Goal: Transaction & Acquisition: Purchase product/service

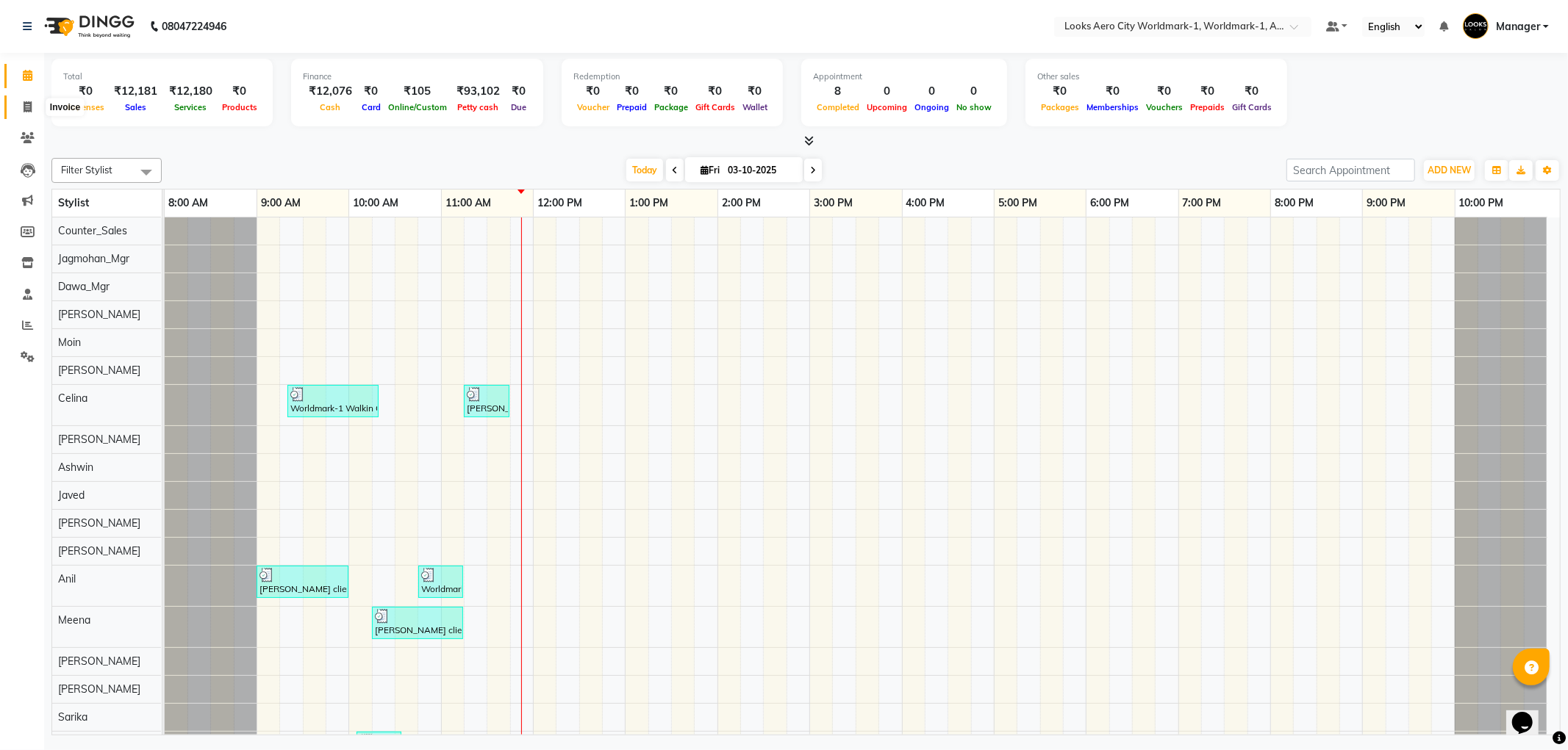
click at [27, 106] on icon at bounding box center [27, 107] width 9 height 11
select select "service"
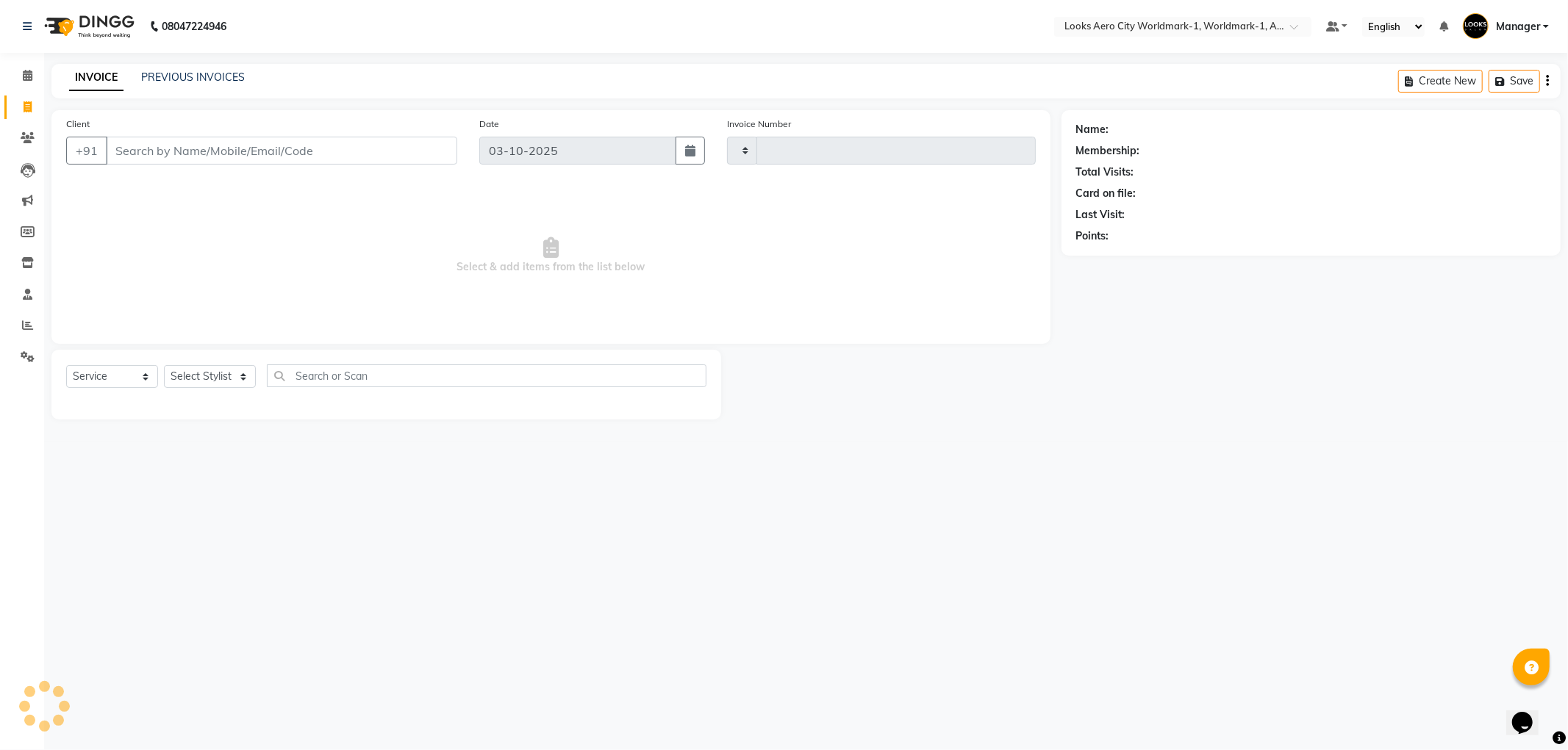
type input "8414"
select select "8573"
drag, startPoint x: 130, startPoint y: 154, endPoint x: 168, endPoint y: 146, distance: 38.8
click at [153, 150] on input "Client" at bounding box center [281, 150] width 351 height 27
type input "9970163036"
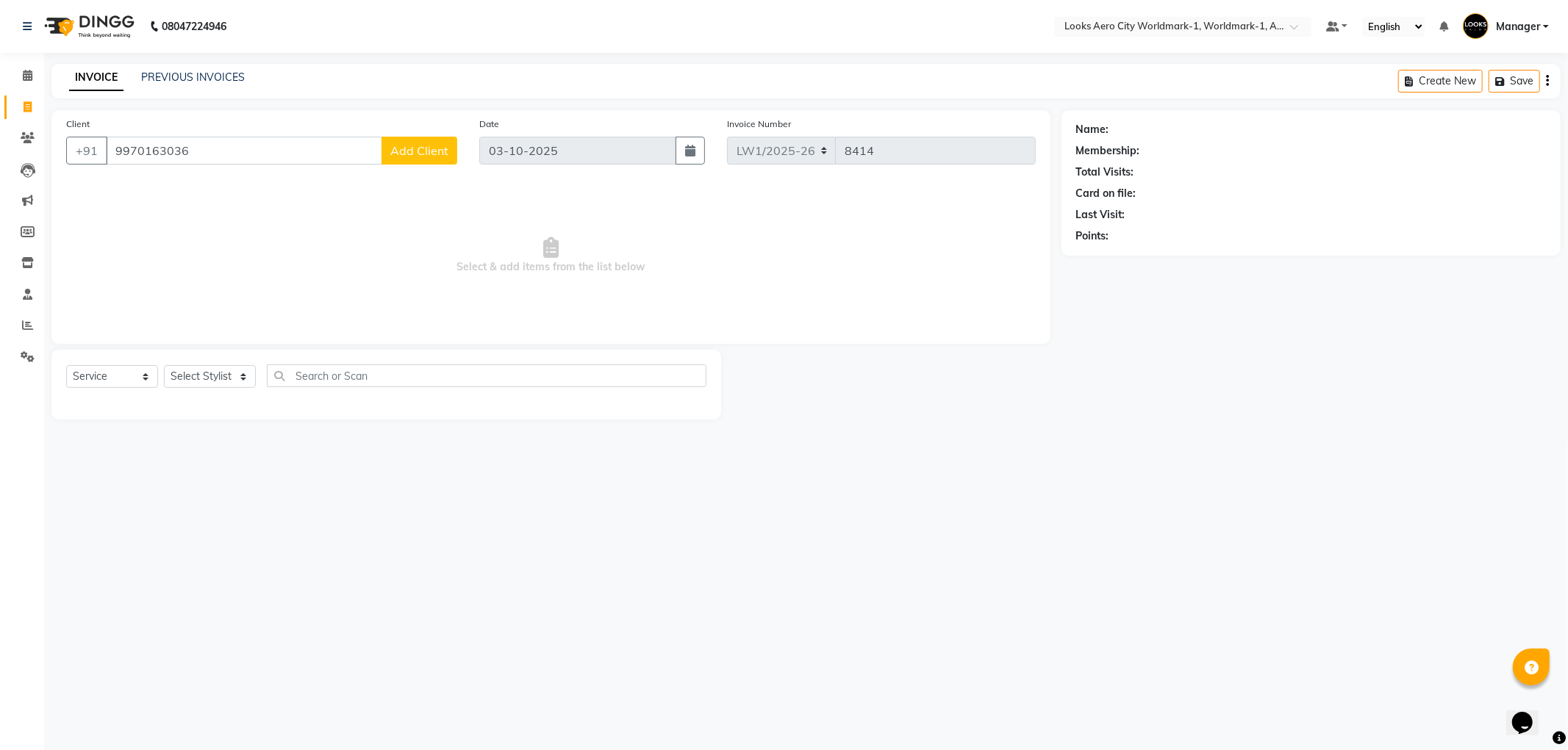
click at [436, 152] on span "Add Client" at bounding box center [419, 151] width 58 height 15
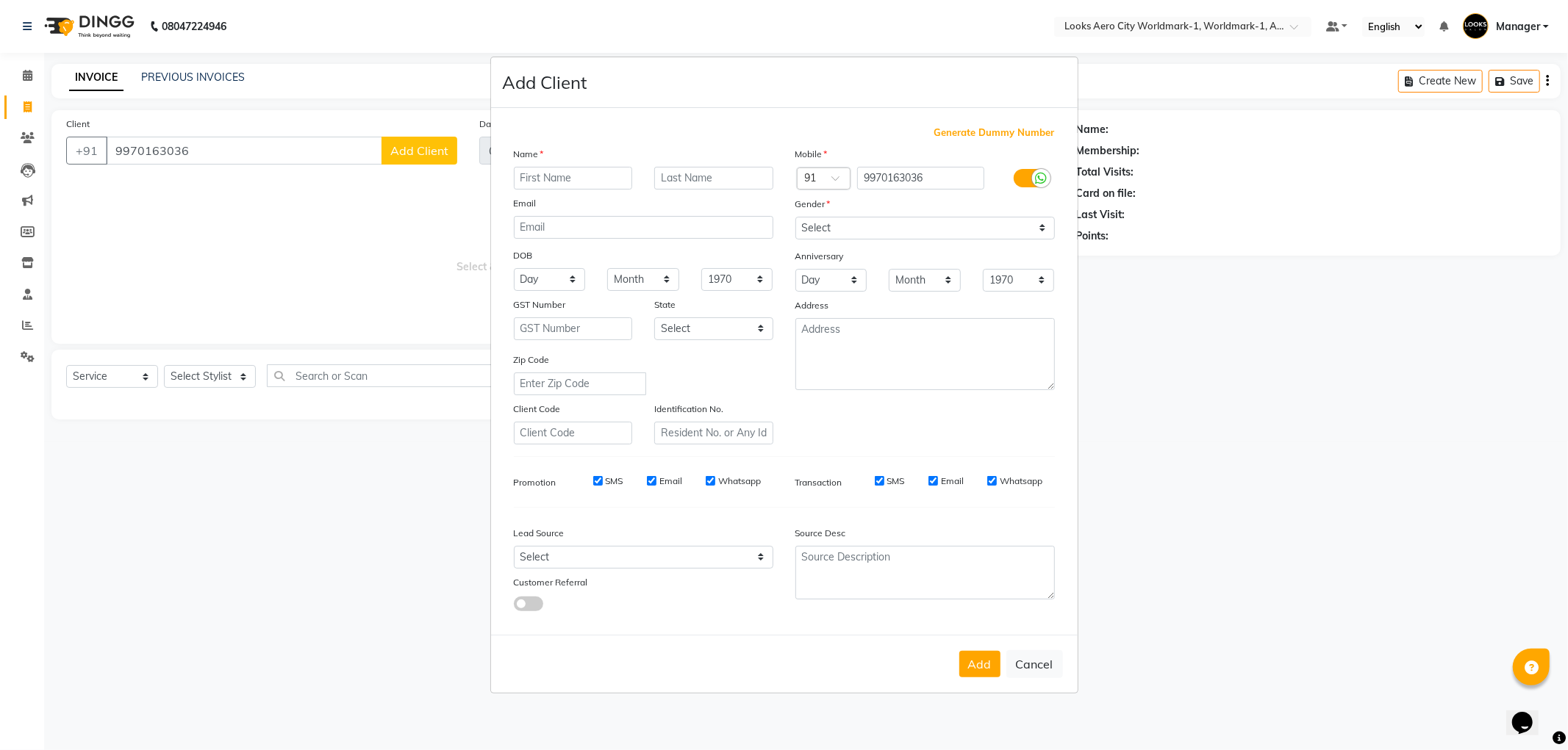
click at [577, 174] on input "text" at bounding box center [573, 178] width 119 height 23
type input "kedhar"
click at [693, 172] on input "text" at bounding box center [714, 178] width 119 height 23
type input "client"
click at [847, 225] on select "Select [DEMOGRAPHIC_DATA] [DEMOGRAPHIC_DATA] Other Prefer Not To Say" at bounding box center [926, 228] width 260 height 23
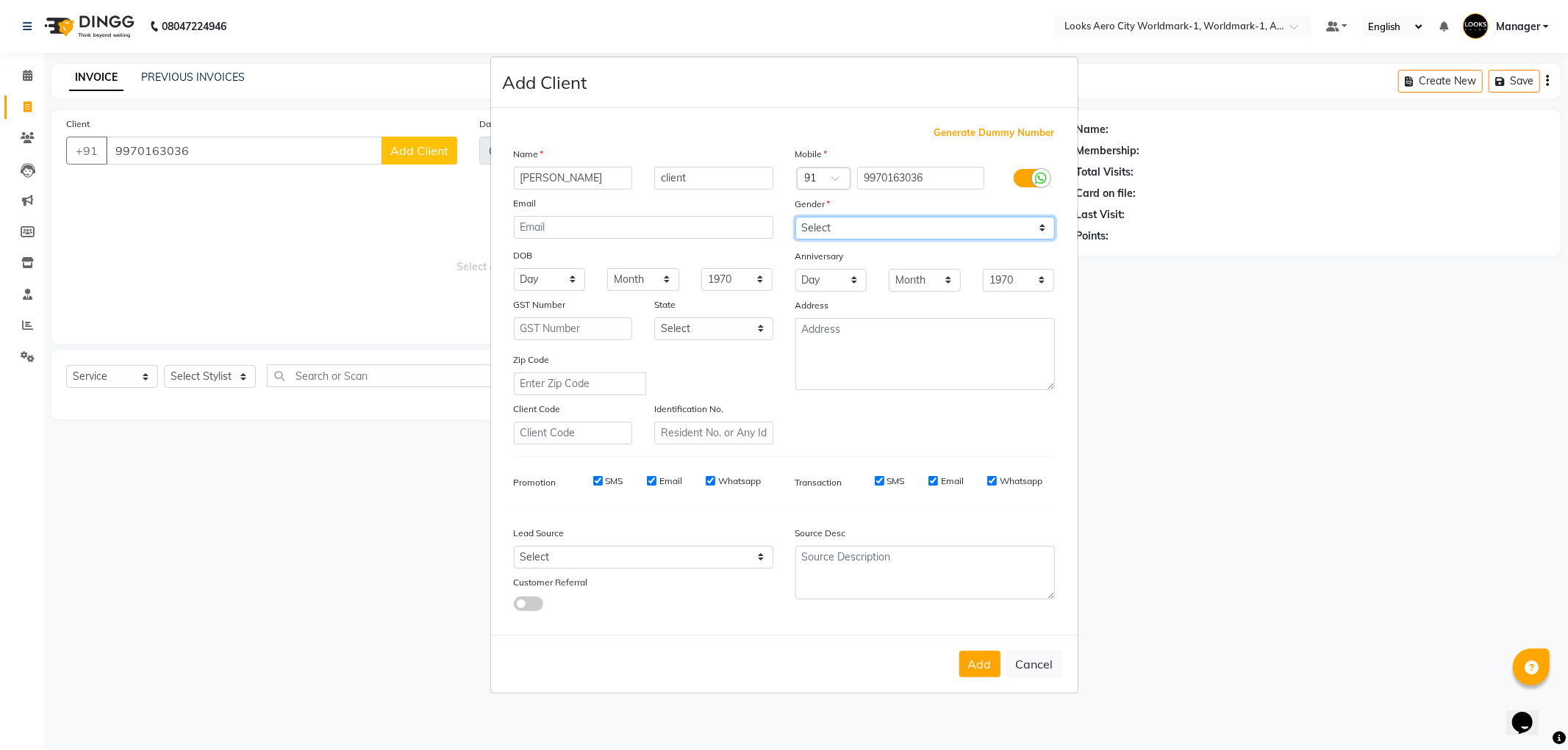
select select "[DEMOGRAPHIC_DATA]"
click at [796, 217] on select "Select [DEMOGRAPHIC_DATA] [DEMOGRAPHIC_DATA] Other Prefer Not To Say" at bounding box center [926, 228] width 260 height 23
click at [860, 339] on textarea at bounding box center [926, 354] width 260 height 72
type textarea "Aerocity"
click at [976, 667] on button "Add" at bounding box center [980, 665] width 41 height 27
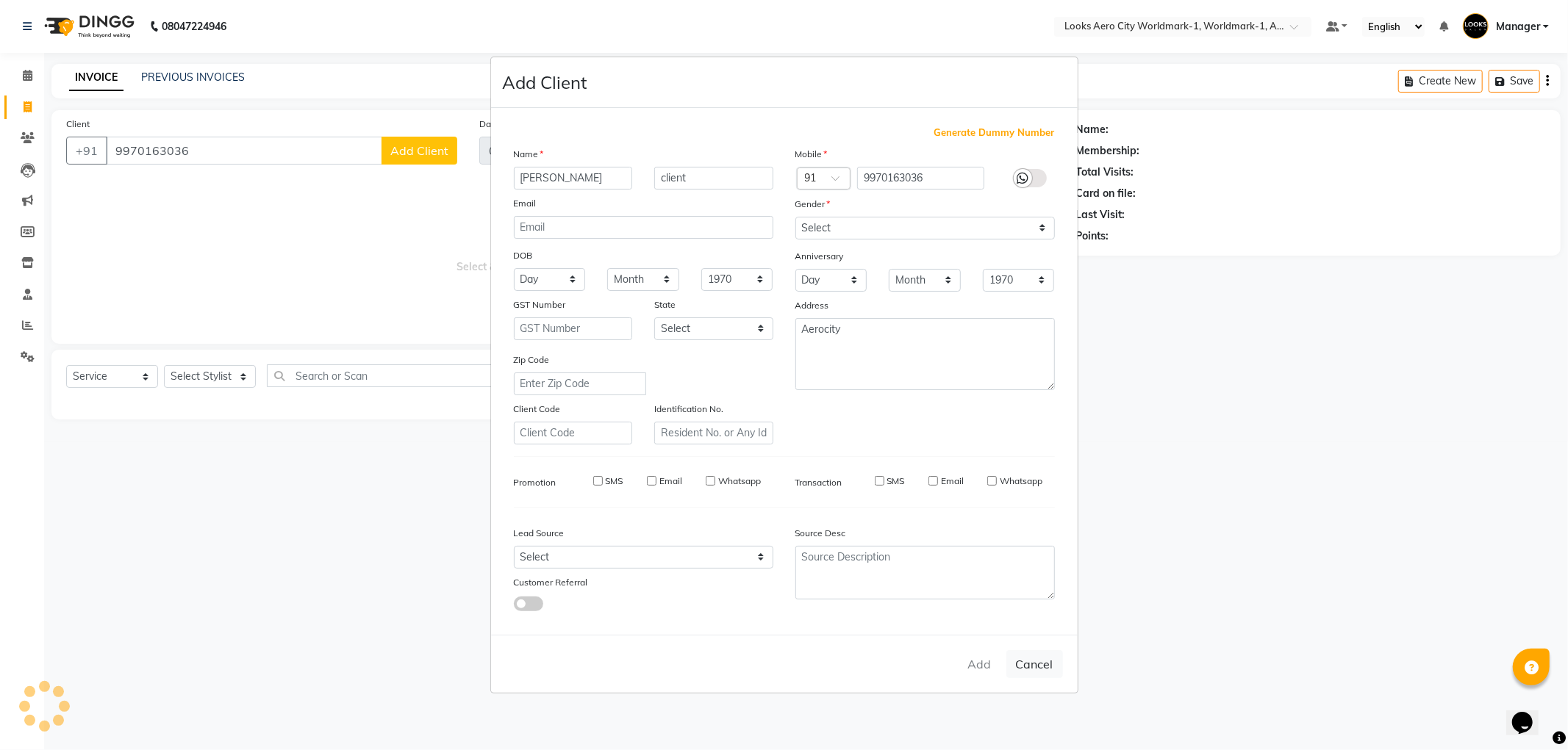
select select
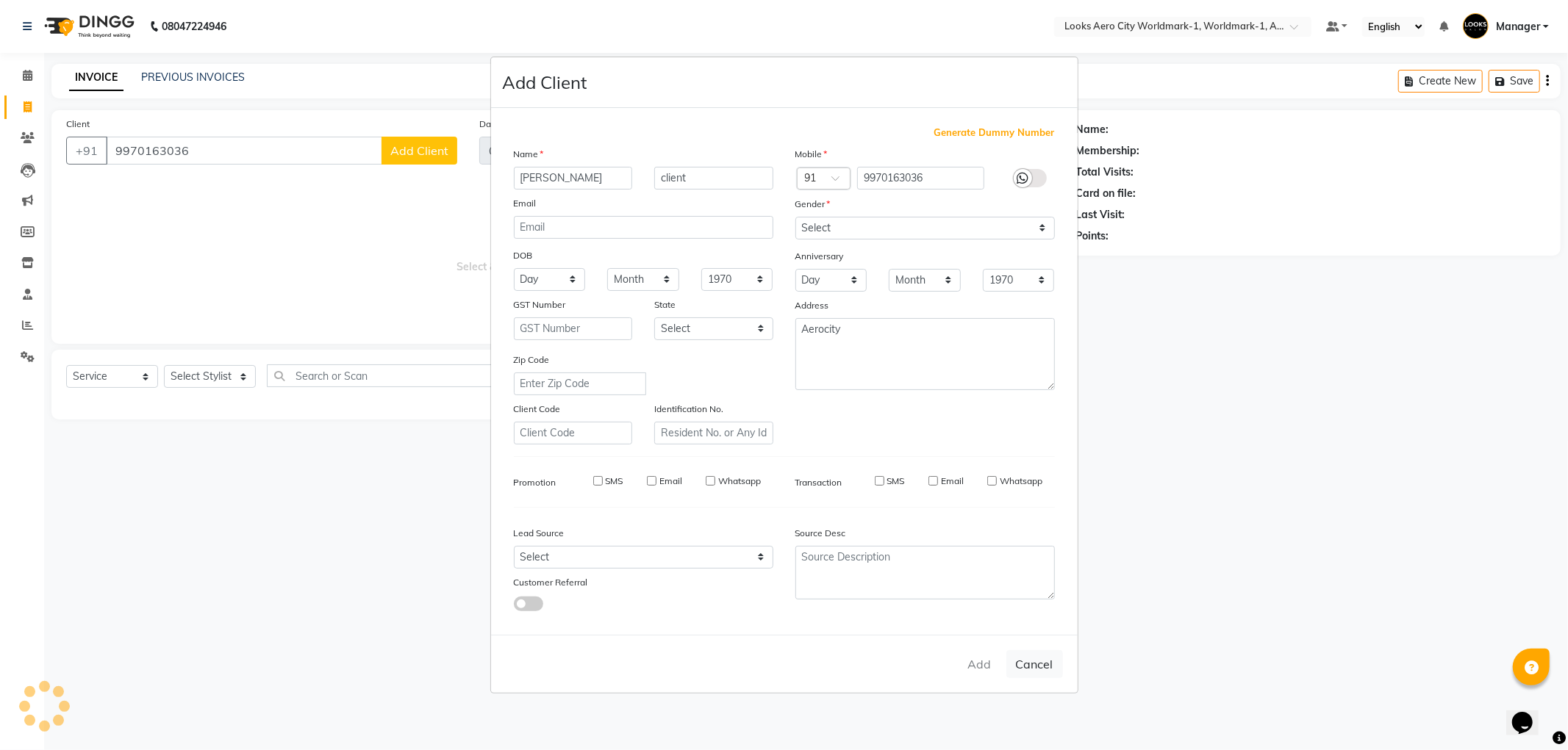
select select
checkbox input "false"
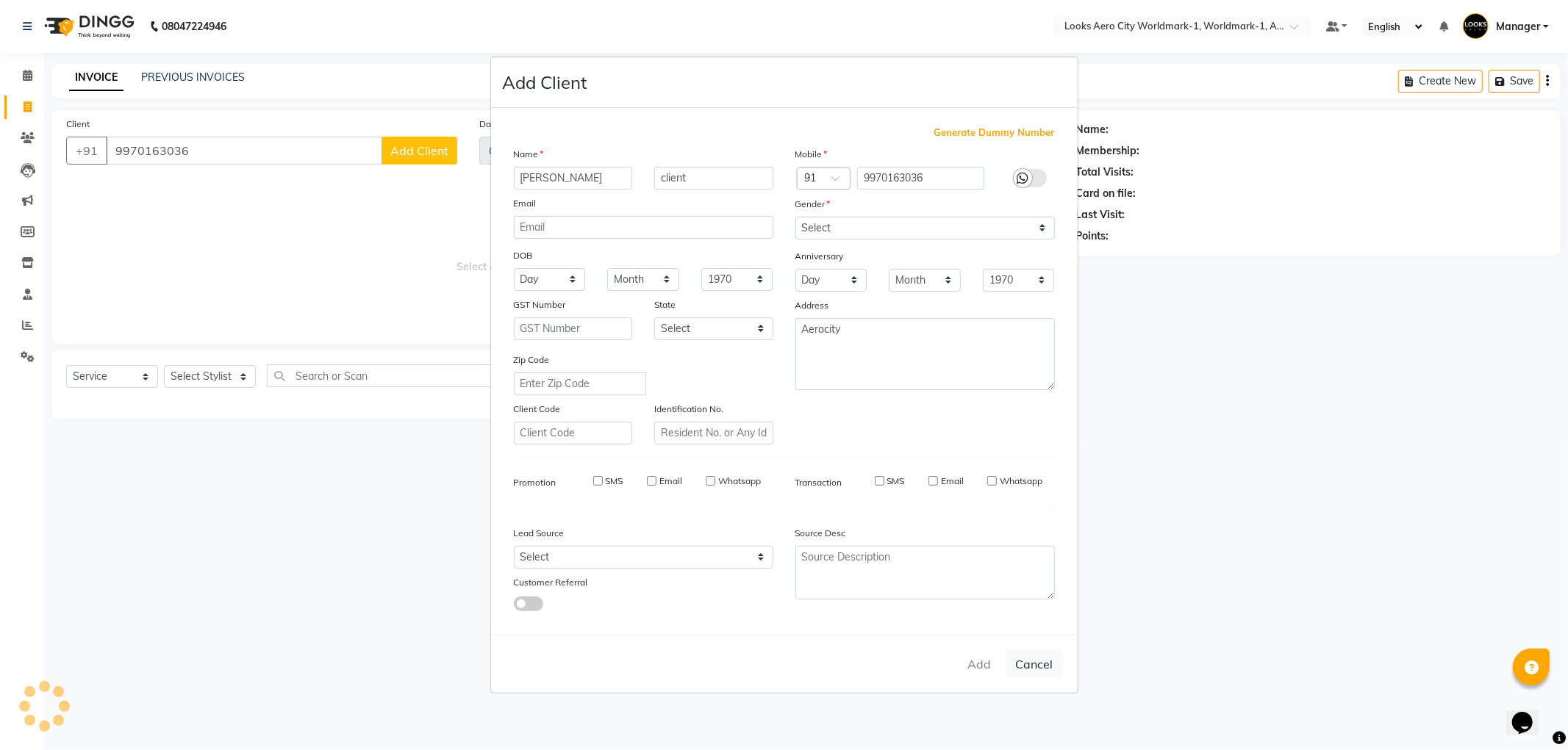
checkbox input "false"
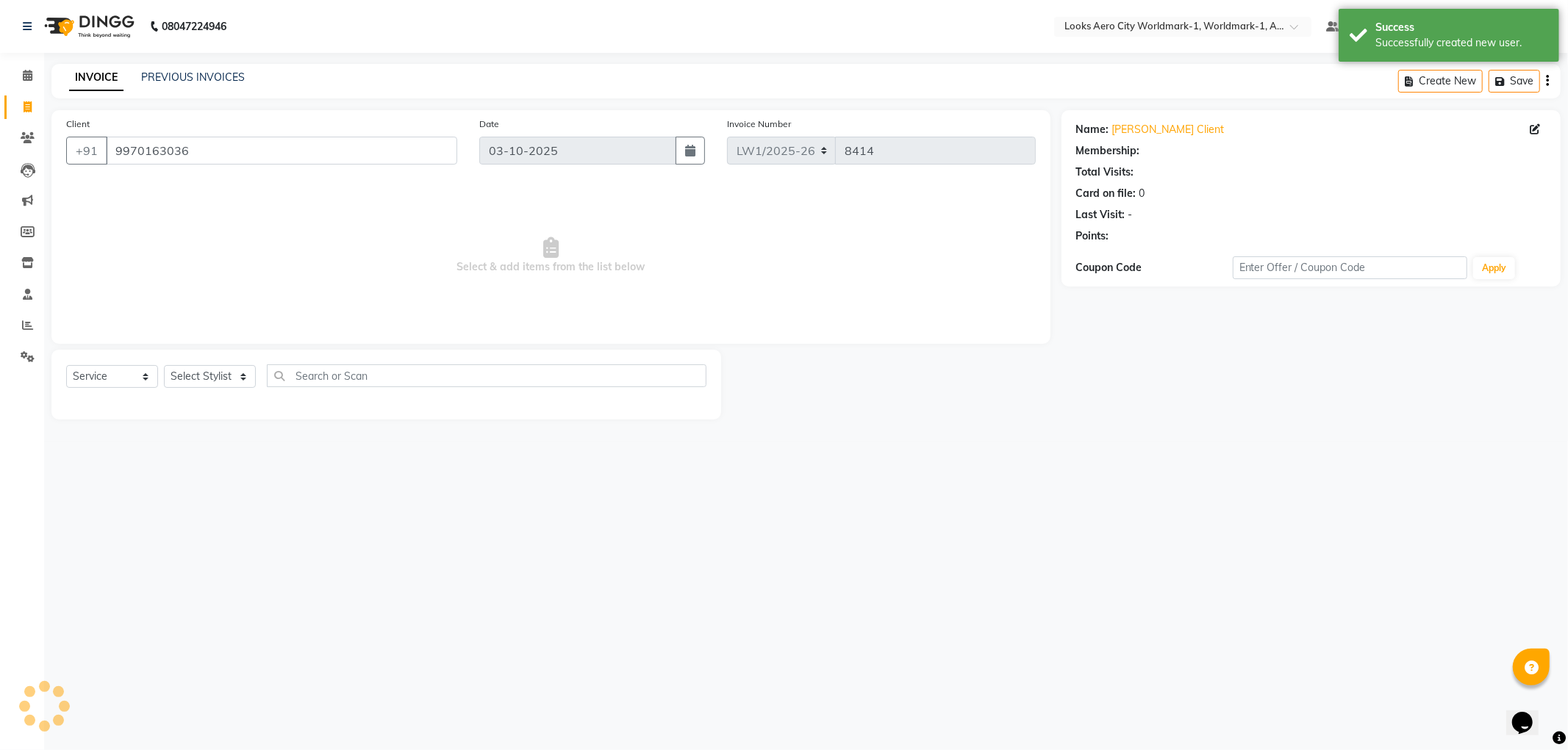
select select "1: Object"
click at [237, 379] on select "Select Stylist [PERSON_NAME] [PERSON_NAME] [PERSON_NAME] [PERSON_NAME] Counter_…" at bounding box center [209, 377] width 92 height 23
select select "84542"
click at [164, 366] on select "Select Stylist [PERSON_NAME] [PERSON_NAME] [PERSON_NAME] [PERSON_NAME] Counter_…" at bounding box center [209, 377] width 92 height 23
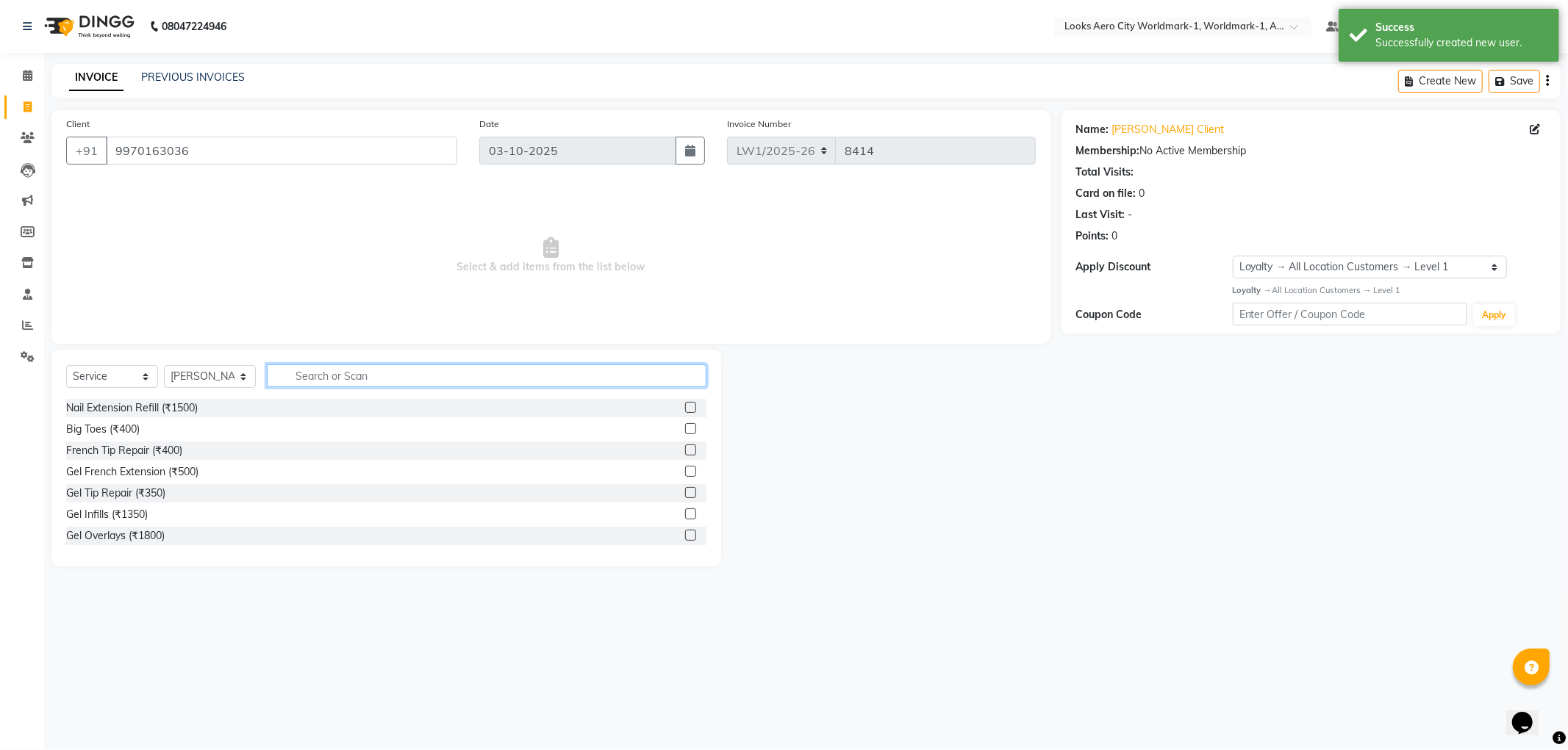
click at [362, 381] on input "text" at bounding box center [487, 376] width 440 height 23
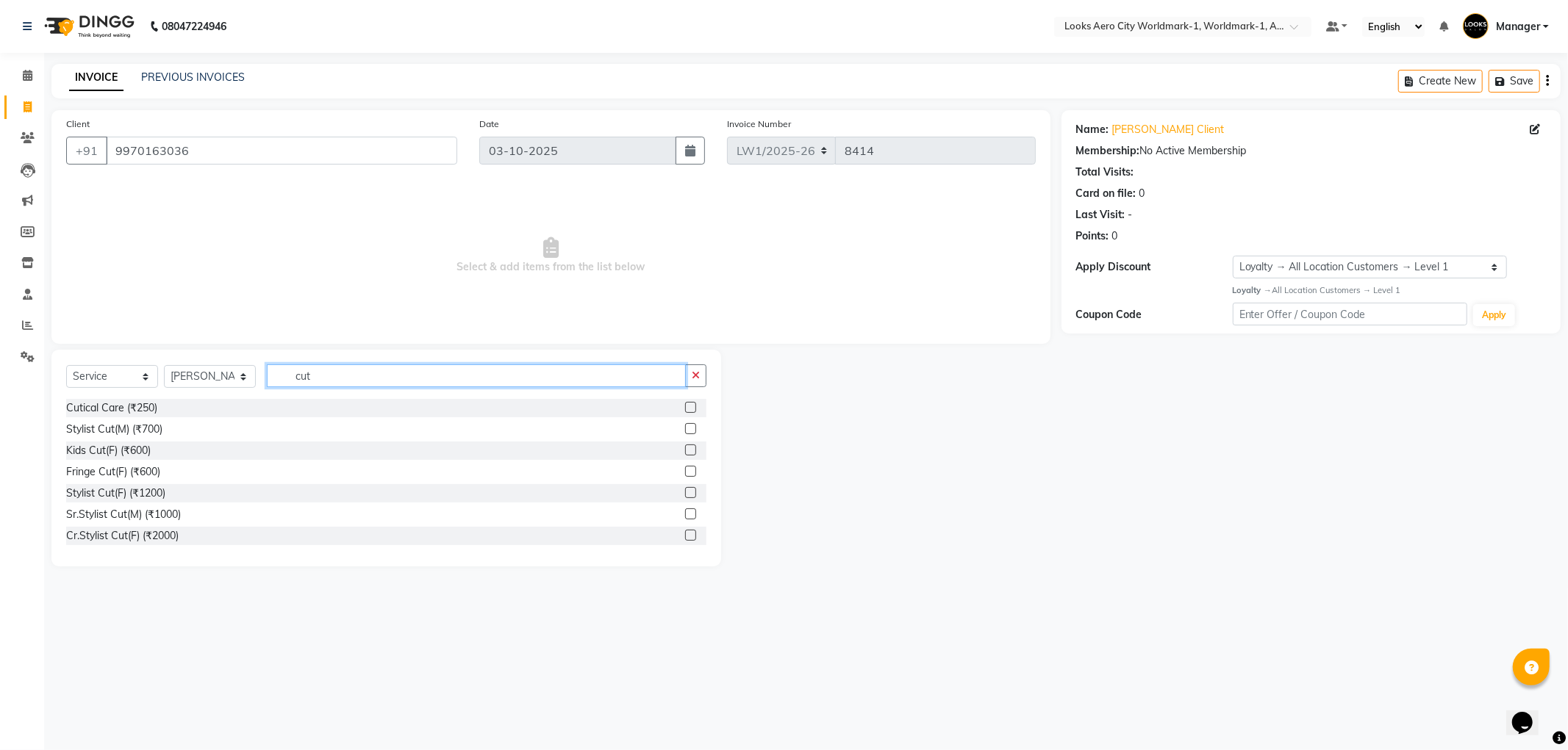
type input "cut"
click at [685, 427] on label at bounding box center [691, 429] width 11 height 11
click at [685, 427] on input "checkbox" at bounding box center [690, 430] width 9 height 9
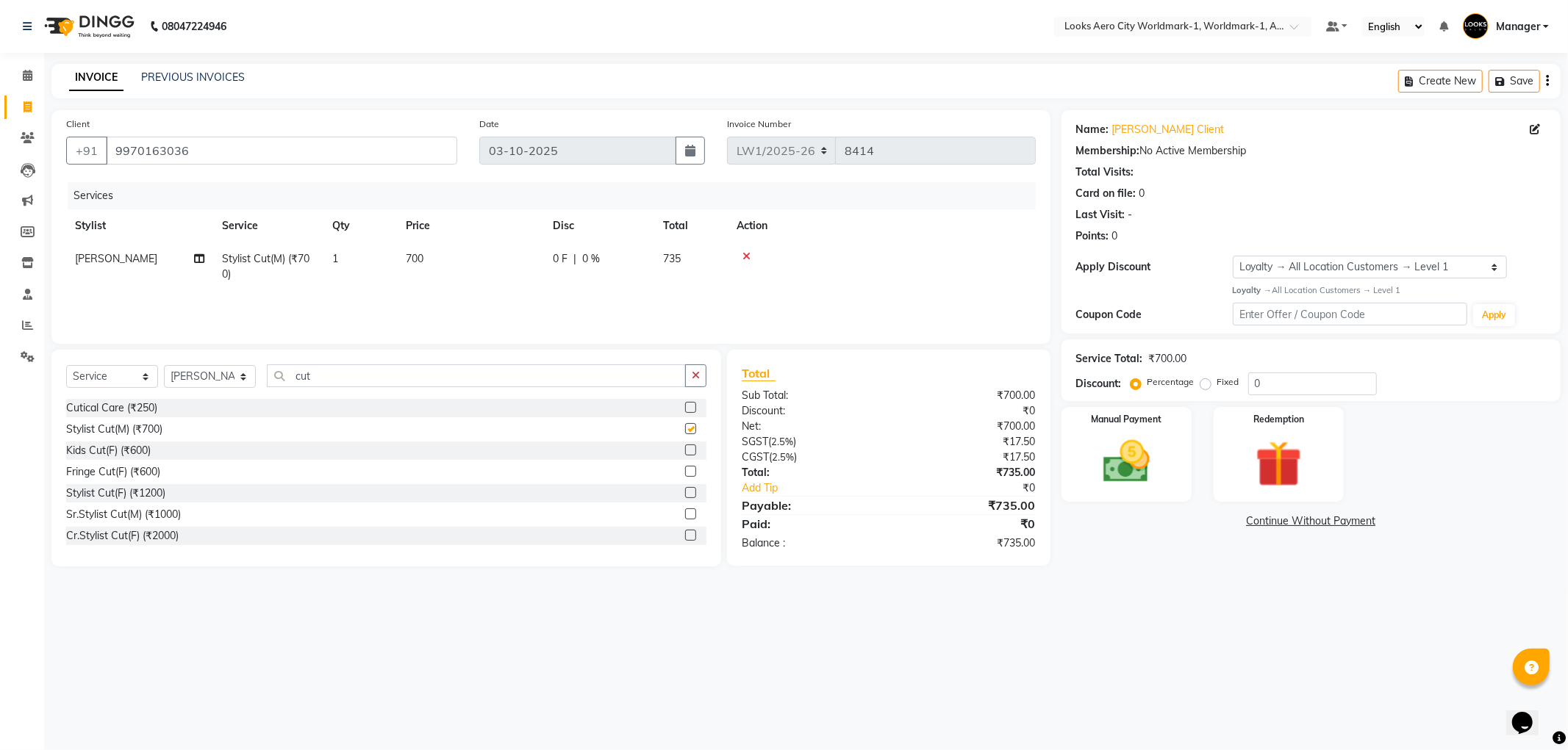
checkbox input "false"
click at [485, 262] on td "700" at bounding box center [470, 266] width 147 height 48
select select "84542"
click at [507, 260] on input "700" at bounding box center [539, 262] width 130 height 23
type input "7"
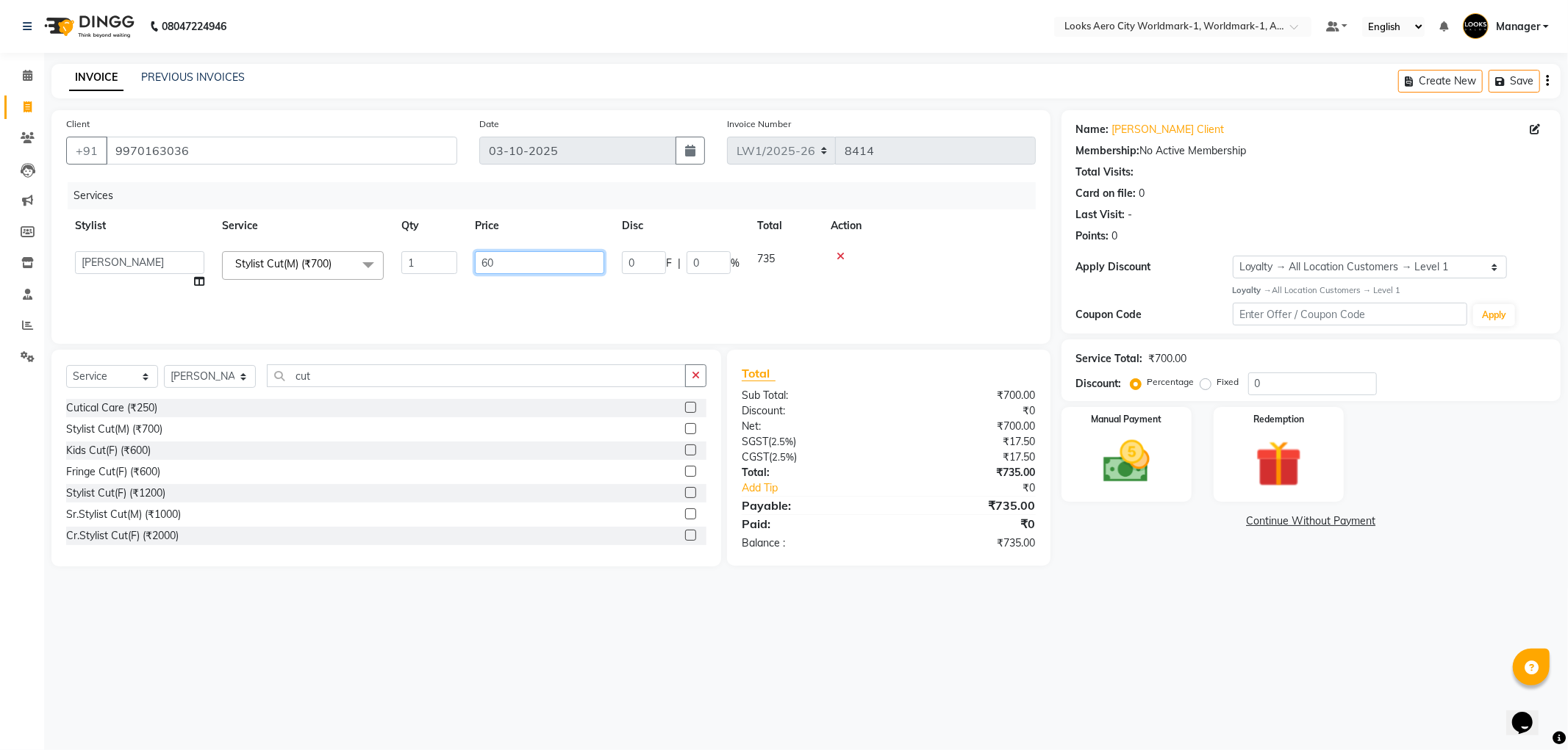
type input "600"
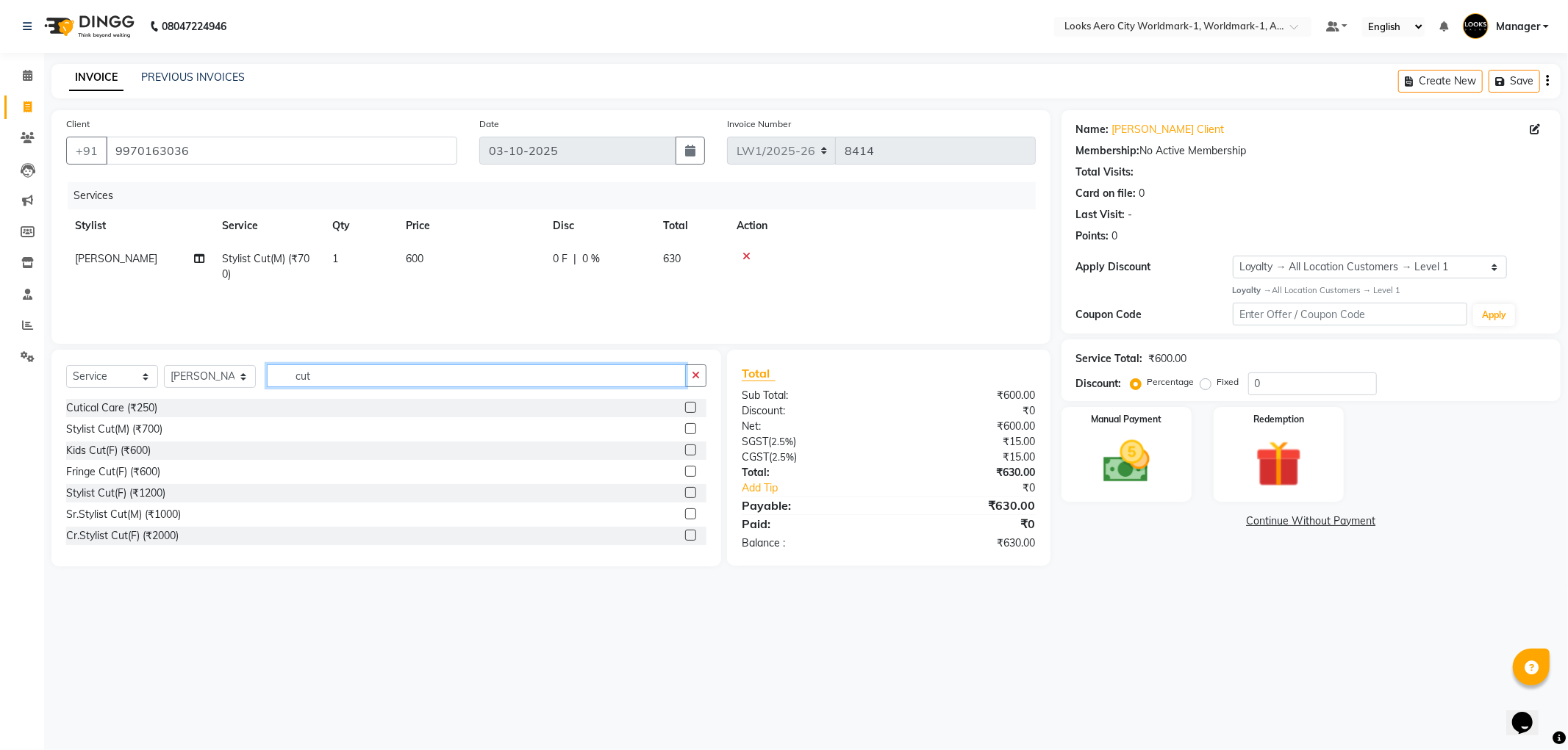
click at [322, 377] on input "cut" at bounding box center [477, 376] width 419 height 23
type input "c"
type input "colo"
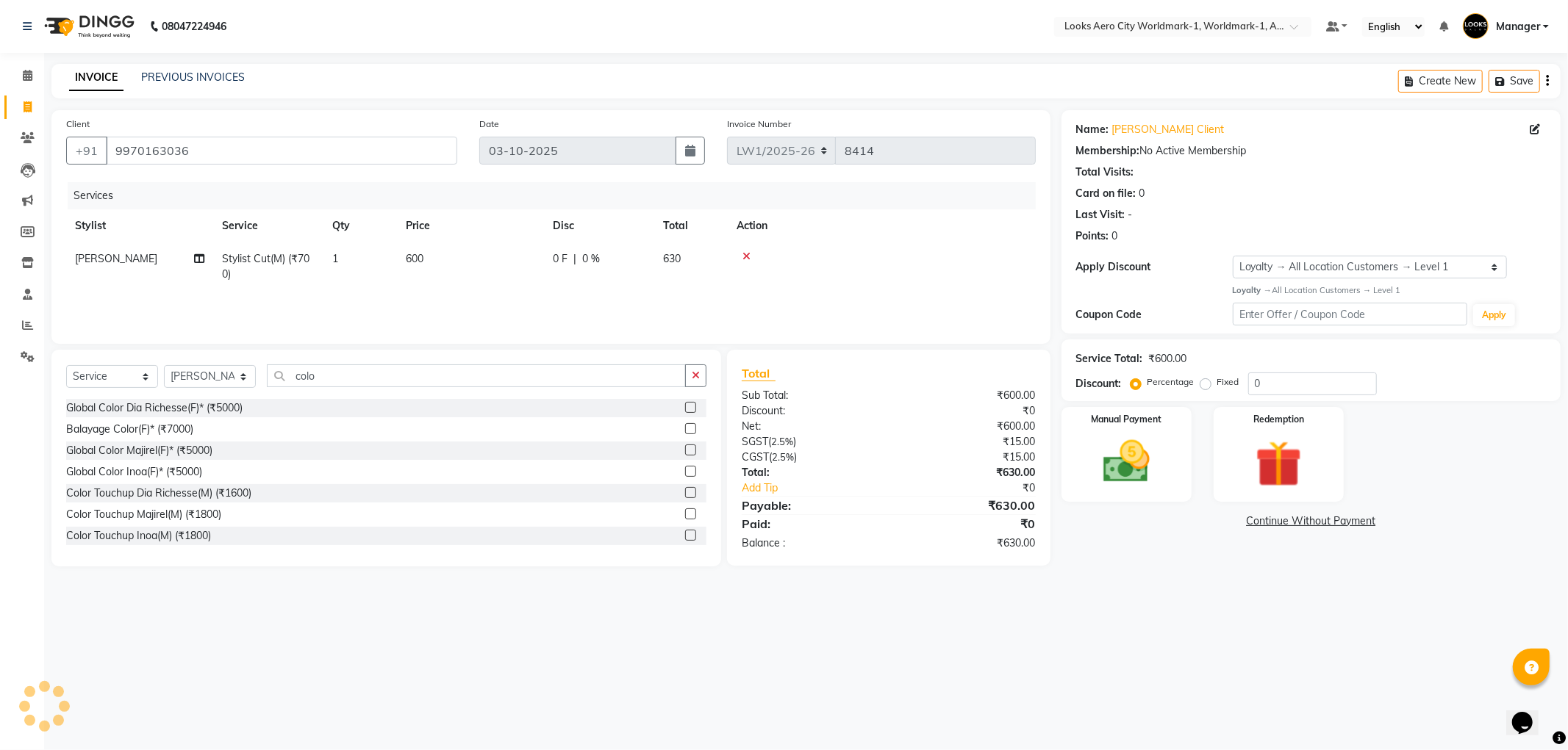
click at [685, 532] on label at bounding box center [691, 536] width 11 height 11
click at [685, 532] on input "checkbox" at bounding box center [690, 536] width 9 height 9
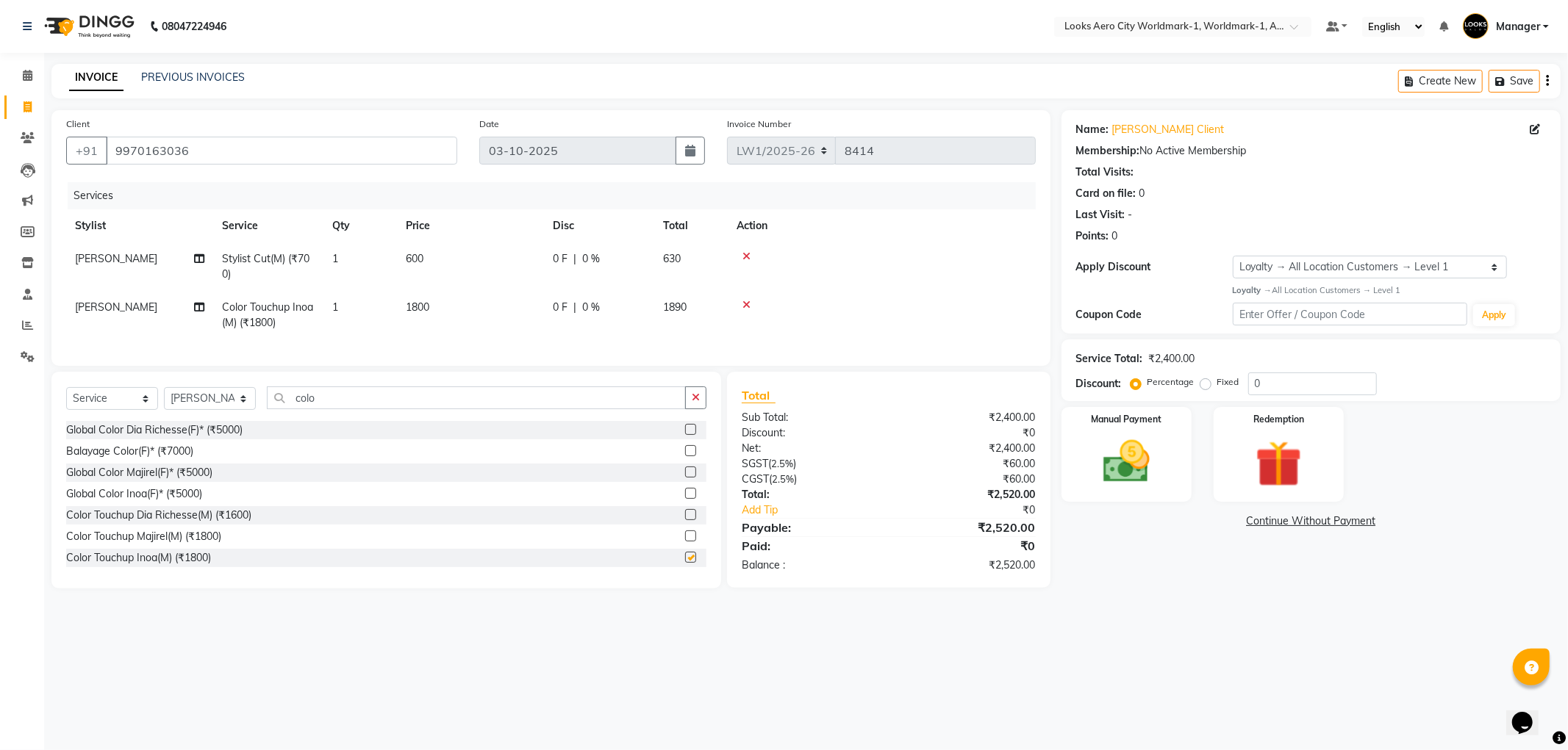
checkbox input "false"
click at [461, 313] on td "1800" at bounding box center [470, 314] width 147 height 48
select select "84542"
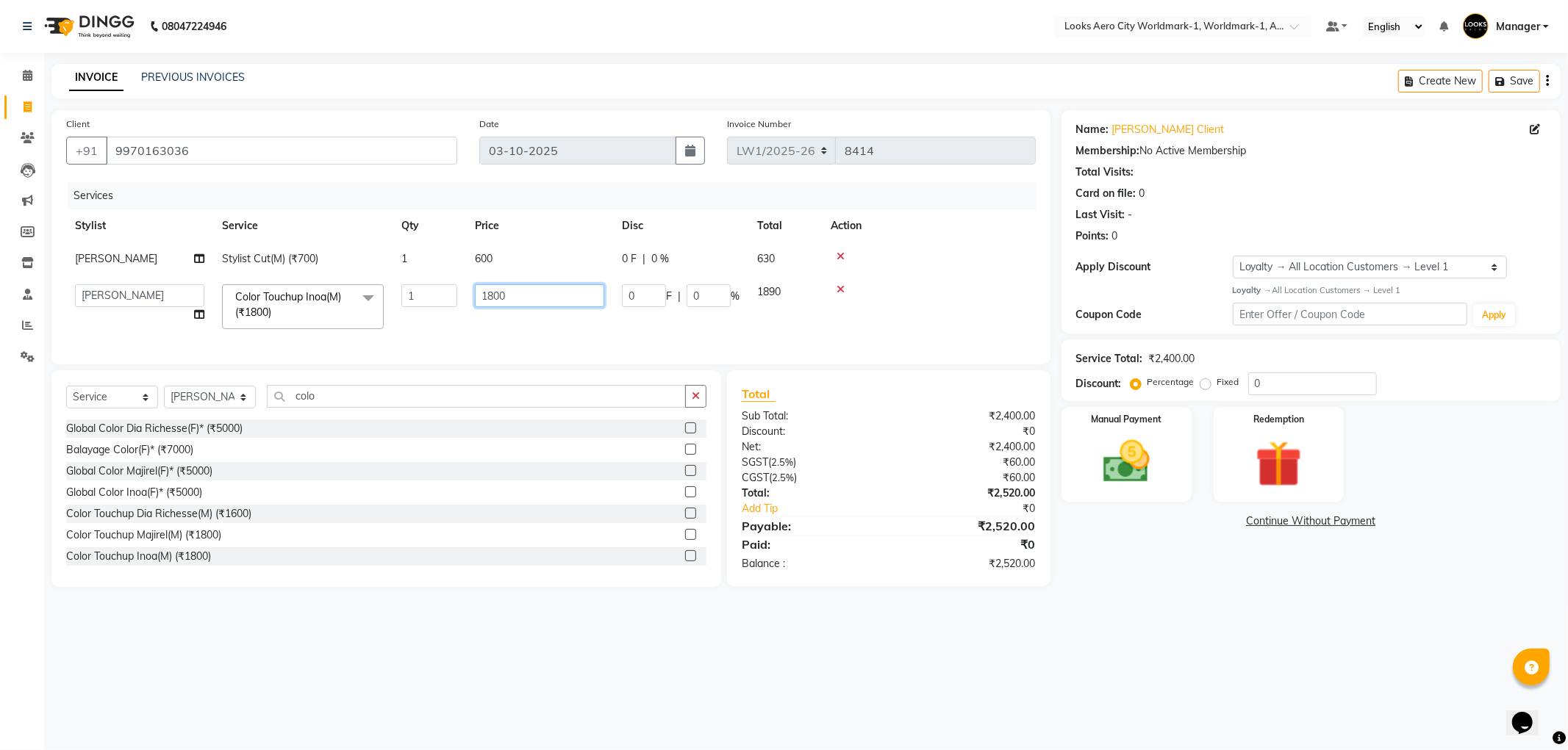
click at [544, 297] on input "1800" at bounding box center [539, 295] width 130 height 23
type input "1"
type input "1500"
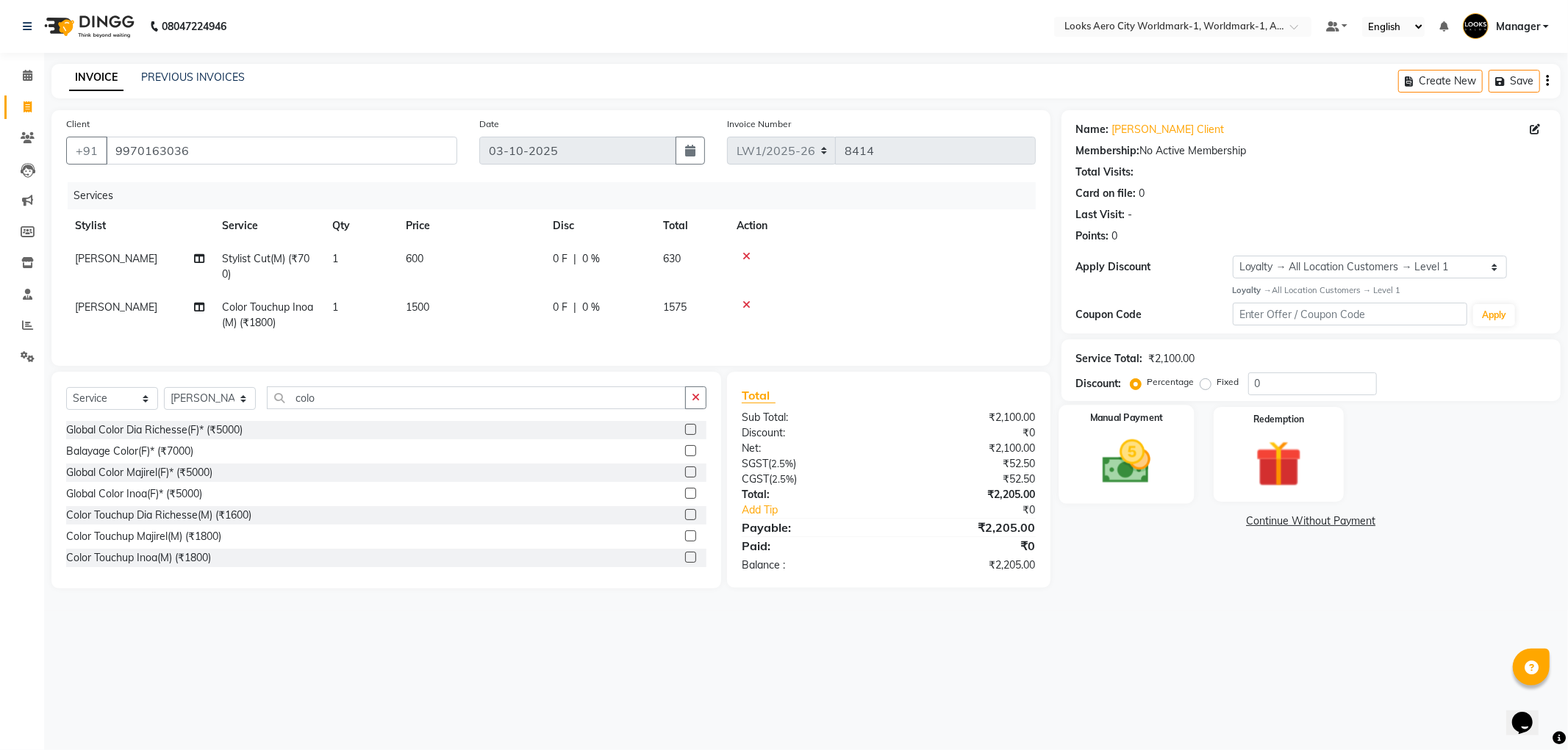
click at [1133, 472] on img at bounding box center [1126, 462] width 79 height 56
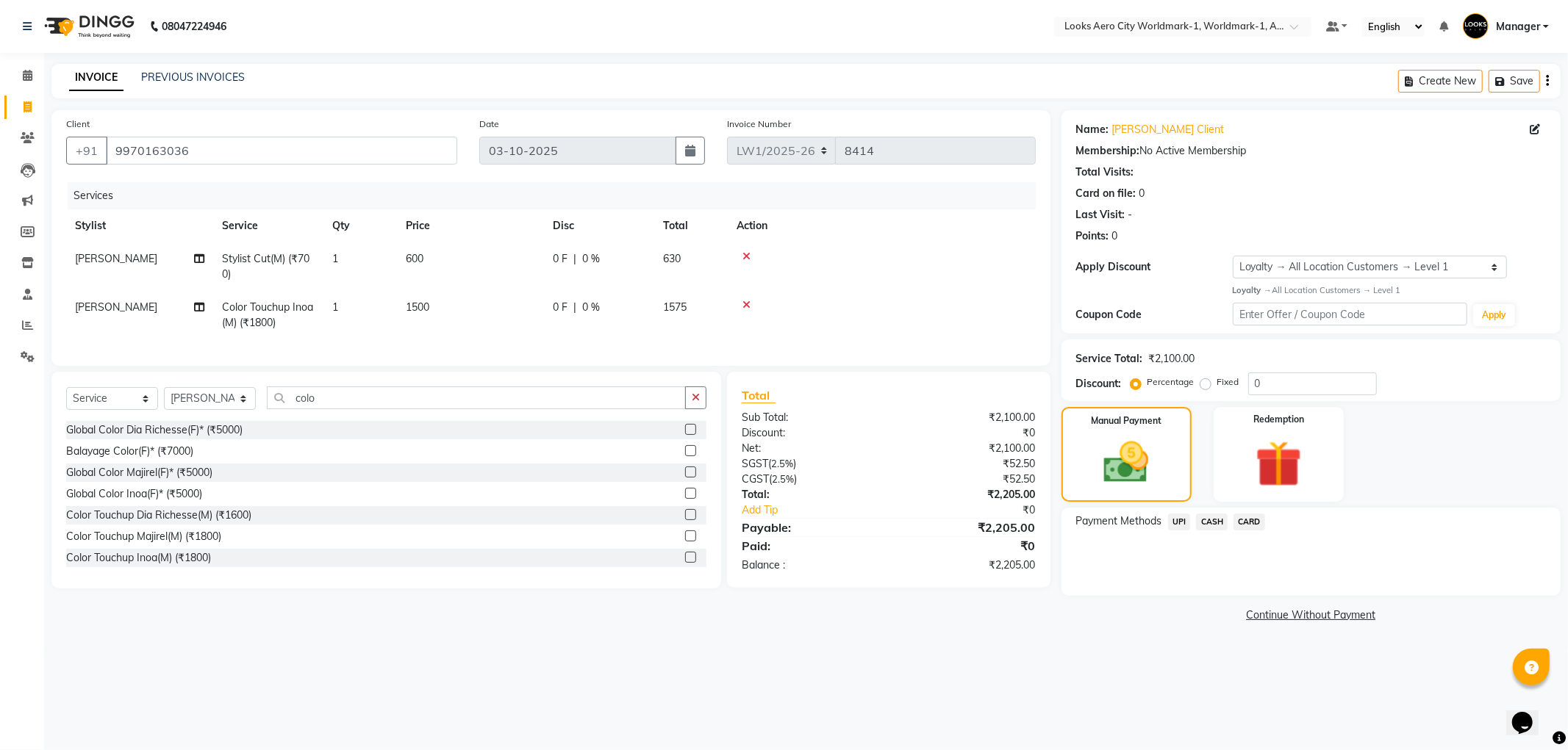
click at [1251, 516] on span "CARD" at bounding box center [1249, 522] width 31 height 17
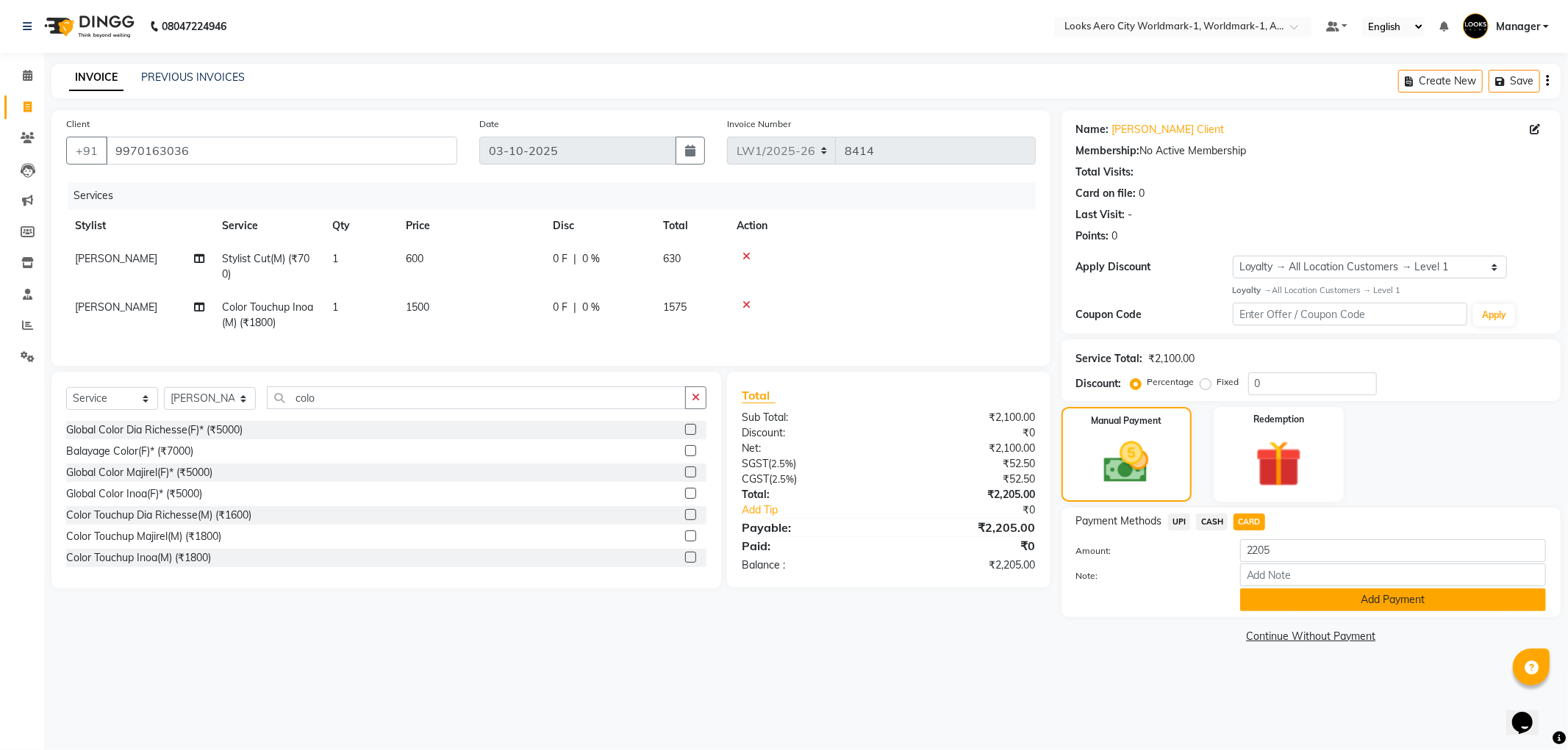
click at [1280, 598] on button "Add Payment" at bounding box center [1393, 600] width 306 height 23
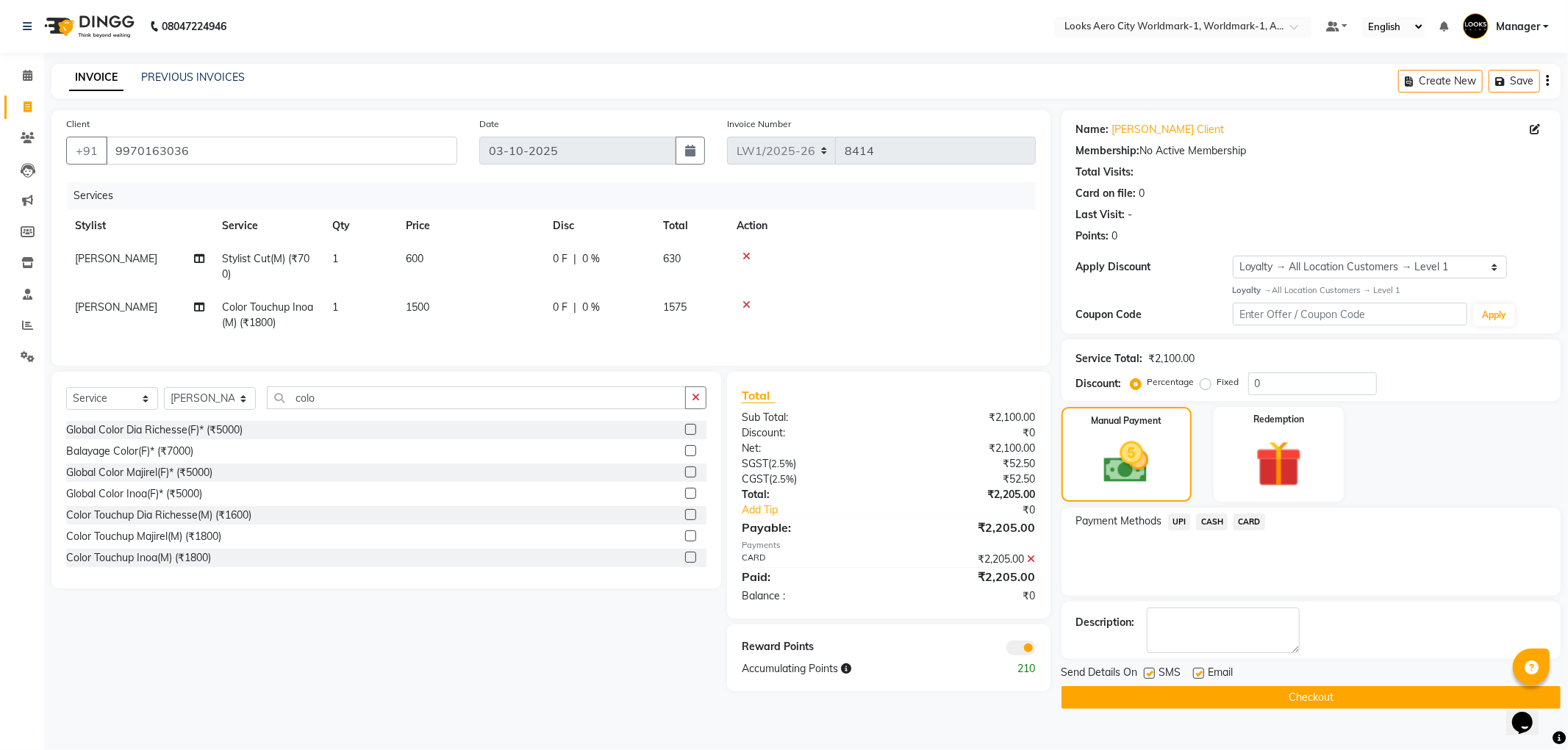
click at [1161, 693] on button "Checkout" at bounding box center [1311, 698] width 499 height 23
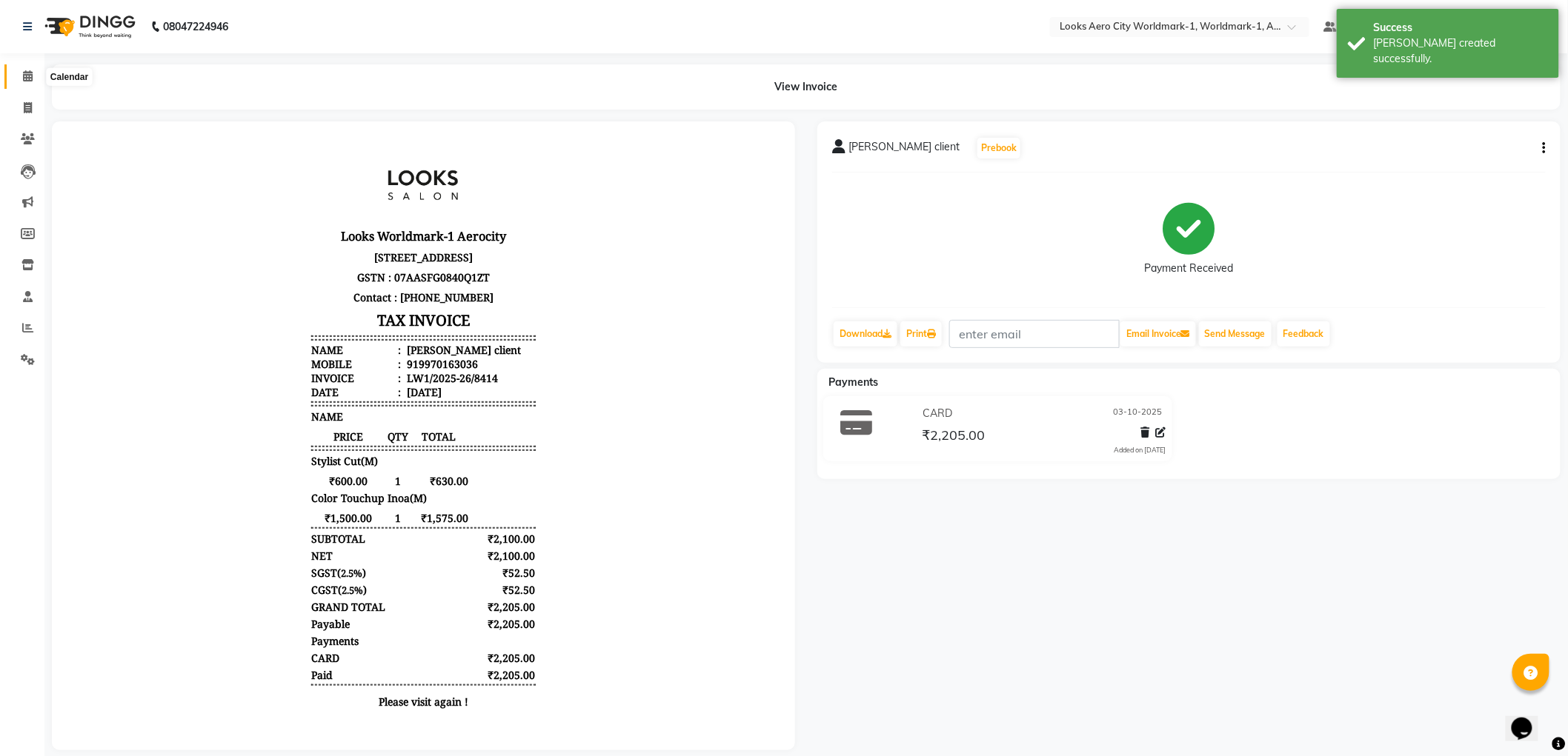
click at [28, 75] on icon at bounding box center [28, 76] width 10 height 11
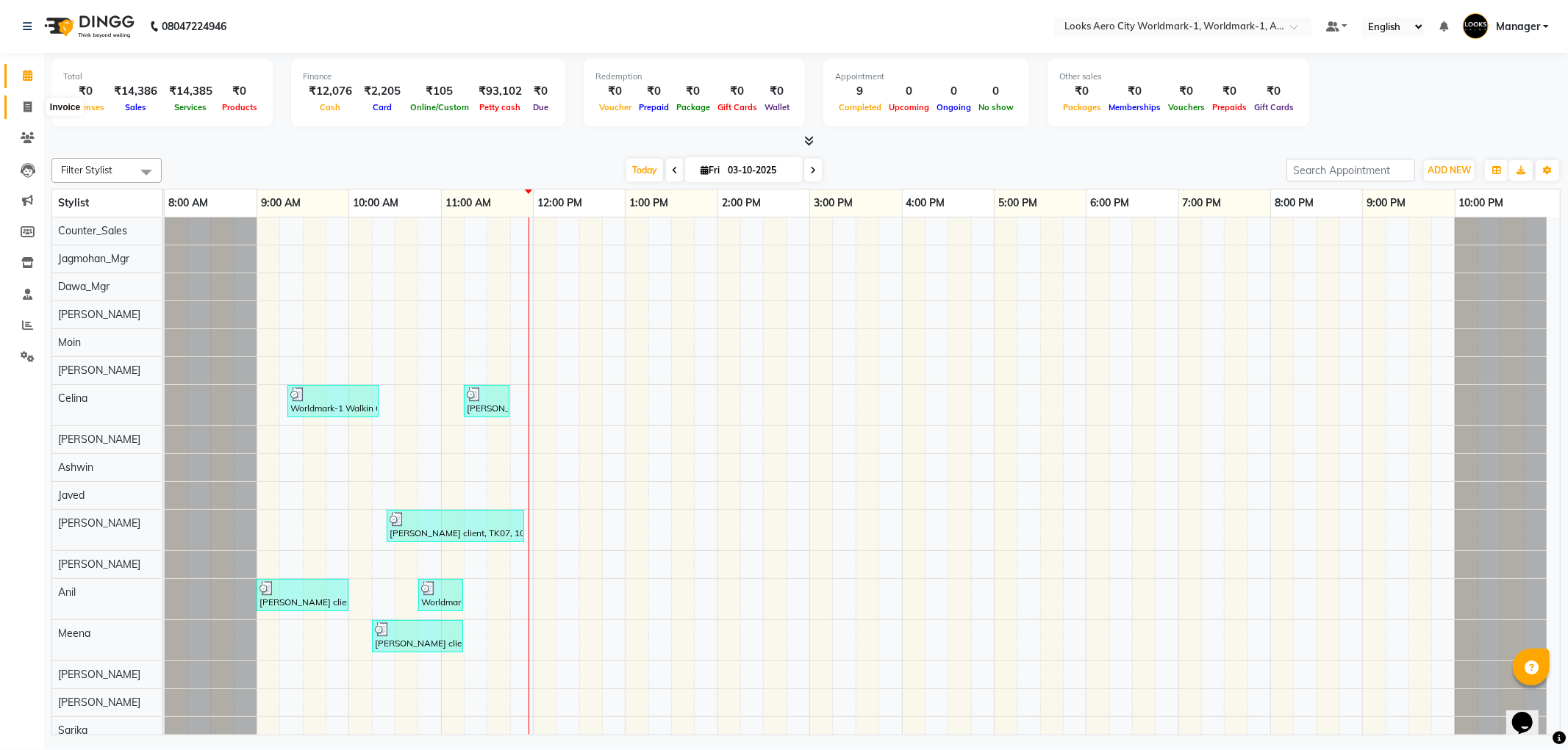
click at [30, 103] on icon at bounding box center [27, 107] width 9 height 11
select select "service"
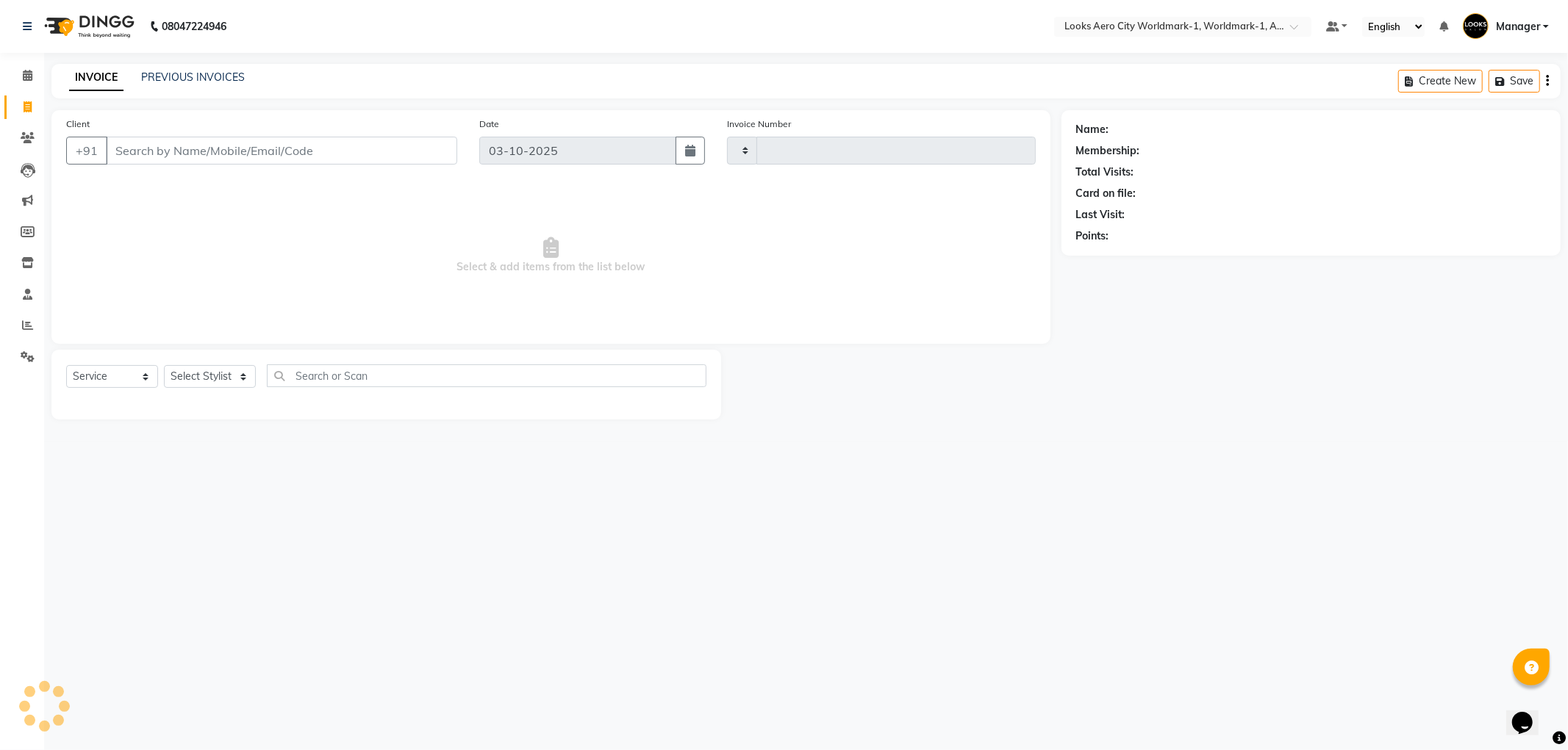
type input "8415"
select select "8573"
drag, startPoint x: 122, startPoint y: 150, endPoint x: 168, endPoint y: 146, distance: 46.2
click at [126, 150] on input "Client" at bounding box center [281, 150] width 351 height 27
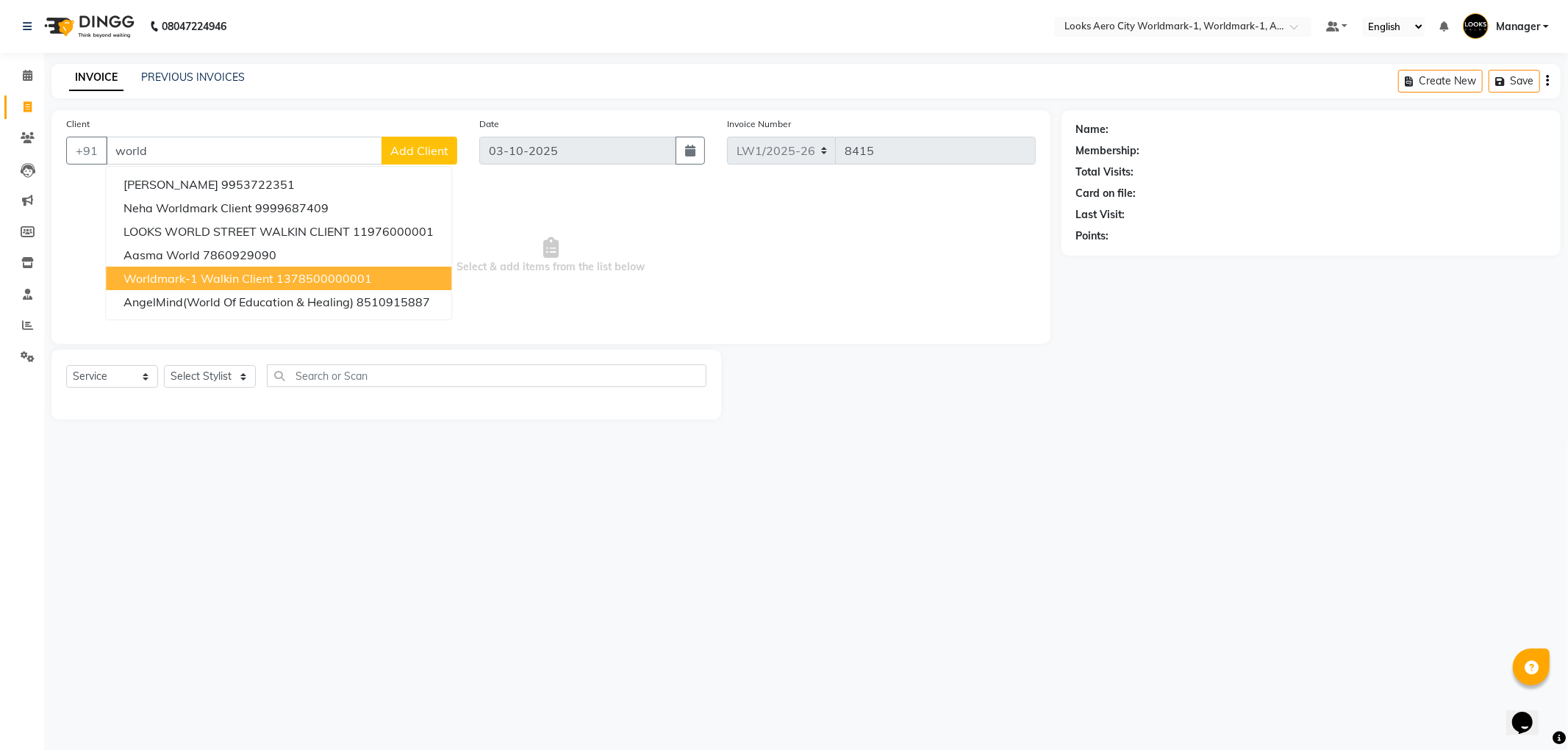
click at [202, 271] on span "Worldmark-1 Walkin Client" at bounding box center [198, 278] width 150 height 15
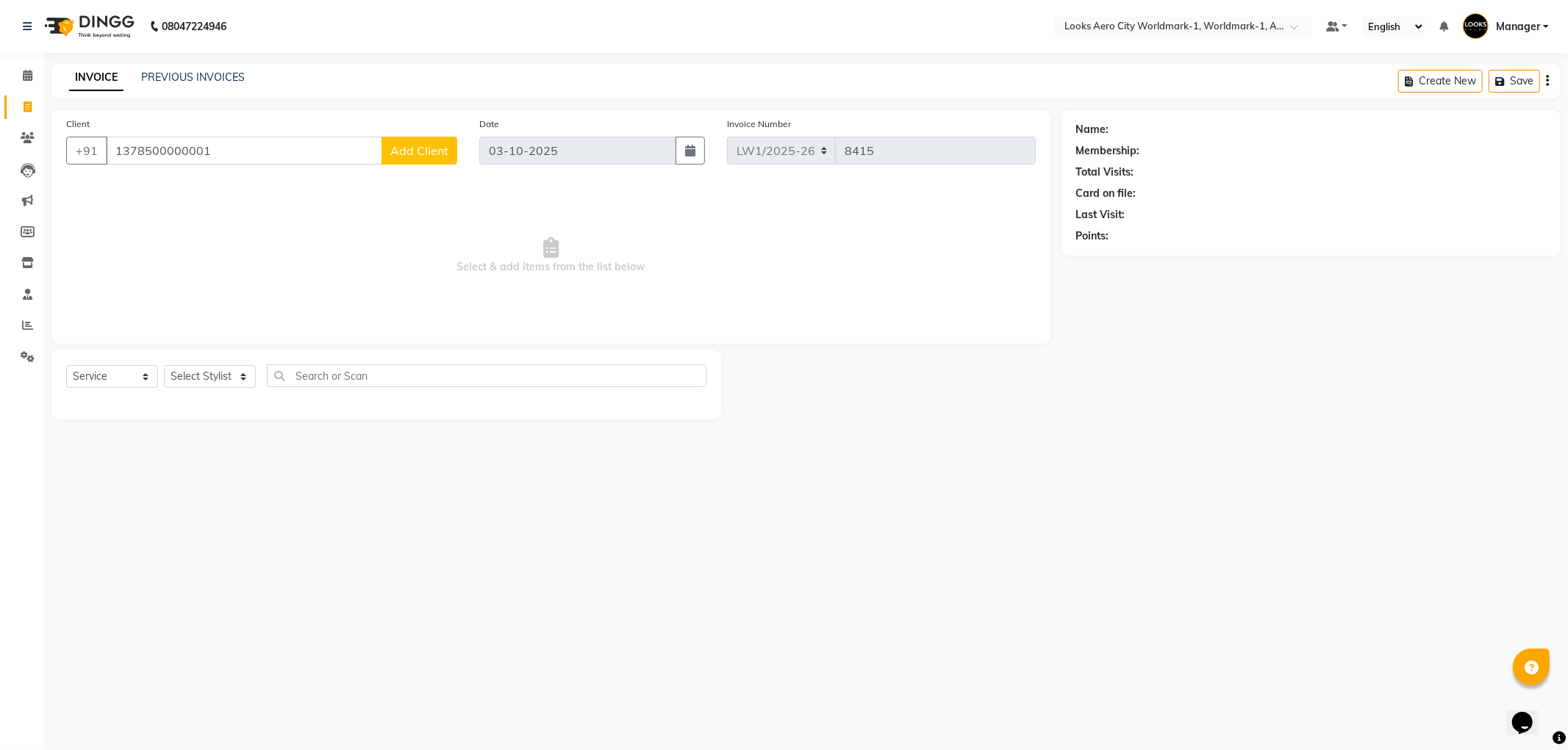
type input "1378500000001"
click at [243, 372] on select "Select Stylist [PERSON_NAME] [PERSON_NAME] [PERSON_NAME] [PERSON_NAME] Counter_…" at bounding box center [209, 377] width 92 height 23
select select "84537"
click at [164, 366] on select "Select Stylist [PERSON_NAME] [PERSON_NAME] [PERSON_NAME] [PERSON_NAME] Counter_…" at bounding box center [209, 377] width 92 height 23
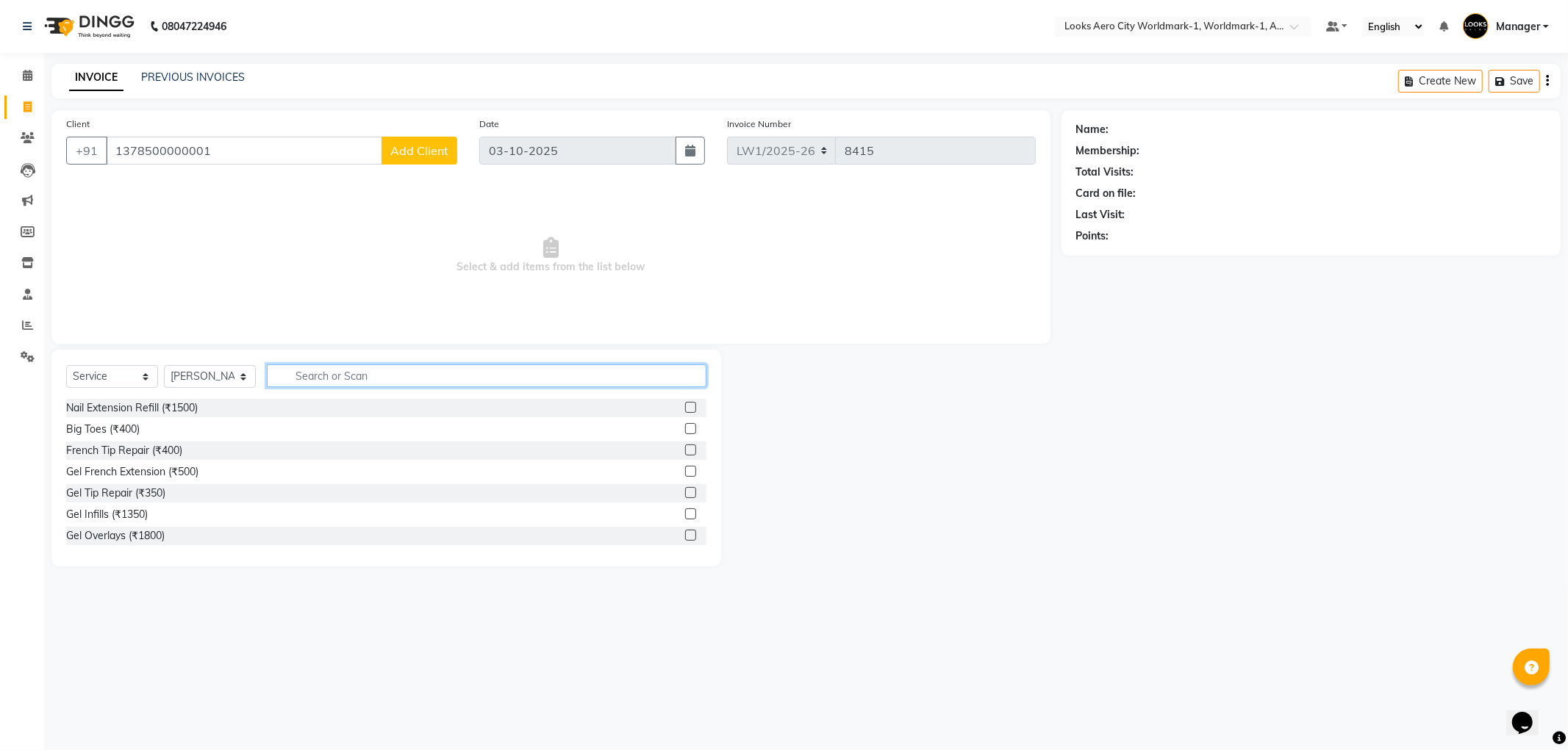
click at [309, 379] on input "text" at bounding box center [487, 376] width 440 height 23
type input "was"
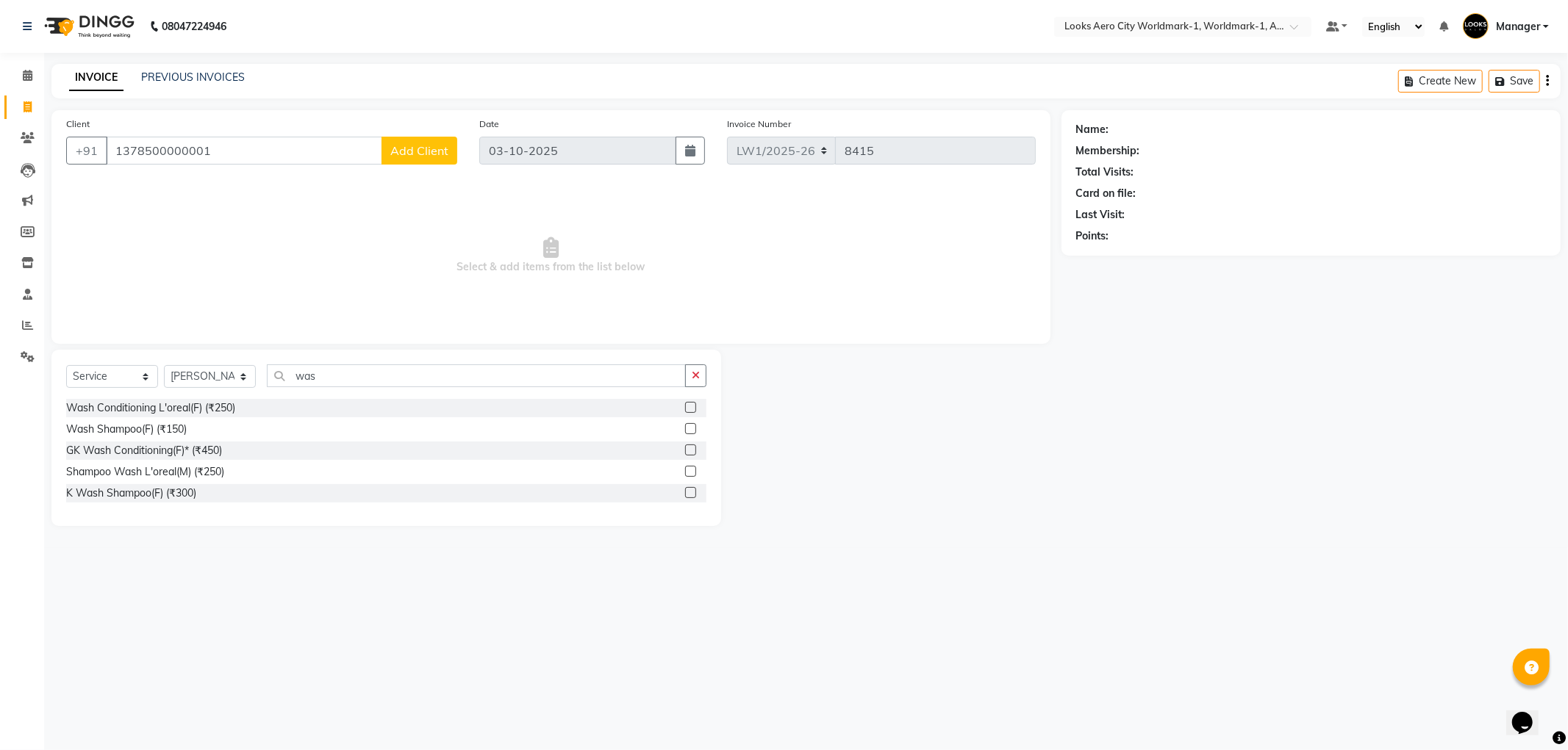
click at [691, 497] on label at bounding box center [691, 493] width 11 height 11
click at [691, 497] on input "checkbox" at bounding box center [690, 493] width 9 height 9
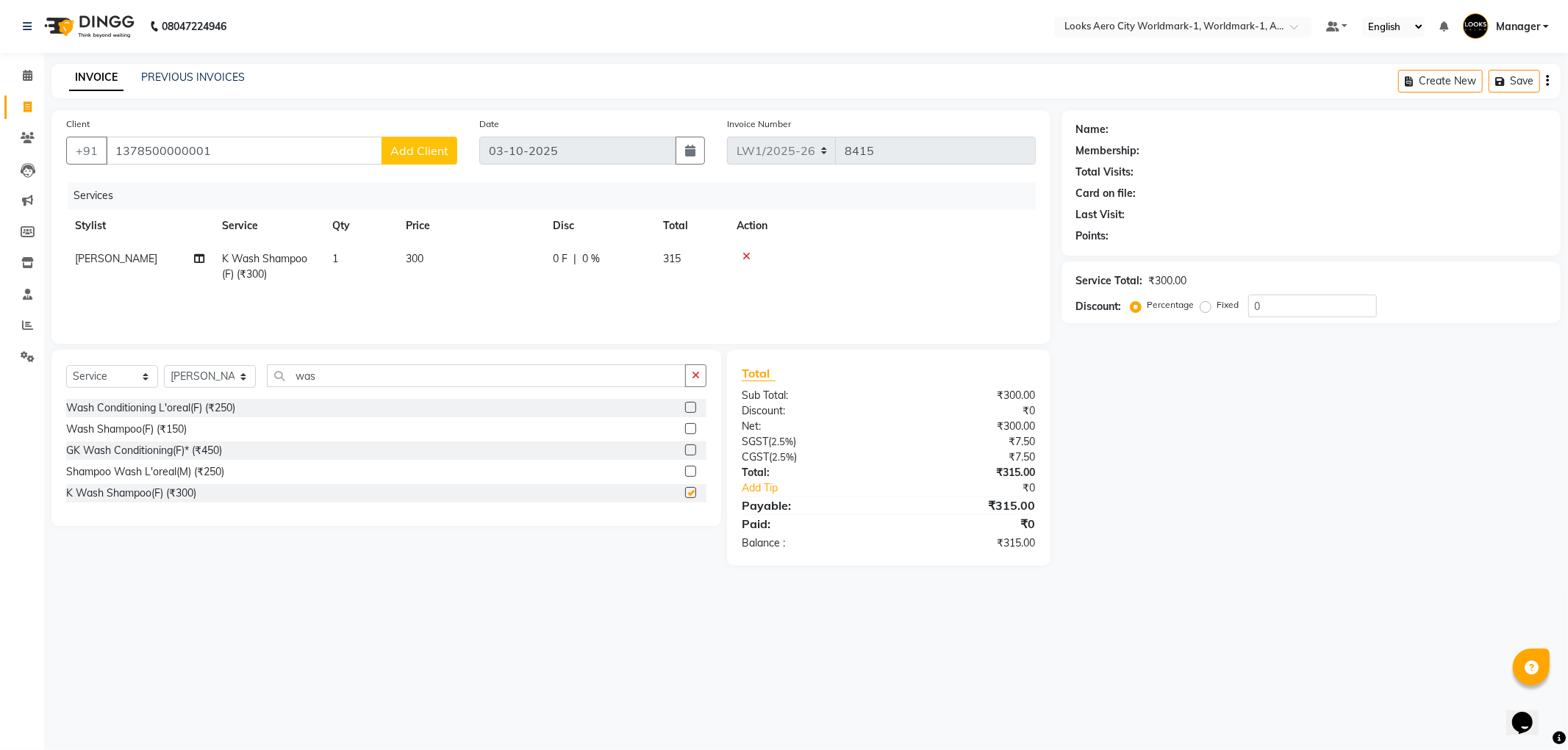
checkbox input "false"
click at [360, 371] on input "was" at bounding box center [477, 376] width 419 height 23
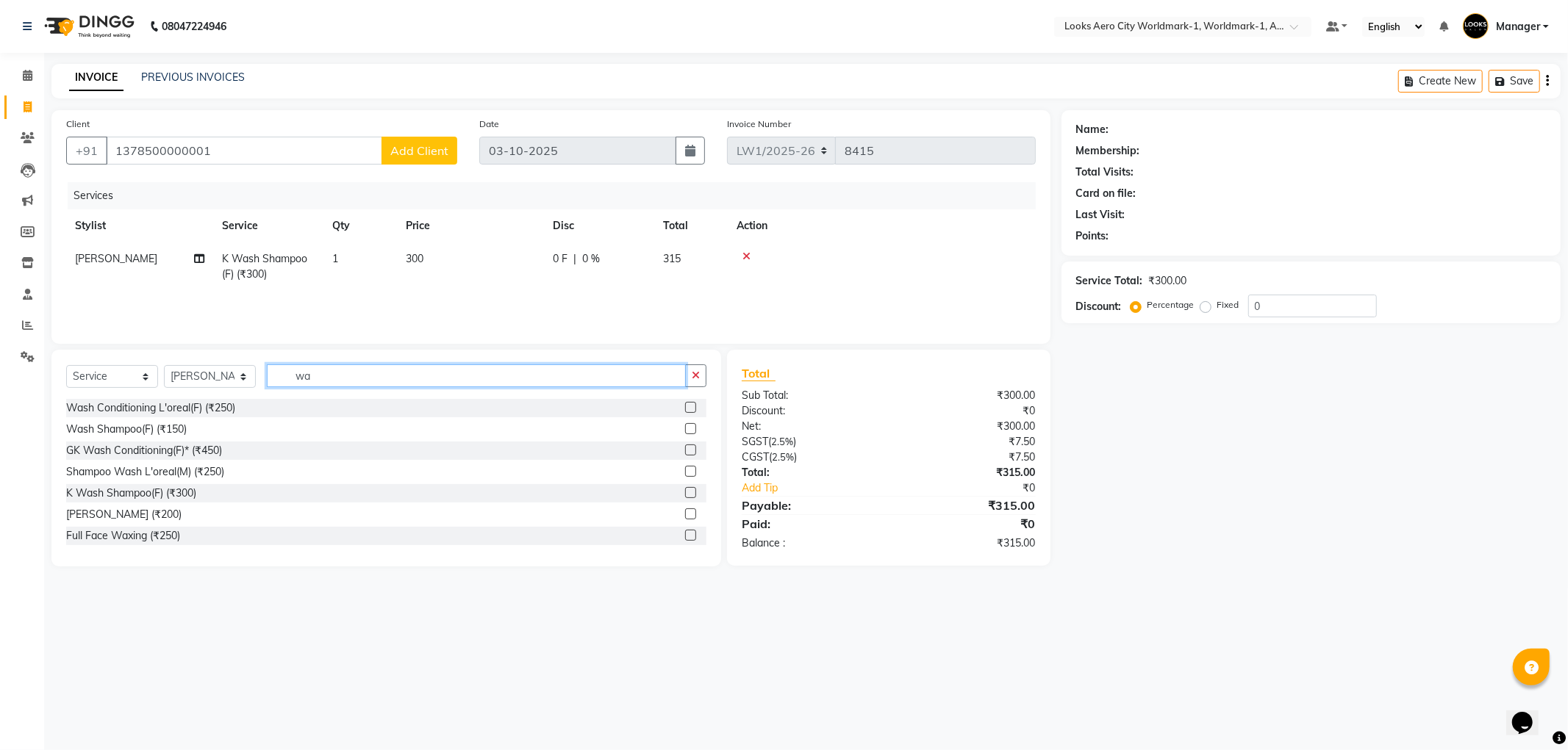
type input "w"
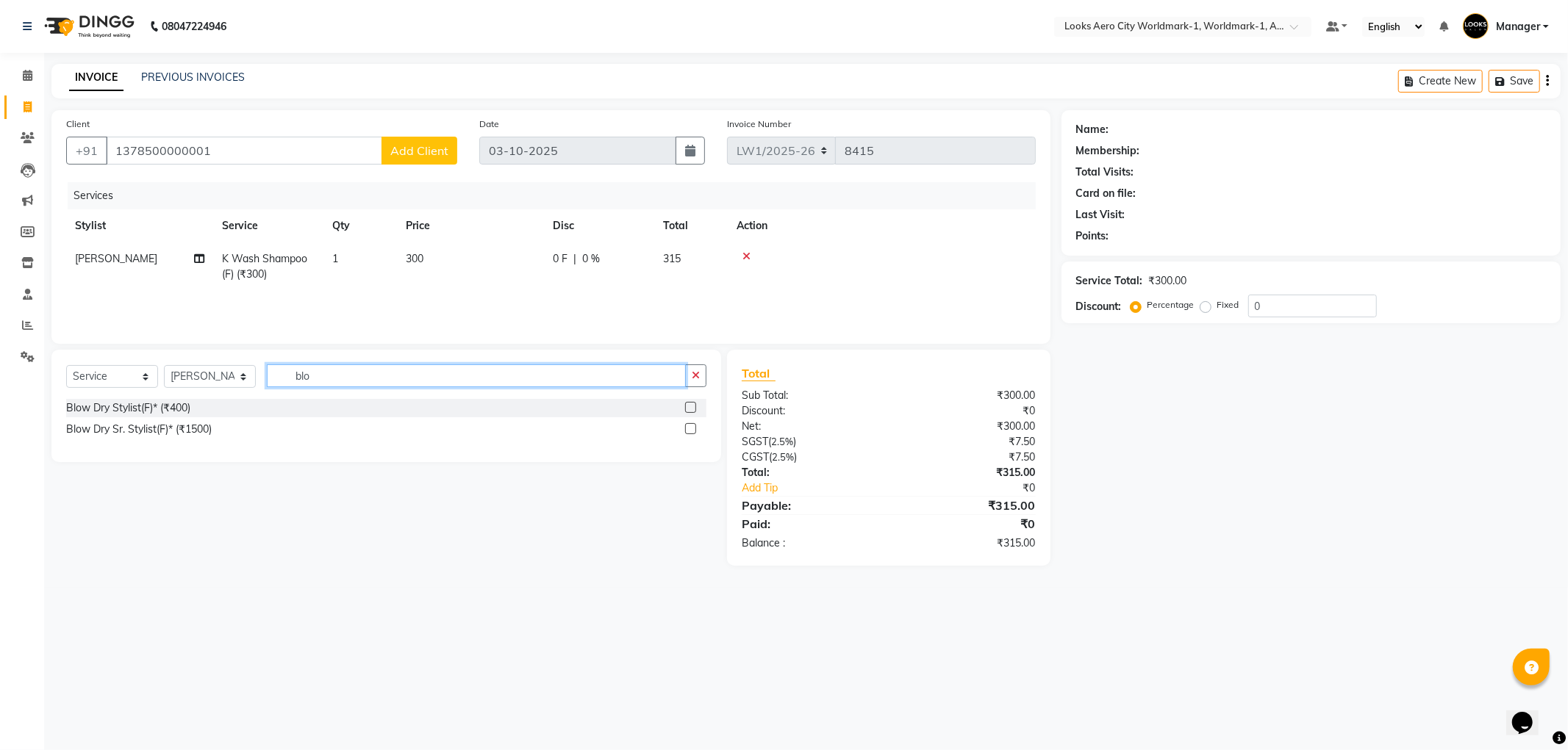
type input "blo"
click at [693, 412] on label at bounding box center [691, 407] width 11 height 11
click at [693, 412] on input "checkbox" at bounding box center [690, 408] width 9 height 9
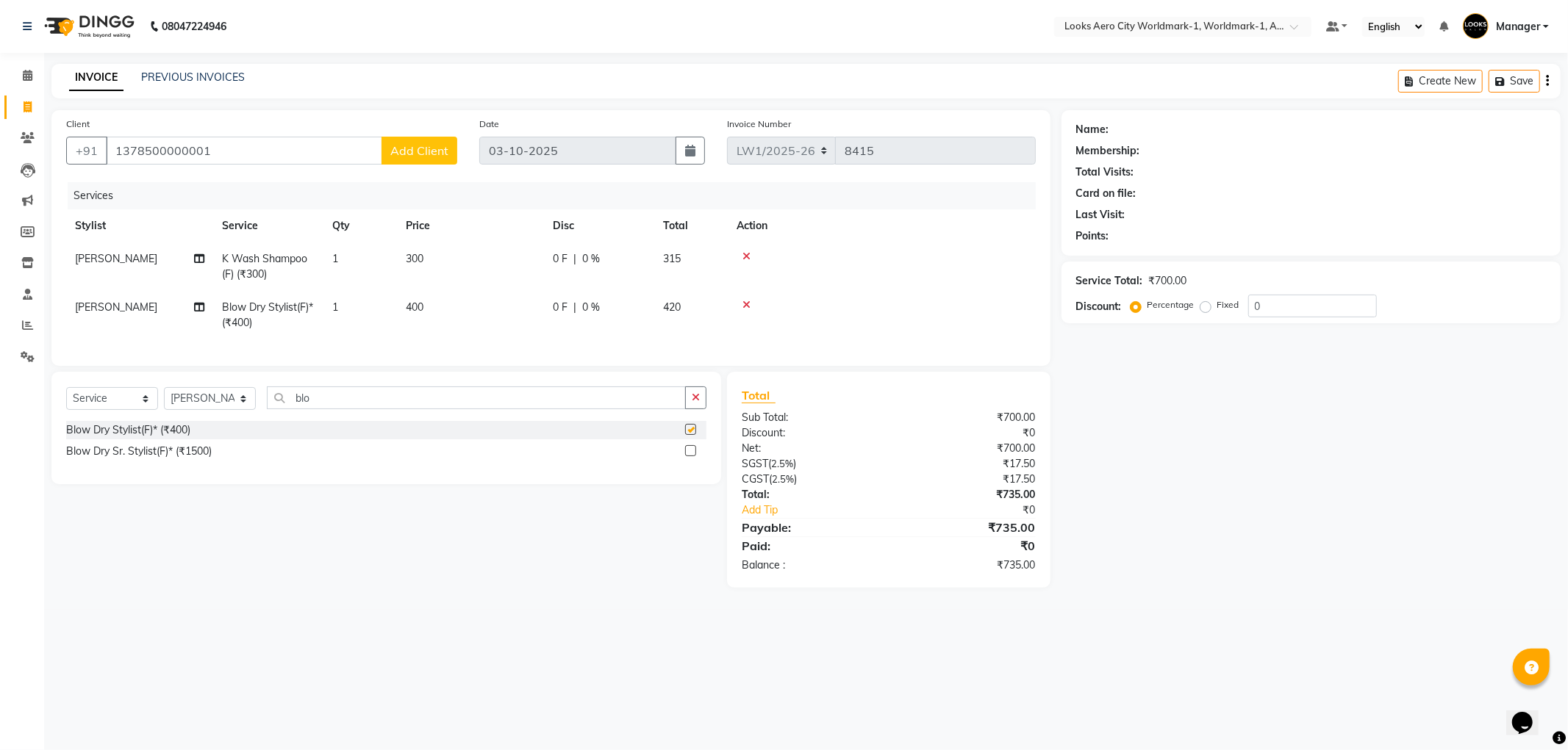
checkbox input "false"
click at [244, 410] on select "Select Stylist [PERSON_NAME] [PERSON_NAME] [PERSON_NAME] [PERSON_NAME] Counter_…" at bounding box center [209, 399] width 92 height 23
select select "84553"
click at [164, 400] on select "Select Stylist [PERSON_NAME] [PERSON_NAME] [PERSON_NAME] [PERSON_NAME] Counter_…" at bounding box center [209, 399] width 92 height 23
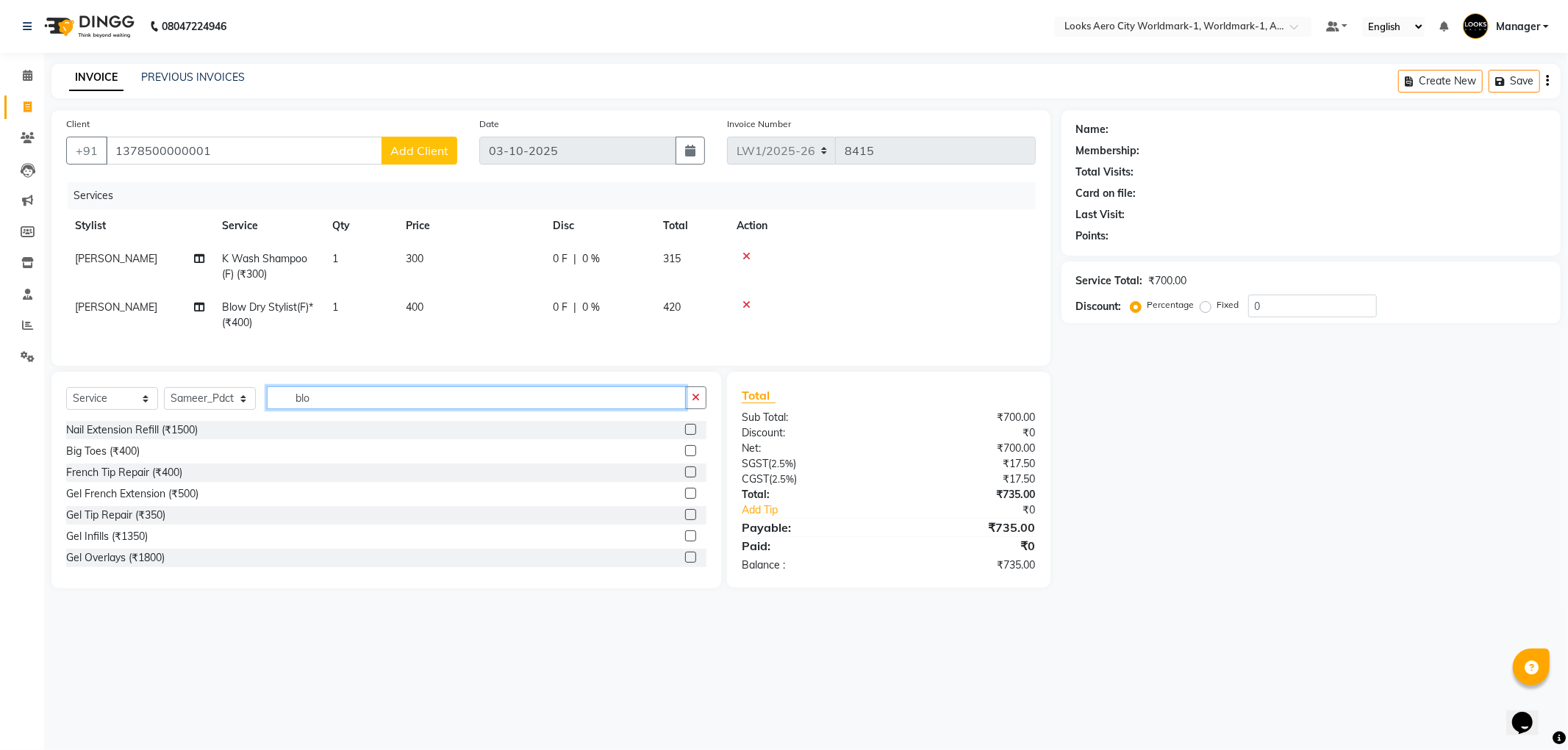
click at [356, 409] on input "blo" at bounding box center [477, 398] width 419 height 23
type input "b"
type input "f"
type input ","
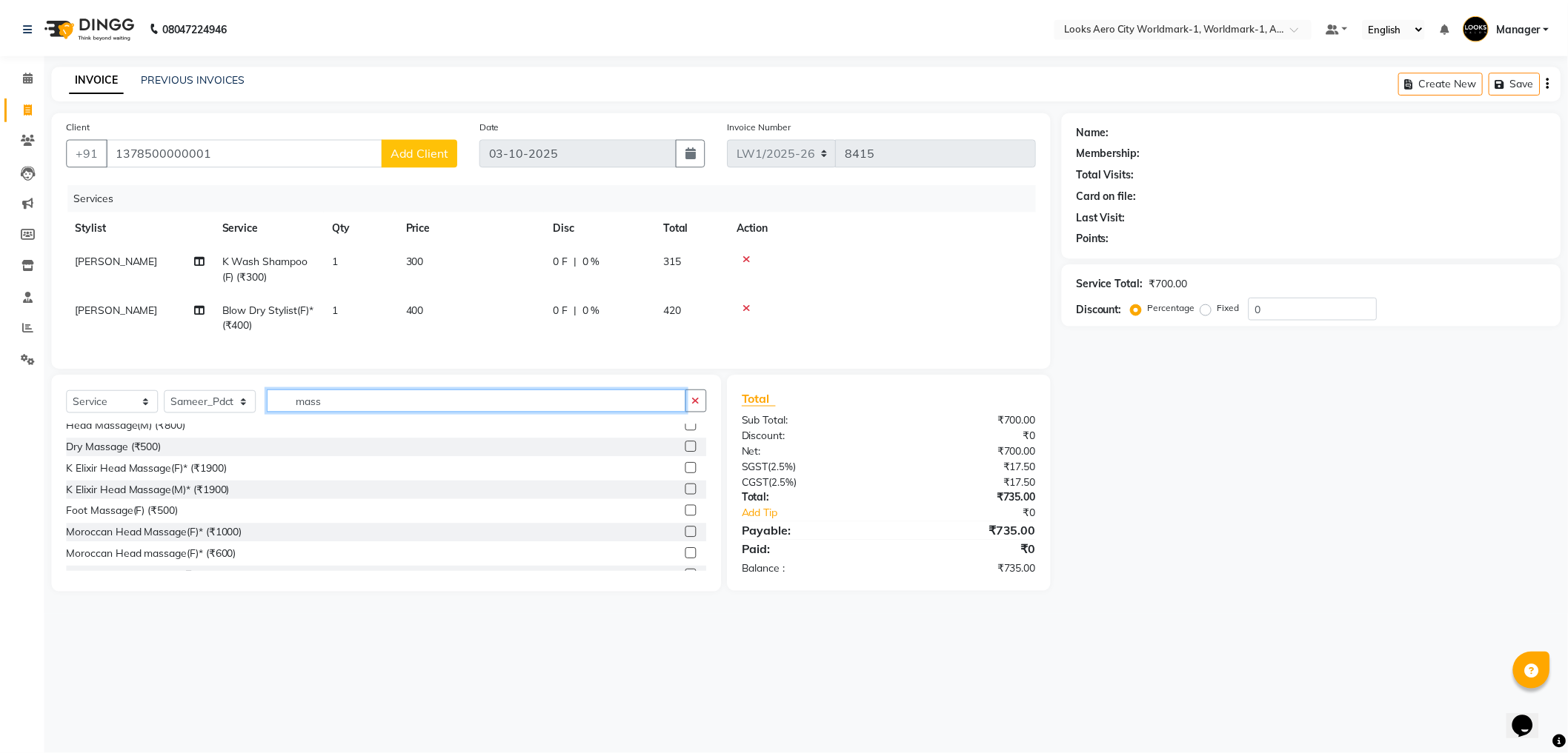
scroll to position [164, 0]
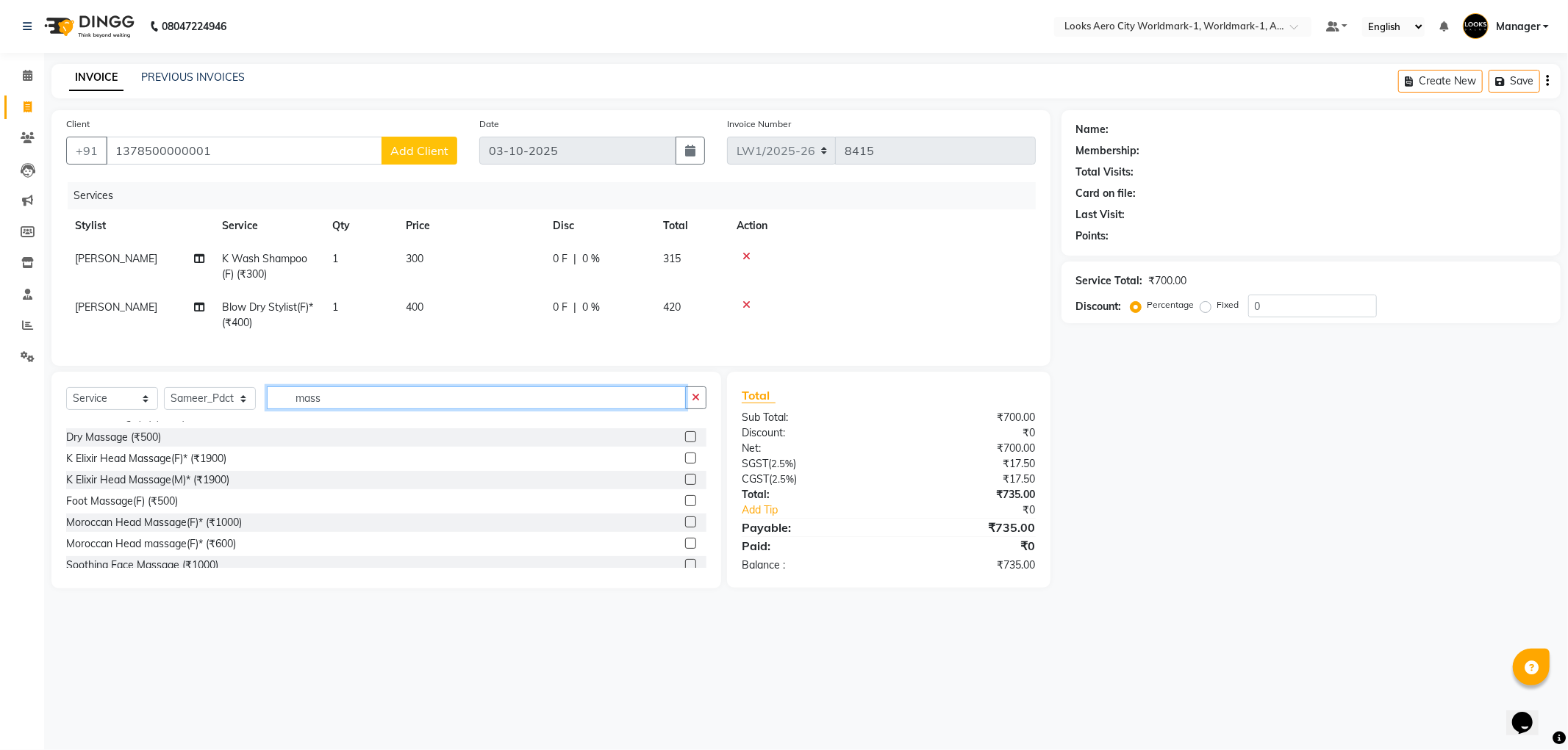
type input "mass"
click at [685, 507] on label at bounding box center [691, 501] width 11 height 11
click at [685, 507] on input "checkbox" at bounding box center [690, 502] width 9 height 9
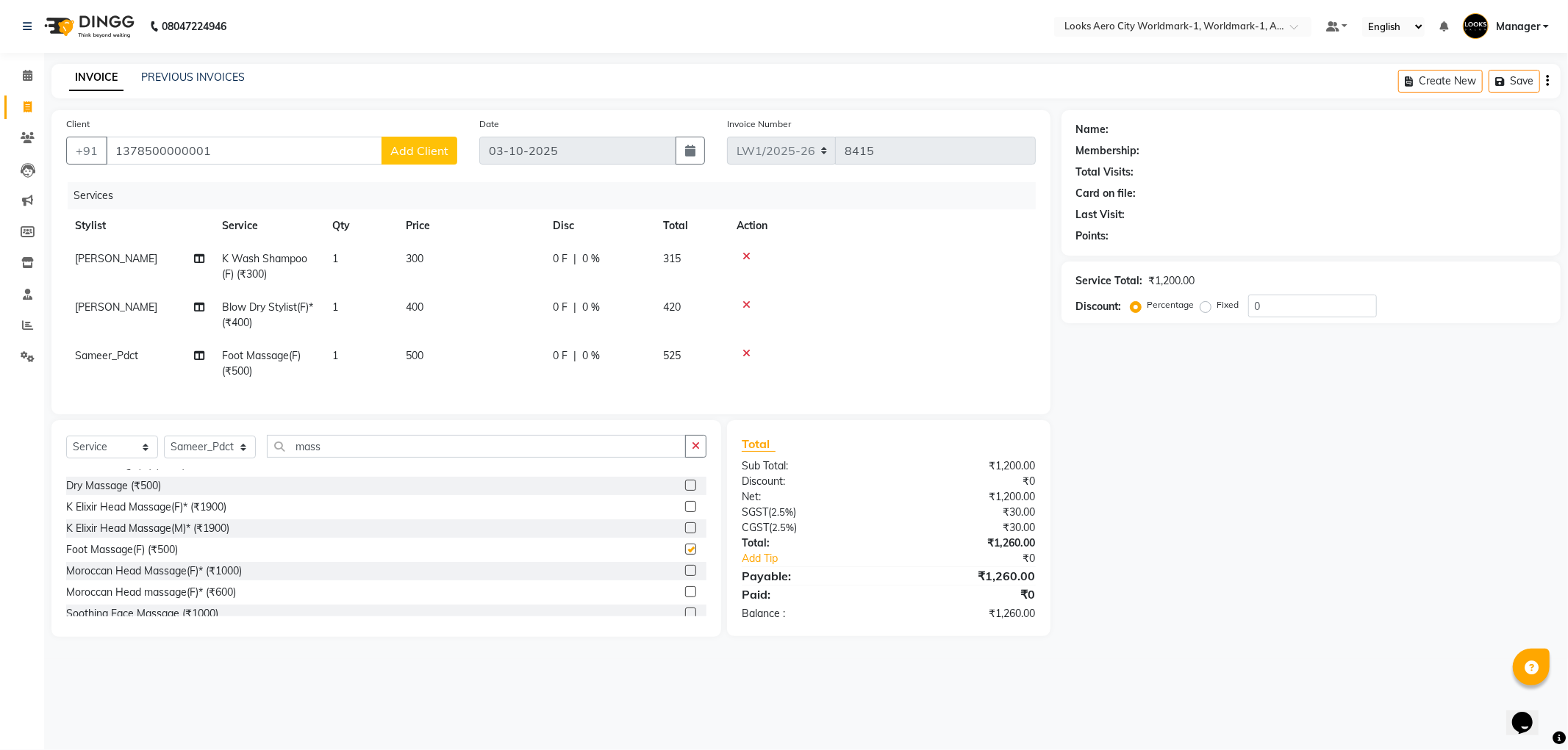
checkbox input "false"
click at [445, 368] on td "500" at bounding box center [470, 364] width 147 height 48
select select "84553"
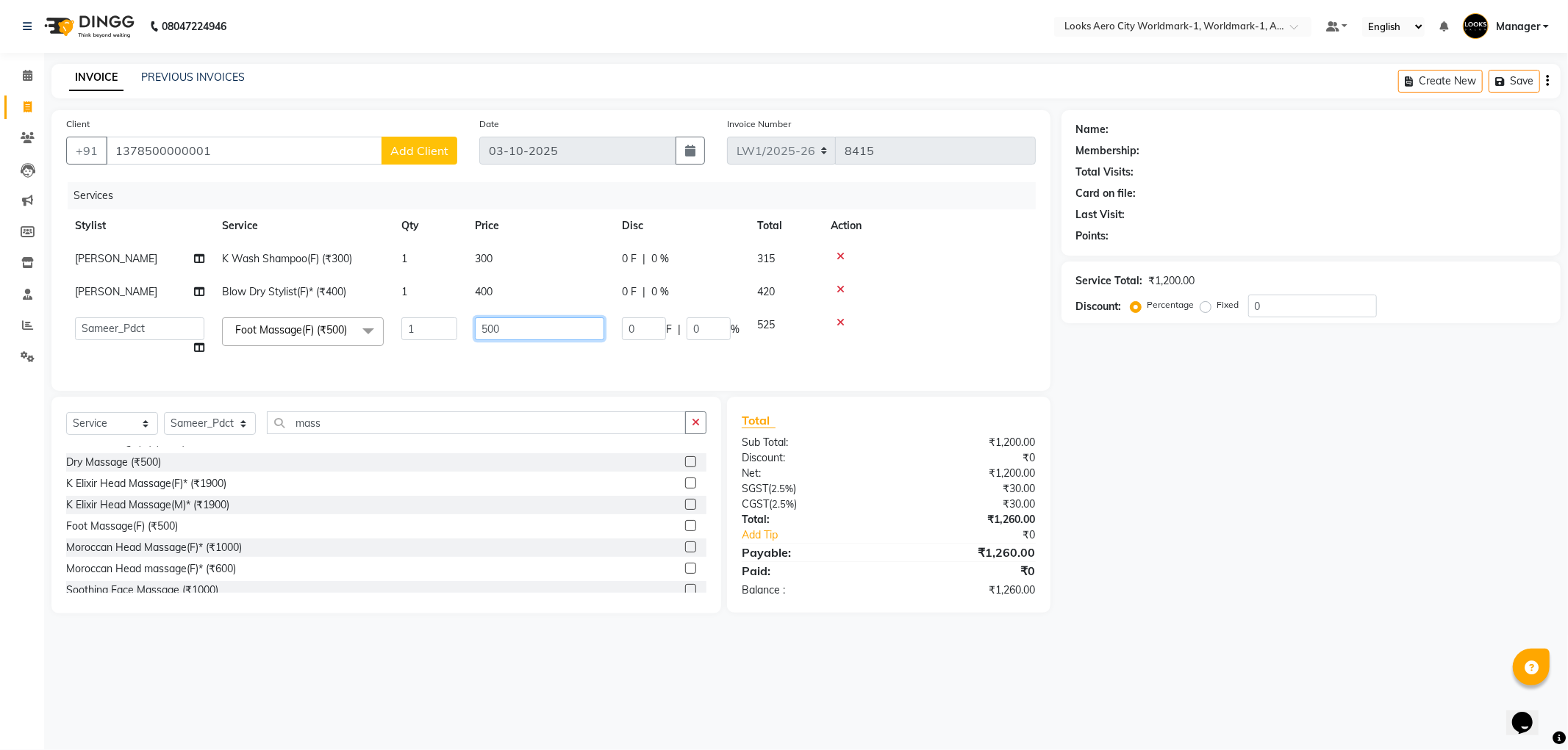
click at [554, 336] on input "500" at bounding box center [539, 329] width 130 height 23
type input "5"
type input "700"
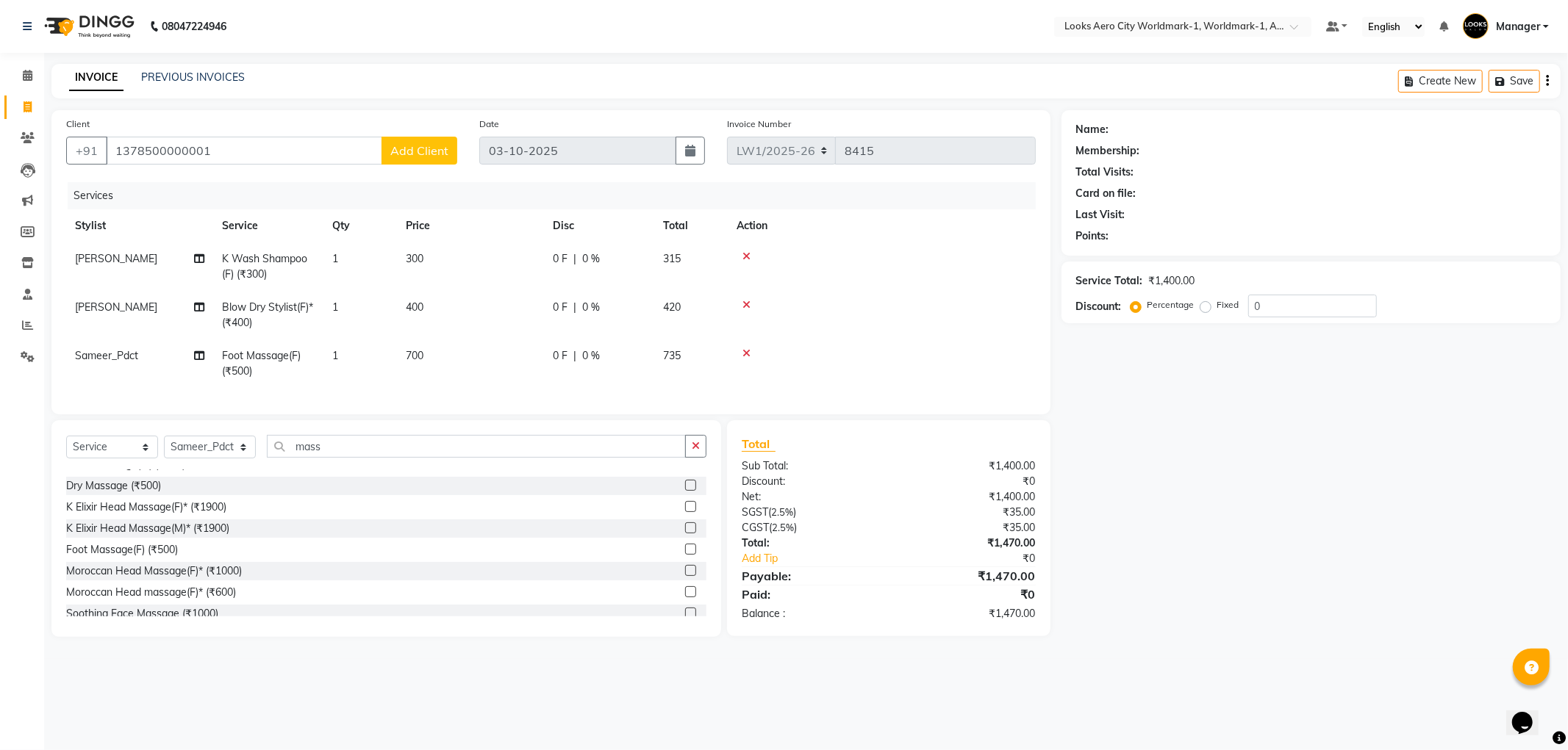
click at [525, 291] on td "400" at bounding box center [470, 314] width 147 height 48
select select "84537"
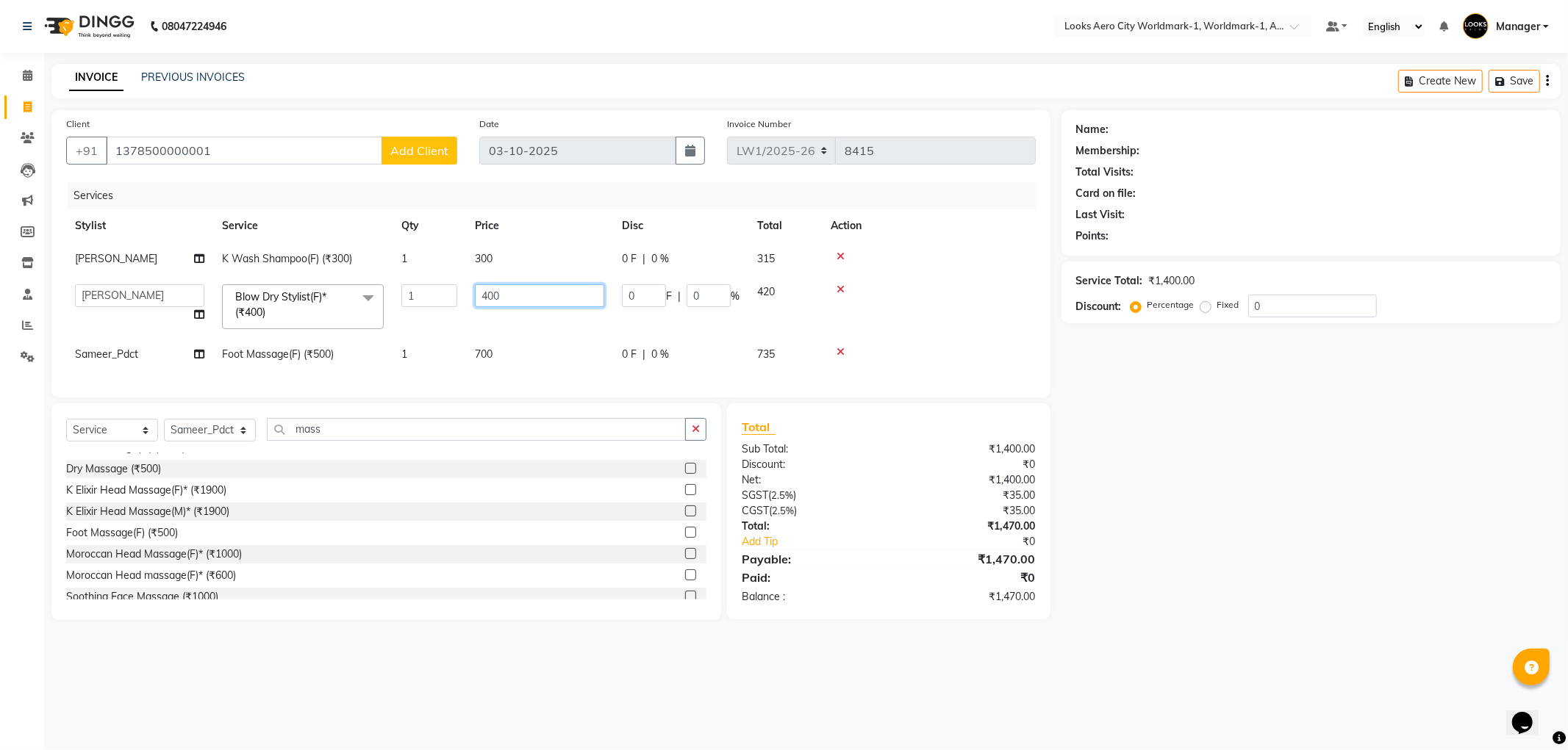
click at [539, 297] on input "400" at bounding box center [539, 295] width 130 height 23
type input "4"
type input "800"
click at [523, 265] on td "300" at bounding box center [539, 259] width 147 height 33
select select "84537"
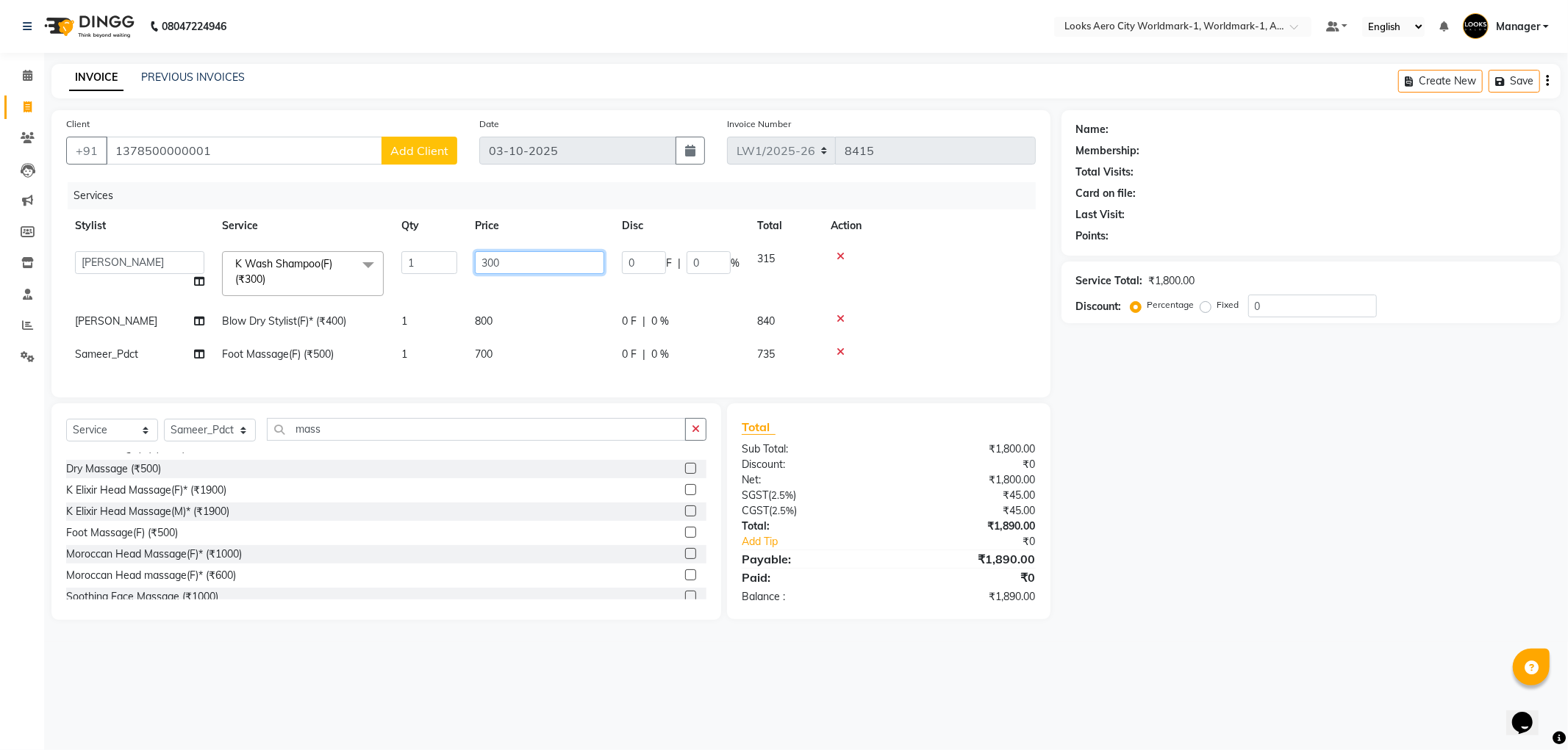
click at [538, 265] on input "300" at bounding box center [539, 262] width 130 height 23
type input "3"
type input "600"
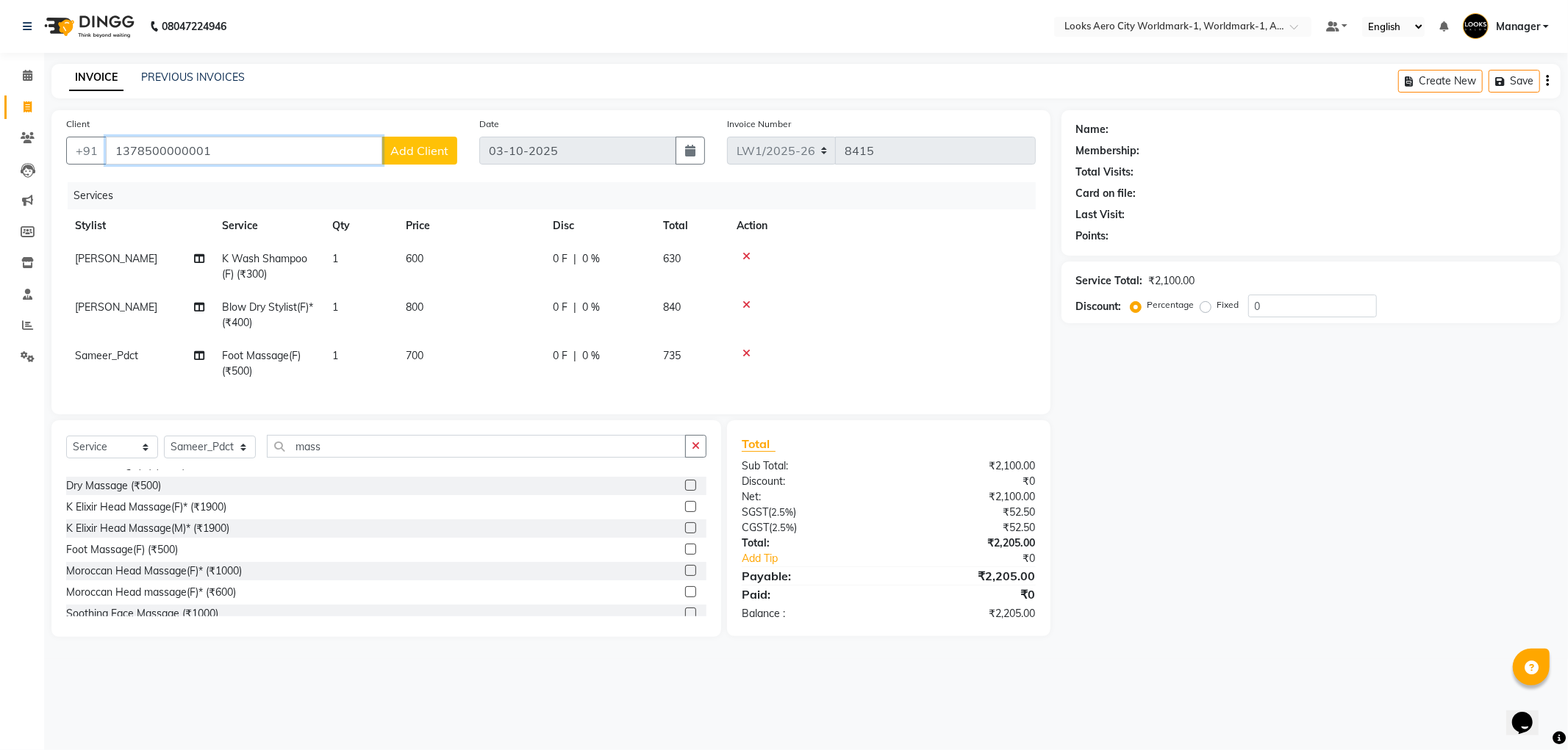
click at [303, 136] on input "1378500000001" at bounding box center [244, 150] width 277 height 27
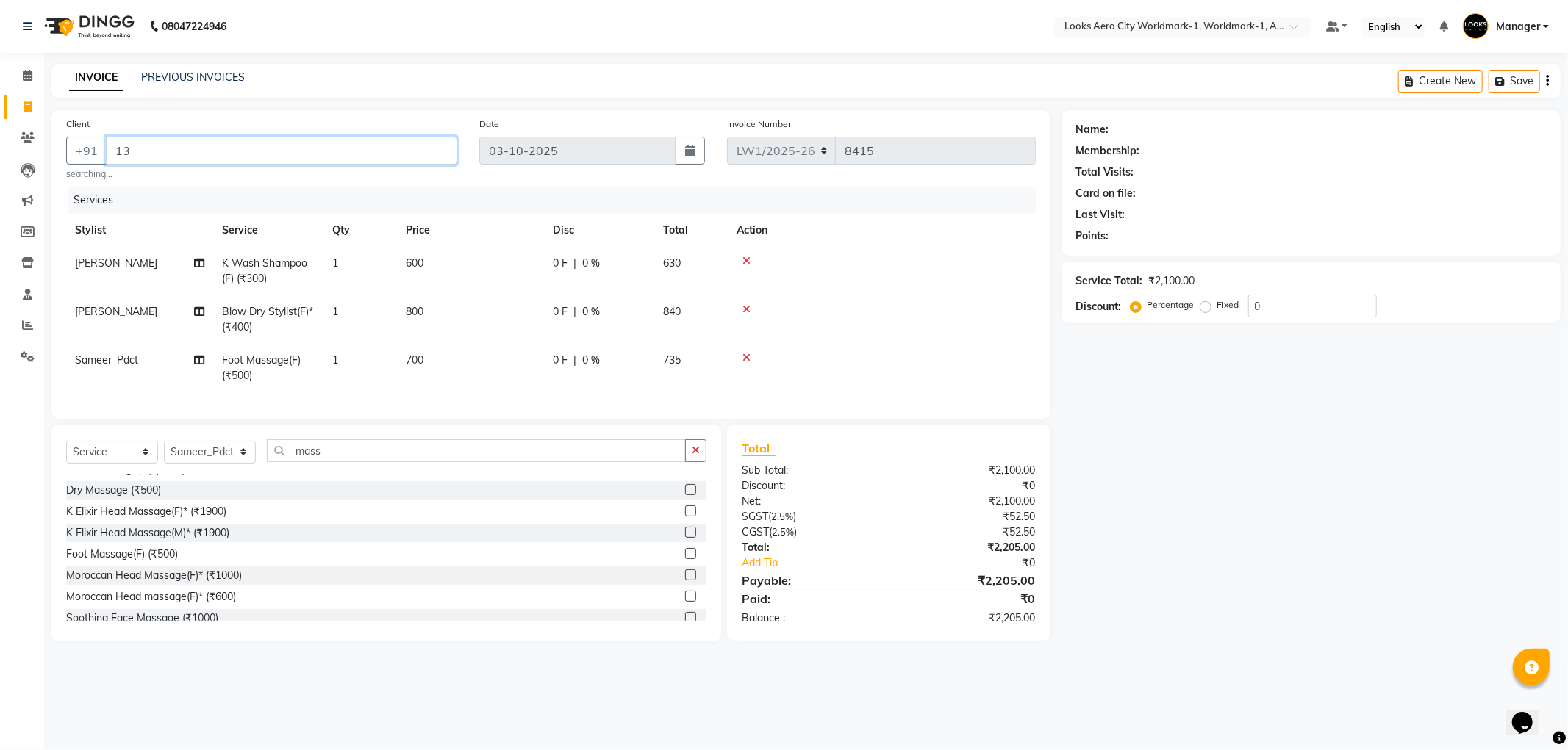
type input "1"
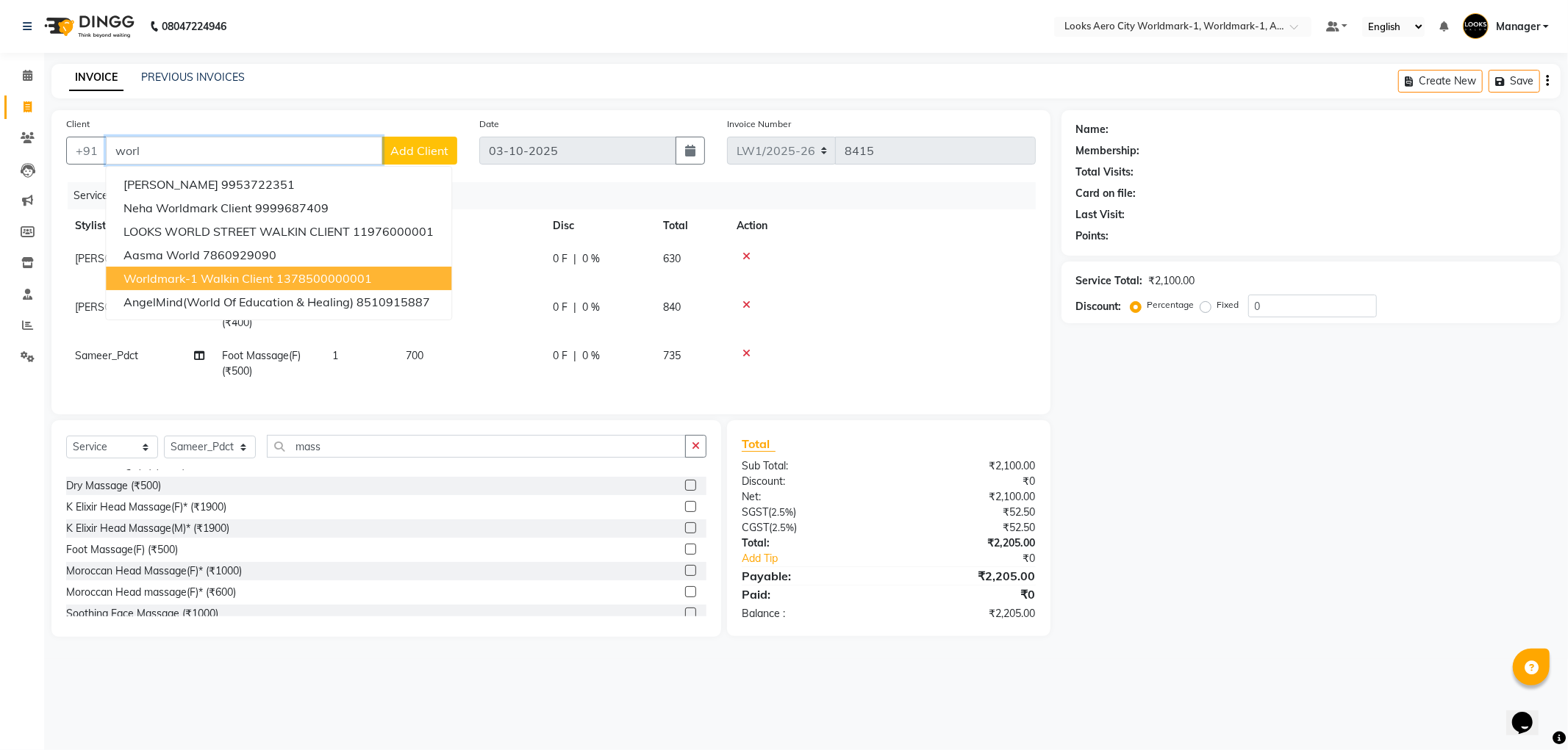
click at [196, 276] on span "Worldmark-1 Walkin Client" at bounding box center [198, 278] width 150 height 15
type input "1378500000001"
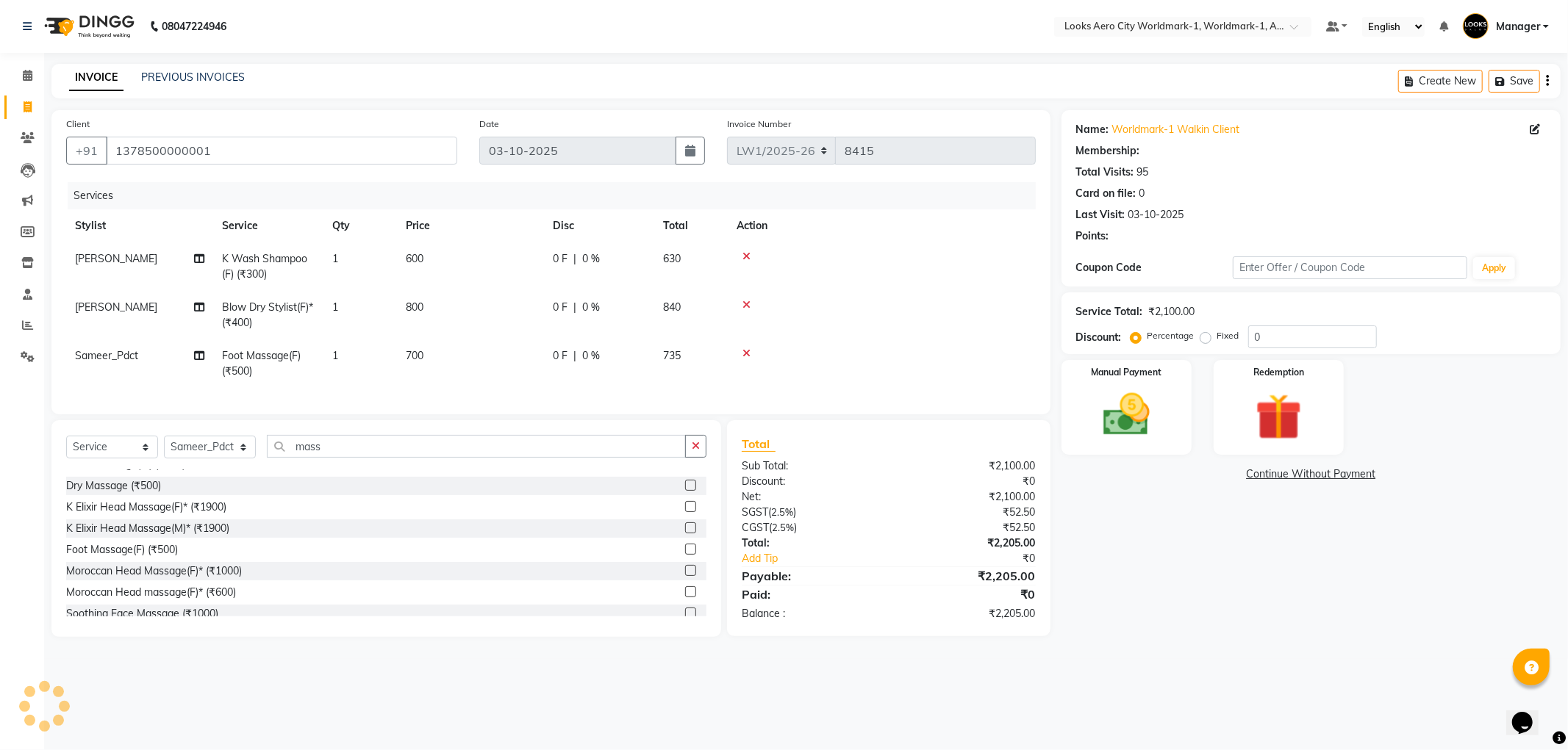
select select "1: Object"
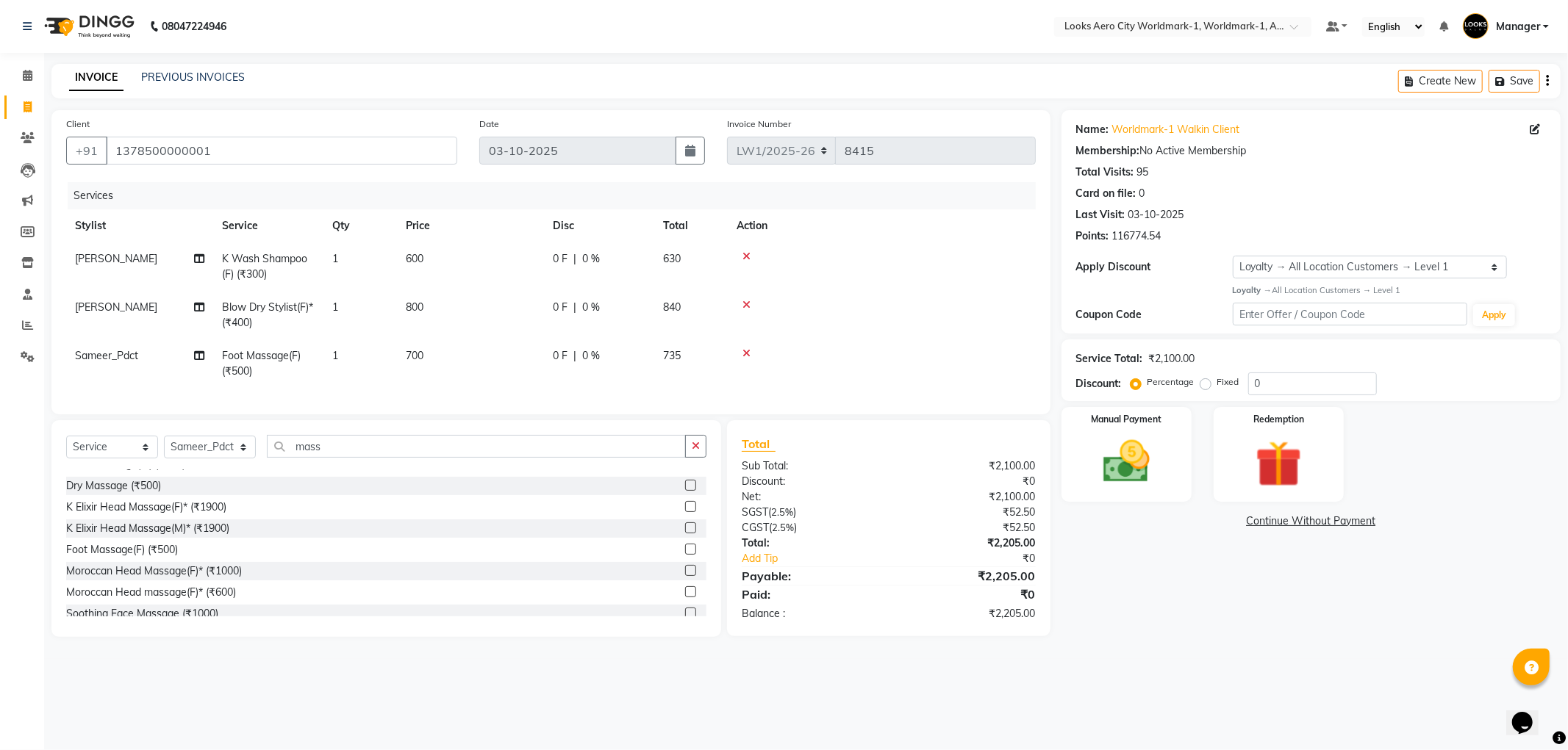
click at [468, 260] on td "600" at bounding box center [470, 266] width 147 height 48
select select "84537"
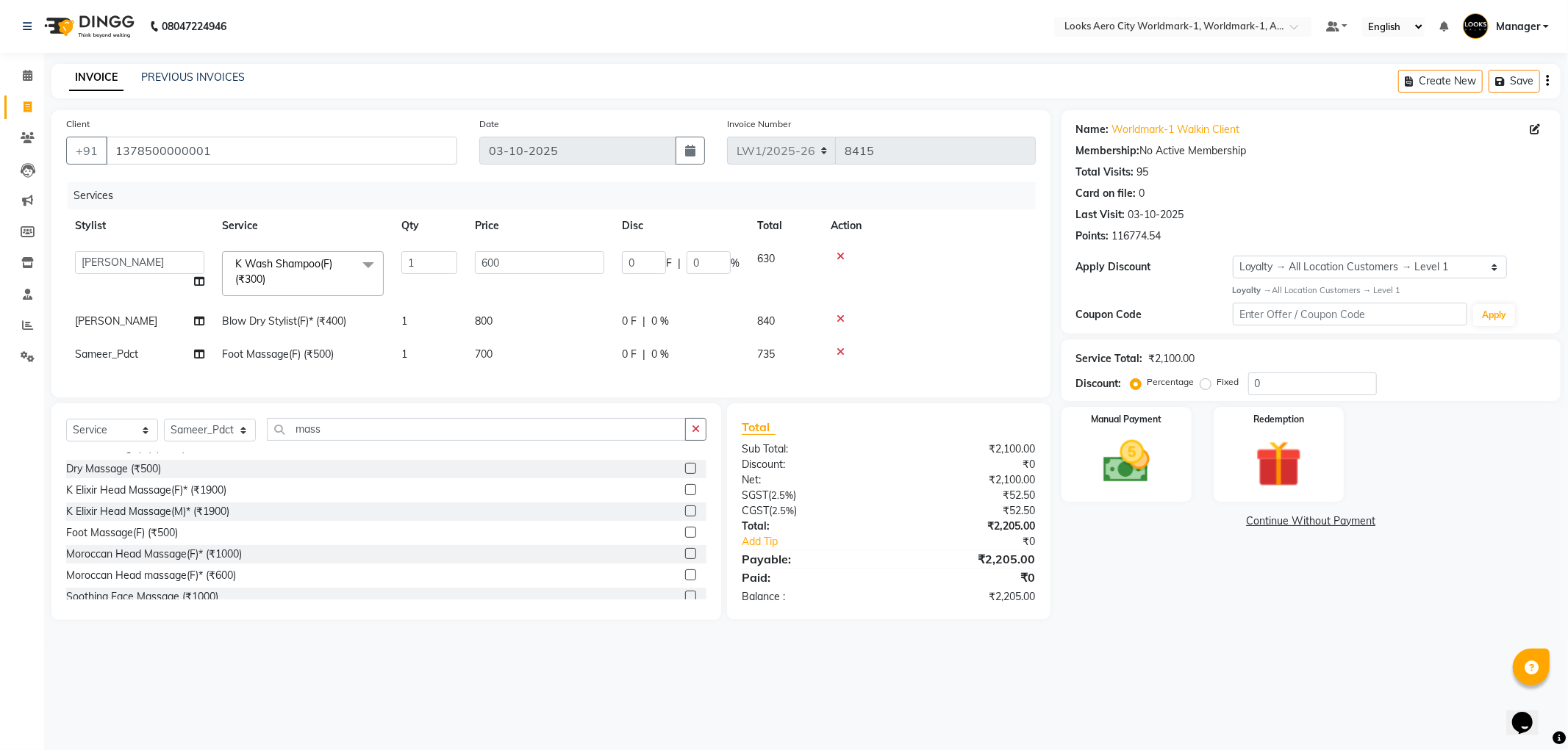
click at [360, 285] on span "K Wash Shampoo(F) (₹300) x" at bounding box center [296, 272] width 130 height 31
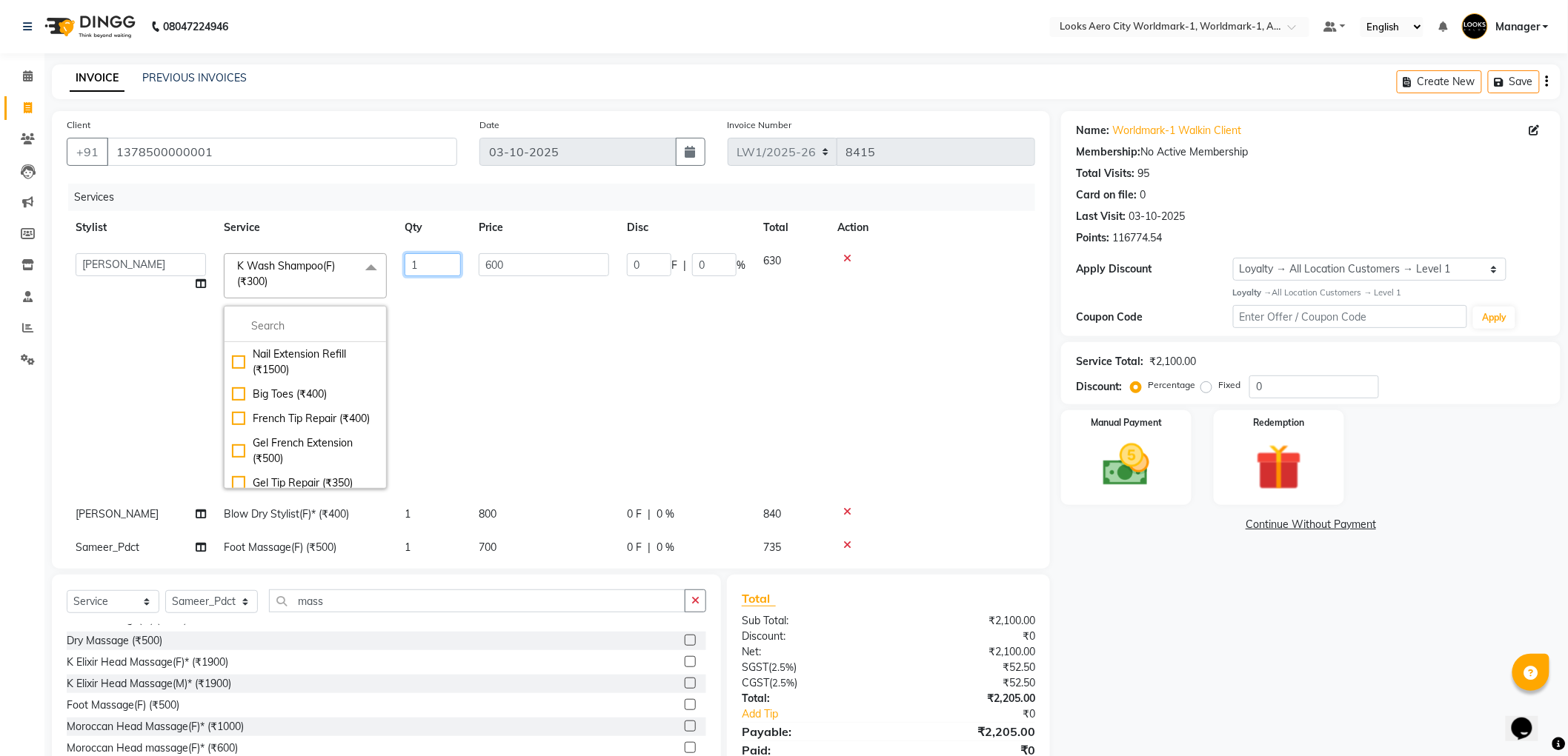
click at [432, 272] on input "1" at bounding box center [433, 264] width 56 height 23
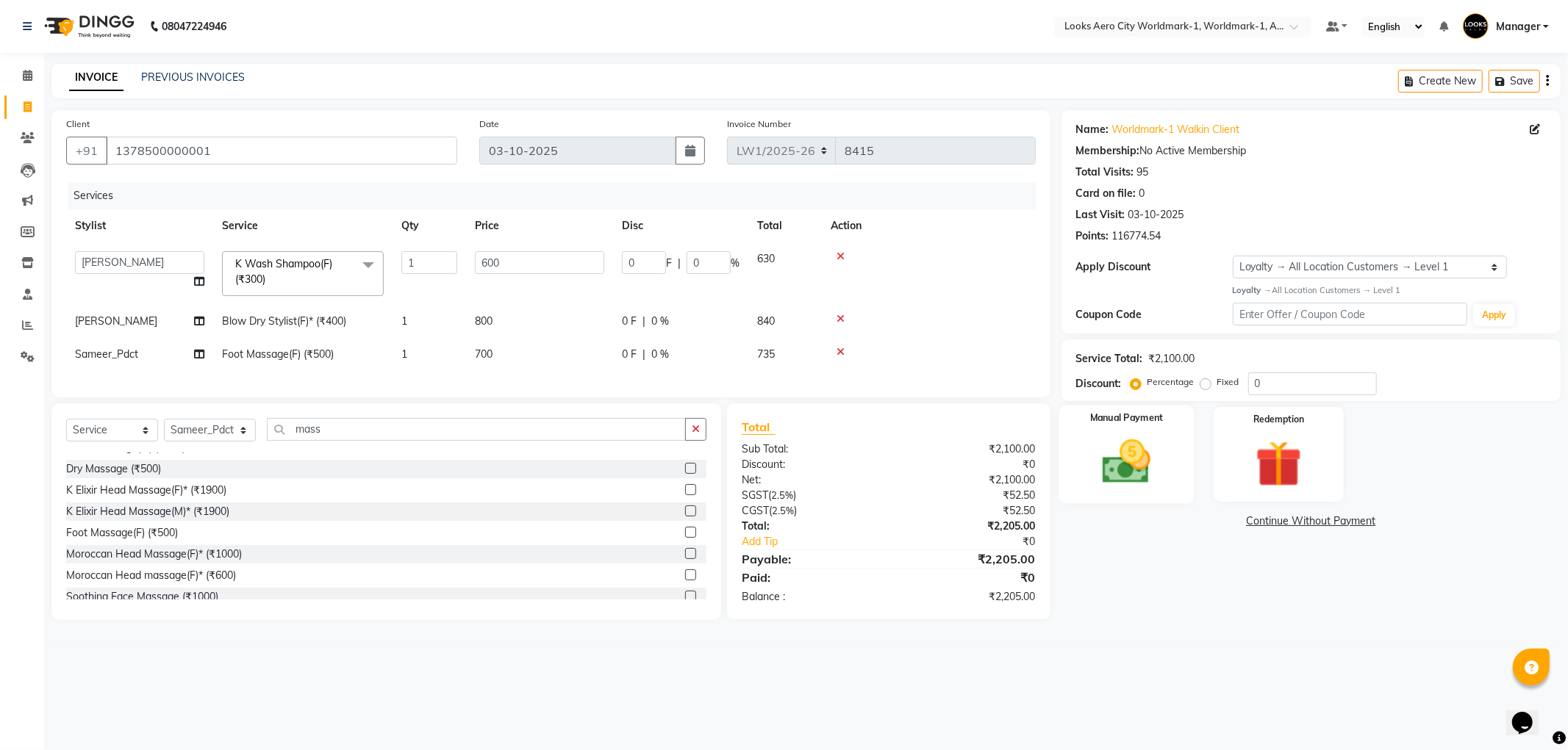
click at [1123, 466] on img at bounding box center [1126, 462] width 79 height 56
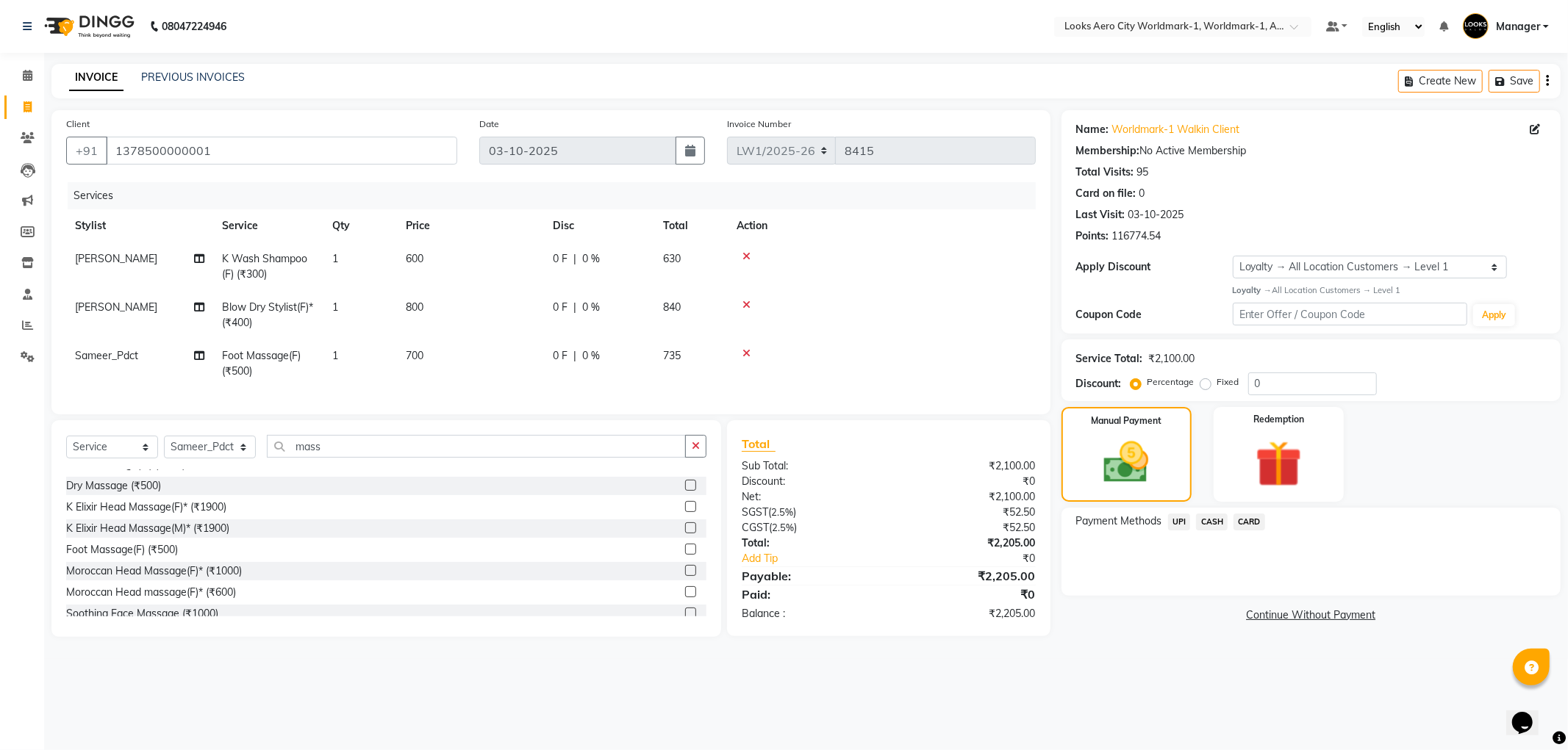
click at [1177, 523] on span "UPI" at bounding box center [1180, 522] width 23 height 17
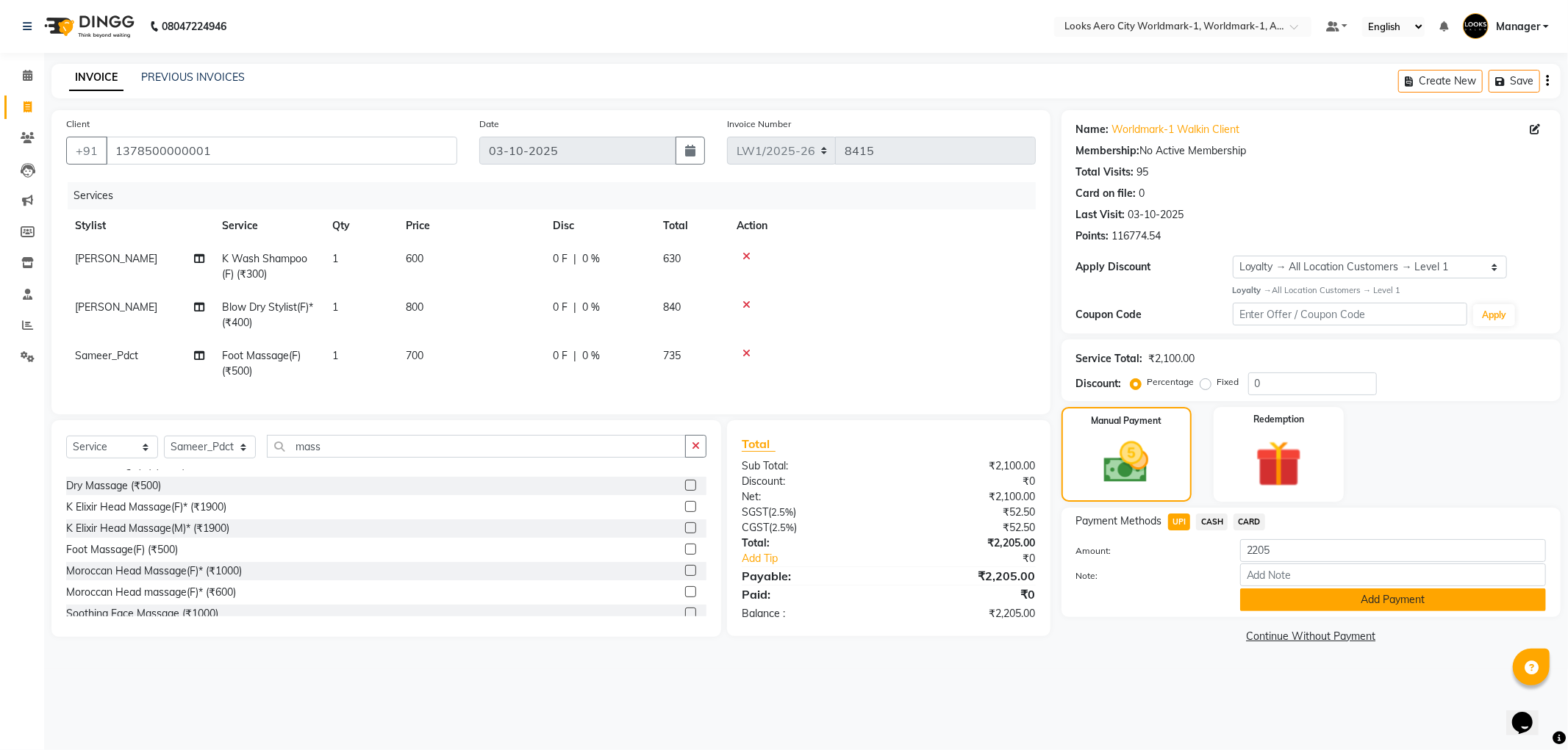
click at [1294, 592] on button "Add Payment" at bounding box center [1393, 600] width 306 height 23
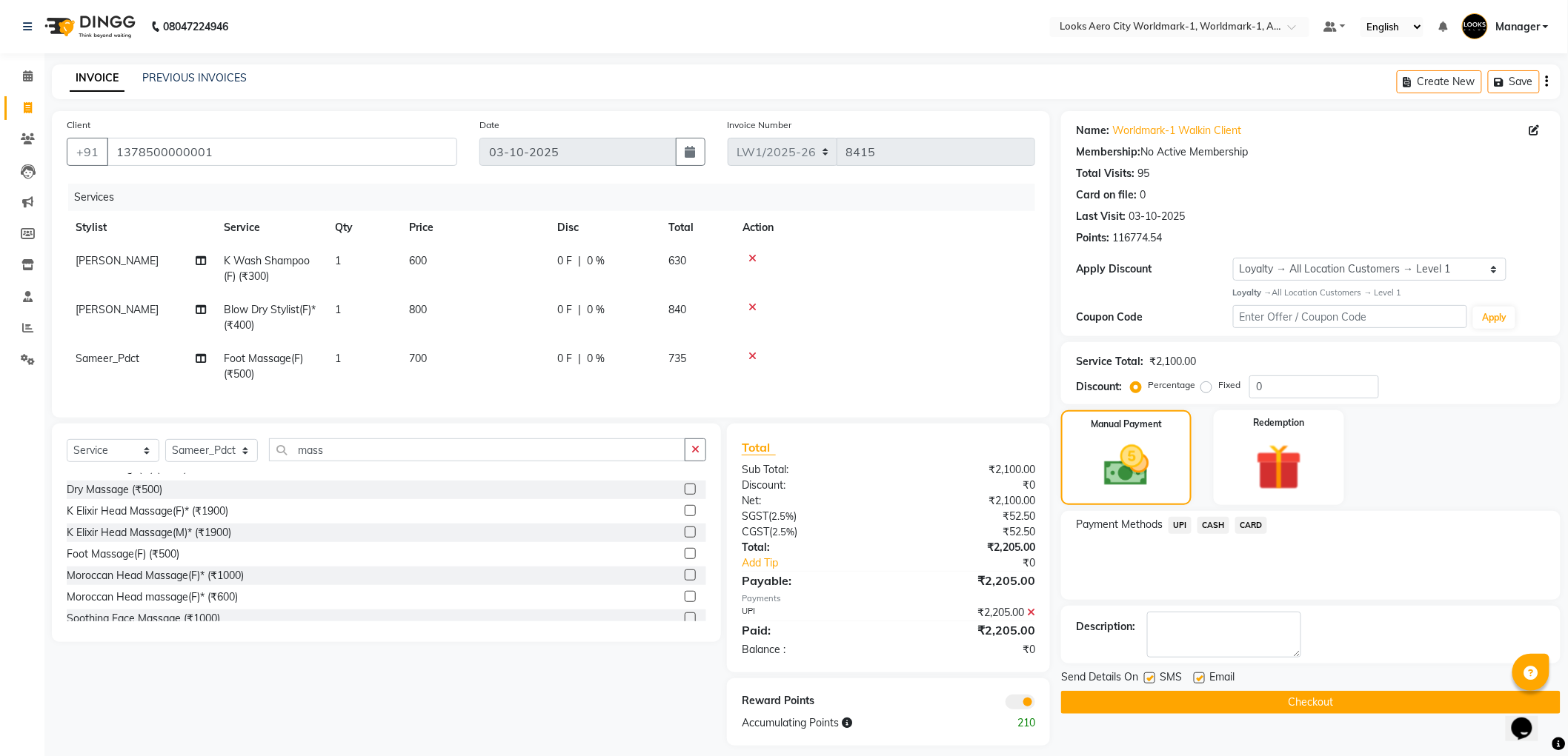
click at [1018, 709] on span at bounding box center [1020, 703] width 30 height 15
click at [1035, 704] on input "checkbox" at bounding box center [1035, 704] width 0 height 0
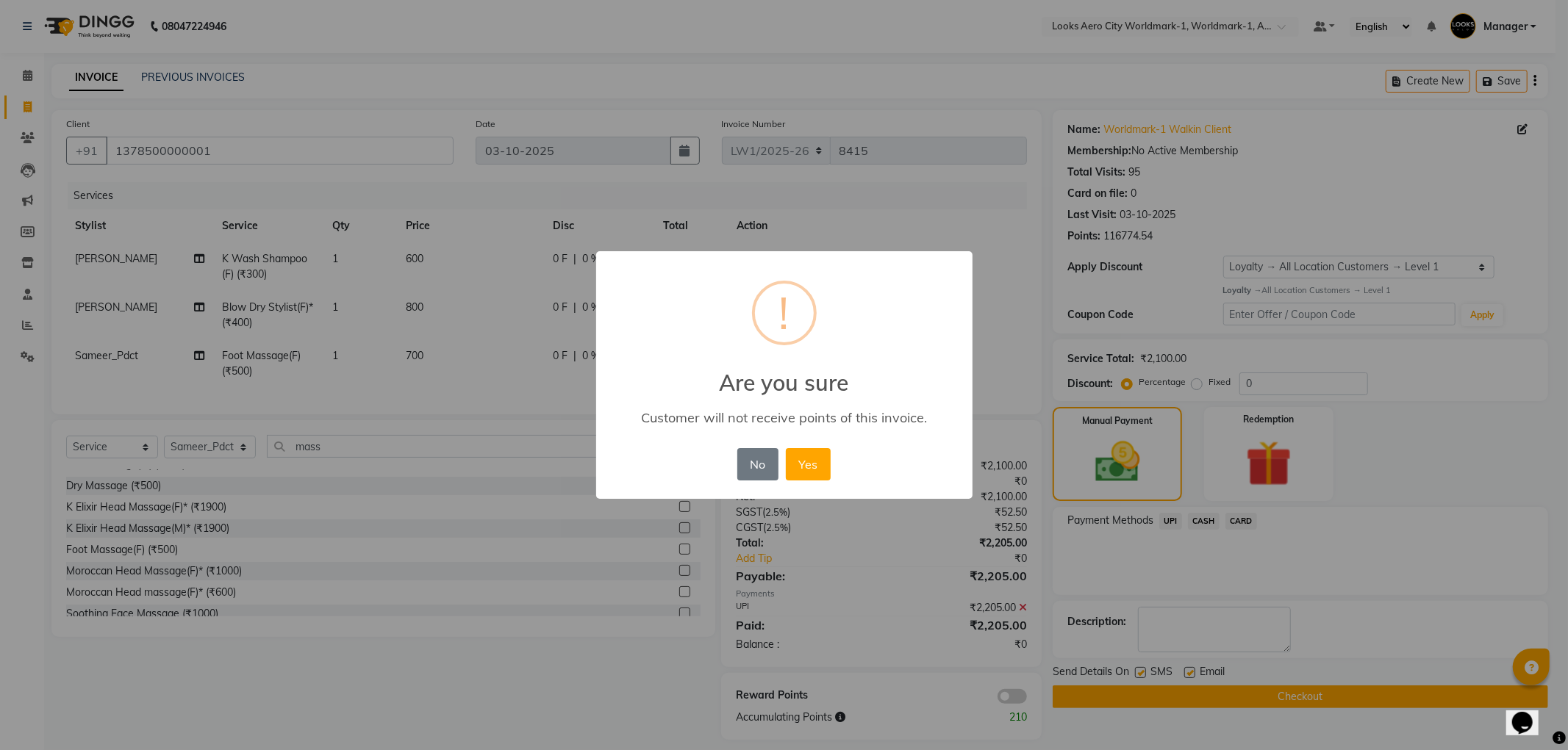
drag, startPoint x: 796, startPoint y: 459, endPoint x: 813, endPoint y: 468, distance: 19.2
click at [802, 463] on button "Yes" at bounding box center [808, 464] width 45 height 32
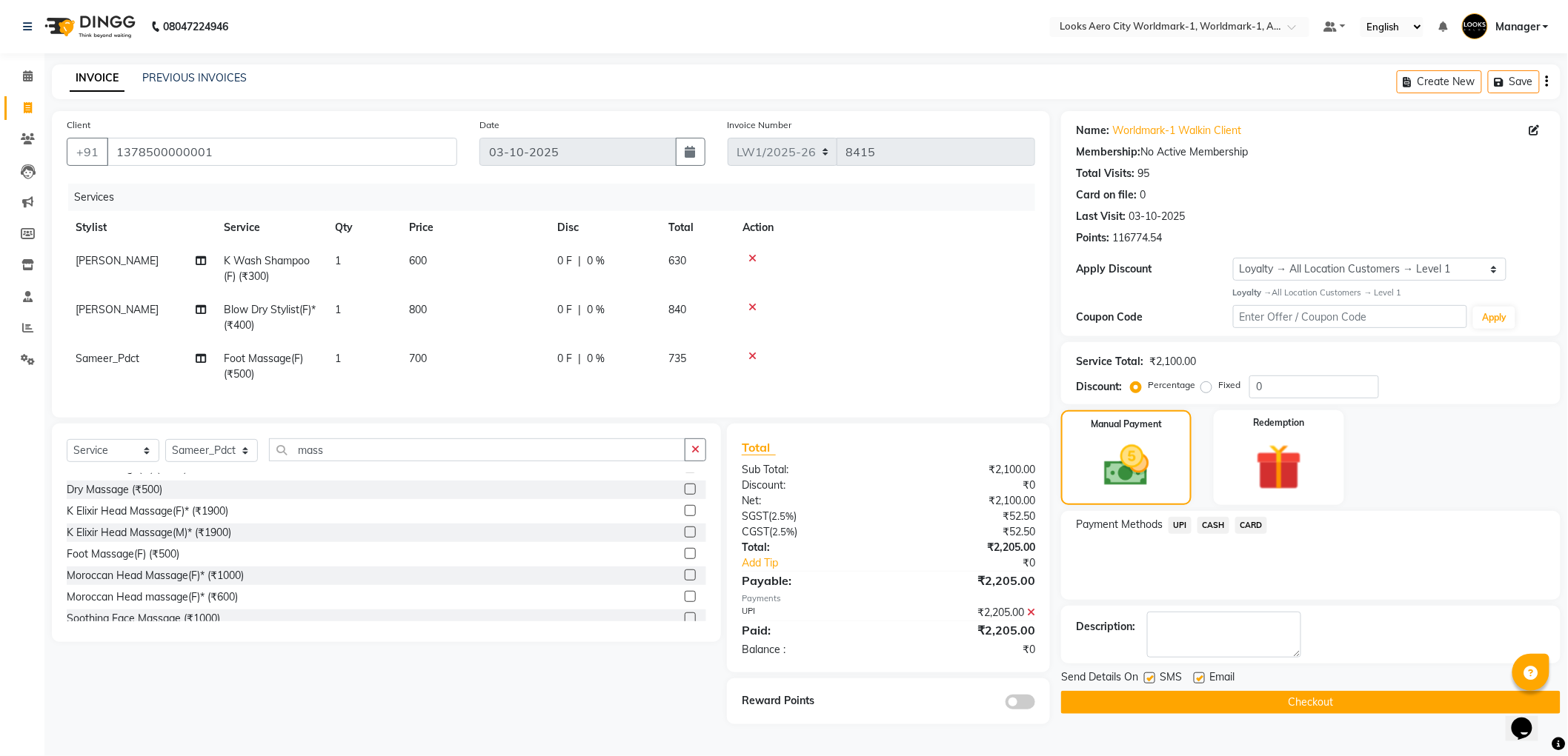
click at [1228, 700] on button "Checkout" at bounding box center [1310, 703] width 499 height 23
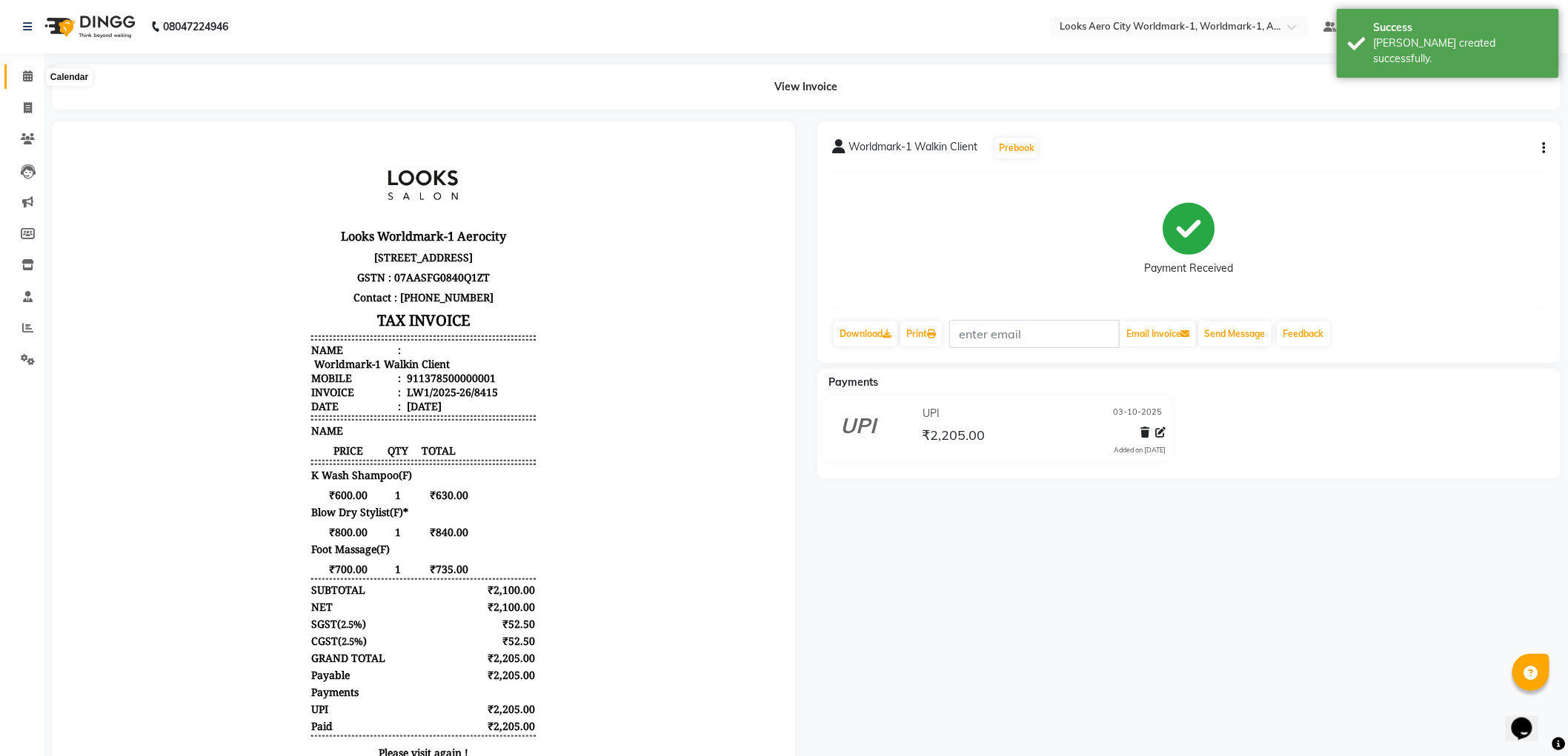
click at [28, 81] on icon at bounding box center [28, 76] width 10 height 11
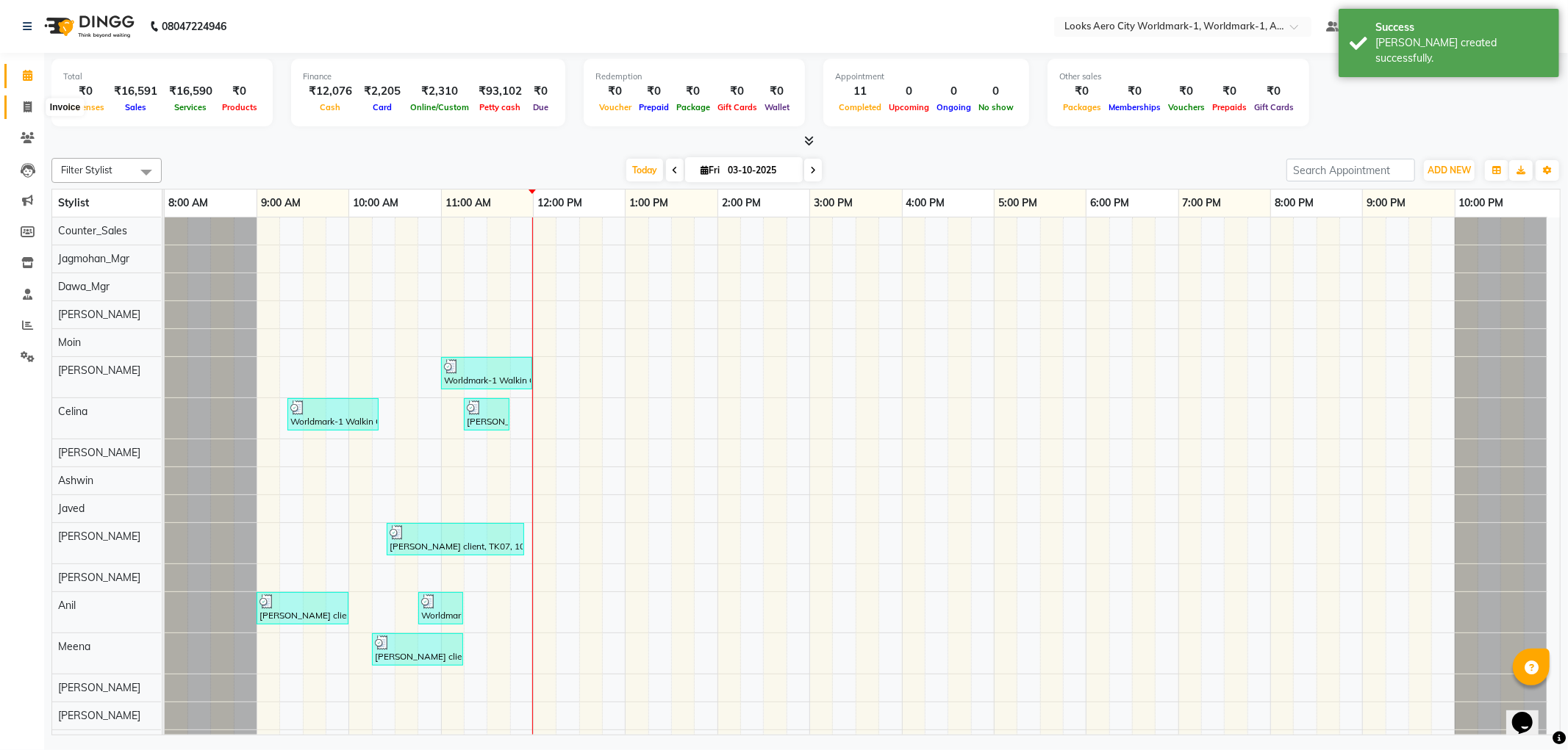
click at [31, 107] on span at bounding box center [27, 108] width 26 height 17
select select "service"
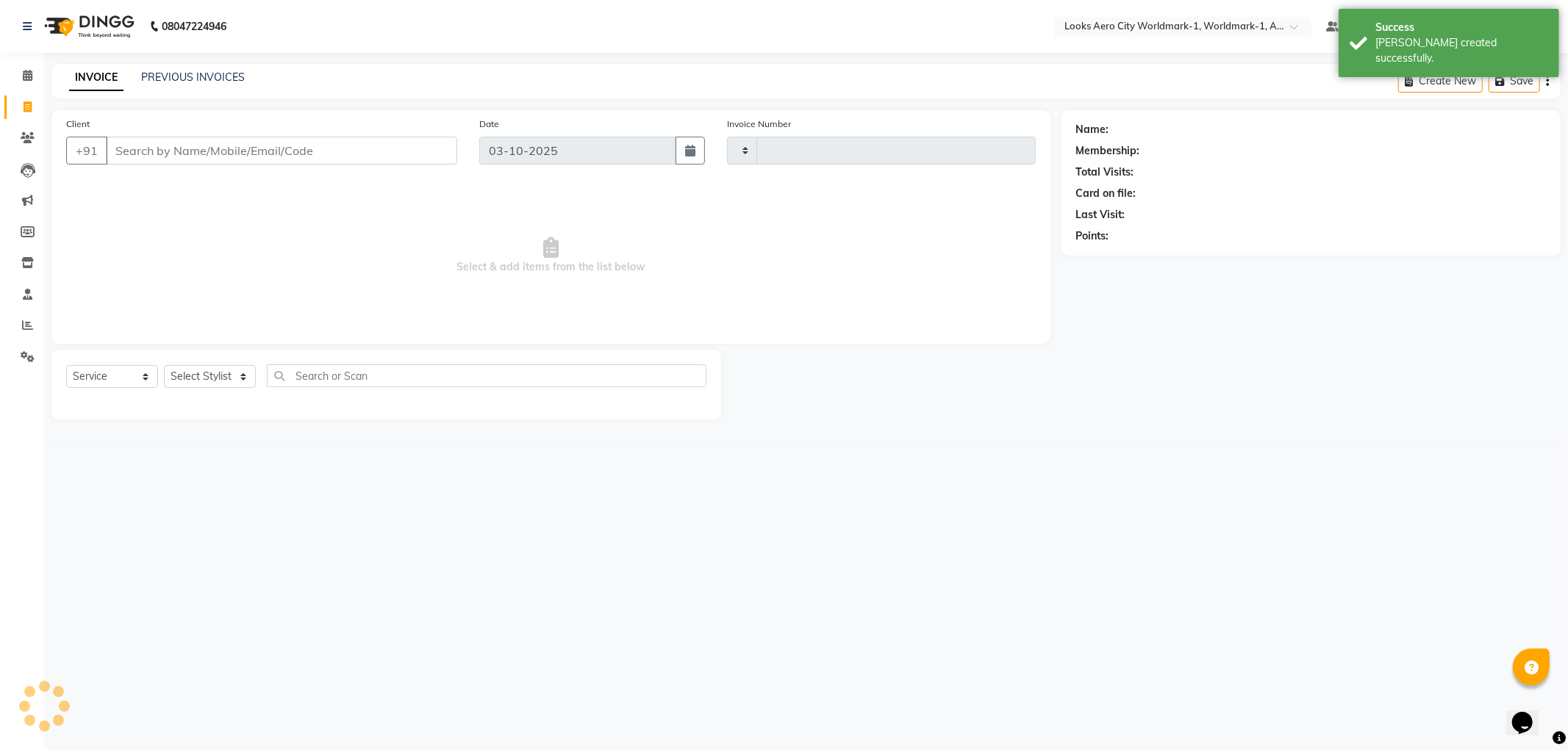
type input "8416"
select select "8573"
click at [203, 80] on link "PREVIOUS INVOICES" at bounding box center [192, 78] width 103 height 13
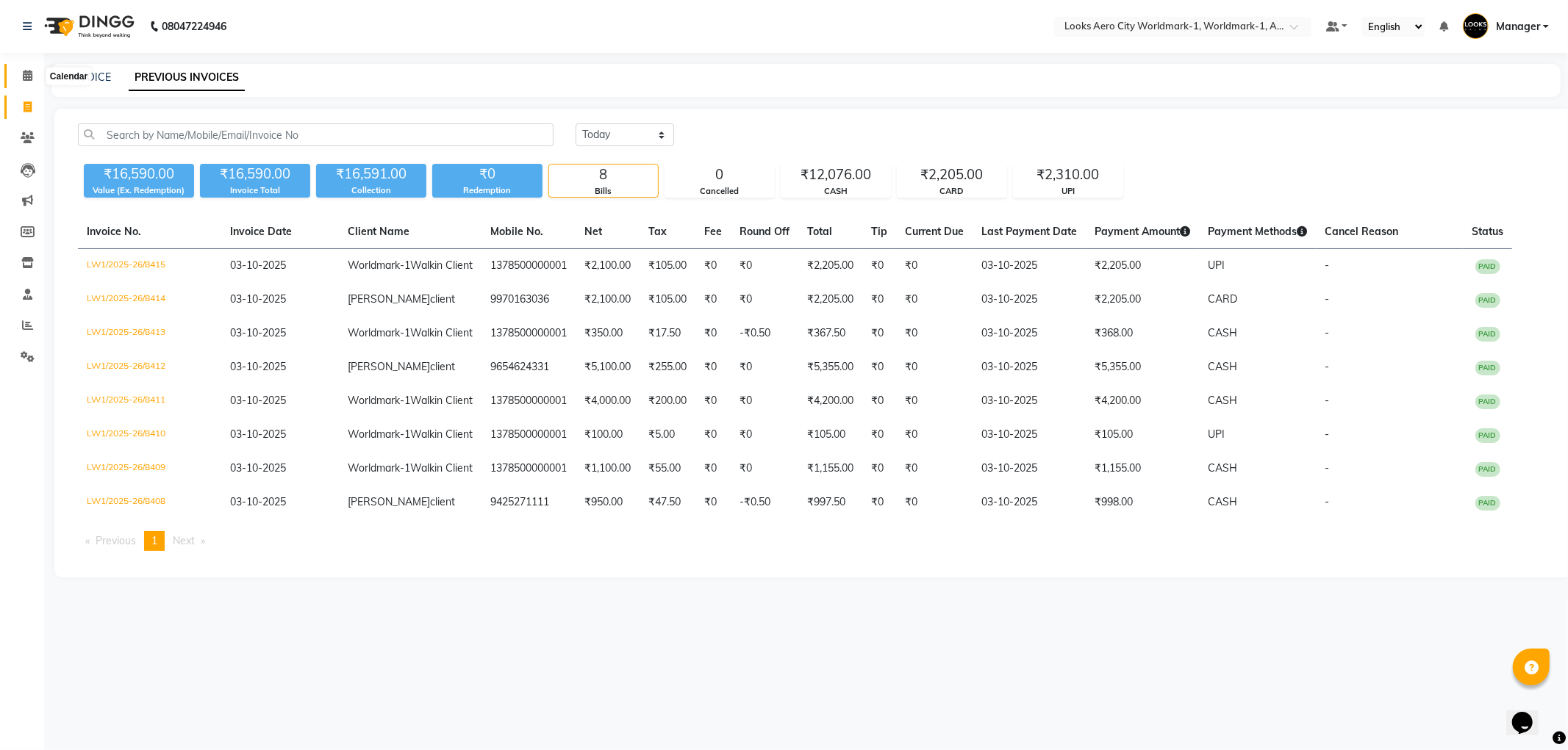
click at [29, 74] on icon at bounding box center [27, 76] width 9 height 11
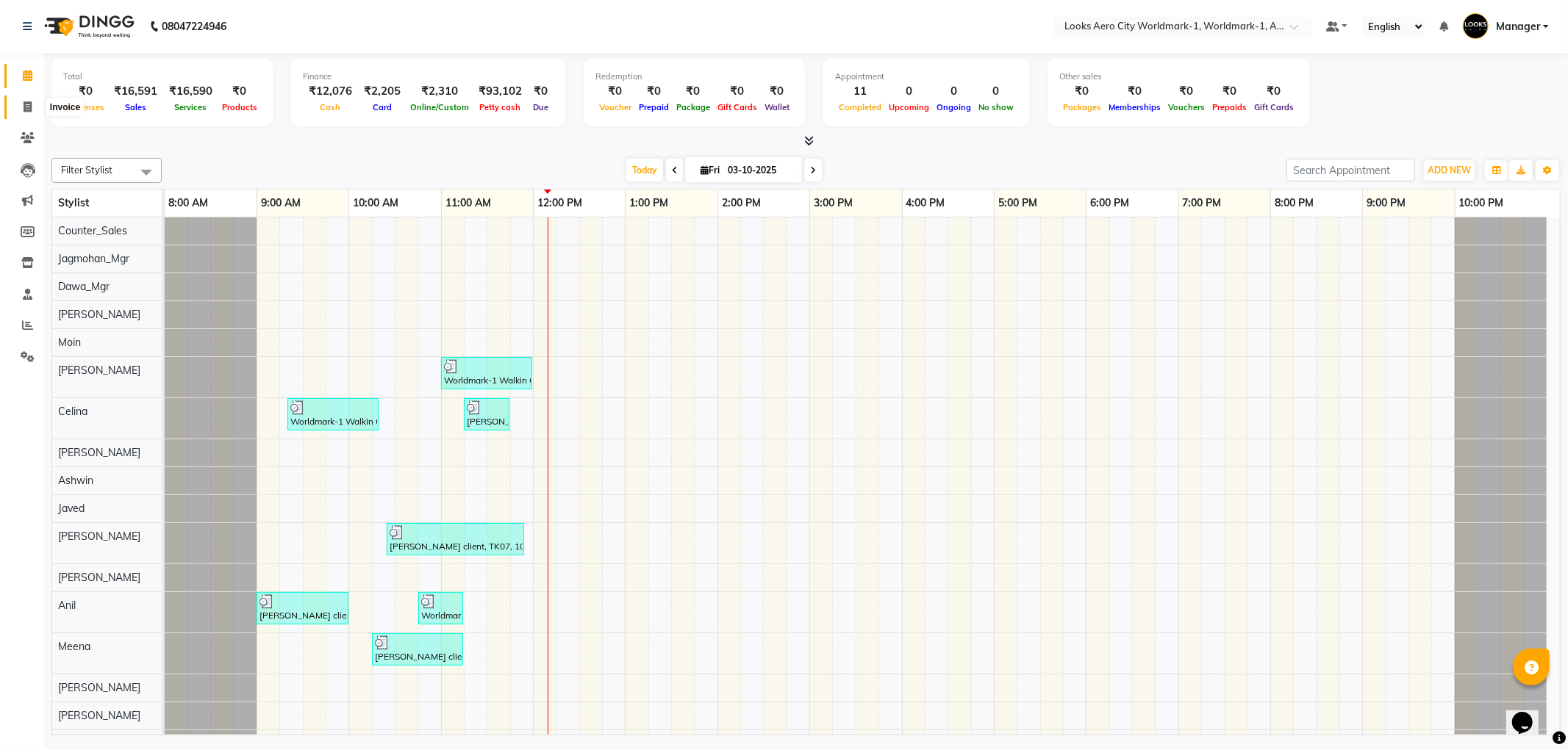
click at [27, 106] on icon at bounding box center [27, 107] width 9 height 11
select select "service"
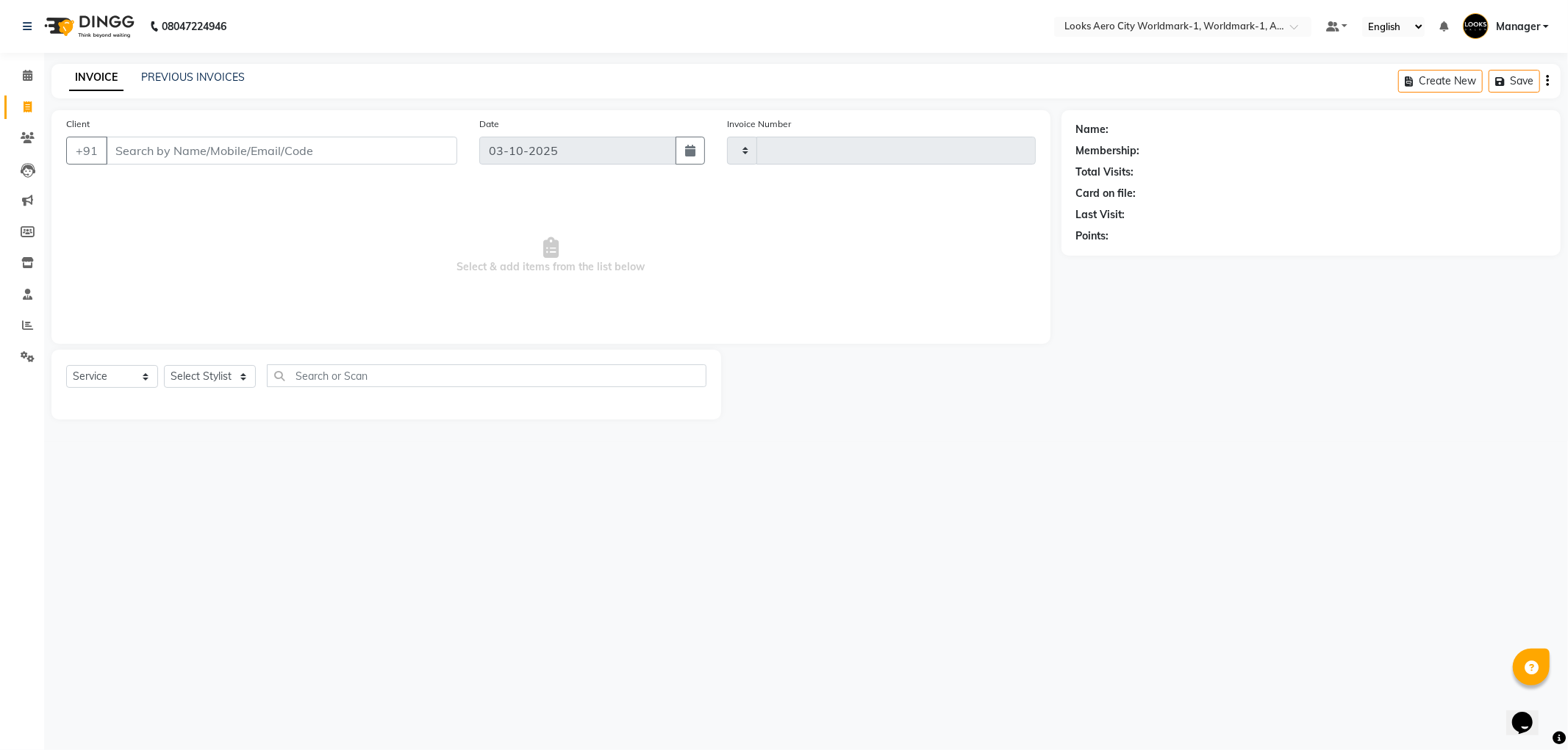
type input "8416"
select select "8573"
drag, startPoint x: 297, startPoint y: 152, endPoint x: 338, endPoint y: 37, distance: 122.1
click at [298, 139] on input "Client" at bounding box center [281, 150] width 351 height 27
type input "9820346604"
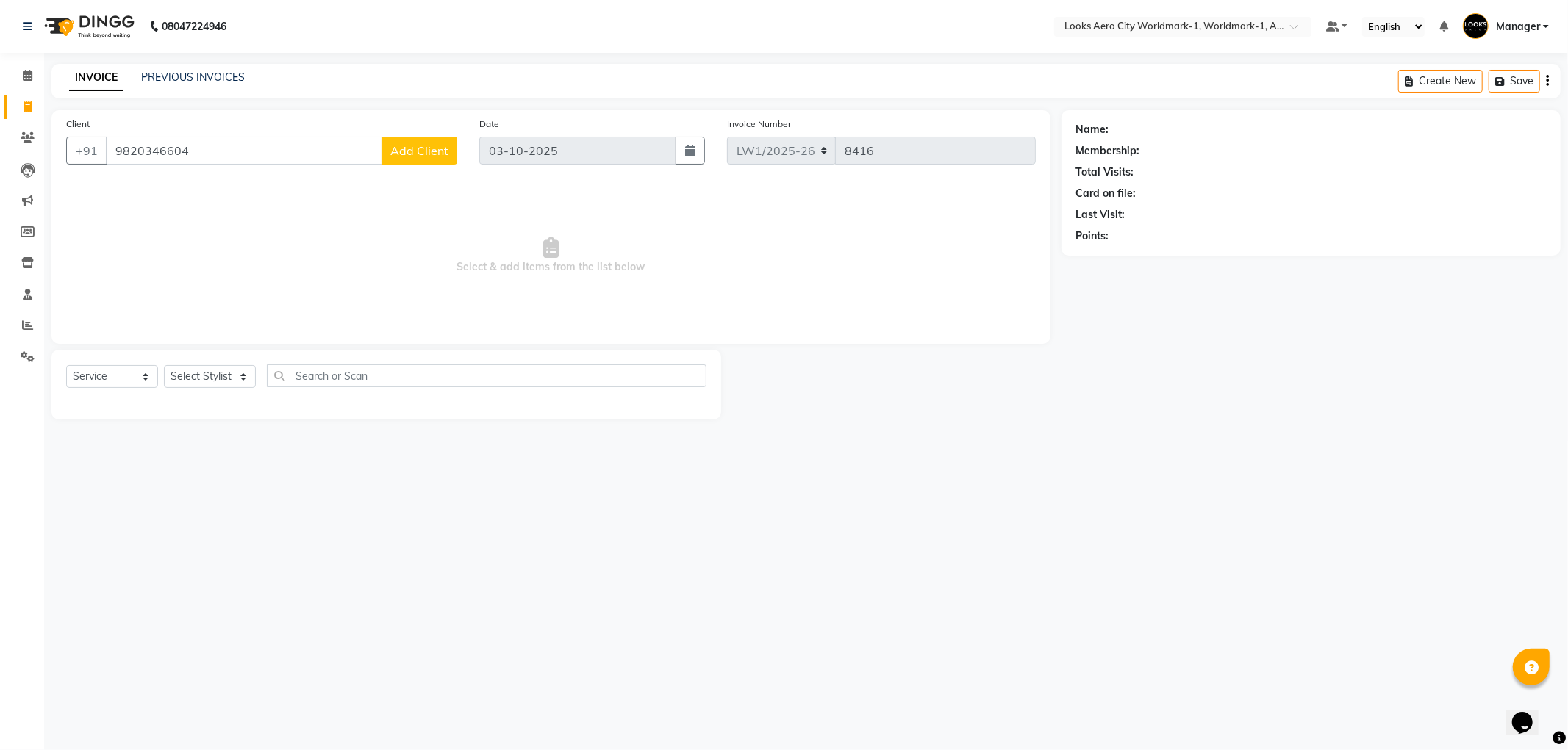
click at [418, 156] on span "Add Client" at bounding box center [419, 151] width 58 height 15
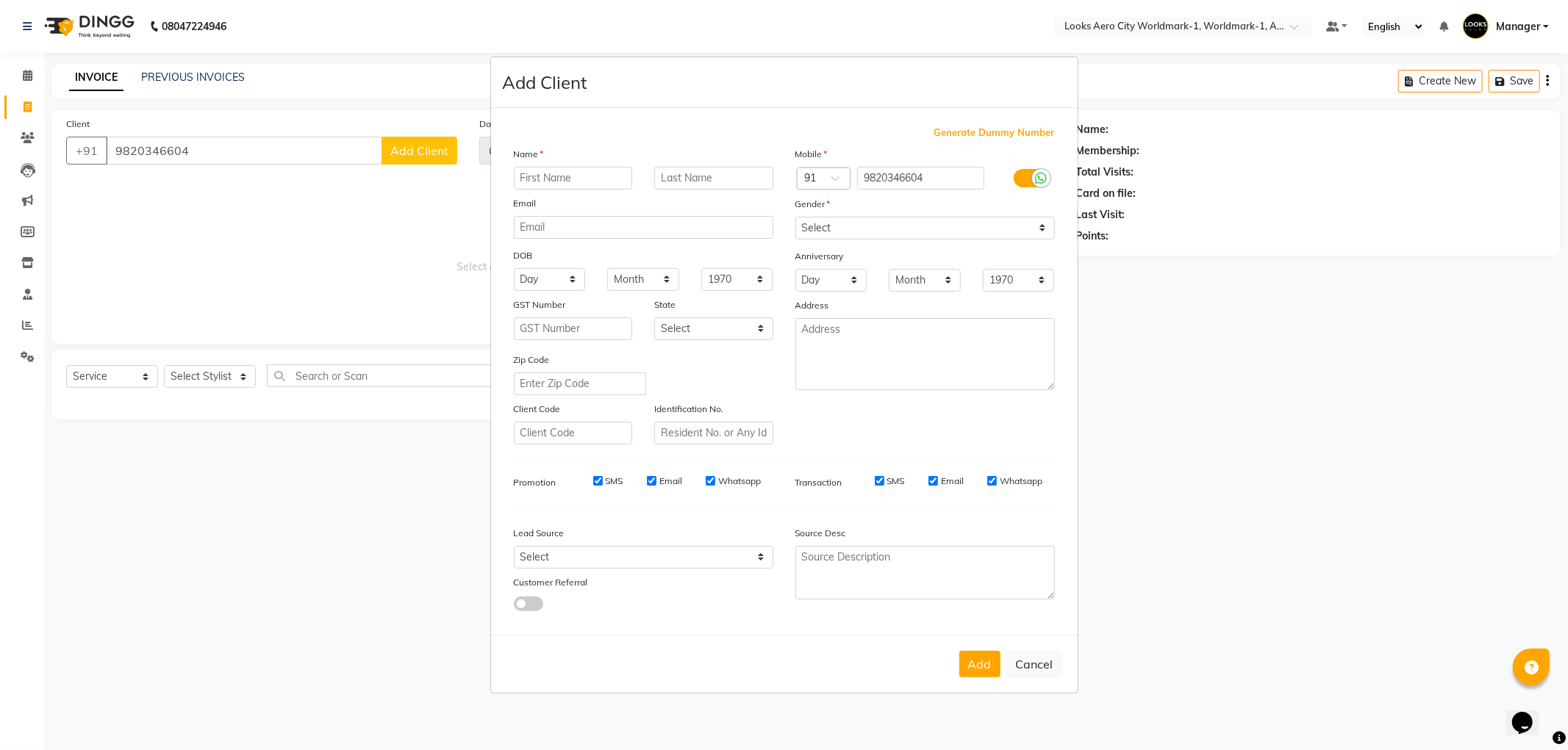
click at [561, 182] on input "text" at bounding box center [573, 178] width 119 height 23
type input "Vaishali"
click at [689, 186] on input "text" at bounding box center [714, 178] width 119 height 23
type input "client"
drag, startPoint x: 828, startPoint y: 223, endPoint x: 824, endPoint y: 232, distance: 9.8
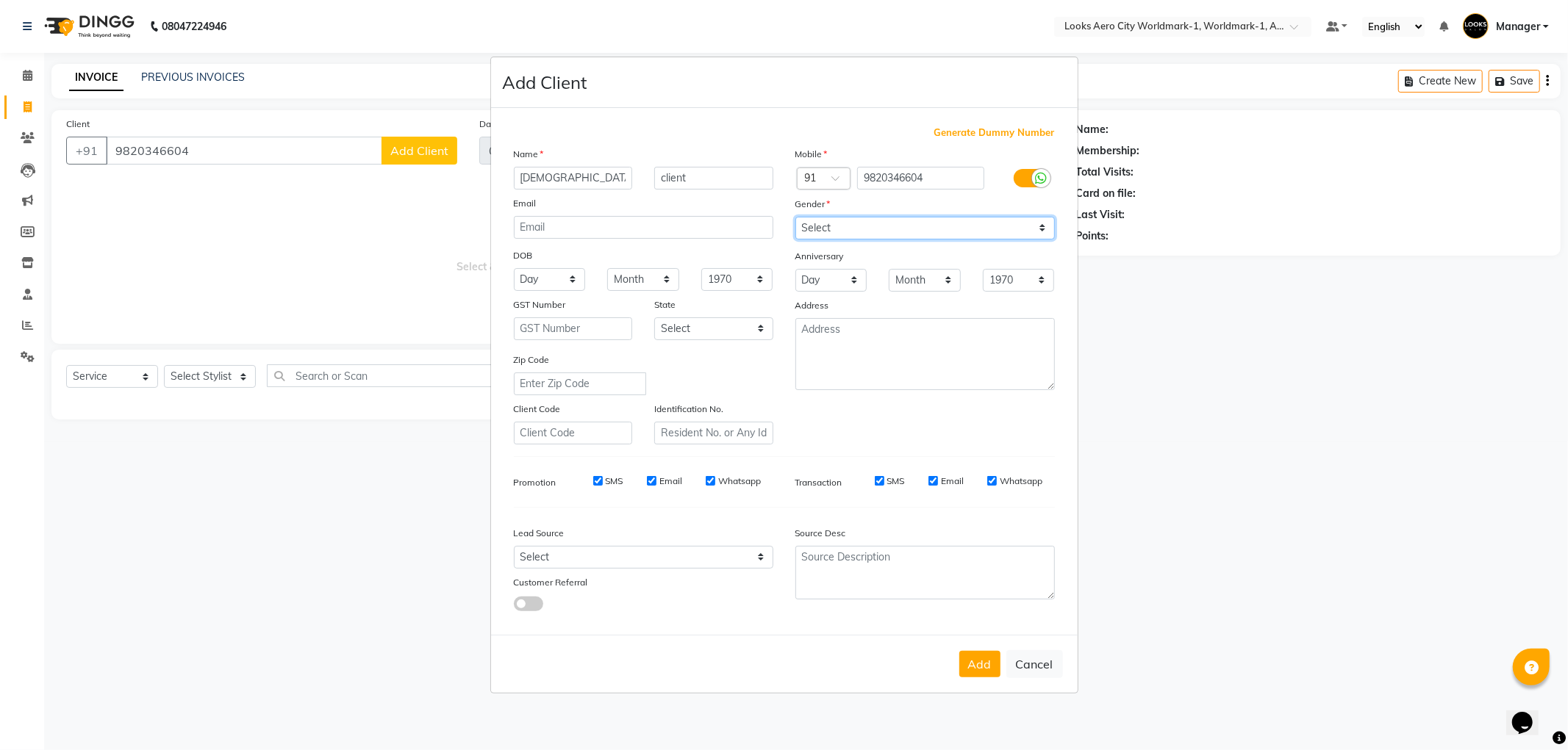
click at [828, 223] on select "Select Male Female Other Prefer Not To Say" at bounding box center [926, 228] width 260 height 23
select select "female"
click at [796, 217] on select "Select Male Female Other Prefer Not To Say" at bounding box center [926, 228] width 260 height 23
click at [843, 347] on textarea at bounding box center [926, 354] width 260 height 72
type textarea "Aerocity"
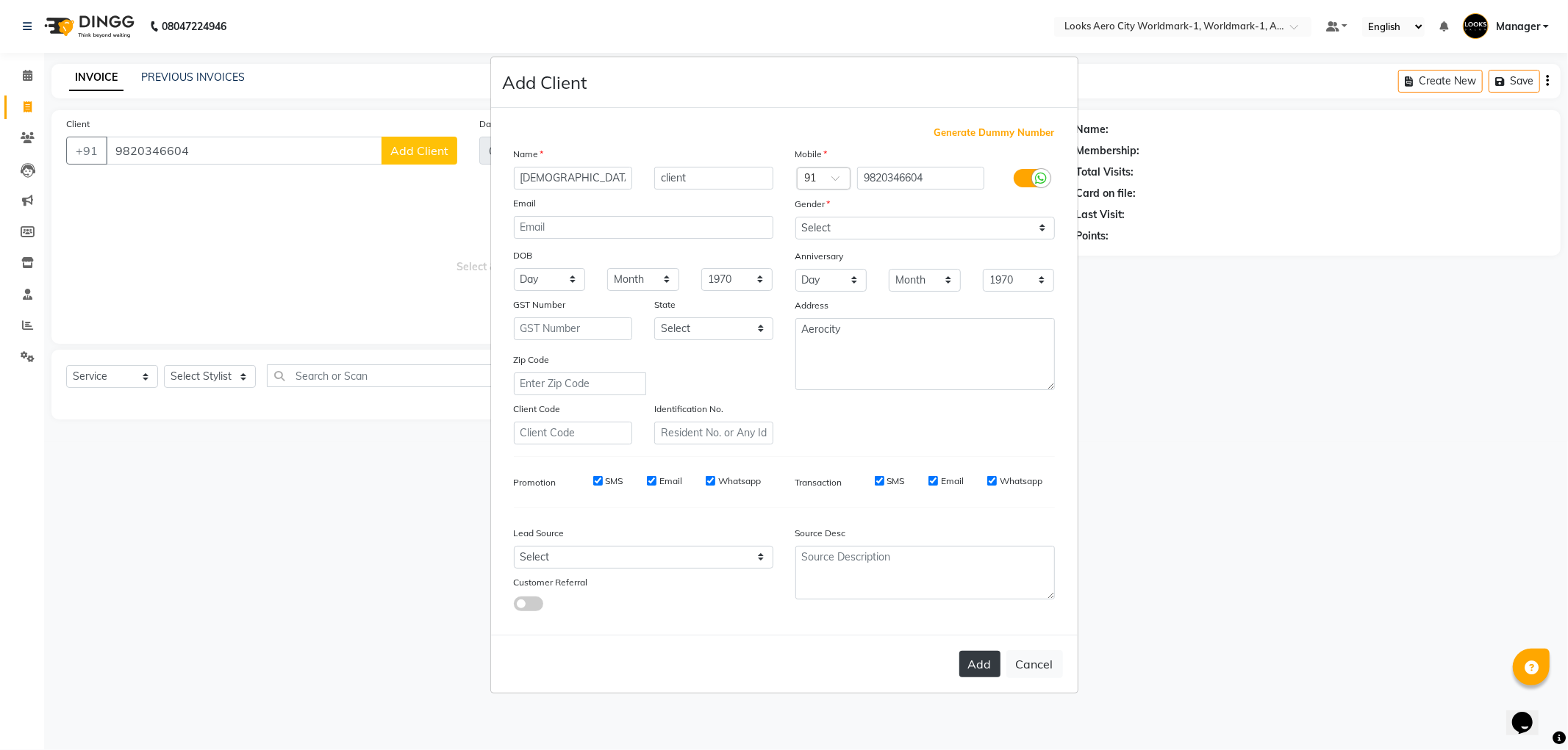
click at [985, 663] on button "Add" at bounding box center [980, 665] width 41 height 27
select select
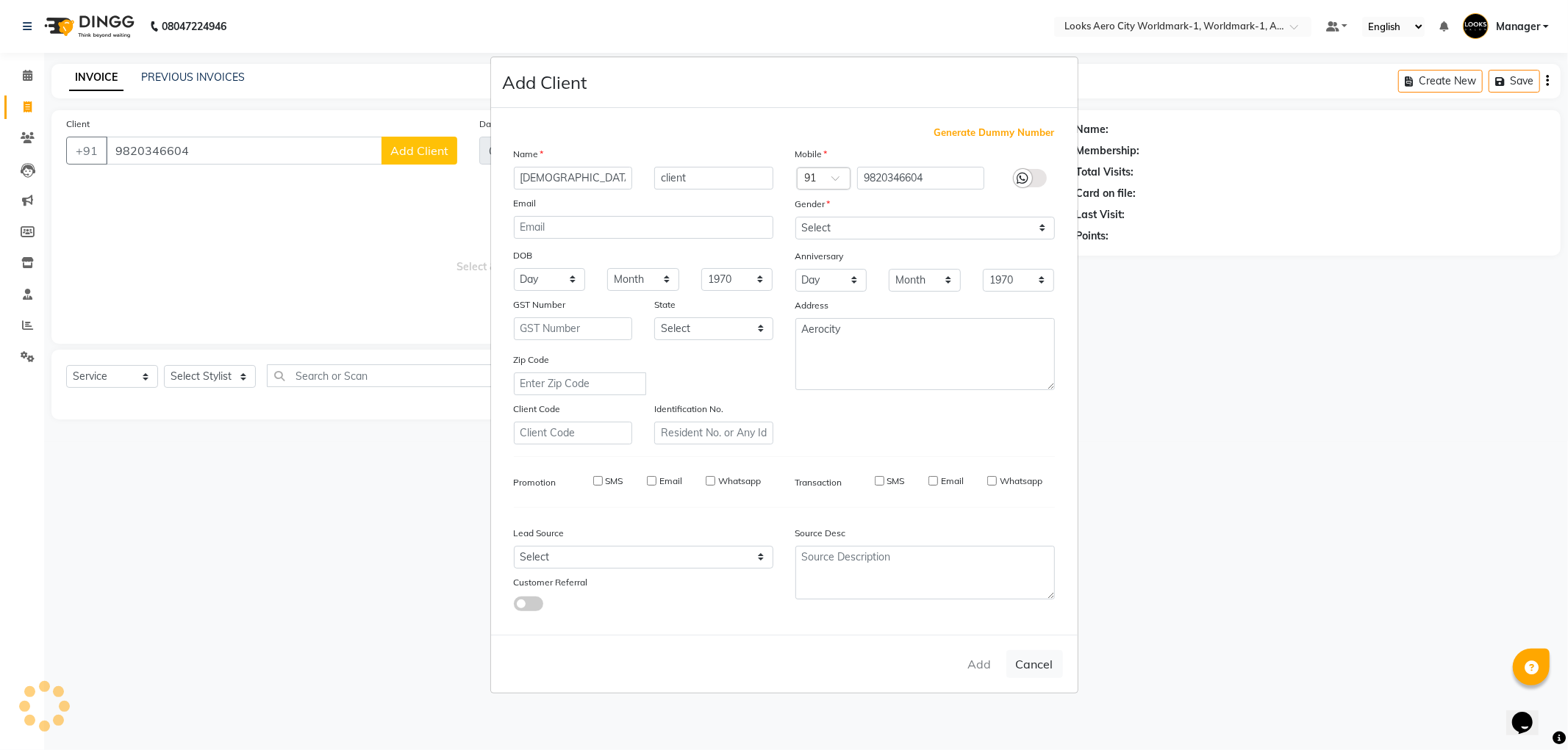
select select
checkbox input "false"
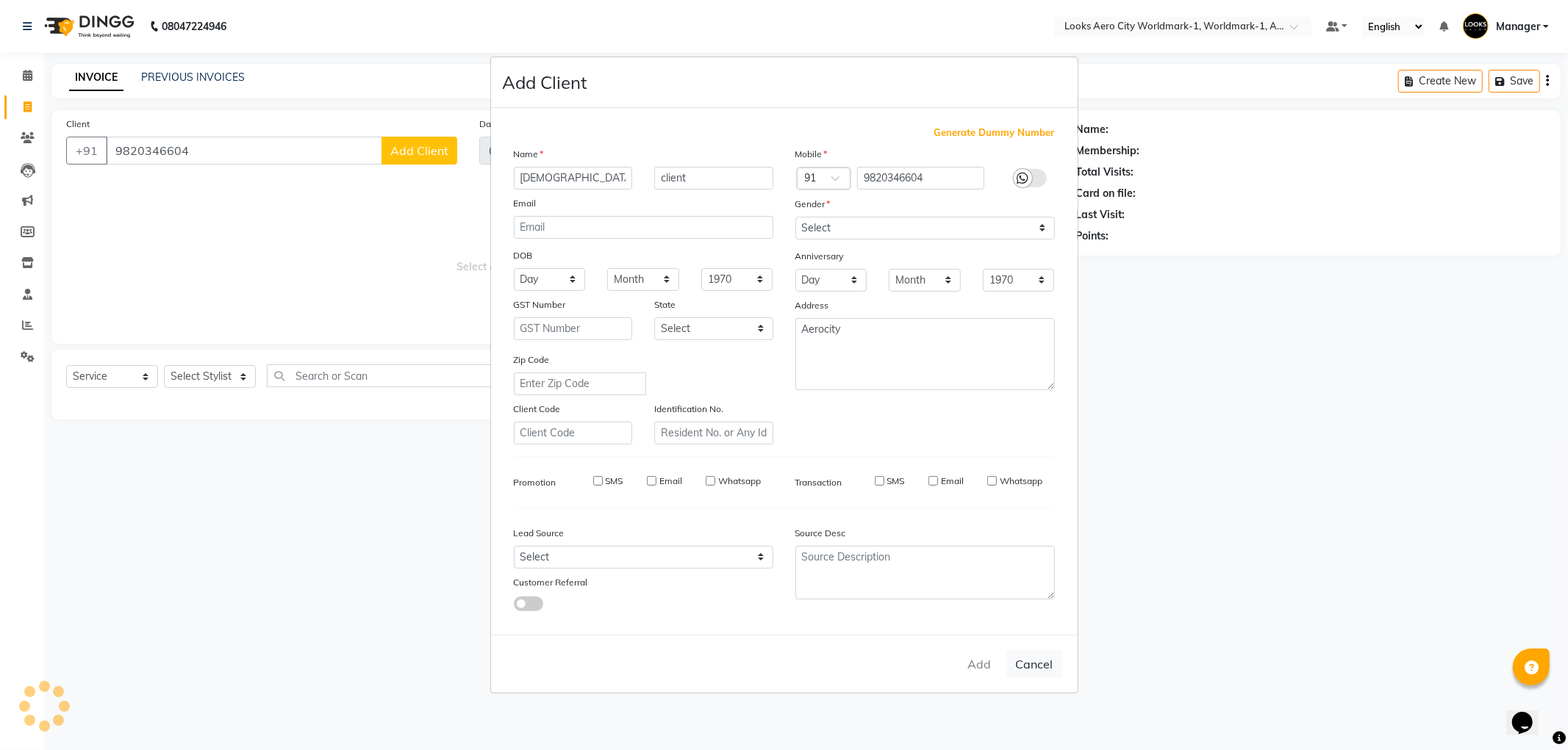
checkbox input "false"
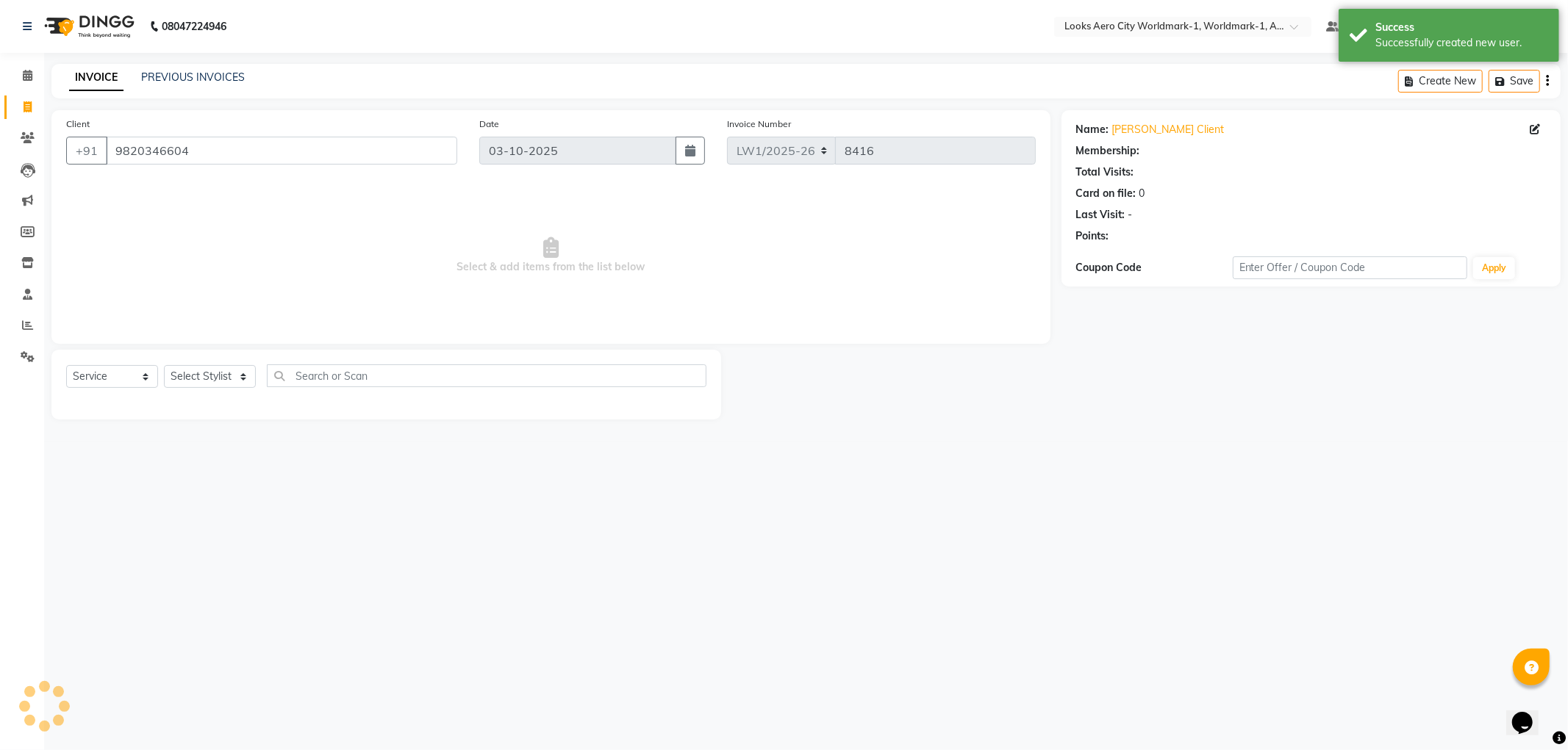
select select "1: Object"
click at [244, 373] on select "Select Stylist [PERSON_NAME] [PERSON_NAME] [PERSON_NAME] [PERSON_NAME] Counter_…" at bounding box center [209, 377] width 92 height 23
select select "84538"
click at [164, 366] on select "Select Stylist [PERSON_NAME] [PERSON_NAME] [PERSON_NAME] [PERSON_NAME] Counter_…" at bounding box center [209, 377] width 92 height 23
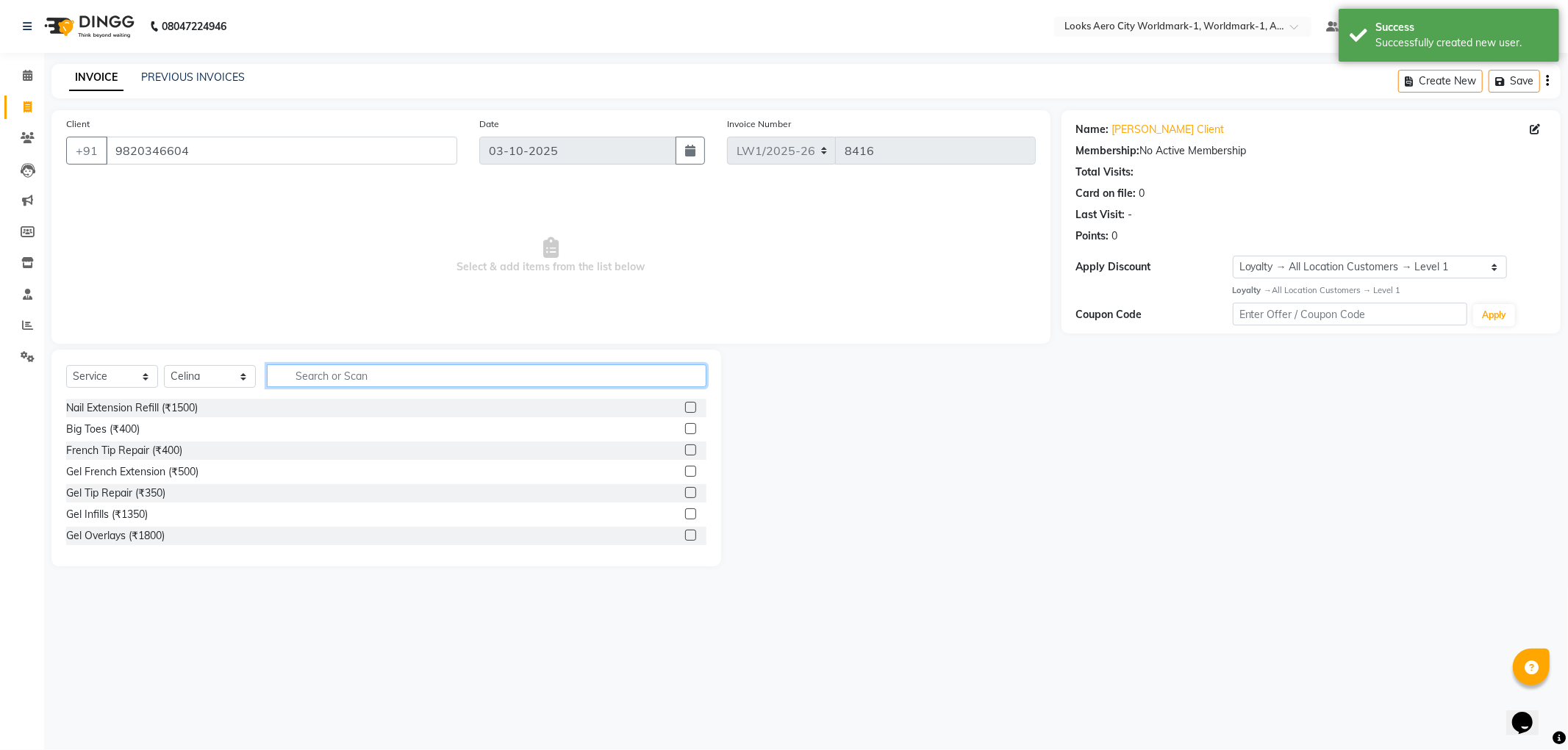
click at [328, 379] on input "text" at bounding box center [487, 376] width 440 height 23
type input "colo"
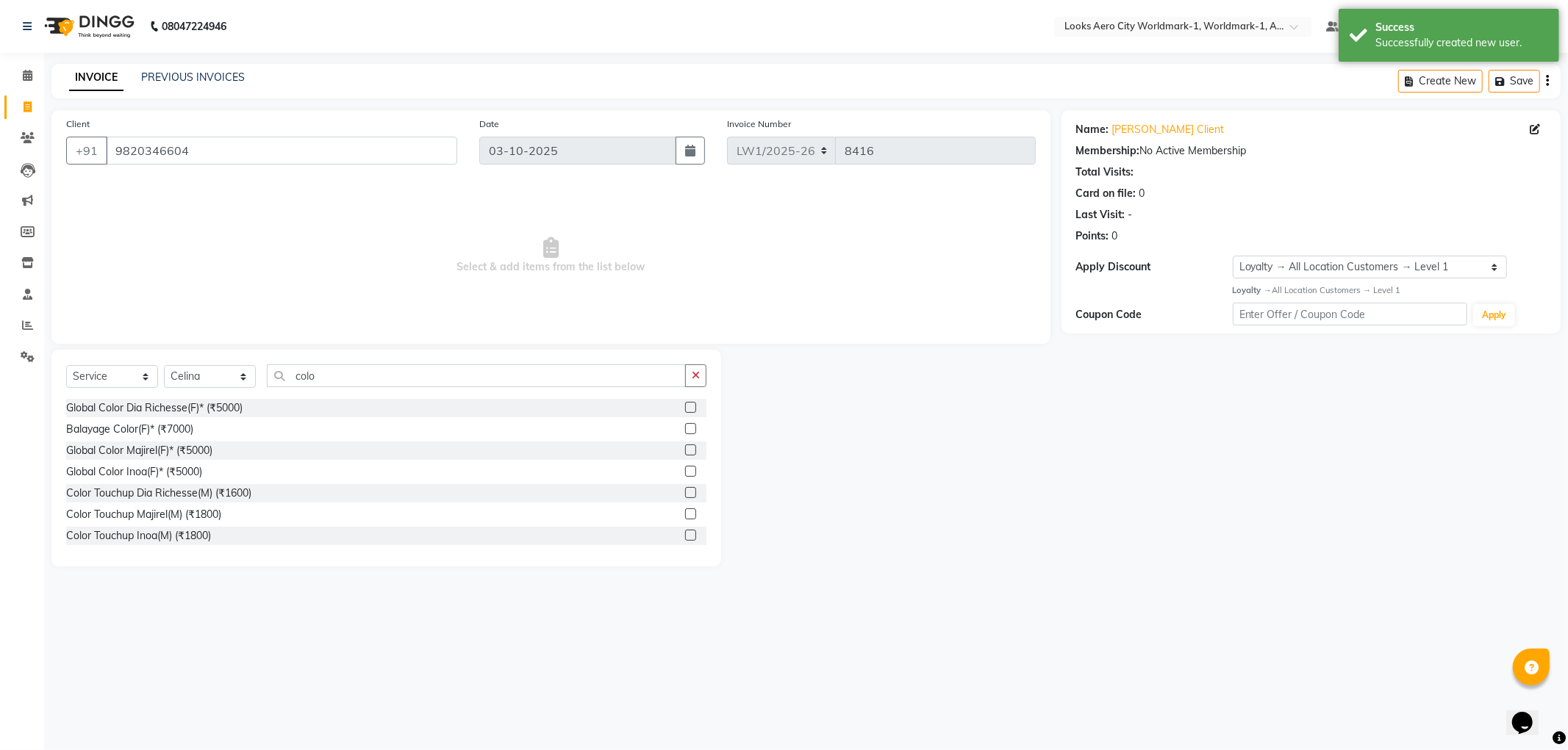
click at [685, 469] on label at bounding box center [691, 472] width 11 height 11
click at [685, 469] on input "checkbox" at bounding box center [690, 473] width 9 height 9
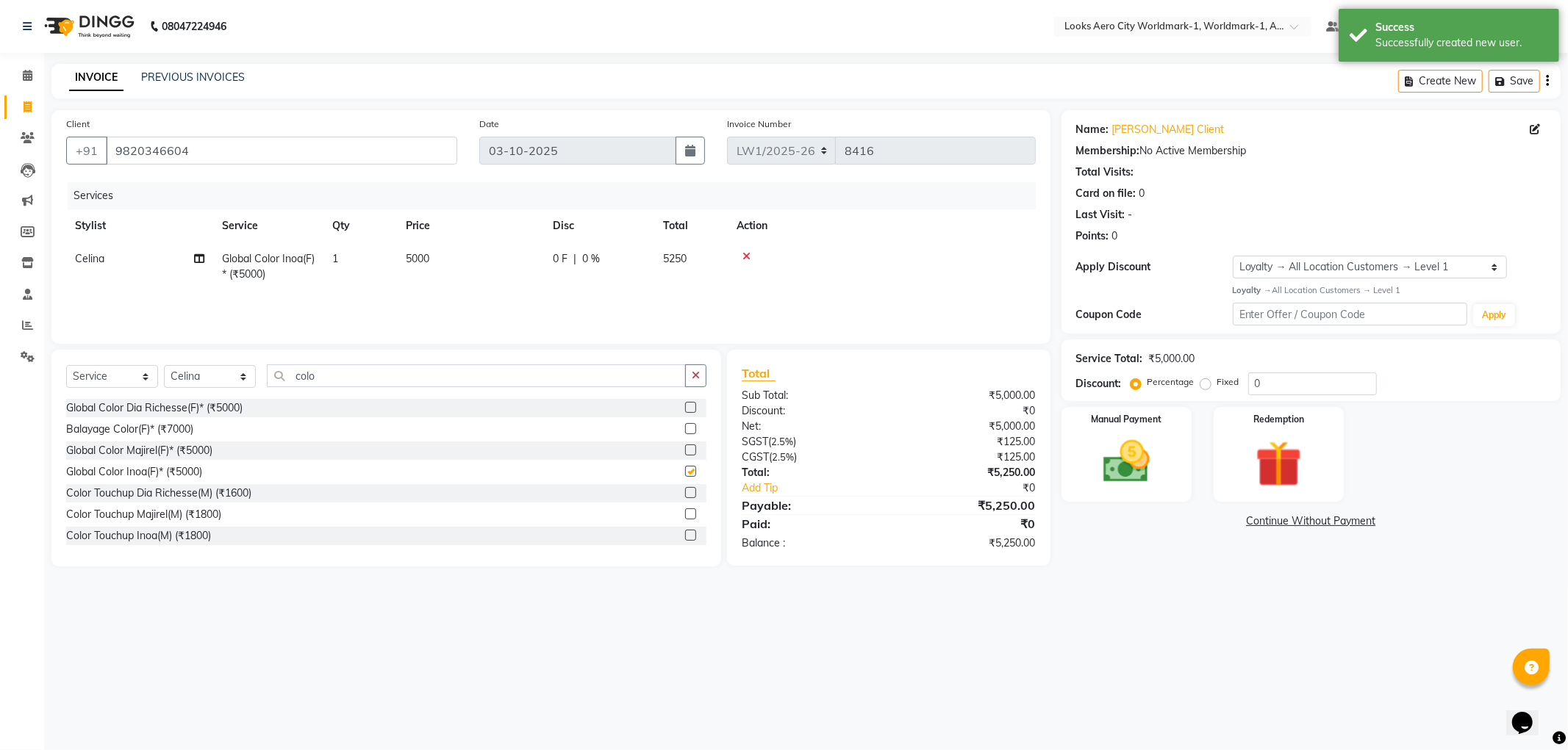
checkbox input "false"
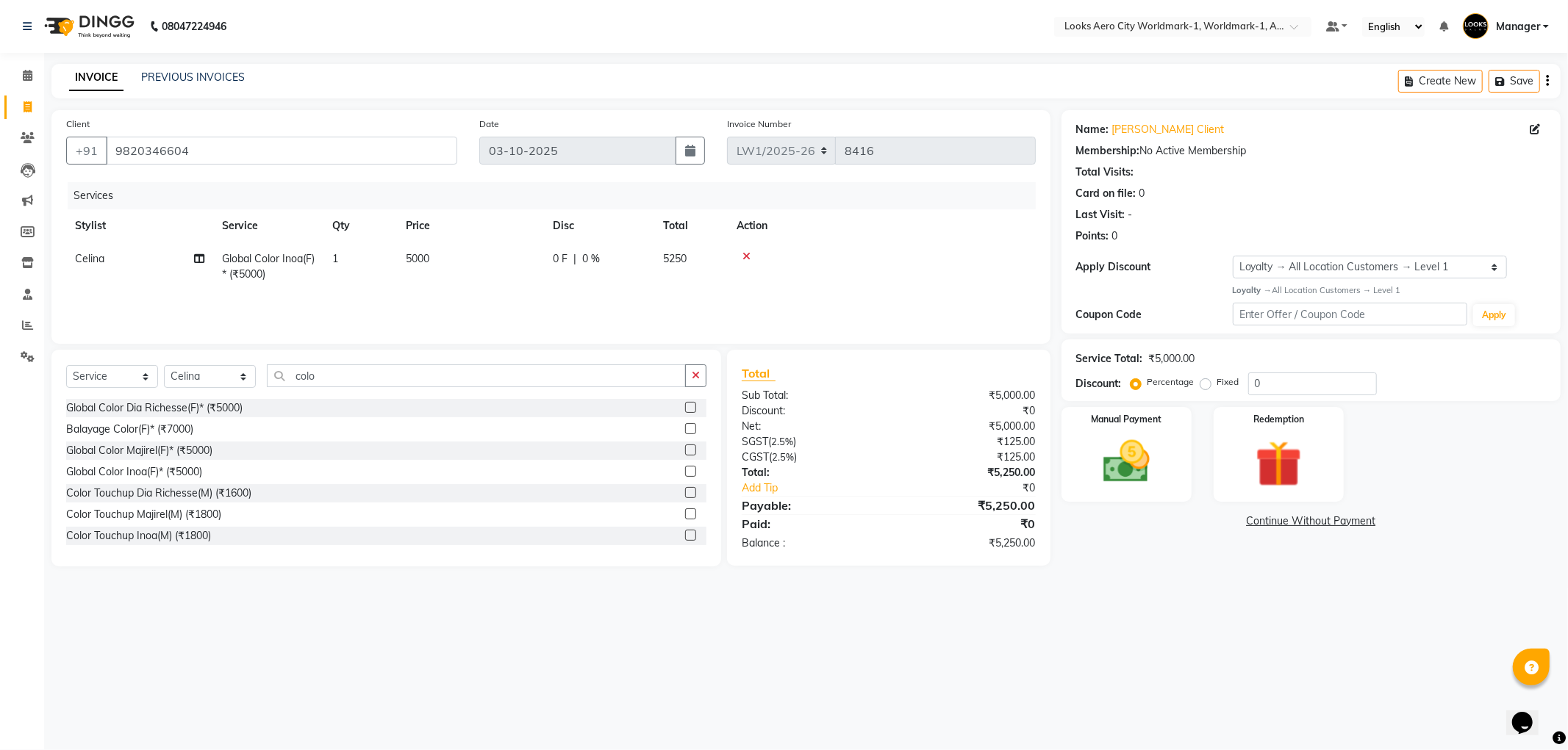
click at [502, 270] on td "5000" at bounding box center [470, 266] width 147 height 48
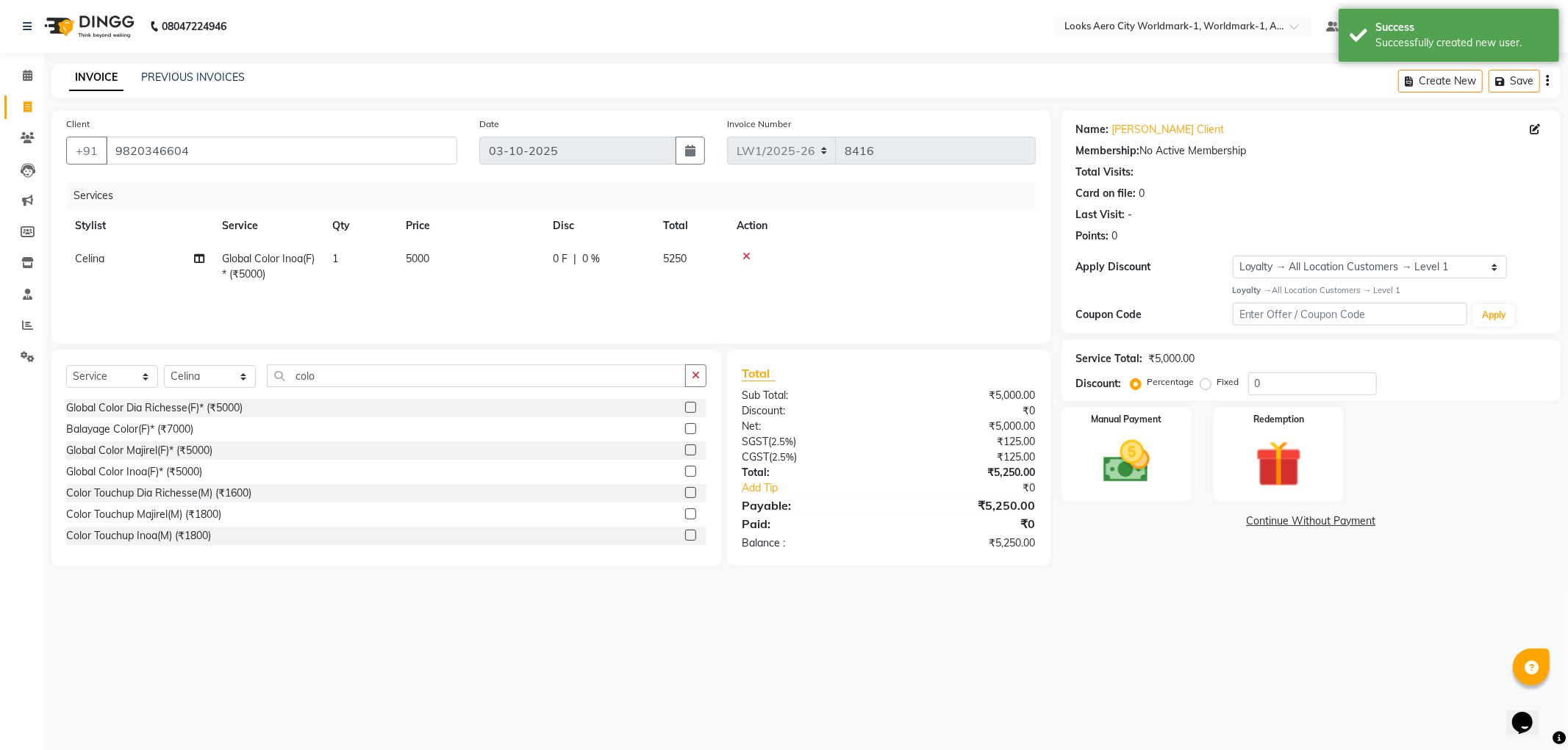
select select "84538"
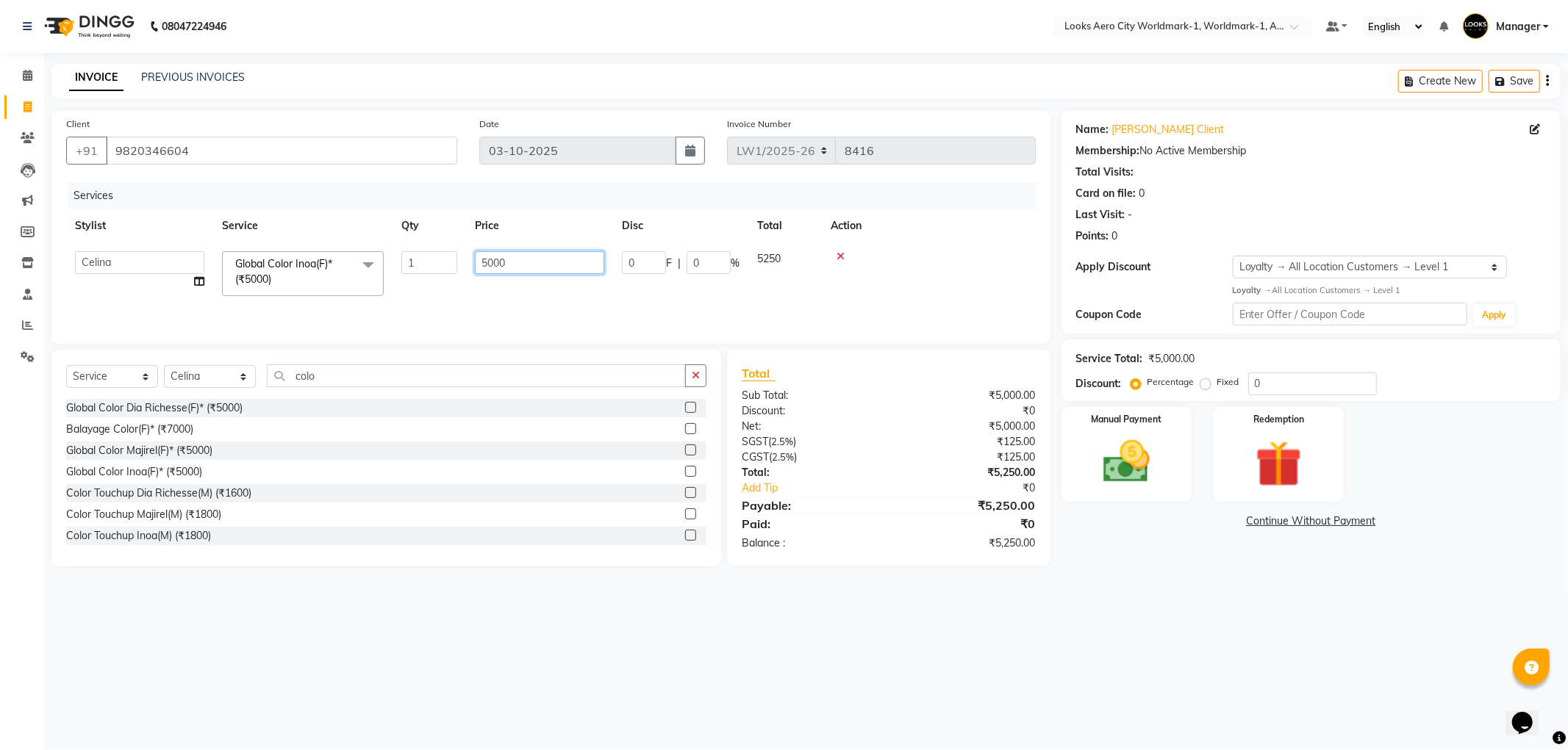
click at [522, 267] on input "5000" at bounding box center [539, 262] width 130 height 23
type input "5"
type input "6000"
click at [357, 259] on td "1" at bounding box center [360, 266] width 74 height 48
select select "84538"
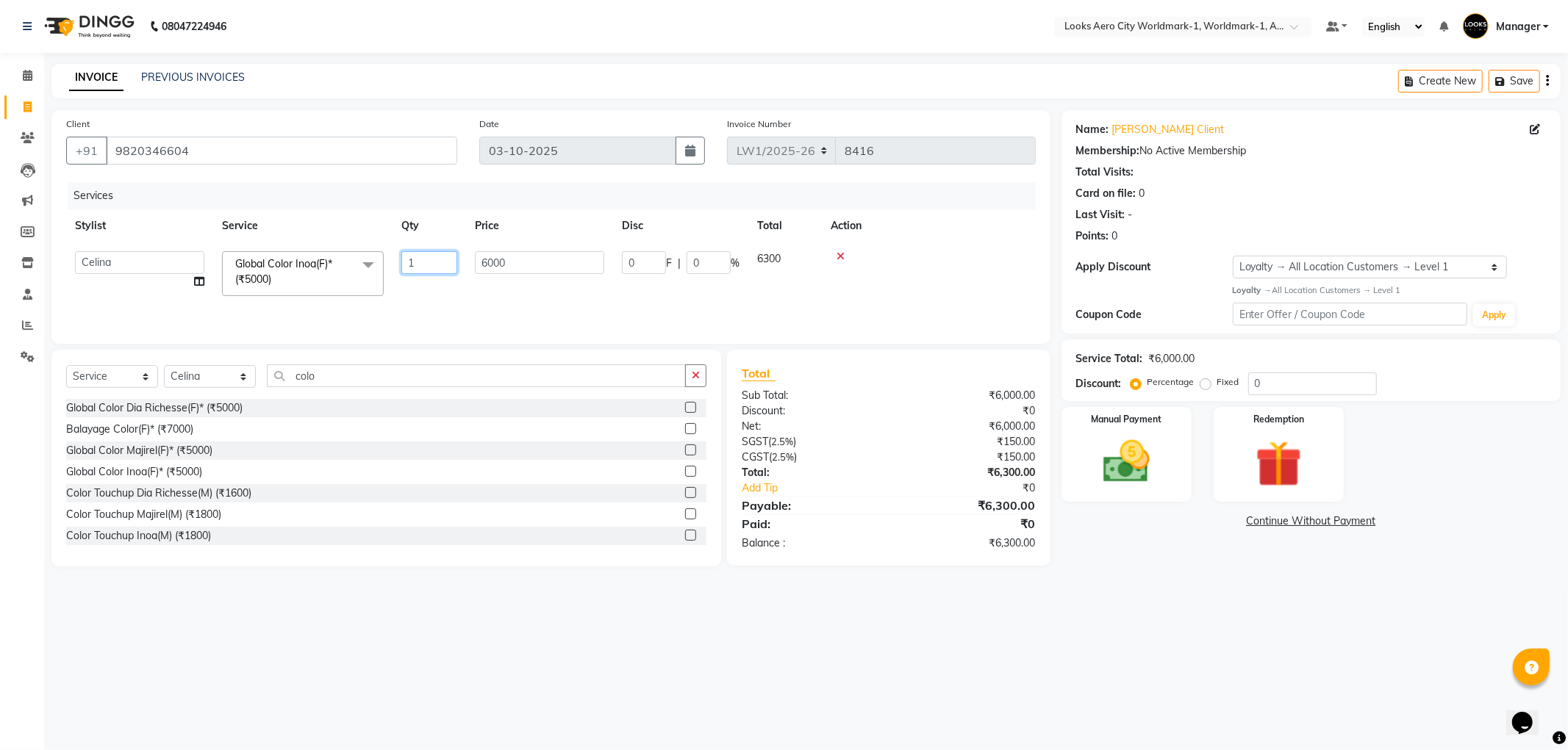
click at [431, 270] on input "1" at bounding box center [429, 262] width 56 height 23
click at [1114, 449] on img at bounding box center [1126, 462] width 79 height 56
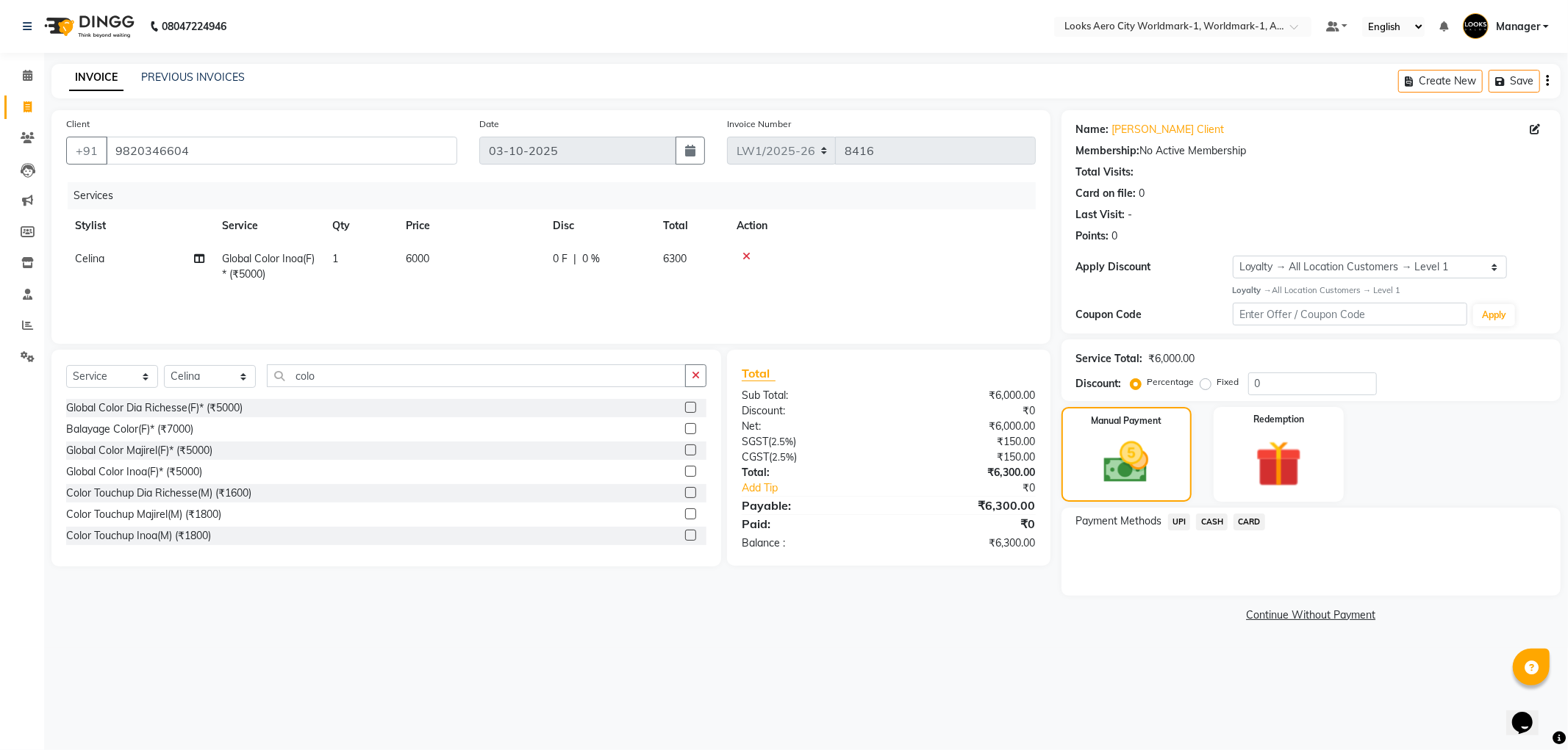
click at [1181, 525] on span "UPI" at bounding box center [1180, 522] width 23 height 17
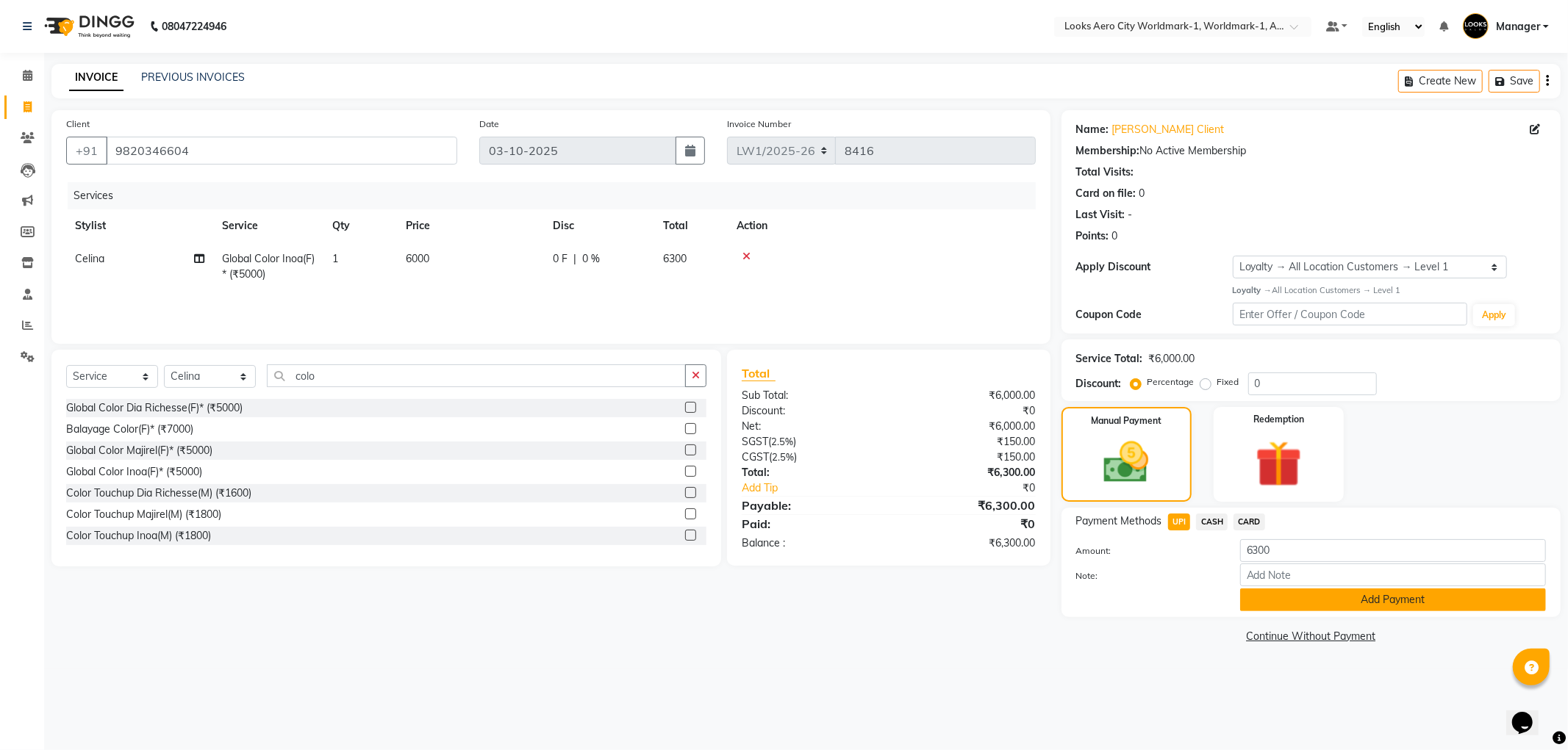
click at [1268, 596] on button "Add Payment" at bounding box center [1393, 600] width 306 height 23
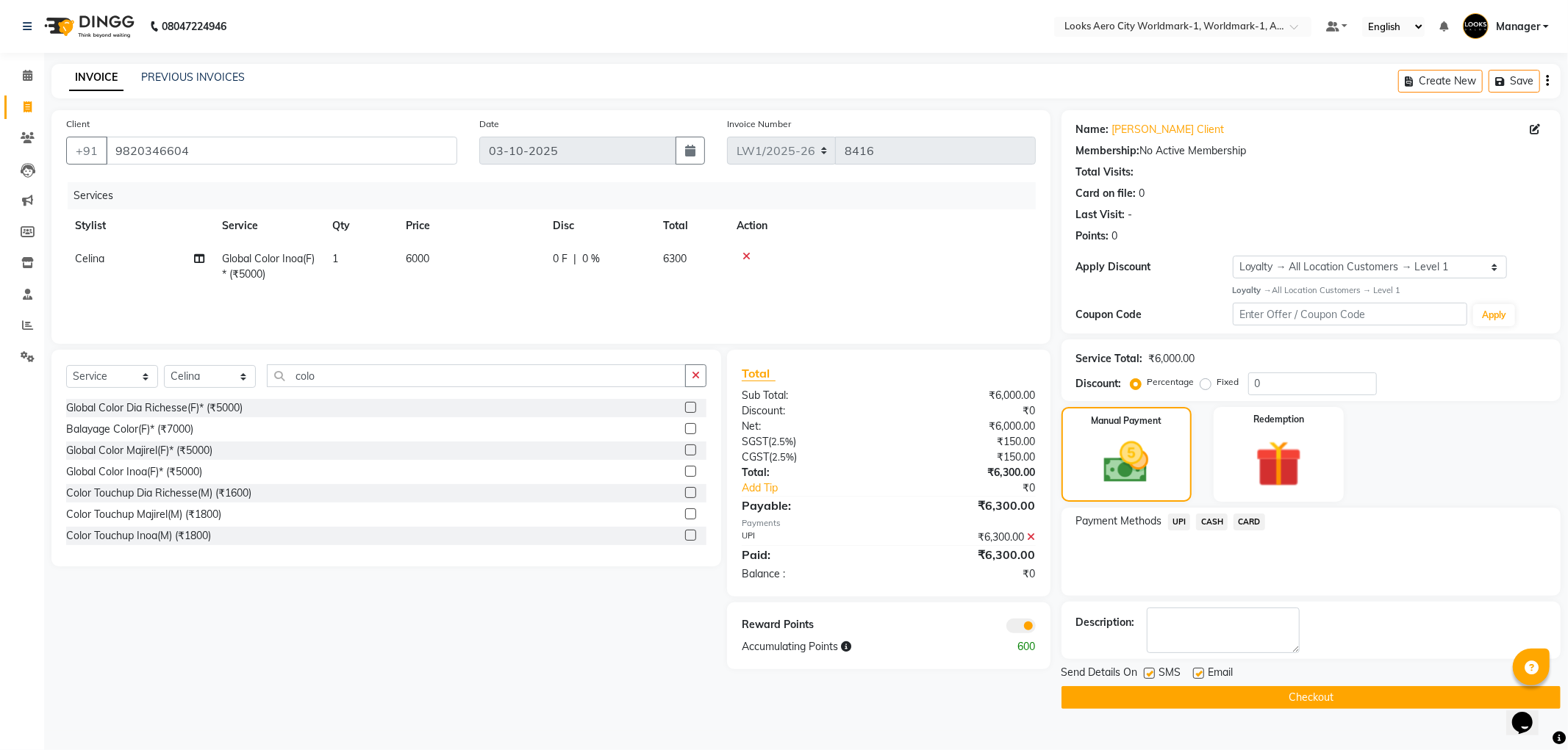
click at [1288, 693] on button "Checkout" at bounding box center [1311, 698] width 499 height 23
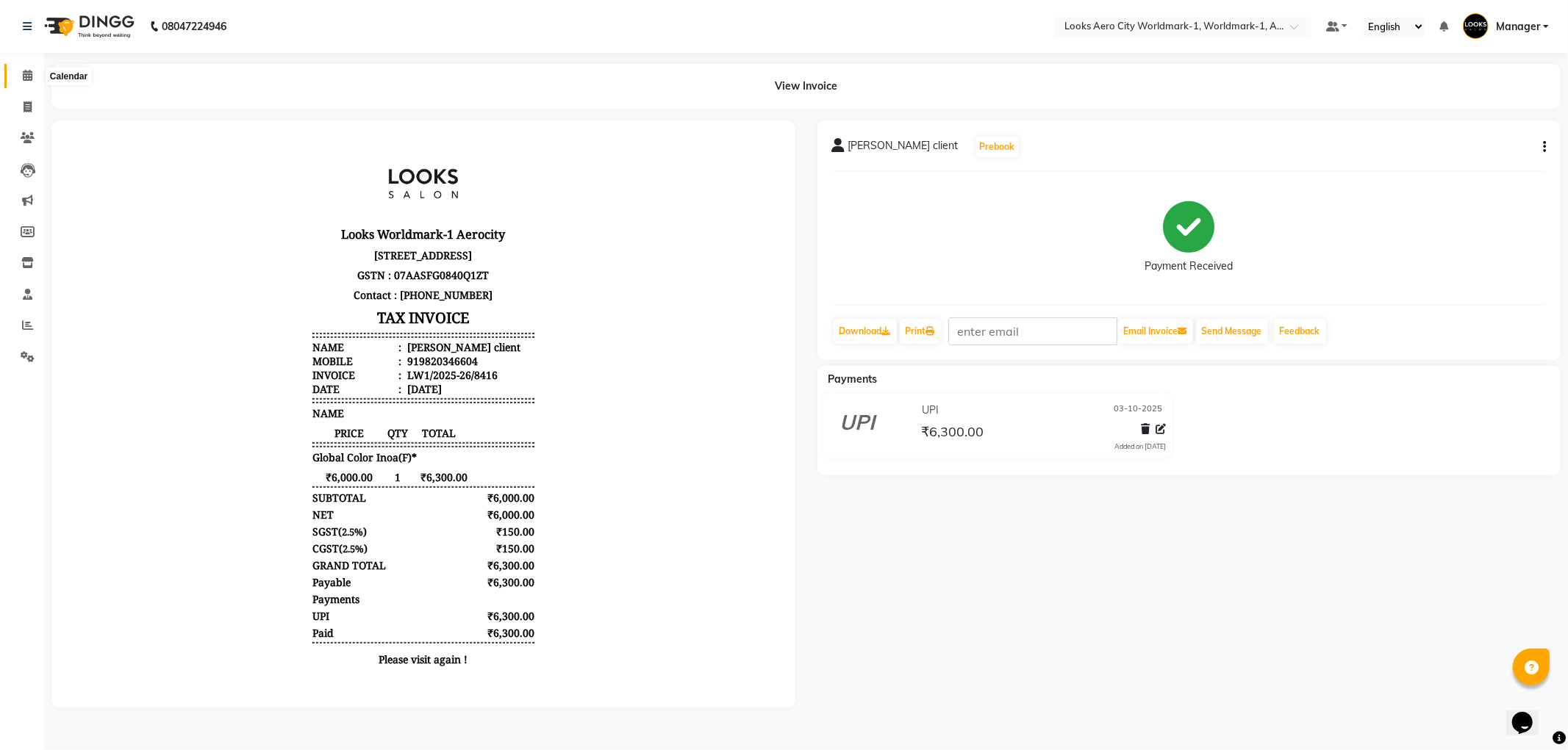
click at [33, 76] on span at bounding box center [27, 76] width 26 height 17
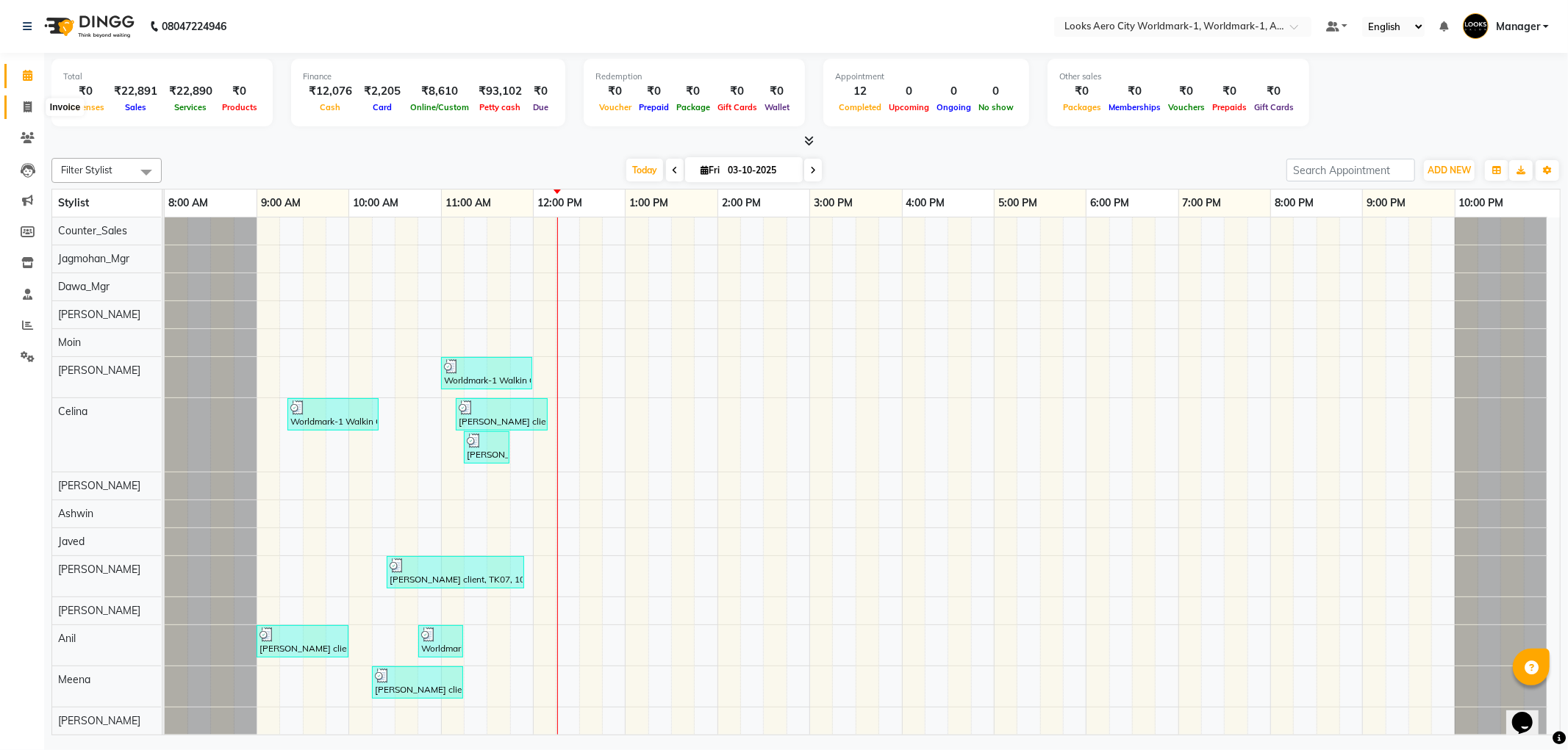
click at [25, 114] on span at bounding box center [27, 108] width 26 height 17
select select "service"
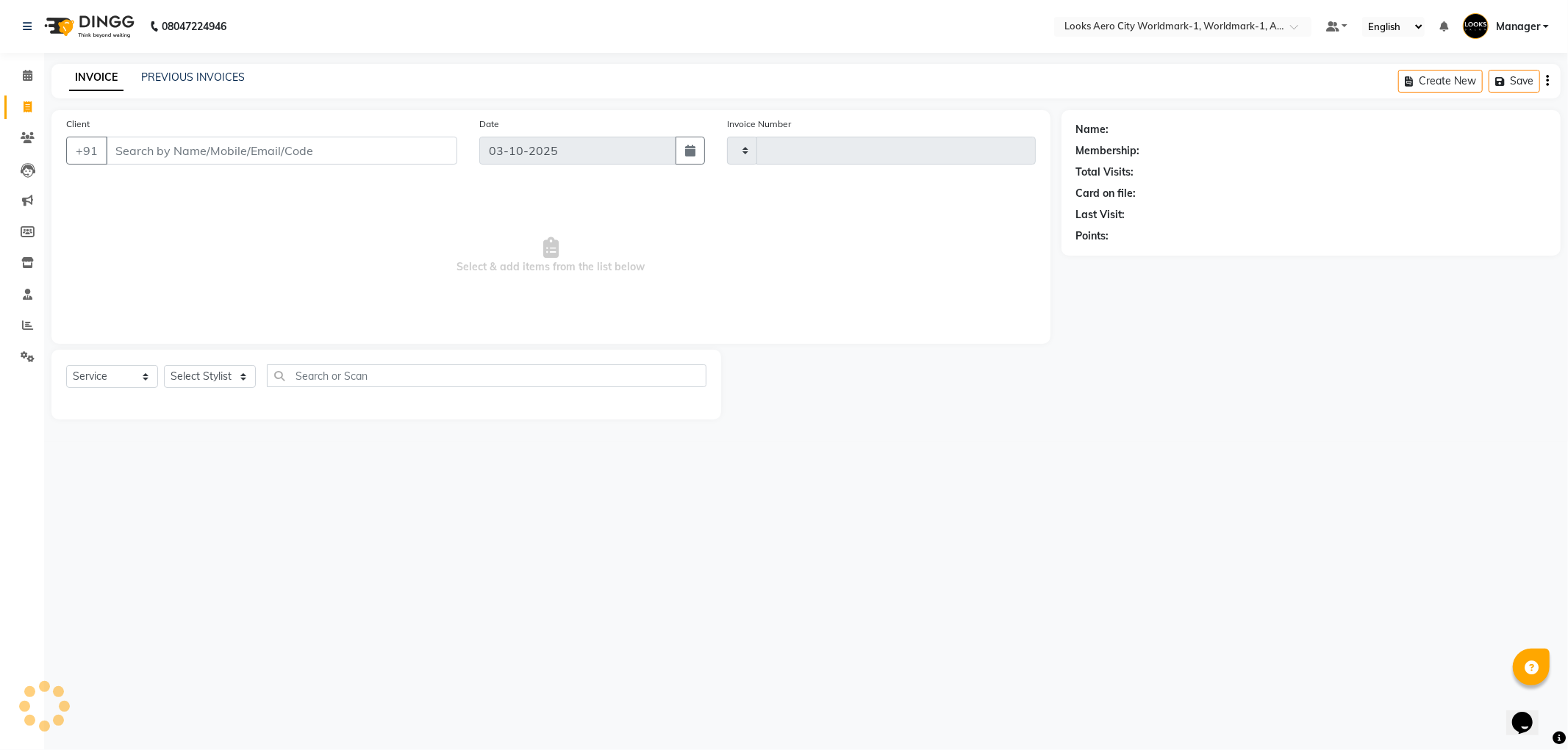
type input "8417"
select select "8573"
drag, startPoint x: 189, startPoint y: 148, endPoint x: 373, endPoint y: 61, distance: 203.5
click at [189, 149] on input "Client" at bounding box center [281, 150] width 351 height 27
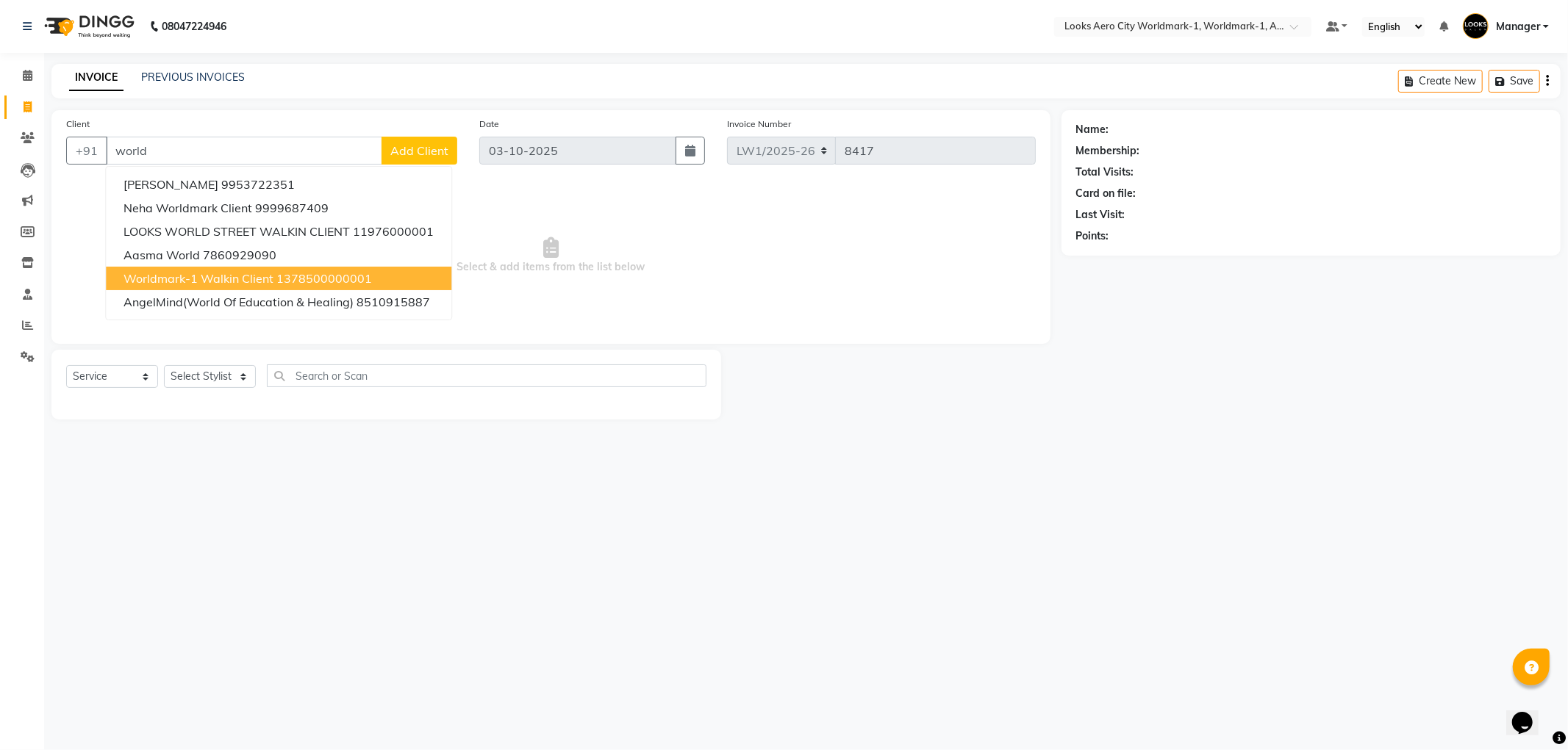
click at [251, 273] on span "Worldmark-1 Walkin Client" at bounding box center [198, 278] width 150 height 15
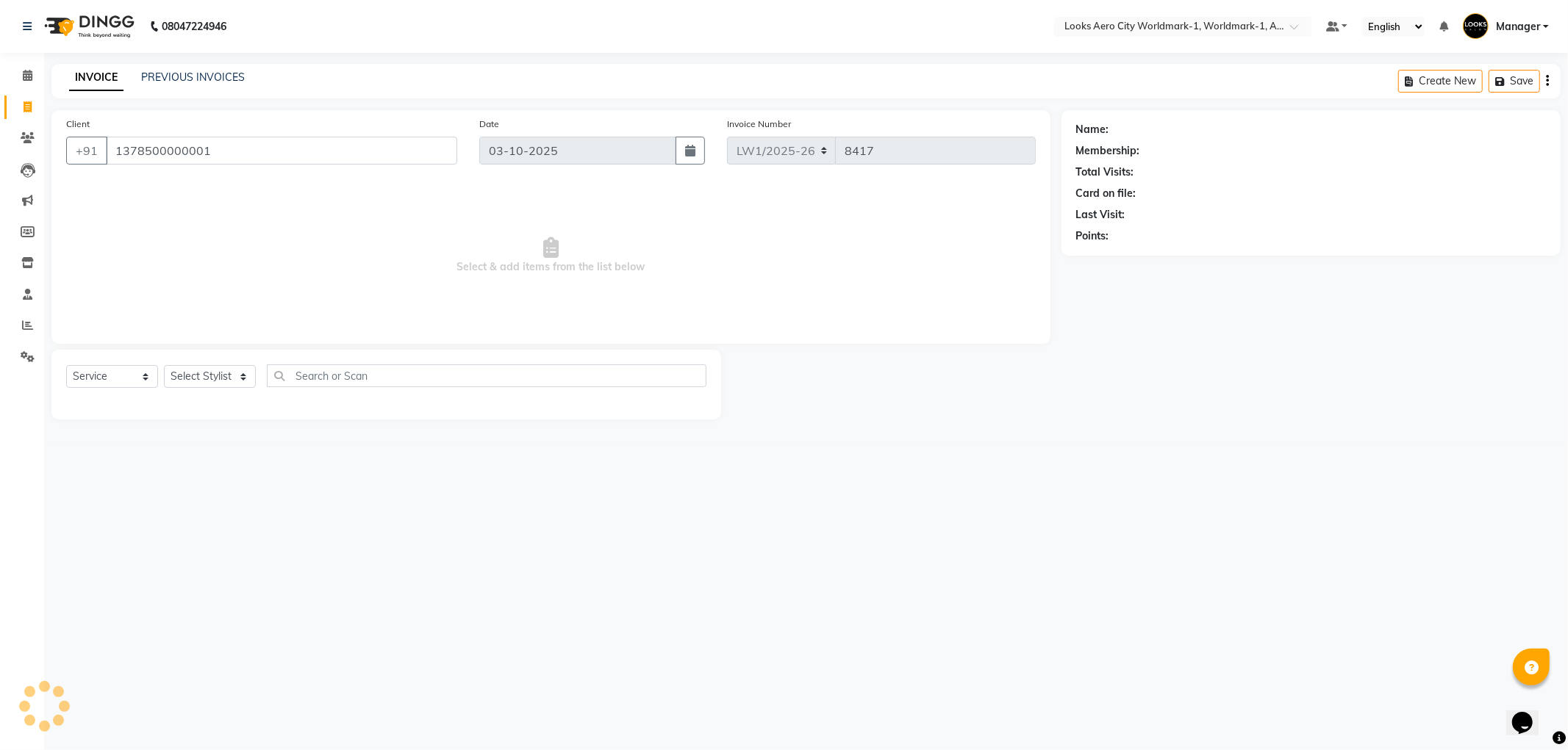
type input "1378500000001"
select select "1: Object"
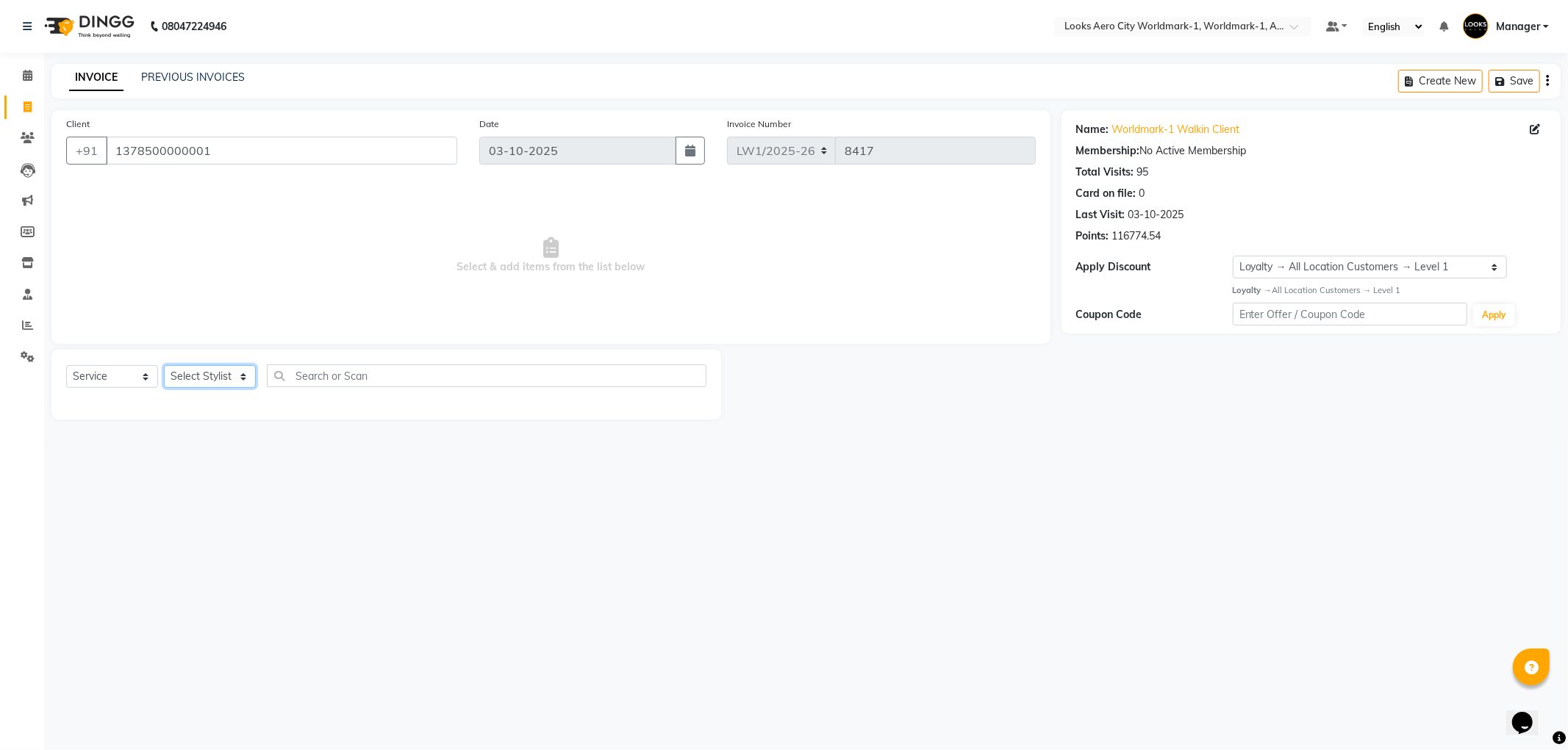
click at [243, 376] on select "Select Stylist [PERSON_NAME] [PERSON_NAME] [PERSON_NAME] [PERSON_NAME] Counter_…" at bounding box center [209, 377] width 92 height 23
select select "84544"
click at [164, 366] on select "Select Stylist [PERSON_NAME] [PERSON_NAME] [PERSON_NAME] [PERSON_NAME] Counter_…" at bounding box center [209, 377] width 92 height 23
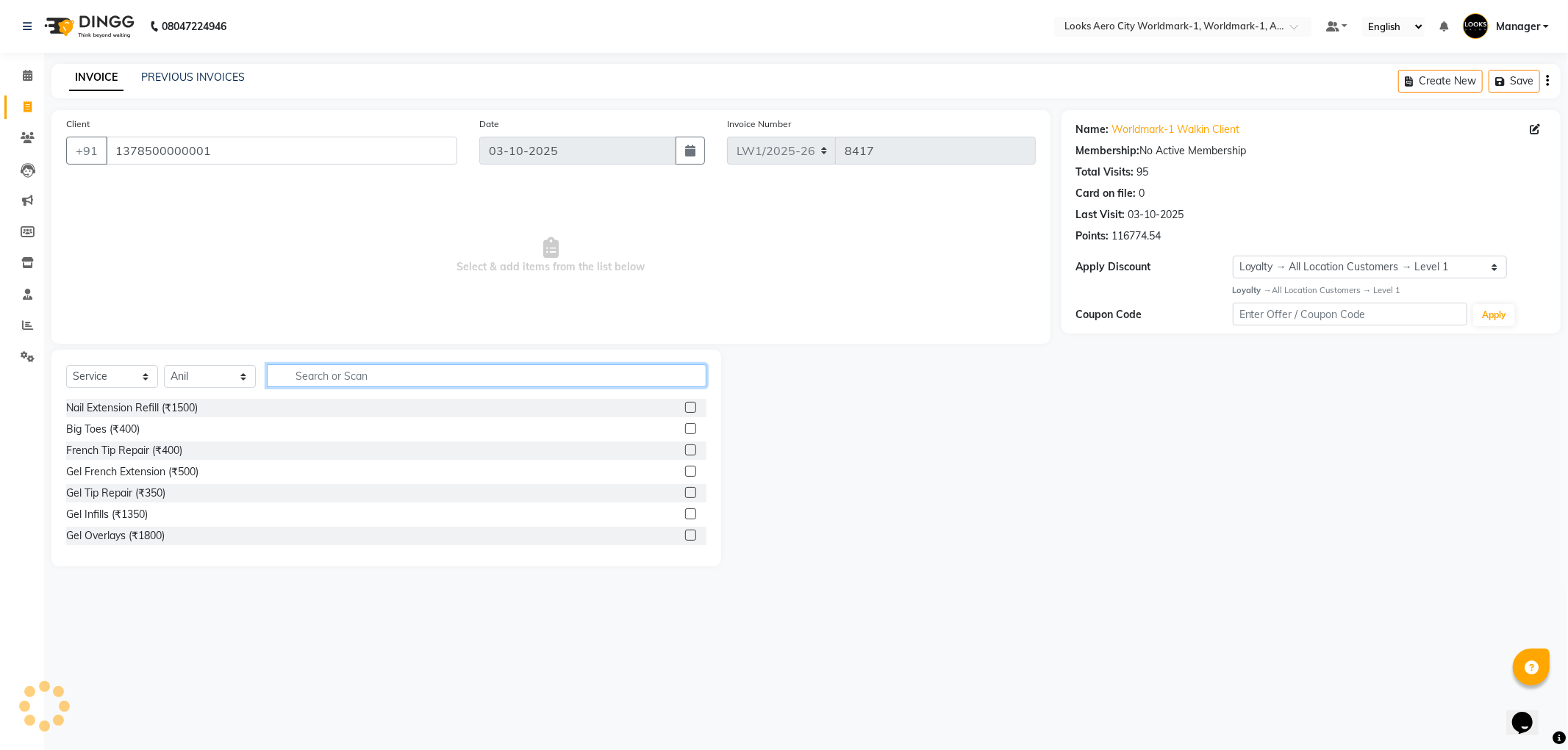
drag, startPoint x: 312, startPoint y: 379, endPoint x: 399, endPoint y: 188, distance: 209.9
click at [314, 377] on input "text" at bounding box center [487, 376] width 440 height 23
type input "cut"
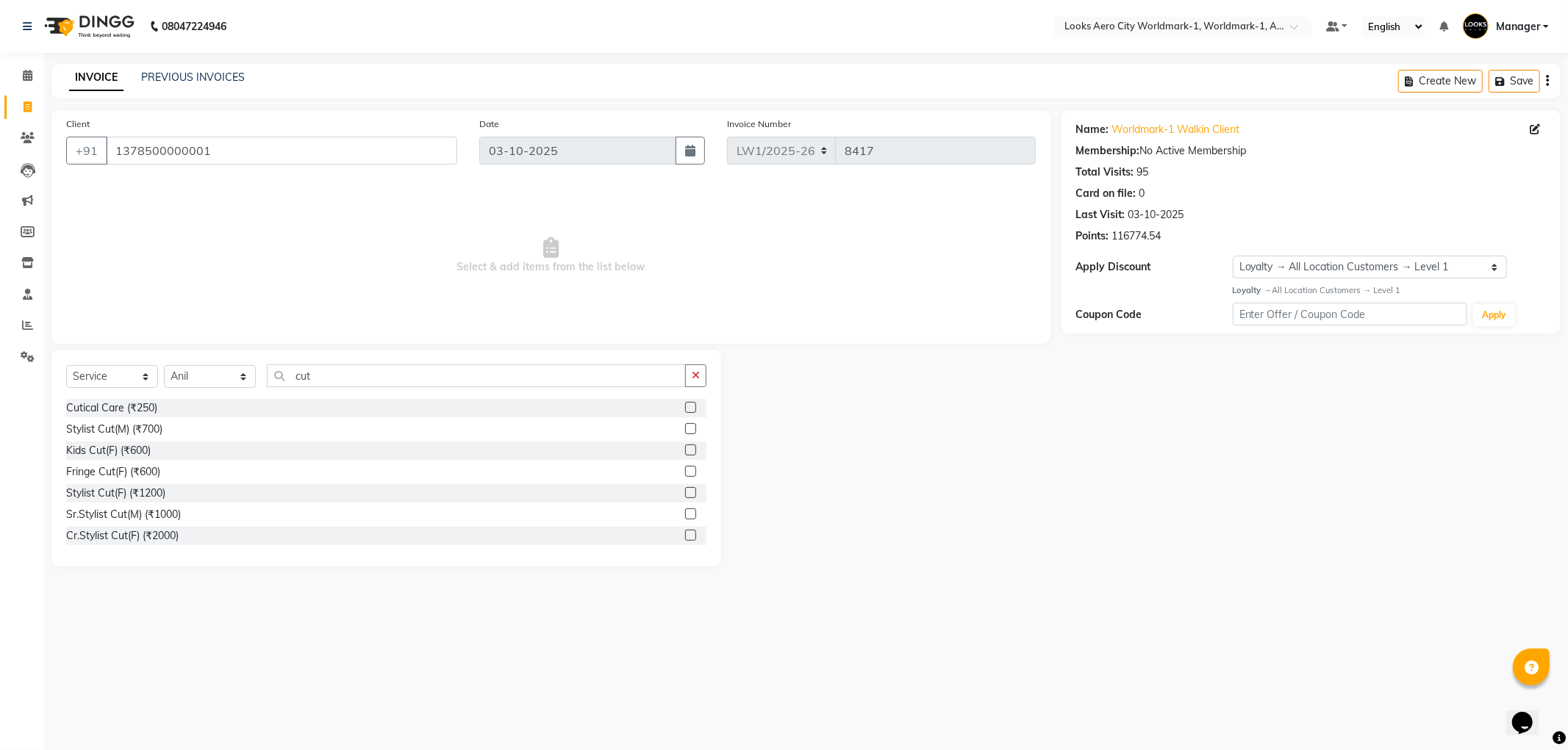
click at [685, 429] on label at bounding box center [691, 429] width 11 height 11
click at [685, 429] on input "checkbox" at bounding box center [690, 430] width 9 height 9
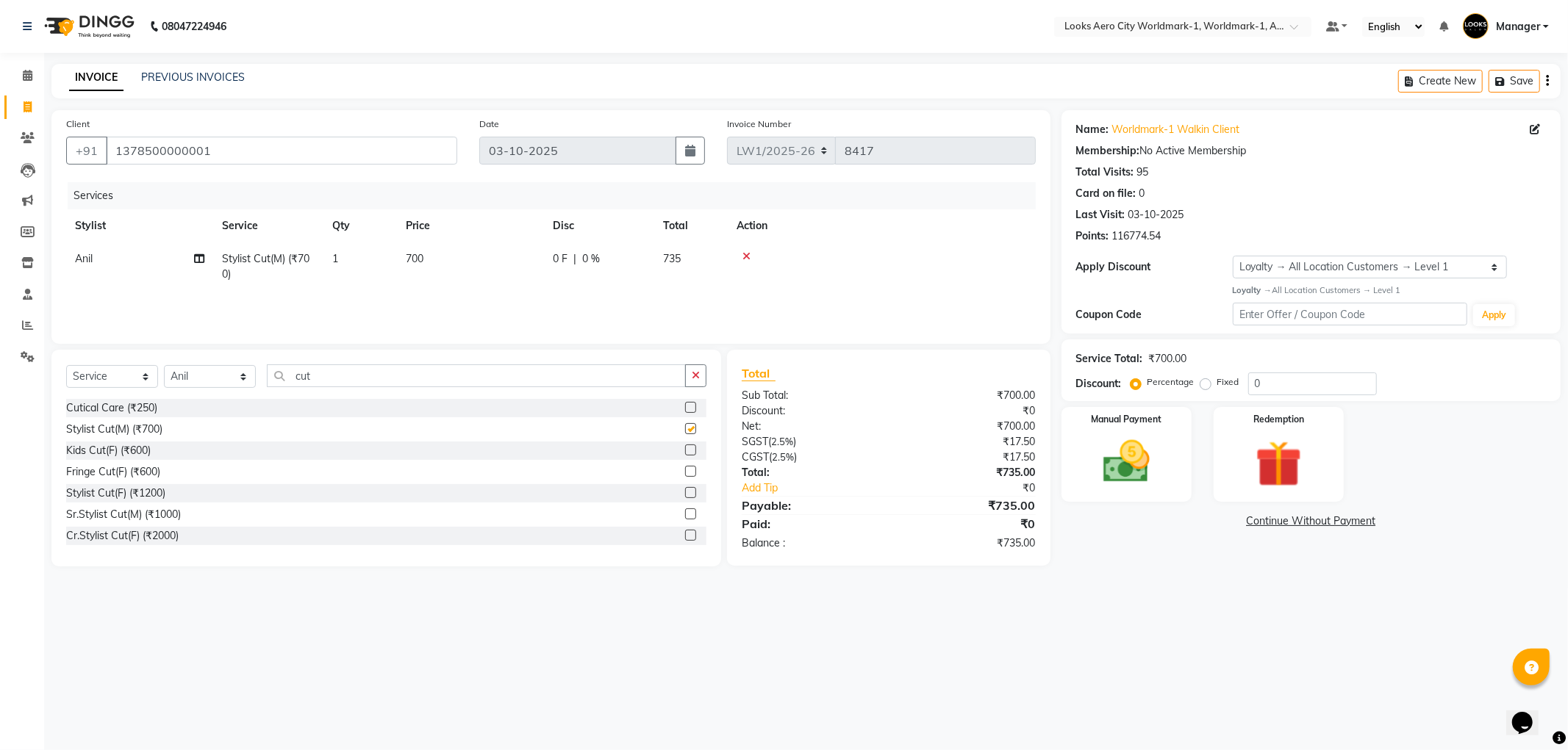
checkbox input "false"
click at [478, 277] on td "700" at bounding box center [470, 266] width 147 height 48
select select "84544"
click at [520, 260] on input "700" at bounding box center [539, 262] width 130 height 23
type input "7"
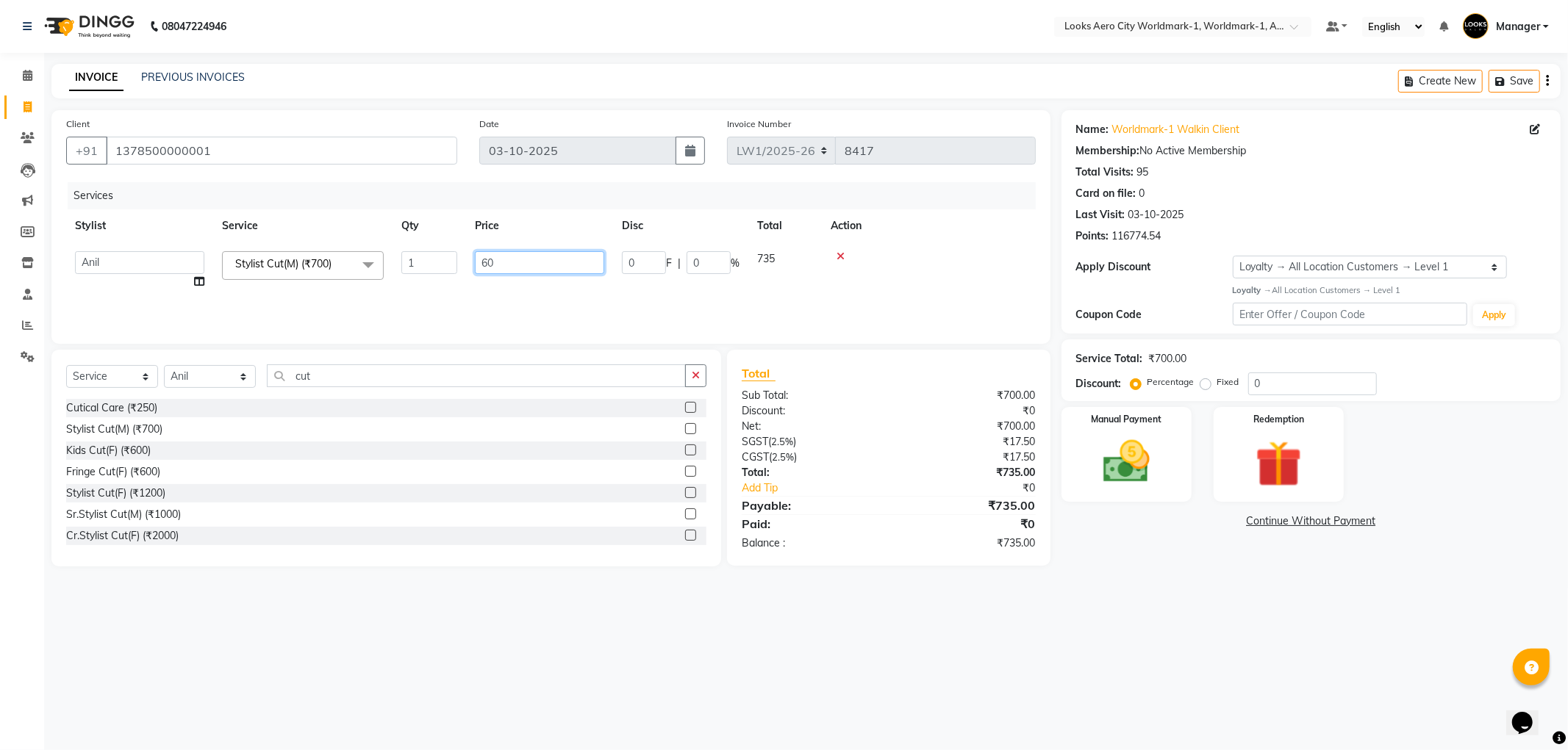
type input "600"
click at [1129, 458] on img at bounding box center [1126, 462] width 79 height 56
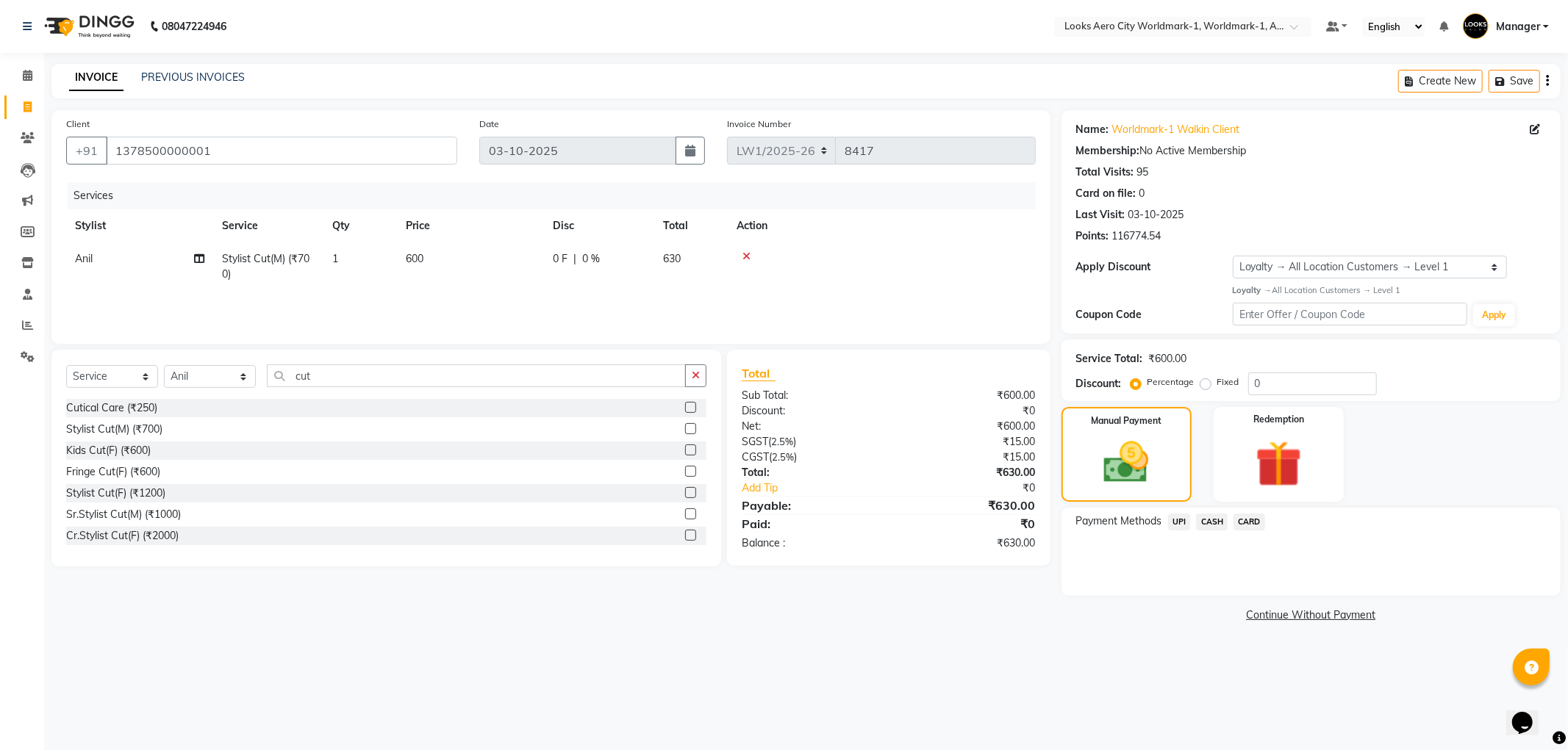
click at [1204, 519] on span "CASH" at bounding box center [1212, 522] width 31 height 17
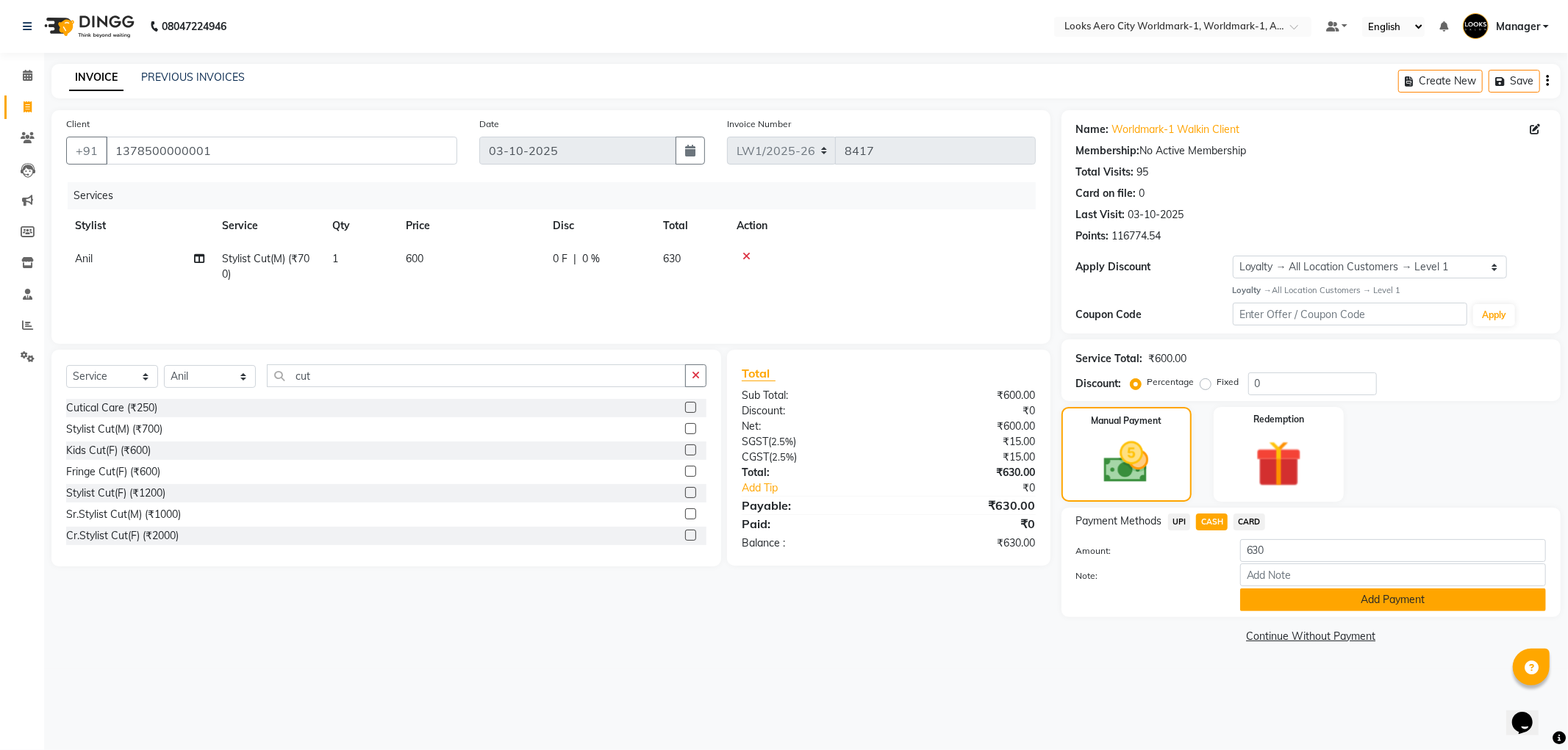
click at [1263, 606] on button "Add Payment" at bounding box center [1393, 600] width 306 height 23
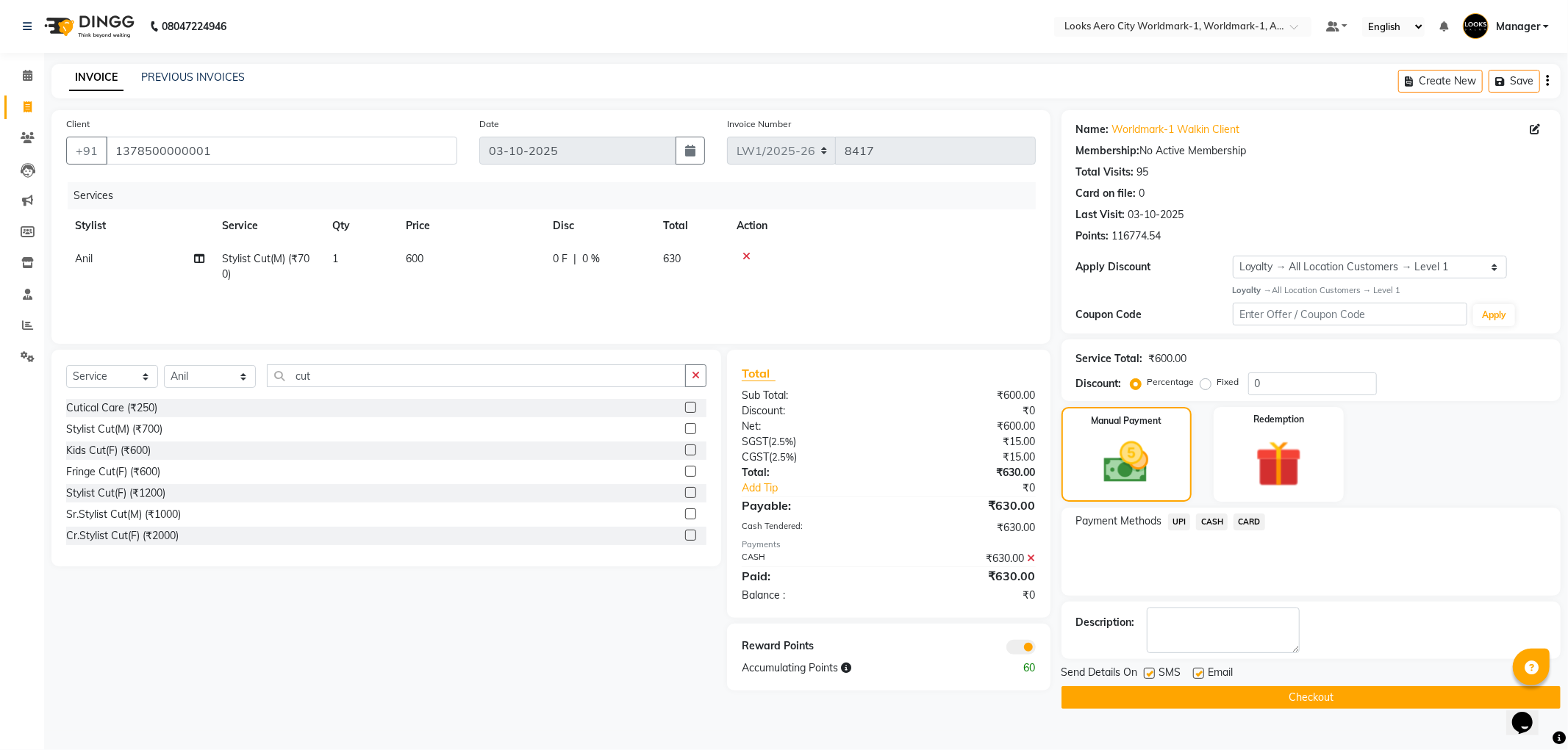
click at [1019, 648] on span at bounding box center [1020, 648] width 29 height 15
click at [1036, 650] on input "checkbox" at bounding box center [1036, 650] width 0 height 0
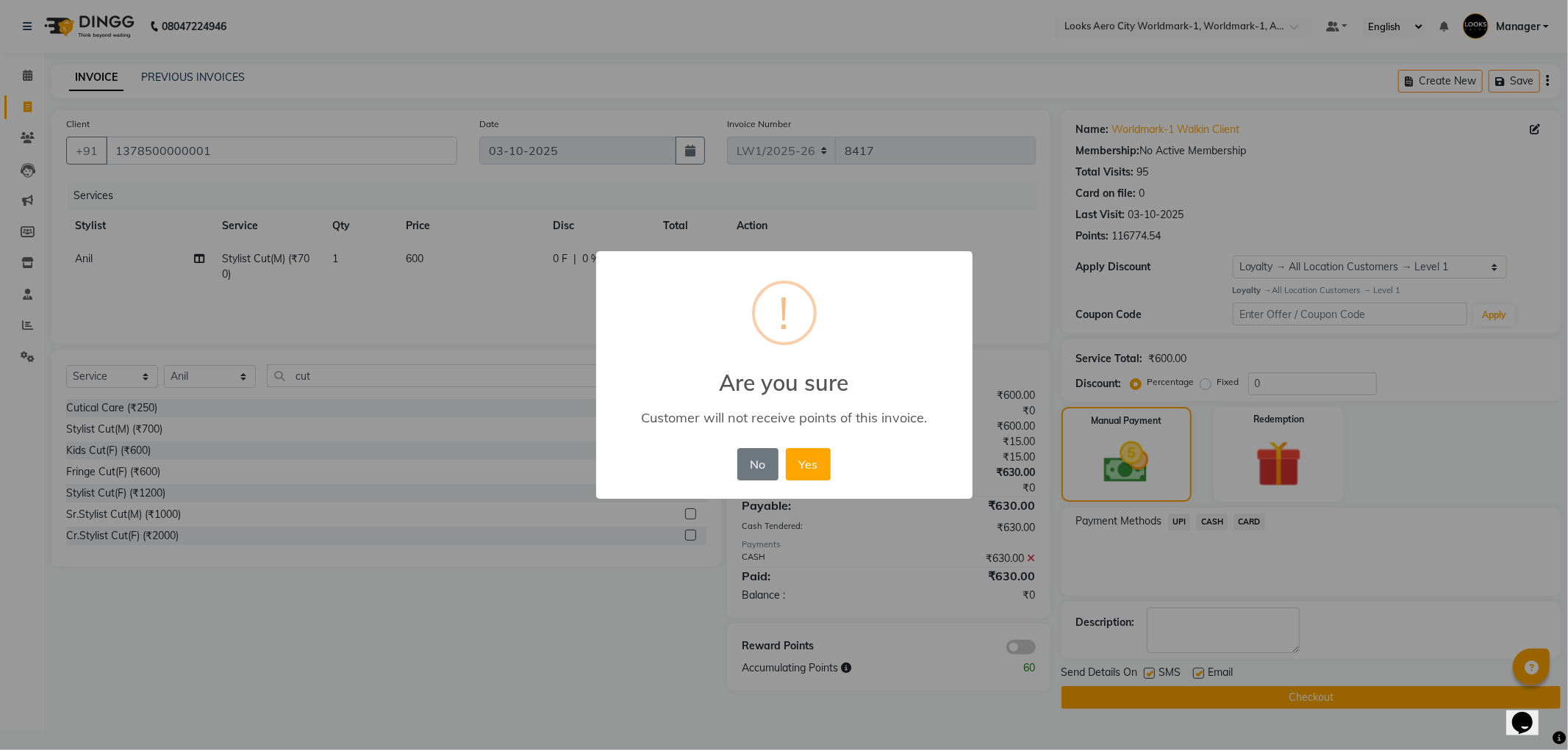
drag, startPoint x: 814, startPoint y: 467, endPoint x: 846, endPoint y: 485, distance: 36.7
click at [820, 471] on button "Yes" at bounding box center [808, 464] width 45 height 32
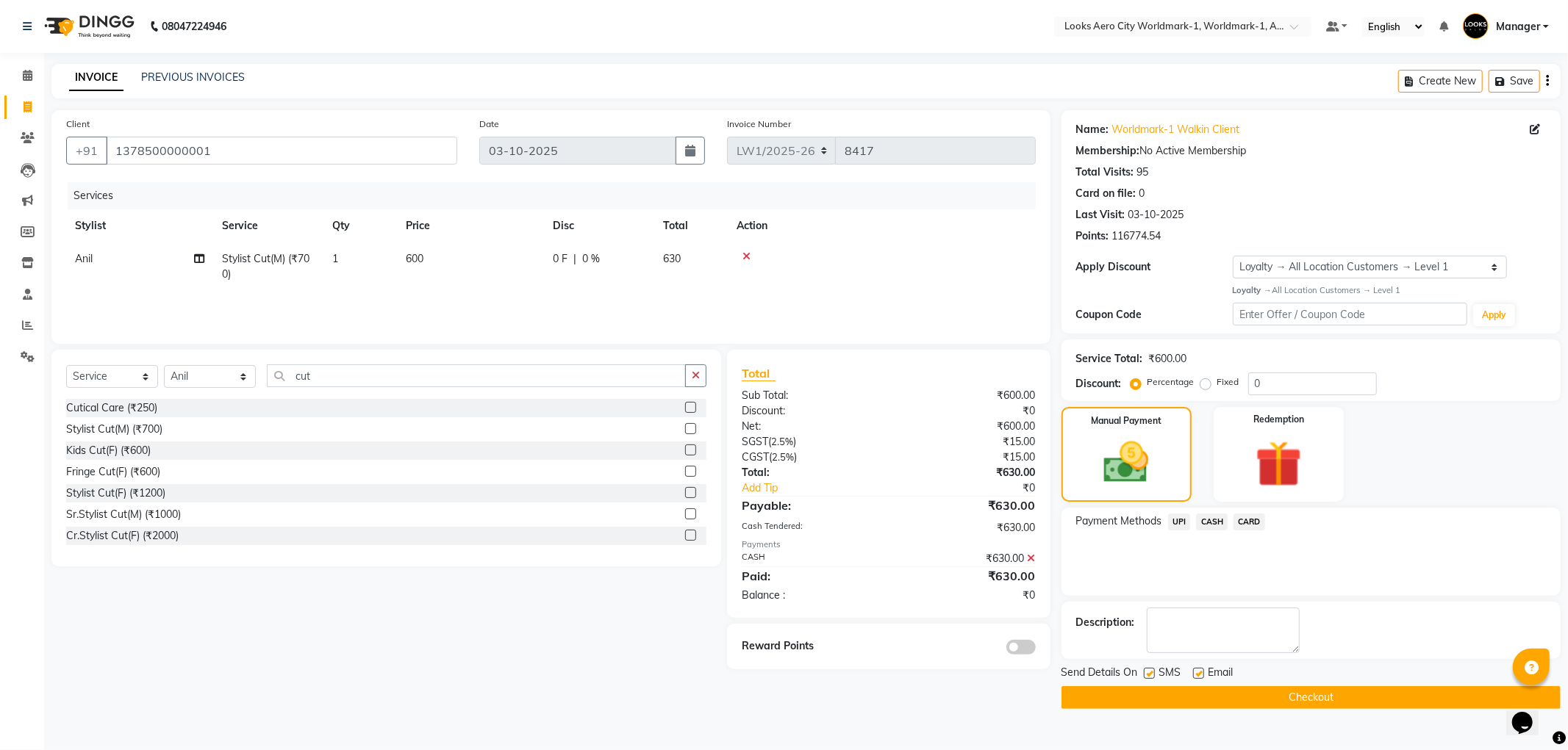
click at [1150, 699] on button "Checkout" at bounding box center [1311, 698] width 499 height 23
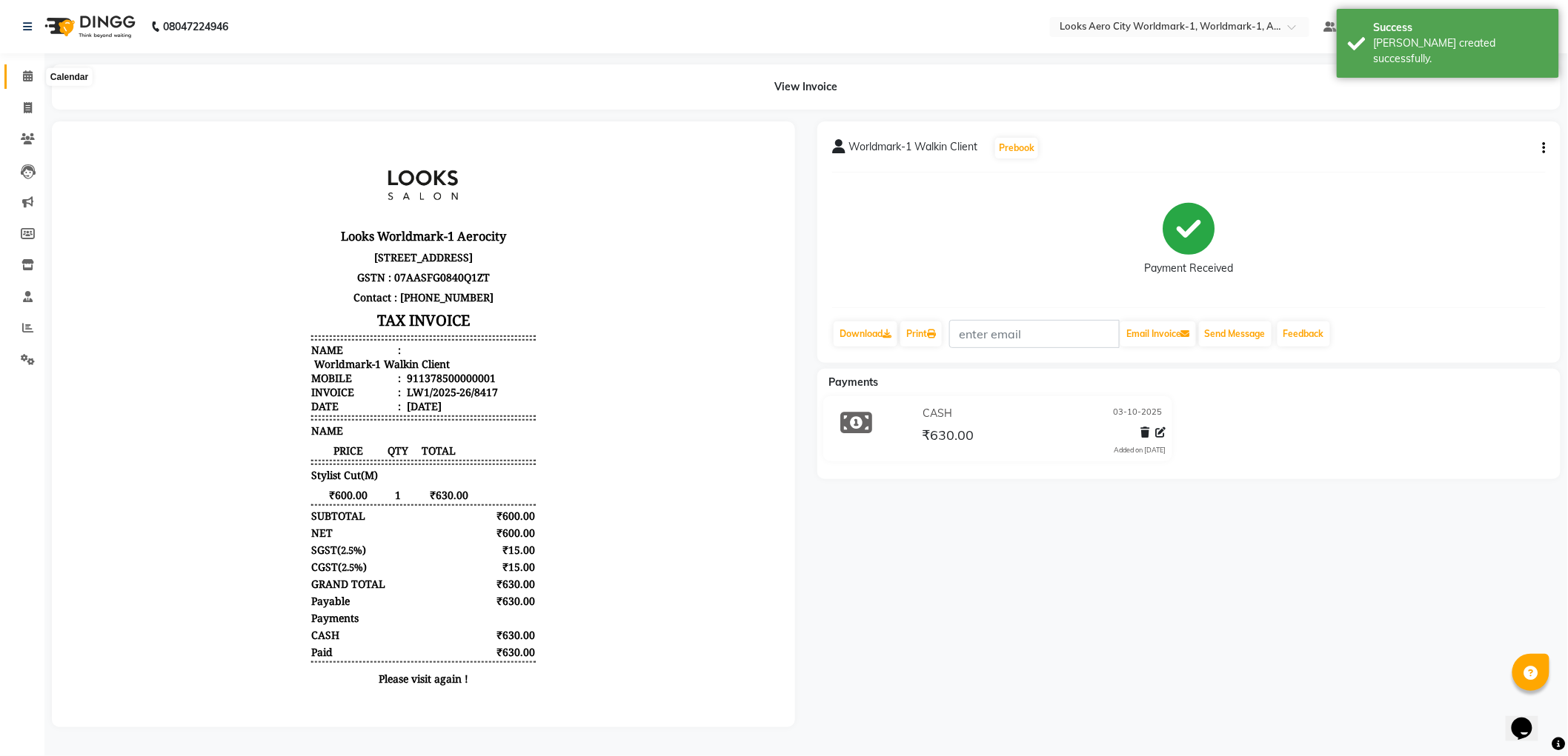
click at [30, 72] on icon at bounding box center [28, 76] width 10 height 11
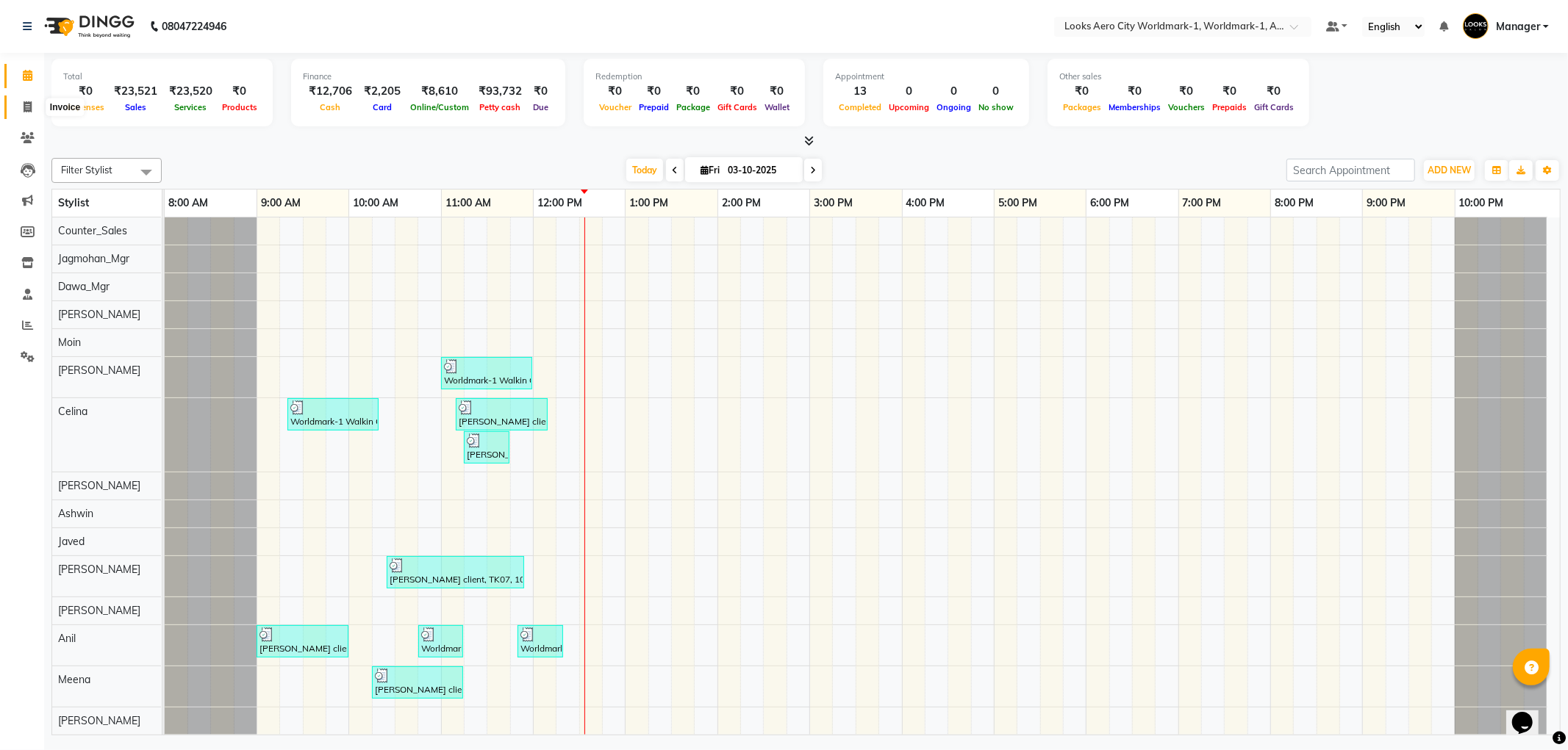
click at [27, 107] on icon at bounding box center [27, 107] width 9 height 11
select select "service"
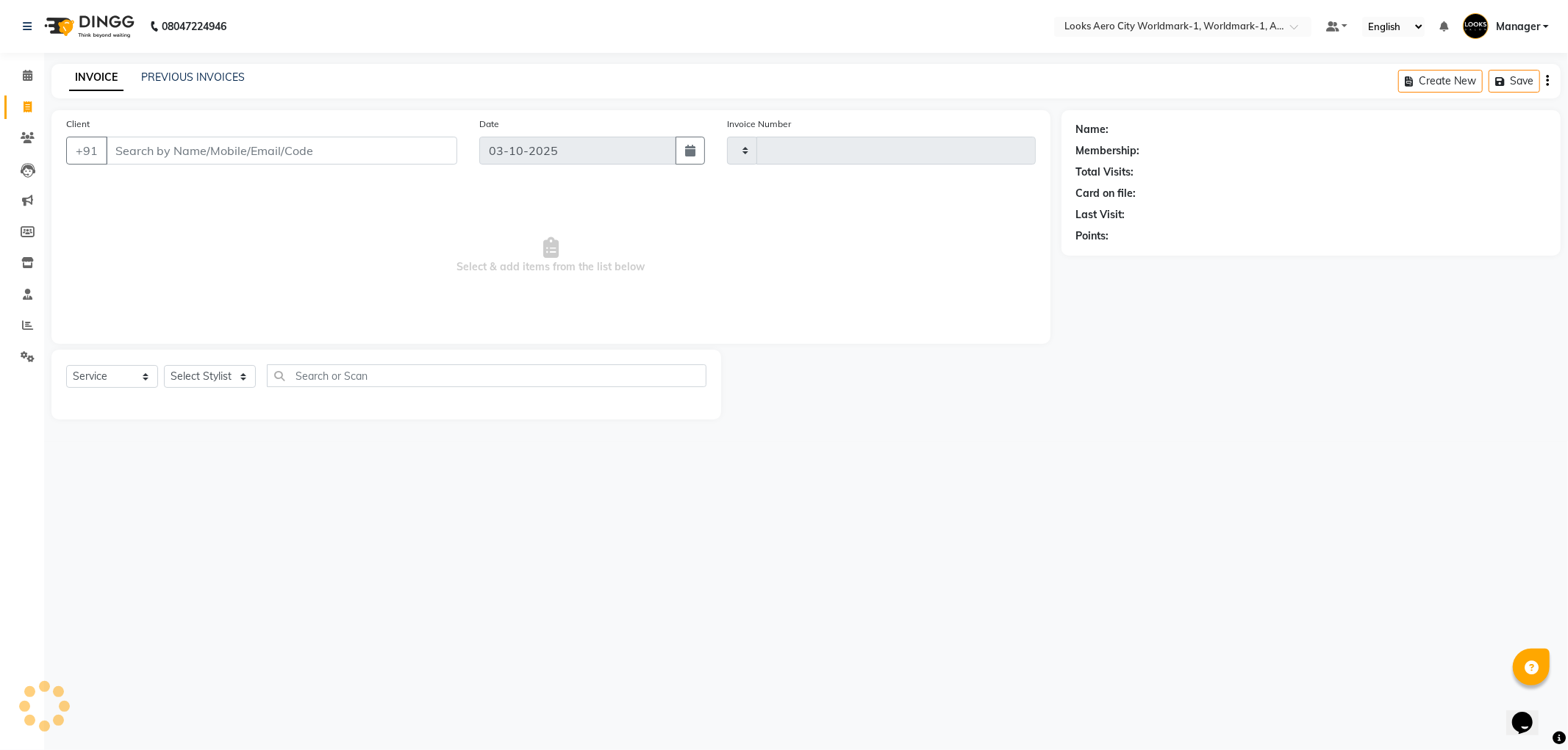
type input "8418"
select select "8573"
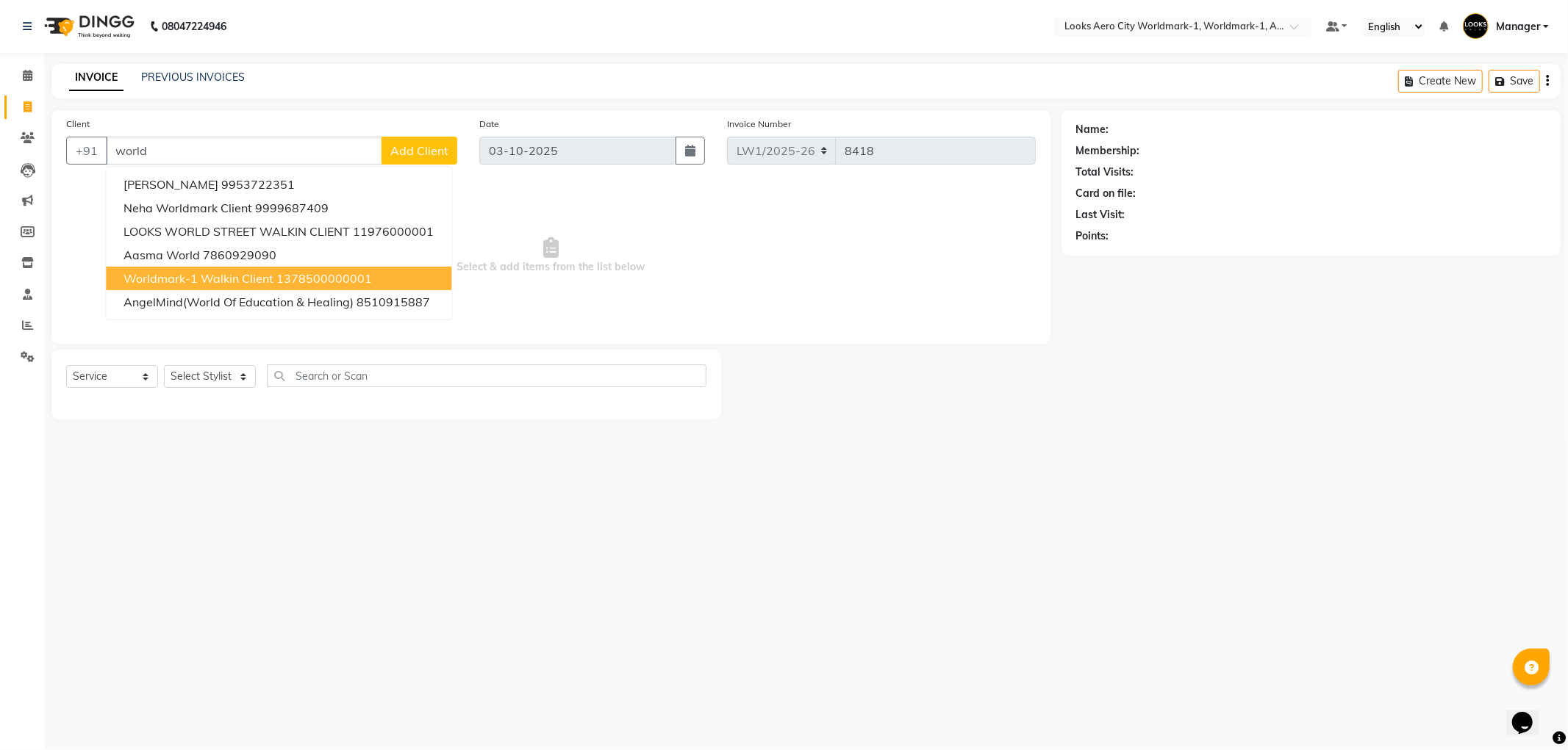
click at [333, 275] on ngb-highlight "1378500000001" at bounding box center [324, 278] width 96 height 15
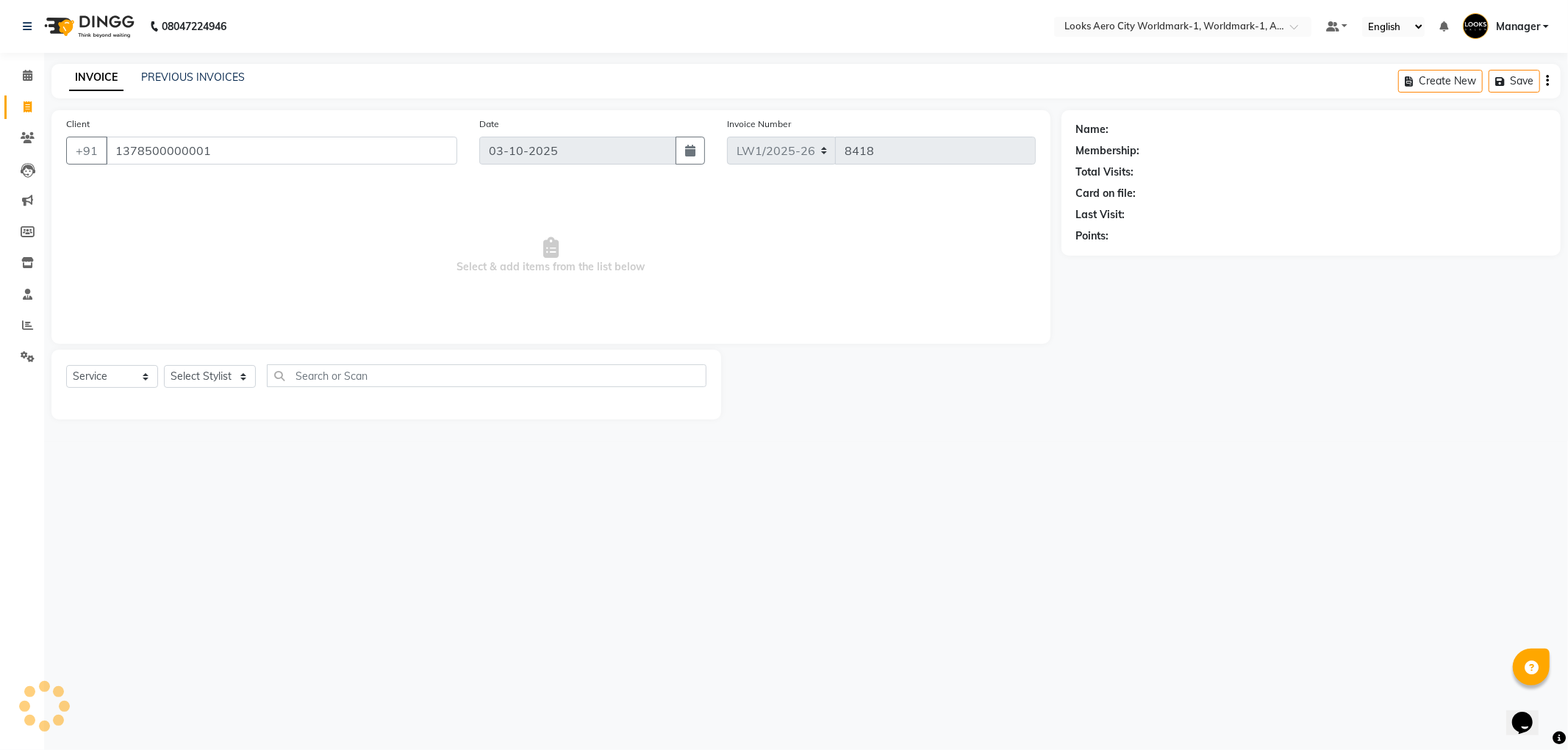
type input "1378500000001"
select select "1: Object"
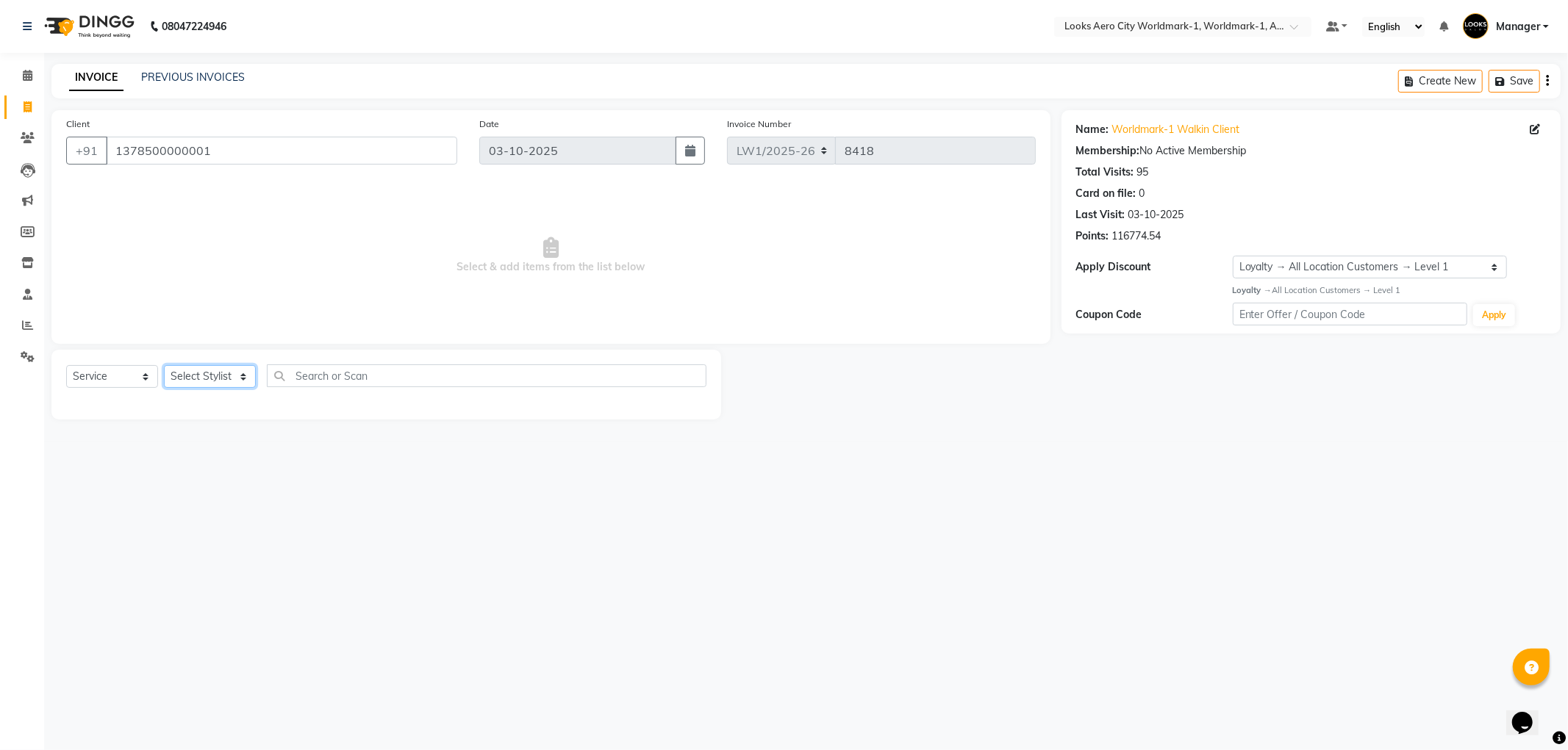
click at [243, 381] on select "Select Stylist [PERSON_NAME] [PERSON_NAME] [PERSON_NAME] [PERSON_NAME] Counter_…" at bounding box center [209, 377] width 92 height 23
select select "84543"
click at [164, 366] on select "Select Stylist [PERSON_NAME] [PERSON_NAME] [PERSON_NAME] [PERSON_NAME] Counter_…" at bounding box center [209, 377] width 92 height 23
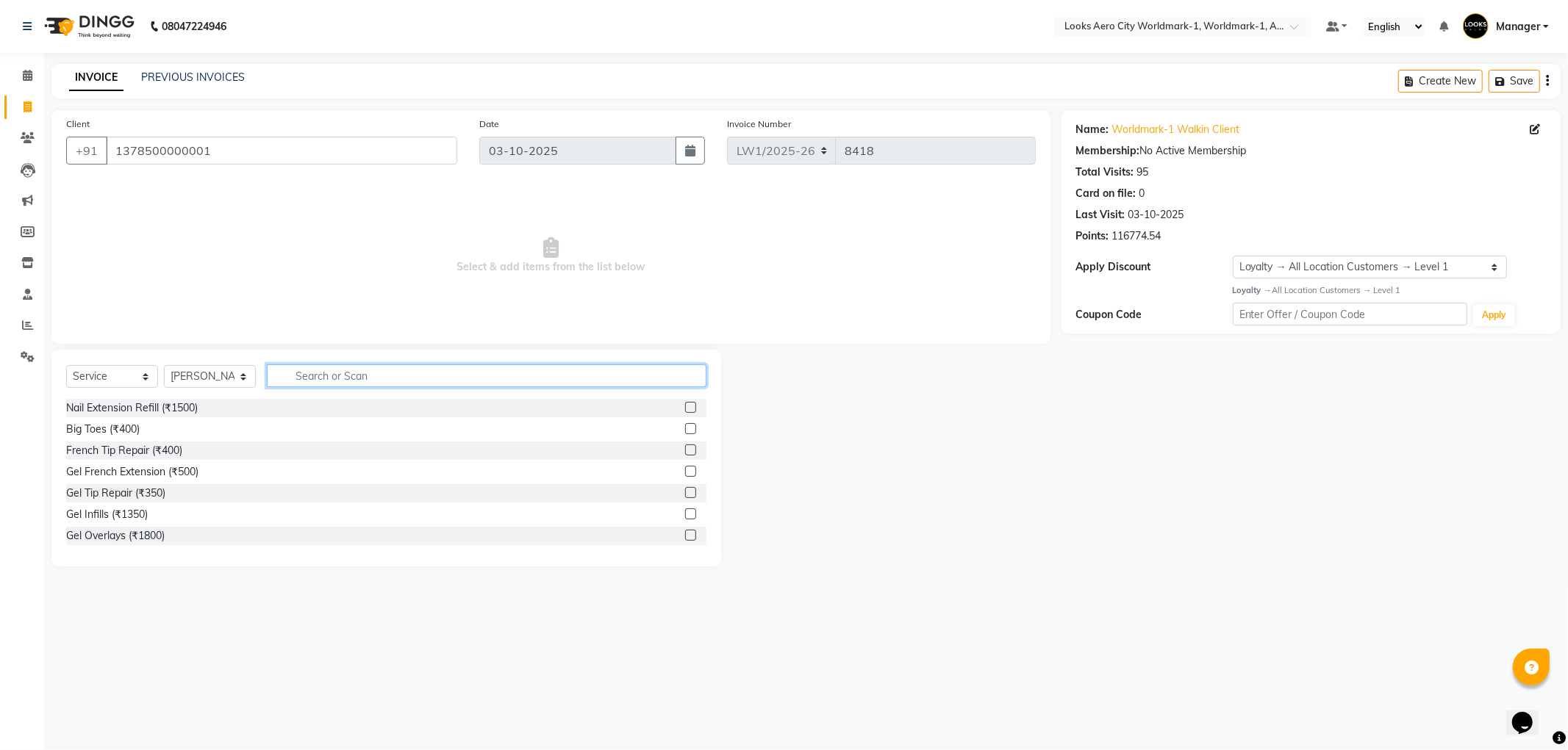
drag, startPoint x: 356, startPoint y: 375, endPoint x: 336, endPoint y: 307, distance: 70.9
click at [355, 373] on input "text" at bounding box center [487, 376] width 440 height 23
type input "cut"
drag, startPoint x: 678, startPoint y: 427, endPoint x: 662, endPoint y: 379, distance: 50.6
click at [685, 427] on label at bounding box center [691, 429] width 11 height 11
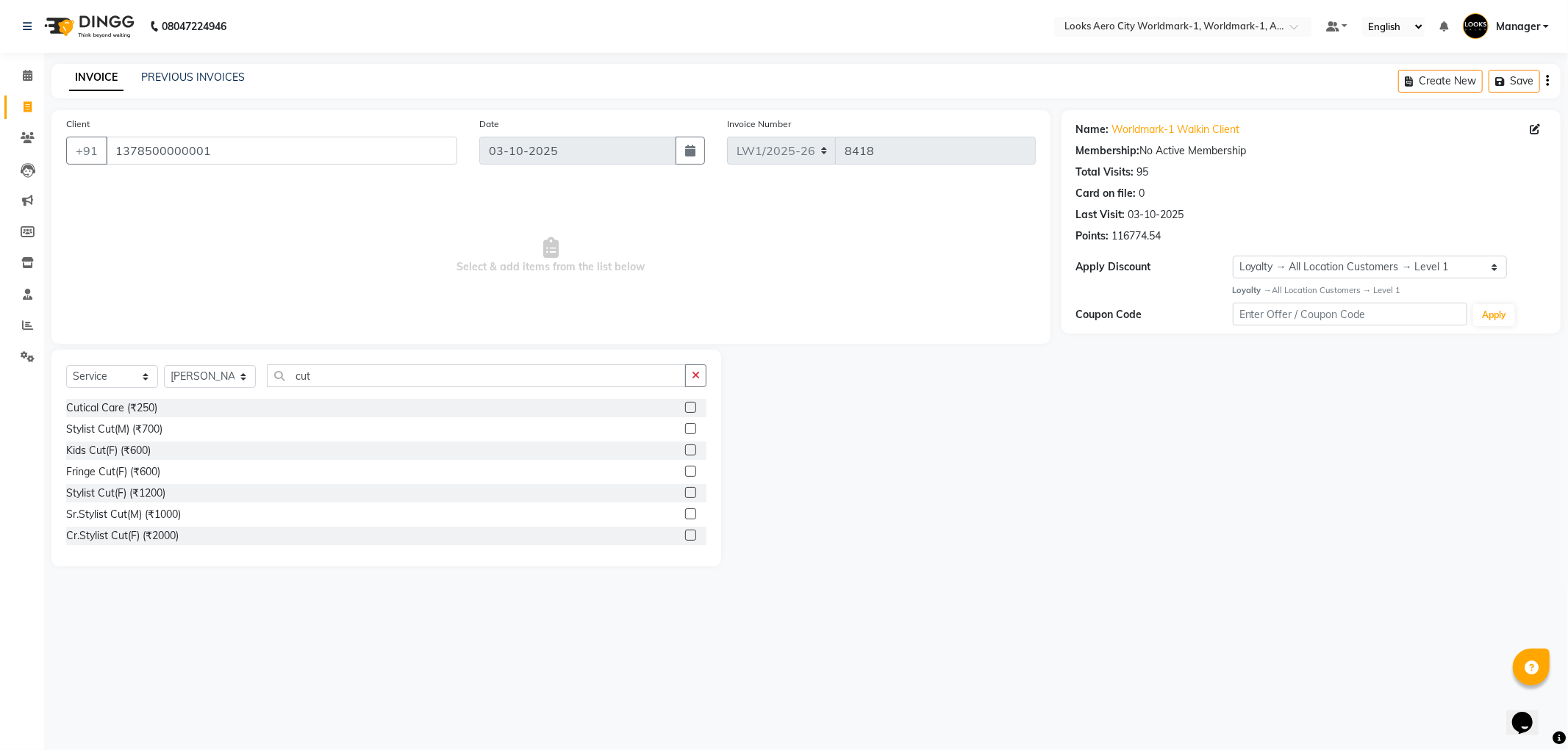
click at [685, 427] on input "checkbox" at bounding box center [690, 430] width 9 height 9
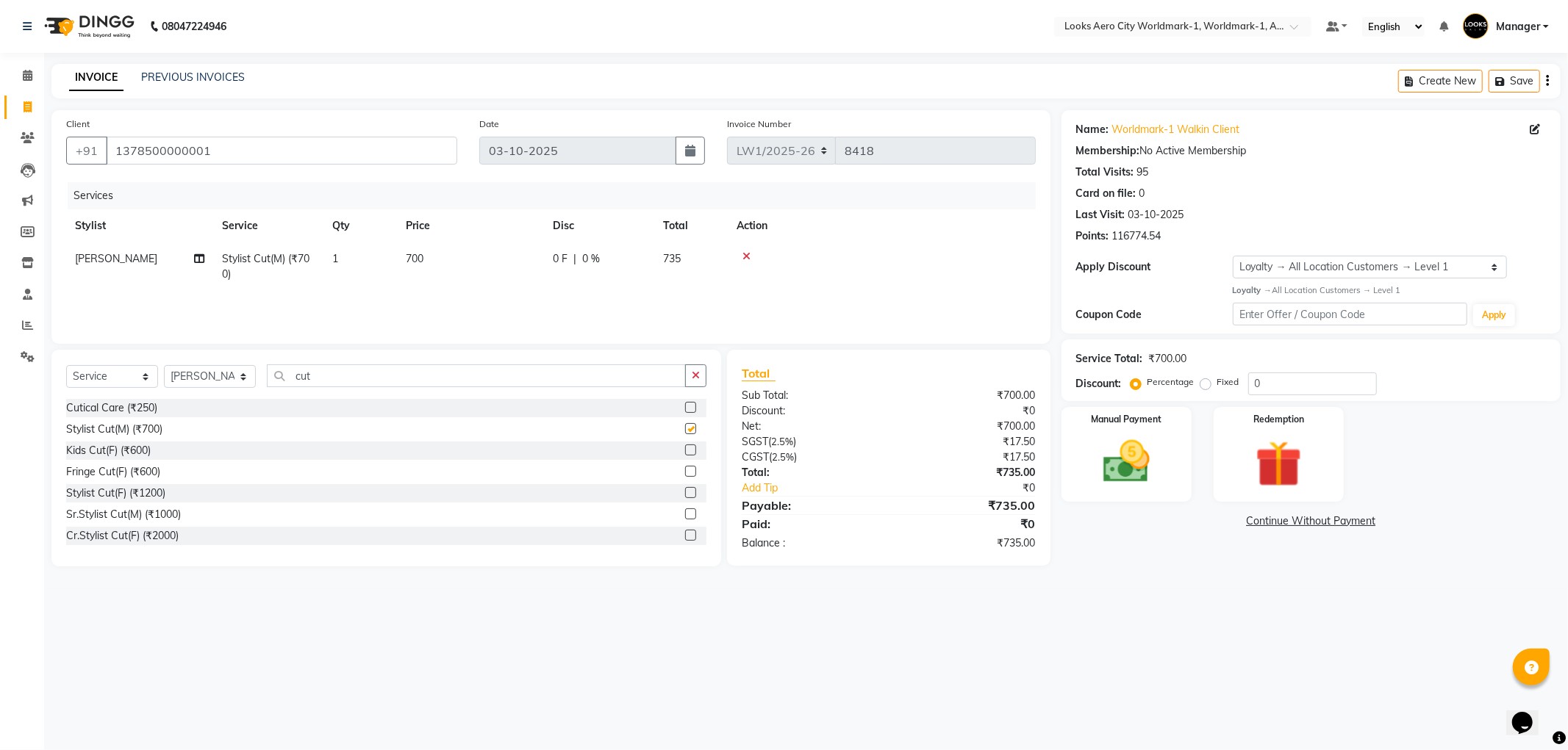
checkbox input "false"
click at [475, 244] on td "700" at bounding box center [470, 266] width 147 height 48
select select "84543"
click at [517, 259] on input "700" at bounding box center [539, 262] width 130 height 23
type input "7"
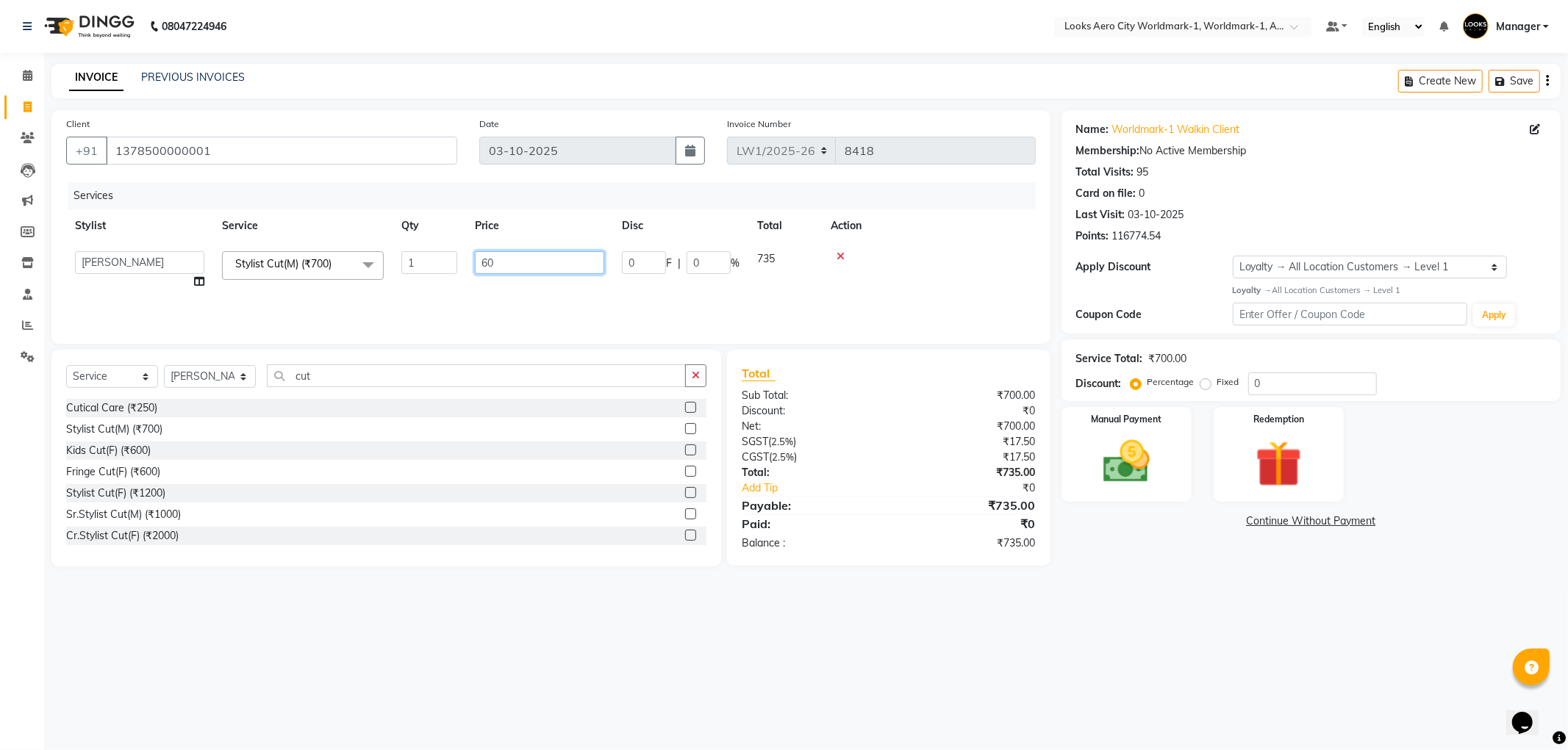
type input "600"
drag, startPoint x: 425, startPoint y: 264, endPoint x: 639, endPoint y: 238, distance: 215.6
click at [1121, 473] on img at bounding box center [1126, 462] width 79 height 56
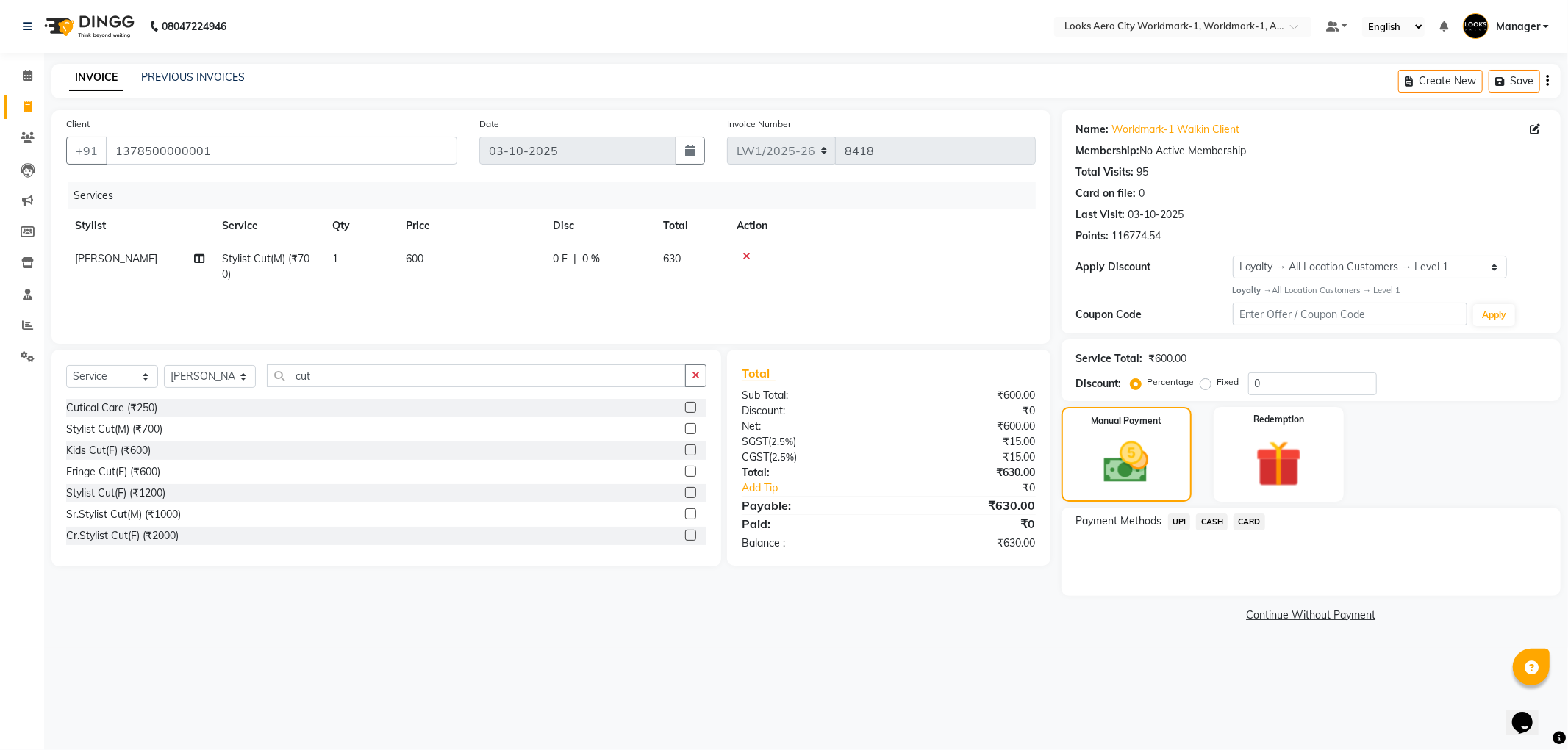
click at [1206, 519] on span "CASH" at bounding box center [1212, 522] width 31 height 17
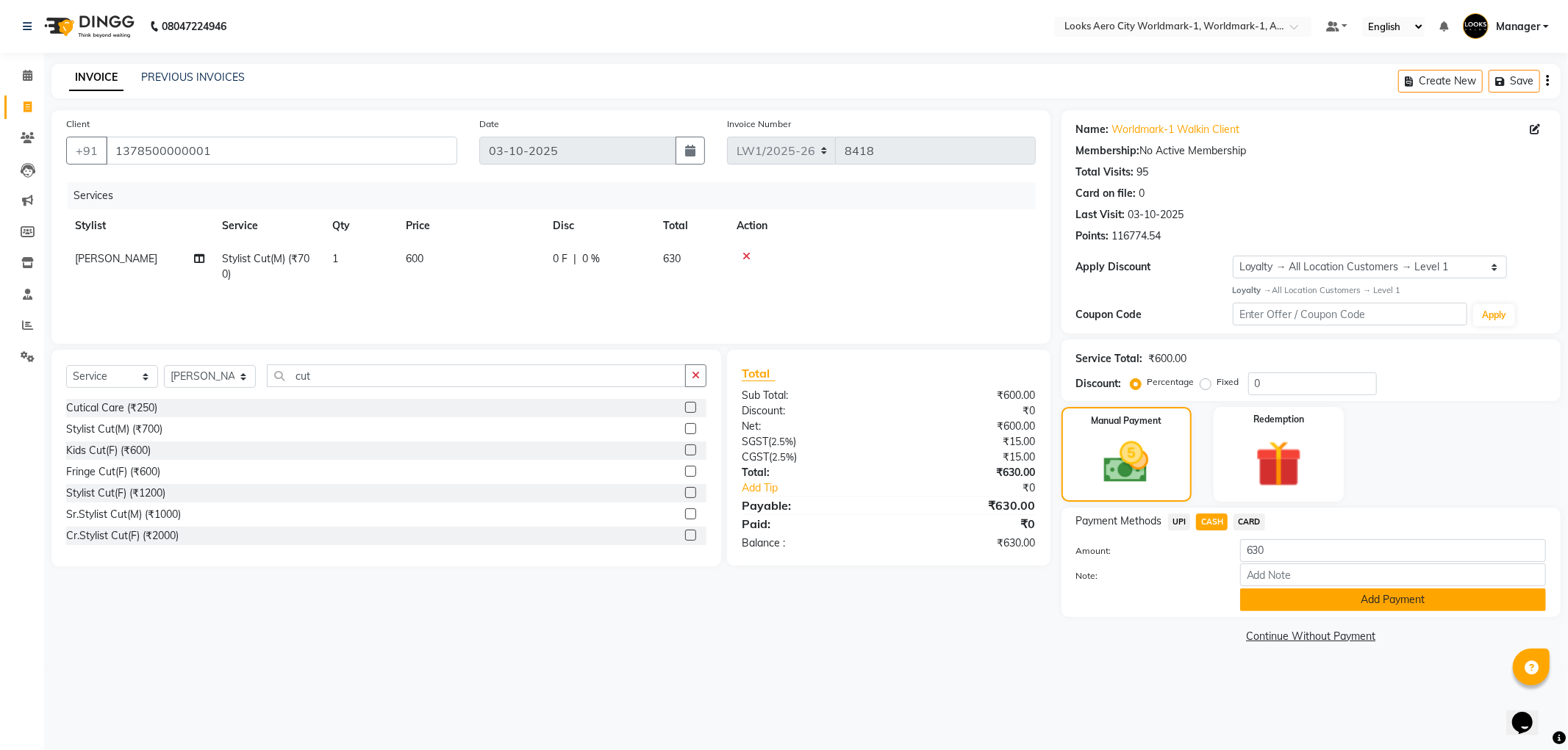
click at [1246, 603] on button "Add Payment" at bounding box center [1393, 600] width 306 height 23
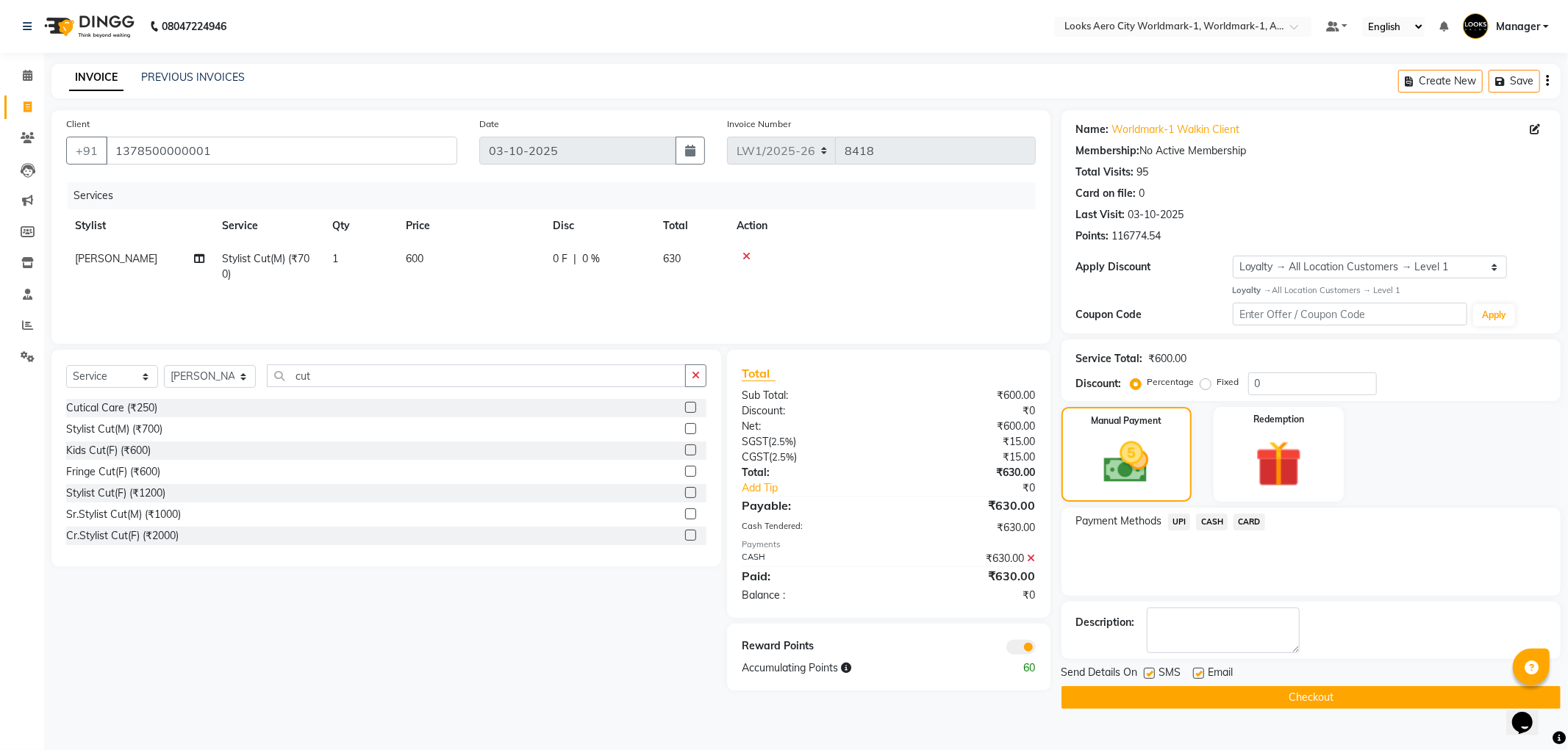
click at [1017, 645] on span at bounding box center [1020, 648] width 29 height 15
click at [1036, 650] on input "checkbox" at bounding box center [1036, 650] width 0 height 0
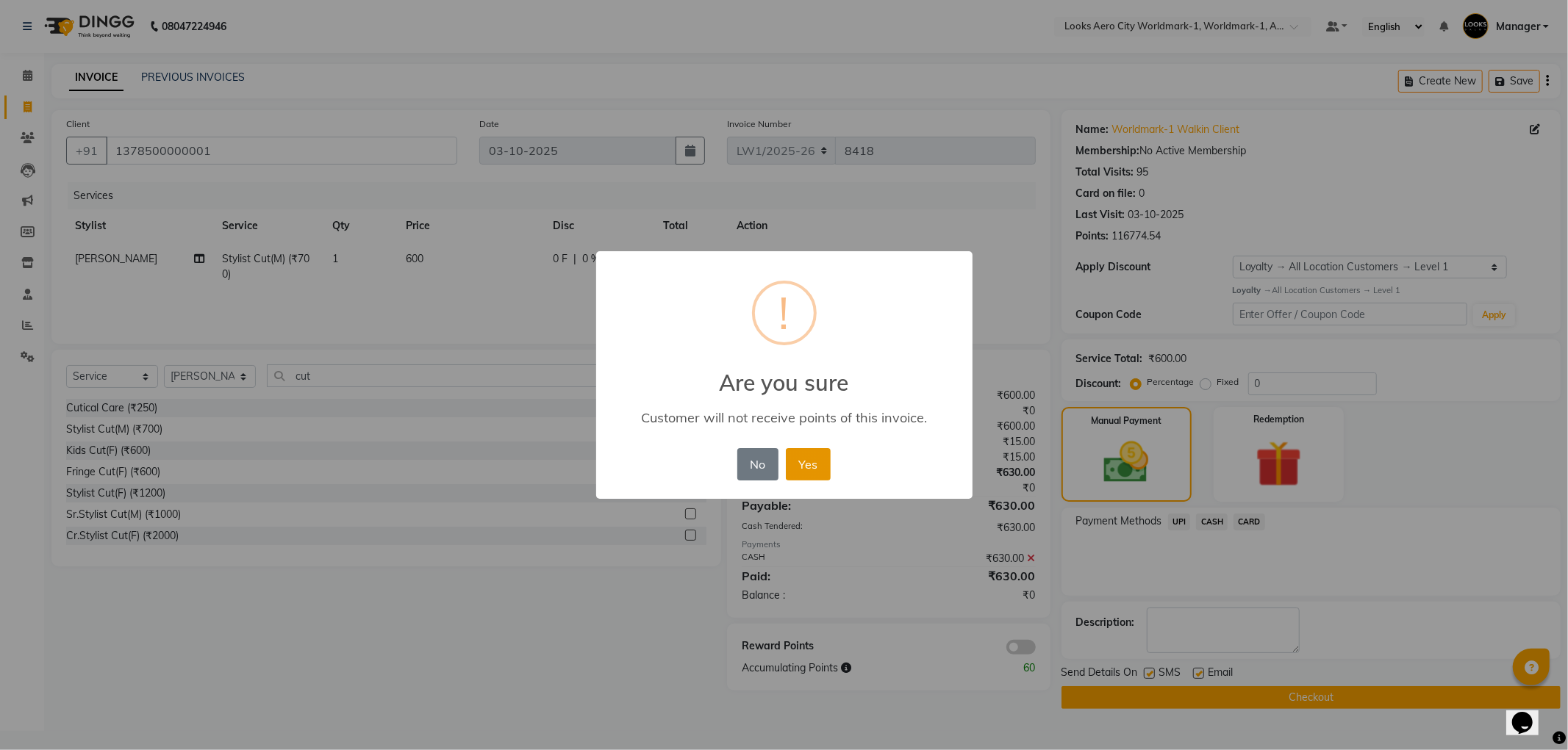
click at [814, 463] on button "Yes" at bounding box center [808, 464] width 45 height 32
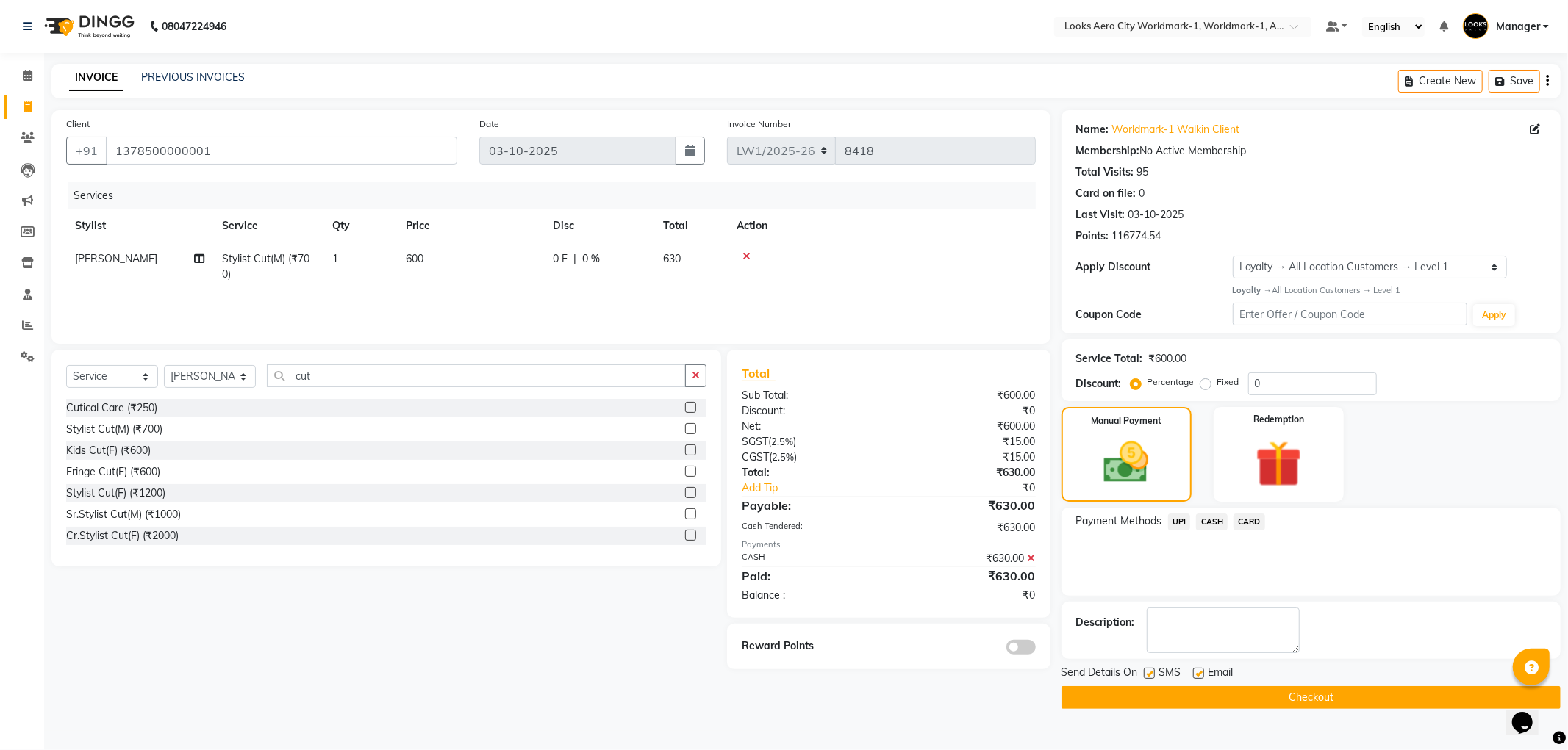
click at [1173, 707] on button "Checkout" at bounding box center [1311, 698] width 499 height 23
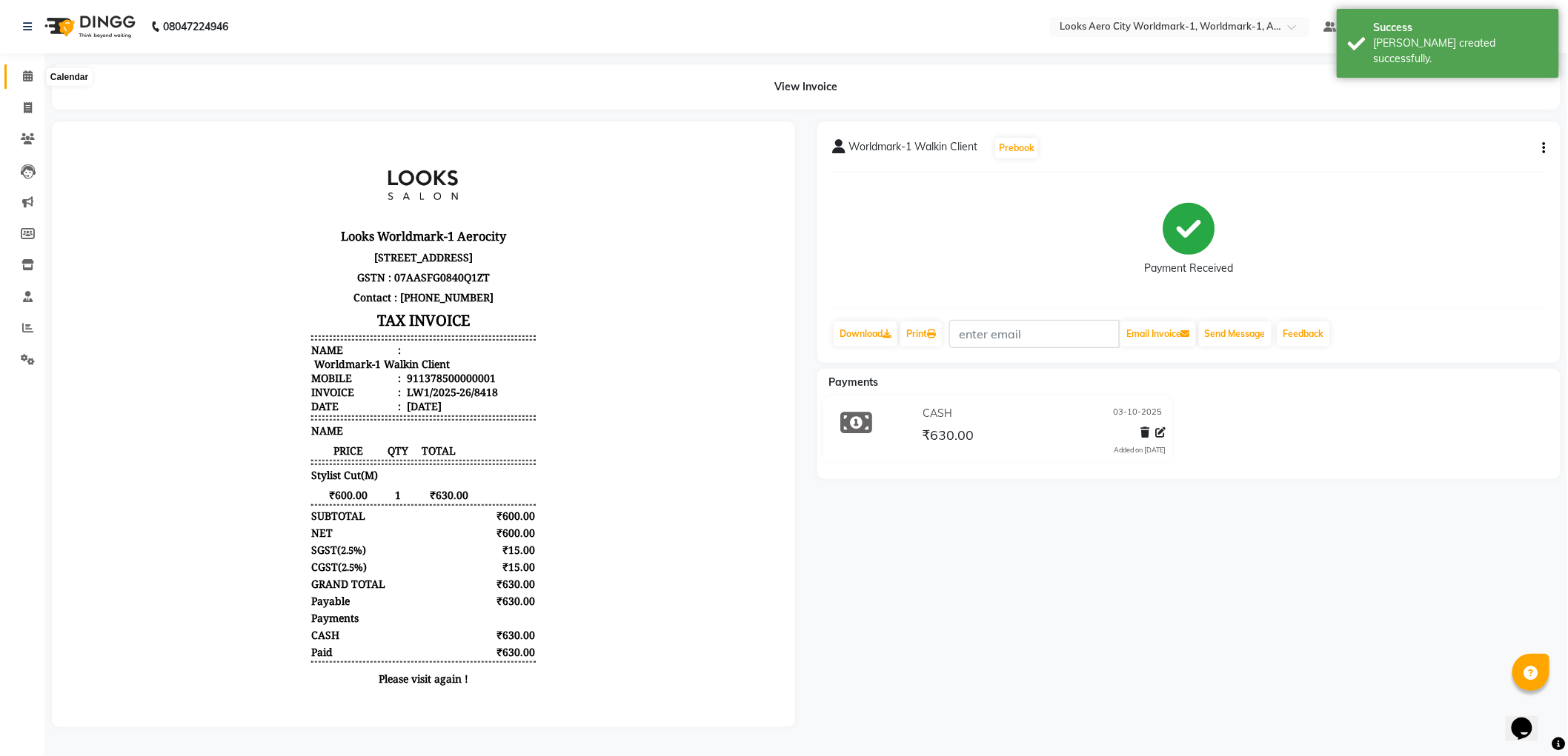
click at [31, 76] on icon at bounding box center [28, 76] width 10 height 11
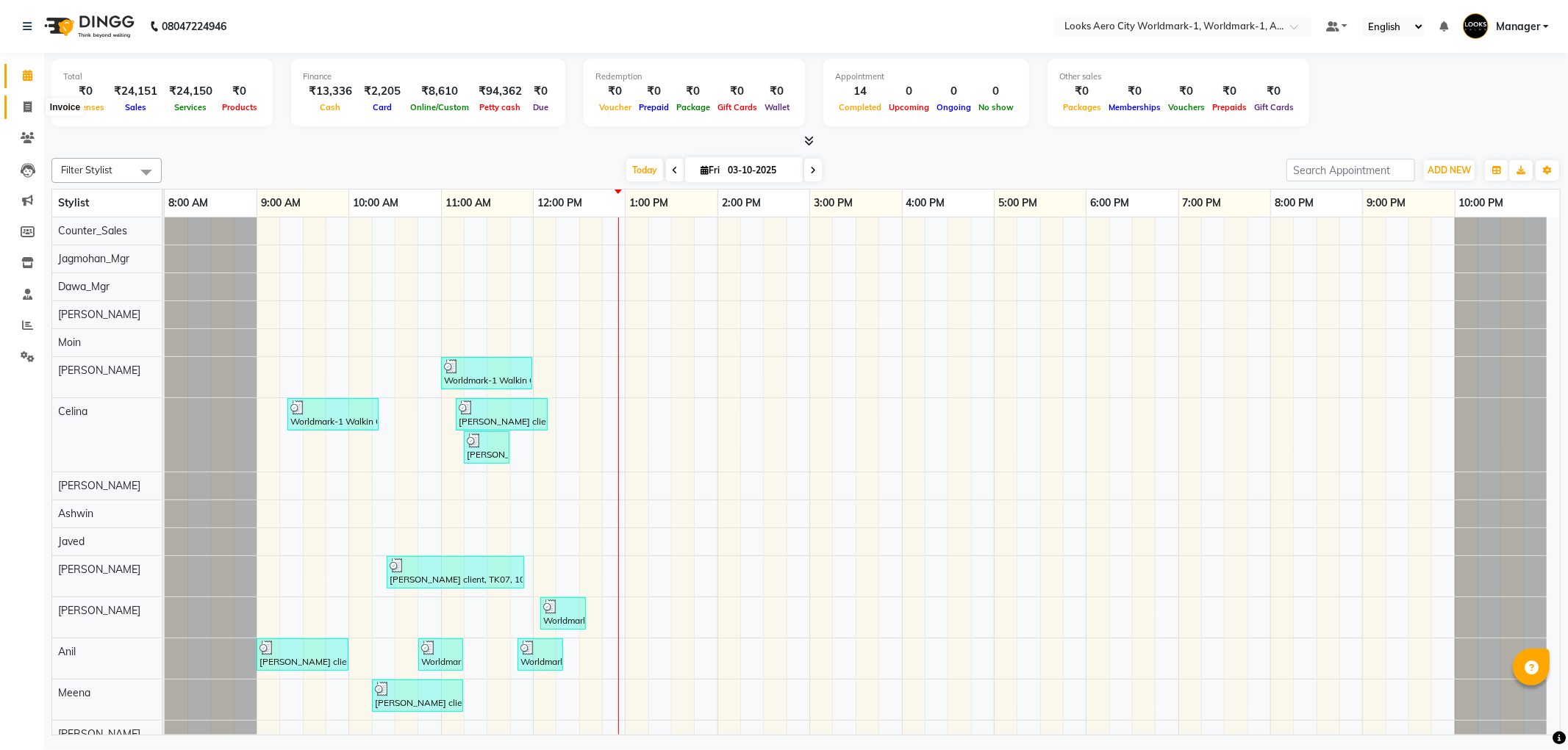
click at [25, 101] on icon at bounding box center [27, 107] width 9 height 11
select select "service"
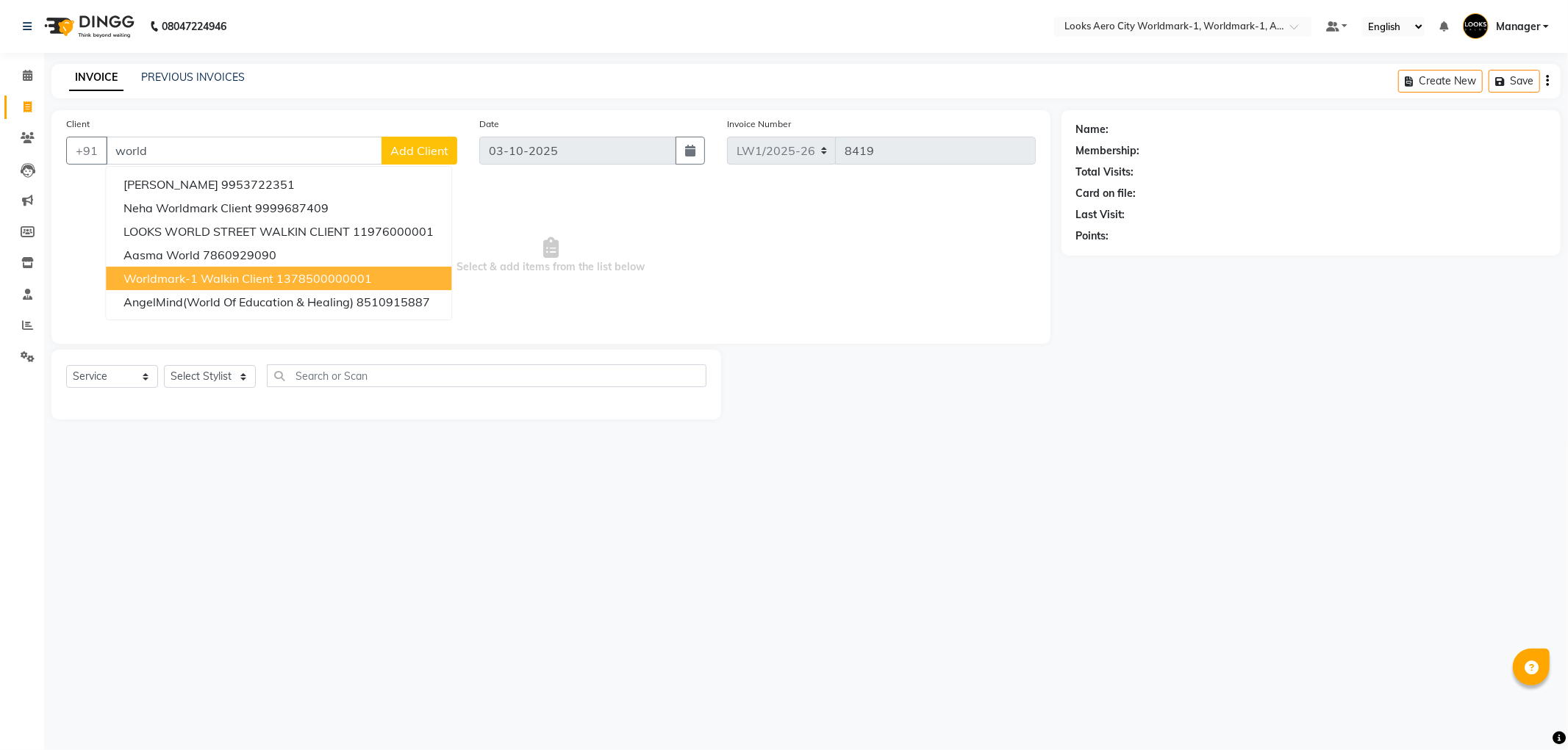
click at [237, 274] on span "Worldmark-1 Walkin Client" at bounding box center [198, 278] width 150 height 15
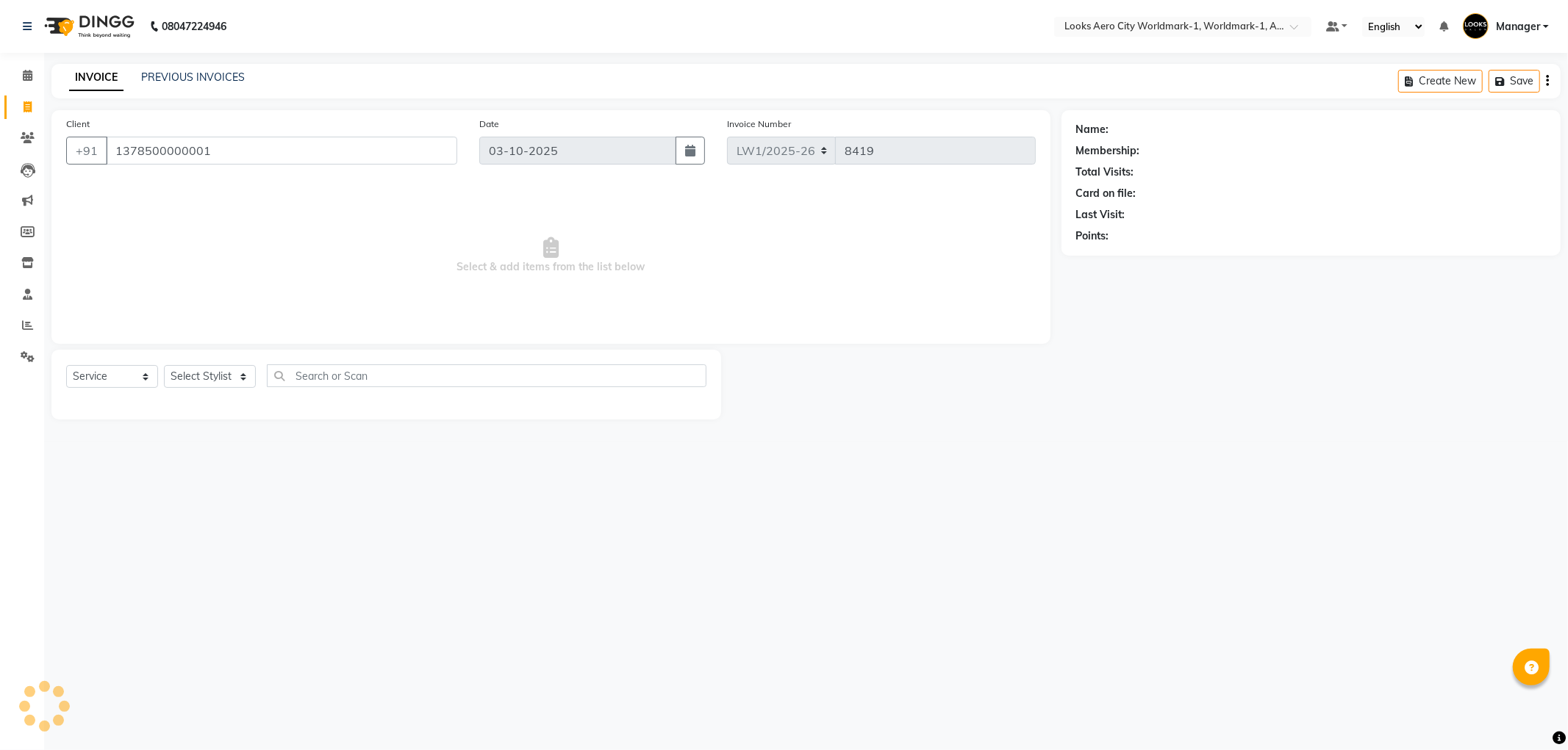
type input "1378500000001"
select select "1: Object"
click at [194, 376] on select "Select Stylist [PERSON_NAME] [PERSON_NAME] [PERSON_NAME] [PERSON_NAME] Counter_…" at bounding box center [209, 377] width 92 height 23
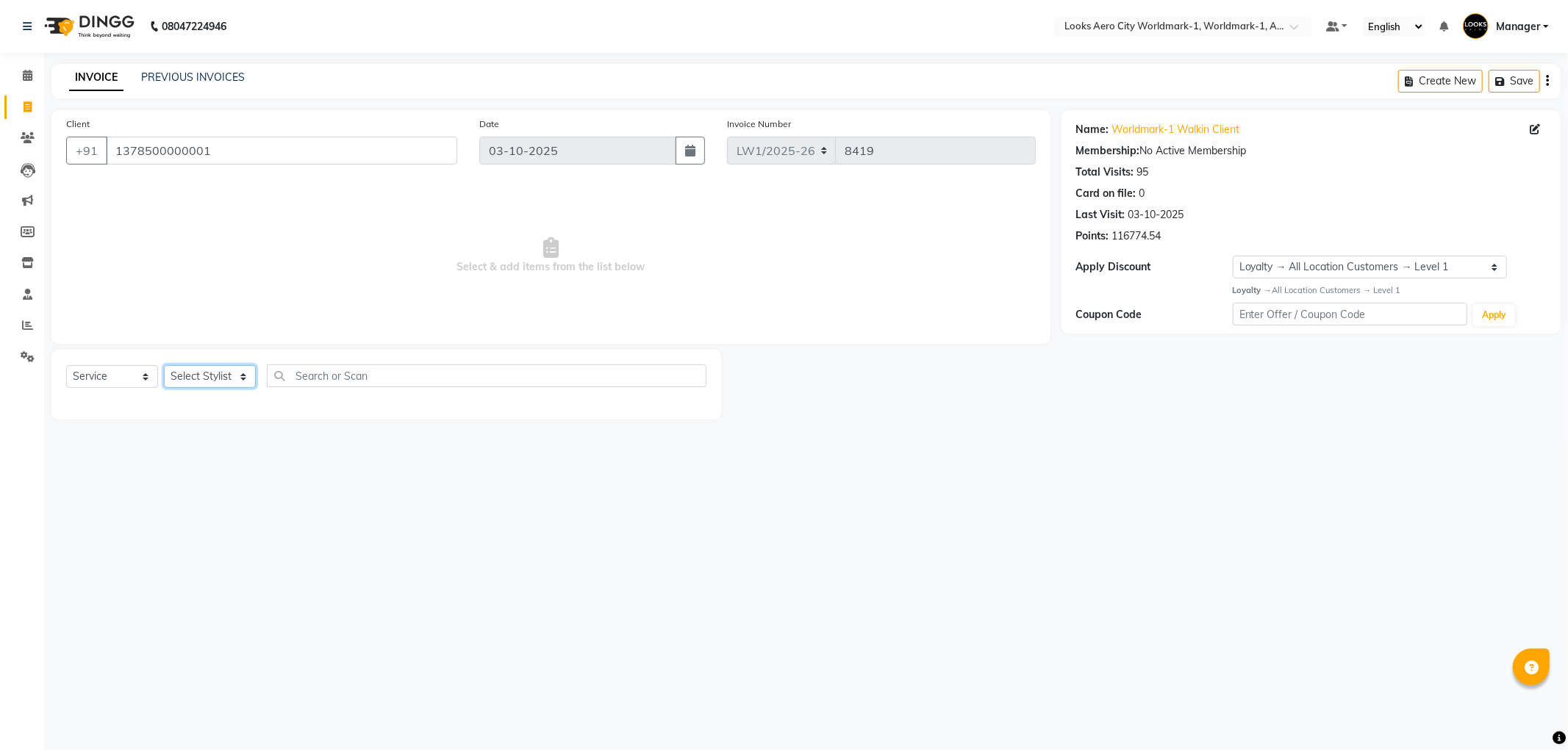
select select "84550"
click at [164, 366] on select "Select Stylist [PERSON_NAME] [PERSON_NAME] [PERSON_NAME] [PERSON_NAME] Counter_…" at bounding box center [209, 377] width 92 height 23
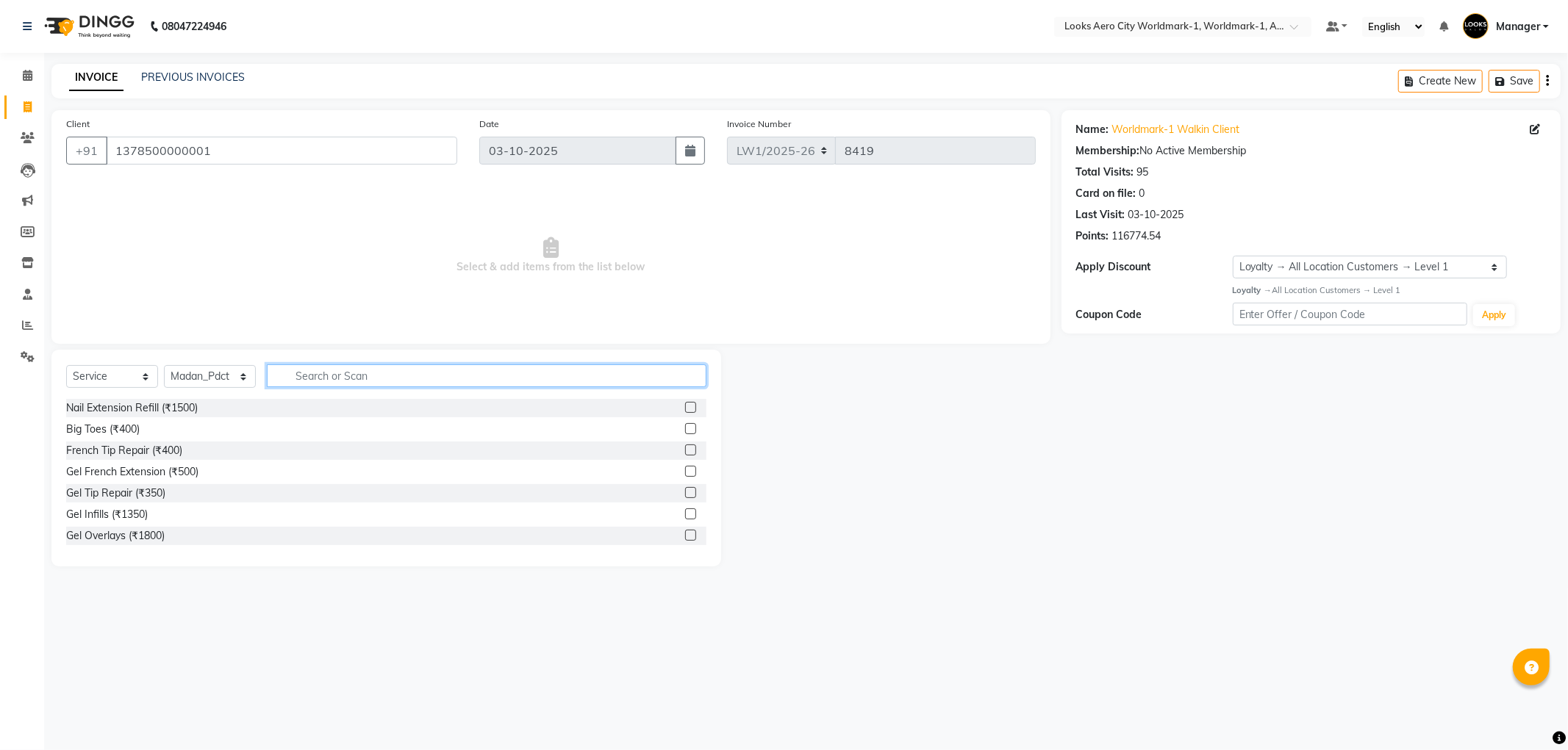
click at [357, 375] on input "text" at bounding box center [487, 376] width 440 height 23
type input "foot"
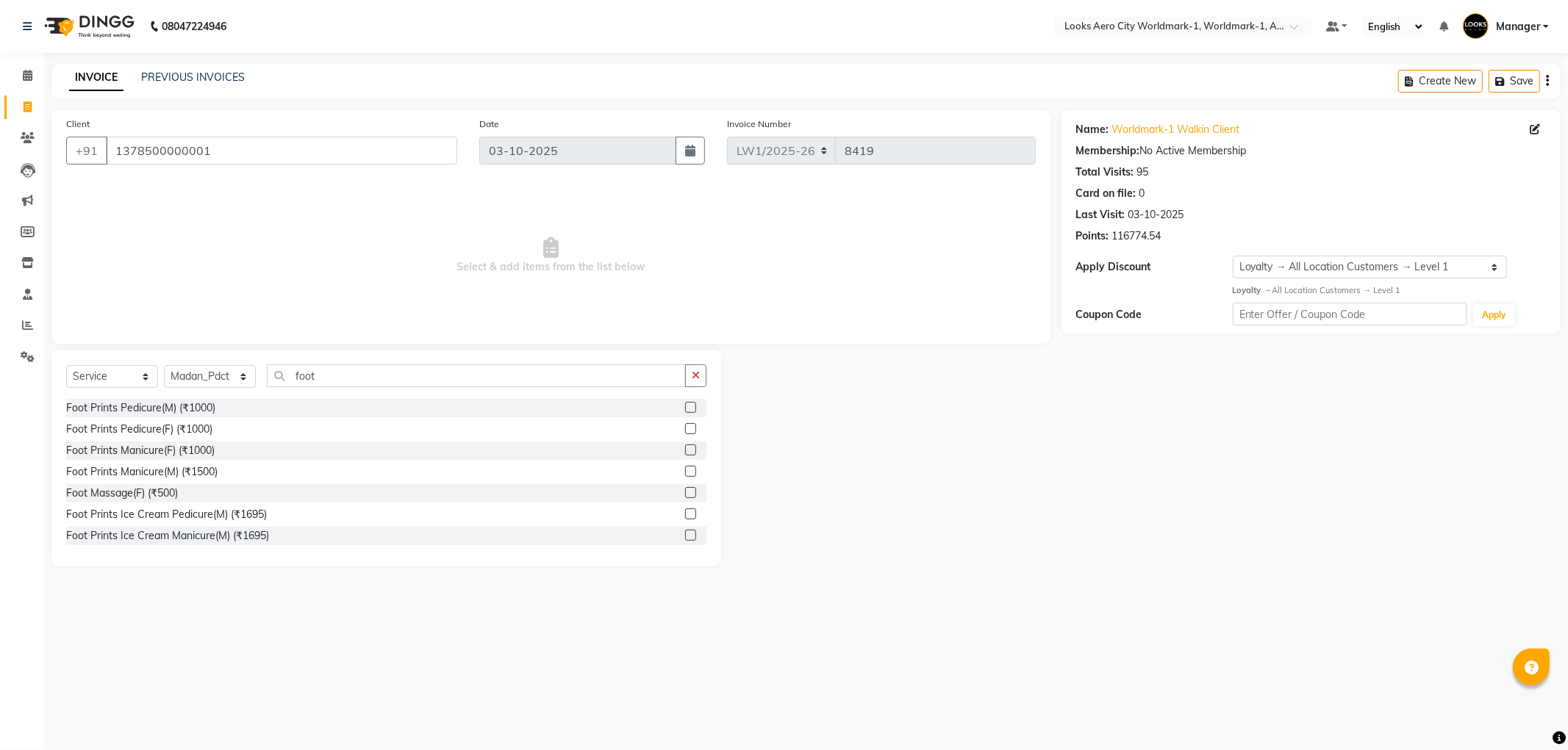
click at [685, 491] on label at bounding box center [691, 493] width 11 height 11
click at [685, 491] on input "checkbox" at bounding box center [690, 493] width 9 height 9
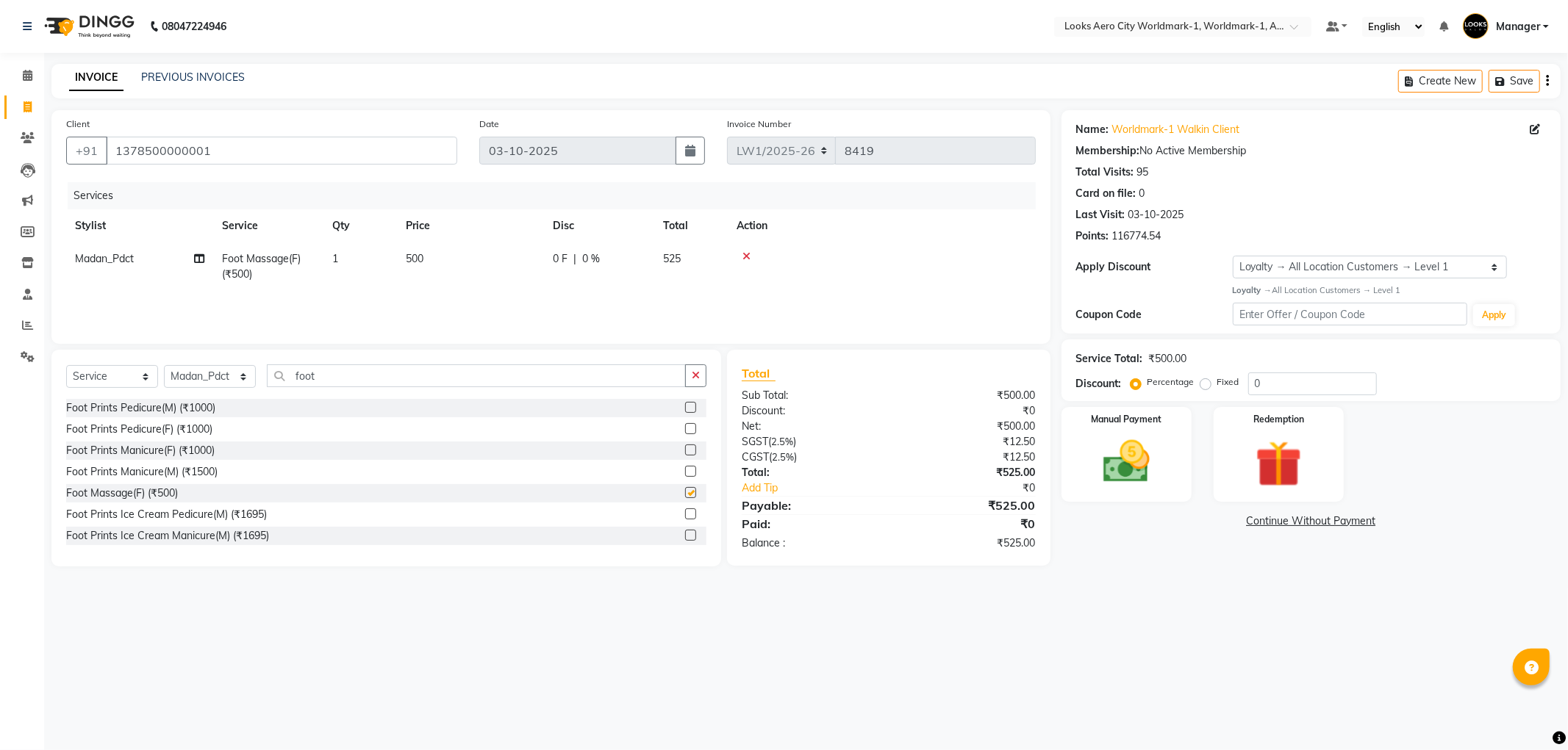
checkbox input "false"
click at [223, 373] on select "Select Stylist [PERSON_NAME] [PERSON_NAME] [PERSON_NAME] [PERSON_NAME] Counter_…" at bounding box center [209, 377] width 92 height 23
select select "84551"
click at [164, 366] on select "Select Stylist [PERSON_NAME] [PERSON_NAME] [PERSON_NAME] [PERSON_NAME] Counter_…" at bounding box center [209, 377] width 92 height 23
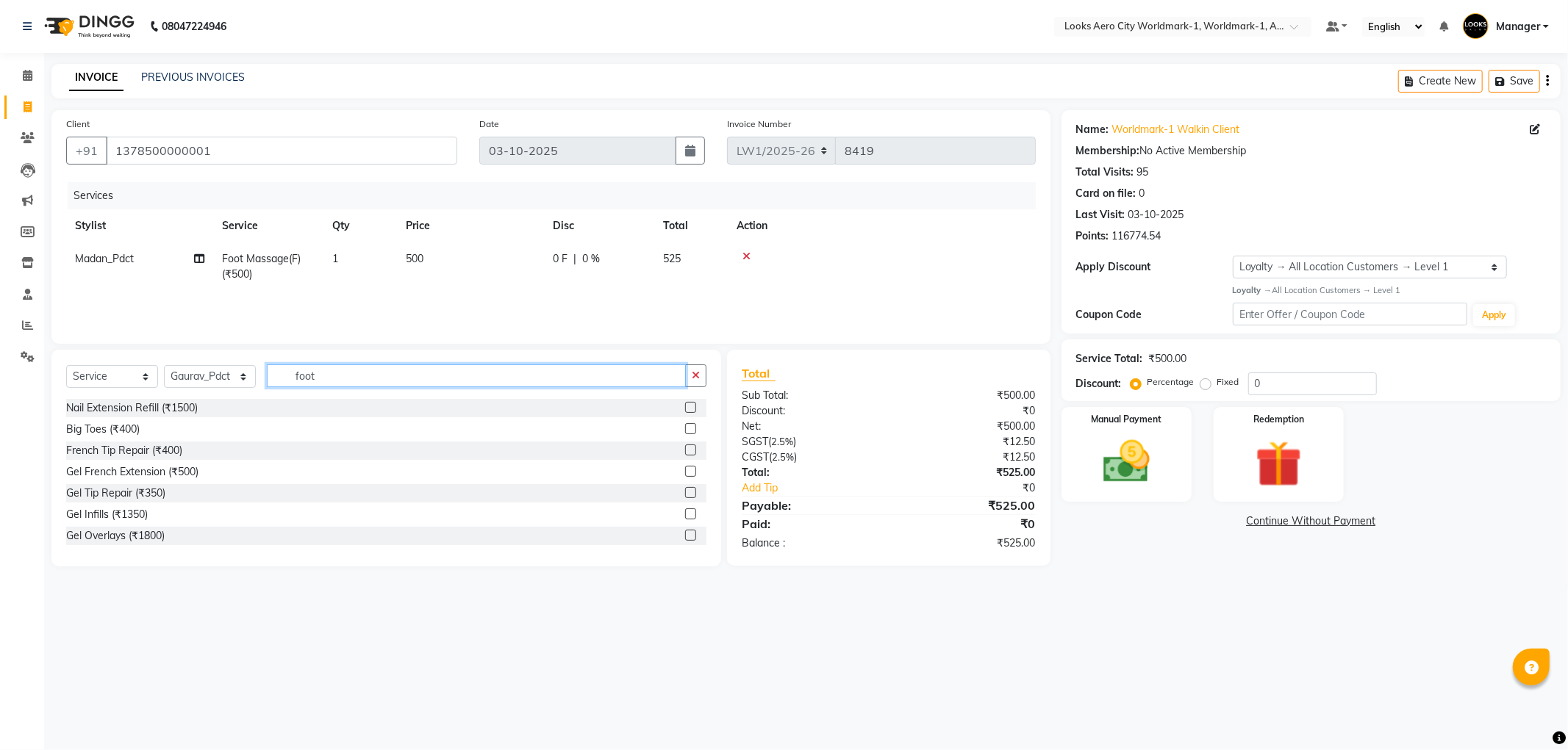
click at [231, 379] on div "Select Service Product Membership Package Voucher Prepaid Gift Card Select Styl…" at bounding box center [387, 382] width 640 height 34
type input "pedi"
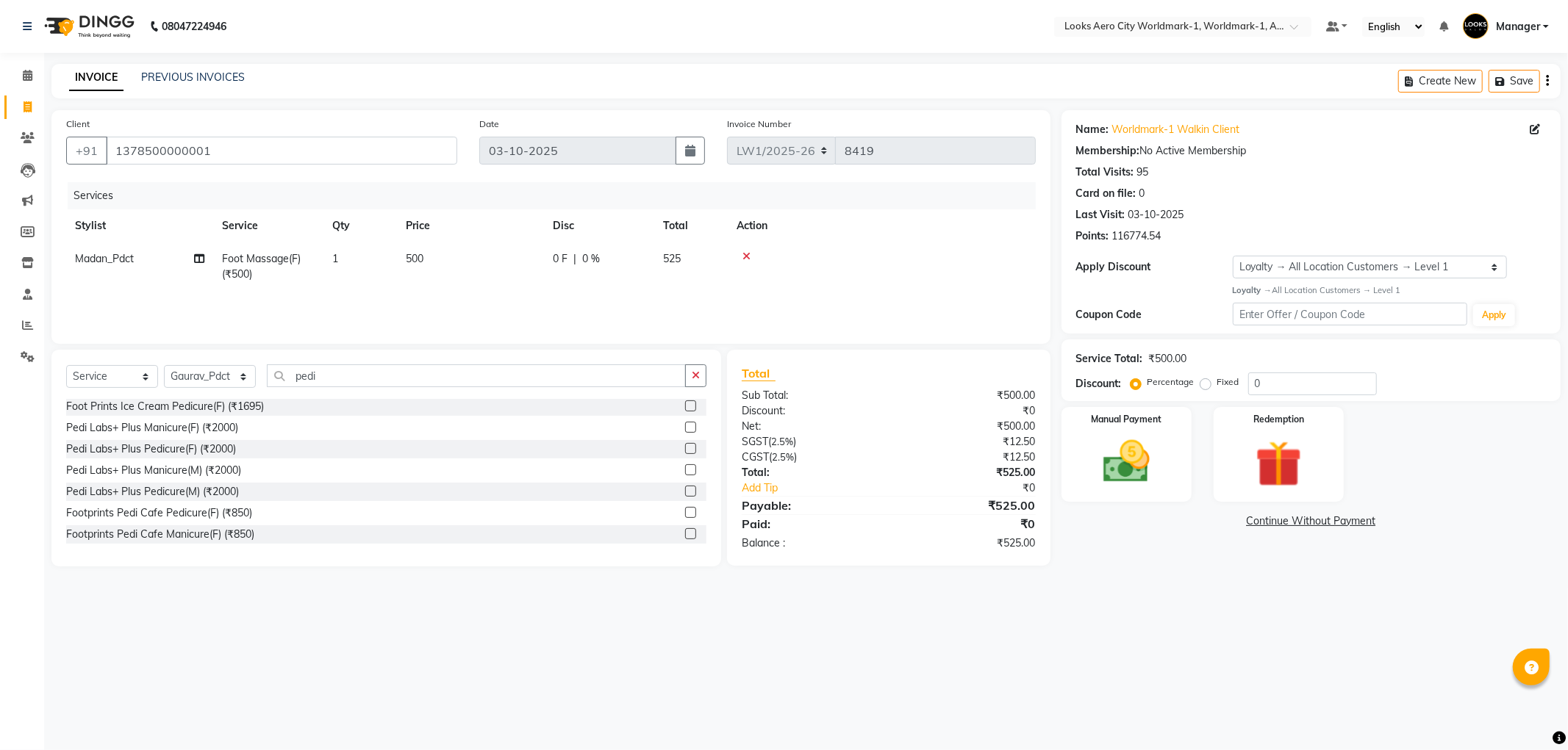
click at [685, 491] on label at bounding box center [691, 491] width 11 height 11
click at [685, 491] on input "checkbox" at bounding box center [690, 492] width 9 height 9
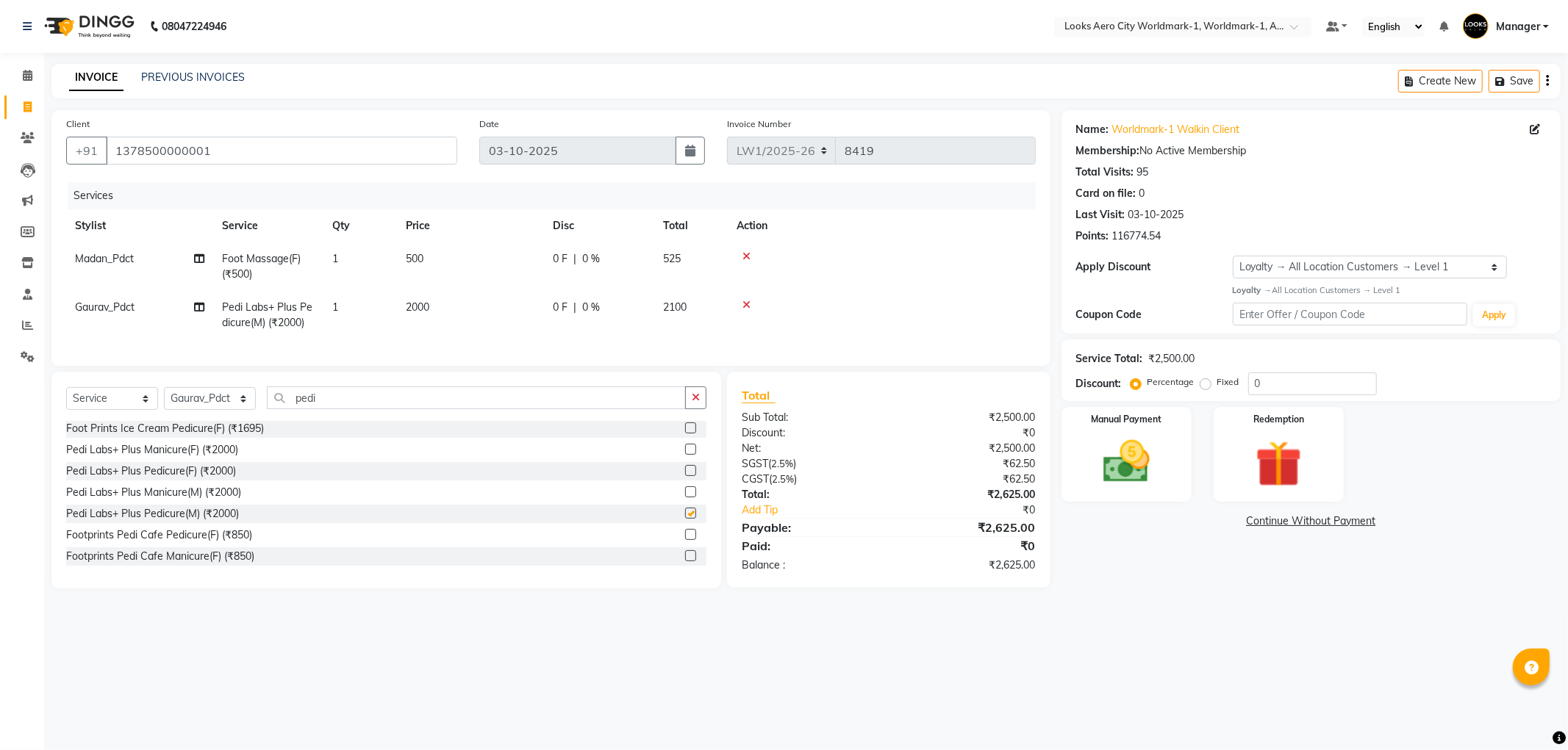
checkbox input "false"
click at [468, 264] on td "500" at bounding box center [470, 266] width 147 height 48
select select "84550"
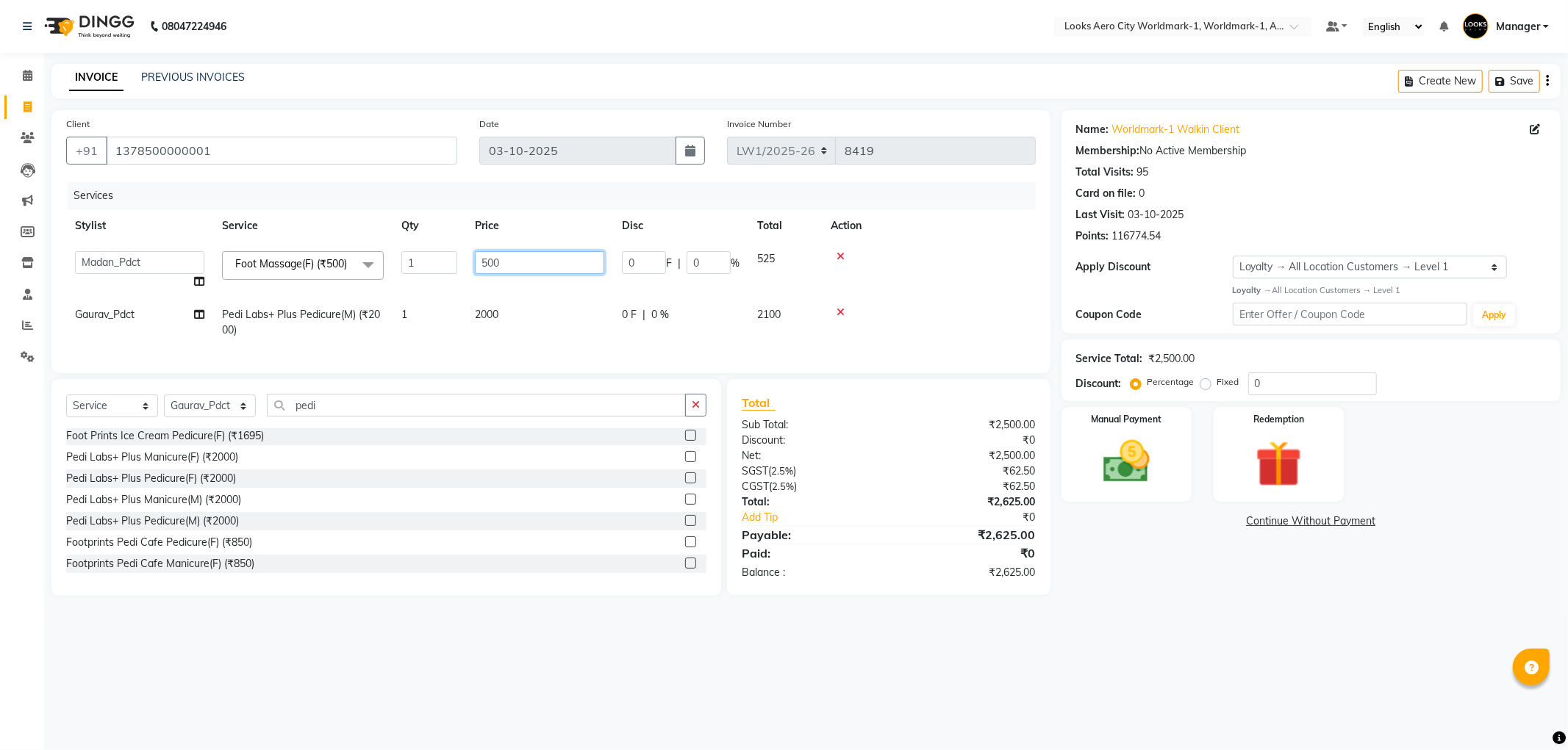
drag, startPoint x: 406, startPoint y: 260, endPoint x: 394, endPoint y: 260, distance: 12.0
click at [394, 260] on tr "Abhishek_Nails Amita Chauhan Anil Ashwin Celina Counter_Sales Dawa_Mgr Gaurav_P…" at bounding box center [551, 270] width 970 height 56
type input "700"
click at [514, 325] on td "2000" at bounding box center [539, 322] width 147 height 48
select select "84551"
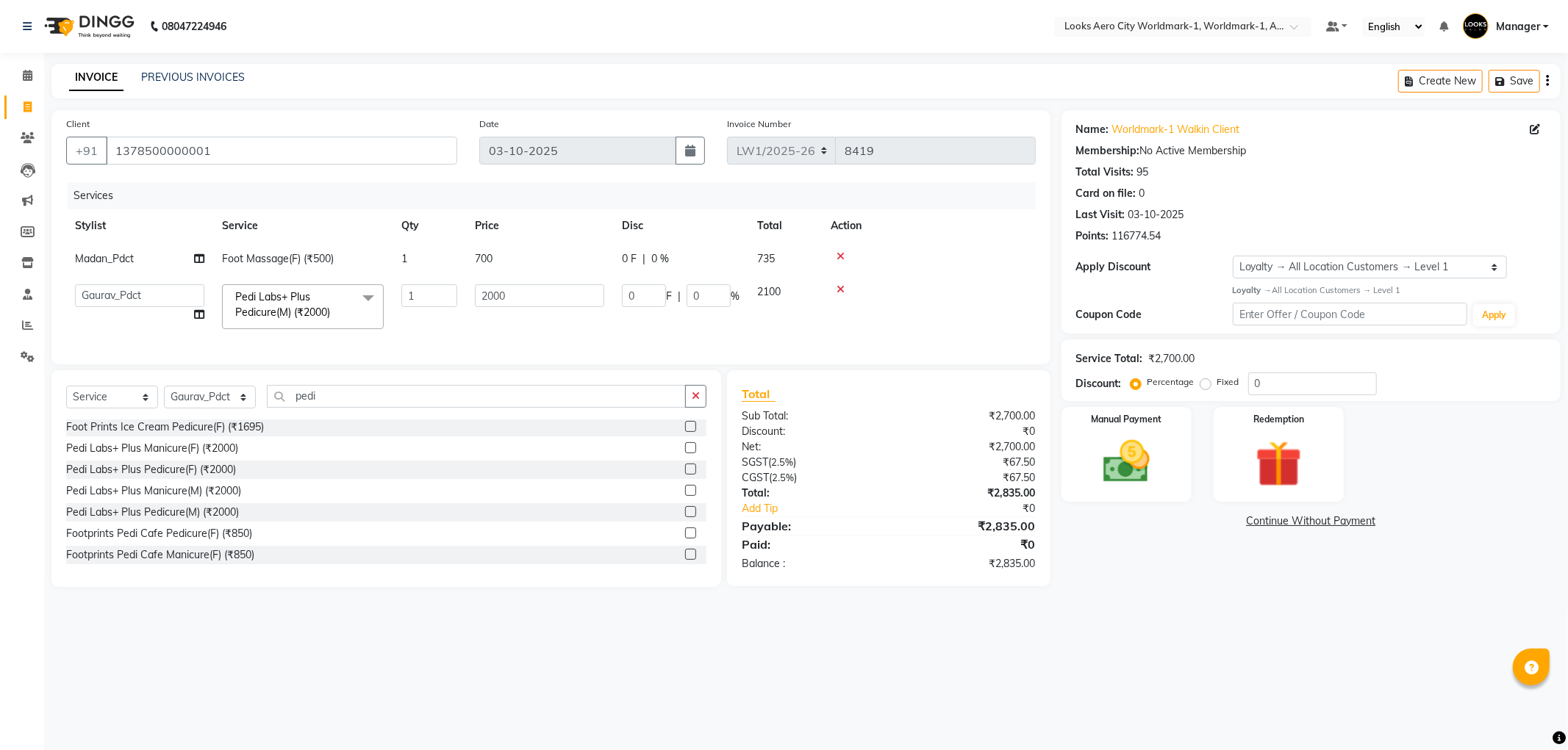
click at [504, 647] on div "08047224946 Select Location × Looks Aero City Worldmark-1, Worldmark-1, Aerocit…" at bounding box center [784, 375] width 1568 height 750
click at [195, 402] on select "Select Stylist [PERSON_NAME] [PERSON_NAME] [PERSON_NAME] [PERSON_NAME] Counter_…" at bounding box center [209, 397] width 92 height 23
select select "84536"
click at [164, 399] on select "Select Stylist [PERSON_NAME] [PERSON_NAME] [PERSON_NAME] [PERSON_NAME] Counter_…" at bounding box center [209, 397] width 92 height 23
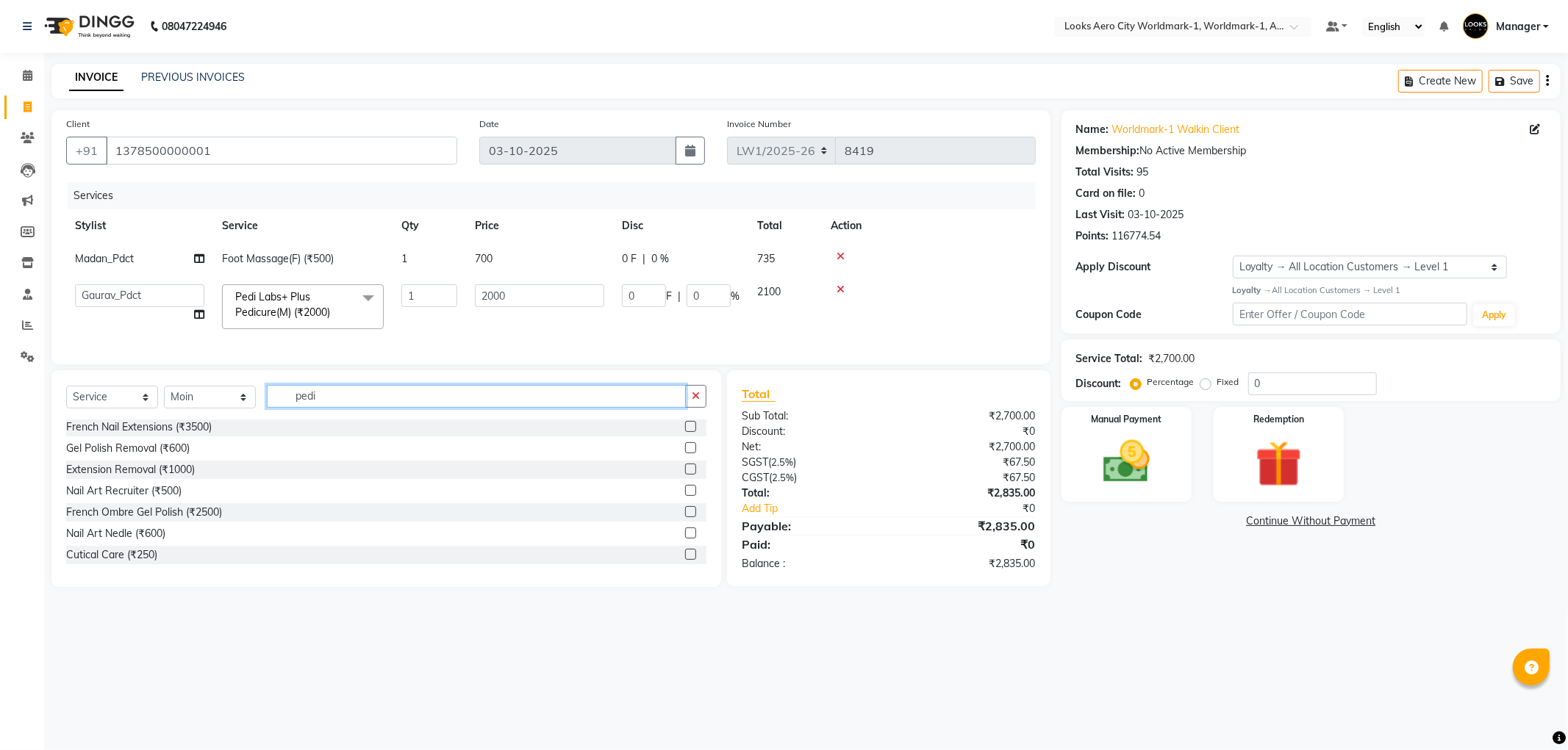
drag, startPoint x: 341, startPoint y: 407, endPoint x: 225, endPoint y: 400, distance: 116.2
click at [225, 400] on div "Select Service Product Membership Package Voucher Prepaid Gift Card Select Styl…" at bounding box center [387, 402] width 640 height 34
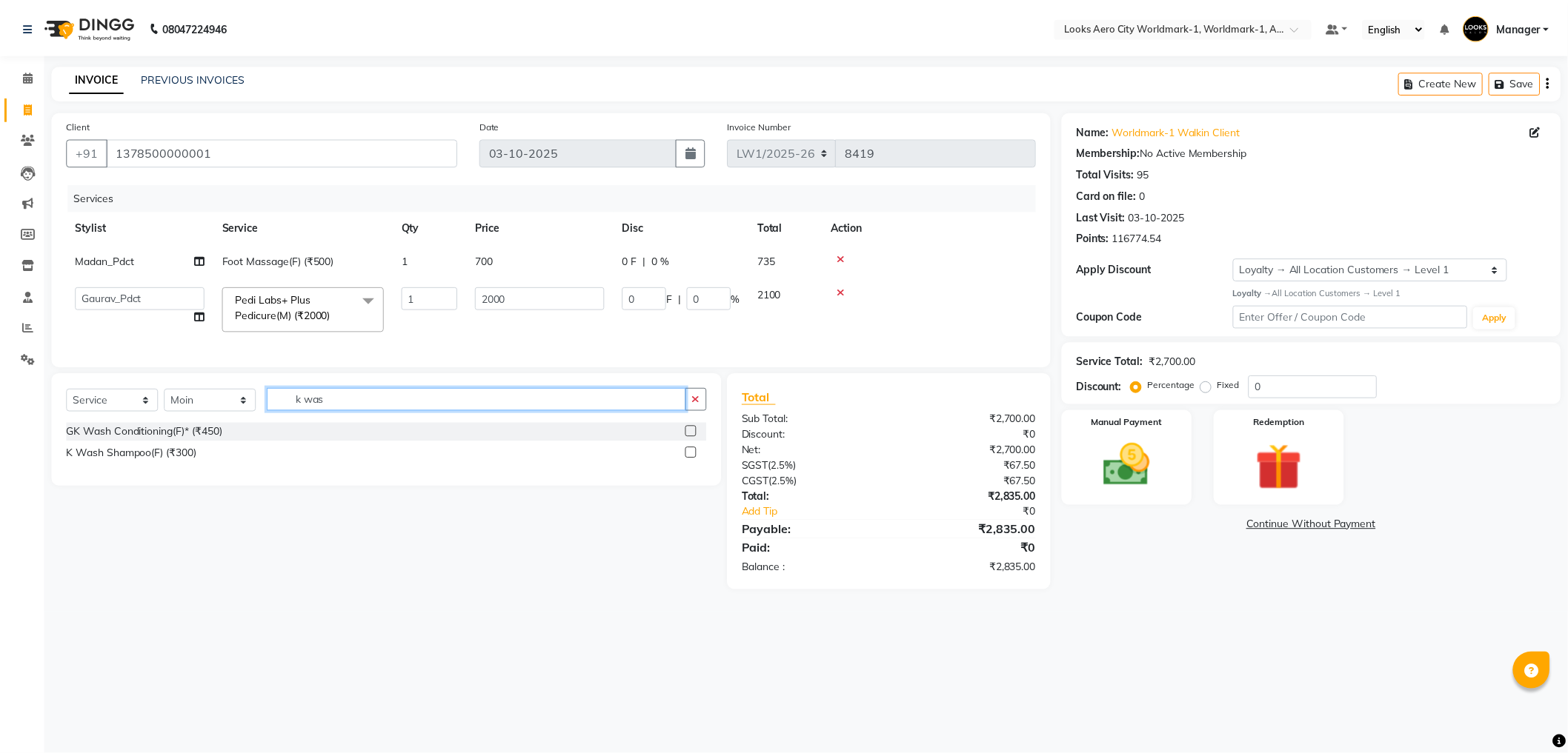
scroll to position [0, 0]
type input "k wash"
click at [694, 458] on label at bounding box center [696, 453] width 11 height 11
click at [694, 458] on input "checkbox" at bounding box center [695, 453] width 10 height 10
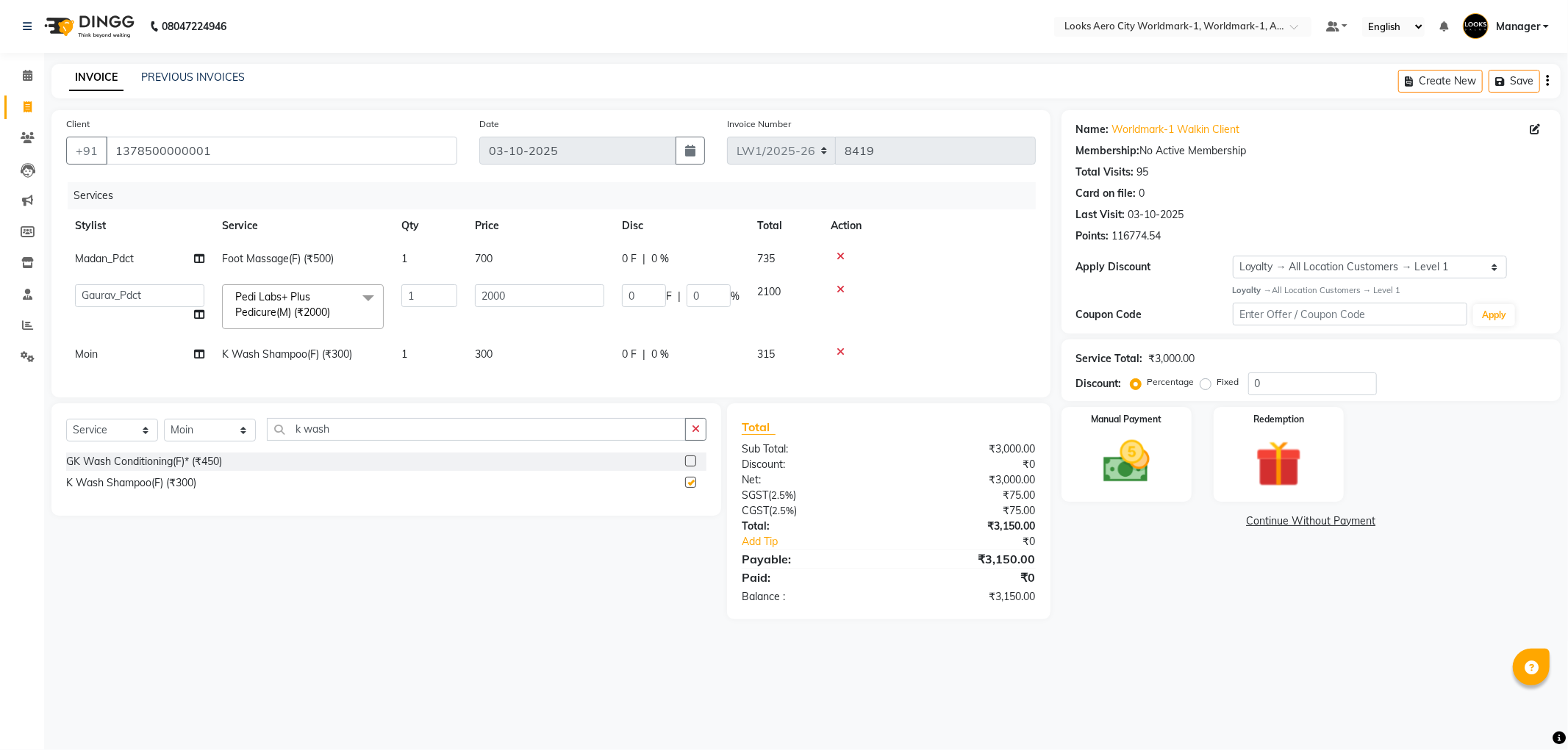
checkbox input "false"
drag, startPoint x: 278, startPoint y: 429, endPoint x: 236, endPoint y: 427, distance: 42.0
click at [240, 428] on div "Select Service Product Membership Package Voucher Prepaid Gift Card Select Styl…" at bounding box center [386, 459] width 670 height 113
type input "blow"
click at [688, 467] on label at bounding box center [691, 461] width 11 height 11
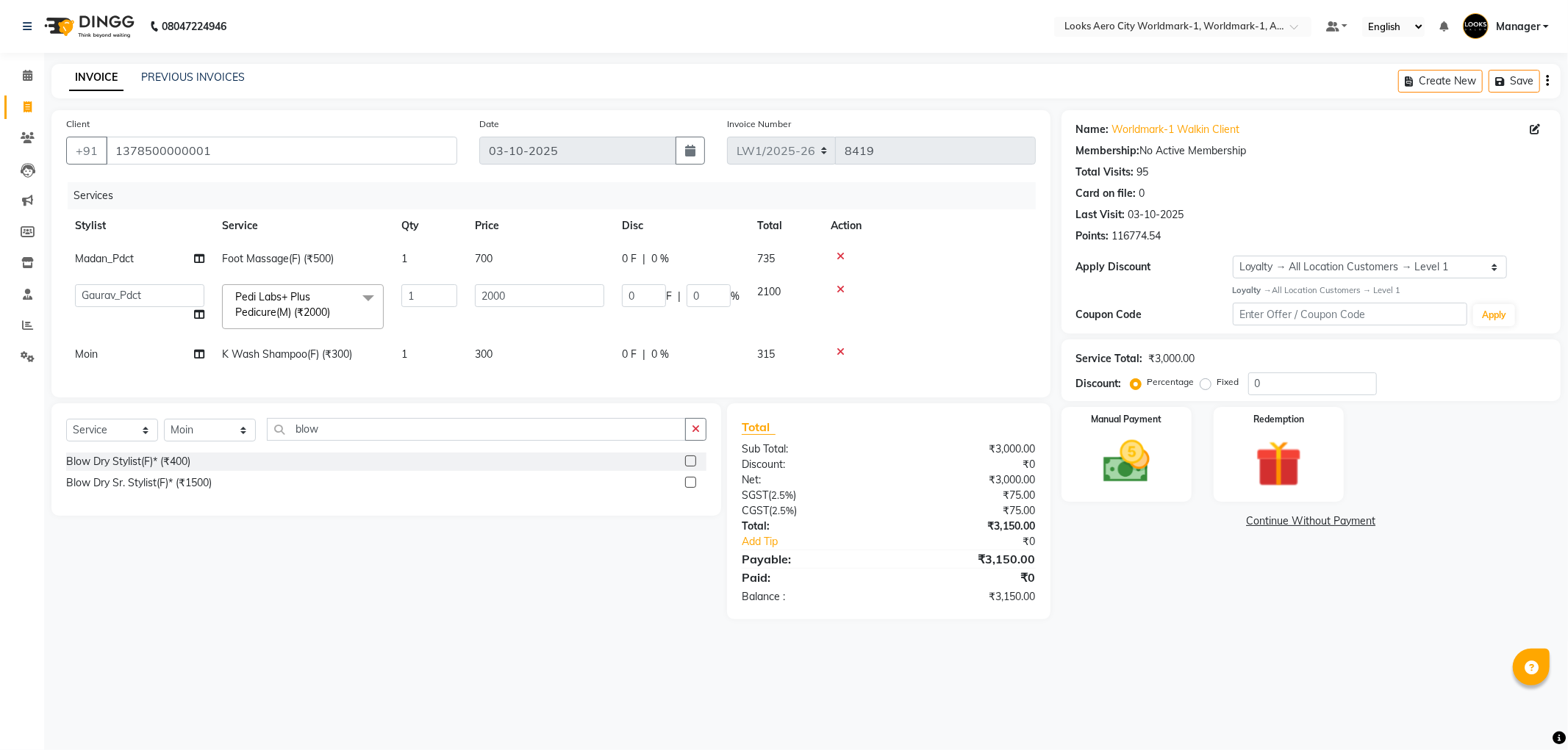
click at [688, 467] on input "checkbox" at bounding box center [690, 462] width 9 height 9
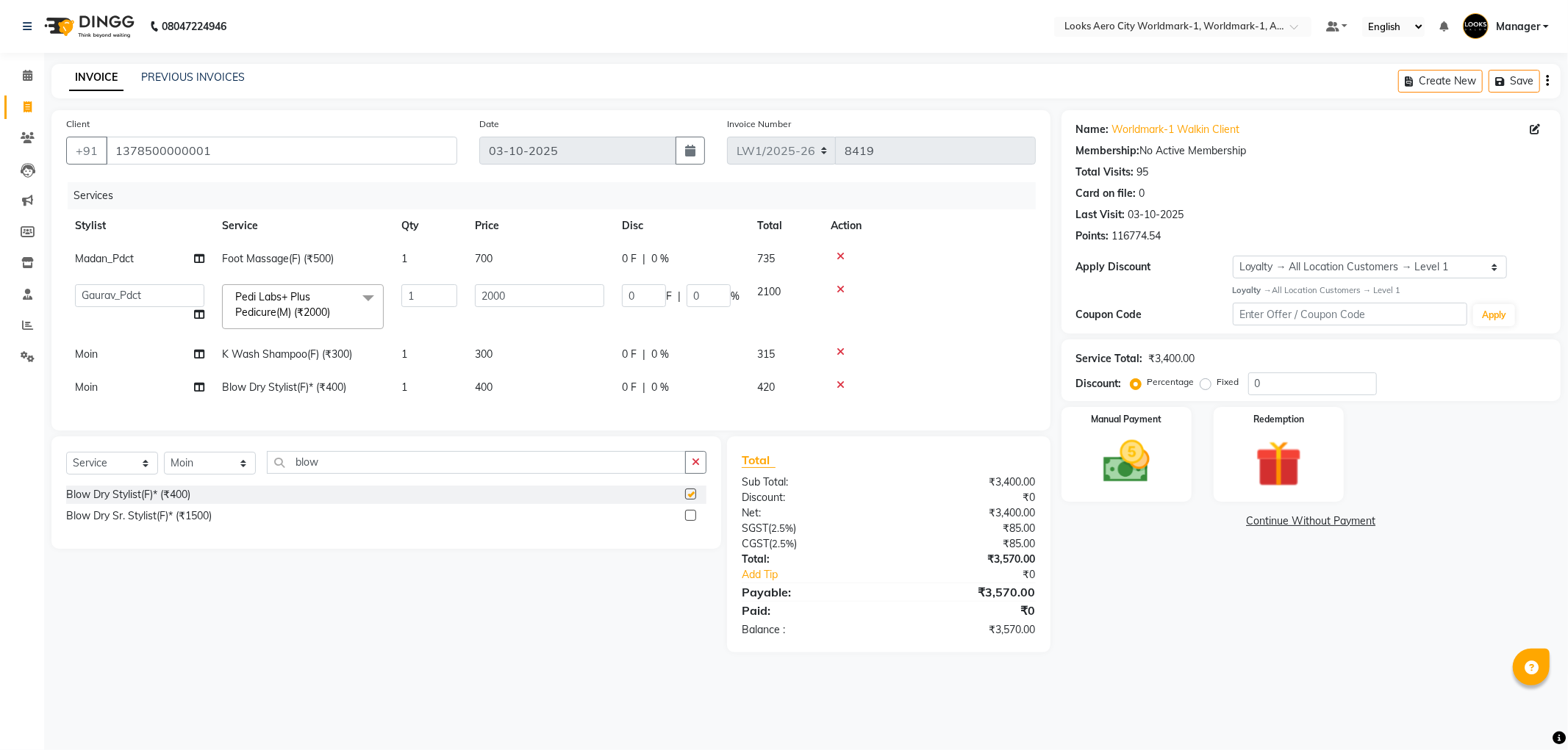
checkbox input "false"
click at [542, 355] on td "300" at bounding box center [539, 354] width 147 height 33
select select "84536"
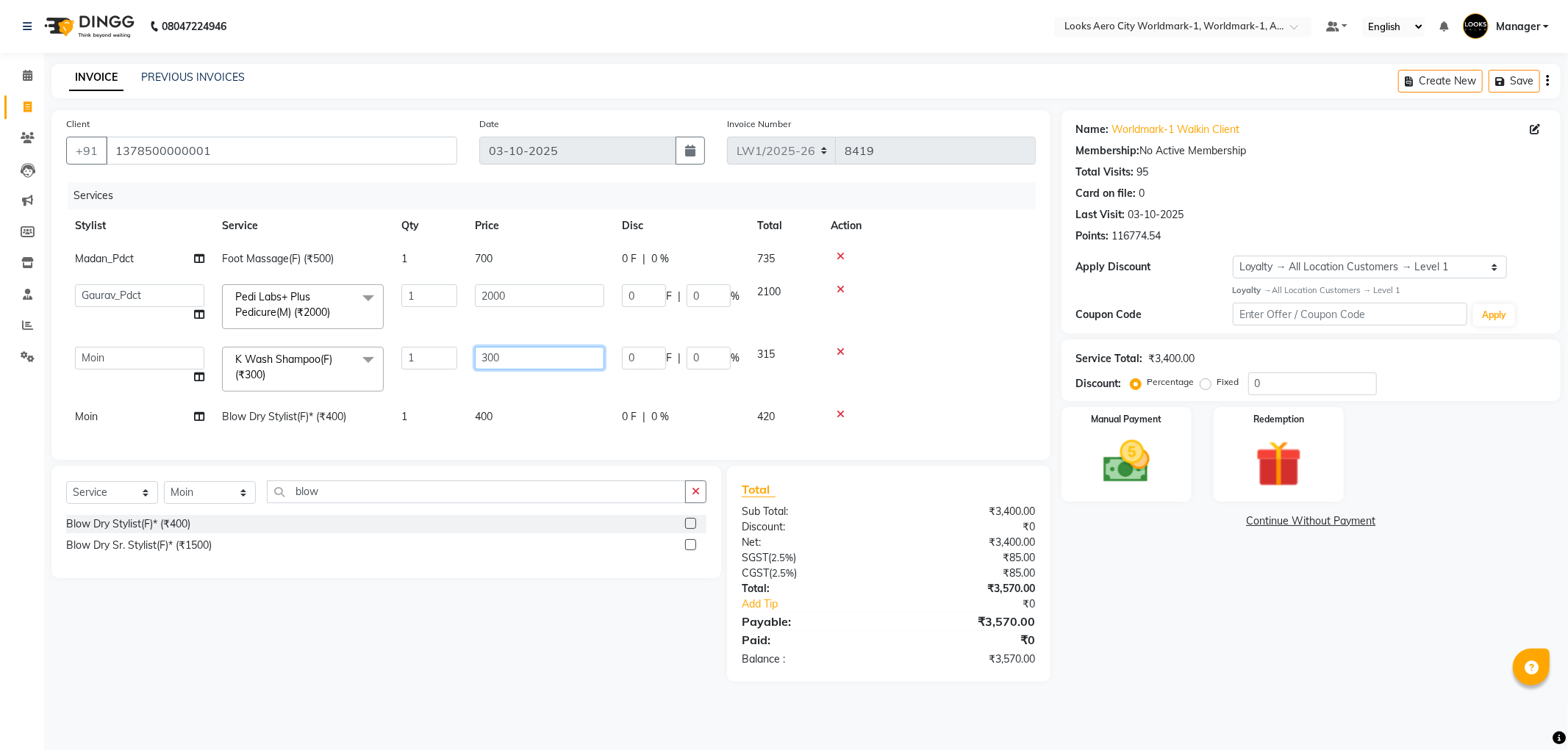
drag, startPoint x: 564, startPoint y: 356, endPoint x: 422, endPoint y: 363, distance: 142.2
click at [422, 363] on tr "Abhishek_Nails Amita Chauhan Anil Ashwin Celina Counter_Sales Dawa_Mgr Gaurav_P…" at bounding box center [551, 369] width 970 height 62
type input "600"
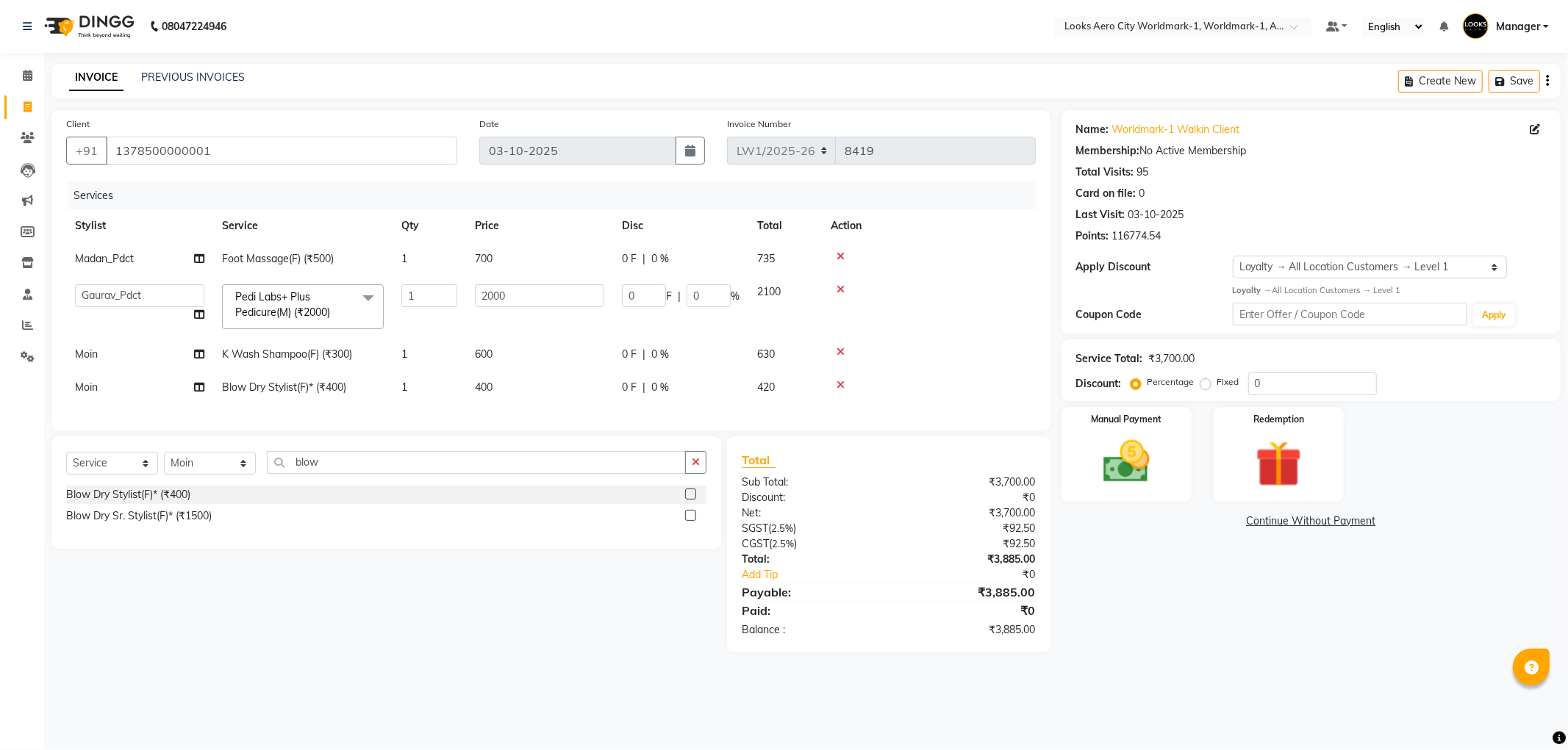
click at [513, 416] on div "Services Stylist Service Qty Price Disc Total Action Madan_Pdct Foot Massage(F)…" at bounding box center [551, 298] width 970 height 234
click at [523, 390] on td "400" at bounding box center [539, 387] width 147 height 33
select select "84536"
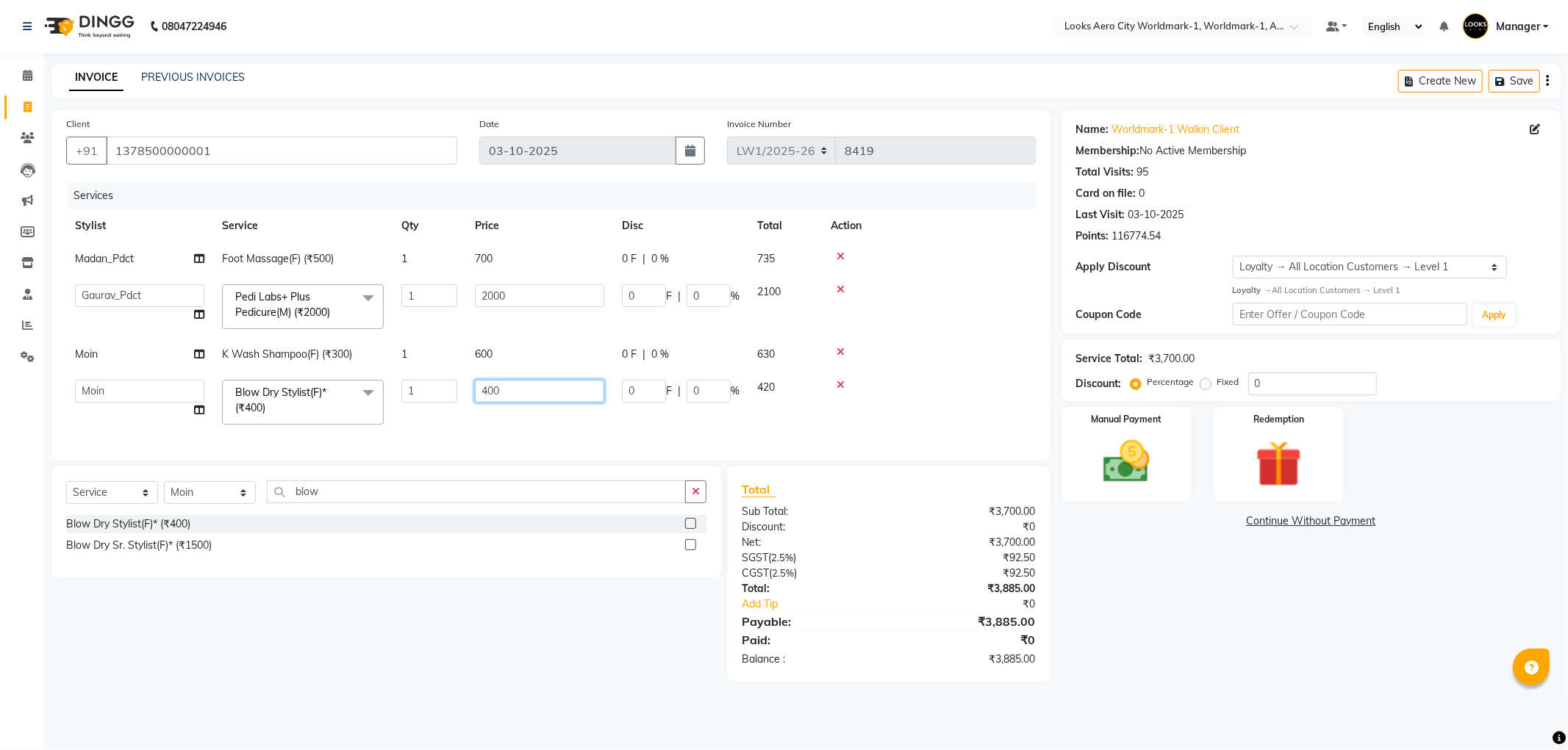
drag, startPoint x: 530, startPoint y: 388, endPoint x: 421, endPoint y: 384, distance: 109.1
click at [421, 384] on tr "Abhishek_Nails Amita Chauhan Anil Ashwin Celina Counter_Sales Dawa_Mgr Gaurav_P…" at bounding box center [551, 402] width 970 height 62
type input "800"
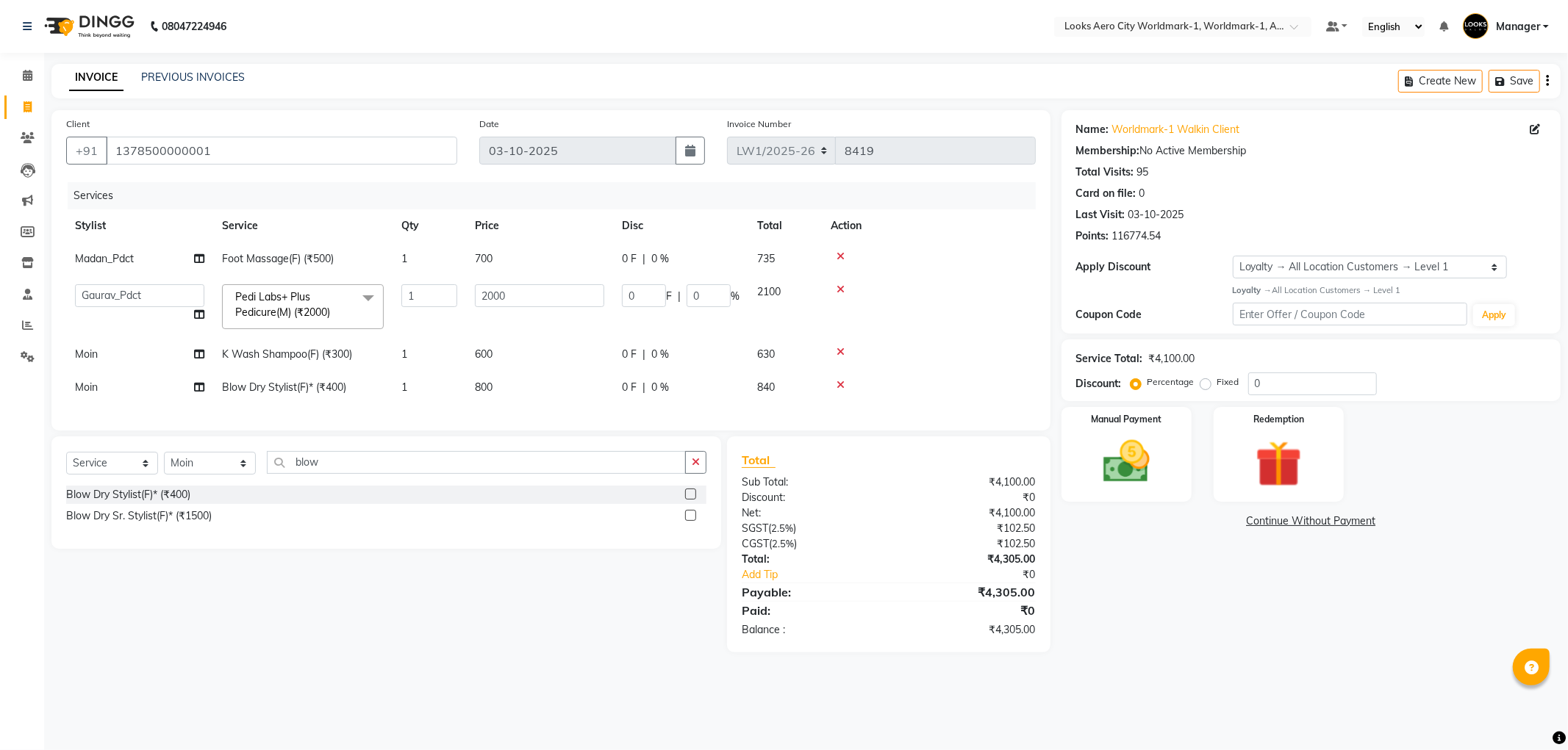
drag, startPoint x: 501, startPoint y: 612, endPoint x: 517, endPoint y: 614, distance: 16.1
click at [514, 614] on div "Select Service Product Membership Package Voucher Prepaid Gift Card Select Styl…" at bounding box center [381, 545] width 681 height 216
click at [1100, 475] on img at bounding box center [1126, 462] width 79 height 56
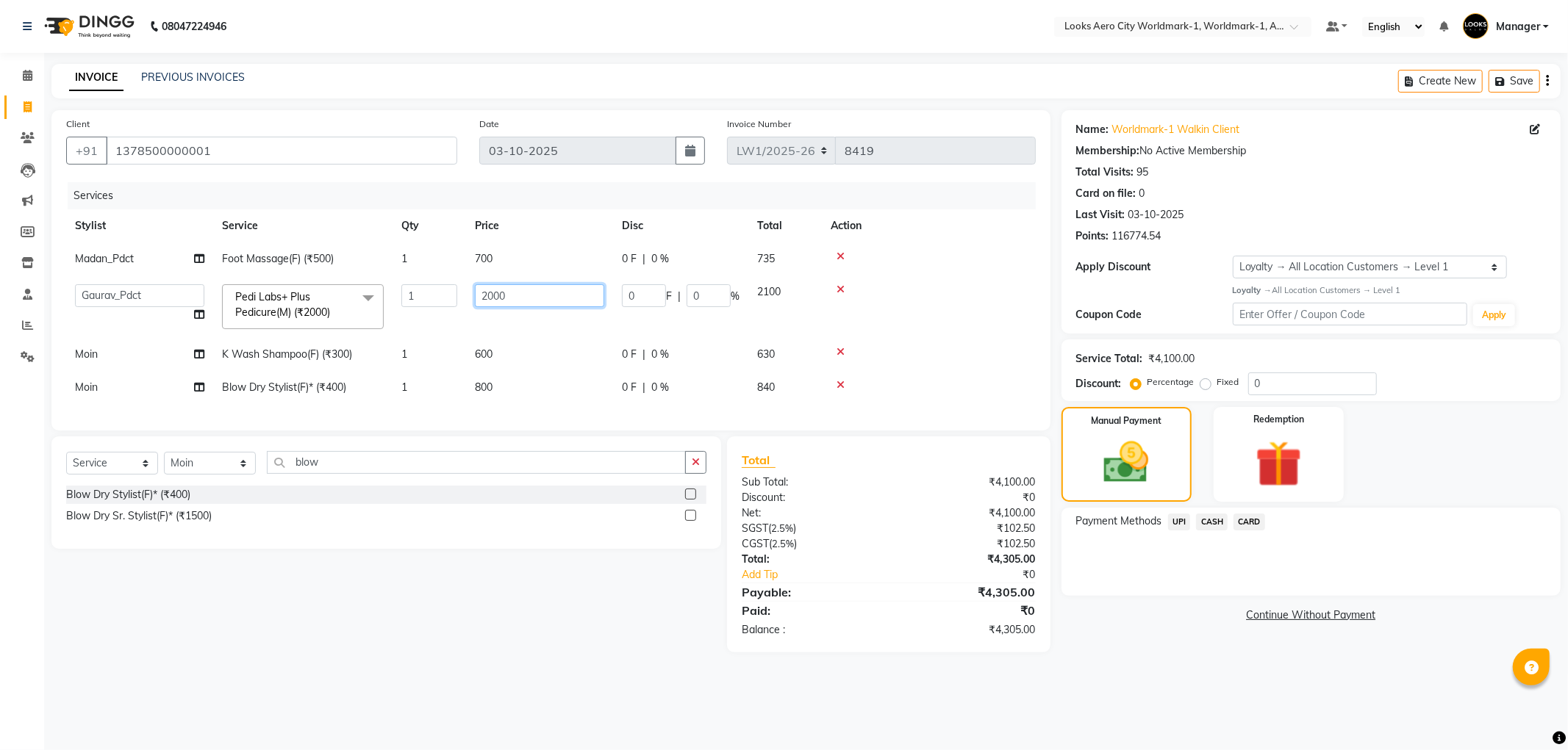
click at [532, 296] on input "2000" at bounding box center [539, 295] width 130 height 23
type input "2"
type input "1997"
click at [562, 638] on div "Select Service Product Membership Package Voucher Prepaid Gift Card Select Styl…" at bounding box center [381, 545] width 681 height 216
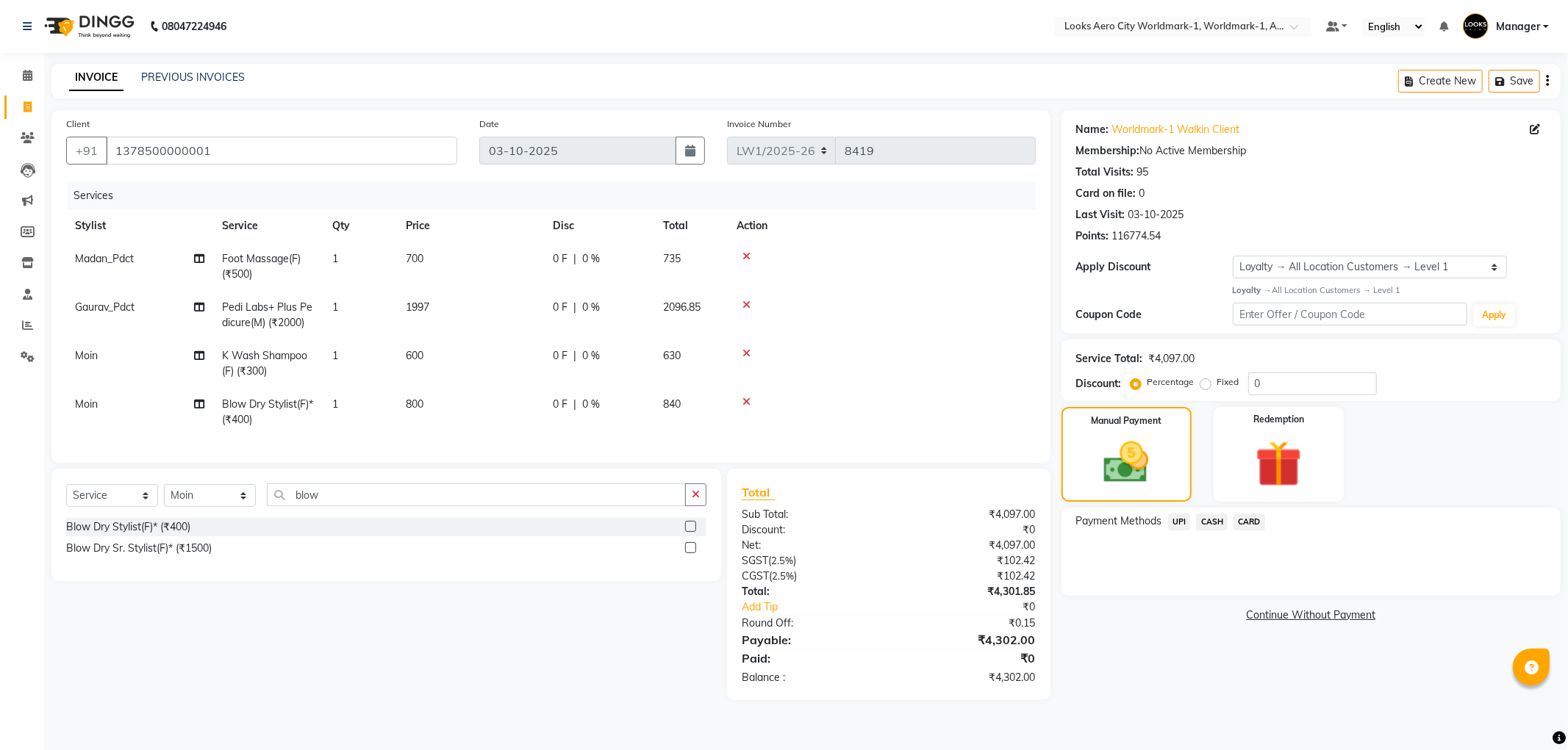
click at [458, 354] on td "600" at bounding box center [470, 364] width 147 height 48
select select "84536"
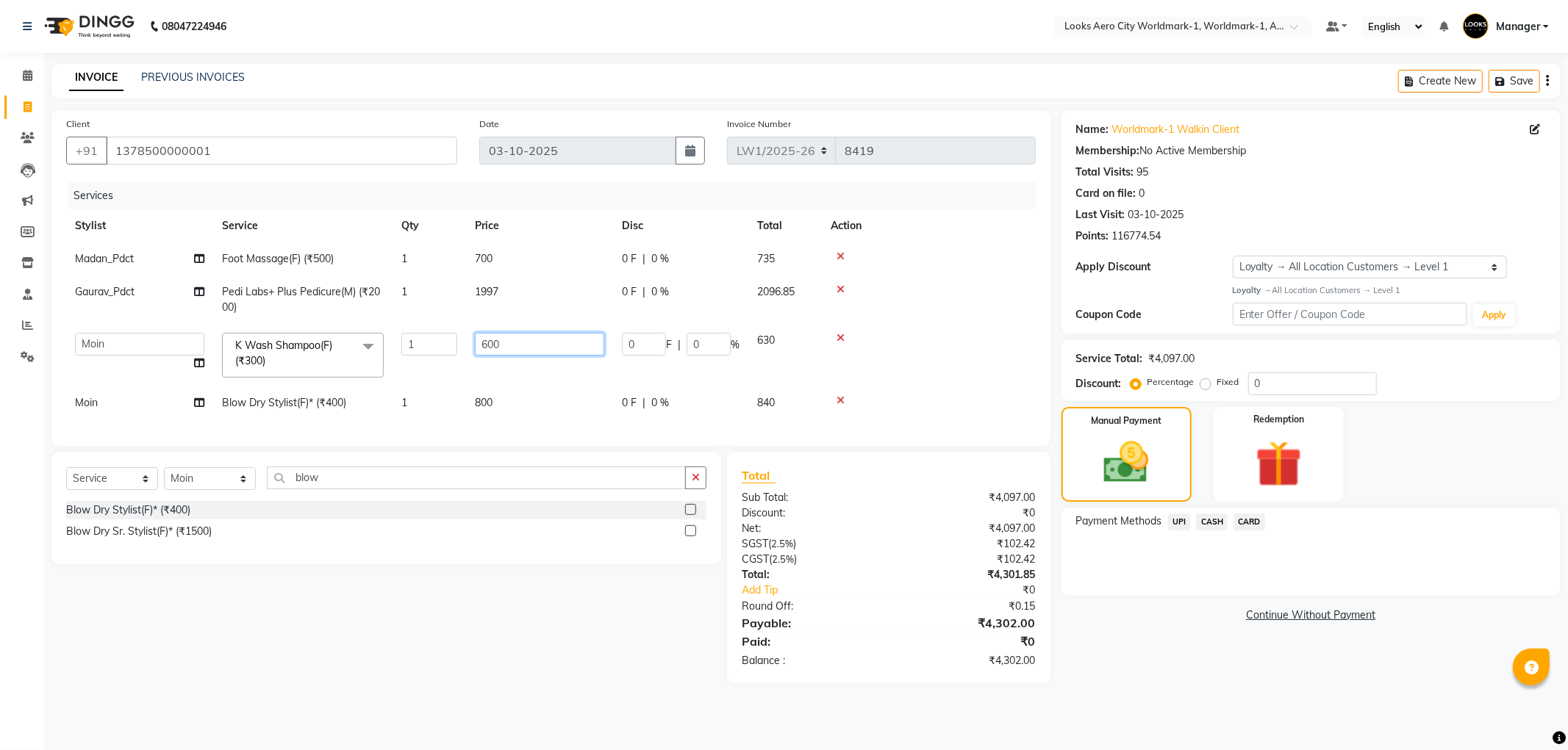
drag, startPoint x: 483, startPoint y: 355, endPoint x: 464, endPoint y: 353, distance: 19.1
click at [464, 353] on tr "Abhishek_Nails Amita Chauhan Anil Ashwin Celina Counter_Sales Dawa_Mgr Gaurav_P…" at bounding box center [551, 355] width 970 height 62
type input "598"
click at [504, 581] on div "Select Service Product Membership Package Voucher Prepaid Gift Card Select Styl…" at bounding box center [381, 567] width 681 height 231
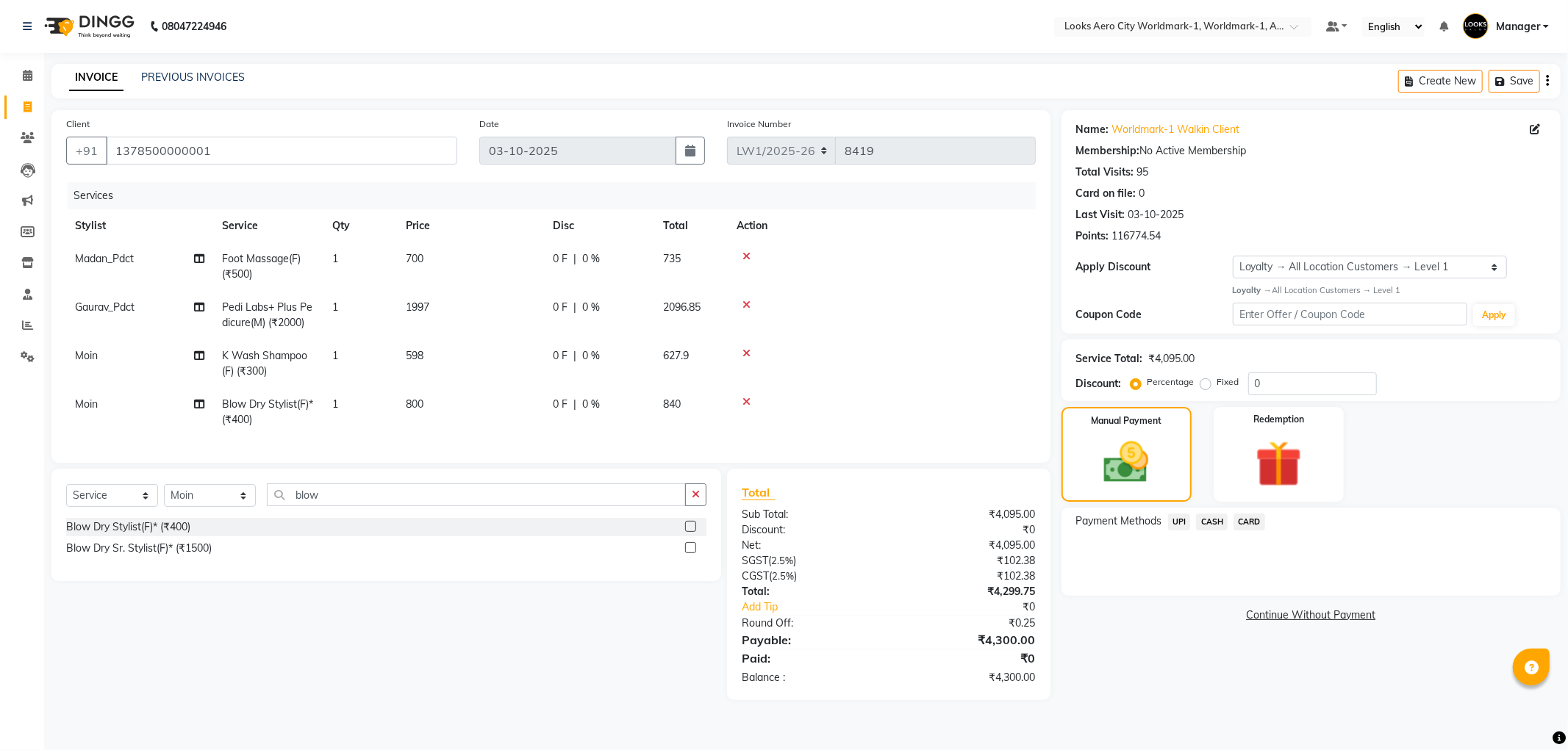
click at [1214, 523] on span "CASH" at bounding box center [1212, 522] width 31 height 17
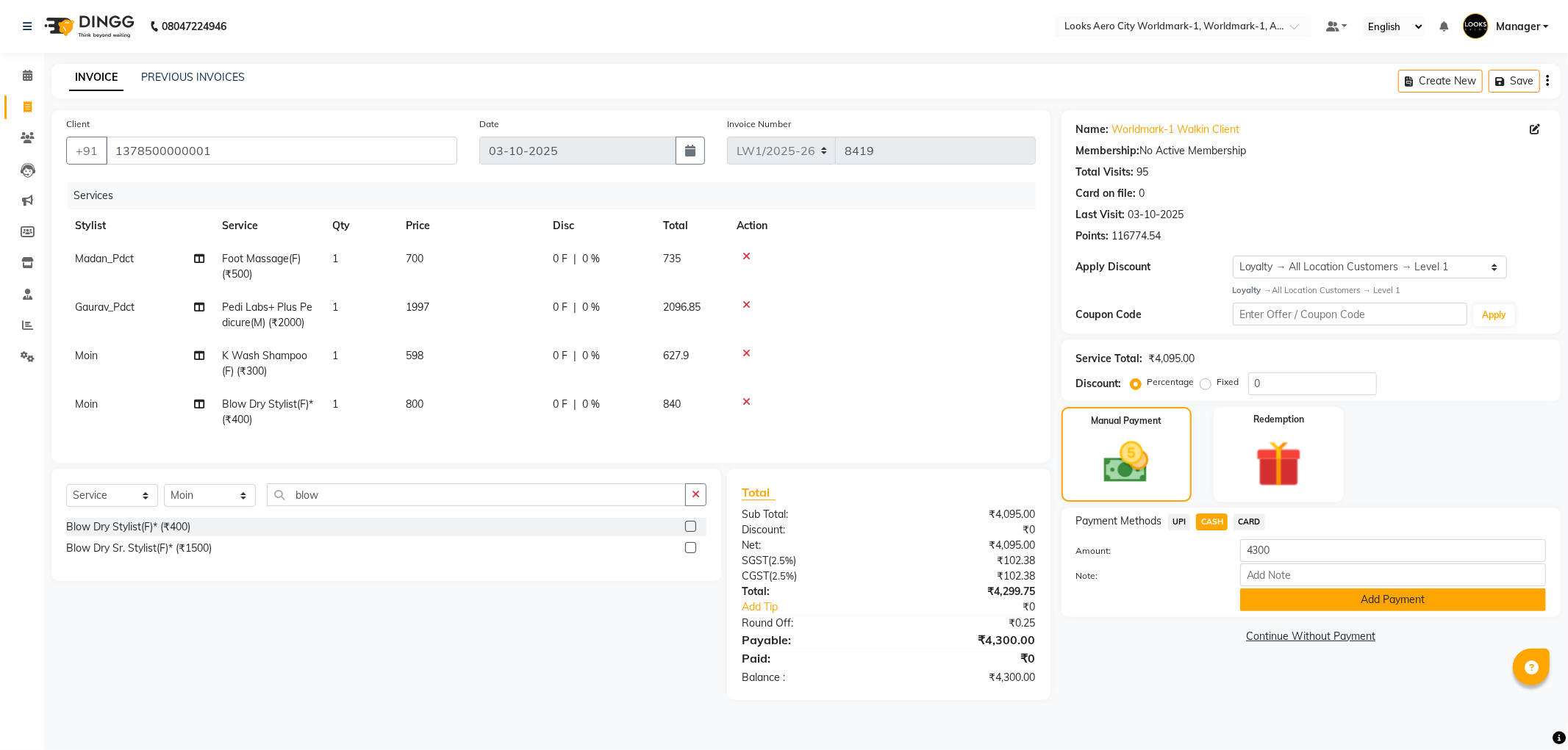
click at [1300, 604] on button "Add Payment" at bounding box center [1393, 600] width 306 height 23
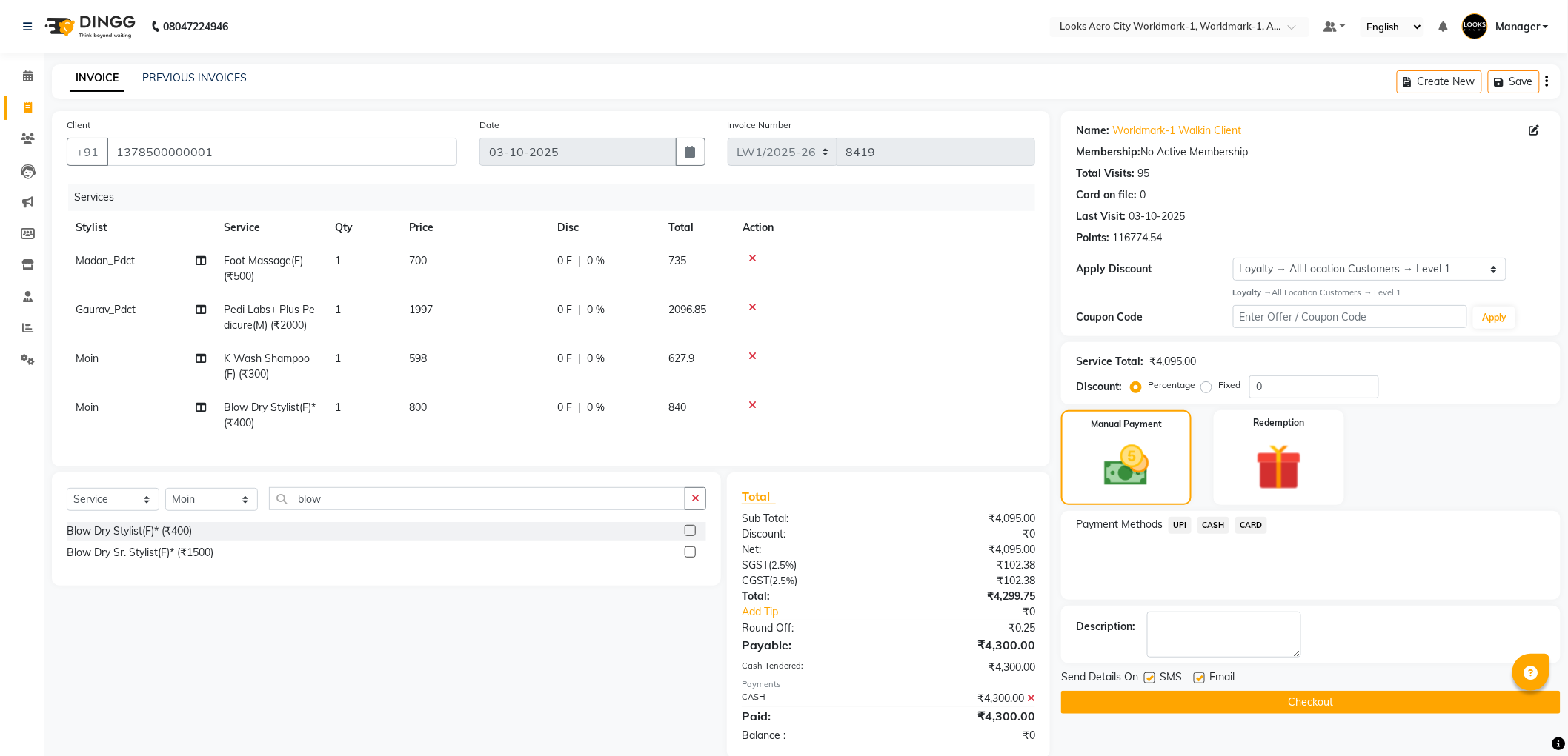
click at [1198, 678] on label at bounding box center [1199, 679] width 11 height 11
click at [1198, 678] on input "checkbox" at bounding box center [1198, 679] width 10 height 10
checkbox input "false"
click at [1145, 677] on label at bounding box center [1150, 679] width 11 height 11
click at [1145, 677] on input "checkbox" at bounding box center [1149, 679] width 10 height 10
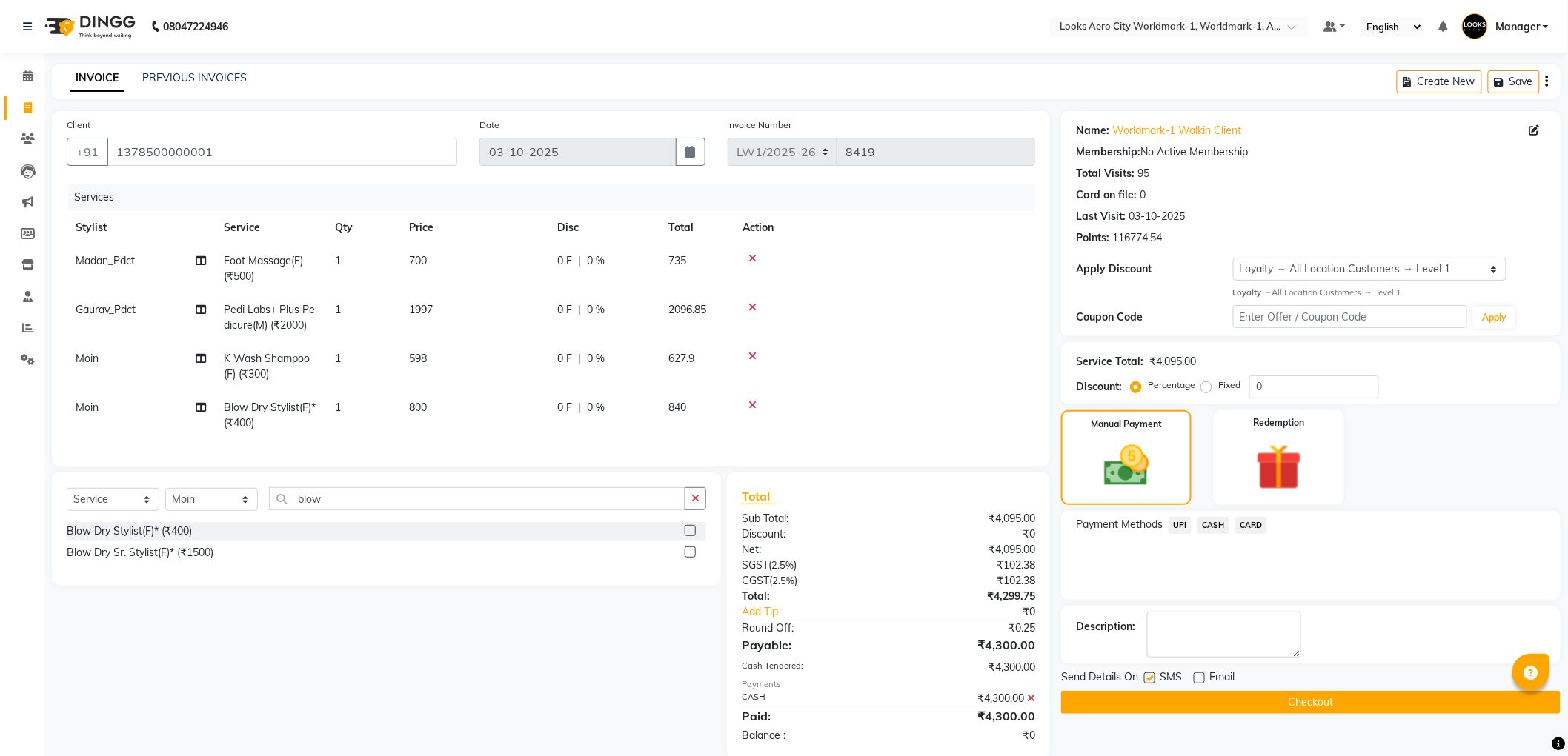
checkbox input "false"
click at [1134, 695] on button "Checkout" at bounding box center [1310, 703] width 499 height 23
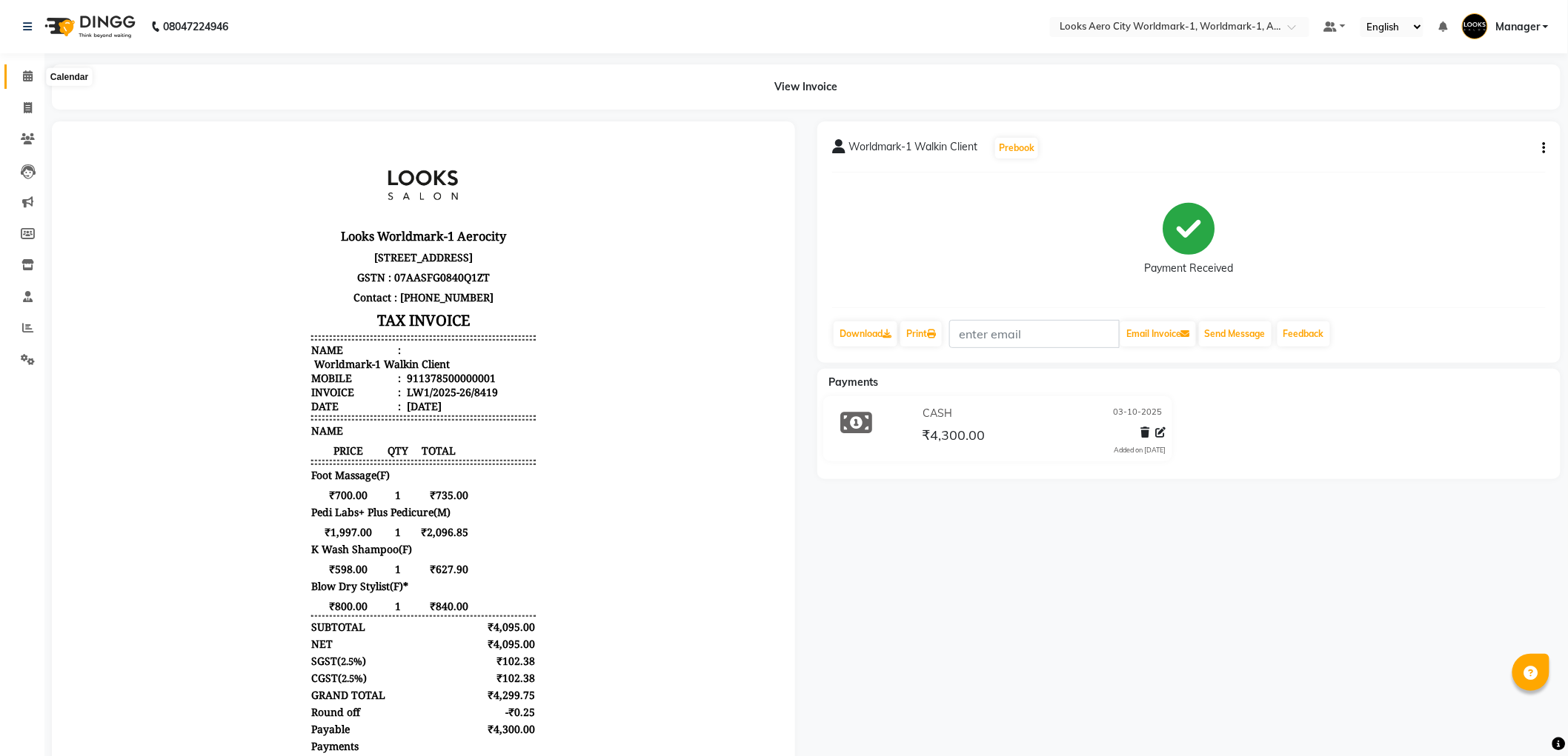
click at [23, 77] on icon at bounding box center [28, 76] width 10 height 11
click at [32, 108] on span at bounding box center [28, 109] width 26 height 17
select select "service"
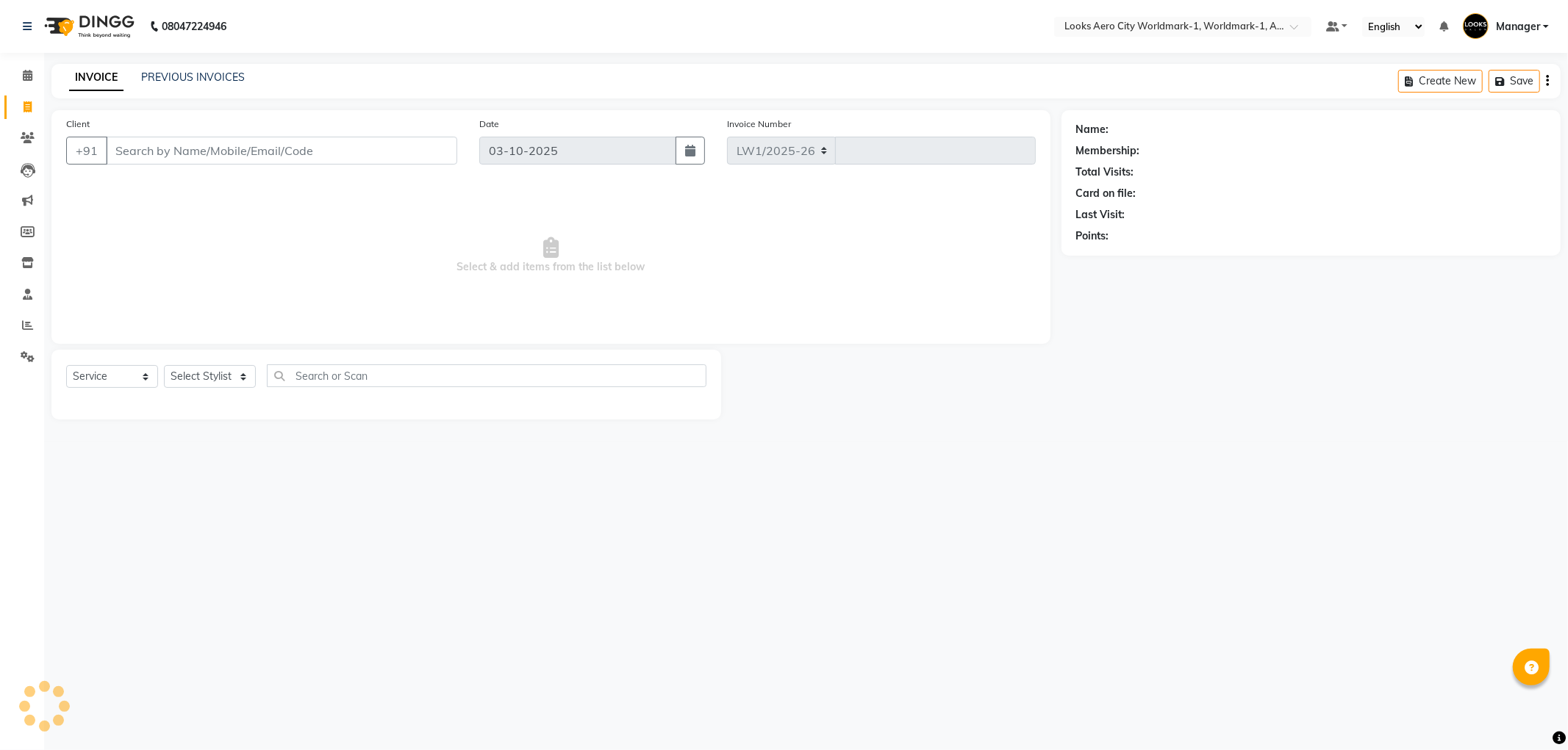
select select "8573"
type input "8420"
type input "8"
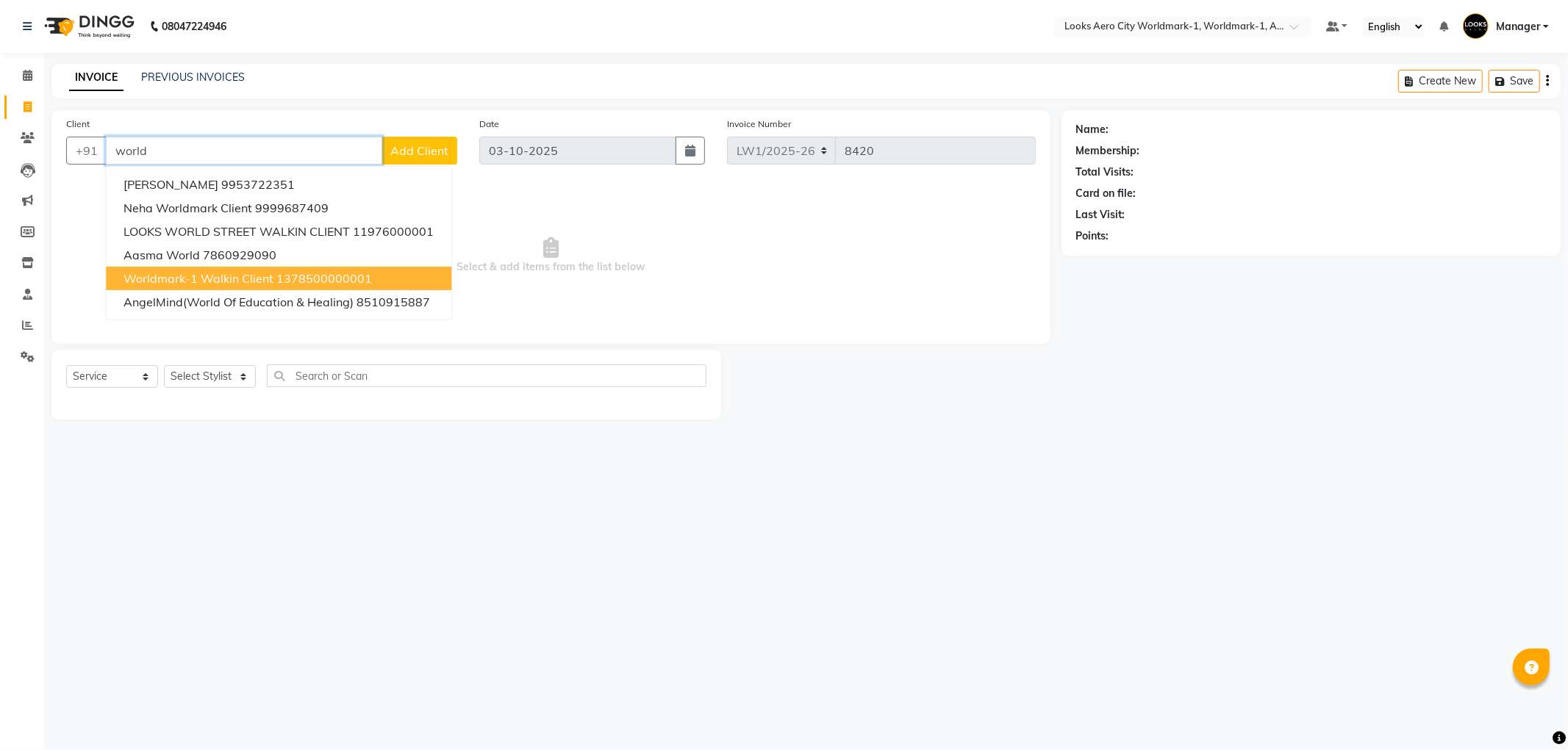
click at [217, 277] on span "Worldmark-1 Walkin Client" at bounding box center [198, 278] width 150 height 15
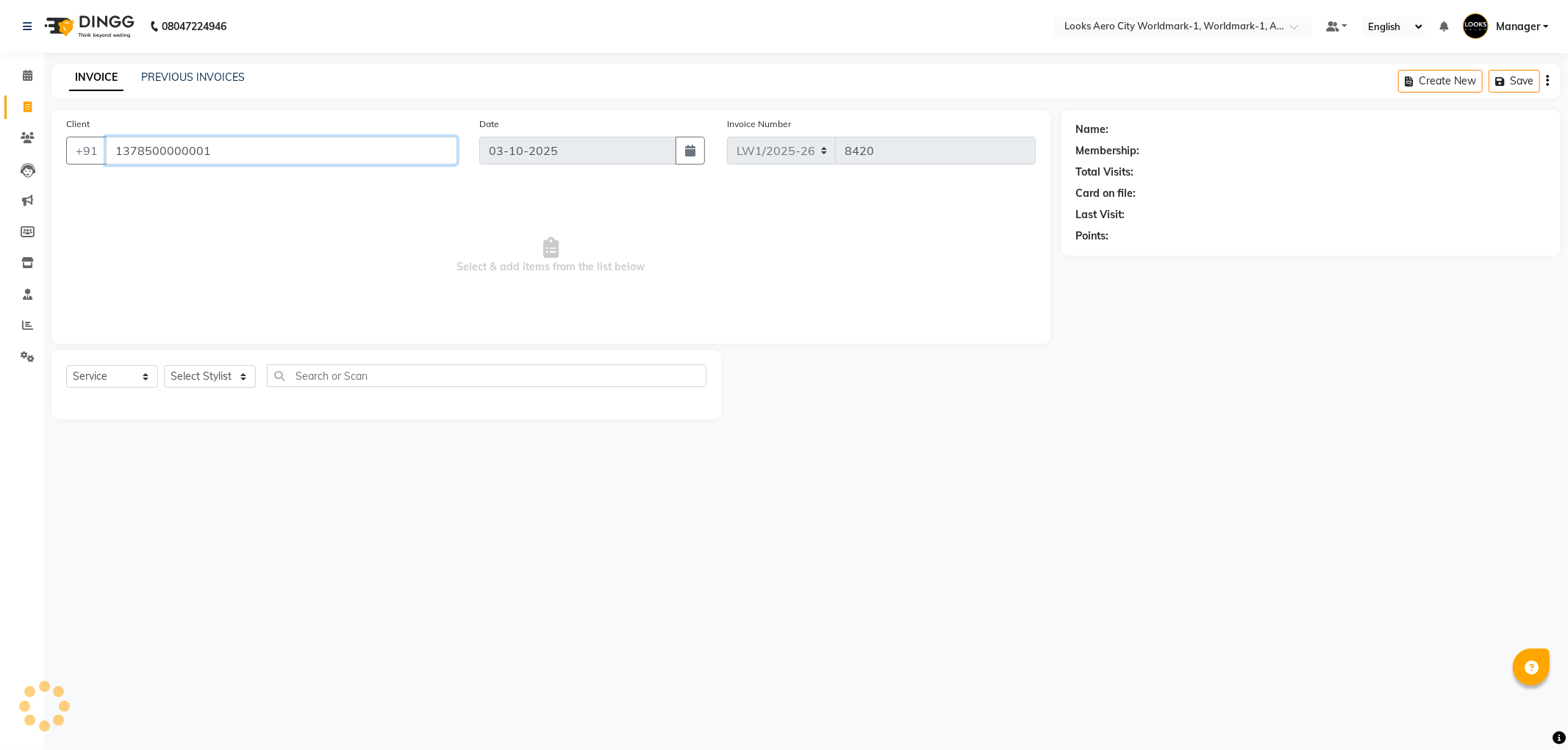
type input "1378500000001"
click at [201, 378] on select "Select Stylist [PERSON_NAME] [PERSON_NAME] [PERSON_NAME] [PERSON_NAME] Counter_…" at bounding box center [209, 377] width 92 height 23
select select "1: Object"
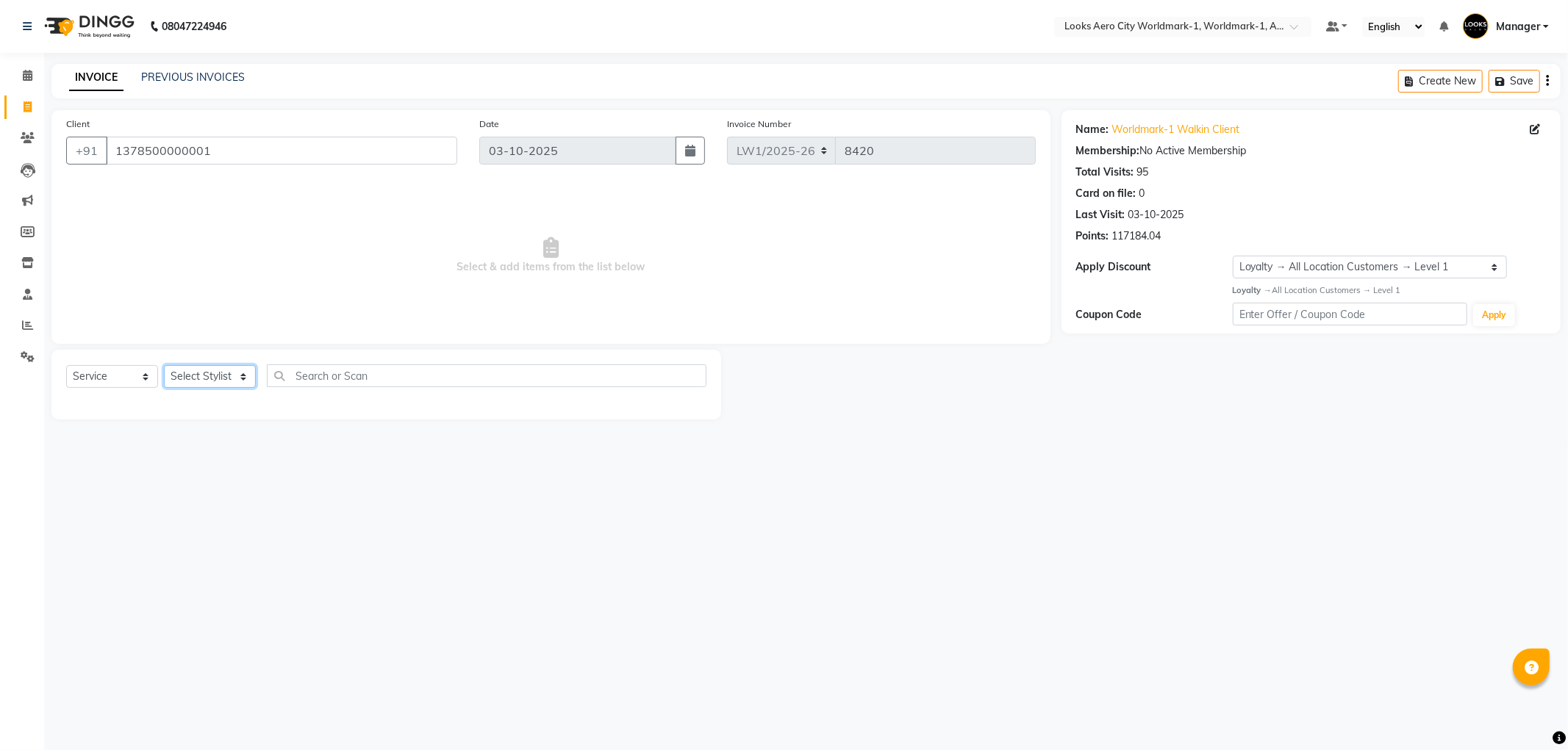
select select "84552"
click at [164, 366] on select "Select Stylist [PERSON_NAME] [PERSON_NAME] [PERSON_NAME] [PERSON_NAME] Counter_…" at bounding box center [209, 377] width 92 height 23
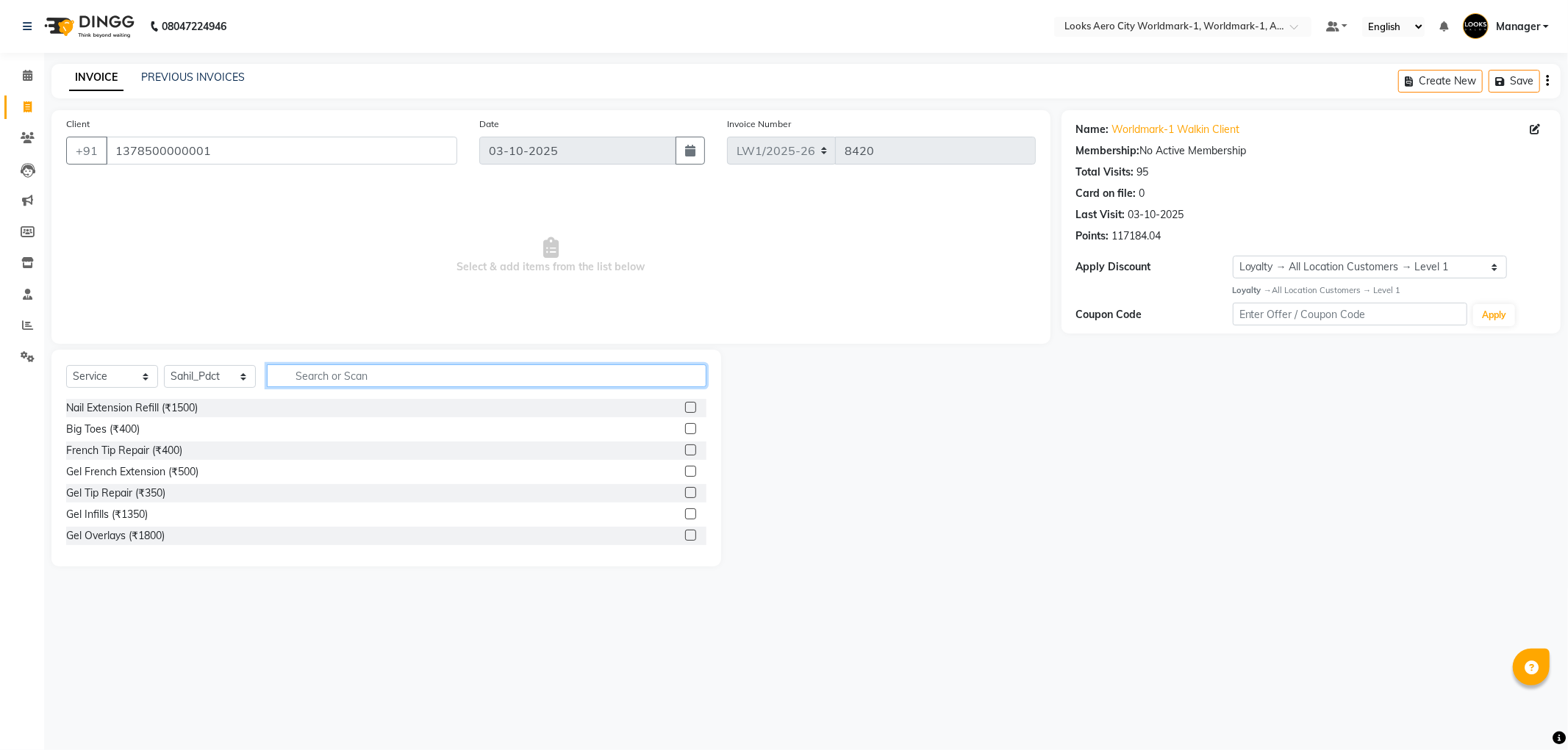
click at [318, 373] on input "text" at bounding box center [487, 376] width 440 height 23
type input "pedi"
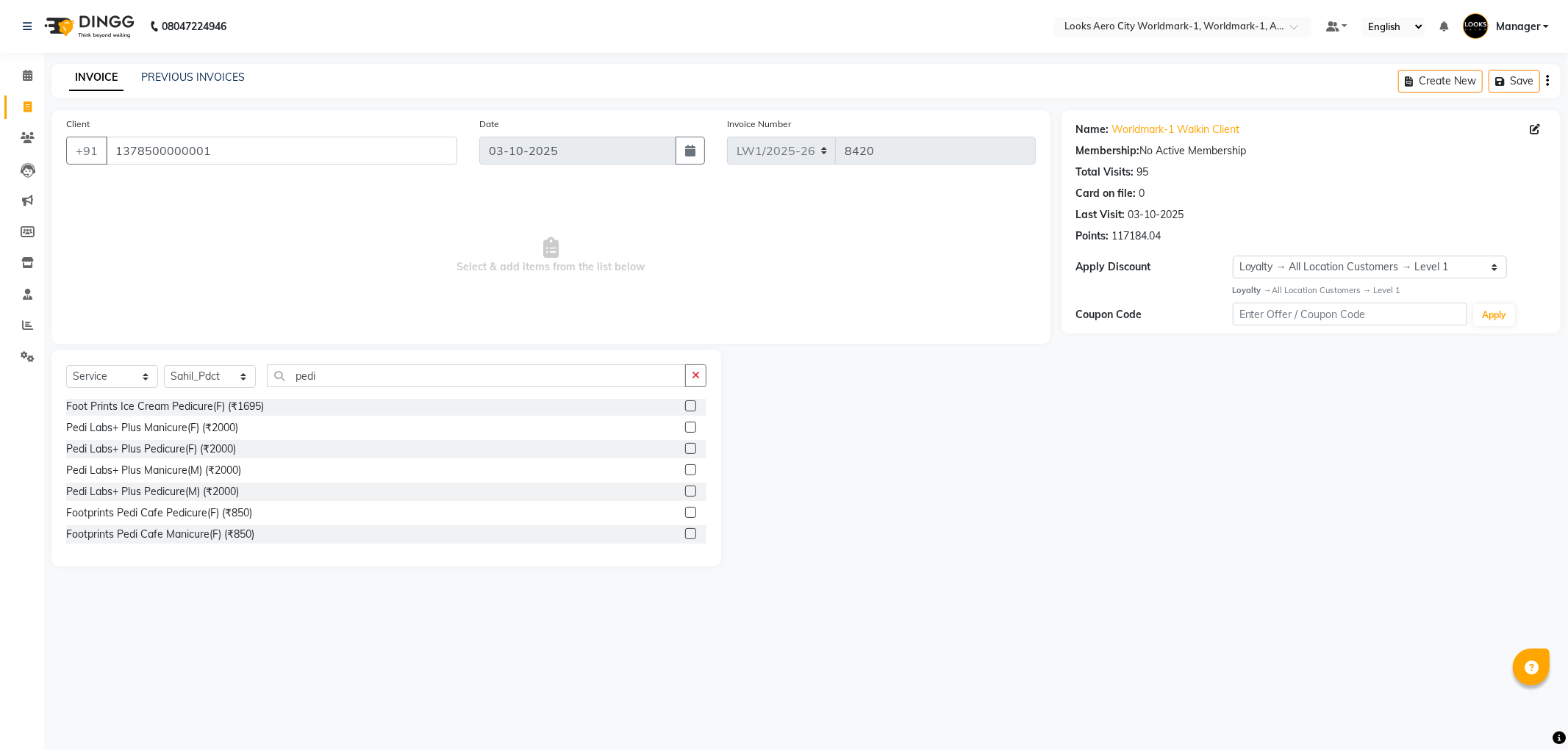
click at [685, 449] on label at bounding box center [691, 449] width 11 height 11
click at [685, 449] on input "checkbox" at bounding box center [690, 450] width 9 height 9
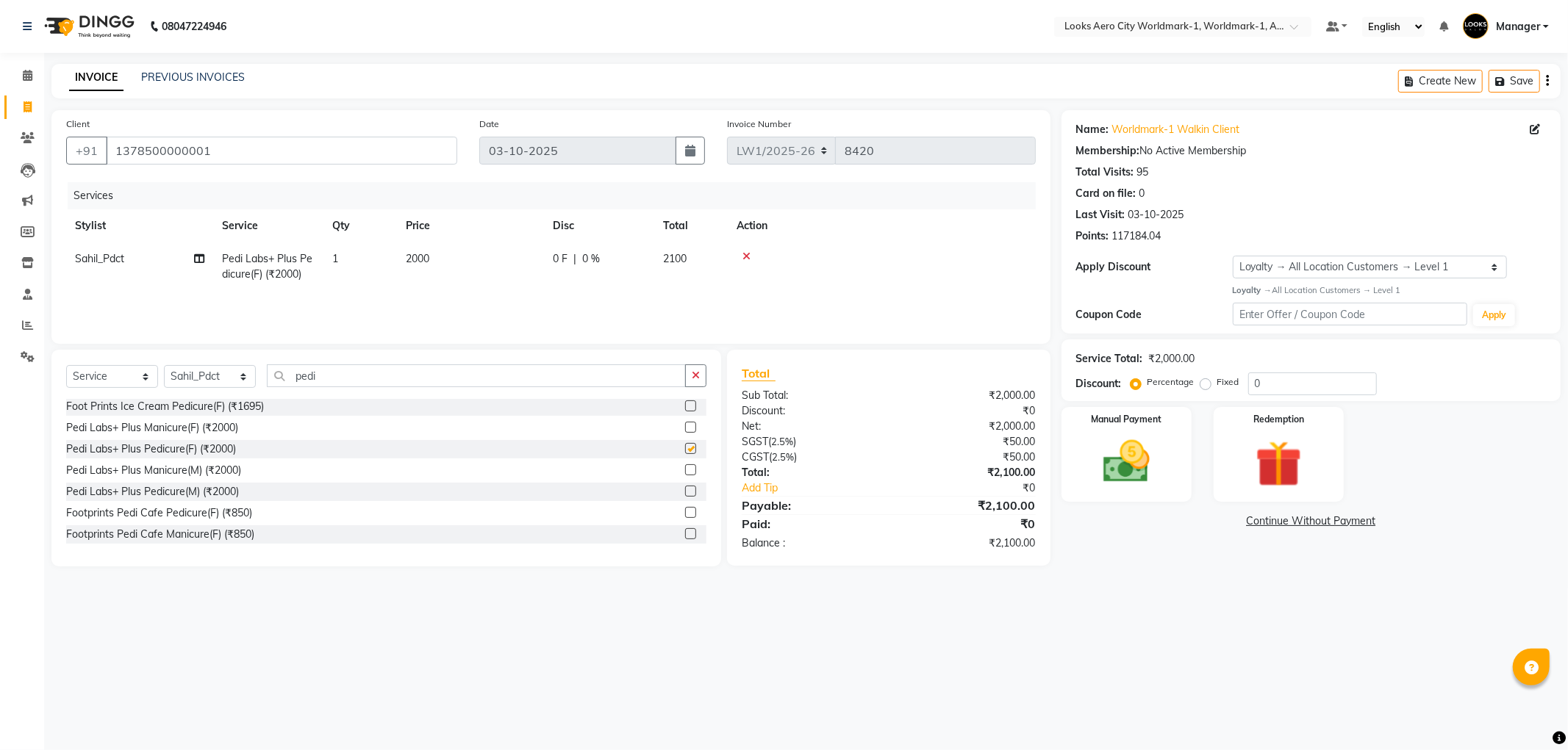
checkbox input "false"
drag, startPoint x: 1281, startPoint y: 385, endPoint x: 1230, endPoint y: 381, distance: 51.2
click at [1230, 381] on div "Percentage Fixed 0" at bounding box center [1255, 384] width 243 height 23
type input "18"
click at [1184, 619] on div "08047224946 Select Location × Looks Aero City Worldmark-1, Worldmark-1, Aerocit…" at bounding box center [784, 375] width 1568 height 750
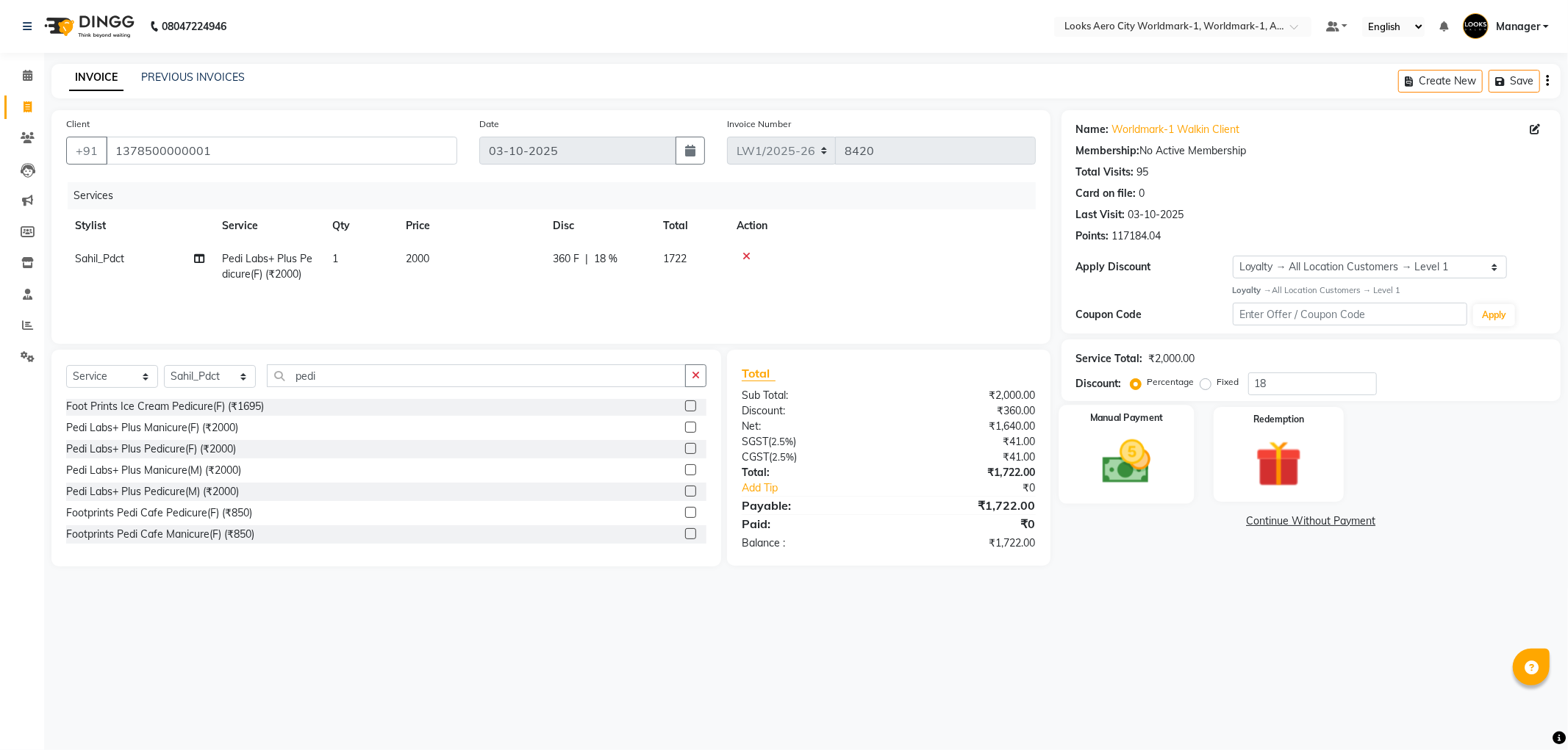
click at [1134, 469] on img at bounding box center [1126, 462] width 79 height 56
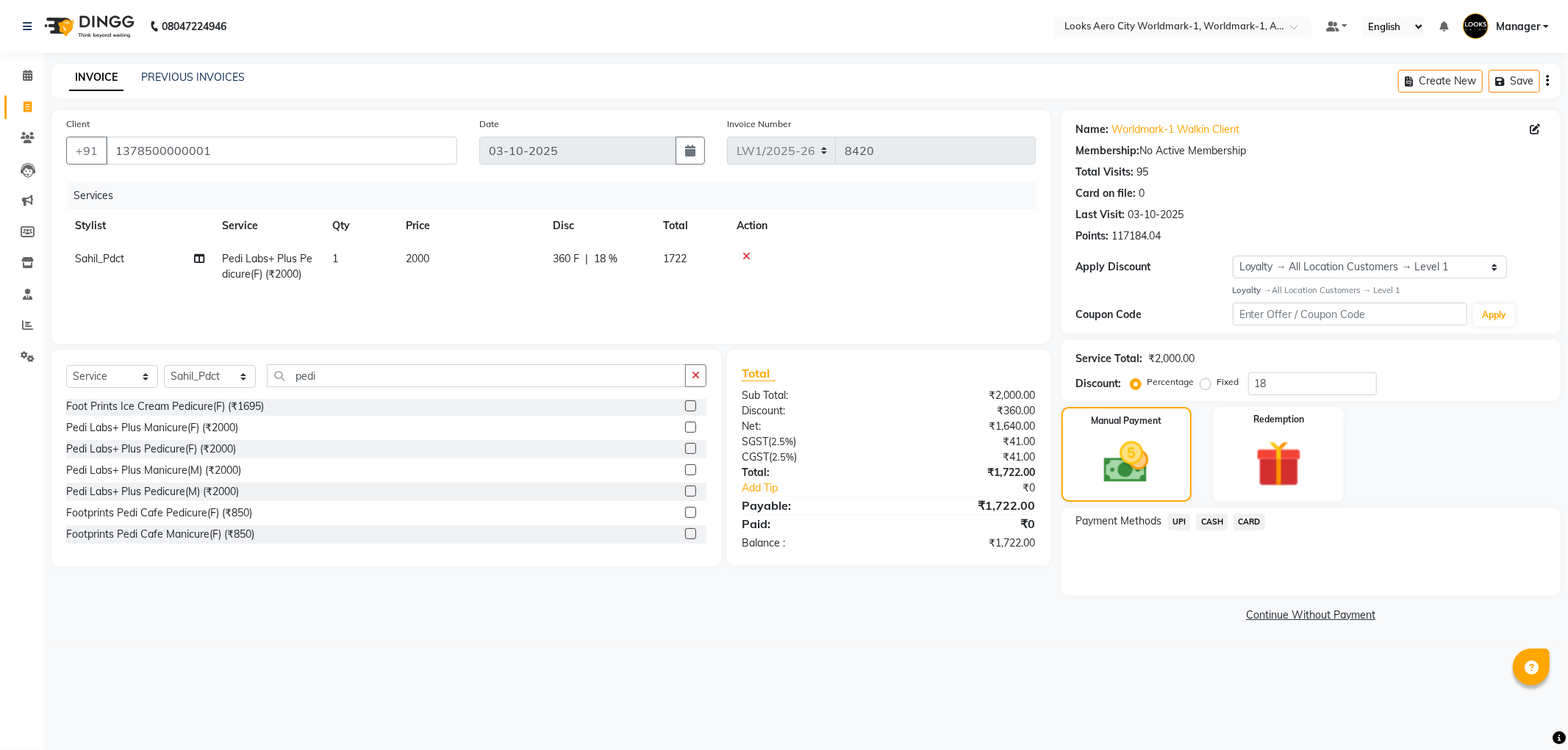
click at [1247, 517] on span "CARD" at bounding box center [1249, 522] width 31 height 17
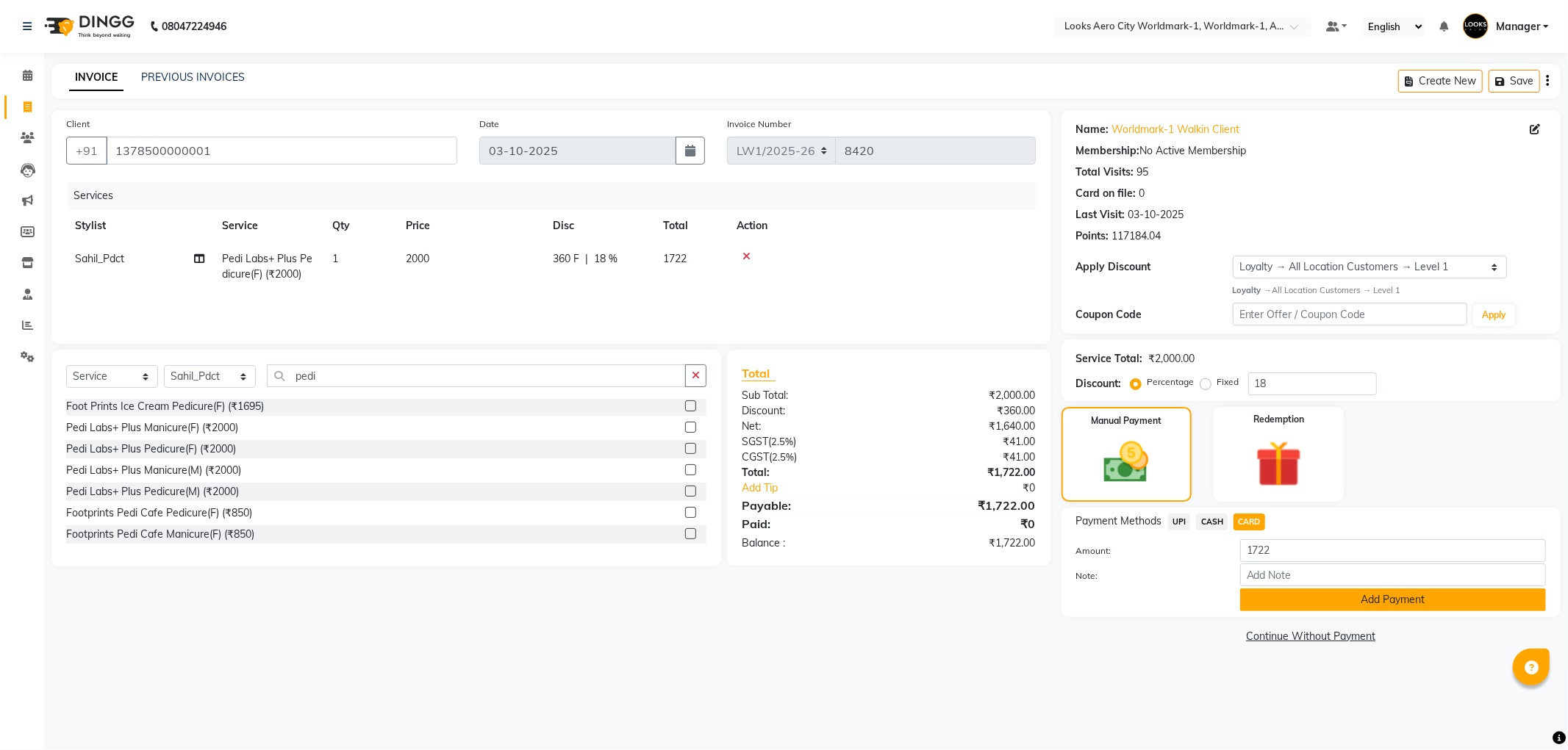
click at [1364, 598] on button "Add Payment" at bounding box center [1393, 600] width 306 height 23
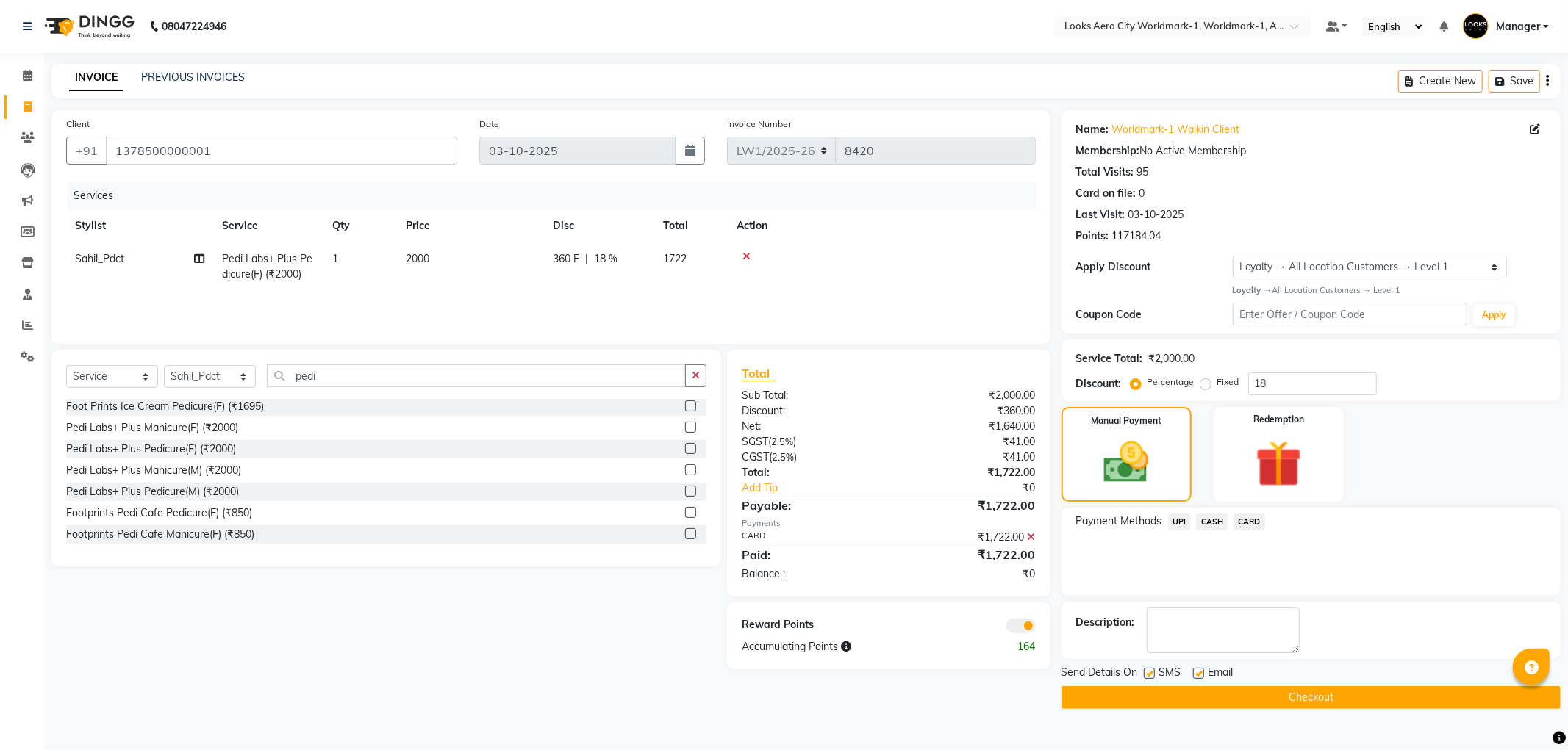
click at [1200, 670] on label at bounding box center [1199, 673] width 11 height 11
click at [1200, 670] on input "checkbox" at bounding box center [1199, 674] width 9 height 9
checkbox input "false"
click at [1151, 672] on label at bounding box center [1150, 673] width 11 height 11
click at [1151, 672] on input "checkbox" at bounding box center [1149, 674] width 9 height 9
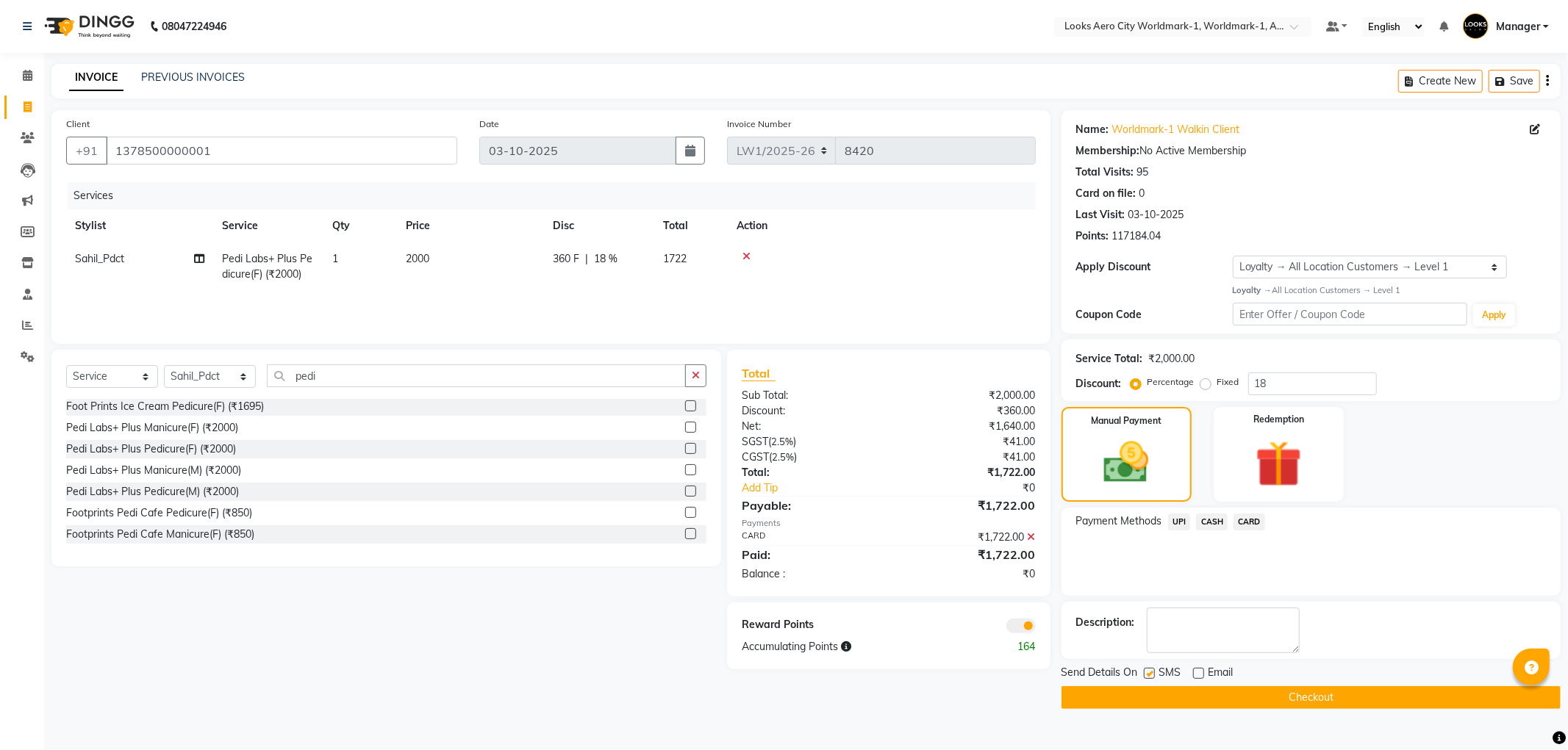
checkbox input "false"
click at [1018, 626] on span at bounding box center [1020, 626] width 29 height 15
click at [1036, 629] on input "checkbox" at bounding box center [1036, 629] width 0 height 0
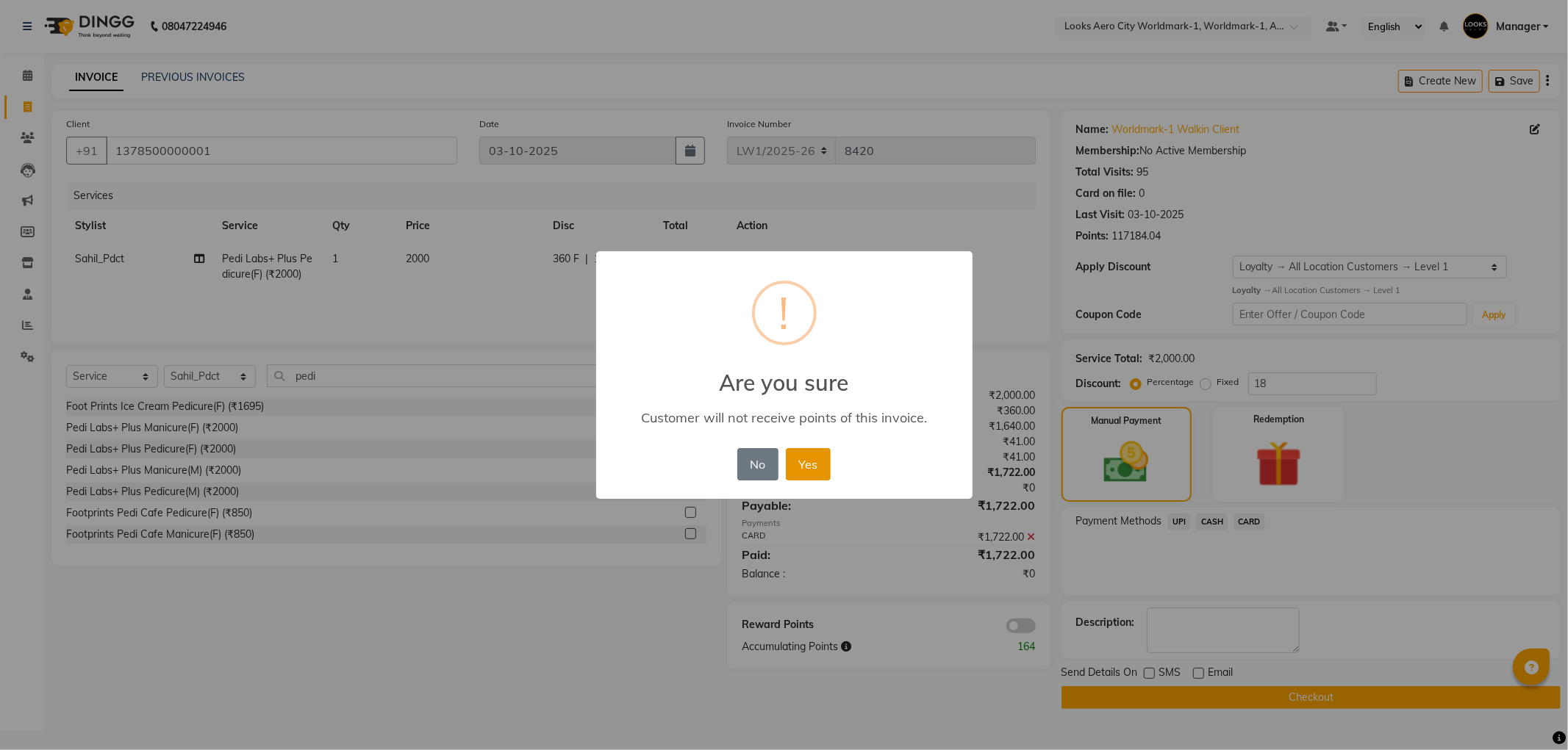
click at [788, 457] on button "Yes" at bounding box center [808, 464] width 45 height 32
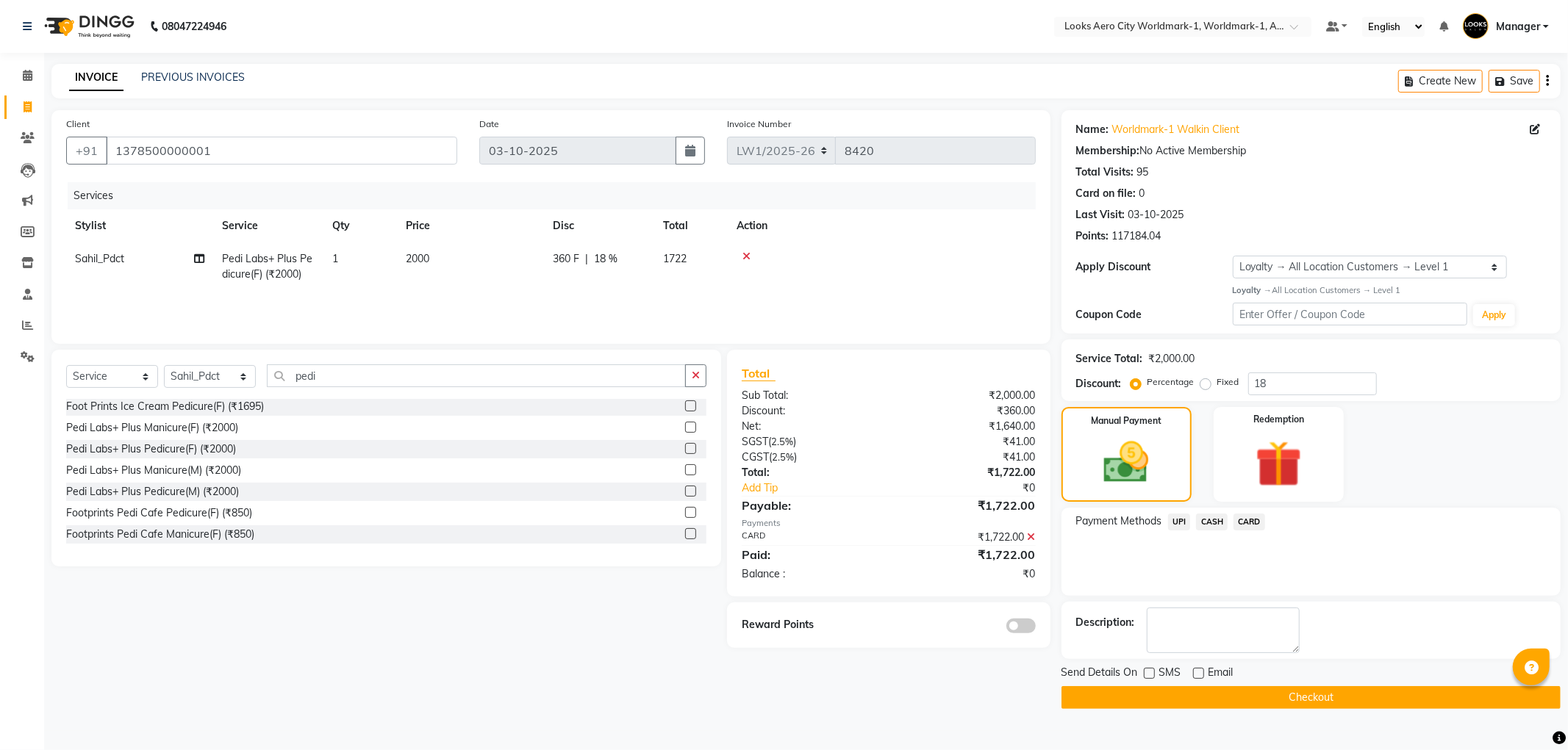
click at [1200, 700] on button "Checkout" at bounding box center [1311, 698] width 499 height 23
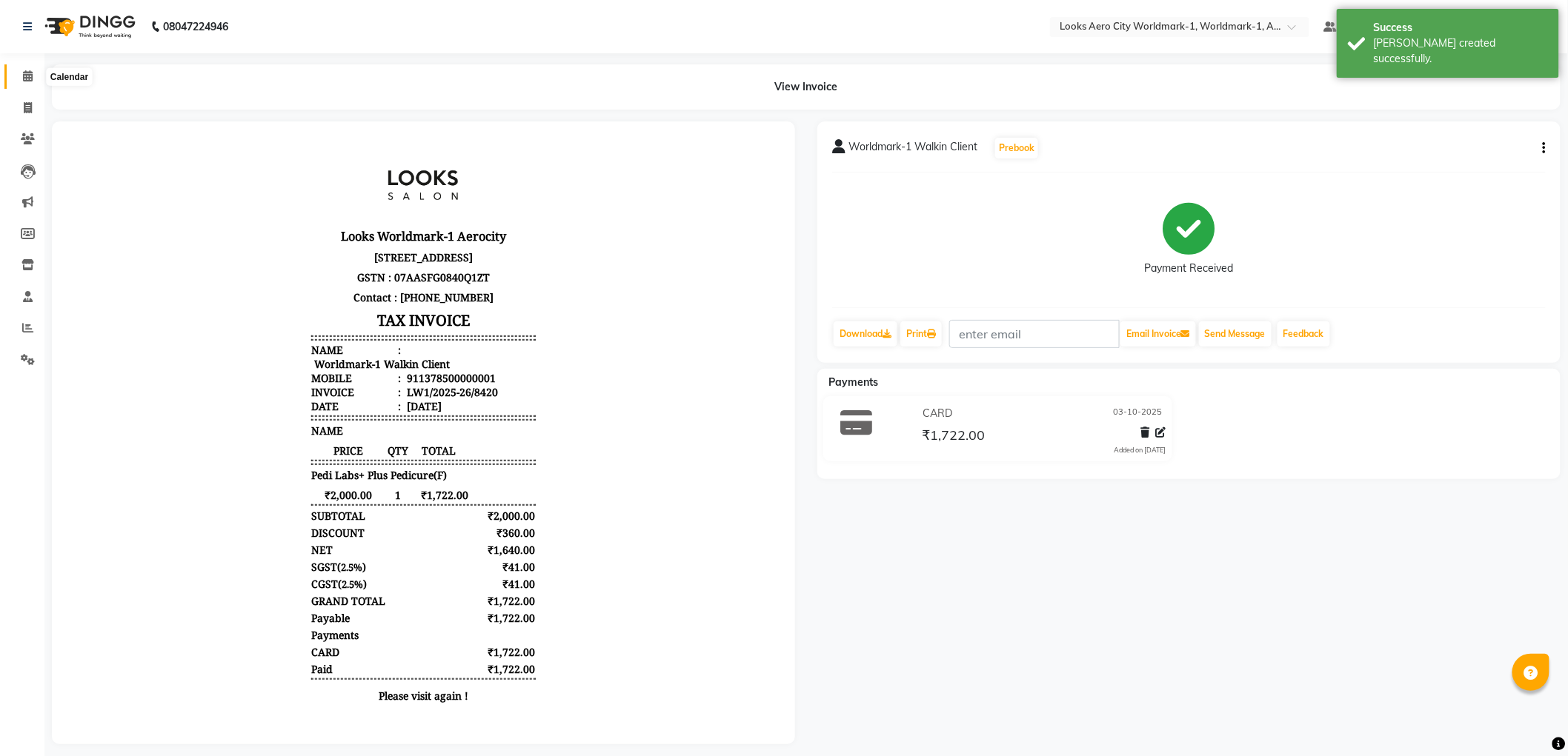
click at [21, 69] on span at bounding box center [28, 76] width 26 height 17
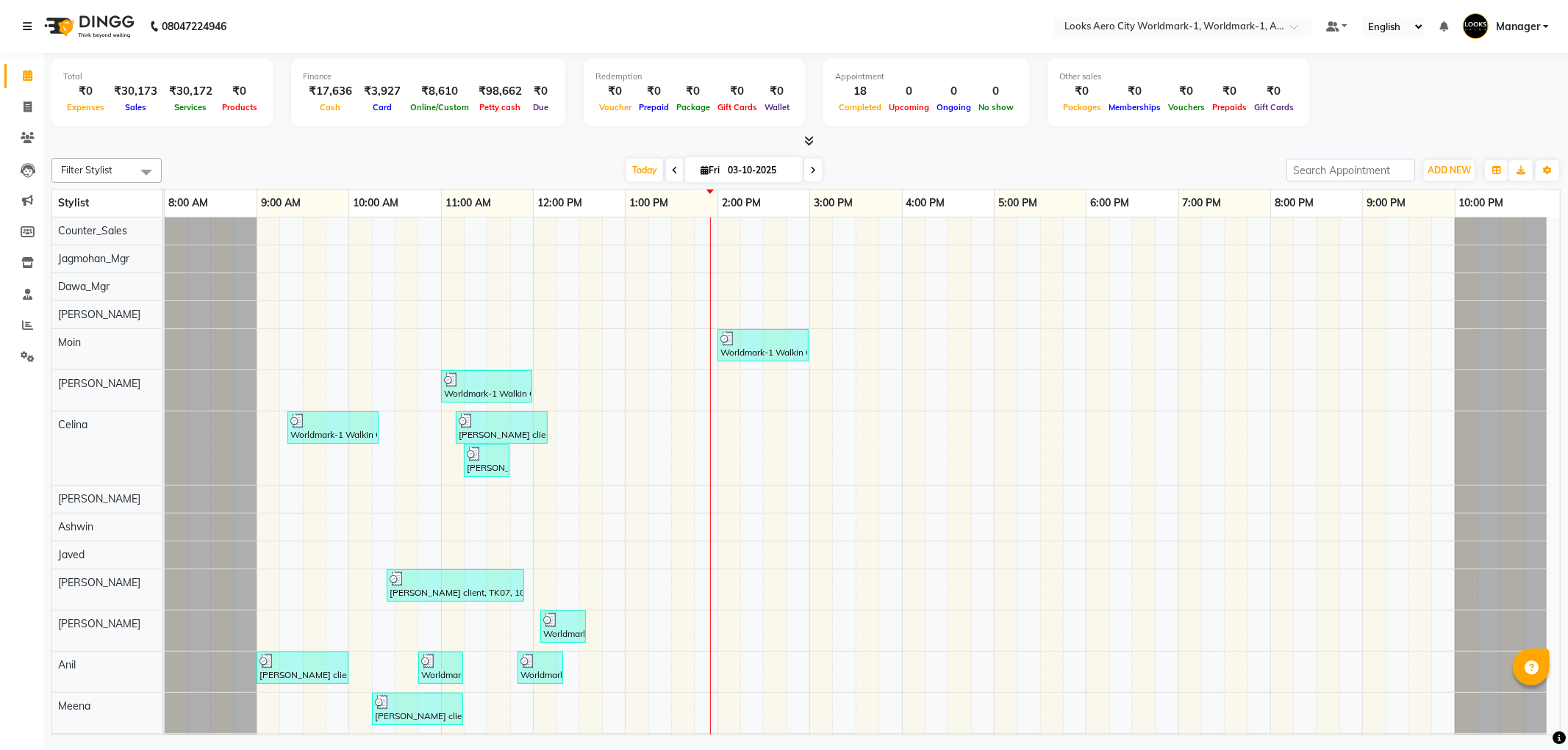
click at [27, 26] on icon at bounding box center [27, 27] width 9 height 10
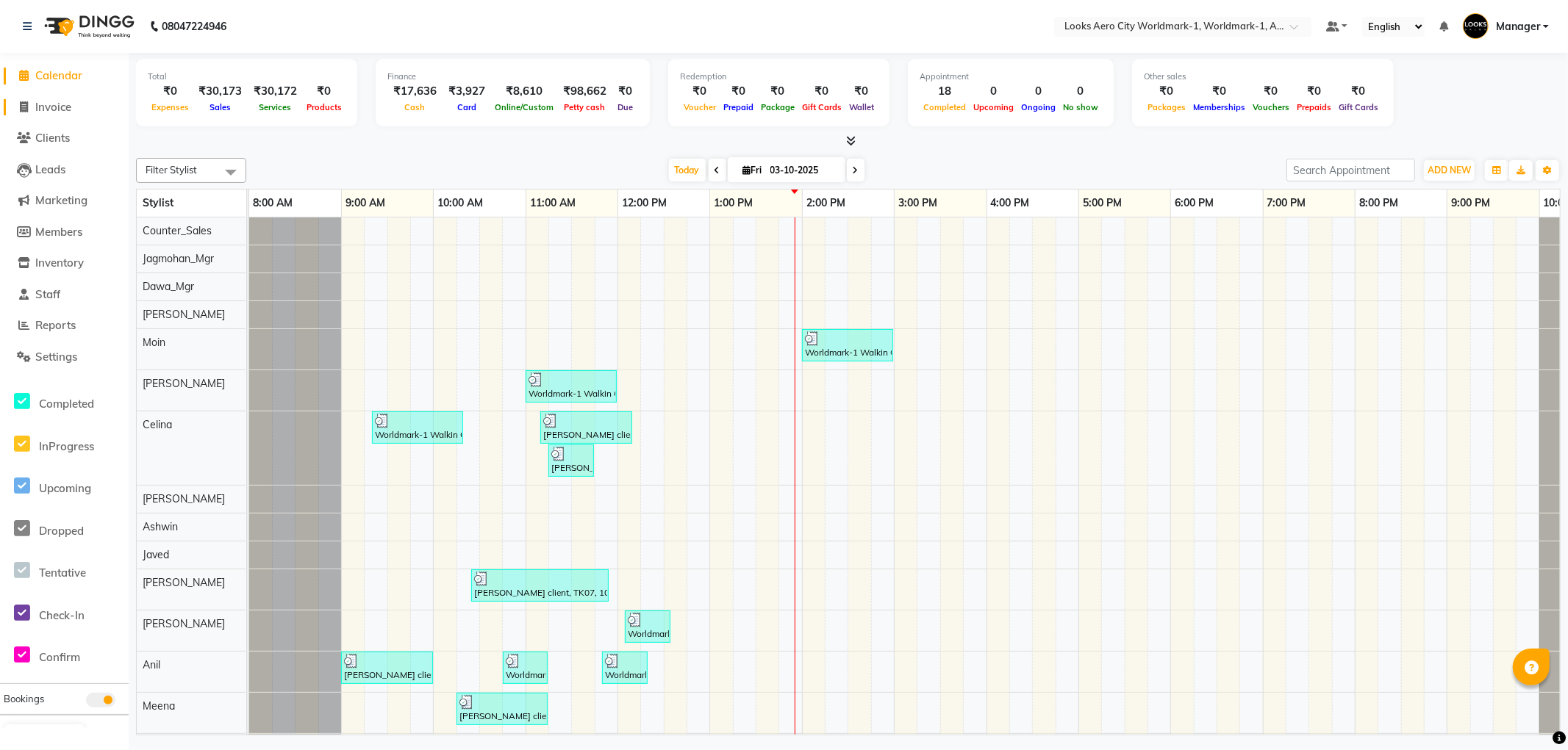
drag, startPoint x: 58, startPoint y: 107, endPoint x: 118, endPoint y: 110, distance: 60.1
click at [60, 106] on span "Invoice" at bounding box center [53, 107] width 36 height 14
select select "service"
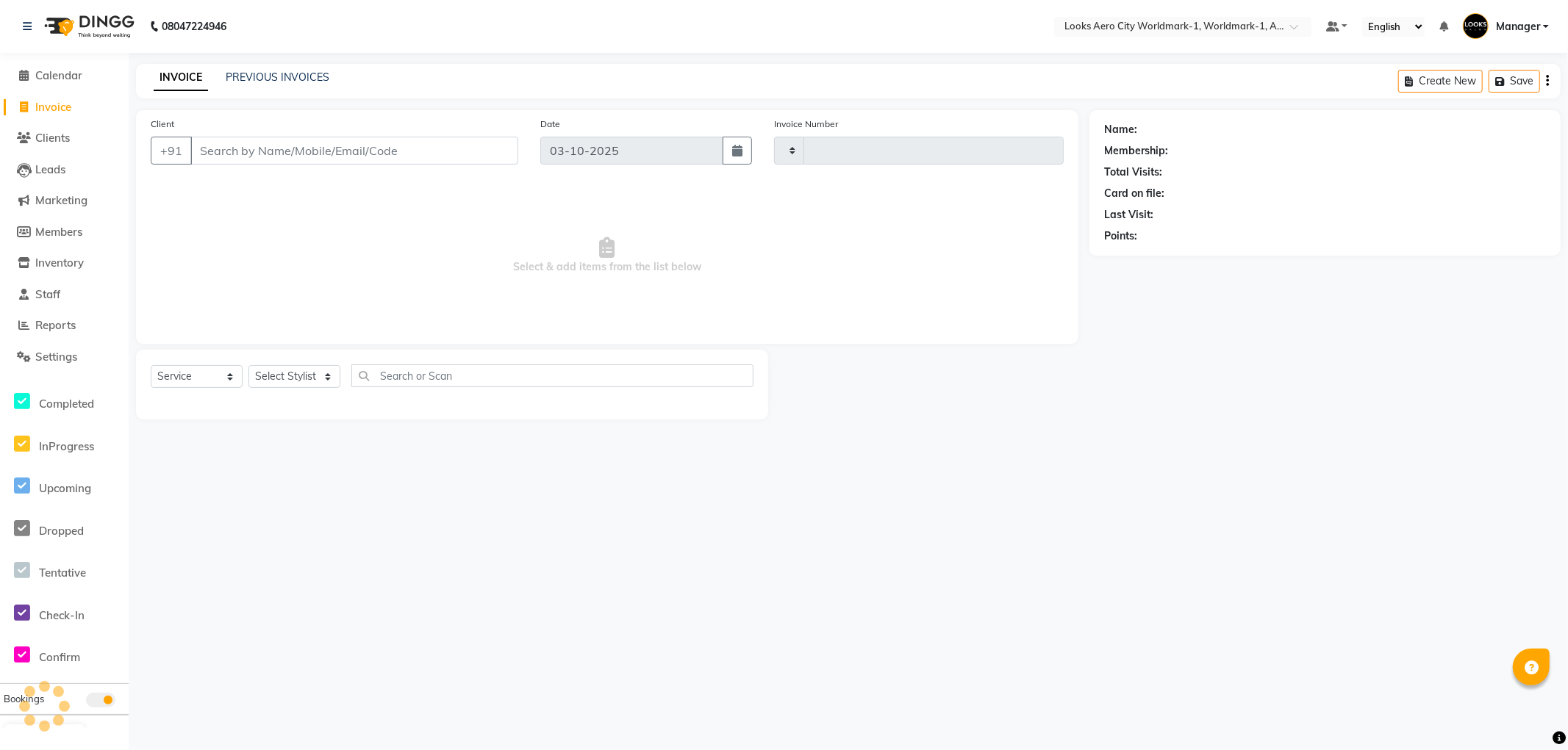
click at [283, 148] on input "Client" at bounding box center [354, 150] width 328 height 27
type input "8421"
select select "8573"
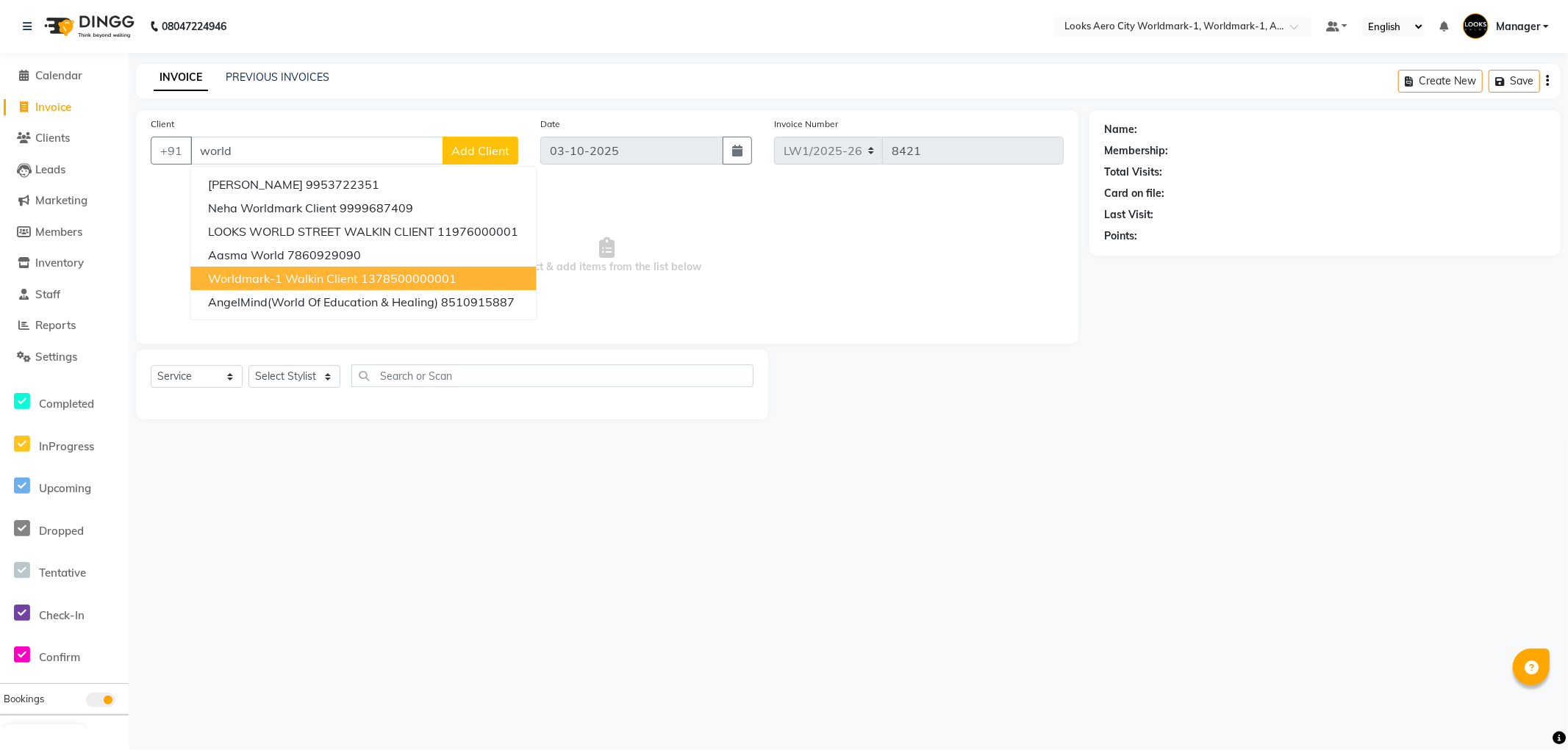
click at [291, 272] on span "Worldmark-1 Walkin Client" at bounding box center [283, 278] width 150 height 15
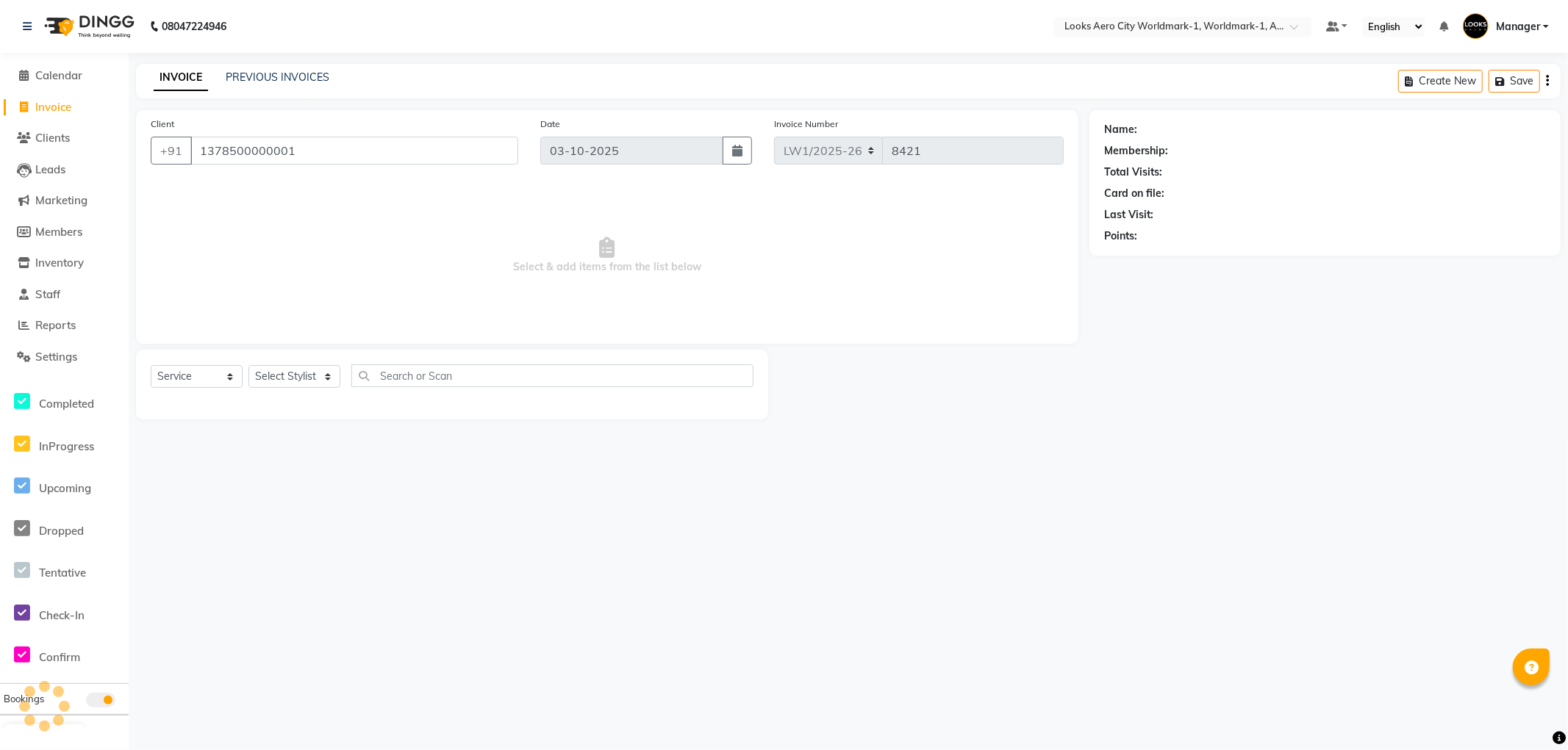
type input "1378500000001"
click at [299, 372] on select "Select Stylist [PERSON_NAME] [PERSON_NAME] [PERSON_NAME] [PERSON_NAME] Counter_…" at bounding box center [294, 377] width 92 height 23
select select "1: Object"
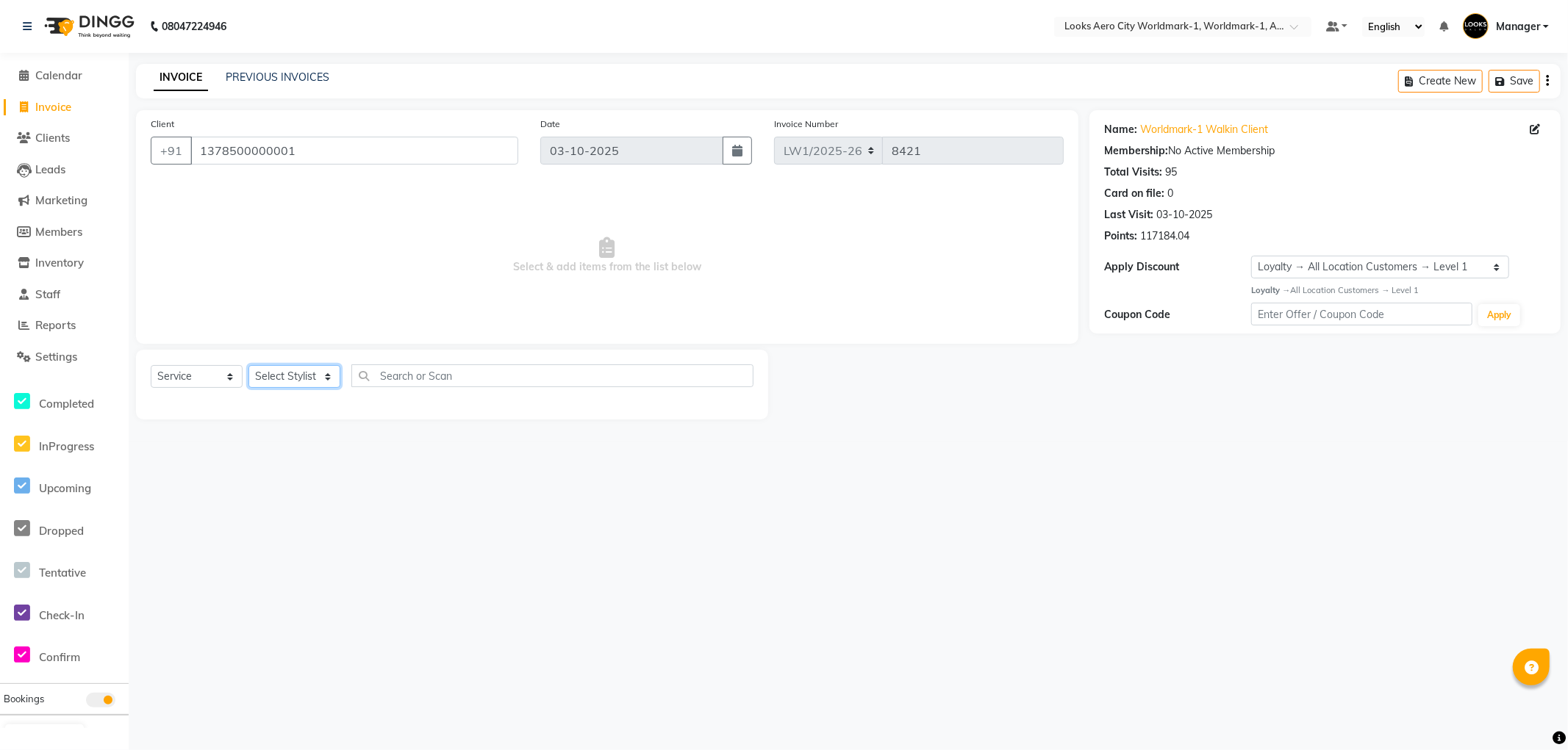
select select "84544"
click at [248, 366] on select "Select Stylist [PERSON_NAME] [PERSON_NAME] [PERSON_NAME] [PERSON_NAME] Counter_…" at bounding box center [294, 377] width 92 height 23
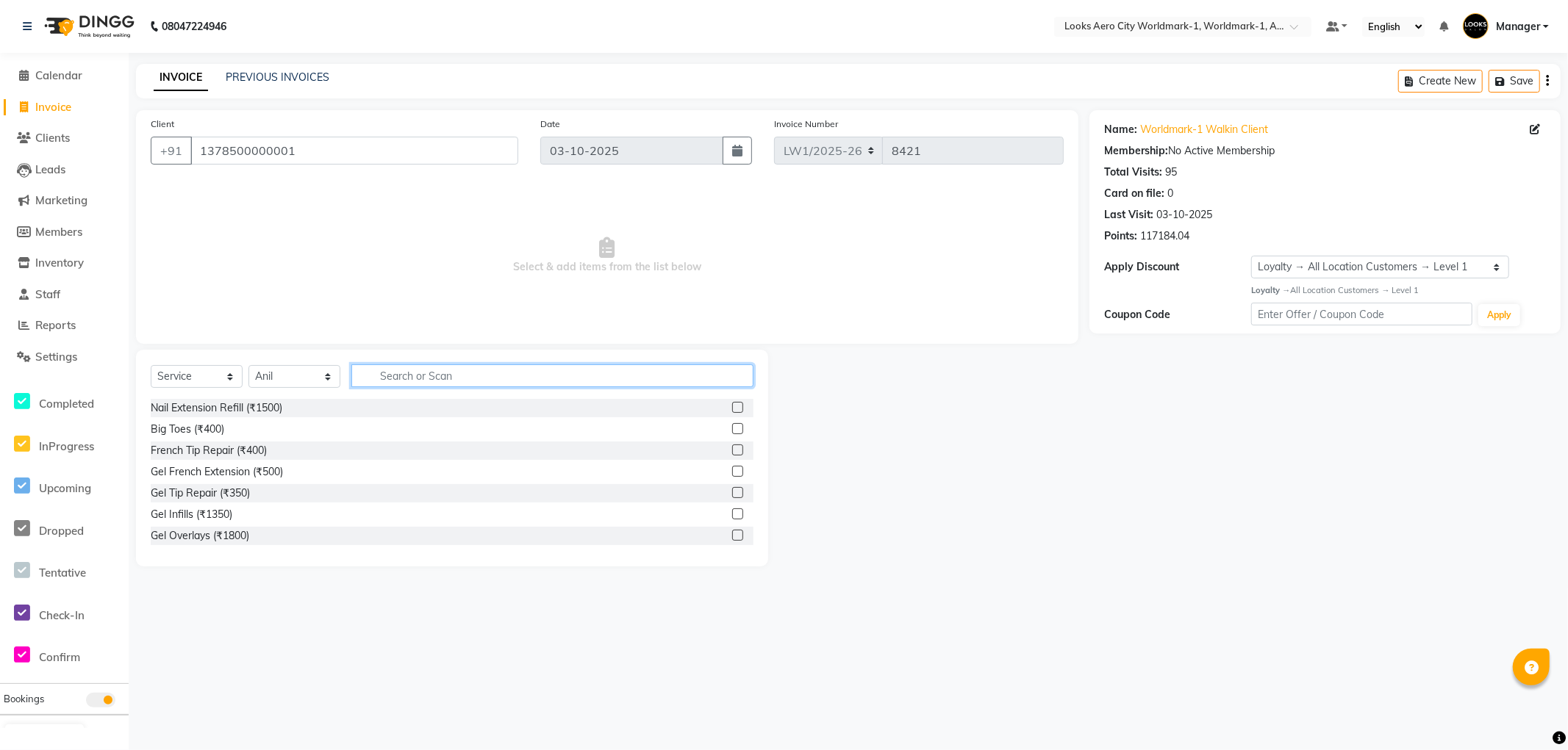
click at [428, 376] on input "text" at bounding box center [552, 376] width 402 height 23
type input "cut"
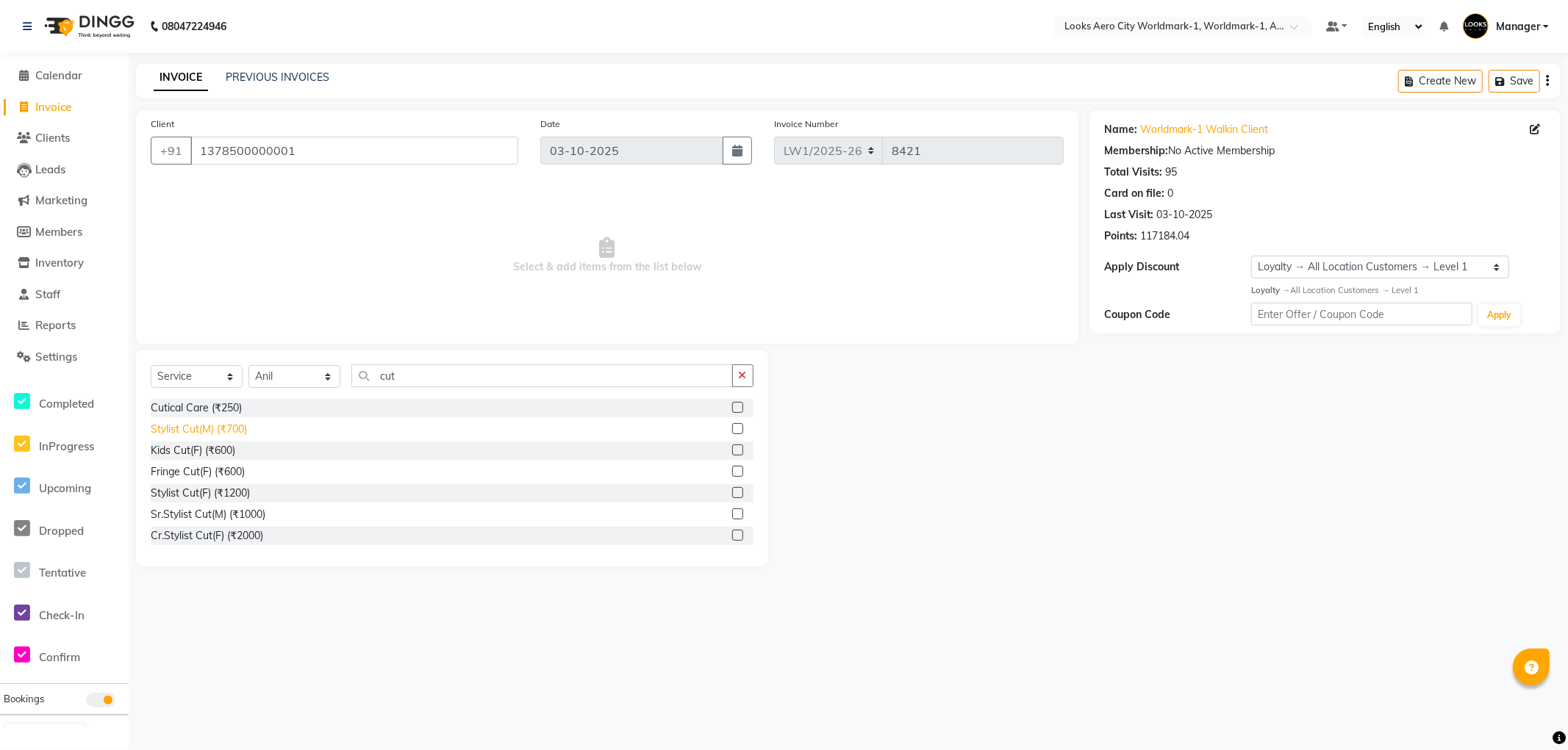
click at [229, 425] on div "Stylist Cut(M) (₹700)" at bounding box center [199, 429] width 97 height 15
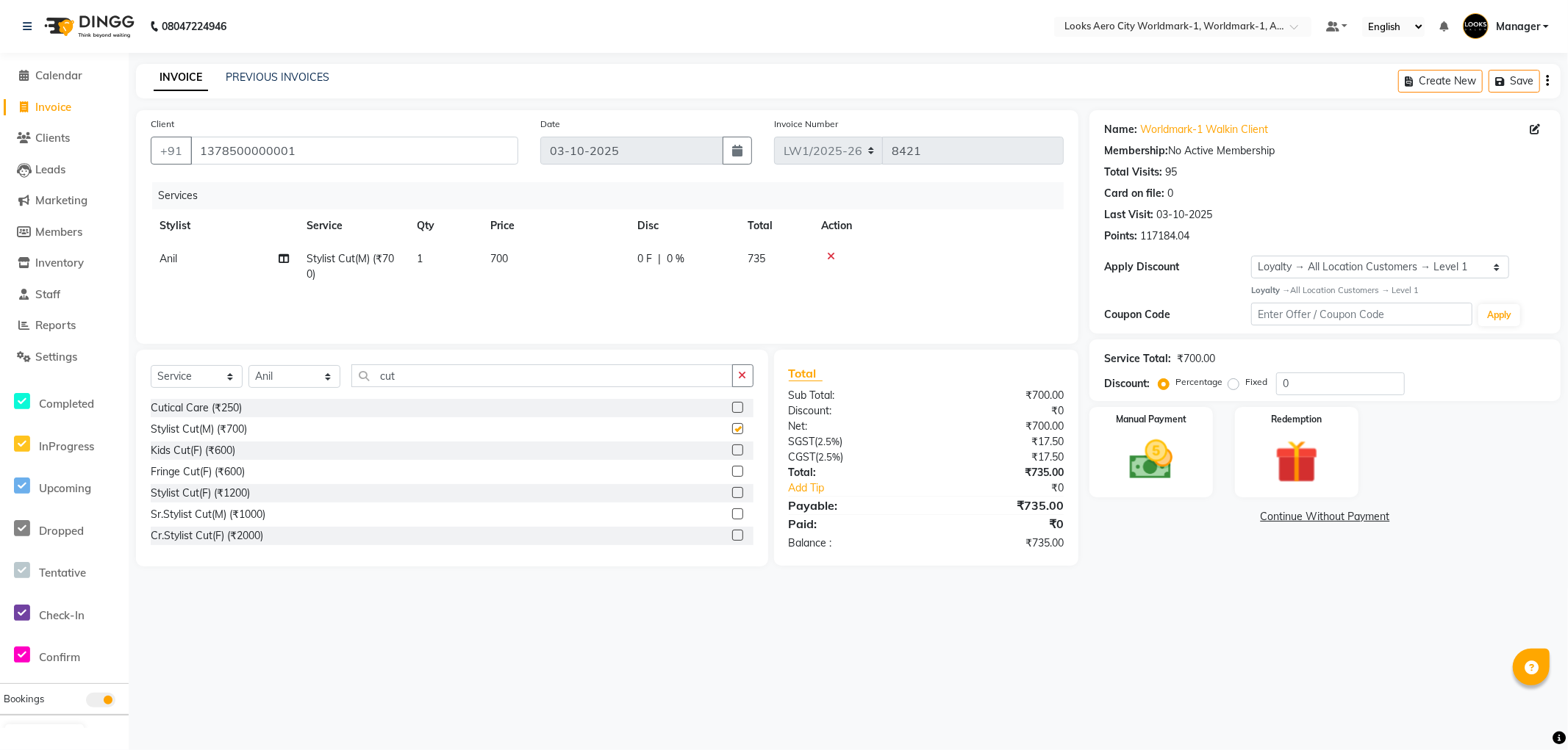
checkbox input "false"
drag, startPoint x: 466, startPoint y: 384, endPoint x: 0, endPoint y: 210, distance: 497.4
click at [0, 210] on app-home "08047224946 Select Location × Looks Aero City Worldmark-1, Worldmark-1, Aerocit…" at bounding box center [784, 295] width 1568 height 589
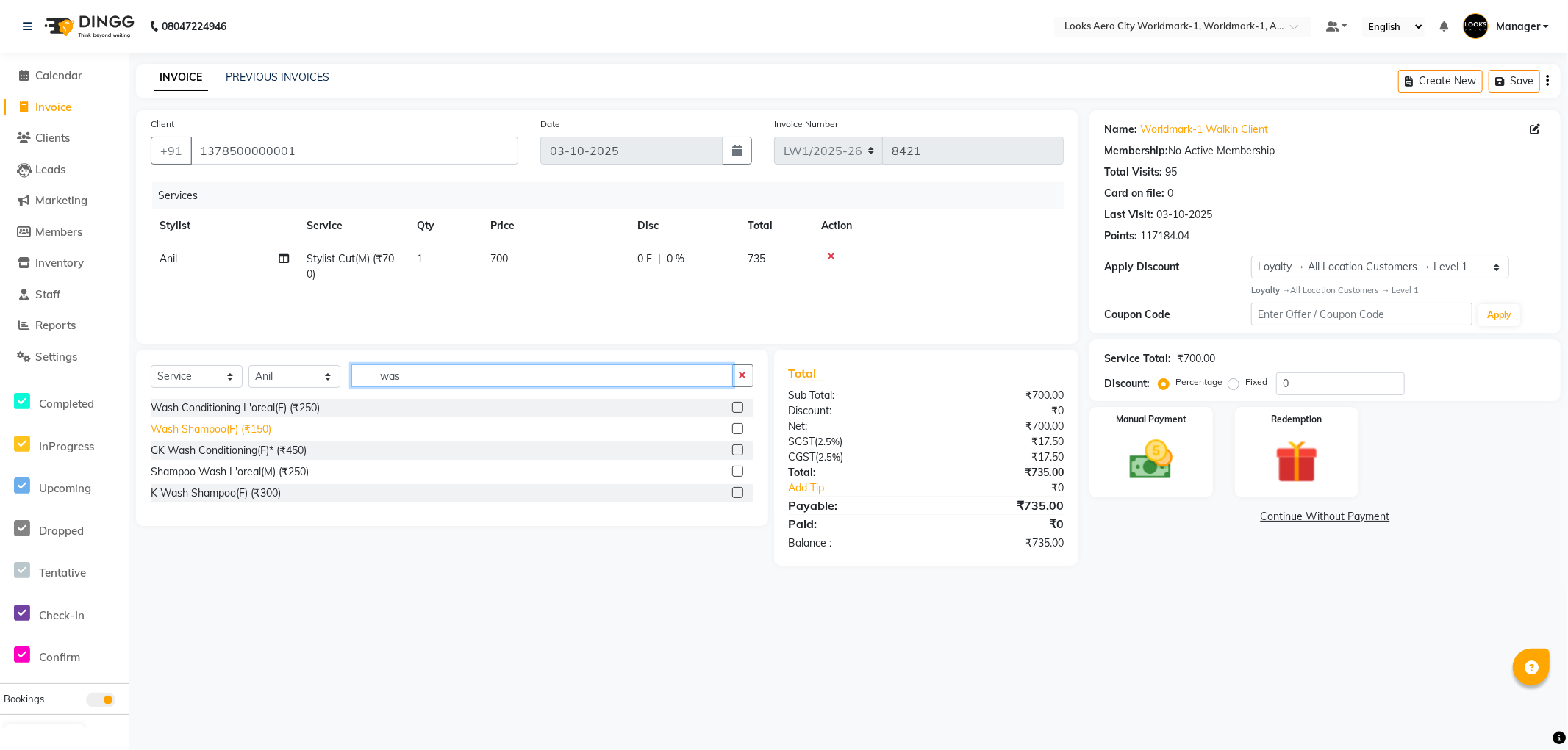
type input "was"
click at [248, 428] on div "Wash Shampoo(F) (₹150)" at bounding box center [210, 429] width 120 height 15
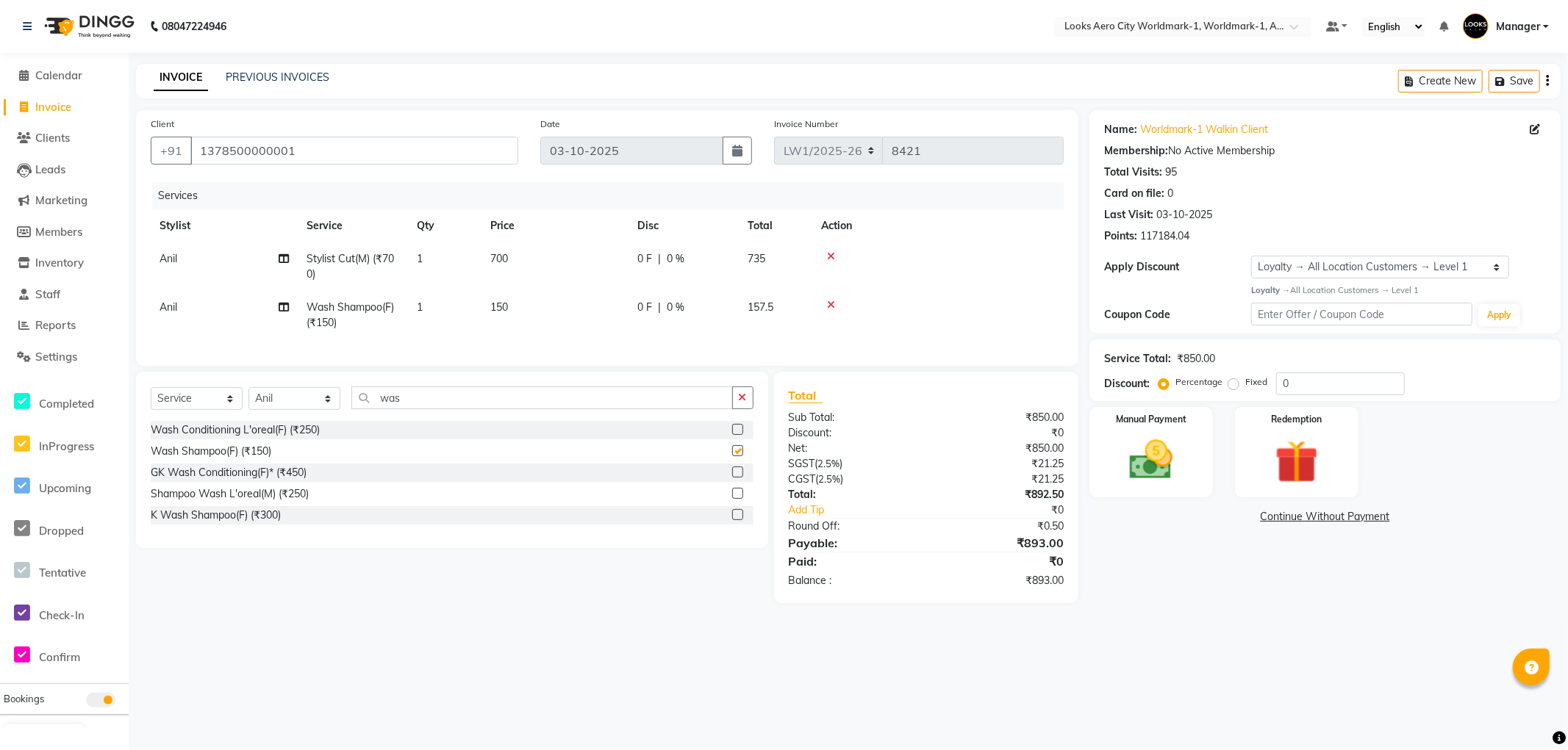
checkbox input "false"
click at [545, 255] on td "700" at bounding box center [554, 266] width 147 height 48
select select "84544"
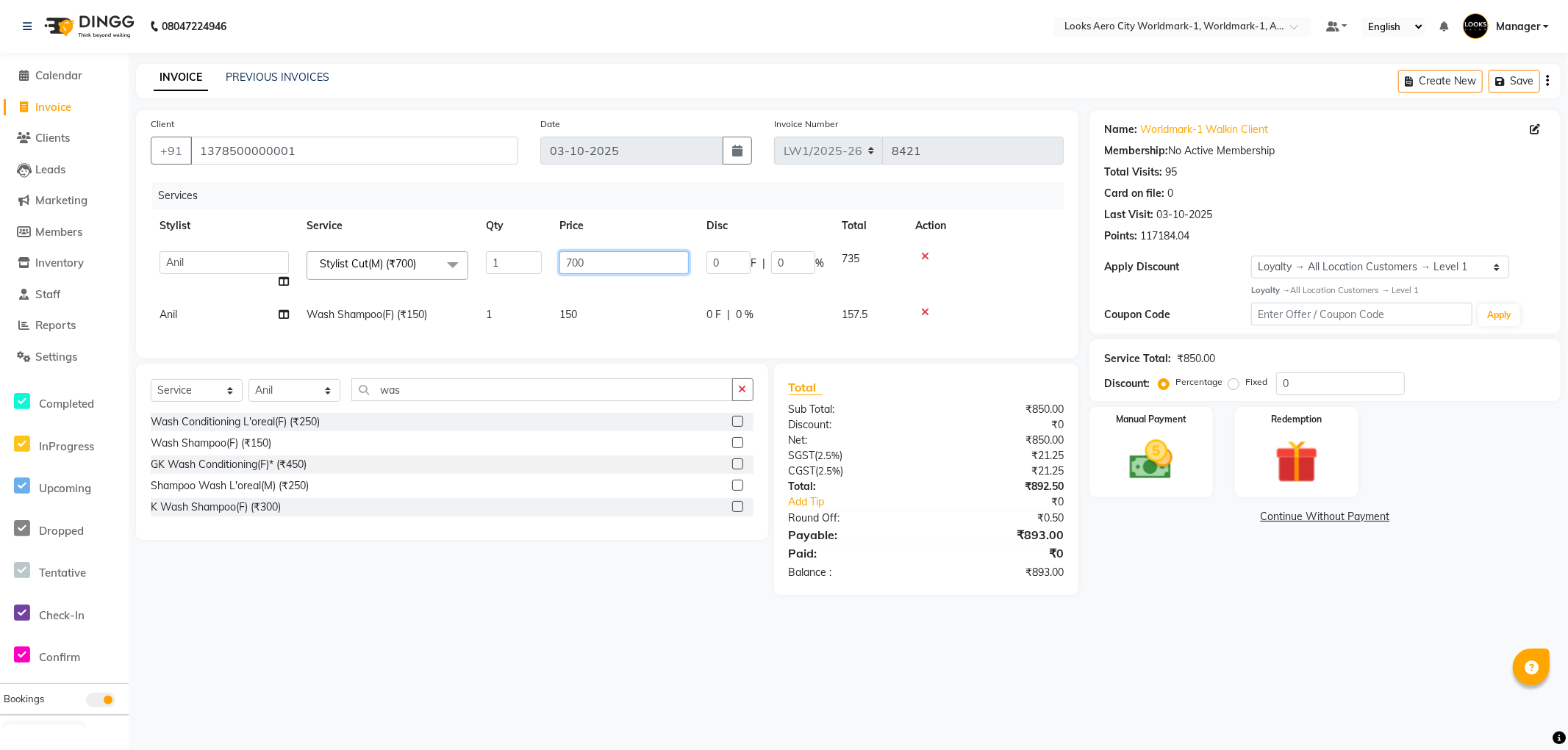
drag, startPoint x: 611, startPoint y: 255, endPoint x: 392, endPoint y: 236, distance: 219.8
click at [383, 246] on tr "Abhishek_Nails Amita Chauhan Anil Ashwin Celina Counter_Sales Dawa_Mgr Gaurav_P…" at bounding box center [607, 270] width 913 height 56
type input "600"
click at [641, 326] on tr "Anil Wash Shampoo(F) (₹150) 1 150 0 F | 0 % 157.5" at bounding box center [607, 314] width 913 height 33
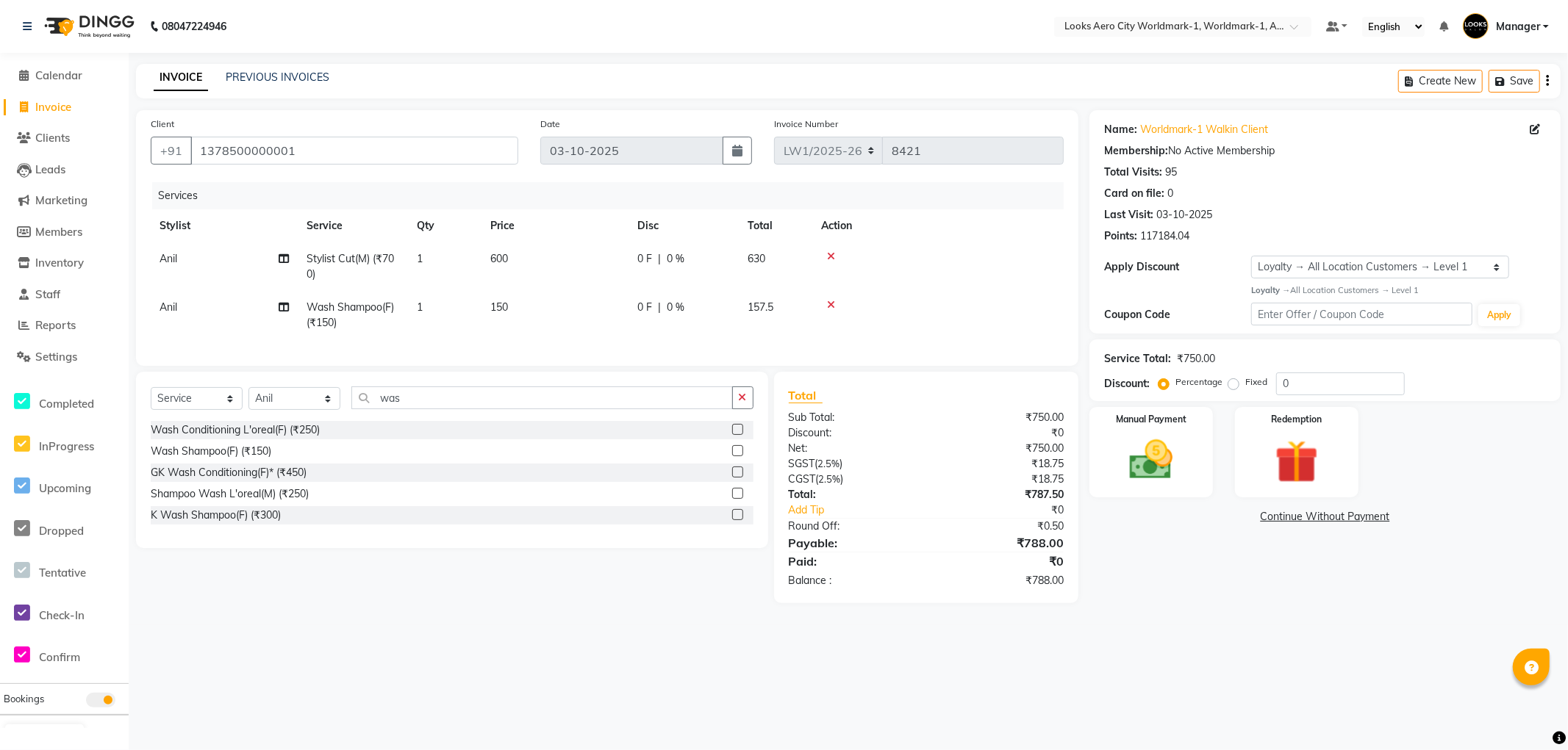
drag, startPoint x: 533, startPoint y: 307, endPoint x: 544, endPoint y: 303, distance: 11.7
click at [531, 307] on td "150" at bounding box center [554, 314] width 147 height 48
select select "84544"
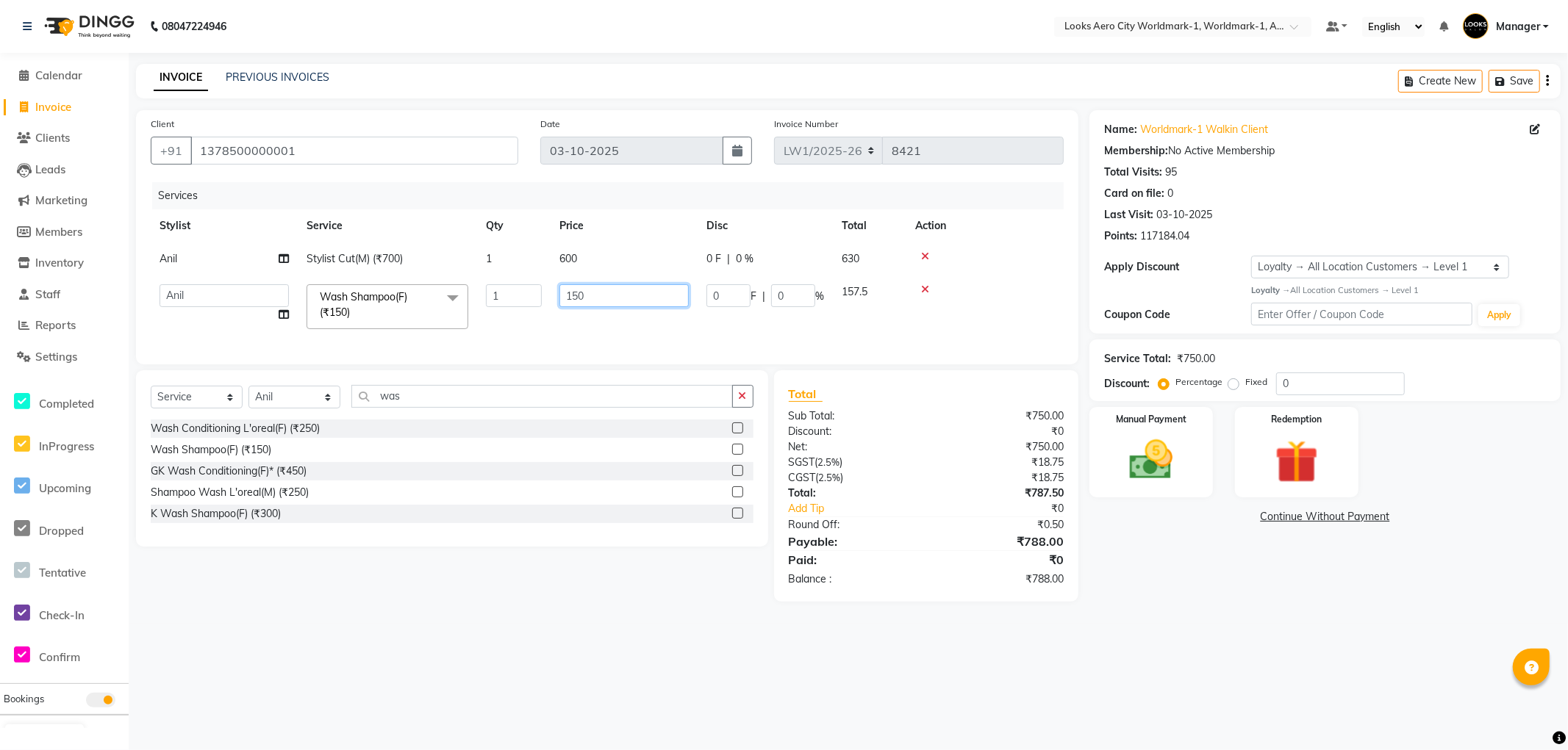
drag, startPoint x: 607, startPoint y: 295, endPoint x: 5, endPoint y: 157, distance: 617.6
click at [2, 162] on app-home "08047224946 Select Location × Looks Aero City Worldmark-1, Worldmark-1, Aerocit…" at bounding box center [784, 312] width 1568 height 624
type input "200"
click at [305, 408] on select "Select Stylist [PERSON_NAME] [PERSON_NAME] [PERSON_NAME] [PERSON_NAME] Counter_…" at bounding box center [294, 397] width 92 height 23
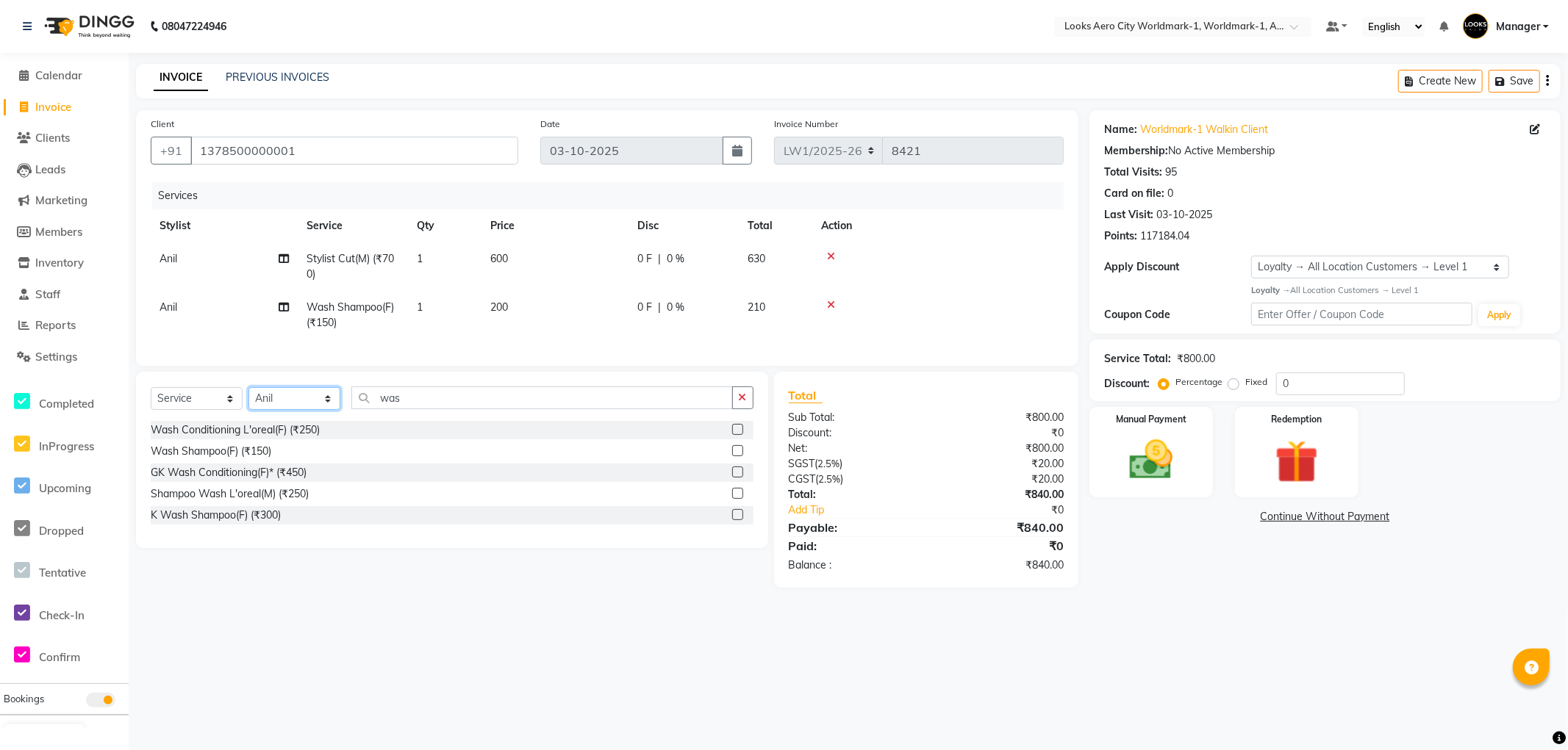
select select "84537"
click at [248, 400] on select "Select Stylist [PERSON_NAME] [PERSON_NAME] [PERSON_NAME] [PERSON_NAME] Counter_…" at bounding box center [294, 399] width 92 height 23
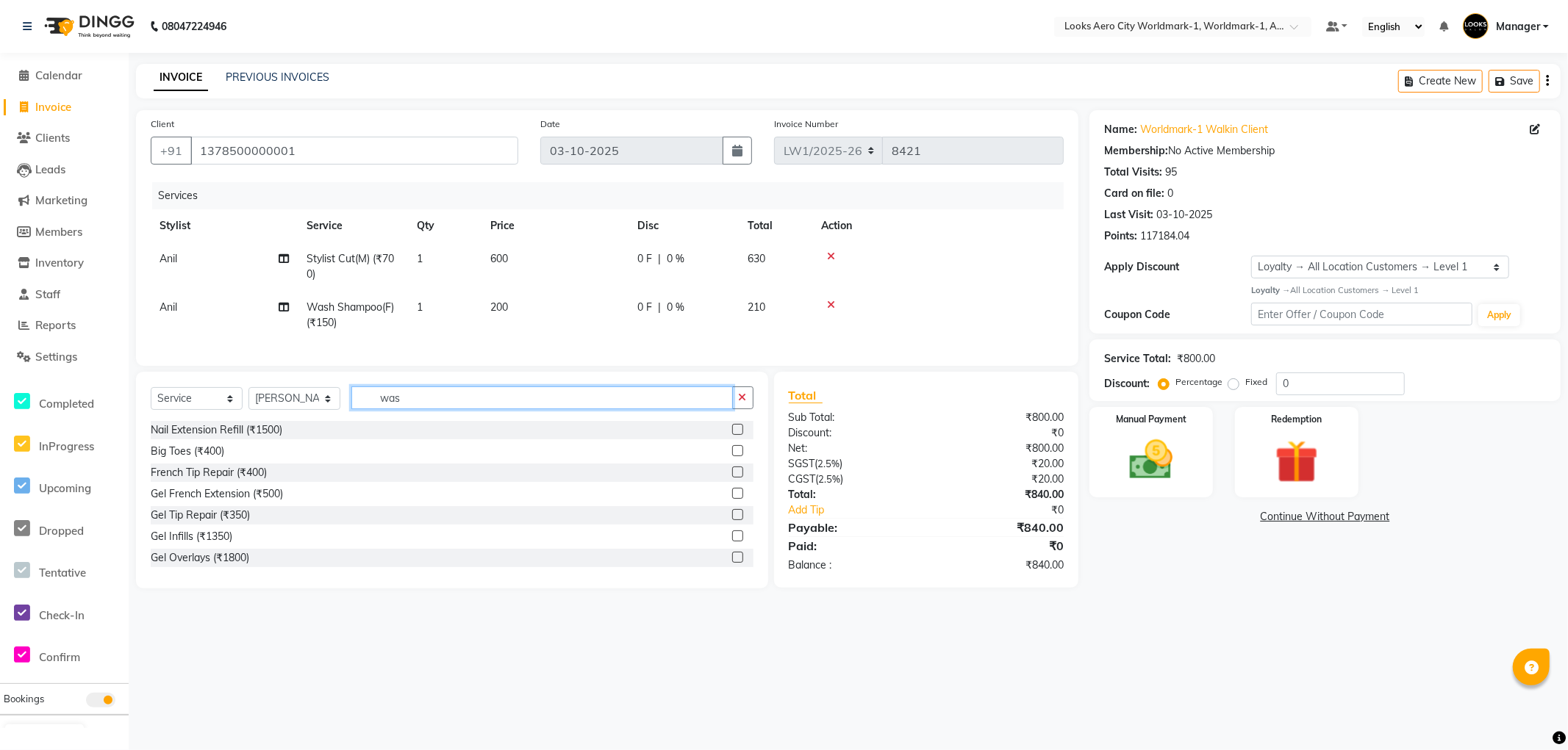
drag, startPoint x: 450, startPoint y: 410, endPoint x: 5, endPoint y: 156, distance: 512.4
click at [0, 166] on app-home "08047224946 Select Location × Looks Aero City Worldmark-1, Worldmark-1, Aerocit…" at bounding box center [784, 305] width 1568 height 611
type input "tou"
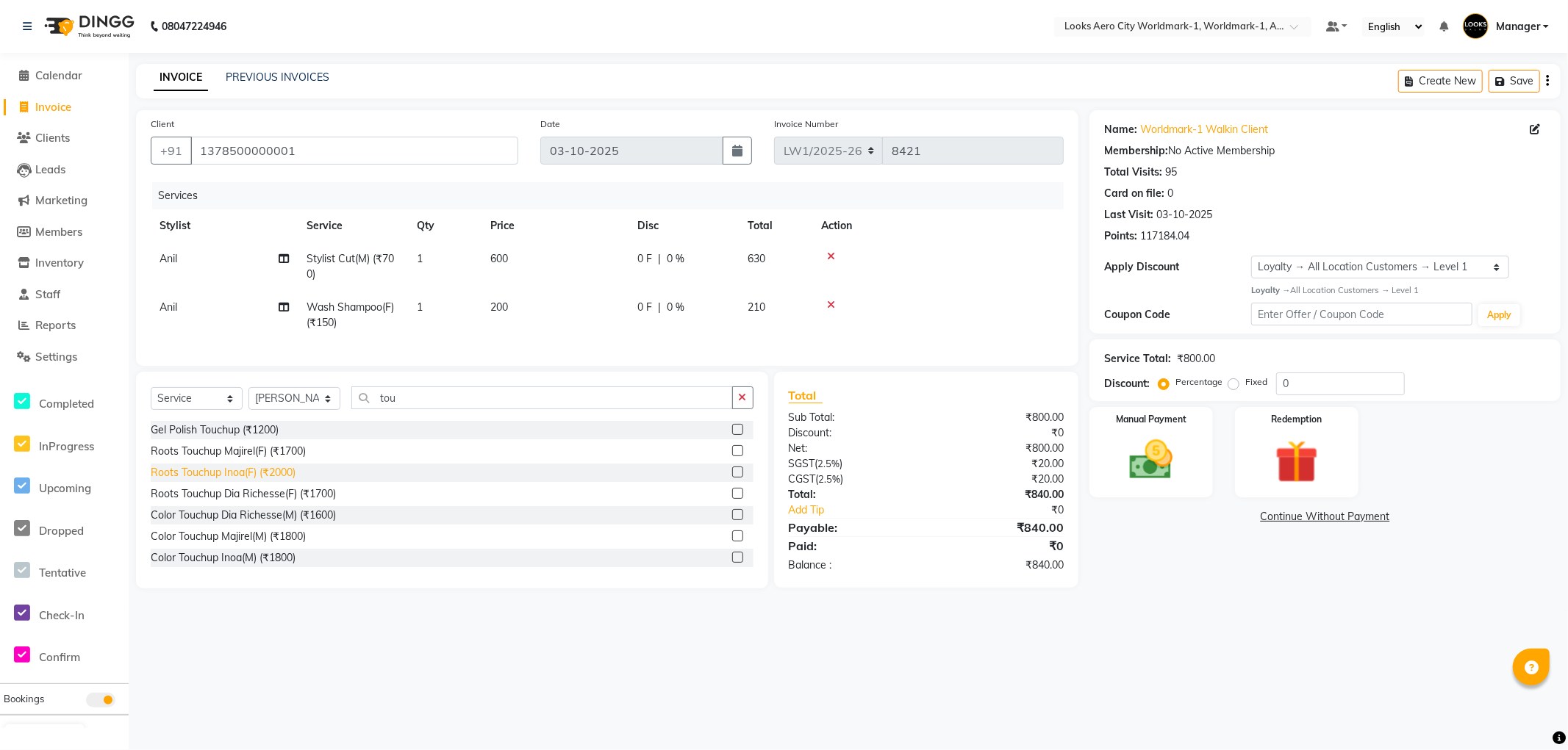
click at [272, 481] on div "Roots Touchup Inoa(F) (₹2000)" at bounding box center [223, 473] width 145 height 15
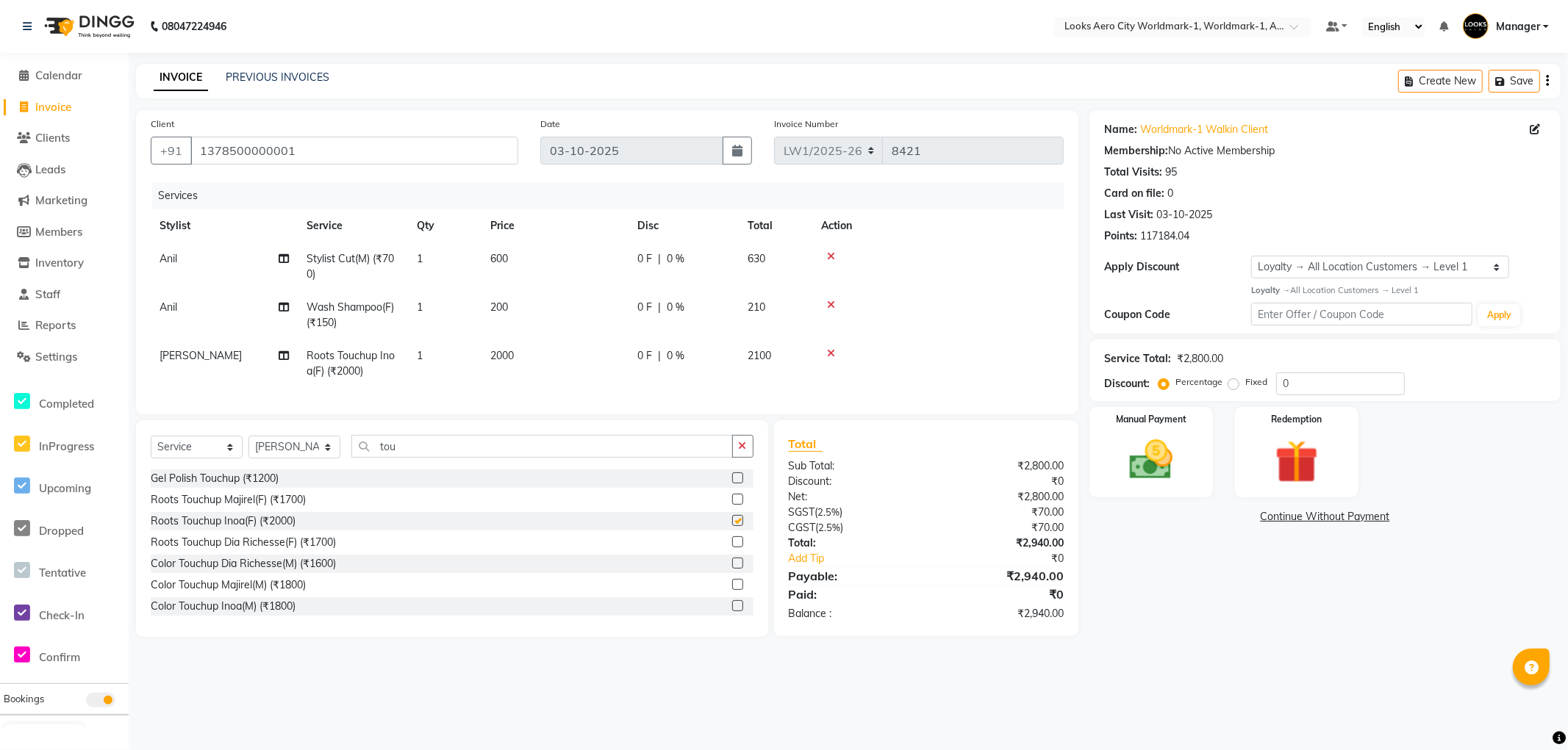
checkbox input "false"
drag, startPoint x: 553, startPoint y: 362, endPoint x: 555, endPoint y: 344, distance: 18.1
click at [552, 356] on td "2000" at bounding box center [554, 364] width 147 height 48
select select "84537"
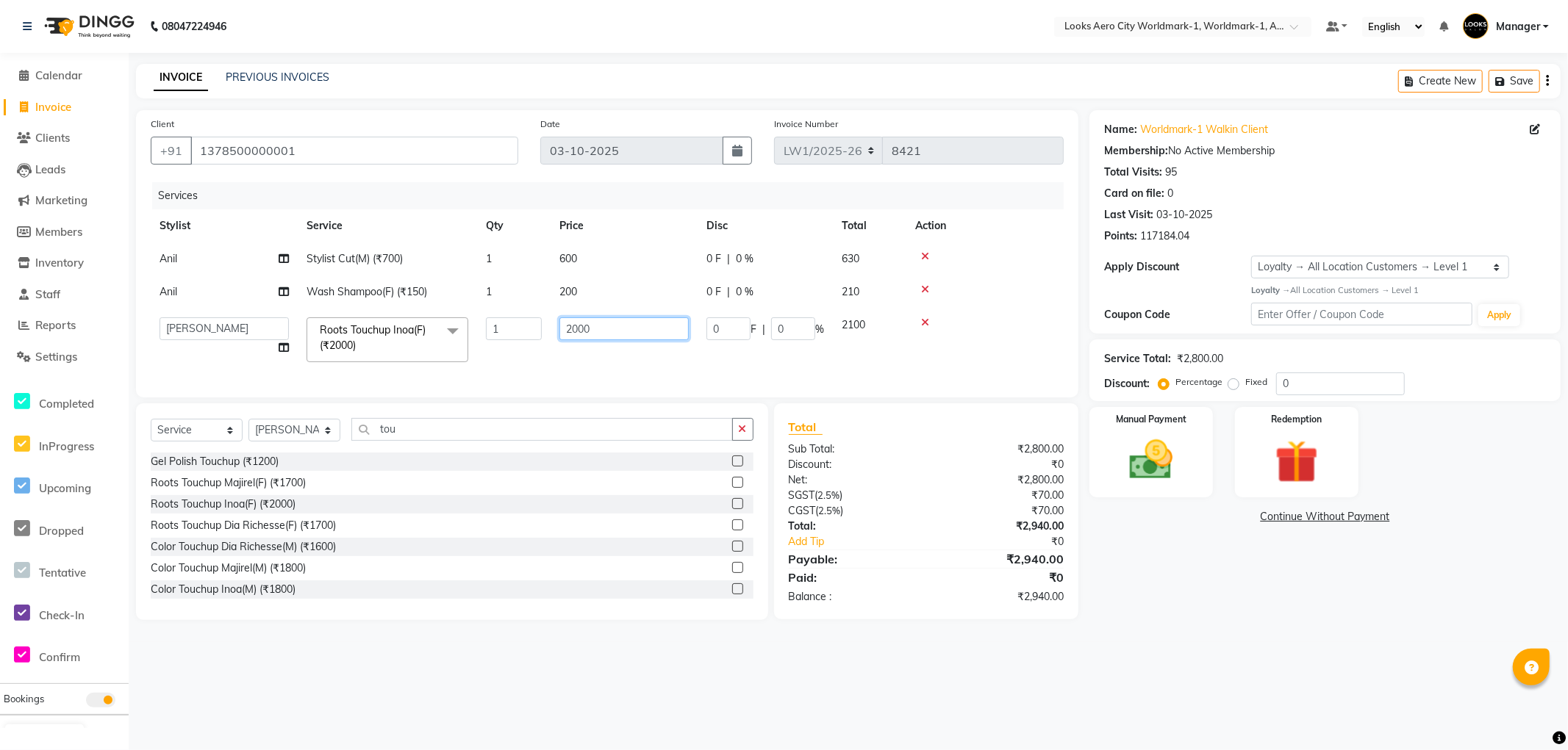
drag, startPoint x: 605, startPoint y: 326, endPoint x: 397, endPoint y: 301, distance: 209.5
click at [385, 314] on tr "Abhishek_Nails Amita Chauhan Anil Ashwin Celina Counter_Sales Dawa_Mgr Gaurav_P…" at bounding box center [607, 340] width 913 height 62
type input "1500"
click at [299, 441] on div "Select Service Product Membership Package Voucher Prepaid Gift Card Select Styl…" at bounding box center [452, 511] width 632 height 217
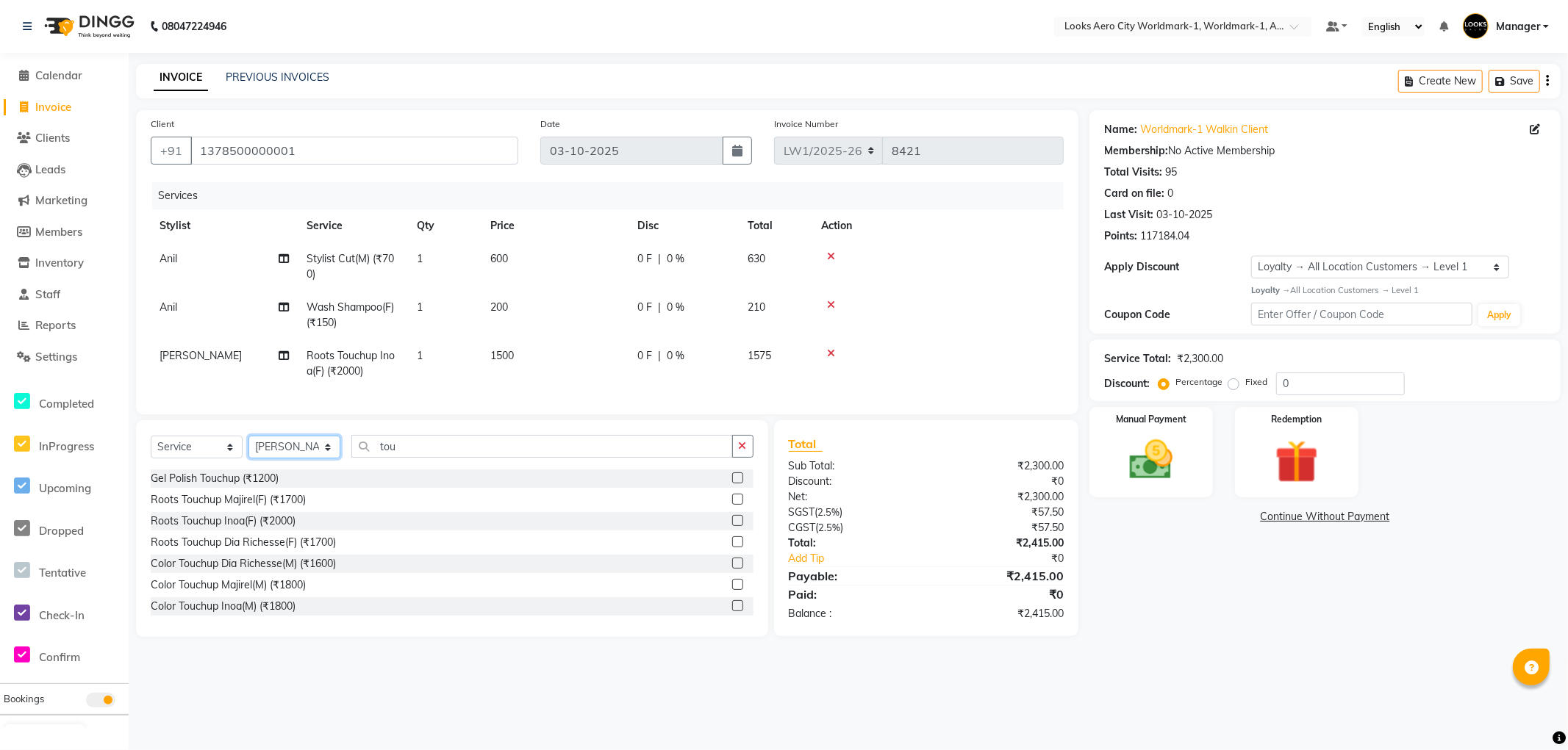
select select "84547"
click at [248, 448] on select "Select Stylist [PERSON_NAME] [PERSON_NAME] [PERSON_NAME] [PERSON_NAME] Counter_…" at bounding box center [294, 447] width 92 height 23
drag, startPoint x: 424, startPoint y: 459, endPoint x: 0, endPoint y: 231, distance: 481.4
click at [0, 231] on app-home "08047224946 Select Location × Looks Aero City Worldmark-1, Worldmark-1, Aerocit…" at bounding box center [784, 330] width 1568 height 659
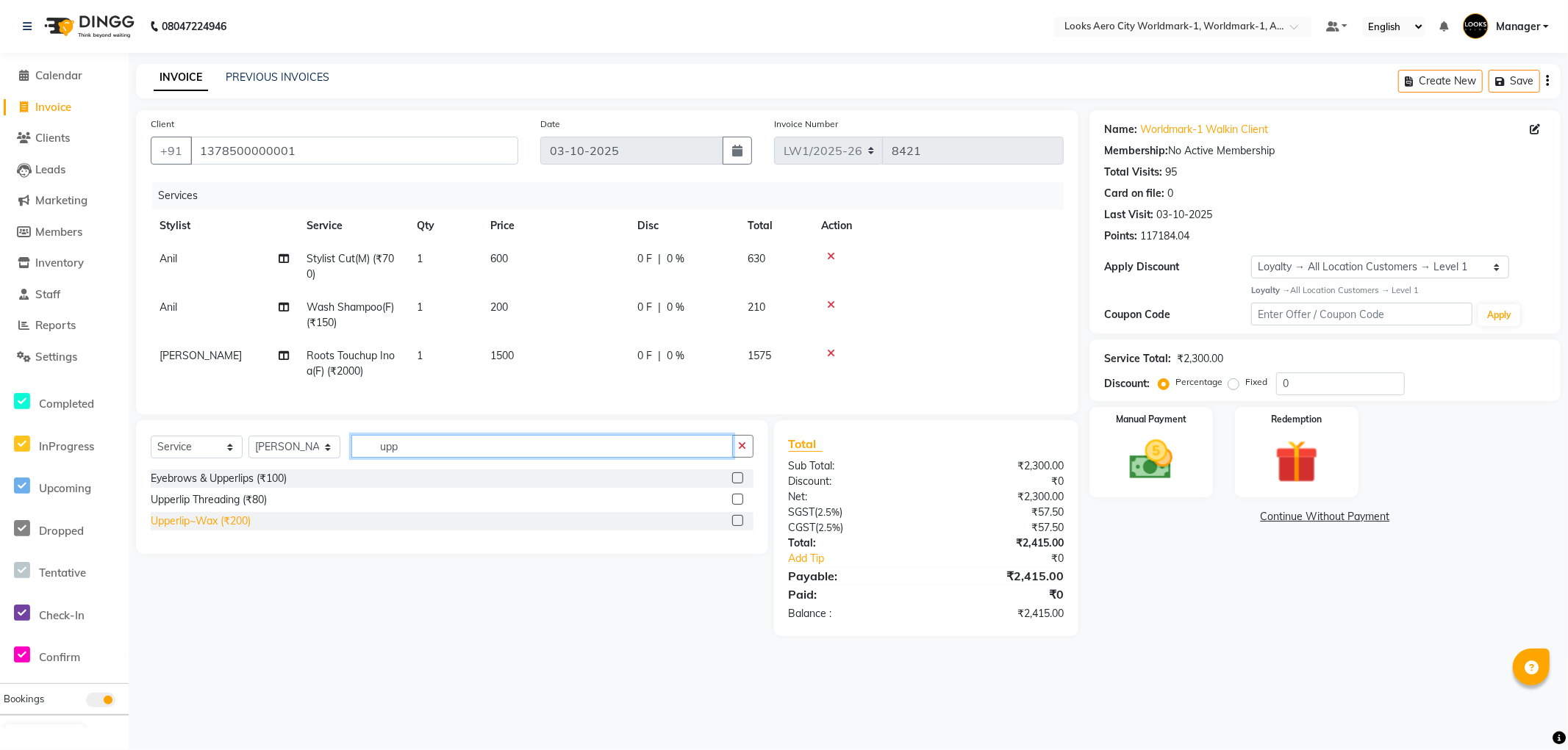
type input "upp"
drag, startPoint x: 244, startPoint y: 534, endPoint x: 258, endPoint y: 458, distance: 77.3
click at [244, 529] on div "Upperlip~Wax (₹200)" at bounding box center [201, 521] width 100 height 15
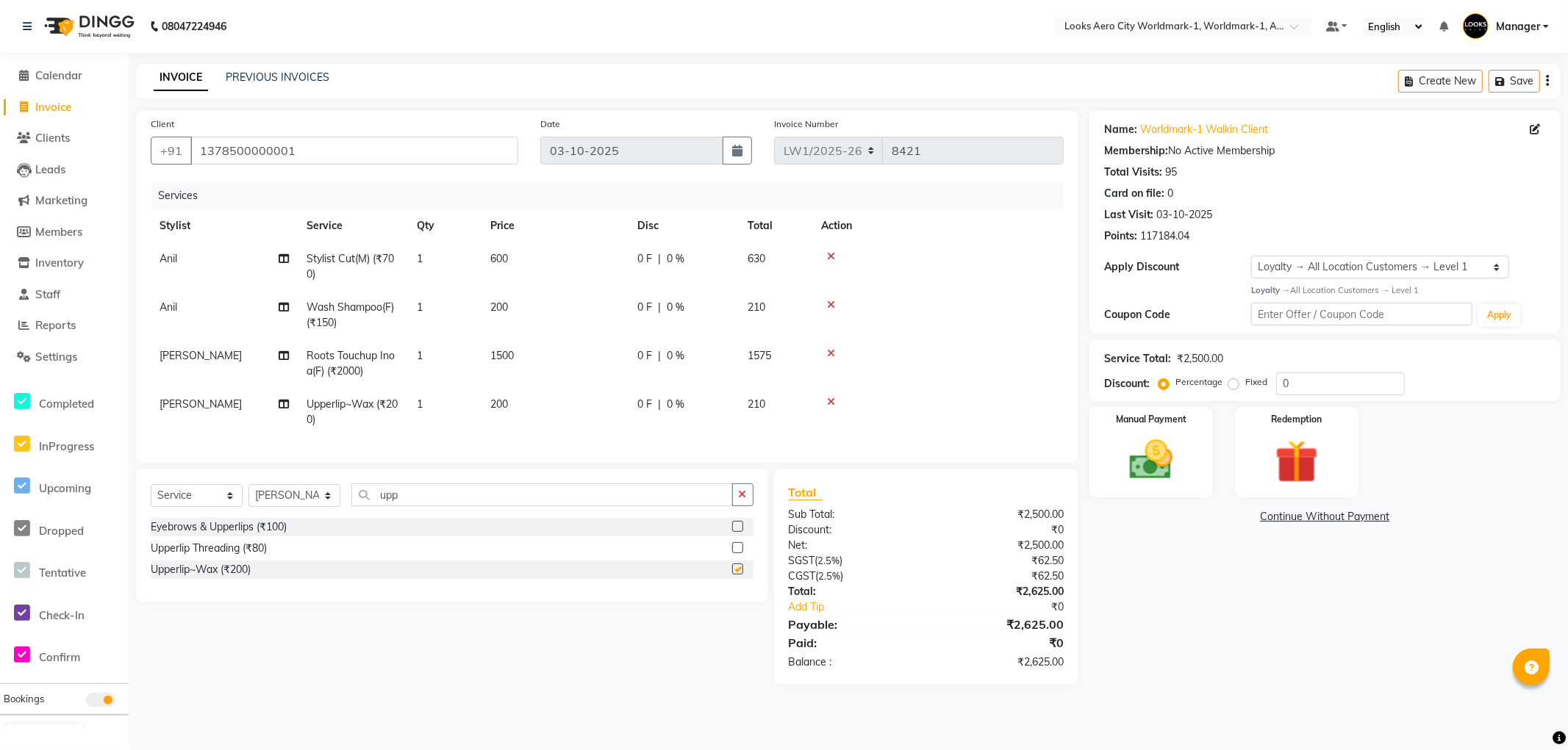
checkbox input "false"
click at [532, 402] on td "200" at bounding box center [554, 412] width 147 height 48
select select "84547"
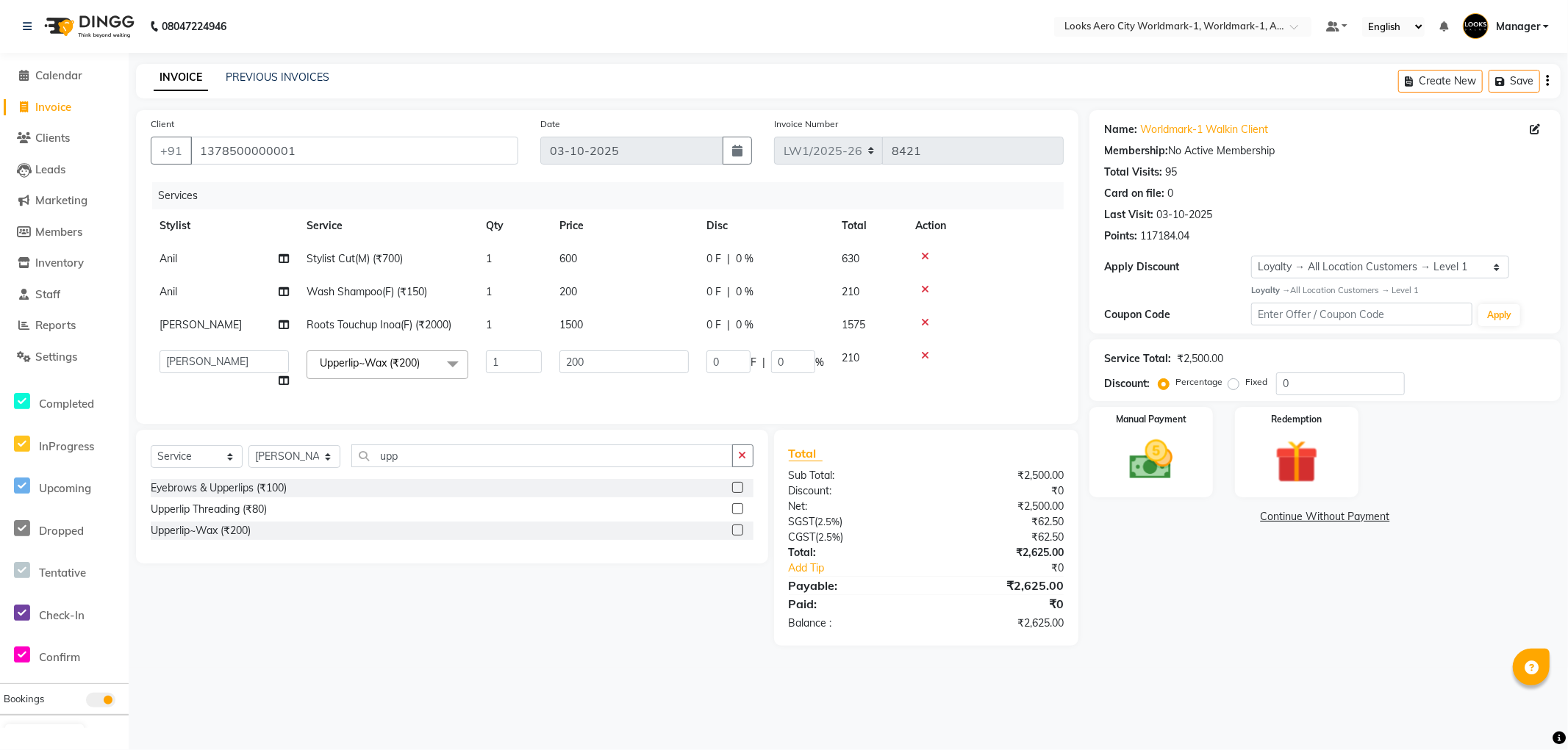
drag, startPoint x: 1197, startPoint y: 627, endPoint x: 1162, endPoint y: 618, distance: 36.1
click at [1196, 628] on div "Name: Worldmark-1 Walkin Client Membership: No Active Membership Total Visits: …" at bounding box center [1330, 378] width 482 height 536
click at [1187, 609] on div "Name: Worldmark-1 Walkin Client Membership: No Active Membership Total Visits: …" at bounding box center [1330, 378] width 482 height 536
click at [1181, 629] on div "Name: Worldmark-1 Walkin Client Membership: No Active Membership Total Visits: …" at bounding box center [1330, 378] width 482 height 536
drag, startPoint x: 315, startPoint y: 150, endPoint x: 119, endPoint y: 134, distance: 196.7
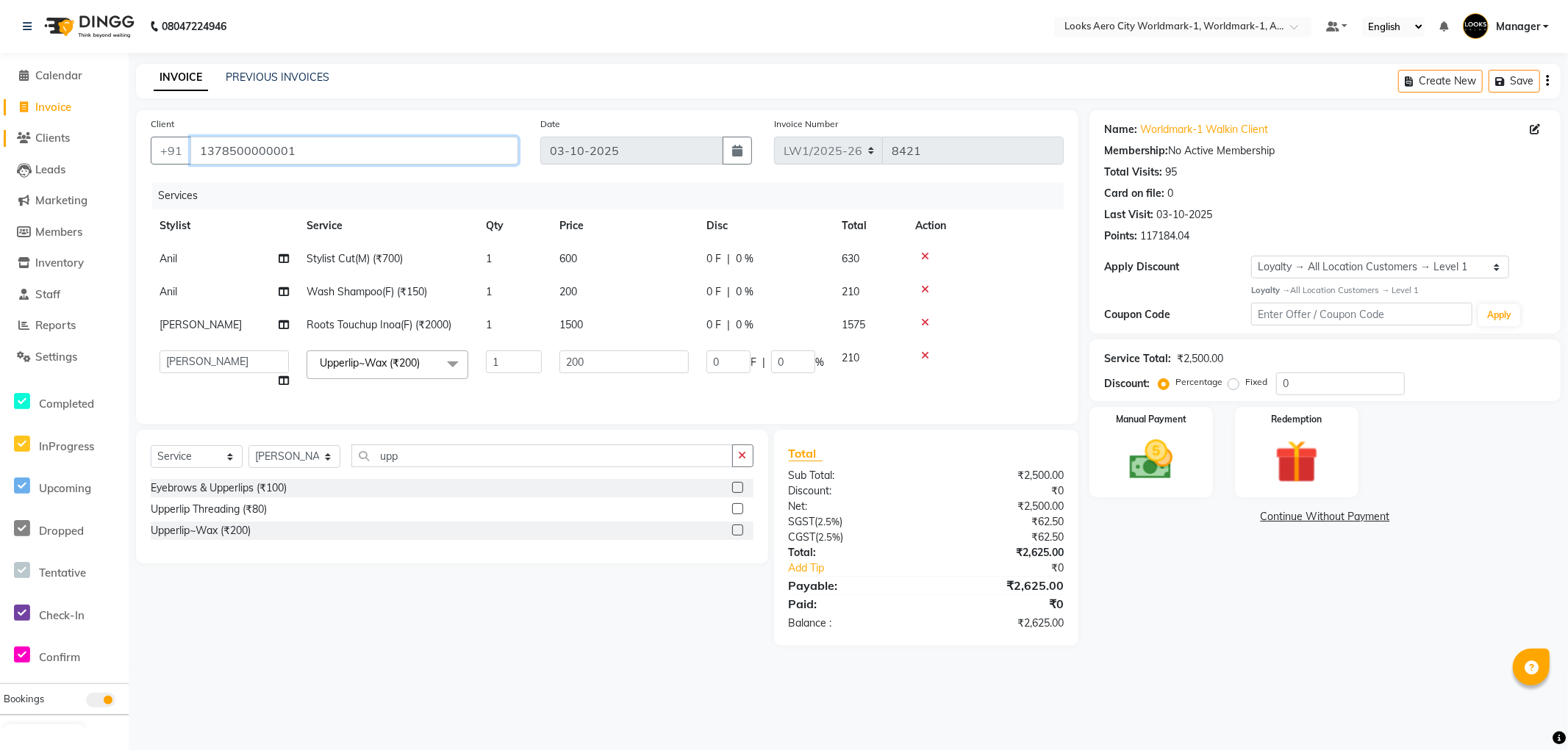
click at [119, 134] on app-home "08047224946 Select Location × Looks Aero City Worldmark-1, Worldmark-1, Aerocit…" at bounding box center [784, 333] width 1568 height 668
click at [1186, 488] on div "Manual Payment" at bounding box center [1151, 452] width 128 height 94
click at [1230, 514] on span "CASH" at bounding box center [1240, 518] width 31 height 17
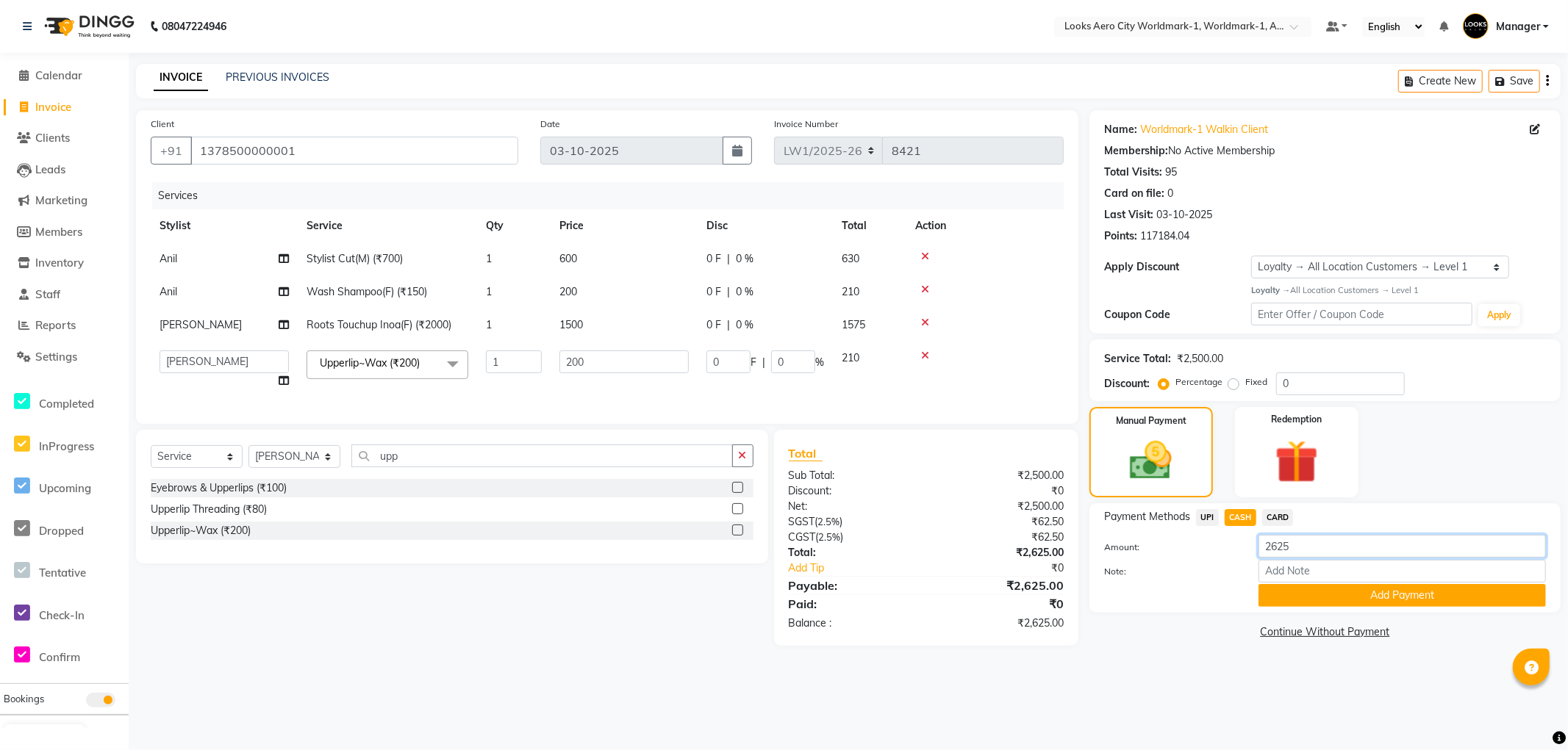
drag, startPoint x: 1313, startPoint y: 546, endPoint x: 1236, endPoint y: 552, distance: 77.2
click at [1236, 552] on div "Amount: 2625" at bounding box center [1325, 547] width 464 height 25
drag, startPoint x: 320, startPoint y: 151, endPoint x: 98, endPoint y: 151, distance: 222.0
click at [98, 151] on app-home "08047224946 Select Location × Looks Aero City Worldmark-1, Worldmark-1, Aerocit…" at bounding box center [784, 333] width 1568 height 668
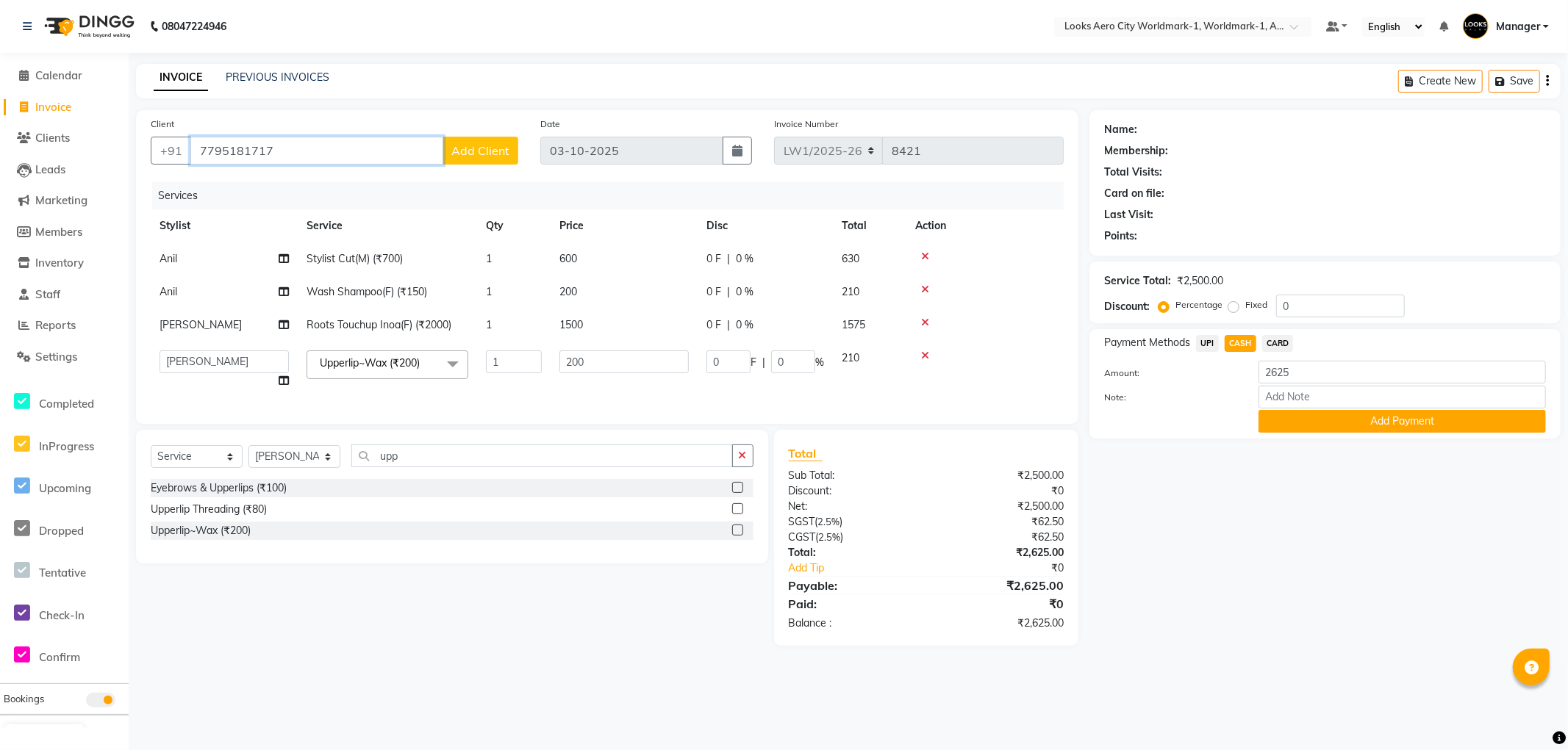
type input "7795181717"
click at [477, 144] on span "Add Client" at bounding box center [479, 151] width 58 height 15
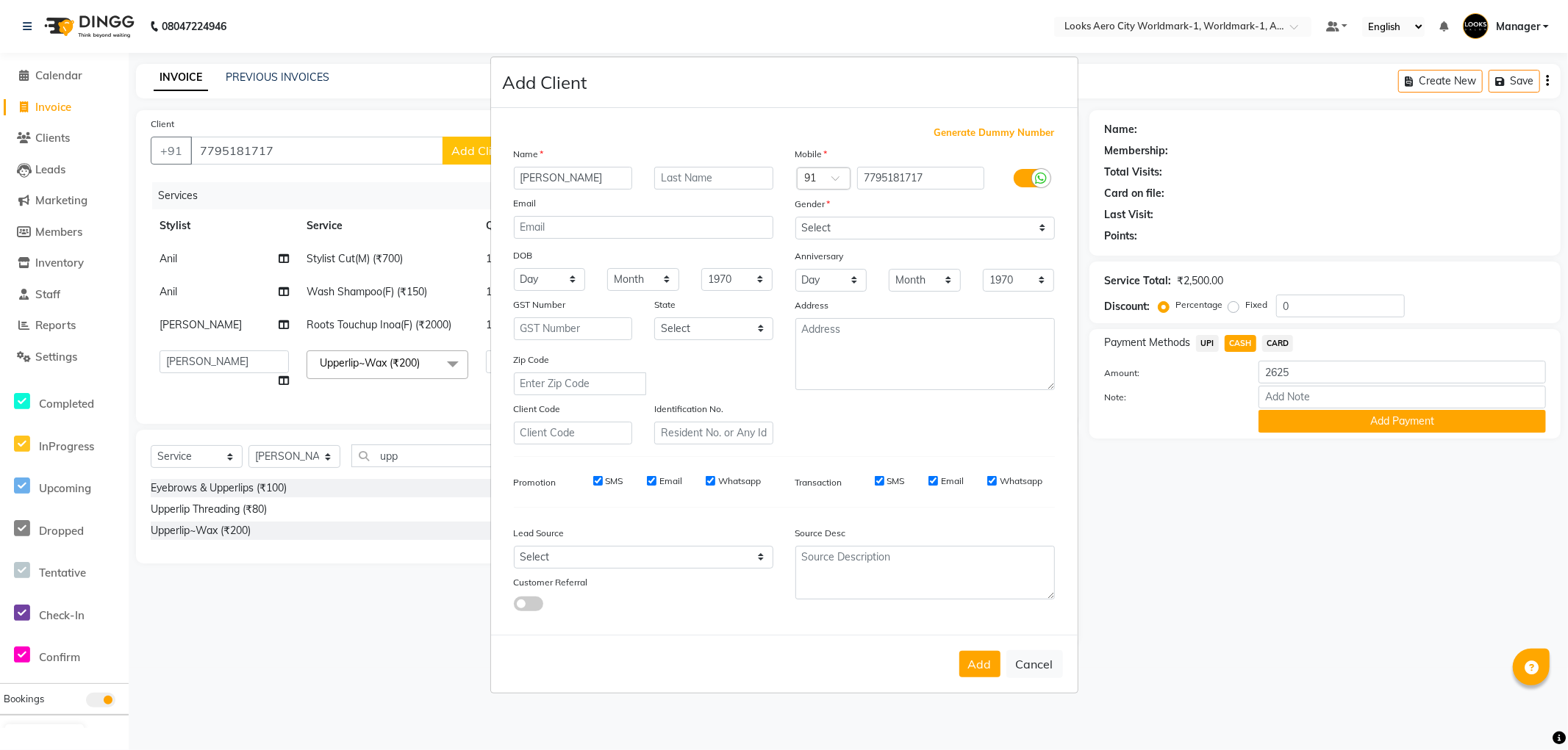
type input "Shubhang"
type input "Gupta"
click at [838, 233] on select "Select Male Female Other Prefer Not To Say" at bounding box center [926, 228] width 260 height 23
select select "male"
click at [796, 217] on select "Select Male Female Other Prefer Not To Say" at bounding box center [926, 228] width 260 height 23
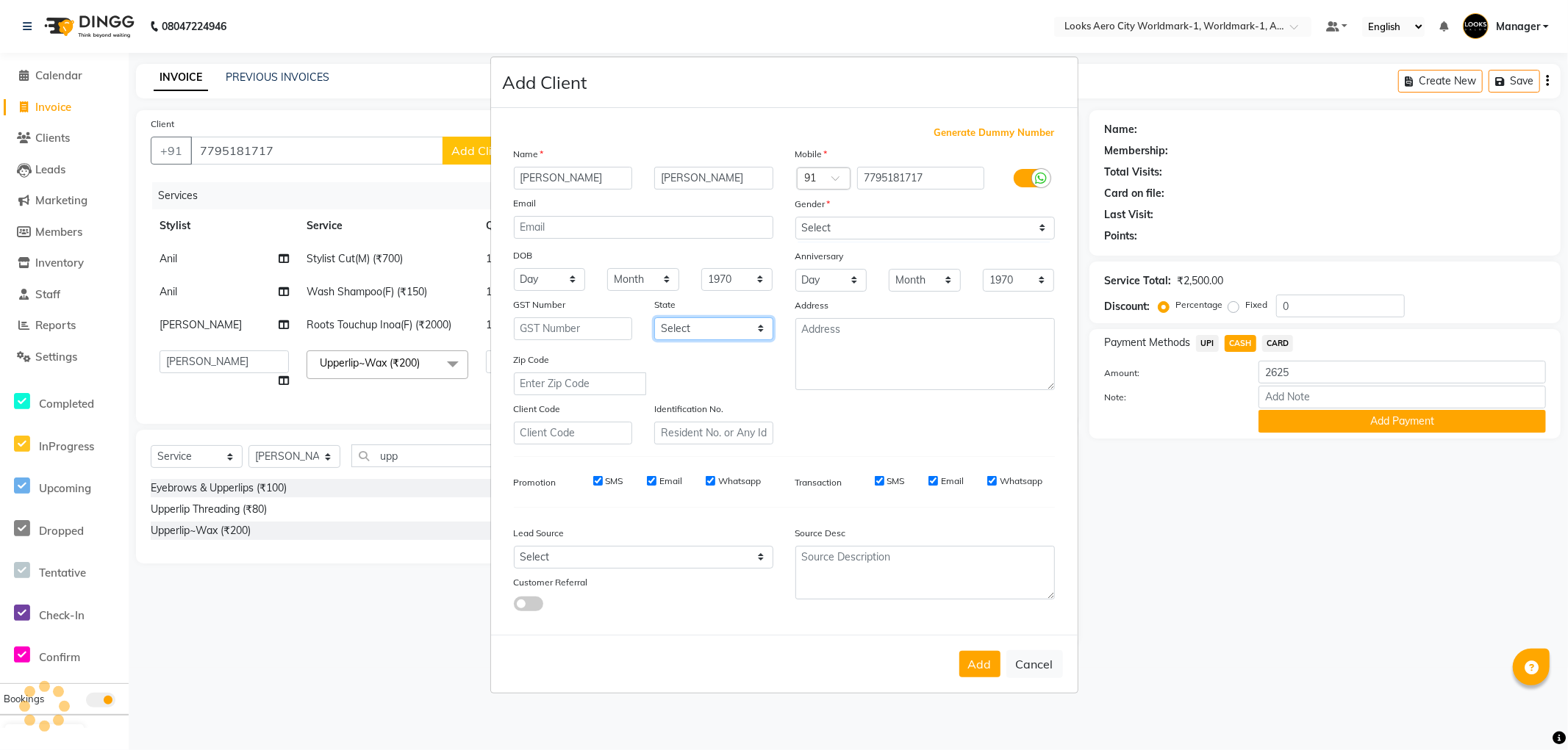
click at [704, 329] on select "Select Andaman and Nicobar Islands Andhra Pradesh Arunachal Pradesh Assam Bihar…" at bounding box center [714, 329] width 119 height 23
select select "10"
click at [655, 317] on select "Select Andaman and Nicobar Islands Andhra Pradesh Arunachal Pradesh Assam Bihar…" at bounding box center [714, 329] width 119 height 23
click at [975, 660] on button "Add" at bounding box center [980, 665] width 41 height 27
select select
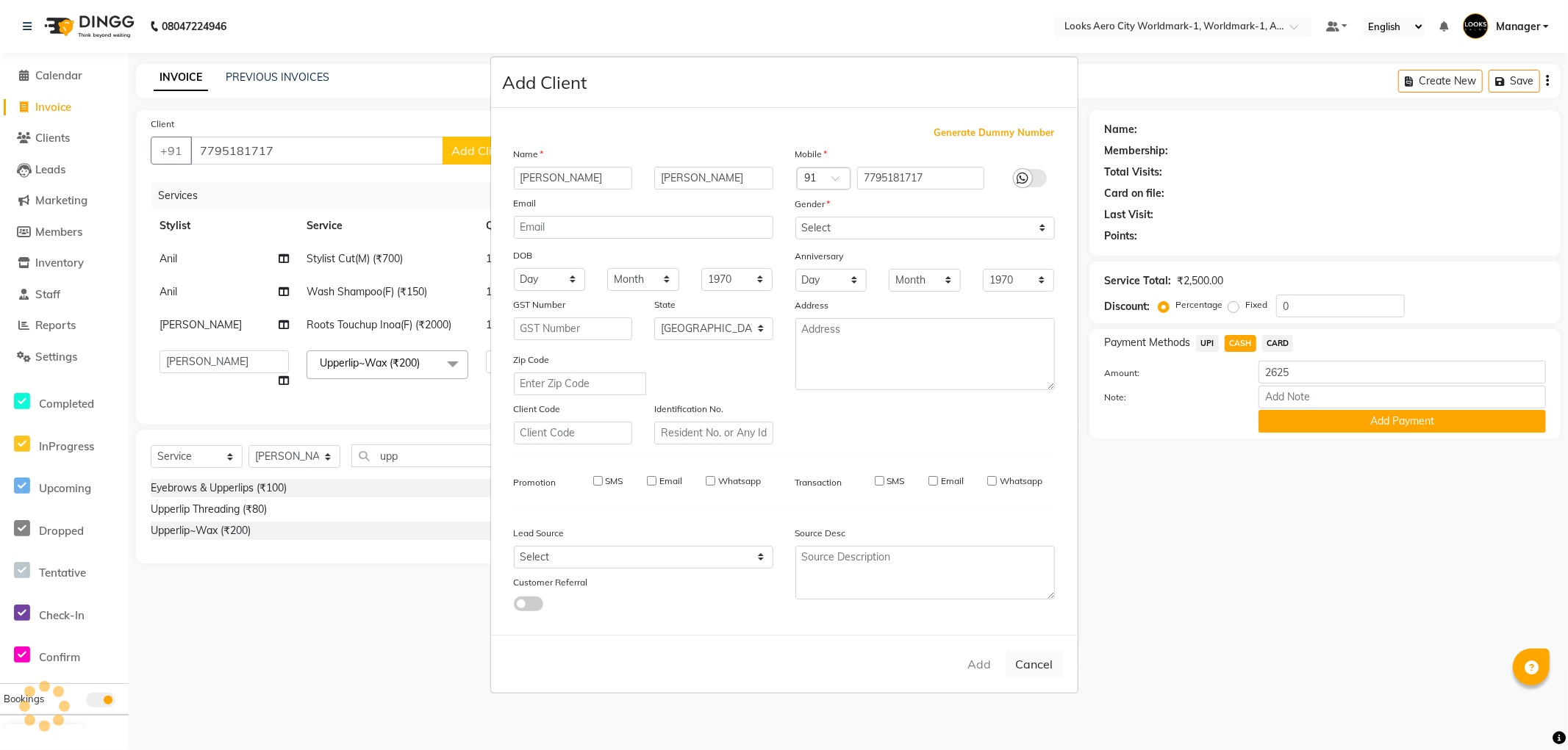
select select
select select "null"
select select
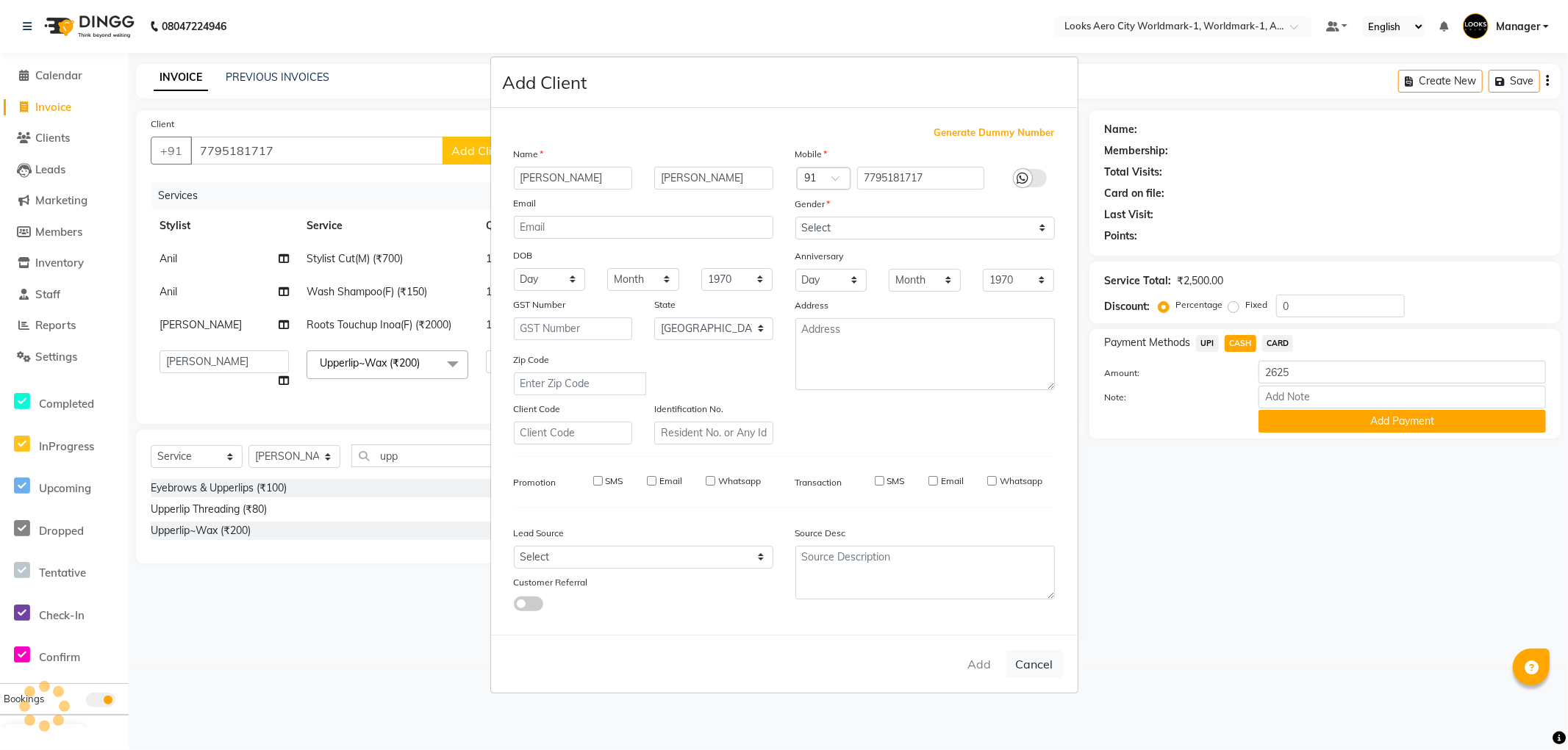
select select
checkbox input "false"
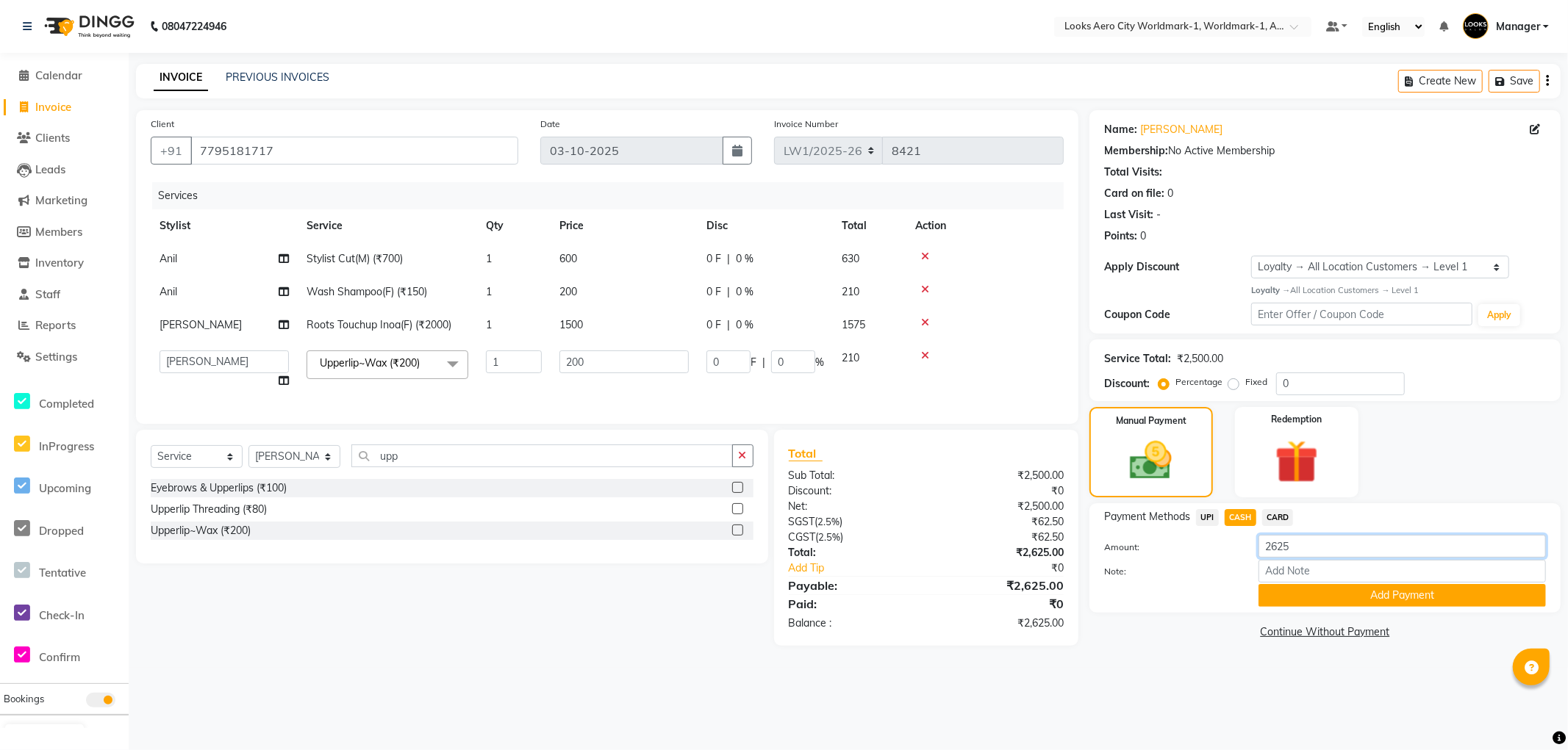
drag, startPoint x: 1333, startPoint y: 547, endPoint x: 1147, endPoint y: 519, distance: 188.1
click at [1147, 519] on div "Payment Methods UPI CASH CARD Amount: 2625 Note: Add Payment" at bounding box center [1325, 558] width 442 height 98
drag, startPoint x: 1331, startPoint y: 592, endPoint x: 1253, endPoint y: 585, distance: 78.3
click at [1329, 591] on button "Add Payment" at bounding box center [1402, 596] width 287 height 23
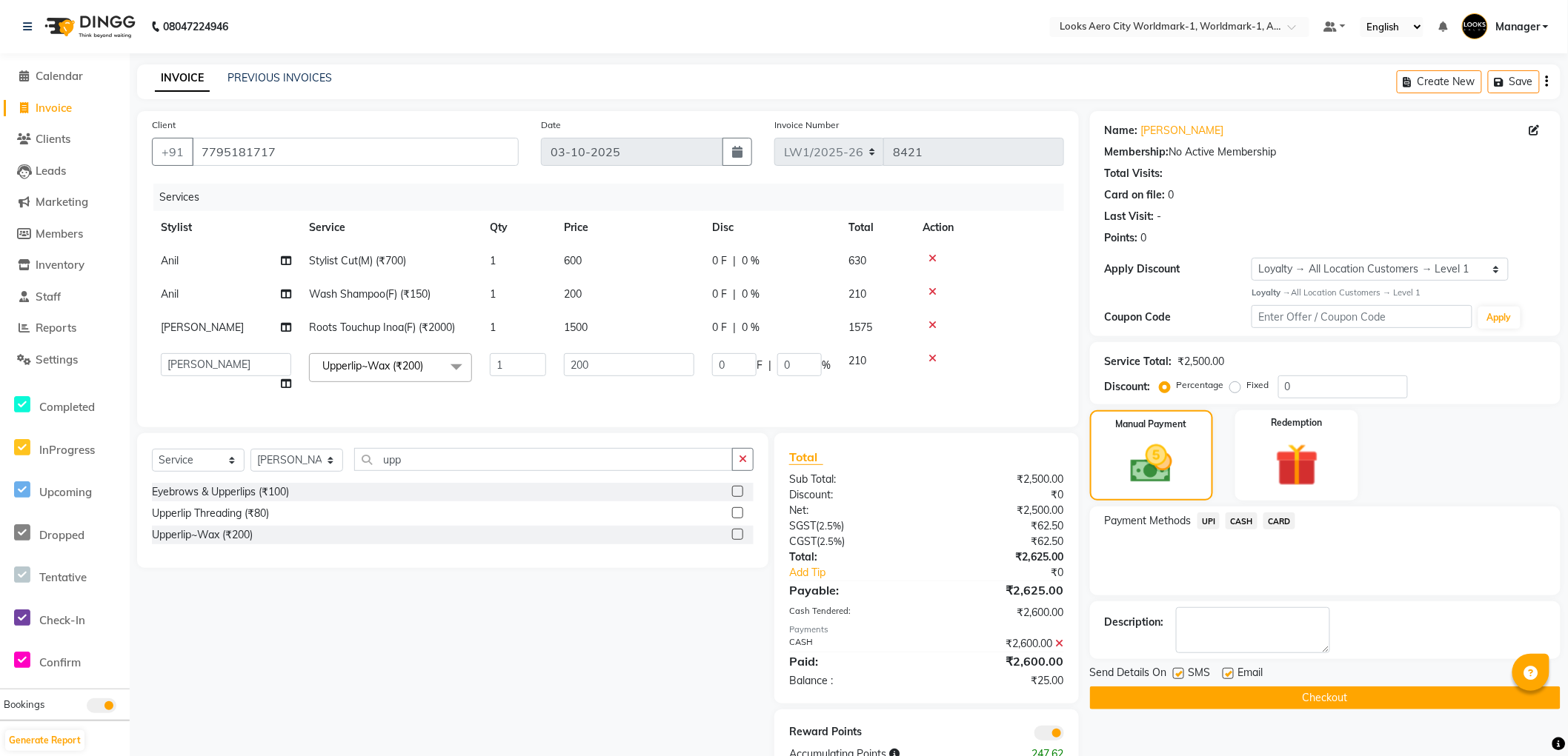
click at [1209, 518] on span "UPI" at bounding box center [1209, 521] width 23 height 17
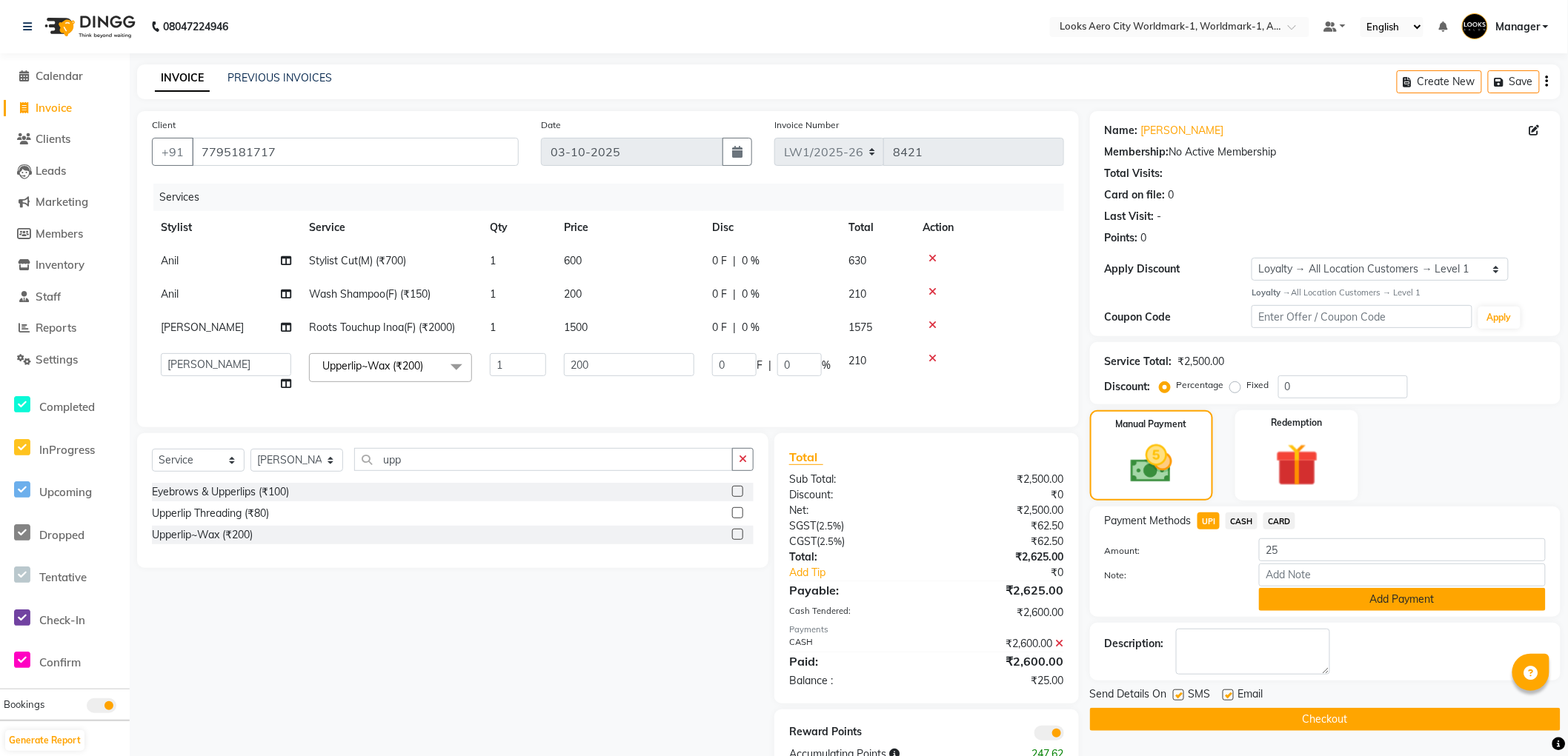
click at [1276, 603] on button "Add Payment" at bounding box center [1402, 599] width 286 height 23
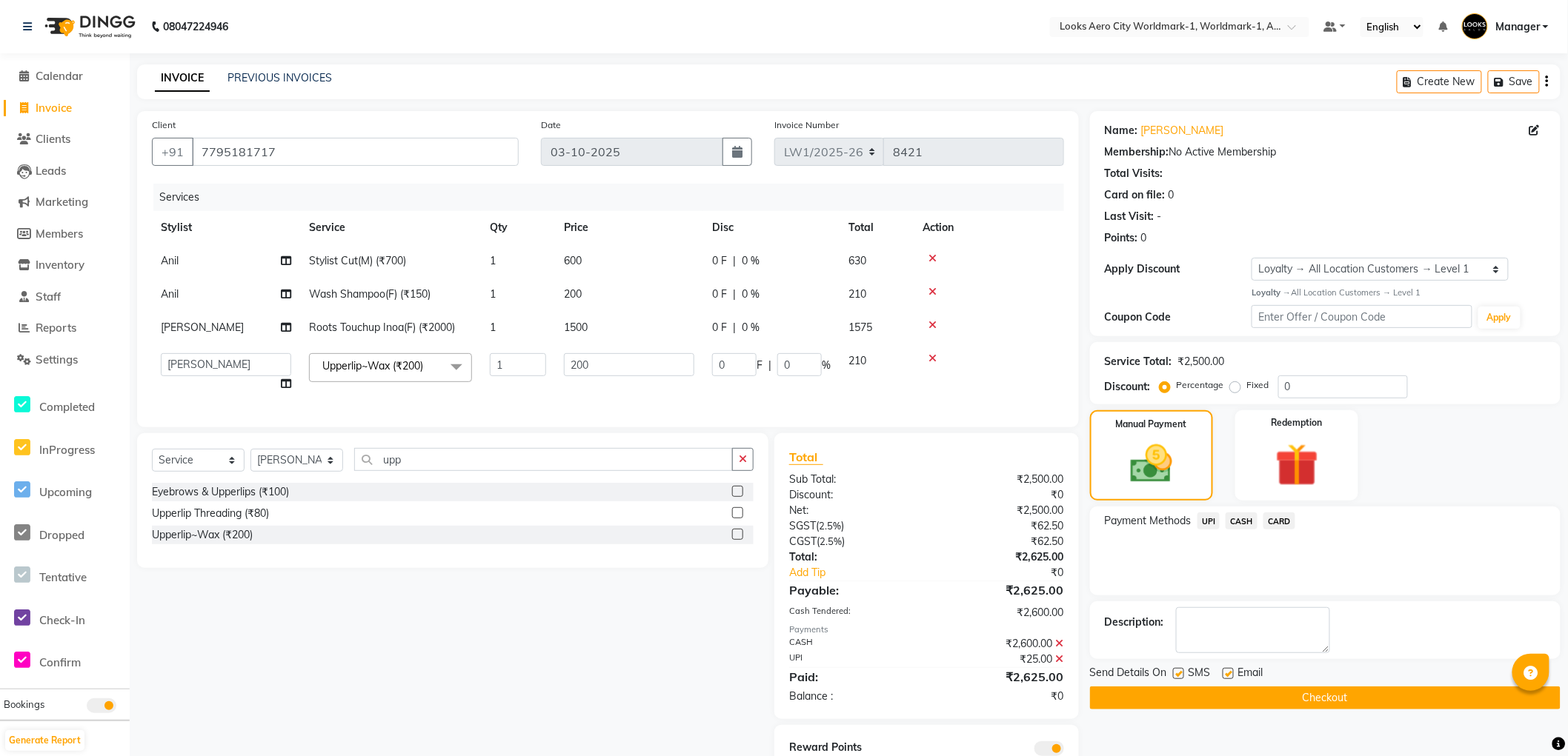
click at [1140, 697] on button "Checkout" at bounding box center [1325, 698] width 471 height 23
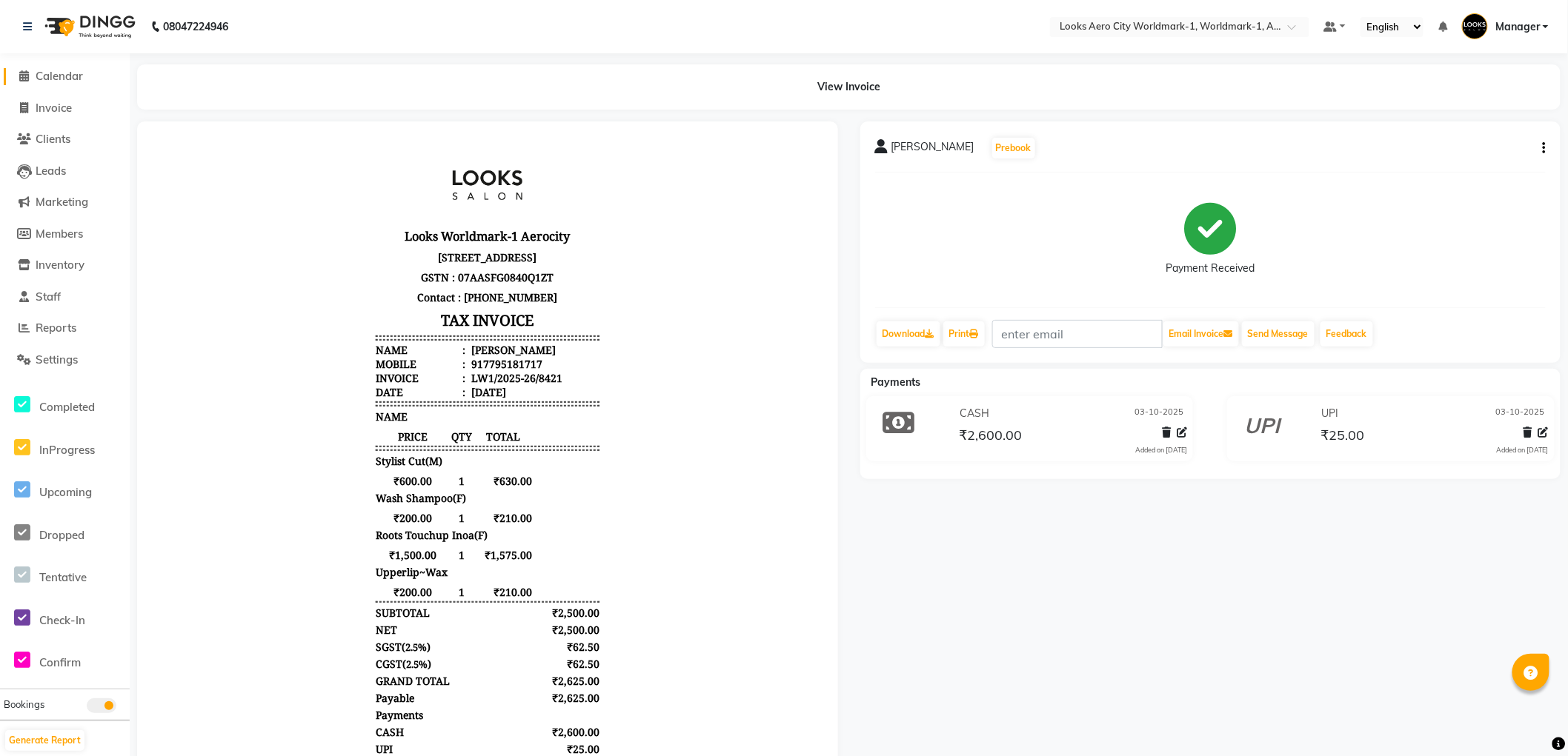
click at [76, 76] on span "Calendar" at bounding box center [59, 75] width 48 height 14
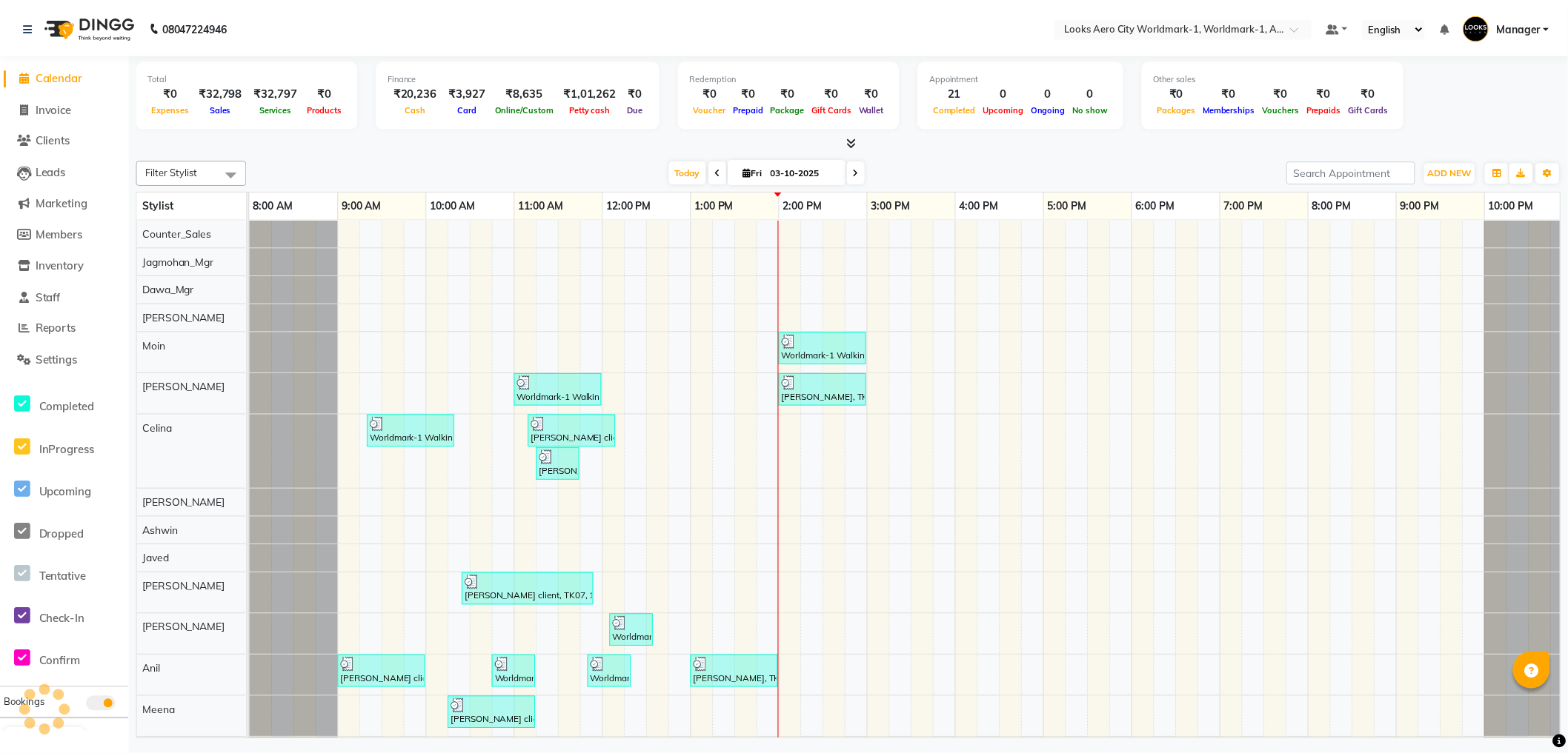
scroll to position [0, 11]
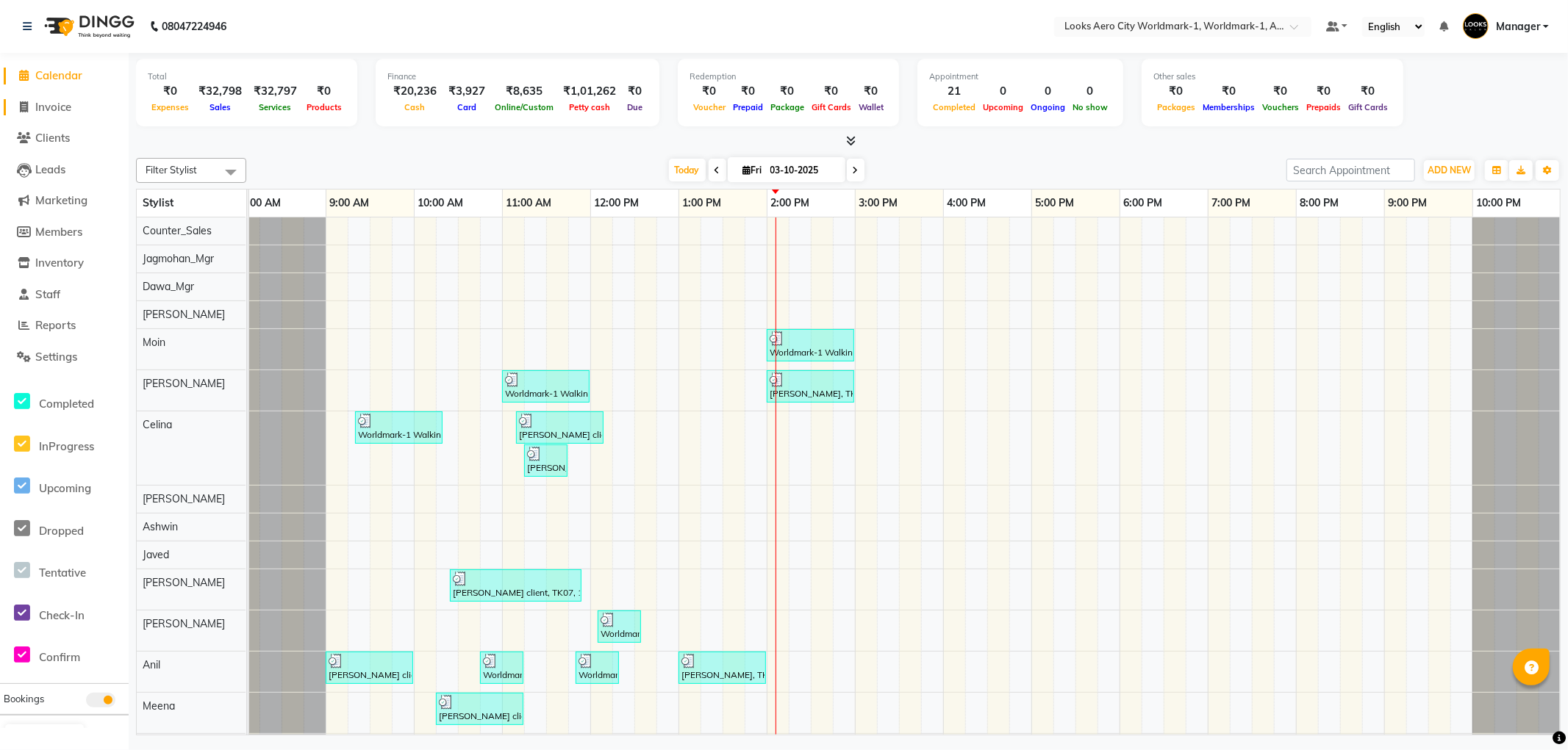
click at [53, 107] on span "Invoice" at bounding box center [53, 107] width 36 height 14
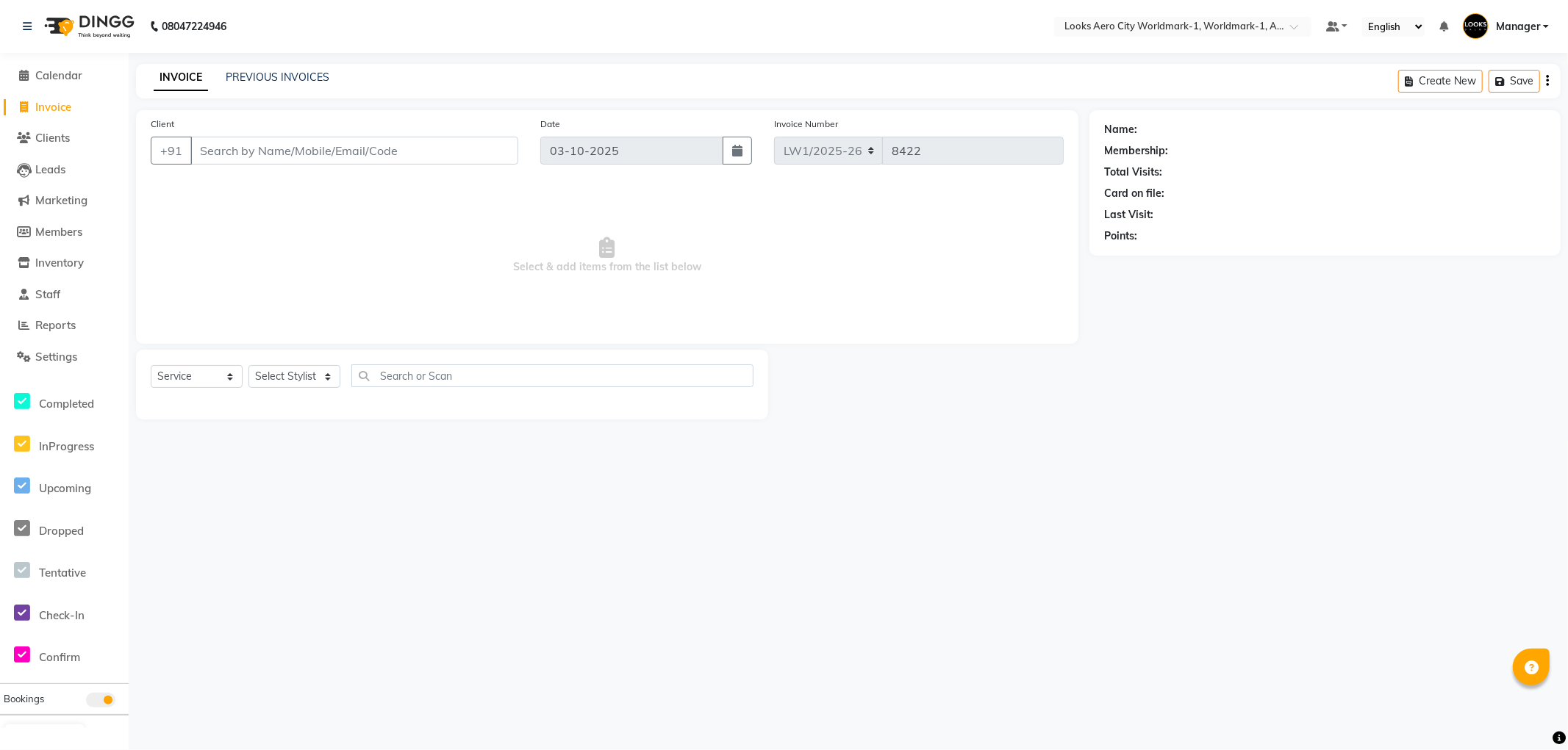
click at [251, 148] on input "Client" at bounding box center [354, 150] width 328 height 27
click at [302, 151] on input "Client" at bounding box center [354, 150] width 328 height 27
click at [307, 147] on input "Client" at bounding box center [354, 150] width 328 height 27
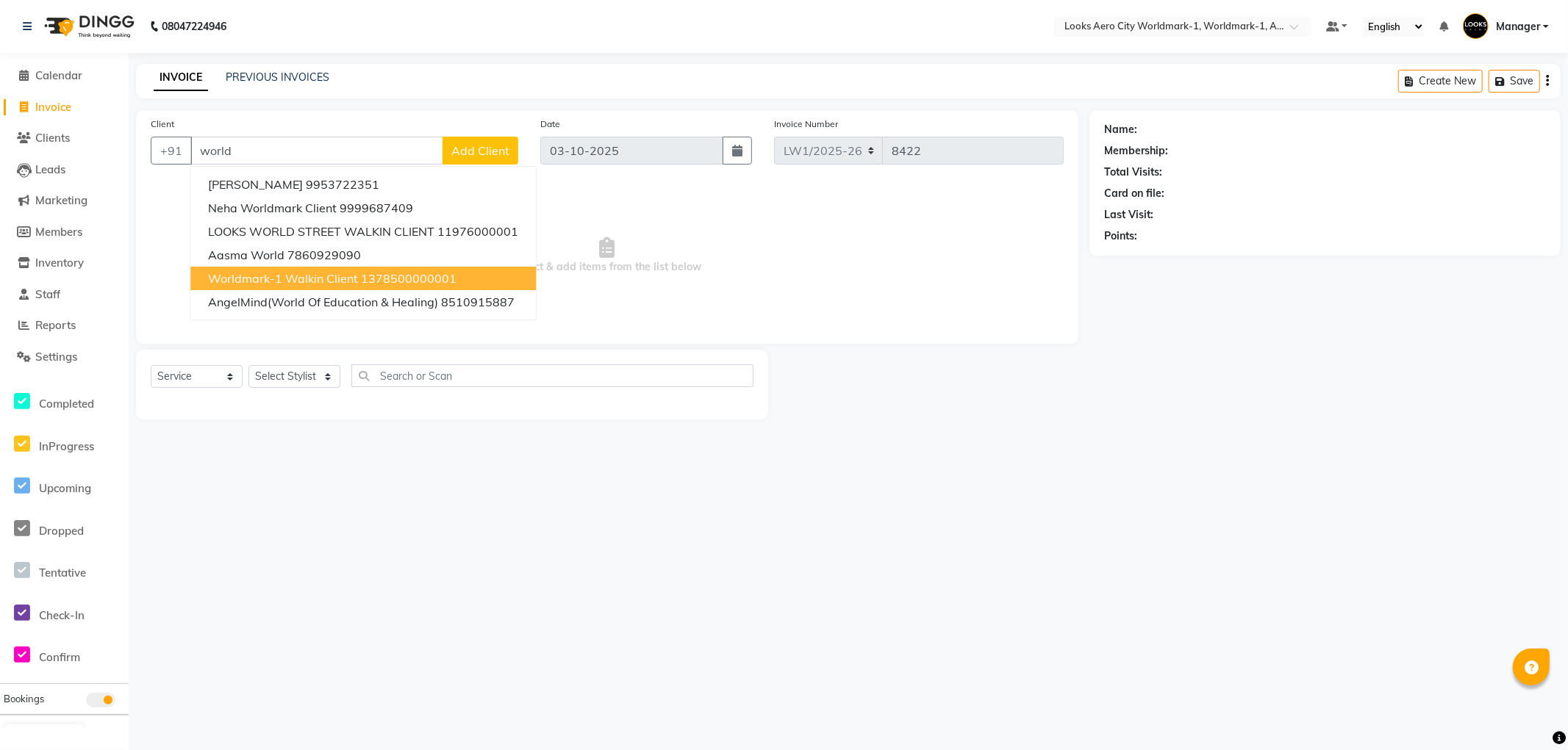
click at [306, 274] on span "Worldmark-1 Walkin Client" at bounding box center [283, 278] width 150 height 15
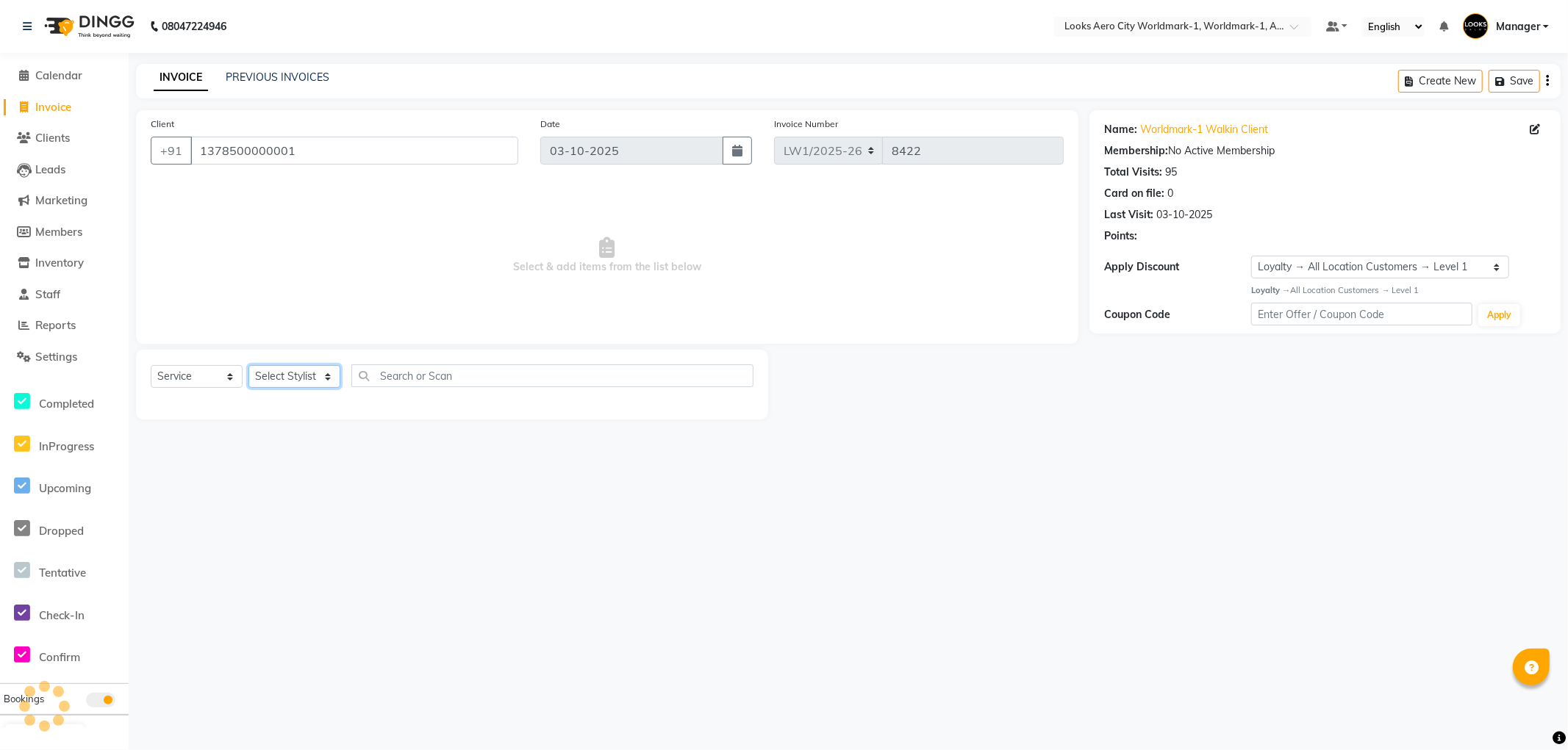
drag, startPoint x: 309, startPoint y: 373, endPoint x: 307, endPoint y: 366, distance: 7.3
click at [309, 373] on select "Select Stylist [PERSON_NAME] [PERSON_NAME] [PERSON_NAME] [PERSON_NAME] Counter_…" at bounding box center [294, 377] width 92 height 23
click at [248, 366] on select "Select Stylist [PERSON_NAME] [PERSON_NAME] [PERSON_NAME] [PERSON_NAME] Counter_…" at bounding box center [294, 377] width 92 height 23
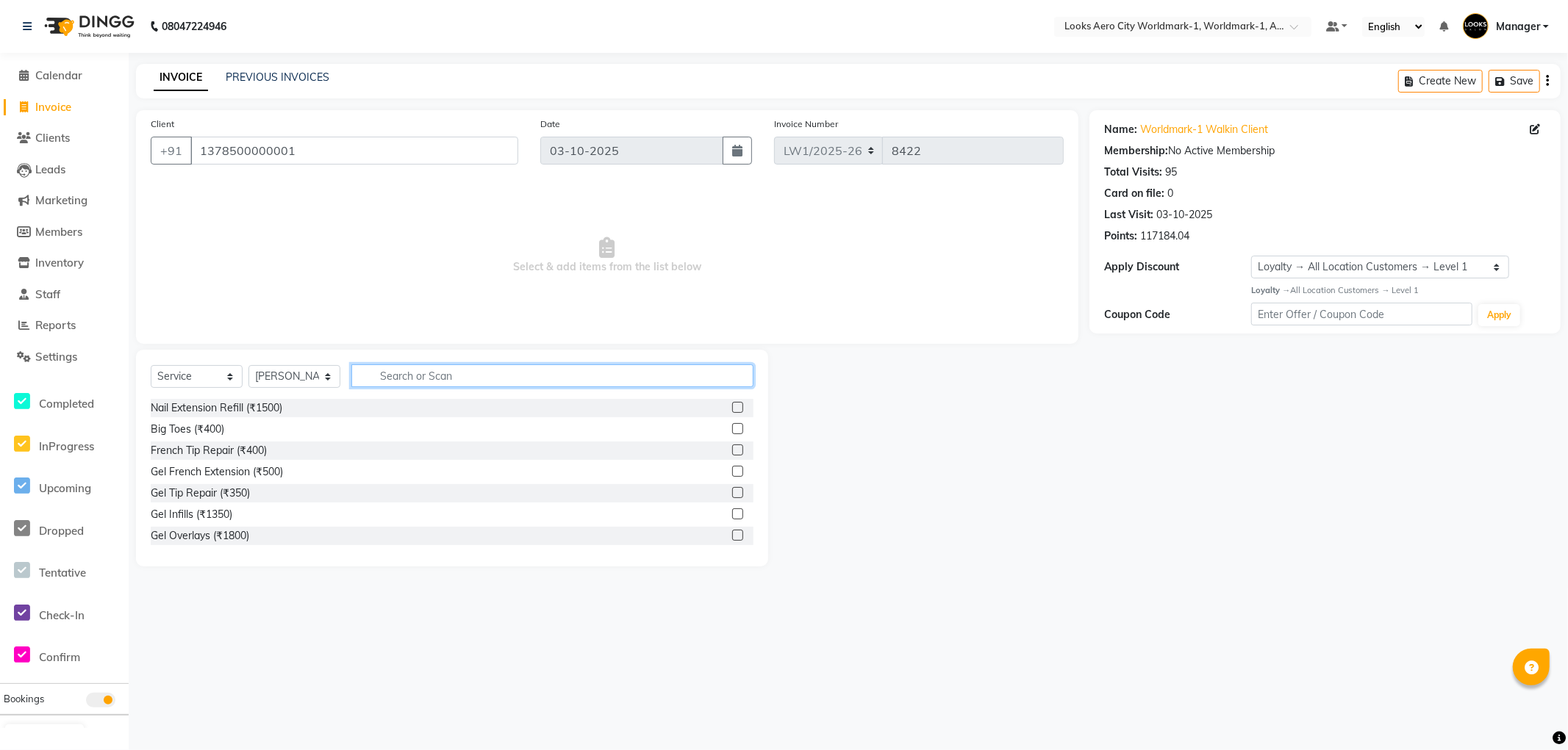
click at [426, 371] on input "text" at bounding box center [552, 376] width 402 height 23
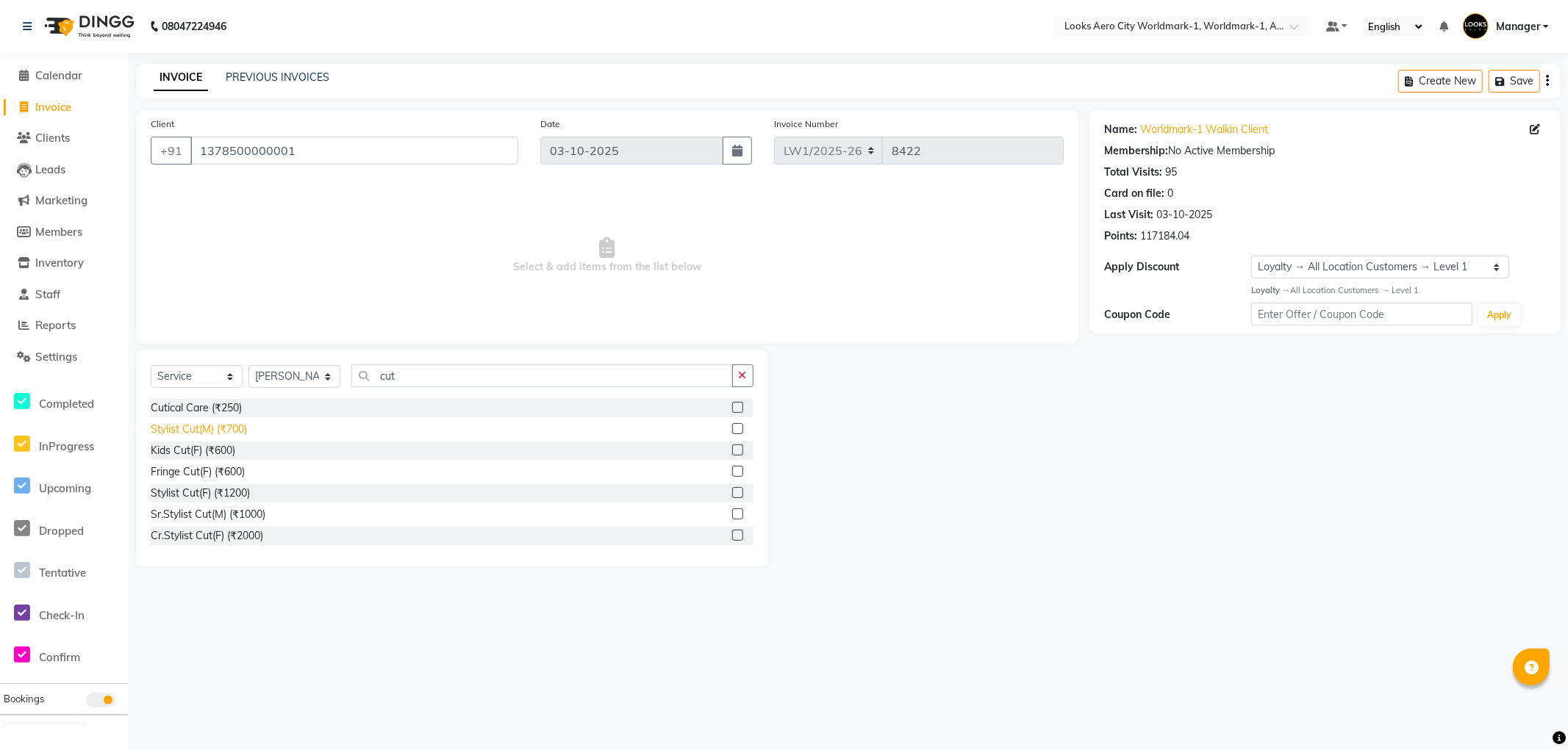
click at [218, 432] on div "Stylist Cut(M) (₹700)" at bounding box center [199, 429] width 97 height 15
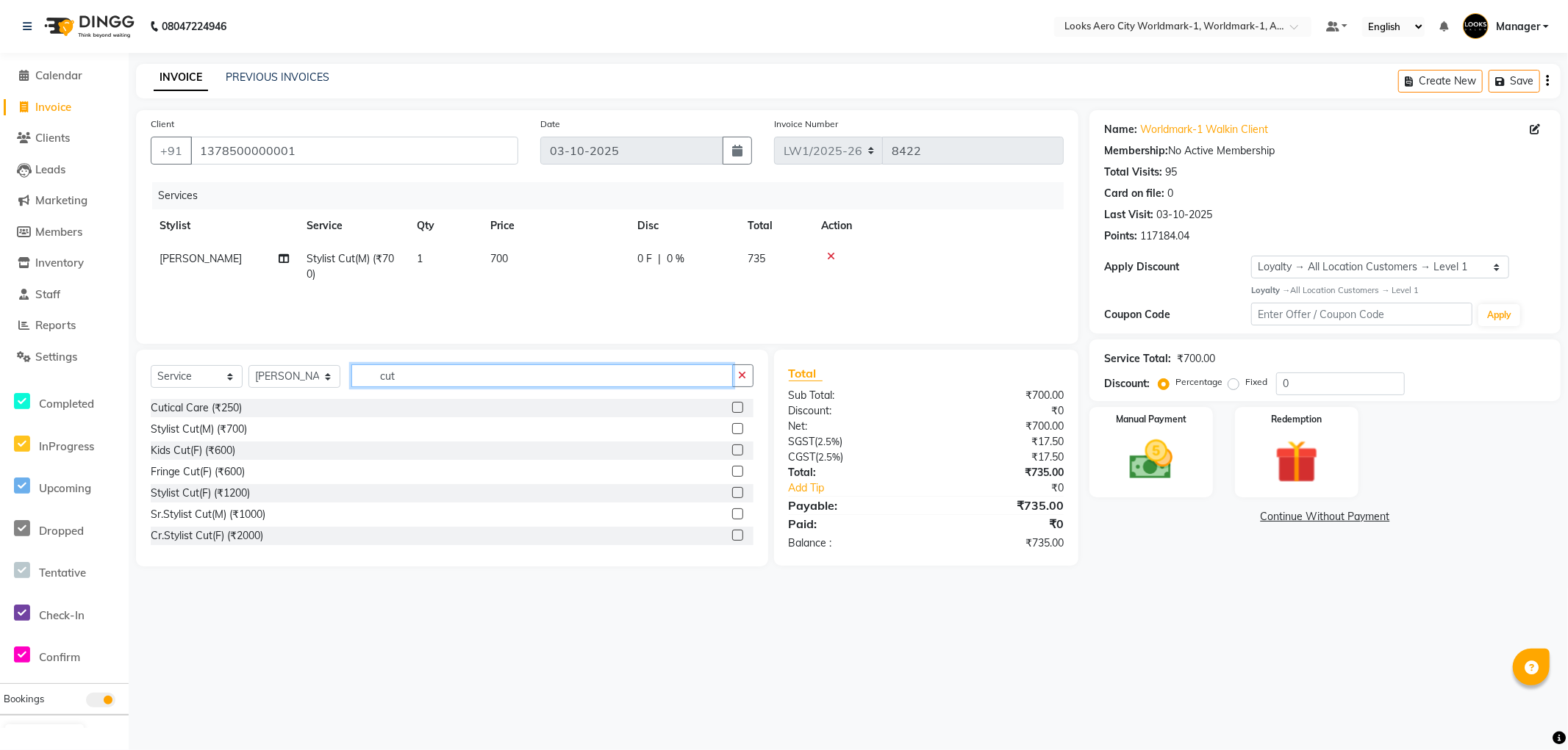
drag, startPoint x: 418, startPoint y: 369, endPoint x: 287, endPoint y: 368, distance: 131.0
click at [274, 372] on div "Select Service Product Membership Package Voucher Prepaid Gift Card Select Styl…" at bounding box center [452, 382] width 603 height 34
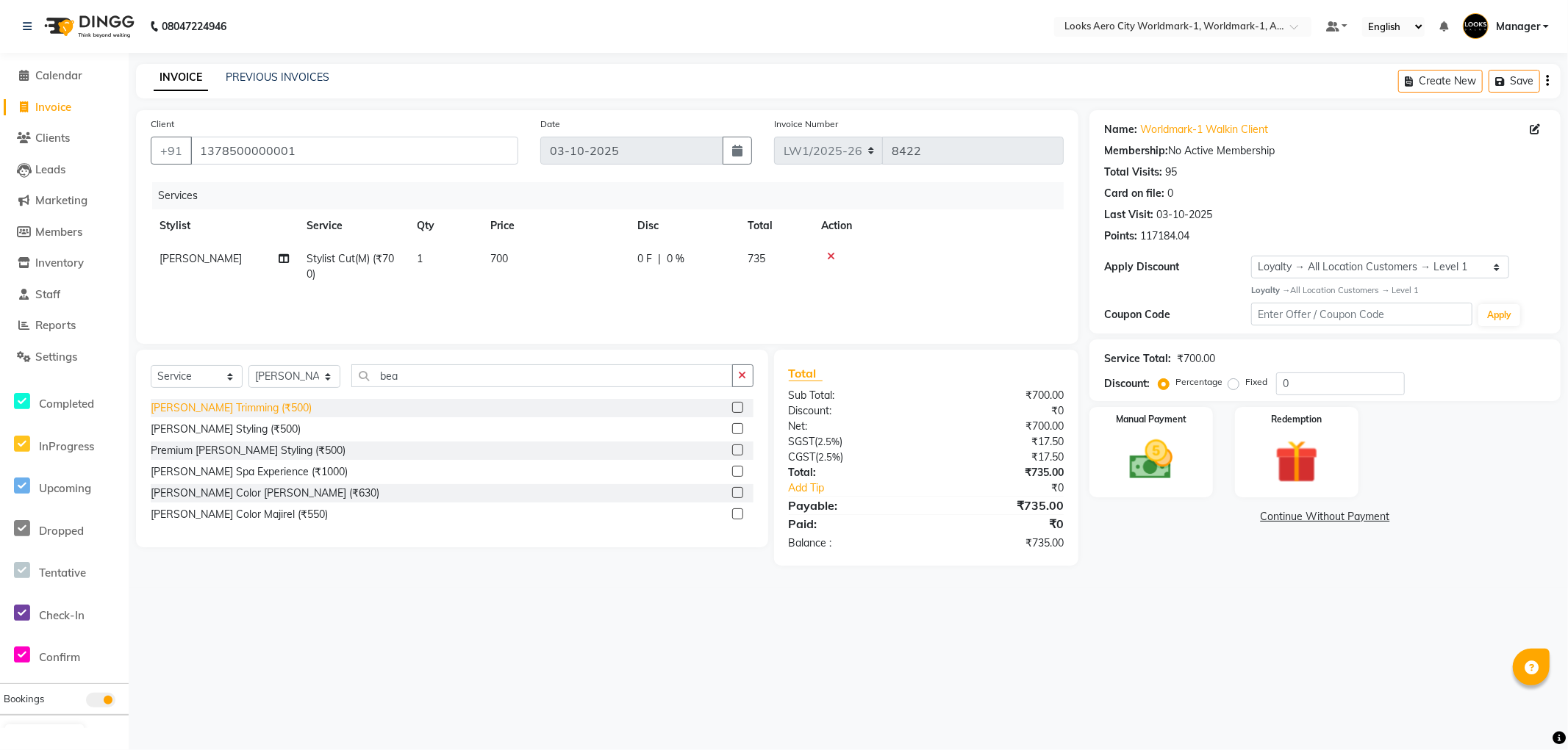
click at [225, 412] on div "[PERSON_NAME] Trimming (₹500)" at bounding box center [231, 408] width 161 height 15
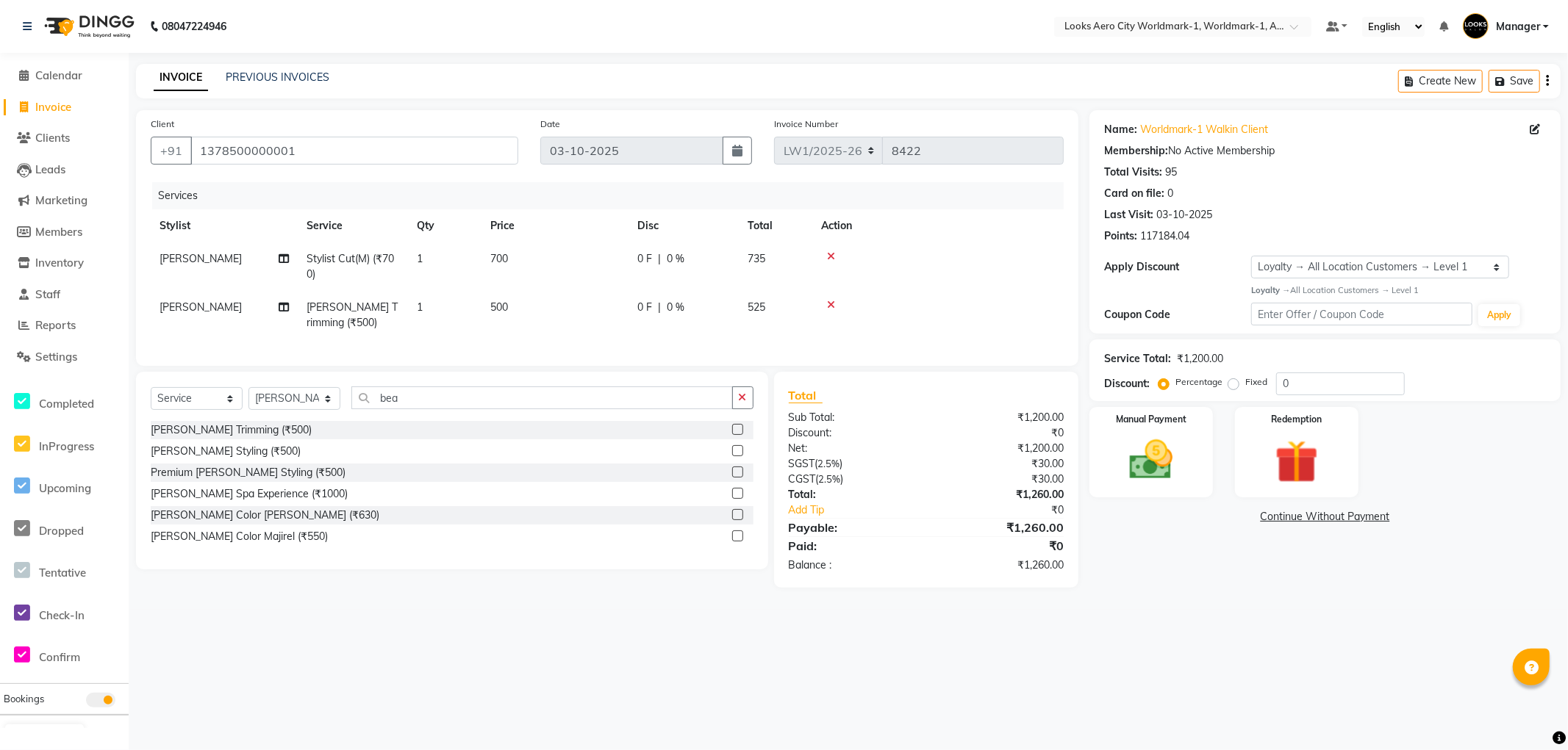
click at [547, 270] on td "700" at bounding box center [554, 266] width 147 height 48
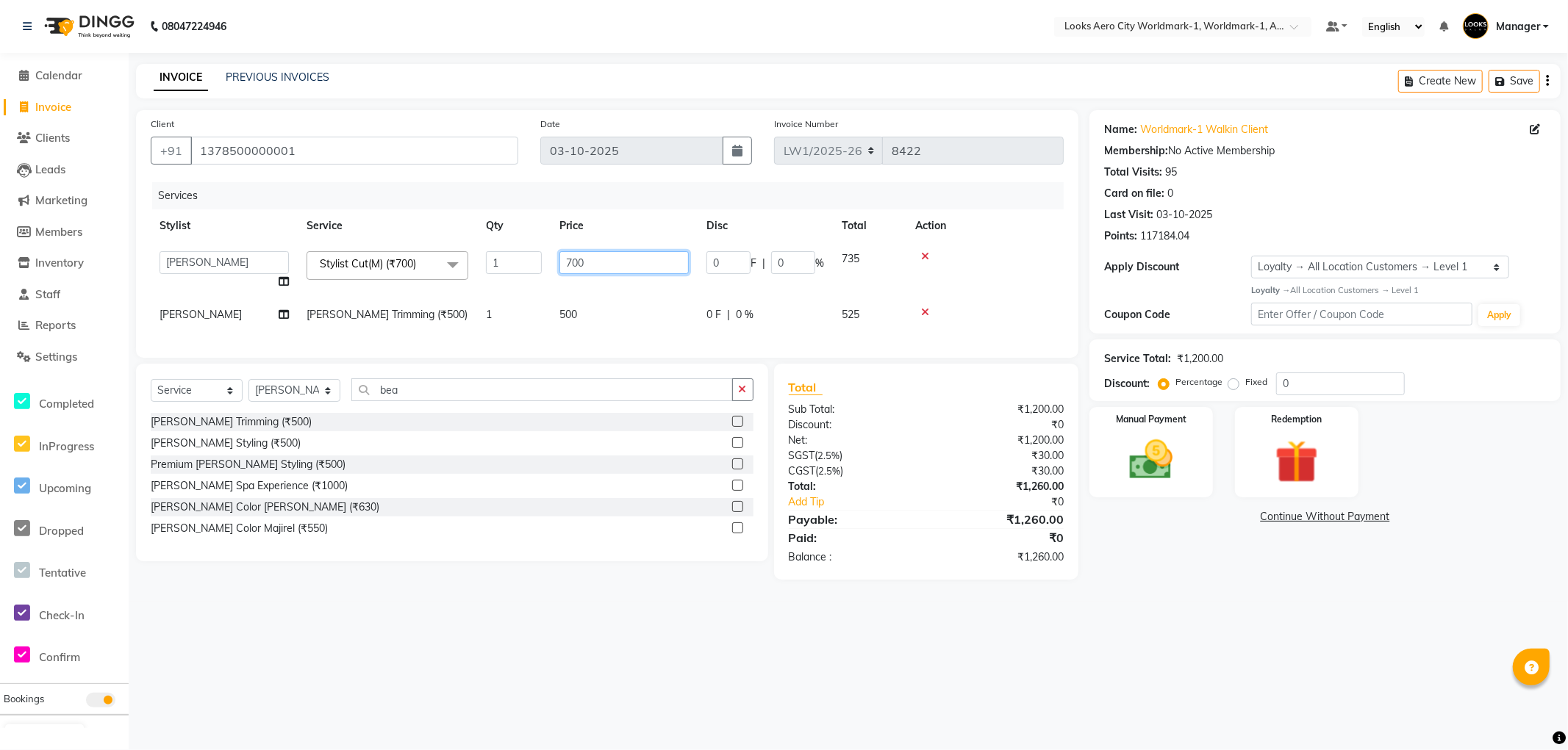
drag, startPoint x: 635, startPoint y: 256, endPoint x: 478, endPoint y: 256, distance: 157.0
click at [478, 256] on tr "Abhishek_Nails Amita Chauhan Anil Ashwin Celina Counter_Sales Dawa_Mgr Gaurav_P…" at bounding box center [607, 270] width 913 height 56
drag, startPoint x: 563, startPoint y: 312, endPoint x: 608, endPoint y: 309, distance: 45.1
click at [567, 312] on td "500" at bounding box center [623, 314] width 147 height 33
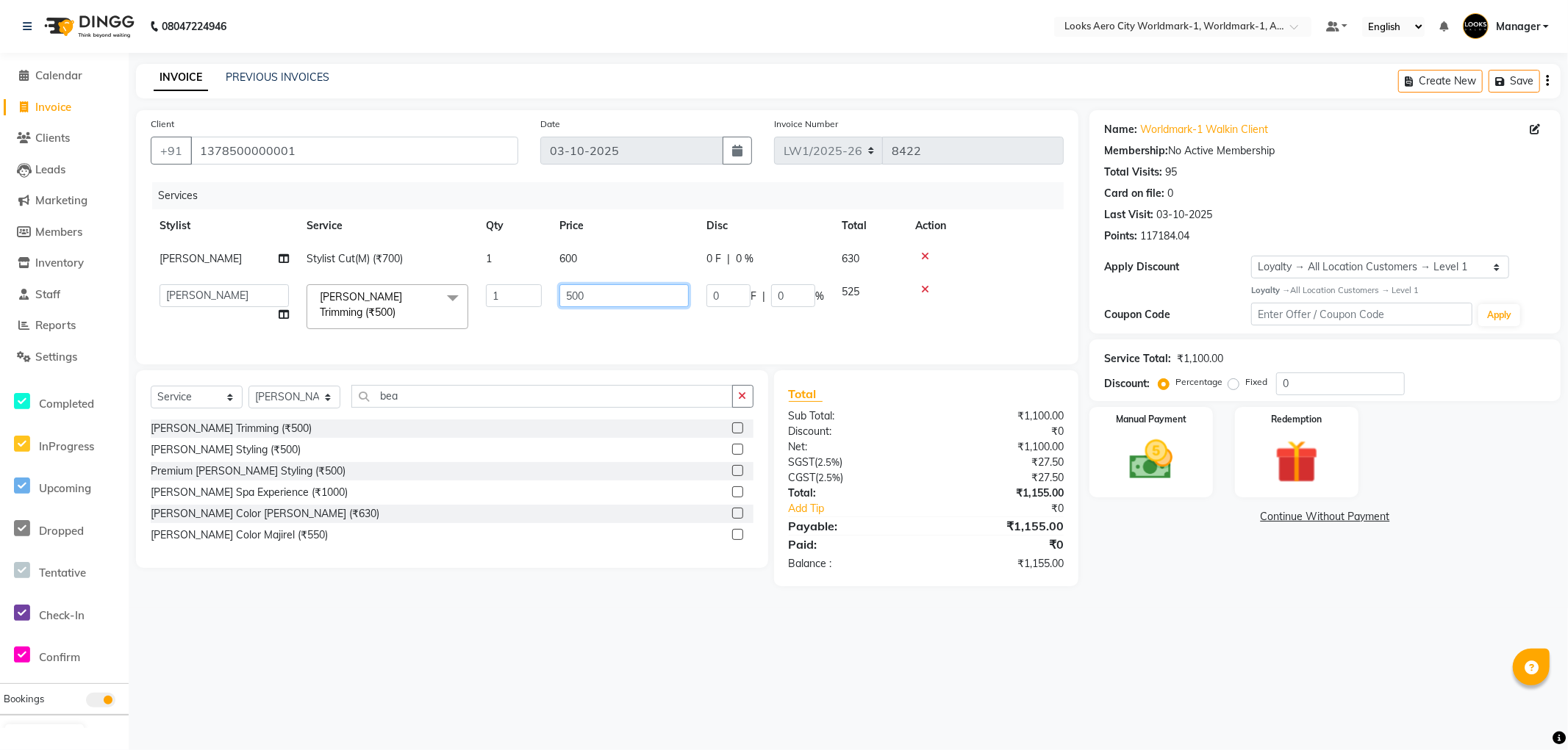
drag, startPoint x: 628, startPoint y: 298, endPoint x: 372, endPoint y: 287, distance: 256.2
click at [372, 287] on tr "Abhishek_Nails Amita Chauhan Anil Ashwin Celina Counter_Sales Dawa_Mgr Gaurav_P…" at bounding box center [607, 307] width 913 height 62
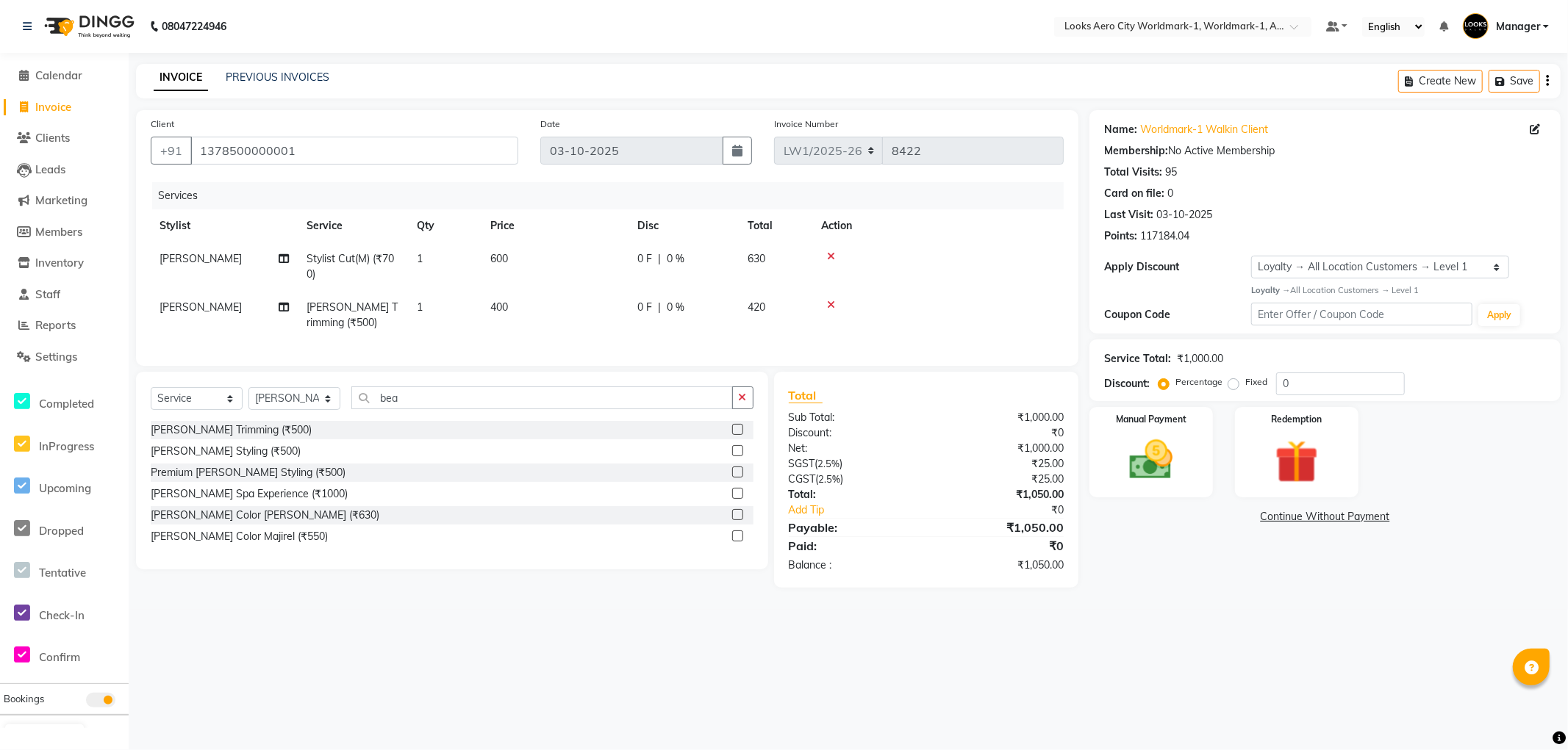
drag, startPoint x: 1177, startPoint y: 559, endPoint x: 1140, endPoint y: 548, distance: 38.6
click at [1177, 560] on div "Name: Worldmark-1 Walkin Client Membership: No Active Membership Total Visits: …" at bounding box center [1330, 348] width 482 height 477
drag, startPoint x: 1187, startPoint y: 487, endPoint x: 1197, endPoint y: 494, distance: 12.2
click at [1187, 488] on div "Manual Payment" at bounding box center [1151, 452] width 128 height 94
click at [1203, 516] on span "UPI" at bounding box center [1208, 518] width 23 height 17
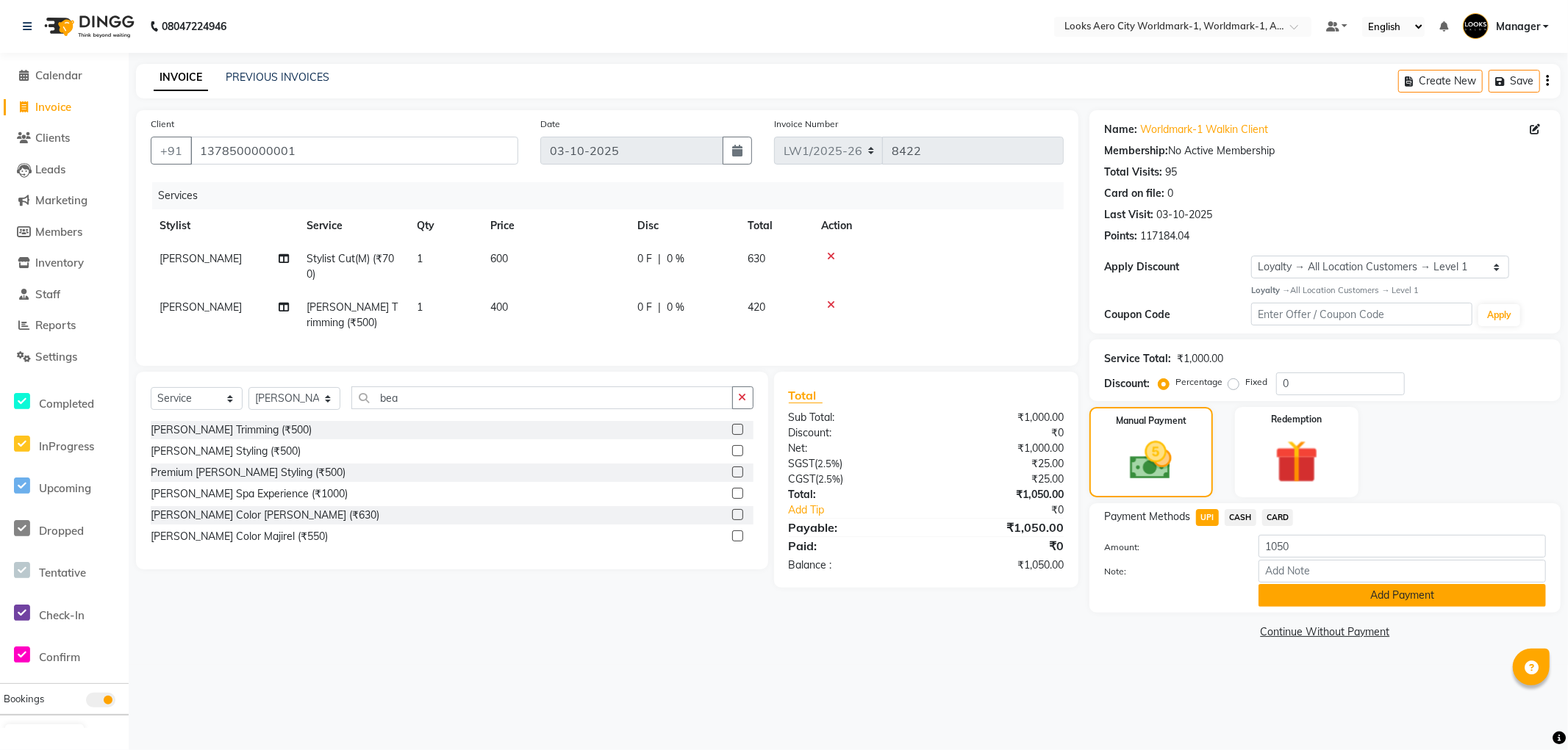
click at [1283, 591] on button "Add Payment" at bounding box center [1402, 596] width 287 height 23
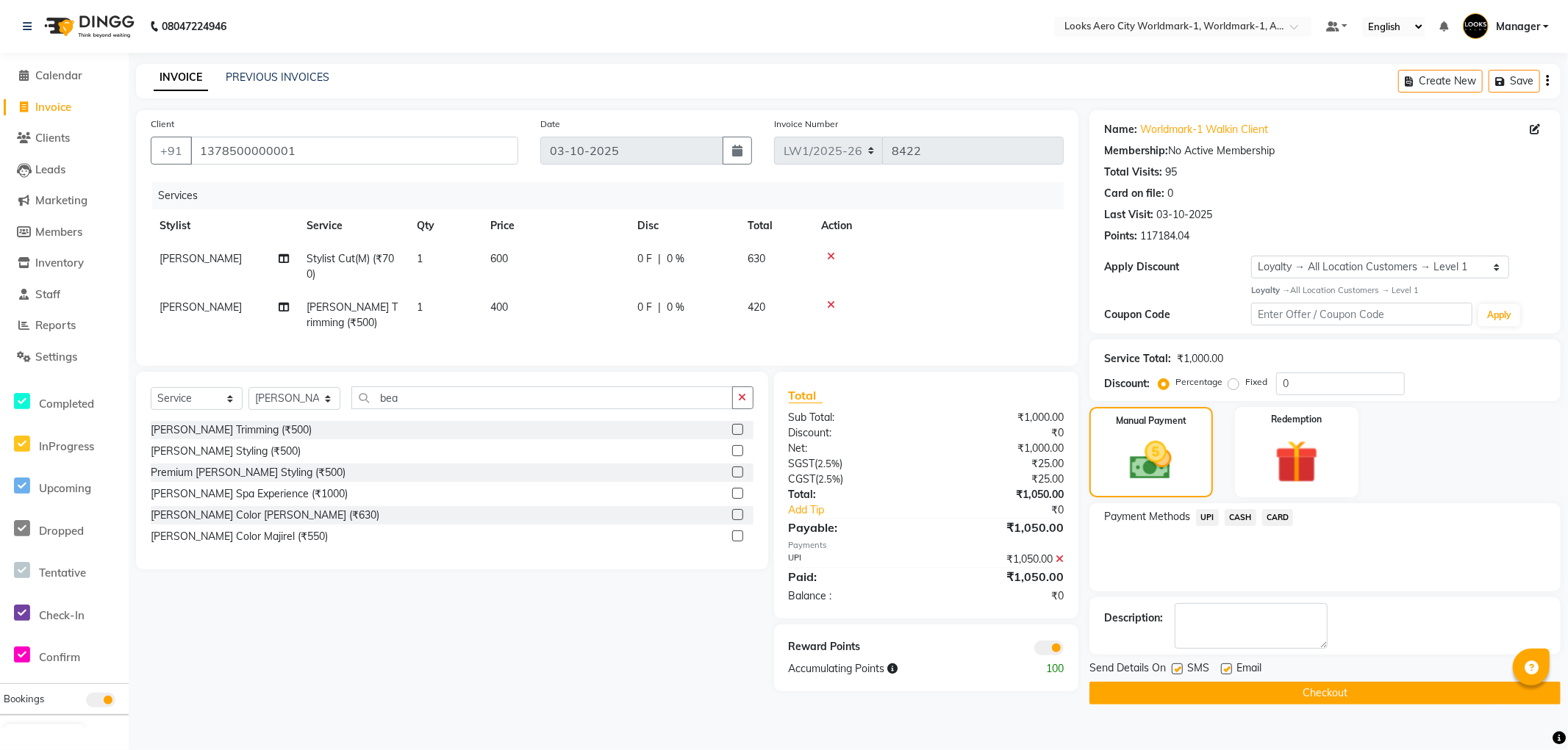
click at [1046, 655] on span at bounding box center [1049, 649] width 29 height 15
click at [1064, 651] on input "checkbox" at bounding box center [1064, 651] width 0 height 0
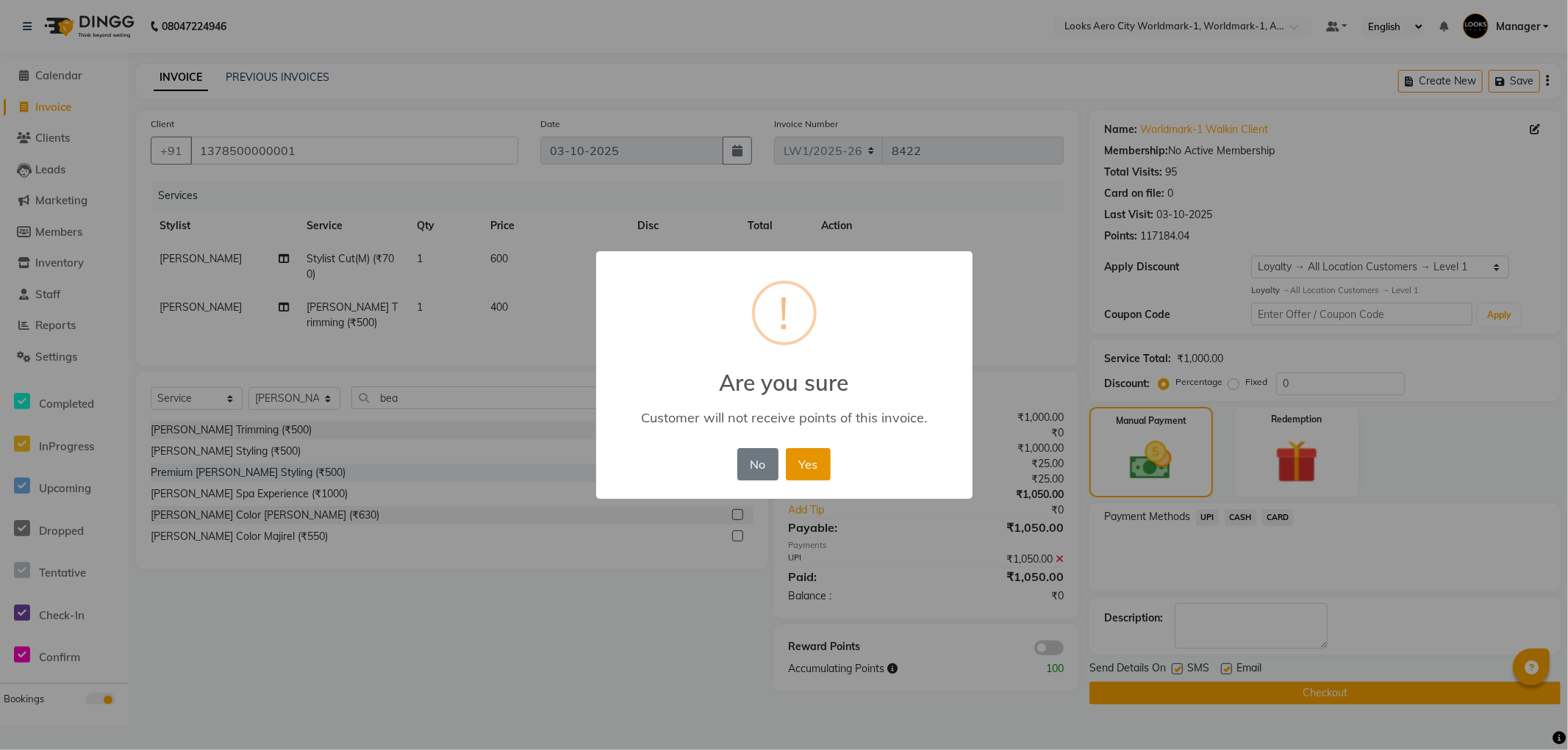
click at [812, 461] on button "Yes" at bounding box center [808, 464] width 45 height 32
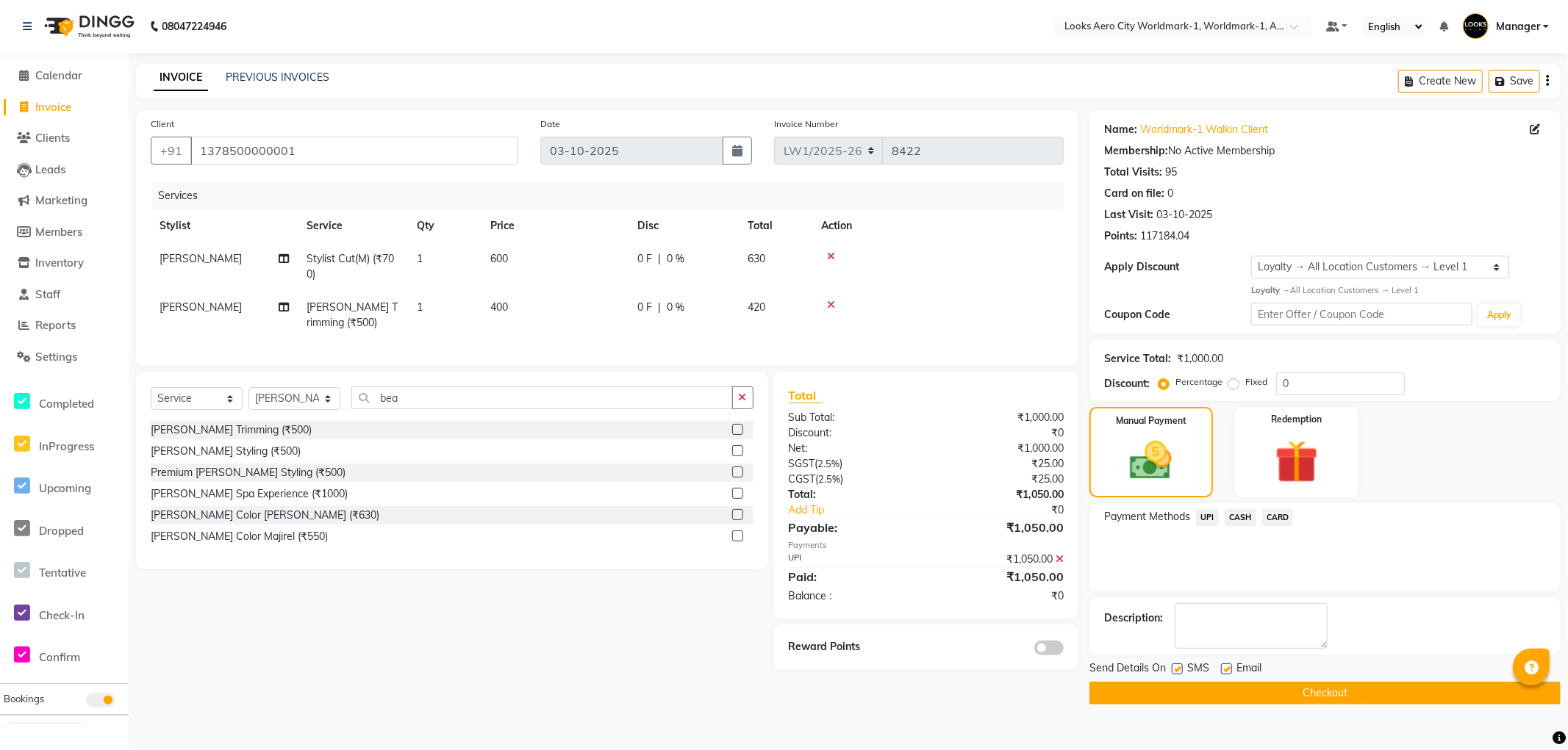
click at [1108, 692] on button "Checkout" at bounding box center [1325, 693] width 471 height 23
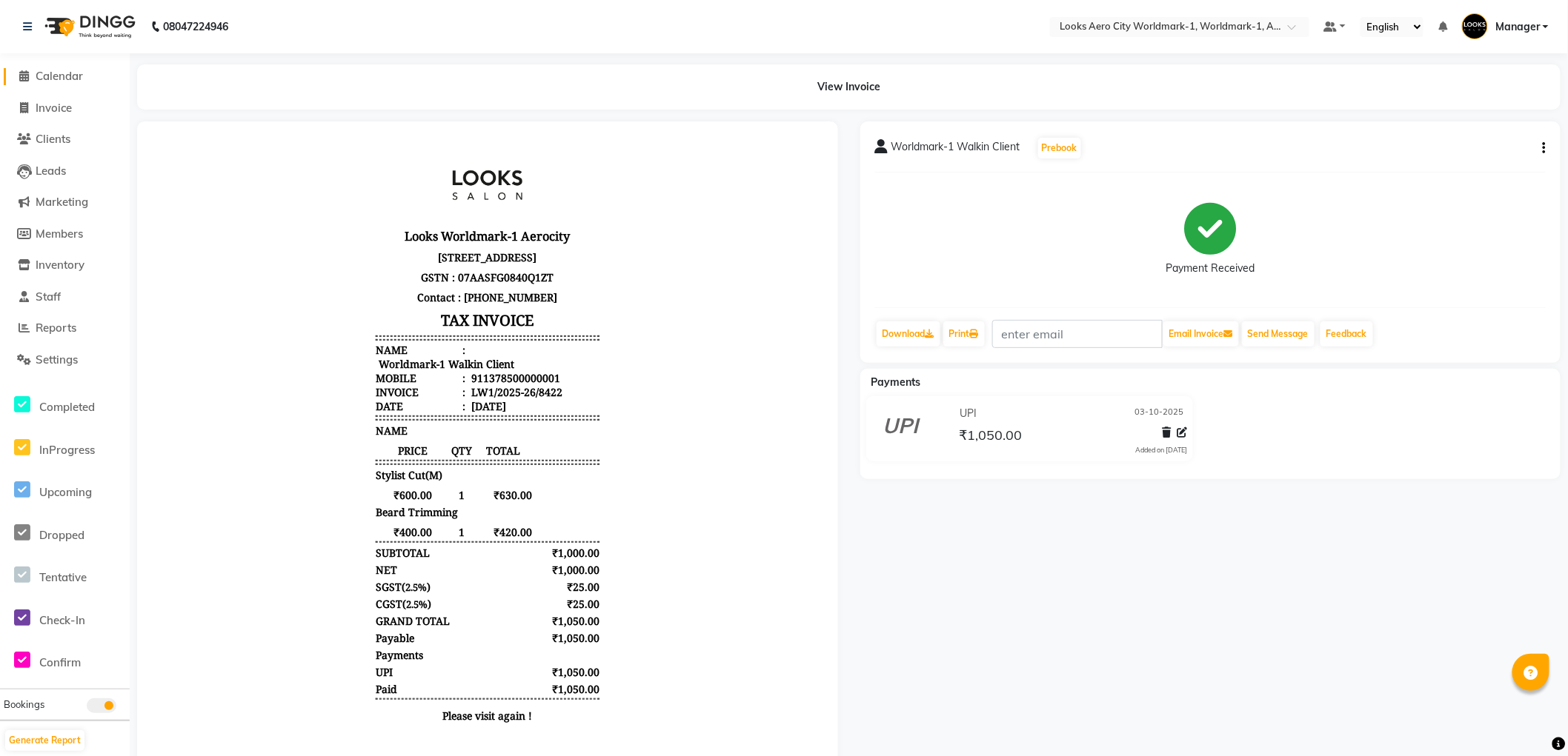
click at [58, 79] on span "Calendar" at bounding box center [59, 75] width 48 height 14
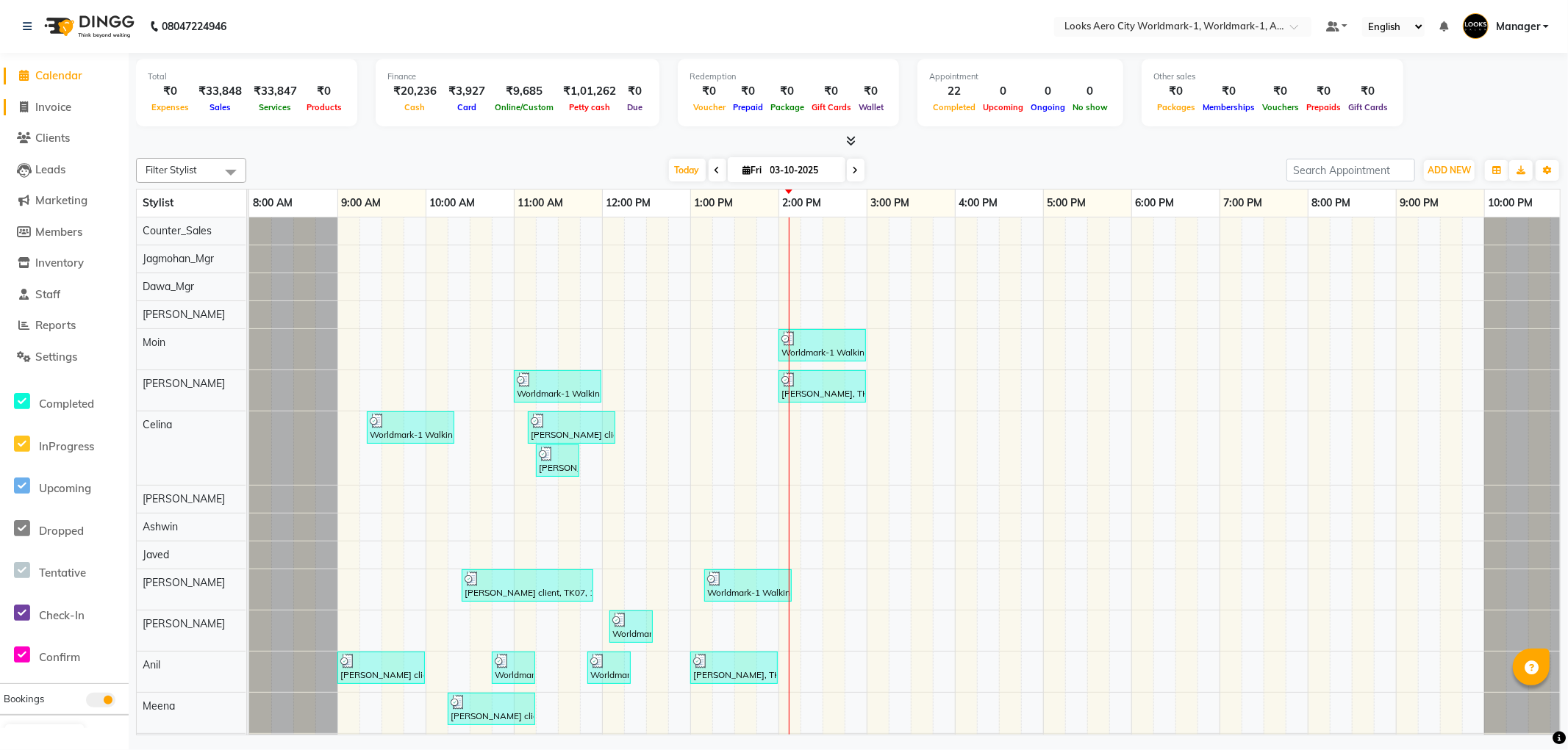
click at [60, 107] on span "Invoice" at bounding box center [53, 107] width 36 height 14
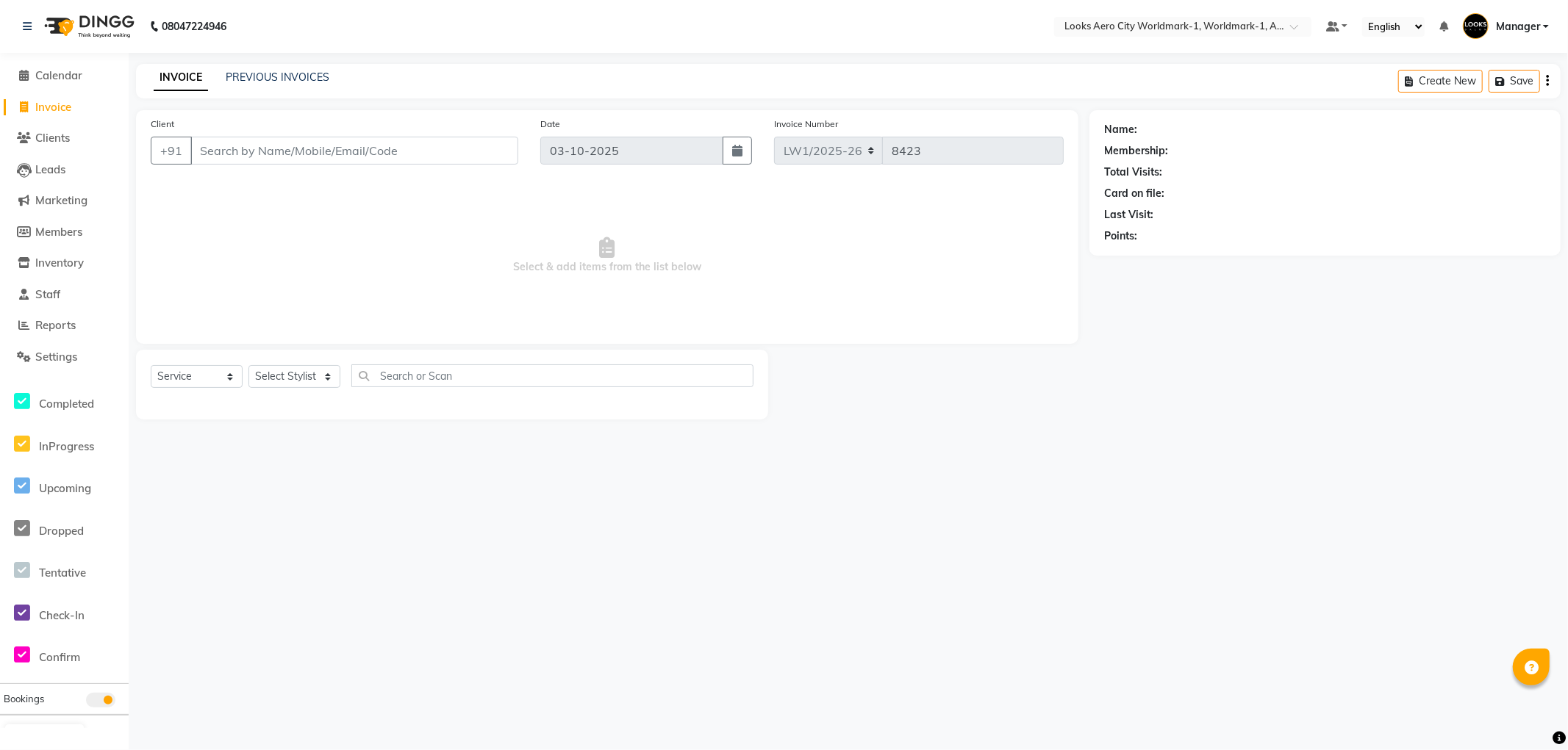
click at [264, 152] on input "Client" at bounding box center [354, 150] width 328 height 27
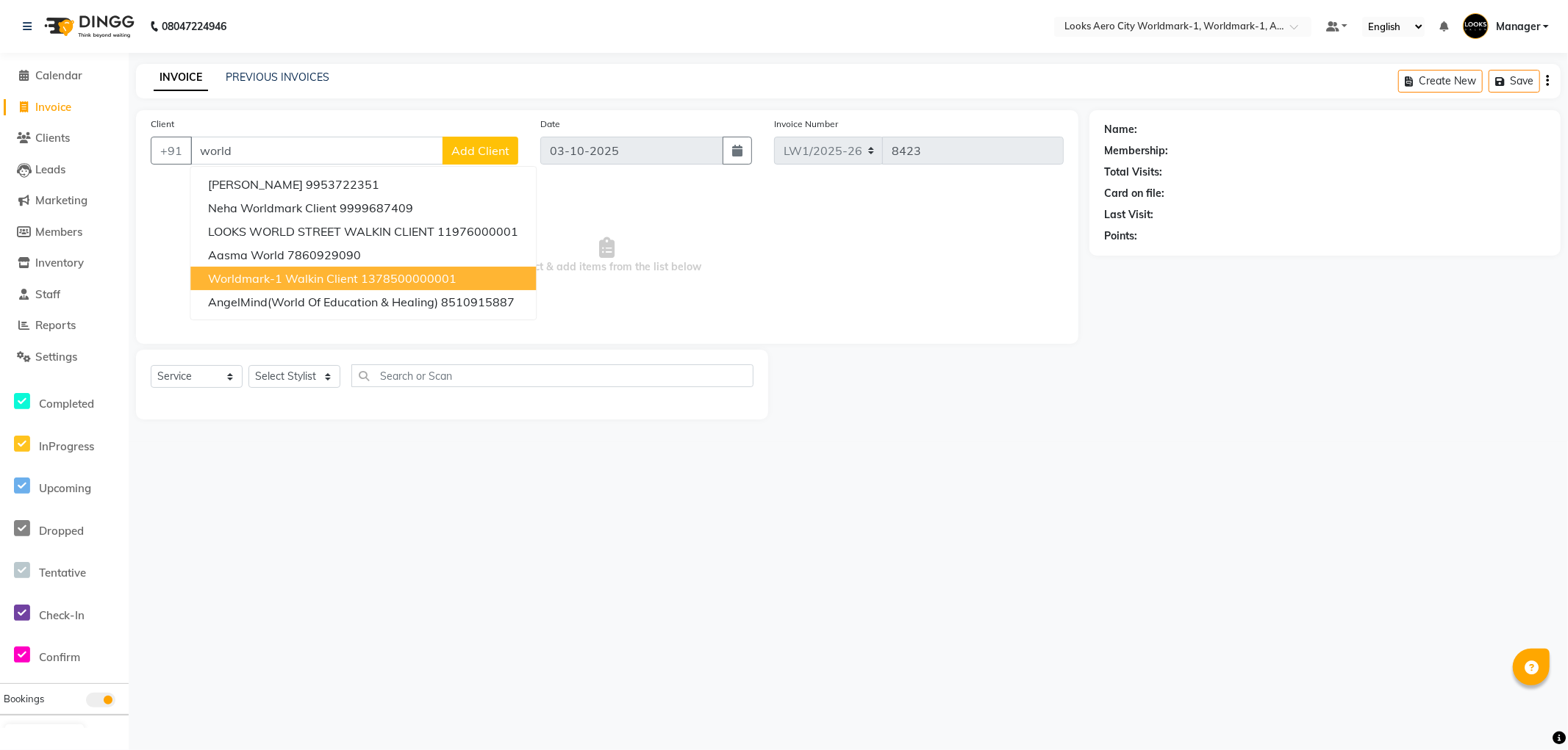
click at [302, 277] on span "Worldmark-1 Walkin Client" at bounding box center [283, 278] width 150 height 15
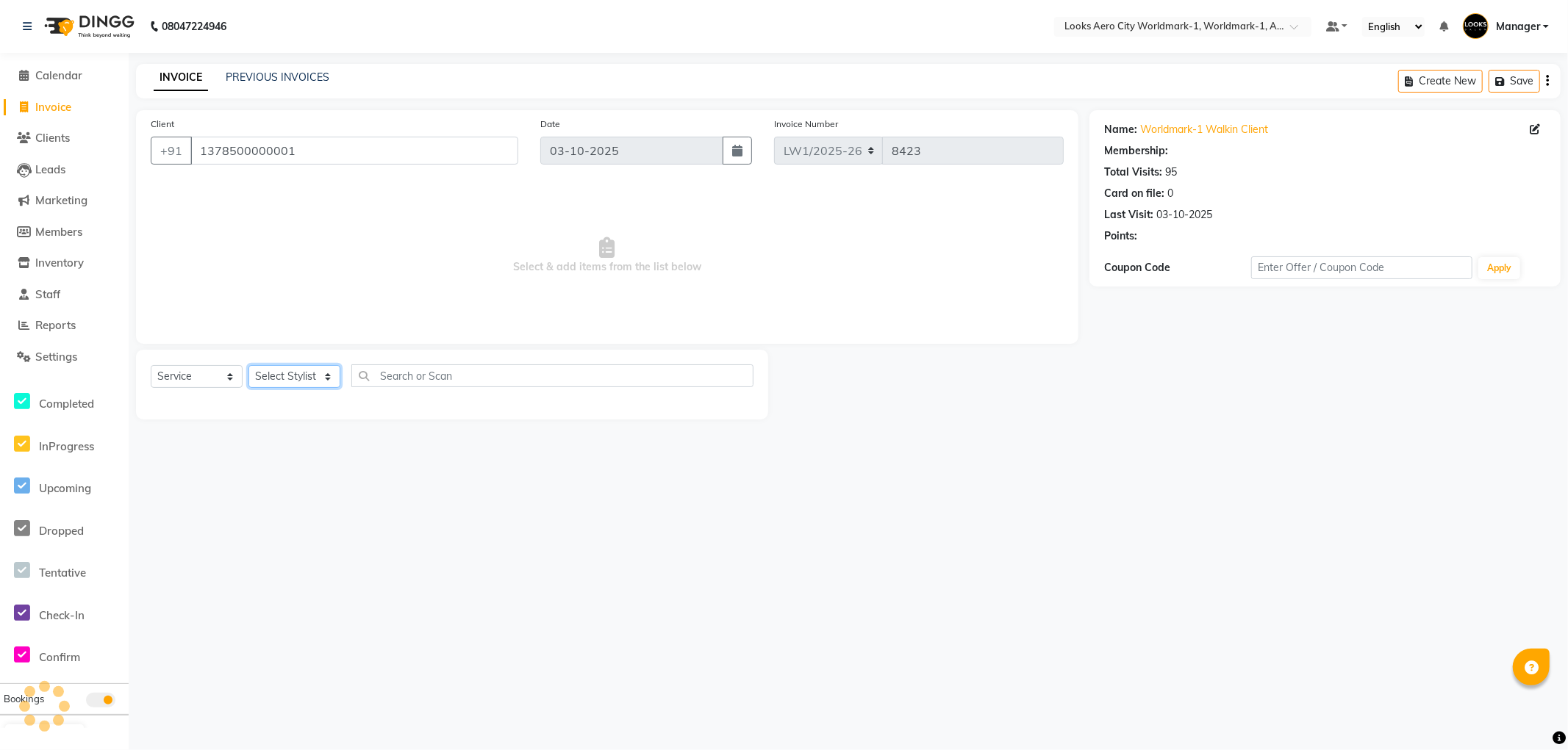
click at [310, 372] on select "Select Stylist [PERSON_NAME] [PERSON_NAME] [PERSON_NAME] [PERSON_NAME] Counter_…" at bounding box center [294, 377] width 92 height 23
click at [248, 366] on select "Select Stylist [PERSON_NAME] [PERSON_NAME] [PERSON_NAME] [PERSON_NAME] Counter_…" at bounding box center [294, 377] width 92 height 23
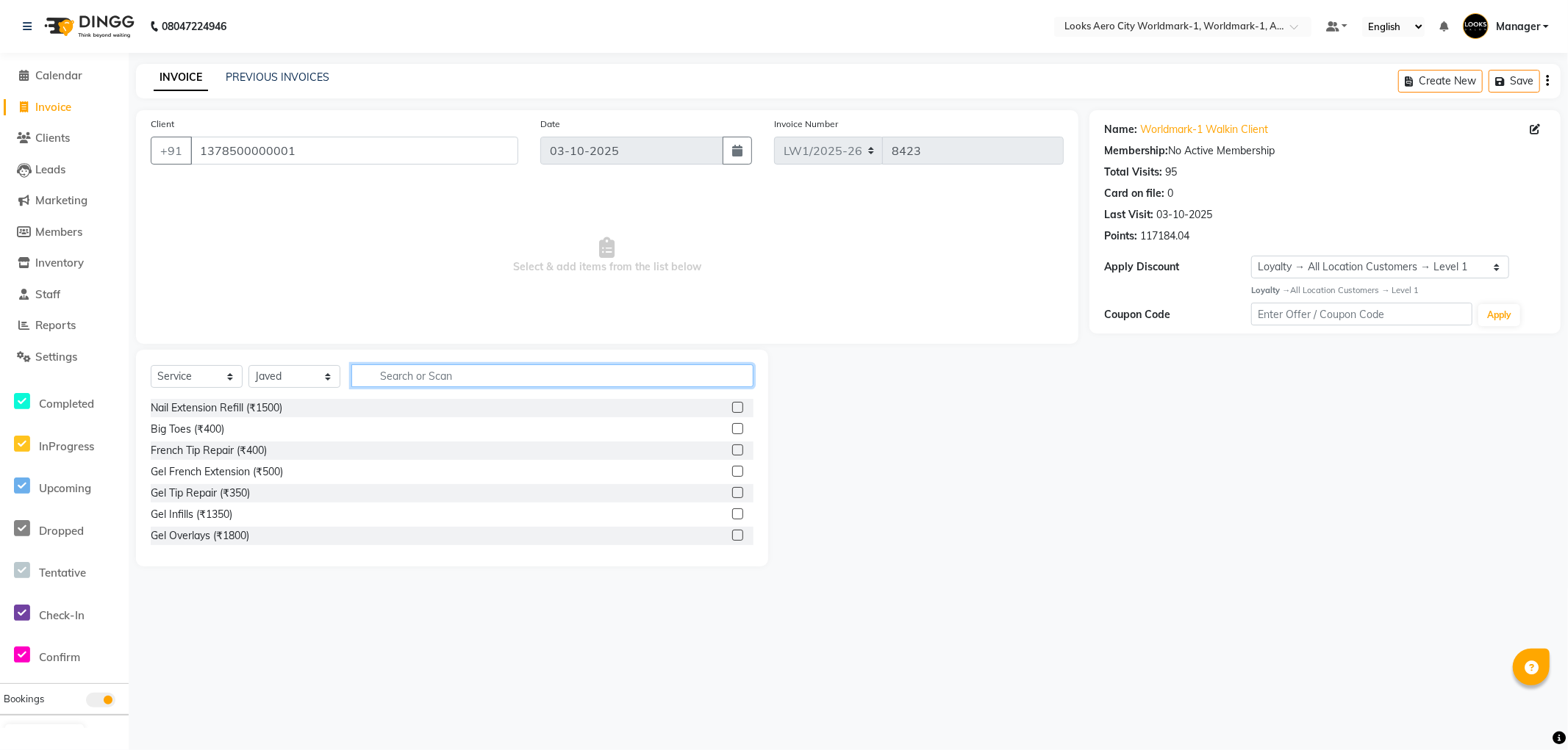
click at [432, 376] on input "text" at bounding box center [552, 376] width 402 height 23
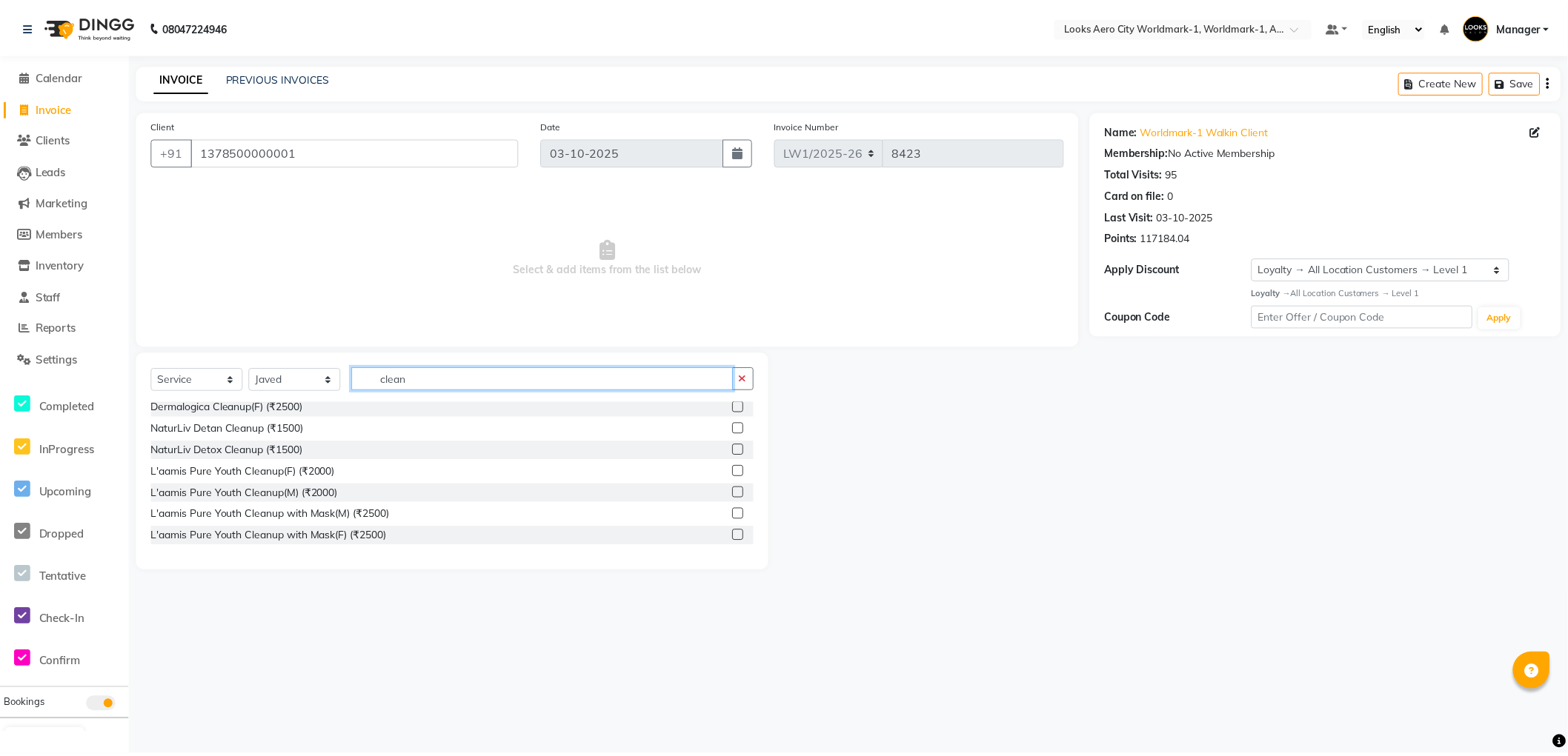
scroll to position [88, 0]
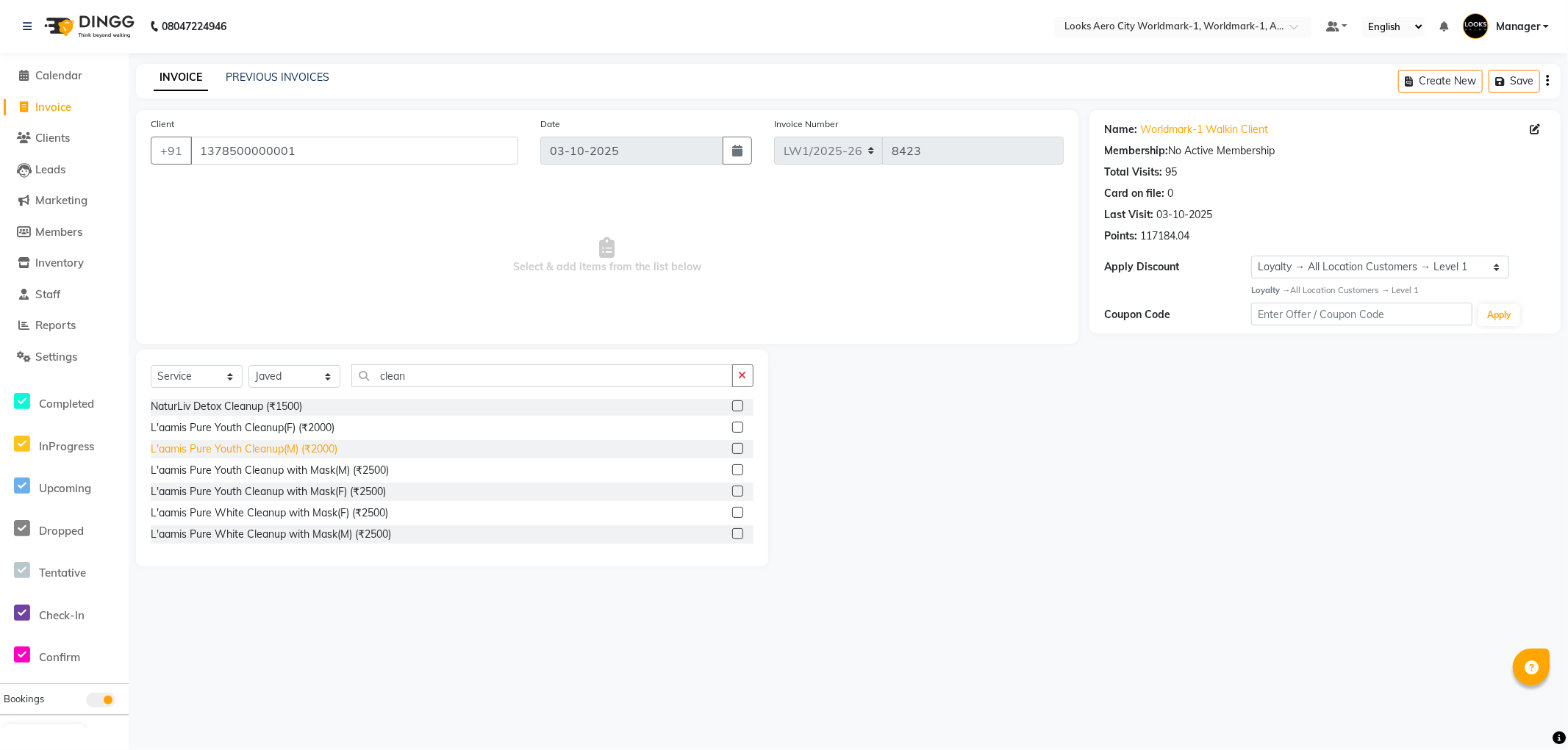
drag, startPoint x: 333, startPoint y: 471, endPoint x: 327, endPoint y: 451, distance: 20.9
click at [334, 469] on div "L'aamis Pure Youth Cleanup with Mask(M) (₹2500)" at bounding box center [269, 471] width 238 height 15
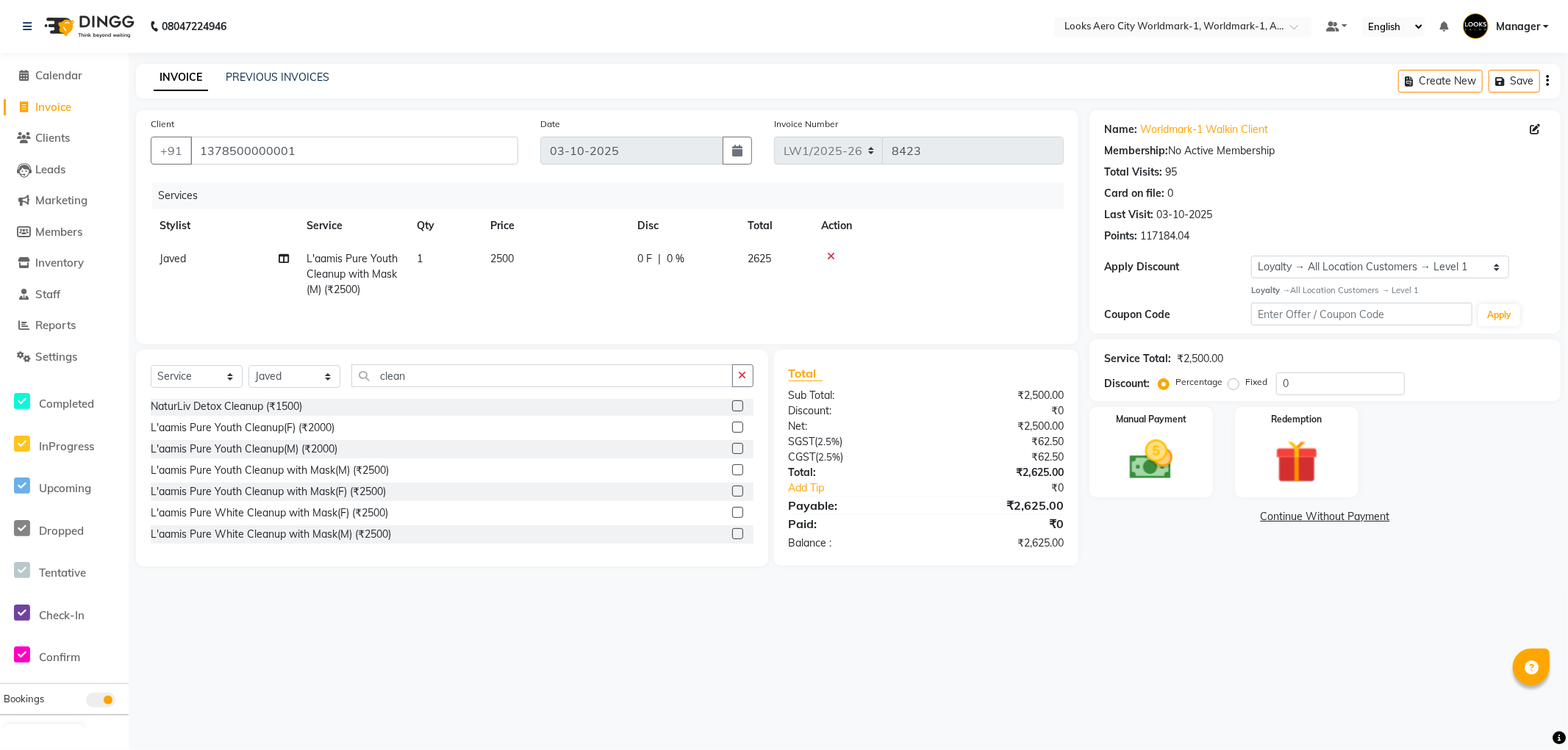
click at [1199, 611] on div "08047224946 Select Location × Looks Aero City Worldmark-1, Worldmark-1, Aerocit…" at bounding box center [784, 375] width 1568 height 750
click at [1194, 492] on div "Manual Payment" at bounding box center [1151, 452] width 128 height 94
click at [1208, 519] on span "UPI" at bounding box center [1208, 518] width 23 height 17
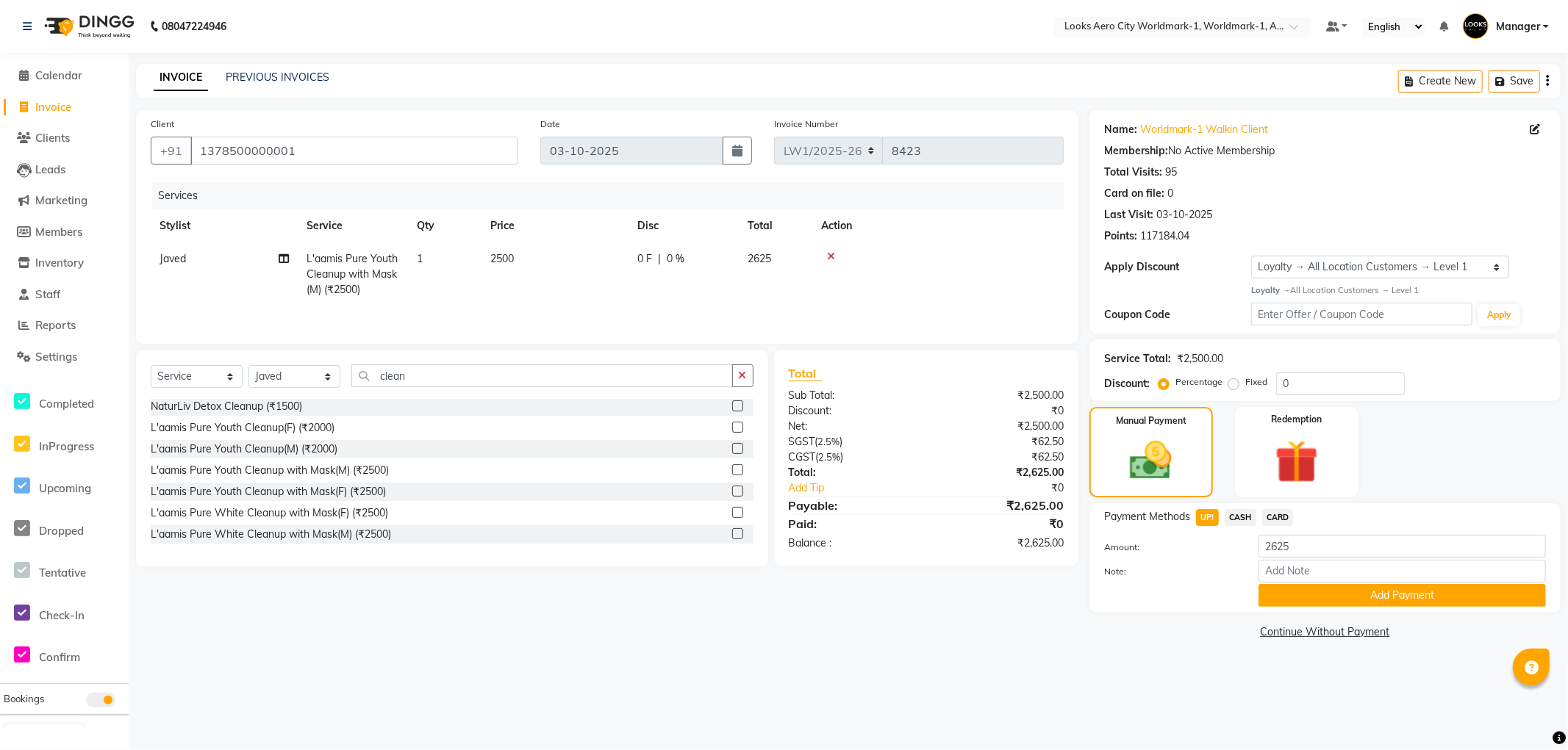
click at [1278, 594] on button "Add Payment" at bounding box center [1402, 596] width 287 height 23
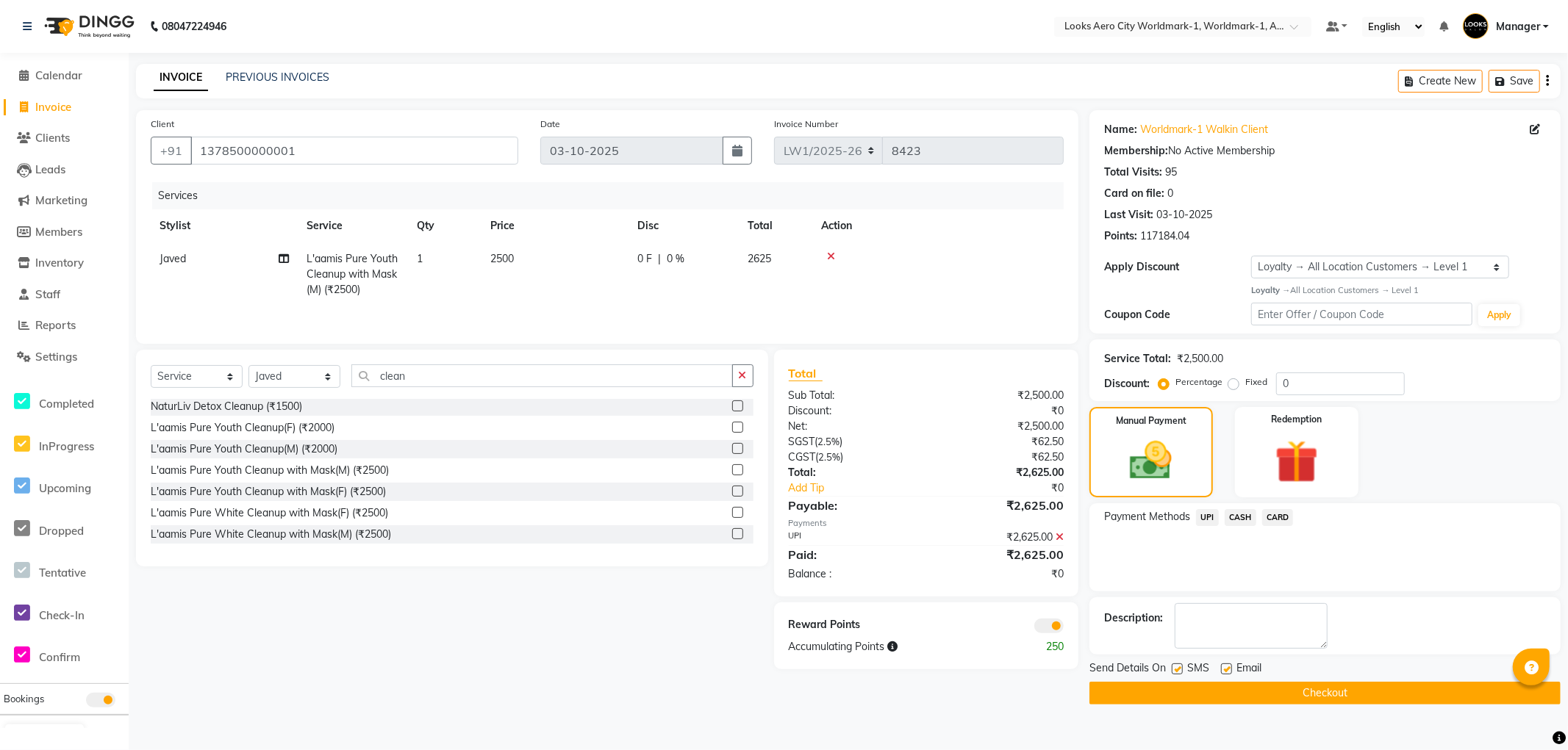
click at [1053, 623] on span at bounding box center [1049, 626] width 29 height 15
click at [1064, 629] on input "checkbox" at bounding box center [1064, 629] width 0 height 0
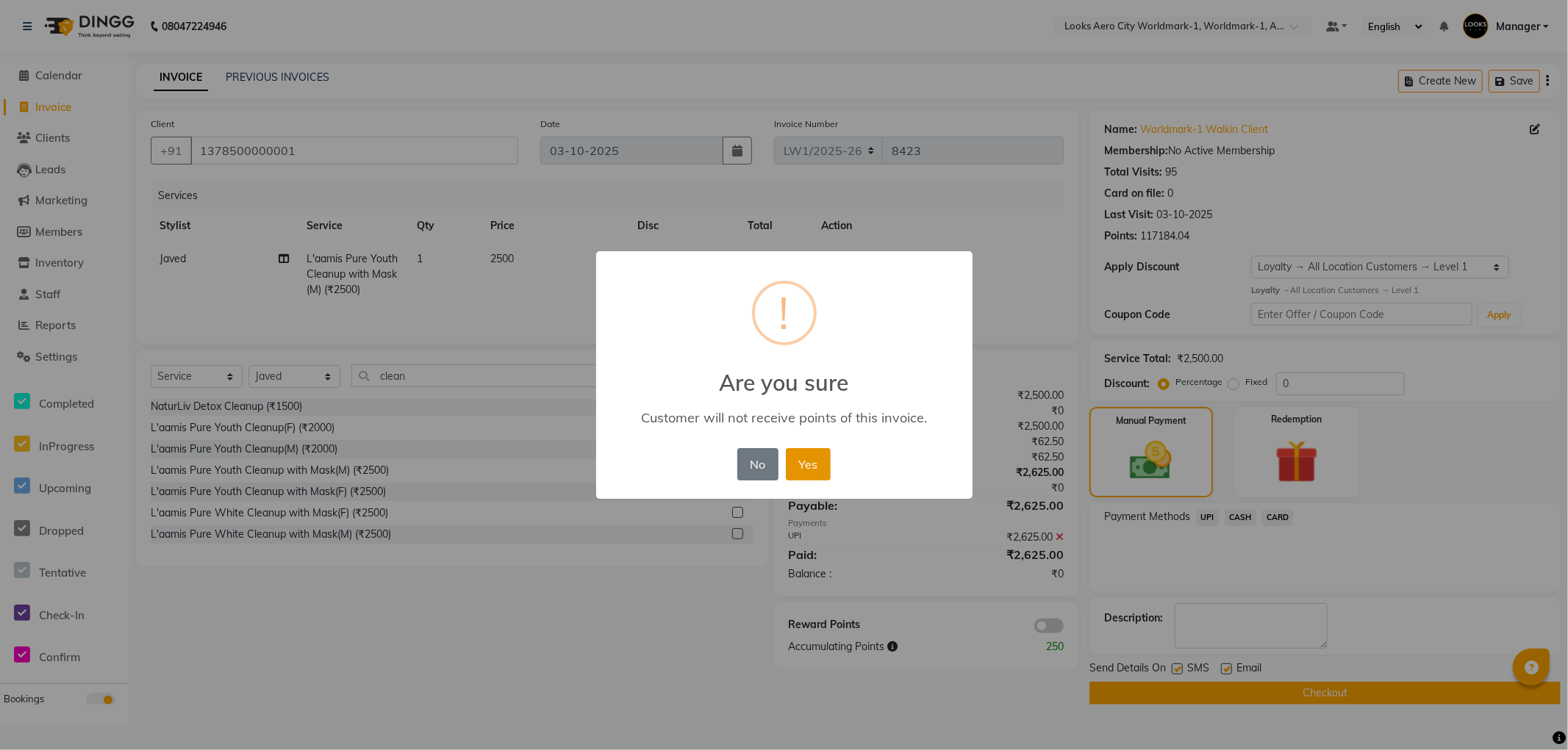
click at [820, 471] on button "Yes" at bounding box center [808, 464] width 45 height 32
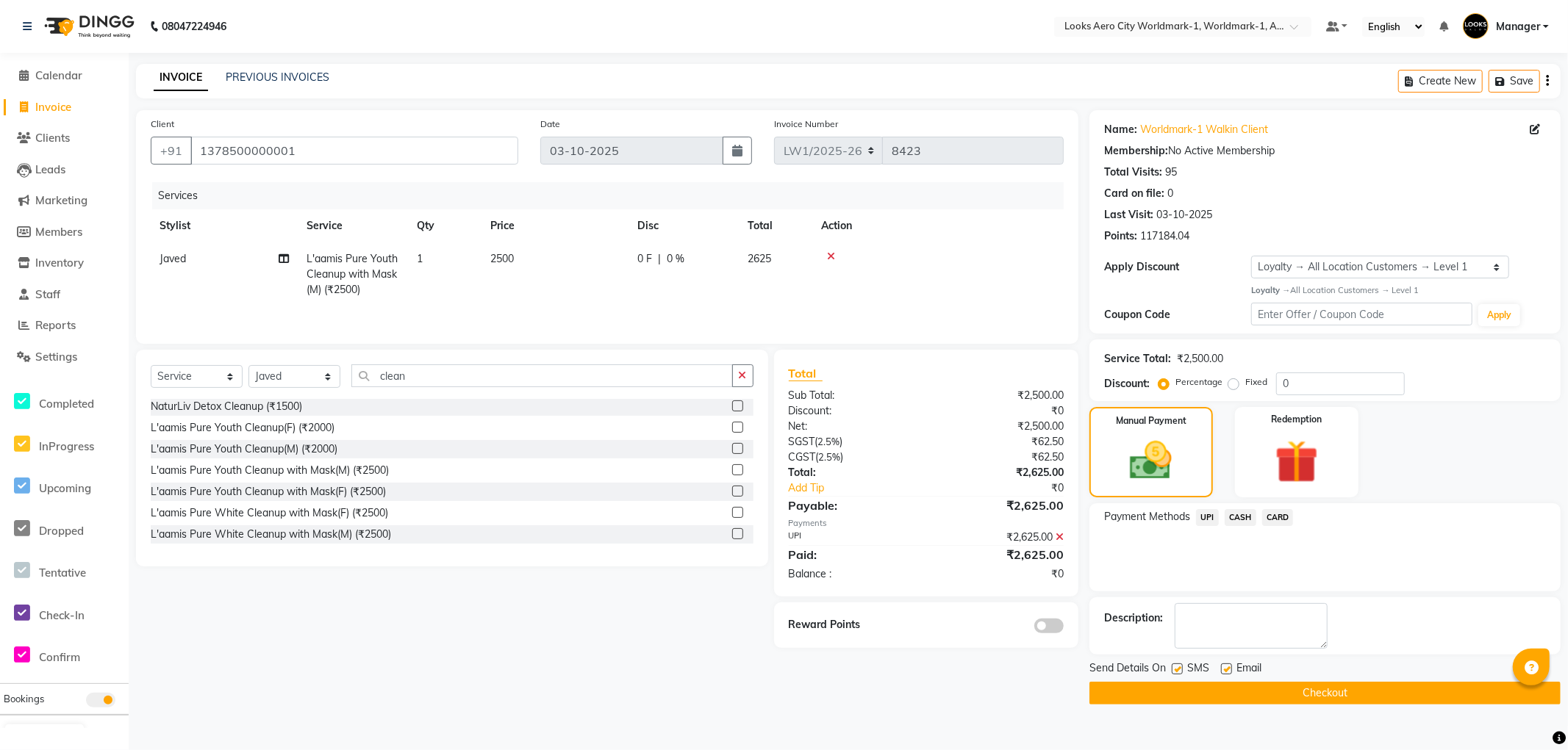
click at [1121, 691] on button "Checkout" at bounding box center [1325, 693] width 471 height 23
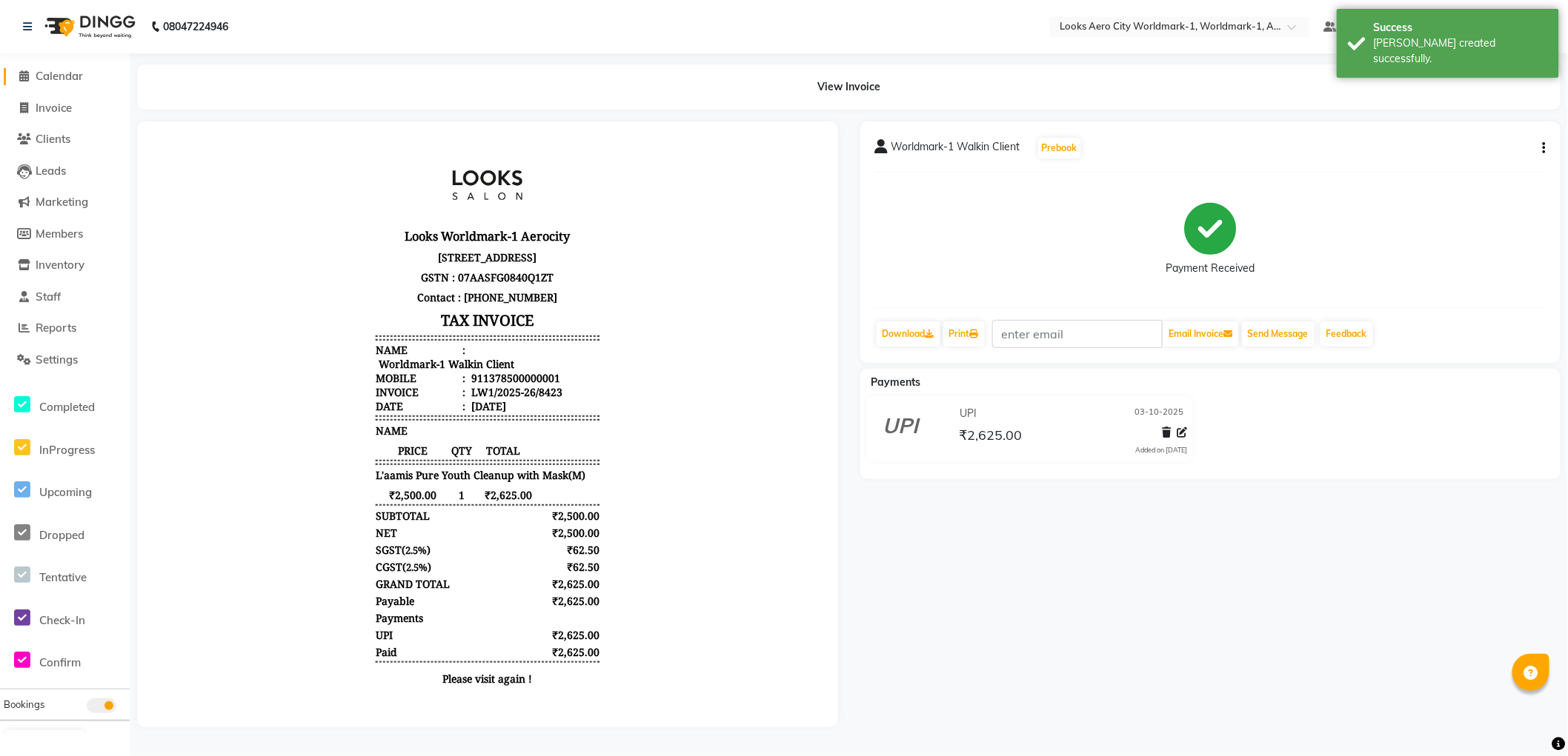
click at [60, 77] on span "Calendar" at bounding box center [59, 75] width 48 height 14
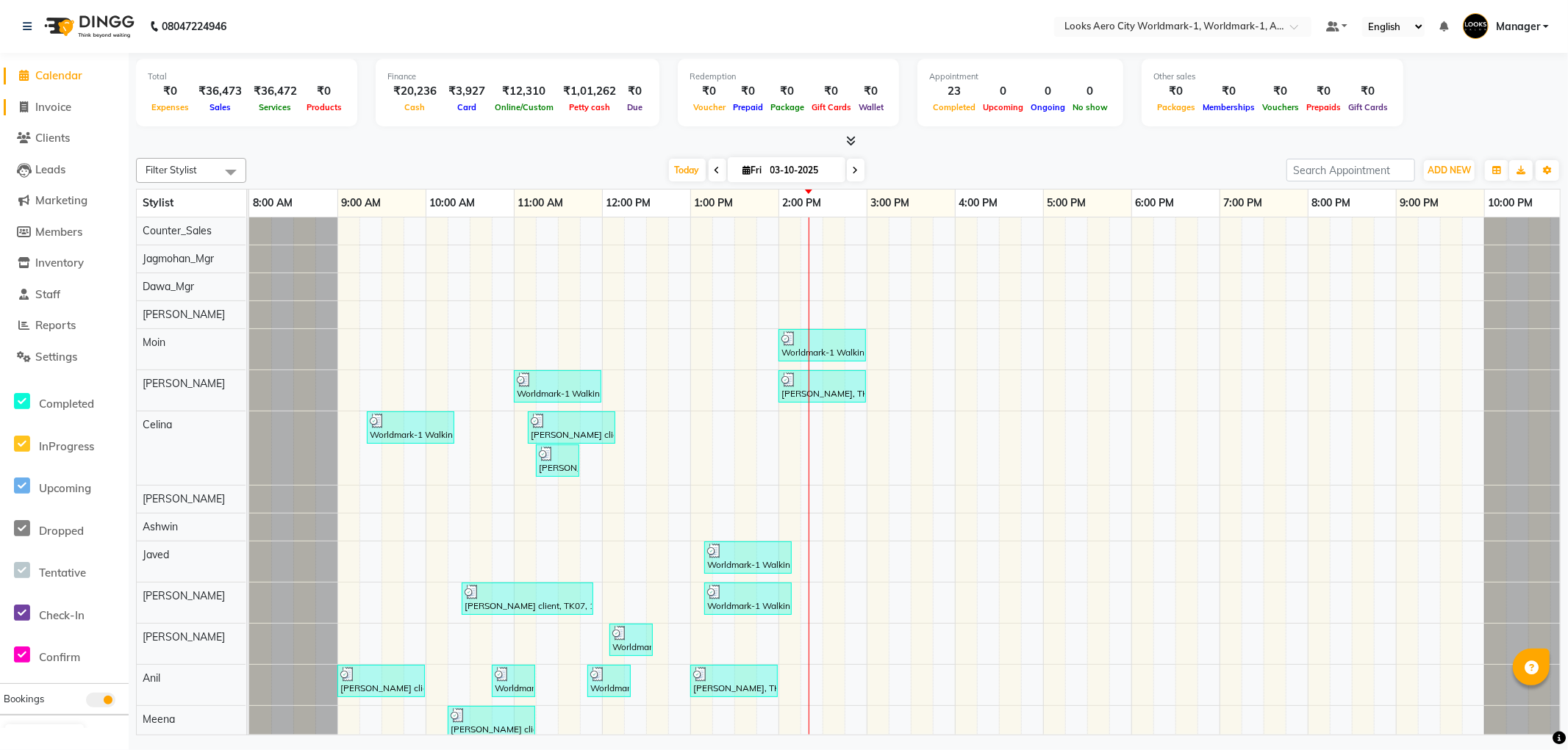
click at [45, 105] on span "Invoice" at bounding box center [53, 107] width 36 height 14
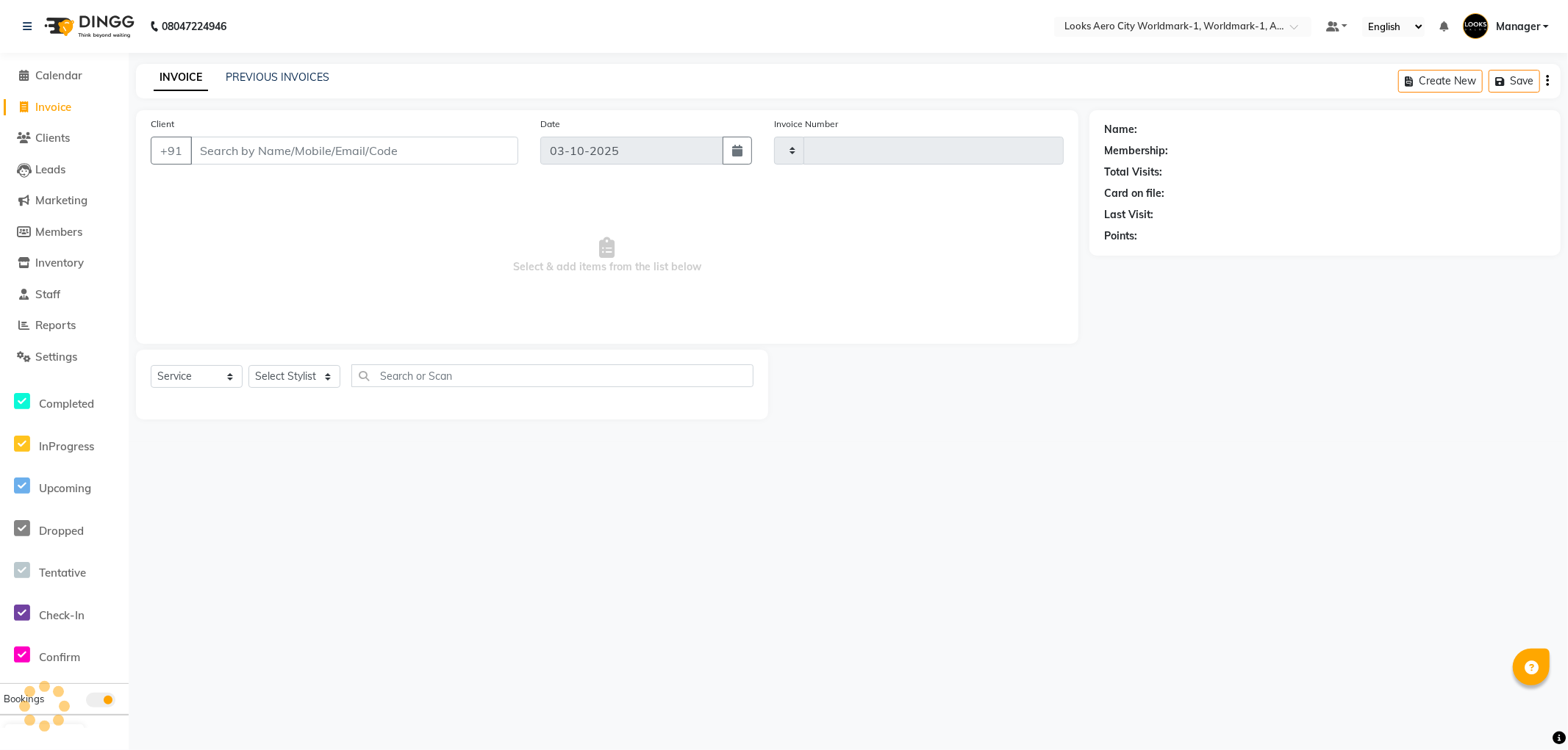
click at [264, 148] on input "Client" at bounding box center [354, 150] width 328 height 27
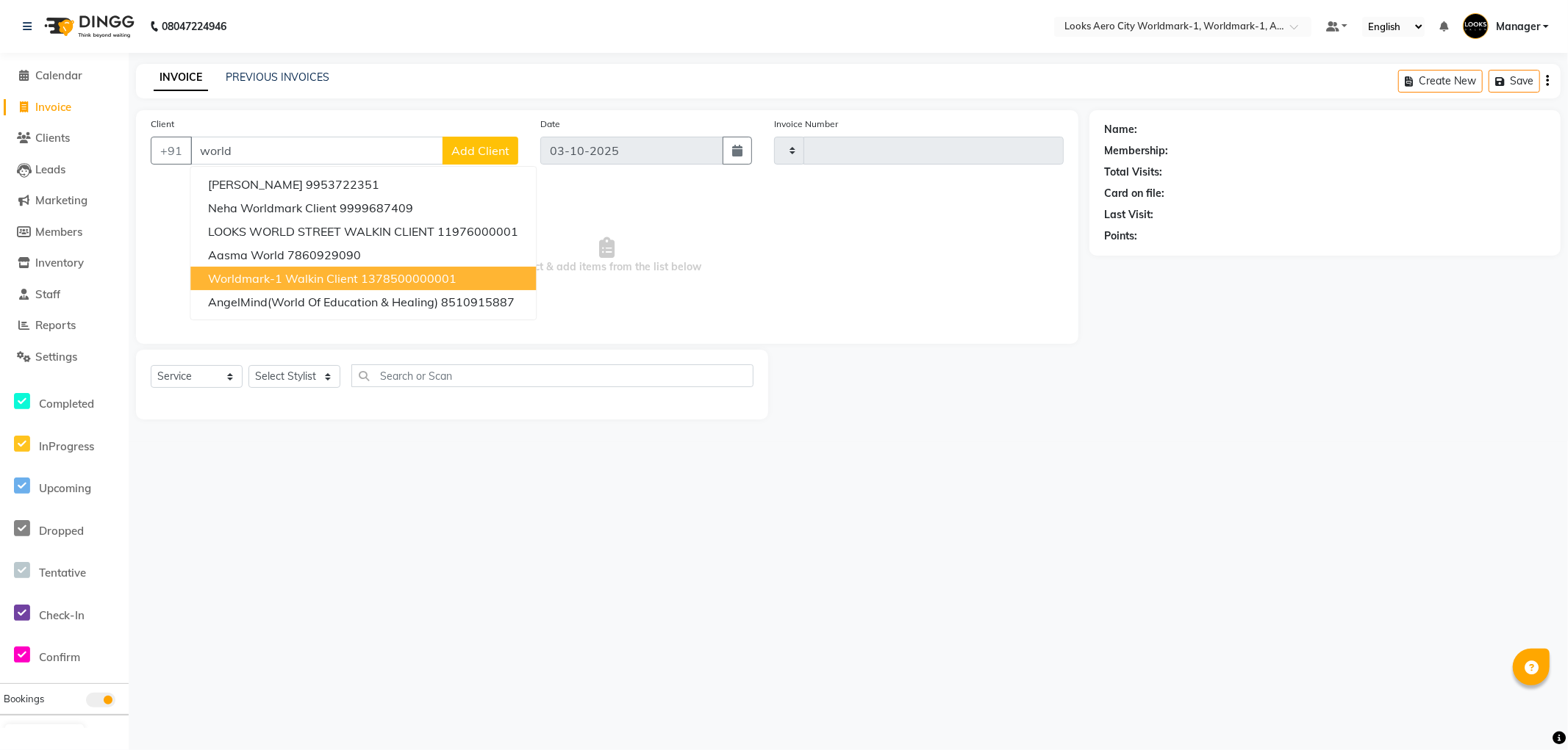
click at [333, 274] on span "Worldmark-1 Walkin Client" at bounding box center [283, 278] width 150 height 15
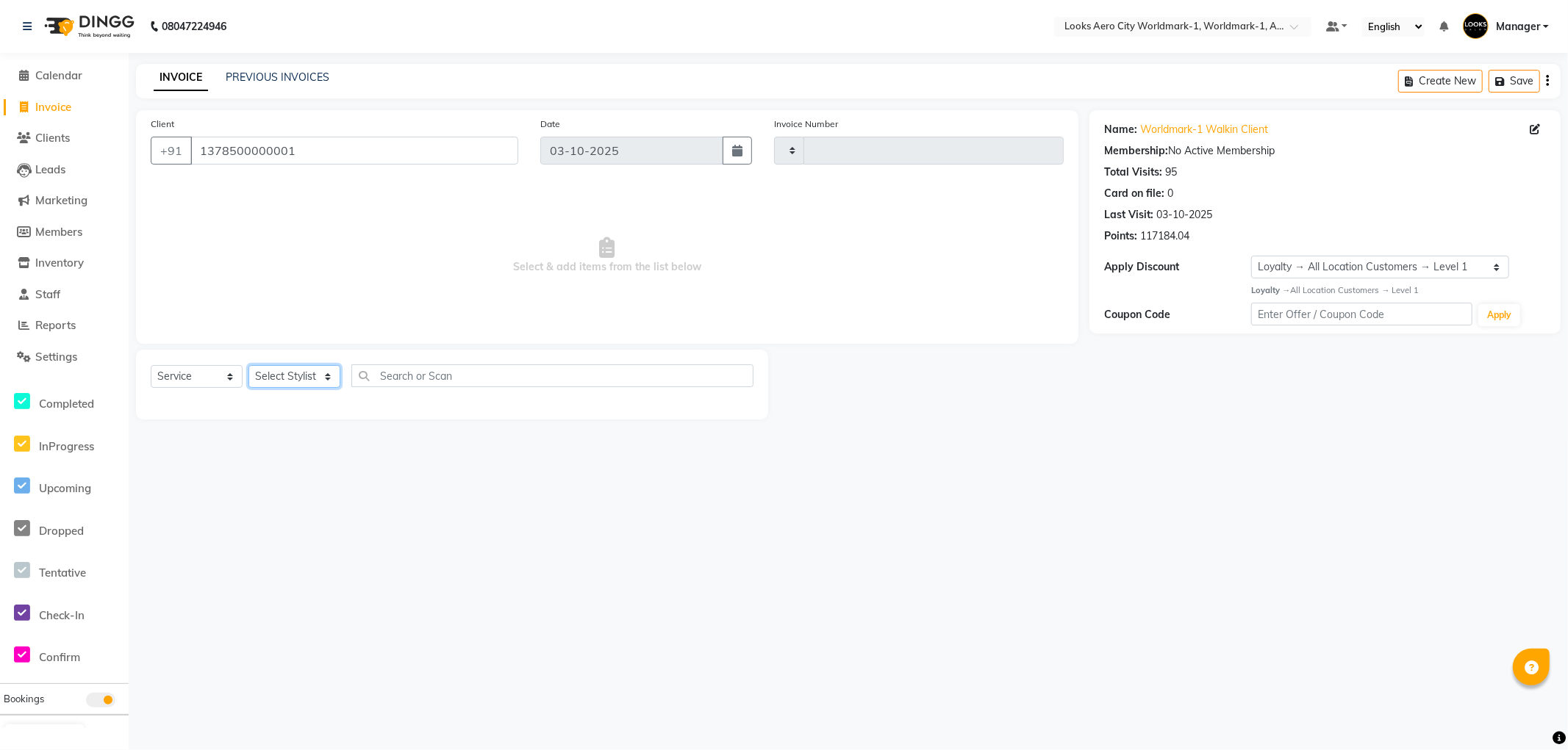
click at [264, 375] on select "Select Stylist [PERSON_NAME] [PERSON_NAME] [PERSON_NAME] [PERSON_NAME] Counter_…" at bounding box center [294, 377] width 92 height 23
click at [248, 366] on select "Select Stylist [PERSON_NAME] [PERSON_NAME] [PERSON_NAME] [PERSON_NAME] Counter_…" at bounding box center [294, 377] width 92 height 23
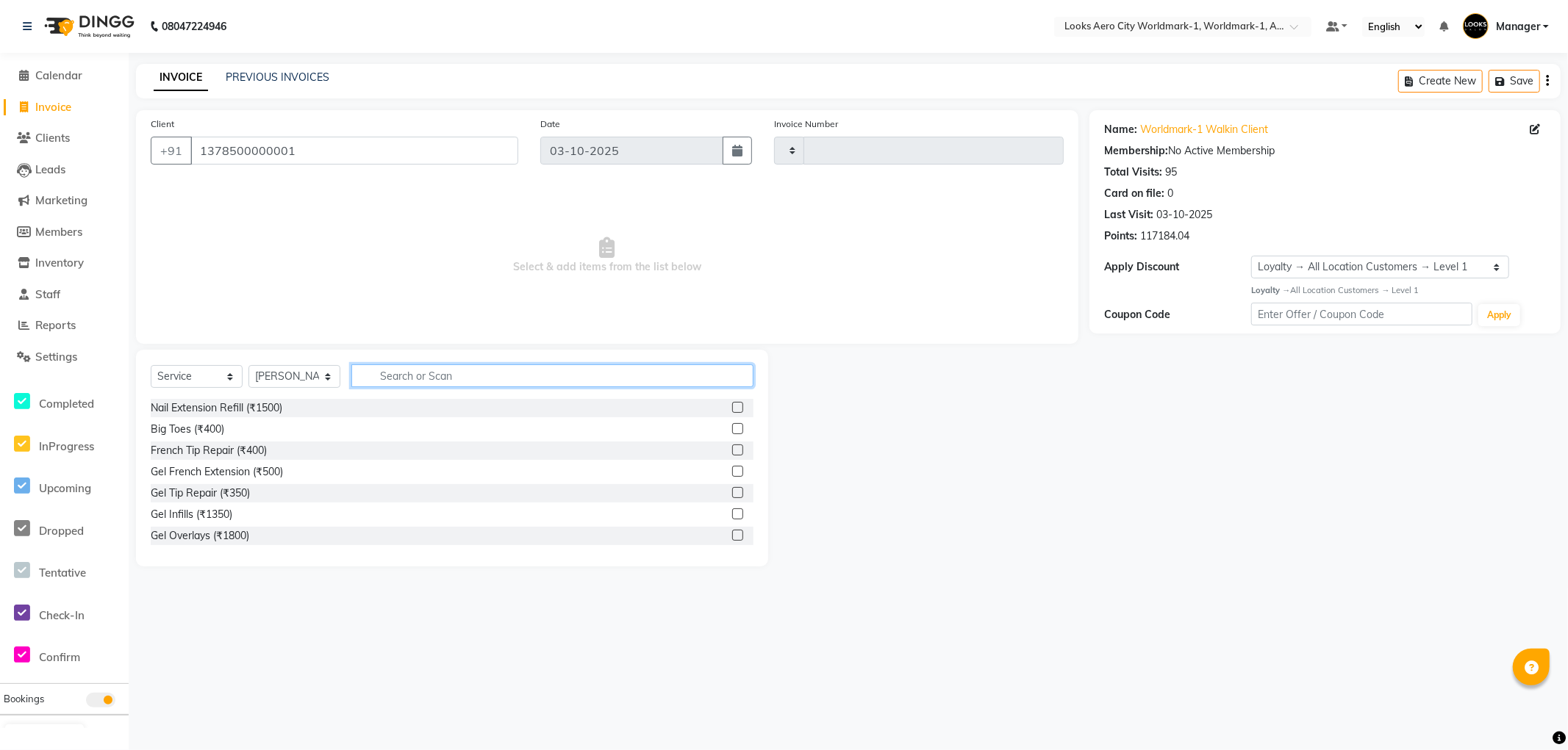
click at [418, 373] on input "text" at bounding box center [552, 376] width 402 height 23
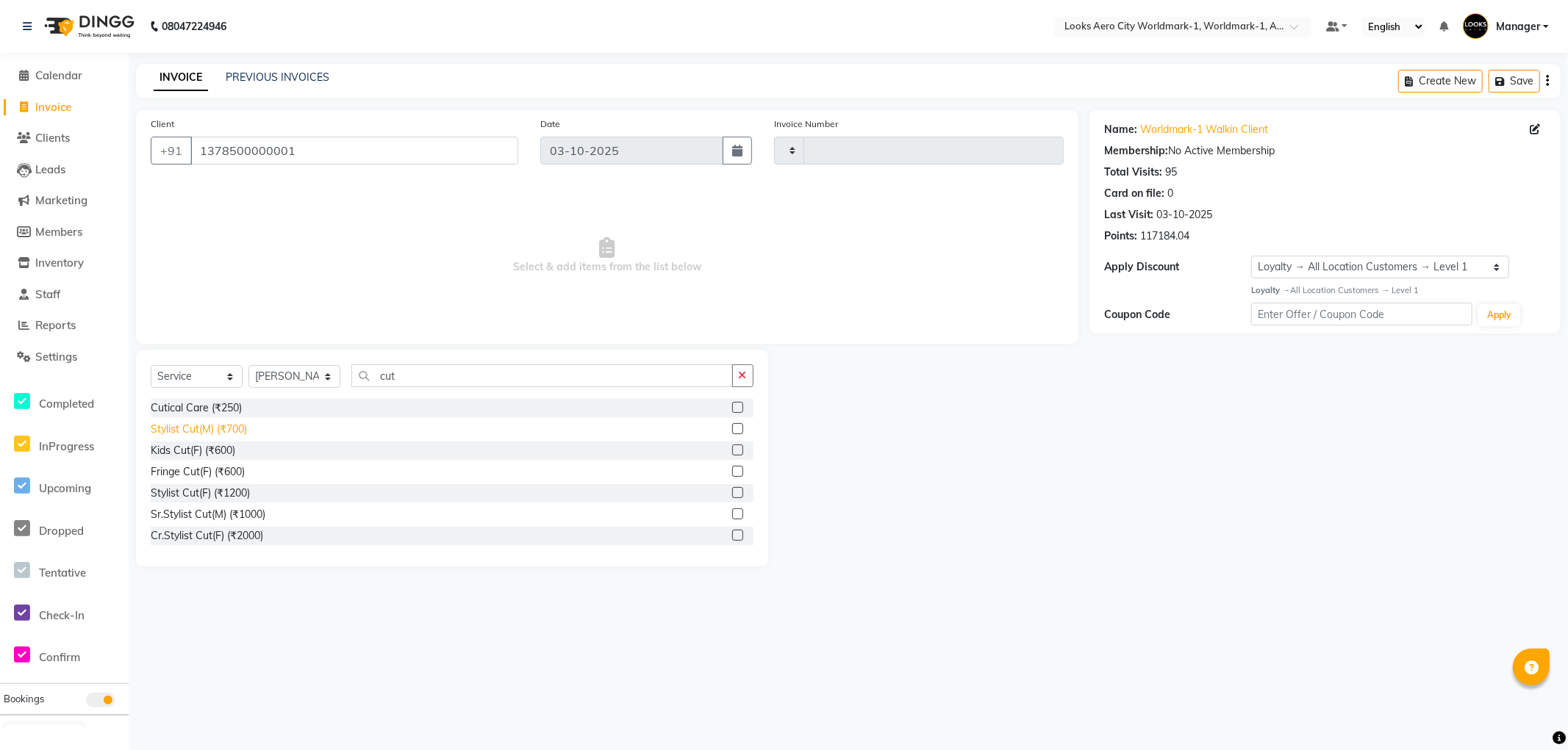
click at [233, 432] on div "Stylist Cut(M) (₹700)" at bounding box center [199, 429] width 97 height 15
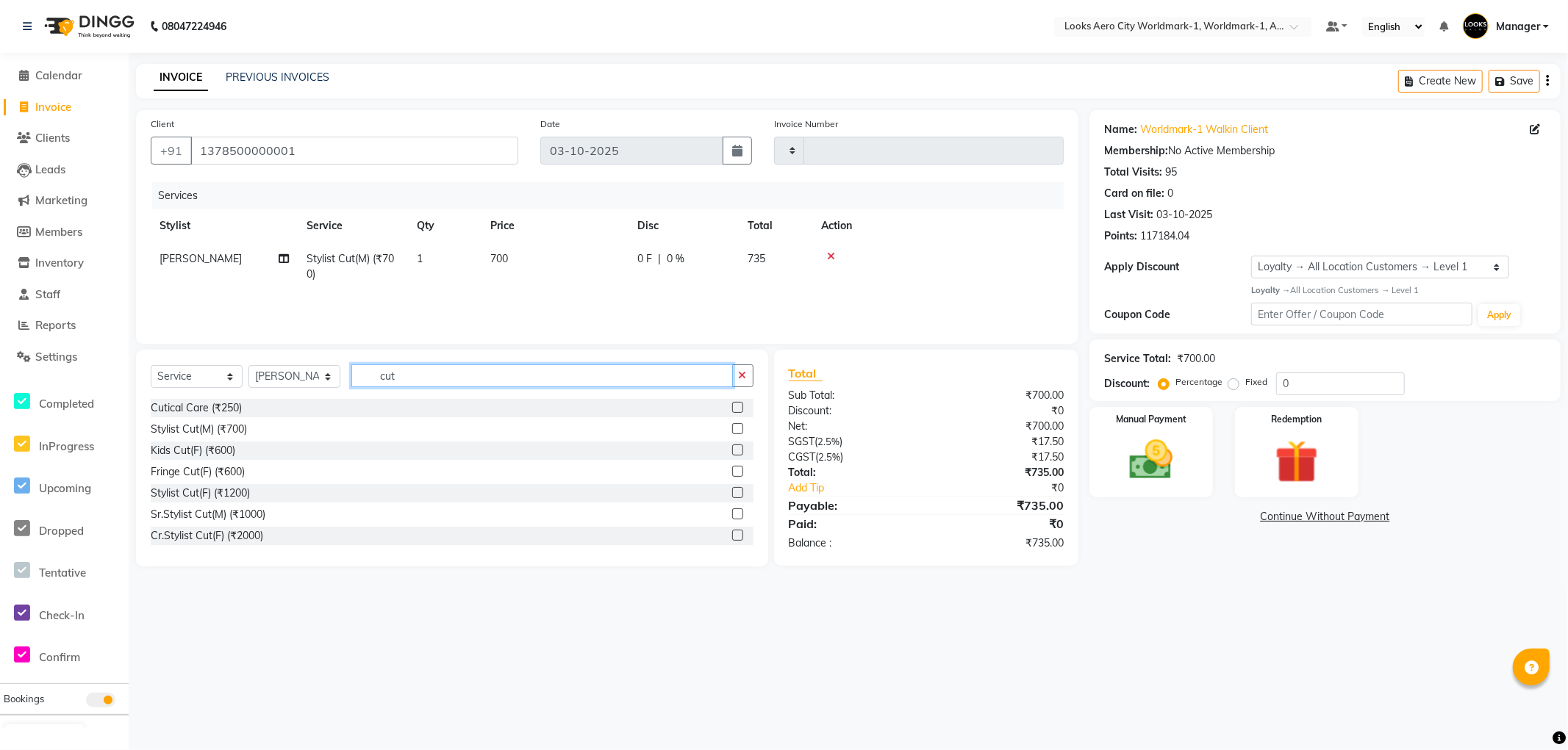
drag, startPoint x: 452, startPoint y: 384, endPoint x: 1, endPoint y: 268, distance: 465.7
click at [0, 274] on app-home "08047224946 Select Location × Looks Aero City Worldmark-1, Worldmark-1, Aerocit…" at bounding box center [784, 295] width 1568 height 589
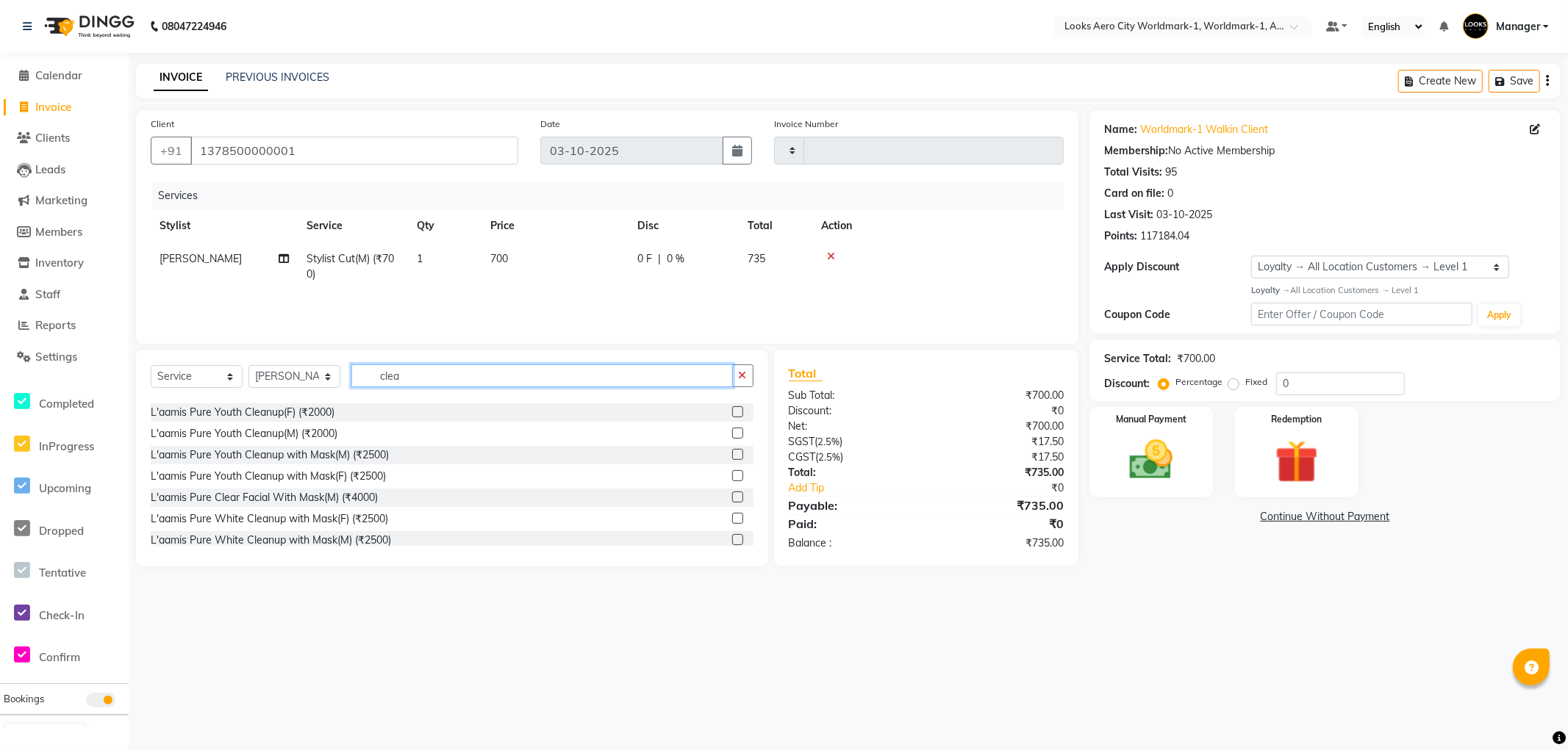
scroll to position [130, 0]
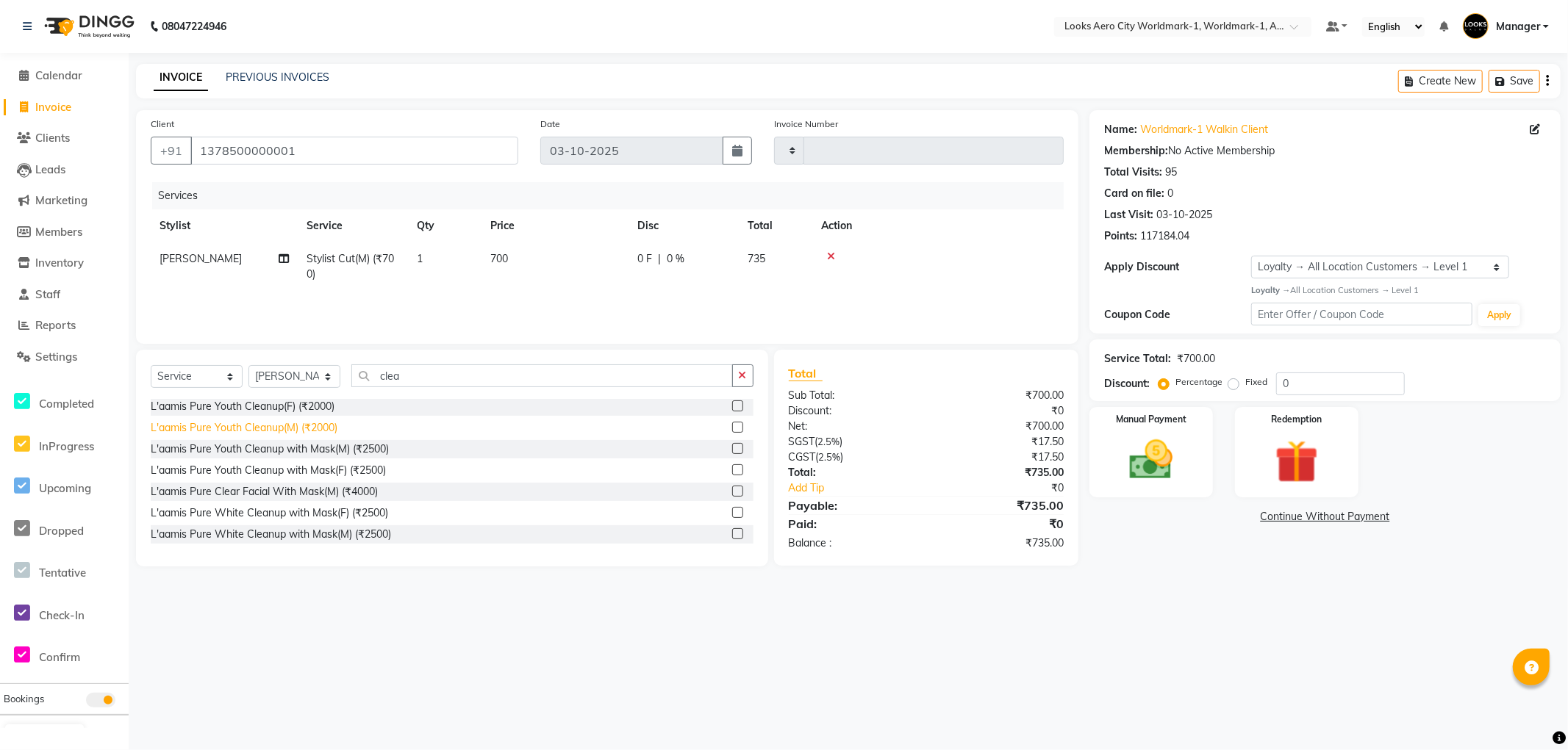
click at [291, 426] on div "L'aamis Pure Youth Cleanup(M) (₹2000)" at bounding box center [243, 428] width 187 height 15
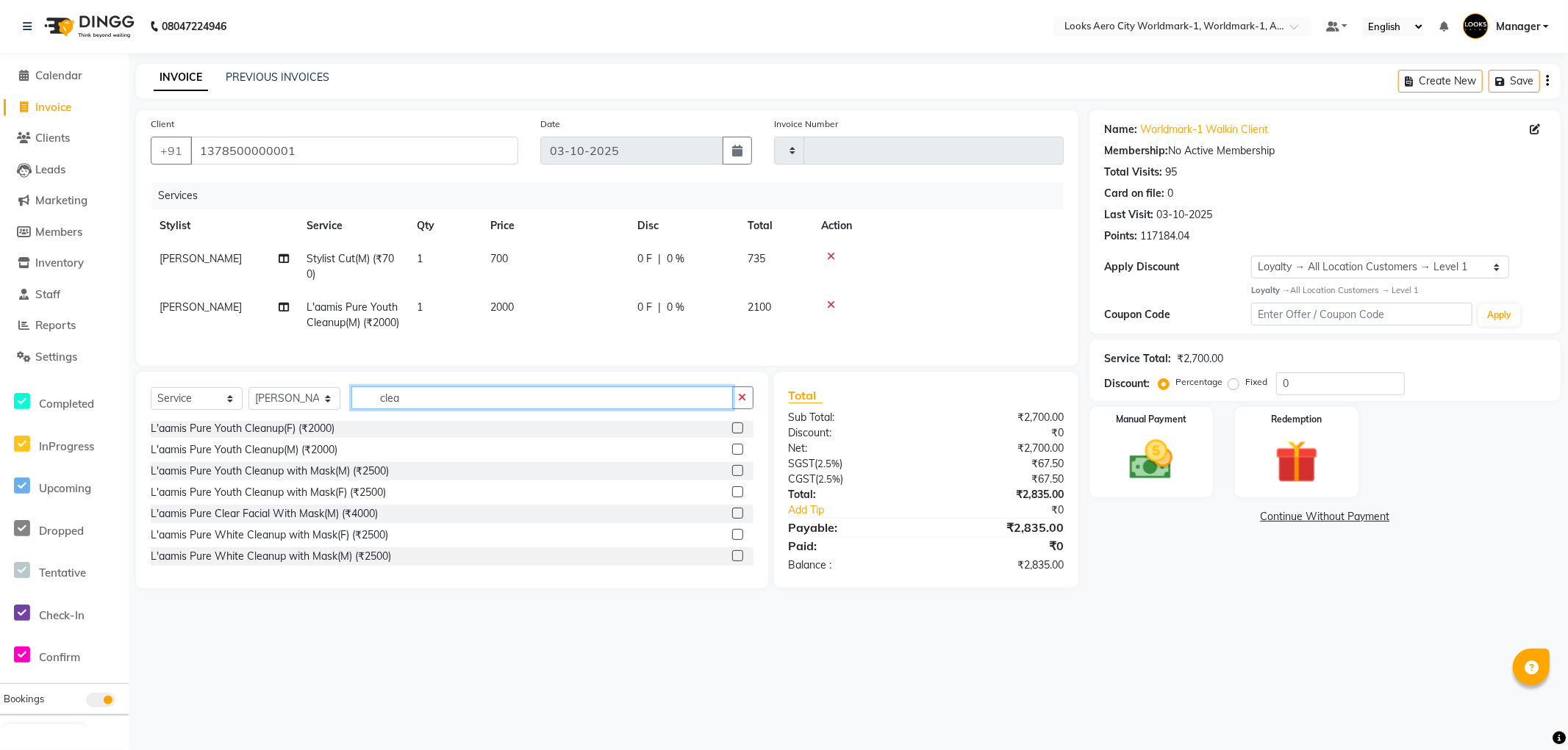
drag, startPoint x: 432, startPoint y: 427, endPoint x: 0, endPoint y: 260, distance: 463.2
click at [0, 260] on app-home "08047224946 Select Location × Looks Aero City Worldmark-1, Worldmark-1, Aerocit…" at bounding box center [784, 305] width 1568 height 611
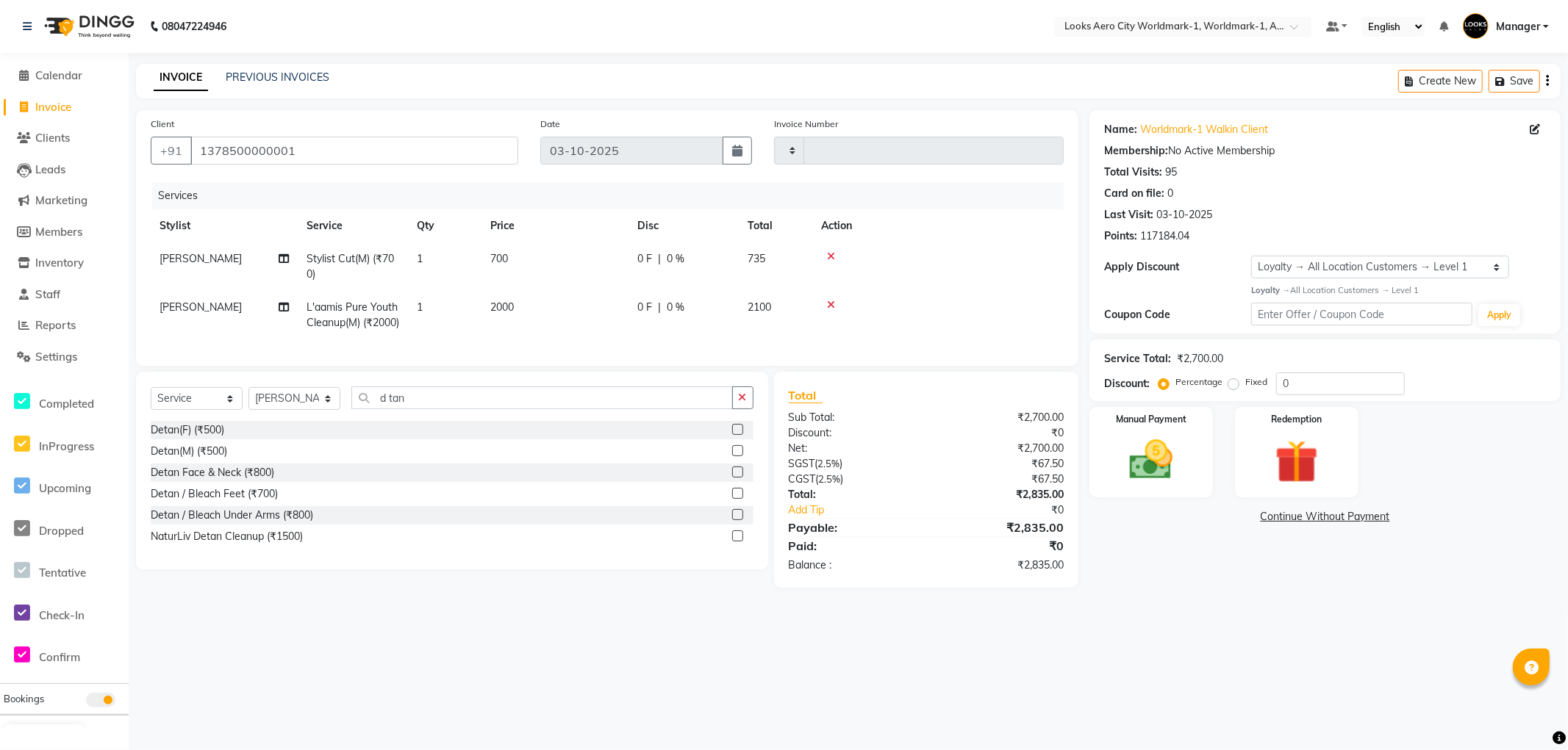
drag, startPoint x: 209, startPoint y: 480, endPoint x: 215, endPoint y: 461, distance: 19.9
click at [212, 459] on div "Detan(M) (₹500)" at bounding box center [189, 452] width 77 height 15
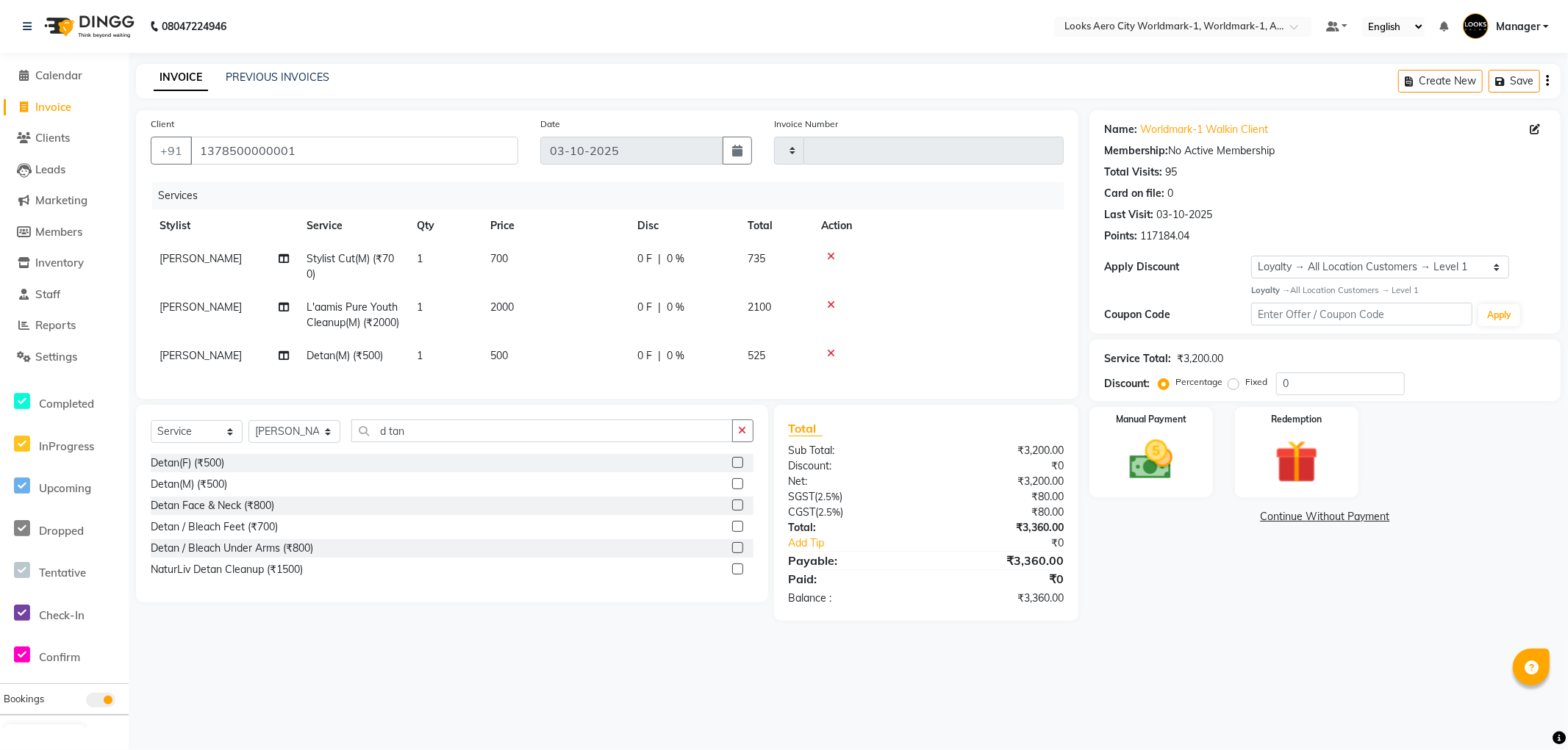
click at [537, 372] on td "500" at bounding box center [554, 356] width 147 height 33
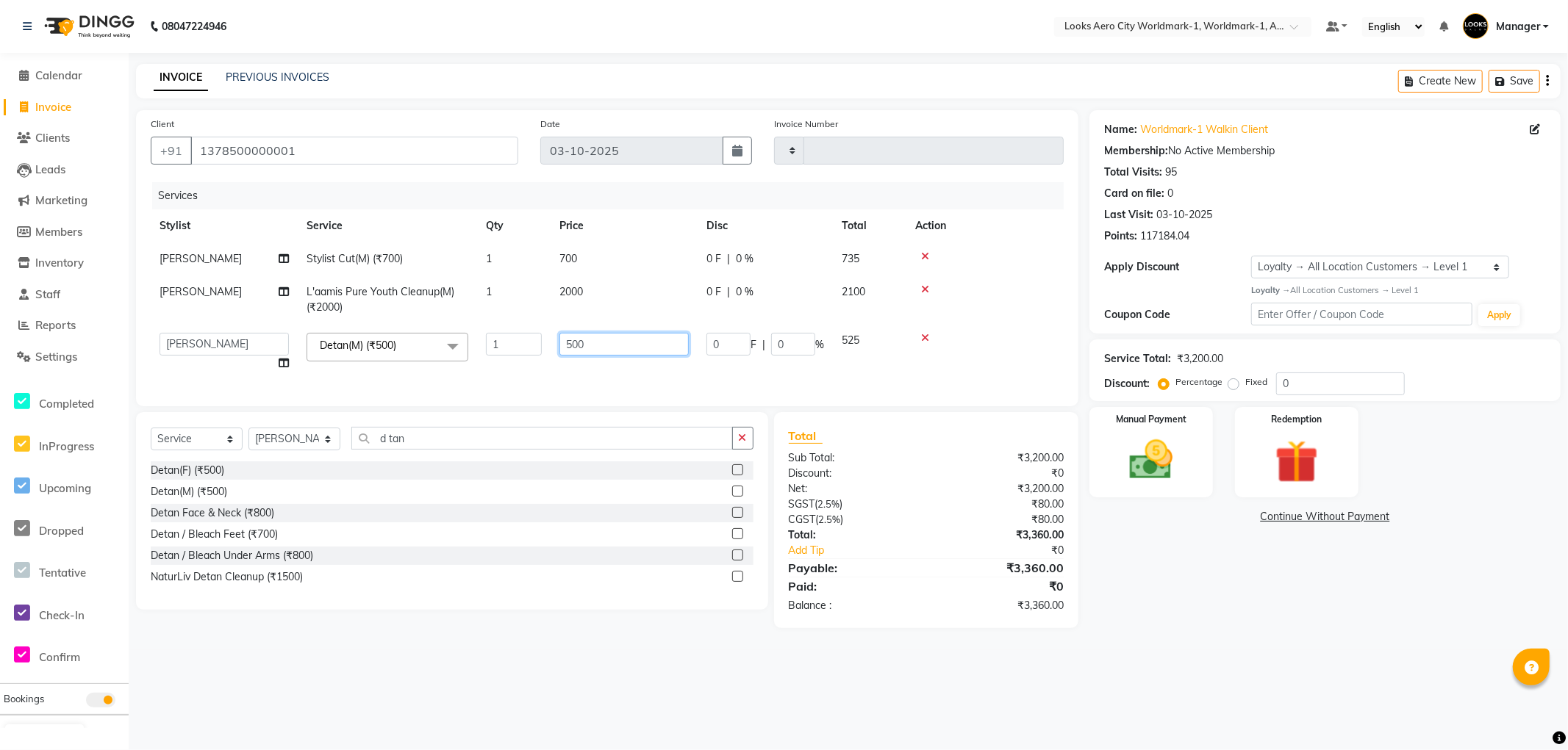
drag, startPoint x: 613, startPoint y: 343, endPoint x: 0, endPoint y: 217, distance: 625.8
click at [0, 217] on app-home "08047224946 Select Location × Looks Aero City Worldmark-1, Worldmark-1, Aerocit…" at bounding box center [784, 325] width 1568 height 651
drag, startPoint x: 1235, startPoint y: 608, endPoint x: 1096, endPoint y: 574, distance: 143.1
click at [1215, 605] on div "Name: Worldmark-1 Walkin Client Membership: No Active Membership Total Visits: …" at bounding box center [1330, 368] width 482 height 518
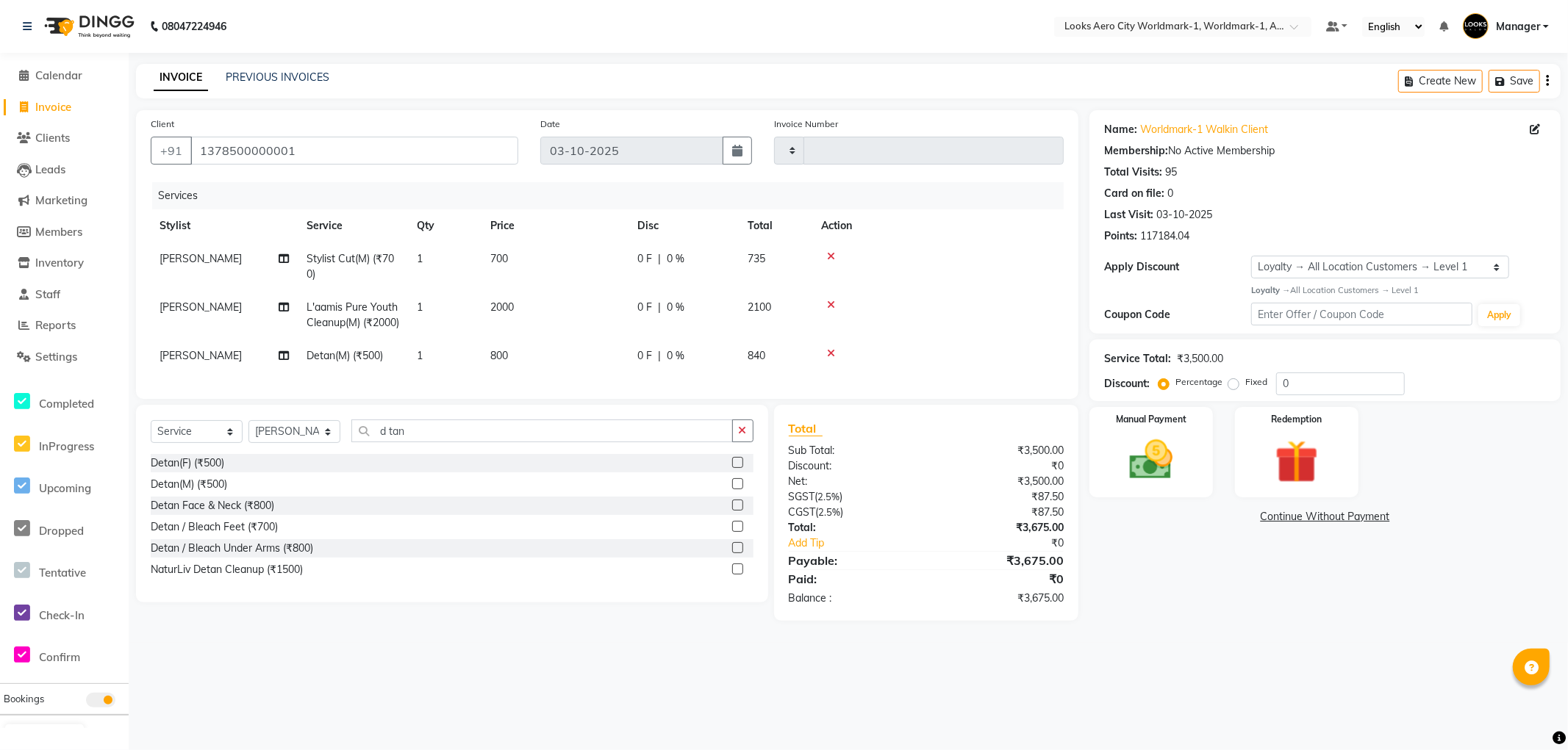
drag, startPoint x: 533, startPoint y: 245, endPoint x: 557, endPoint y: 265, distance: 31.2
click at [533, 251] on td "700" at bounding box center [554, 266] width 147 height 48
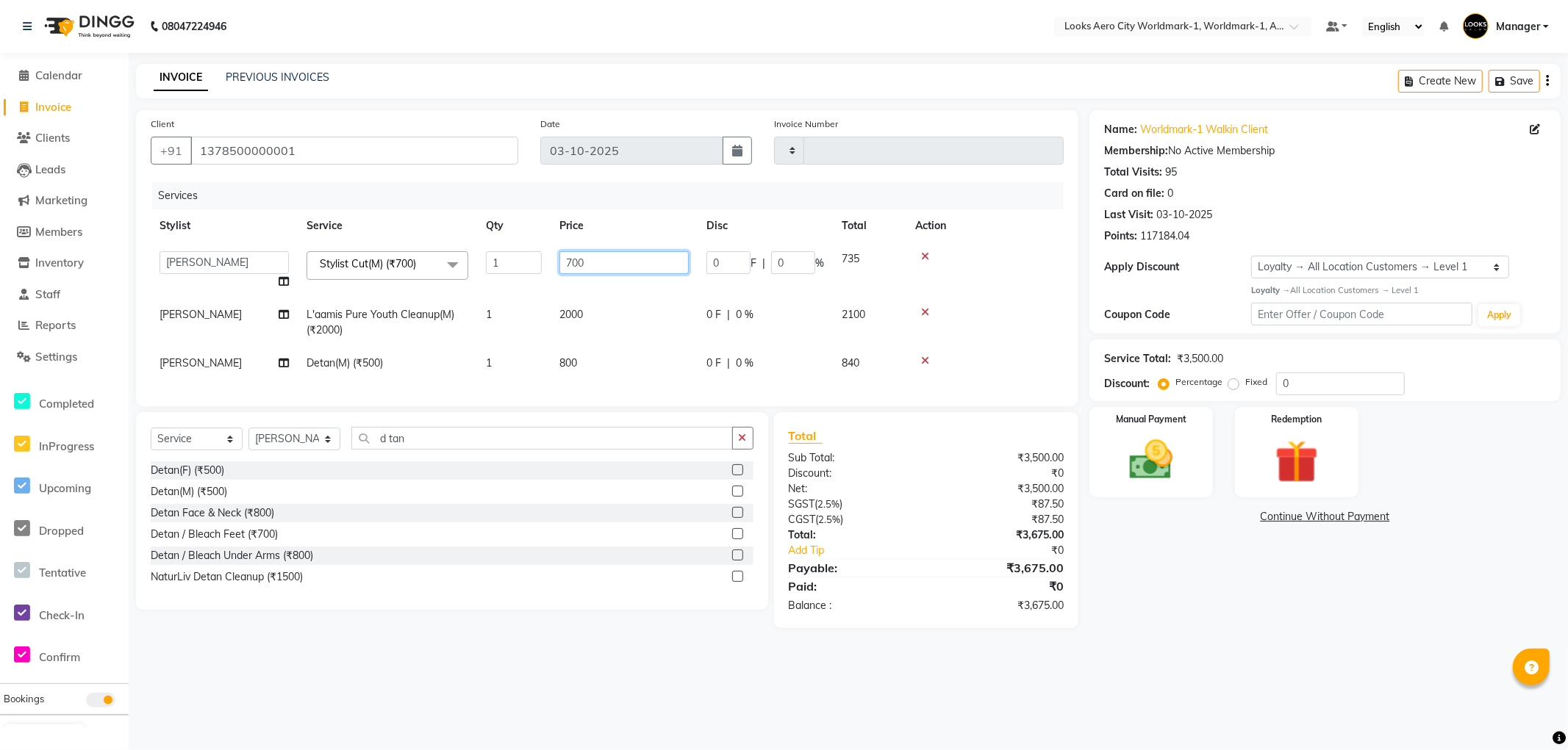
drag, startPoint x: 594, startPoint y: 263, endPoint x: 268, endPoint y: 240, distance: 326.8
click at [261, 251] on tr "Abhishek_Nails Amita Chauhan Anil Ashwin Celina Counter_Sales Dawa_Mgr Gaurav_P…" at bounding box center [607, 270] width 913 height 56
click at [1169, 642] on main "INVOICE PREVIOUS INVOICES Create New Save Client +91 1378500000001 Date 03-10-2…" at bounding box center [848, 357] width 1439 height 586
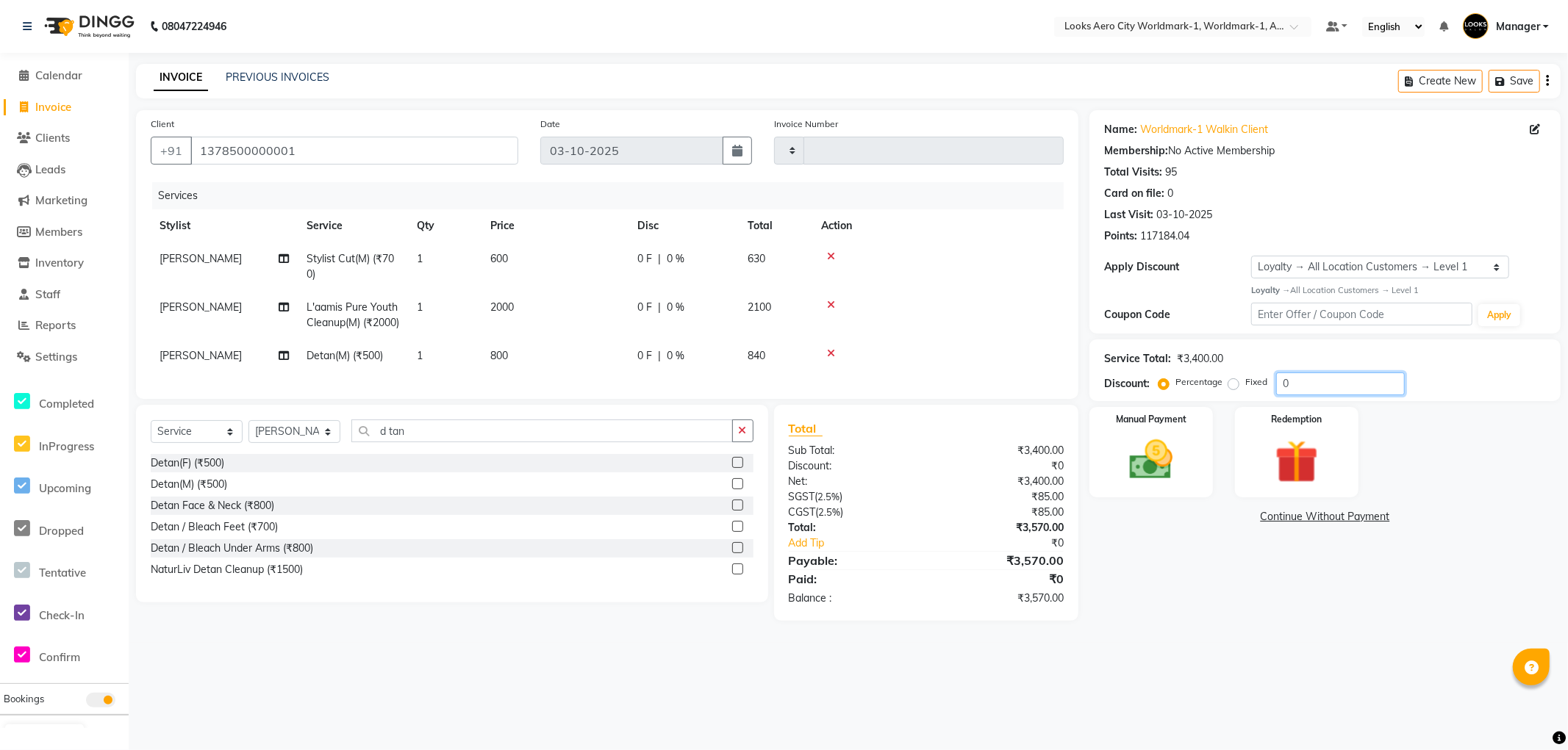
drag, startPoint x: 1289, startPoint y: 377, endPoint x: 1124, endPoint y: 377, distance: 165.0
click at [1124, 377] on div "Discount: Percentage Fixed 0" at bounding box center [1325, 384] width 442 height 23
click at [1197, 684] on div "08047224946 Select Location × Looks Aero City Worldmark-1, Worldmark-1, Aerocit…" at bounding box center [784, 375] width 1568 height 750
click at [1170, 491] on div "Manual Payment" at bounding box center [1151, 452] width 128 height 94
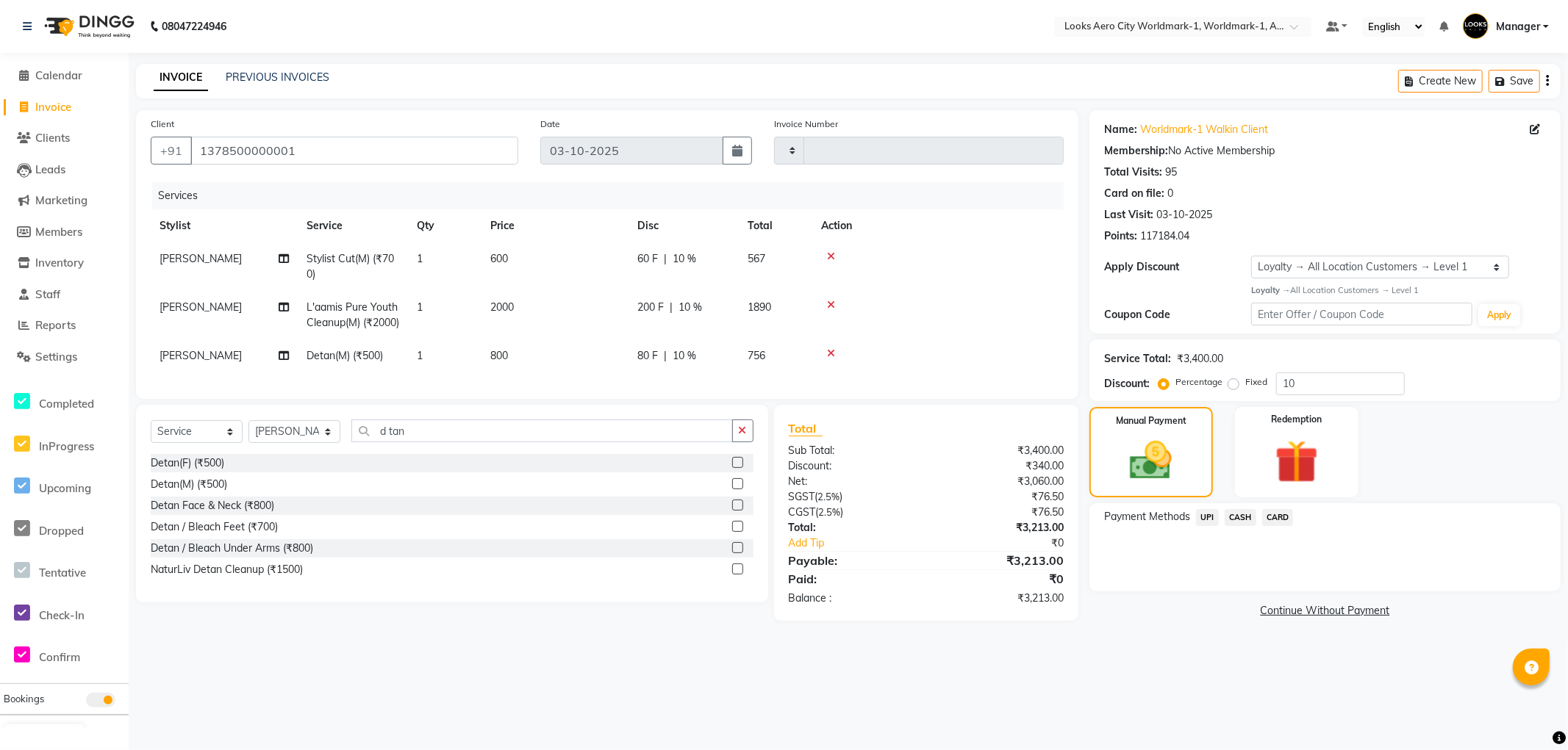
click at [1274, 518] on span "CARD" at bounding box center [1277, 518] width 31 height 17
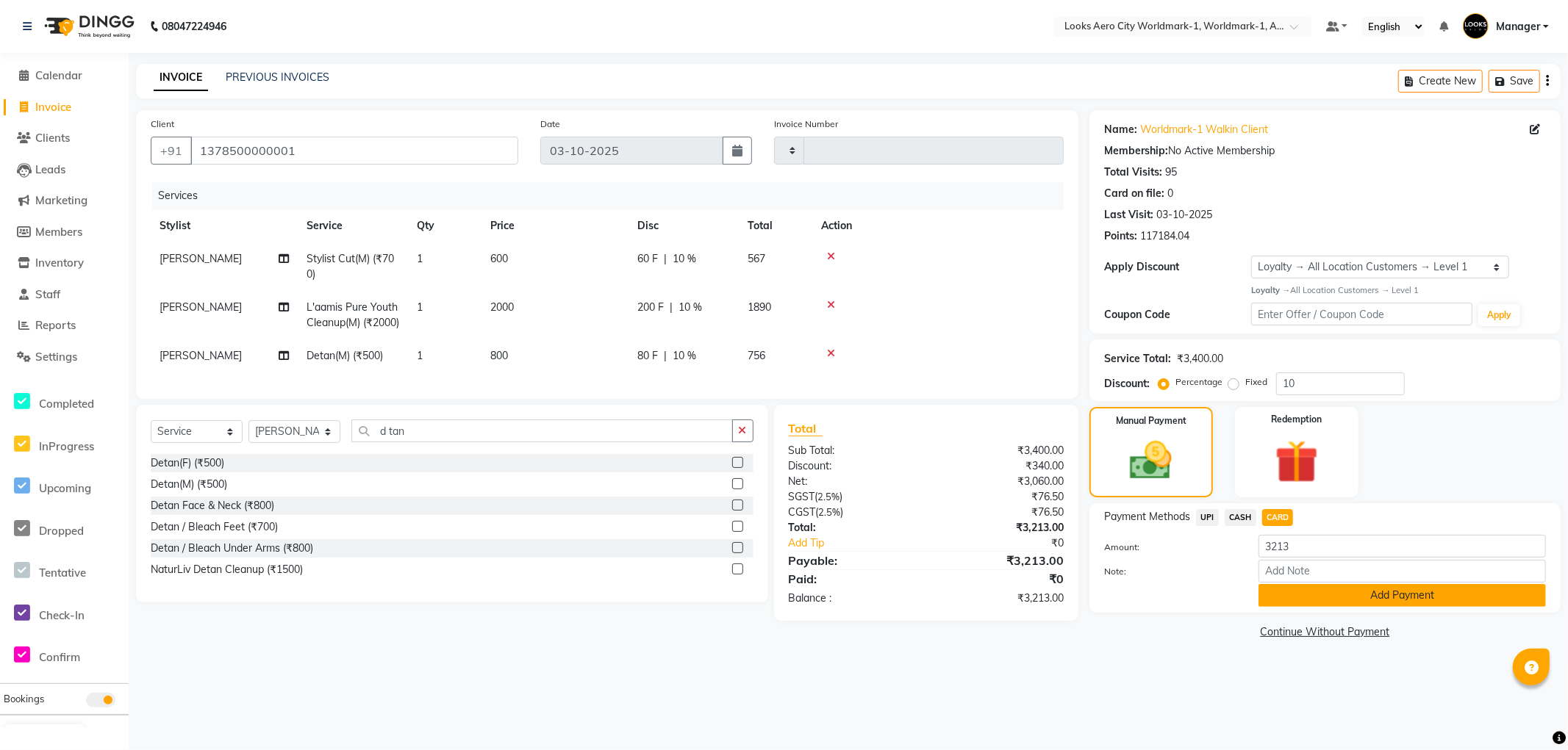
click at [1279, 598] on button "Add Payment" at bounding box center [1402, 596] width 287 height 23
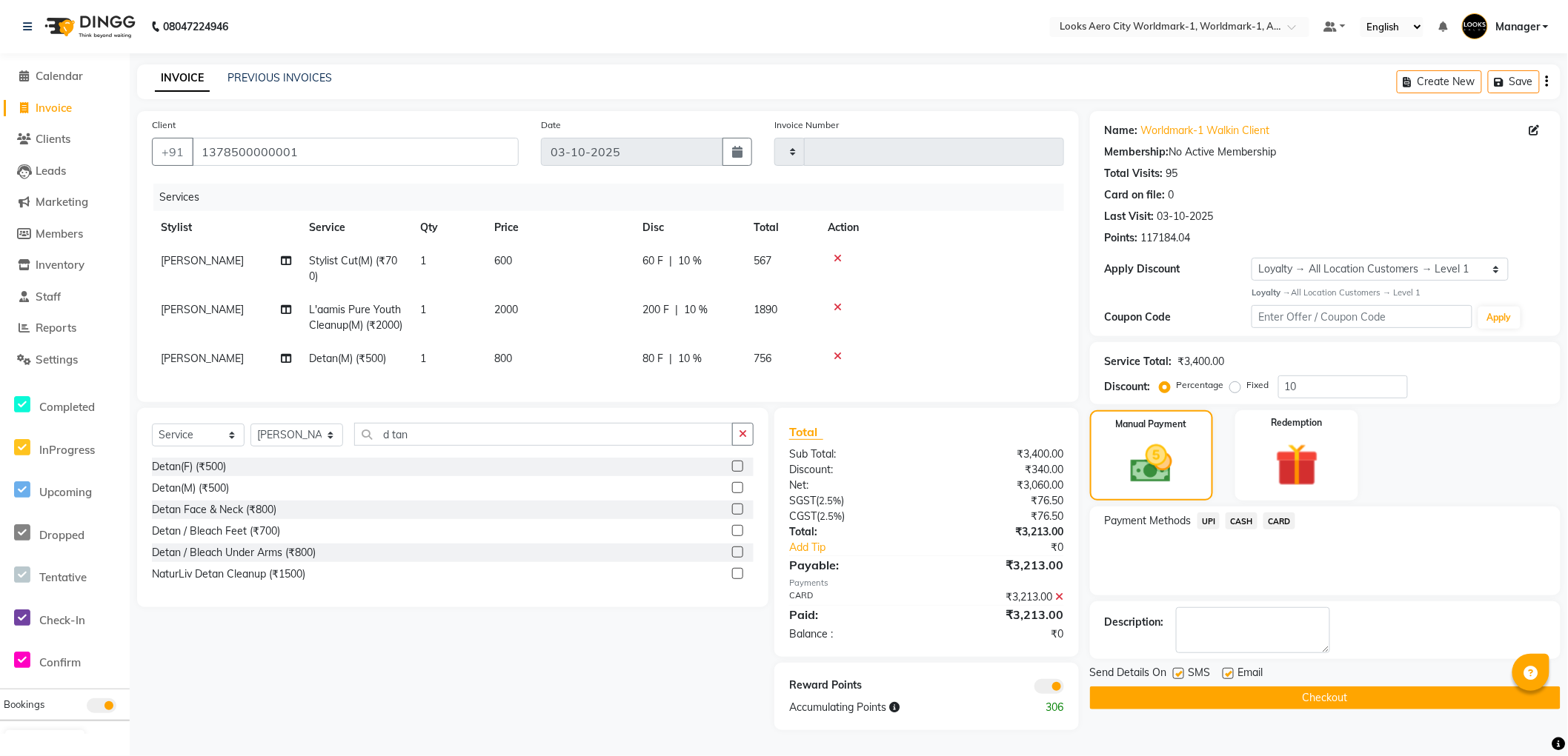
click at [1048, 694] on span at bounding box center [1049, 687] width 30 height 15
click at [1064, 689] on input "checkbox" at bounding box center [1064, 689] width 0 height 0
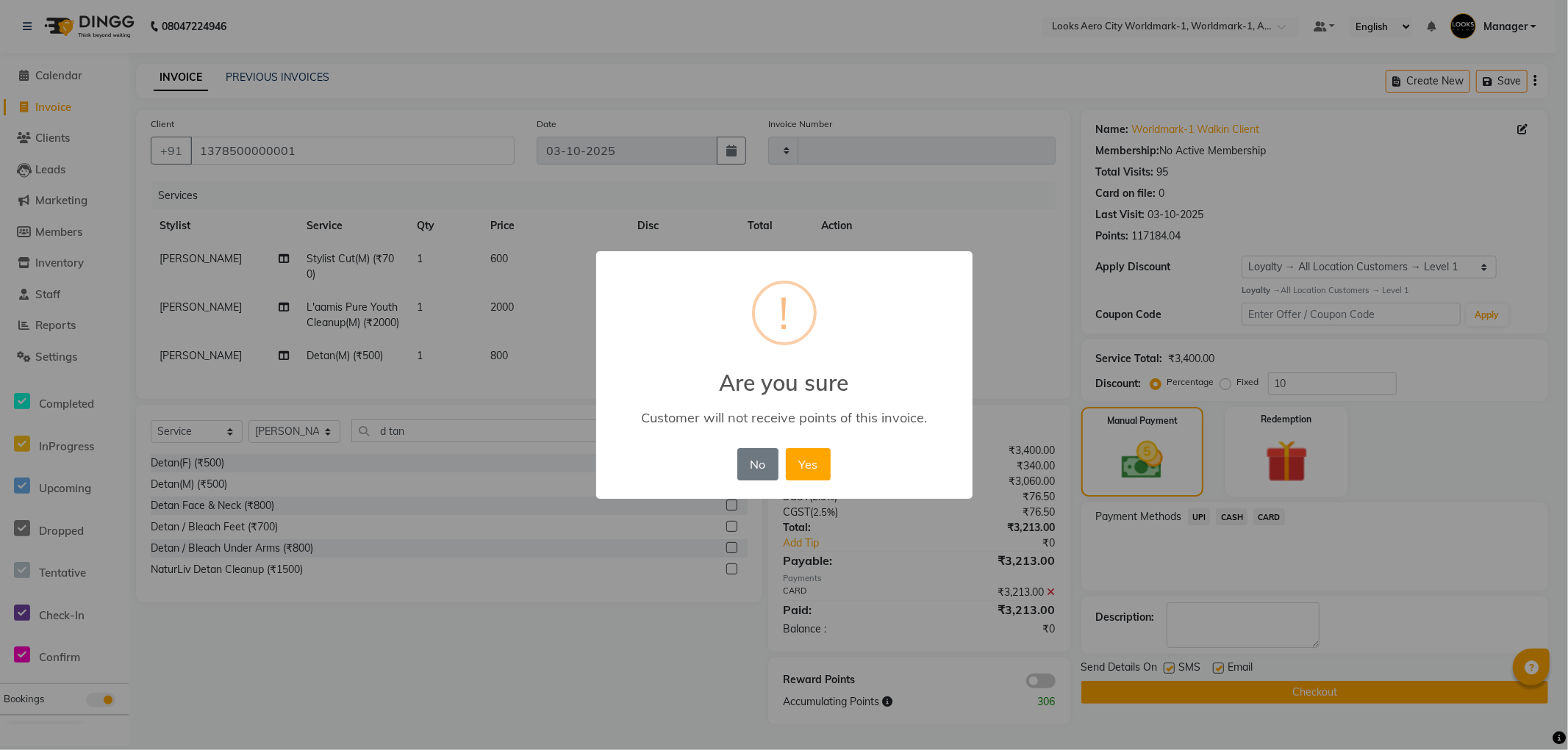
click at [748, 461] on button "No" at bounding box center [757, 464] width 41 height 32
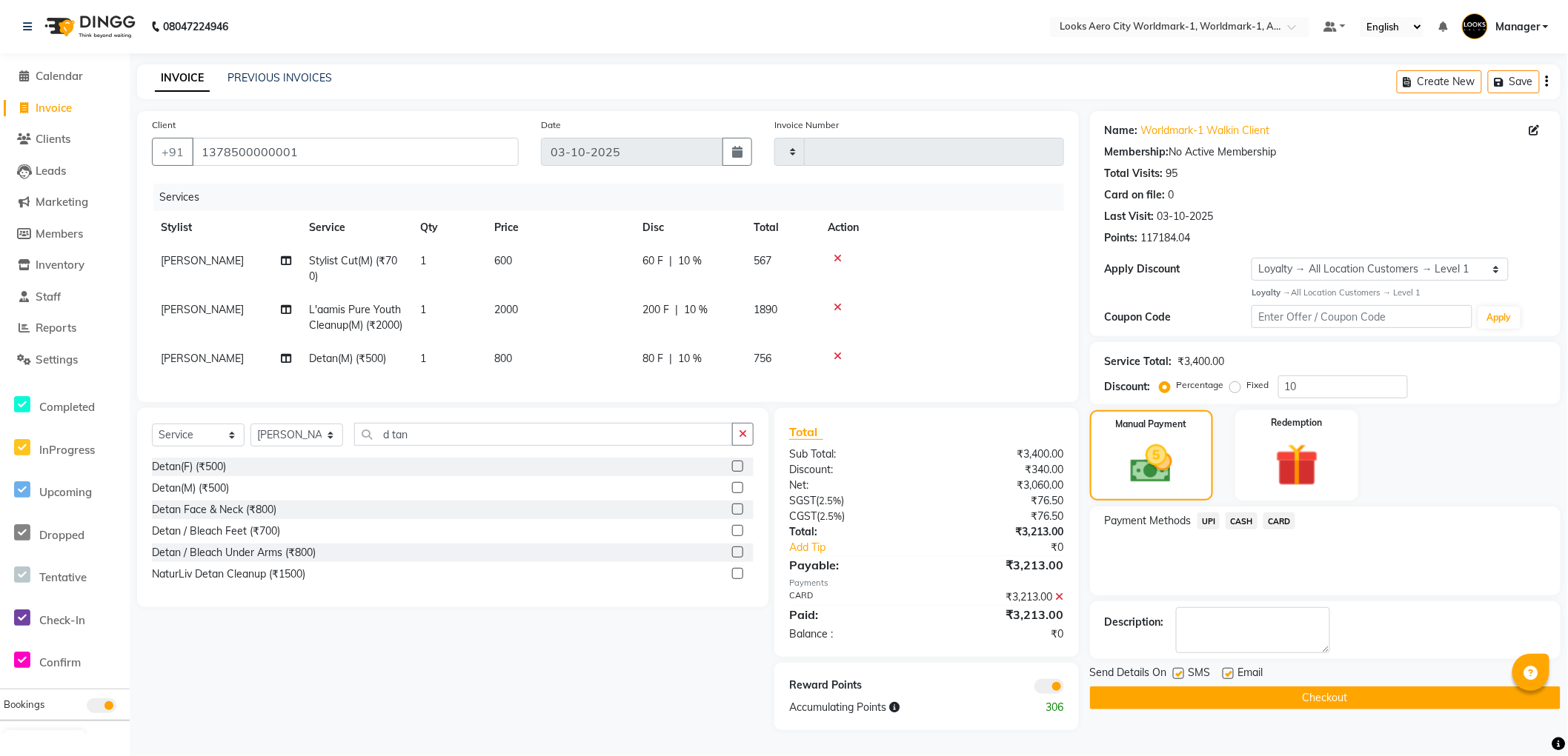
click at [1044, 694] on span at bounding box center [1049, 687] width 30 height 15
click at [1064, 689] on input "checkbox" at bounding box center [1064, 689] width 0 height 0
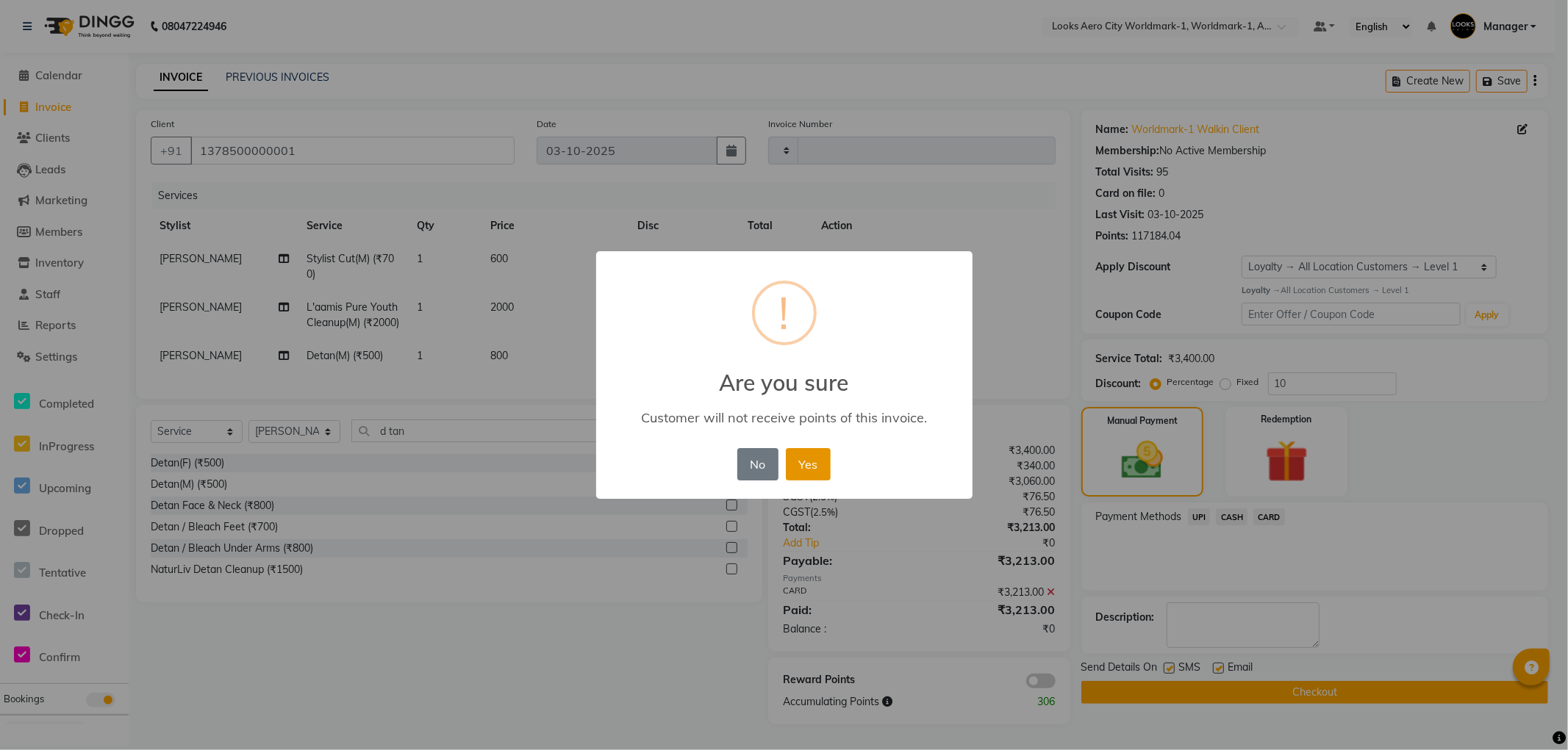
click at [811, 468] on button "Yes" at bounding box center [808, 464] width 45 height 32
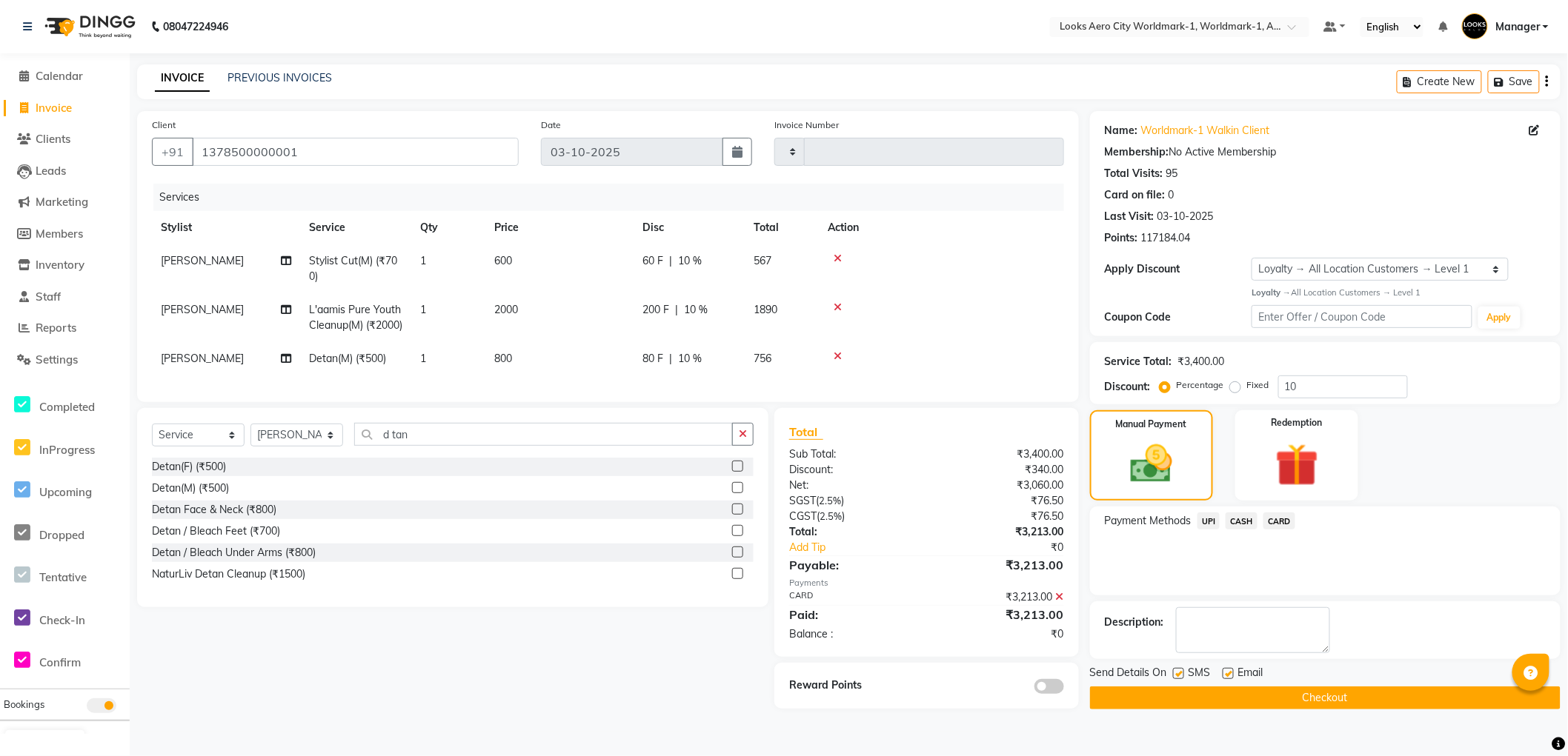
click at [1116, 691] on button "Checkout" at bounding box center [1325, 698] width 471 height 23
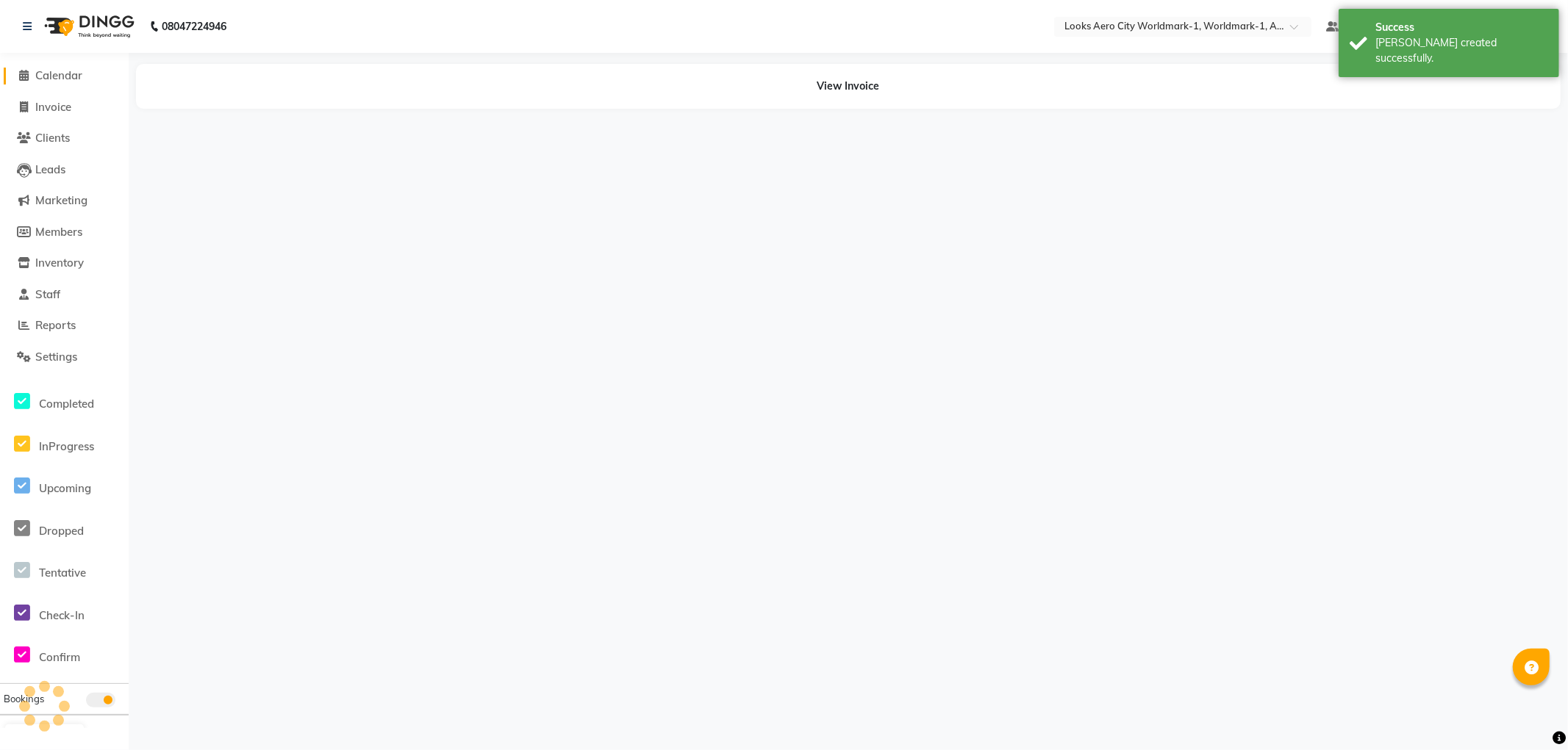
click at [63, 75] on span "Calendar" at bounding box center [59, 75] width 47 height 14
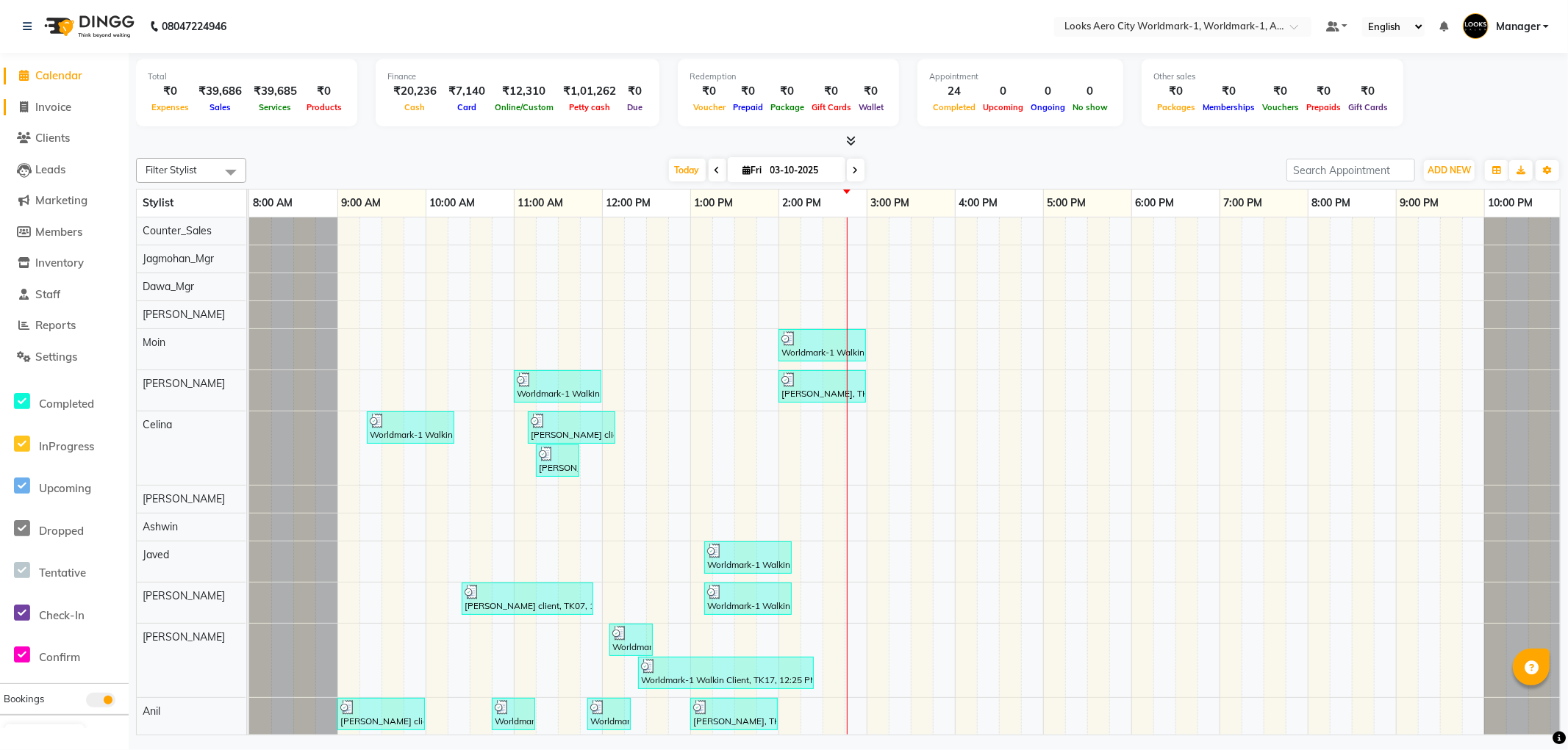
click at [61, 103] on span "Invoice" at bounding box center [53, 107] width 36 height 14
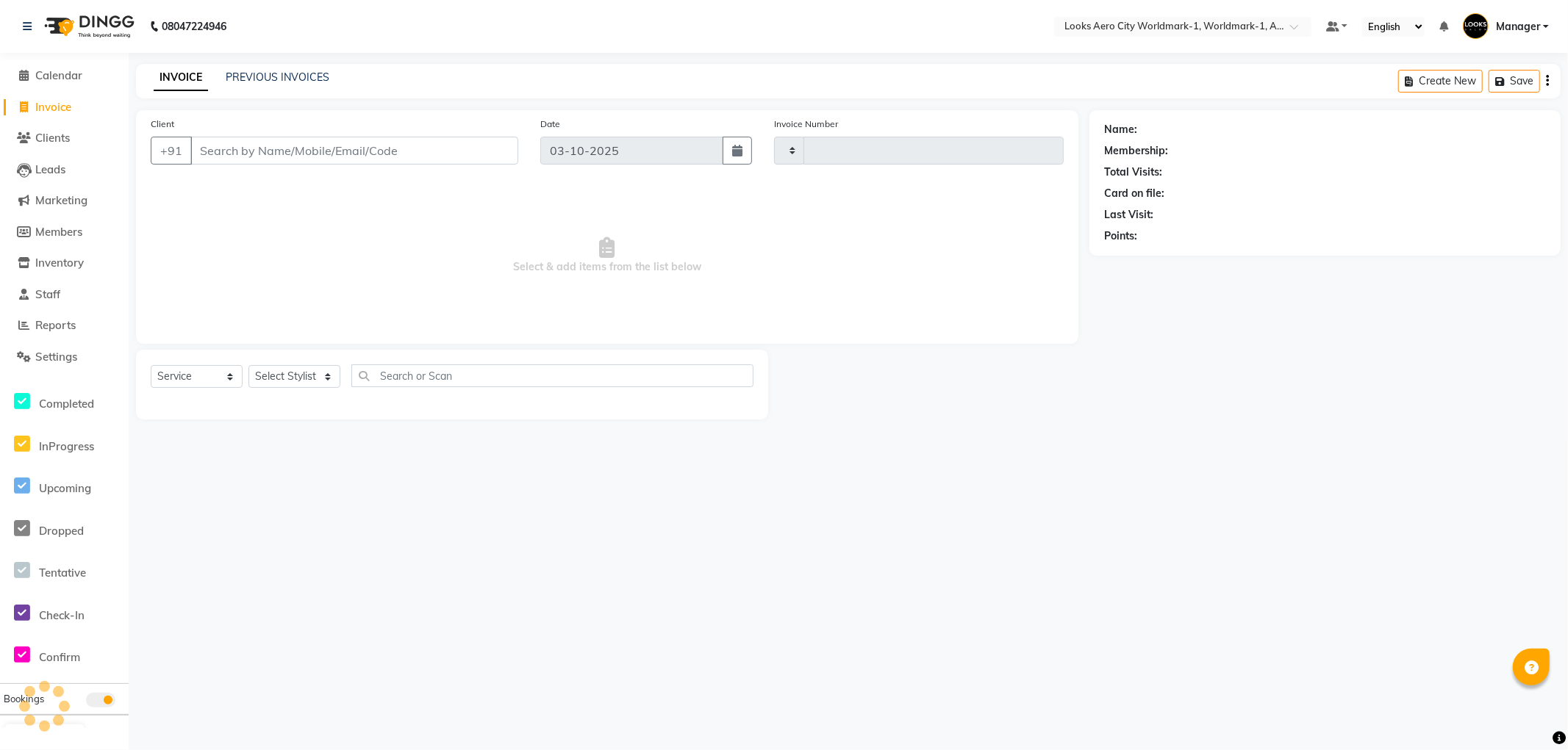
click at [280, 152] on input "Client" at bounding box center [354, 150] width 328 height 27
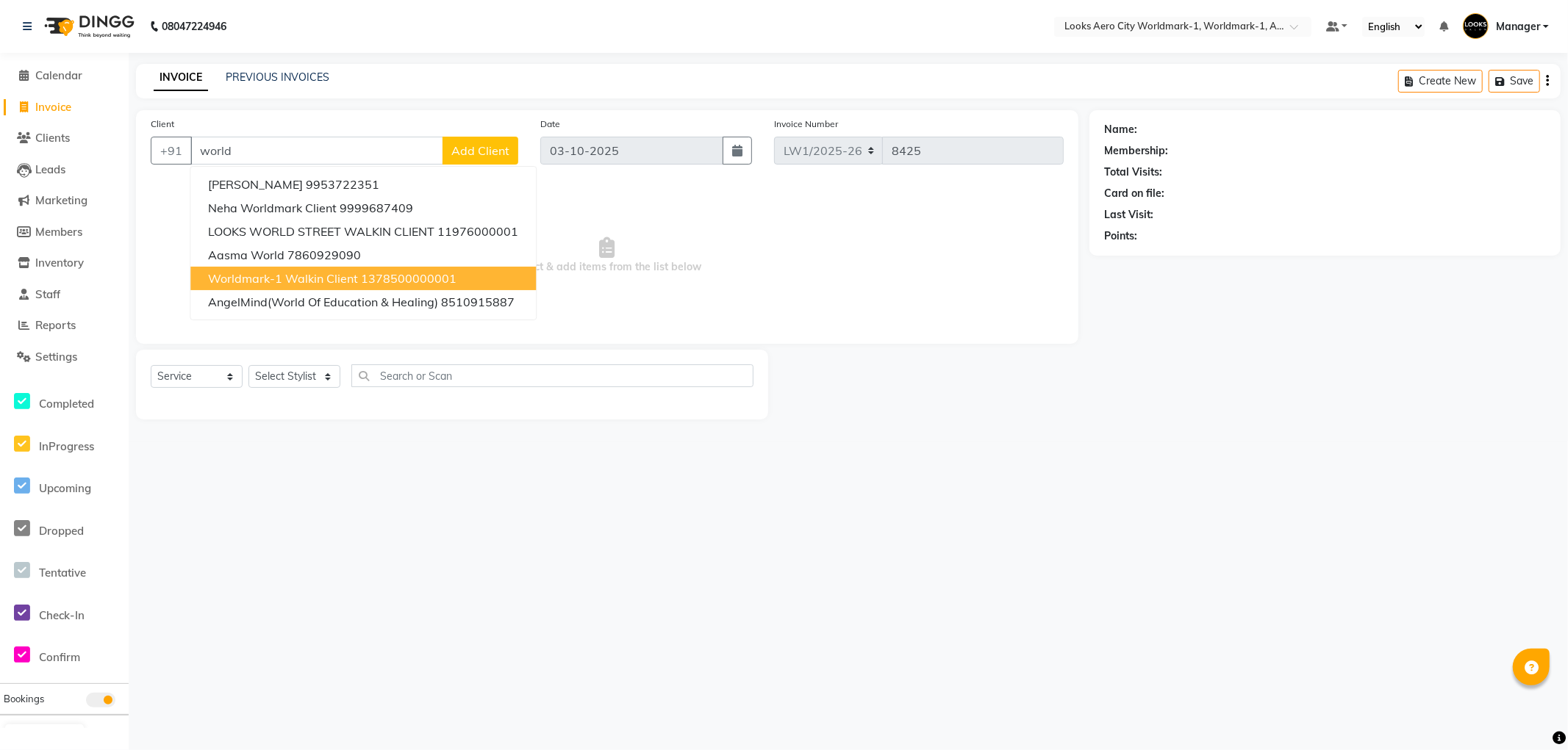
click at [331, 276] on span "Worldmark-1 Walkin Client" at bounding box center [283, 278] width 150 height 15
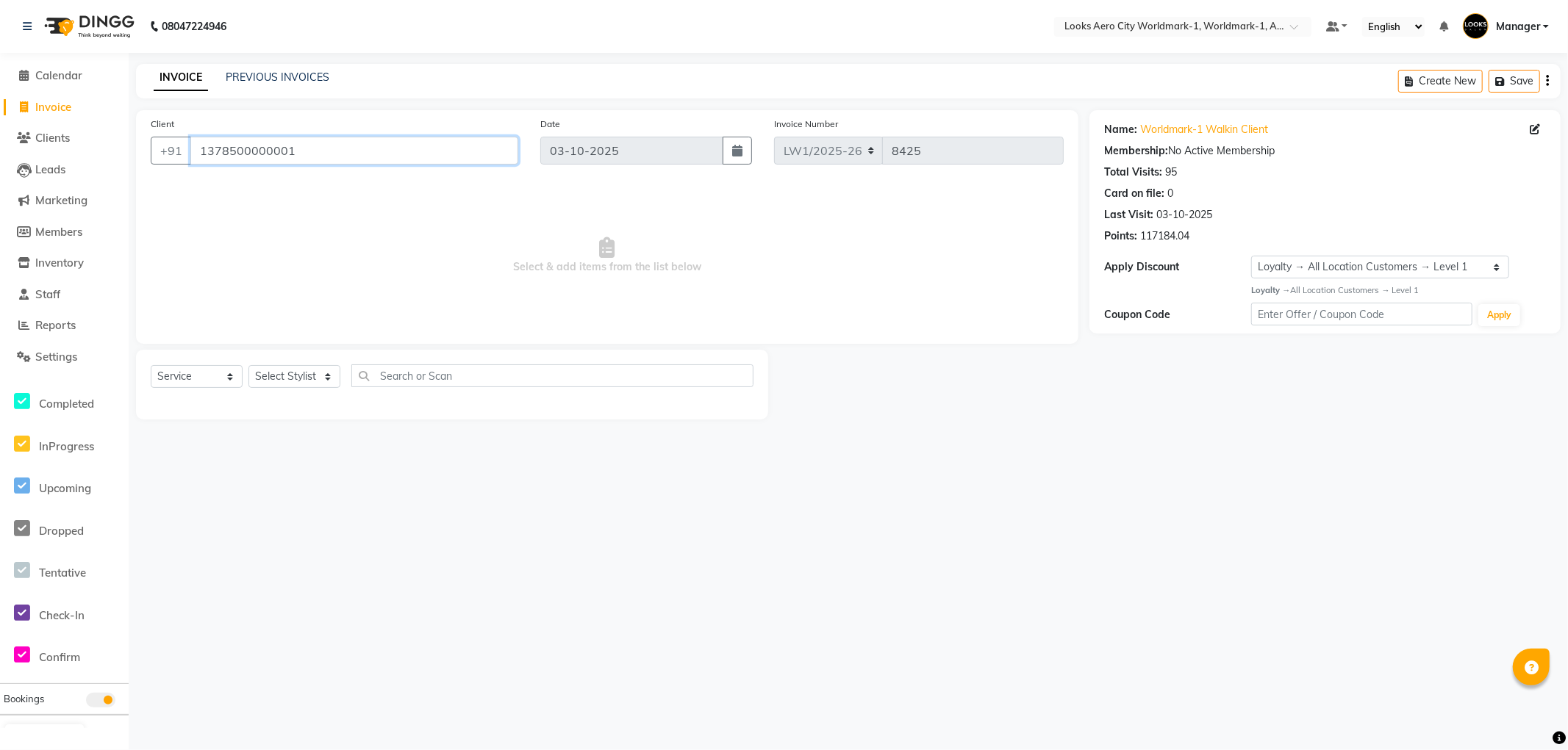
drag, startPoint x: 336, startPoint y: 150, endPoint x: 34, endPoint y: 150, distance: 302.0
click at [34, 150] on app-home "08047224946 Select Location × Looks Aero City Worldmark-1, Worldmark-1, Aerocit…" at bounding box center [784, 221] width 1568 height 441
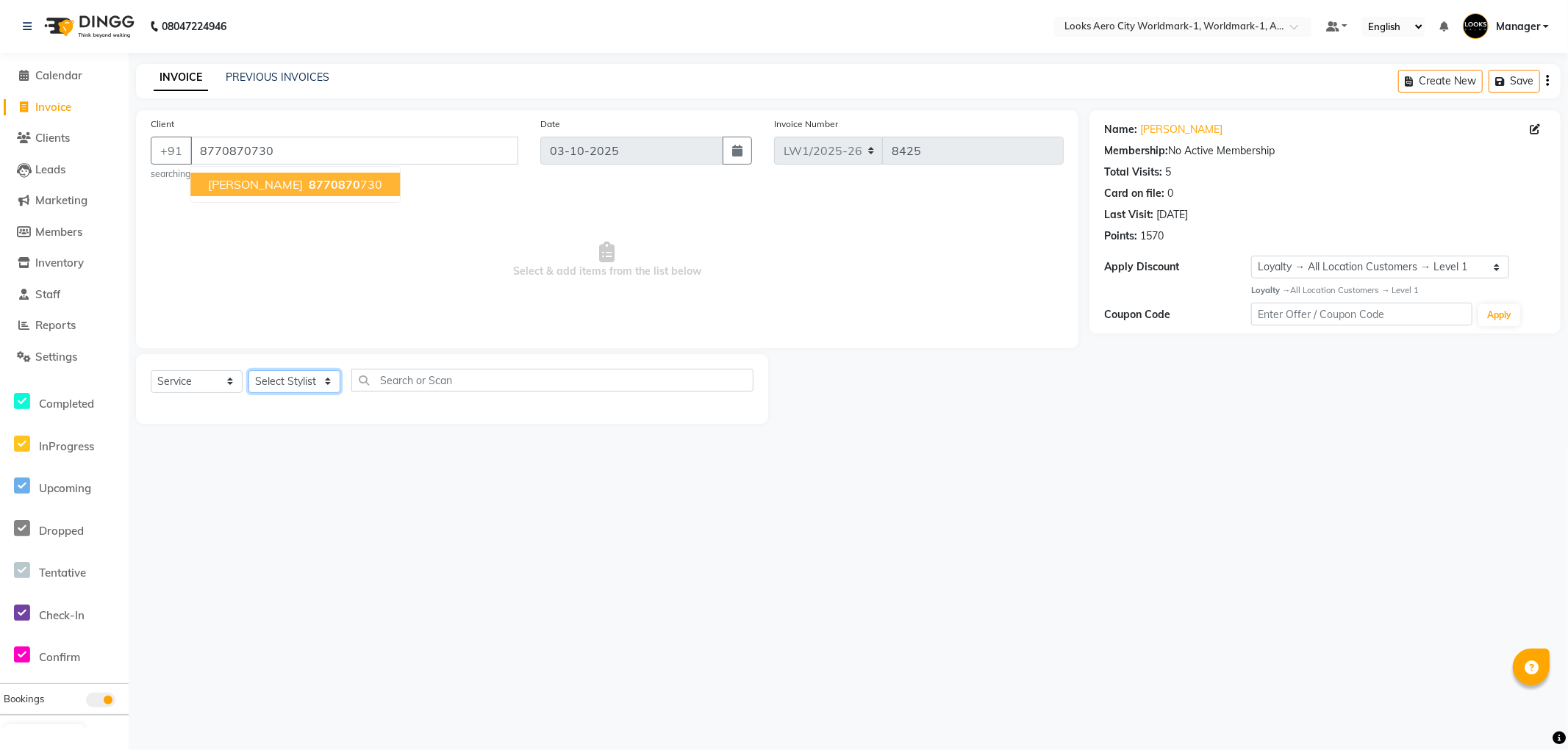
click at [280, 372] on select "Select Stylist [PERSON_NAME] [PERSON_NAME] [PERSON_NAME] [PERSON_NAME] Counter_…" at bounding box center [294, 382] width 92 height 23
click at [248, 370] on select "Select Stylist [PERSON_NAME] [PERSON_NAME] [PERSON_NAME] [PERSON_NAME] Counter_…" at bounding box center [294, 382] width 92 height 23
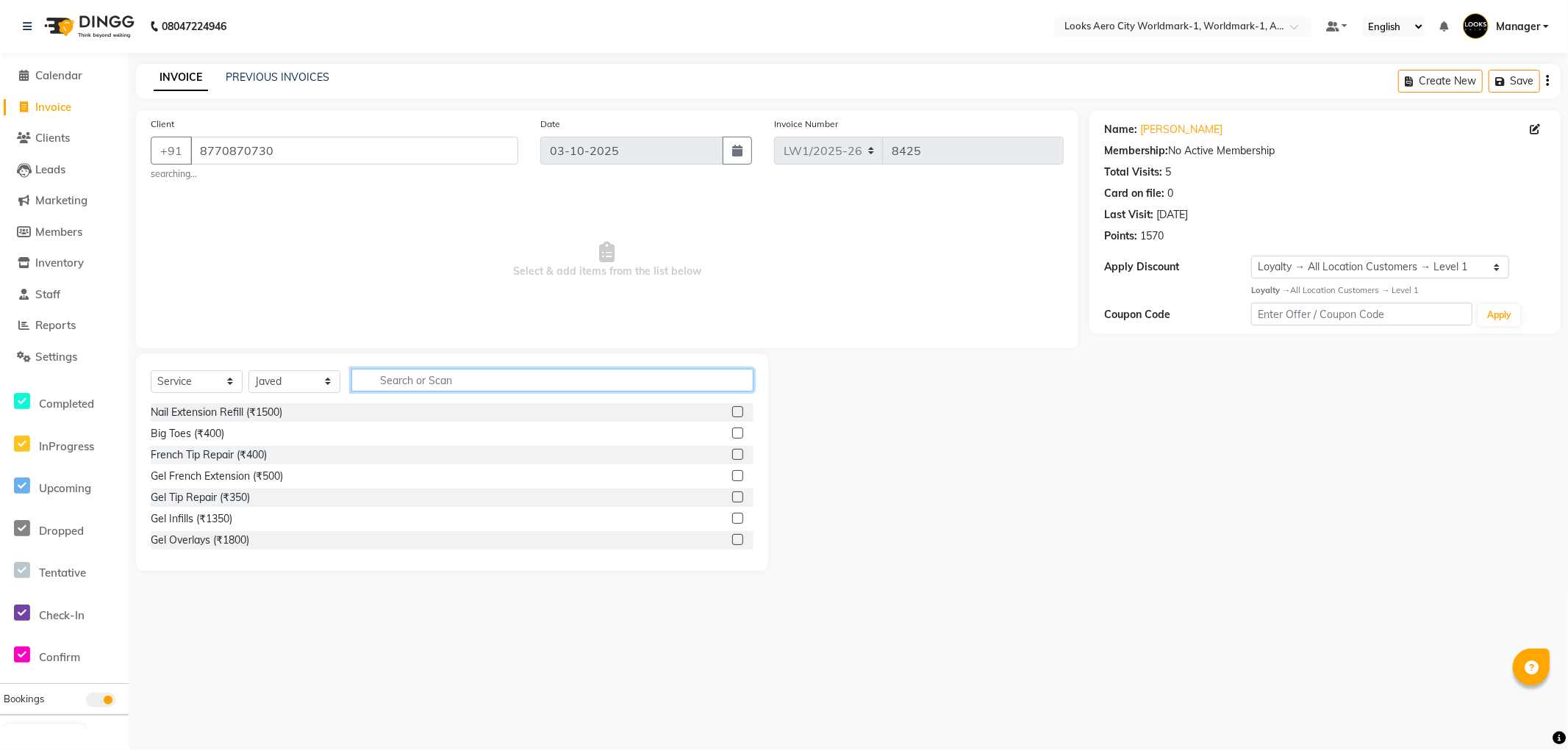
click at [445, 384] on input "text" at bounding box center [552, 381] width 402 height 23
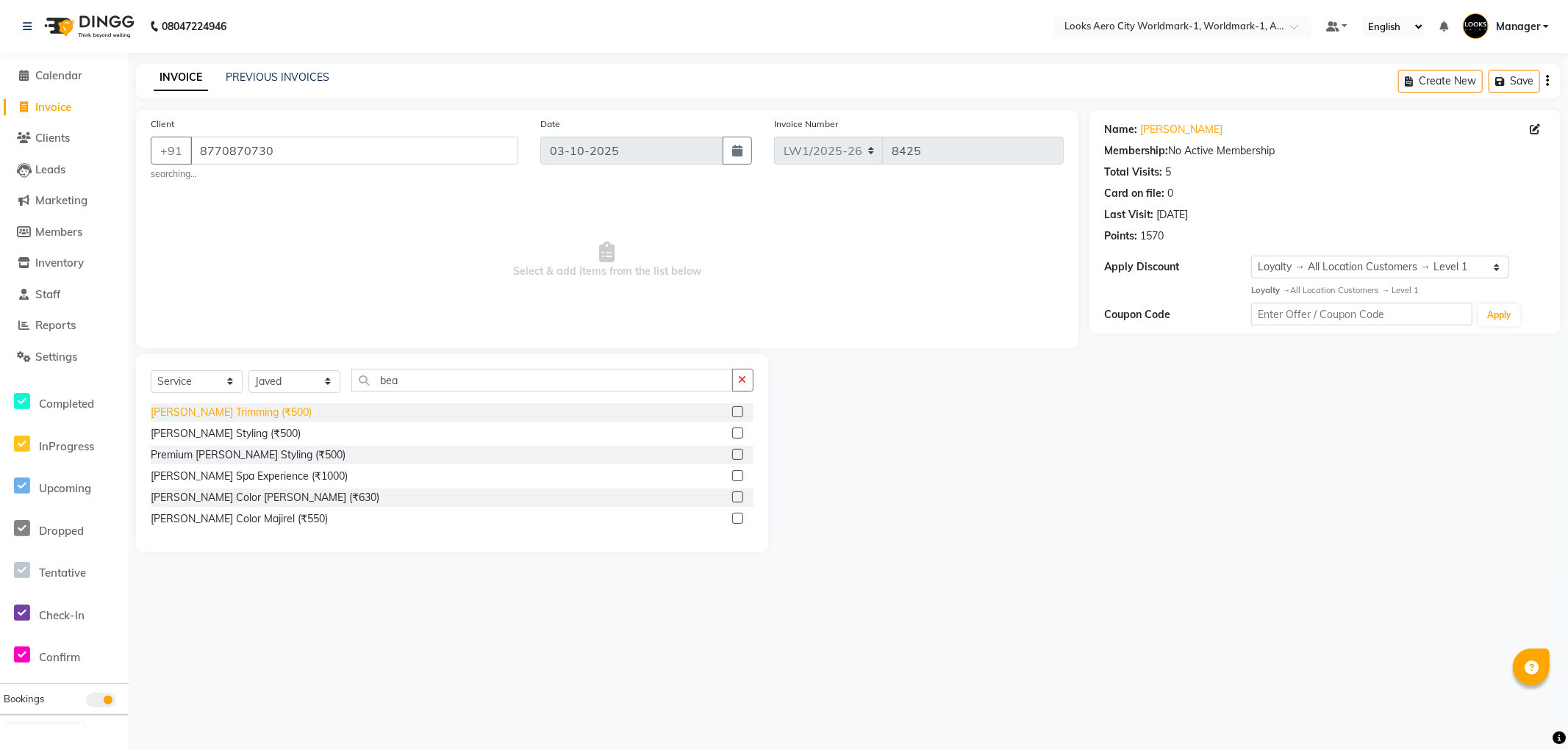
click at [210, 419] on div "[PERSON_NAME] Trimming (₹500)" at bounding box center [231, 413] width 161 height 15
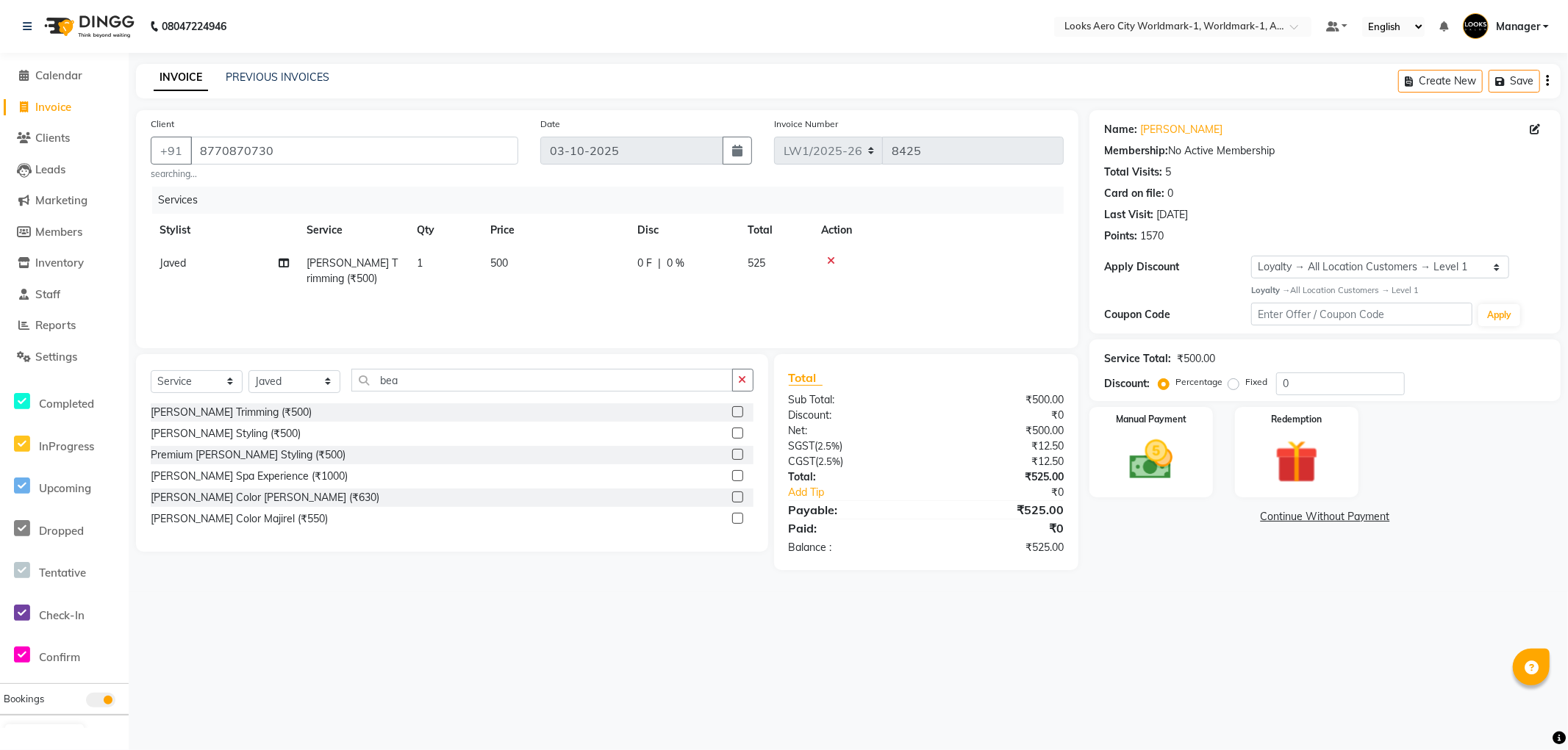
click at [537, 264] on td "500" at bounding box center [554, 271] width 147 height 48
drag, startPoint x: 612, startPoint y: 269, endPoint x: 392, endPoint y: 269, distance: 220.0
click at [392, 269] on tr "Abhishek_Nails Amita Chauhan Anil Ashwin Celina Counter_Sales Dawa_Mgr Gaurav_P…" at bounding box center [607, 278] width 913 height 62
click at [1195, 626] on div "08047224946 Select Location × Looks Aero City Worldmark-1, Worldmark-1, Aerocit…" at bounding box center [784, 375] width 1568 height 750
click at [1181, 492] on div "Manual Payment" at bounding box center [1151, 452] width 128 height 94
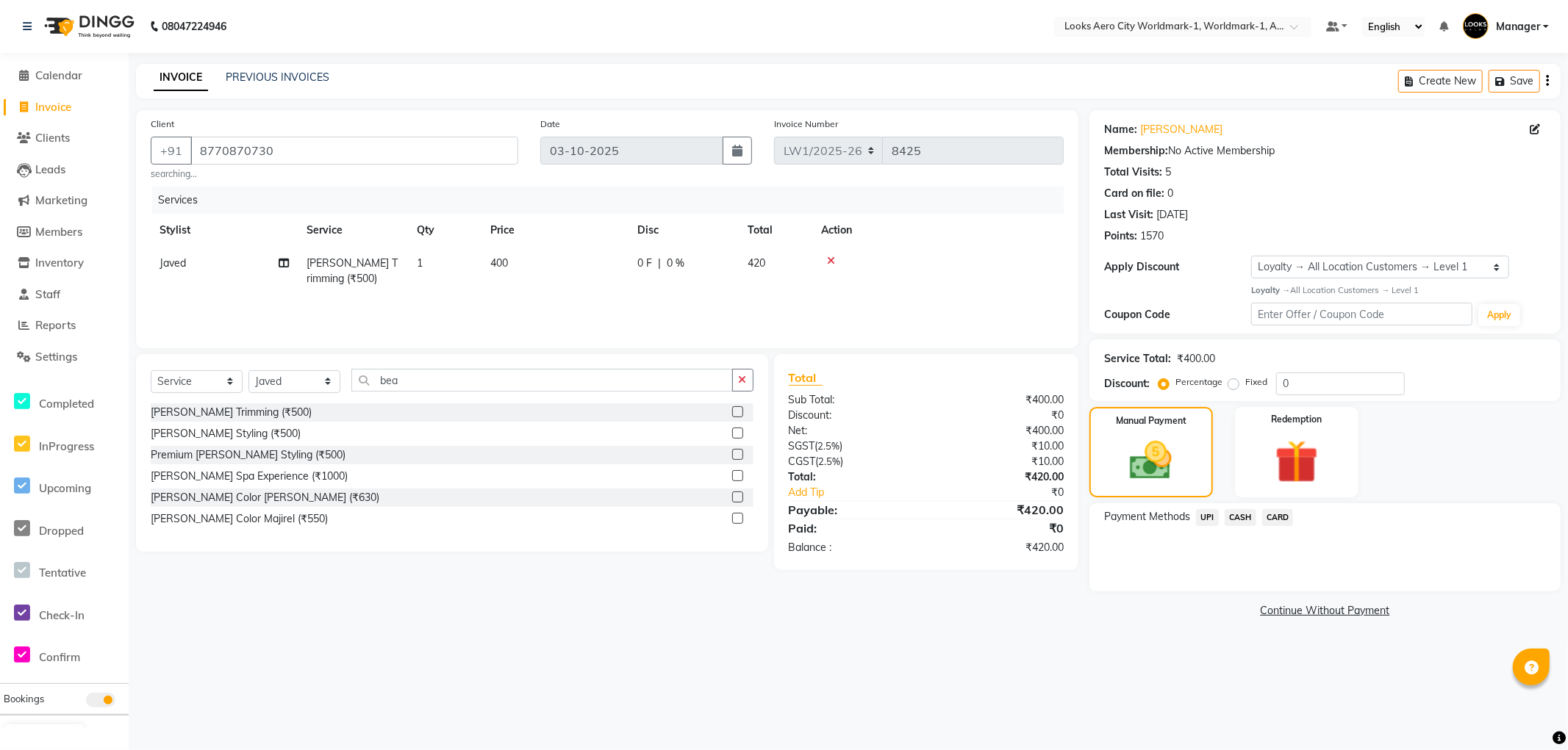
click at [1276, 518] on span "CARD" at bounding box center [1277, 518] width 31 height 17
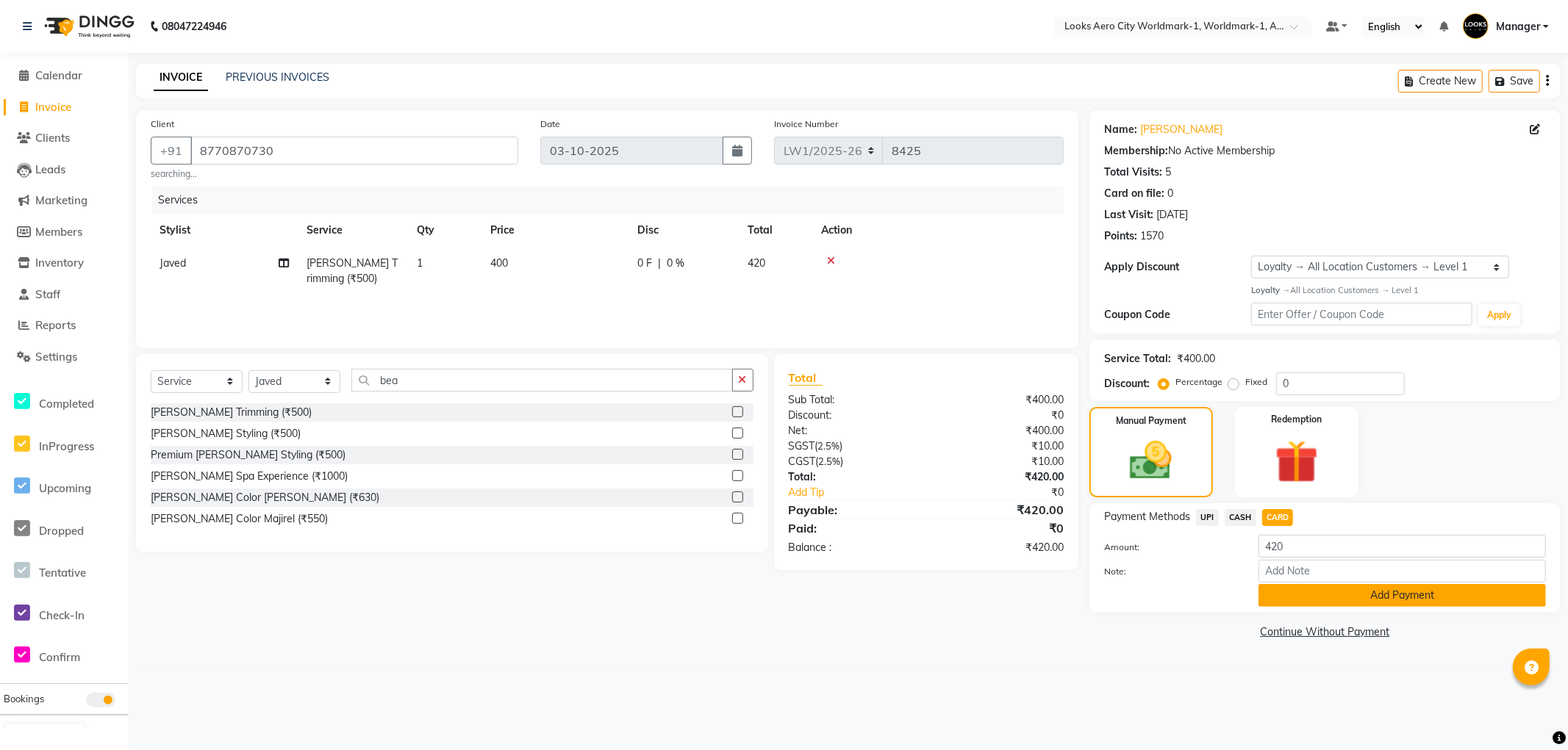
click at [1275, 598] on button "Add Payment" at bounding box center [1402, 596] width 287 height 23
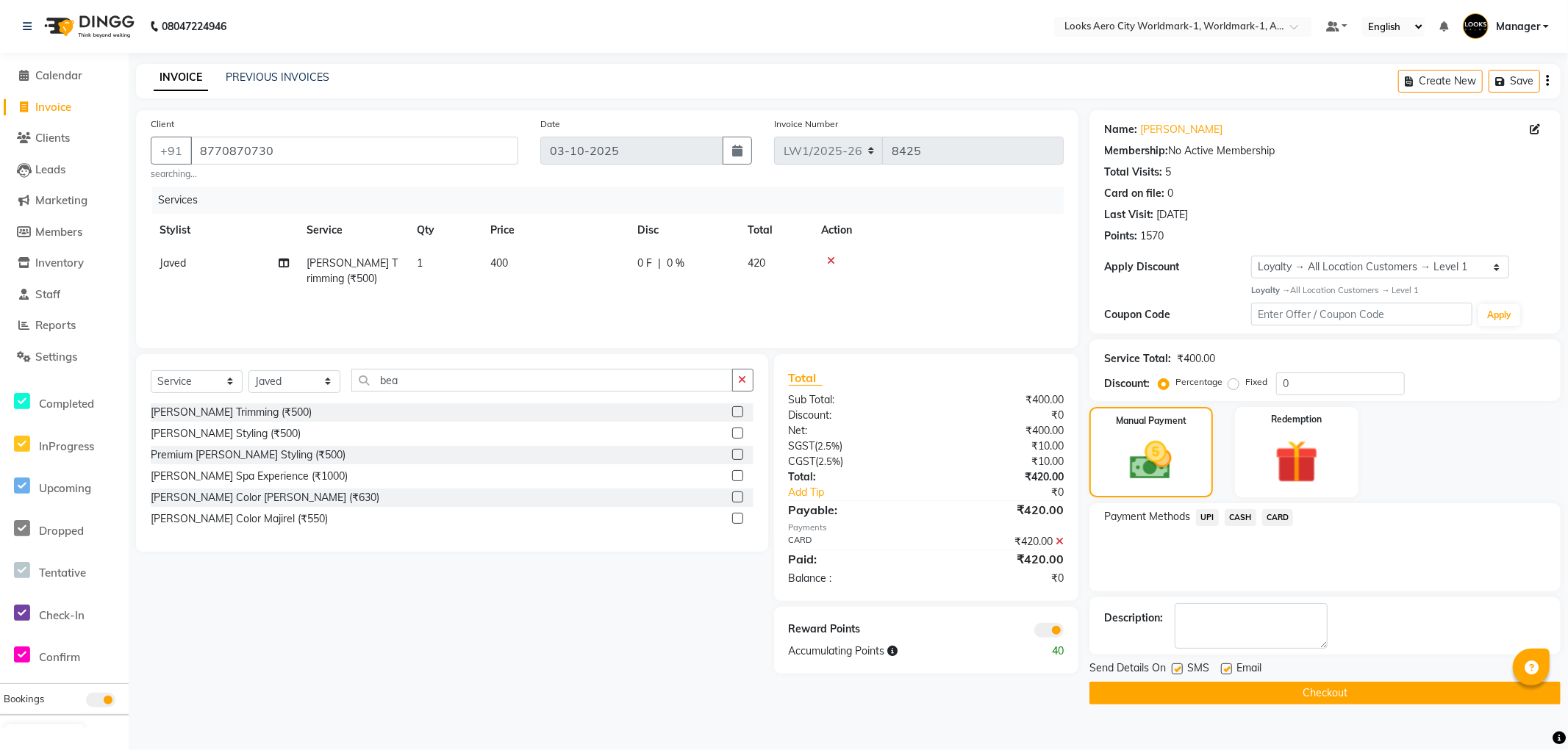
click at [1102, 694] on button "Checkout" at bounding box center [1325, 693] width 471 height 23
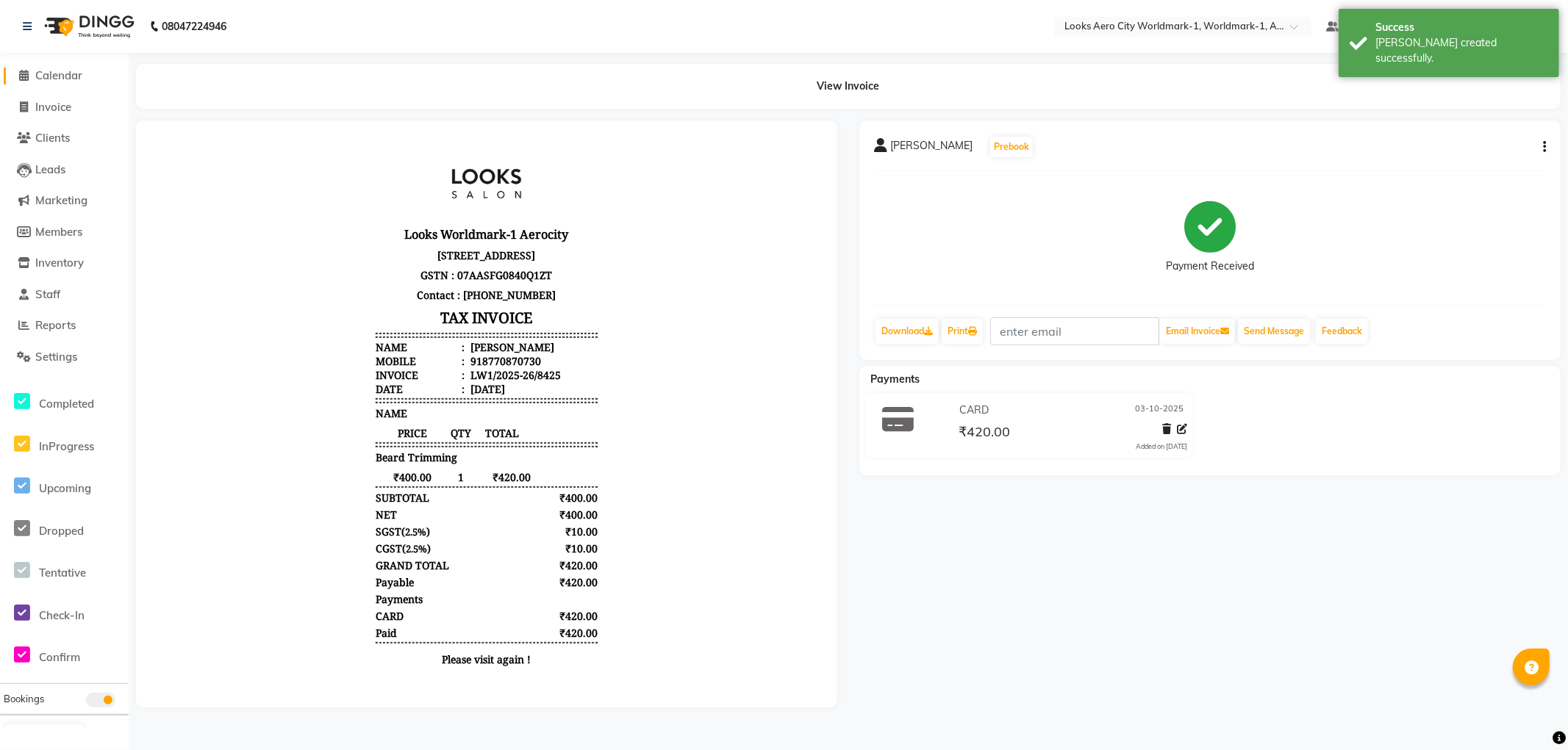
click at [60, 74] on span "Calendar" at bounding box center [59, 75] width 47 height 14
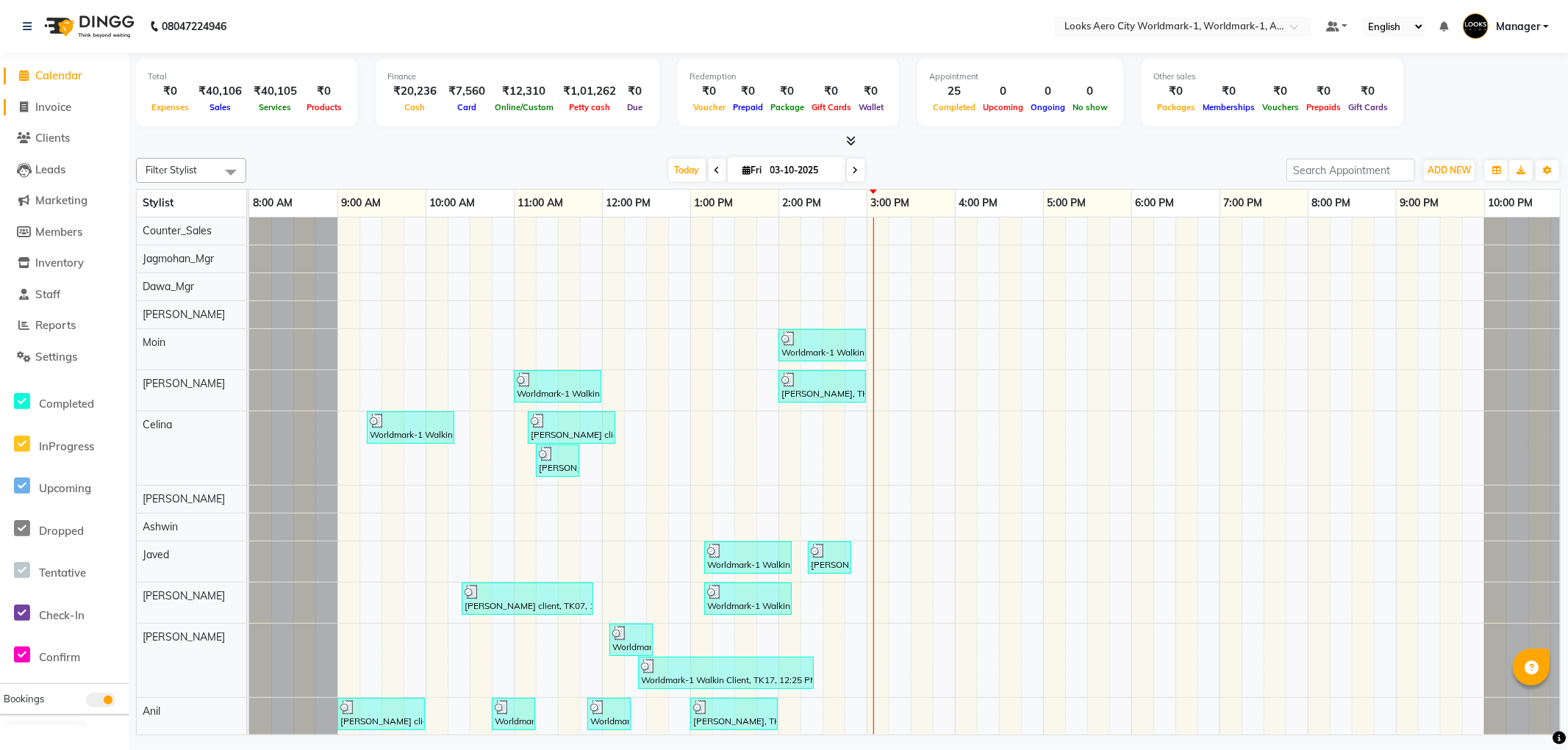
click at [46, 109] on span "Invoice" at bounding box center [53, 107] width 36 height 14
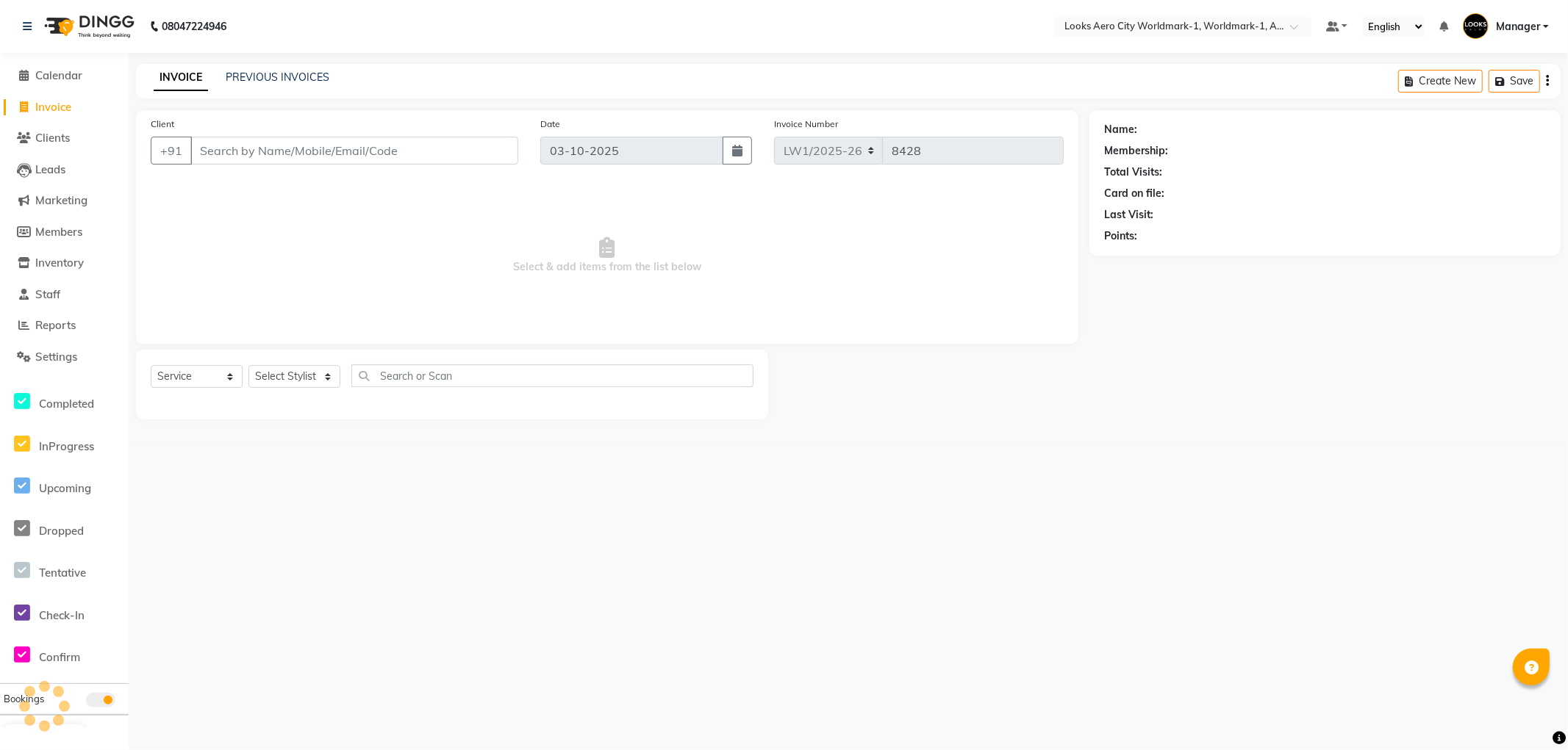
click at [295, 150] on input "Client" at bounding box center [354, 150] width 328 height 27
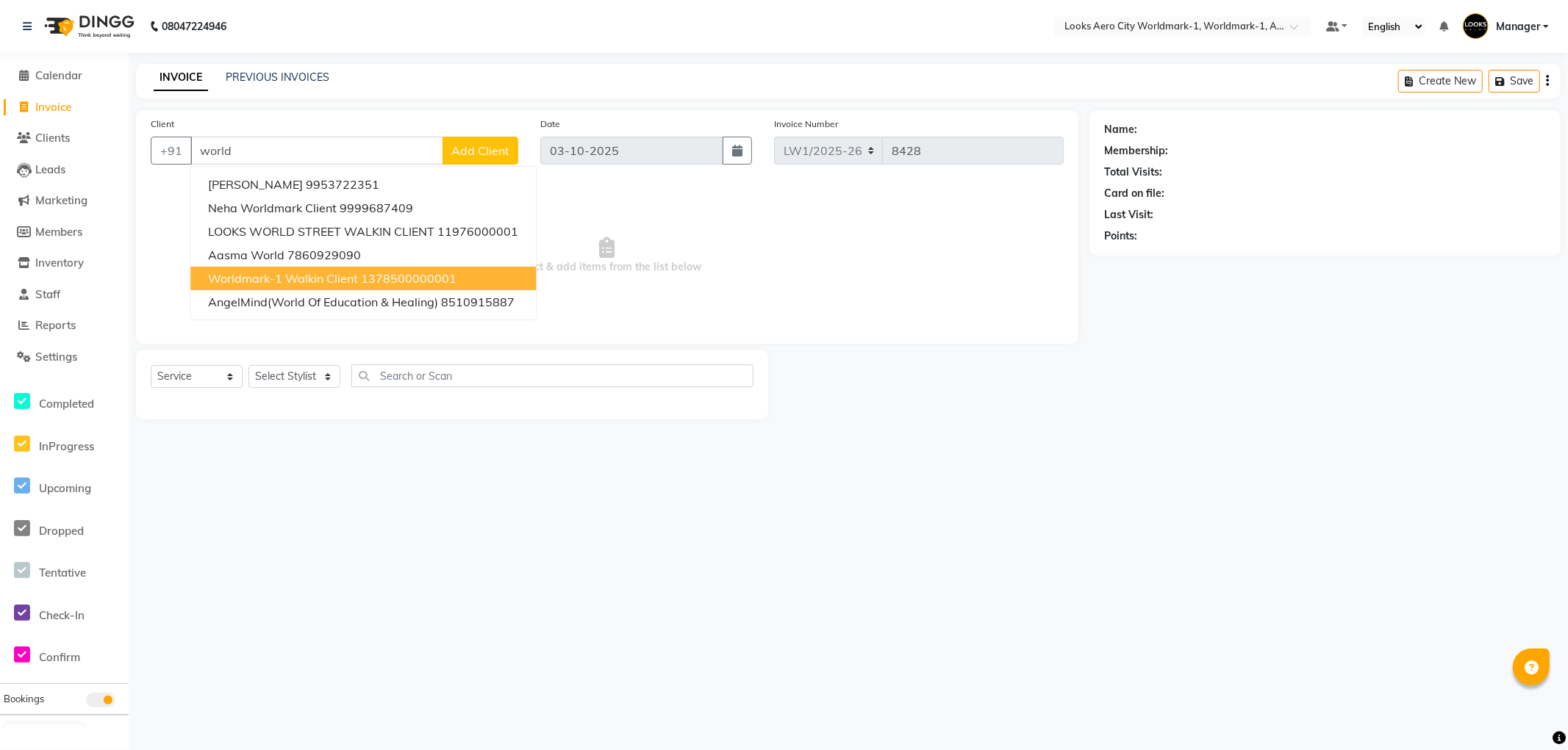
click at [282, 275] on span "Worldmark-1 Walkin Client" at bounding box center [283, 278] width 150 height 15
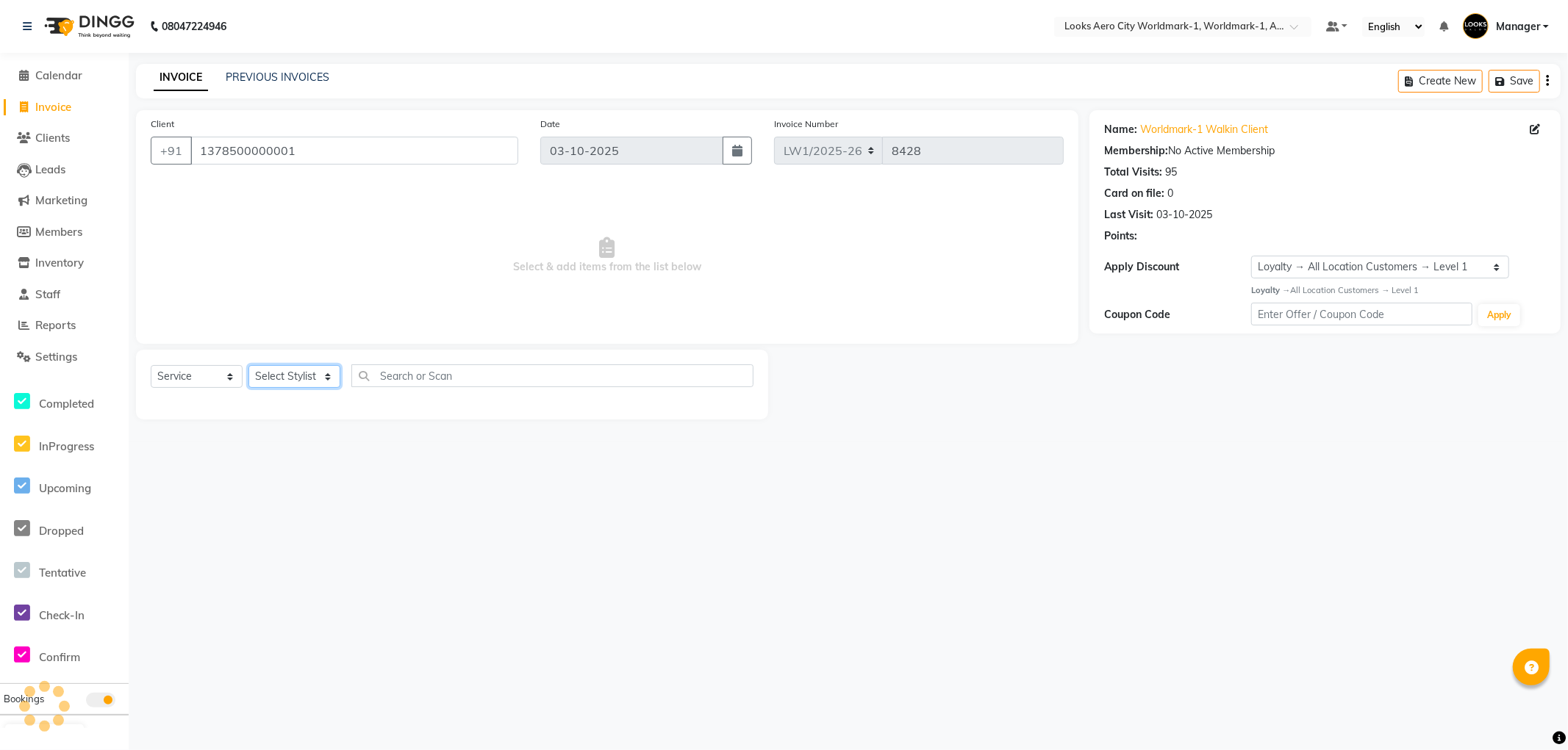
drag, startPoint x: 298, startPoint y: 378, endPoint x: 297, endPoint y: 367, distance: 11.0
click at [299, 376] on select "Select Stylist [PERSON_NAME] [PERSON_NAME] [PERSON_NAME] [PERSON_NAME] Counter_…" at bounding box center [294, 377] width 92 height 23
click at [248, 366] on select "Select Stylist [PERSON_NAME] [PERSON_NAME] [PERSON_NAME] [PERSON_NAME] Counter_…" at bounding box center [294, 377] width 92 height 23
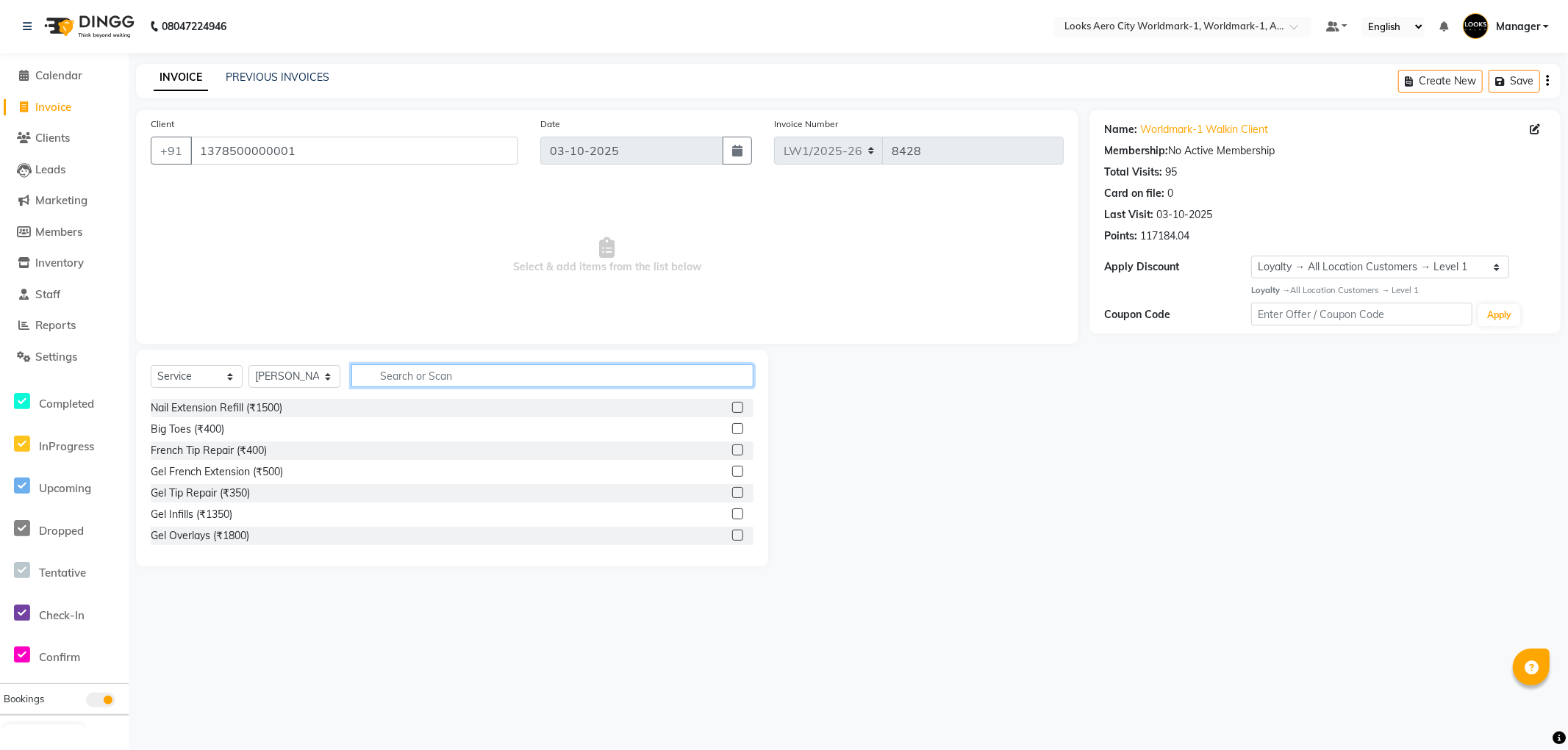
click at [474, 377] on input "text" at bounding box center [552, 376] width 402 height 23
click at [453, 376] on input "text" at bounding box center [552, 376] width 402 height 23
drag, startPoint x: 225, startPoint y: 426, endPoint x: 333, endPoint y: 405, distance: 110.0
click at [225, 426] on div "Stylist Cut(M) (₹700)" at bounding box center [199, 429] width 97 height 15
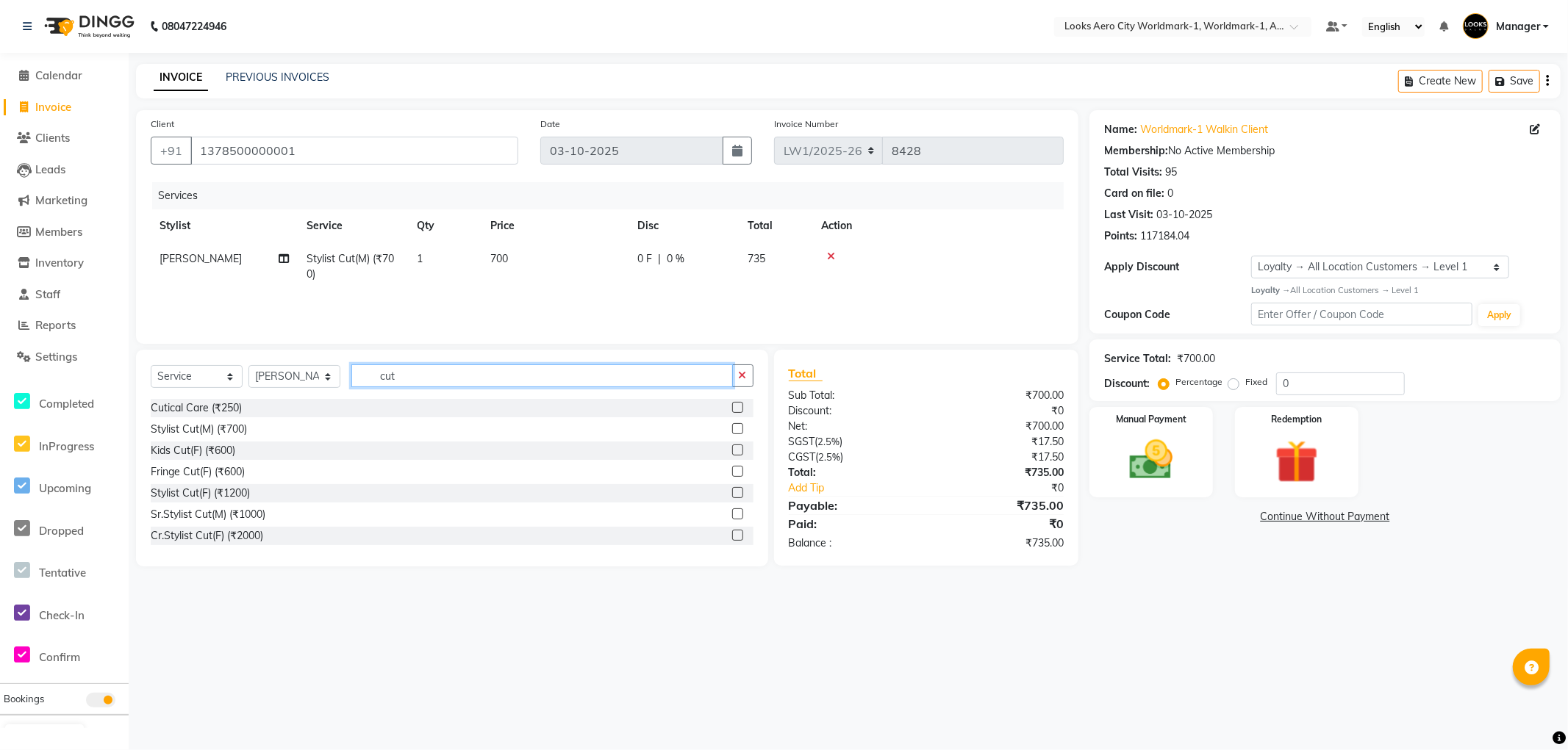
drag, startPoint x: 416, startPoint y: 378, endPoint x: 211, endPoint y: 351, distance: 206.8
click at [228, 350] on div "Select Service Product Membership Package Voucher Prepaid Gift Card Select Styl…" at bounding box center [452, 457] width 632 height 217
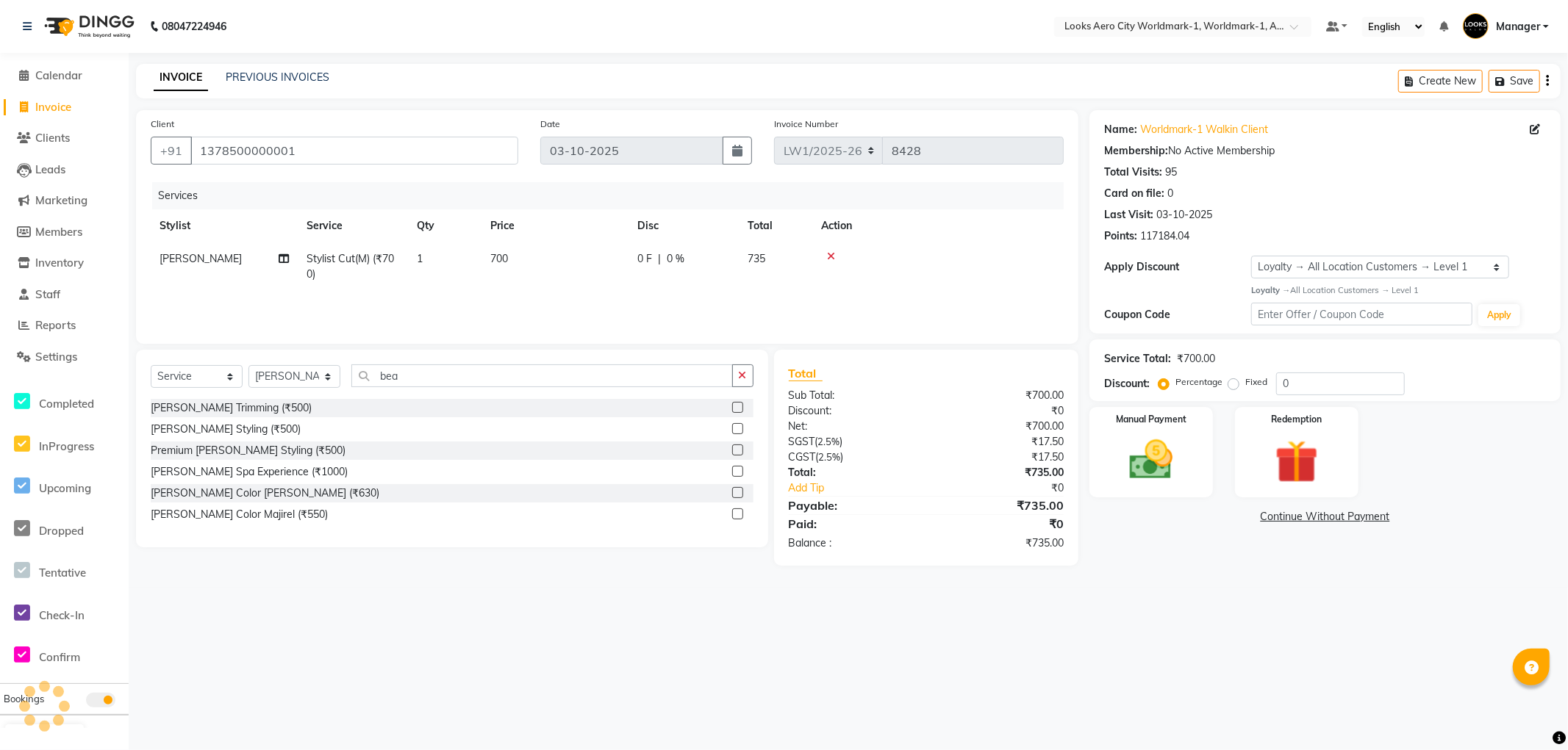
drag, startPoint x: 241, startPoint y: 412, endPoint x: 245, endPoint y: 388, distance: 24.3
click at [241, 412] on div "[PERSON_NAME] Trimming (₹500)" at bounding box center [231, 408] width 161 height 15
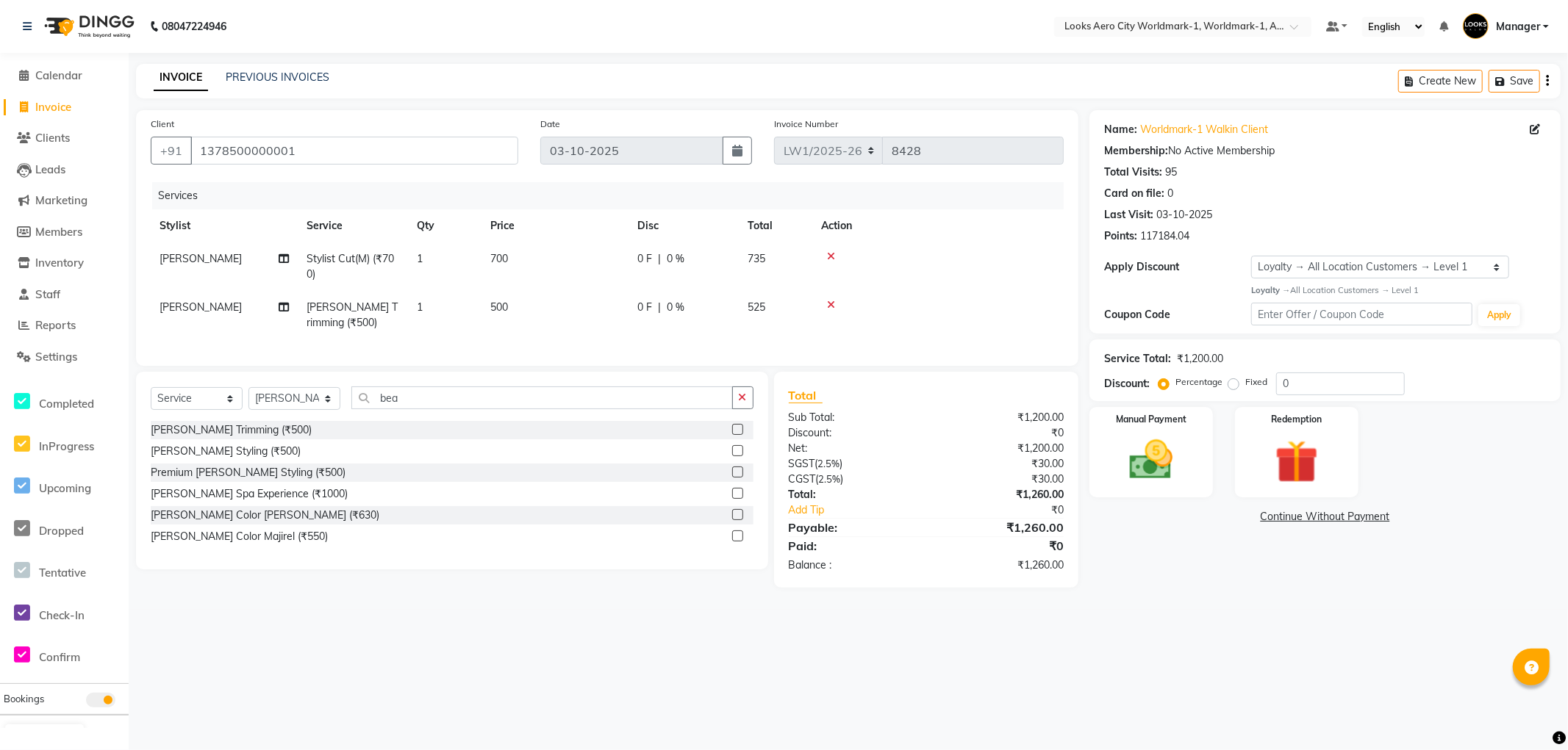
click at [531, 262] on td "700" at bounding box center [554, 266] width 147 height 48
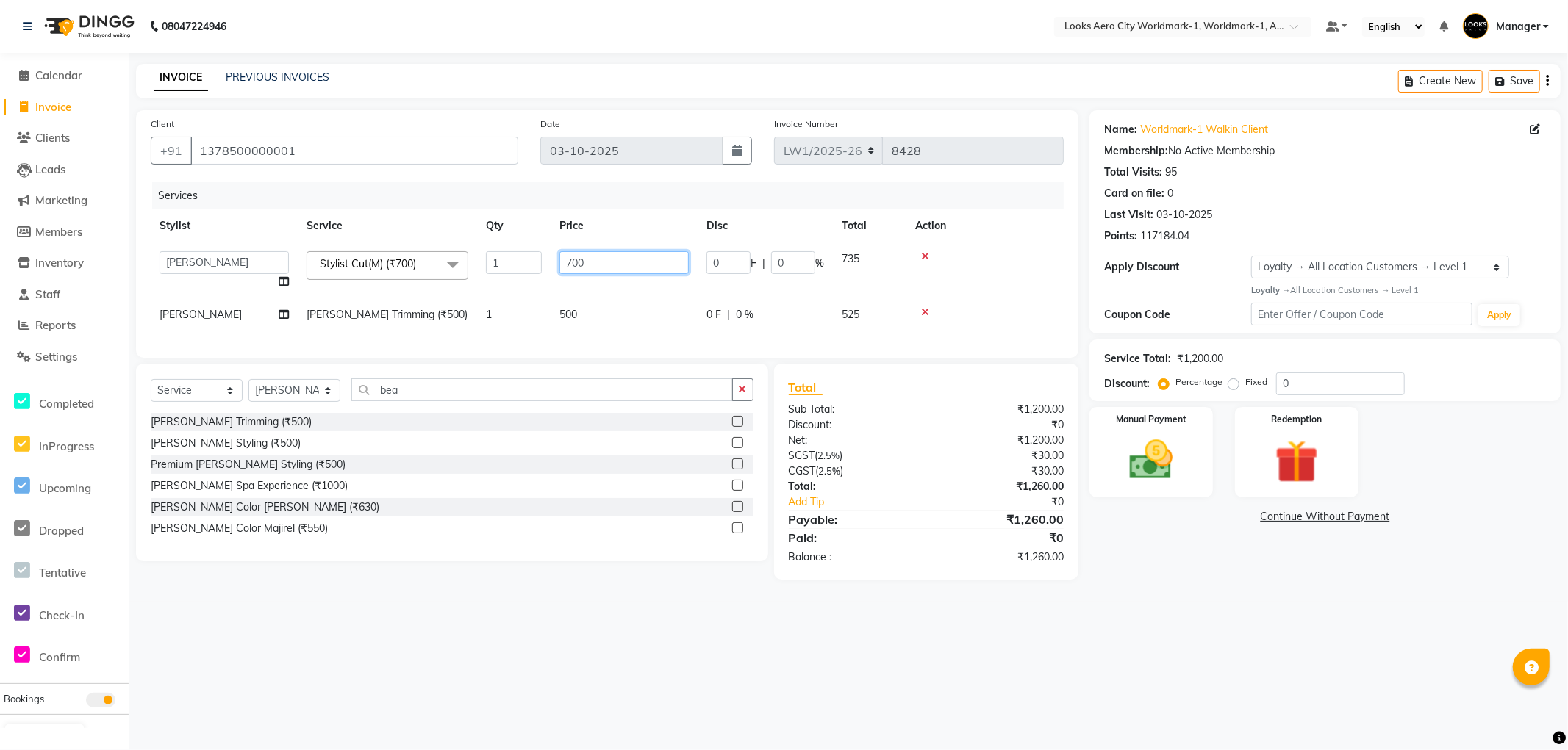
drag, startPoint x: 560, startPoint y: 265, endPoint x: 474, endPoint y: 271, distance: 86.2
click at [488, 267] on tr "Abhishek_Nails Amita Chauhan Anil Ashwin Celina Counter_Sales Dawa_Mgr Gaurav_P…" at bounding box center [607, 270] width 913 height 56
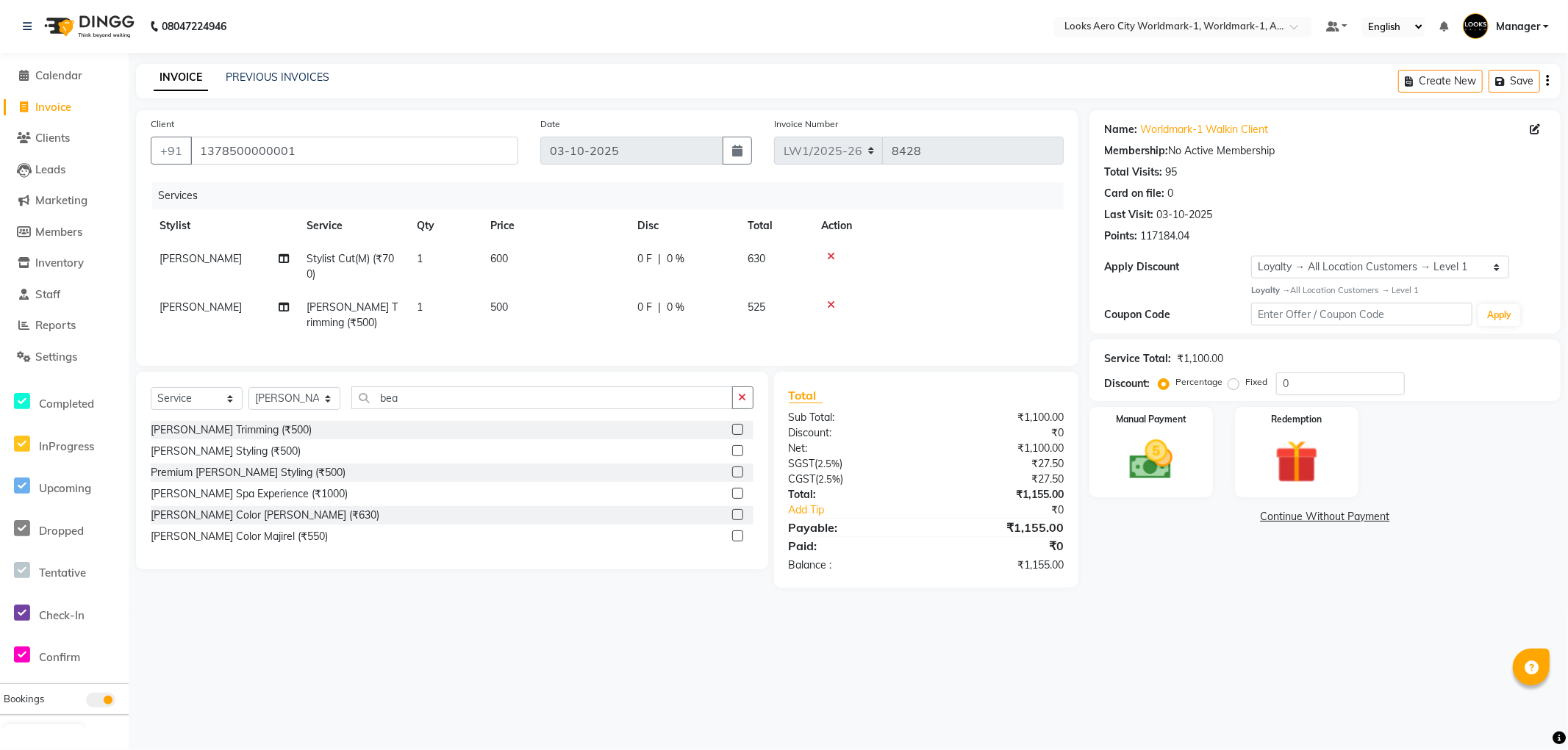
click at [615, 320] on td "500" at bounding box center [554, 314] width 147 height 48
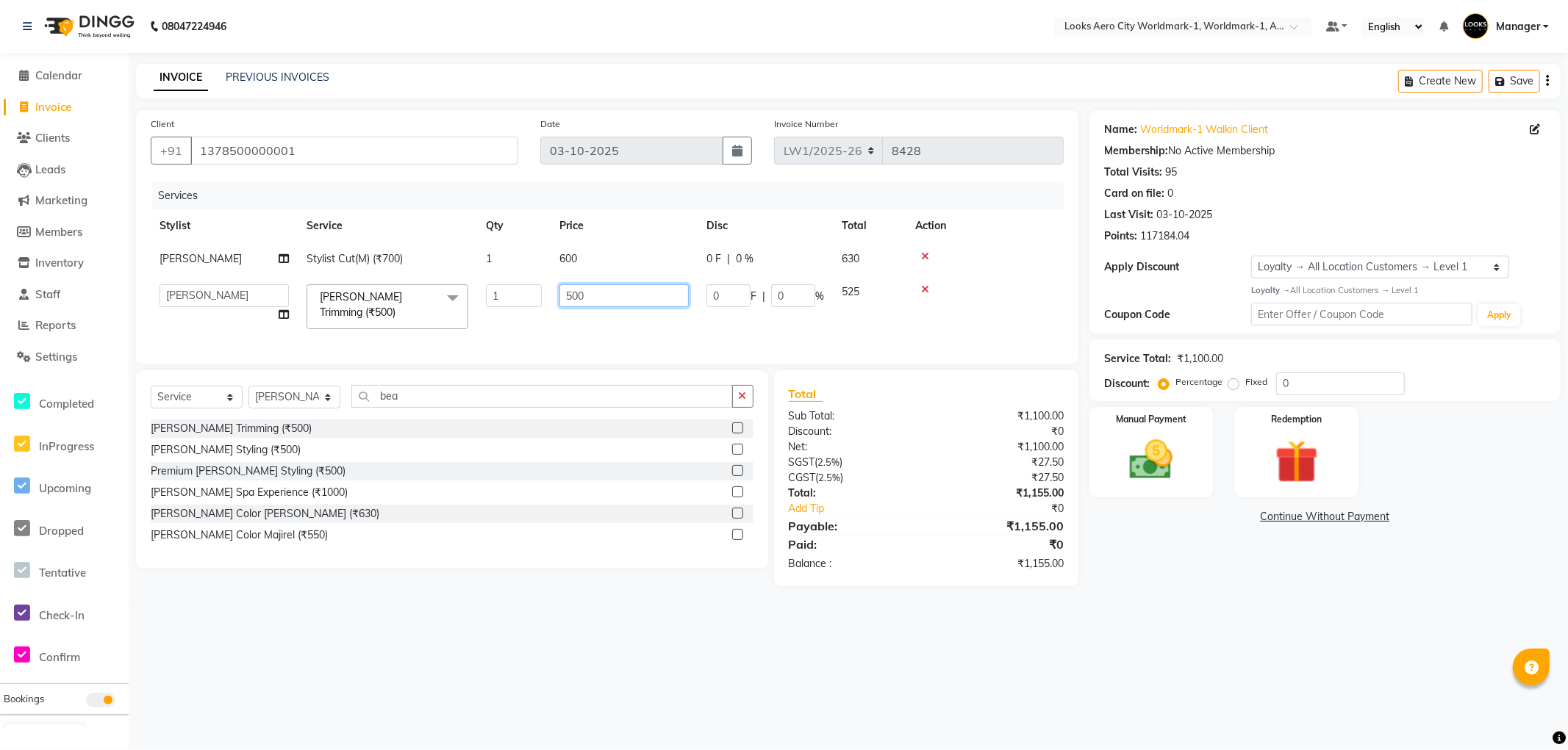
drag, startPoint x: 643, startPoint y: 288, endPoint x: 223, endPoint y: 287, distance: 420.0
click at [208, 290] on tr "Abhishek_Nails Amita Chauhan Anil Ashwin Celina Counter_Sales Dawa_Mgr Gaurav_P…" at bounding box center [607, 307] width 913 height 62
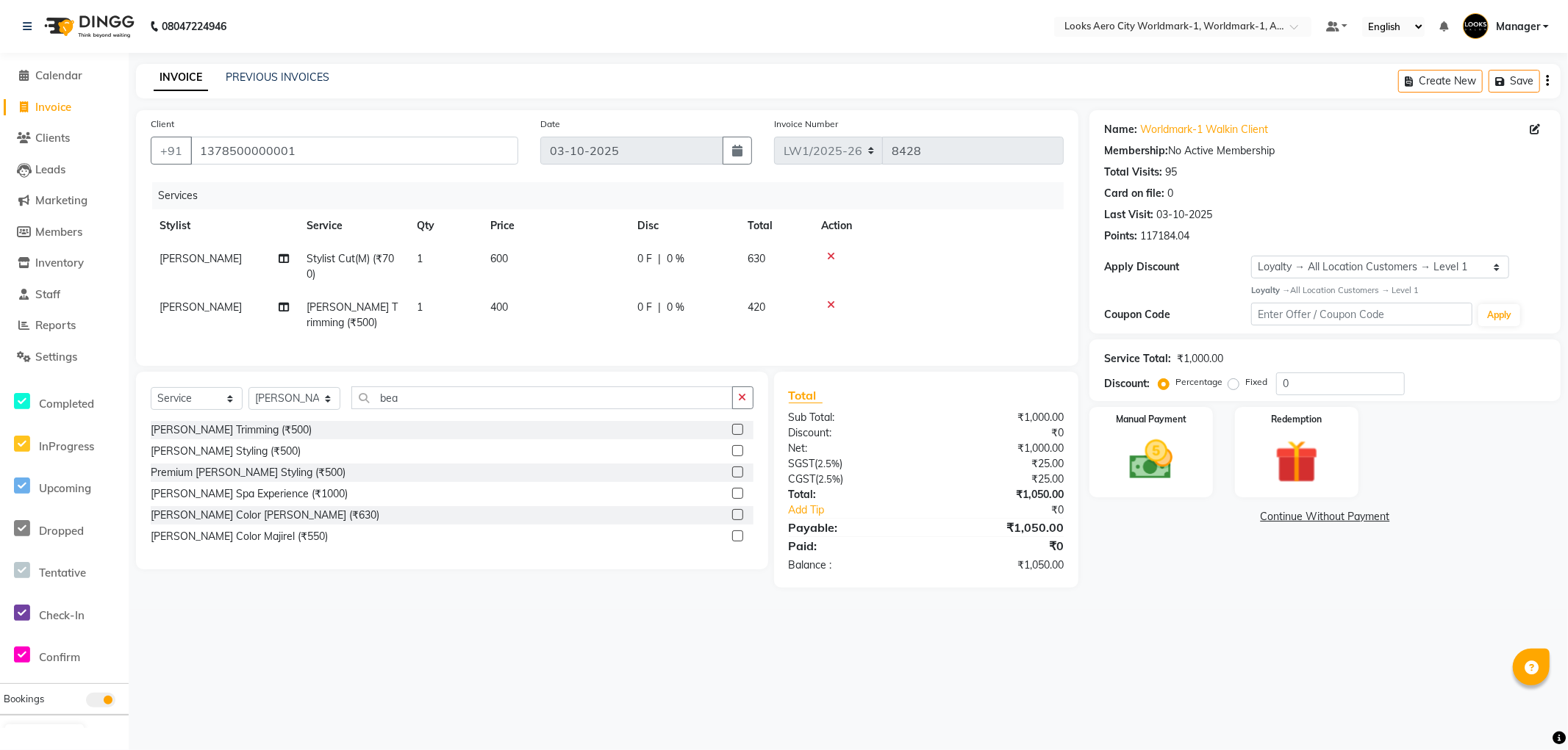
click at [1151, 631] on div "08047224946 Select Location × Looks Aero City Worldmark-1, Worldmark-1, Aerocit…" at bounding box center [784, 375] width 1568 height 750
click at [1199, 494] on div "Manual Payment" at bounding box center [1151, 452] width 128 height 94
click at [1274, 515] on span "CARD" at bounding box center [1277, 518] width 31 height 17
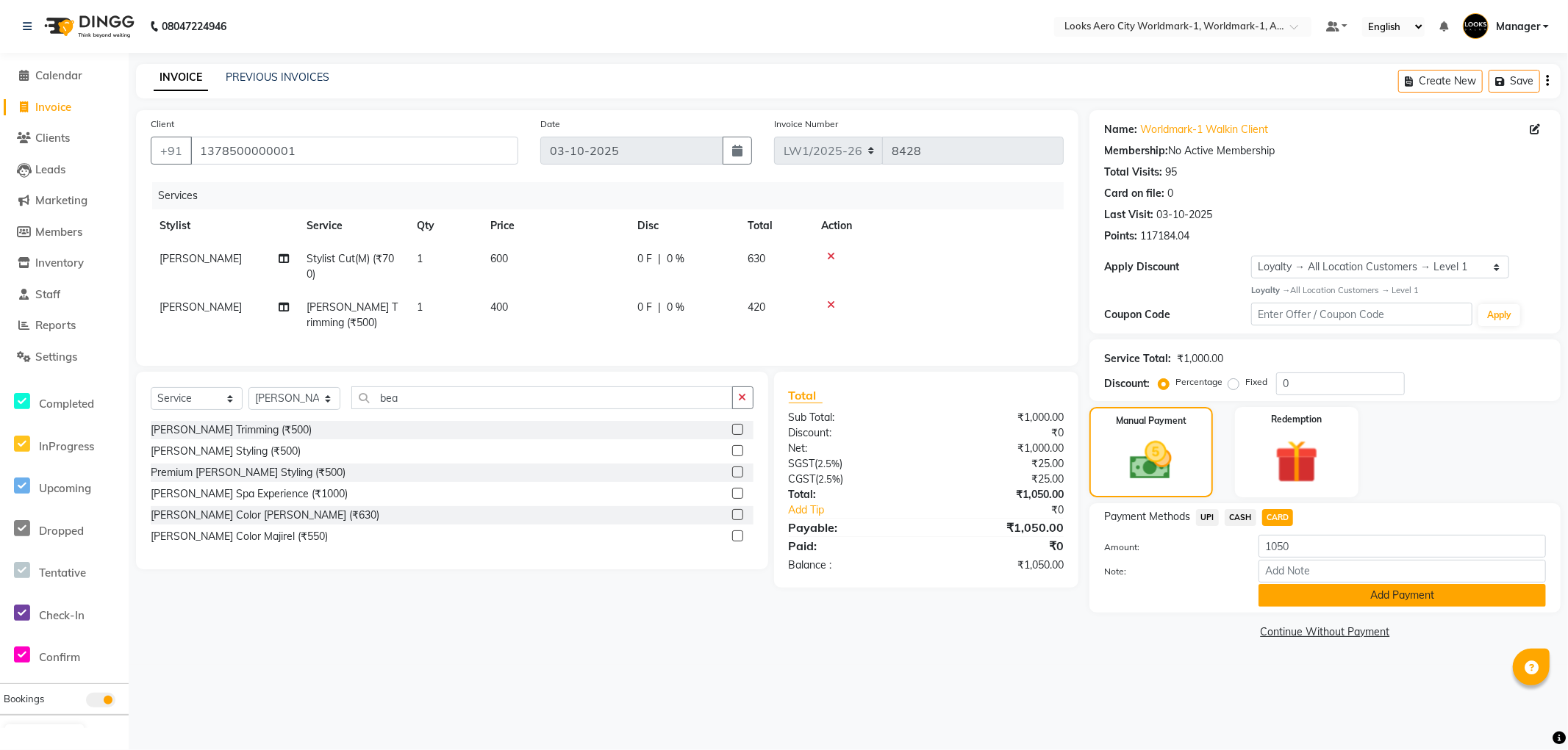
click at [1288, 596] on button "Add Payment" at bounding box center [1402, 596] width 287 height 23
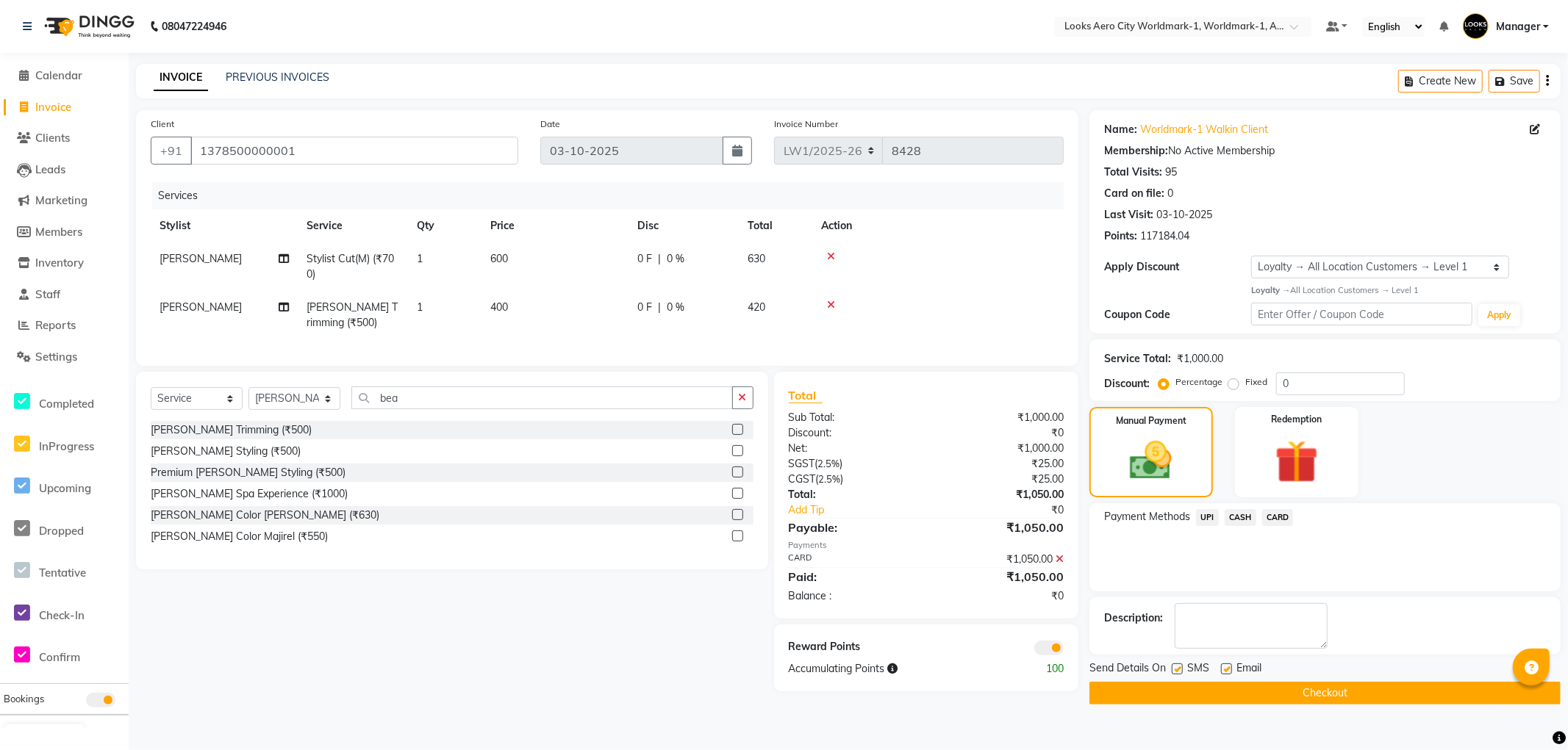
click at [1127, 688] on button "Checkout" at bounding box center [1325, 693] width 471 height 23
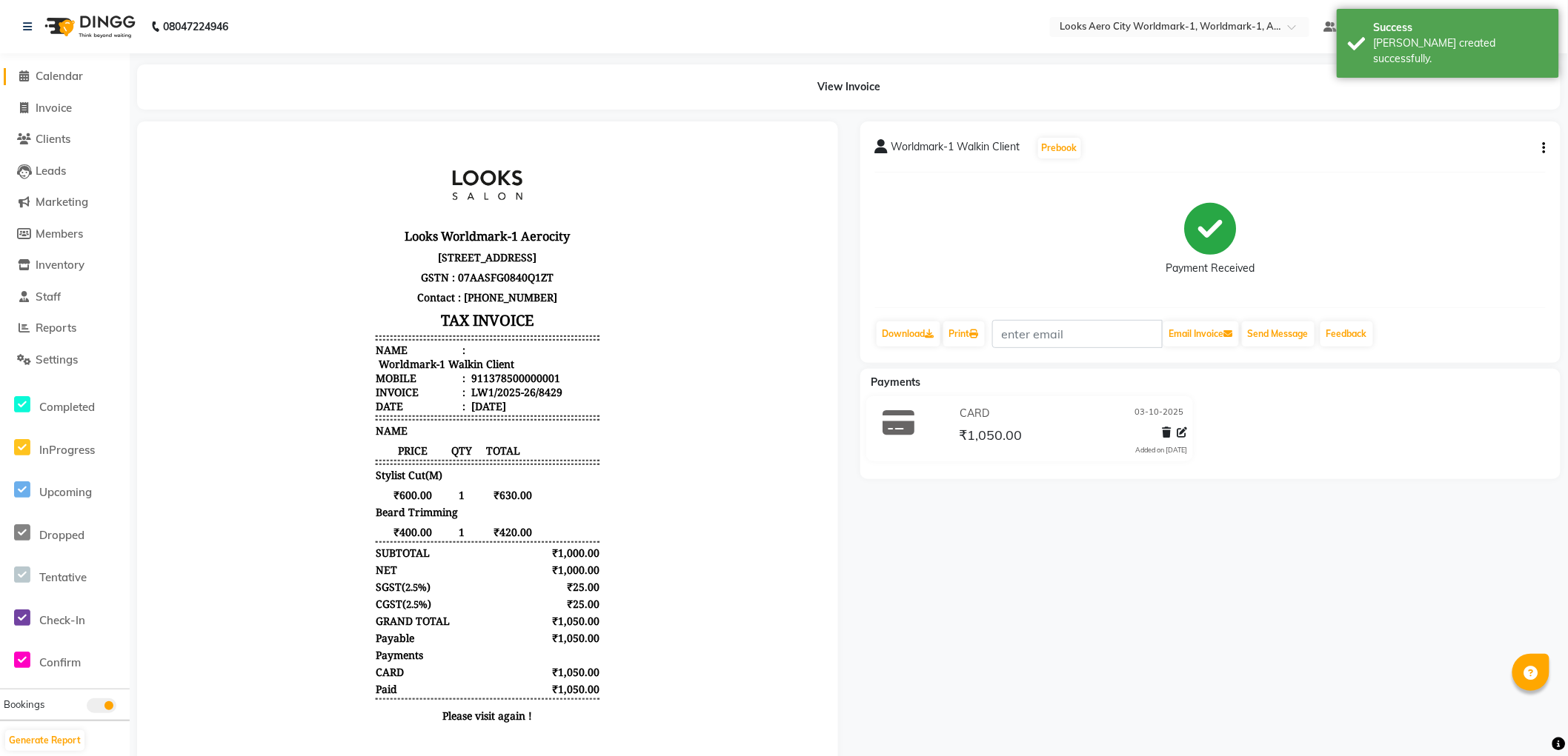
click at [67, 77] on span "Calendar" at bounding box center [59, 75] width 48 height 14
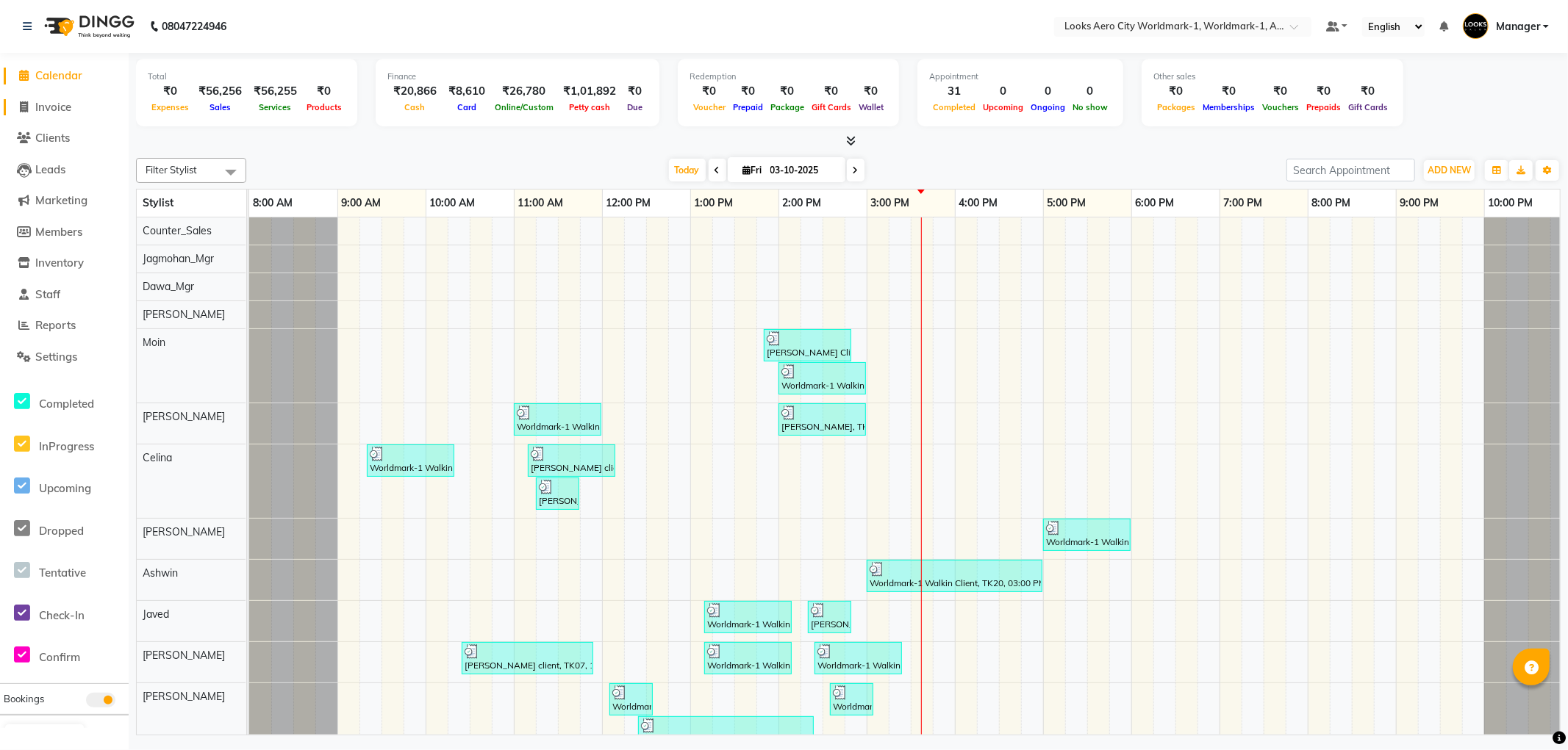
drag, startPoint x: 64, startPoint y: 112, endPoint x: 49, endPoint y: 96, distance: 21.9
click at [64, 112] on span "Invoice" at bounding box center [53, 107] width 36 height 14
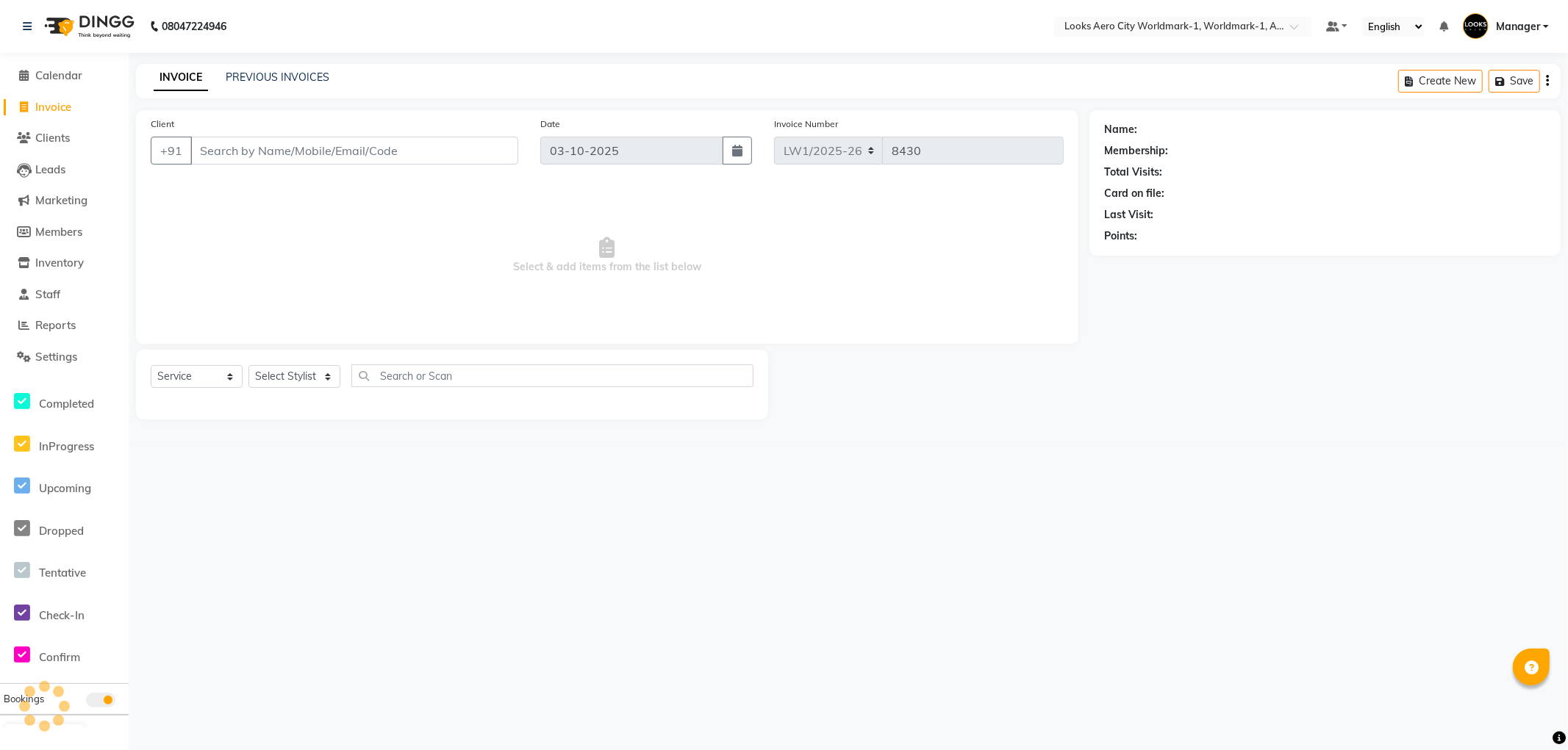
click at [243, 142] on input "Client" at bounding box center [354, 150] width 328 height 27
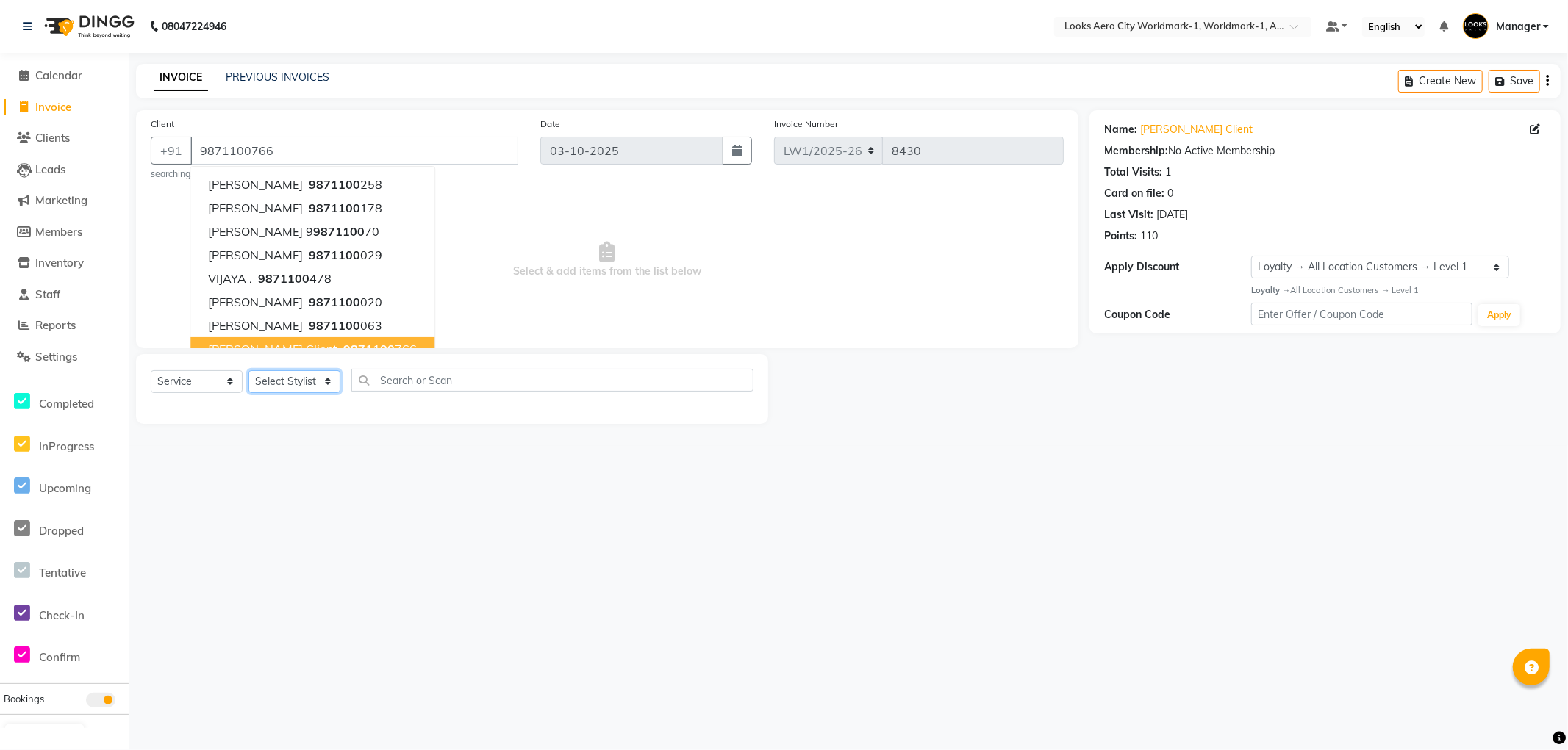
click at [331, 379] on select "Select Stylist [PERSON_NAME] [PERSON_NAME] [PERSON_NAME] [PERSON_NAME] Counter_…" at bounding box center [294, 382] width 92 height 23
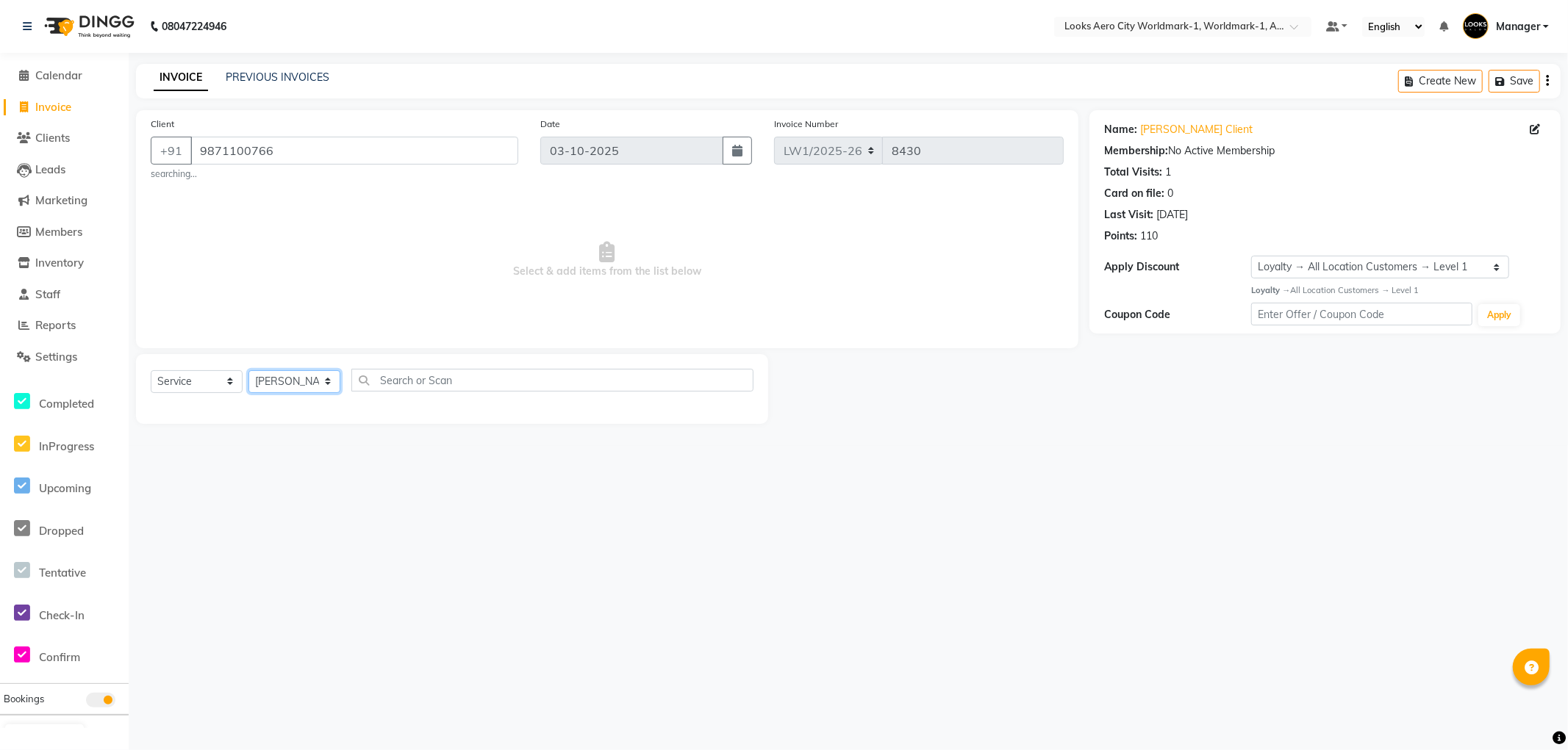
click at [248, 370] on select "Select Stylist [PERSON_NAME] [PERSON_NAME] [PERSON_NAME] [PERSON_NAME] Counter_…" at bounding box center [294, 382] width 92 height 23
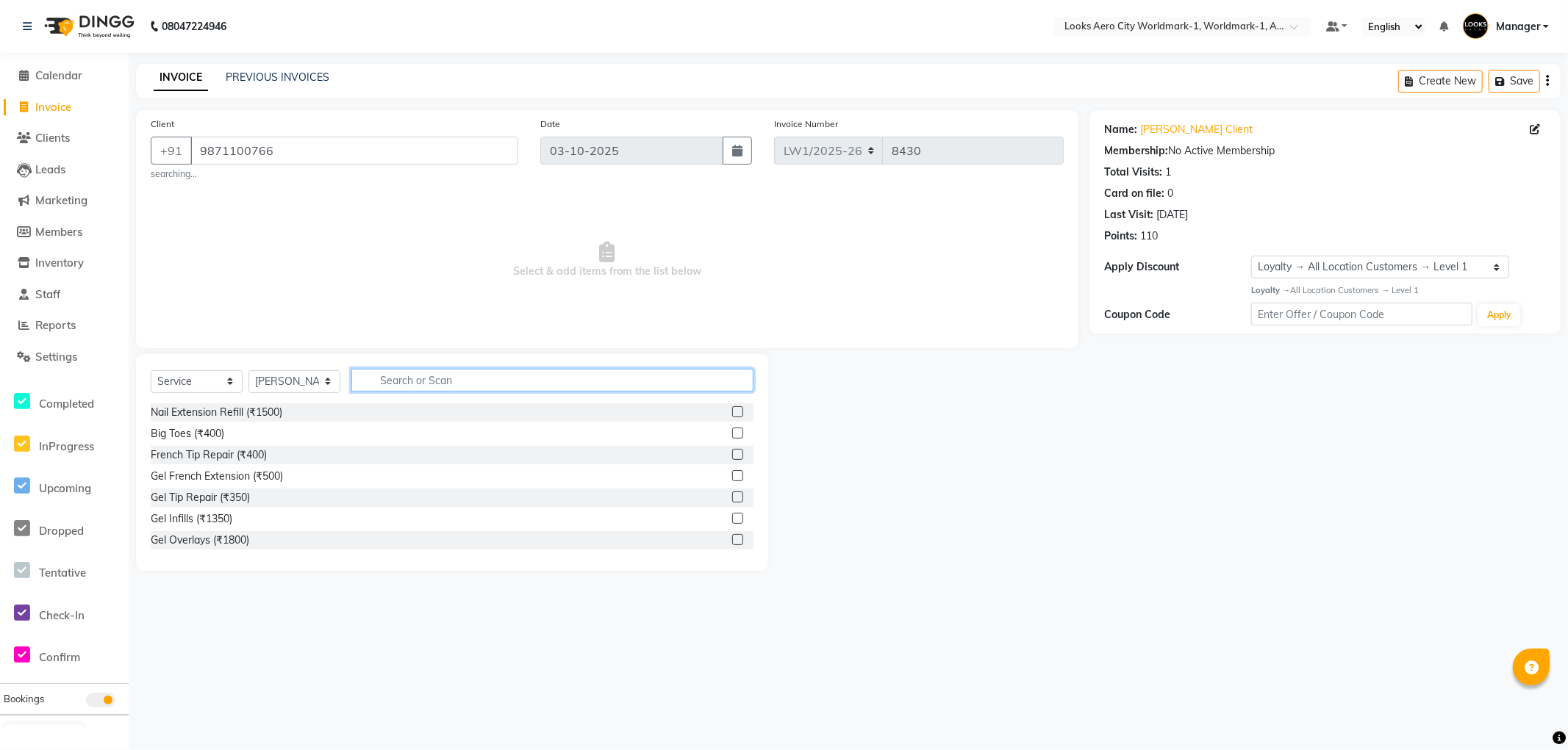
click at [442, 380] on input "text" at bounding box center [552, 381] width 402 height 23
click at [732, 540] on label at bounding box center [738, 540] width 11 height 11
click at [732, 540] on input "checkbox" at bounding box center [737, 541] width 9 height 9
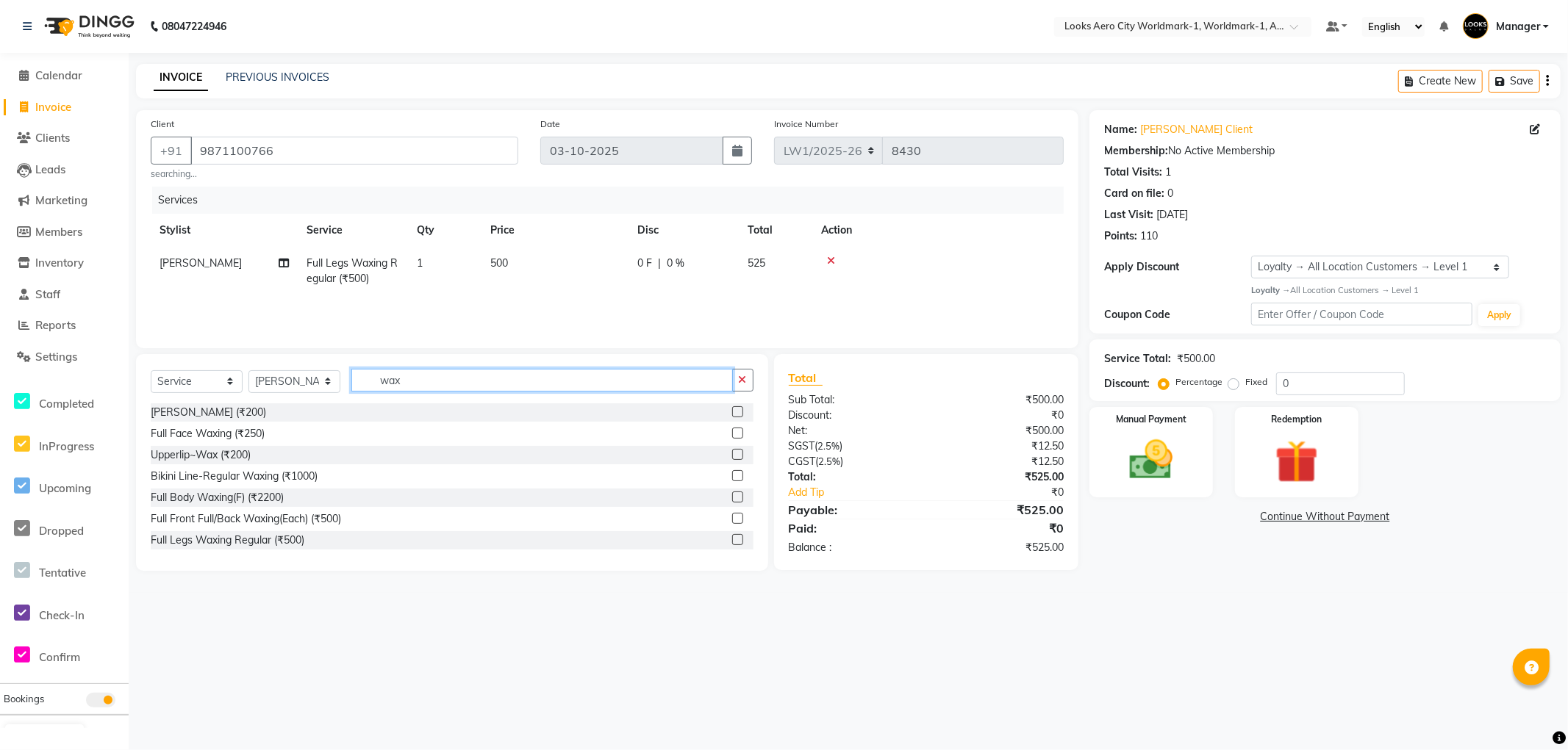
click at [450, 386] on input "wax" at bounding box center [542, 381] width 382 height 23
click at [732, 453] on label at bounding box center [738, 455] width 11 height 11
click at [732, 453] on input "checkbox" at bounding box center [737, 455] width 9 height 9
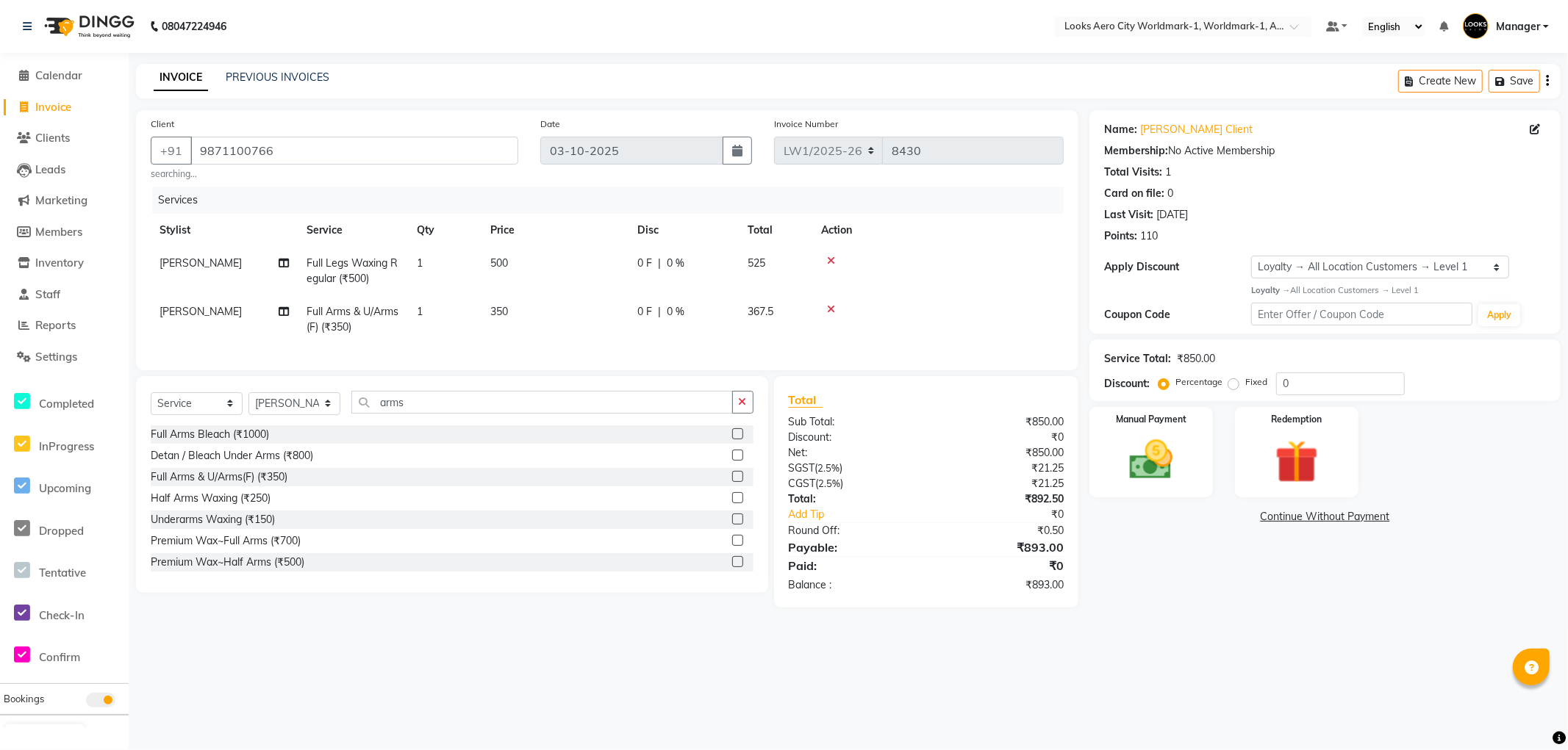
click at [563, 310] on td "350" at bounding box center [554, 319] width 147 height 48
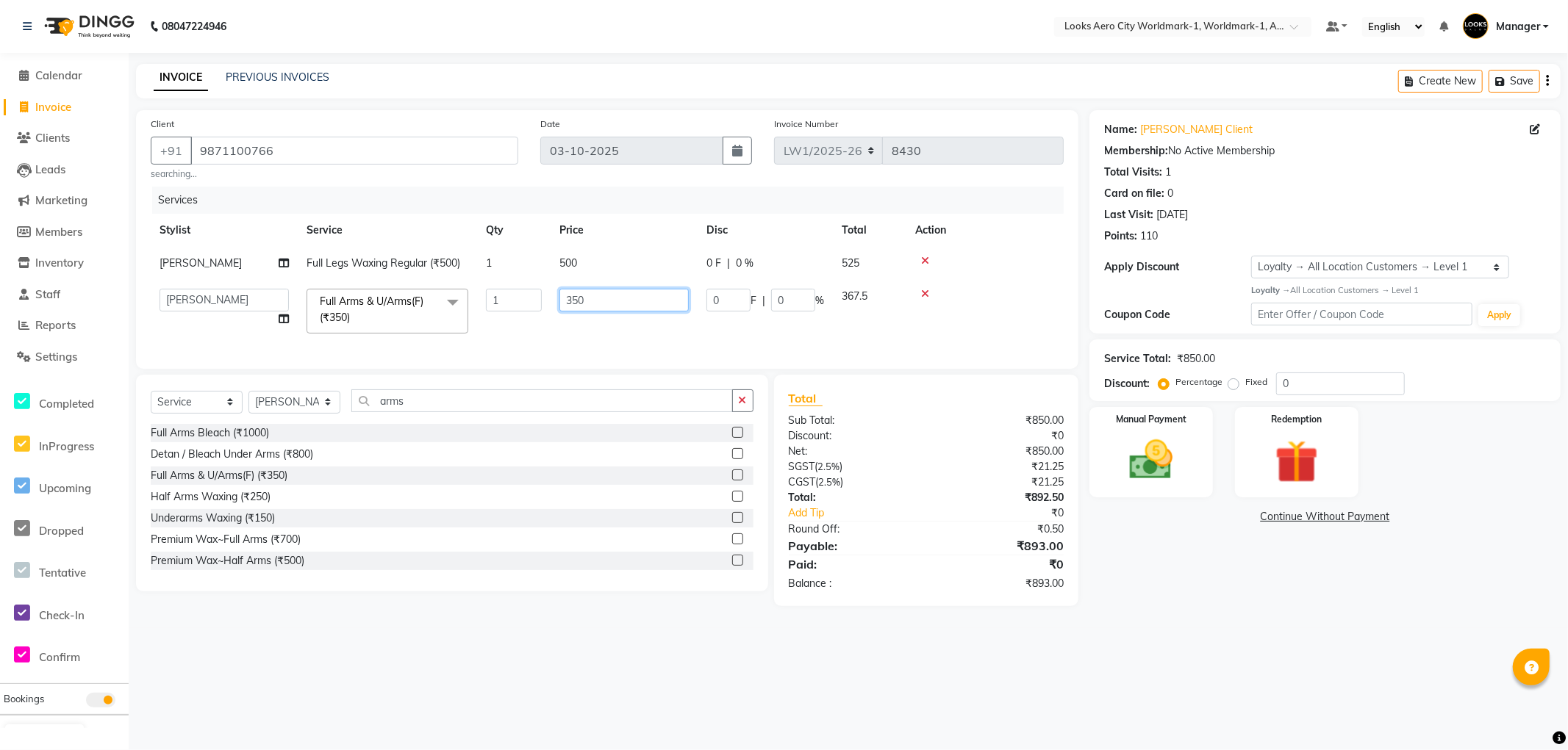
click at [600, 305] on input "350" at bounding box center [624, 300] width 130 height 23
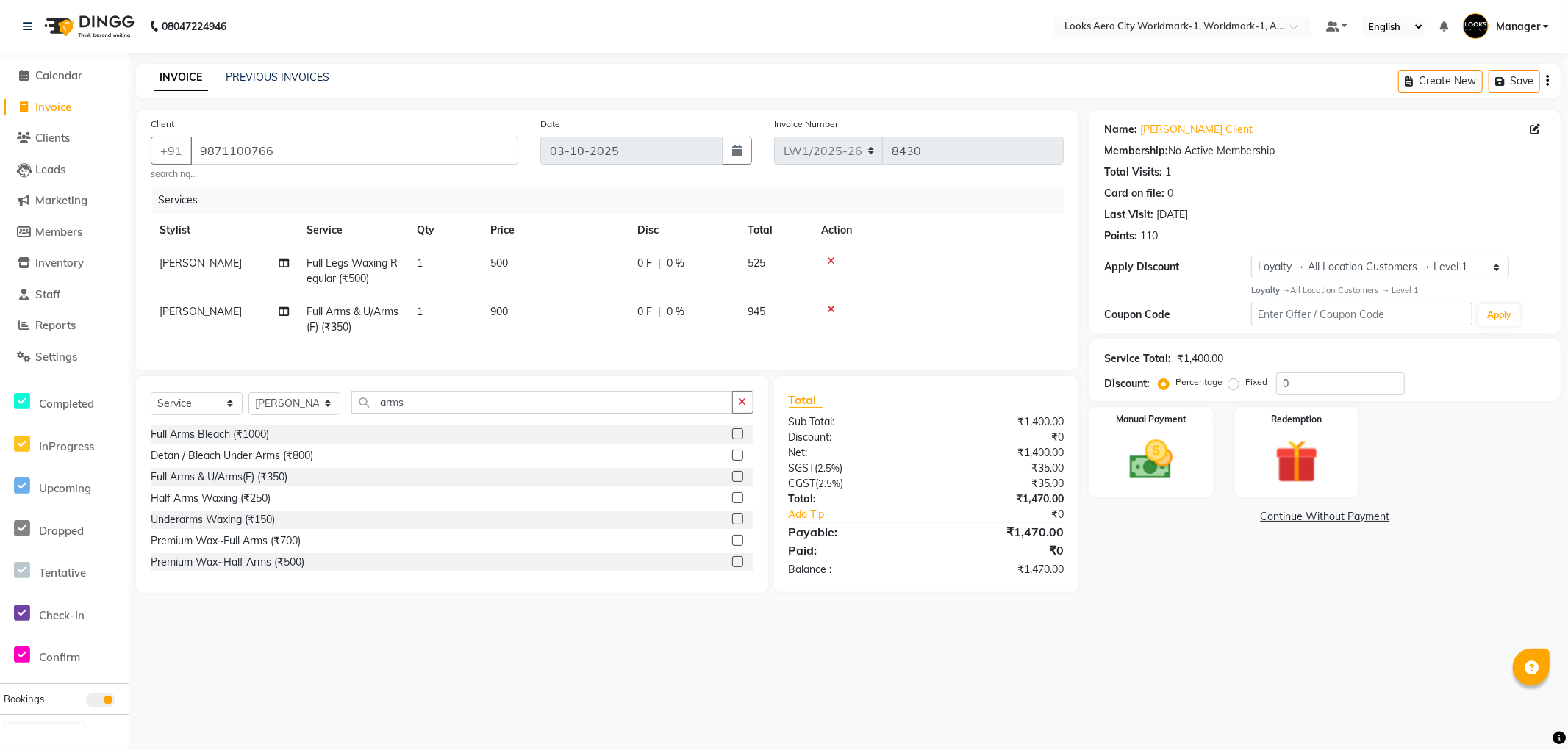
drag, startPoint x: 605, startPoint y: 251, endPoint x: 606, endPoint y: 259, distance: 8.1
click at [606, 259] on td "500" at bounding box center [554, 271] width 147 height 48
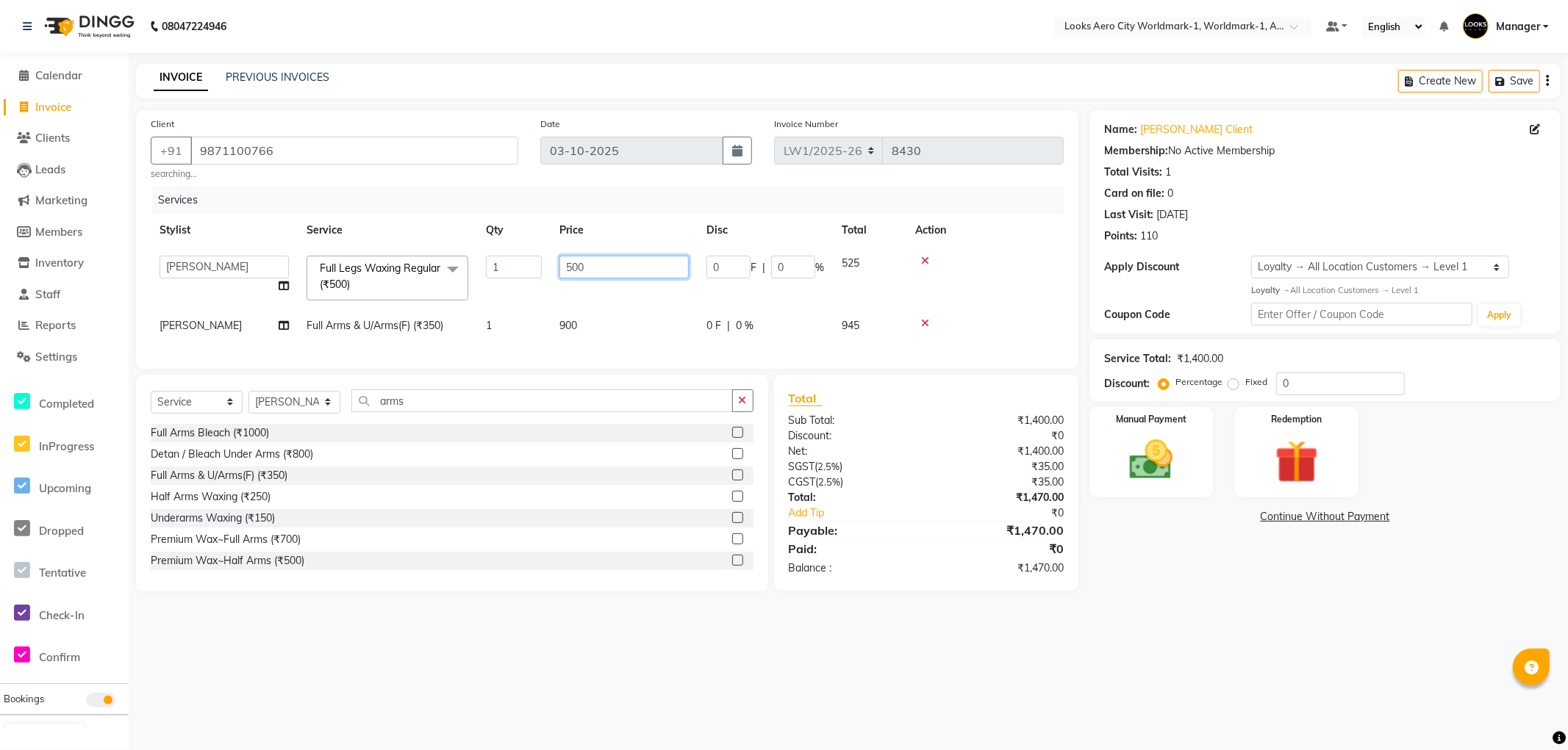
click at [612, 259] on input "500" at bounding box center [624, 267] width 130 height 23
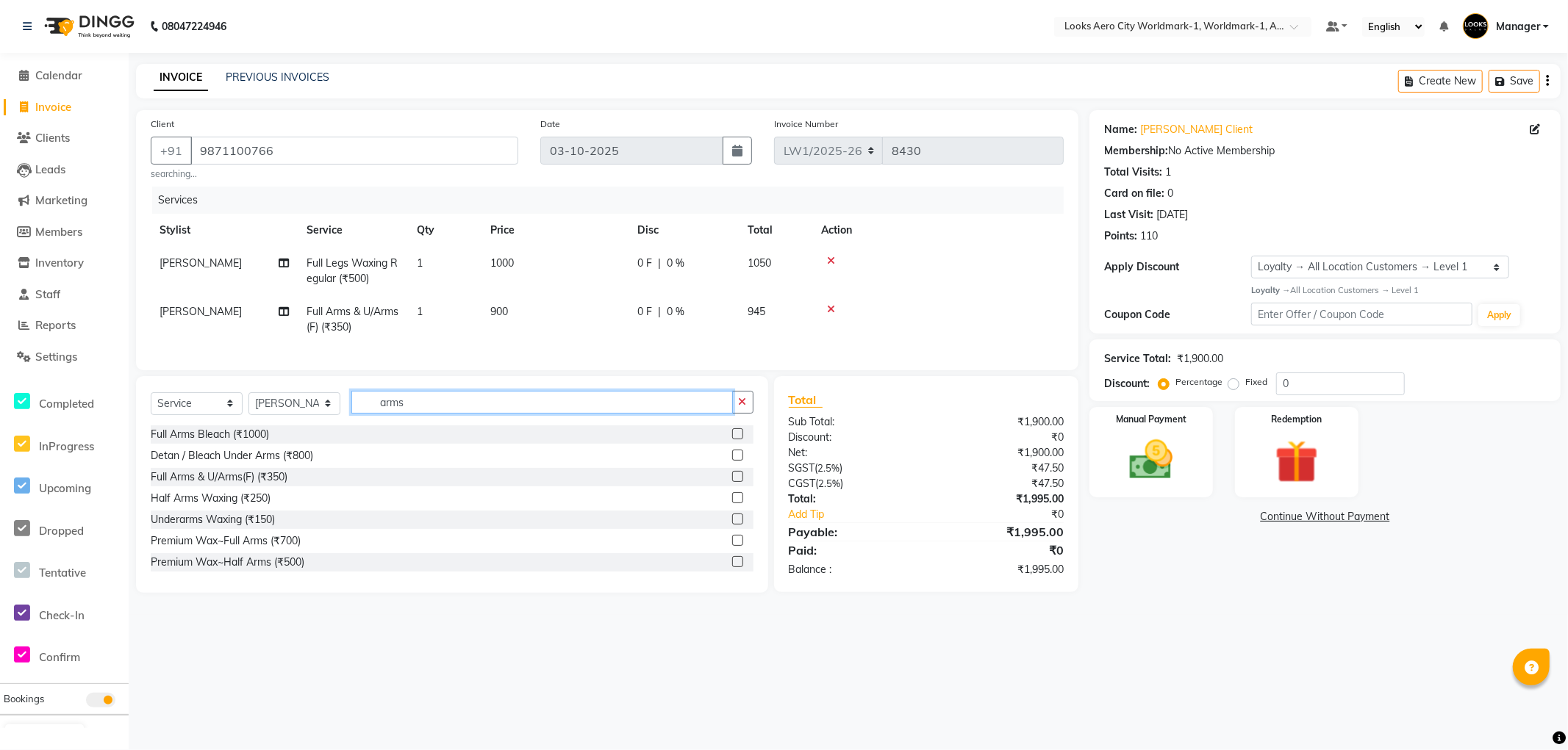
click at [418, 414] on input "arms" at bounding box center [542, 402] width 382 height 23
click at [732, 461] on label at bounding box center [738, 455] width 11 height 11
click at [732, 461] on input "checkbox" at bounding box center [737, 455] width 9 height 9
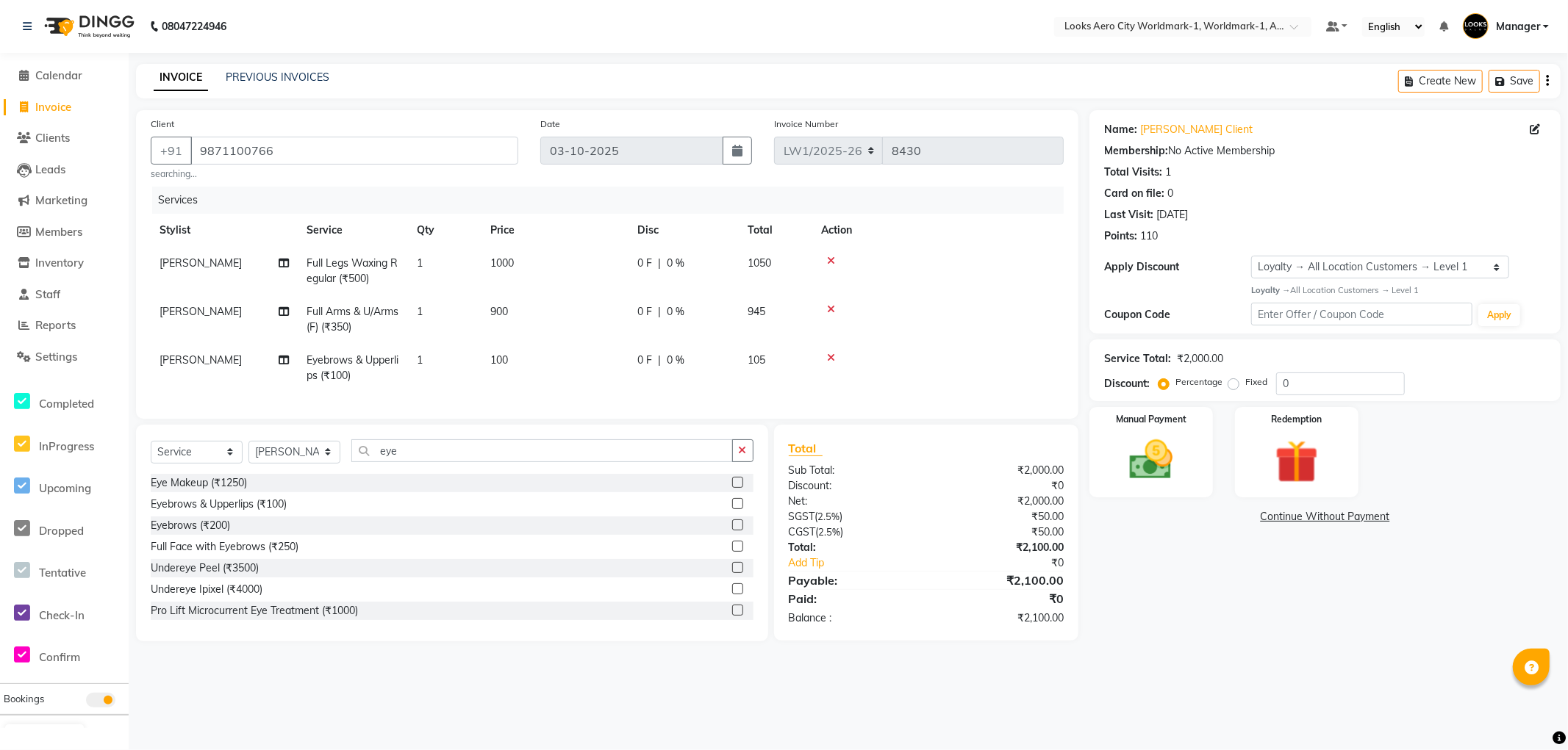
click at [533, 373] on td "100" at bounding box center [554, 367] width 147 height 48
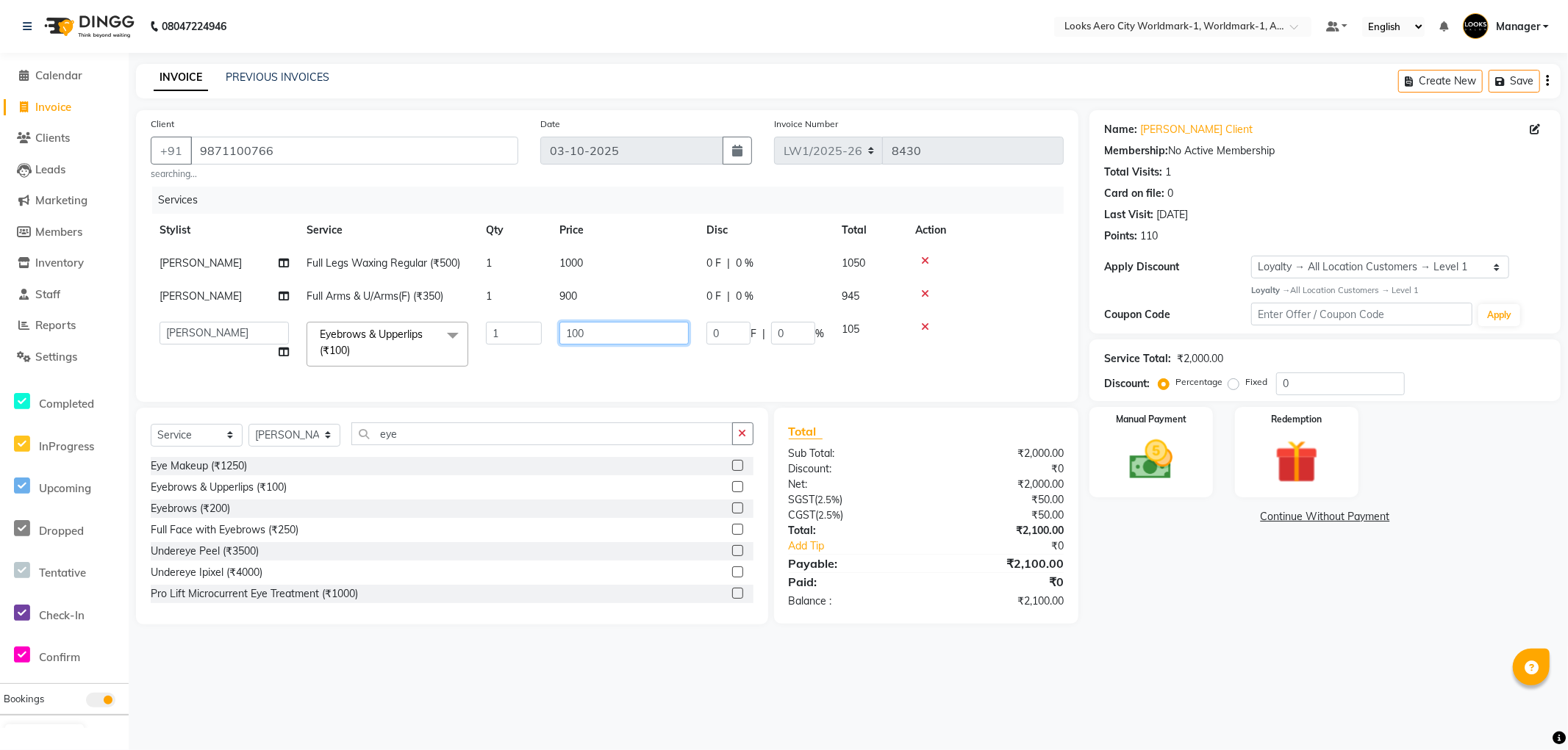
click at [605, 340] on input "100" at bounding box center [624, 333] width 130 height 23
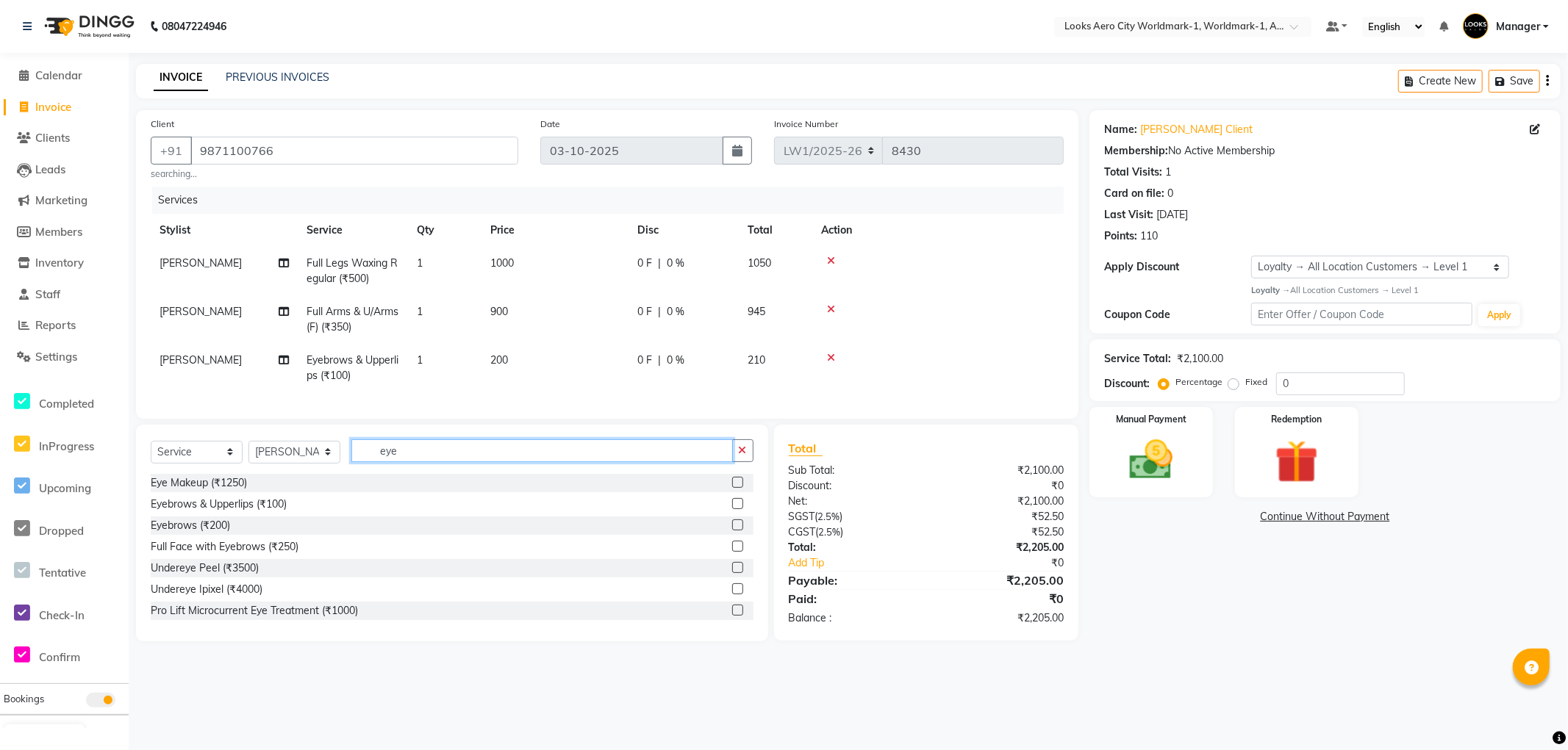
click at [417, 445] on div "Select Service Product Membership Package Voucher Prepaid Gift Card Select Styl…" at bounding box center [452, 533] width 632 height 217
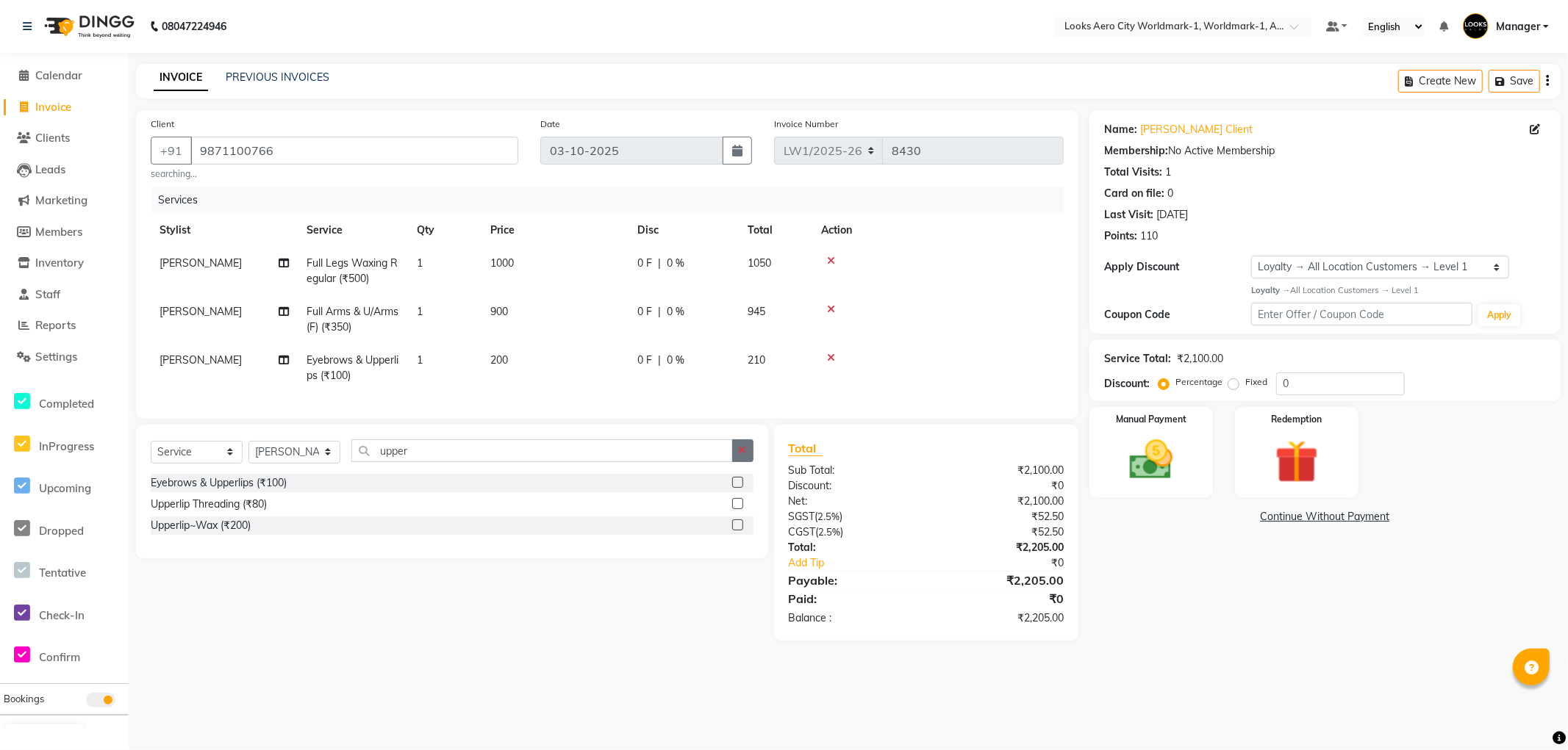
drag, startPoint x: 739, startPoint y: 510, endPoint x: 737, endPoint y: 522, distance: 12.2
click at [739, 509] on label at bounding box center [738, 504] width 11 height 11
click at [739, 509] on input "checkbox" at bounding box center [737, 505] width 9 height 9
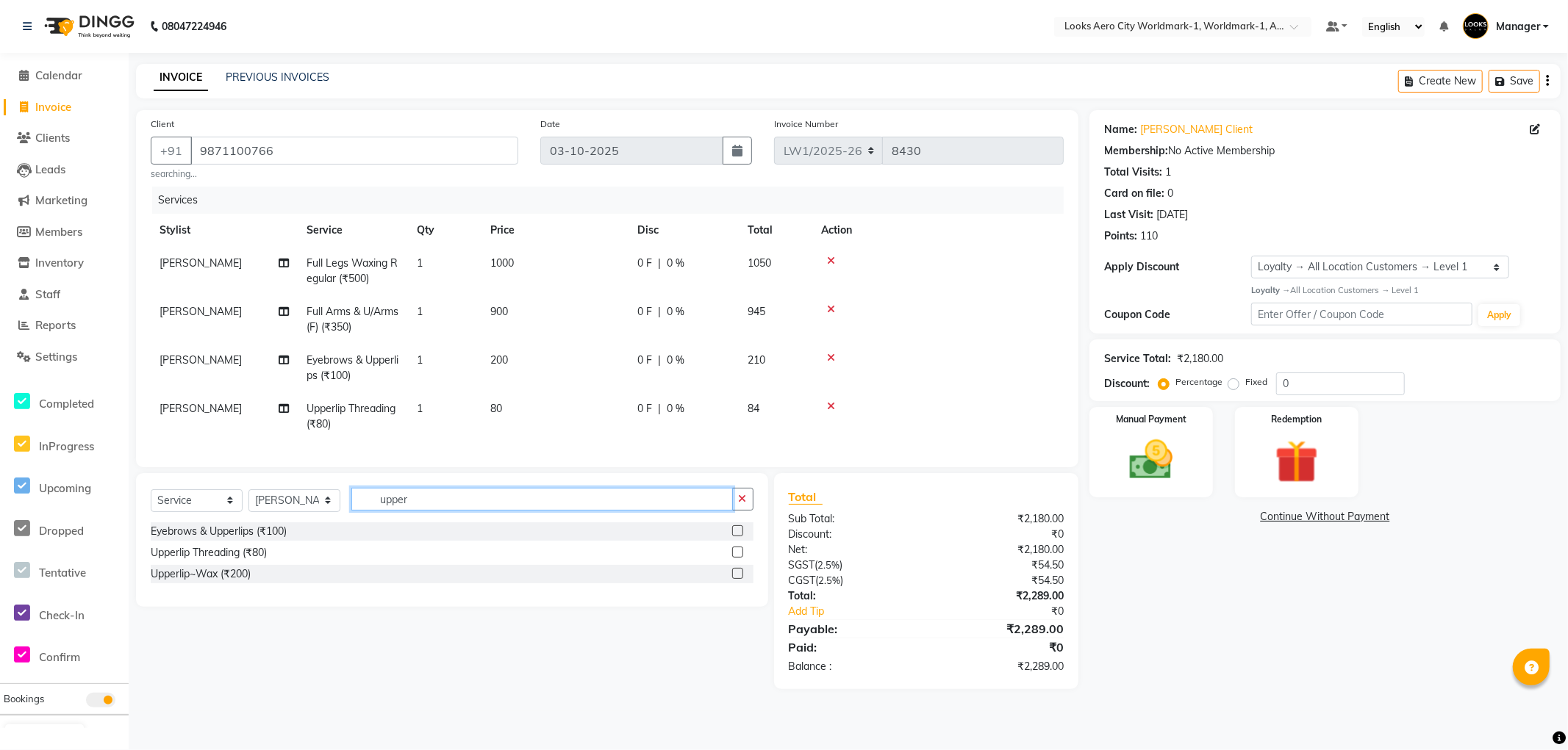
click at [421, 506] on input "upper" at bounding box center [542, 499] width 382 height 23
drag, startPoint x: 735, startPoint y: 543, endPoint x: 746, endPoint y: 549, distance: 12.5
click at [743, 537] on label at bounding box center [738, 531] width 11 height 11
click at [742, 537] on input "checkbox" at bounding box center [737, 531] width 9 height 9
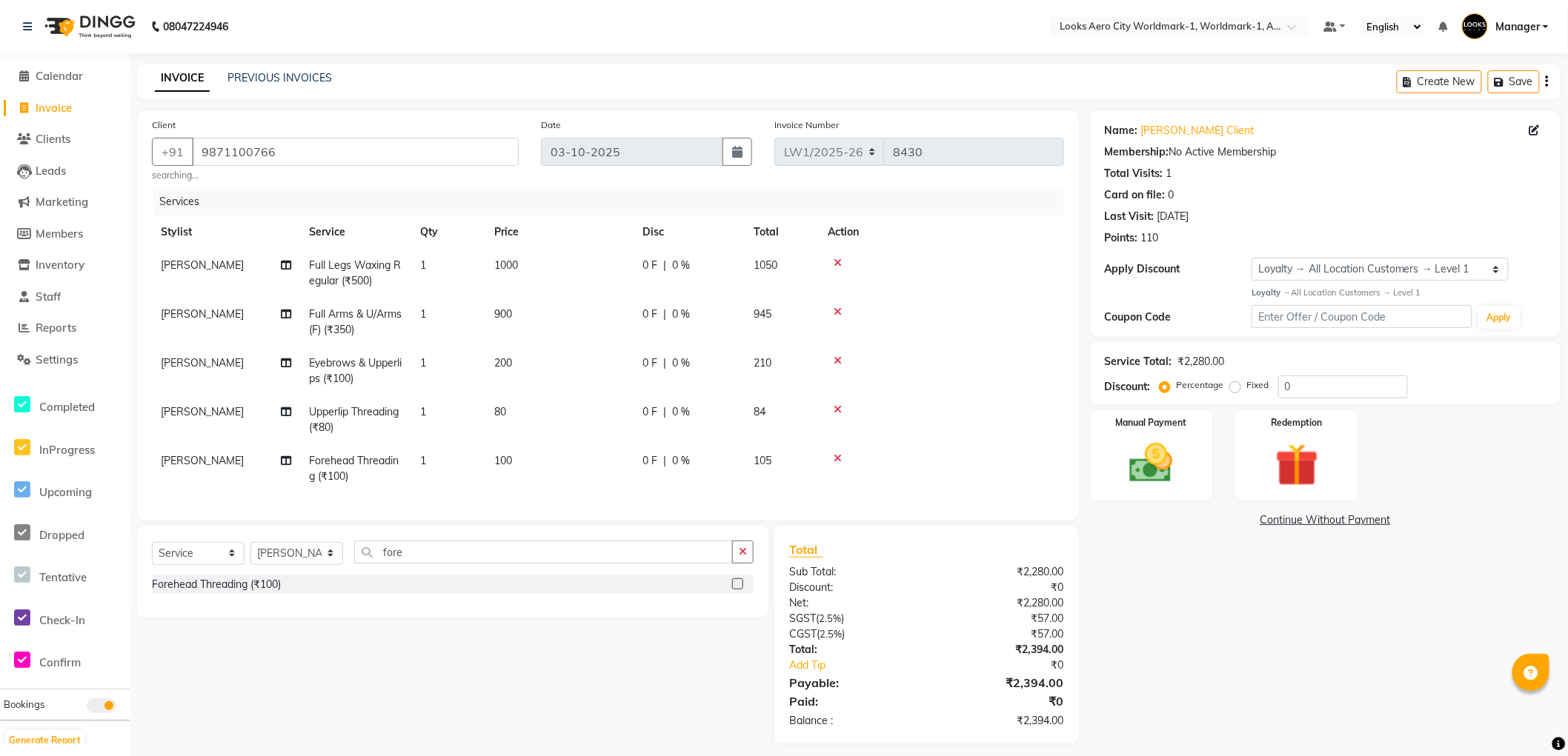
click at [547, 462] on td "100" at bounding box center [559, 469] width 148 height 49
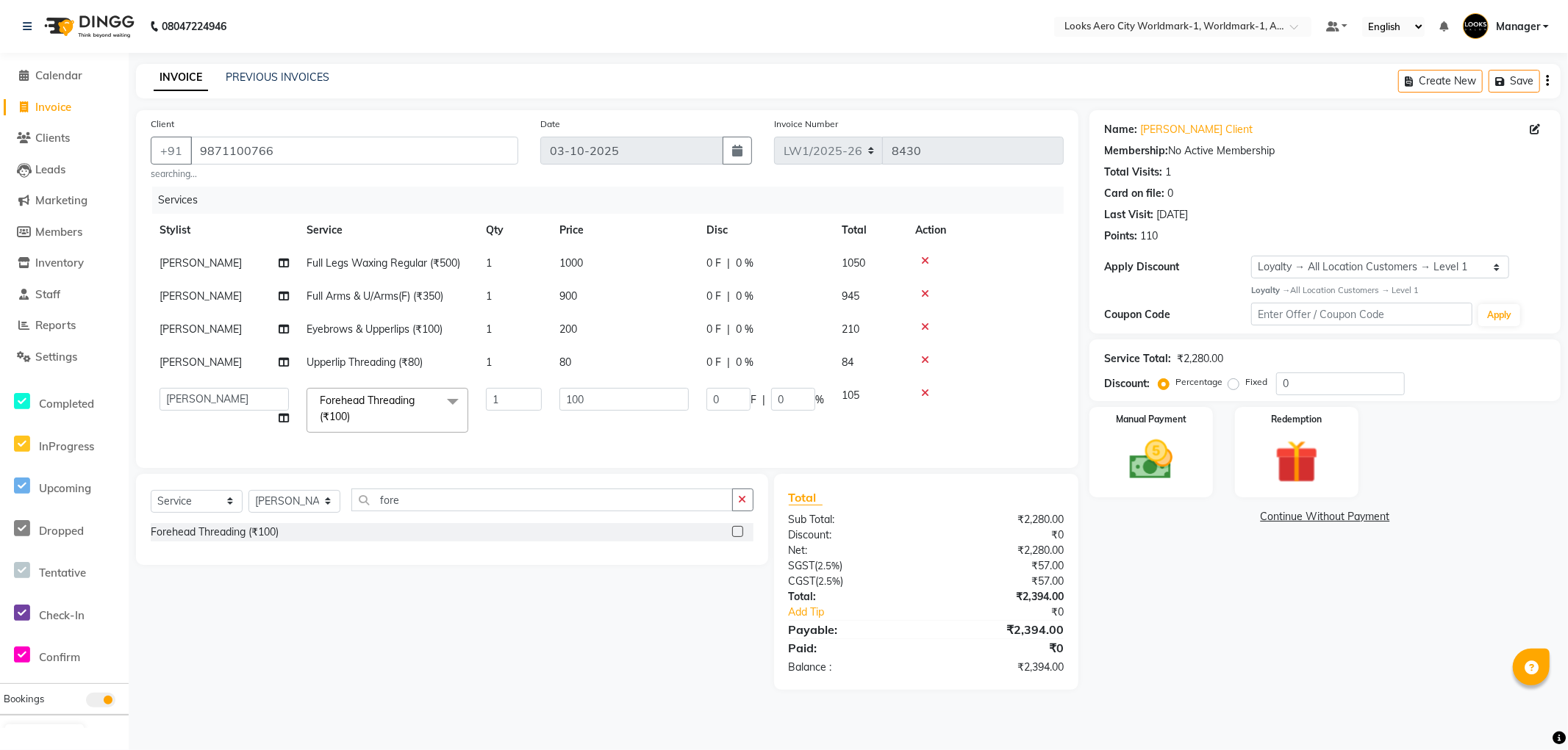
click at [599, 357] on td "80" at bounding box center [623, 363] width 147 height 33
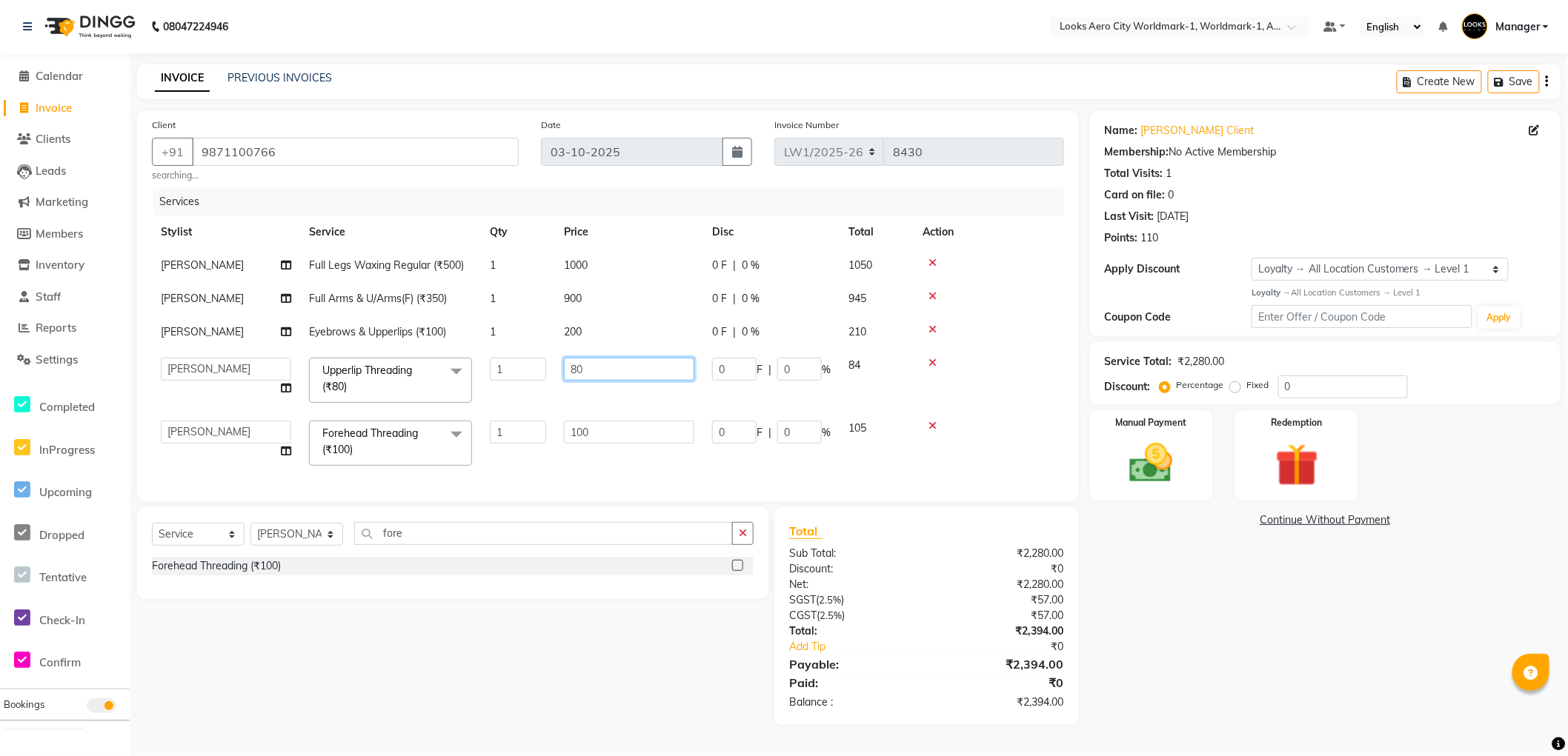
click at [627, 359] on input "80" at bounding box center [629, 369] width 131 height 23
drag, startPoint x: 519, startPoint y: 367, endPoint x: 549, endPoint y: 378, distance: 32.0
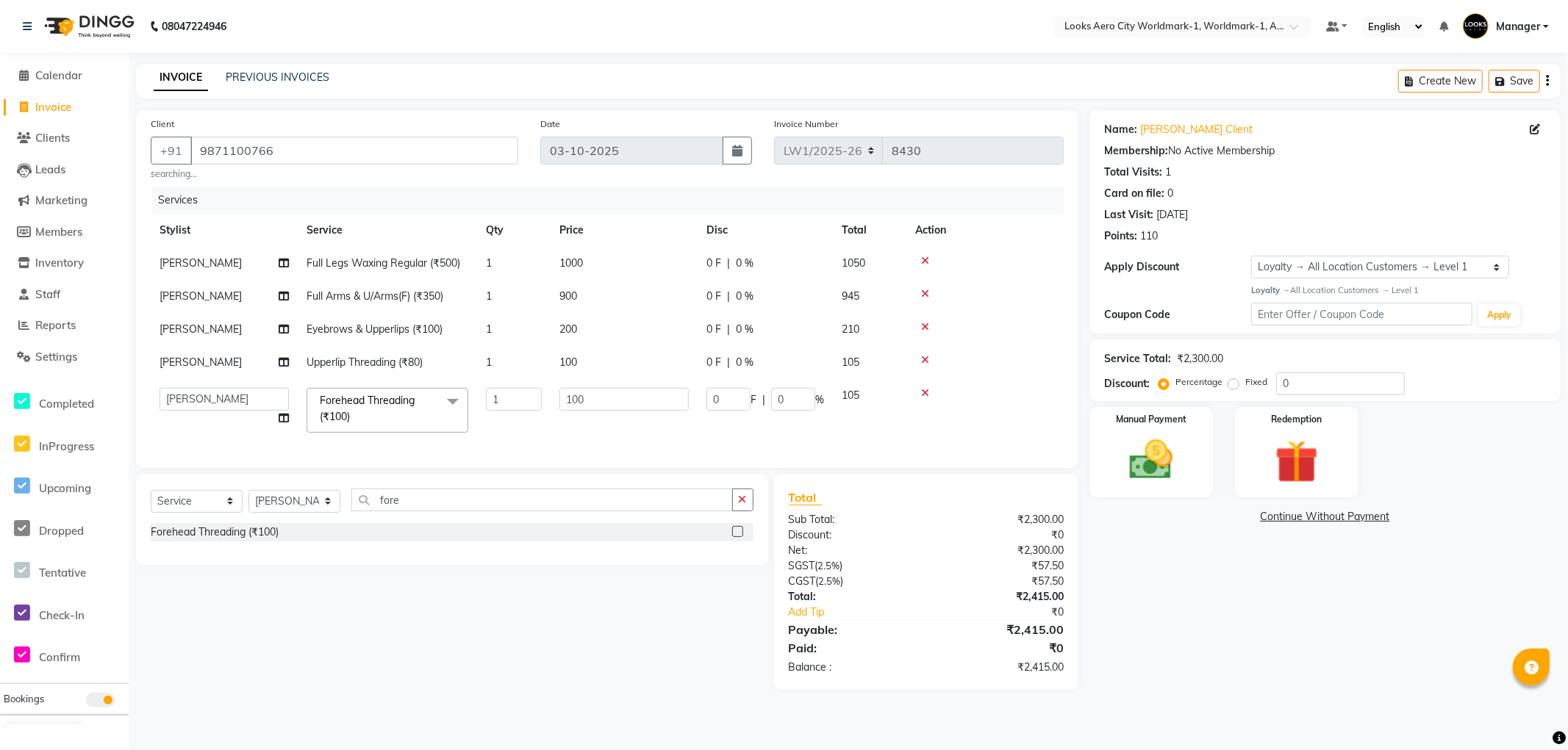
click at [495, 267] on td "1" at bounding box center [514, 263] width 74 height 33
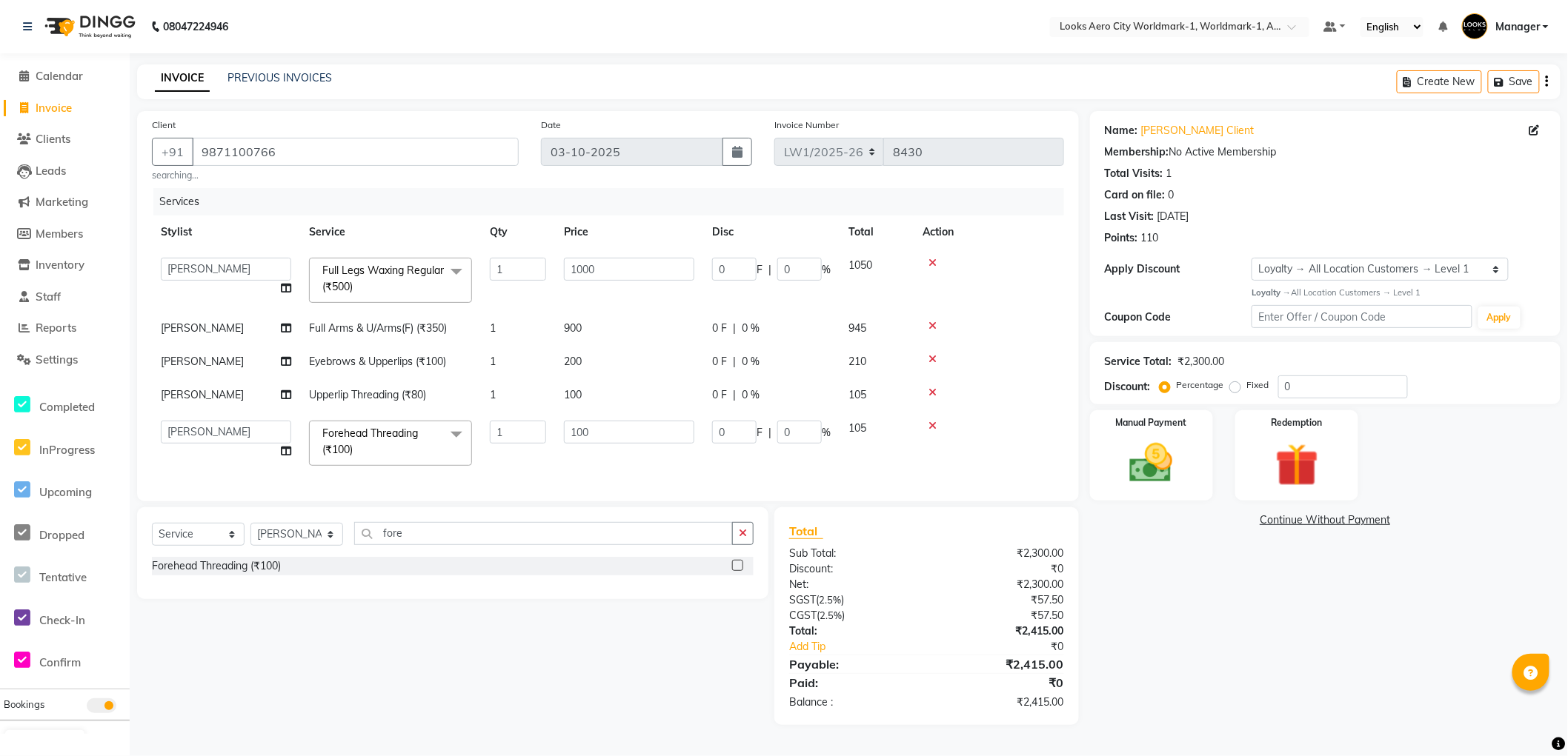
click at [419, 392] on span "Upperlip Threading (₹80)" at bounding box center [368, 395] width 117 height 13
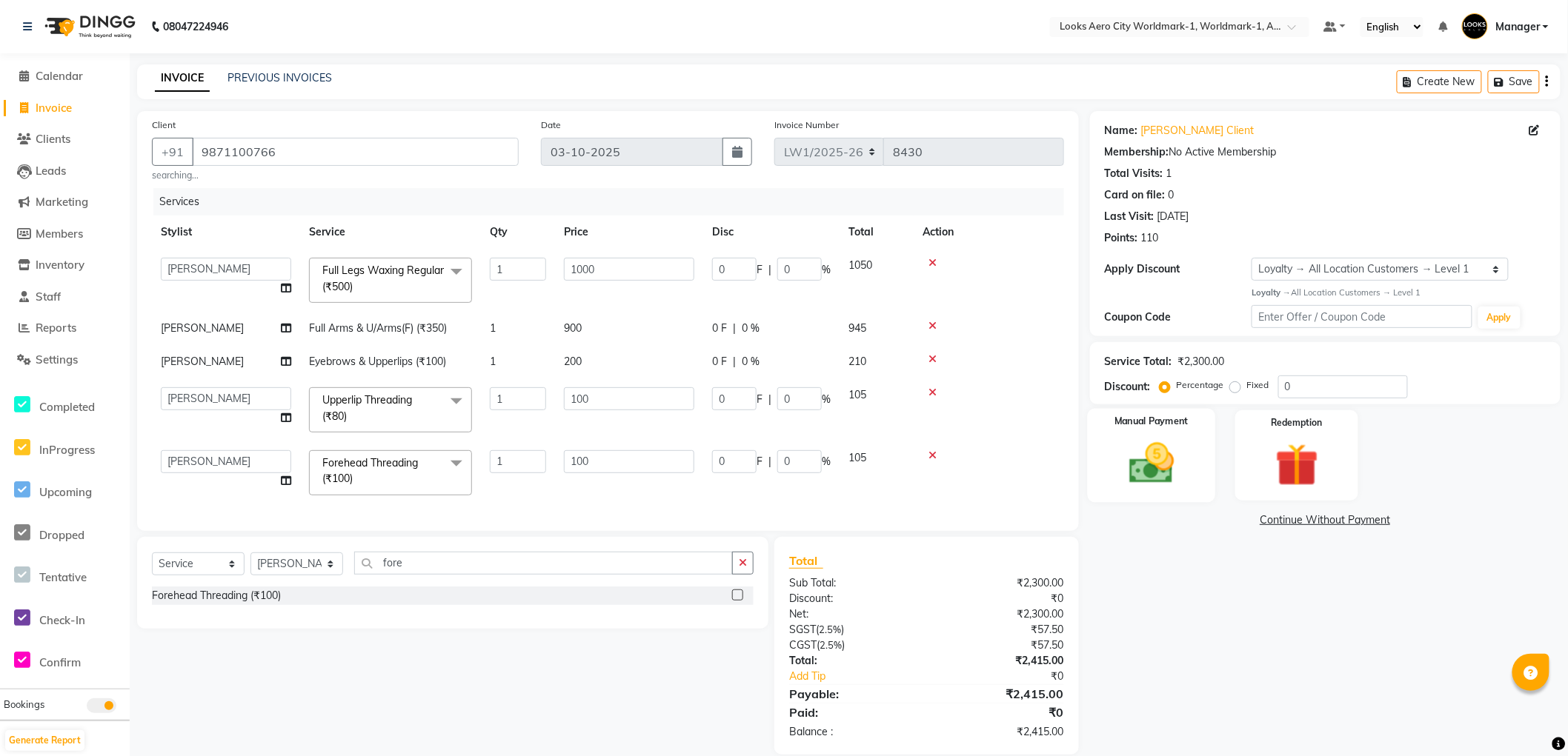
click at [1162, 452] on img at bounding box center [1152, 464] width 74 height 52
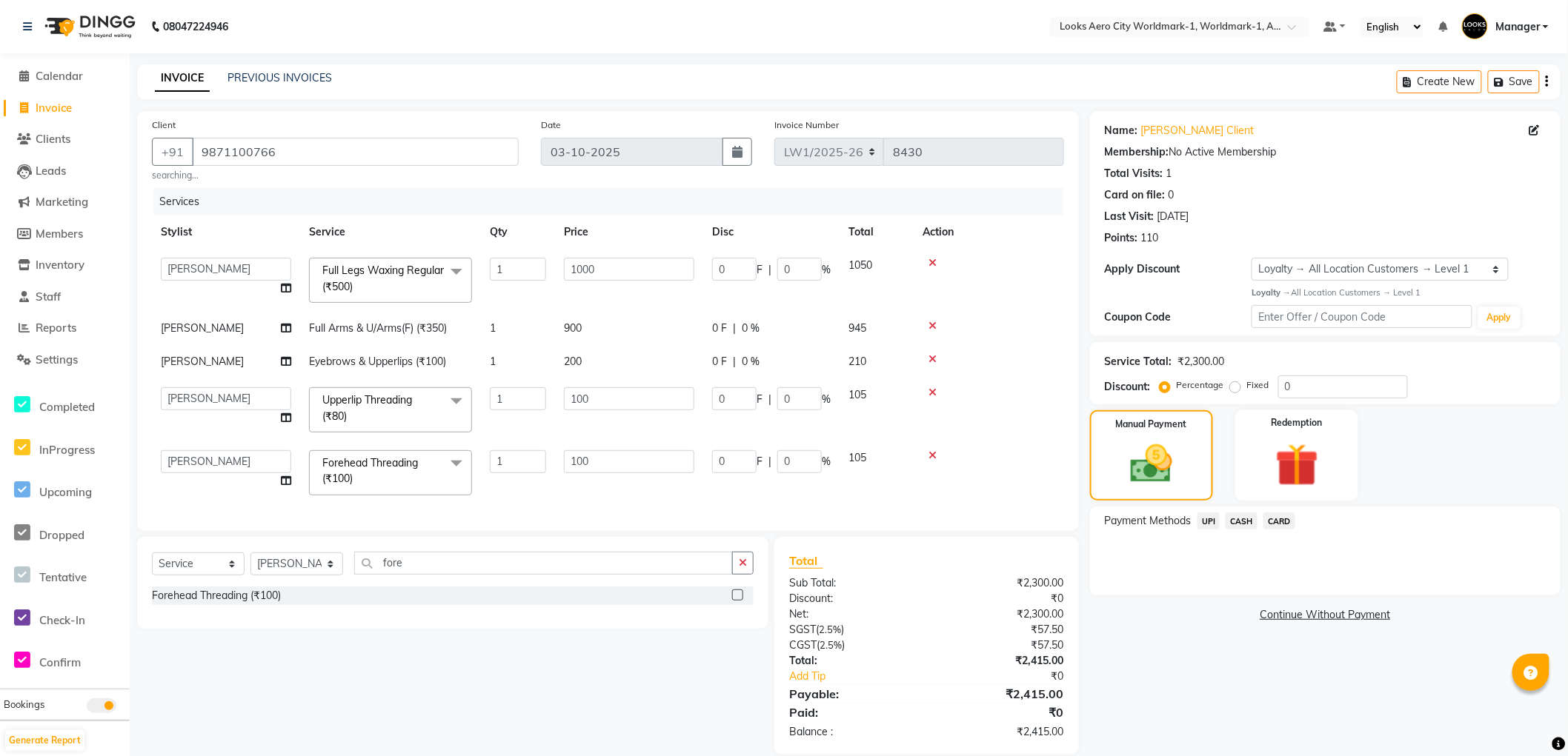
click at [1208, 524] on span "UPI" at bounding box center [1209, 521] width 23 height 17
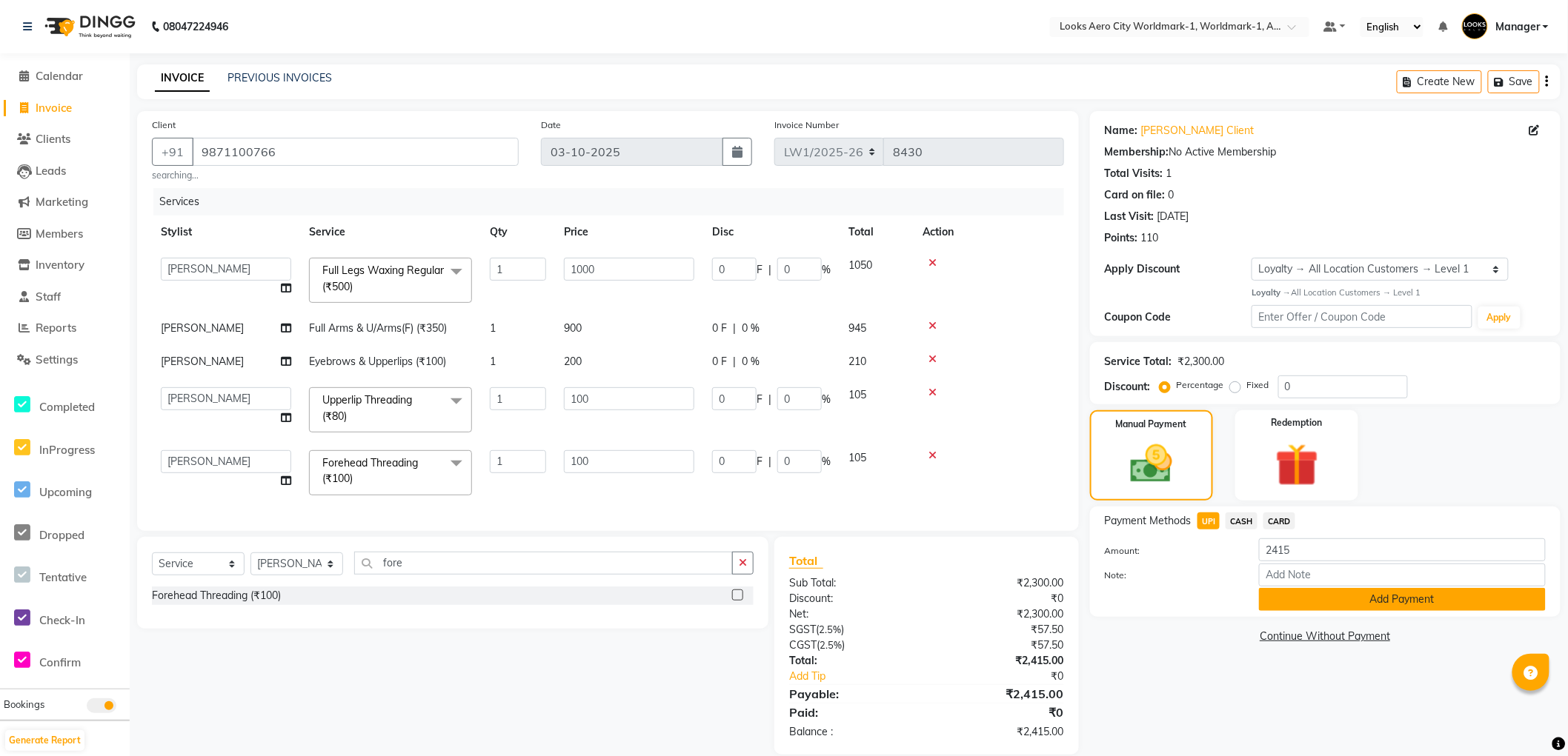
click at [1271, 600] on button "Add Payment" at bounding box center [1402, 599] width 286 height 23
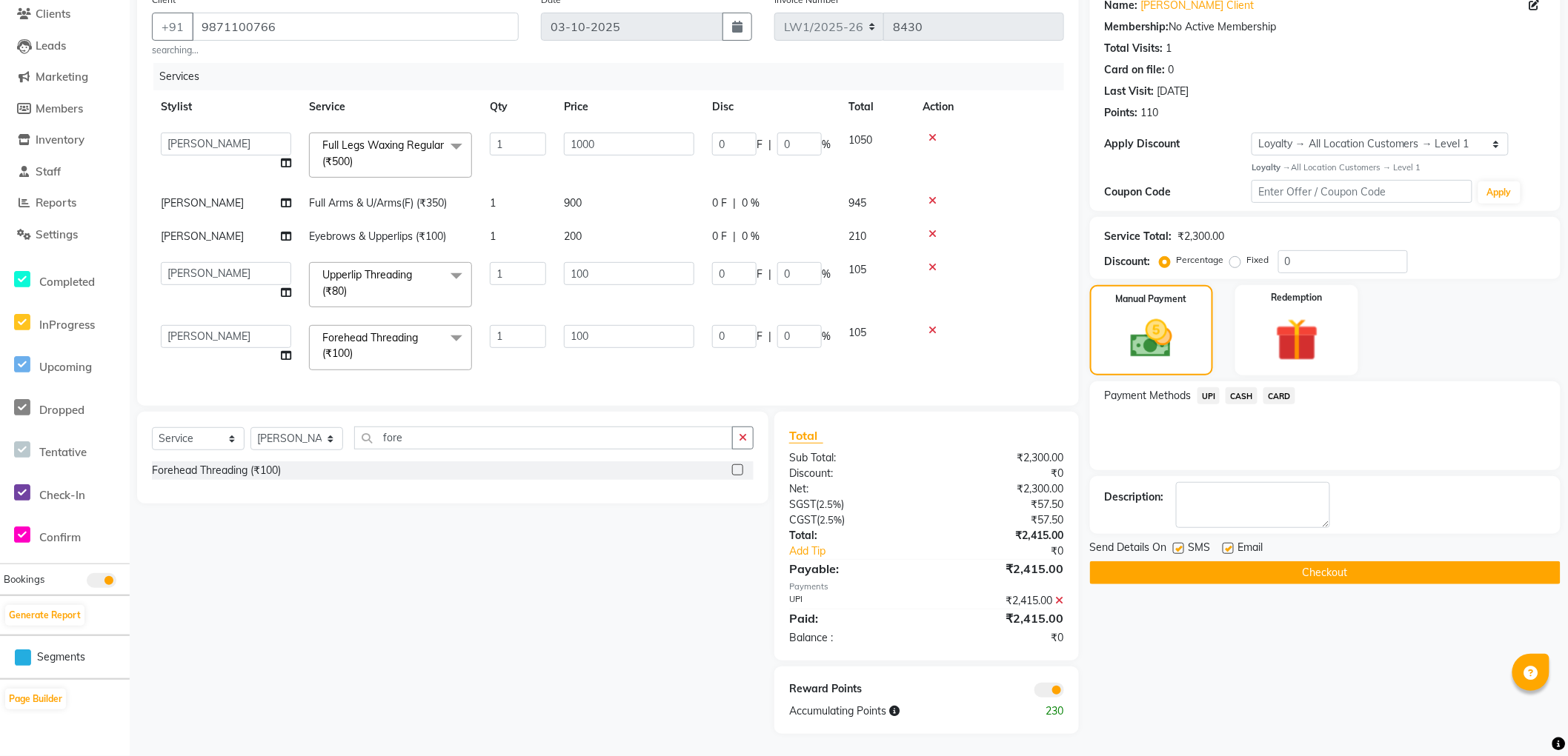
scroll to position [137, 0]
click at [1277, 563] on button "Checkout" at bounding box center [1325, 573] width 471 height 23
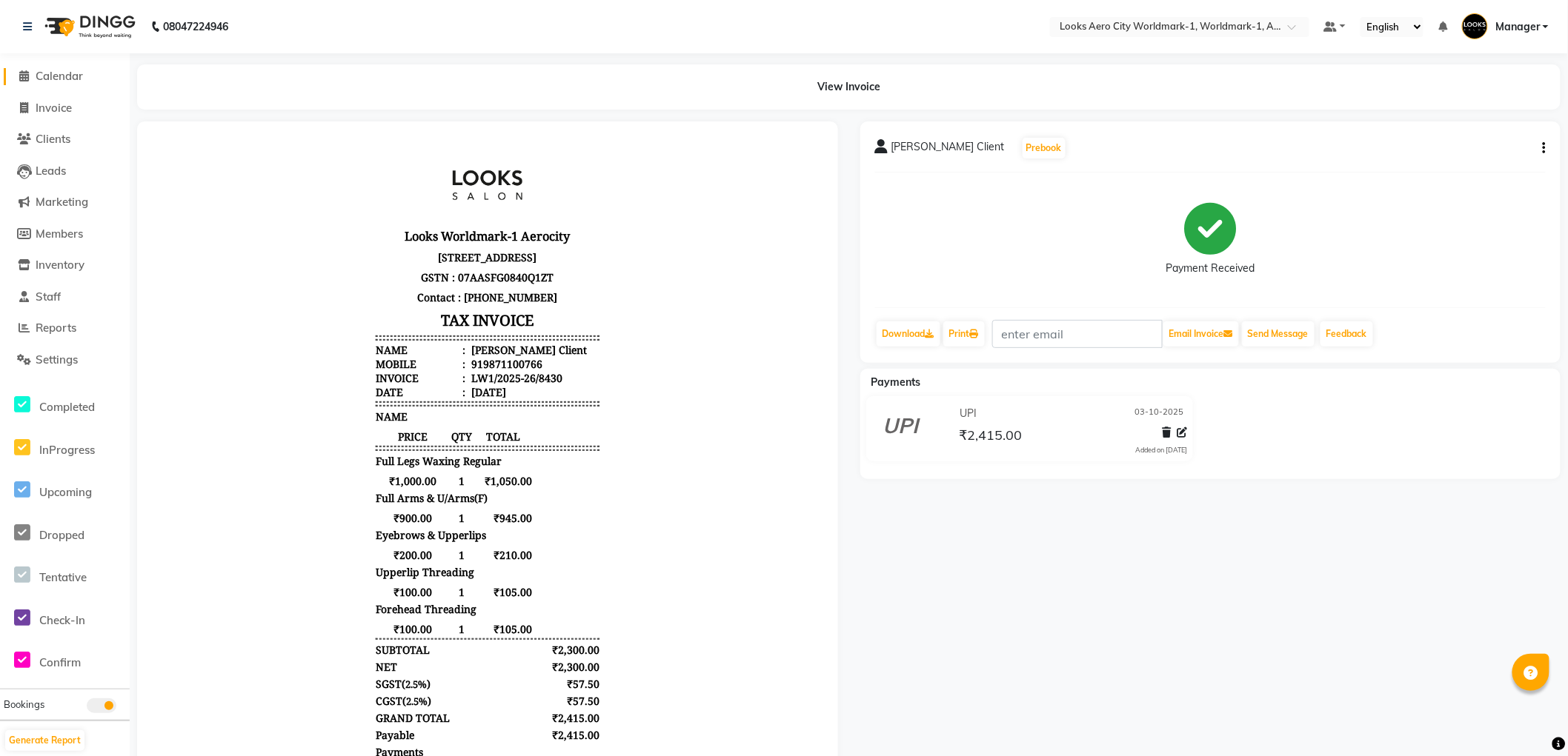
click at [82, 74] on span "Calendar" at bounding box center [59, 75] width 48 height 14
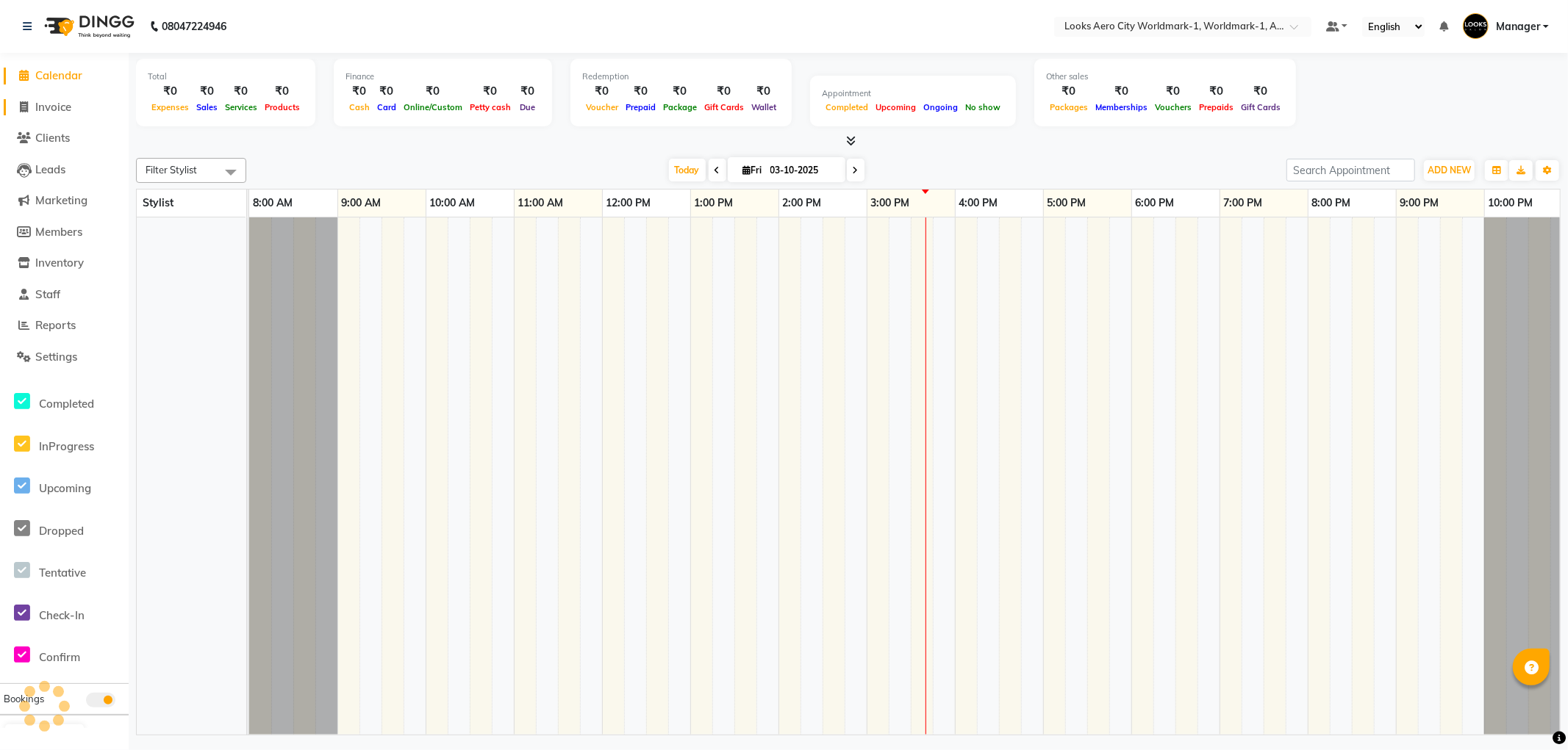
click at [48, 105] on span "Invoice" at bounding box center [53, 107] width 36 height 14
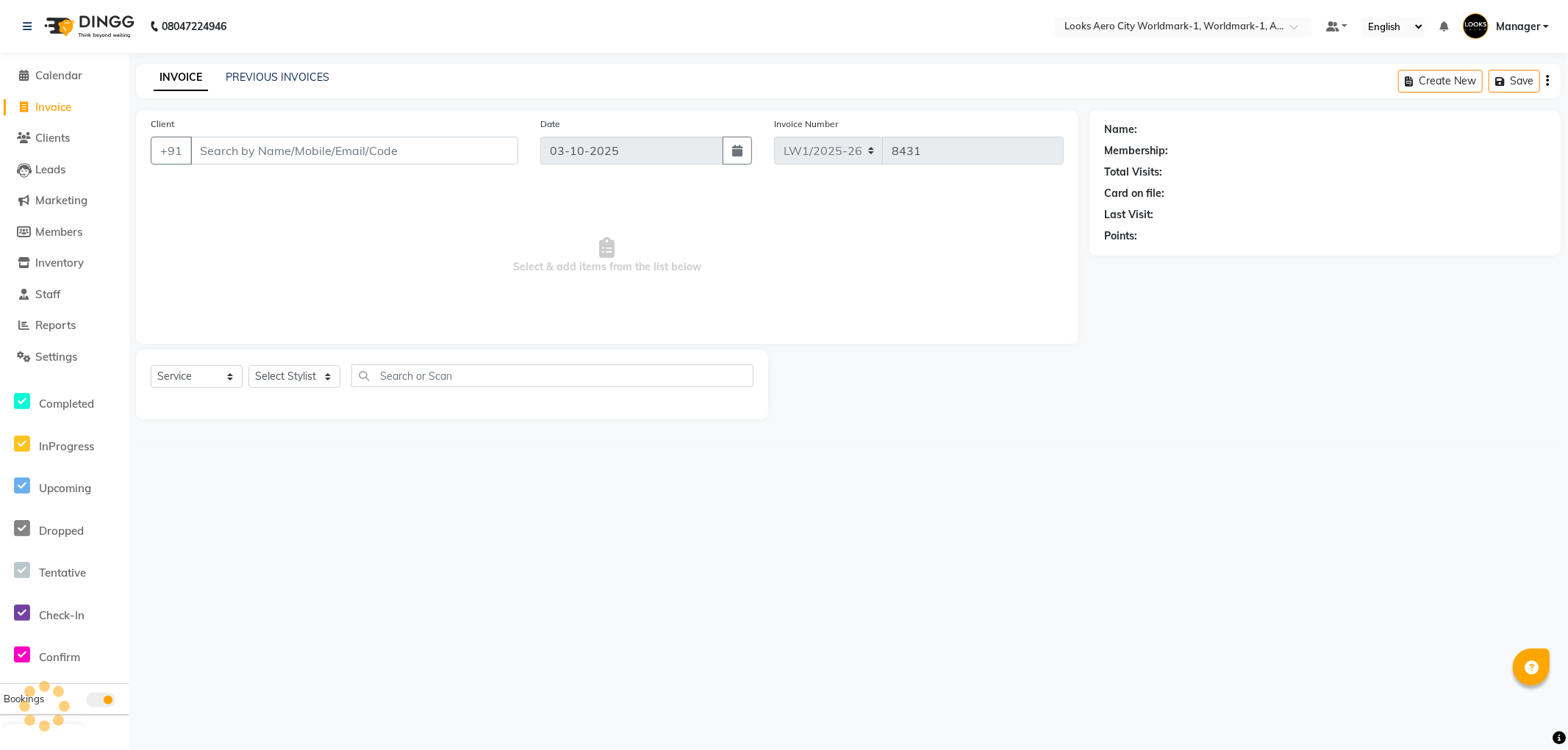
click at [244, 155] on input "Client" at bounding box center [354, 150] width 328 height 27
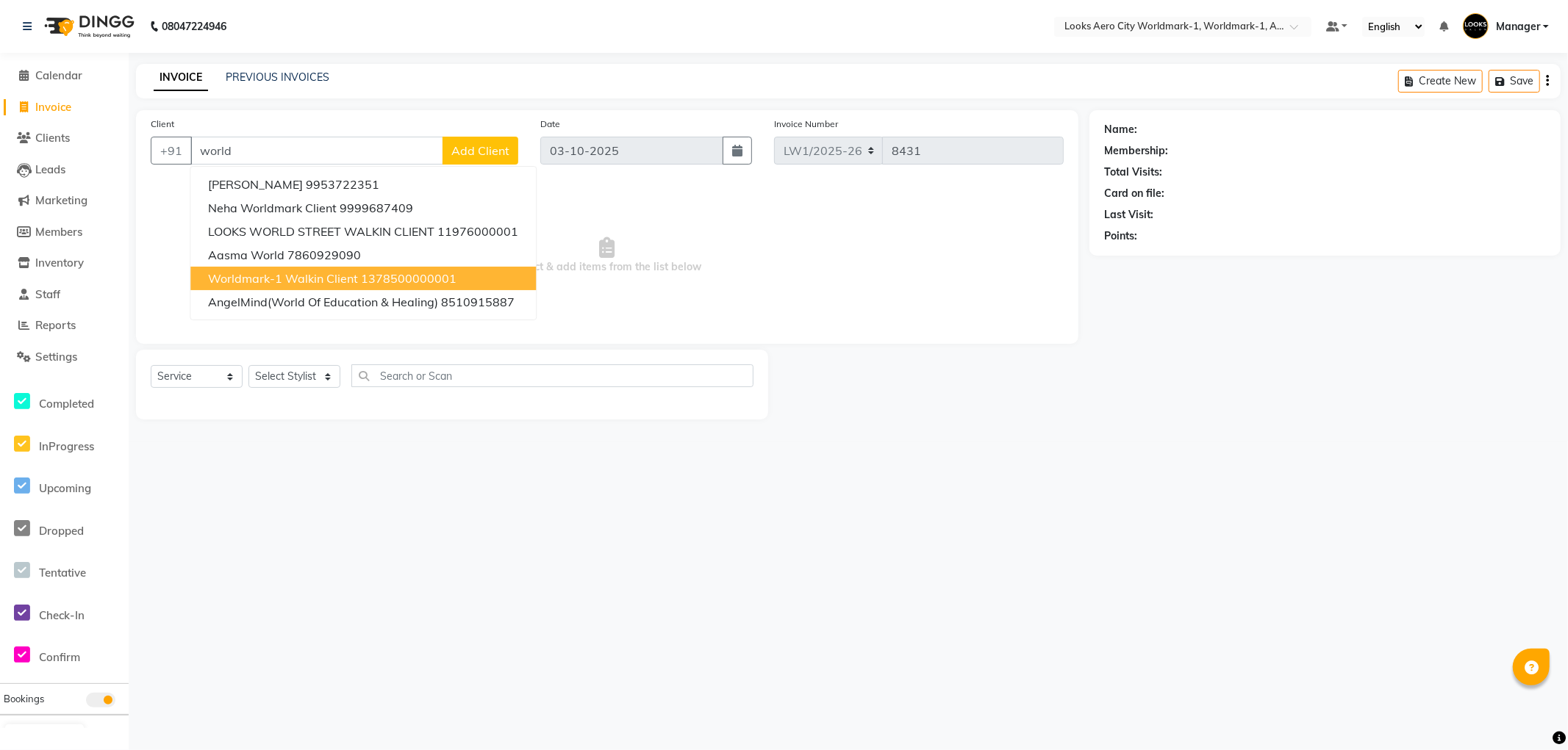
click at [284, 274] on span "Worldmark-1 Walkin Client" at bounding box center [283, 278] width 150 height 15
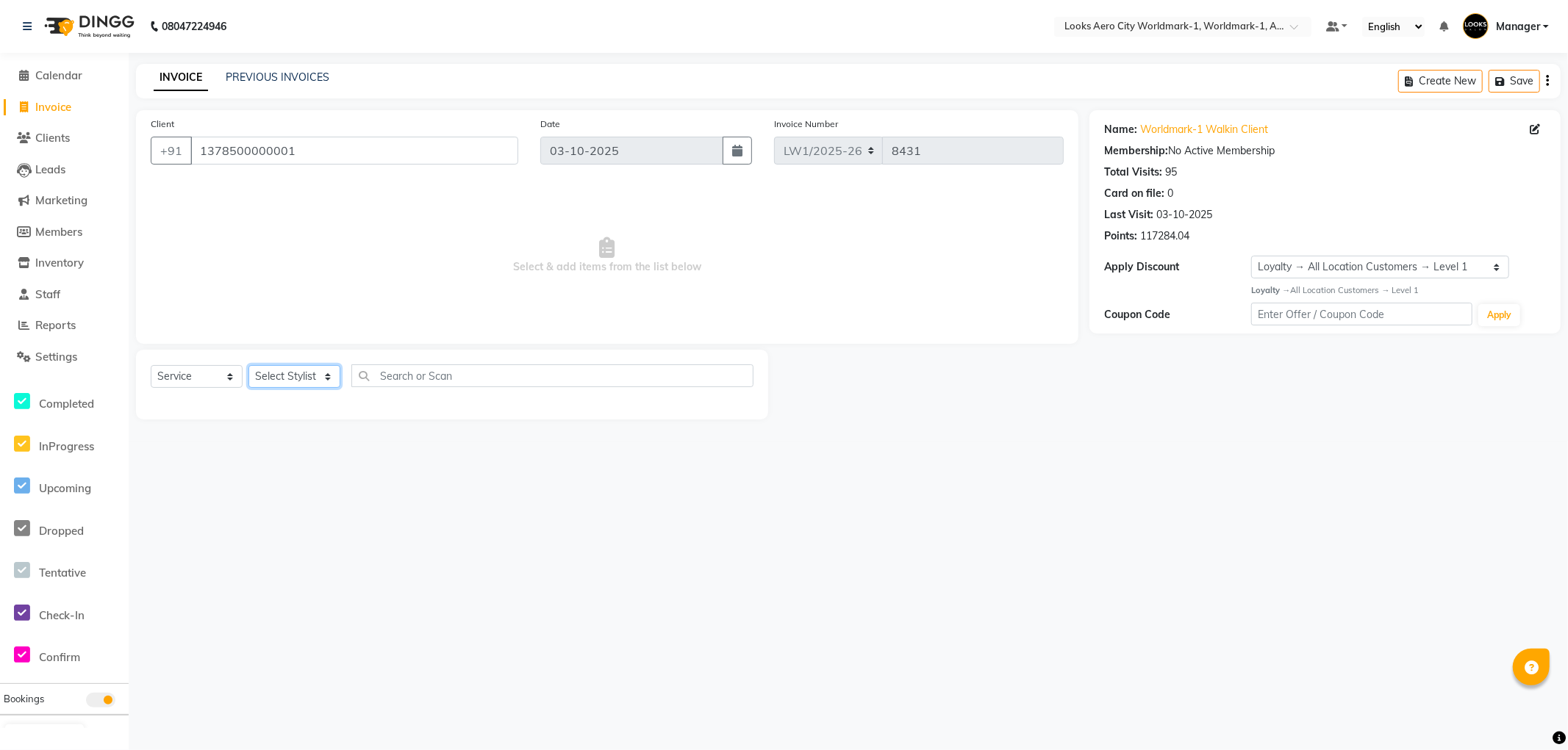
click at [335, 377] on select "Select Stylist [PERSON_NAME] [PERSON_NAME] [PERSON_NAME] [PERSON_NAME] Counter_…" at bounding box center [294, 377] width 92 height 23
click at [248, 366] on select "Select Stylist [PERSON_NAME] [PERSON_NAME] [PERSON_NAME] [PERSON_NAME] Counter_…" at bounding box center [294, 377] width 92 height 23
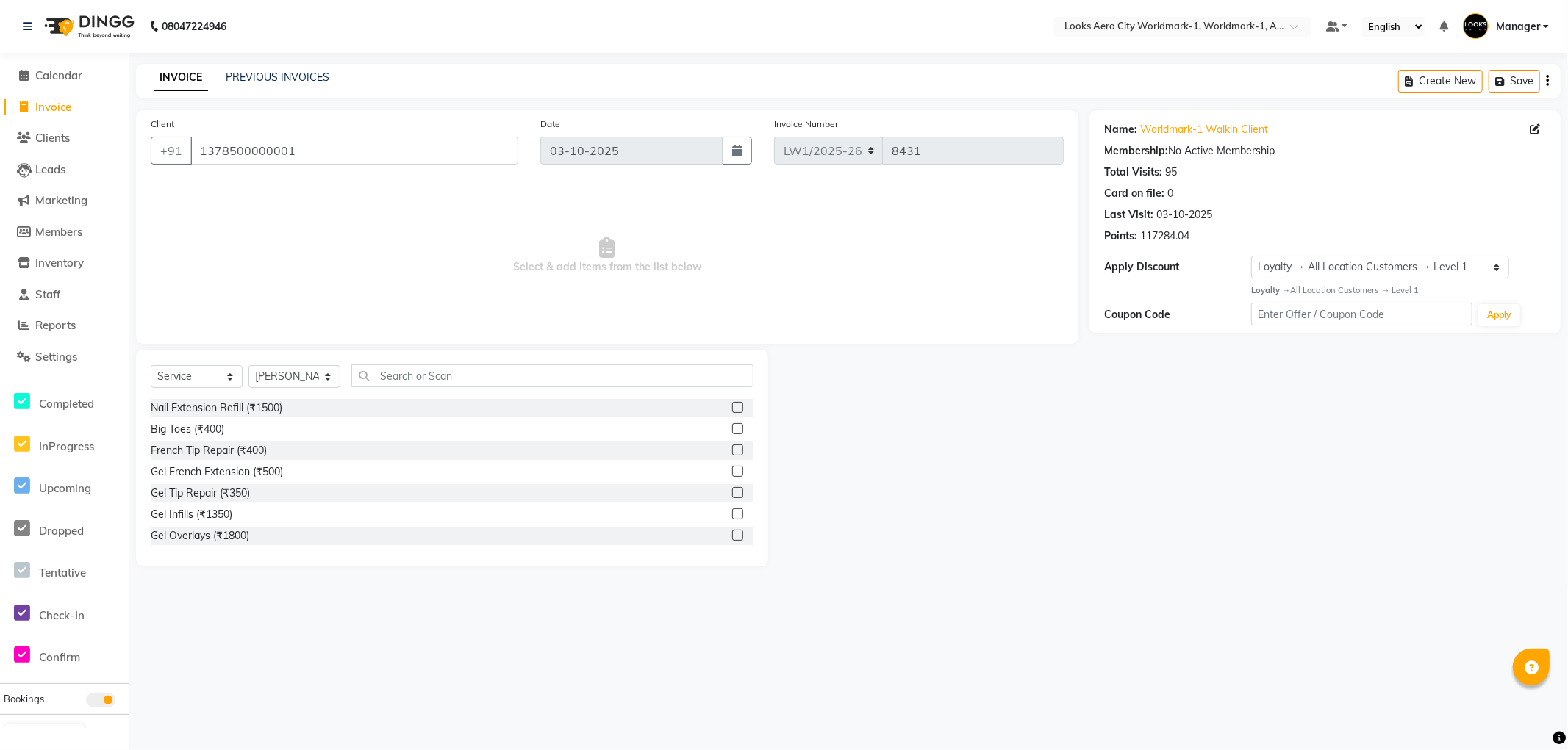
click at [402, 357] on div "Select Service Product Membership Package Voucher Prepaid Gift Card Select Styl…" at bounding box center [452, 457] width 632 height 217
click at [365, 376] on input "text" at bounding box center [552, 376] width 402 height 23
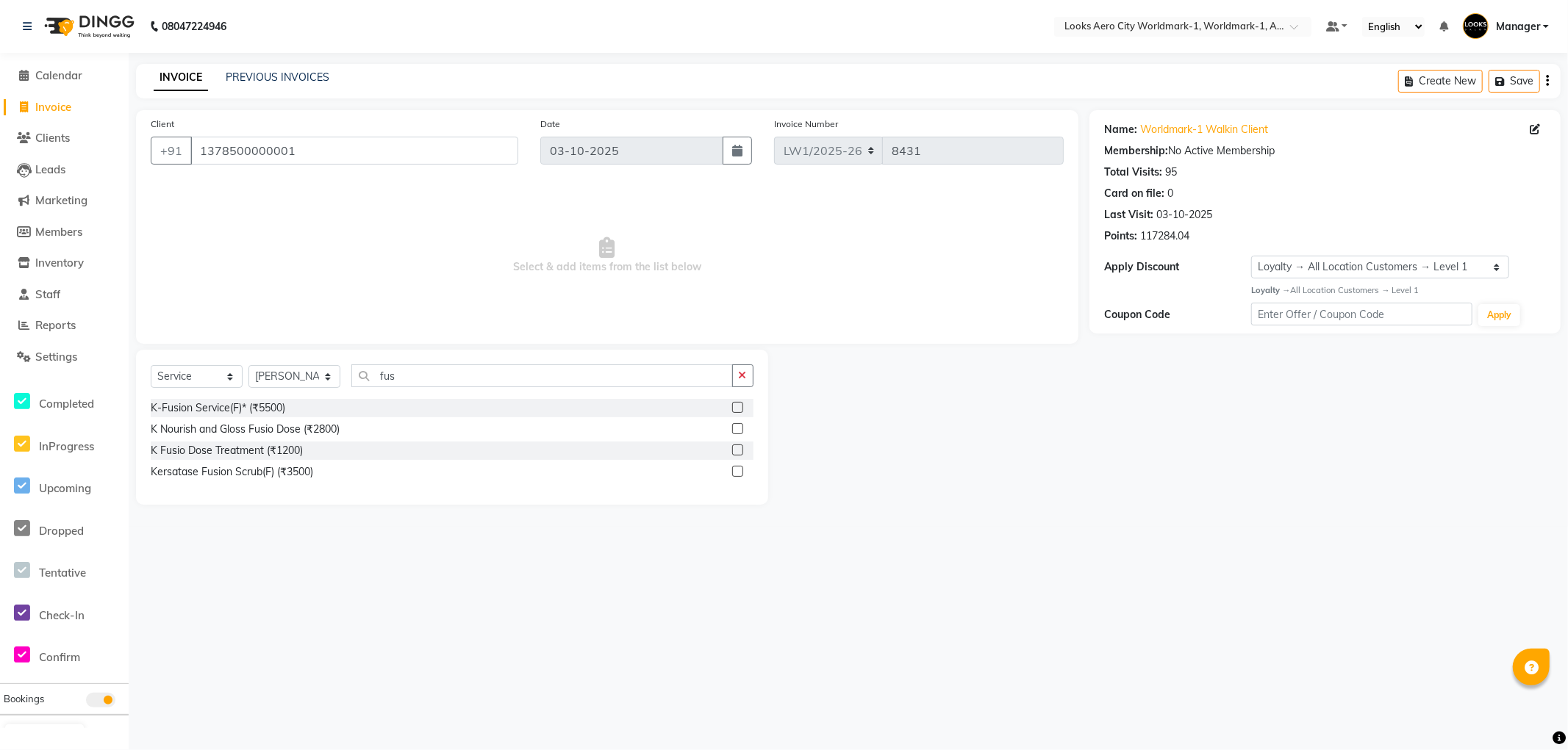
click at [740, 451] on label at bounding box center [738, 451] width 11 height 11
click at [740, 451] on input "checkbox" at bounding box center [737, 451] width 9 height 9
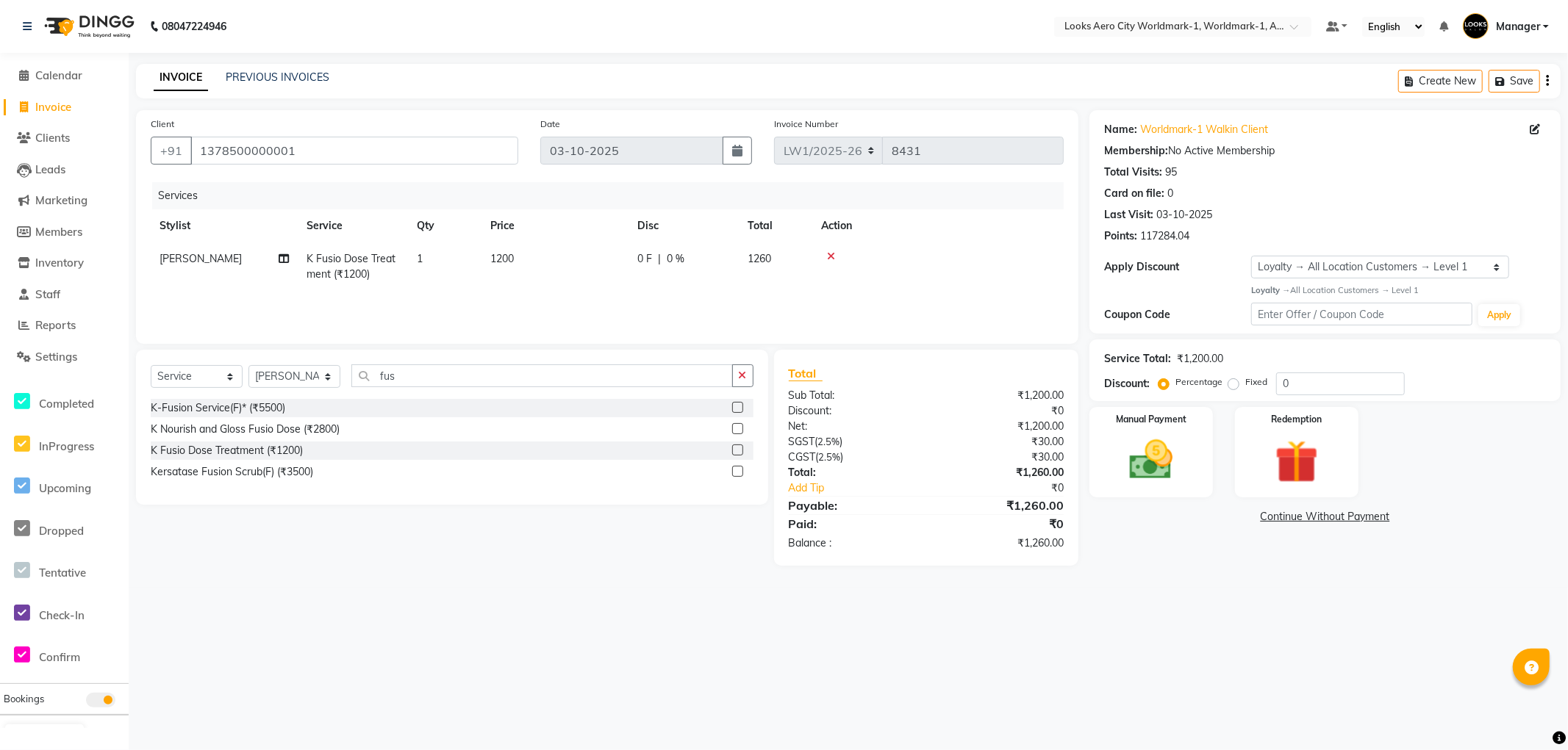
click at [569, 280] on td "1200" at bounding box center [554, 266] width 147 height 48
click at [601, 272] on input "1200" at bounding box center [624, 262] width 130 height 23
click at [1134, 467] on img at bounding box center [1151, 460] width 74 height 52
click at [1206, 520] on span "UPI" at bounding box center [1208, 518] width 23 height 17
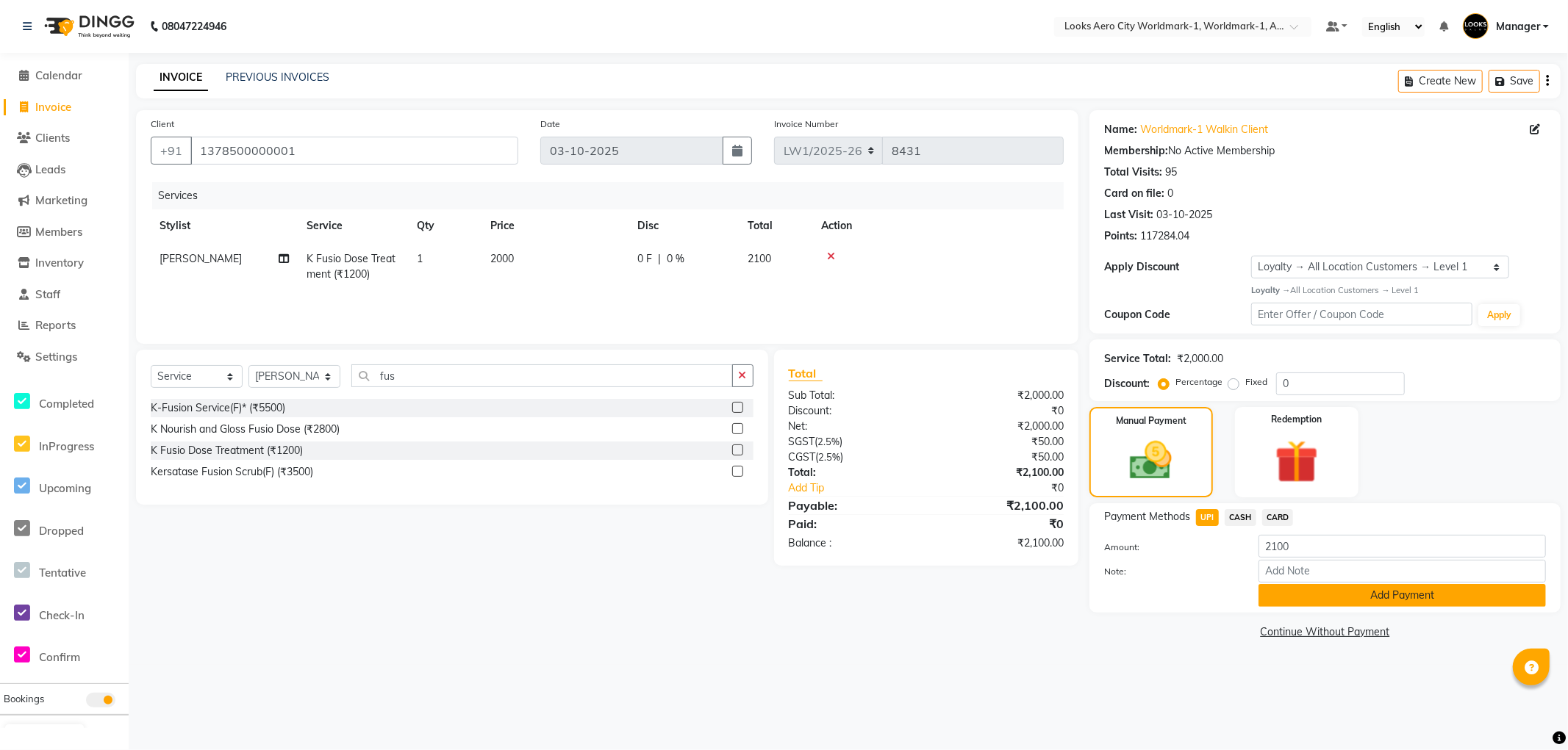
click at [1275, 596] on button "Add Payment" at bounding box center [1402, 596] width 287 height 23
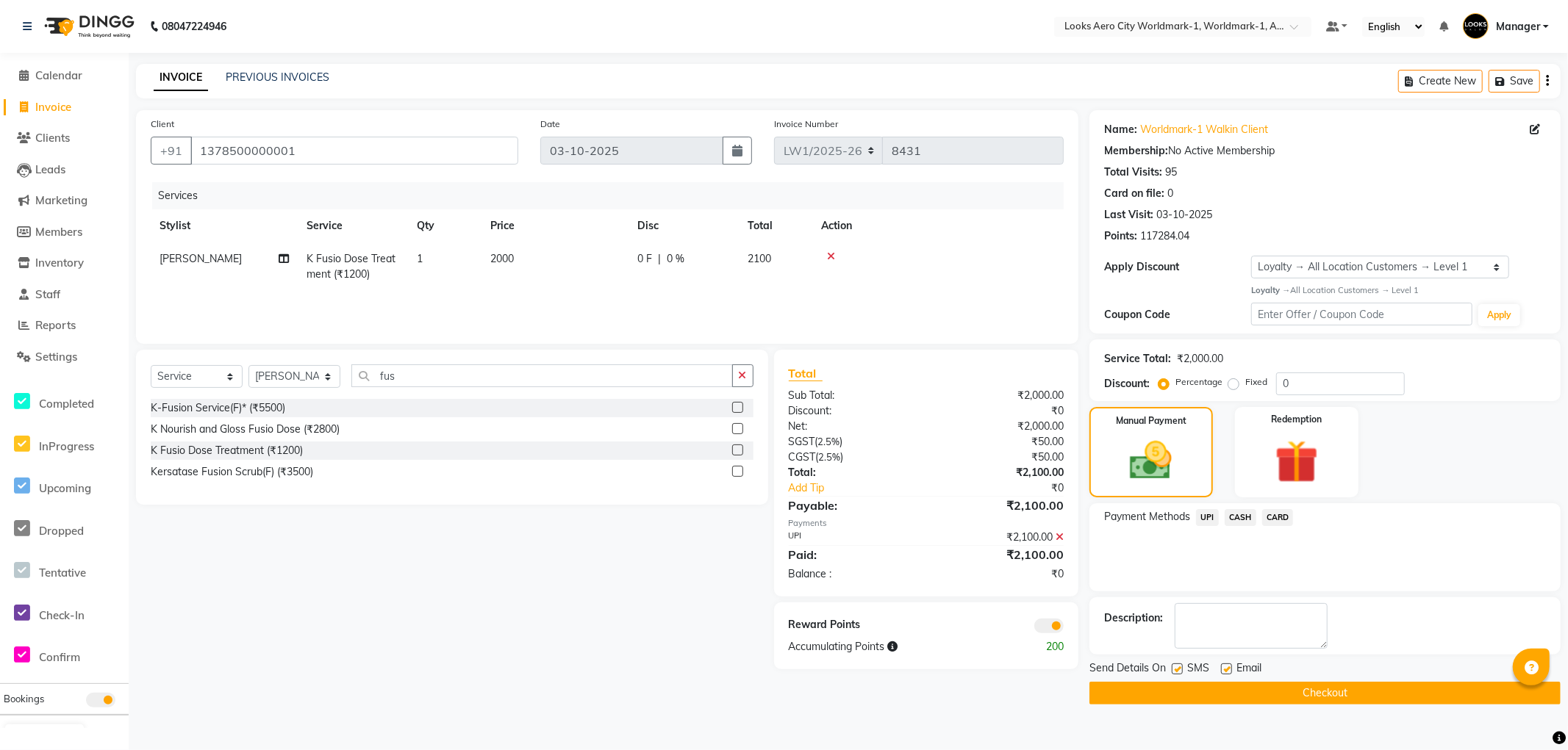
click at [1046, 623] on span at bounding box center [1049, 626] width 29 height 15
click at [1064, 629] on input "checkbox" at bounding box center [1064, 629] width 0 height 0
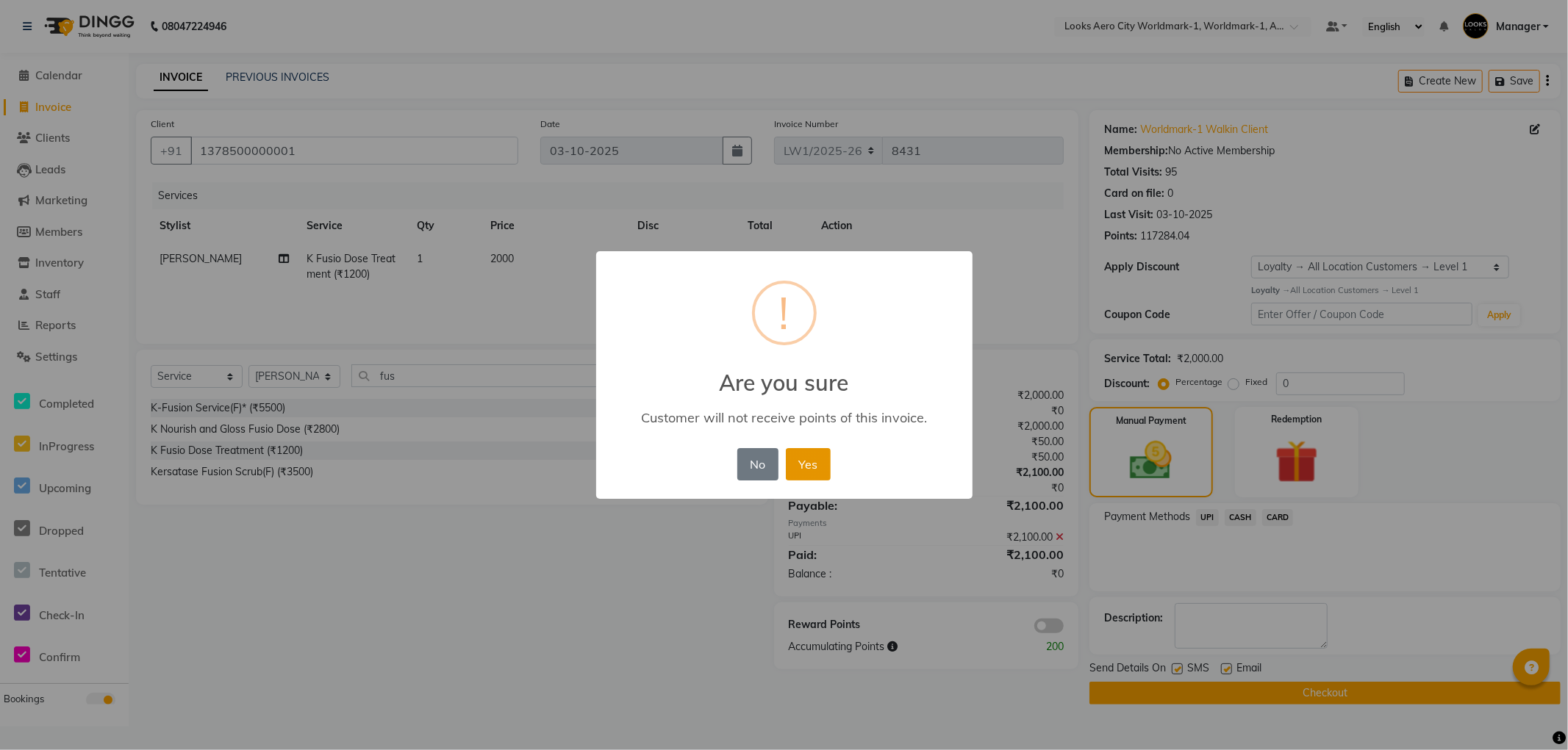
click at [802, 458] on button "Yes" at bounding box center [808, 464] width 45 height 32
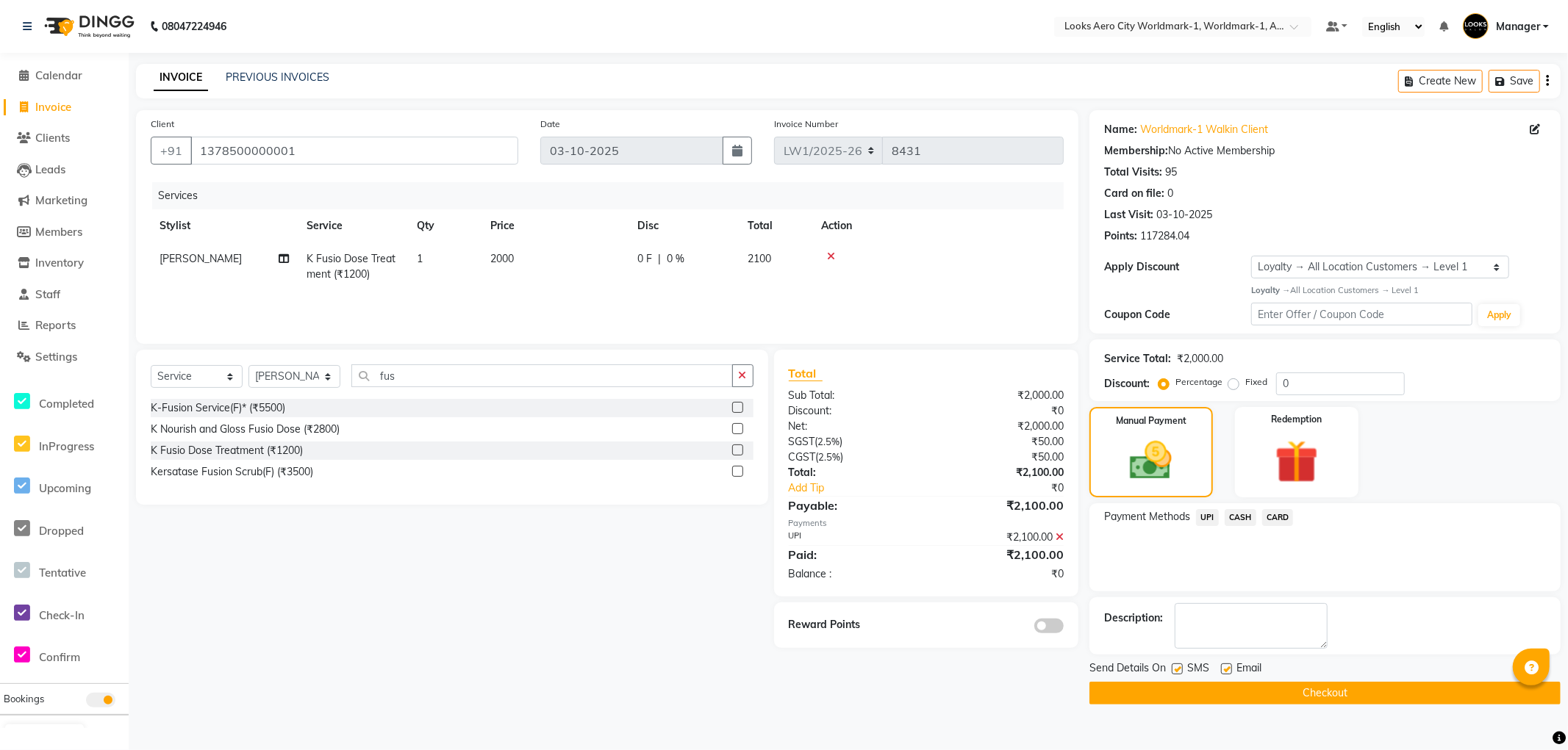
click at [1145, 692] on button "Checkout" at bounding box center [1325, 693] width 471 height 23
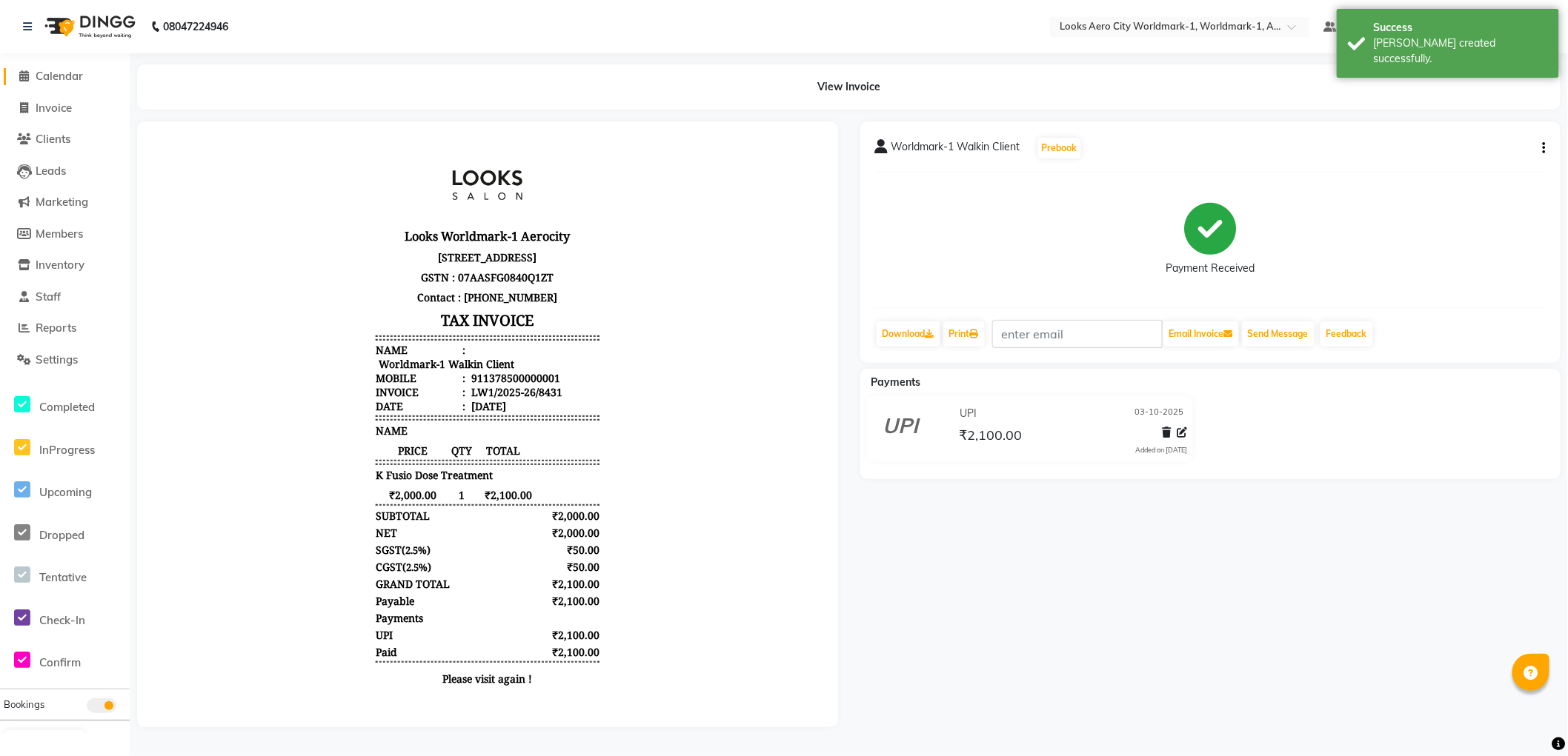
click at [81, 81] on span "Calendar" at bounding box center [59, 75] width 48 height 14
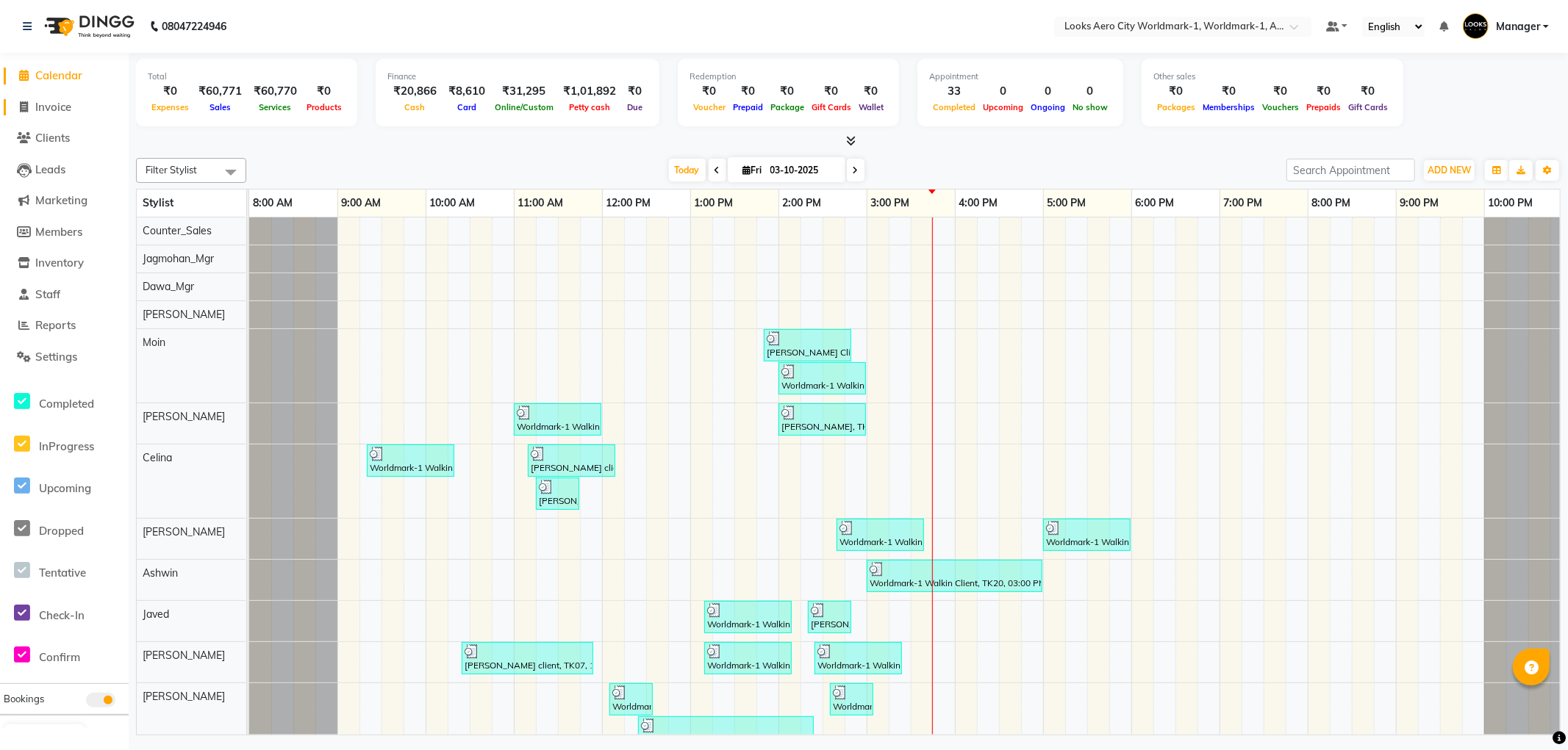
click at [63, 112] on span "Invoice" at bounding box center [53, 107] width 36 height 14
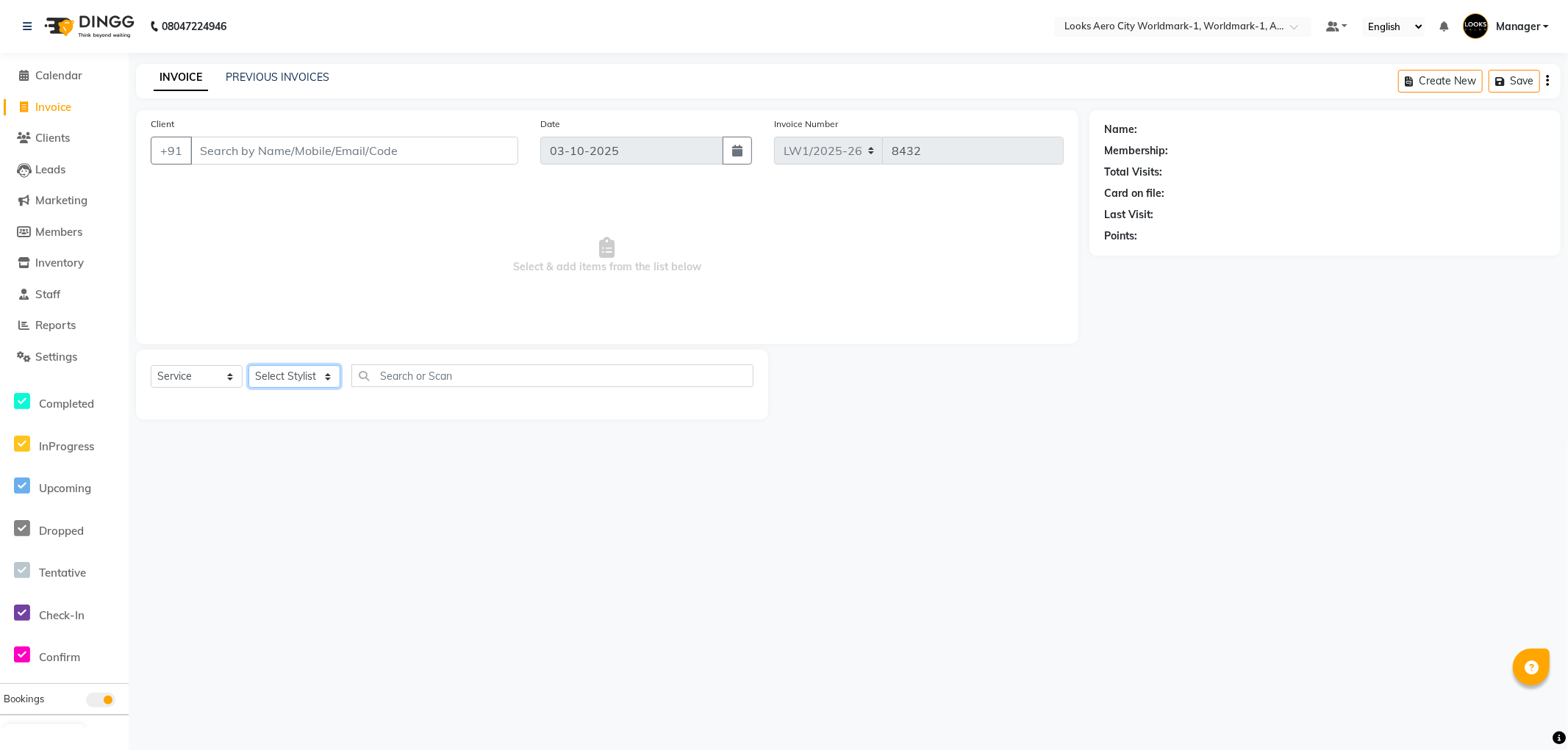
click at [331, 381] on select "Select Stylist [PERSON_NAME] [PERSON_NAME] [PERSON_NAME] [PERSON_NAME] Counter_…" at bounding box center [294, 377] width 92 height 23
click at [192, 307] on span "Select & add items from the list below" at bounding box center [607, 255] width 913 height 147
click at [332, 378] on select "Select Stylist [PERSON_NAME] [PERSON_NAME] [PERSON_NAME] [PERSON_NAME] Counter_…" at bounding box center [294, 377] width 92 height 23
click at [248, 366] on select "Select Stylist [PERSON_NAME] [PERSON_NAME] [PERSON_NAME] [PERSON_NAME] Counter_…" at bounding box center [294, 377] width 92 height 23
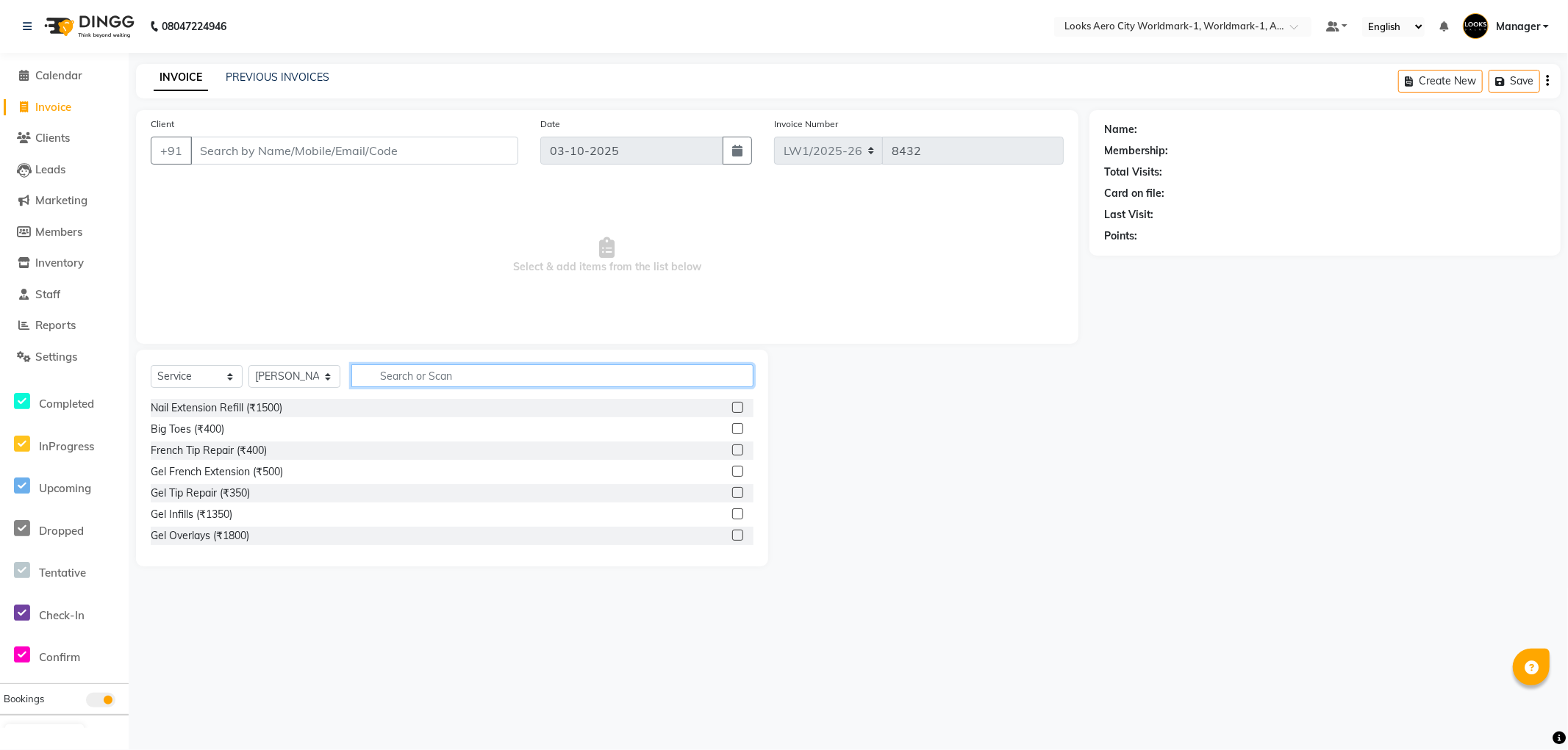
click at [393, 380] on input "text" at bounding box center [552, 376] width 402 height 23
click at [330, 376] on select "Select Stylist [PERSON_NAME] [PERSON_NAME] [PERSON_NAME] [PERSON_NAME] Counter_…" at bounding box center [294, 377] width 92 height 23
click at [248, 366] on select "Select Stylist [PERSON_NAME] [PERSON_NAME] [PERSON_NAME] [PERSON_NAME] Counter_…" at bounding box center [294, 377] width 92 height 23
click at [406, 383] on input "text" at bounding box center [552, 376] width 402 height 23
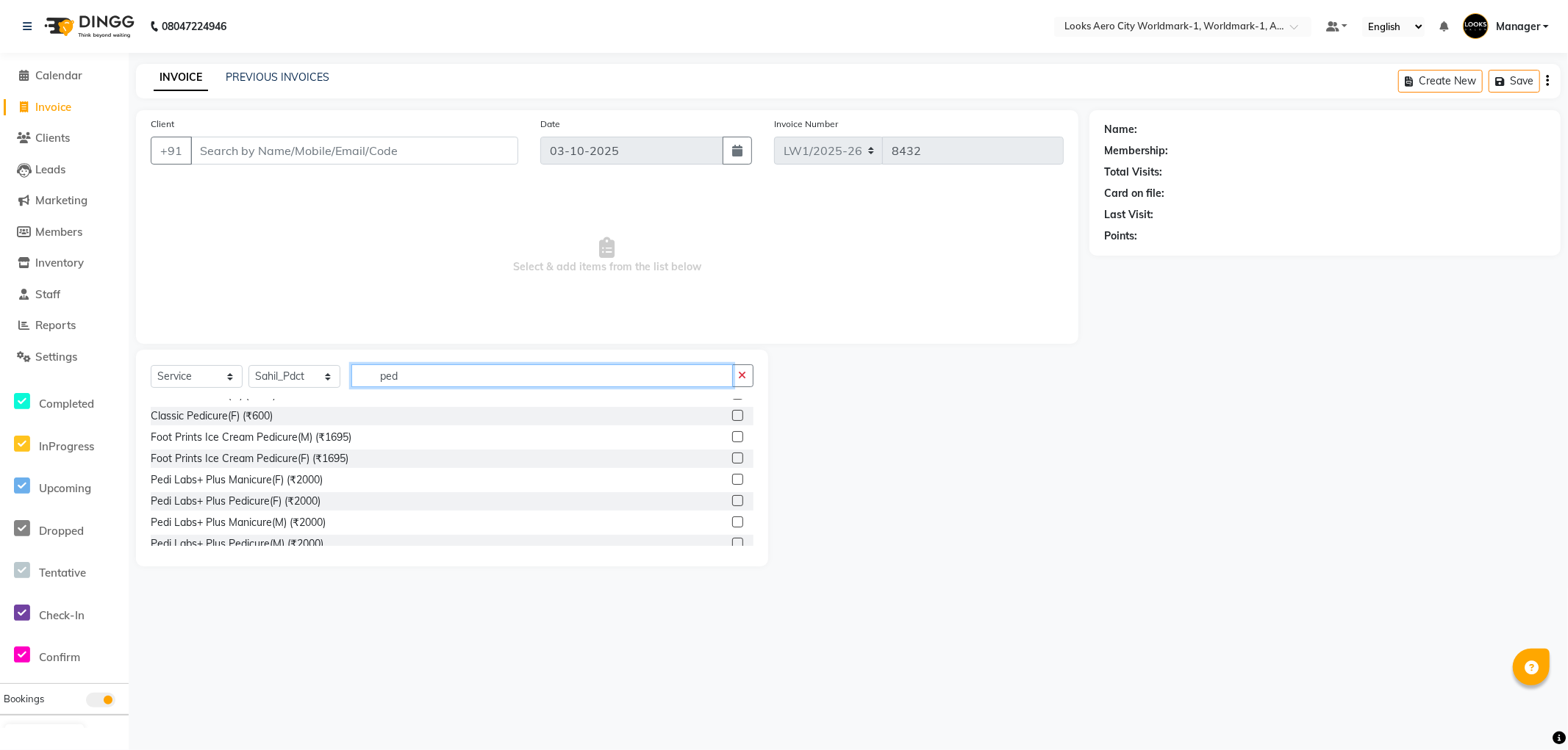
scroll to position [163, 0]
click at [732, 494] on label at bounding box center [738, 500] width 11 height 11
click at [732, 496] on input "checkbox" at bounding box center [737, 501] width 9 height 9
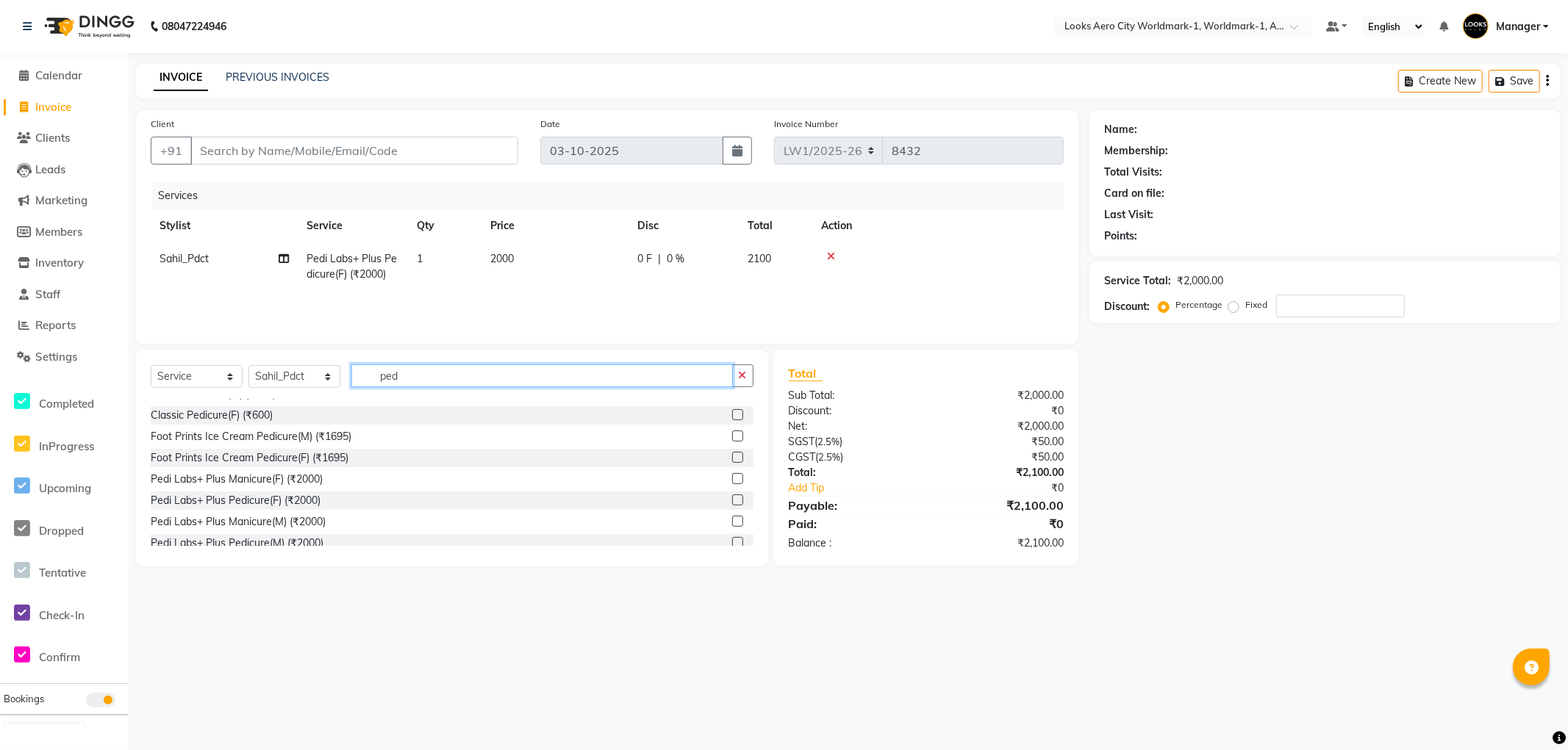
click at [415, 376] on input "ped" at bounding box center [542, 376] width 382 height 23
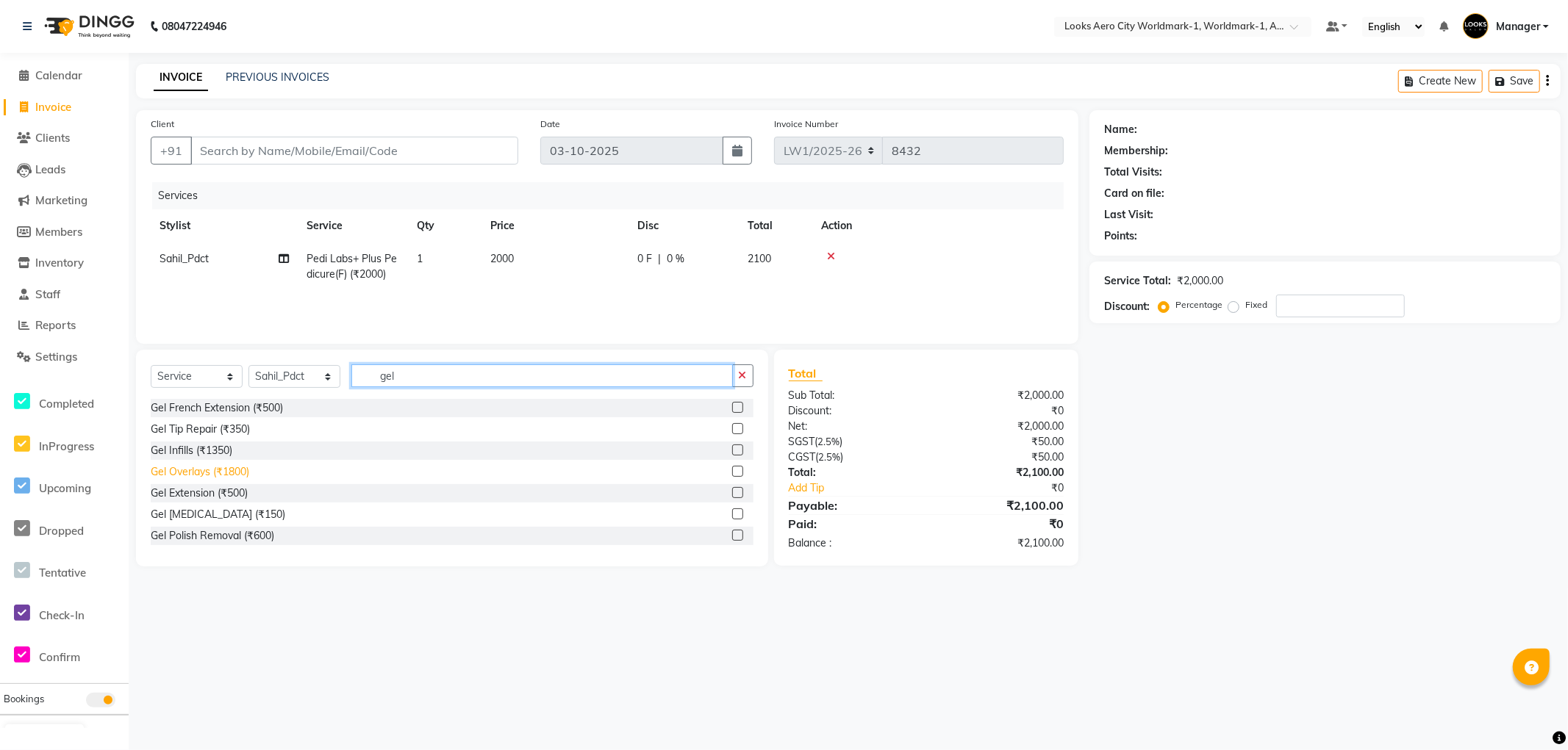
scroll to position [81, 0]
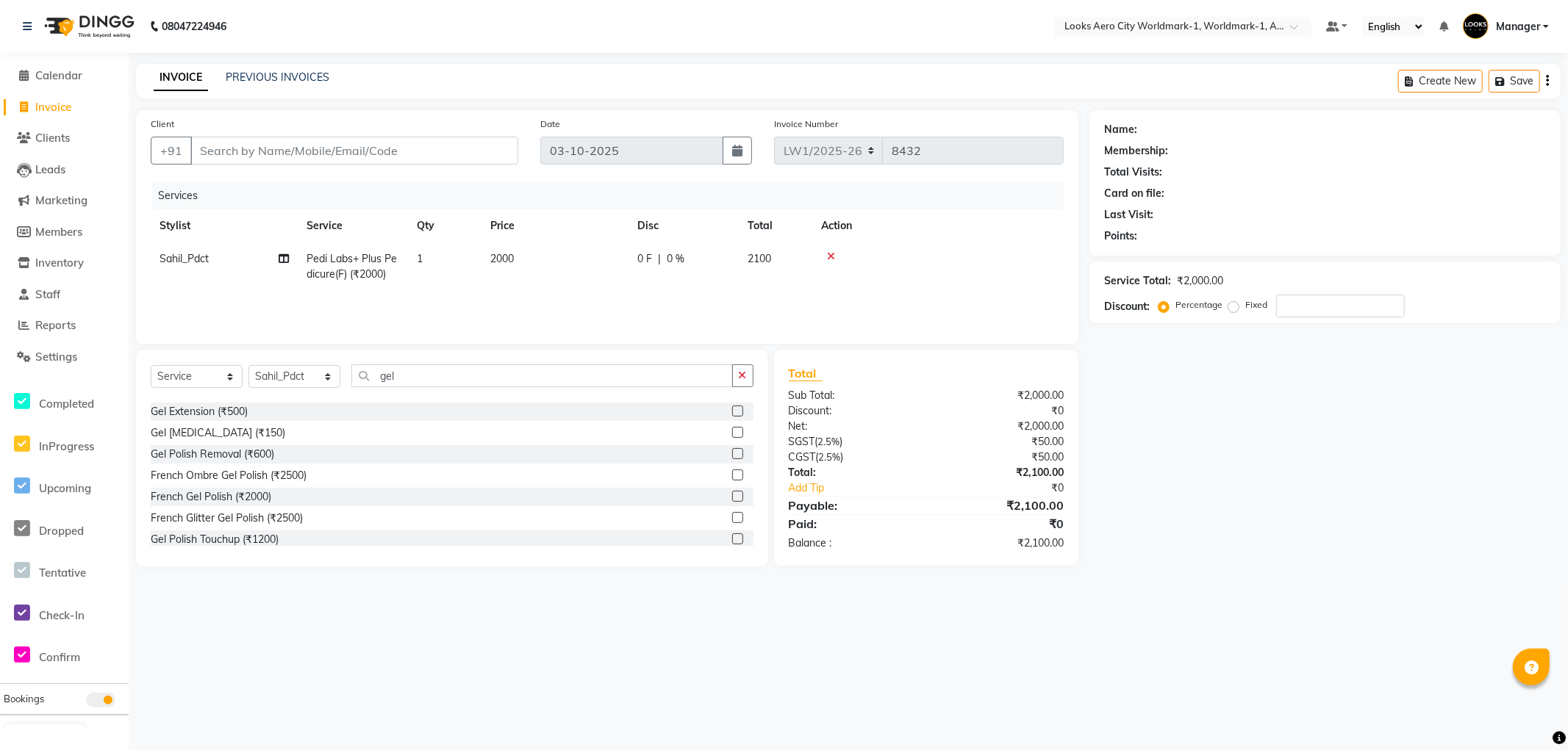
click at [732, 435] on label at bounding box center [738, 433] width 11 height 11
click at [732, 435] on input "checkbox" at bounding box center [737, 433] width 9 height 9
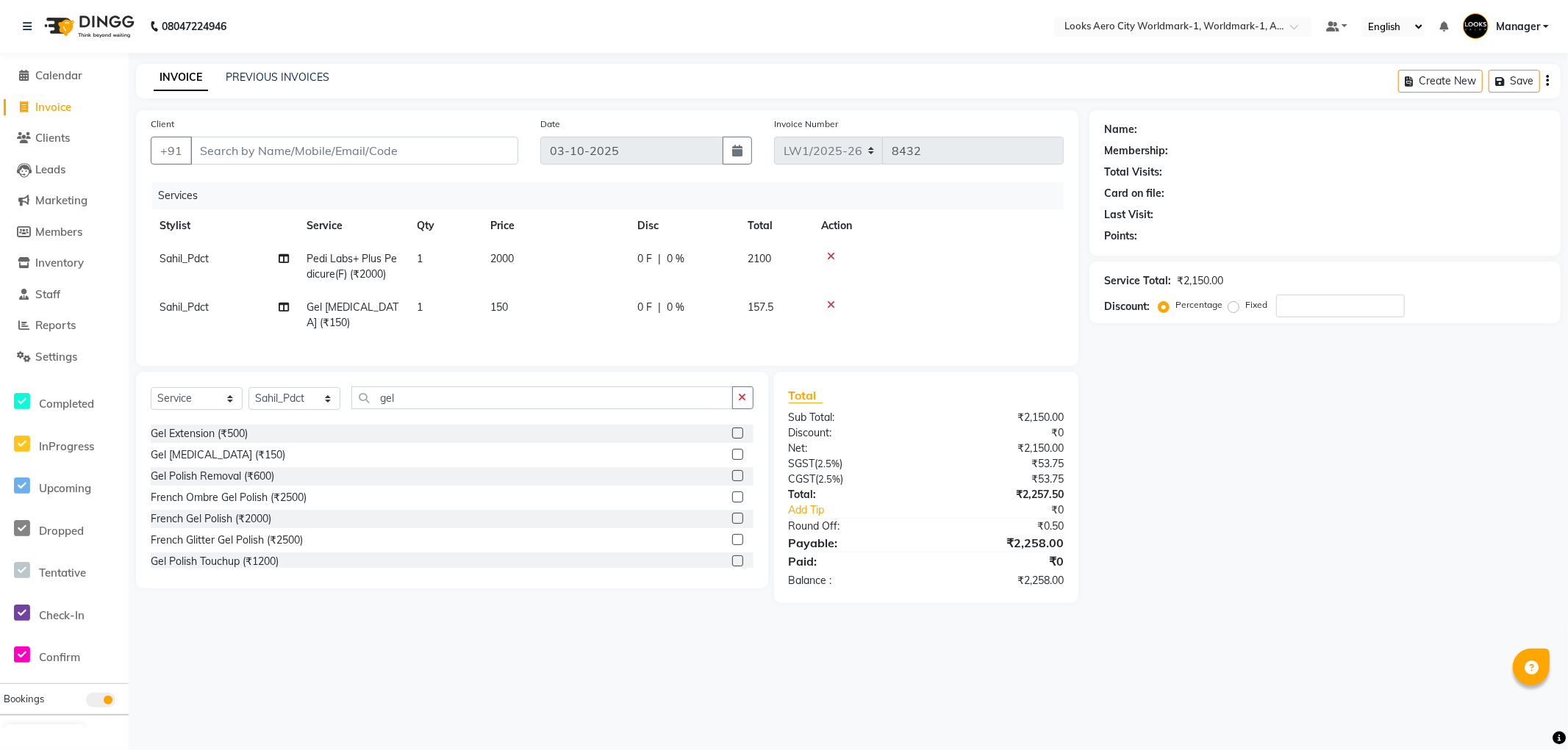
click at [590, 320] on td "150" at bounding box center [554, 314] width 147 height 48
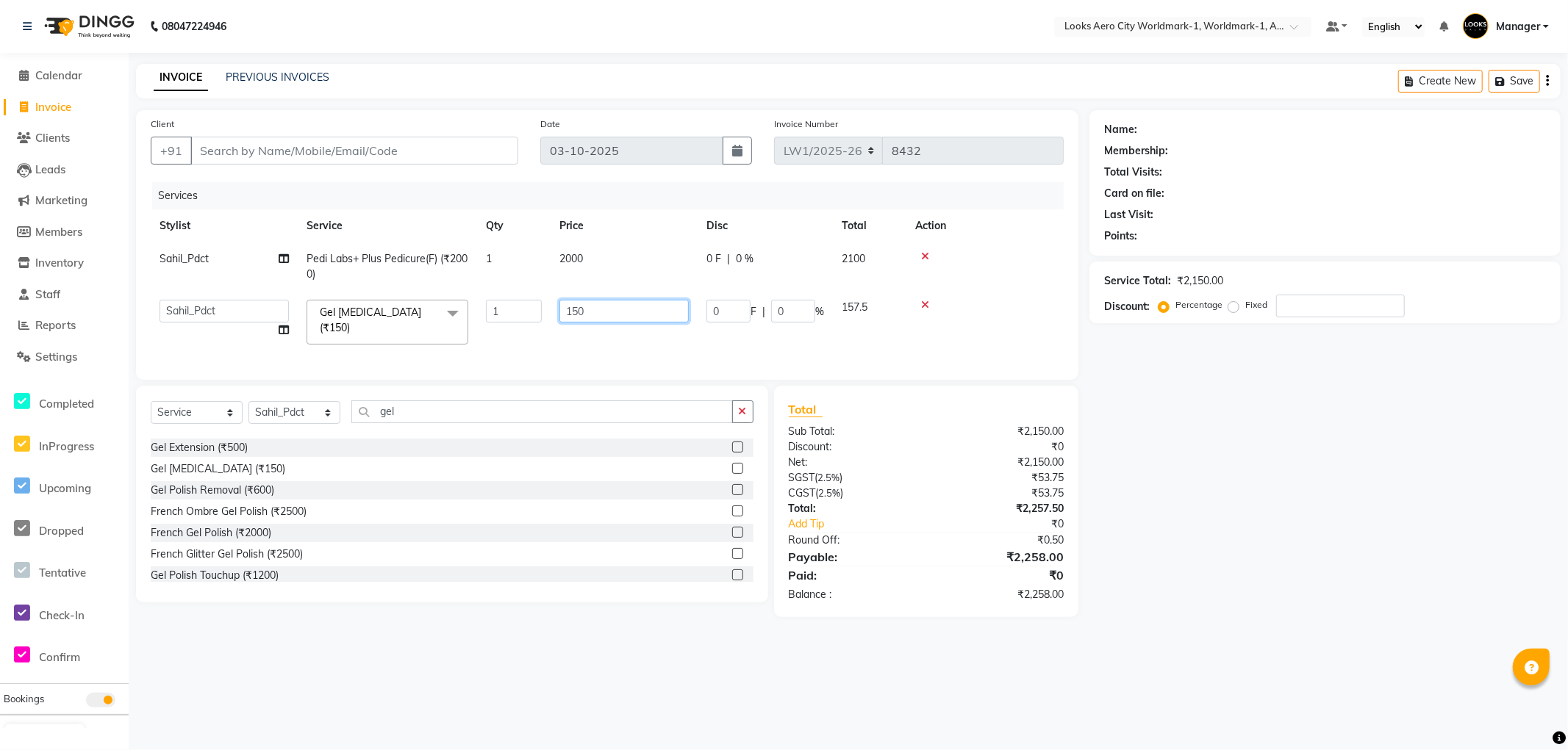
click at [594, 312] on input "150" at bounding box center [624, 312] width 130 height 23
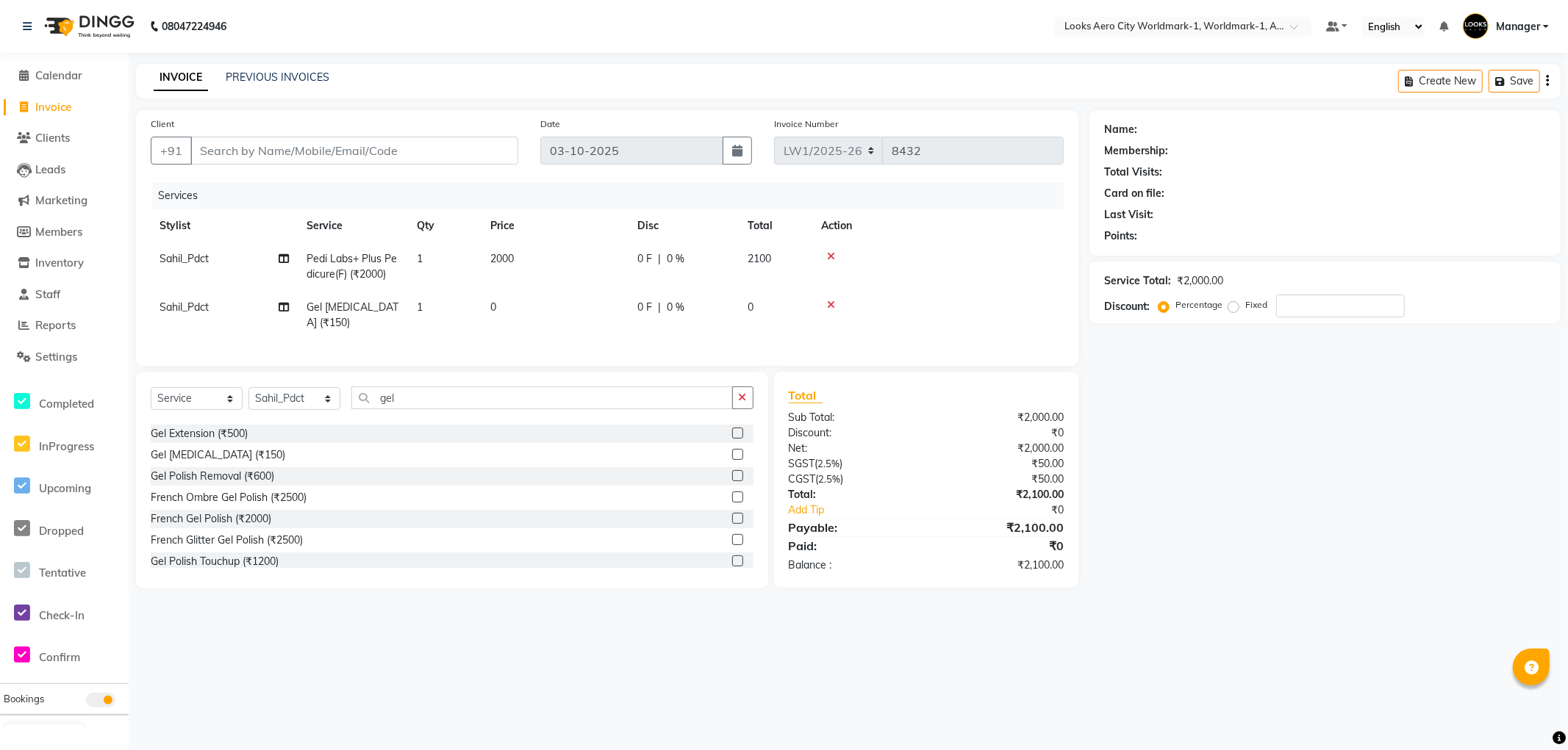
click at [410, 307] on td "1" at bounding box center [445, 314] width 74 height 48
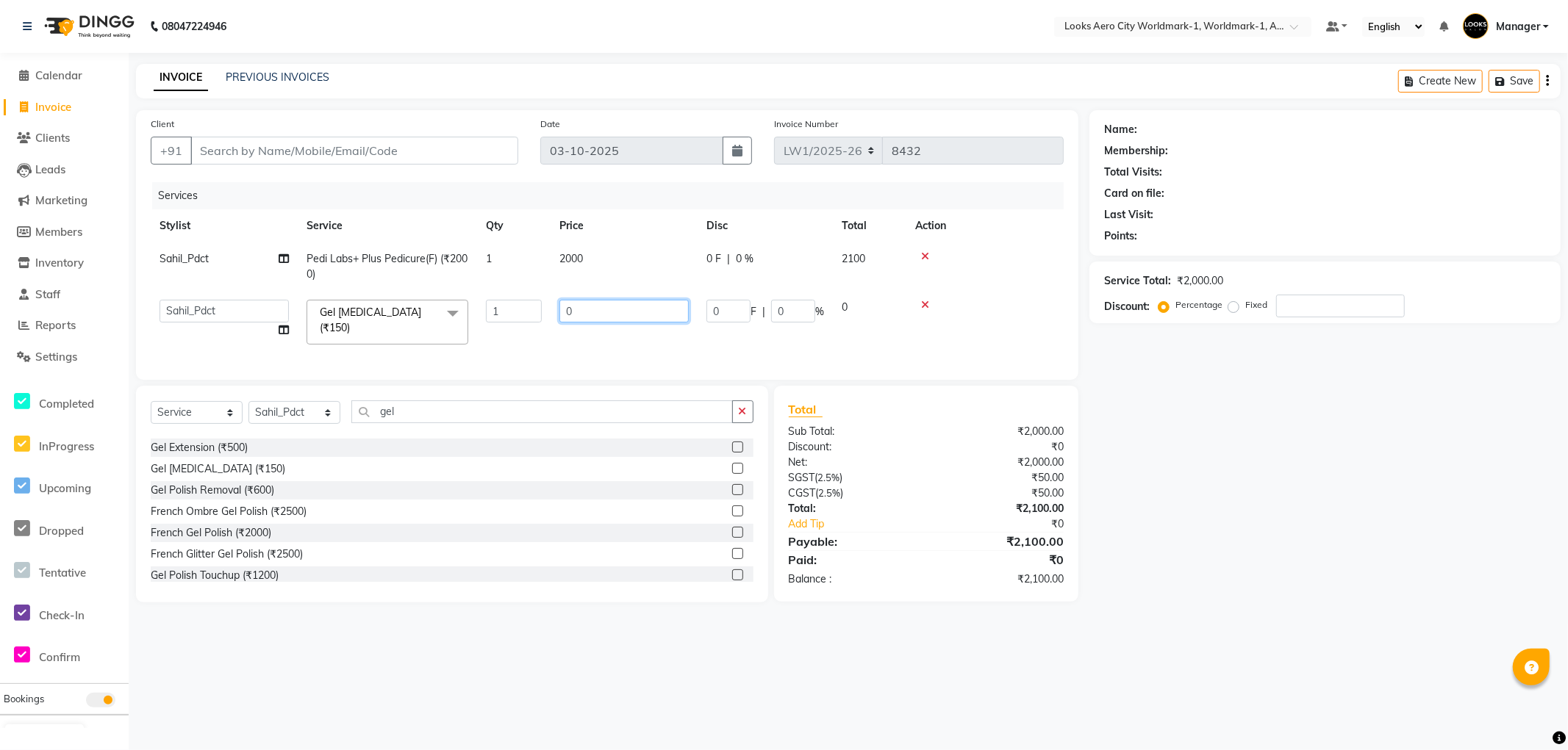
click at [585, 302] on input "0" at bounding box center [624, 312] width 130 height 23
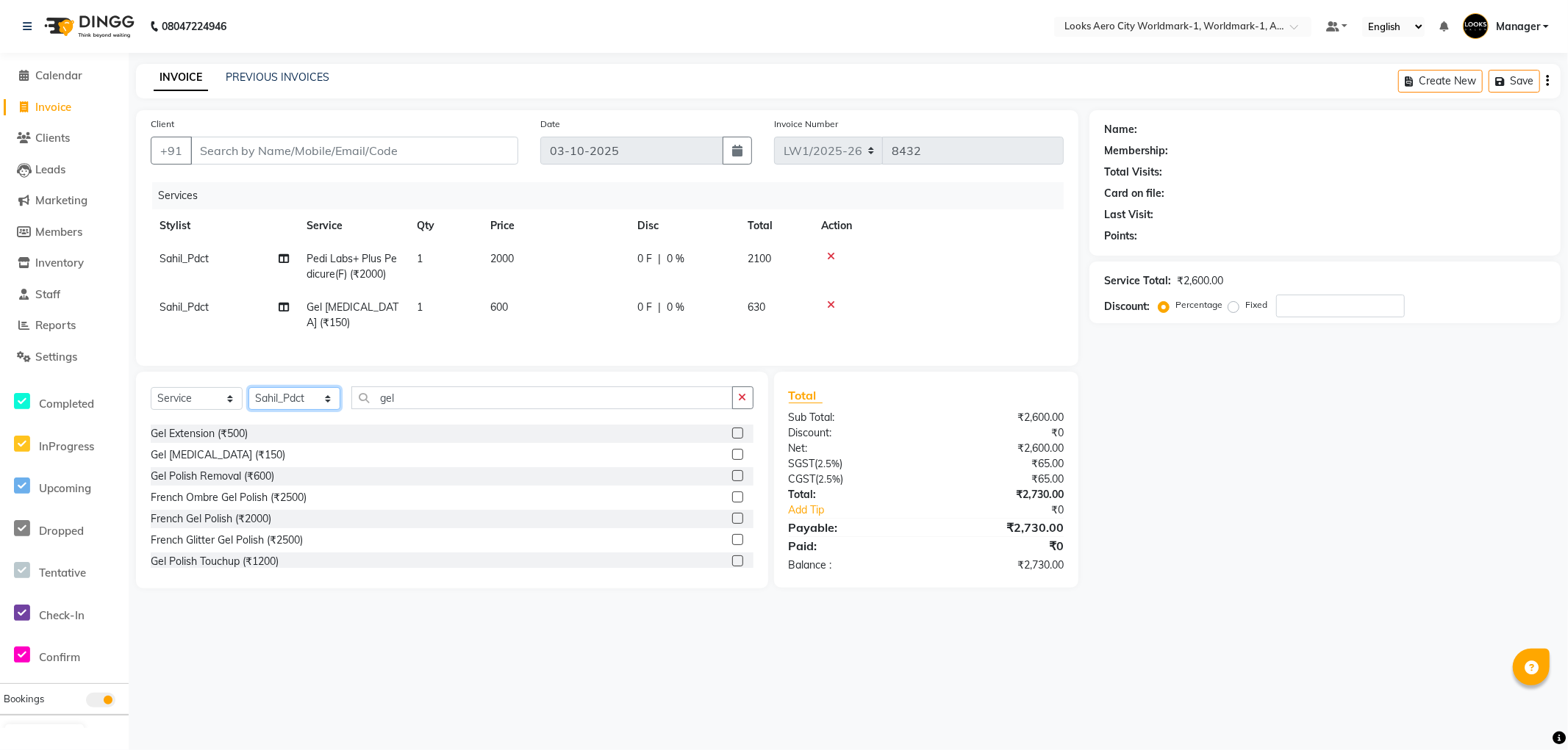
click at [325, 410] on select "Select Stylist [PERSON_NAME] [PERSON_NAME] [PERSON_NAME] [PERSON_NAME] Counter_…" at bounding box center [294, 399] width 92 height 23
click at [248, 400] on select "Select Stylist [PERSON_NAME] [PERSON_NAME] [PERSON_NAME] [PERSON_NAME] Counter_…" at bounding box center [294, 399] width 92 height 23
click at [430, 409] on input "gel" at bounding box center [542, 398] width 382 height 23
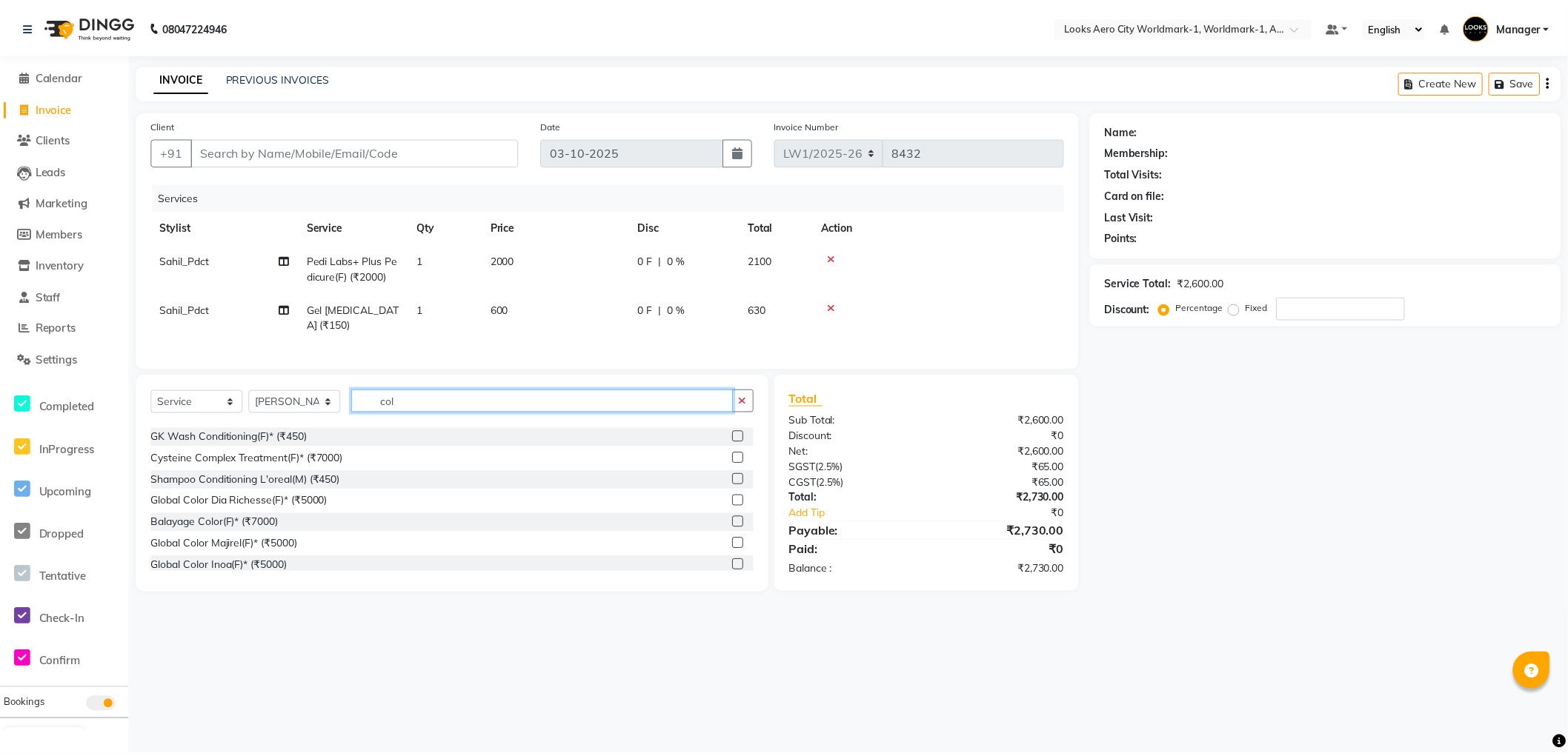
scroll to position [0, 0]
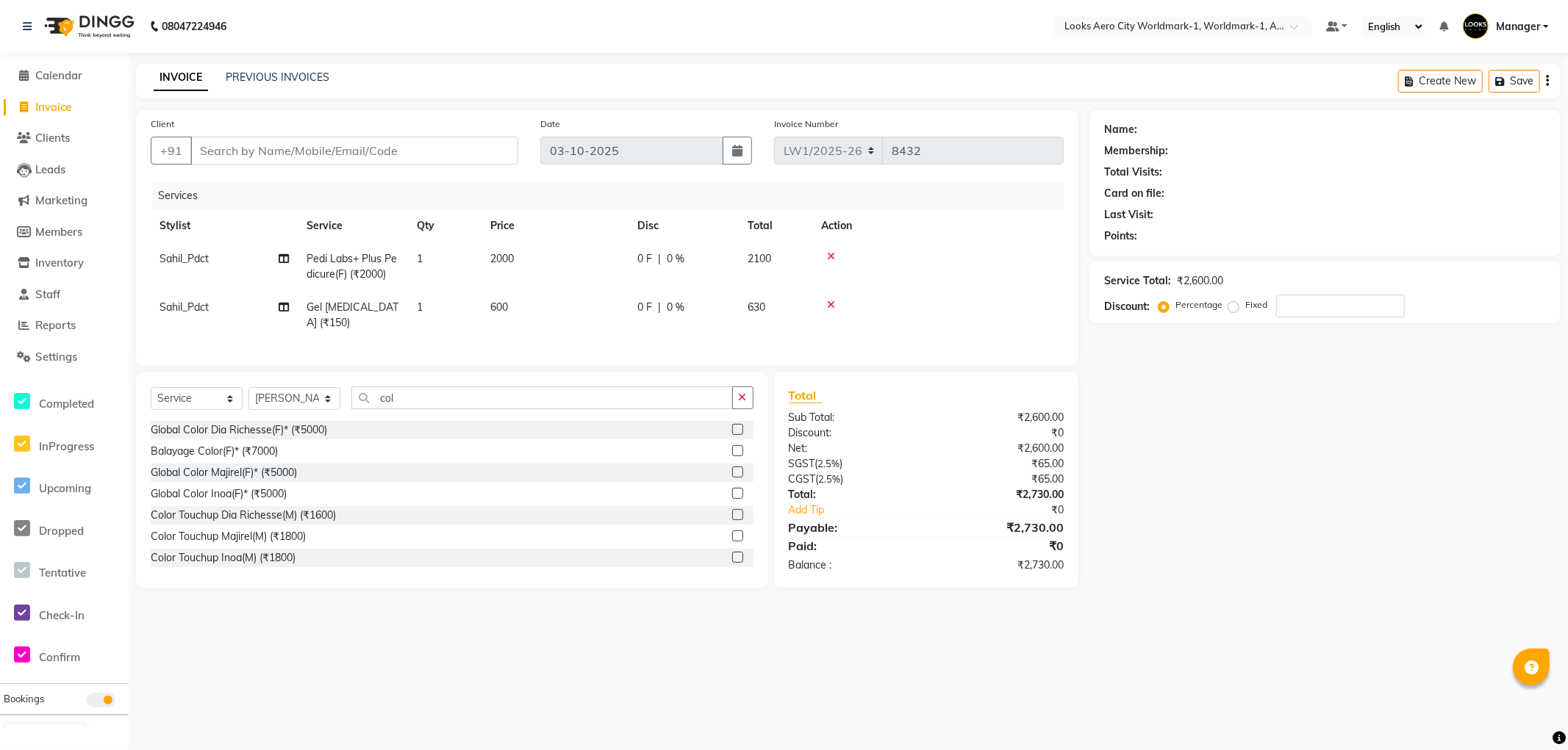
click at [732, 499] on label at bounding box center [738, 493] width 11 height 11
click at [732, 499] on input "checkbox" at bounding box center [737, 494] width 9 height 9
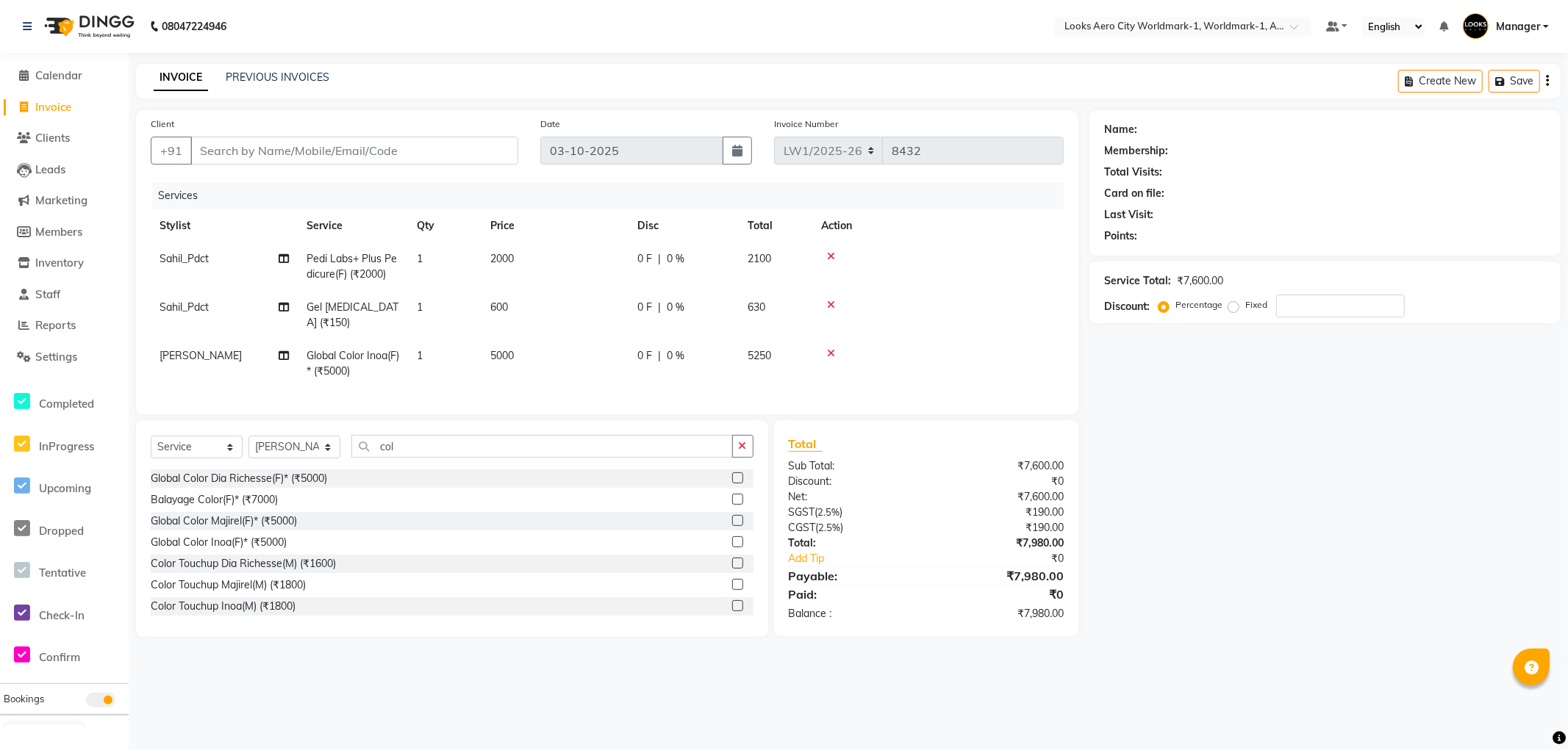
click at [548, 371] on td "5000" at bounding box center [554, 364] width 147 height 48
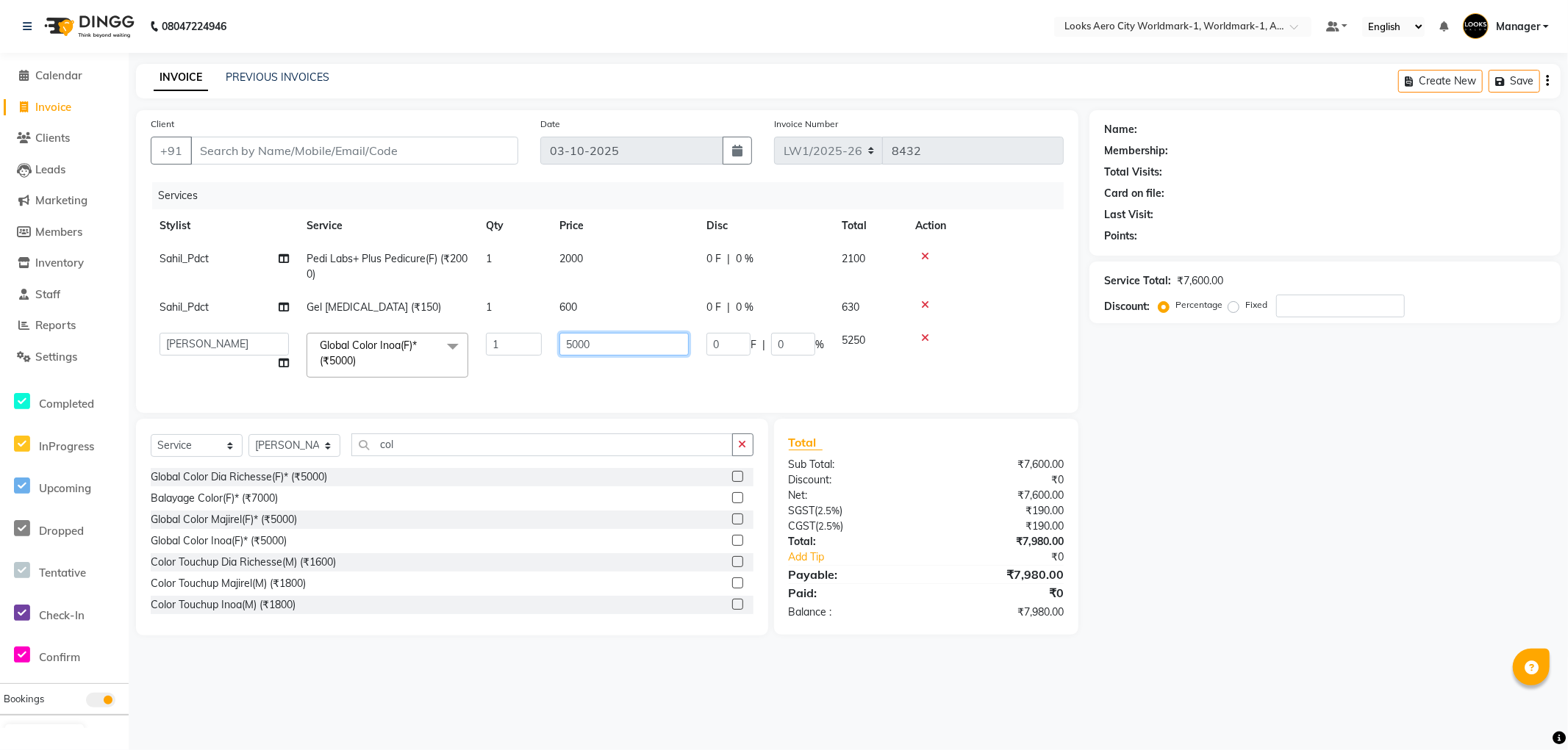
click at [613, 351] on input "5000" at bounding box center [624, 345] width 130 height 23
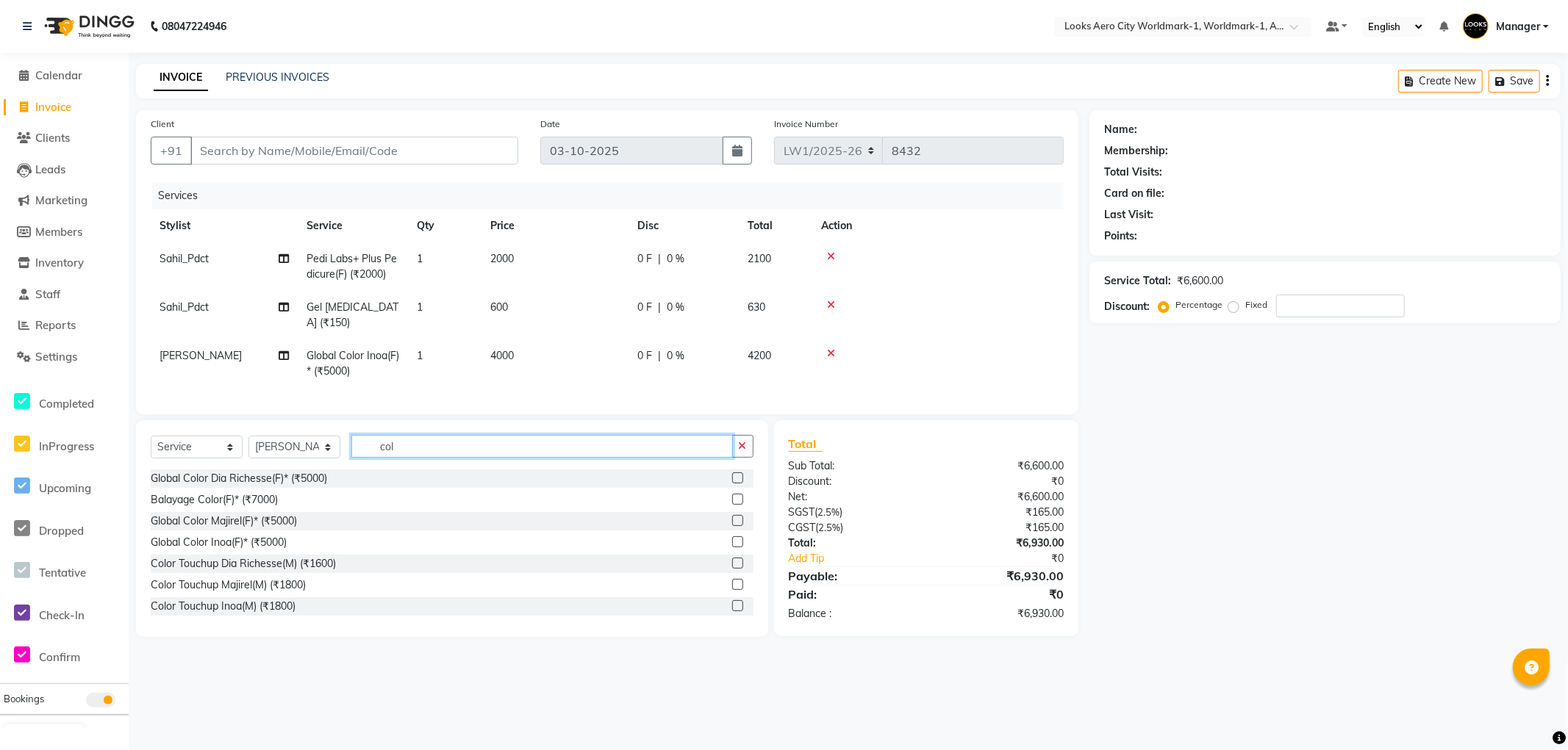
click at [420, 457] on input "col" at bounding box center [542, 446] width 382 height 23
click at [732, 612] on label at bounding box center [738, 606] width 11 height 11
click at [732, 612] on input "checkbox" at bounding box center [737, 607] width 9 height 9
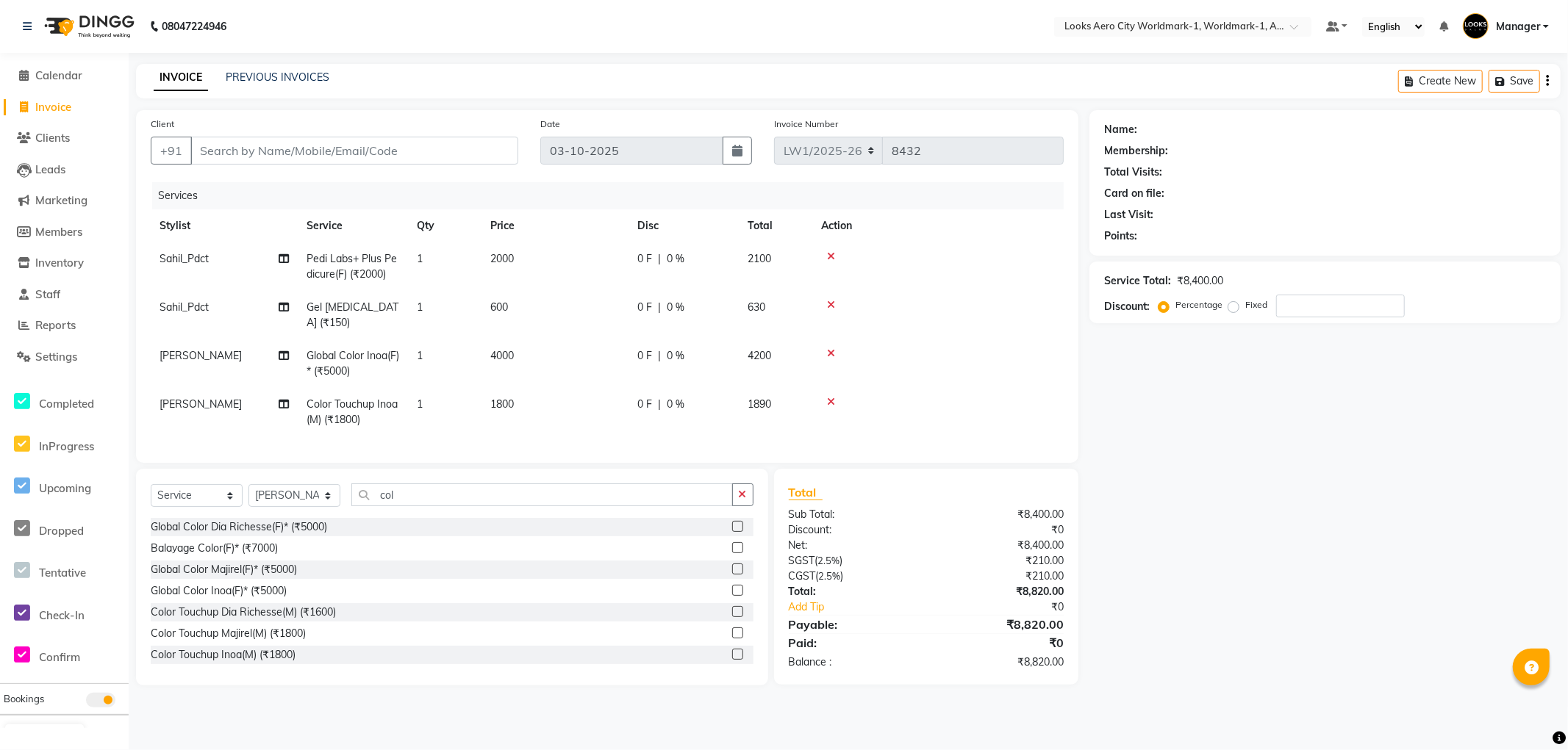
click at [573, 419] on td "1800" at bounding box center [554, 412] width 147 height 48
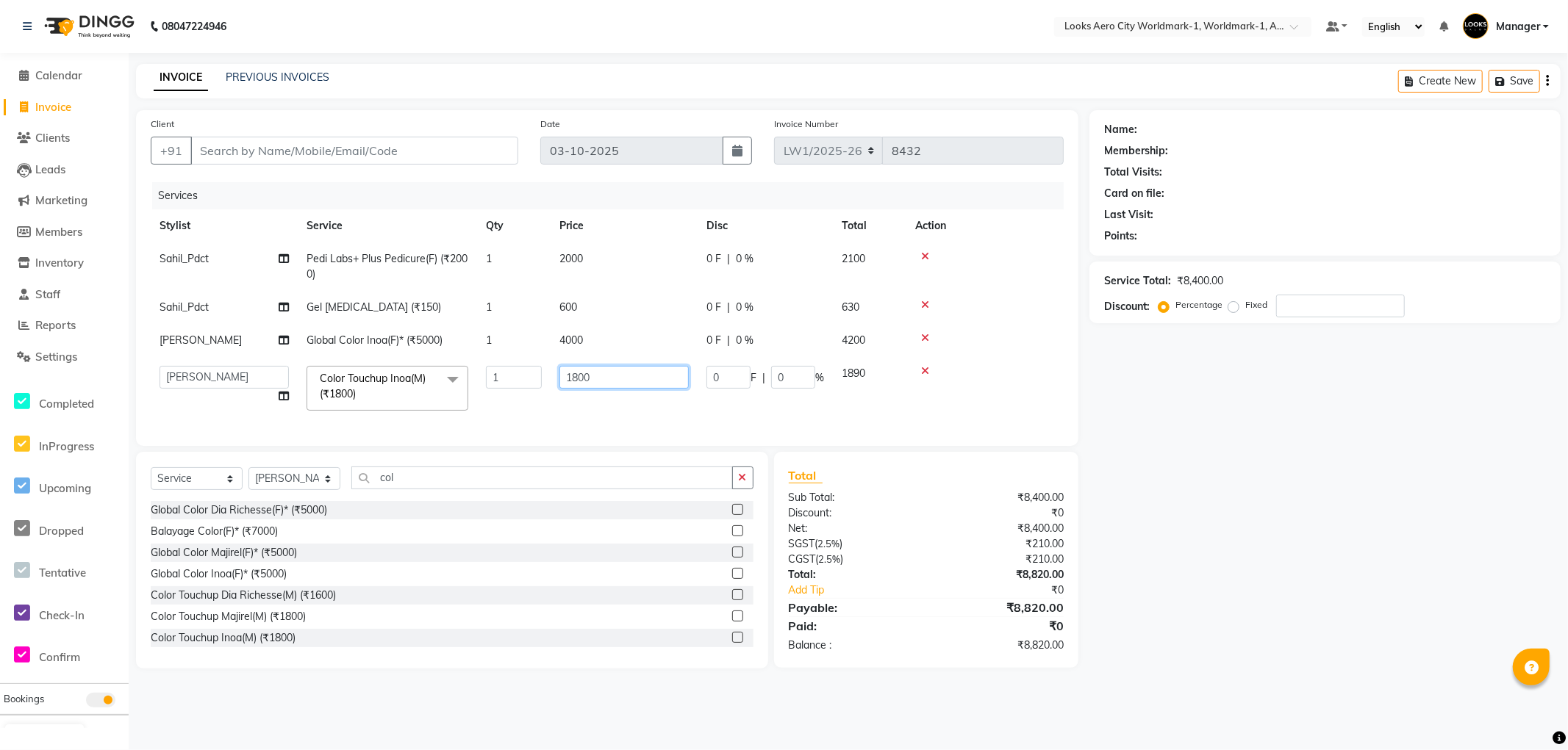
click at [613, 375] on input "1800" at bounding box center [624, 377] width 130 height 23
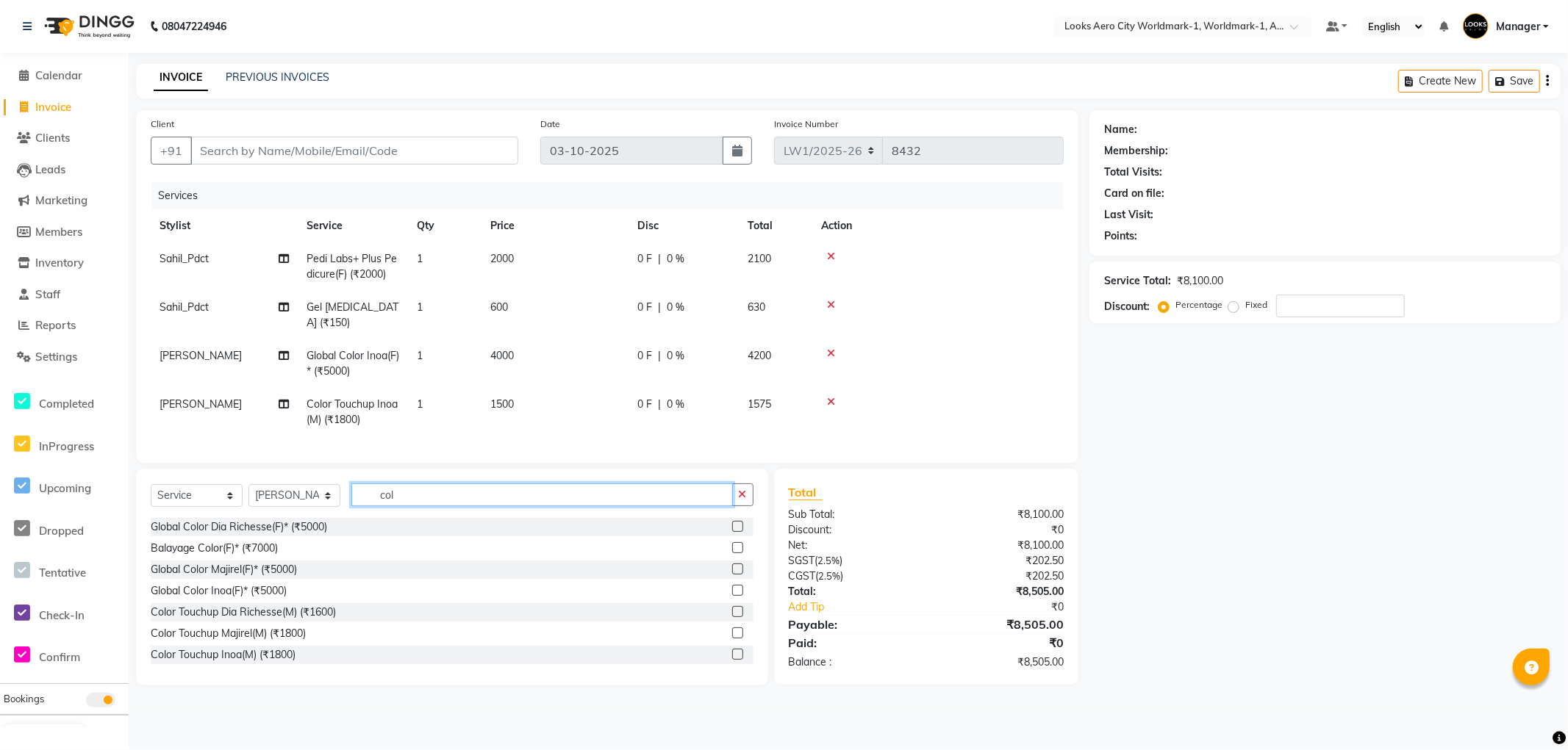
click at [412, 494] on div "Select Service Product Membership Package Voucher Prepaid Gift Card Select Styl…" at bounding box center [452, 577] width 632 height 217
click at [732, 660] on label at bounding box center [738, 654] width 11 height 11
click at [732, 660] on input "checkbox" at bounding box center [737, 655] width 9 height 9
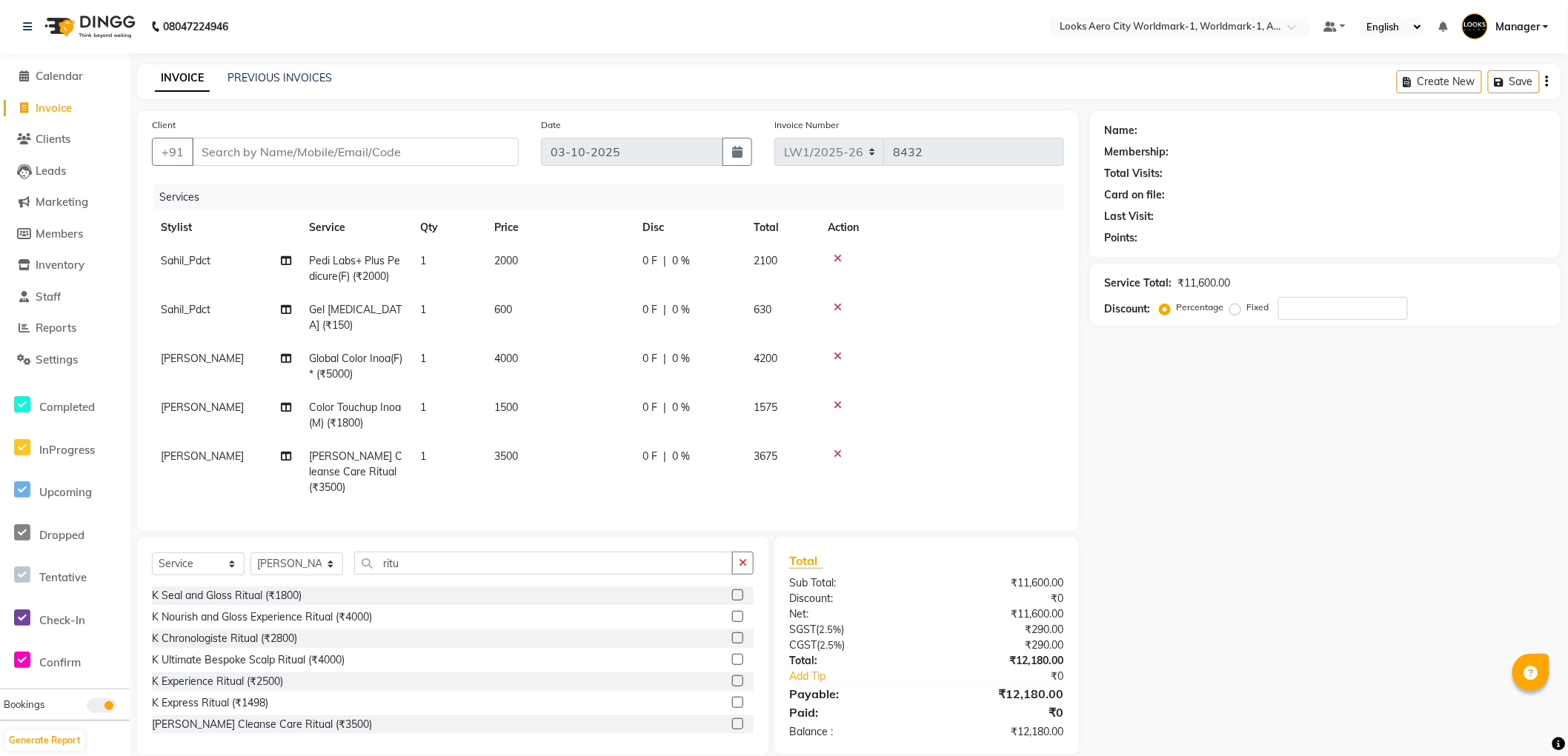
click at [543, 440] on td "3500" at bounding box center [559, 472] width 148 height 65
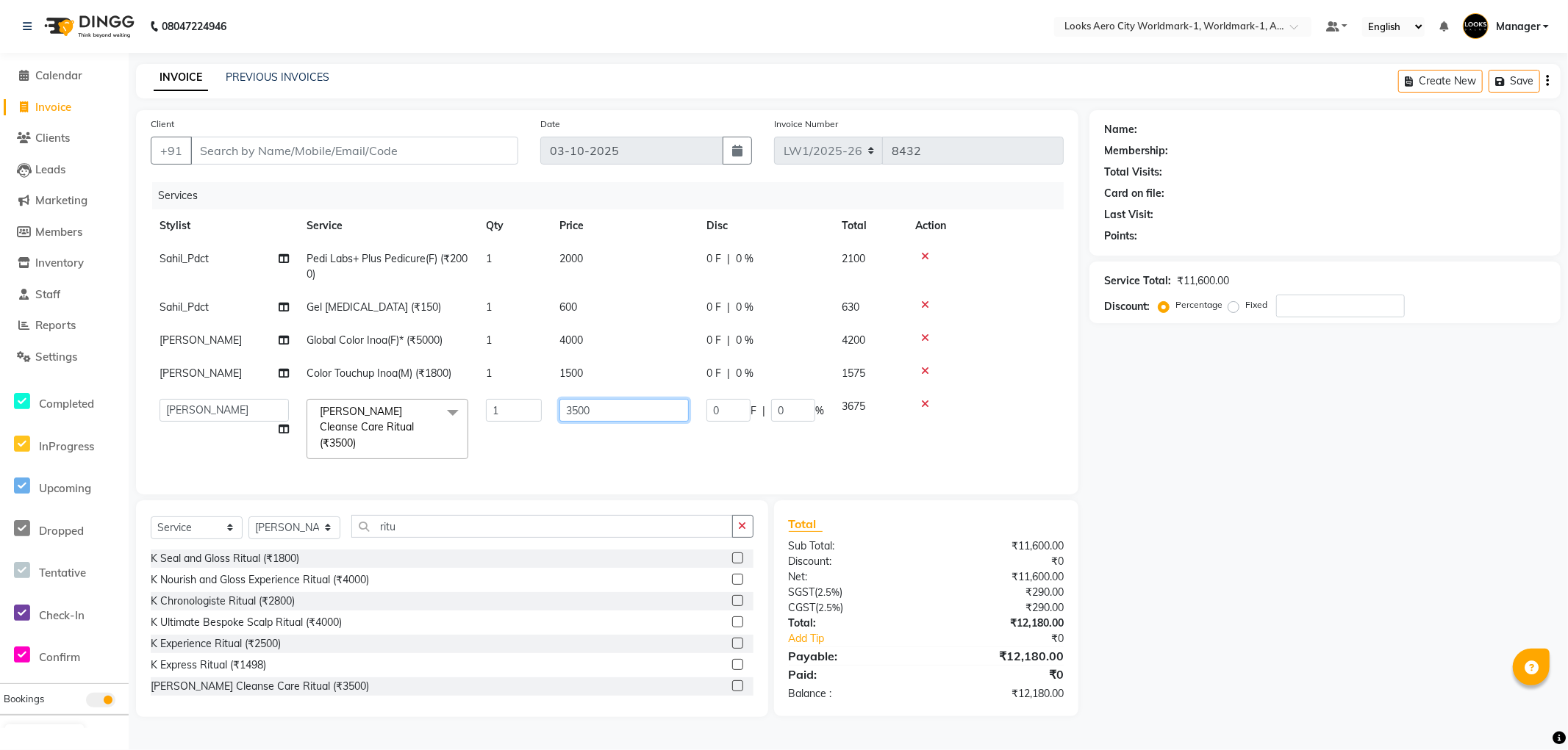
click at [596, 417] on input "3500" at bounding box center [624, 410] width 130 height 23
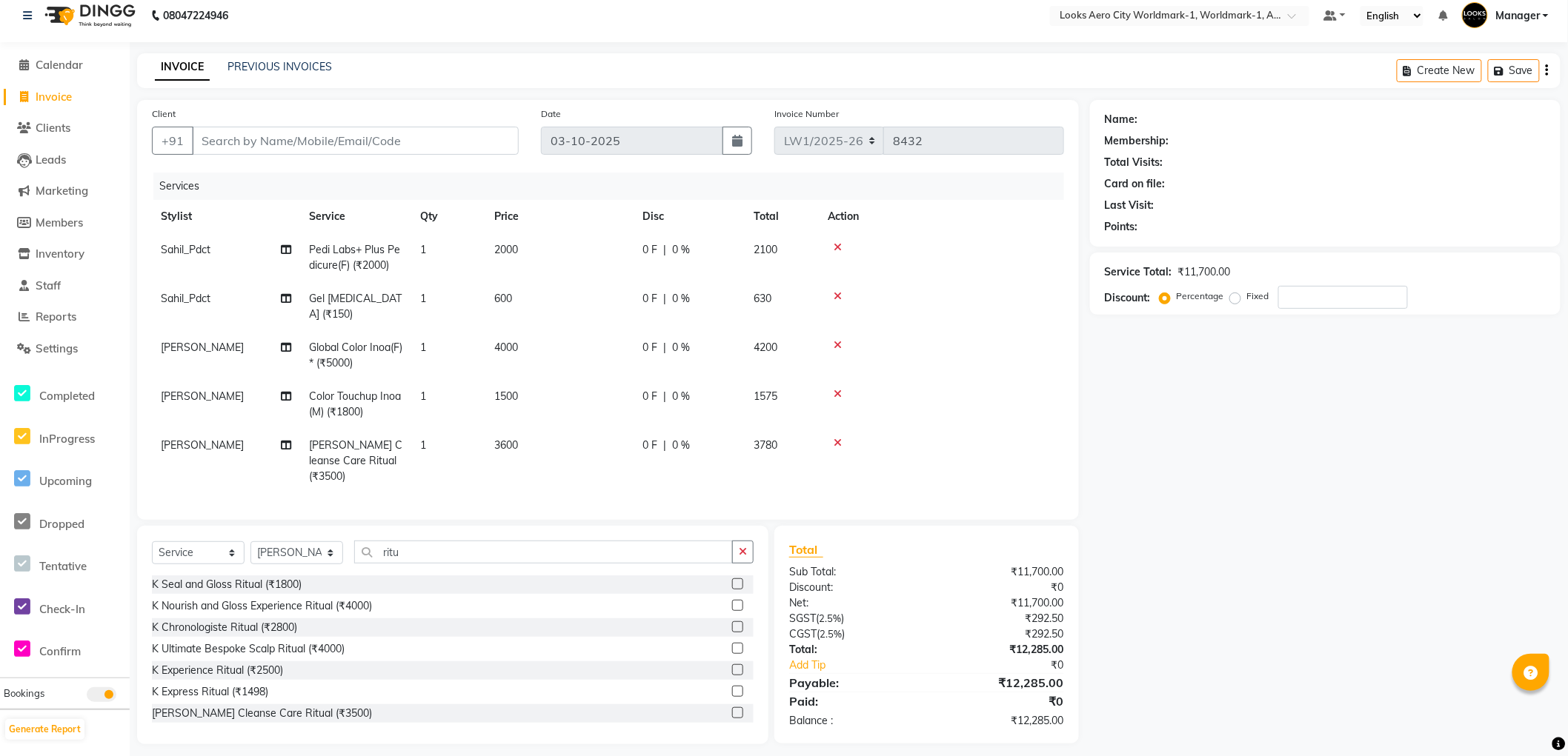
scroll to position [18, 0]
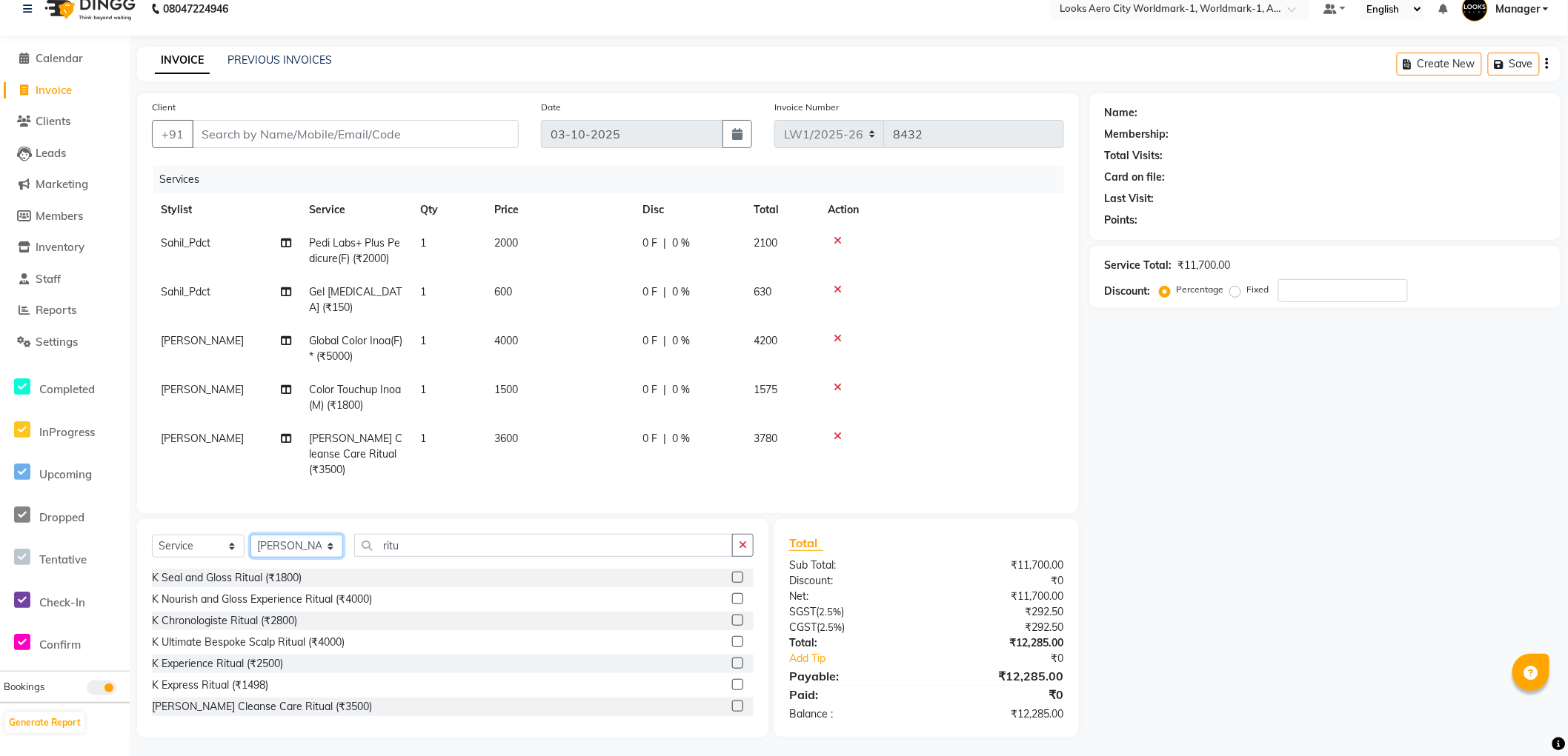
click at [333, 546] on select "Select Stylist [PERSON_NAME] [PERSON_NAME] [PERSON_NAME] [PERSON_NAME] Counter_…" at bounding box center [296, 546] width 93 height 23
click at [250, 535] on select "Select Stylist [PERSON_NAME] [PERSON_NAME] [PERSON_NAME] [PERSON_NAME] Counter_…" at bounding box center [296, 546] width 93 height 23
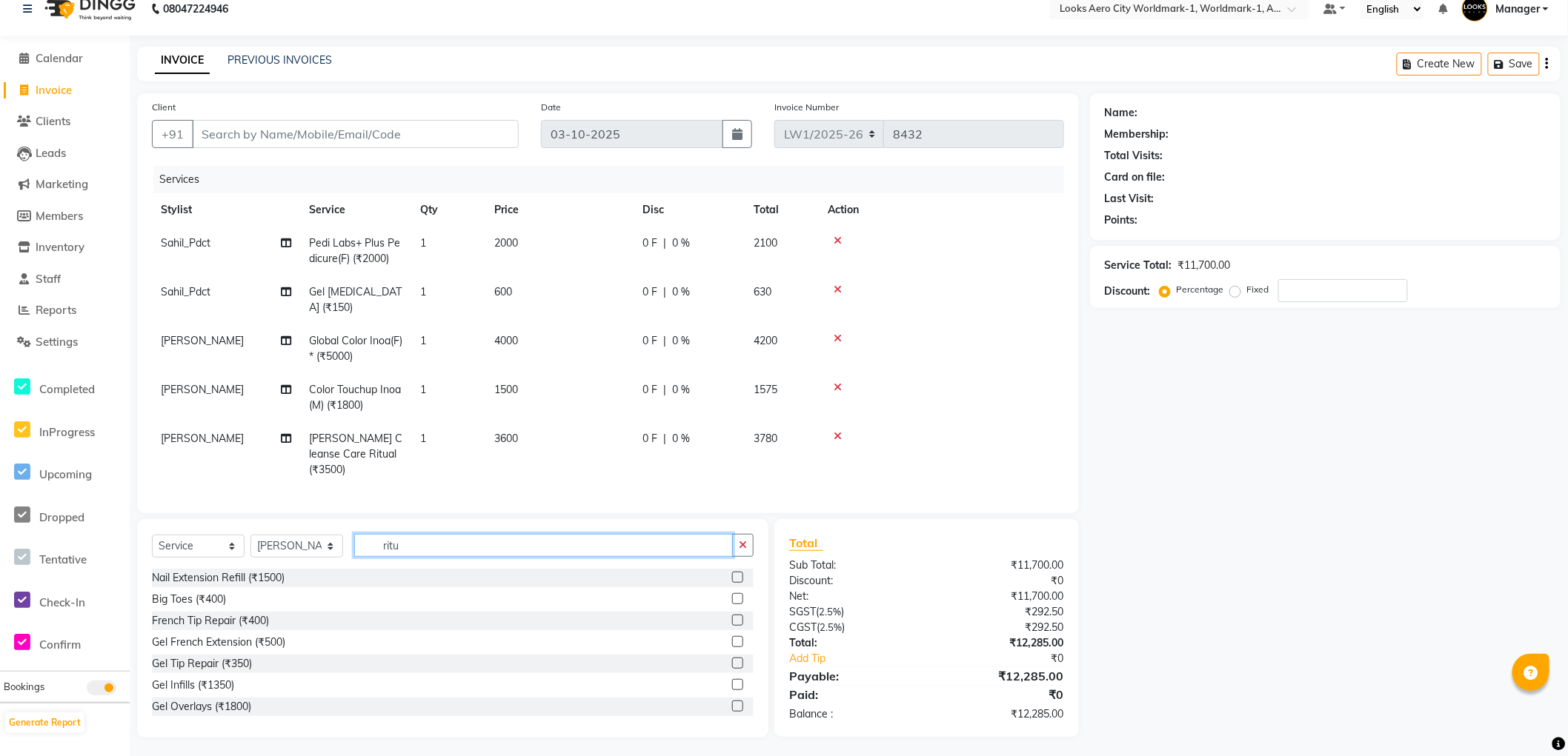
click at [422, 536] on input "ritu" at bounding box center [543, 546] width 379 height 23
click at [732, 617] on label at bounding box center [738, 620] width 11 height 11
click at [732, 617] on input "checkbox" at bounding box center [737, 621] width 10 height 10
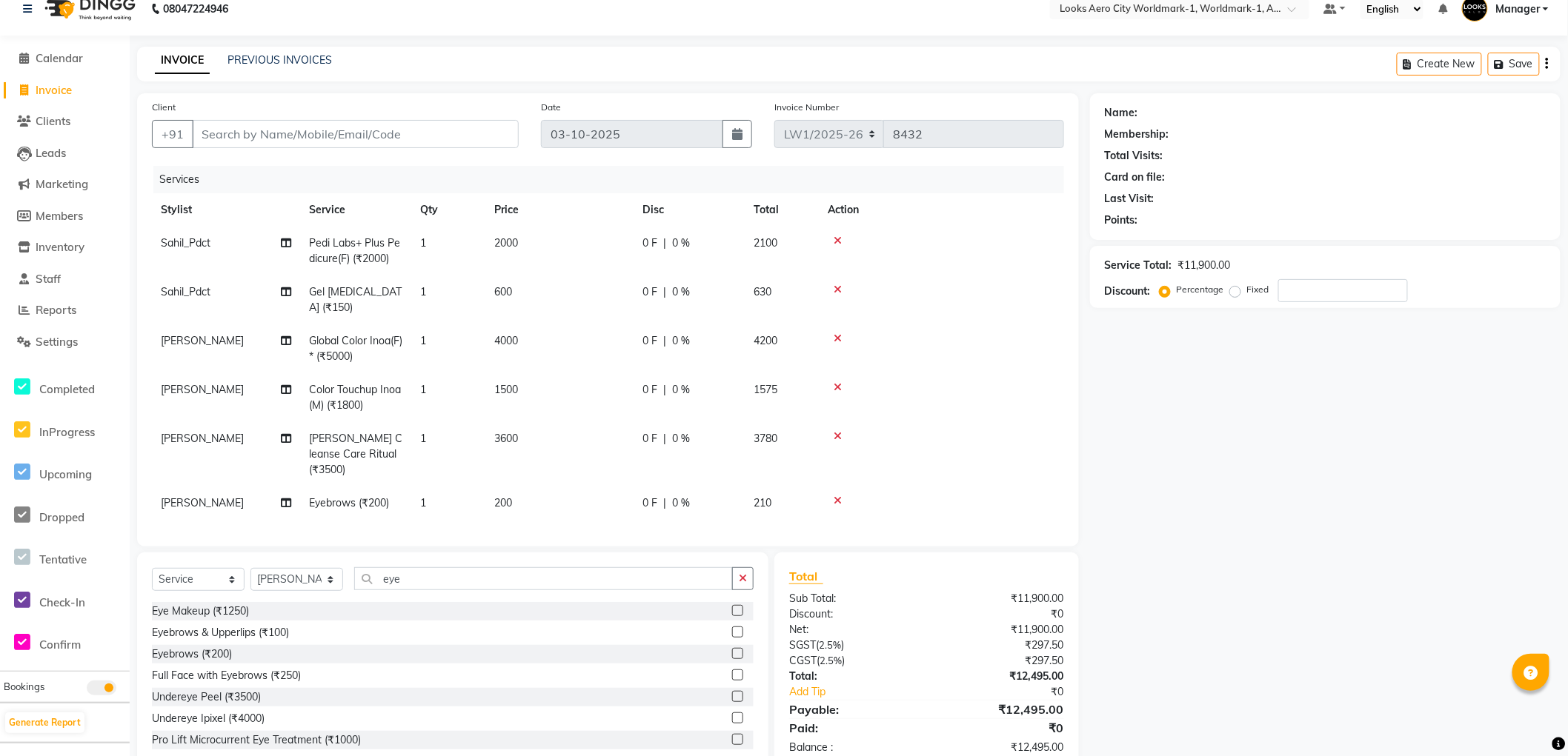
click at [584, 488] on td "200" at bounding box center [559, 503] width 148 height 33
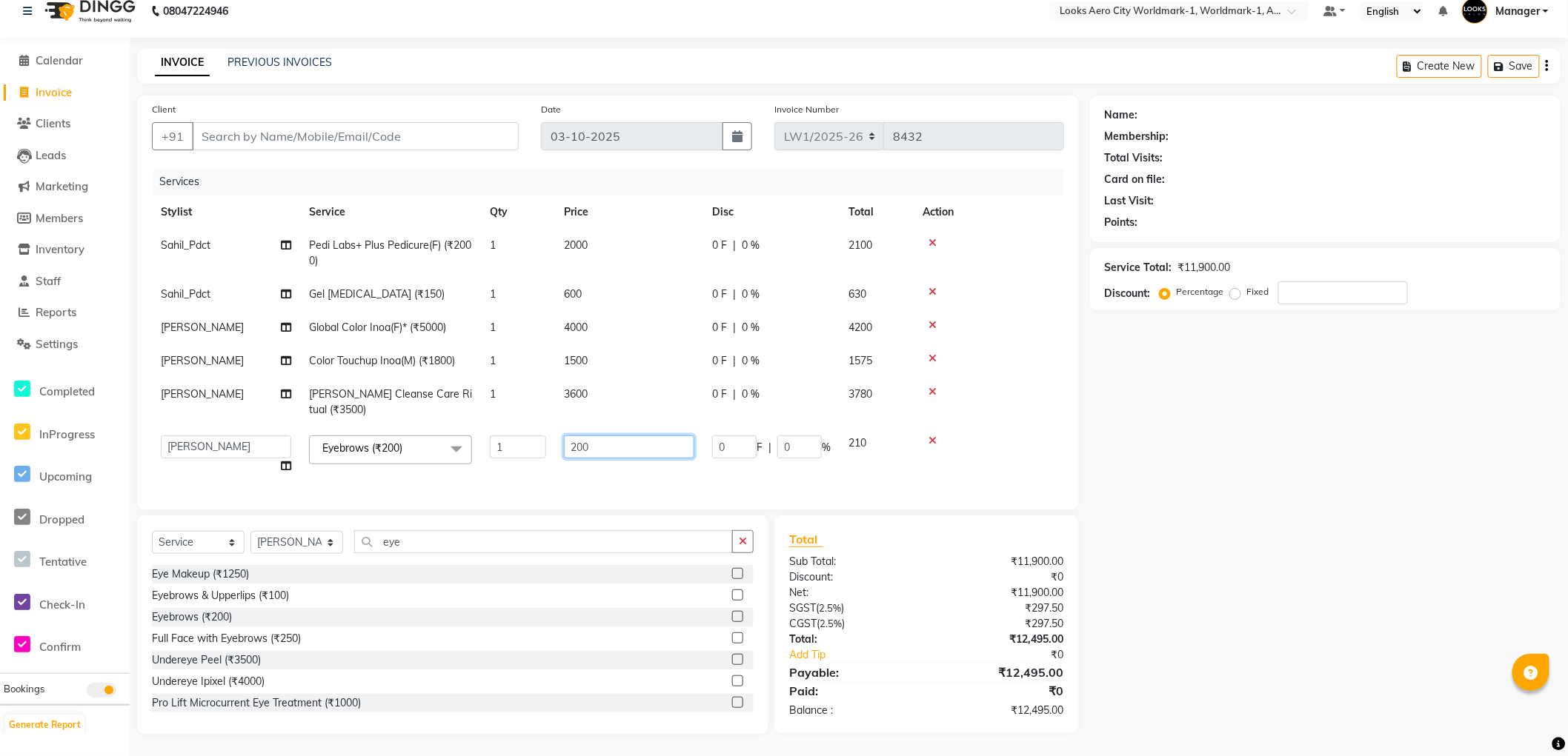
click at [606, 438] on input "200" at bounding box center [629, 447] width 131 height 23
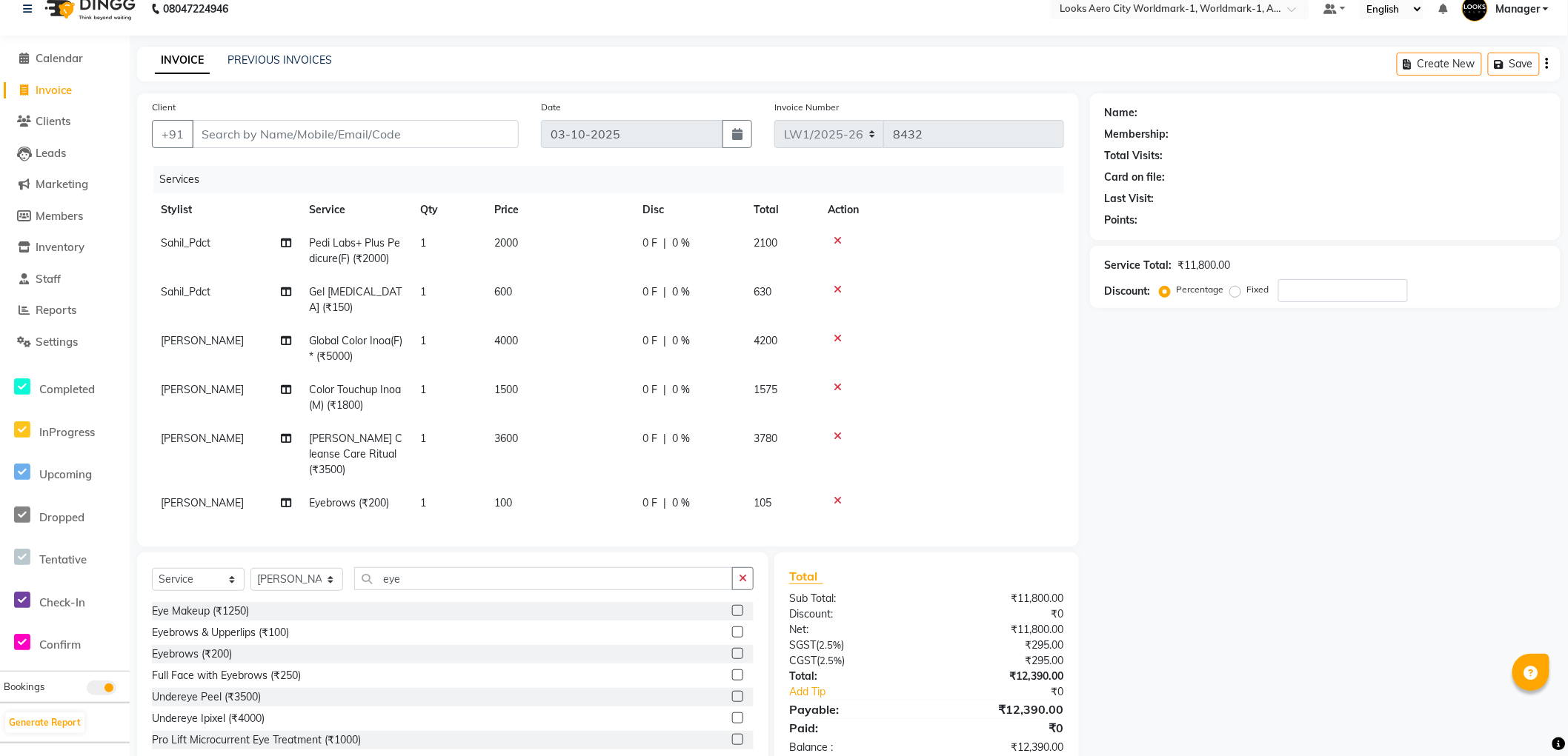
click at [445, 487] on td "1" at bounding box center [449, 503] width 74 height 33
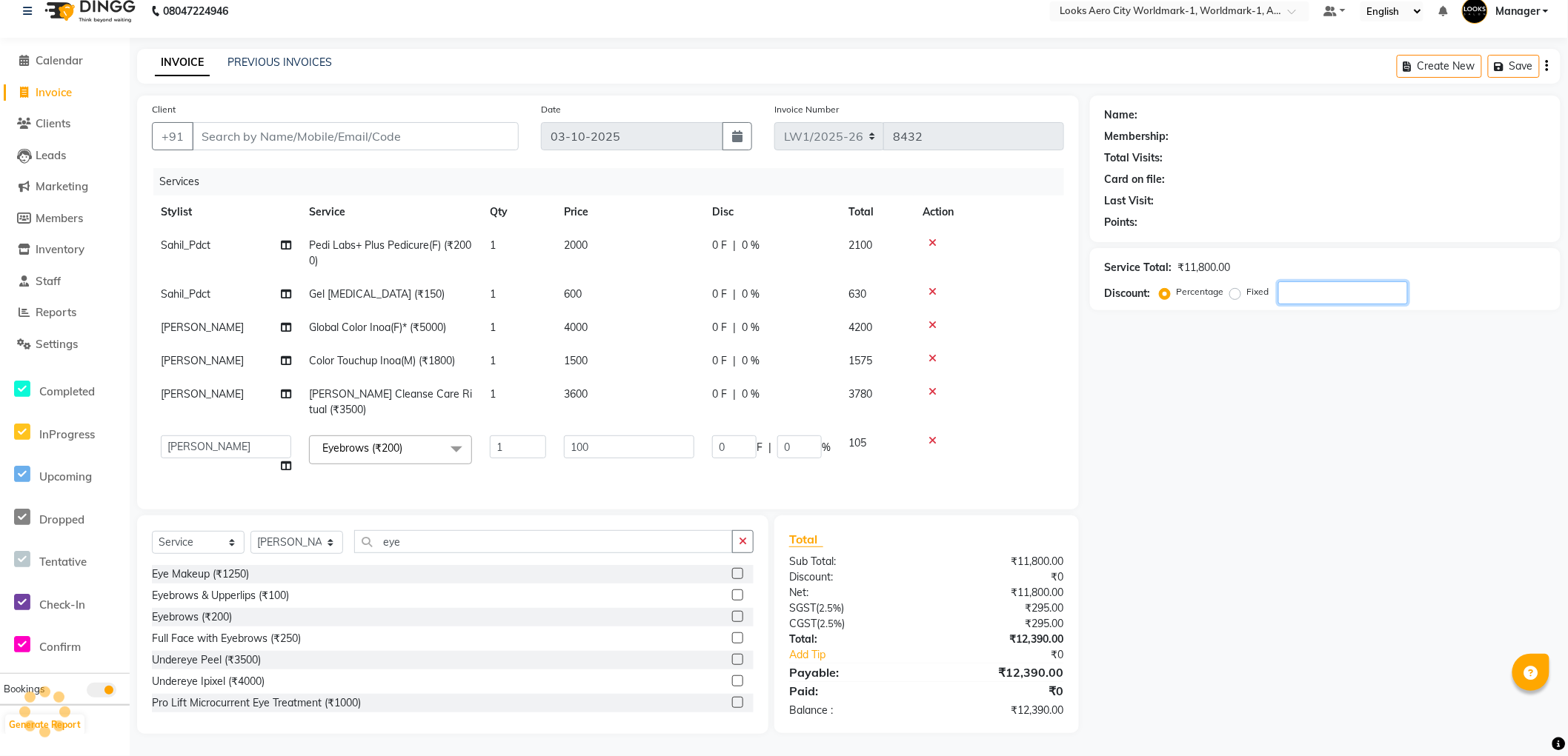
click at [1356, 550] on div "Name: Membership: Total Visits: Card on file: Last Visit: Points: Service Total…" at bounding box center [1331, 414] width 481 height 639
click at [1213, 567] on div "Name: Membership: Total Visits: Card on file: Last Visit: Points: Service Total…" at bounding box center [1331, 414] width 481 height 639
click at [397, 445] on span "Eyebrows (₹200)" at bounding box center [363, 449] width 80 height 13
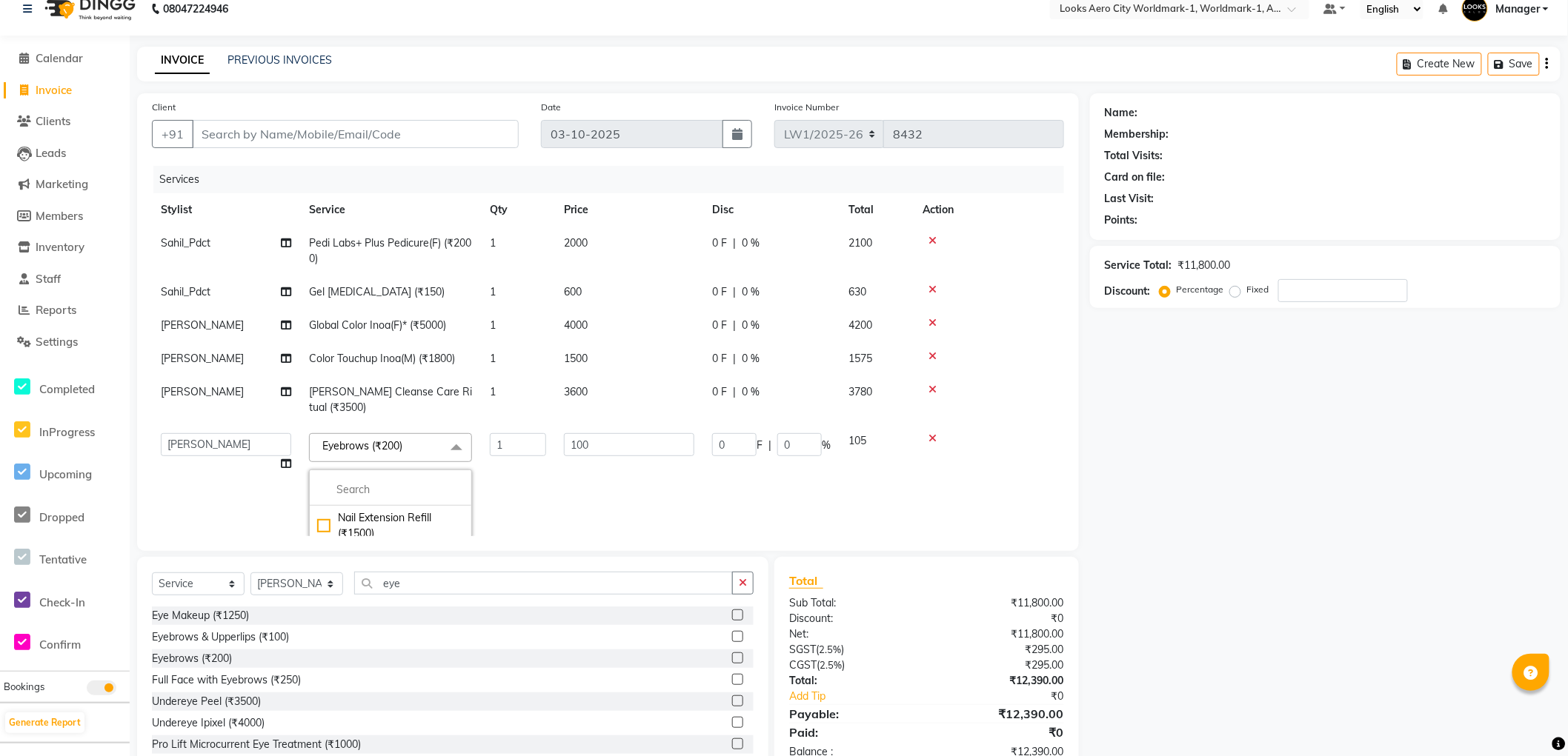
click at [397, 445] on span "Eyebrows (₹200)" at bounding box center [363, 446] width 80 height 13
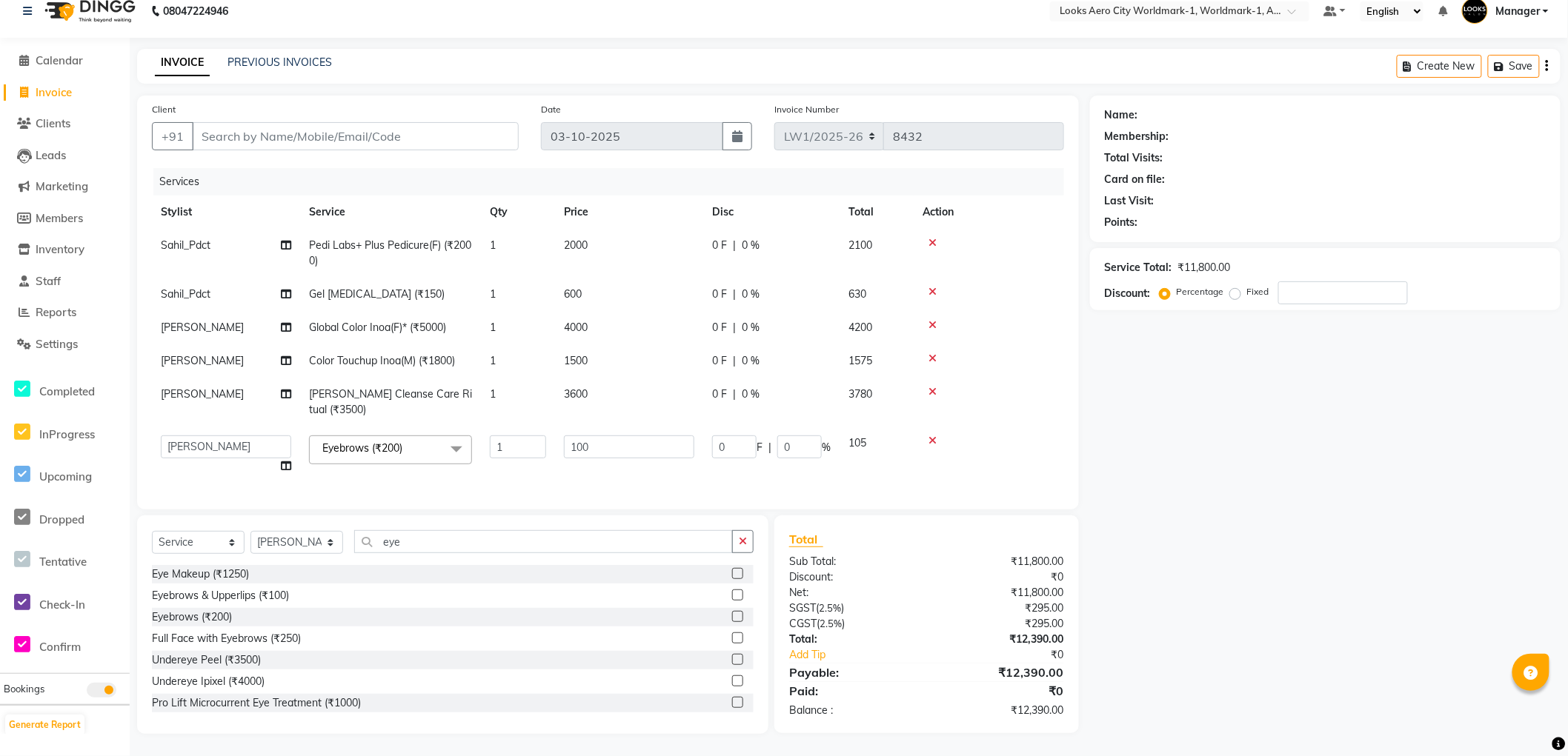
click at [1253, 553] on div "Name: Membership: Total Visits: Card on file: Last Visit: Points: Service Total…" at bounding box center [1331, 414] width 481 height 639
click at [245, 445] on select "Abhishek_Nails Amita Chauhan Anil Ashwin Celina Counter_Sales Dawa_Mgr Gaurav_P…" at bounding box center [225, 447] width 131 height 23
click at [160, 435] on select "Abhishek_Nails Amita Chauhan Anil Ashwin Celina Counter_Sales Dawa_Mgr Gaurav_P…" at bounding box center [225, 447] width 131 height 23
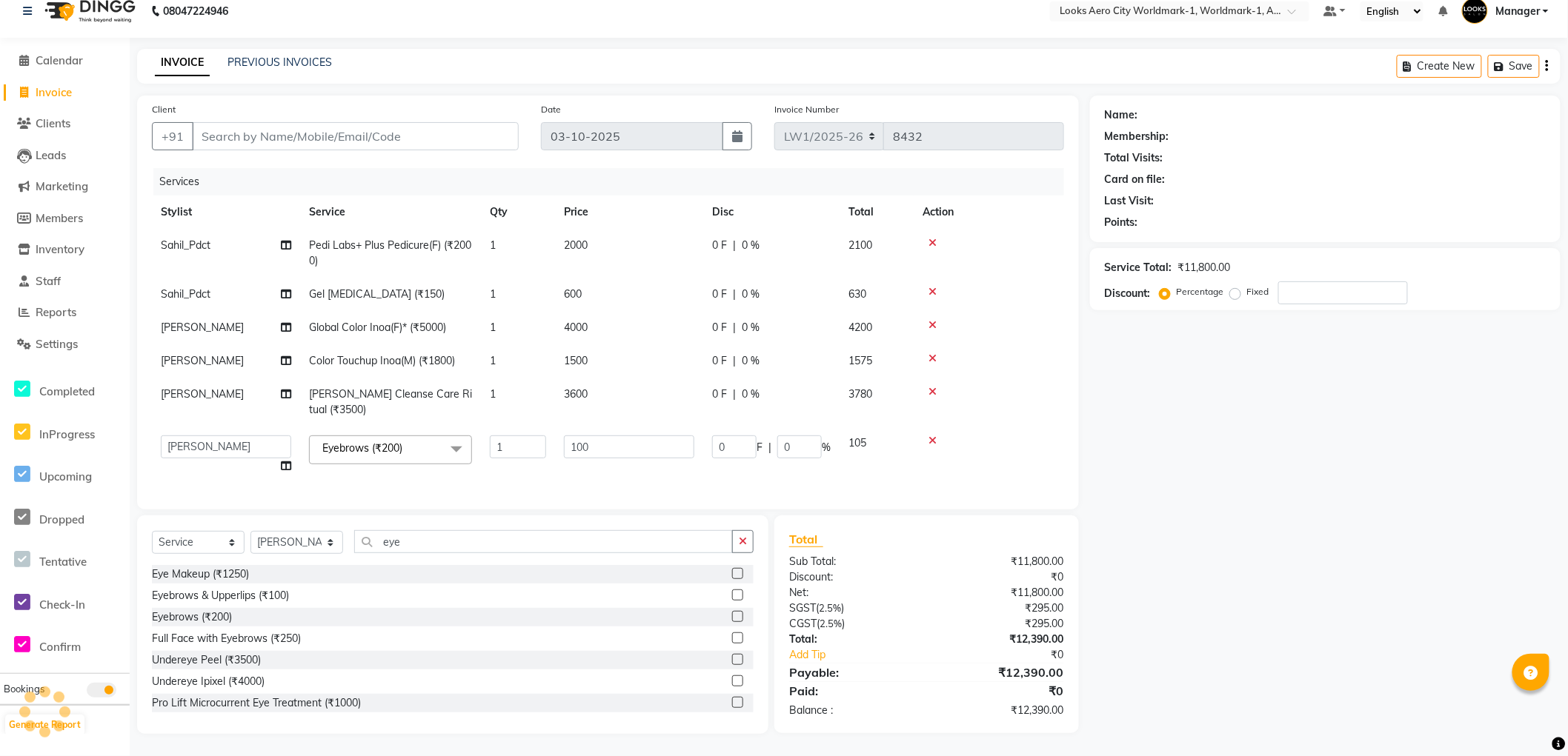
click at [1317, 561] on div "Name: Membership: Total Visits: Card on file: Last Visit: Points: Service Total…" at bounding box center [1331, 414] width 481 height 639
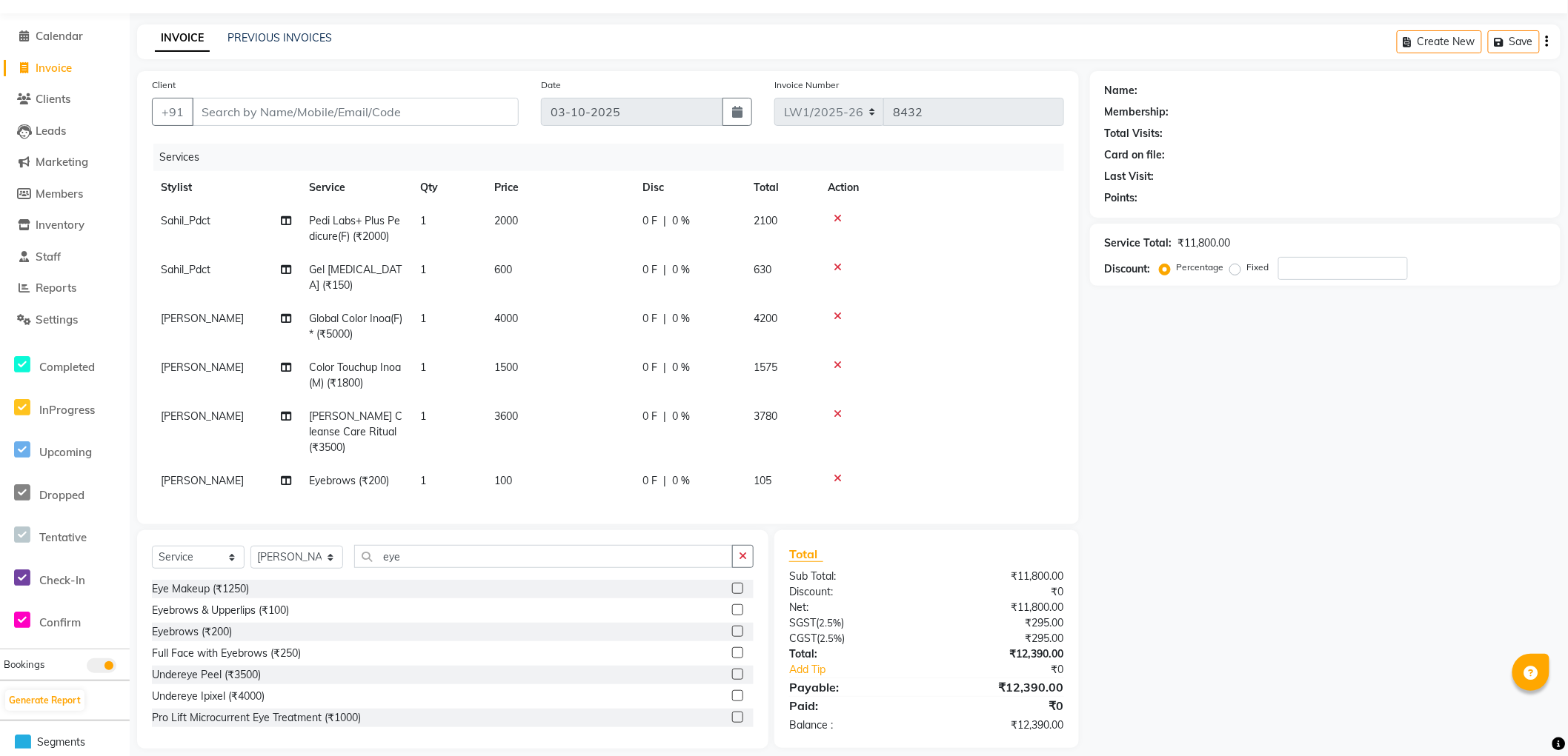
scroll to position [52, 0]
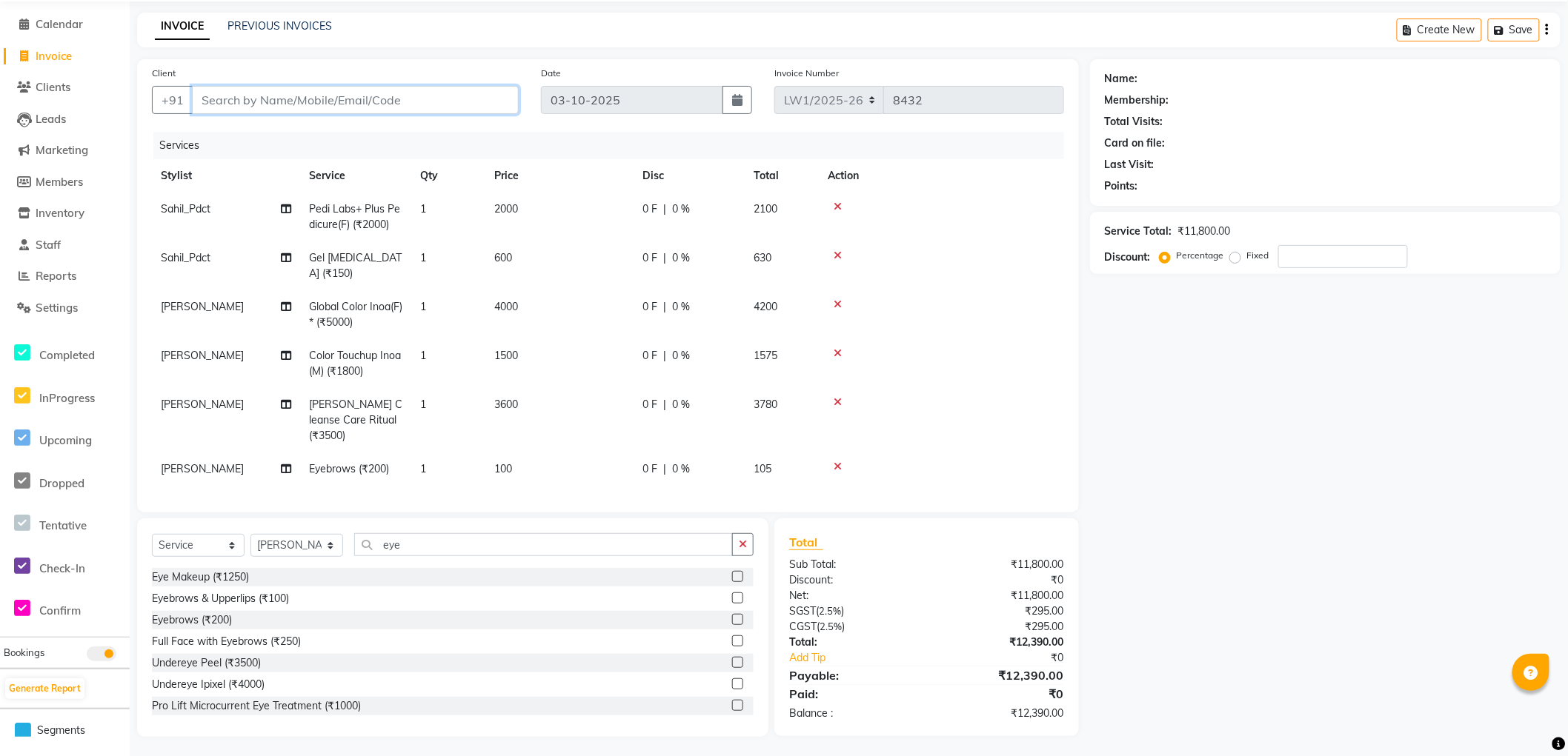
click at [341, 96] on input "Client" at bounding box center [355, 99] width 327 height 28
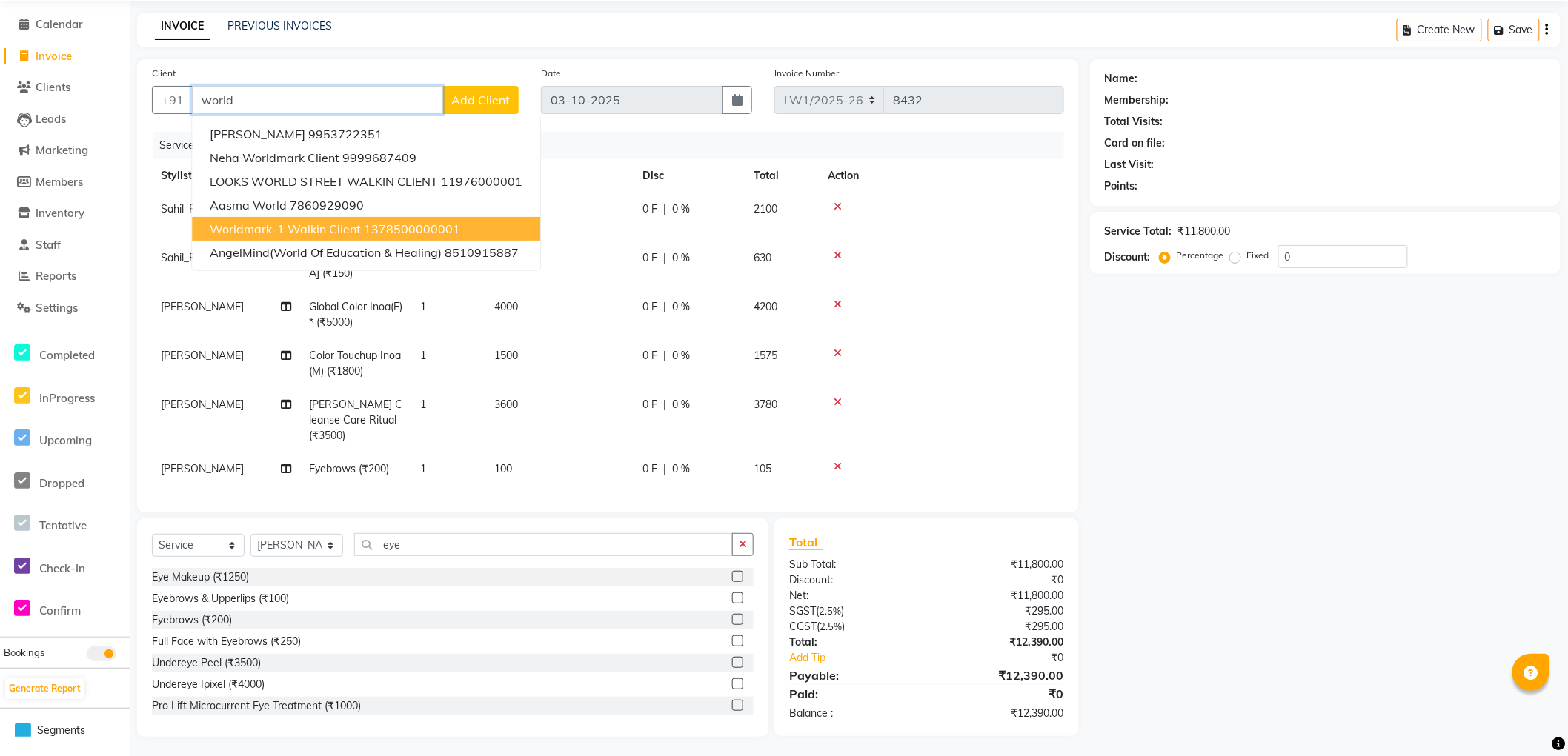
click at [399, 233] on ngb-highlight "1378500000001" at bounding box center [412, 229] width 96 height 15
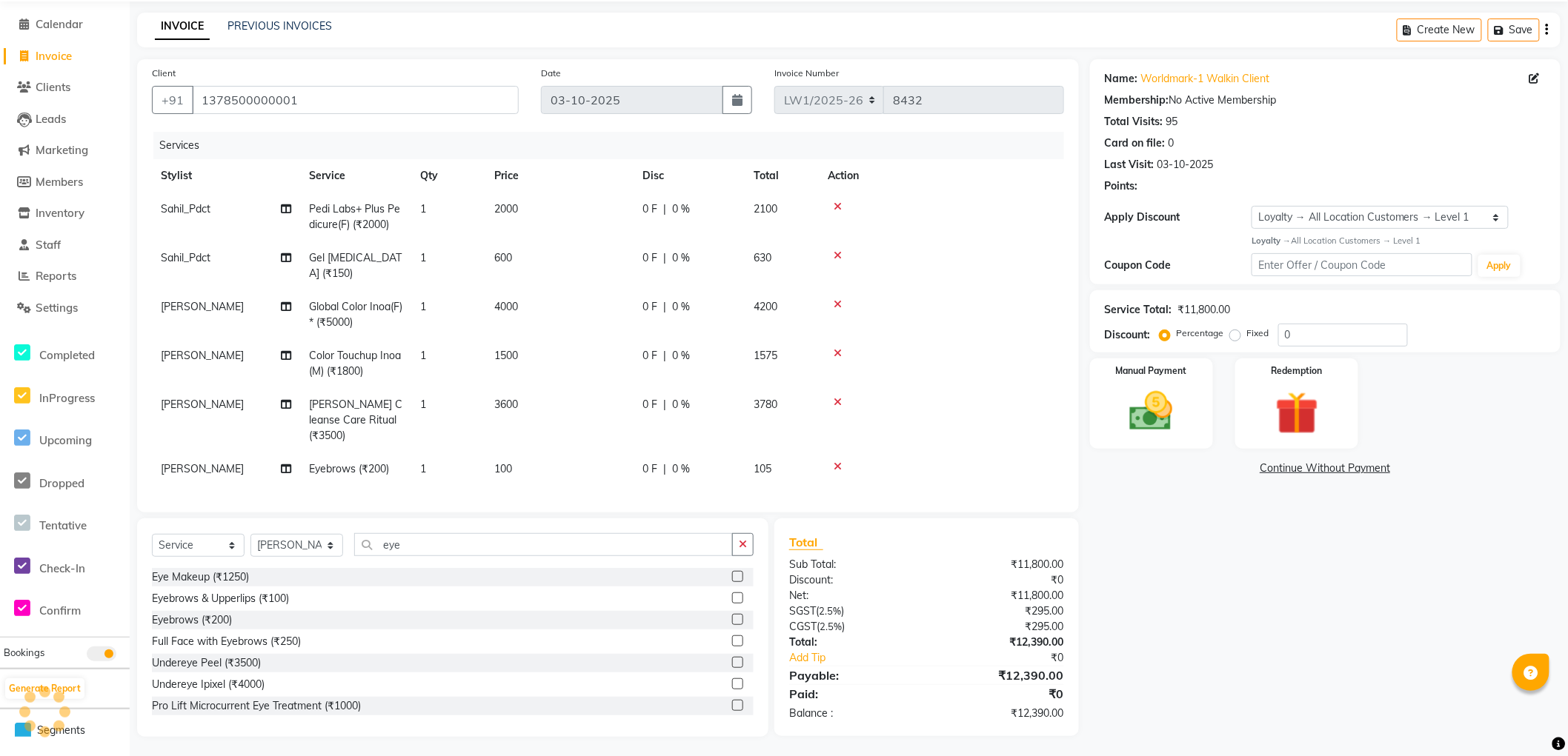
click at [1261, 492] on div "Name: Worldmark-1 Walkin Client Membership: No Active Membership Total Visits: …" at bounding box center [1331, 398] width 481 height 678
click at [1183, 565] on div "Name: Worldmark-1 Walkin Client Membership: No Active Membership Total Visits: …" at bounding box center [1331, 398] width 481 height 678
drag, startPoint x: 419, startPoint y: 539, endPoint x: 336, endPoint y: 548, distance: 83.5
click at [336, 548] on div "Select Service Product Membership Package Voucher Prepaid Gift Card Select Styl…" at bounding box center [453, 551] width 602 height 34
click at [244, 682] on div "Full Face Waxing (₹250)" at bounding box center [209, 684] width 115 height 15
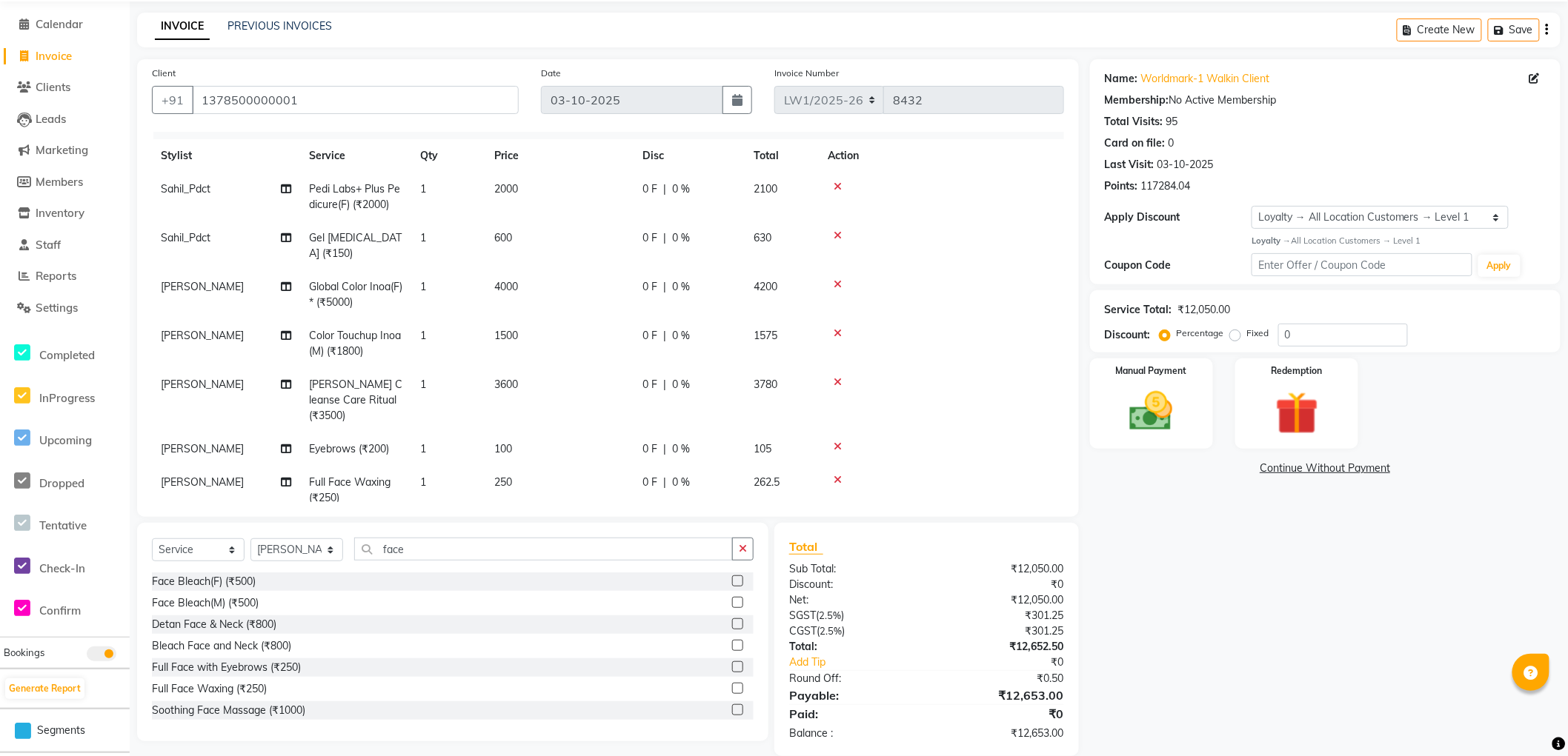
scroll to position [41, 0]
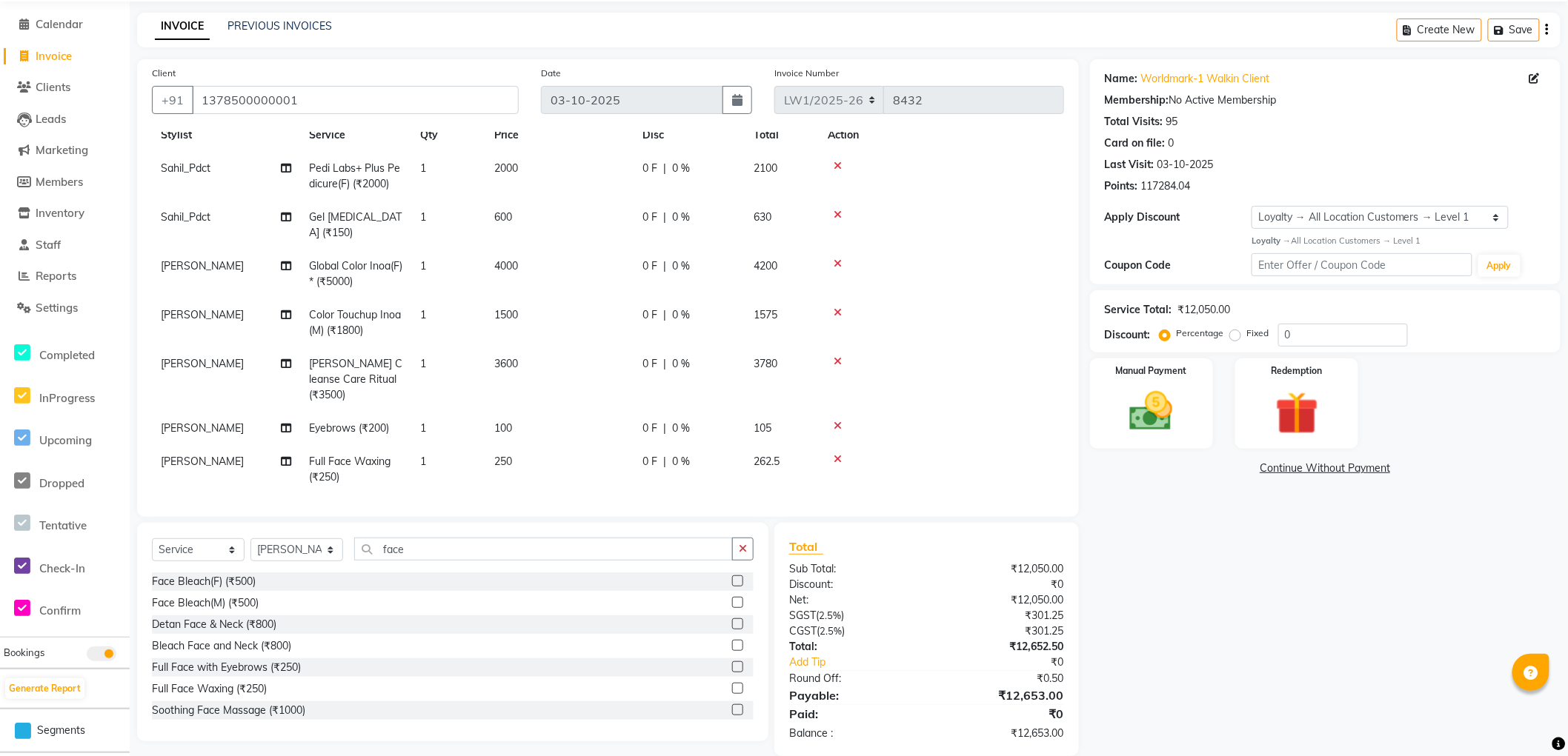
click at [529, 448] on td "250" at bounding box center [559, 469] width 148 height 49
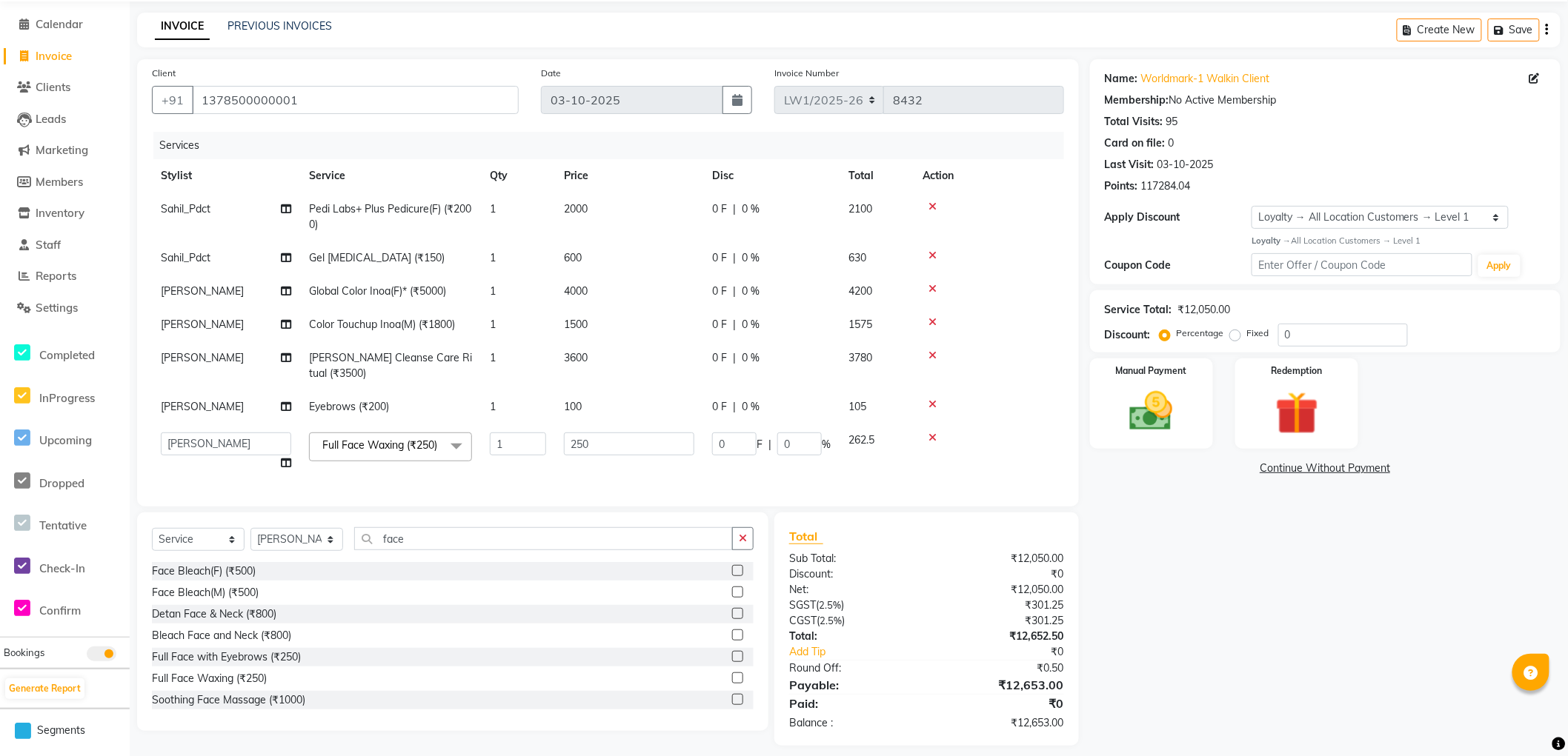
scroll to position [0, 0]
drag, startPoint x: 620, startPoint y: 451, endPoint x: 390, endPoint y: 417, distance: 232.5
click at [390, 417] on tbody "Sahil_Pdct Pedi Labs+ Plus Pedicure(F) (₹2000) 1 2000 0 F | 0 % 2100 Sahil_Pdct…" at bounding box center [607, 336] width 912 height 287
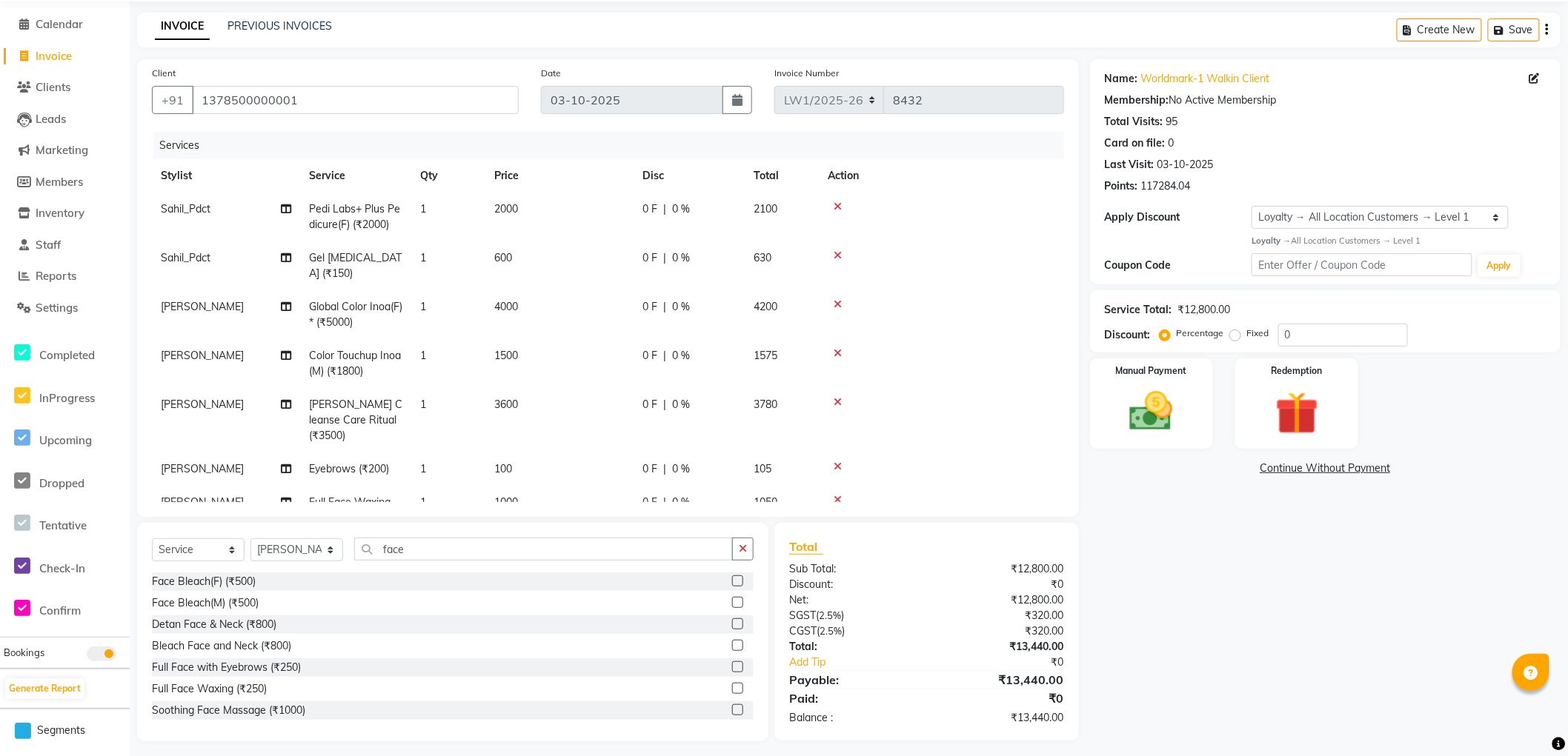
drag, startPoint x: 1255, startPoint y: 626, endPoint x: 1120, endPoint y: 557, distance: 151.6
click at [1255, 625] on div "Name: Worldmark-1 Walkin Client Membership: No Active Membership Total Visits: …" at bounding box center [1331, 400] width 481 height 682
click at [1166, 449] on div "Manual Payment" at bounding box center [1151, 403] width 128 height 94
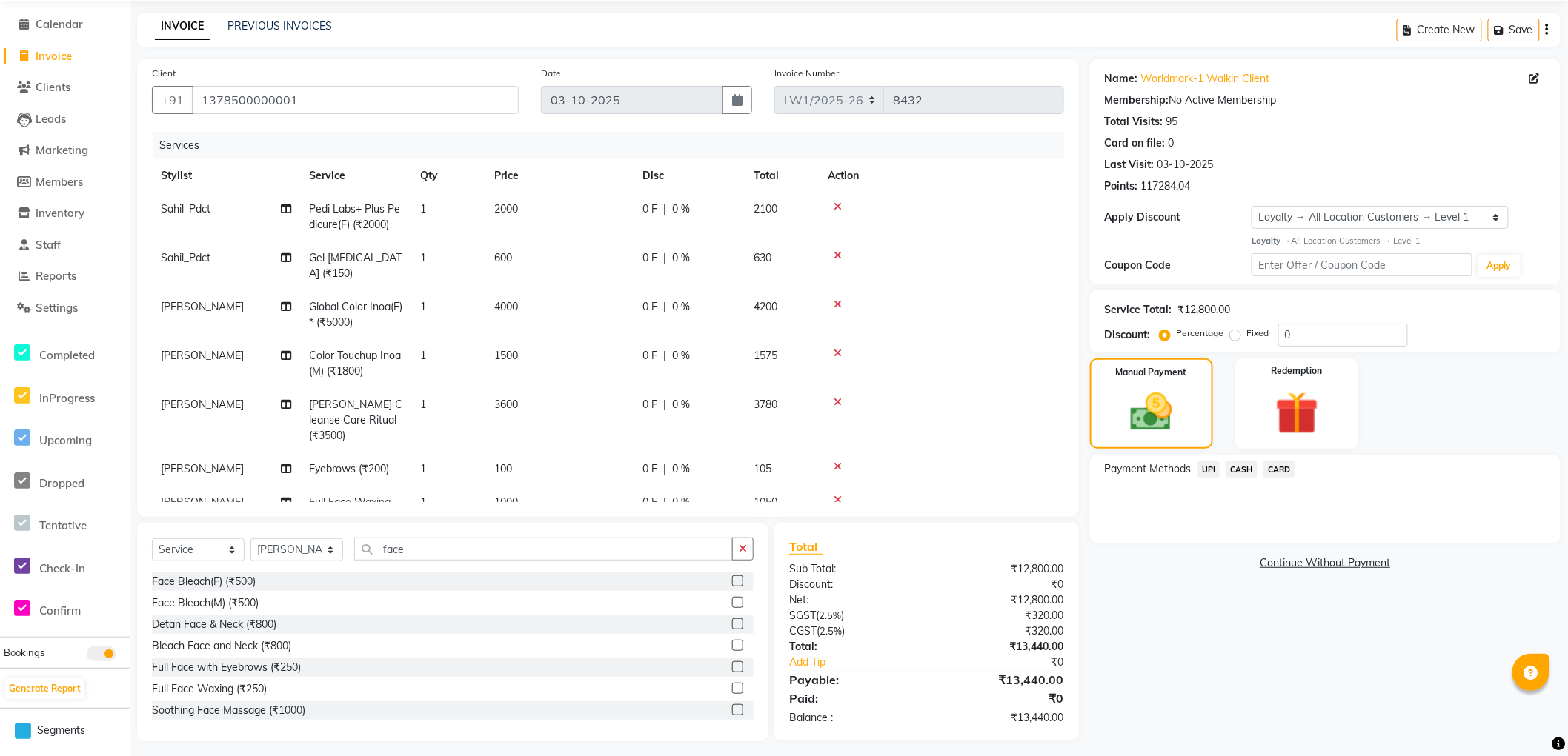
click at [1278, 472] on span "CARD" at bounding box center [1279, 470] width 32 height 17
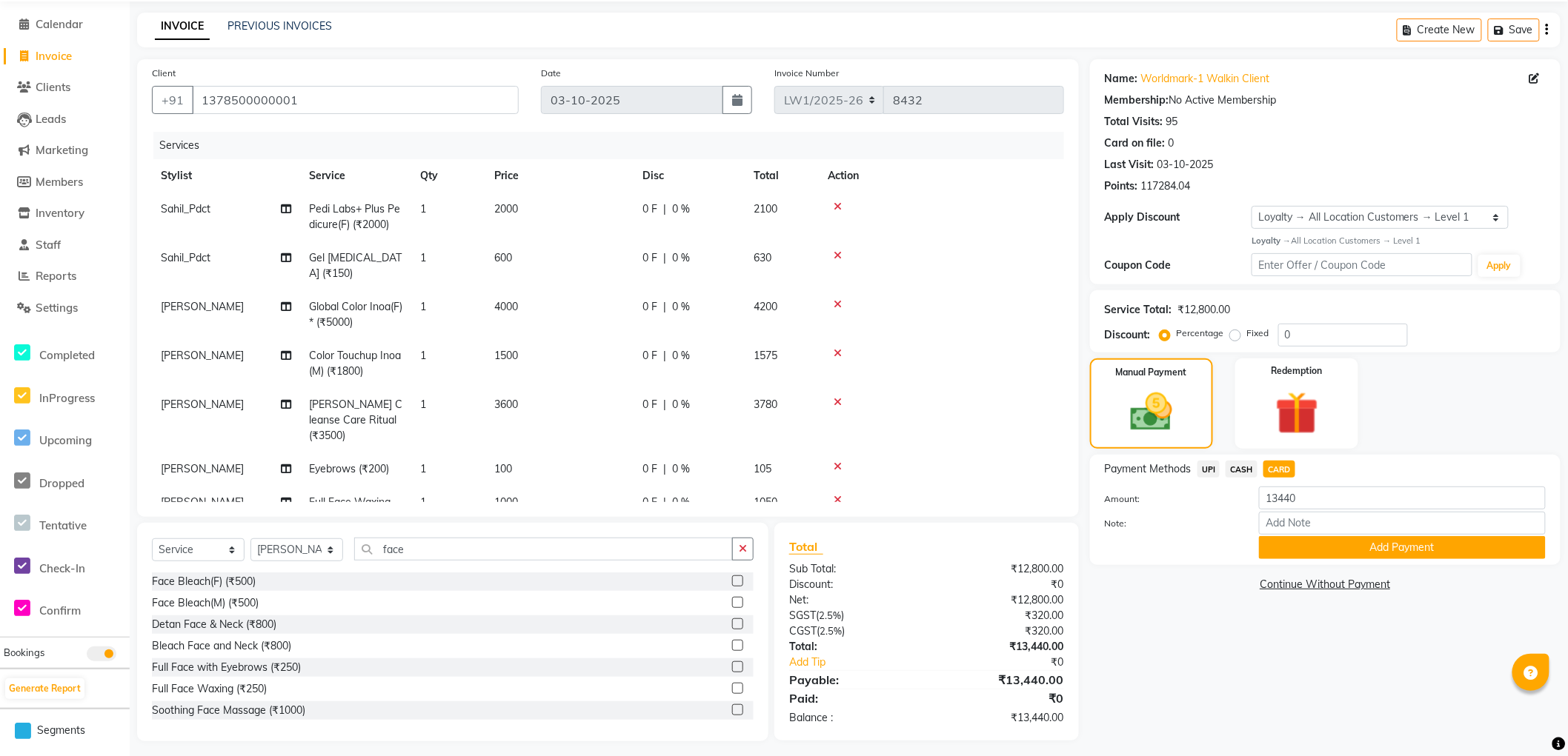
click at [1284, 537] on button "Add Payment" at bounding box center [1402, 548] width 286 height 23
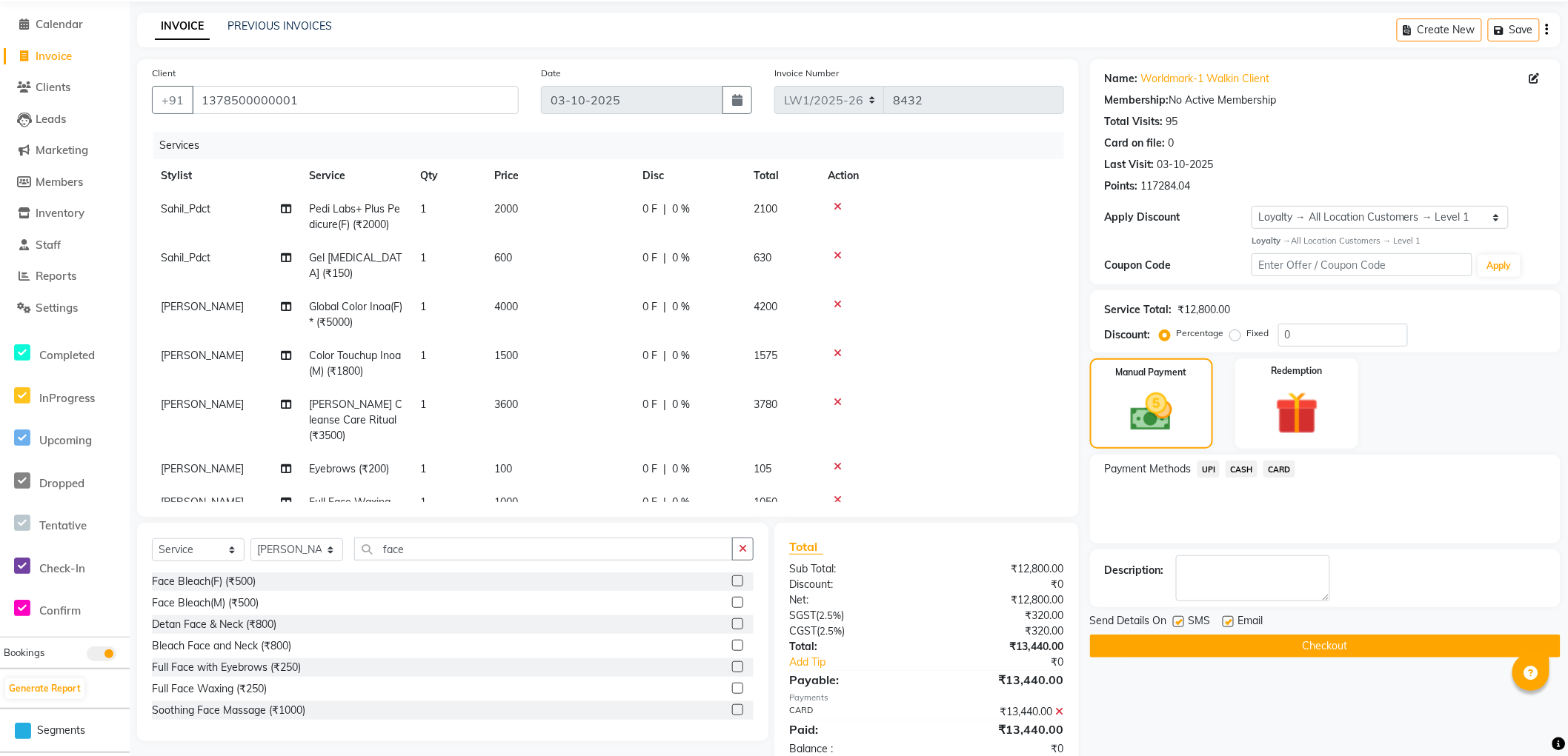
click at [1146, 30] on div "INVOICE PREVIOUS INVOICES Create New Save" at bounding box center [849, 30] width 1424 height 34
click at [1161, 34] on div "INVOICE PREVIOUS INVOICES Create New Save" at bounding box center [849, 30] width 1424 height 34
click at [1120, 39] on div "INVOICE PREVIOUS INVOICES Create New Save" at bounding box center [849, 30] width 1424 height 34
click at [1312, 33] on div "INVOICE PREVIOUS INVOICES Create New Save" at bounding box center [849, 30] width 1424 height 34
click at [1356, 134] on div "Name: Worldmark-1 Walkin Client Membership: No Active Membership Total Visits: …" at bounding box center [1325, 129] width 441 height 129
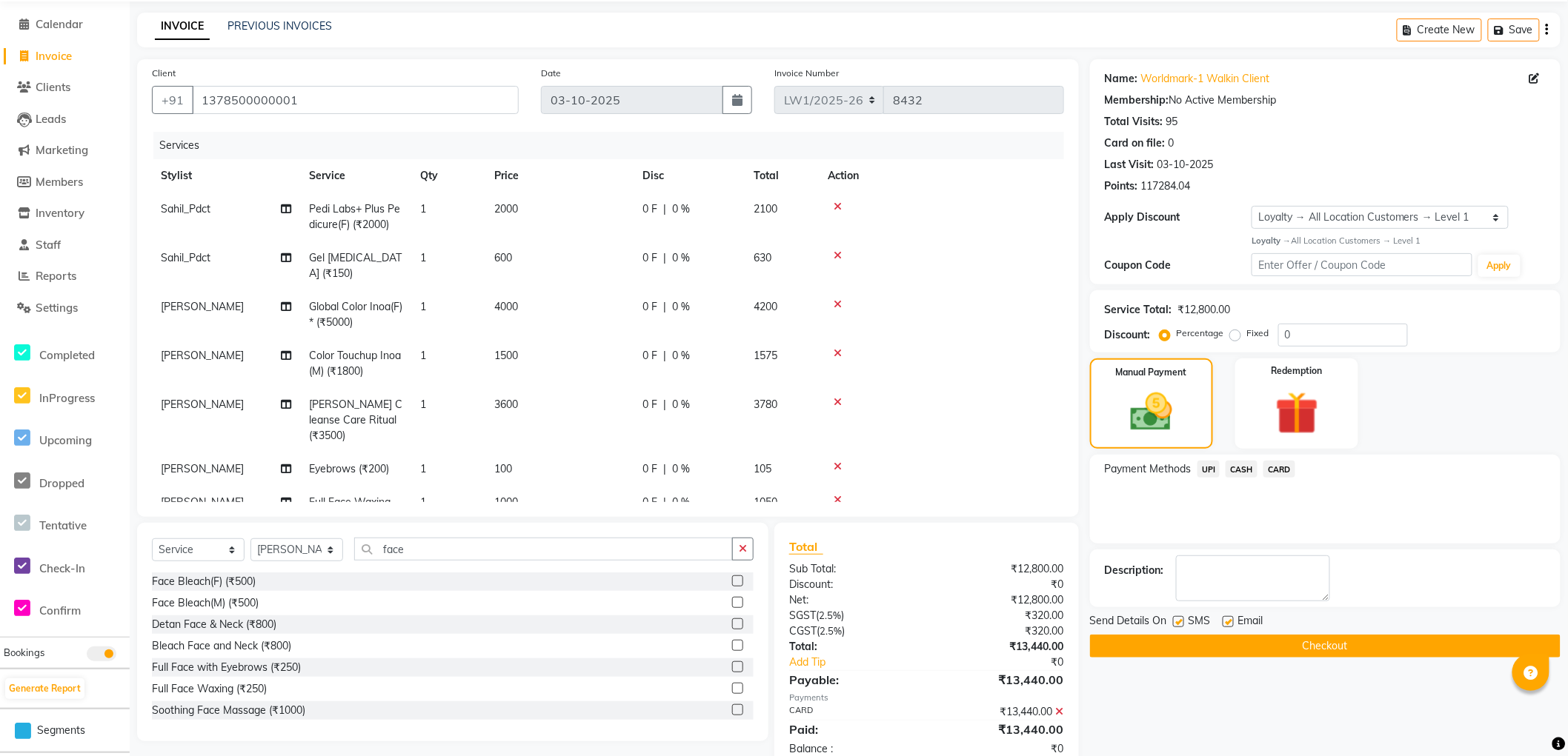
click at [1033, 35] on div "INVOICE PREVIOUS INVOICES Create New Save" at bounding box center [849, 30] width 1424 height 34
click at [1209, 32] on div "INVOICE PREVIOUS INVOICES Create New Save" at bounding box center [849, 30] width 1424 height 34
click at [862, 28] on div "INVOICE PREVIOUS INVOICES Create New Save" at bounding box center [849, 30] width 1424 height 34
click at [1223, 32] on div "INVOICE PREVIOUS INVOICES Create New Save" at bounding box center [849, 30] width 1424 height 34
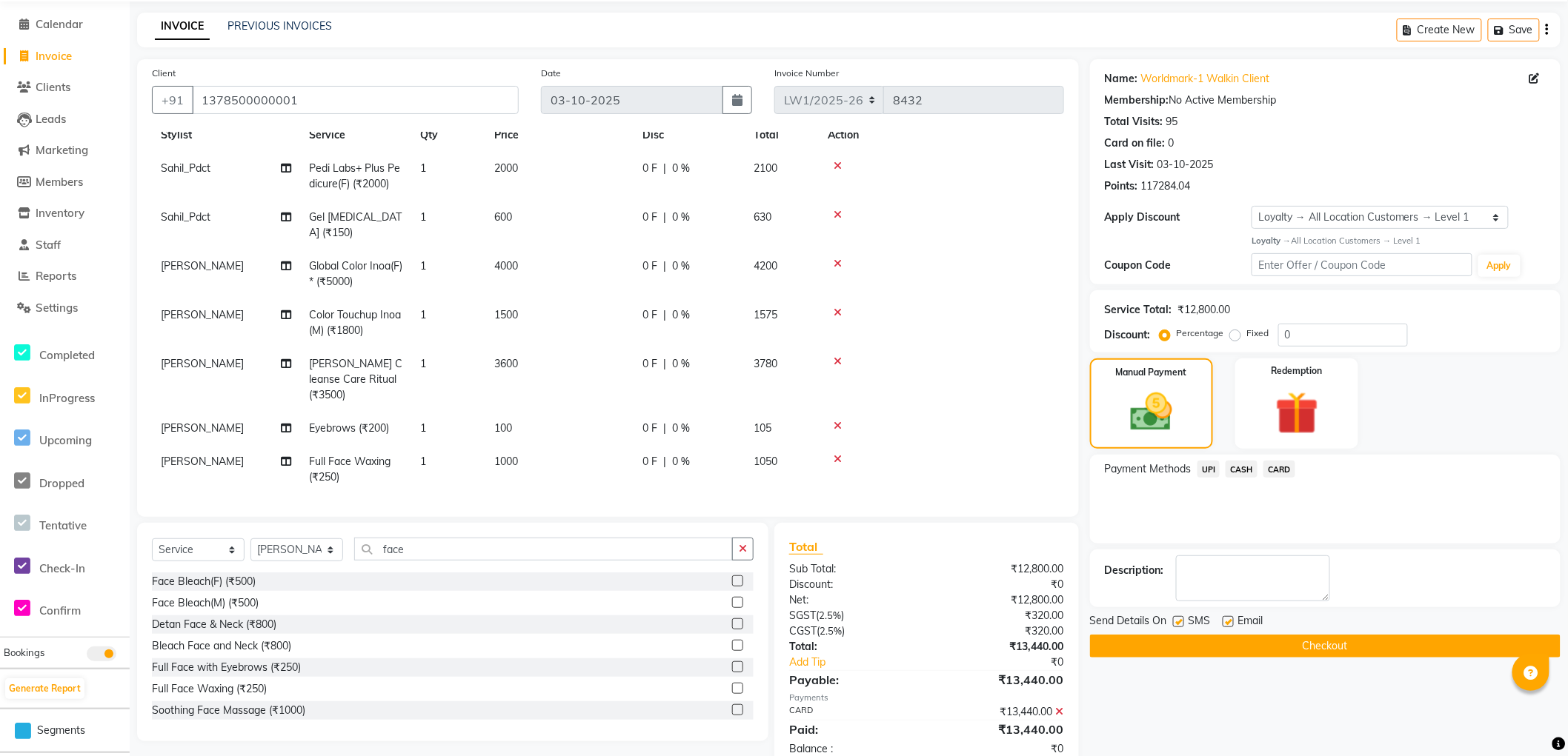
click at [1365, 148] on div "Card on file: 0" at bounding box center [1325, 143] width 441 height 15
click at [1242, 25] on div "INVOICE PREVIOUS INVOICES Create New Save" at bounding box center [849, 30] width 1424 height 34
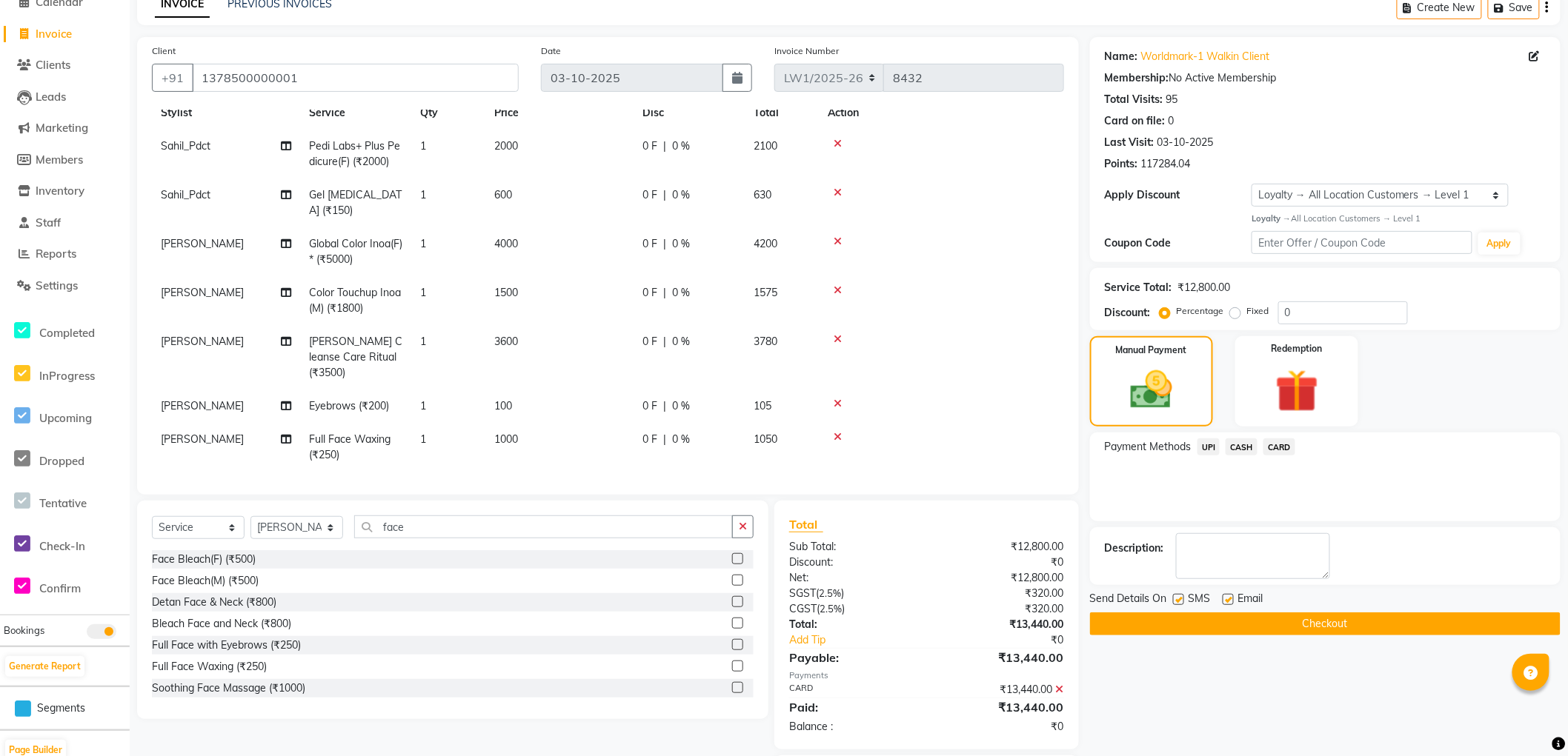
scroll to position [0, 0]
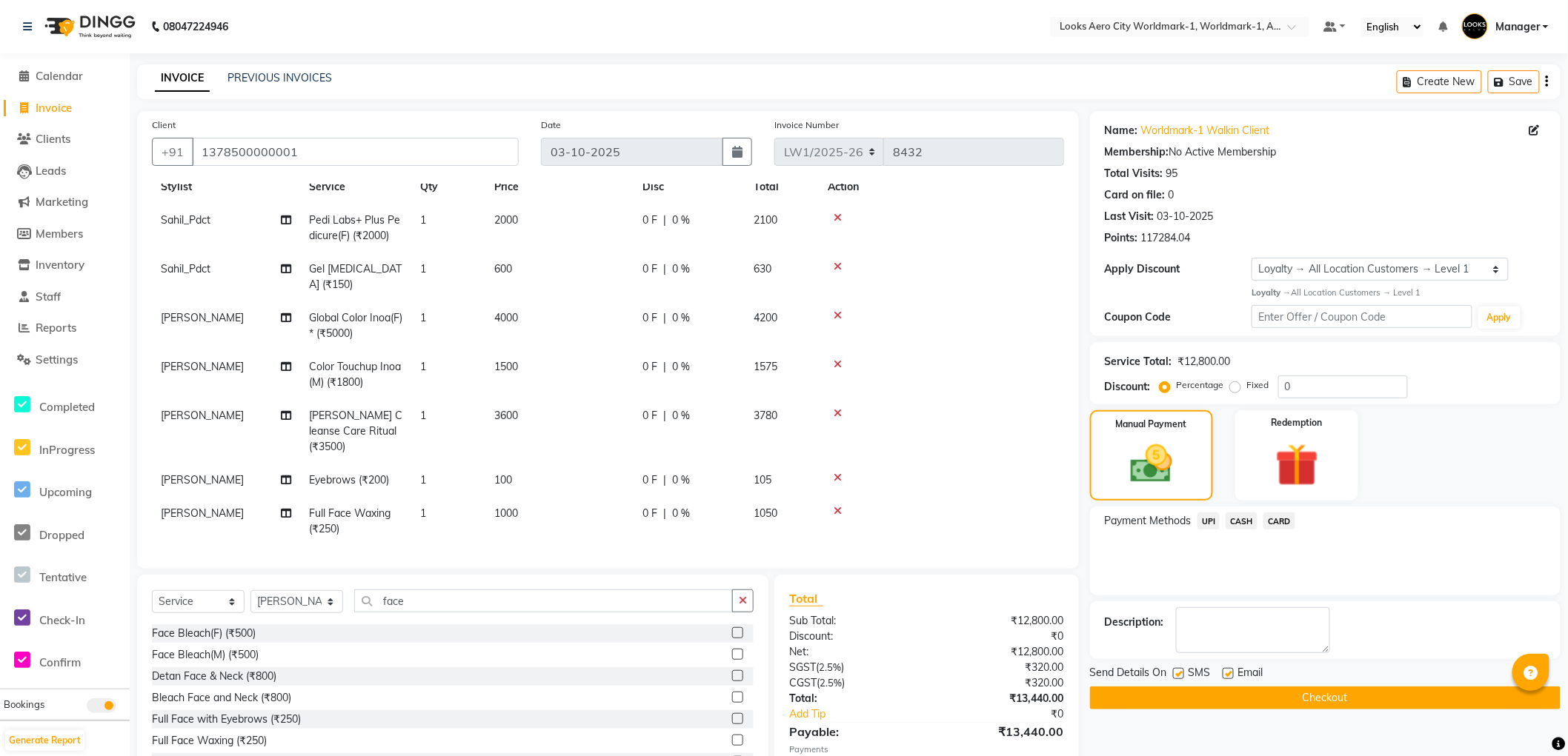
click at [1048, 81] on div "INVOICE PREVIOUS INVOICES Create New Save" at bounding box center [849, 82] width 1424 height 34
click at [858, 32] on nav "08047224946 Select Location × Looks Aero City Worldmark-1, Worldmark-1, Aerocit…" at bounding box center [784, 27] width 1568 height 53
click at [1401, 203] on div "Name: Worldmark-1 Walkin Client Membership: No Active Membership Total Visits: …" at bounding box center [1325, 181] width 441 height 129
click at [935, 21] on nav "08047224946 Select Location × Looks Aero City Worldmark-1, Worldmark-1, Aerocit…" at bounding box center [784, 27] width 1568 height 53
click at [838, 35] on nav "08047224946 Select Location × Looks Aero City Worldmark-1, Worldmark-1, Aerocit…" at bounding box center [784, 27] width 1568 height 53
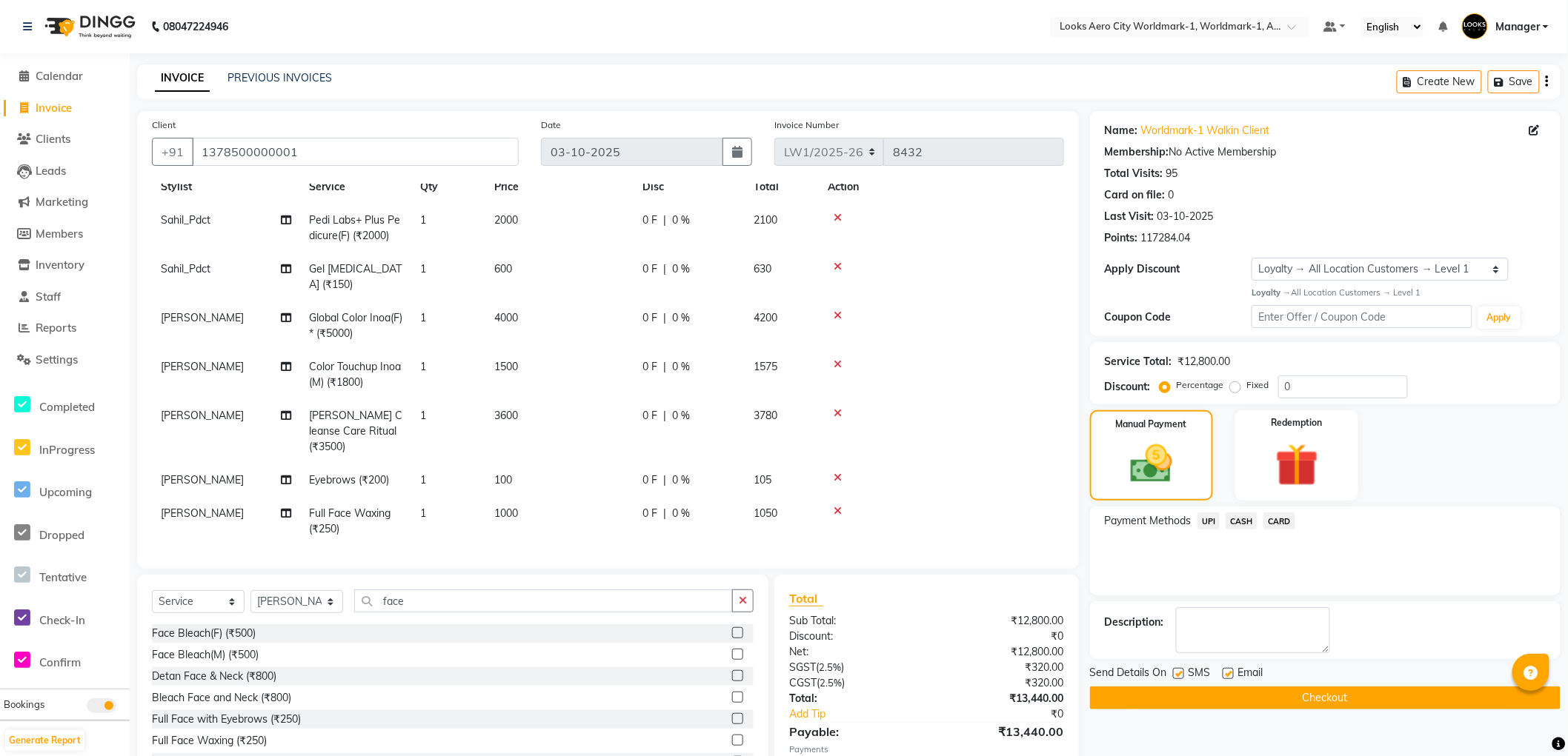
drag, startPoint x: 832, startPoint y: 37, endPoint x: 847, endPoint y: 63, distance: 30.0
click at [831, 37] on nav "08047224946 Select Location × Looks Aero City Worldmark-1, Worldmark-1, Aerocit…" at bounding box center [784, 27] width 1568 height 53
click at [900, 35] on nav "08047224946 Select Location × Looks Aero City Worldmark-1, Worldmark-1, Aerocit…" at bounding box center [784, 27] width 1568 height 53
click at [865, 24] on nav "08047224946 Select Location × Looks Aero City Worldmark-1, Worldmark-1, Aerocit…" at bounding box center [784, 27] width 1568 height 53
click at [885, 25] on nav "08047224946 Select Location × Looks Aero City Worldmark-1, Worldmark-1, Aerocit…" at bounding box center [784, 27] width 1568 height 53
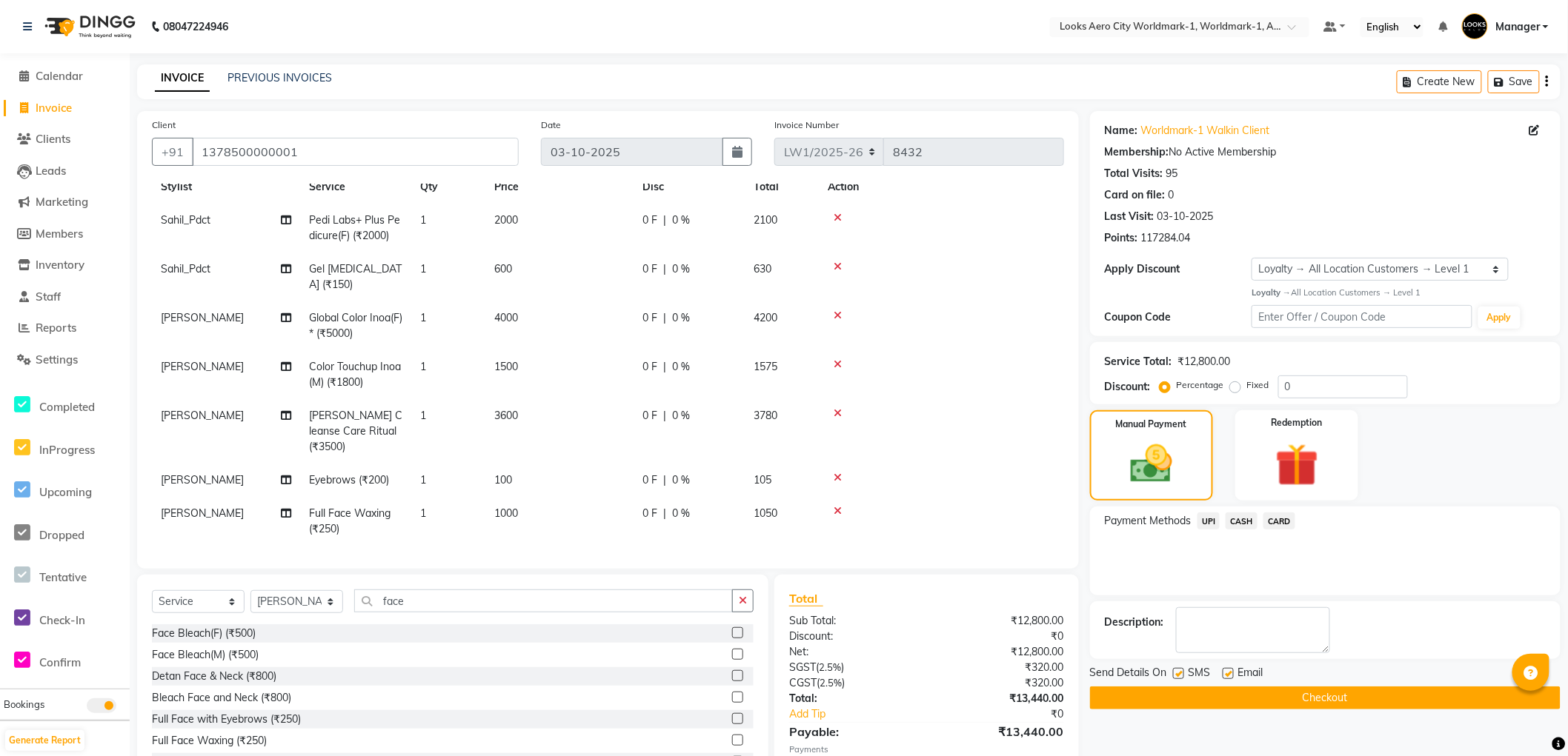
click at [845, 24] on nav "08047224946 Select Location × Looks Aero City Worldmark-1, Worldmark-1, Aerocit…" at bounding box center [784, 27] width 1568 height 53
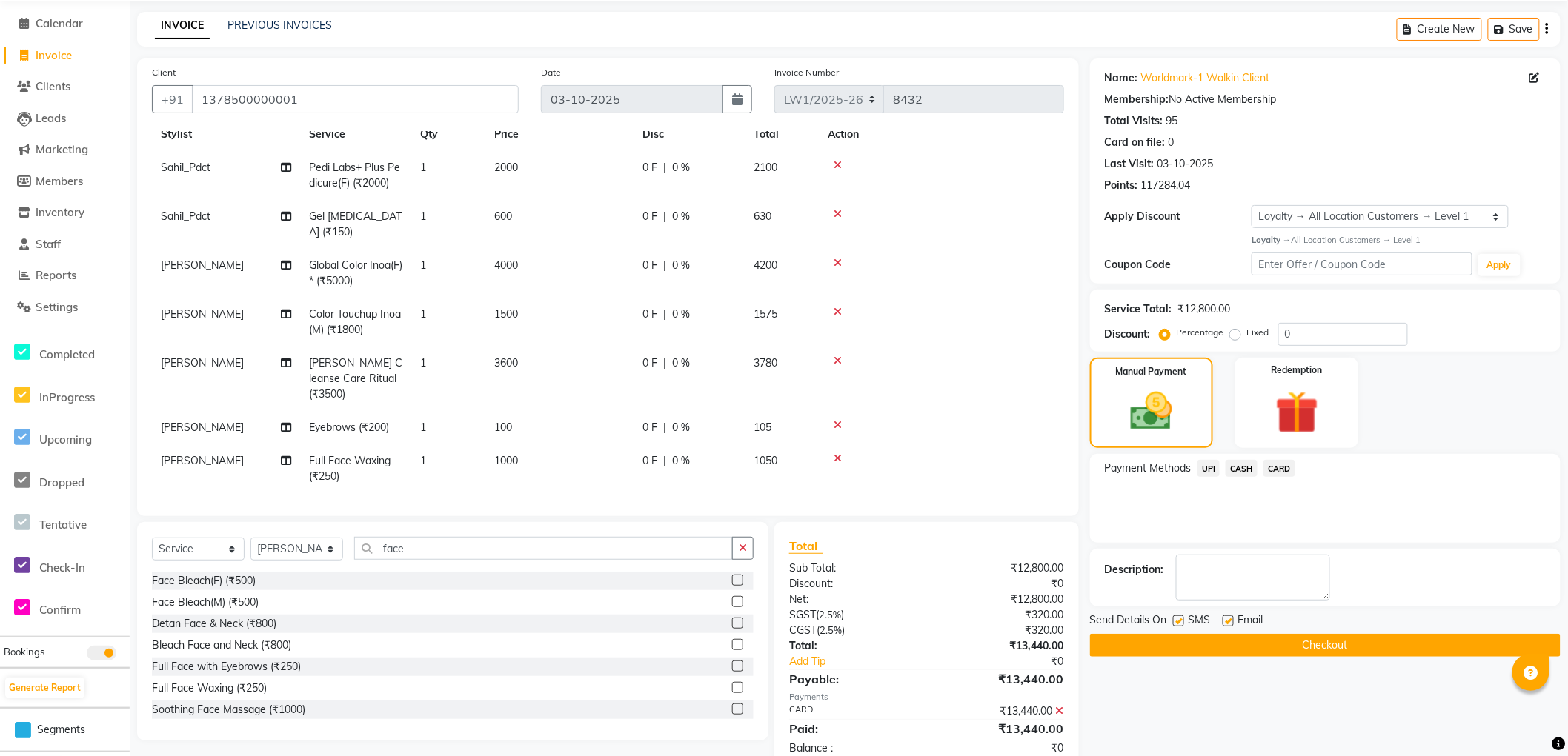
scroll to position [163, 0]
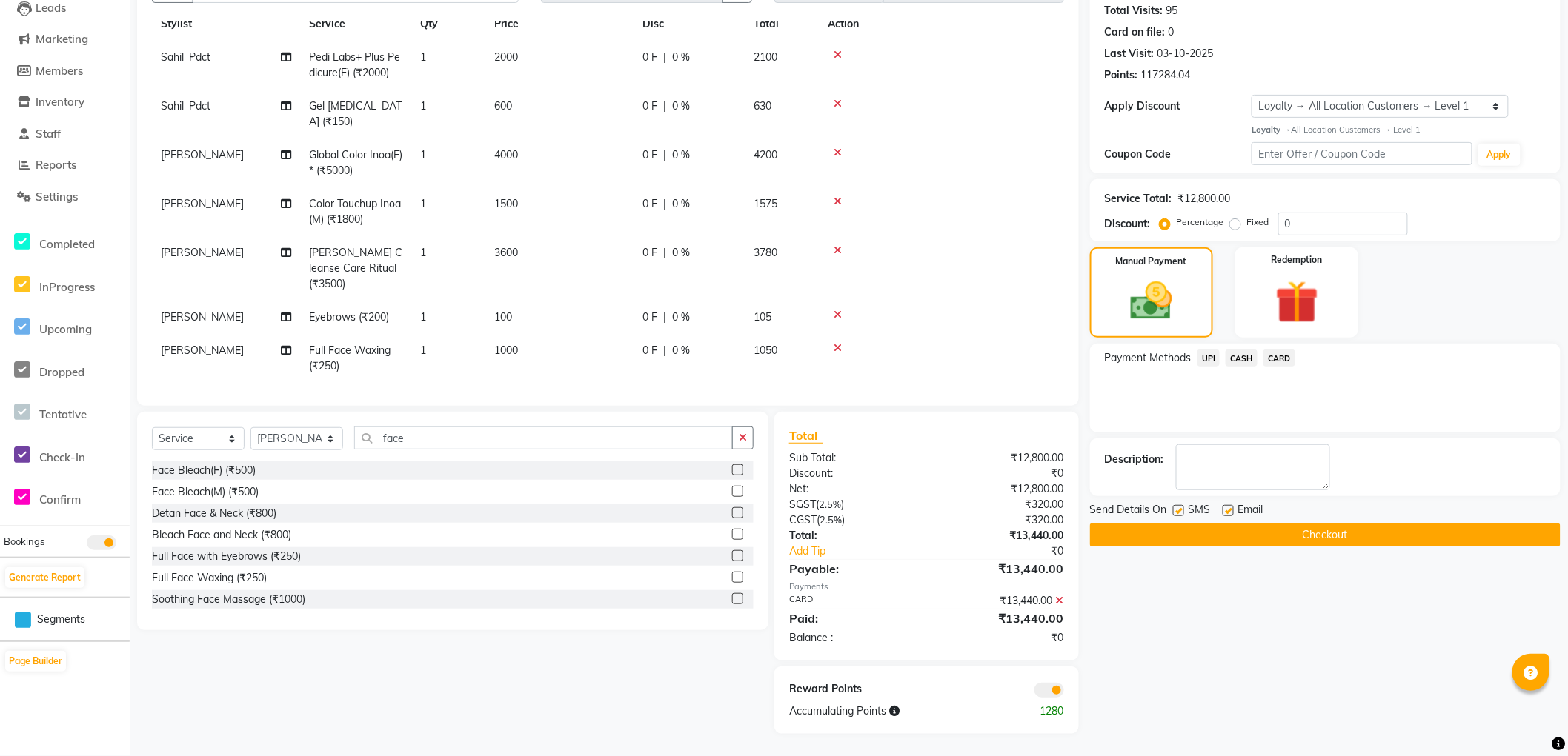
click at [1282, 534] on button "Checkout" at bounding box center [1325, 536] width 471 height 23
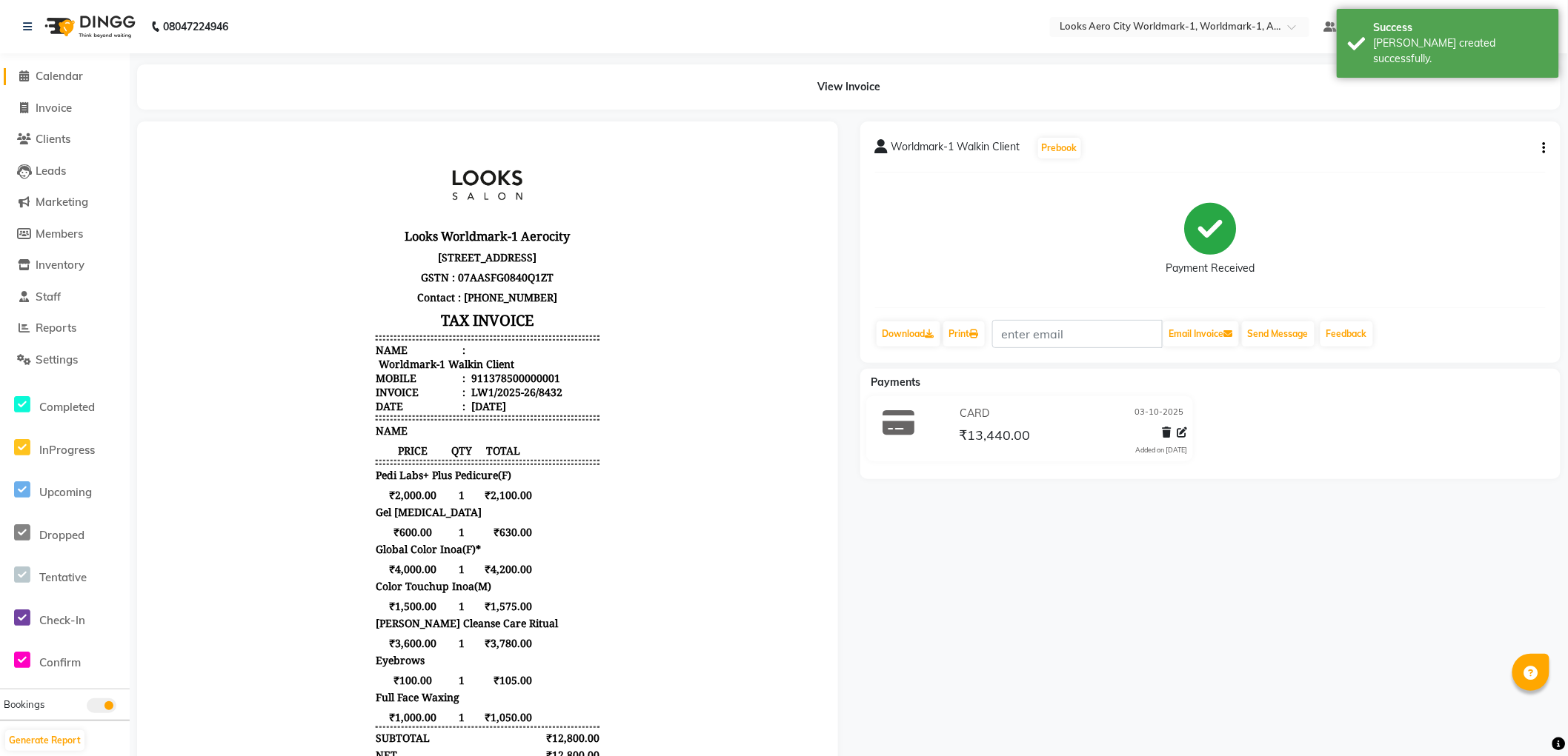
click at [72, 80] on span "Calendar" at bounding box center [59, 75] width 48 height 14
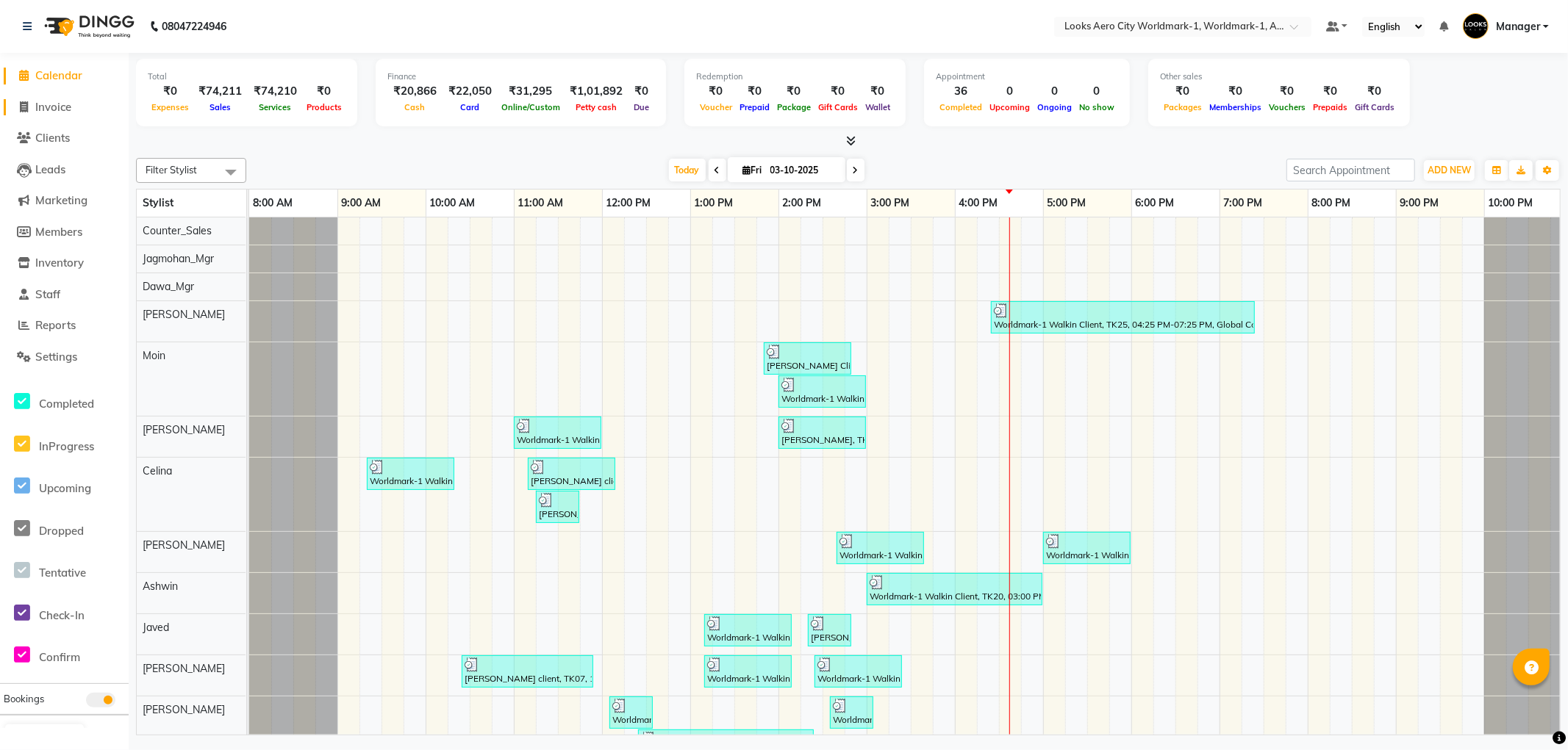
click at [63, 107] on span "Invoice" at bounding box center [53, 107] width 36 height 14
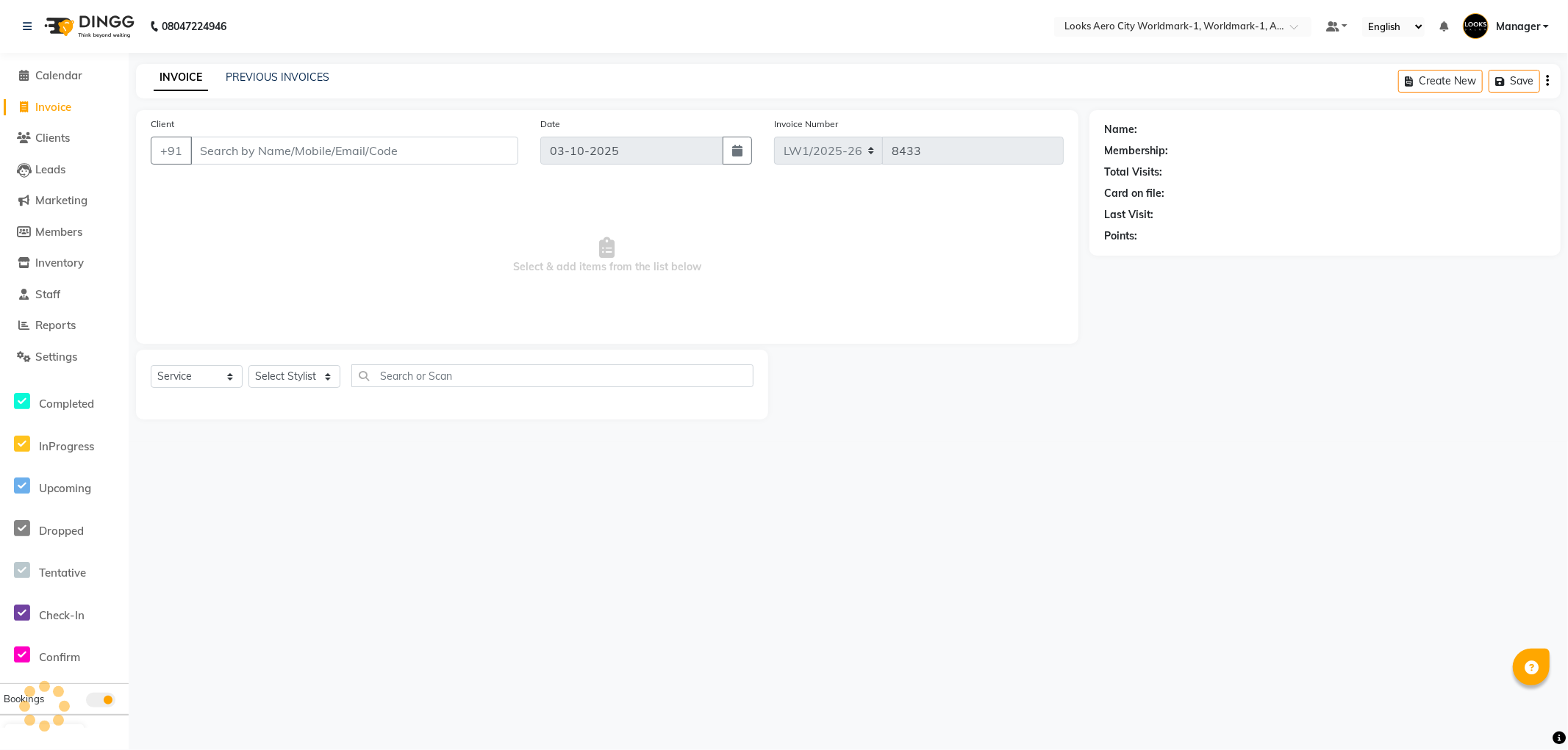
click at [275, 155] on input "Client" at bounding box center [354, 150] width 328 height 27
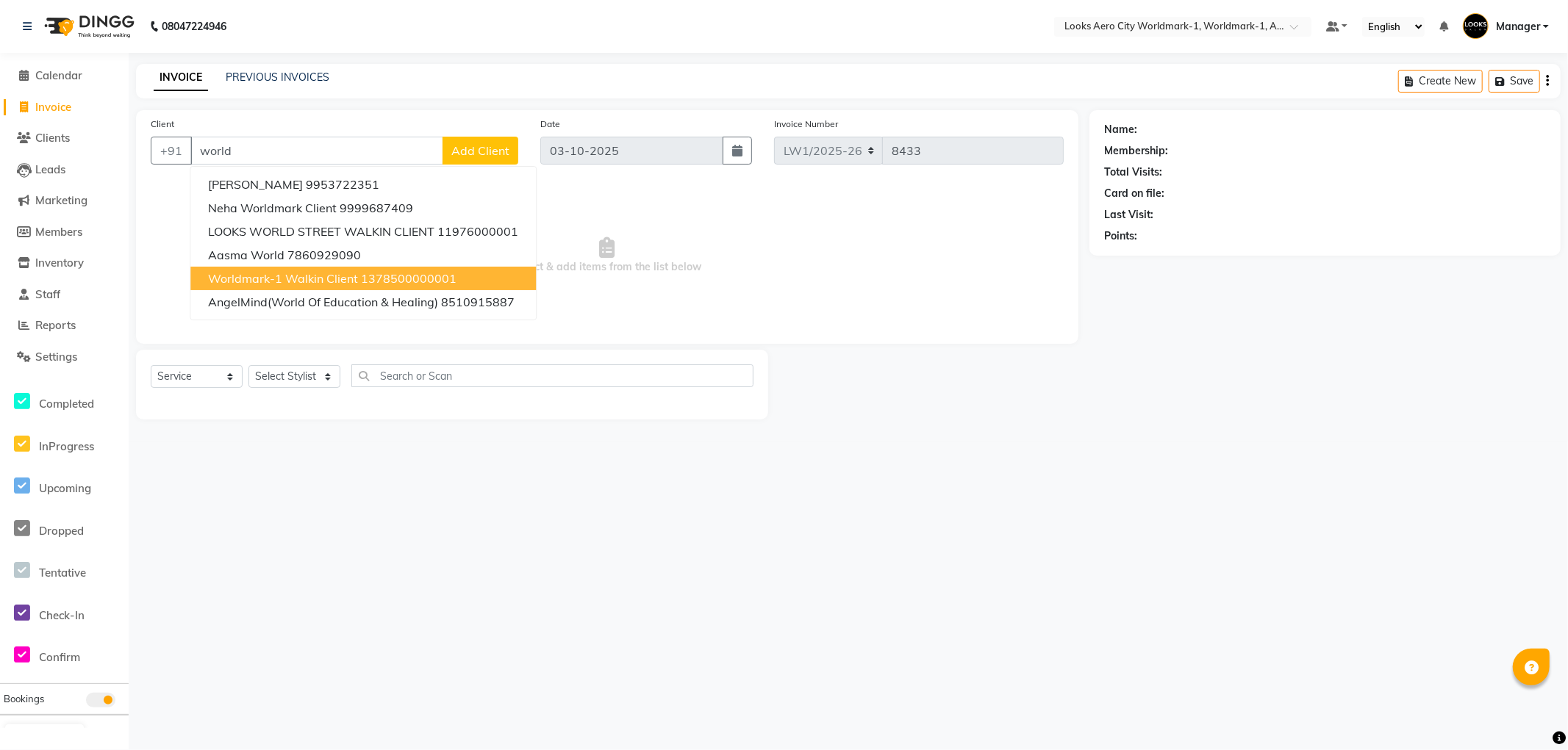
click at [262, 280] on span "Worldmark-1 Walkin Client" at bounding box center [283, 278] width 150 height 15
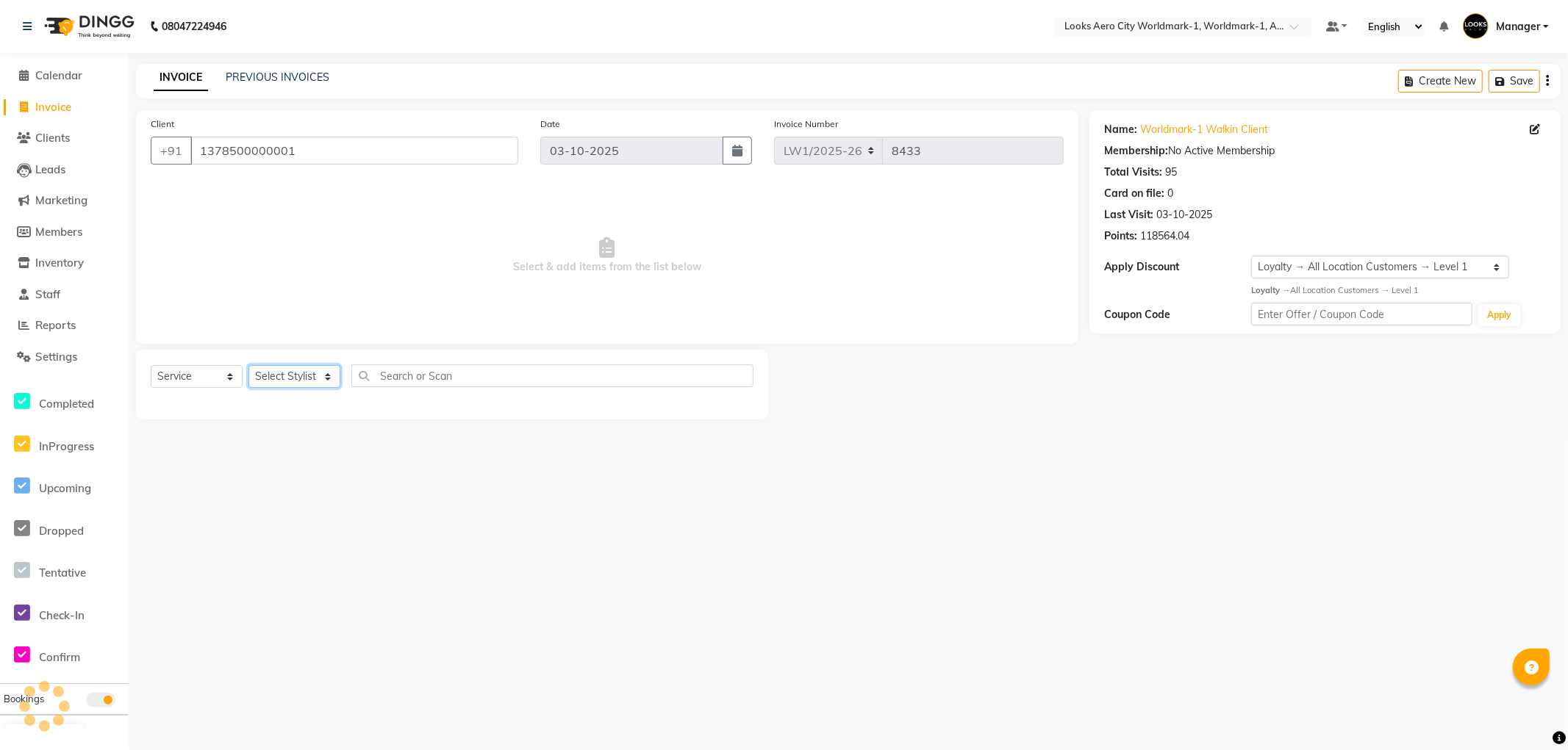
drag, startPoint x: 328, startPoint y: 379, endPoint x: 326, endPoint y: 366, distance: 13.2
click at [328, 379] on select "Select Stylist [PERSON_NAME] [PERSON_NAME] [PERSON_NAME] [PERSON_NAME] Counter_…" at bounding box center [294, 377] width 92 height 23
click at [248, 366] on select "Select Stylist [PERSON_NAME] [PERSON_NAME] [PERSON_NAME] [PERSON_NAME] Counter_…" at bounding box center [294, 377] width 92 height 23
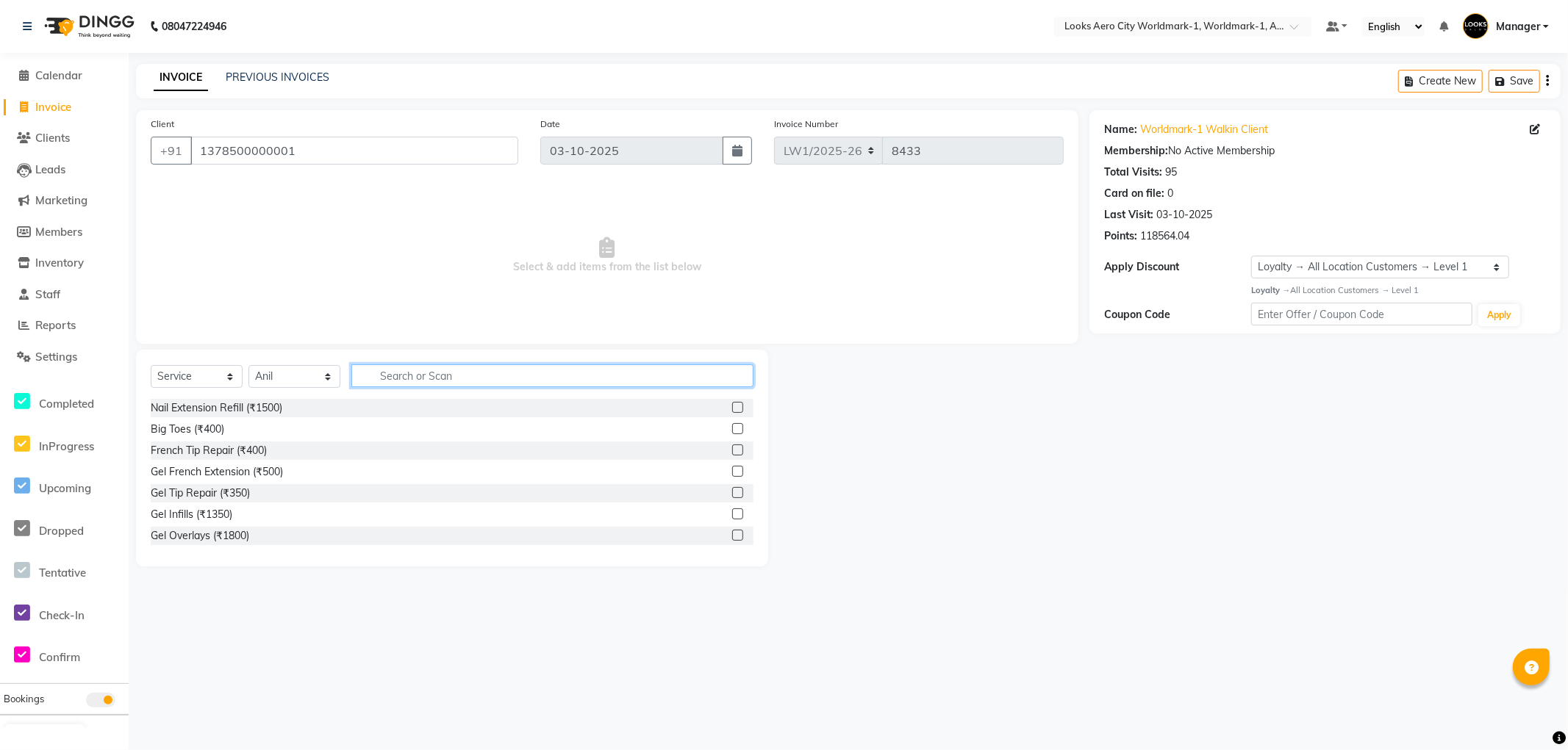
click at [408, 378] on input "text" at bounding box center [552, 376] width 402 height 23
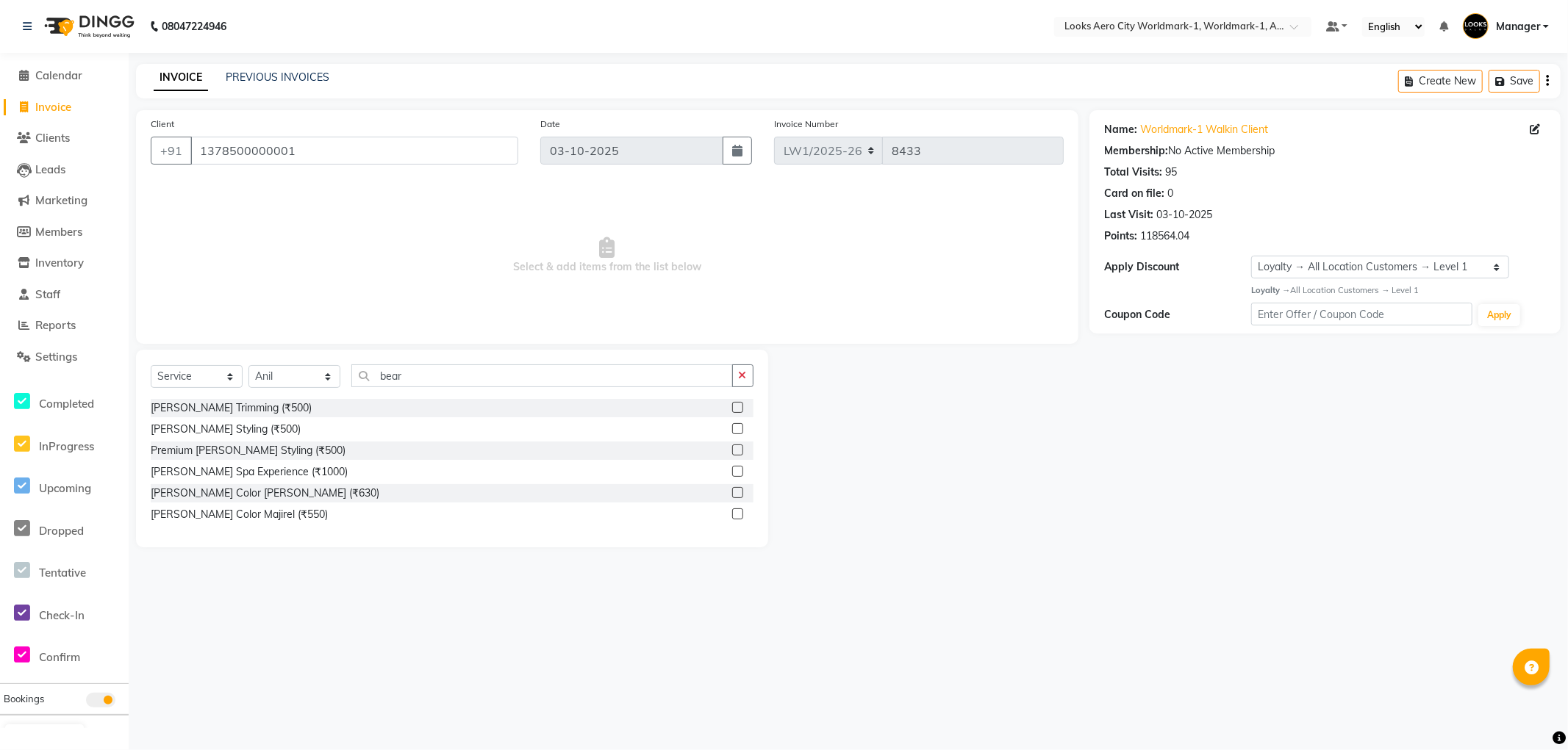
click at [733, 402] on label at bounding box center [738, 407] width 11 height 11
click at [733, 403] on input "checkbox" at bounding box center [737, 408] width 9 height 9
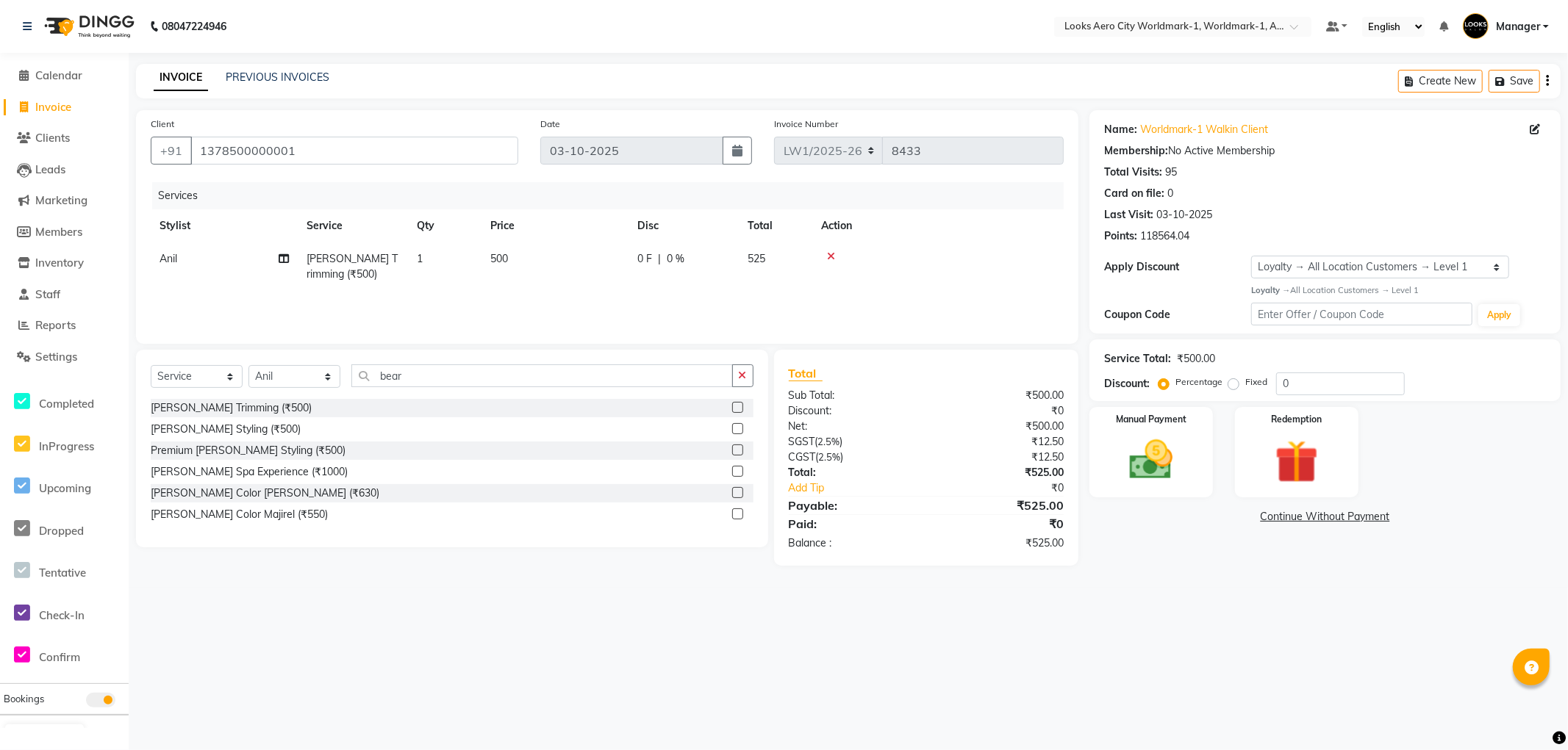
click at [525, 267] on td "500" at bounding box center [554, 266] width 147 height 48
click at [629, 269] on input "500" at bounding box center [624, 262] width 130 height 23
click at [1181, 446] on img at bounding box center [1151, 460] width 74 height 52
click at [1208, 522] on span "UPI" at bounding box center [1208, 518] width 23 height 17
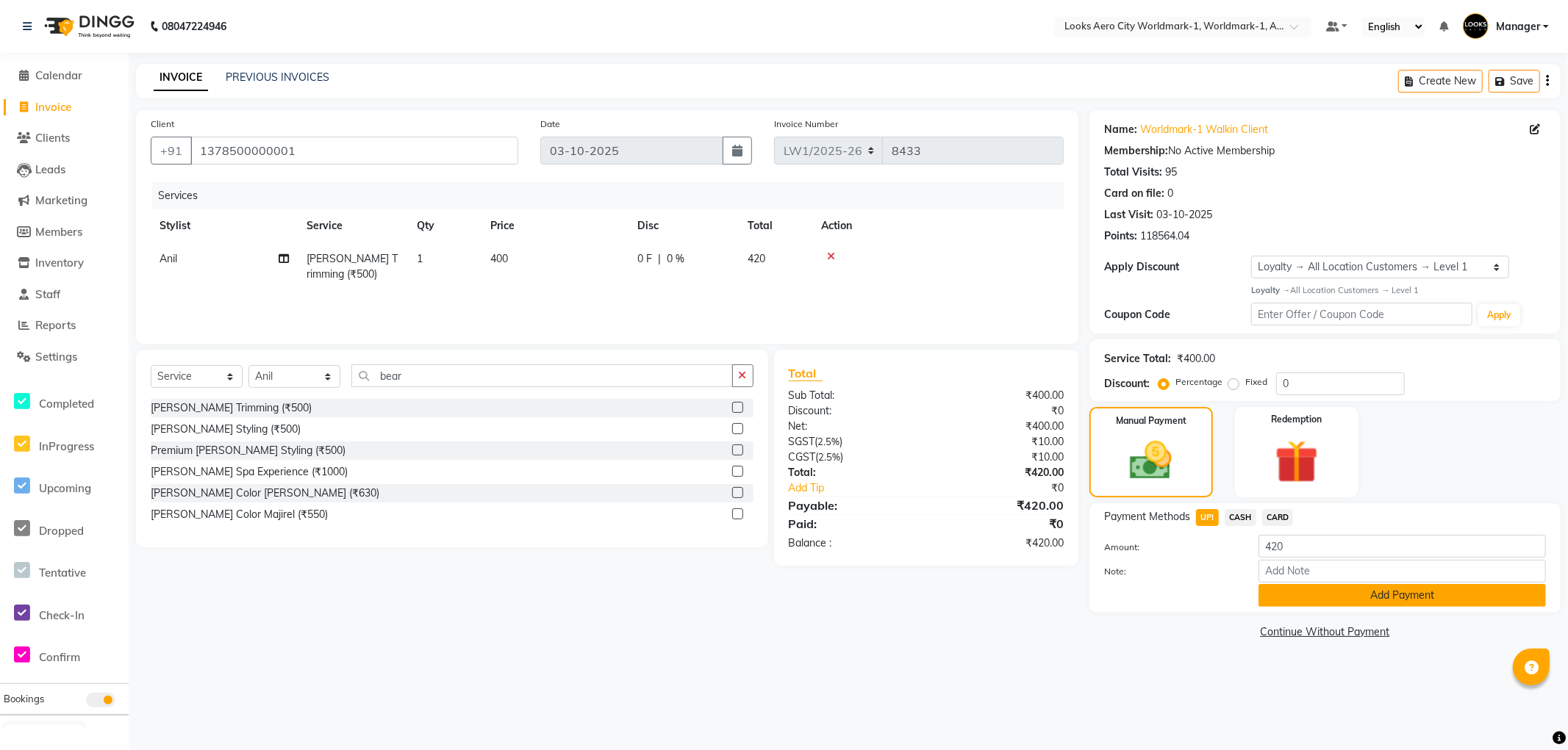
click at [1337, 603] on button "Add Payment" at bounding box center [1402, 596] width 287 height 23
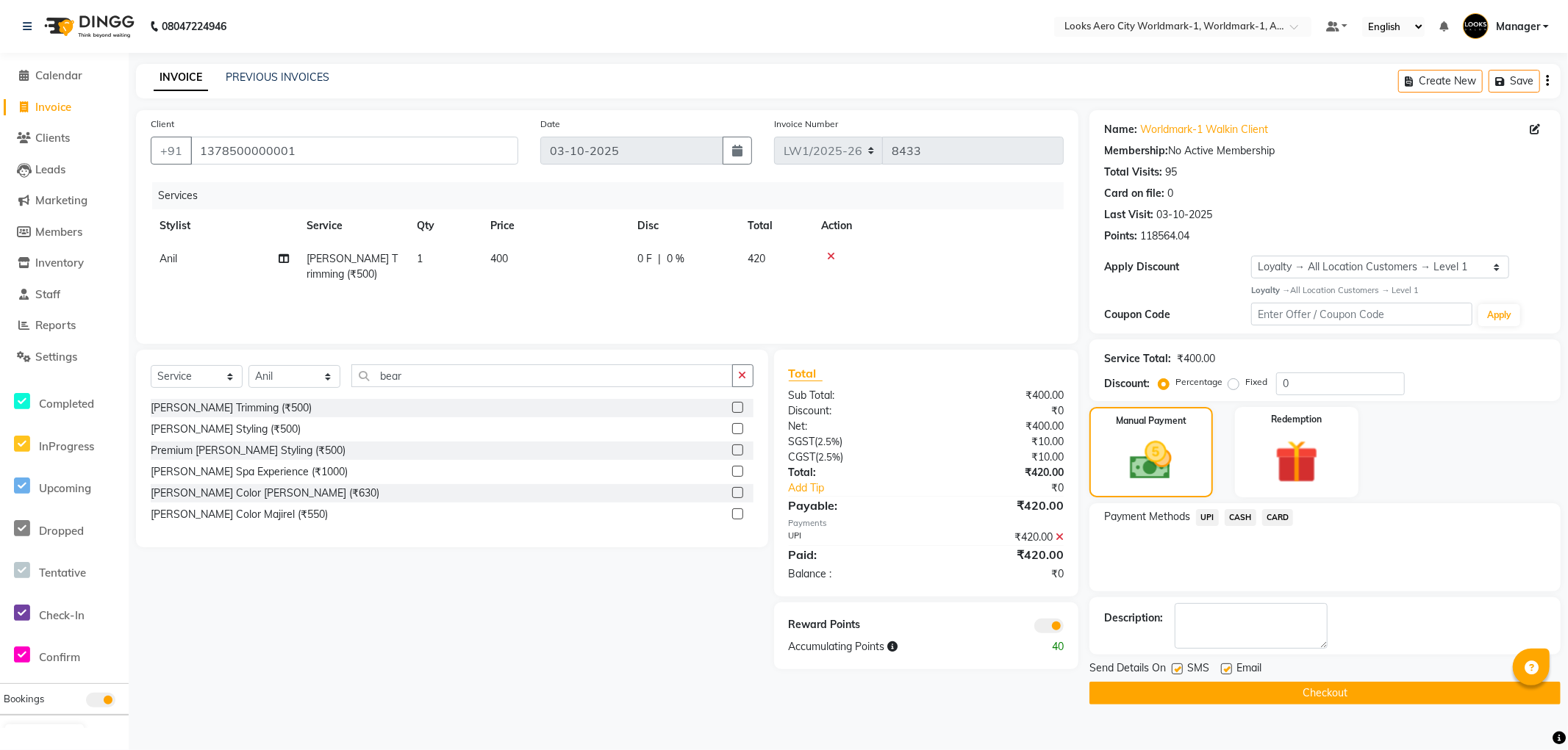
click at [1040, 625] on span at bounding box center [1049, 626] width 29 height 15
click at [1064, 629] on input "checkbox" at bounding box center [1064, 629] width 0 height 0
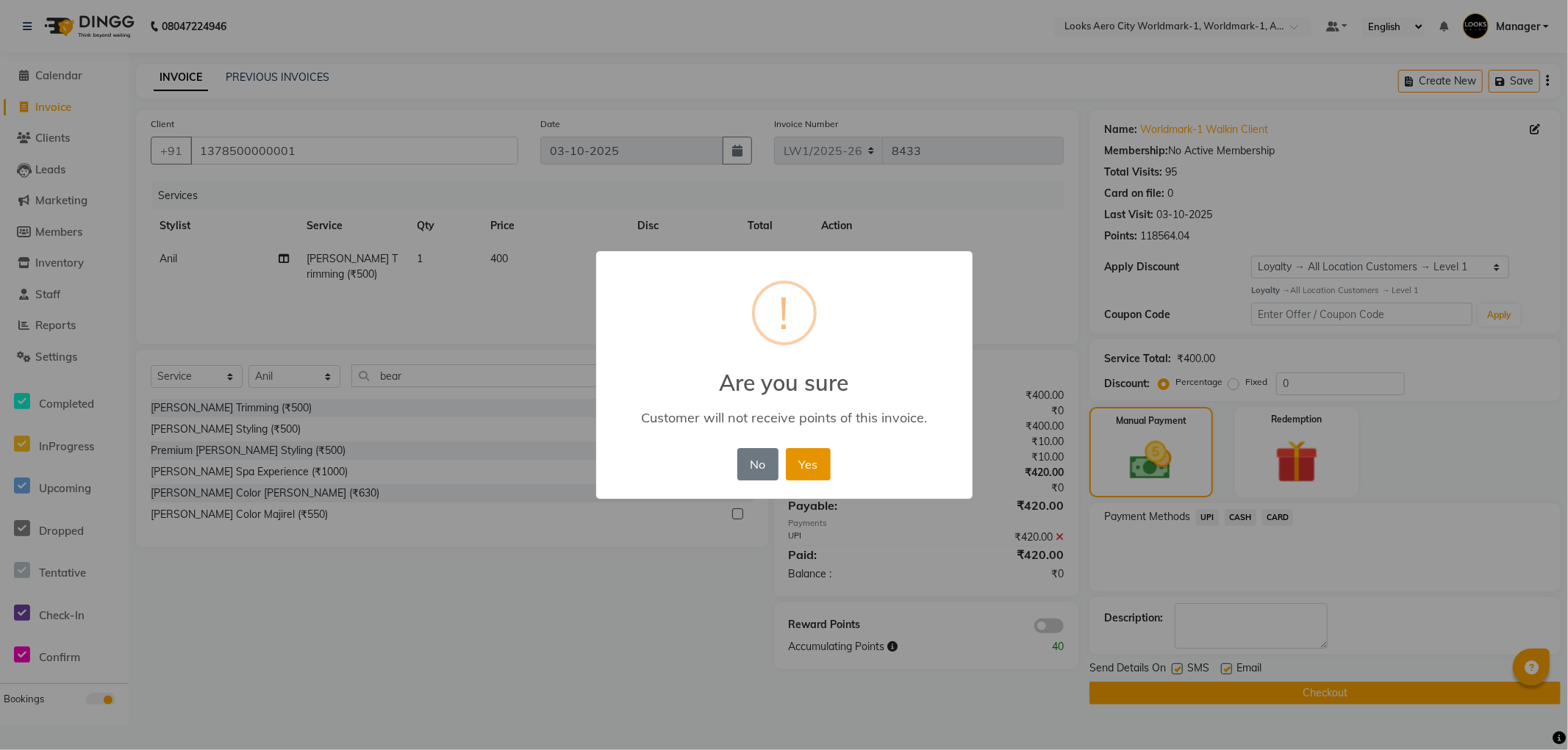
click at [802, 468] on button "Yes" at bounding box center [808, 464] width 45 height 32
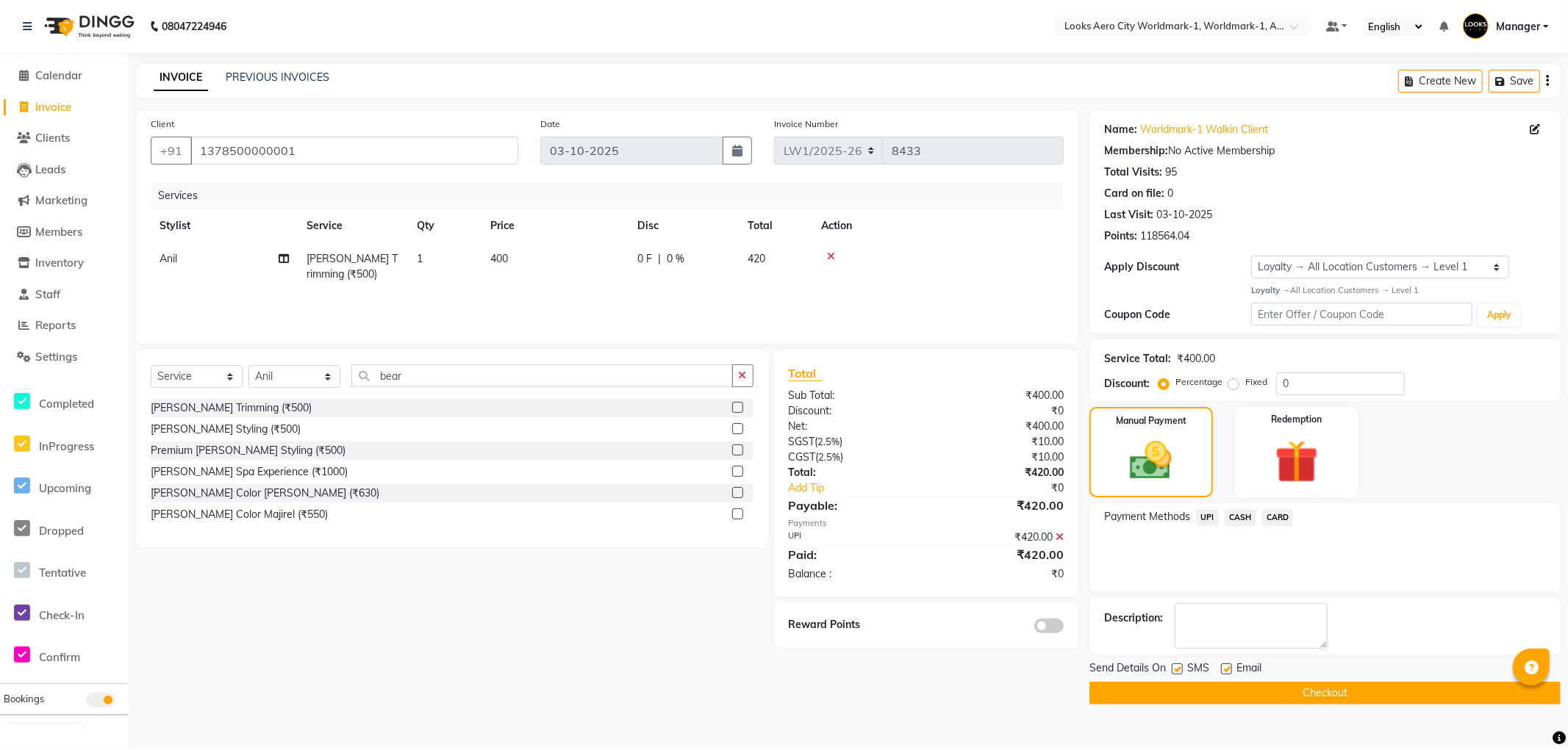
click at [1153, 699] on button "Checkout" at bounding box center [1325, 693] width 471 height 23
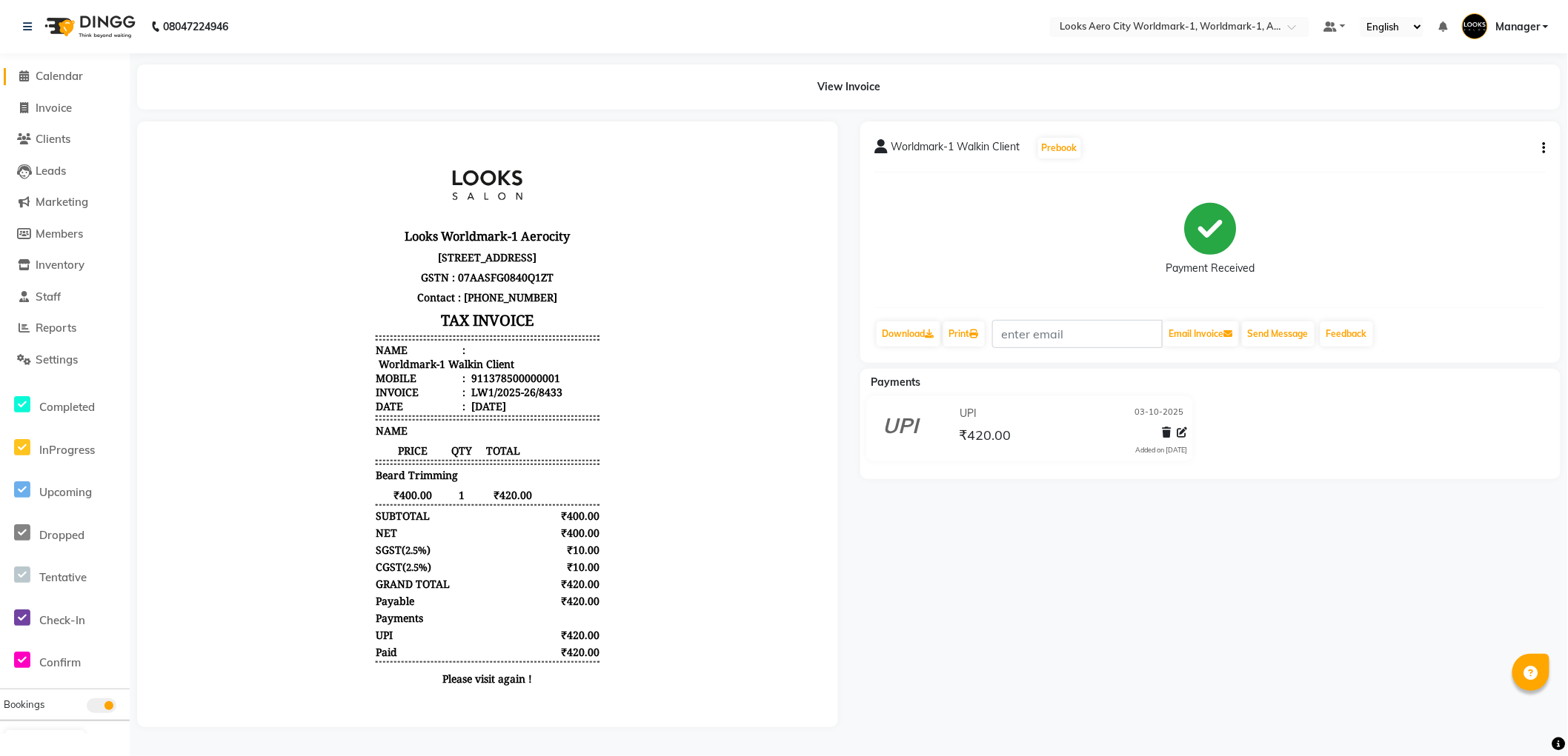
click at [70, 74] on span "Calendar" at bounding box center [59, 75] width 48 height 14
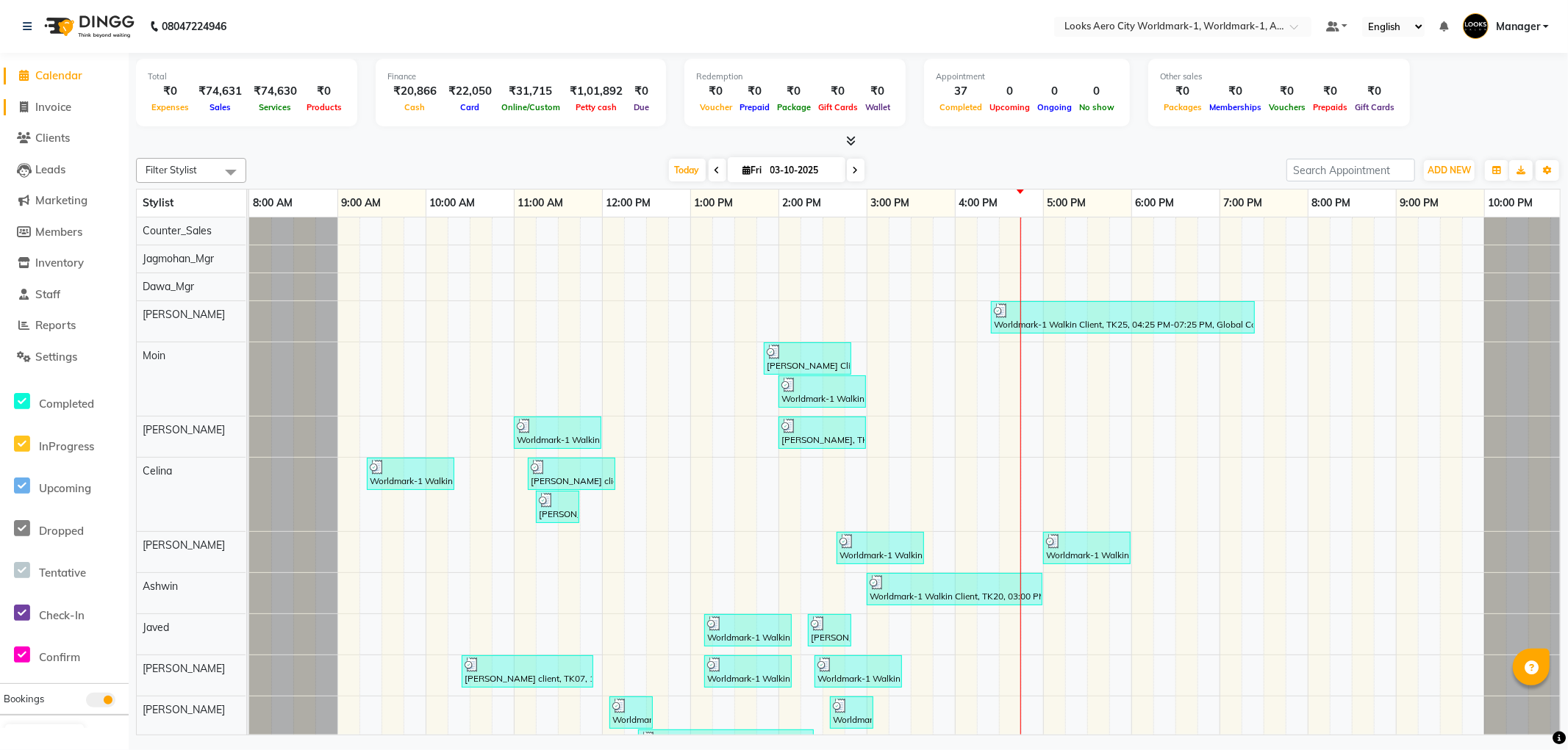
click at [46, 110] on span "Invoice" at bounding box center [53, 107] width 36 height 14
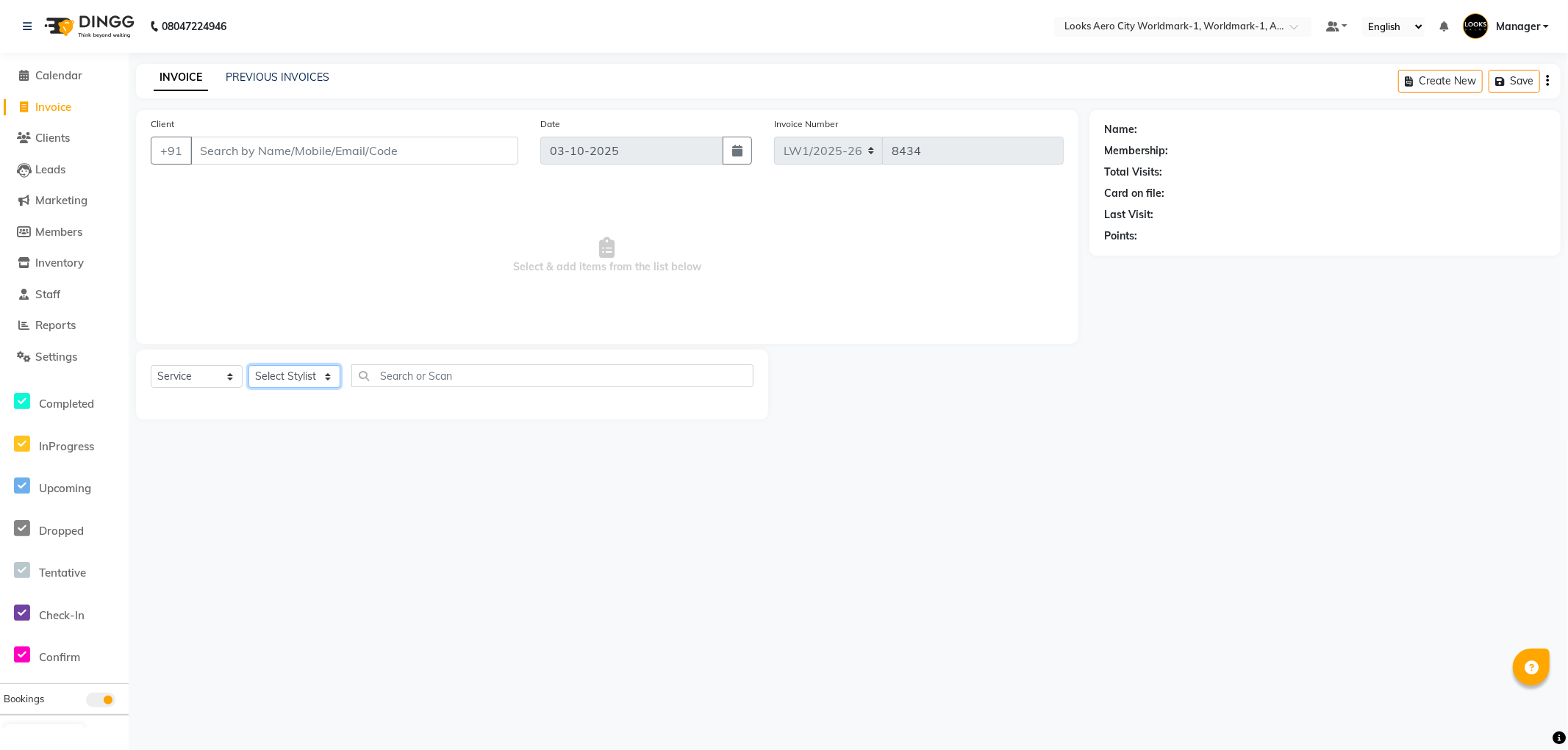
click at [331, 377] on select "Select Stylist [PERSON_NAME] [PERSON_NAME] [PERSON_NAME] [PERSON_NAME] Counter_…" at bounding box center [294, 377] width 92 height 23
click at [248, 366] on select "Select Stylist [PERSON_NAME] [PERSON_NAME] [PERSON_NAME] [PERSON_NAME] Counter_…" at bounding box center [294, 377] width 92 height 23
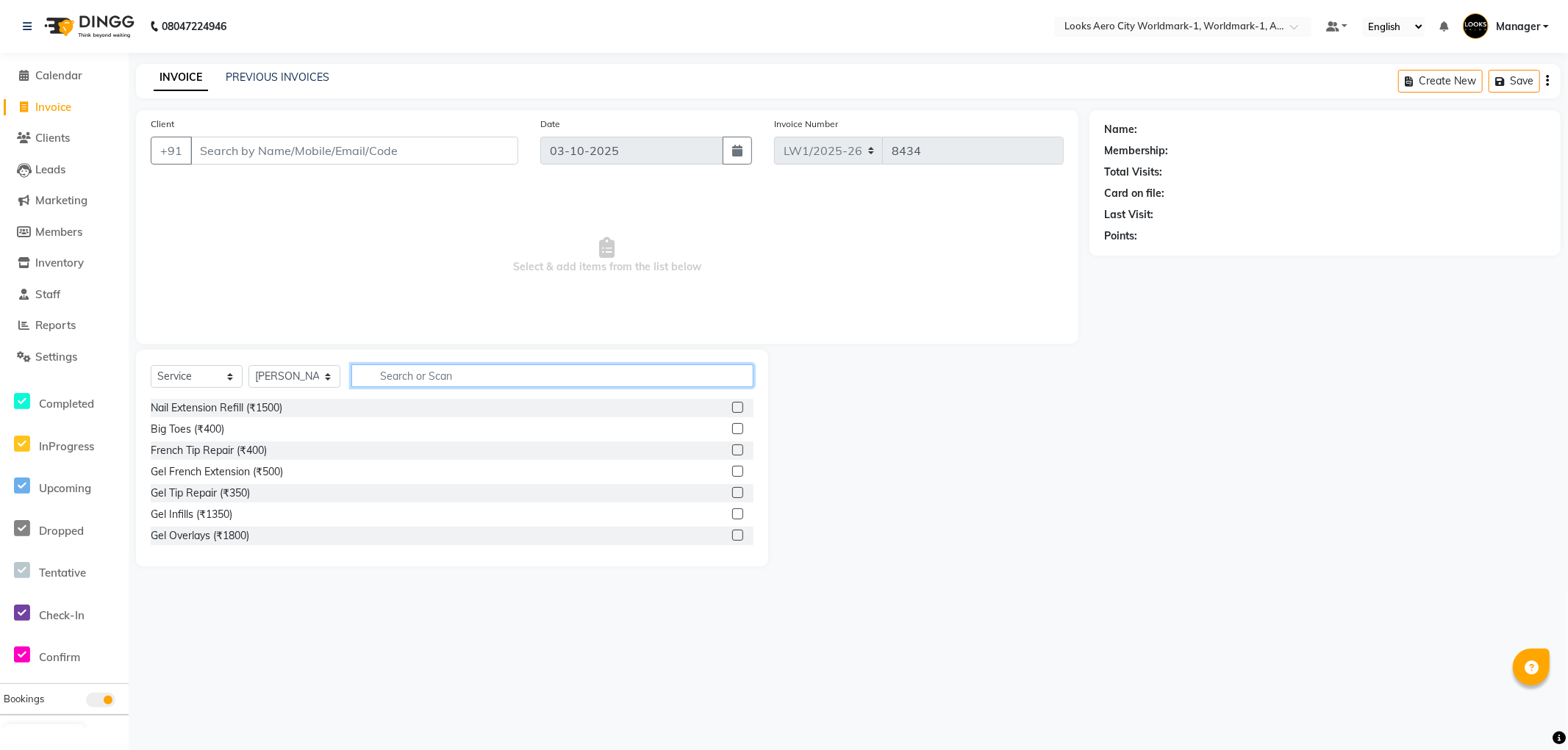
click at [431, 383] on input "text" at bounding box center [552, 376] width 402 height 23
click at [277, 163] on input "Client" at bounding box center [354, 150] width 328 height 27
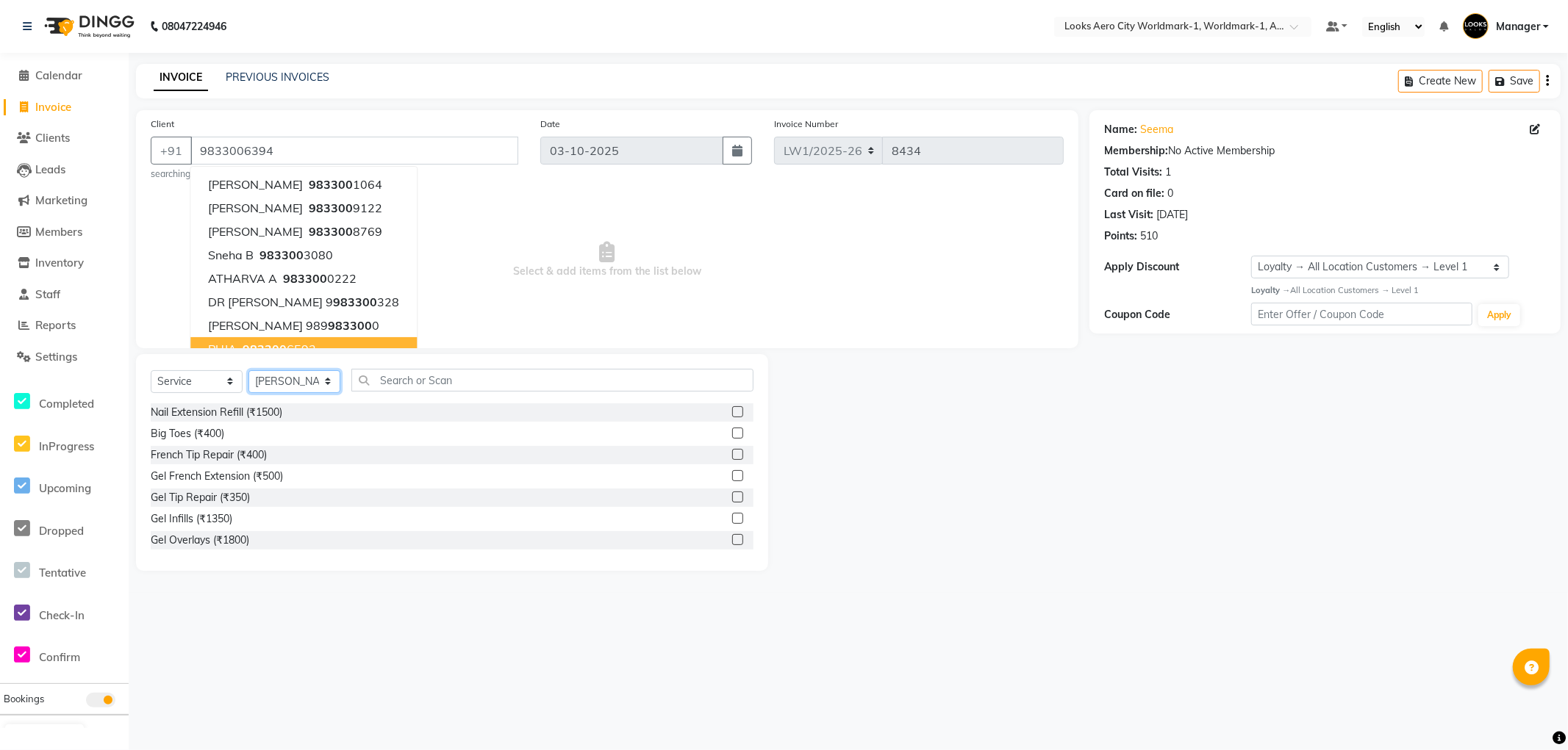
click at [327, 379] on select "Select Stylist [PERSON_NAME] [PERSON_NAME] [PERSON_NAME] [PERSON_NAME] Counter_…" at bounding box center [294, 382] width 92 height 23
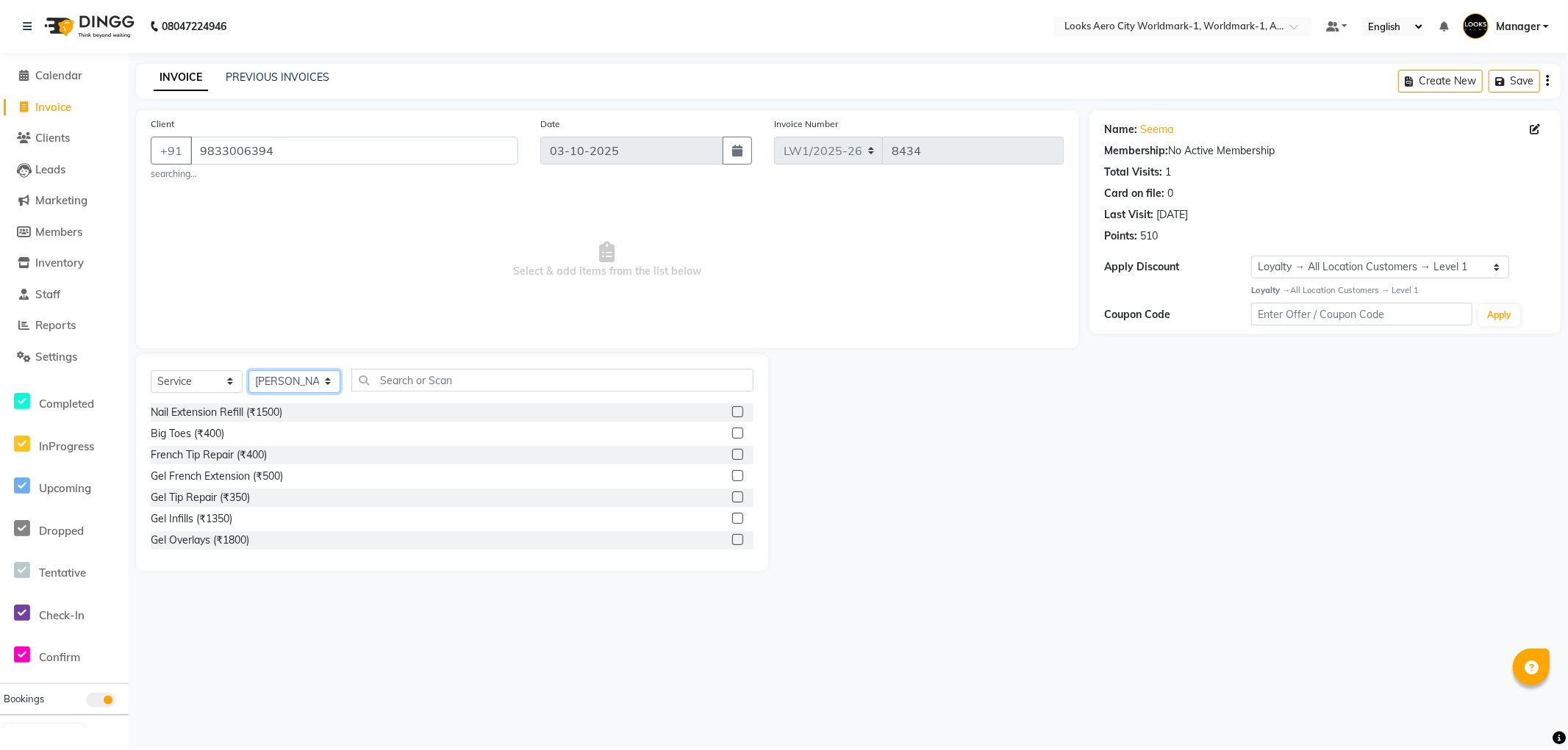
click at [248, 370] on select "Select Stylist [PERSON_NAME] [PERSON_NAME] [PERSON_NAME] [PERSON_NAME] Counter_…" at bounding box center [294, 382] width 92 height 23
click at [408, 383] on input "text" at bounding box center [552, 381] width 402 height 23
drag, startPoint x: 724, startPoint y: 540, endPoint x: 733, endPoint y: 547, distance: 11.4
click at [732, 543] on label at bounding box center [738, 540] width 11 height 11
click at [732, 543] on input "checkbox" at bounding box center [737, 541] width 9 height 9
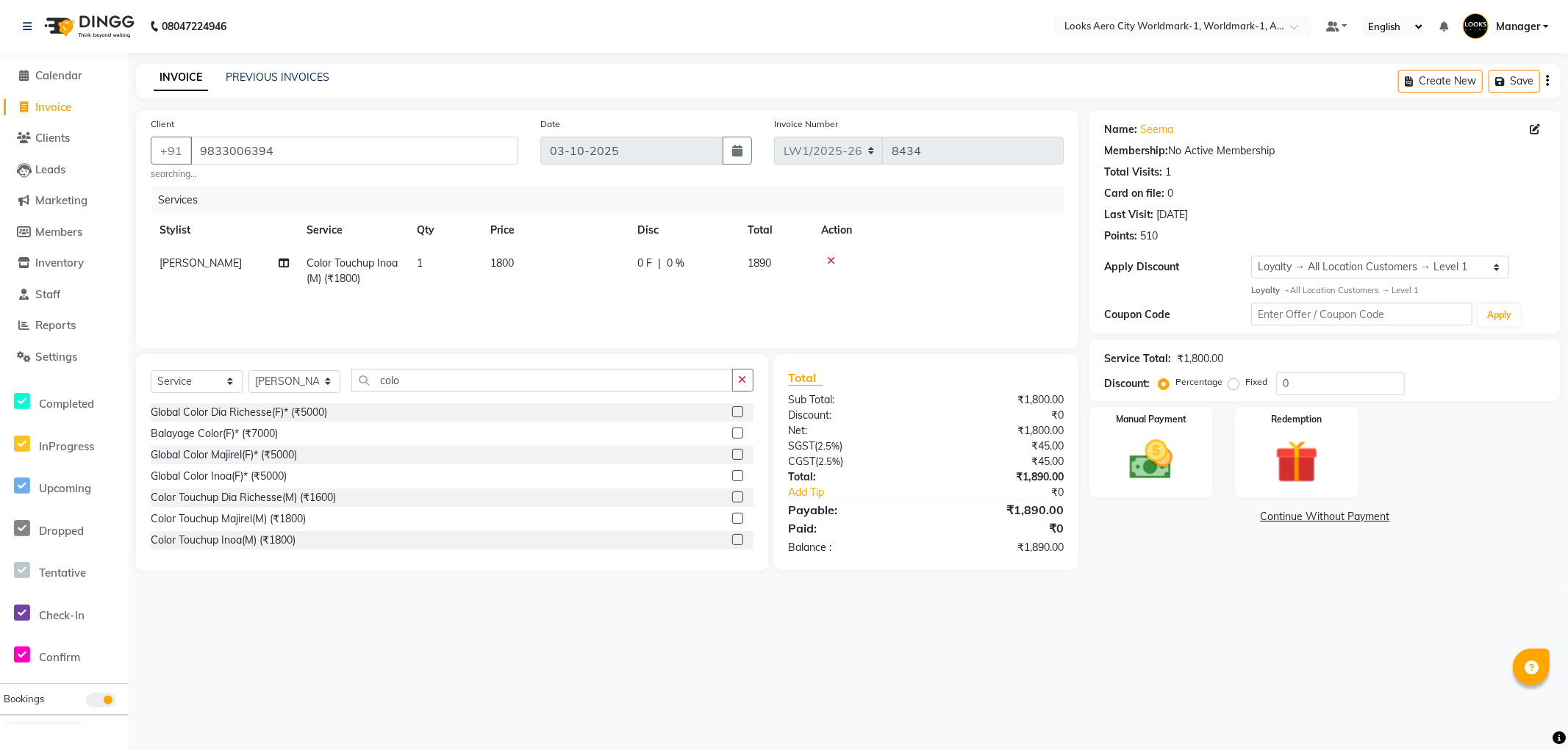
click at [586, 261] on td "1800" at bounding box center [554, 271] width 147 height 48
click at [594, 260] on input "1800" at bounding box center [624, 267] width 130 height 23
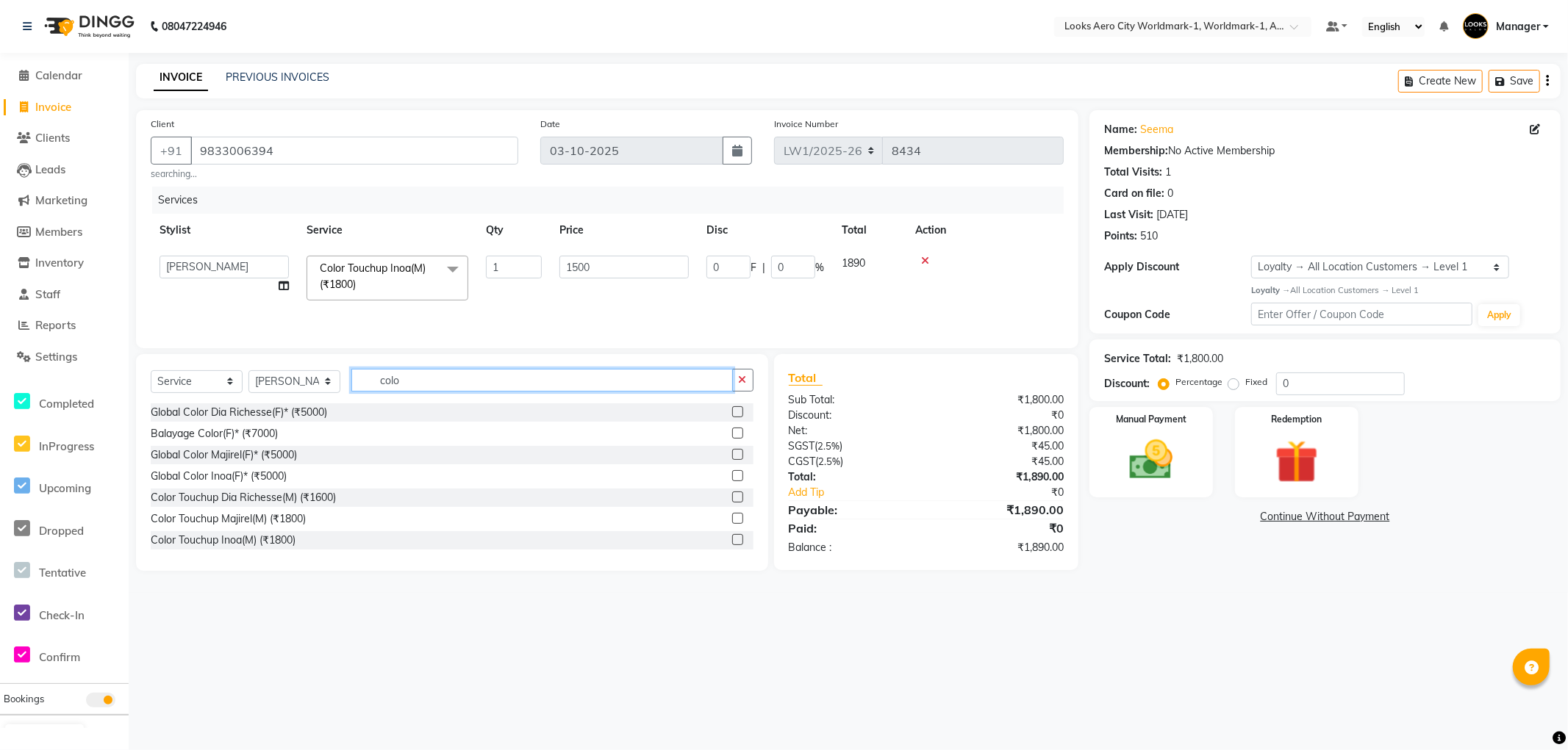
click at [406, 380] on input "colo" at bounding box center [542, 381] width 382 height 23
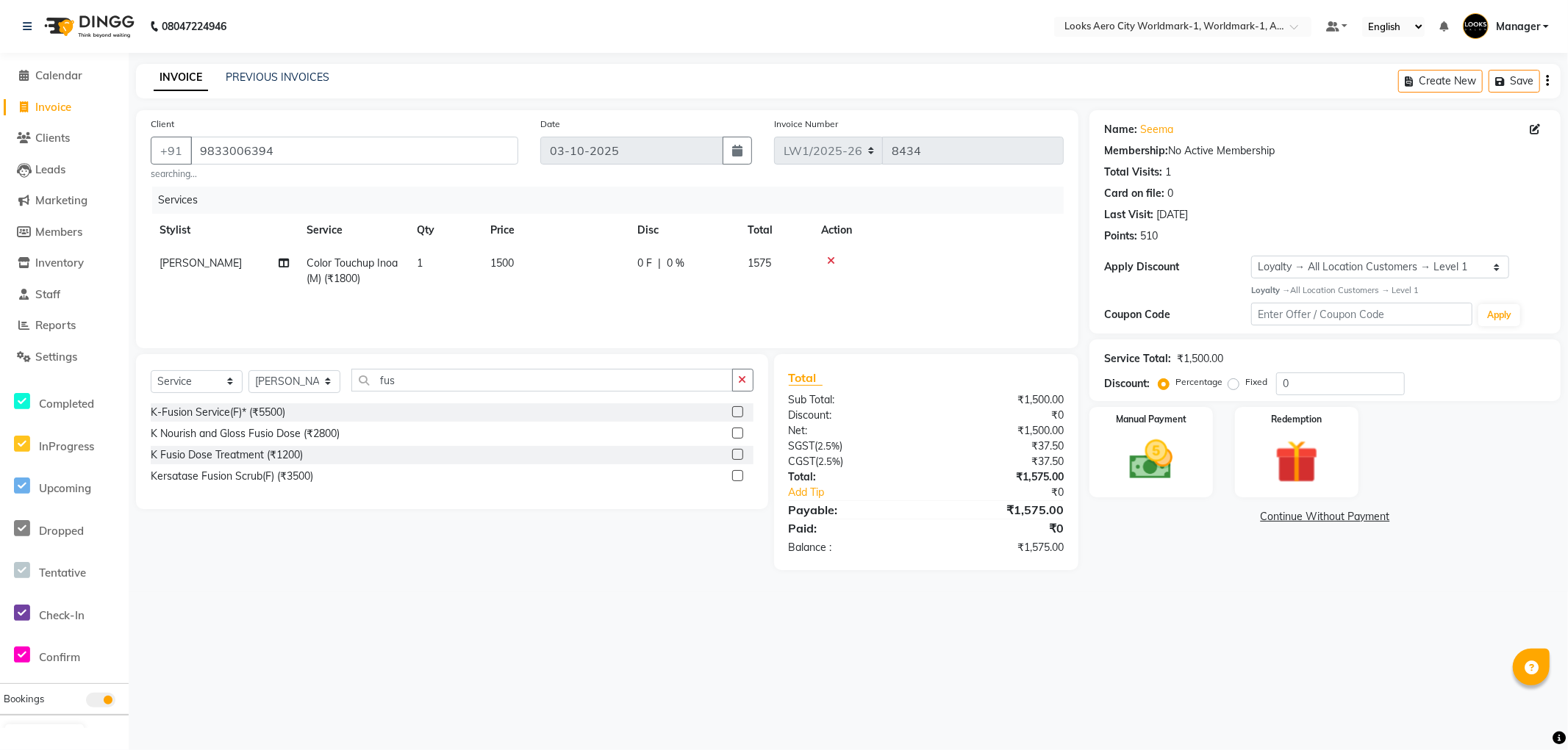
click at [737, 456] on label at bounding box center [738, 455] width 11 height 11
click at [737, 456] on input "checkbox" at bounding box center [737, 455] width 9 height 9
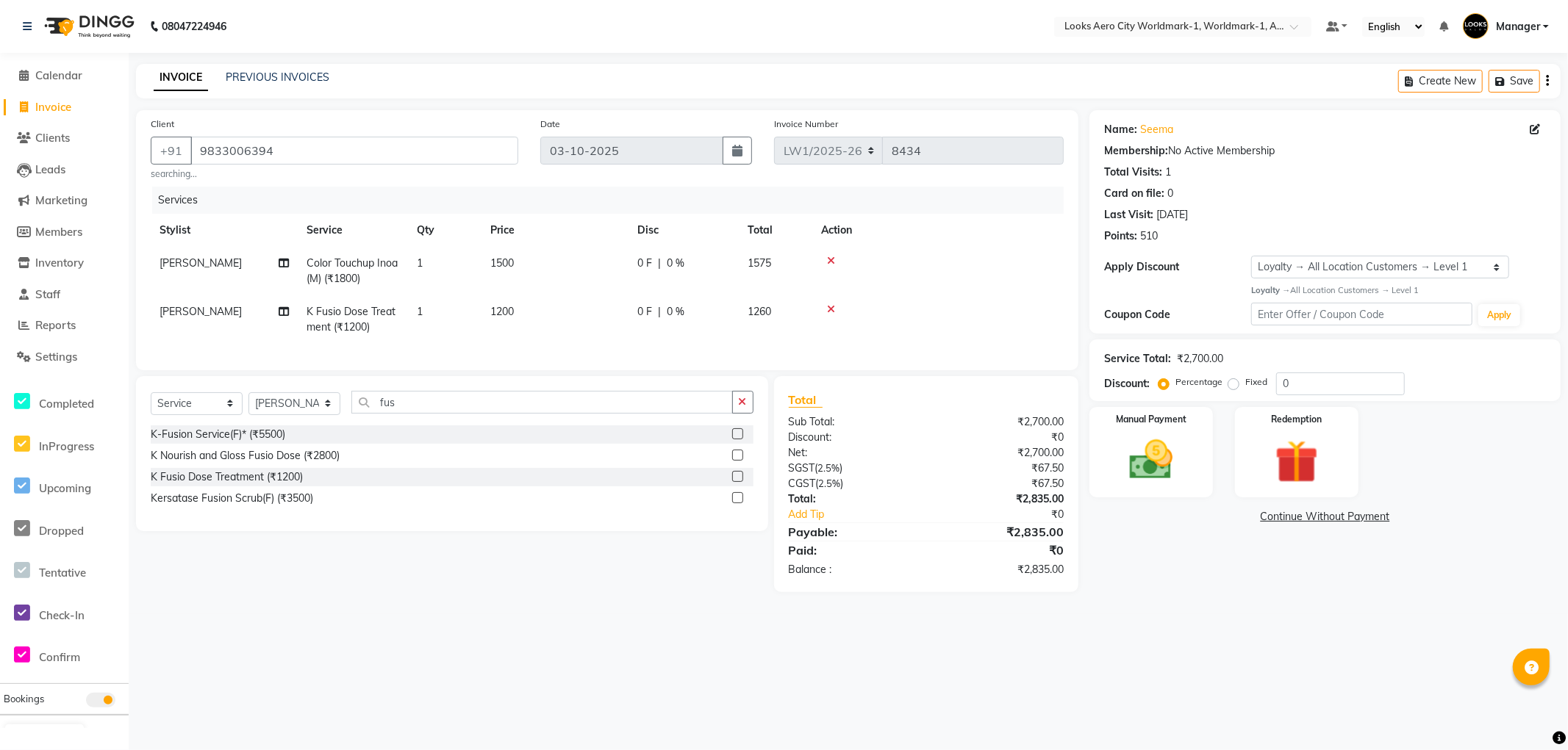
click at [554, 312] on td "1200" at bounding box center [554, 319] width 147 height 48
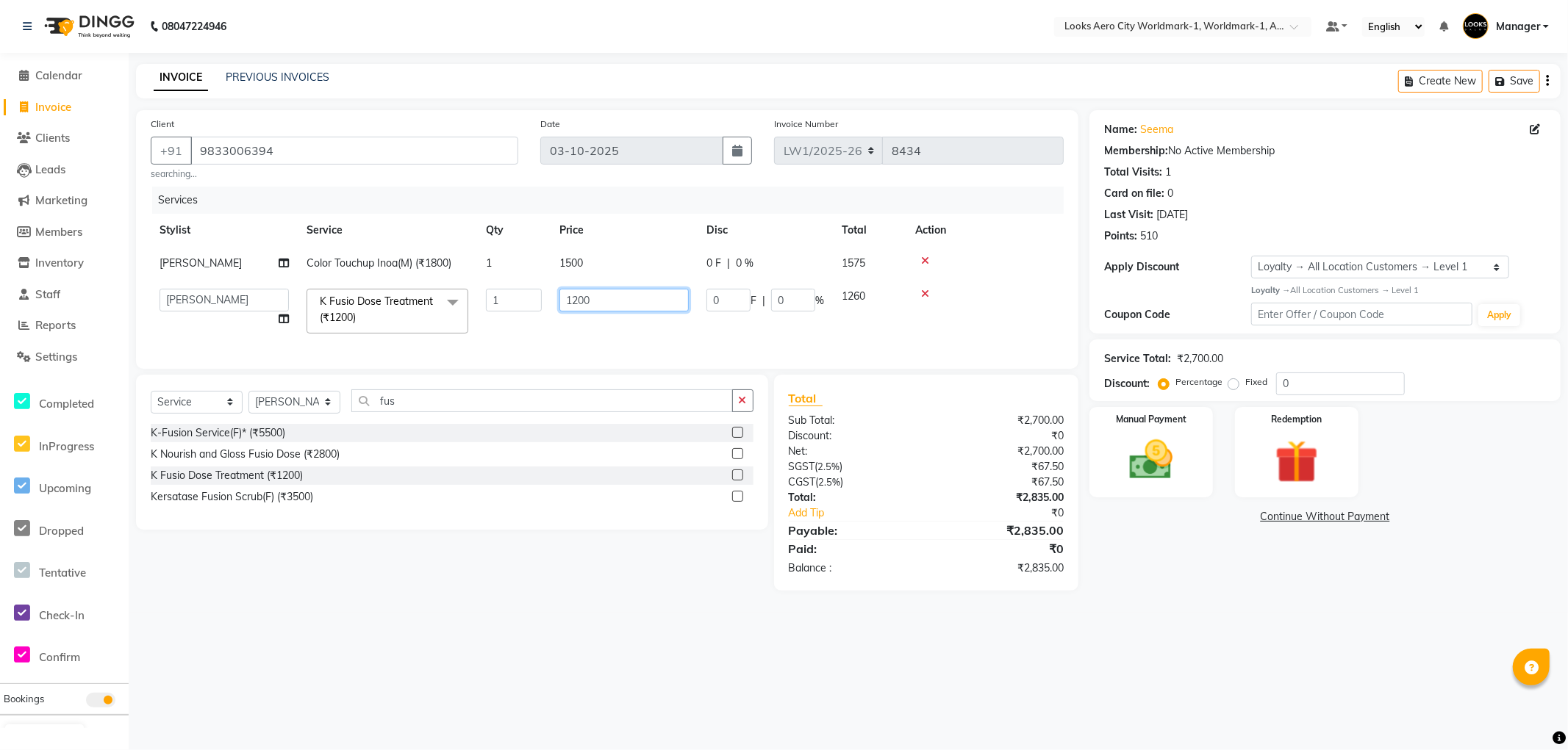
click at [597, 297] on input "1200" at bounding box center [624, 300] width 130 height 23
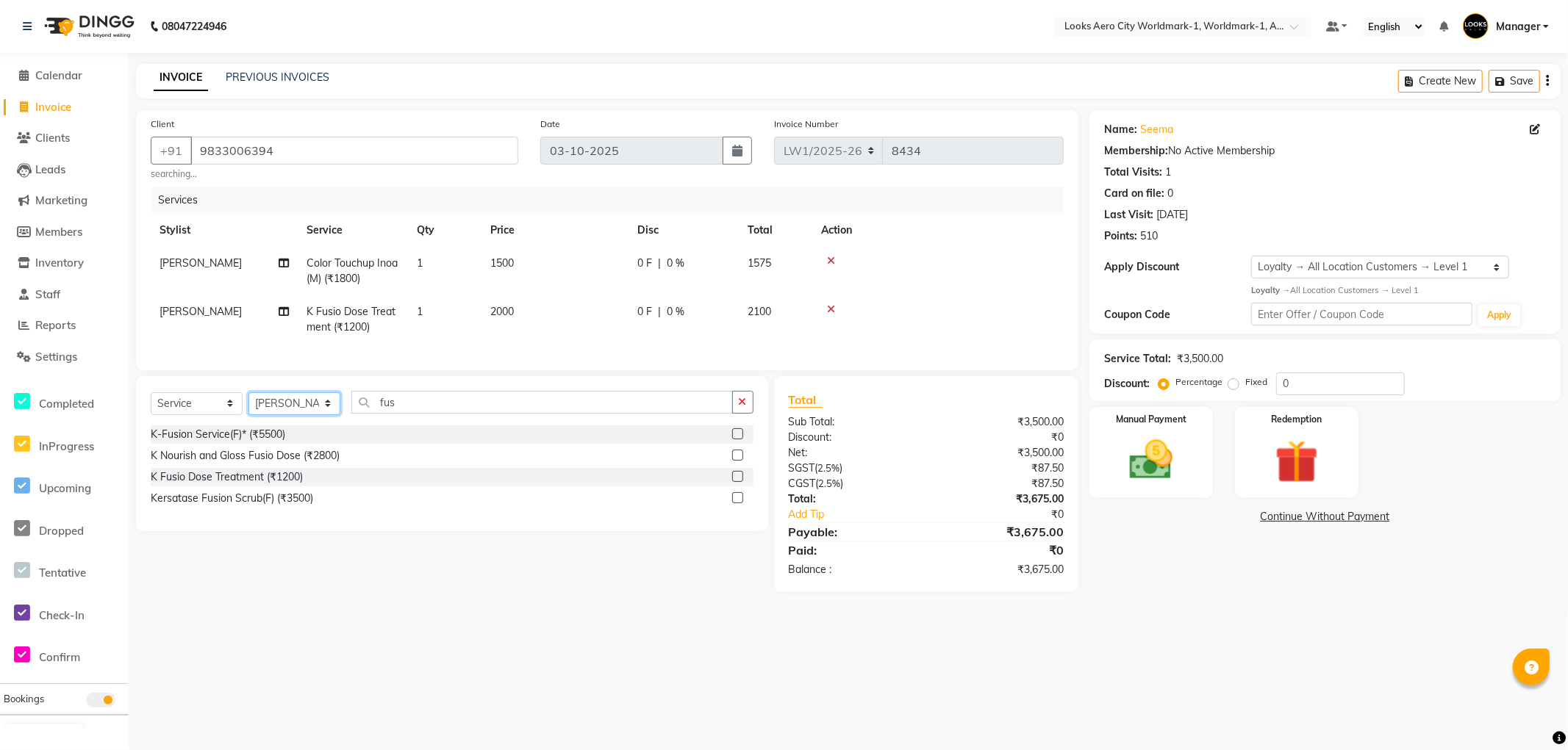
click at [323, 415] on select "Select Stylist [PERSON_NAME] [PERSON_NAME] [PERSON_NAME] [PERSON_NAME] Counter_…" at bounding box center [294, 403] width 92 height 23
click at [248, 405] on select "Select Stylist [PERSON_NAME] [PERSON_NAME] [PERSON_NAME] [PERSON_NAME] Counter_…" at bounding box center [294, 403] width 92 height 23
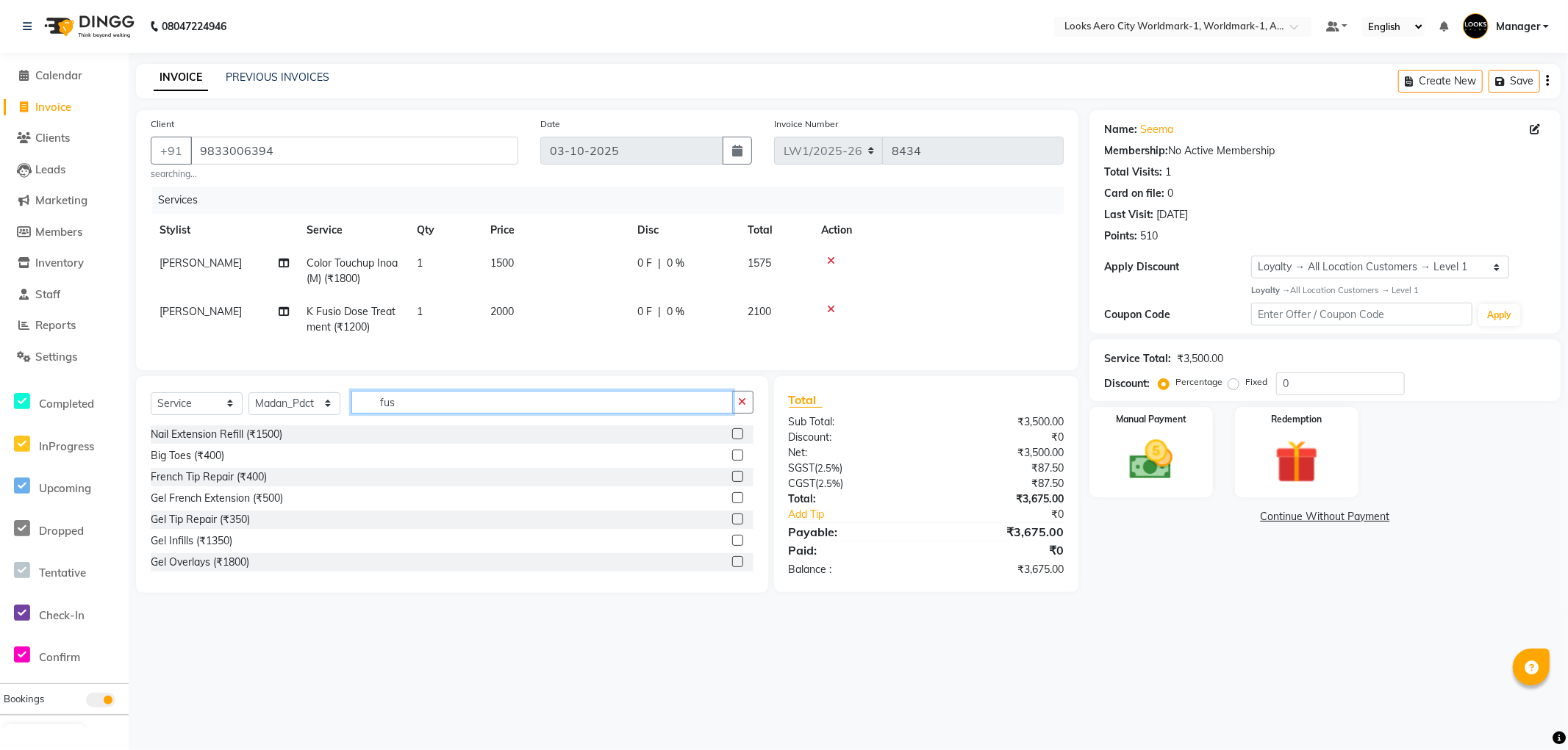
click at [429, 414] on input "fus" at bounding box center [542, 402] width 382 height 23
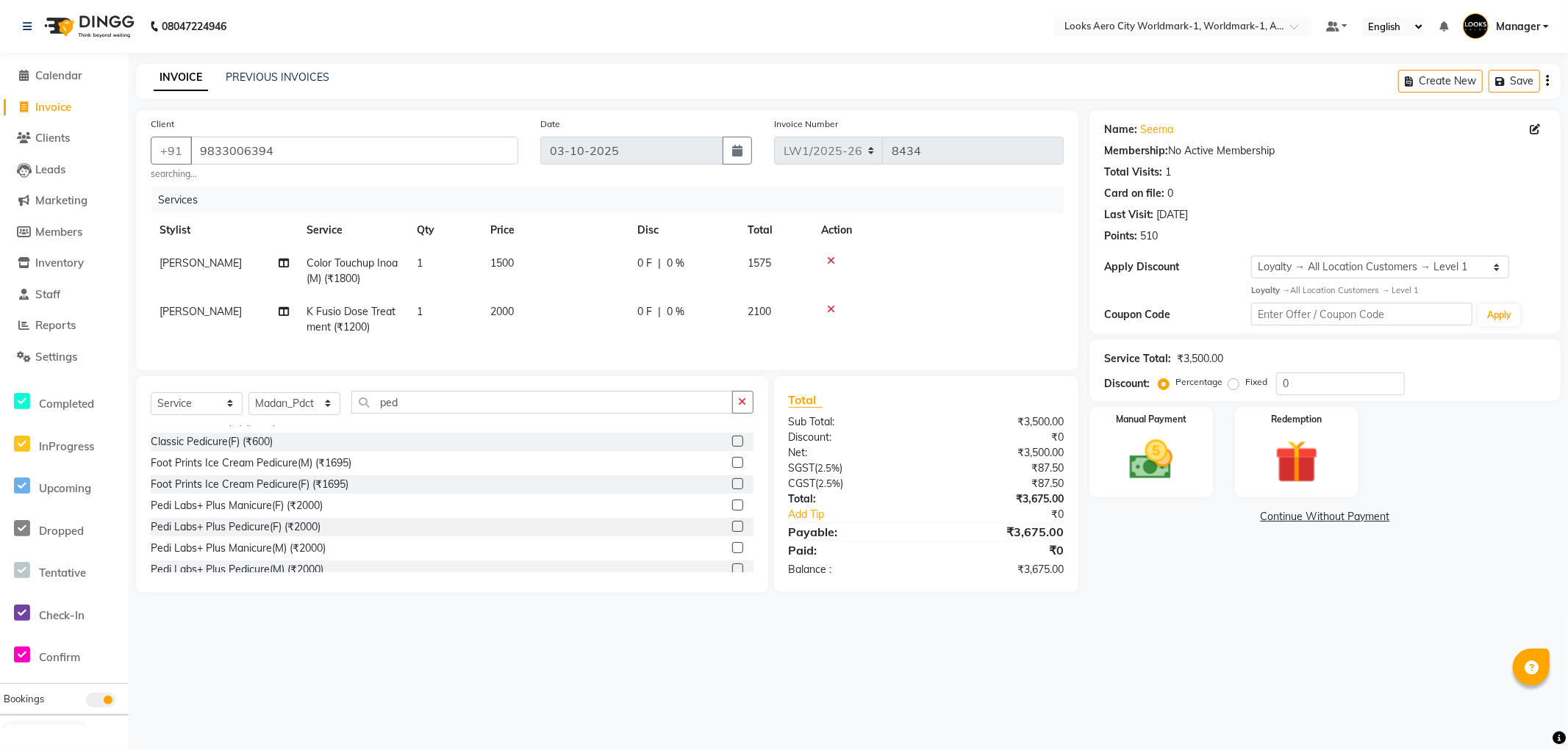
click at [732, 490] on label at bounding box center [738, 484] width 11 height 11
click at [732, 490] on input "checkbox" at bounding box center [737, 485] width 9 height 9
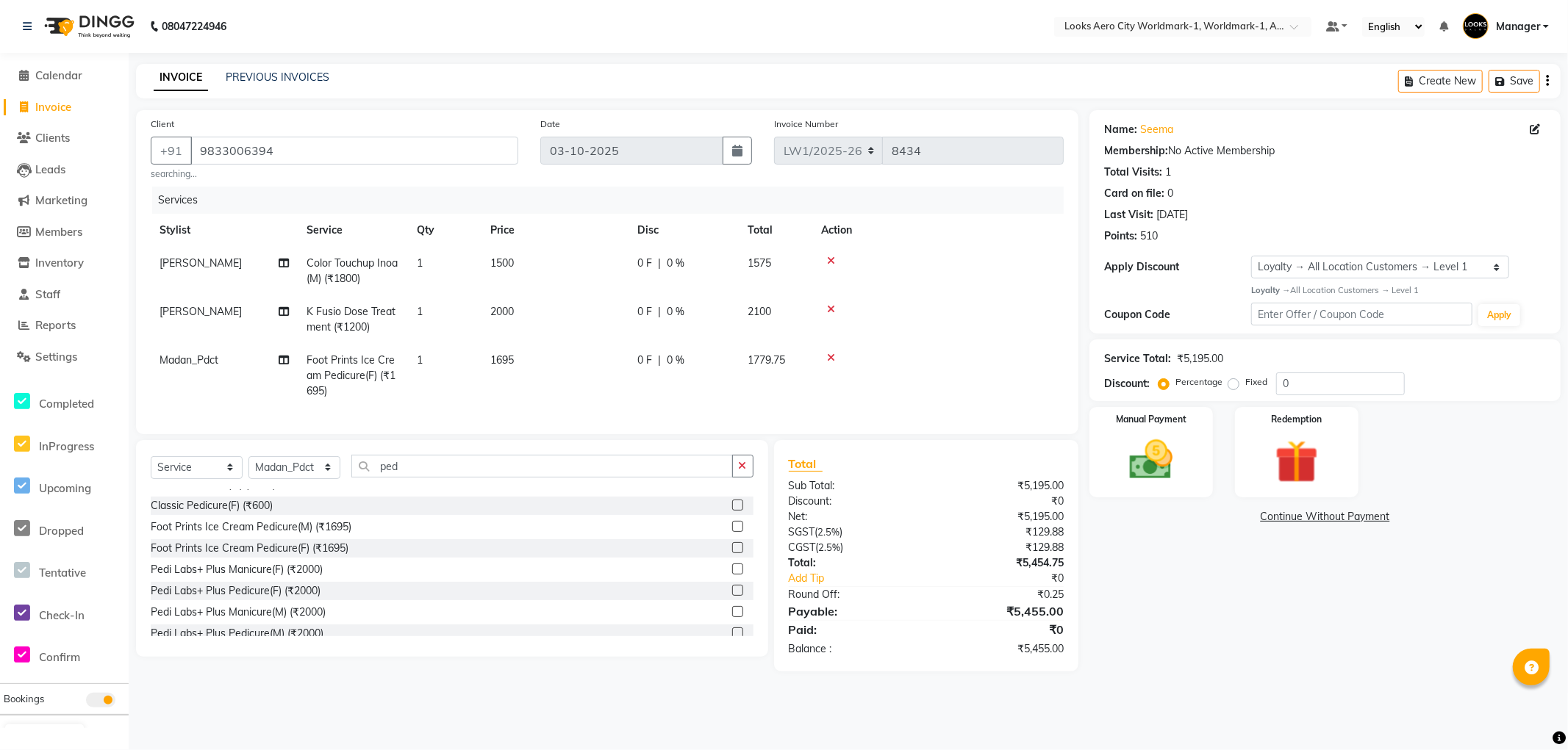
click at [547, 366] on td "1695" at bounding box center [554, 376] width 147 height 64
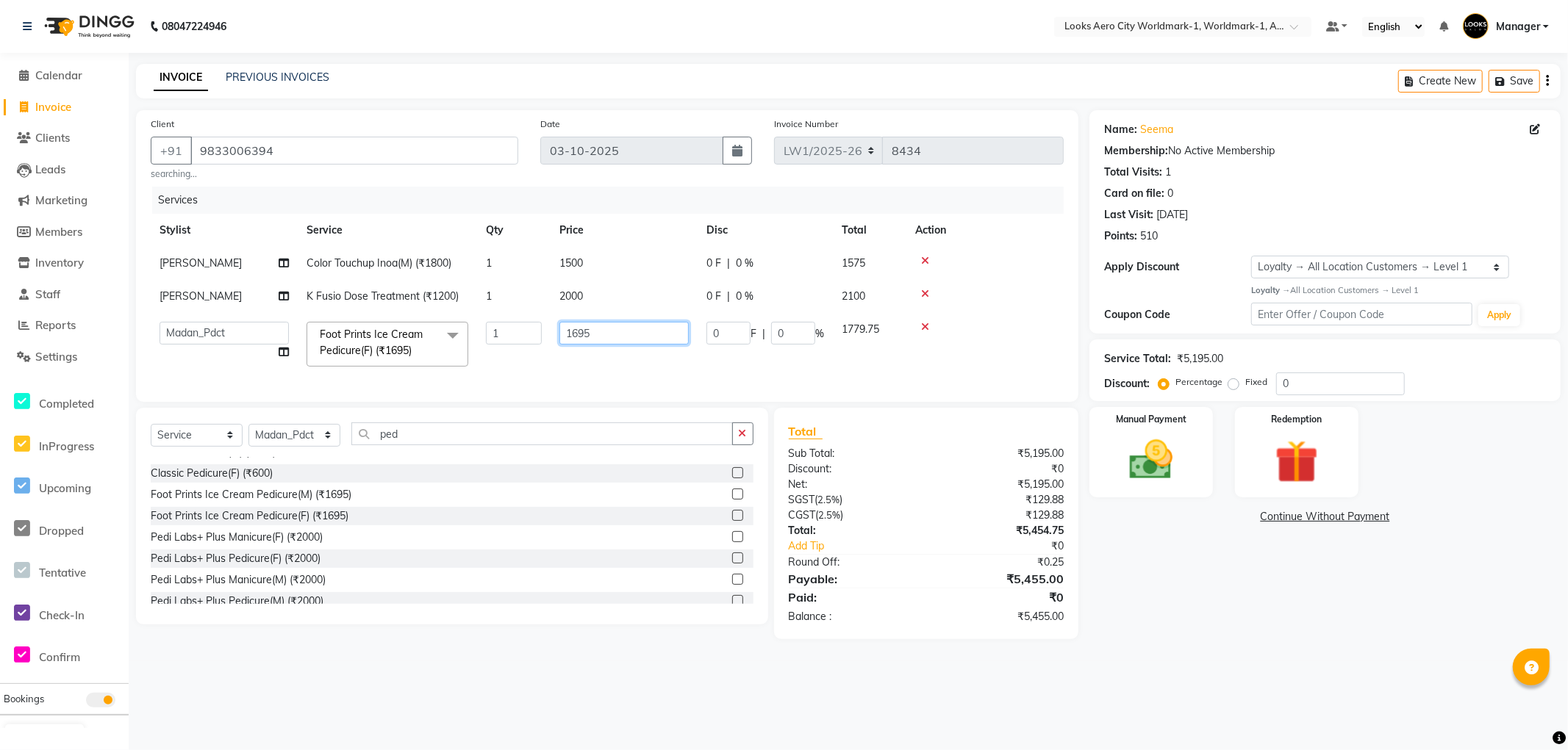
click at [596, 342] on input "1695" at bounding box center [624, 333] width 130 height 23
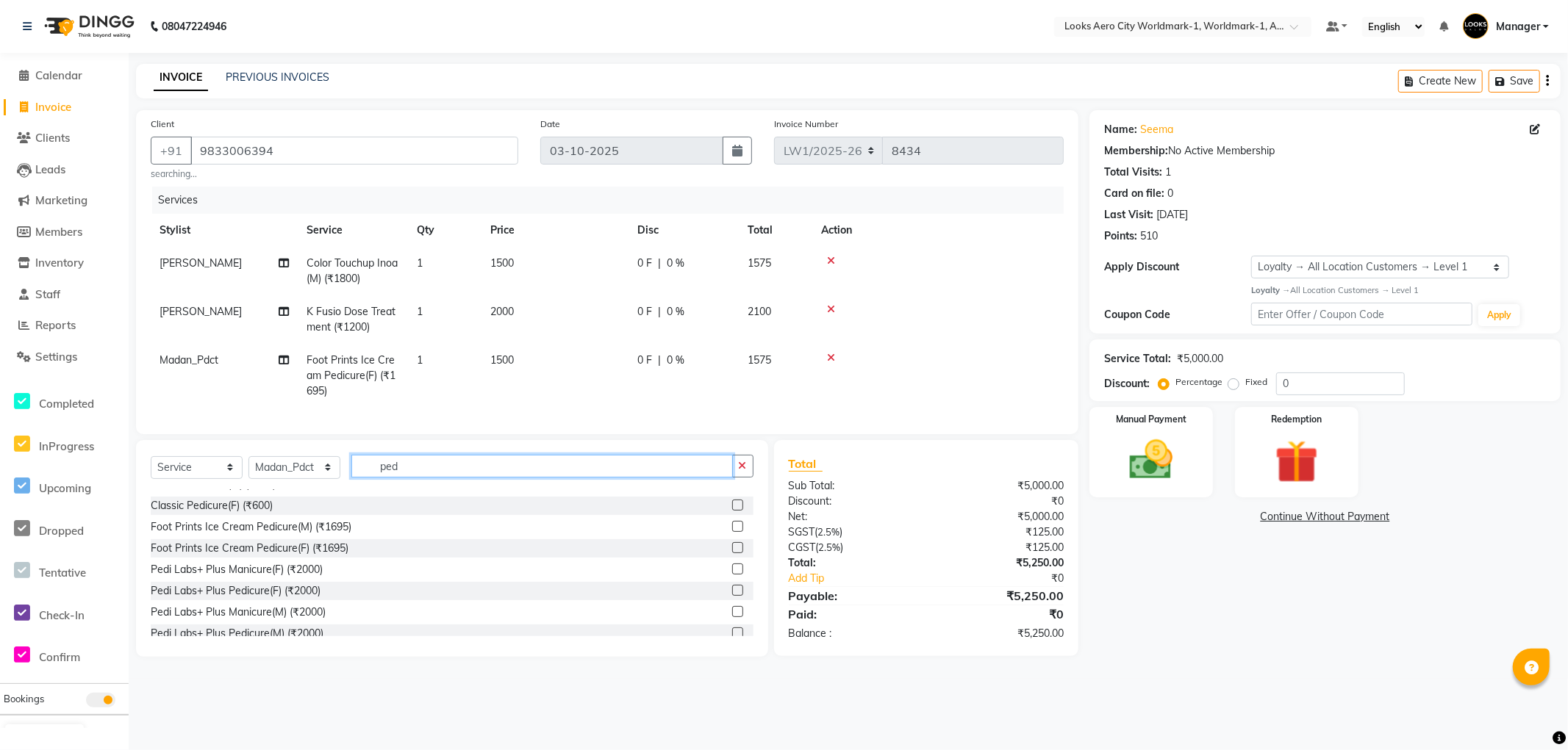
click at [414, 449] on div "Client +91 9833006394 searching... Date 03-10-2025 Invoice Number LW1/2025-26 V…" at bounding box center [607, 383] width 964 height 546
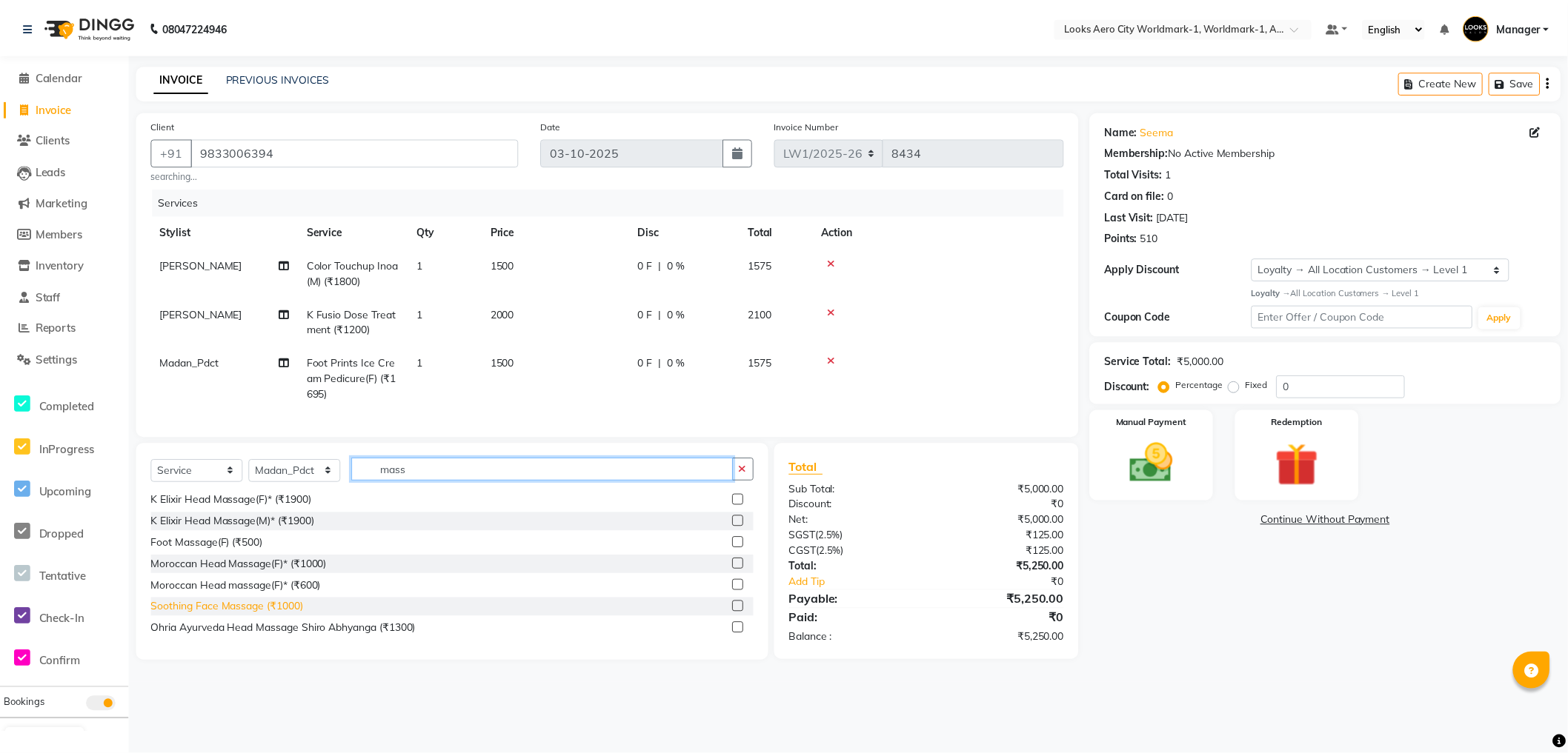
scroll to position [113, 0]
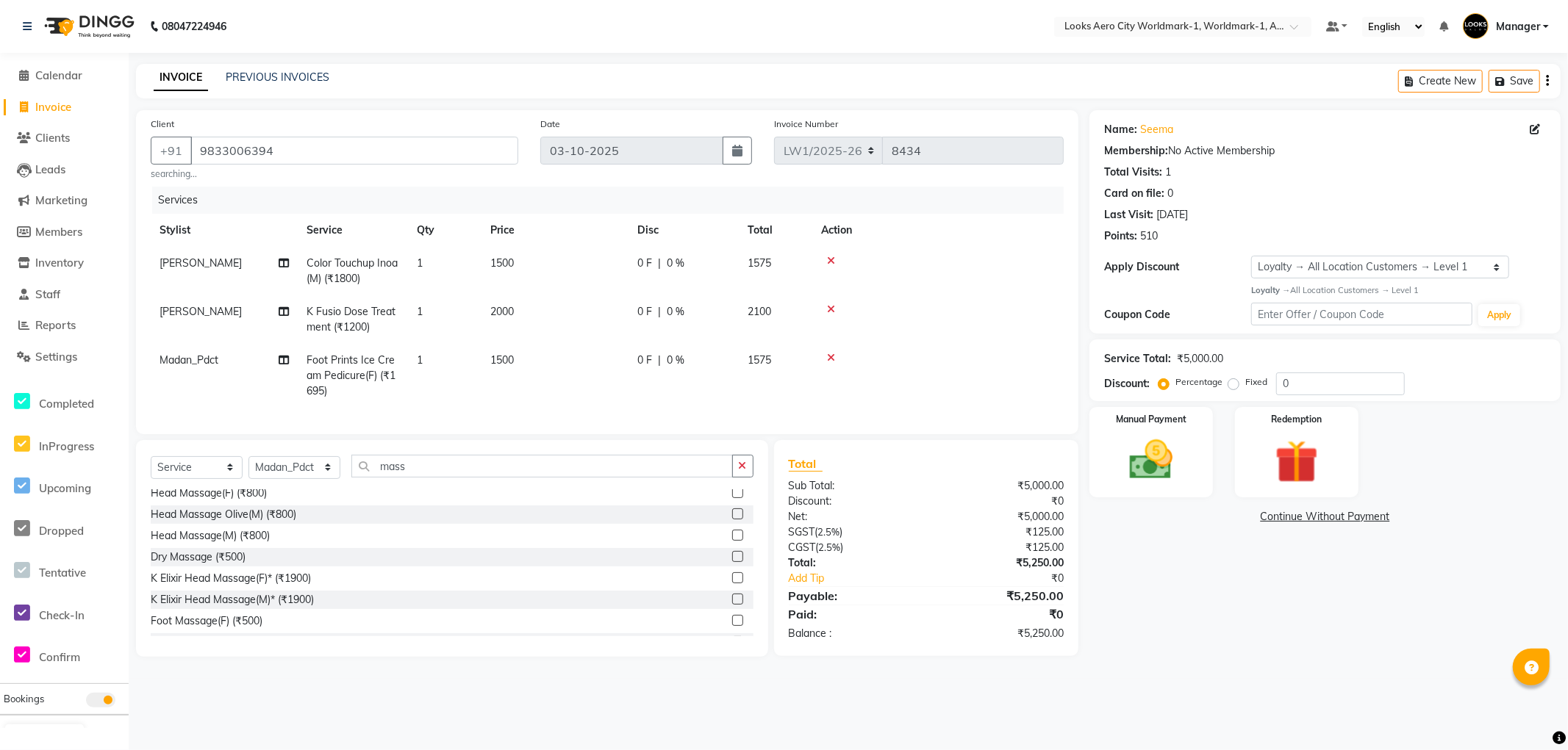
drag, startPoint x: 726, startPoint y: 634, endPoint x: 719, endPoint y: 607, distance: 27.9
click at [732, 626] on label at bounding box center [738, 621] width 11 height 11
click at [732, 626] on input "checkbox" at bounding box center [737, 621] width 9 height 9
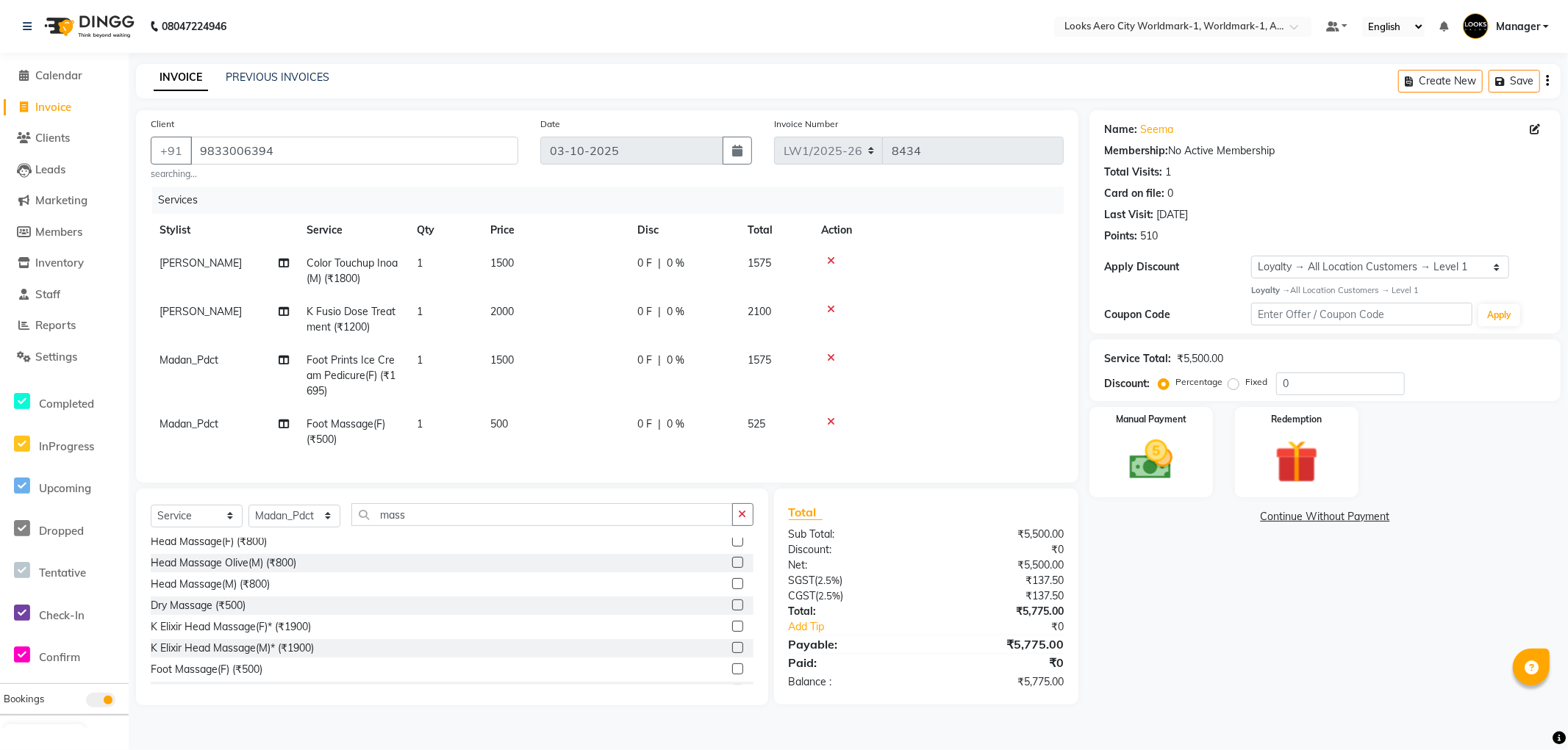
drag, startPoint x: 569, startPoint y: 427, endPoint x: 629, endPoint y: 438, distance: 61.0
click at [580, 438] on td "500" at bounding box center [554, 432] width 147 height 48
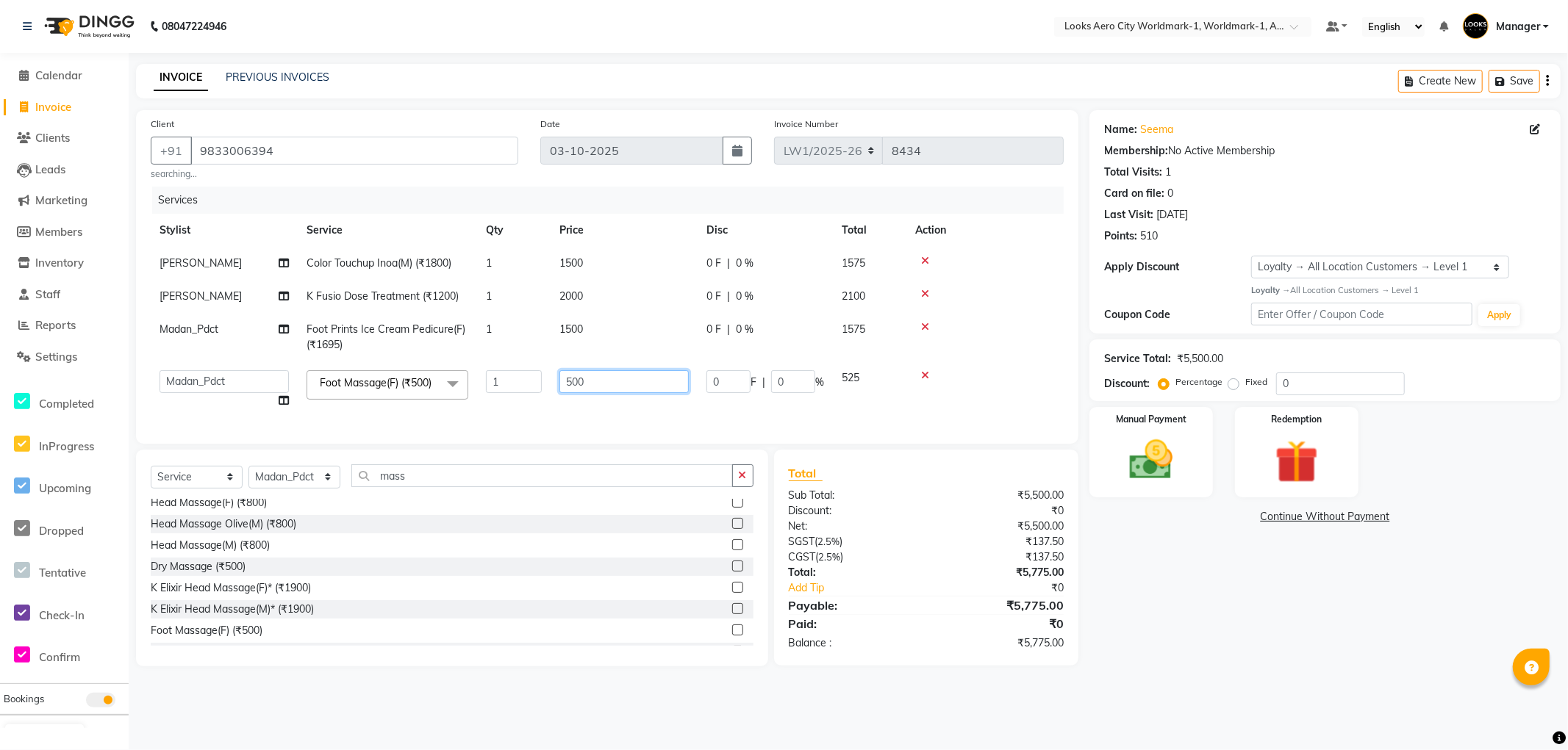
click at [641, 392] on input "500" at bounding box center [624, 382] width 130 height 23
drag, startPoint x: 513, startPoint y: 379, endPoint x: 576, endPoint y: 356, distance: 67.1
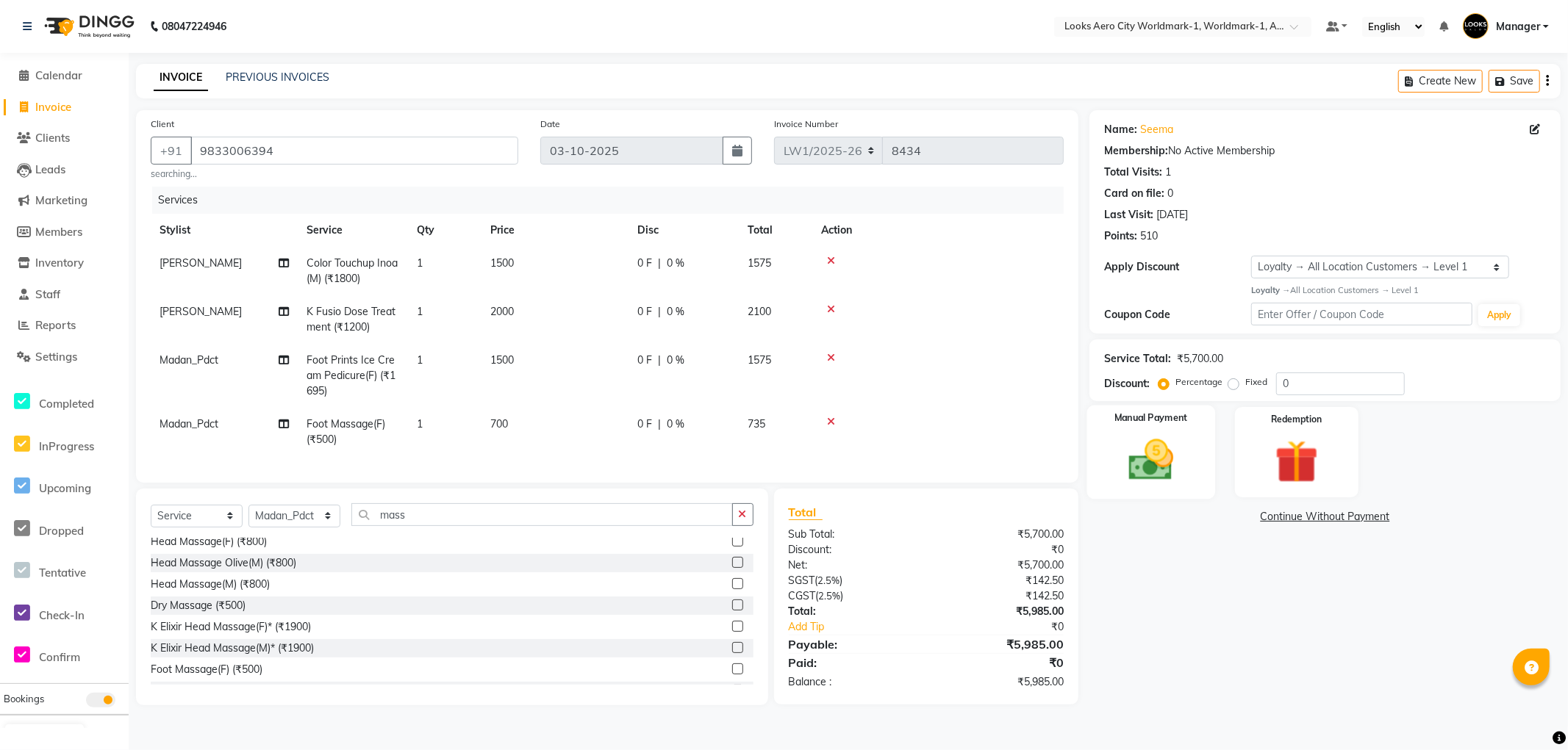
click at [1171, 457] on img at bounding box center [1151, 460] width 74 height 52
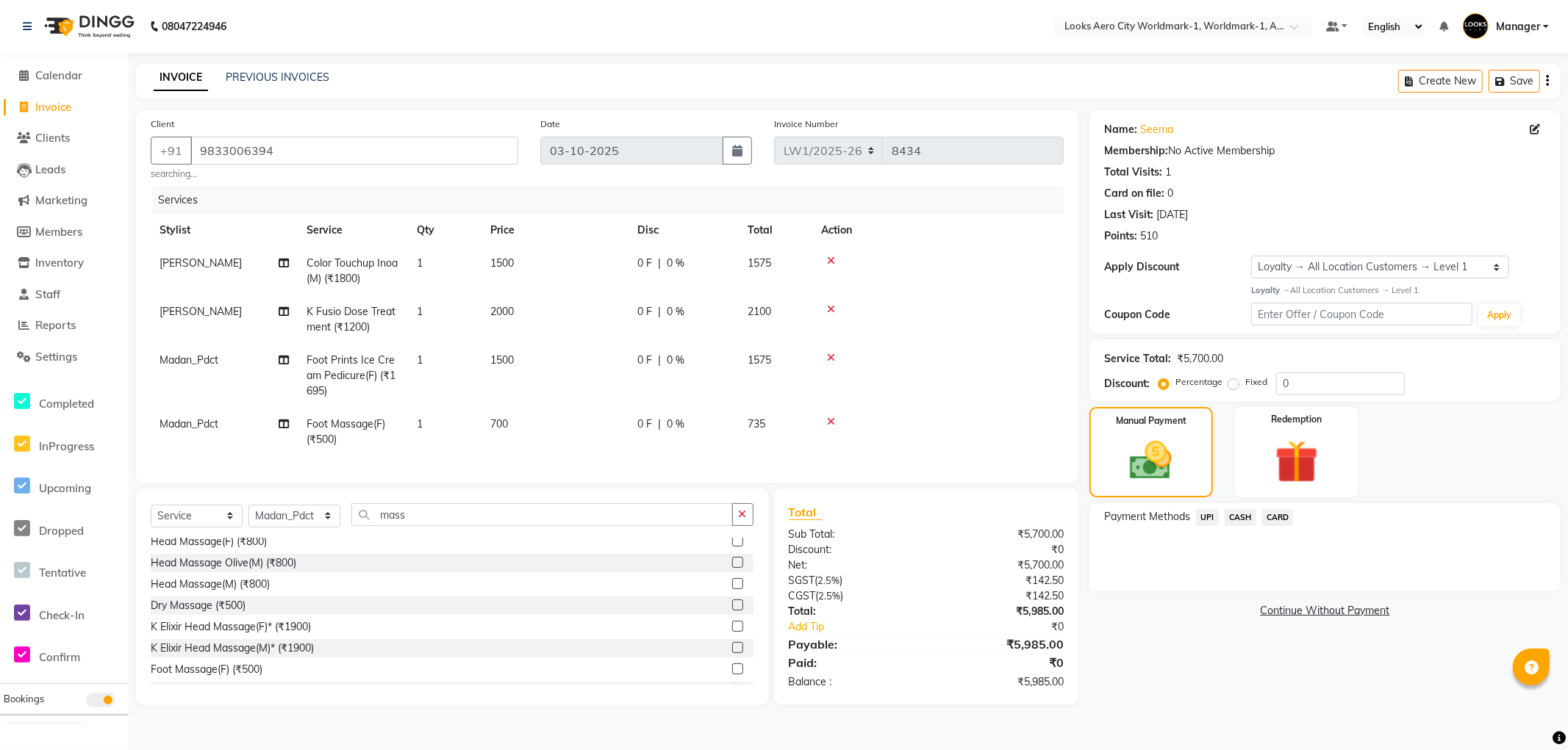
click at [1279, 520] on span "CARD" at bounding box center [1277, 518] width 31 height 17
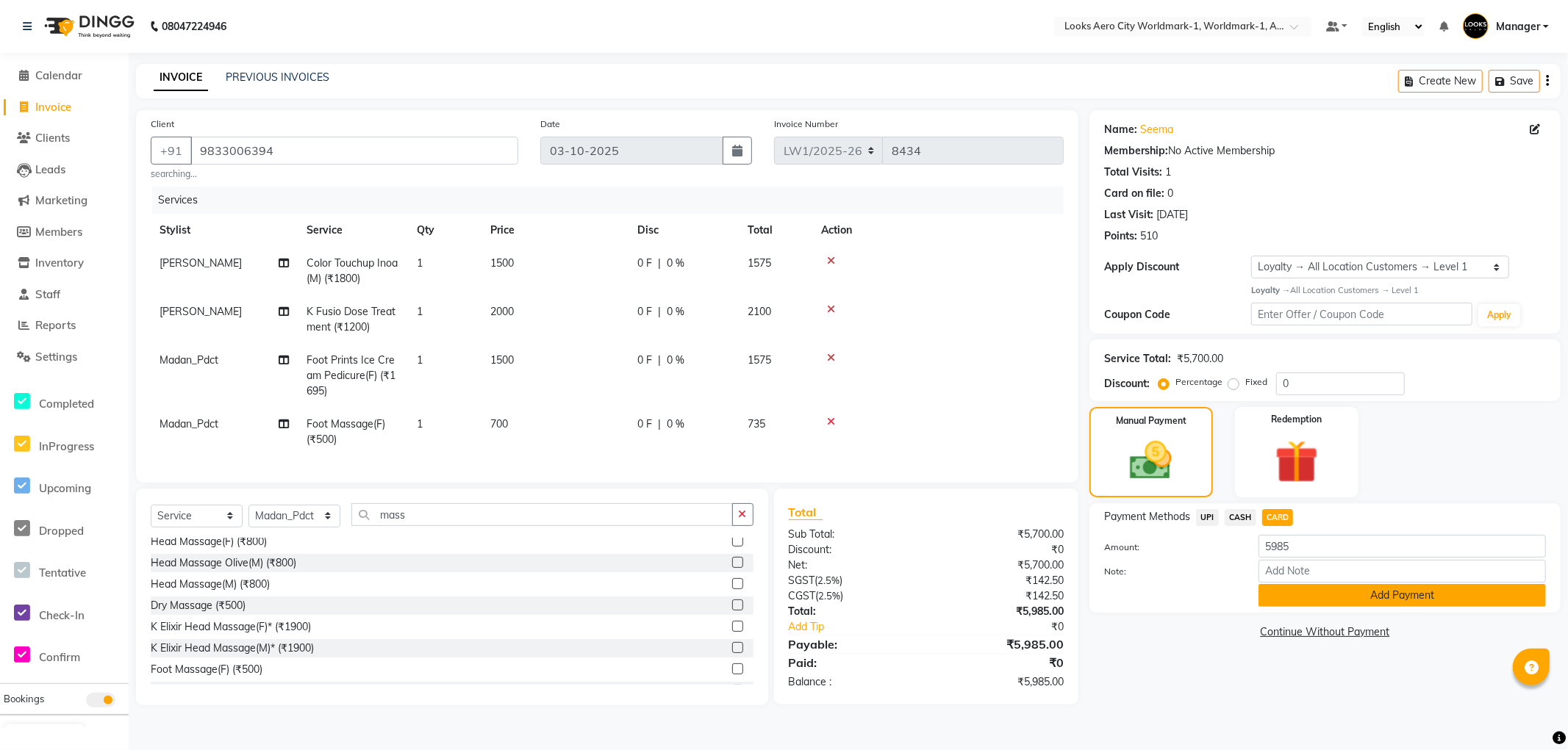
click at [1292, 599] on button "Add Payment" at bounding box center [1402, 596] width 287 height 23
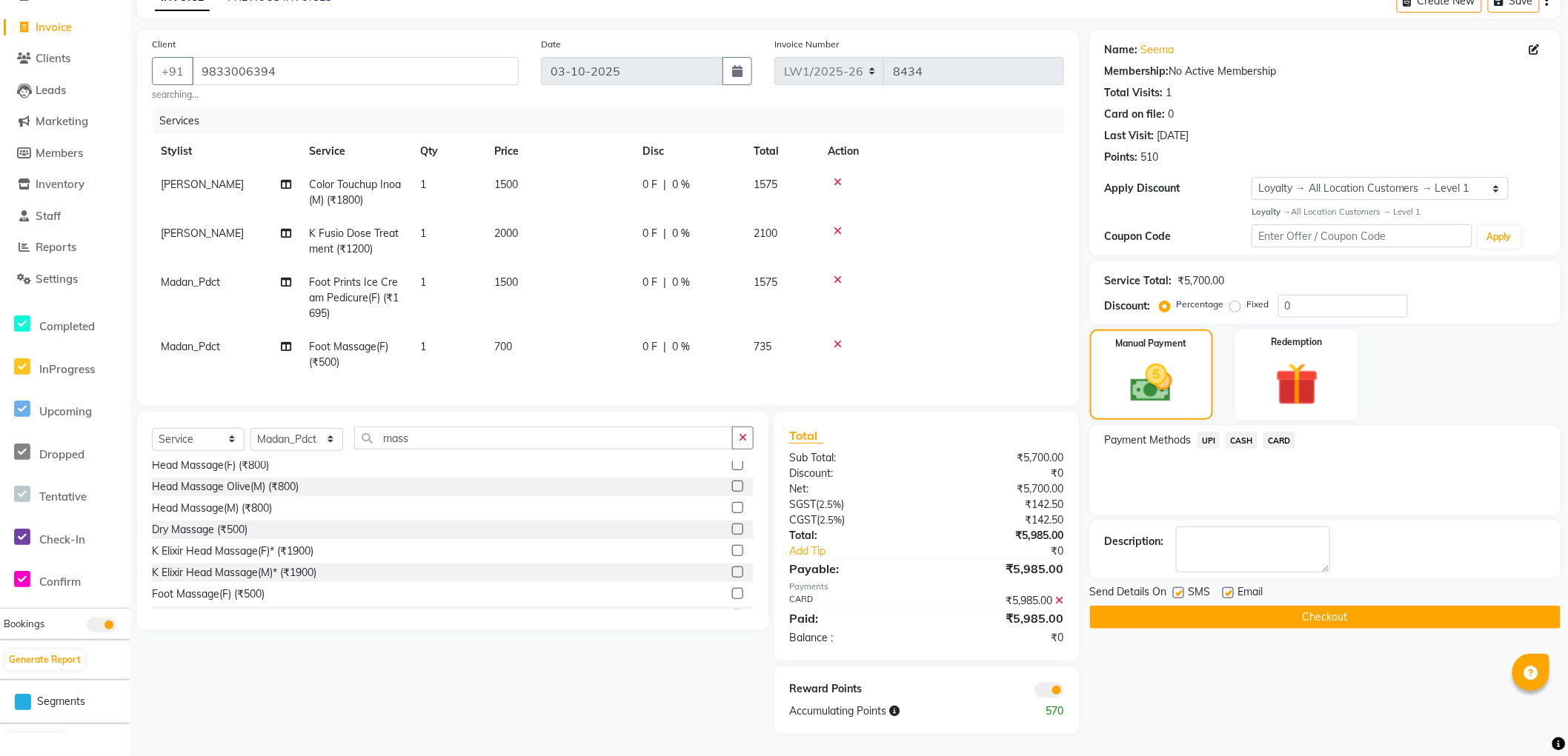
scroll to position [94, 0]
click at [1219, 606] on button "Checkout" at bounding box center [1325, 618] width 471 height 23
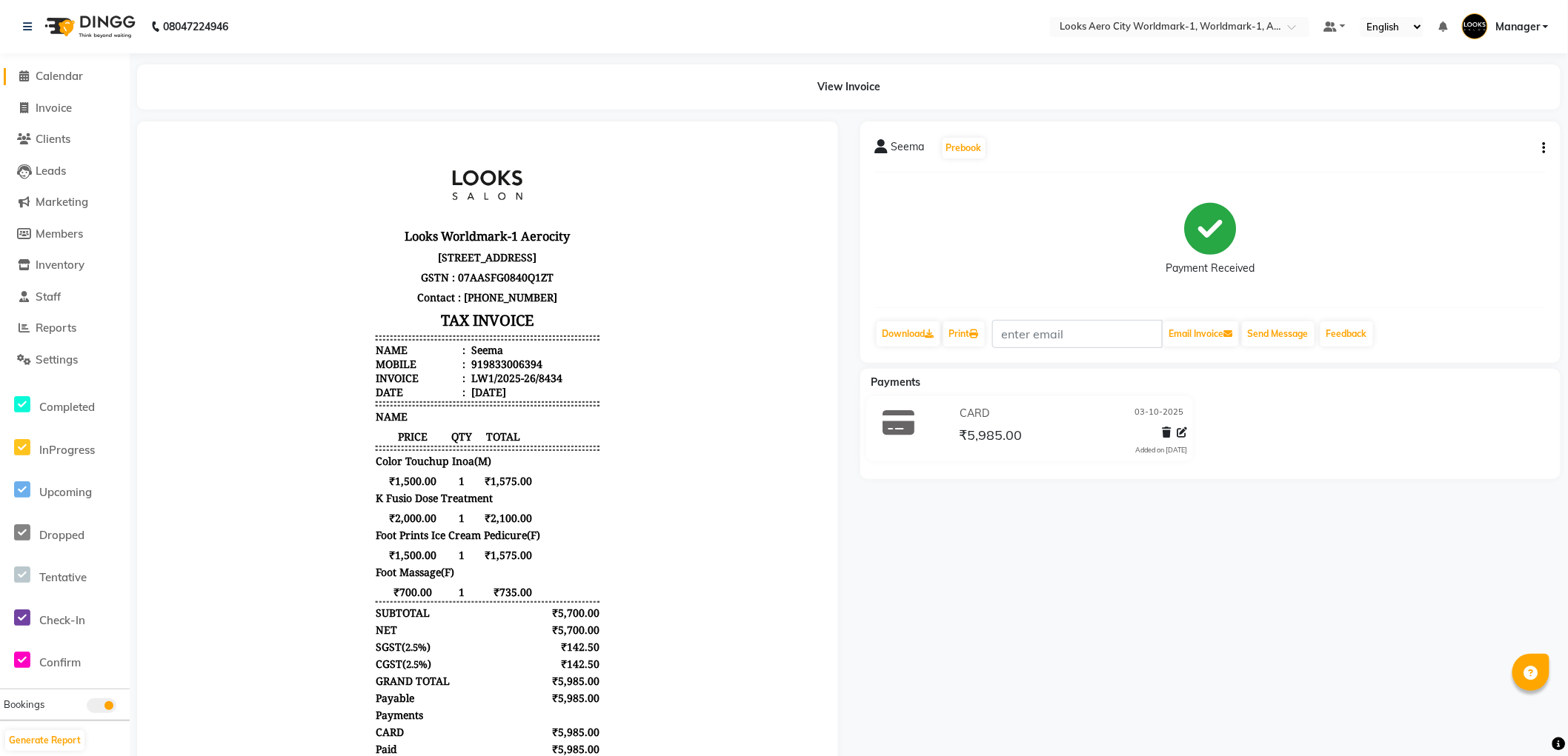
click at [54, 80] on span "Calendar" at bounding box center [59, 75] width 48 height 14
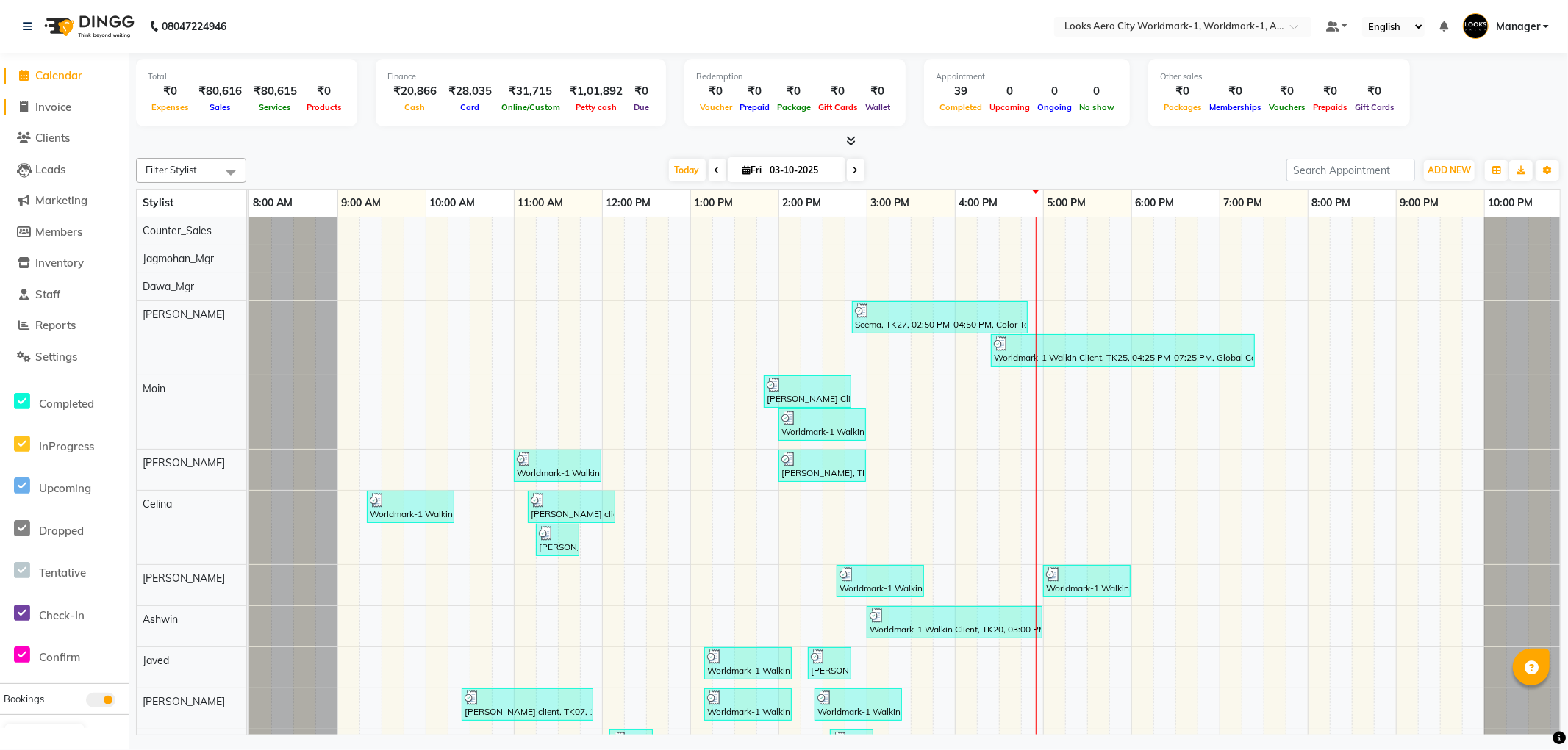
click at [45, 109] on span "Invoice" at bounding box center [53, 107] width 36 height 14
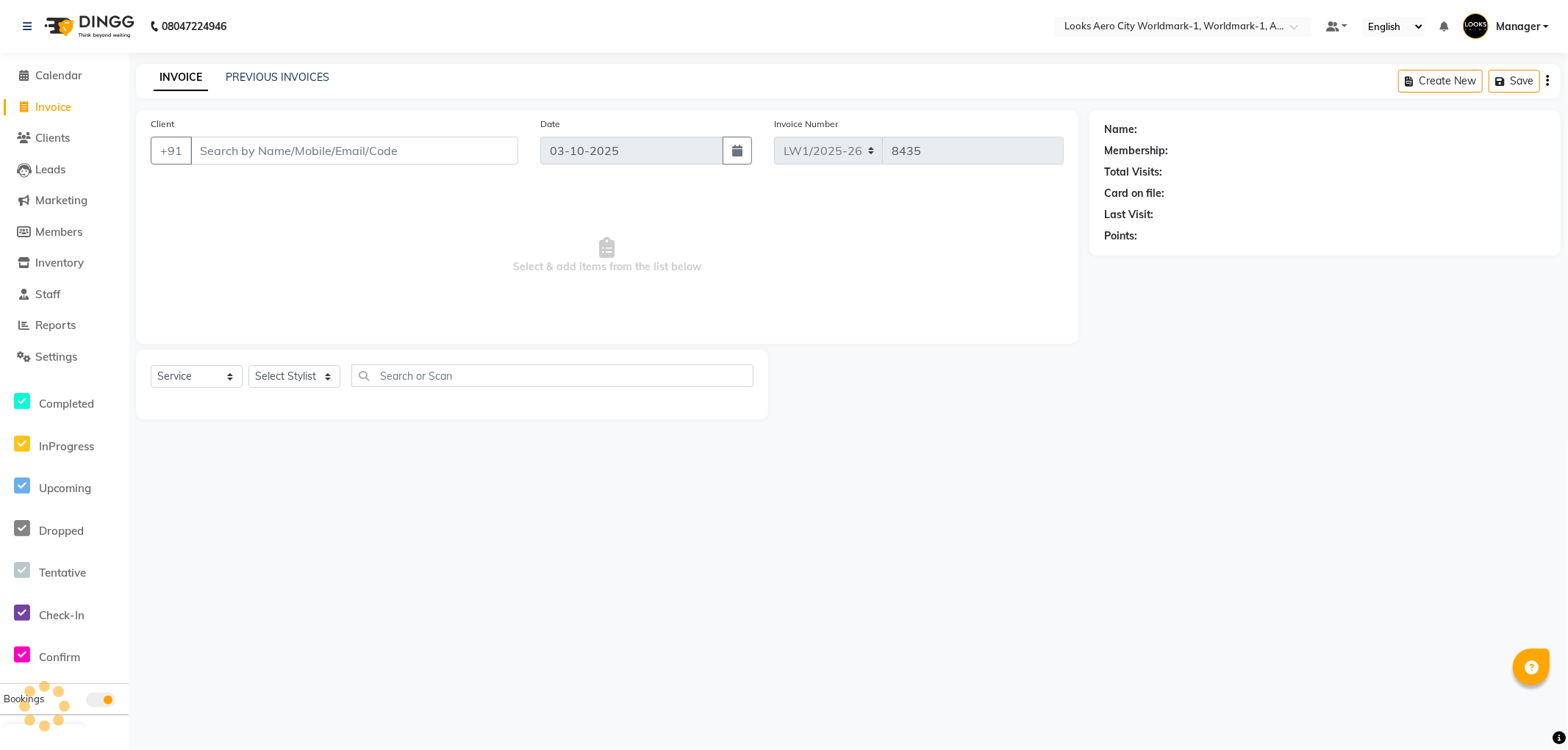
click at [226, 140] on input "Client" at bounding box center [354, 150] width 328 height 27
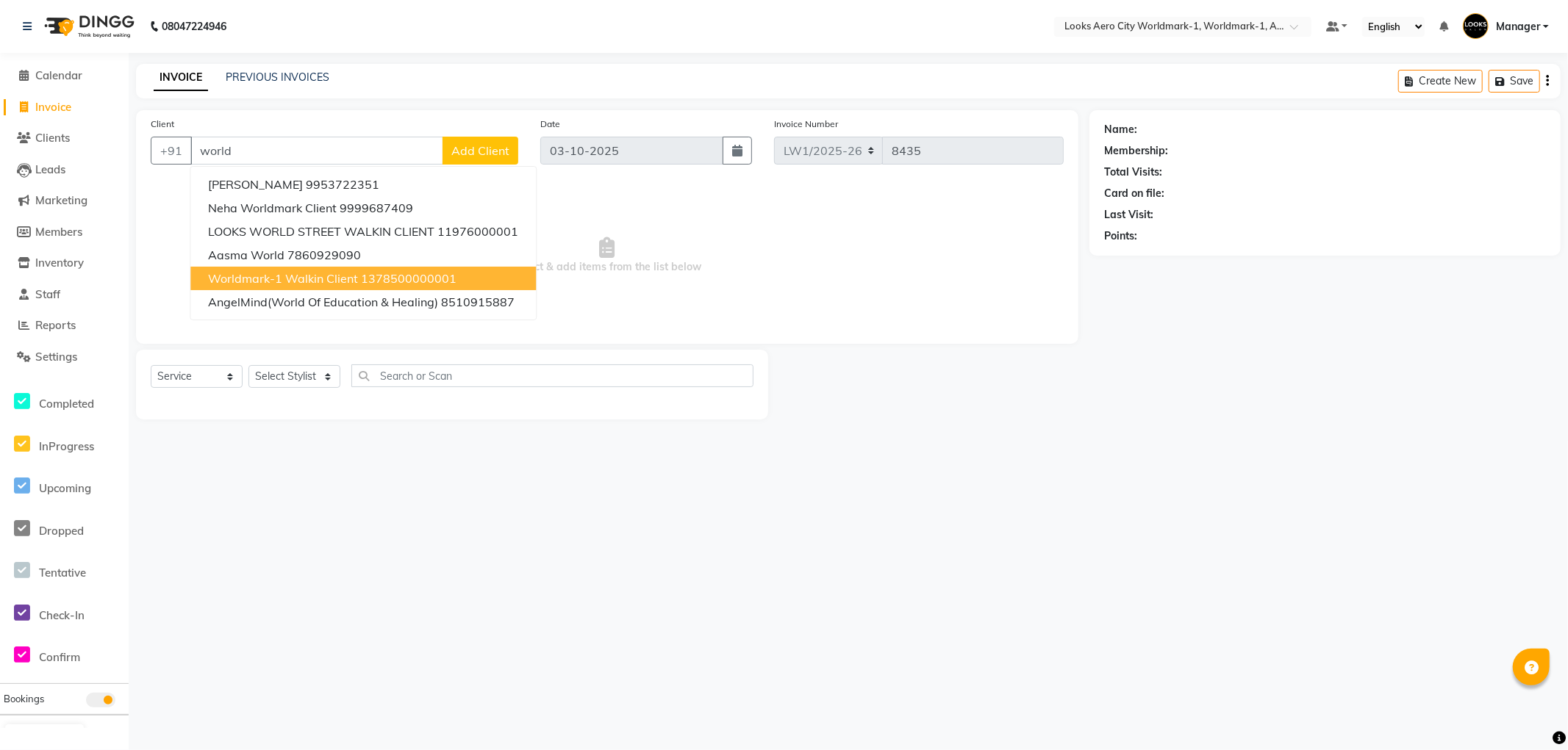
click at [255, 273] on span "Worldmark-1 Walkin Client" at bounding box center [283, 278] width 150 height 15
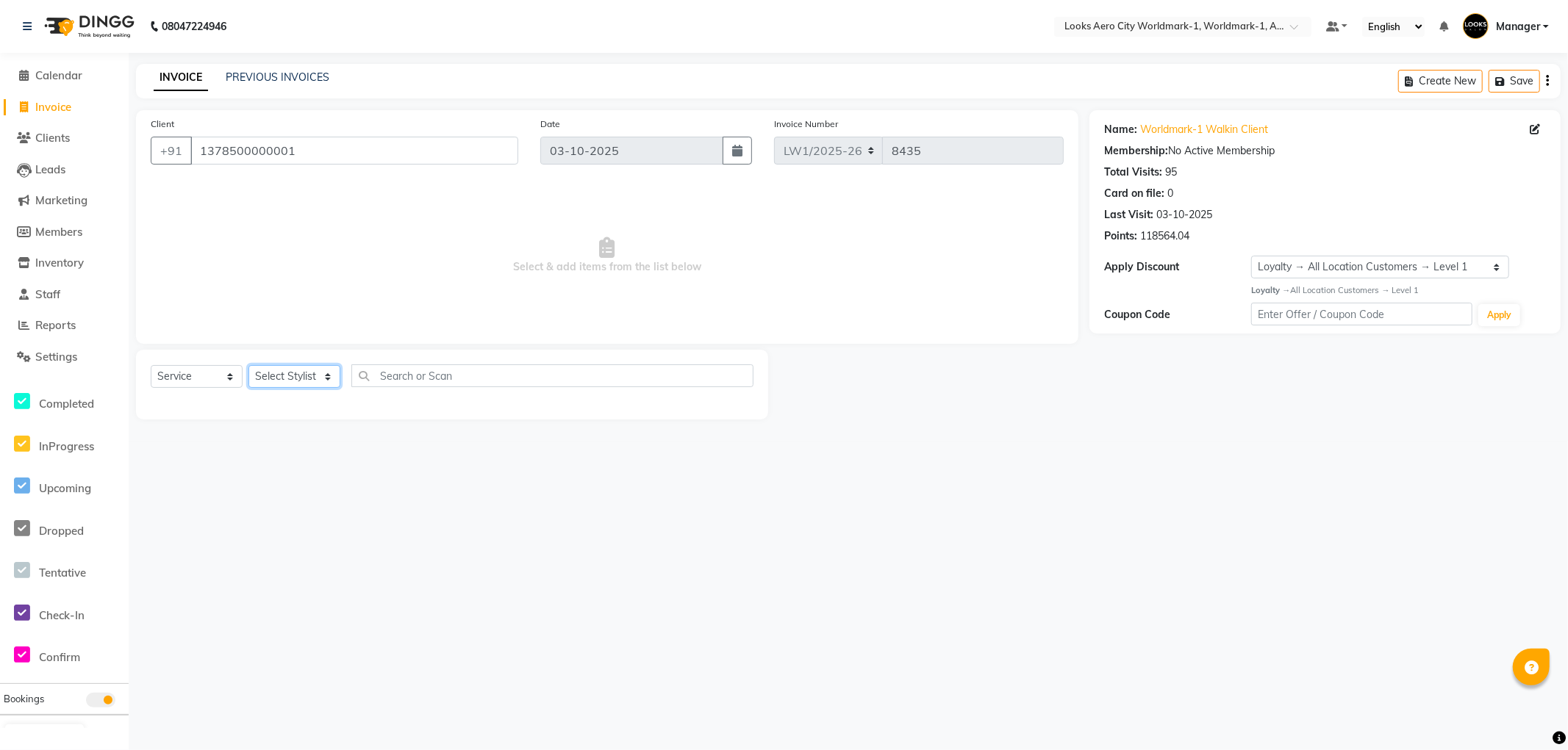
click at [327, 379] on select "Select Stylist [PERSON_NAME] [PERSON_NAME] [PERSON_NAME] [PERSON_NAME] Counter_…" at bounding box center [294, 377] width 92 height 23
click at [248, 366] on select "Select Stylist [PERSON_NAME] [PERSON_NAME] [PERSON_NAME] [PERSON_NAME] Counter_…" at bounding box center [294, 377] width 92 height 23
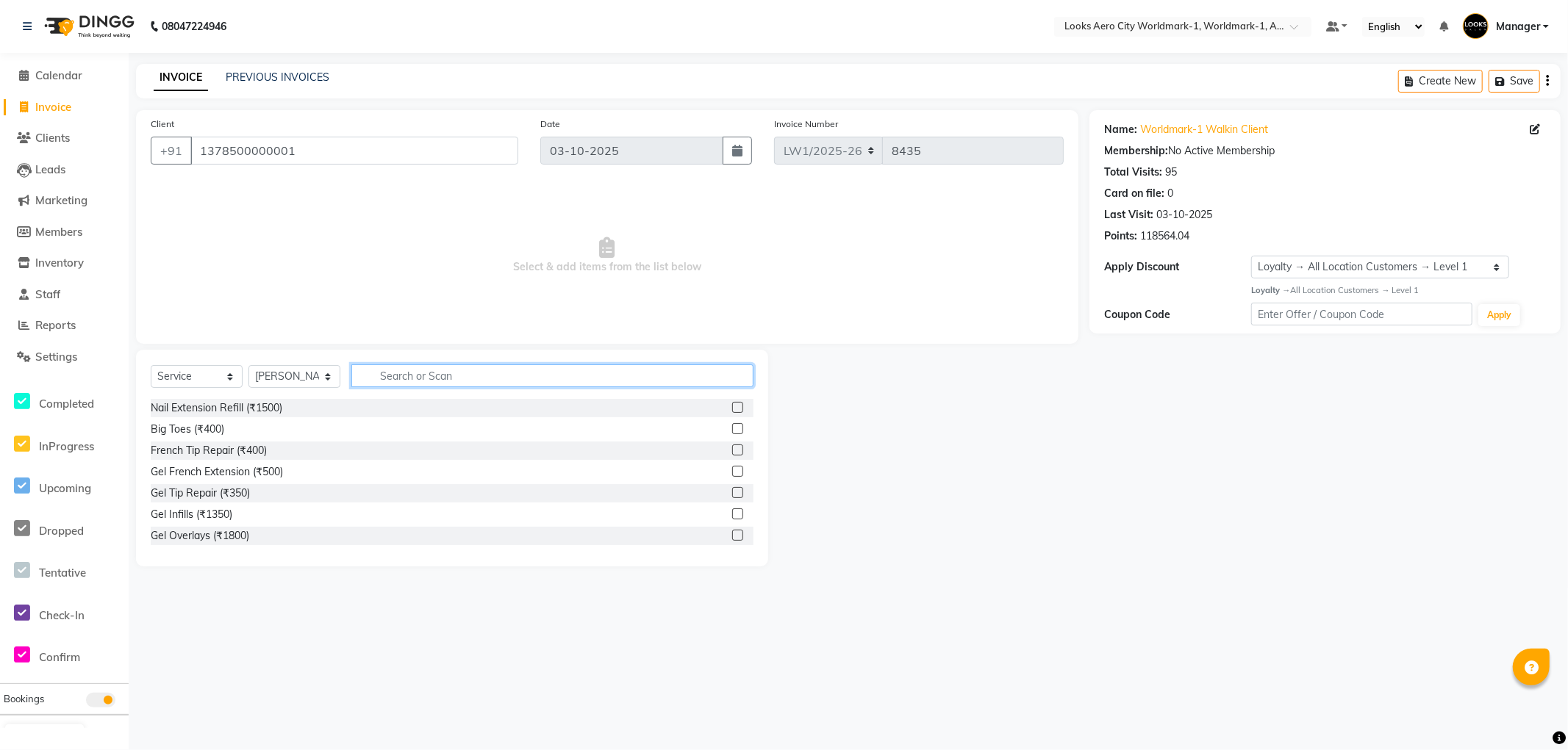
click at [415, 383] on input "text" at bounding box center [552, 376] width 402 height 23
click at [732, 431] on label at bounding box center [738, 429] width 11 height 11
click at [732, 431] on input "checkbox" at bounding box center [737, 430] width 9 height 9
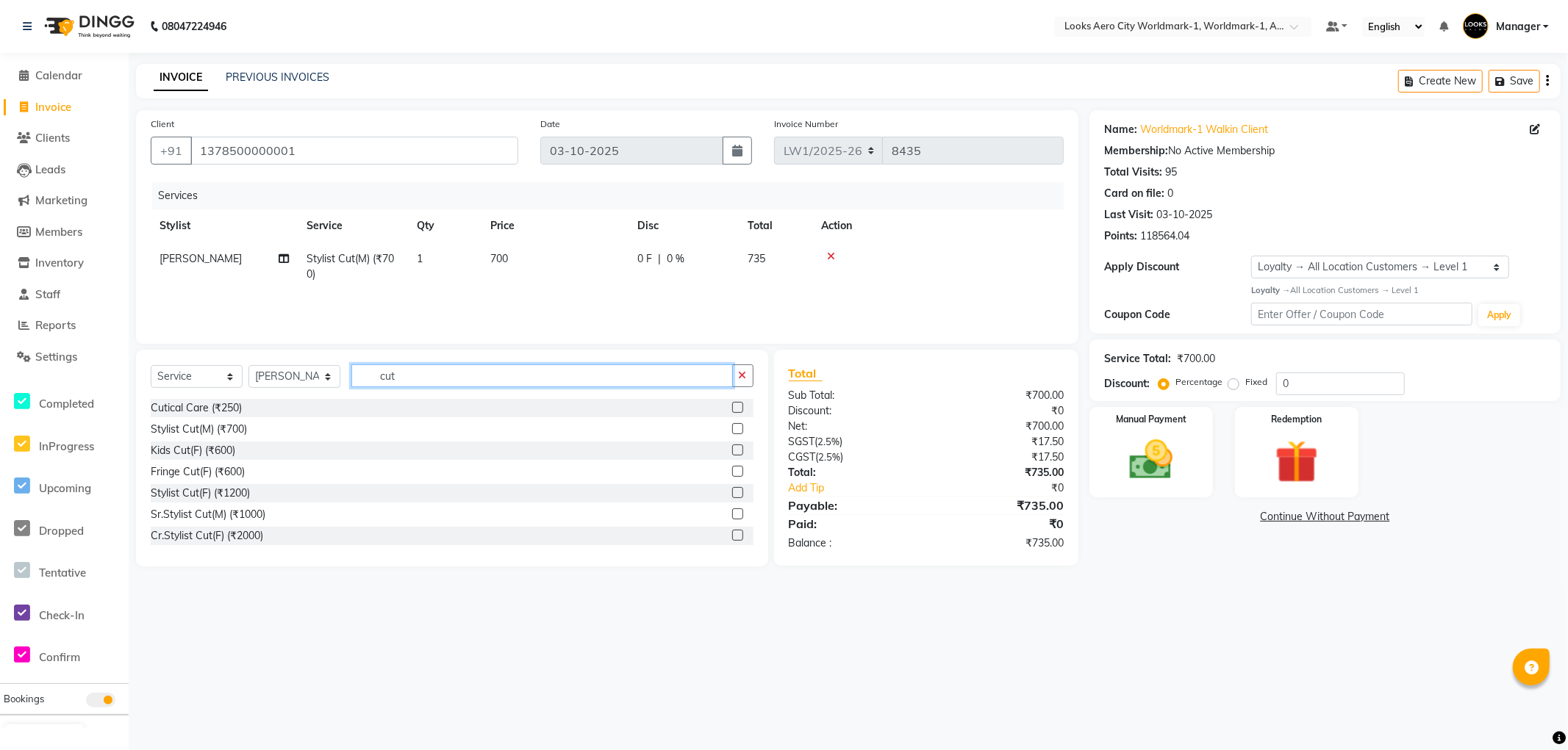
click at [412, 384] on input "cut" at bounding box center [542, 376] width 382 height 23
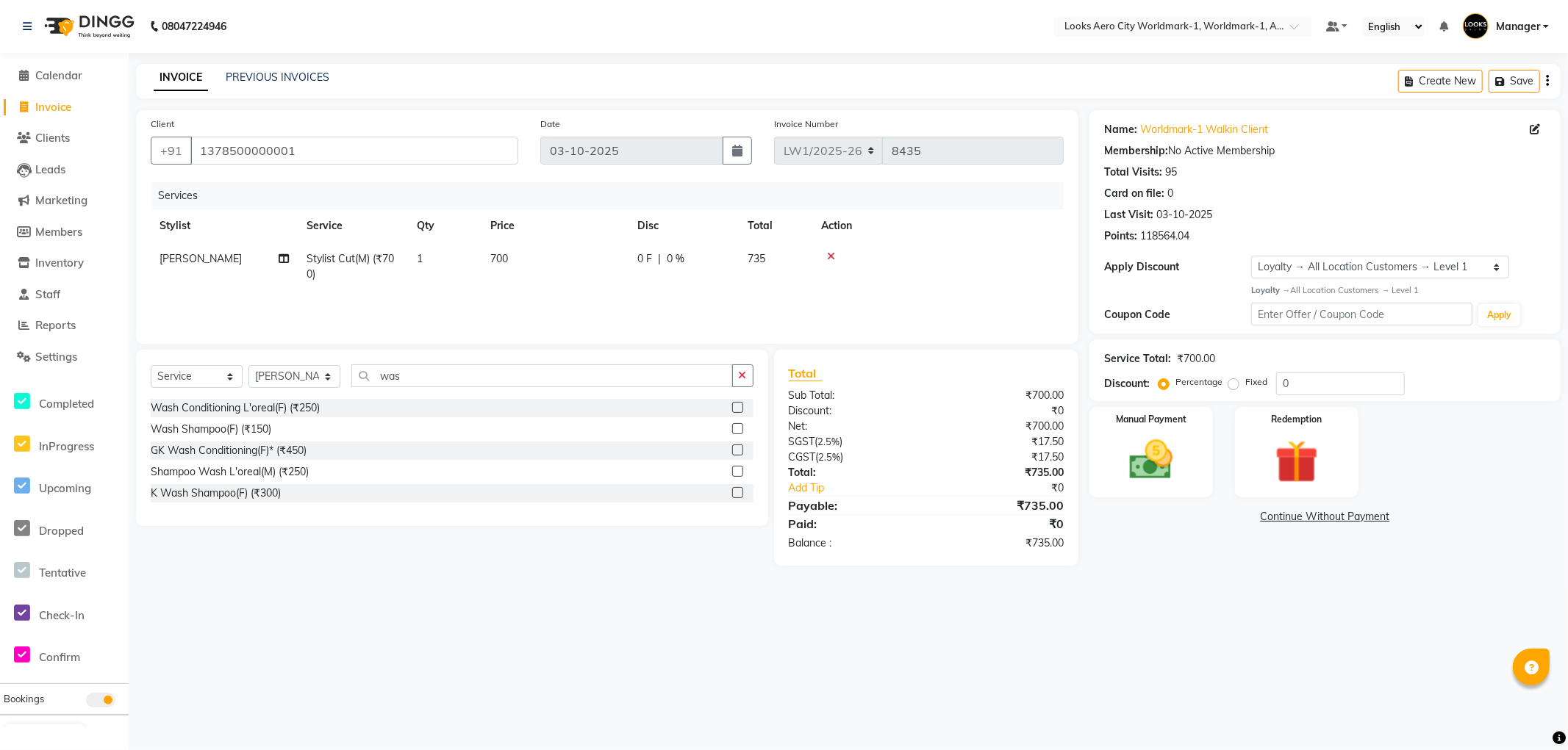
click at [737, 405] on label at bounding box center [738, 407] width 11 height 11
click at [737, 405] on input "checkbox" at bounding box center [737, 408] width 9 height 9
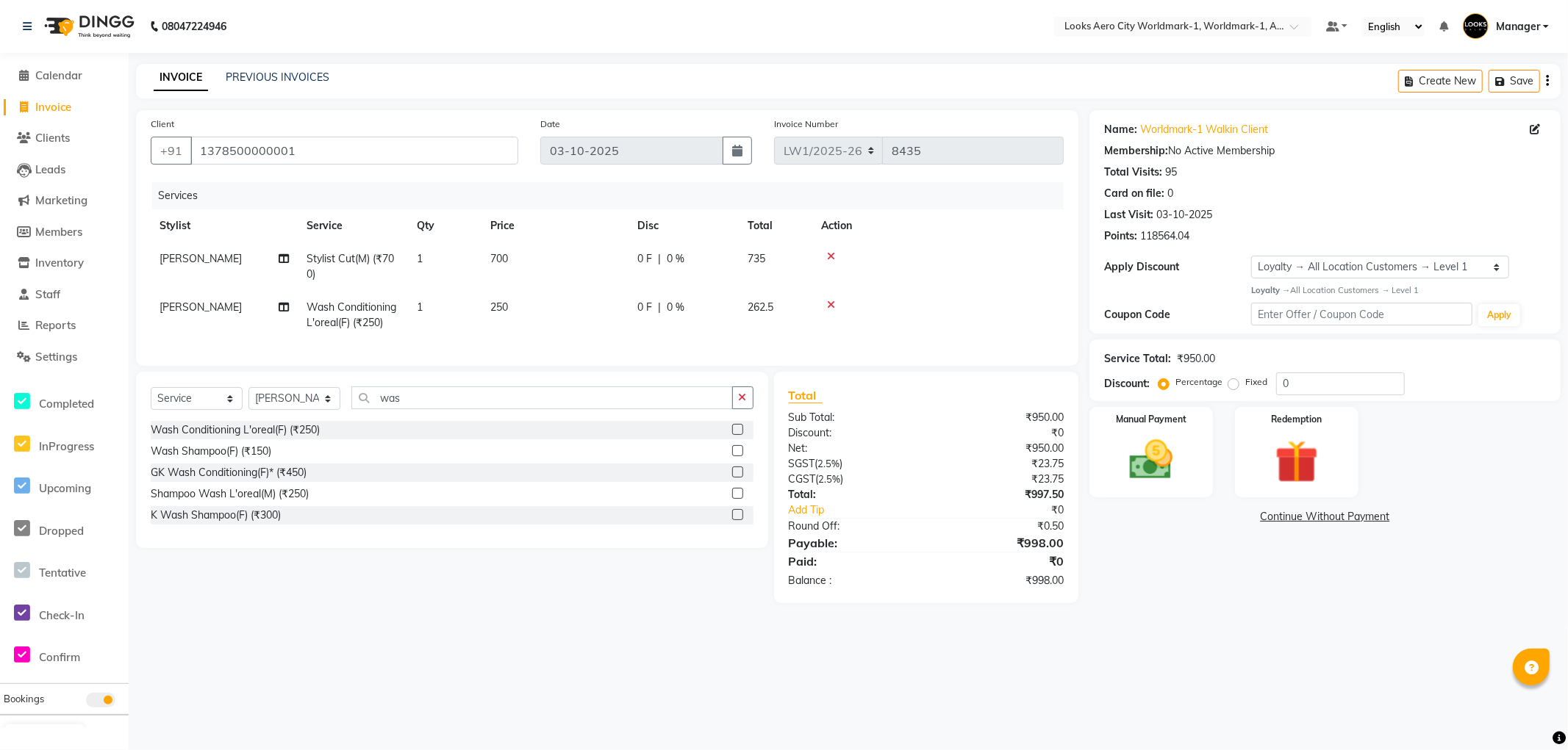
click at [553, 317] on td "250" at bounding box center [554, 314] width 147 height 48
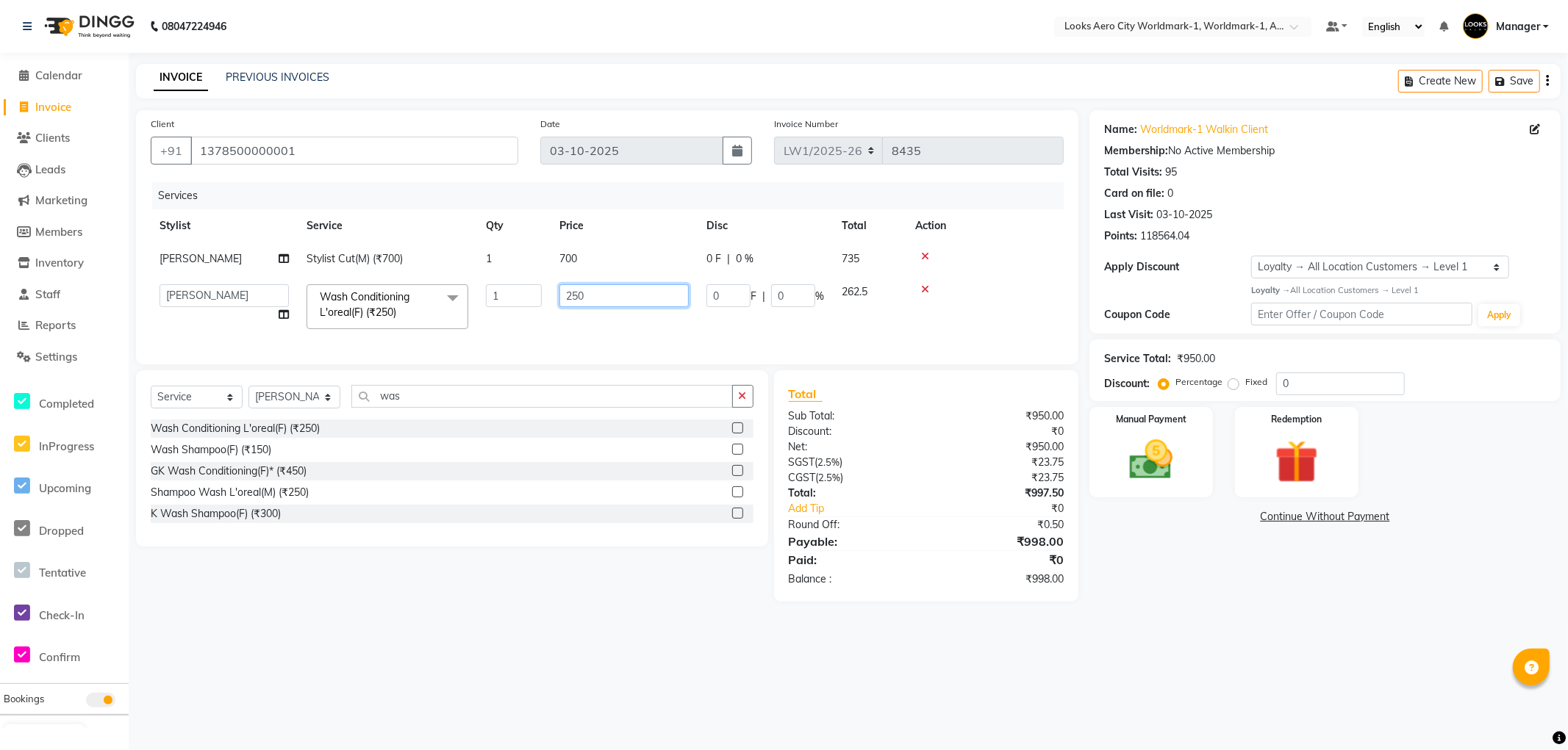
click at [608, 295] on input "250" at bounding box center [624, 295] width 130 height 23
click at [628, 256] on tr "Sonu Stylist Cut(M) (₹700) 1 700 0 F | 0 % 735" at bounding box center [607, 259] width 913 height 33
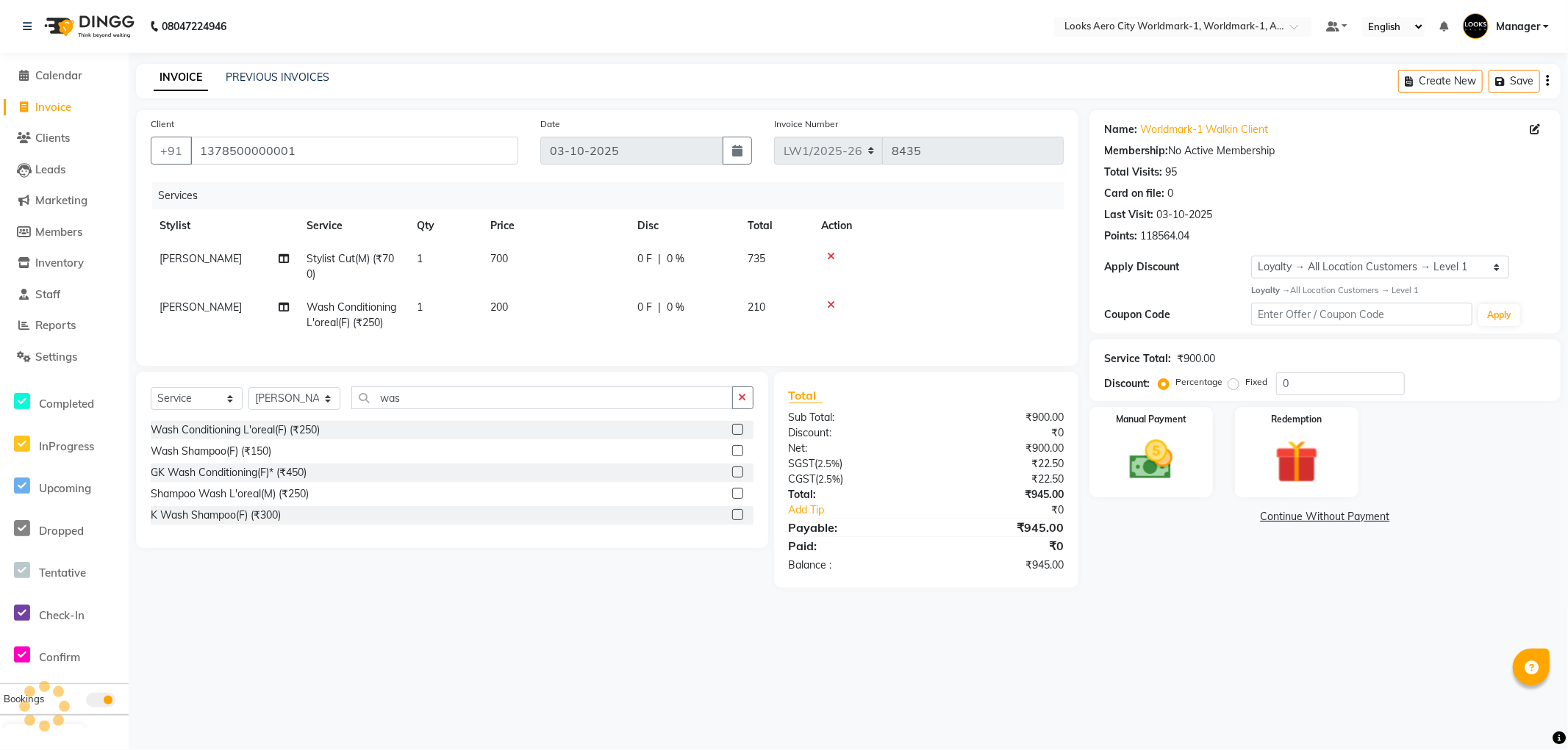
click at [542, 258] on td "700" at bounding box center [554, 266] width 147 height 48
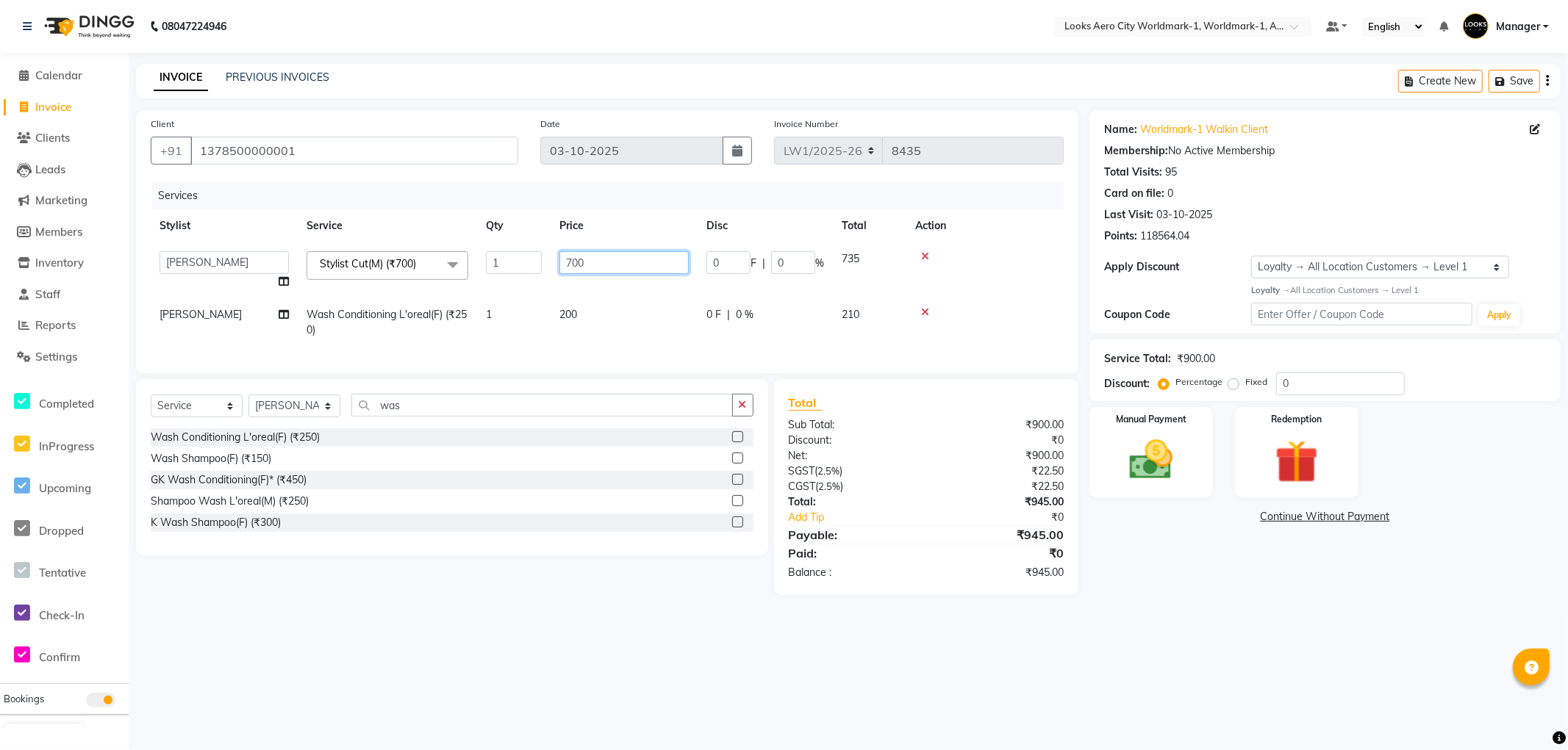
click at [605, 265] on input "700" at bounding box center [624, 262] width 130 height 23
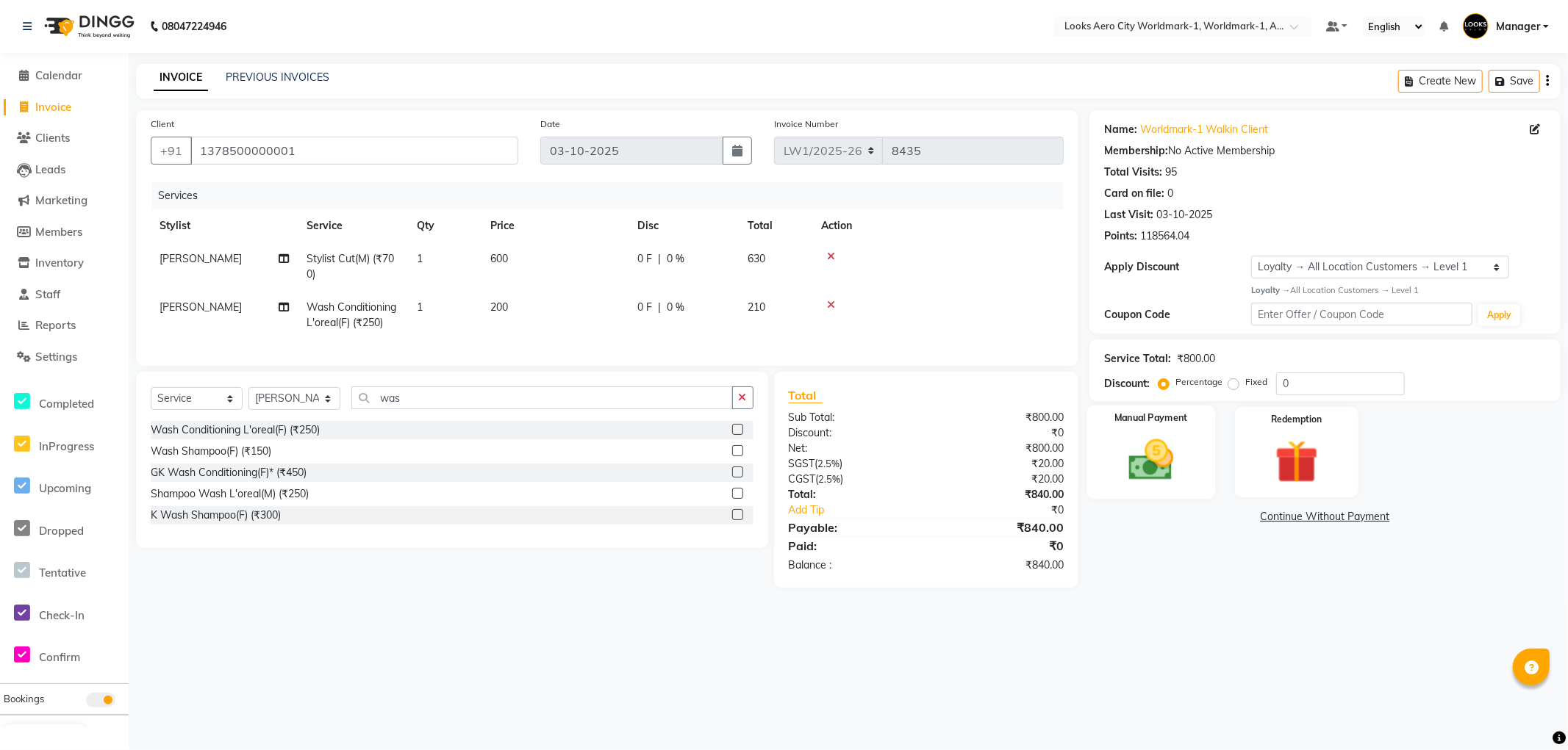
click at [1173, 461] on img at bounding box center [1151, 460] width 74 height 52
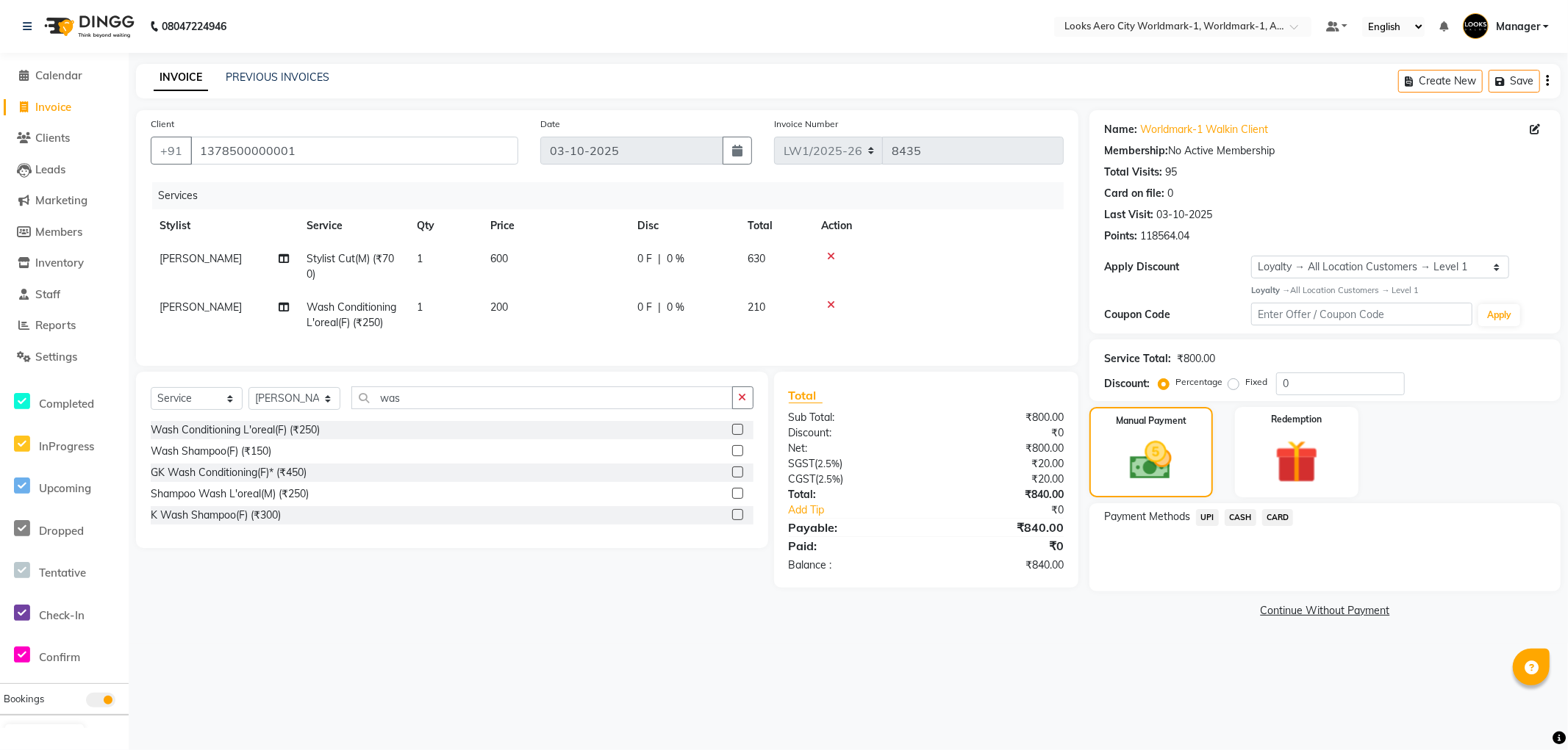
click at [1236, 517] on span "CASH" at bounding box center [1240, 518] width 31 height 17
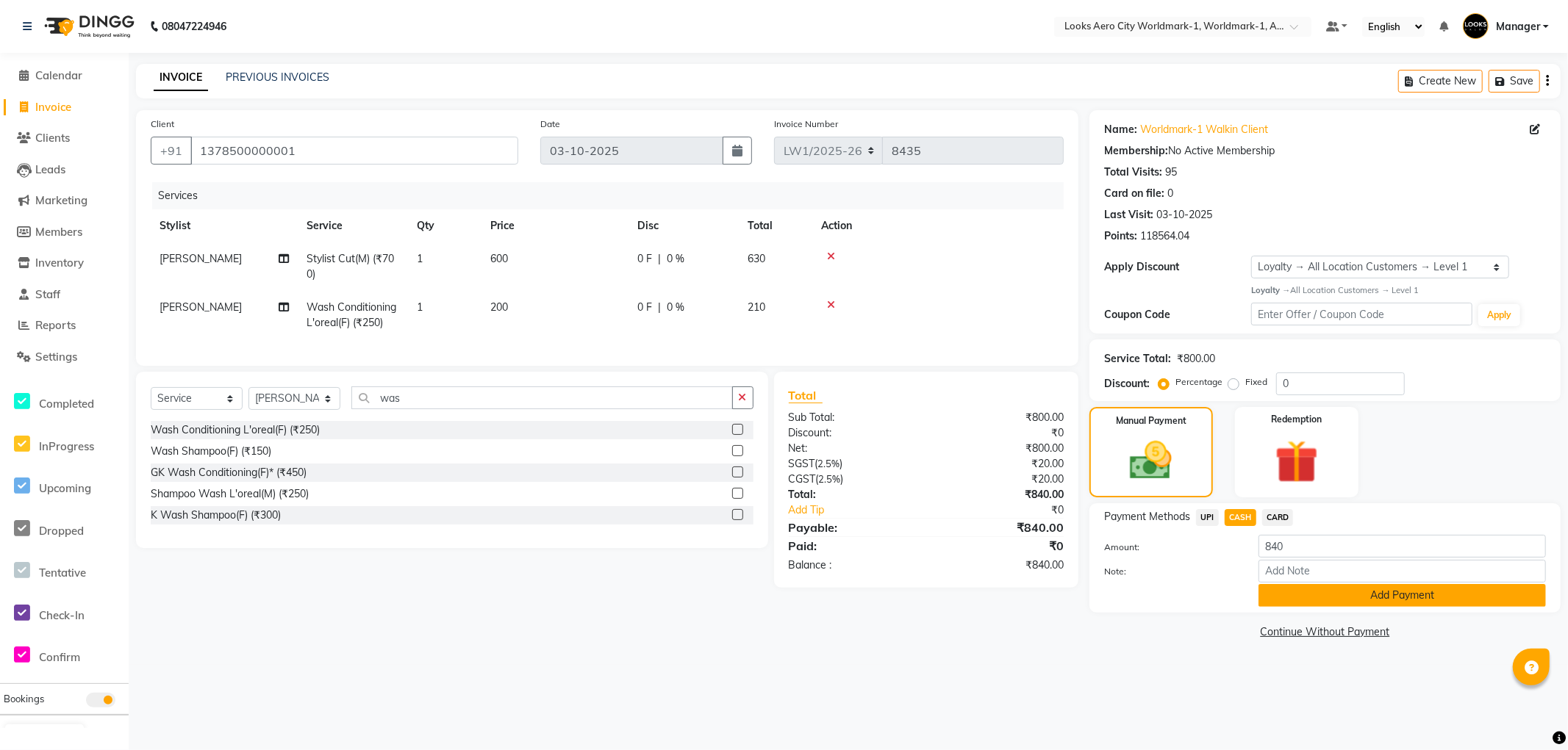
click at [1358, 602] on button "Add Payment" at bounding box center [1402, 596] width 287 height 23
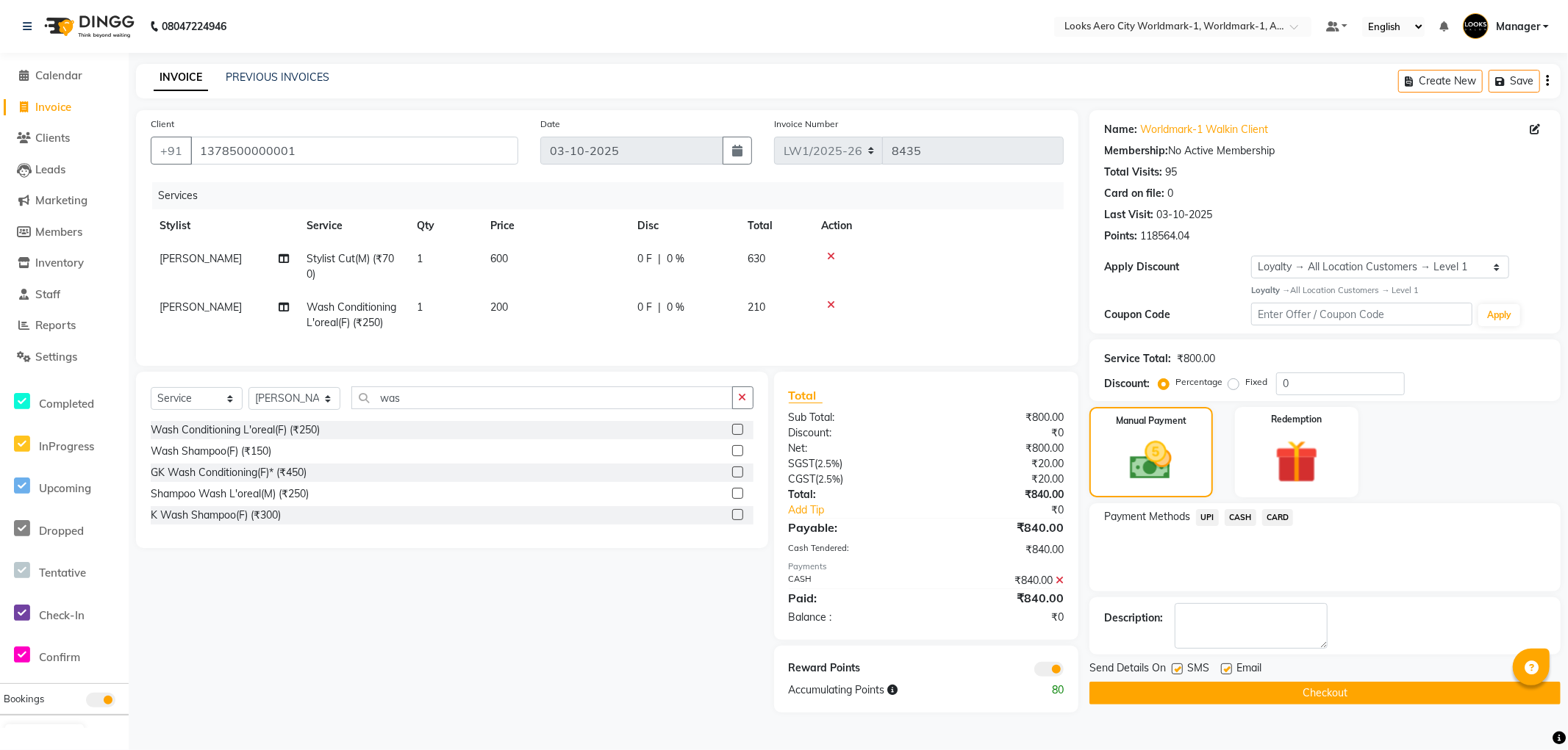
click at [1042, 677] on span at bounding box center [1049, 670] width 29 height 15
click at [1064, 671] on input "checkbox" at bounding box center [1064, 671] width 0 height 0
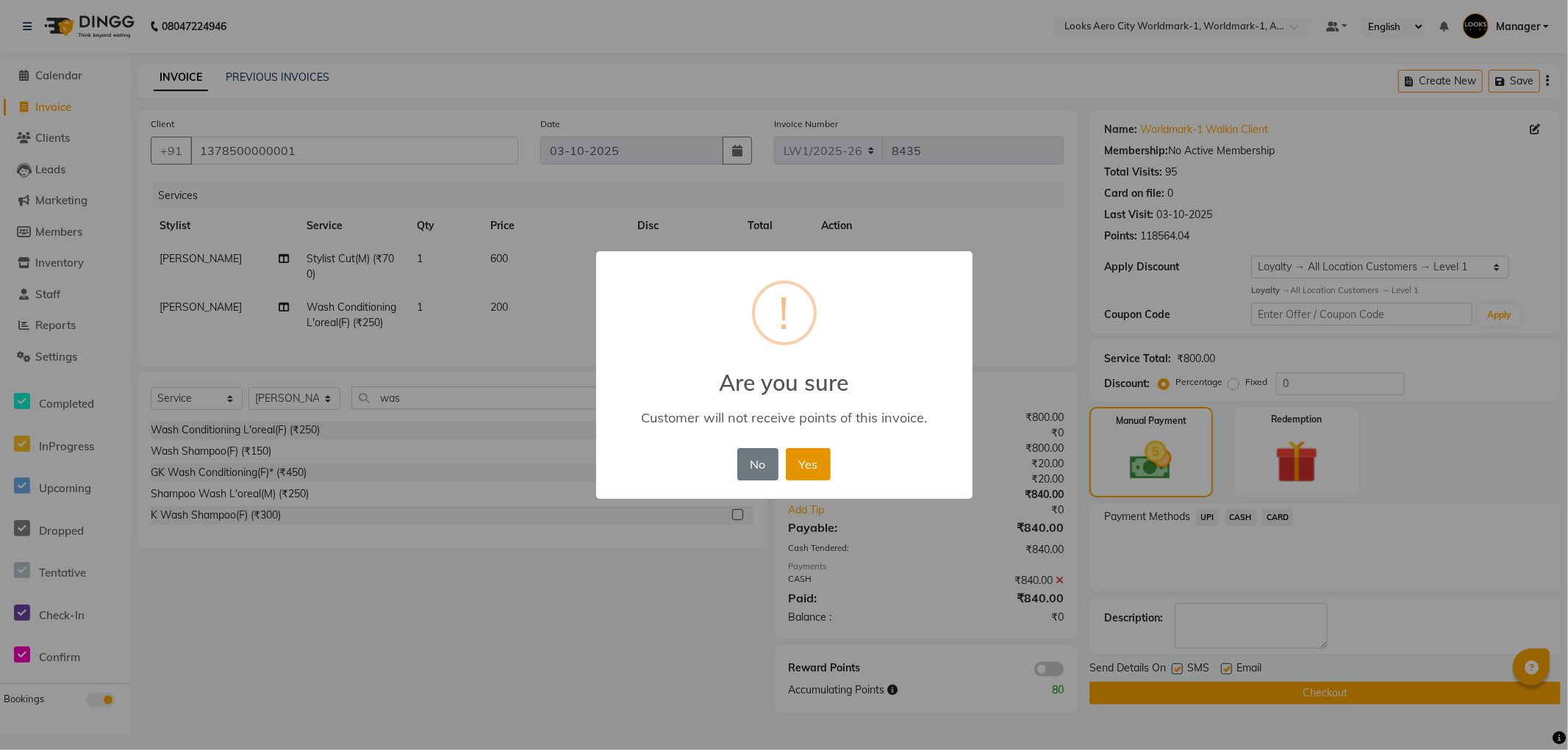
click at [817, 469] on button "Yes" at bounding box center [808, 464] width 45 height 32
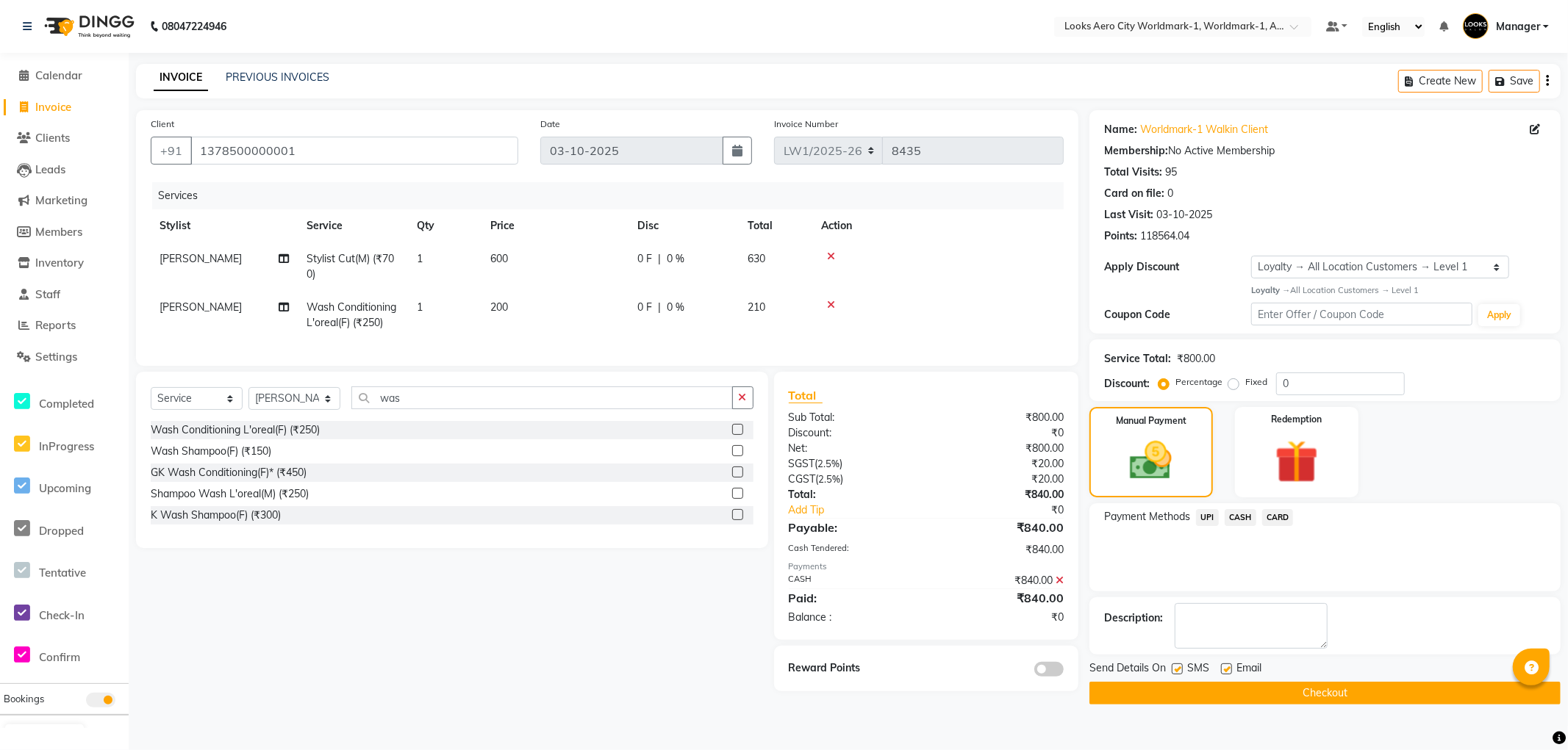
click at [1228, 698] on button "Checkout" at bounding box center [1325, 693] width 471 height 23
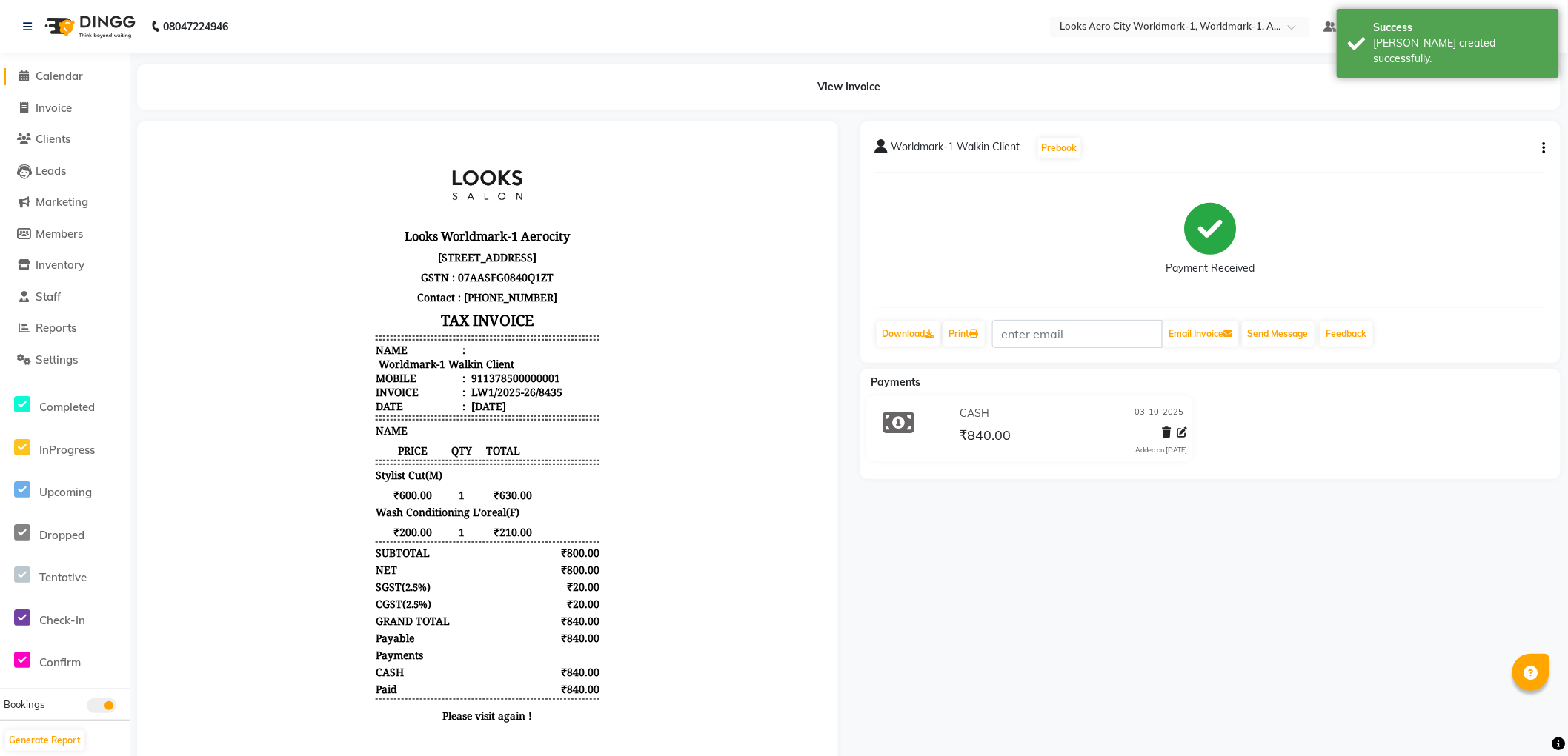
click at [59, 76] on span "Calendar" at bounding box center [59, 75] width 48 height 14
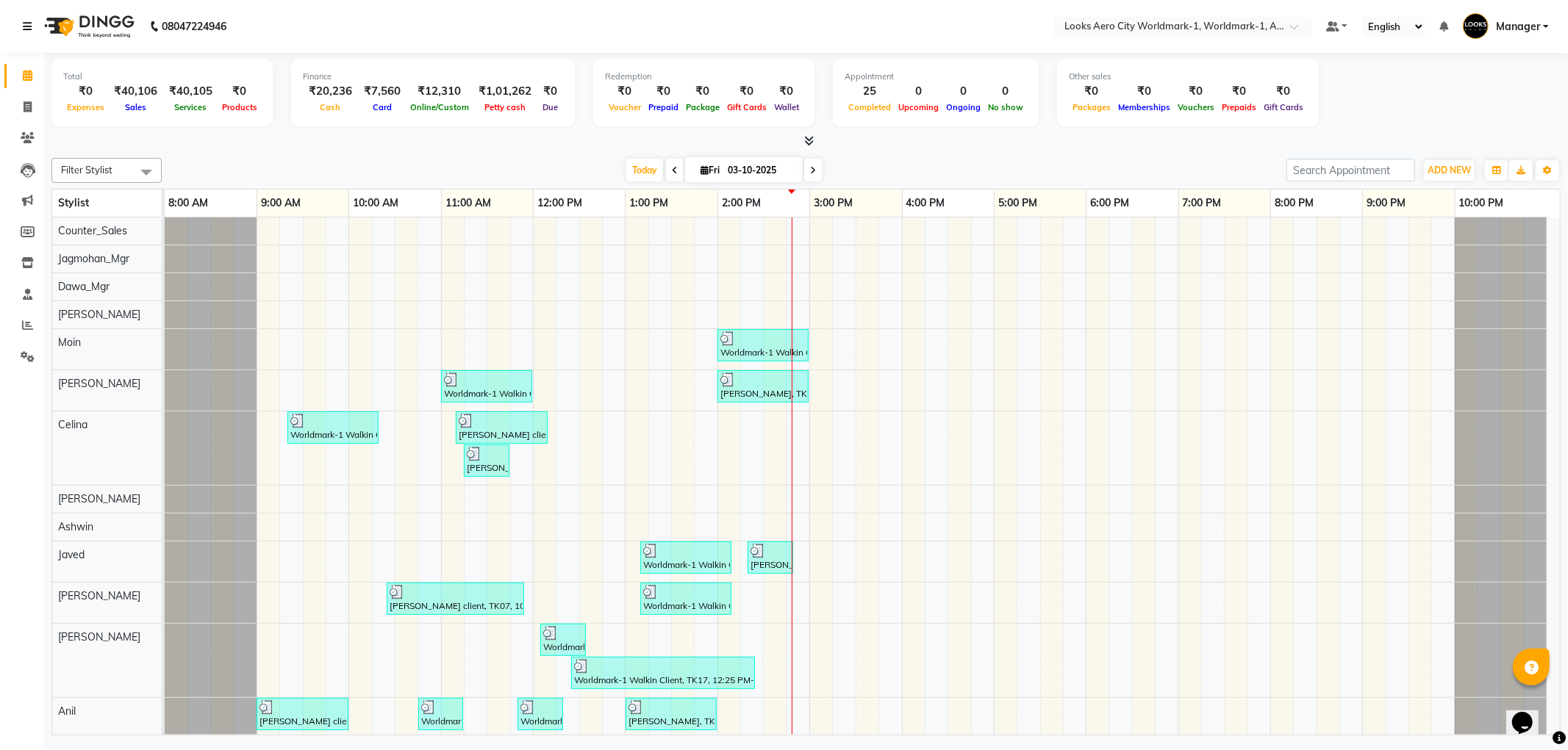
click at [24, 25] on icon at bounding box center [27, 27] width 9 height 10
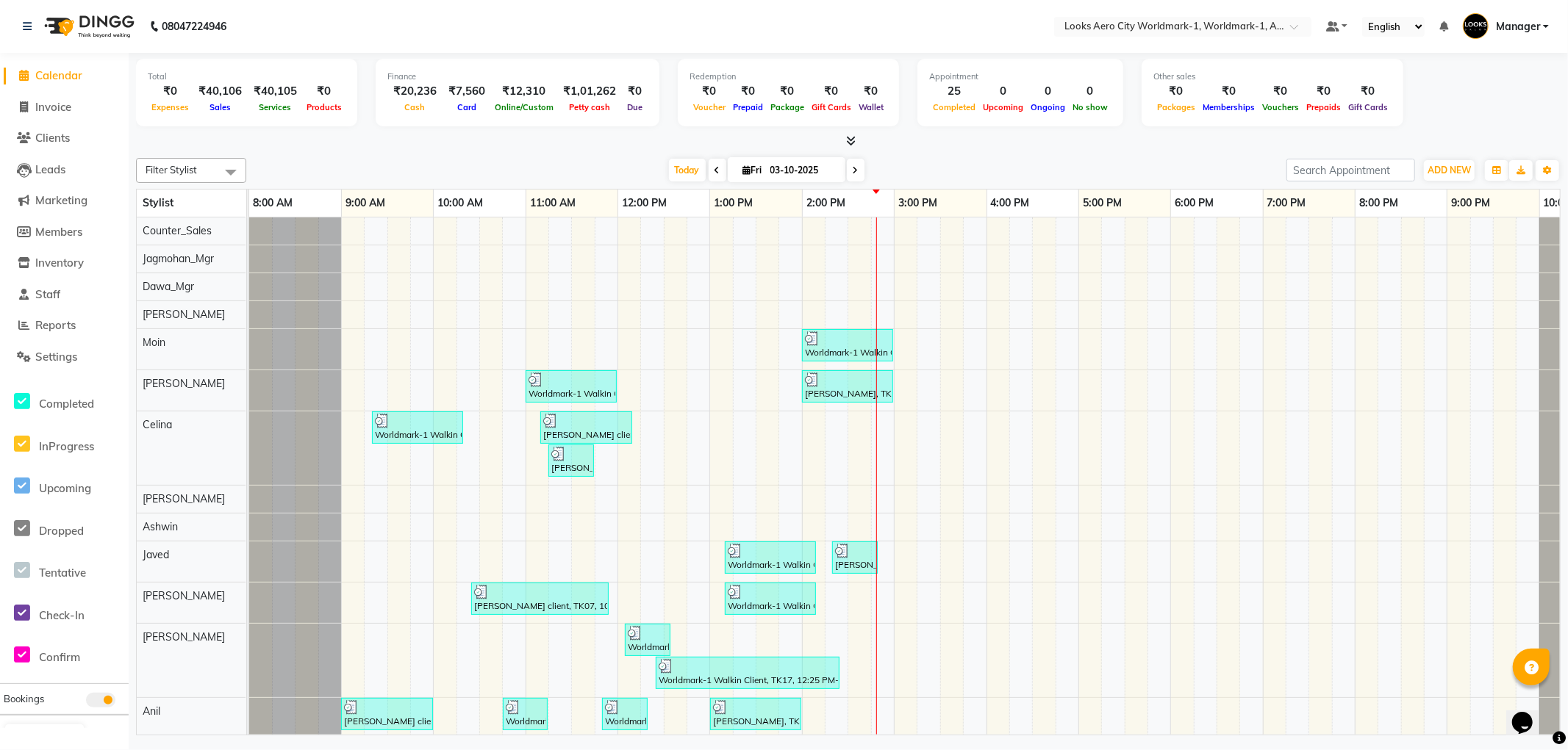
drag, startPoint x: 60, startPoint y: 77, endPoint x: 81, endPoint y: 9, distance: 71.2
click at [60, 76] on span "Calendar" at bounding box center [59, 75] width 47 height 14
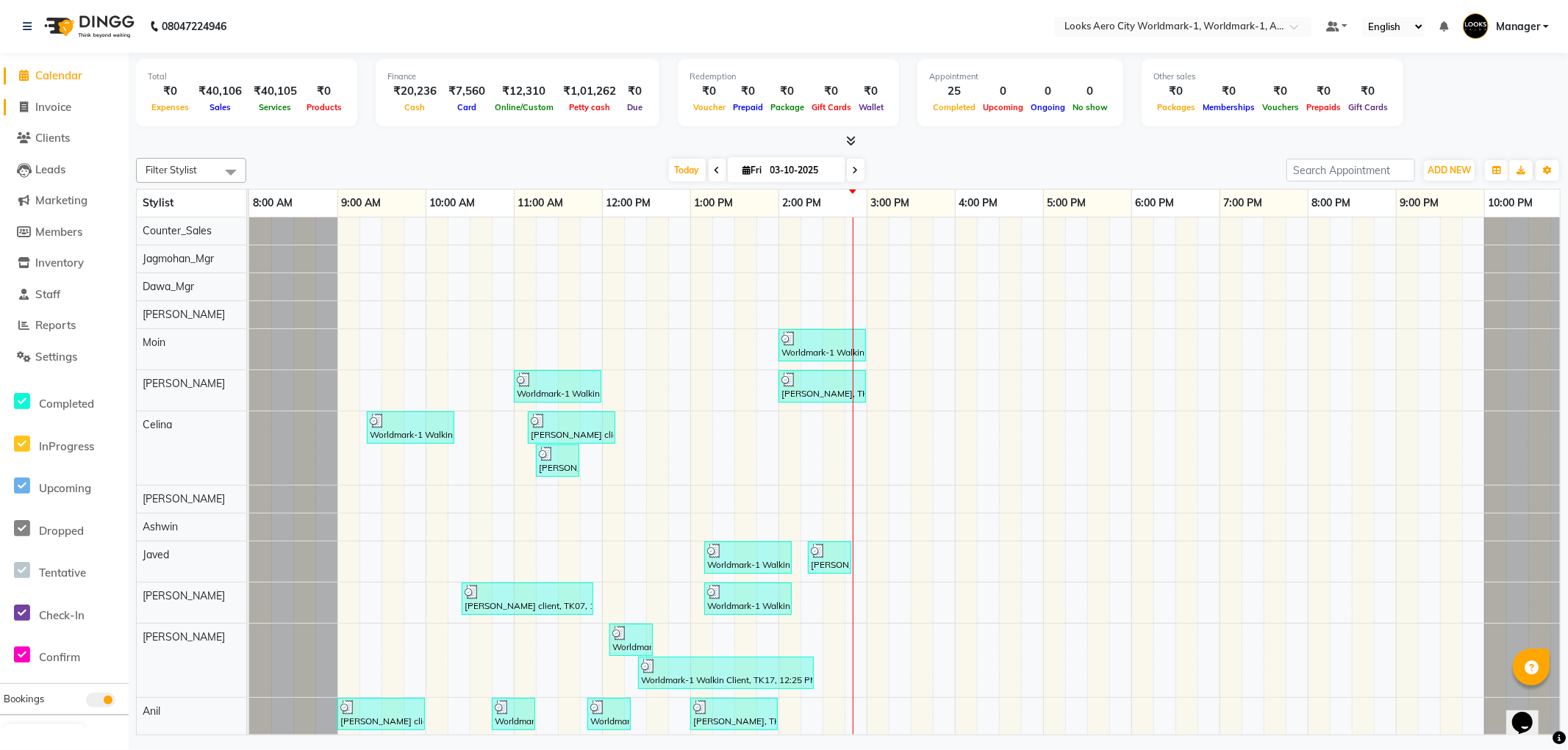
click at [64, 105] on span "Invoice" at bounding box center [53, 107] width 36 height 14
select select "service"
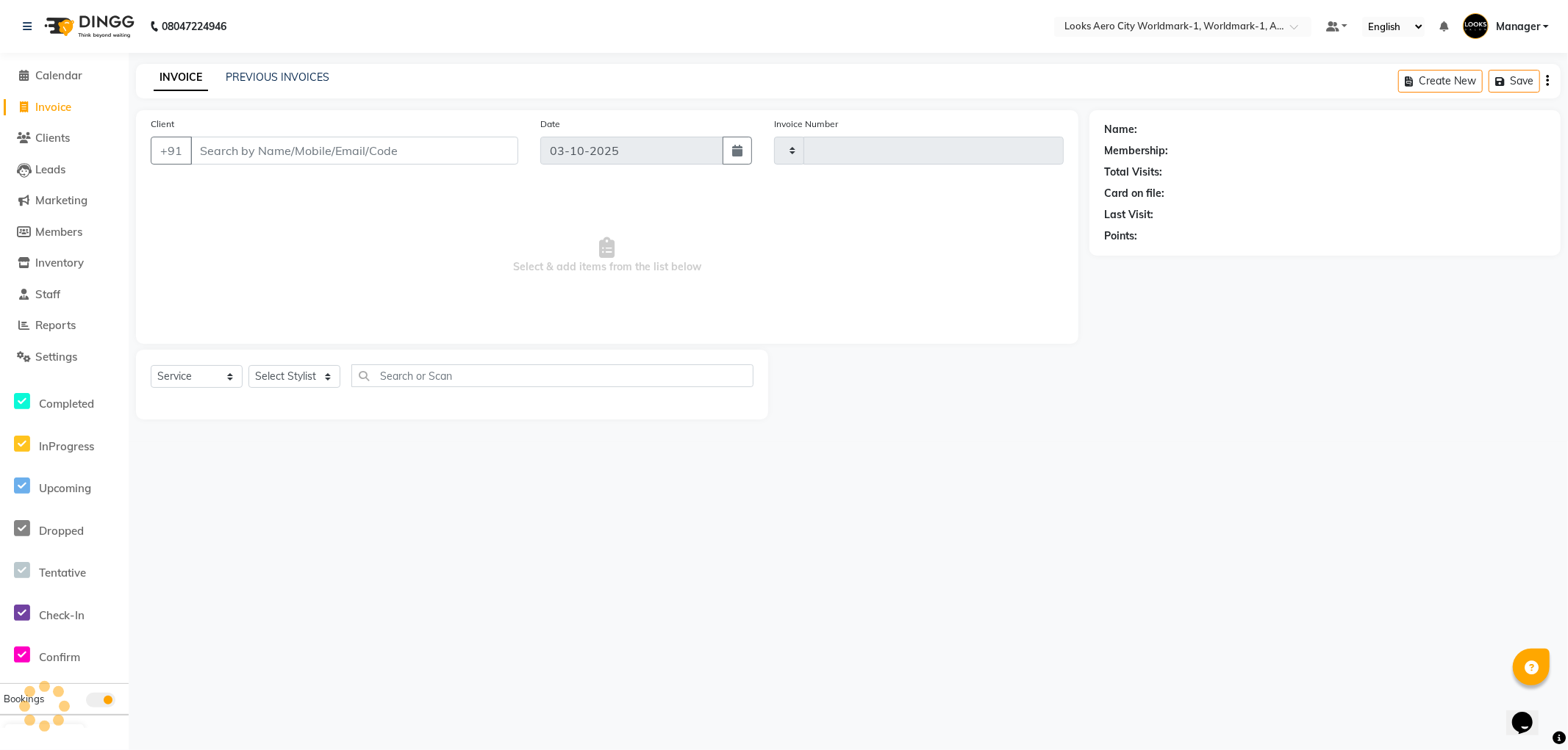
type input "8426"
select select "8573"
click at [321, 149] on input "Client" at bounding box center [354, 150] width 328 height 27
type input "9987154725"
click at [476, 146] on span "Add Client" at bounding box center [479, 151] width 58 height 15
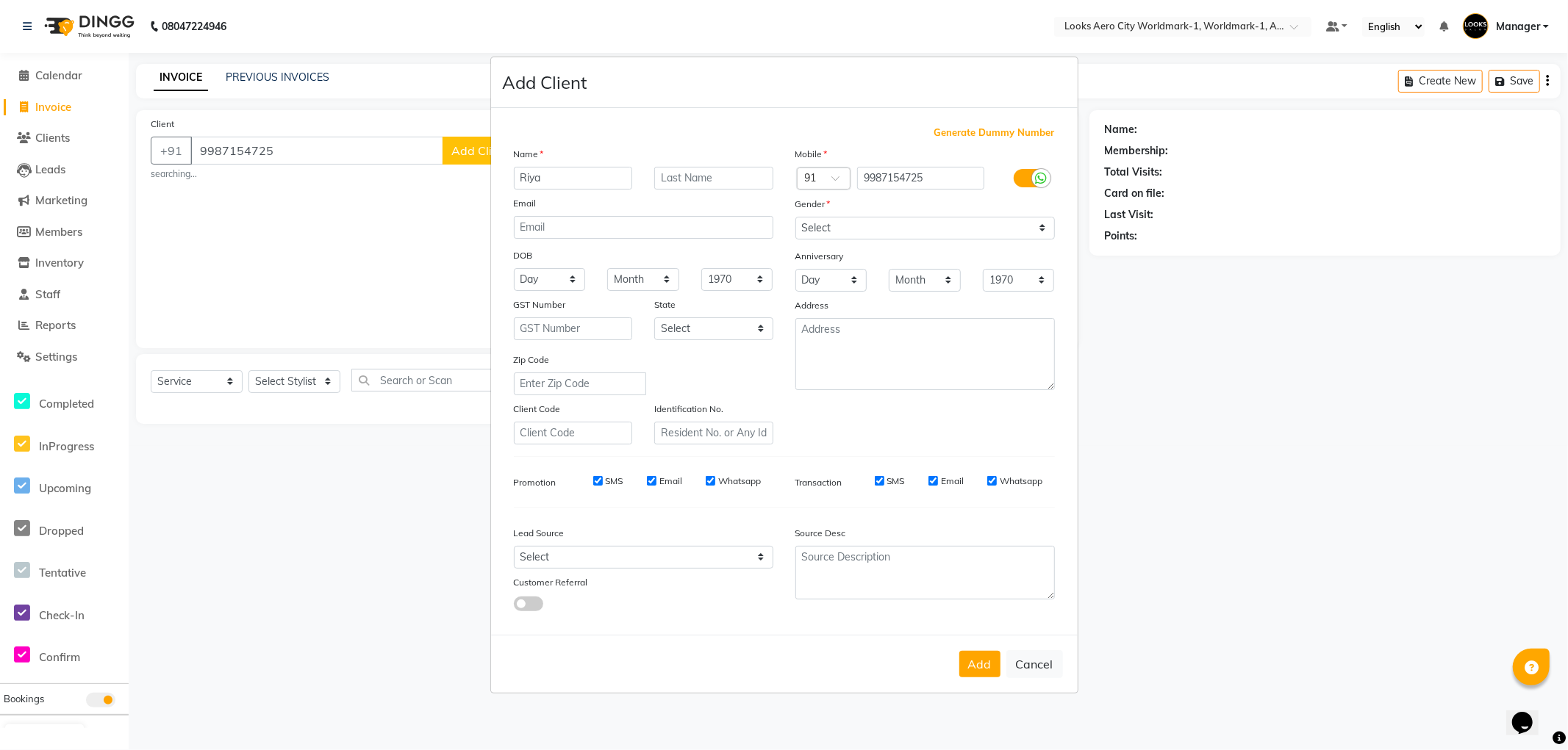
type input "Riya"
type input "Client"
drag, startPoint x: 856, startPoint y: 228, endPoint x: 849, endPoint y: 238, distance: 12.2
click at [854, 228] on select "Select [DEMOGRAPHIC_DATA] [DEMOGRAPHIC_DATA] Other Prefer Not To Say" at bounding box center [926, 228] width 260 height 23
select select "female"
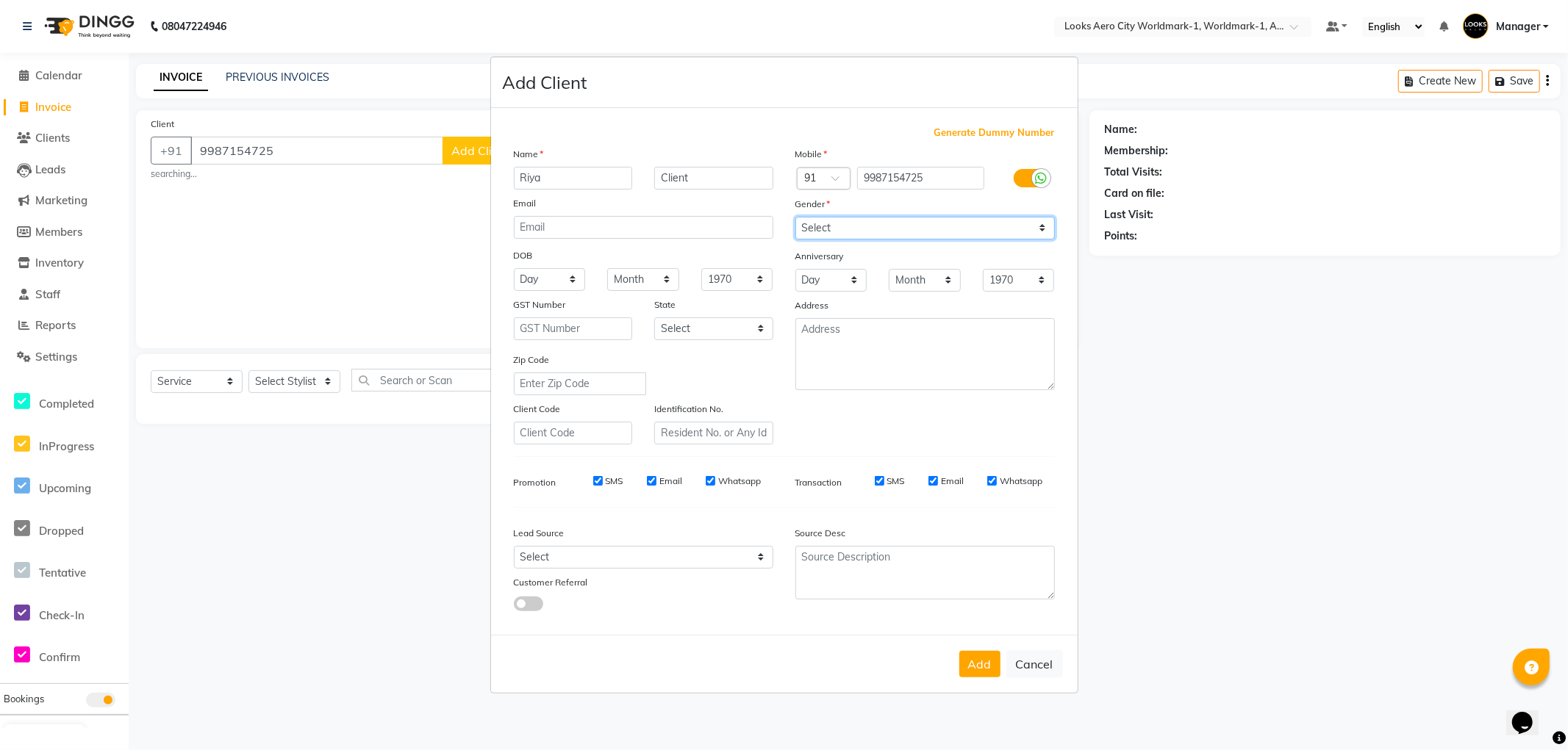
click at [796, 217] on select "Select [DEMOGRAPHIC_DATA] [DEMOGRAPHIC_DATA] Other Prefer Not To Say" at bounding box center [926, 228] width 260 height 23
click at [724, 330] on select "Select Andaman and Nicobar Islands Andhra Pradesh Arunachal Pradesh Assam Bihar…" at bounding box center [714, 329] width 119 height 23
select select "10"
click at [655, 317] on select "Select Andaman and Nicobar Islands Andhra Pradesh Arunachal Pradesh Assam Bihar…" at bounding box center [714, 329] width 119 height 23
click at [970, 658] on button "Add" at bounding box center [980, 665] width 41 height 27
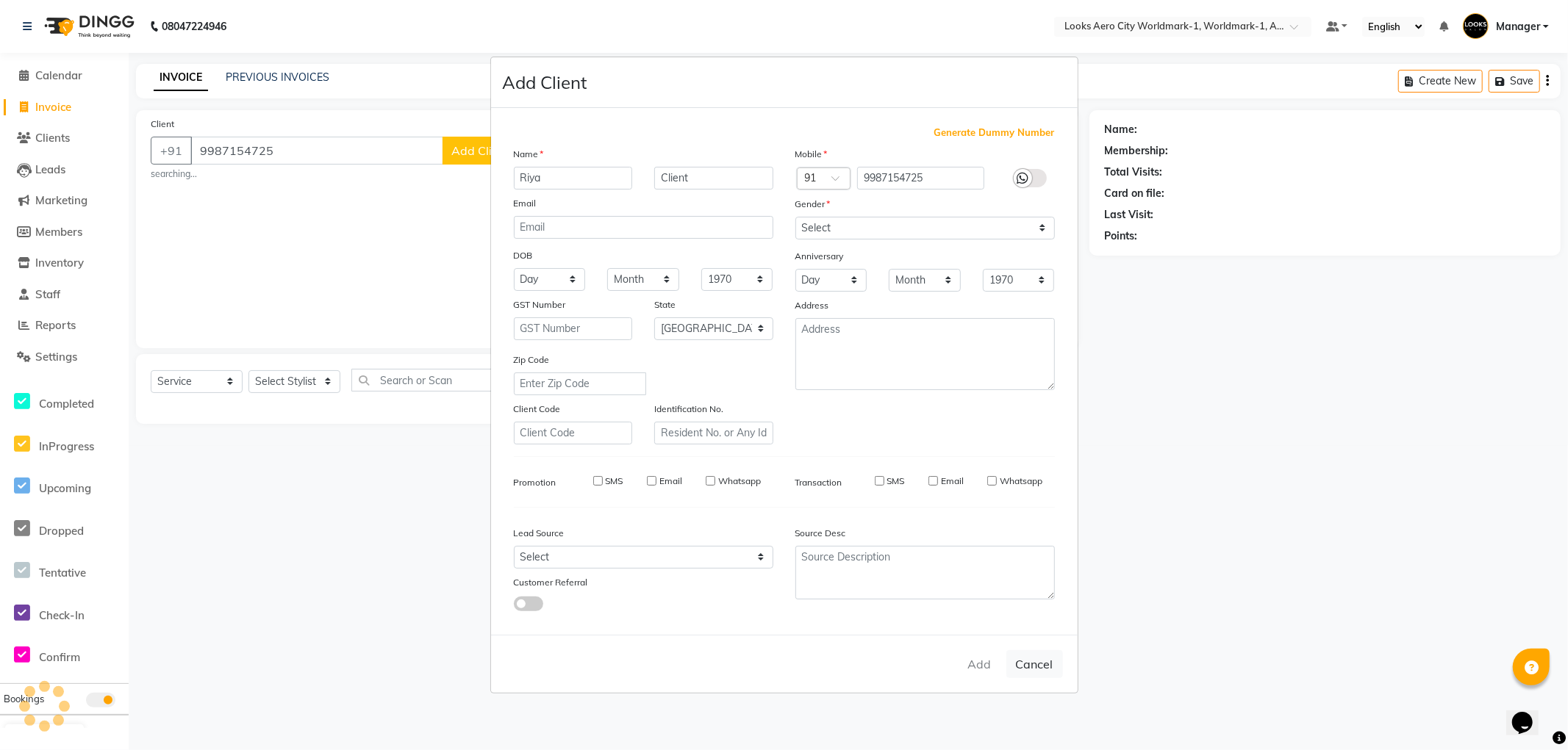
select select
select select "null"
select select
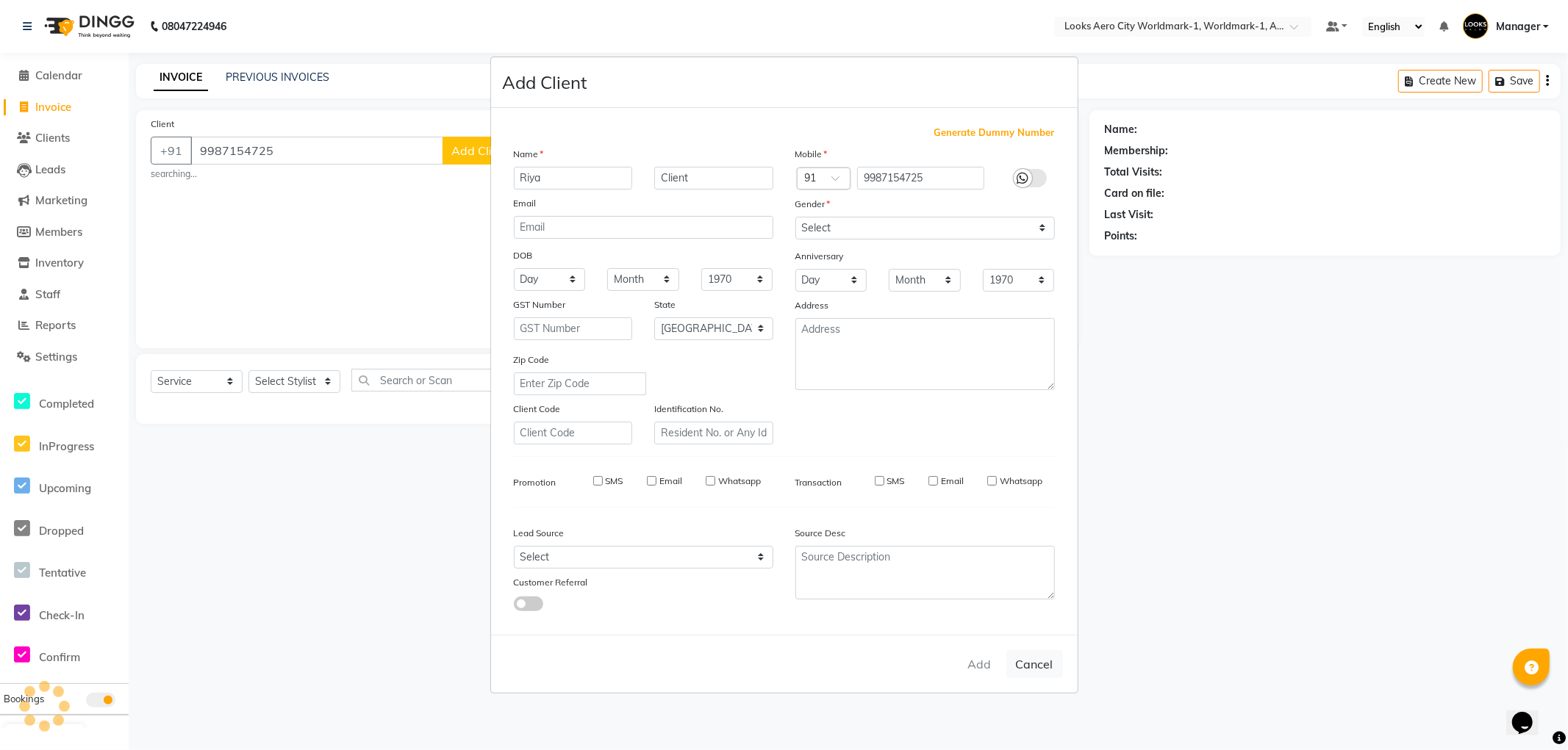
select select
checkbox input "false"
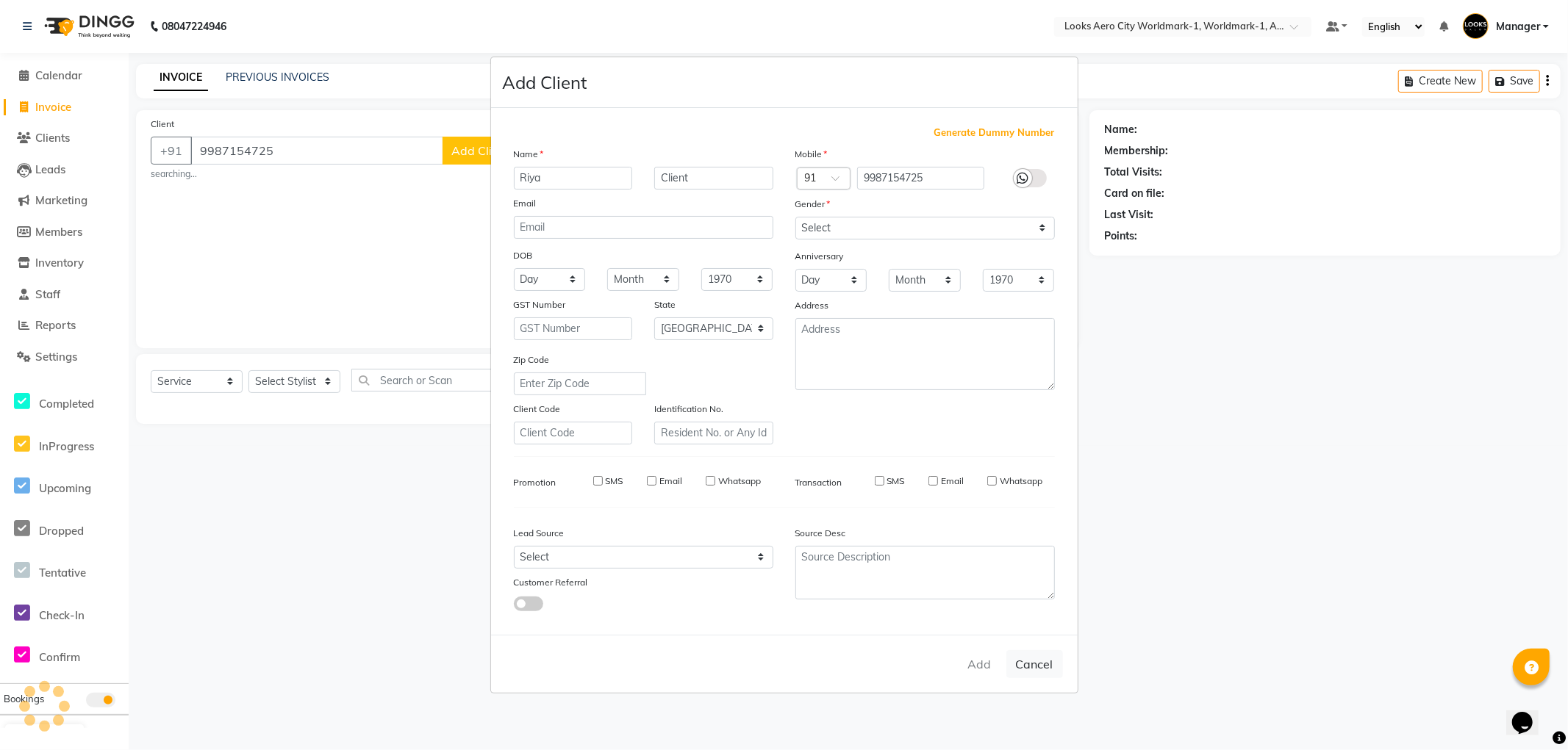
checkbox input "false"
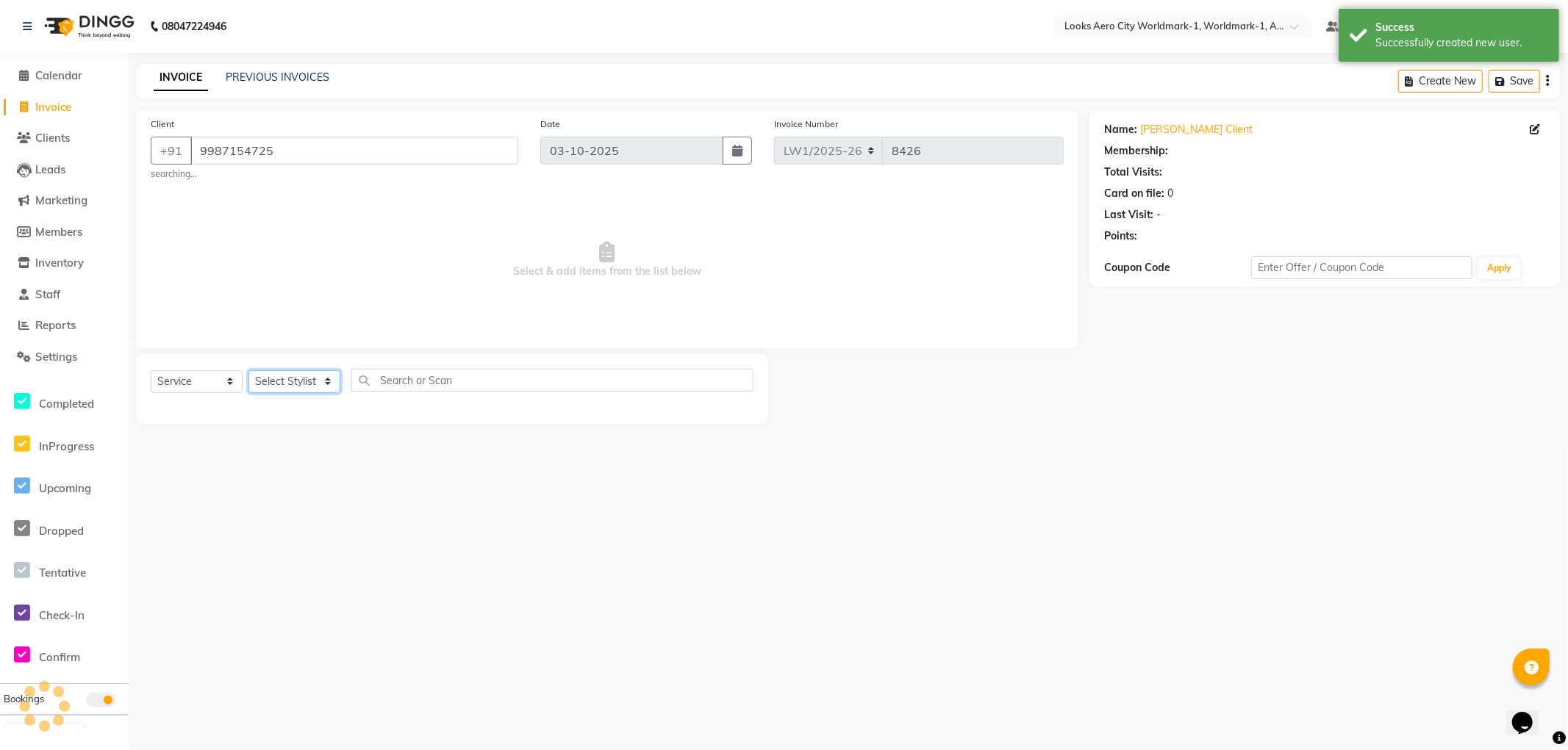
click at [302, 384] on select "Select Stylist [PERSON_NAME] [PERSON_NAME] [PERSON_NAME] [PERSON_NAME] Counter_…" at bounding box center [294, 382] width 92 height 23
select select "1: Object"
select select "84536"
click at [248, 370] on select "Select Stylist [PERSON_NAME] [PERSON_NAME] [PERSON_NAME] [PERSON_NAME] Counter_…" at bounding box center [294, 382] width 92 height 23
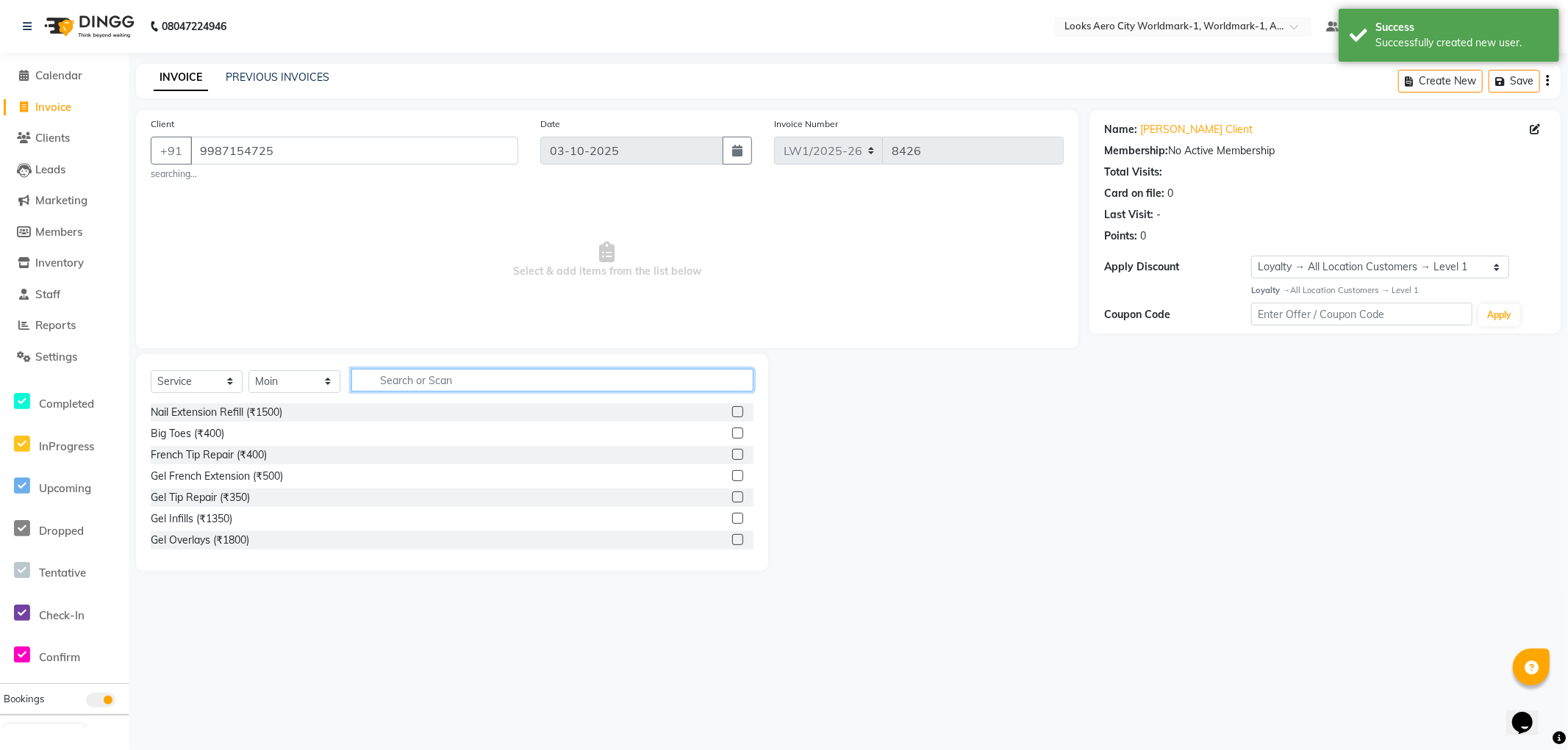
click at [468, 385] on input "text" at bounding box center [552, 381] width 402 height 23
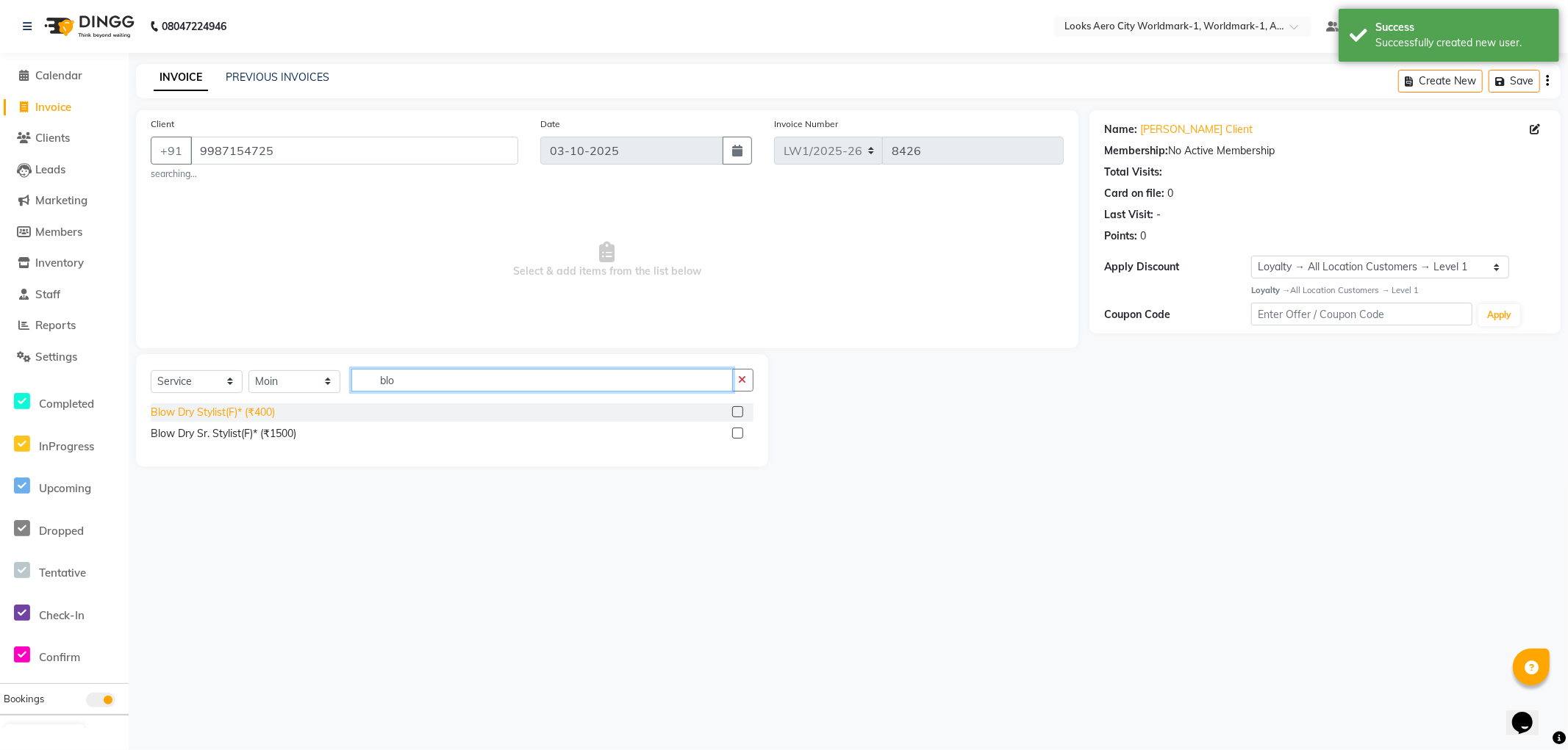
type input "blo"
click at [244, 413] on div "Blow Dry Stylist(F)* (₹400)" at bounding box center [212, 413] width 124 height 15
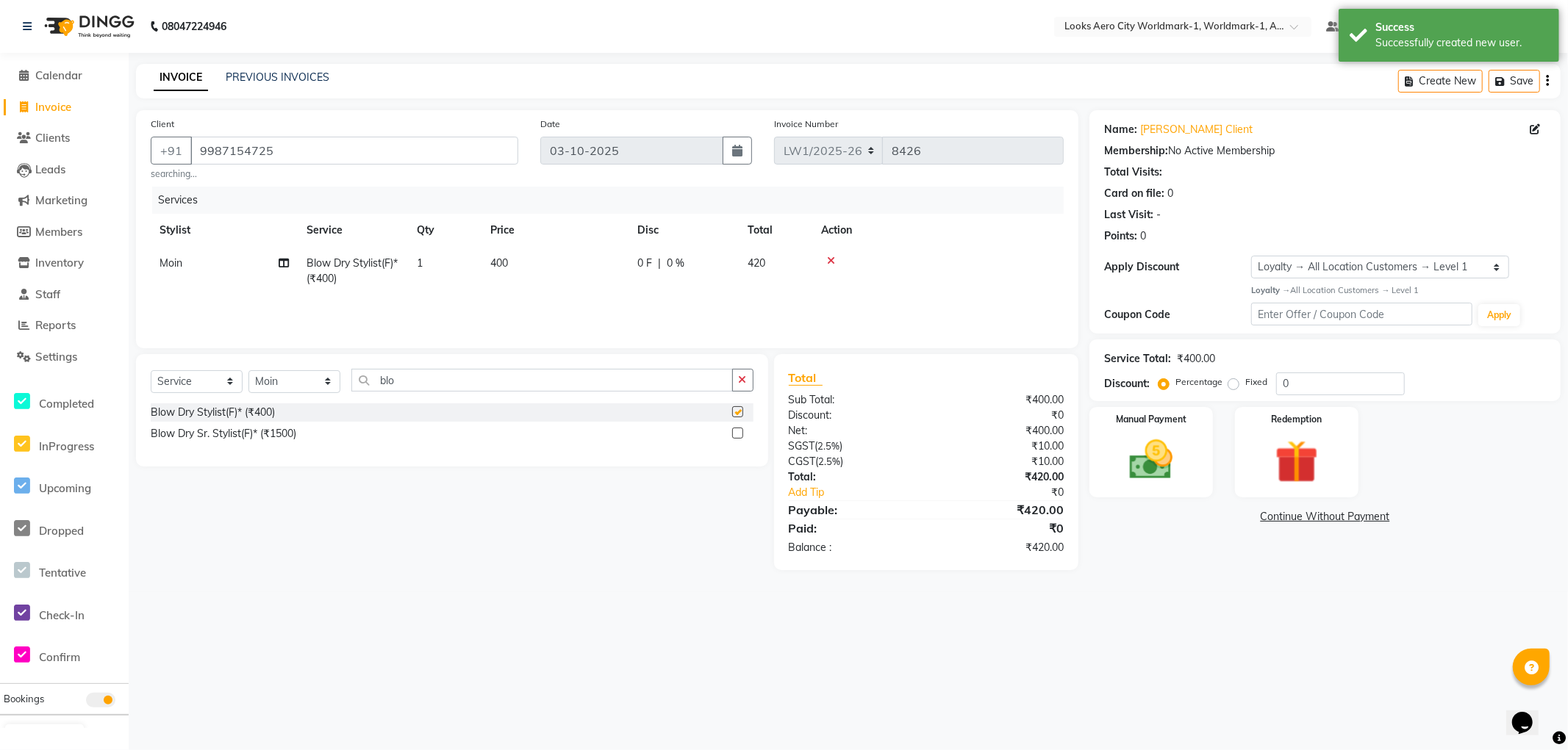
checkbox input "false"
drag, startPoint x: 428, startPoint y: 373, endPoint x: 26, endPoint y: 202, distance: 436.9
click at [3, 210] on app-home "08047224946 Select Location × Looks Aero City Worldmark-1, Worldmark-1, Aerocit…" at bounding box center [784, 295] width 1568 height 592
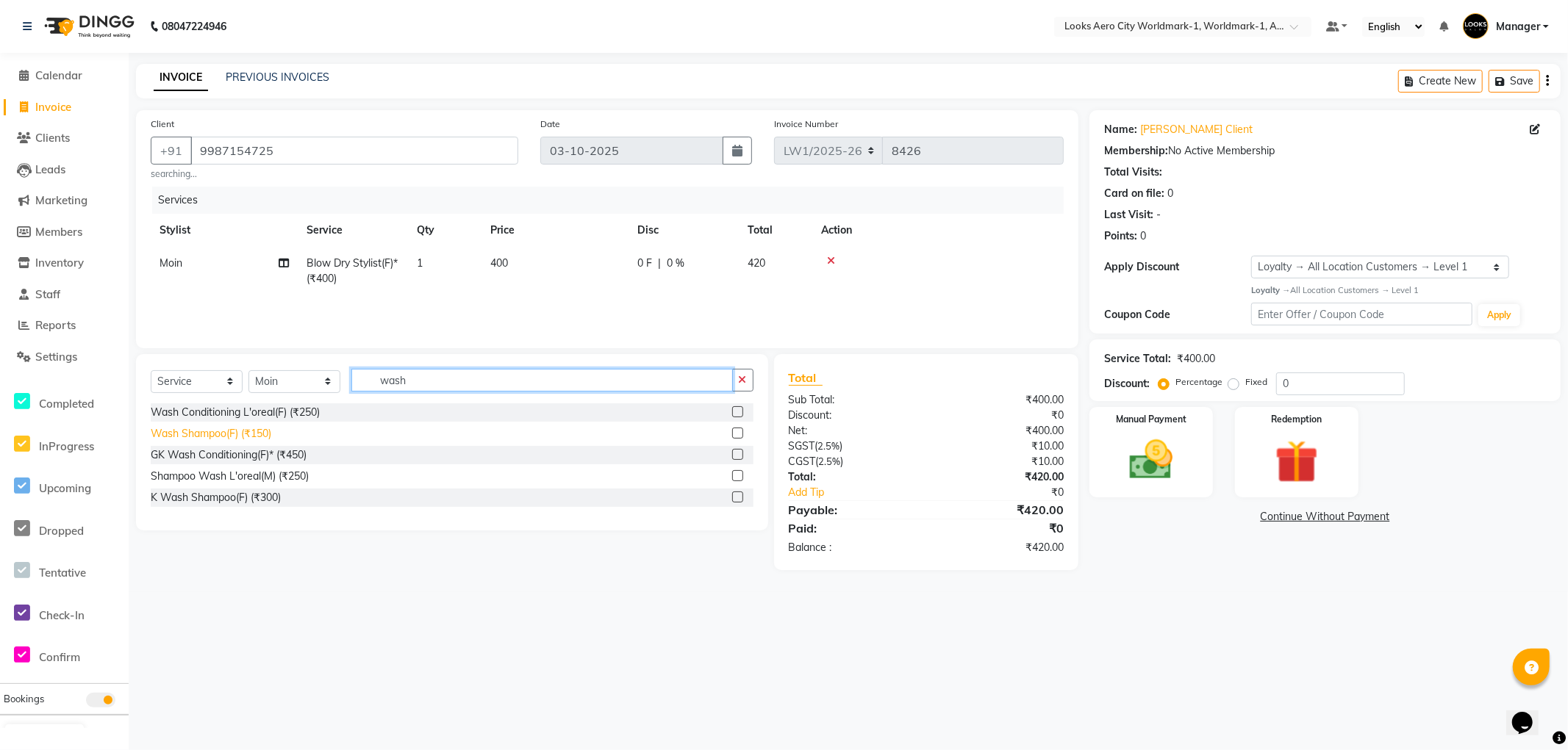
type input "wash"
drag, startPoint x: 238, startPoint y: 431, endPoint x: 285, endPoint y: 400, distance: 56.3
click at [238, 431] on div "Wash Shampoo(F) (₹150)" at bounding box center [210, 434] width 120 height 15
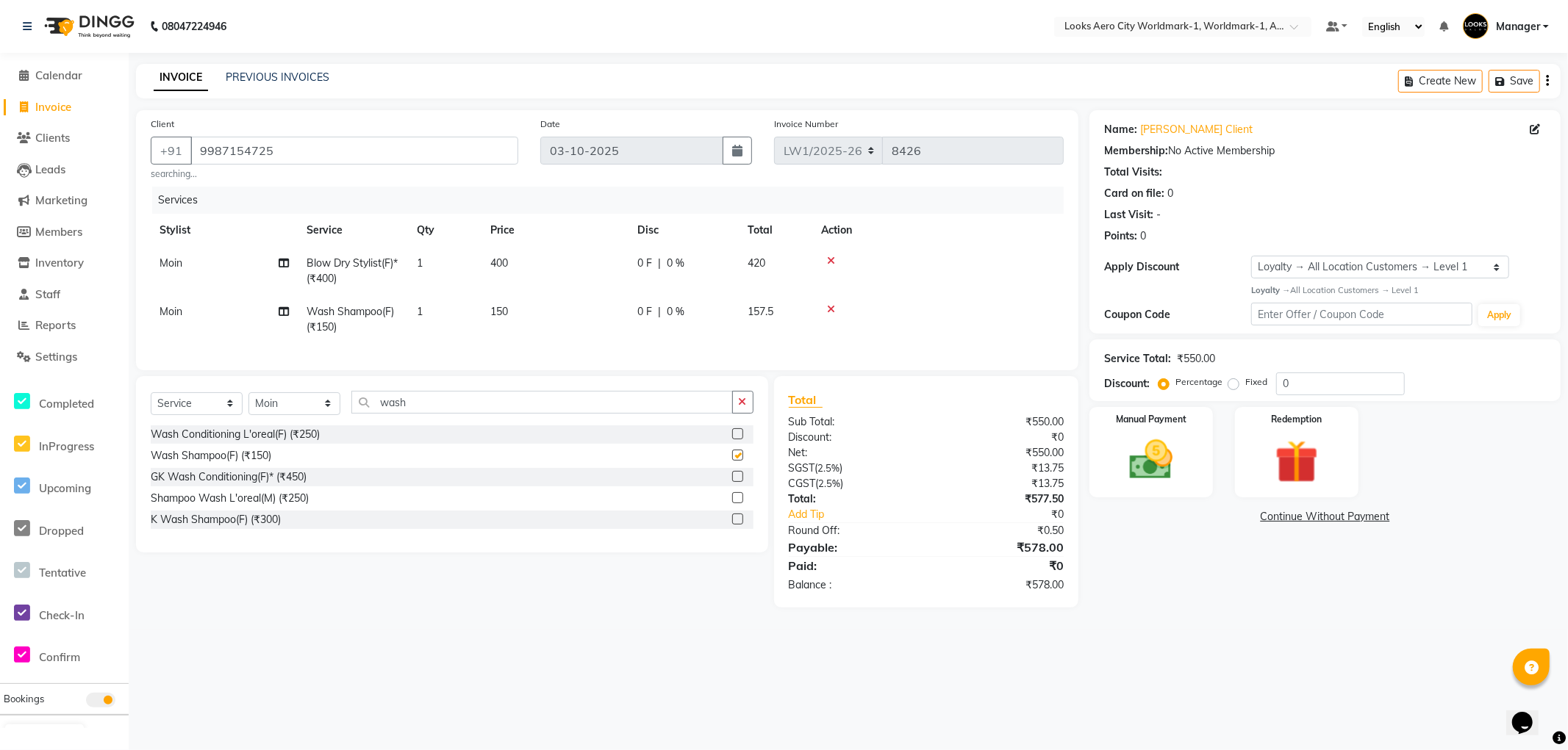
checkbox input "false"
click at [525, 256] on td "400" at bounding box center [554, 271] width 147 height 48
select select "84536"
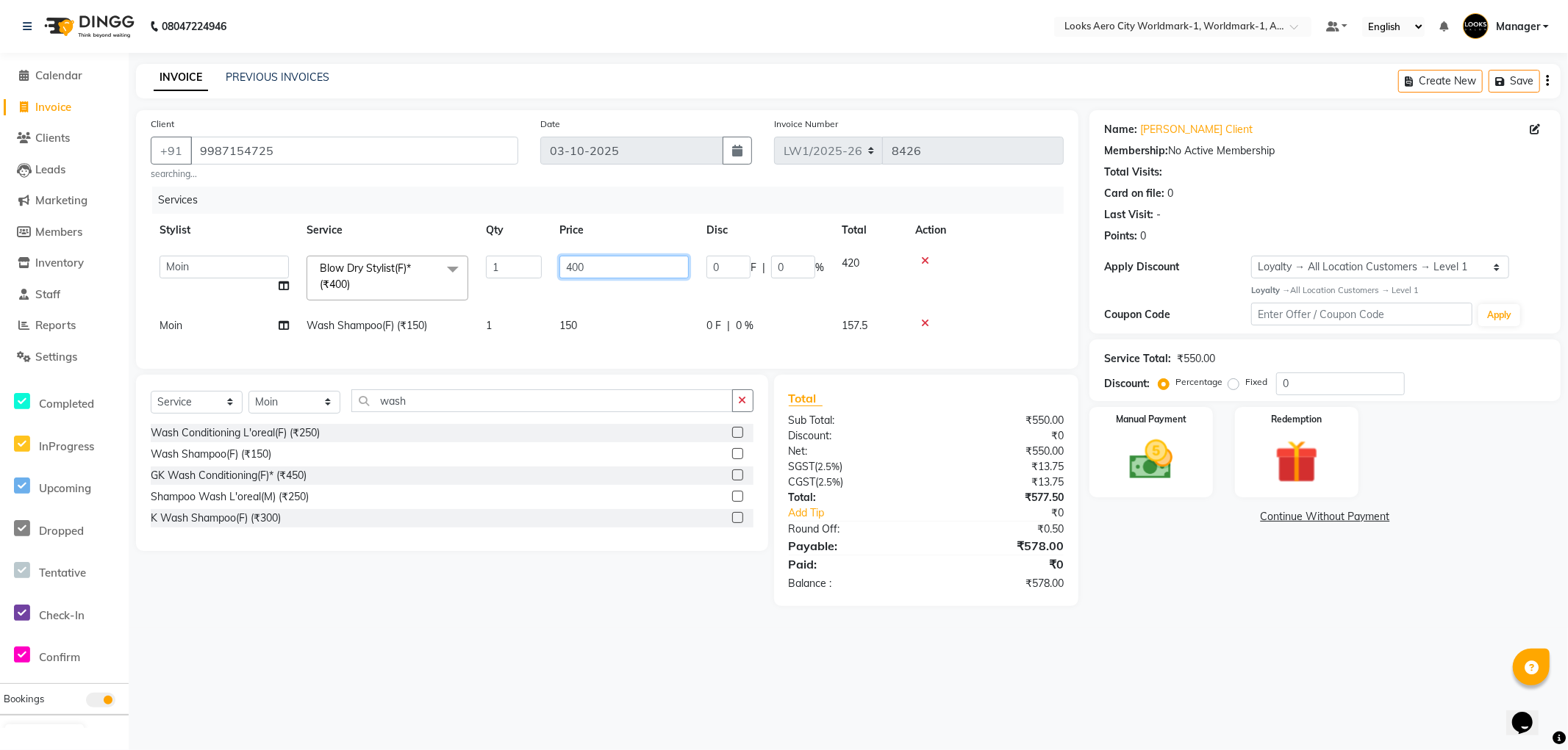
drag, startPoint x: 613, startPoint y: 260, endPoint x: 412, endPoint y: 258, distance: 201.0
click at [412, 258] on tr "Abhishek_Nails Amita Chauhan Anil Ashwin Celina Counter_Sales Dawa_Mgr Gaurav_P…" at bounding box center [607, 278] width 913 height 62
type input "800"
drag, startPoint x: 594, startPoint y: 319, endPoint x: 589, endPoint y: 331, distance: 13.0
click at [589, 330] on td "150" at bounding box center [623, 326] width 147 height 33
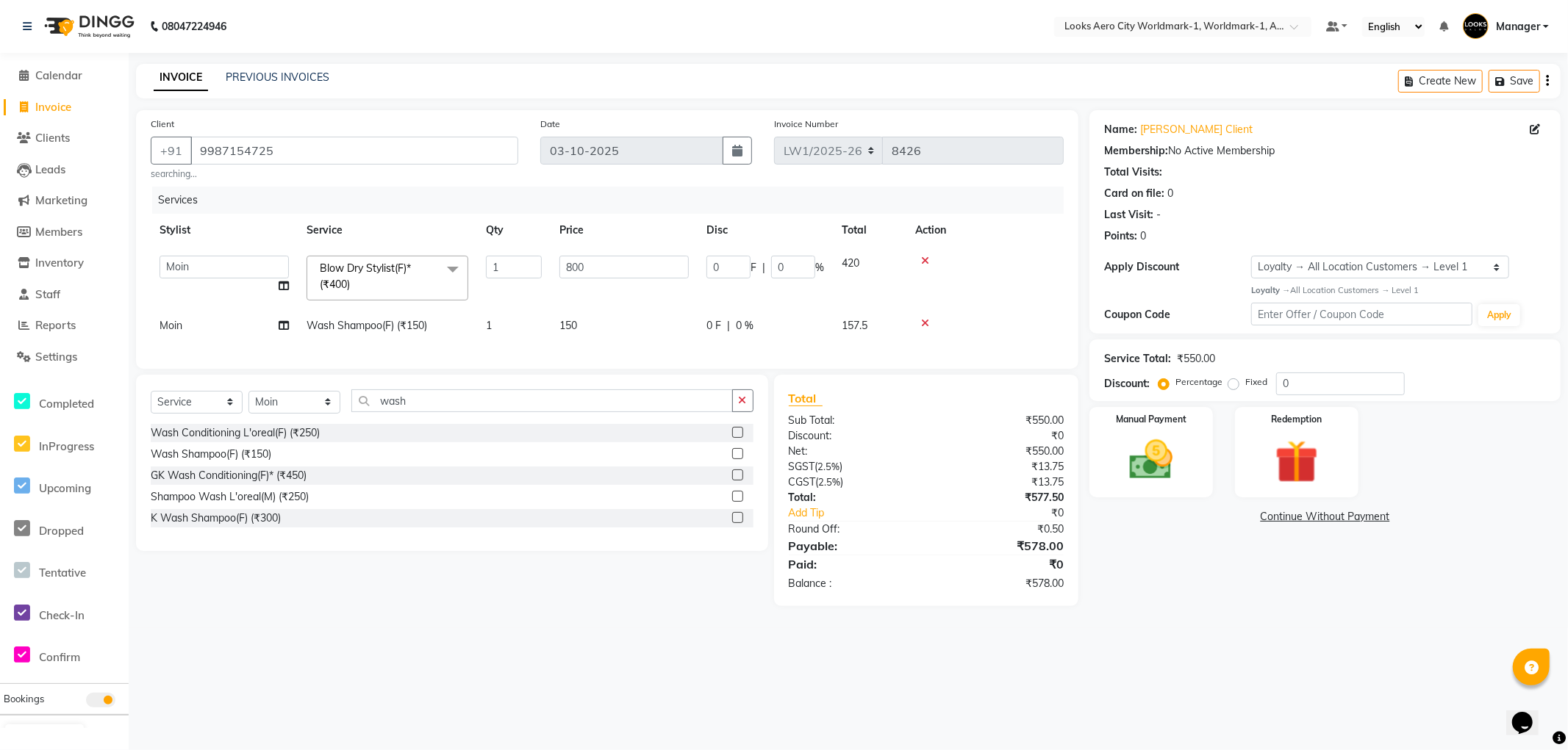
select select "84536"
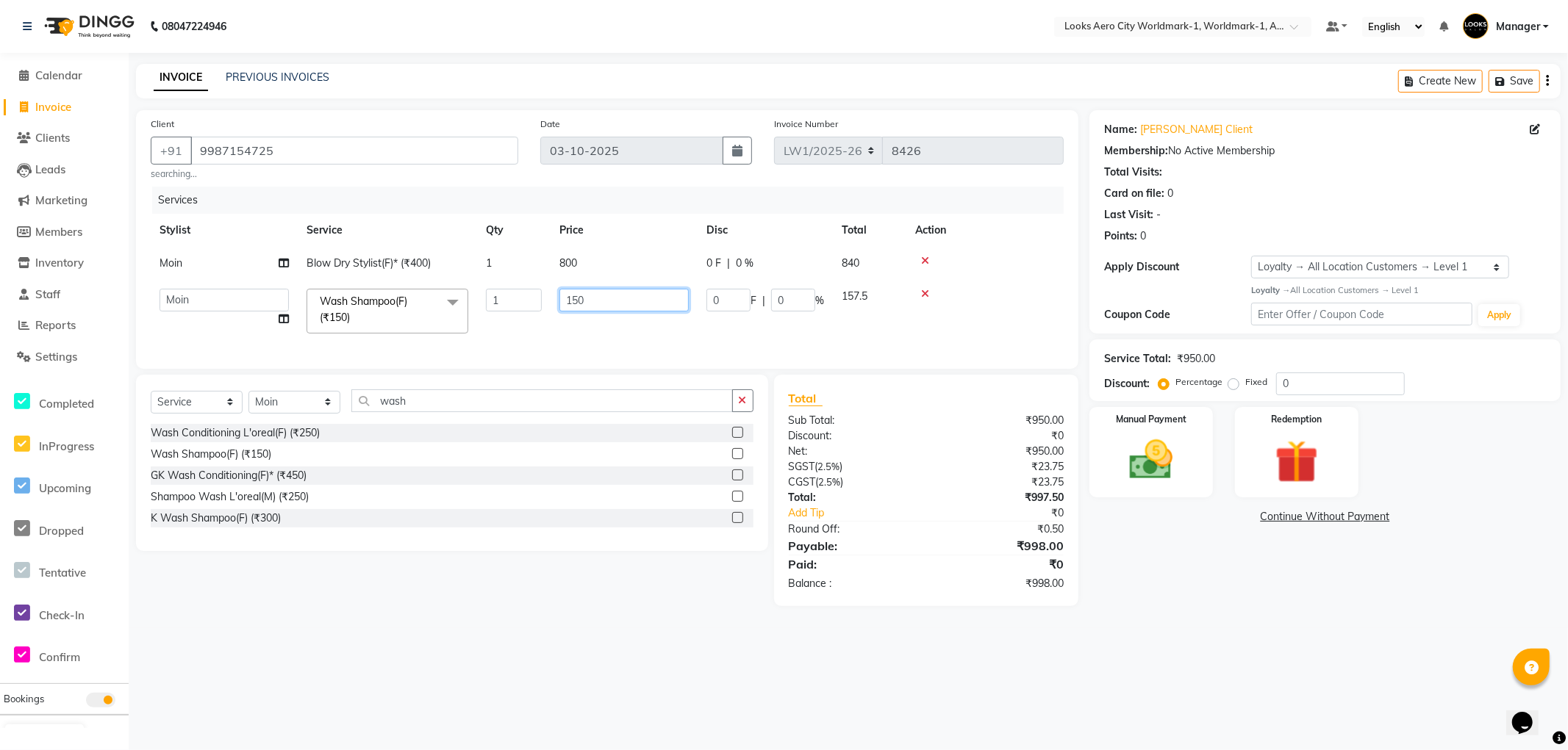
drag, startPoint x: 589, startPoint y: 295, endPoint x: 27, endPoint y: 171, distance: 575.5
click at [0, 178] on app-home "08047224946 Select Location × Looks Aero City Worldmark-1, Worldmark-1, Aerocit…" at bounding box center [784, 314] width 1568 height 629
type input "600"
drag, startPoint x: 1358, startPoint y: 642, endPoint x: 1322, endPoint y: 618, distance: 43.3
click at [1359, 641] on div "08047224946 Select Location × Looks Aero City Worldmark-1, Worldmark-1, Aerocit…" at bounding box center [784, 375] width 1568 height 750
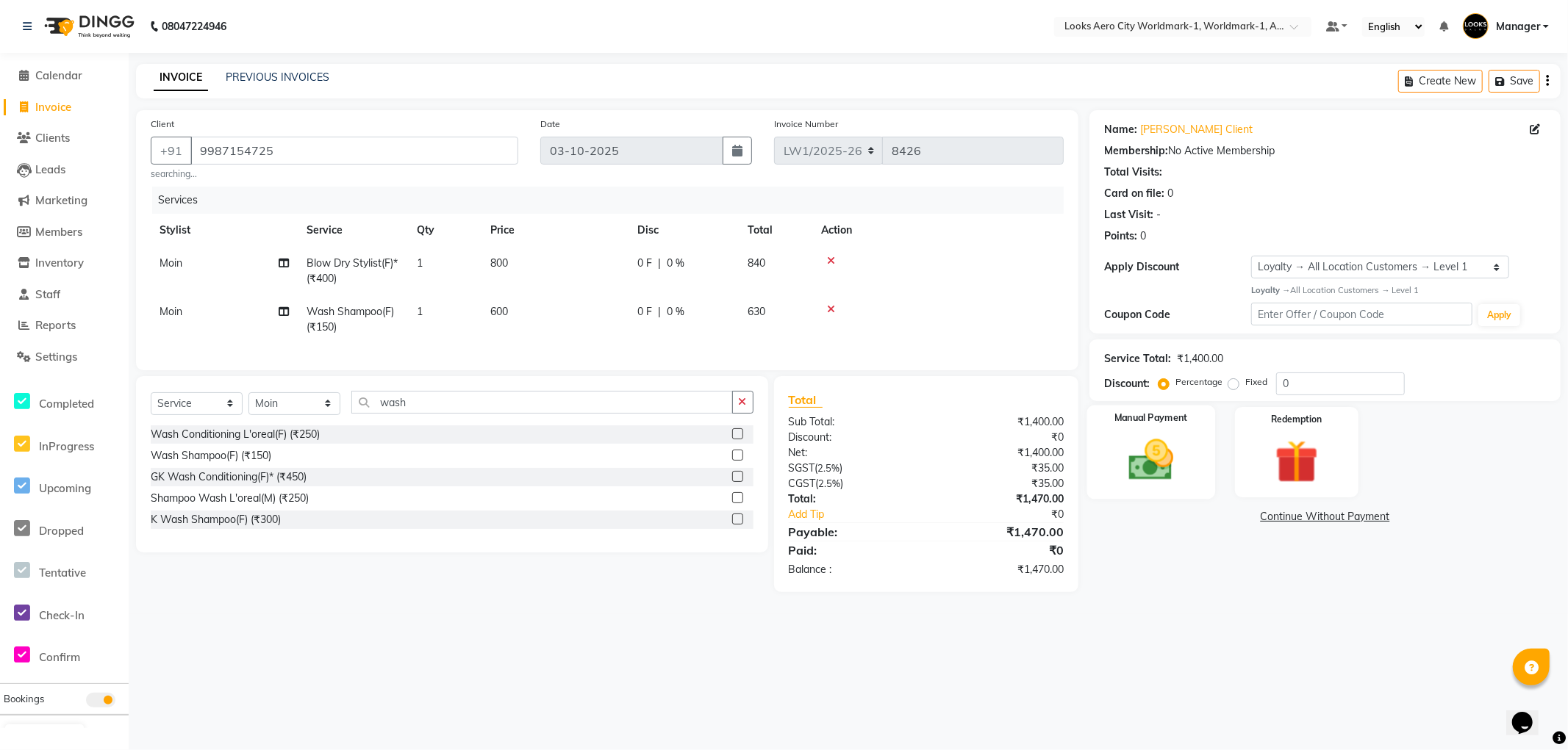
click at [1189, 490] on div "Manual Payment" at bounding box center [1151, 452] width 128 height 94
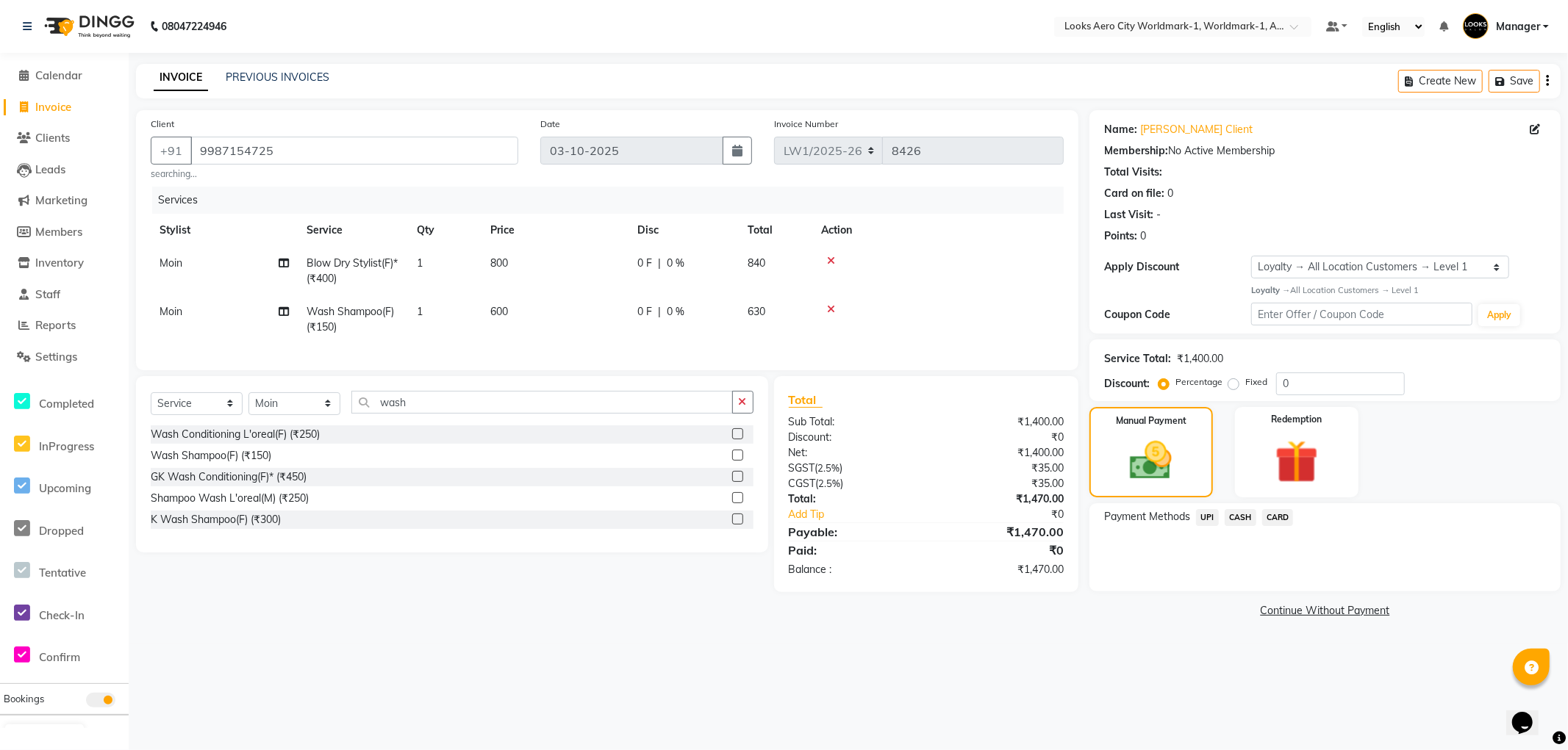
click at [1206, 516] on span "UPI" at bounding box center [1208, 518] width 23 height 17
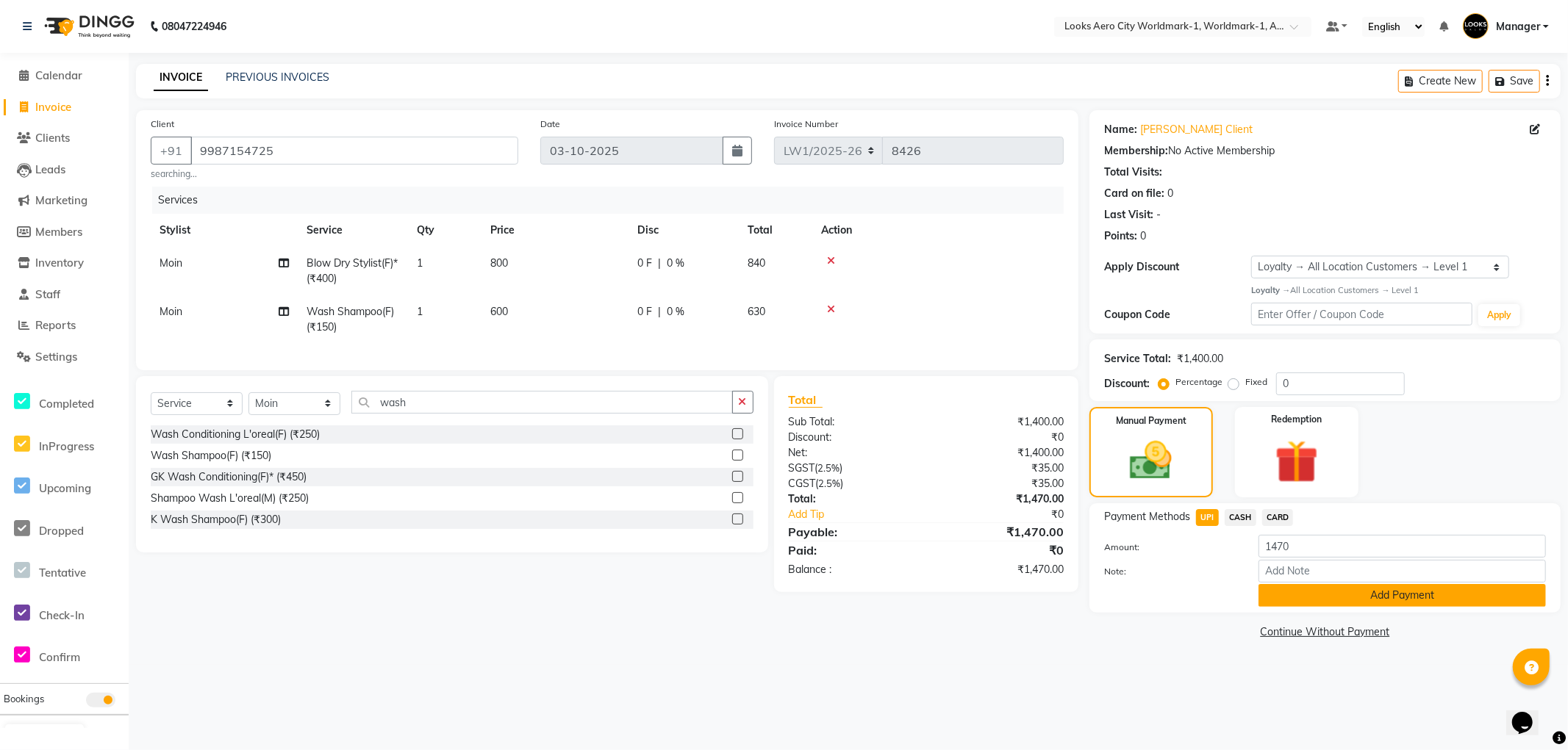
click at [1284, 598] on button "Add Payment" at bounding box center [1402, 596] width 287 height 23
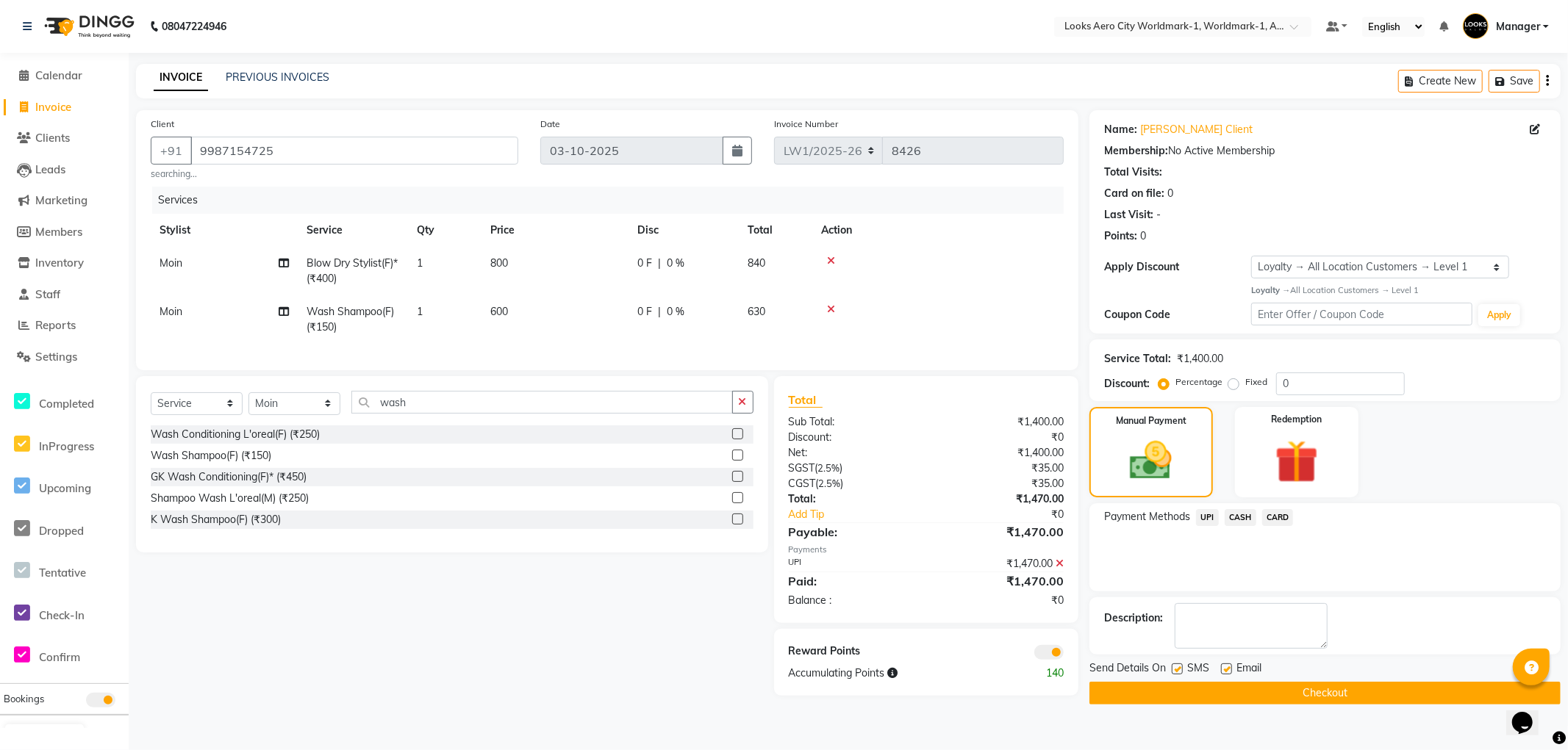
click at [1108, 691] on button "Checkout" at bounding box center [1325, 693] width 471 height 23
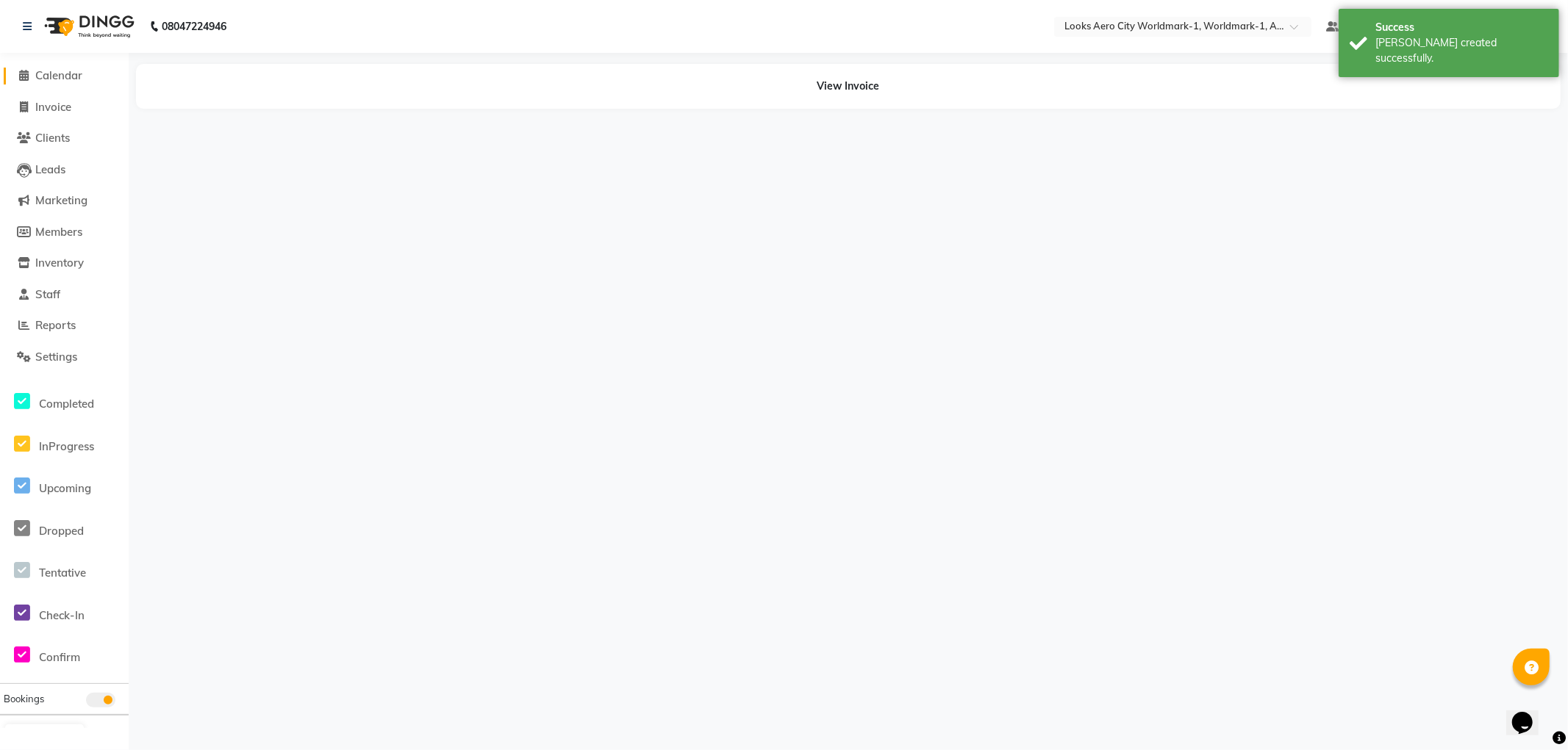
click at [64, 76] on span "Calendar" at bounding box center [59, 75] width 47 height 14
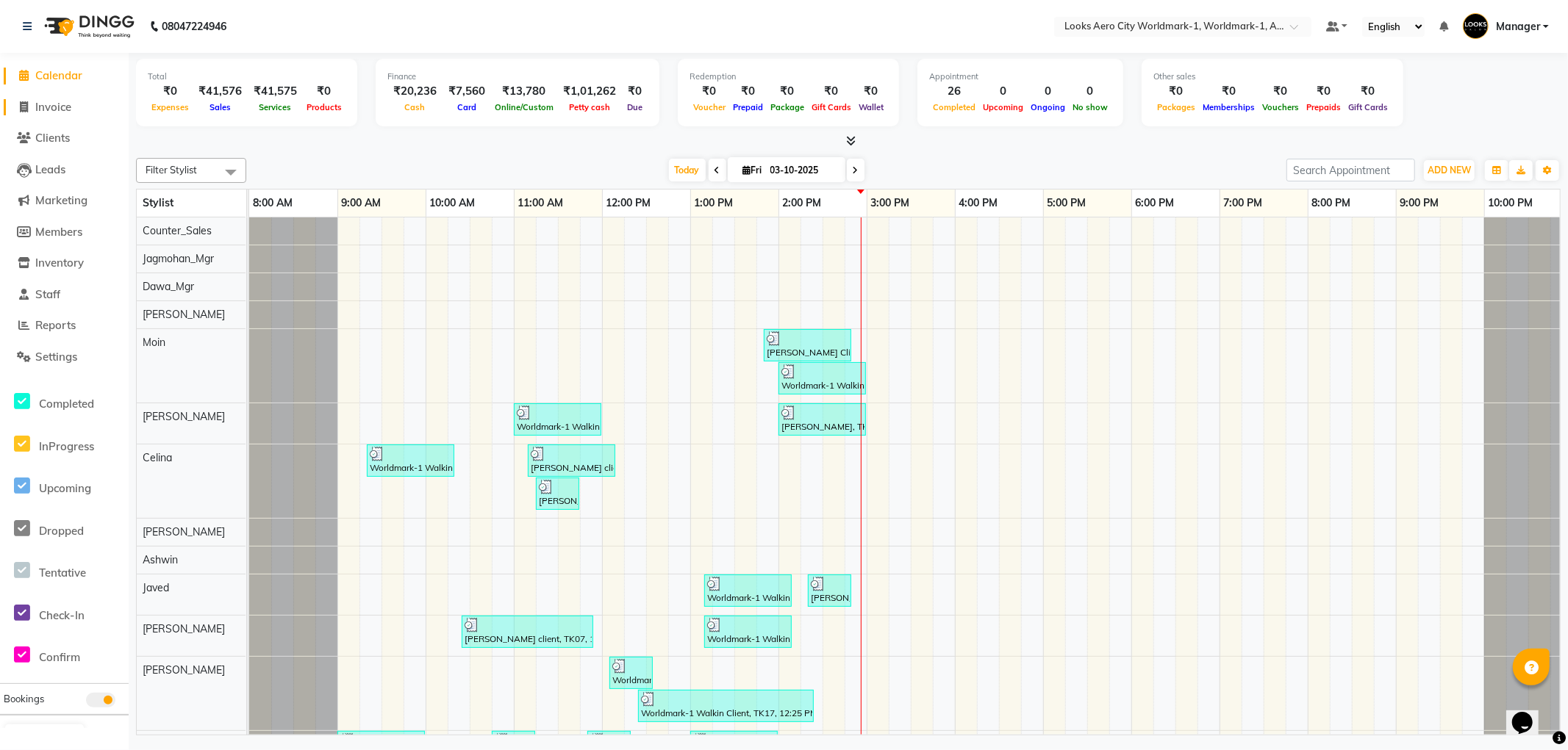
click at [63, 111] on span "Invoice" at bounding box center [53, 107] width 36 height 14
select select "service"
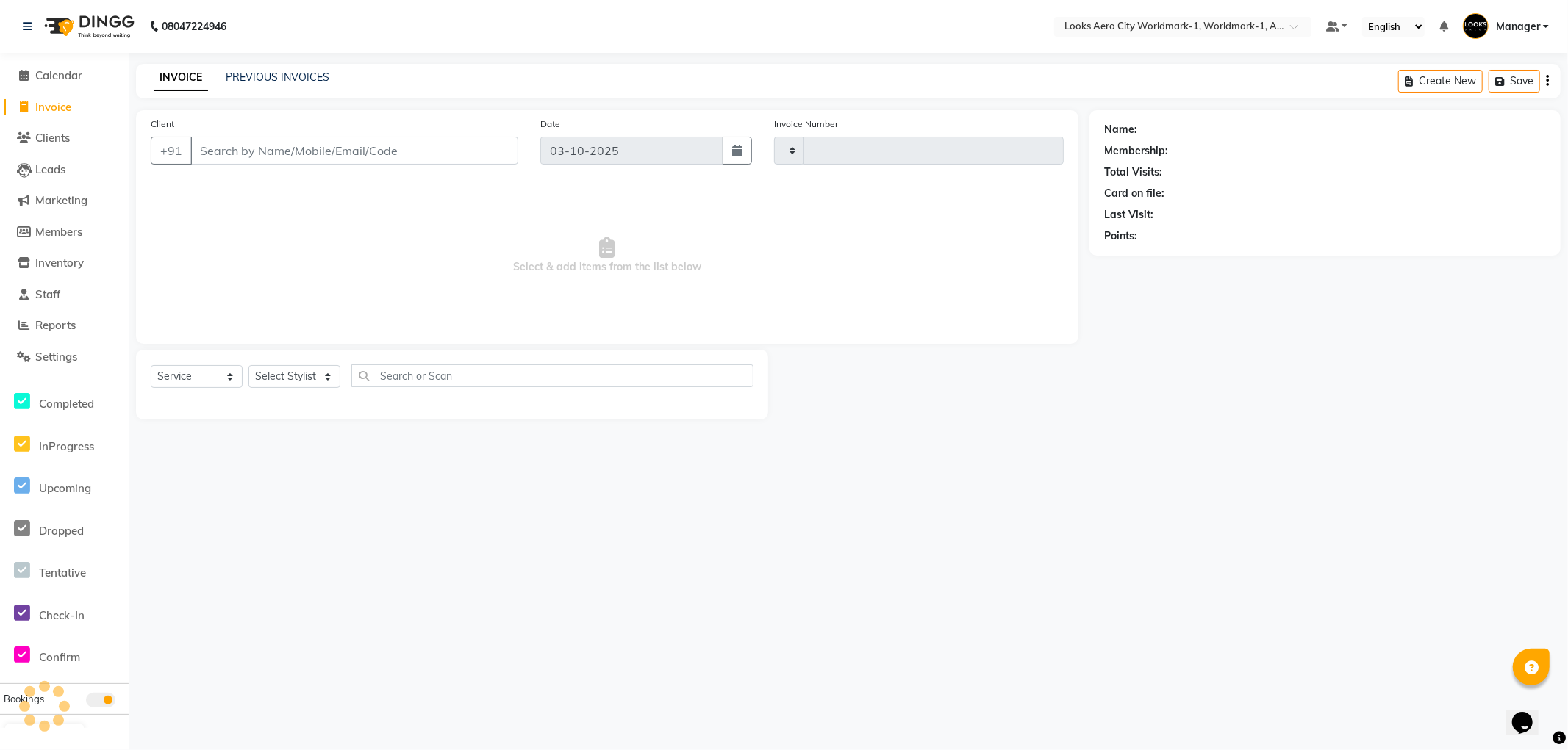
type input "8427"
select select "8573"
click at [252, 146] on input "Client" at bounding box center [354, 150] width 328 height 27
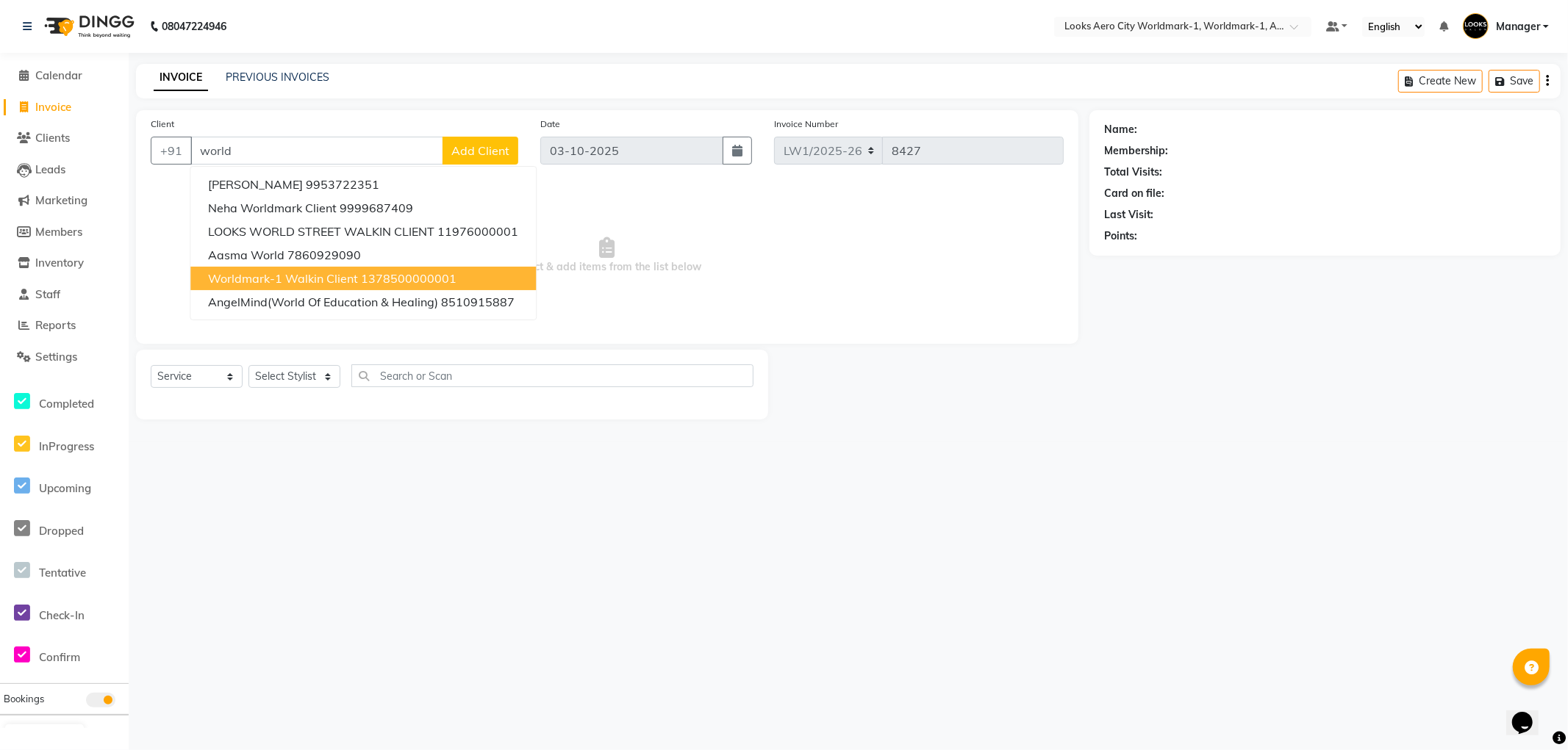
click at [310, 274] on span "Worldmark-1 Walkin Client" at bounding box center [283, 278] width 150 height 15
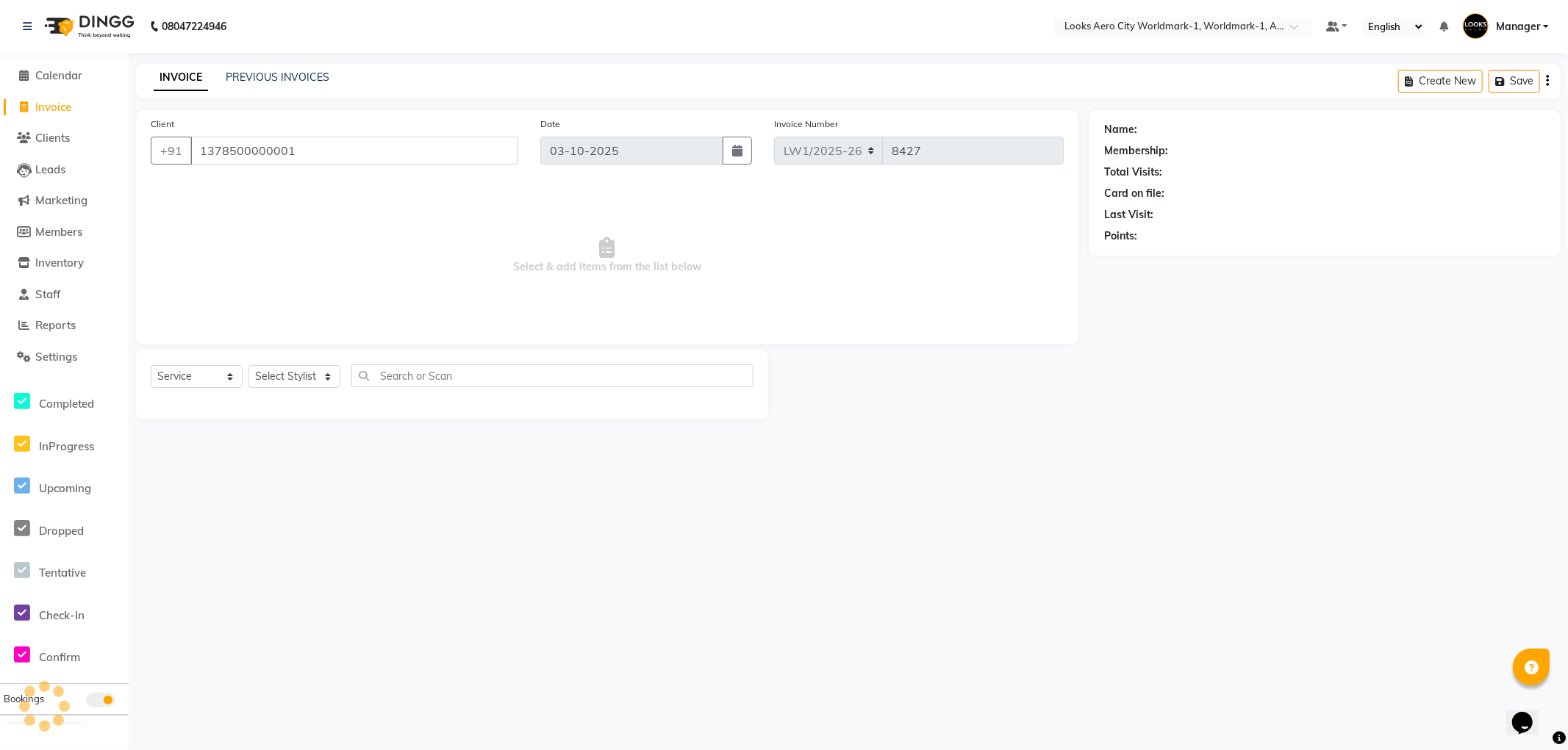
type input "1378500000001"
select select "1: Object"
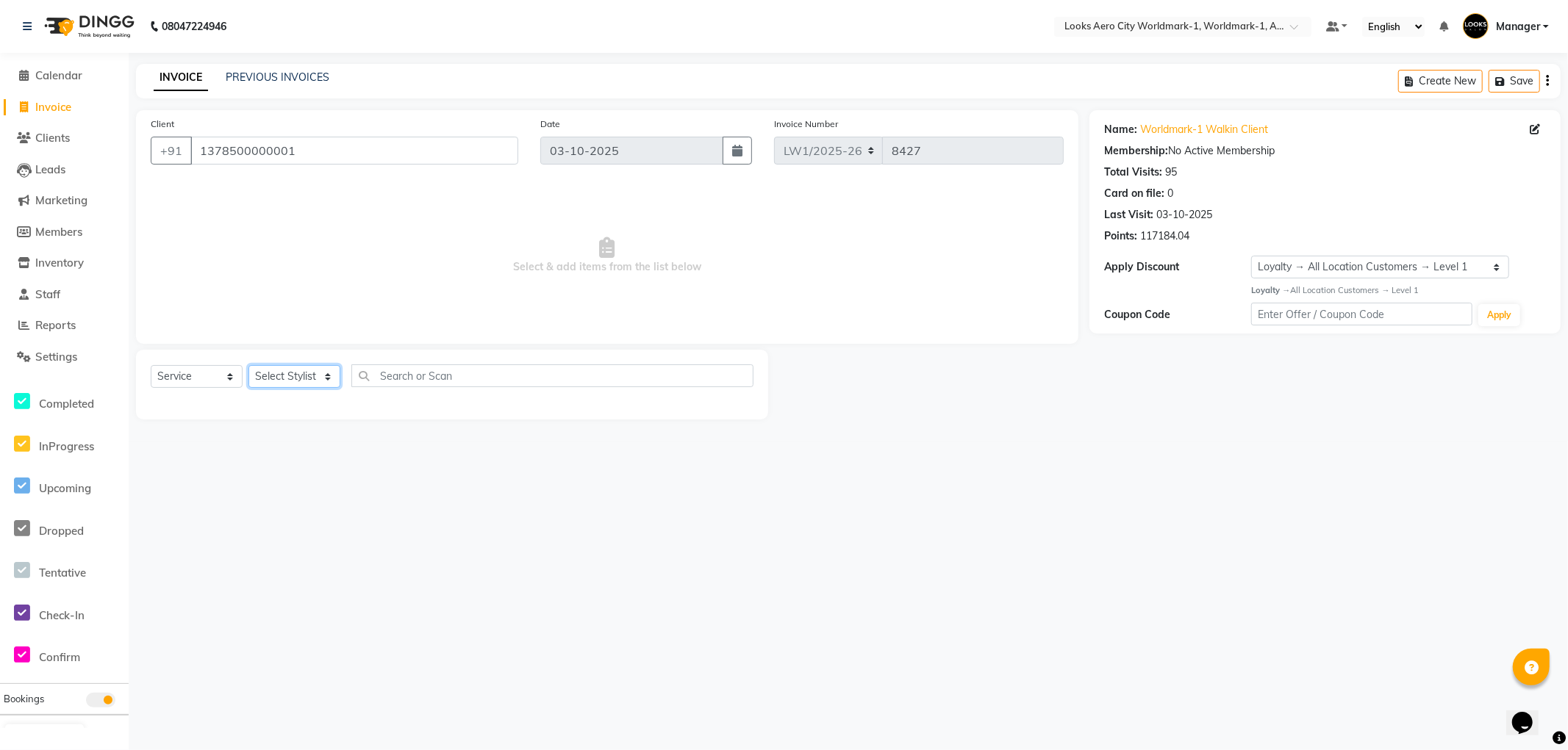
click at [307, 378] on select "Select Stylist Abhishek_Nails Amita Chauhan Anil Ashwin Celina Counter_Sales Da…" at bounding box center [294, 377] width 92 height 23
select select "84553"
click at [248, 366] on select "Select Stylist Abhishek_Nails Amita Chauhan Anil Ashwin Celina Counter_Sales Da…" at bounding box center [294, 377] width 92 height 23
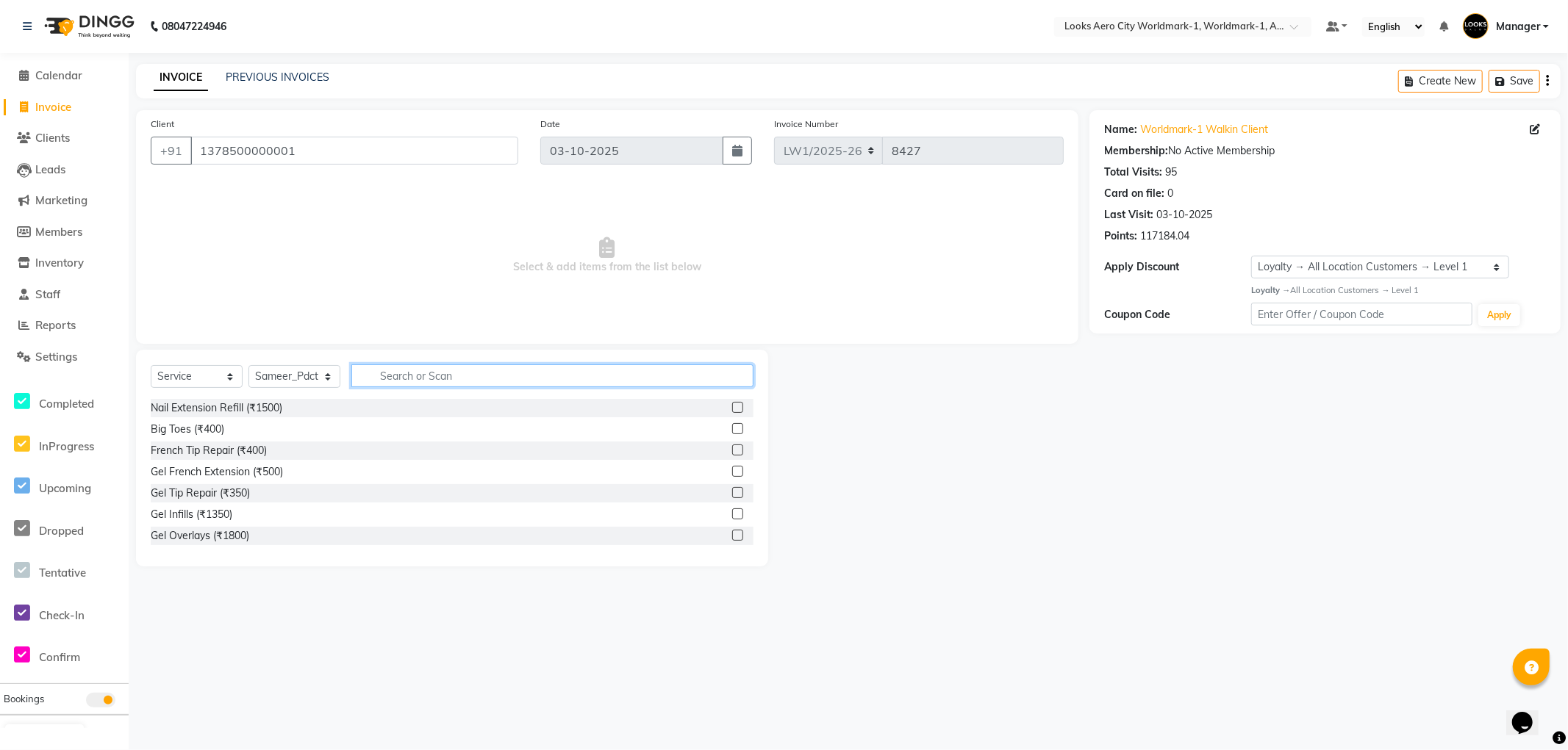
click at [447, 376] on input "text" at bounding box center [552, 376] width 402 height 23
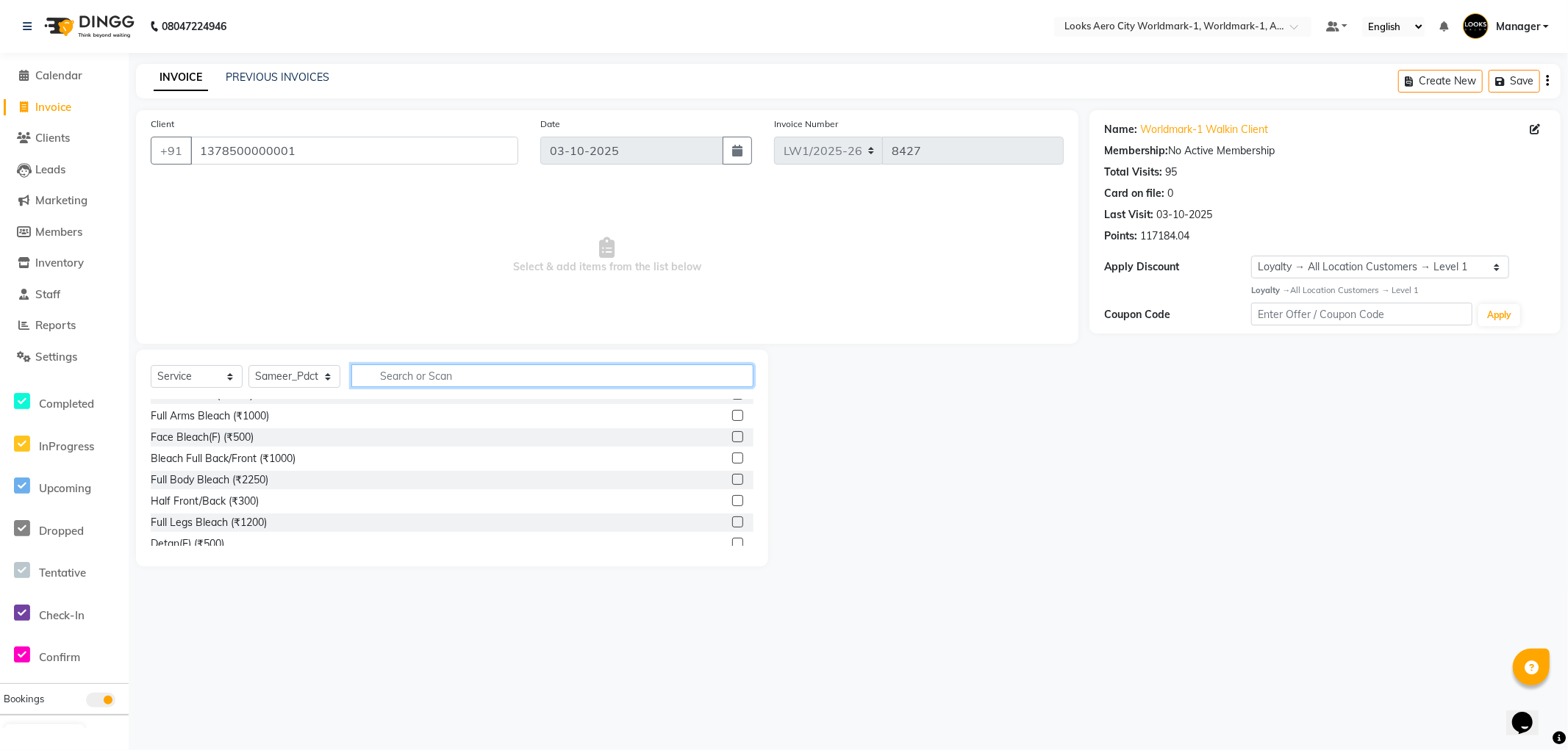
click at [445, 372] on input "text" at bounding box center [552, 376] width 402 height 23
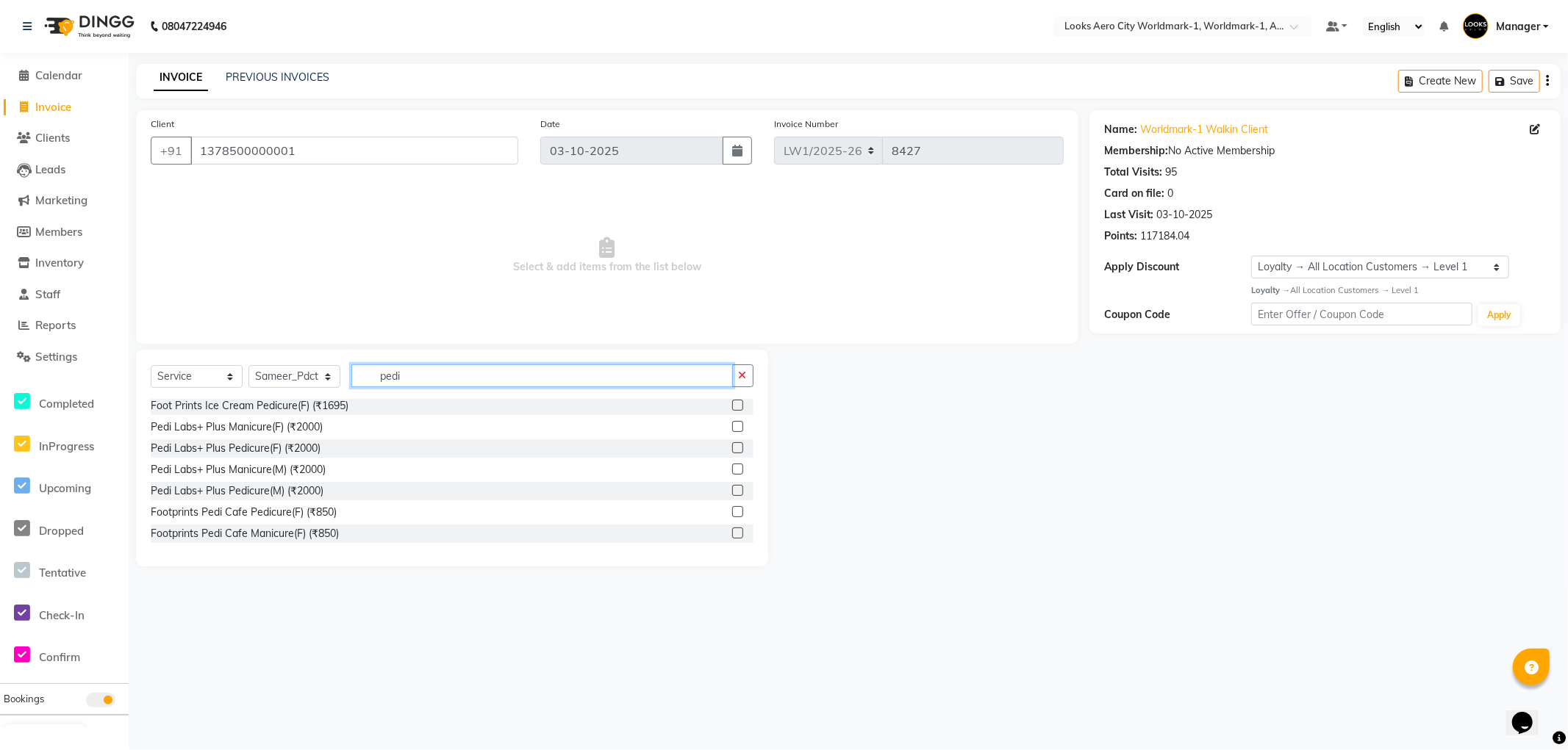
scroll to position [215, 0]
type input "pedi"
drag, startPoint x: 284, startPoint y: 452, endPoint x: 336, endPoint y: 354, distance: 110.9
click at [284, 452] on div "Pedi Labs+ Plus Pedicure(F) (₹2000)" at bounding box center [235, 449] width 170 height 15
checkbox input "false"
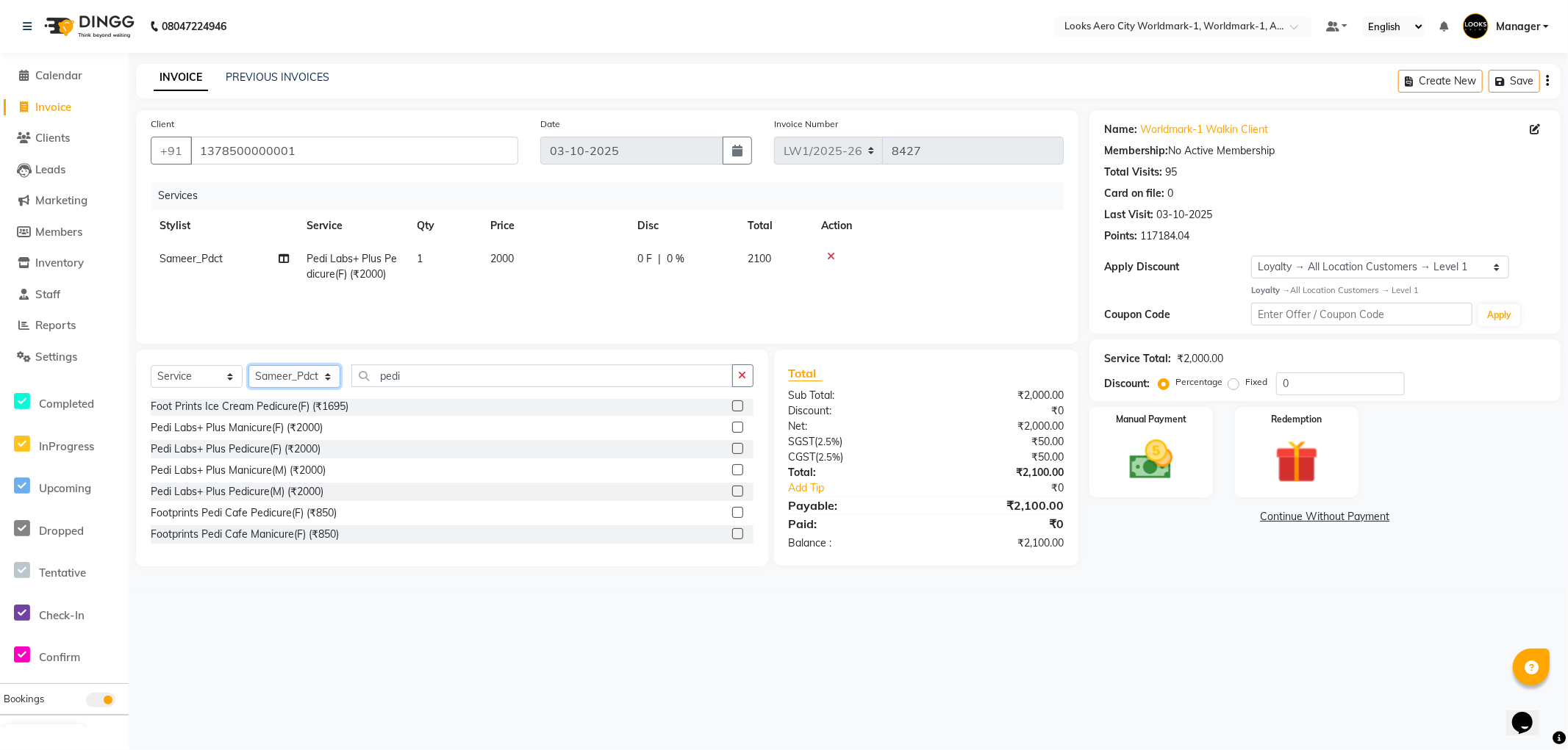
drag, startPoint x: 307, startPoint y: 377, endPoint x: 310, endPoint y: 368, distance: 9.5
click at [307, 377] on select "Select Stylist [PERSON_NAME] [PERSON_NAME] [PERSON_NAME] [PERSON_NAME] Counter_…" at bounding box center [294, 377] width 92 height 23
select select "84540"
click at [248, 366] on select "Select Stylist [PERSON_NAME] [PERSON_NAME] [PERSON_NAME] [PERSON_NAME] Counter_…" at bounding box center [294, 377] width 92 height 23
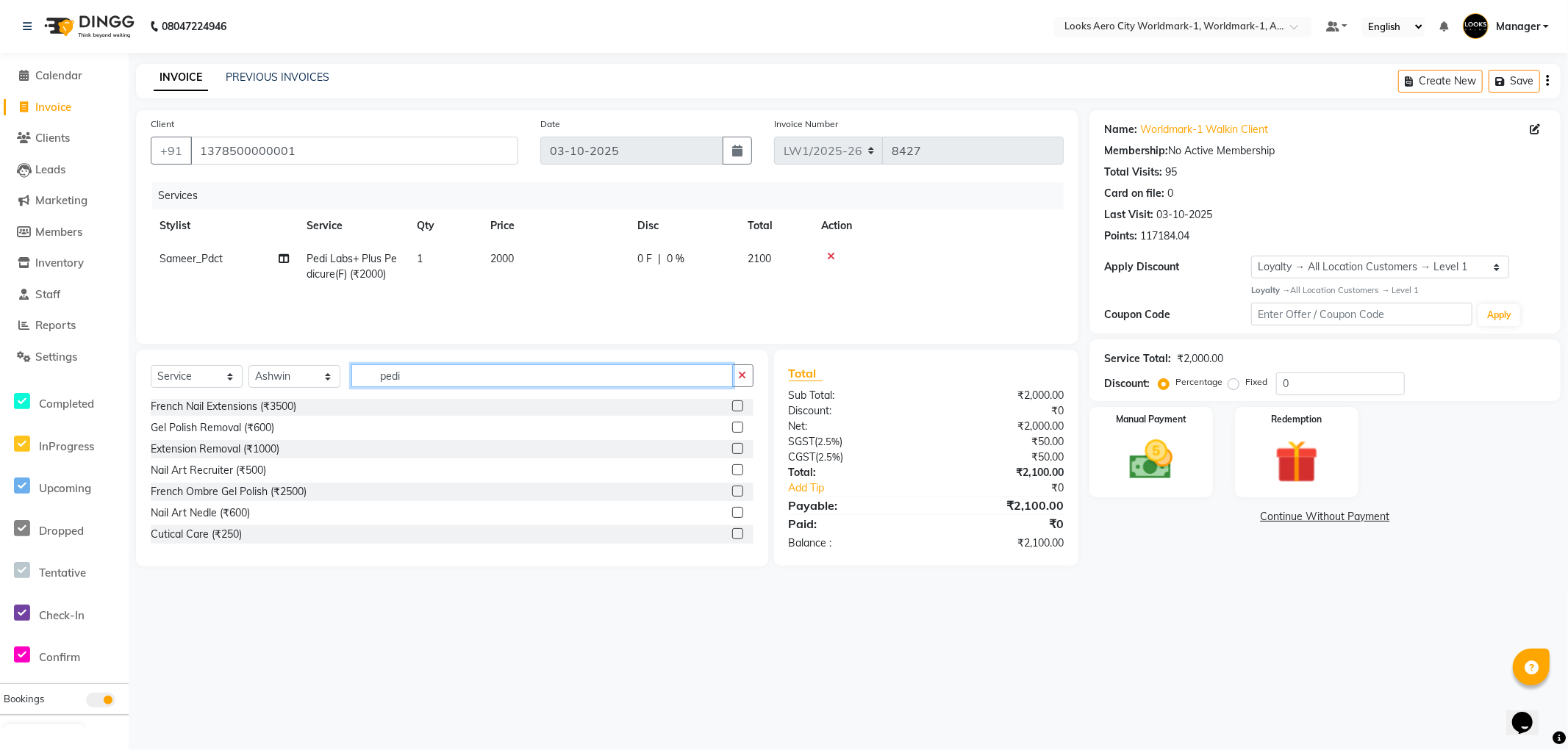
drag, startPoint x: 424, startPoint y: 379, endPoint x: 178, endPoint y: 344, distance: 248.5
click at [173, 343] on div "Client +91 1378500000001 Date 03-10-2025 Invoice Number LW1/2025-26 V/2025 V/20…" at bounding box center [607, 338] width 964 height 456
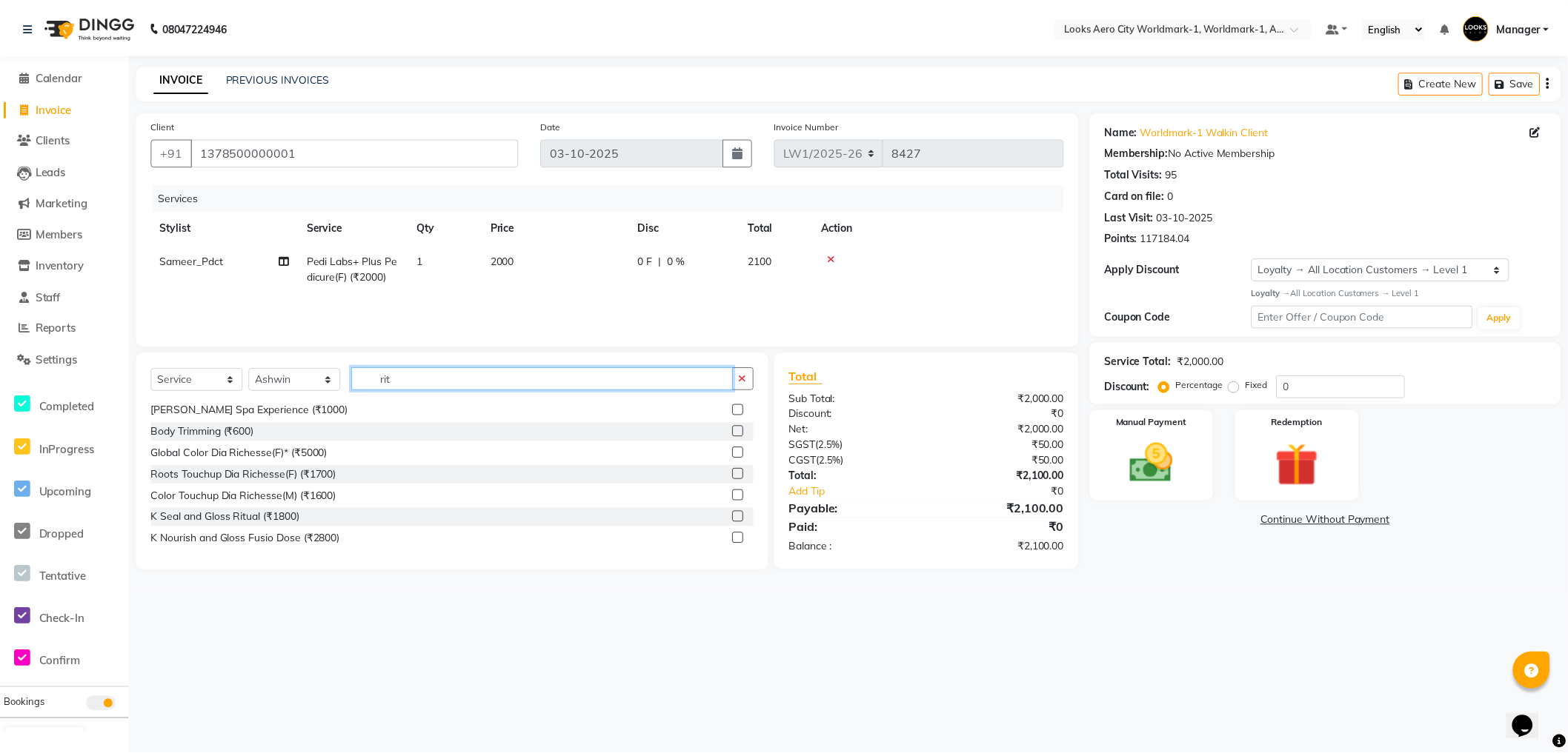
scroll to position [0, 0]
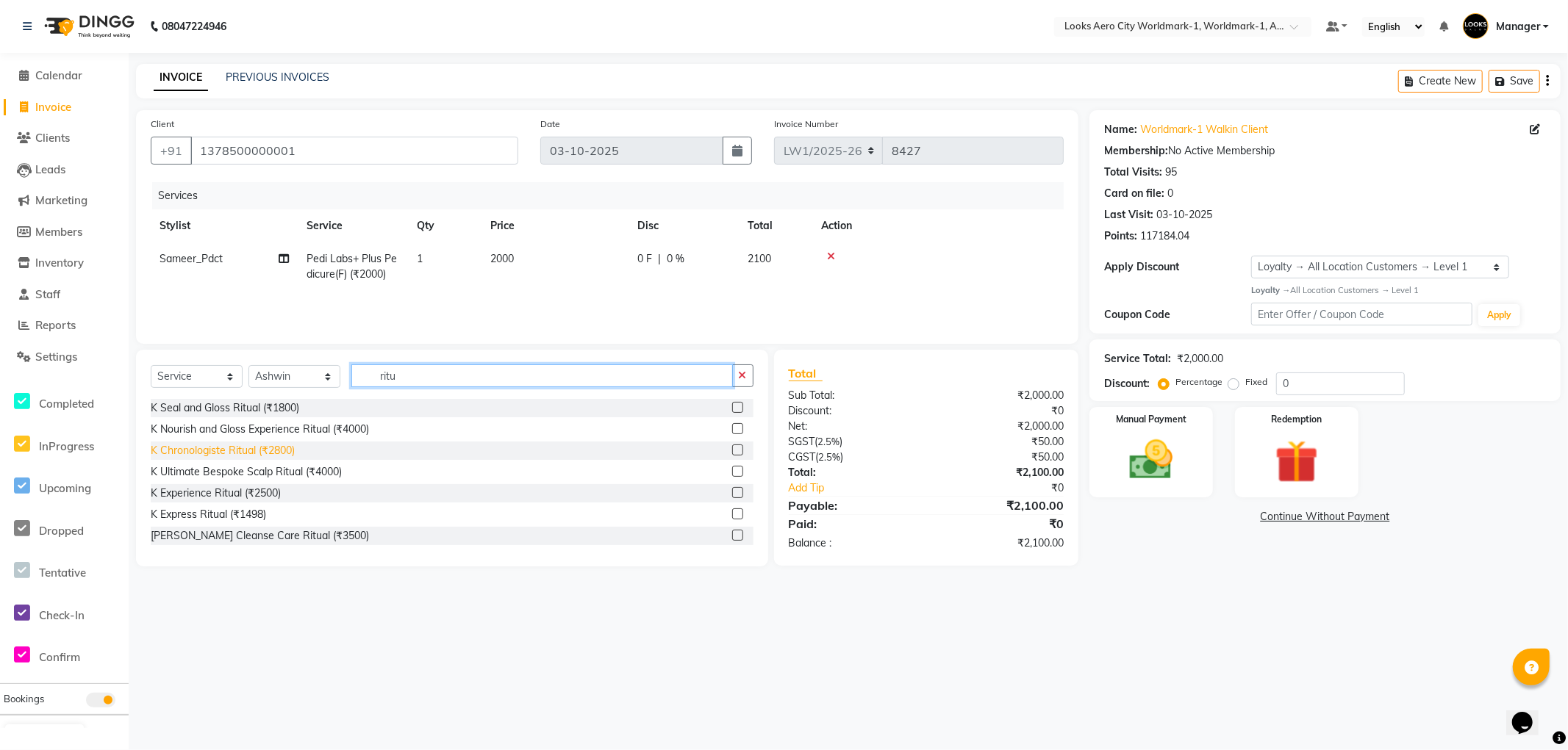
type input "ritu"
click at [268, 448] on div "K Chronologiste Ritual (₹2800)" at bounding box center [223, 451] width 144 height 15
checkbox input "false"
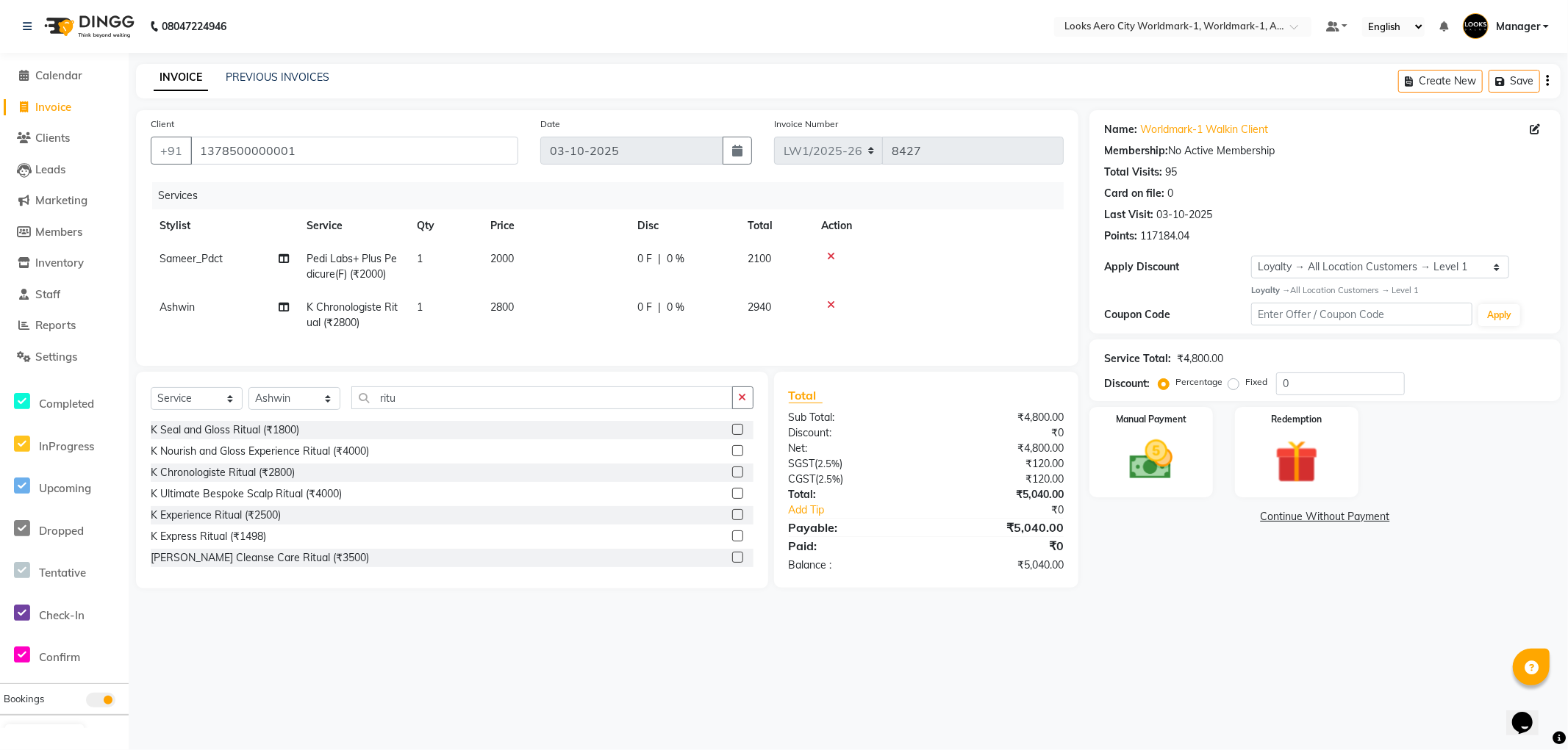
click at [561, 309] on td "2800" at bounding box center [554, 314] width 147 height 48
select select "84540"
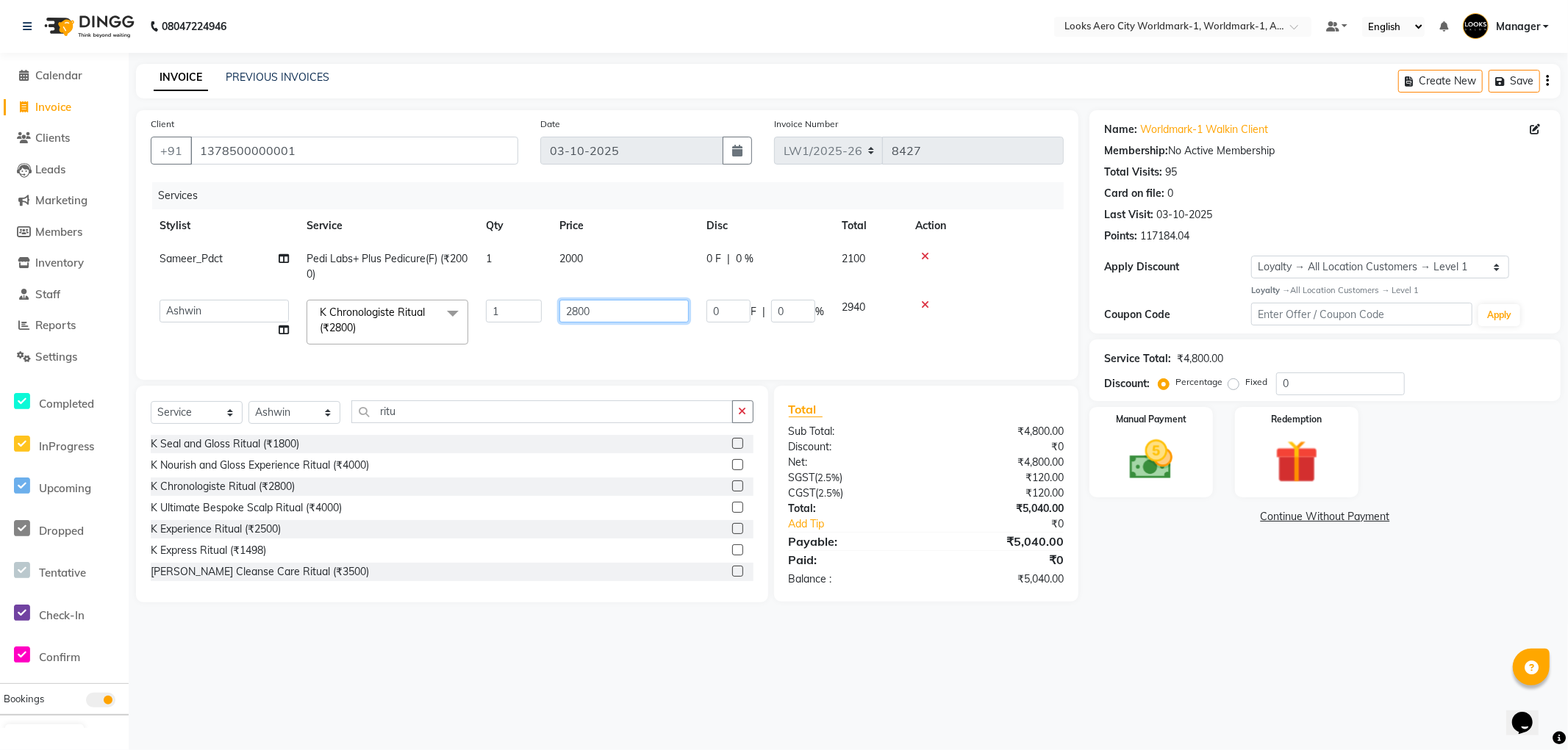
drag, startPoint x: 604, startPoint y: 305, endPoint x: 275, endPoint y: 289, distance: 329.4
click at [275, 289] on tbody "Sameer_Pdct Pedi Labs+ Plus Pedicure(F) (₹2000) 1 2000 0 F | 0 % 2100 Abhishek_…" at bounding box center [607, 297] width 913 height 111
type input "5100"
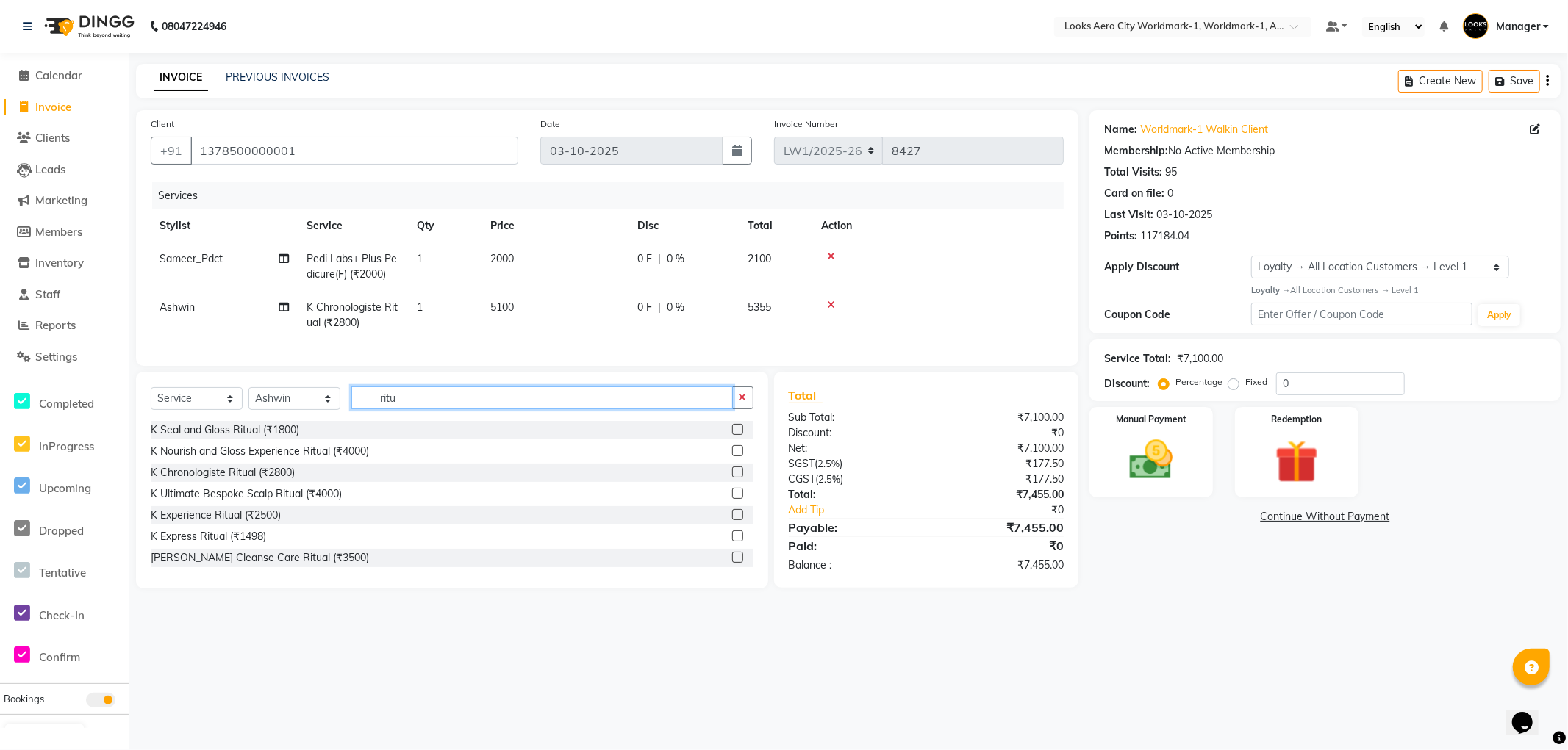
drag, startPoint x: 424, startPoint y: 425, endPoint x: 77, endPoint y: 222, distance: 402.0
click at [2, 243] on app-home "08047224946 Select Location × Looks Aero City Worldmark-1, Worldmark-1, Aerocit…" at bounding box center [784, 305] width 1568 height 611
type input "cut"
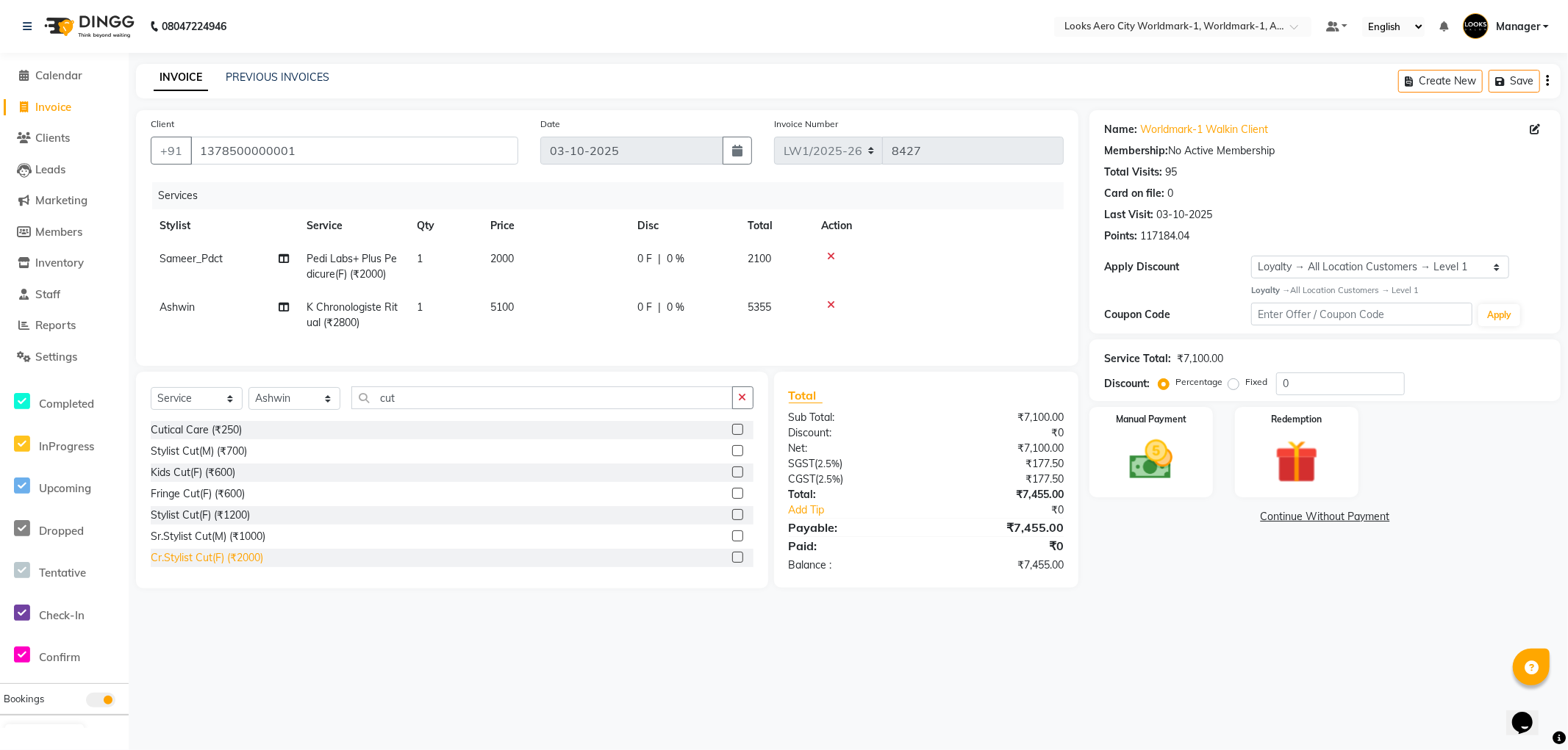
click at [245, 566] on div "Cr.Stylist Cut(F) (₹2000)" at bounding box center [207, 558] width 113 height 15
checkbox input "false"
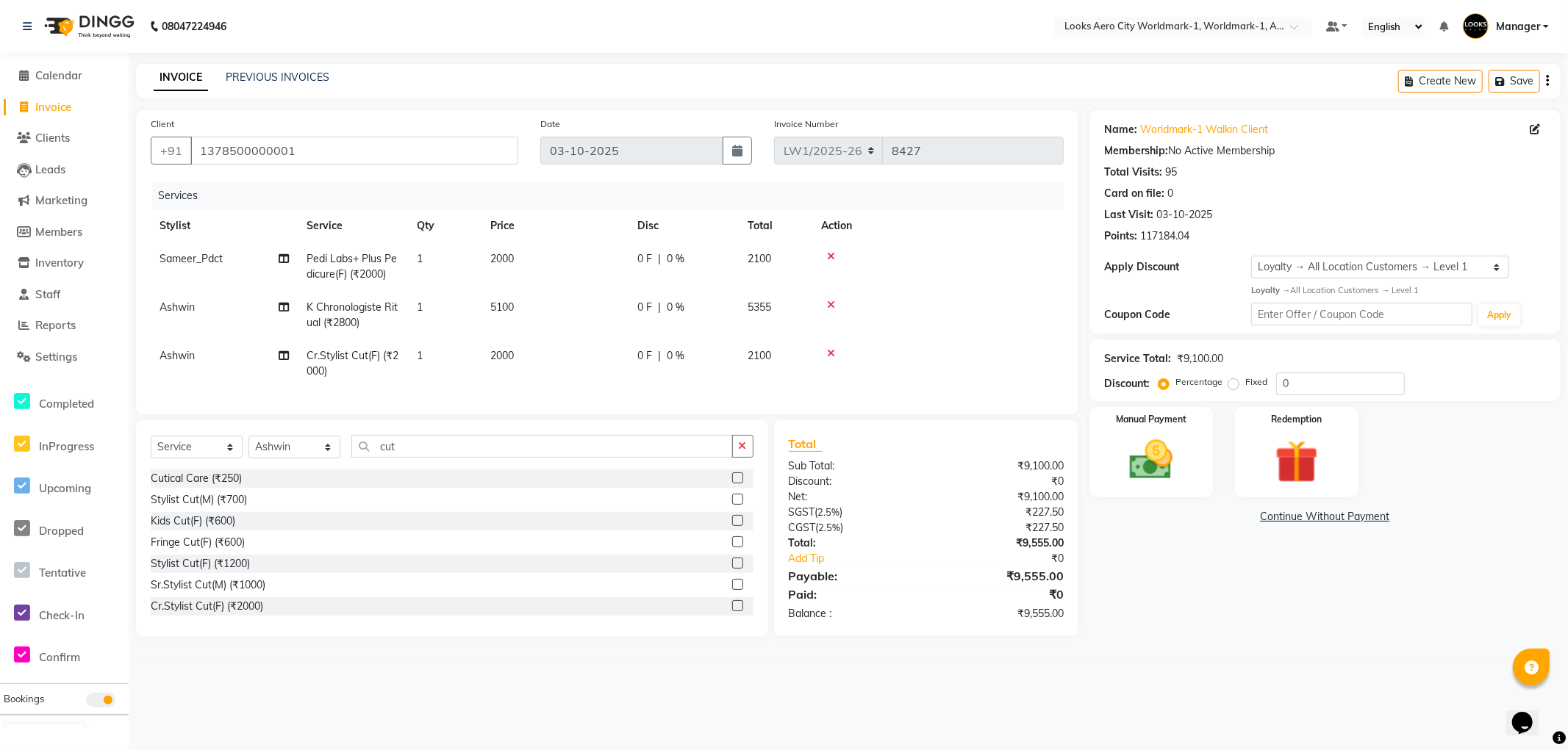
drag, startPoint x: 555, startPoint y: 333, endPoint x: 596, endPoint y: 379, distance: 61.6
click at [555, 335] on td "5100" at bounding box center [554, 314] width 147 height 48
select select "84540"
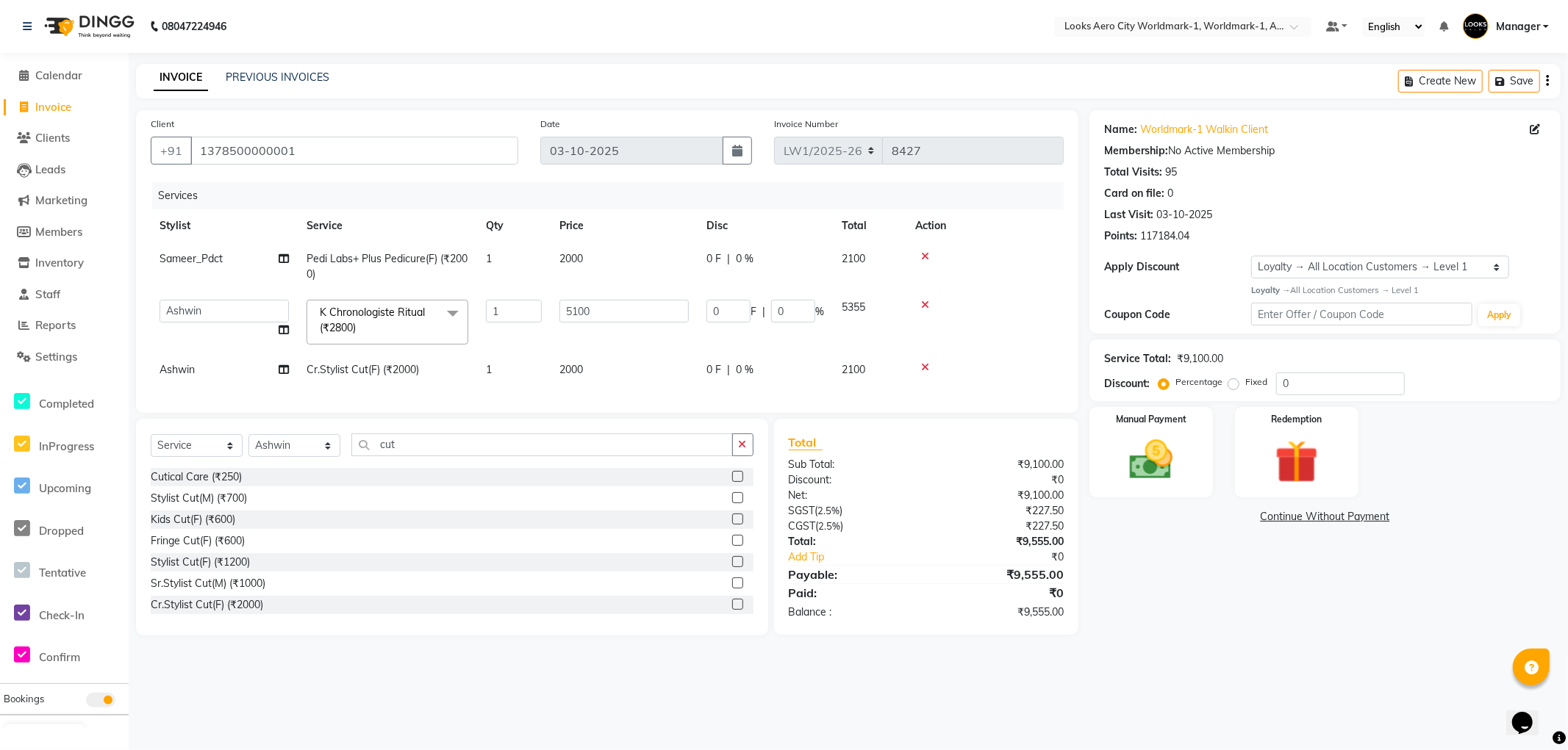
drag, startPoint x: 613, startPoint y: 368, endPoint x: 556, endPoint y: 356, distance: 58.2
click at [603, 366] on td "2000" at bounding box center [623, 369] width 147 height 33
select select "84540"
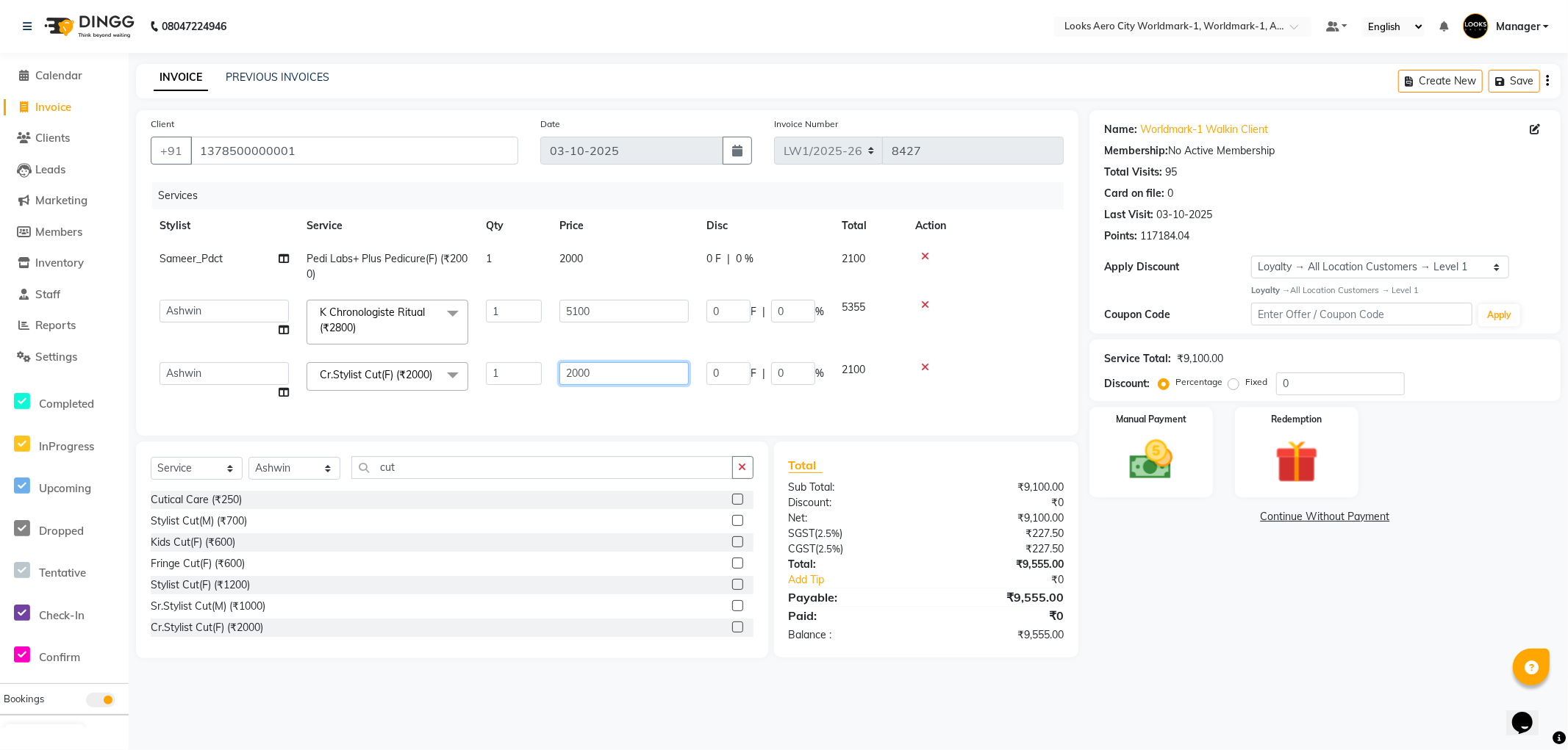
drag, startPoint x: 609, startPoint y: 369, endPoint x: 216, endPoint y: 359, distance: 393.1
click at [216, 359] on tr "Abhishek_Nails Amita Chauhan Anil Ashwin Celina Counter_Sales Dawa_Mgr Gaurav_P…" at bounding box center [607, 381] width 913 height 56
type input "1500"
click at [305, 488] on div "Select Service Product Membership Package Voucher Prepaid Gift Card Select Styl…" at bounding box center [452, 549] width 632 height 217
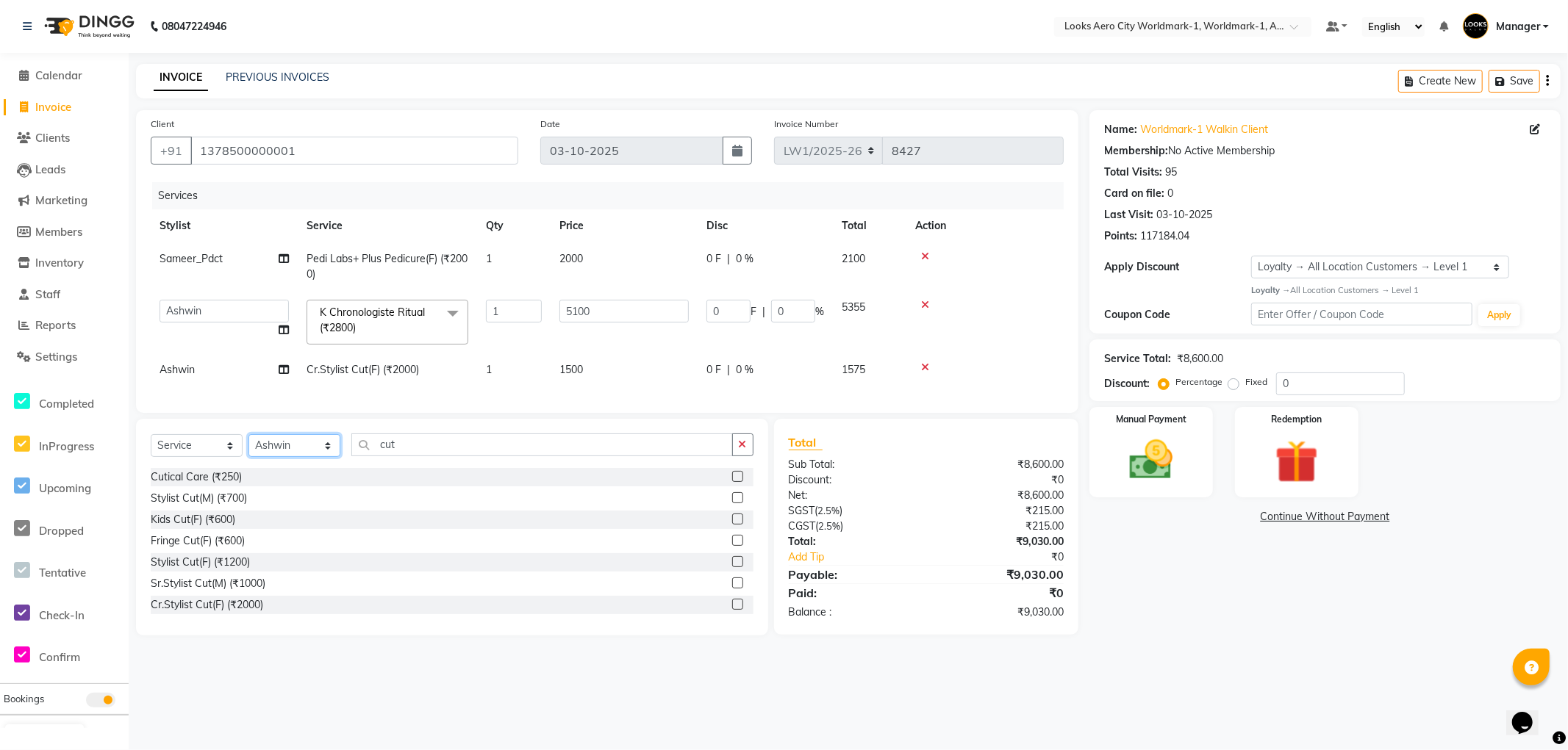
select select "84539"
click at [248, 447] on select "Select Stylist [PERSON_NAME] [PERSON_NAME] [PERSON_NAME] [PERSON_NAME] Counter_…" at bounding box center [294, 446] width 92 height 23
drag, startPoint x: 439, startPoint y: 460, endPoint x: 29, endPoint y: 222, distance: 474.1
click at [0, 267] on app-home "08047224946 Select Location × Looks Aero City Worldmark-1, Worldmark-1, Aerocit…" at bounding box center [784, 329] width 1568 height 658
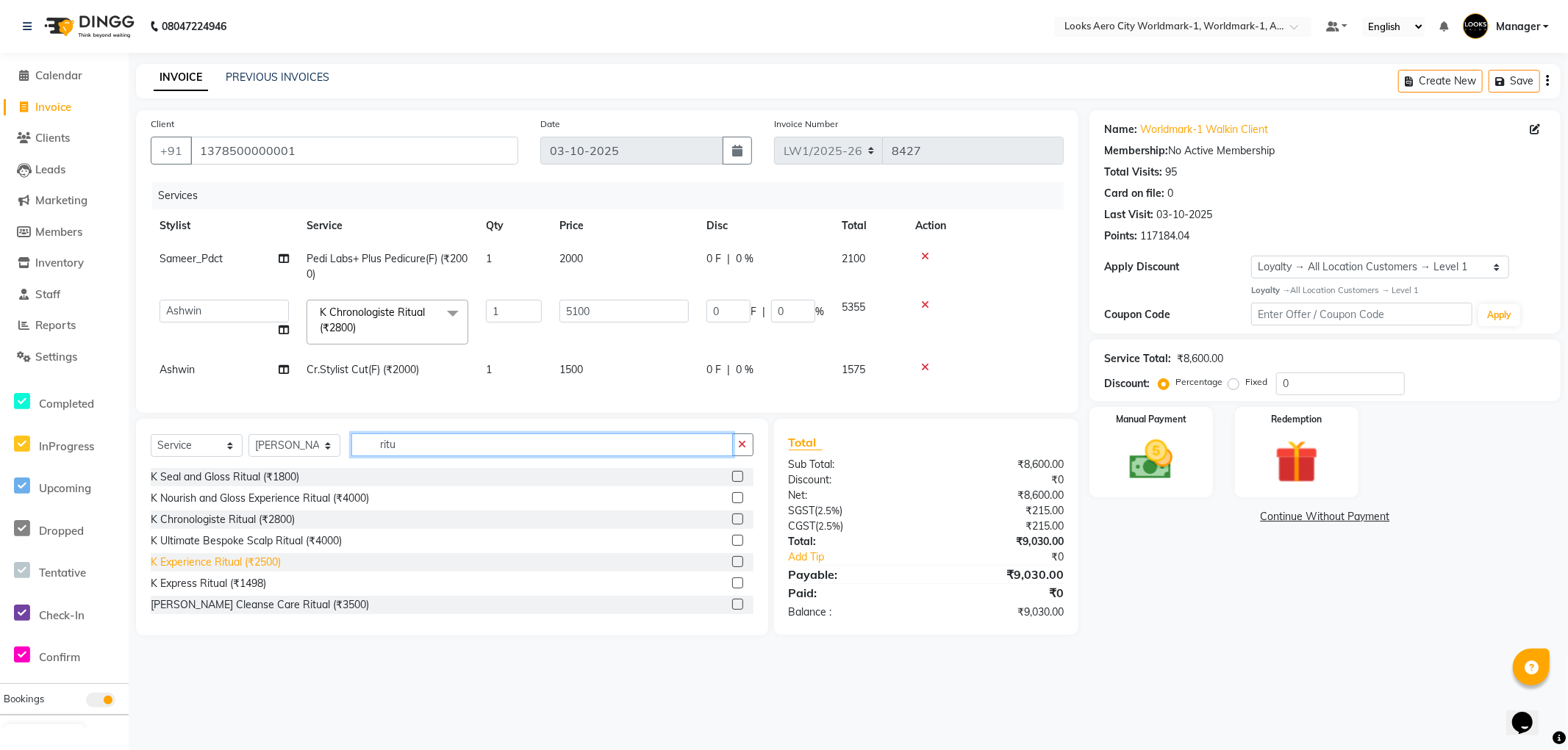
type input "ritu"
click at [239, 570] on div "K Experience Ritual (₹2500)" at bounding box center [215, 562] width 130 height 15
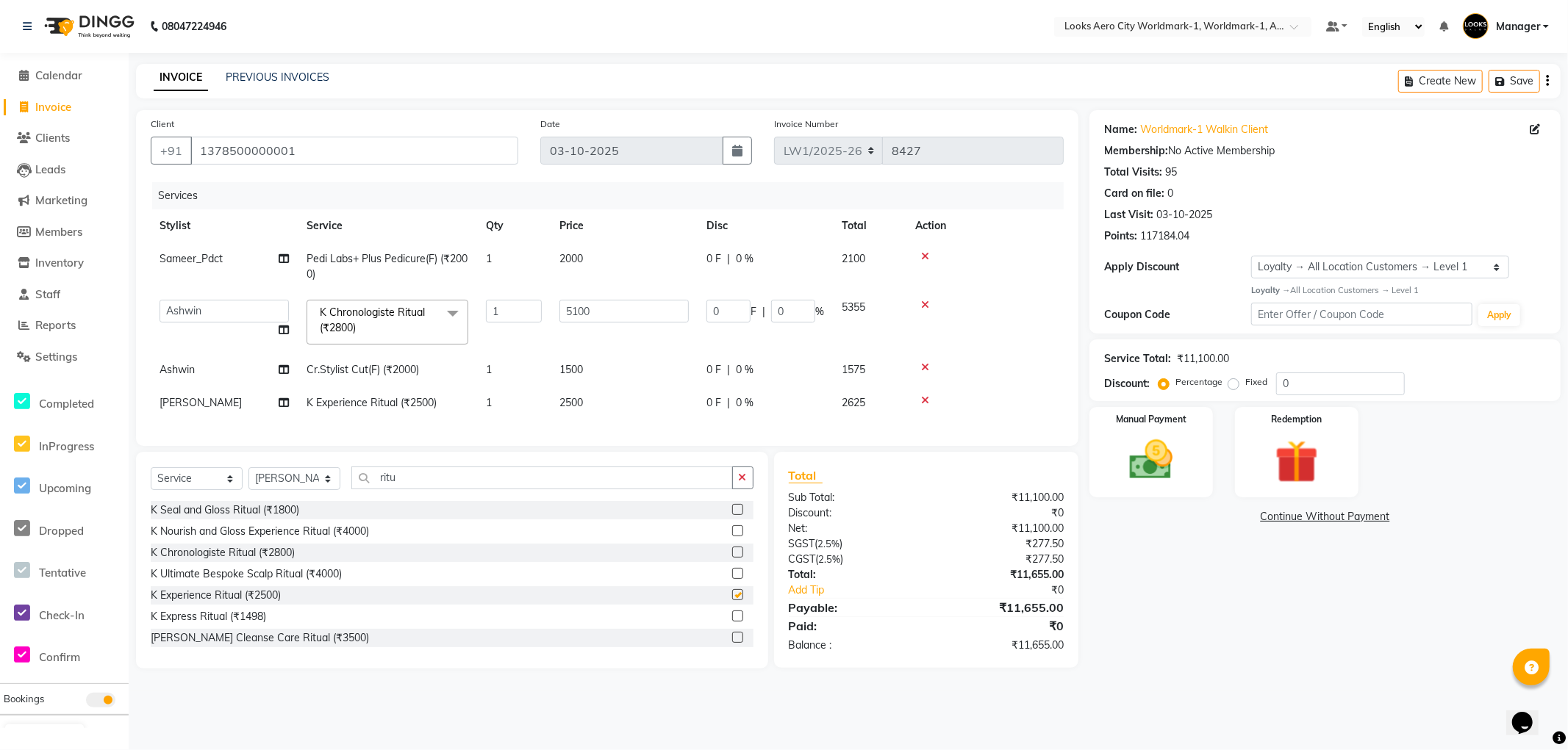
checkbox input "false"
click at [607, 409] on td "2500" at bounding box center [623, 402] width 147 height 33
select select "84539"
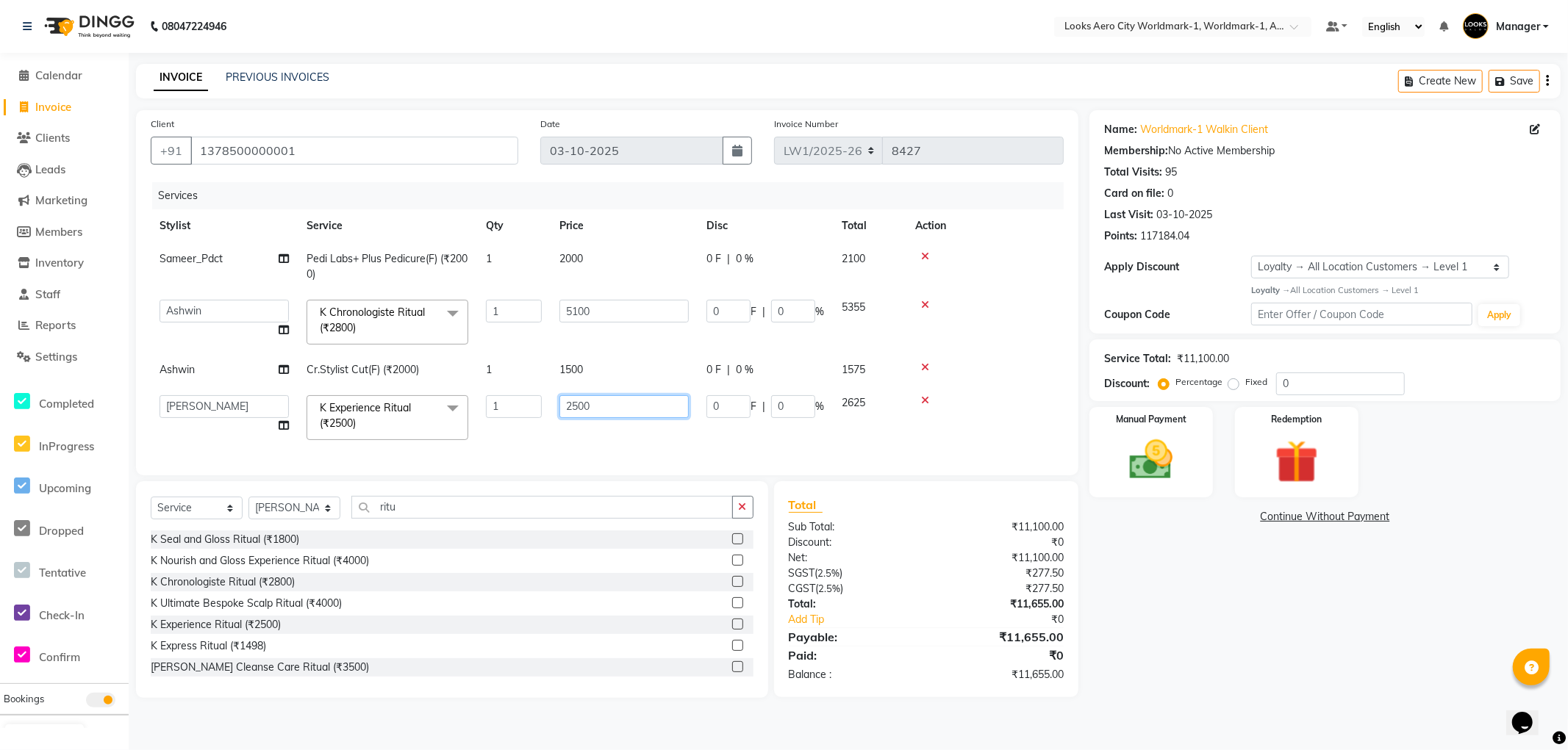
drag, startPoint x: 634, startPoint y: 402, endPoint x: 425, endPoint y: 402, distance: 209.0
click at [425, 402] on tr "Abhishek_Nails Amita Chauhan Anil Ashwin Celina Counter_Sales Dawa_Mgr Gaurav_P…" at bounding box center [607, 418] width 913 height 62
type input "4000"
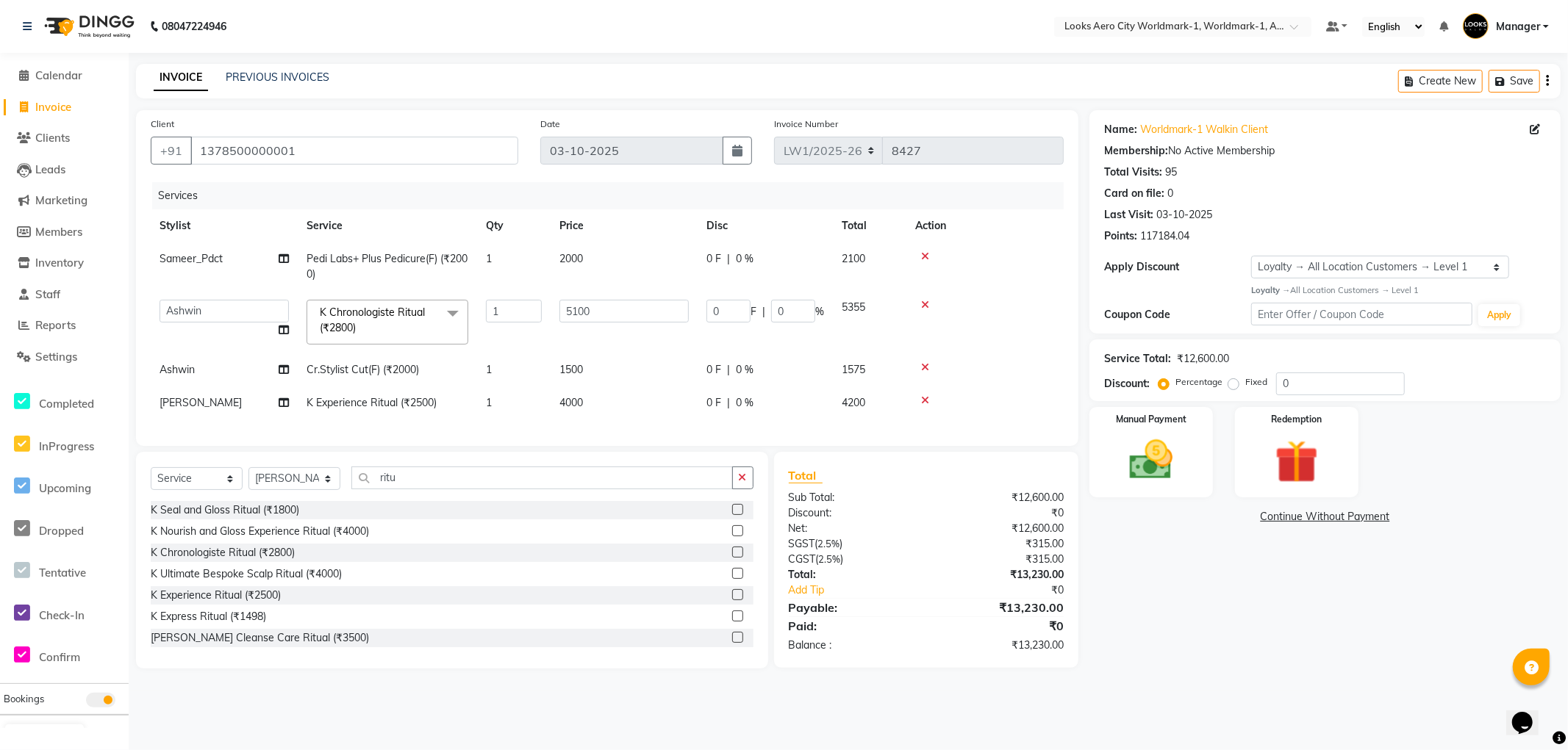
click at [1251, 669] on div "Name: Worldmark-1 Walkin Client Membership: No Active Membership Total Visits: …" at bounding box center [1330, 389] width 482 height 559
drag, startPoint x: 355, startPoint y: 155, endPoint x: 115, endPoint y: 145, distance: 240.2
click at [115, 145] on app-home "08047224946 Select Location × Looks Aero City Worldmark-1, Worldmark-1, Aerocit…" at bounding box center [784, 345] width 1568 height 690
click at [228, 312] on select "Abhishek_Nails Amita Chauhan Anil Ashwin Celina Counter_Sales Dawa_Mgr Gaurav_P…" at bounding box center [224, 312] width 130 height 23
drag, startPoint x: 1291, startPoint y: 662, endPoint x: 1299, endPoint y: 664, distance: 8.2
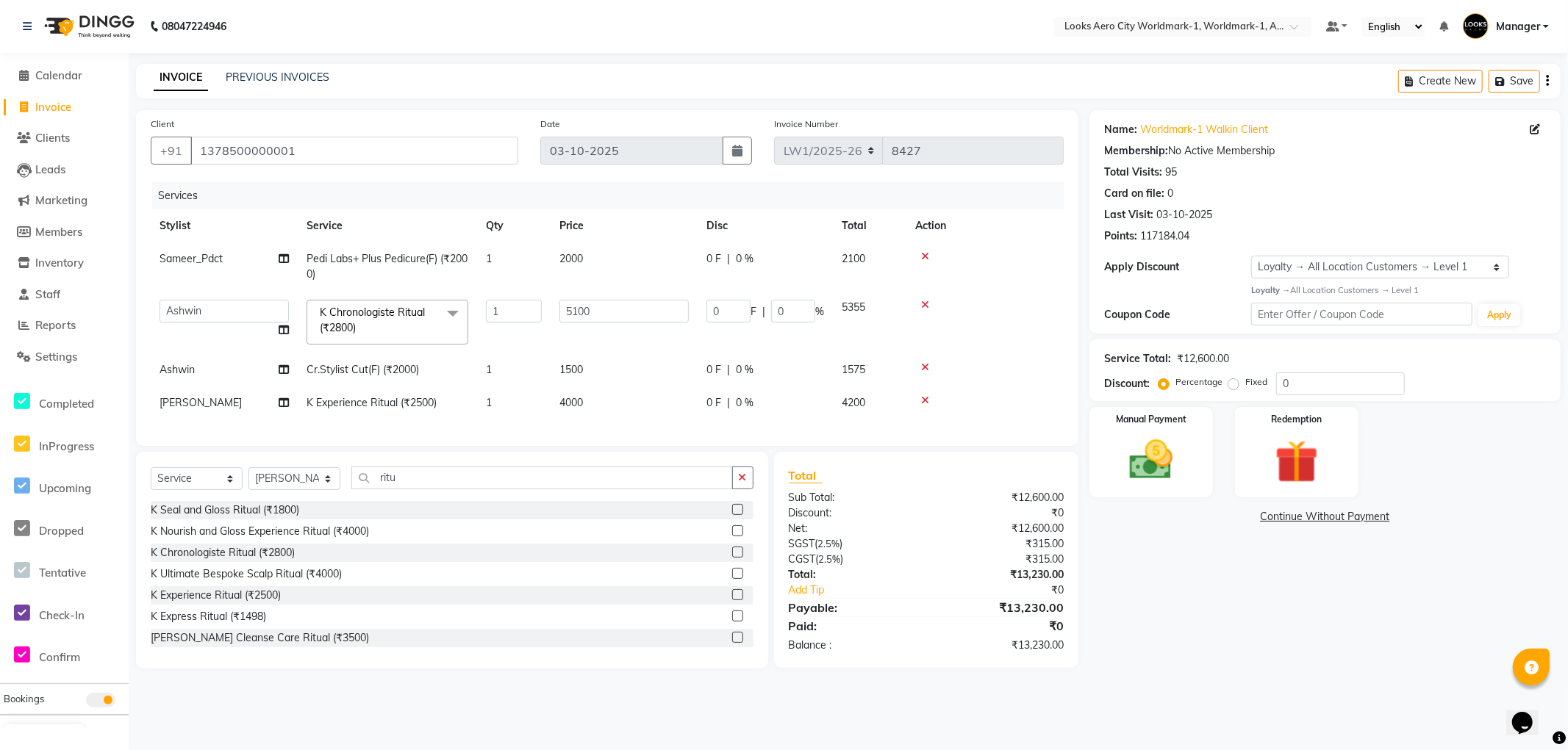
click at [1291, 662] on div "Name: Worldmark-1 Walkin Client Membership: No Active Membership Total Visits: …" at bounding box center [1330, 389] width 482 height 559
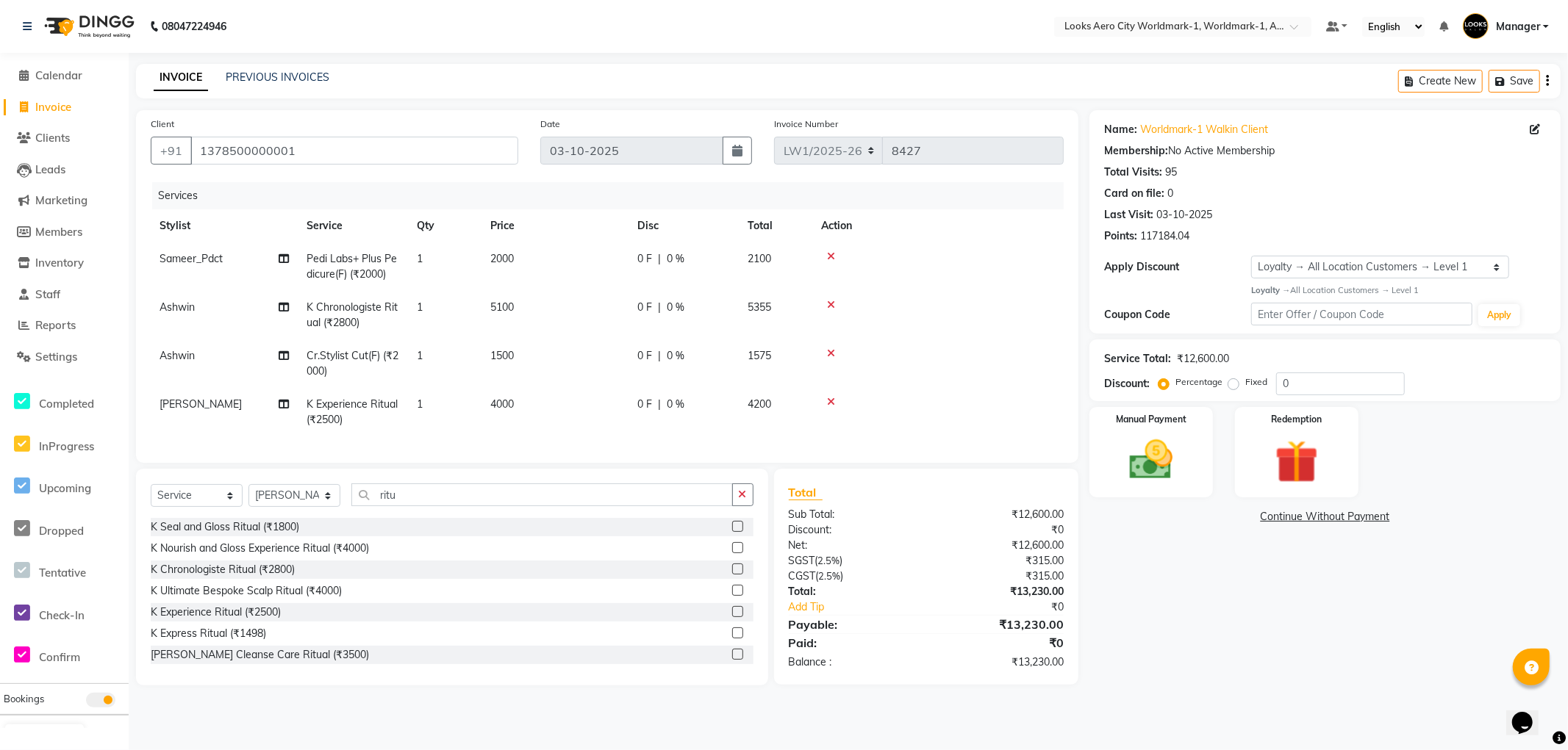
click at [1229, 586] on div "Name: Worldmark-1 Walkin Client Membership: No Active Membership Total Visits: …" at bounding box center [1330, 398] width 482 height 576
drag, startPoint x: 1325, startPoint y: 384, endPoint x: 1236, endPoint y: 375, distance: 89.5
click at [1236, 375] on div "Percentage Fixed 0" at bounding box center [1283, 384] width 243 height 23
type input "2"
click at [1177, 614] on div "Name: Worldmark-1 Walkin Client Membership: No Active Membership Total Visits: …" at bounding box center [1330, 404] width 482 height 590
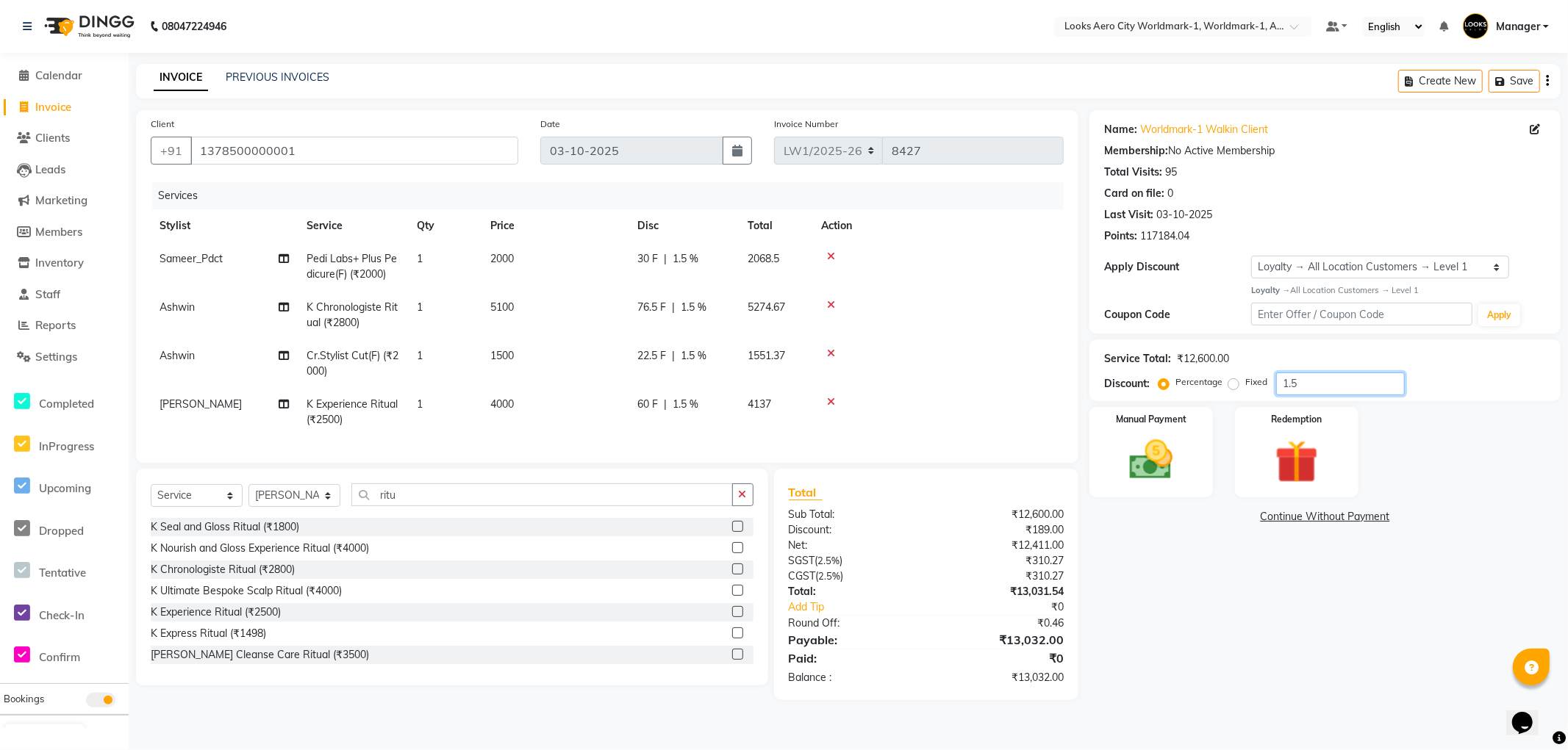
click at [1325, 385] on input "1.5" at bounding box center [1341, 384] width 129 height 23
type input "1.7"
drag, startPoint x: 539, startPoint y: 356, endPoint x: 590, endPoint y: 357, distance: 51.0
click at [540, 356] on td "1500" at bounding box center [554, 364] width 147 height 48
select select "84540"
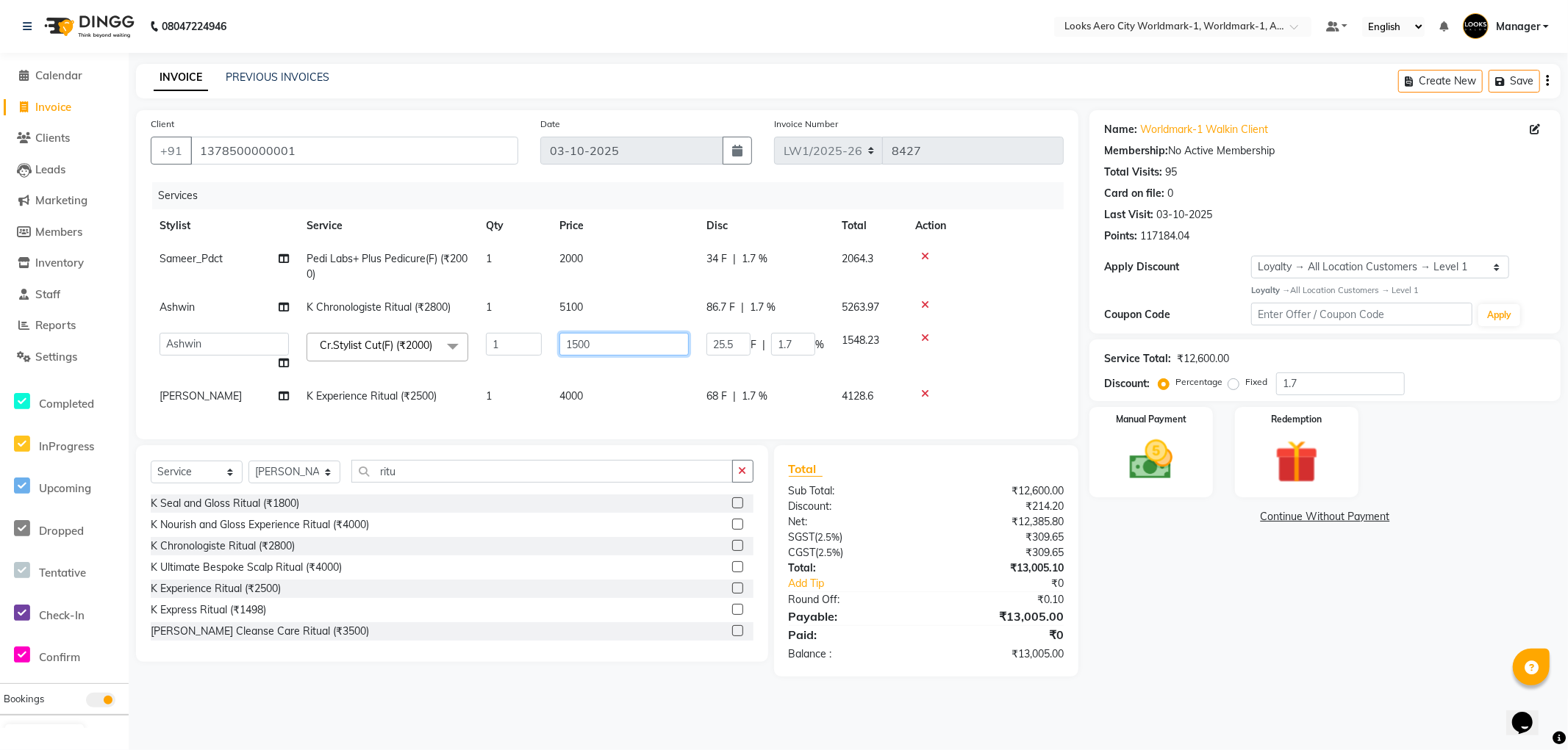
click at [625, 340] on input "1500" at bounding box center [624, 345] width 130 height 23
type input "1"
type input "1497"
click at [1272, 618] on div "Name: Worldmark-1 Walkin Client Membership: No Active Membership Total Visits: …" at bounding box center [1330, 393] width 482 height 566
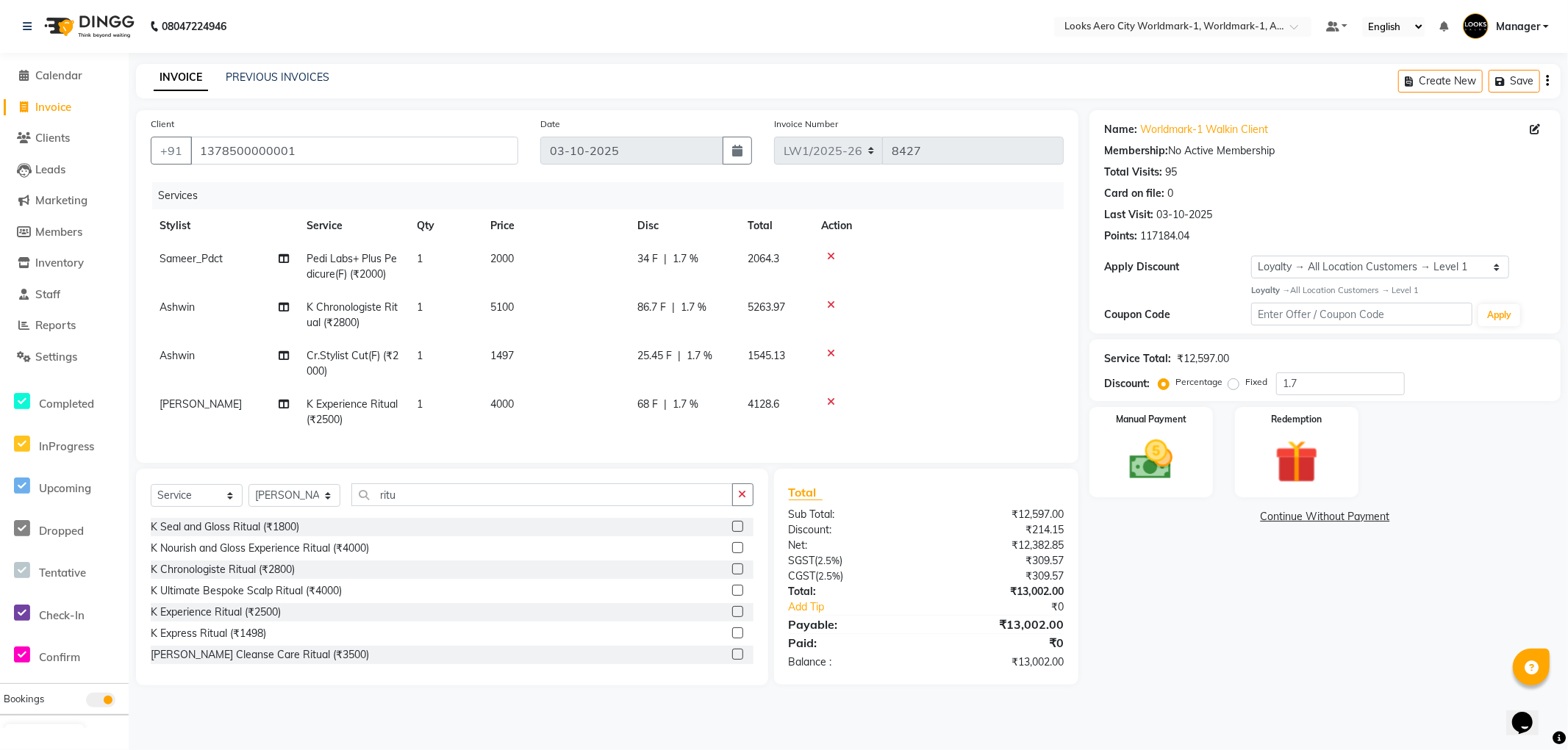
click at [541, 360] on td "1497" at bounding box center [554, 364] width 147 height 48
select select "84540"
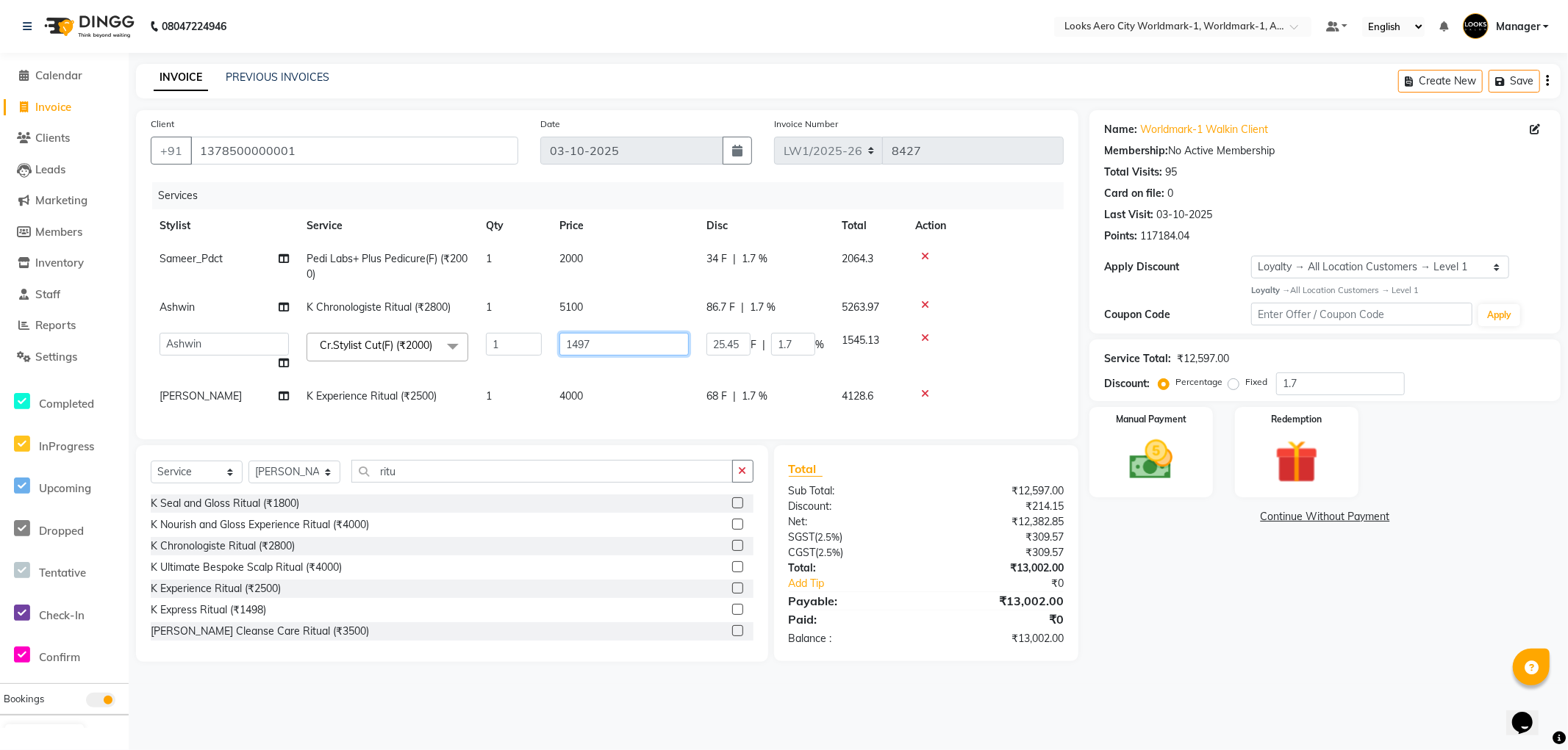
click at [627, 346] on input "1497" at bounding box center [624, 345] width 130 height 23
type input "1496"
click at [1162, 630] on div "Name: Worldmark-1 Walkin Client Membership: No Active Membership Total Visits: …" at bounding box center [1330, 385] width 482 height 552
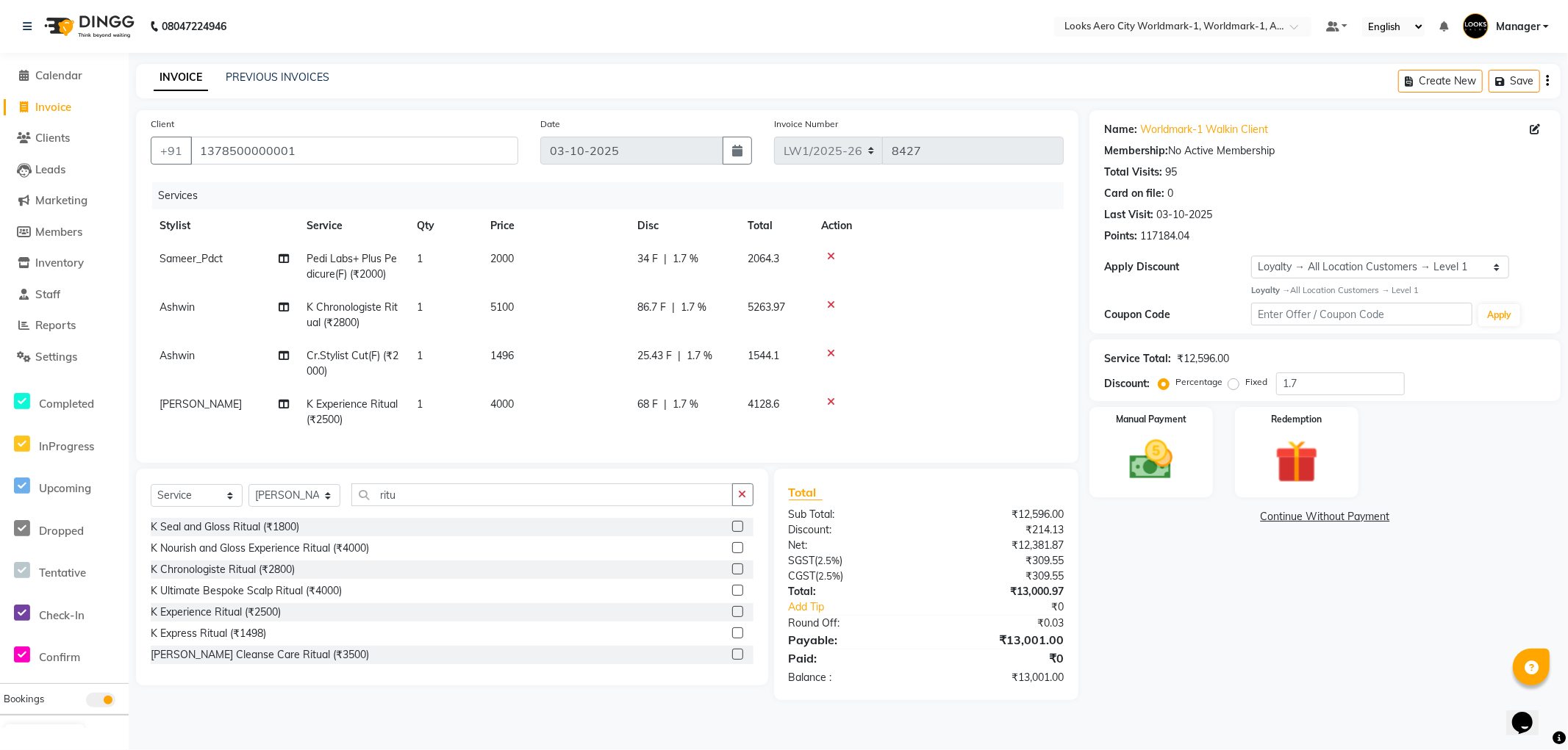
click at [540, 358] on td "1496" at bounding box center [554, 364] width 147 height 48
select select "84540"
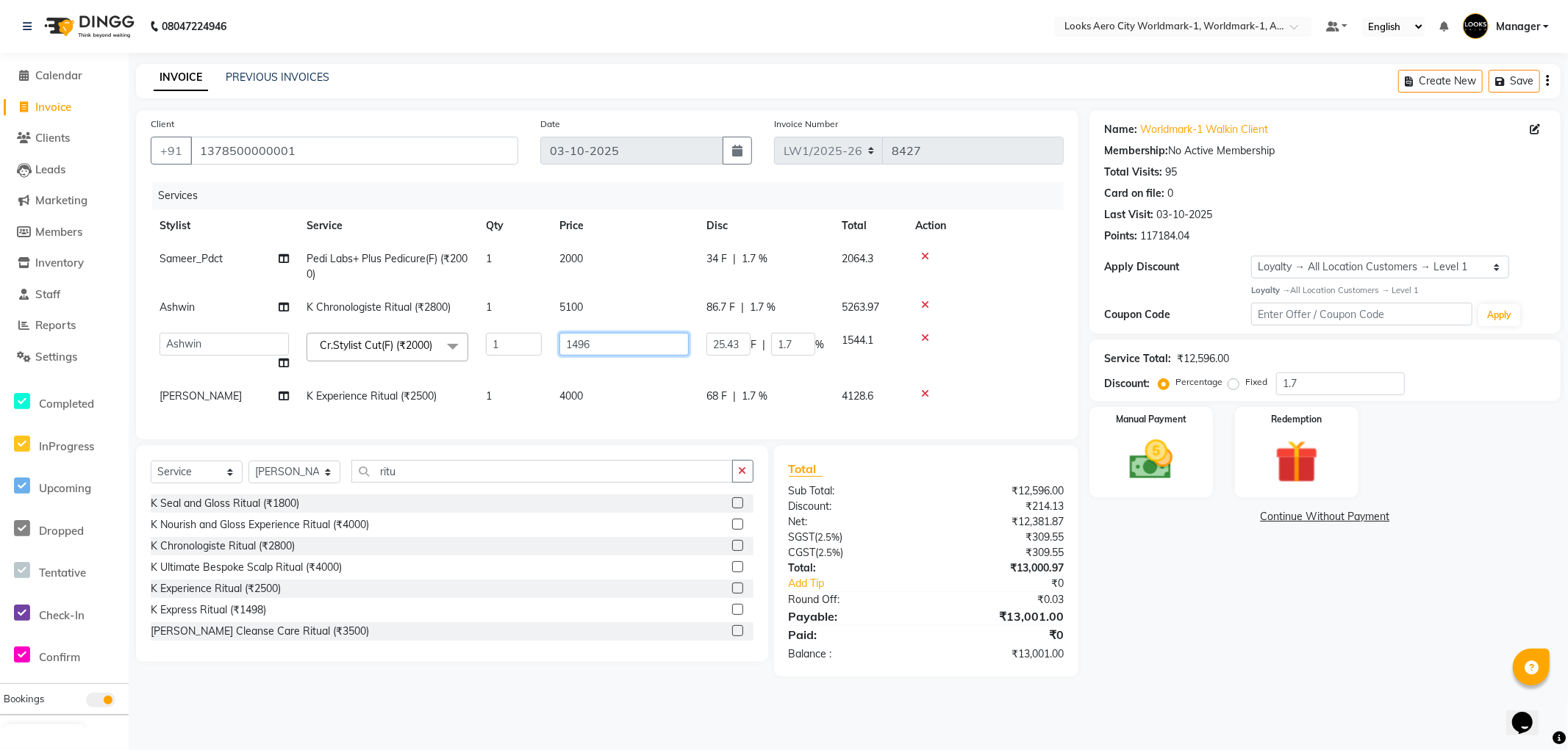
click at [615, 349] on input "1496" at bounding box center [624, 345] width 130 height 23
type input "1495"
click at [1181, 644] on div "Name: Worldmark-1 Walkin Client Membership: No Active Membership Total Visits: …" at bounding box center [1330, 393] width 482 height 566
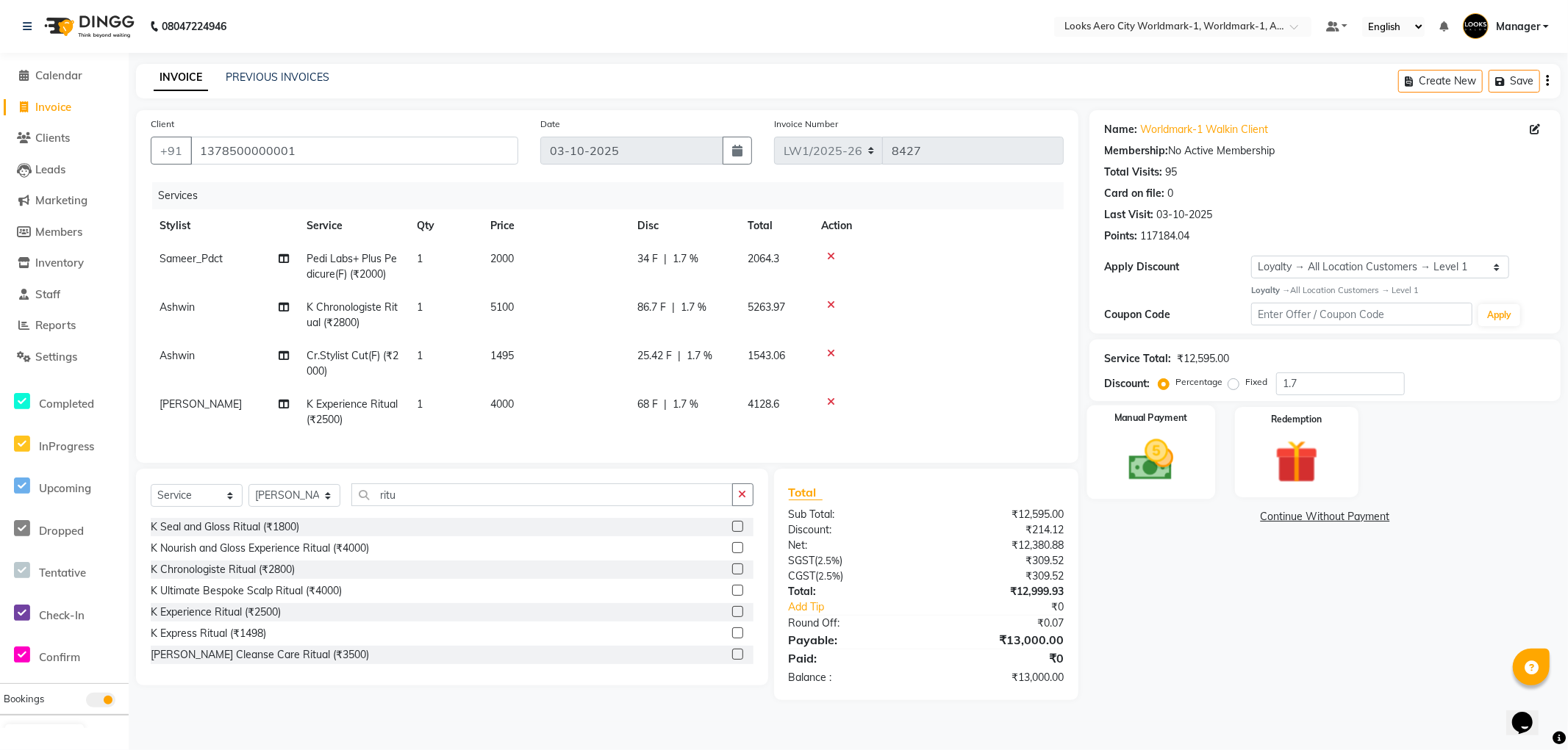
click at [1189, 490] on div "Manual Payment" at bounding box center [1151, 452] width 128 height 94
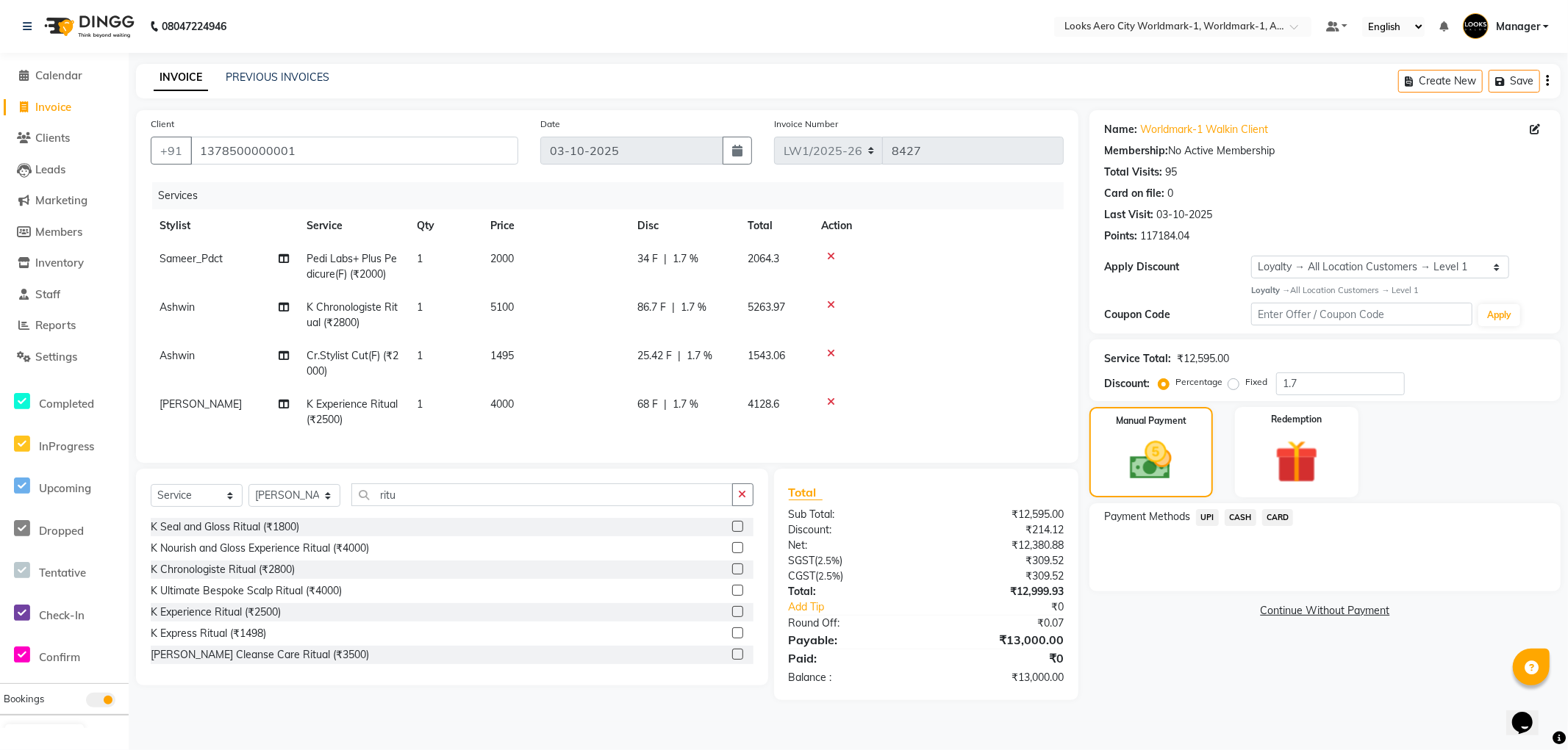
drag, startPoint x: 1215, startPoint y: 518, endPoint x: 1204, endPoint y: 524, distance: 12.5
click at [1212, 518] on span "UPI" at bounding box center [1208, 518] width 23 height 17
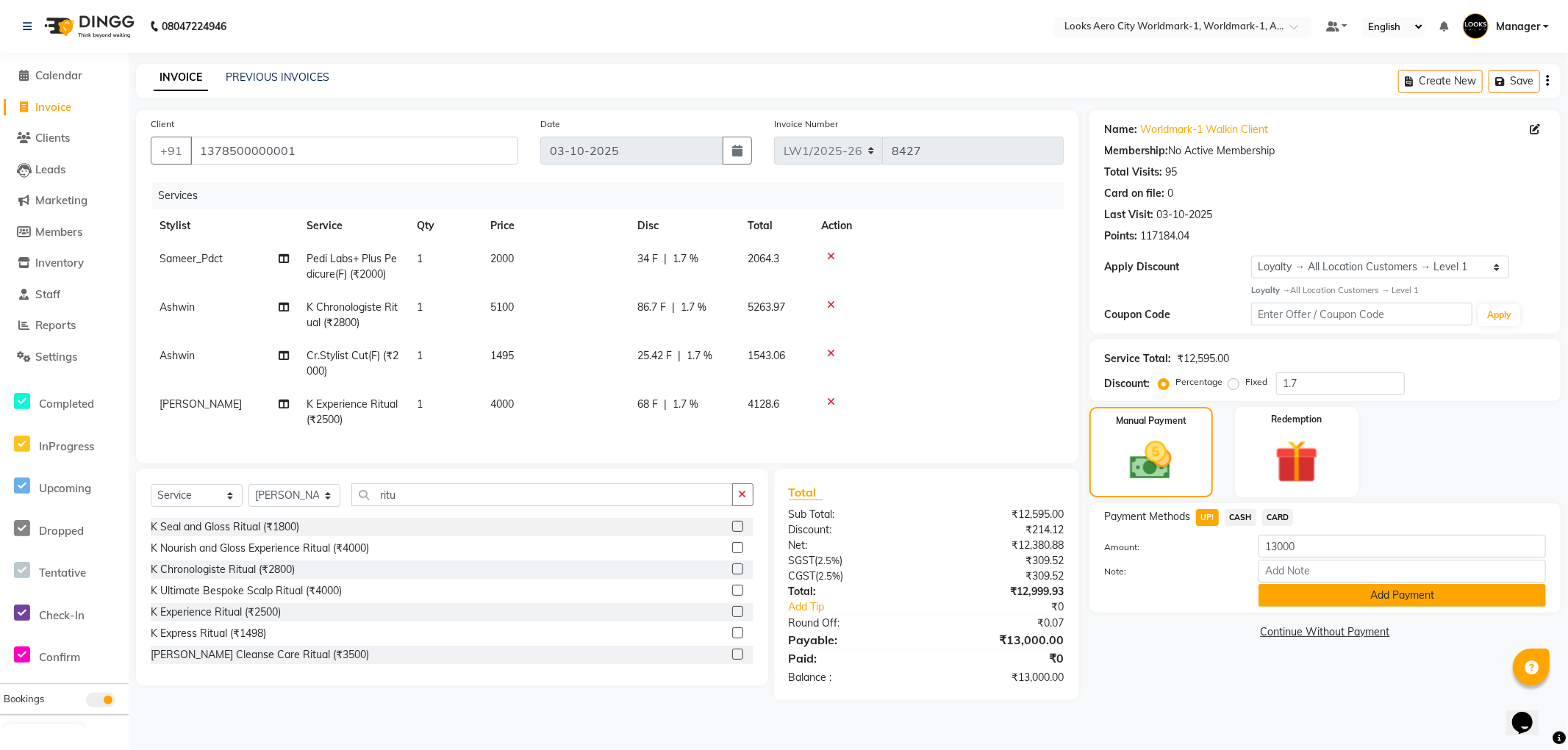
click at [1270, 594] on button "Add Payment" at bounding box center [1402, 596] width 287 height 23
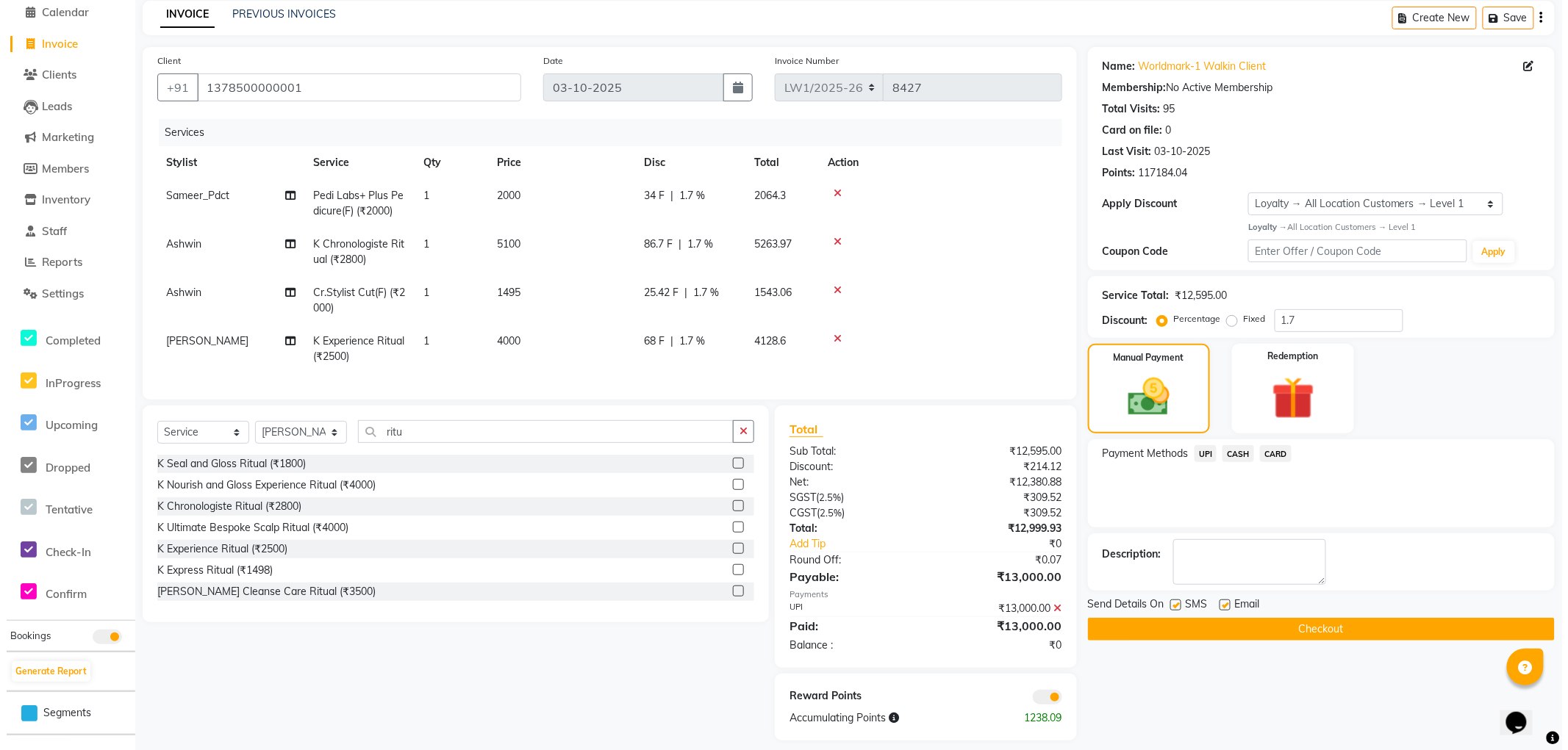
scroll to position [88, 0]
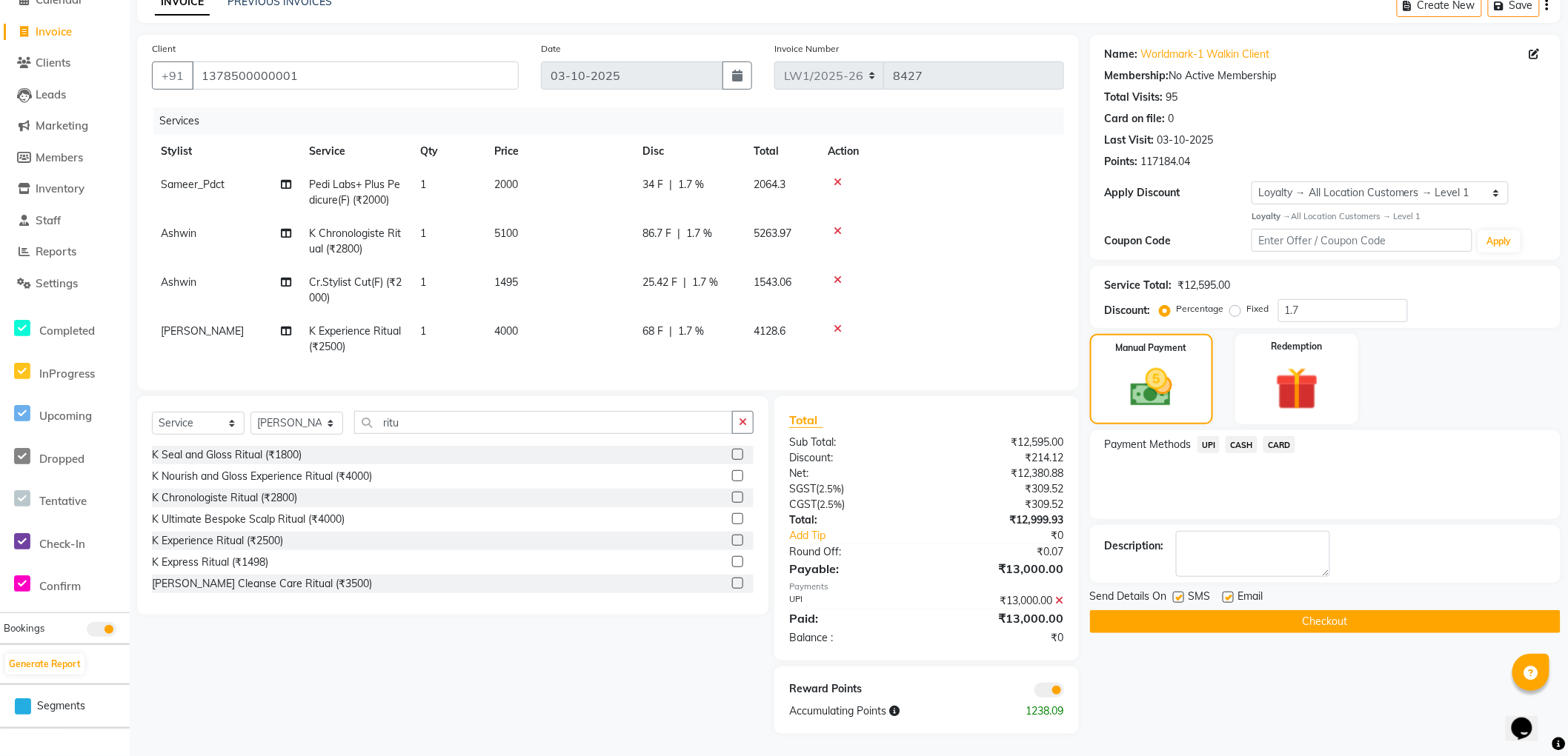
click at [1047, 690] on span at bounding box center [1049, 691] width 30 height 15
click at [1064, 693] on input "checkbox" at bounding box center [1064, 693] width 0 height 0
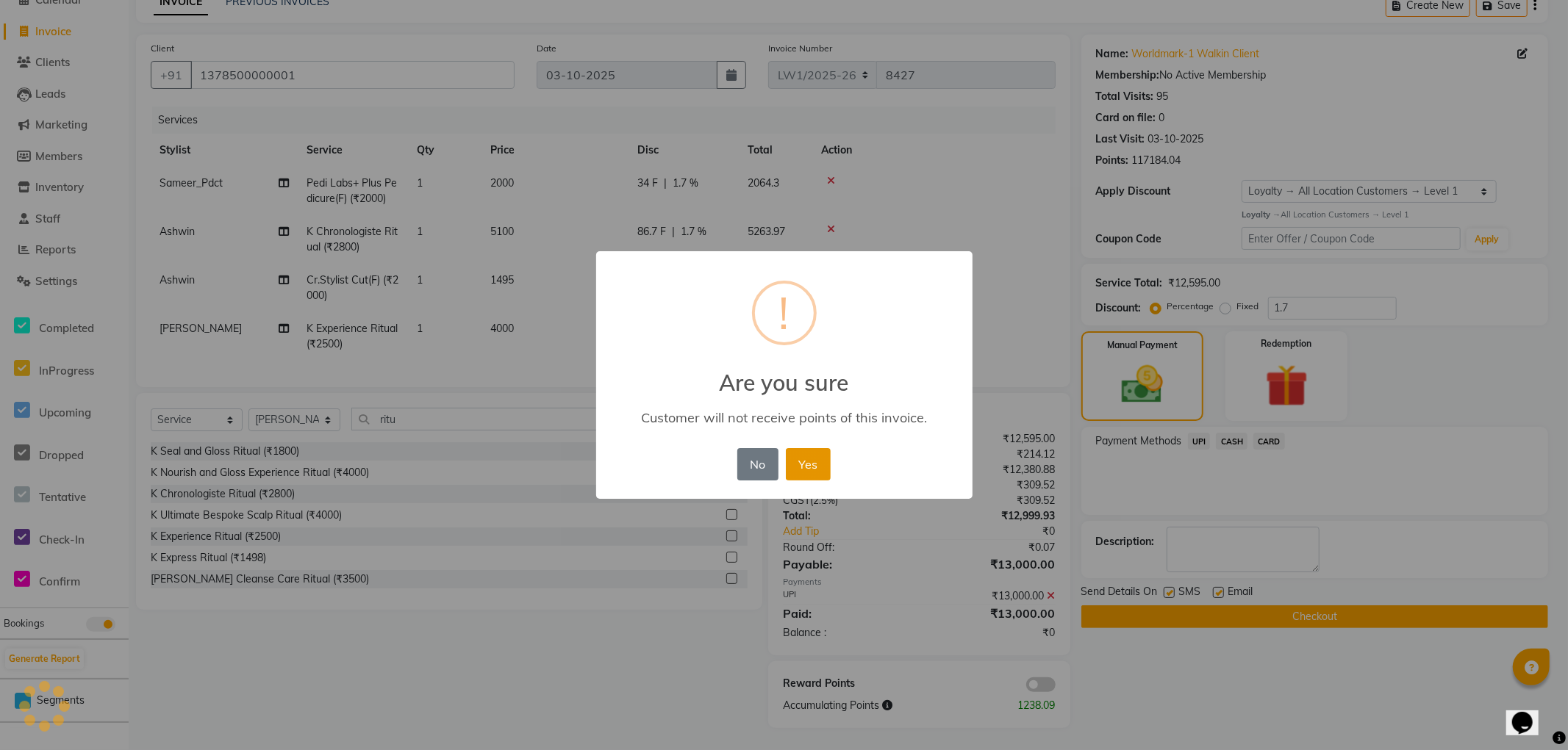
click at [810, 466] on button "Yes" at bounding box center [808, 464] width 45 height 32
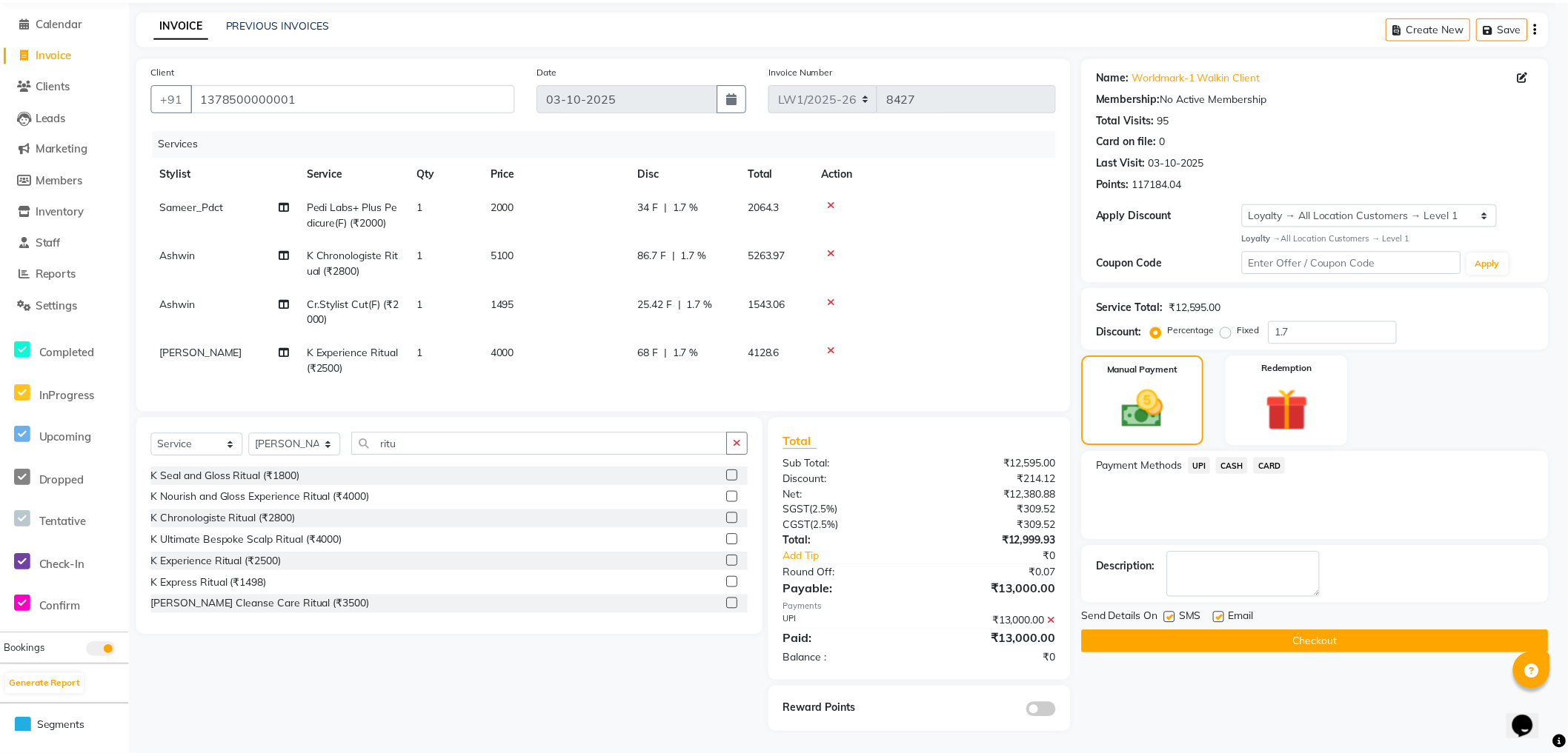
scroll to position [68, 0]
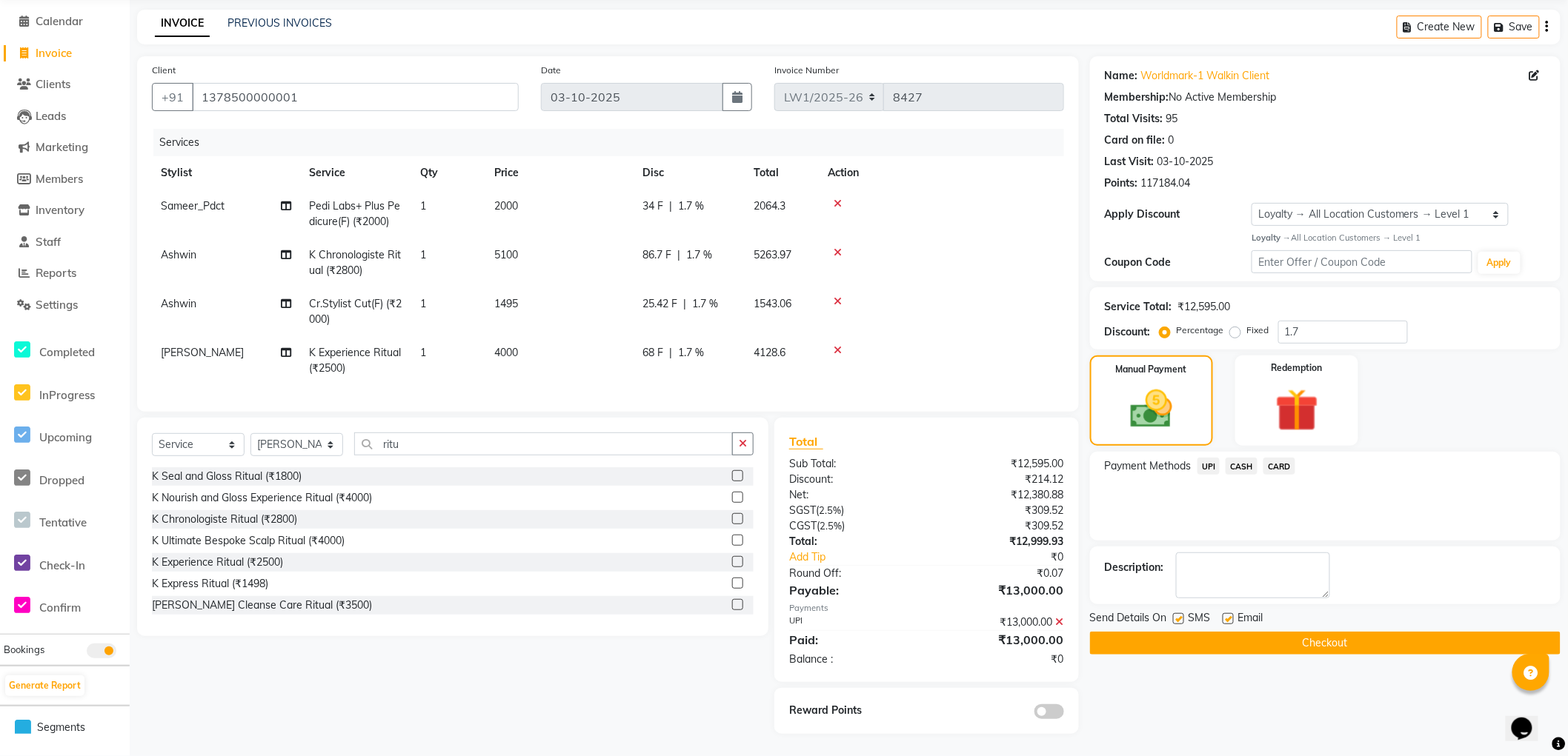
click at [1109, 632] on button "Checkout" at bounding box center [1325, 643] width 471 height 23
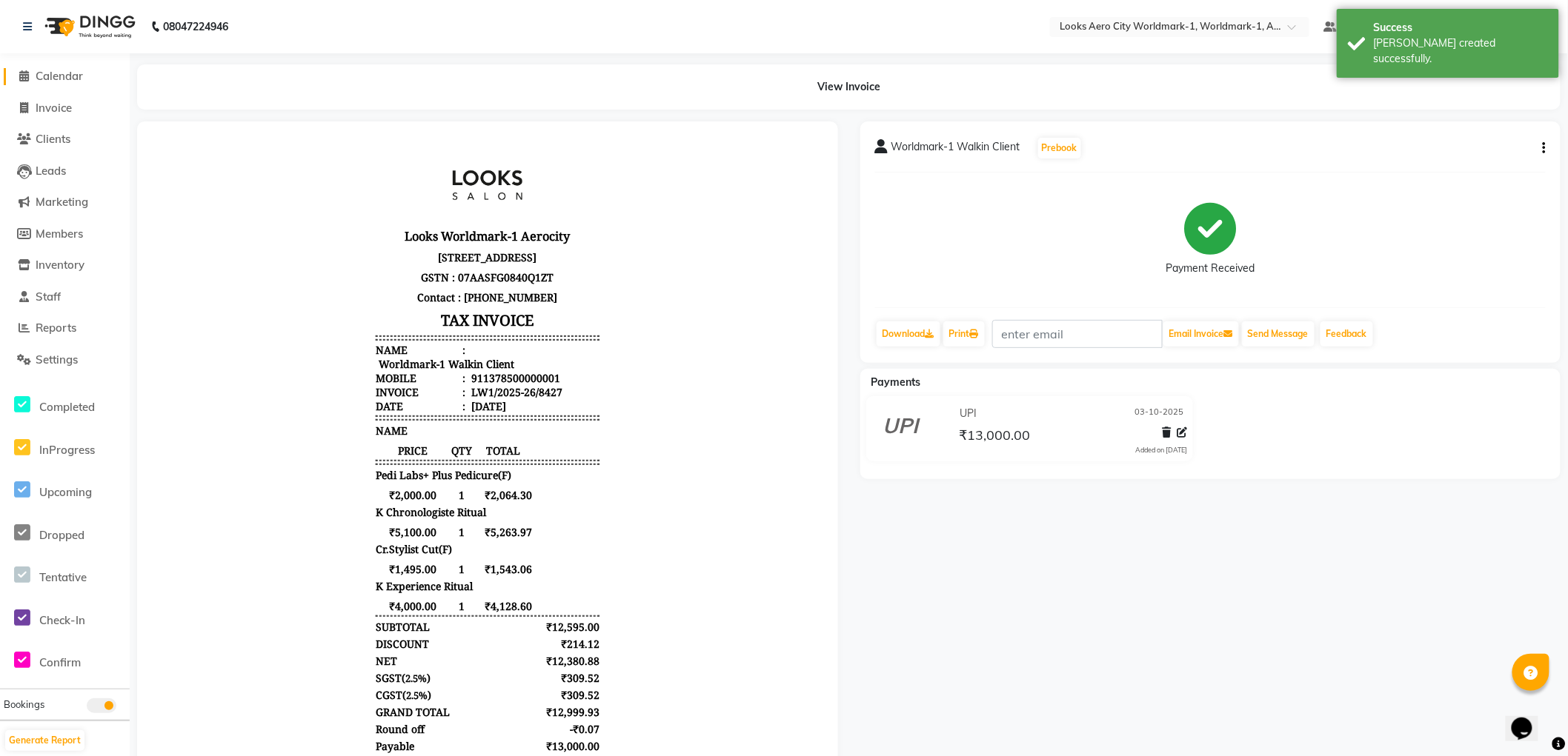
click at [59, 74] on span "Calendar" at bounding box center [59, 75] width 48 height 14
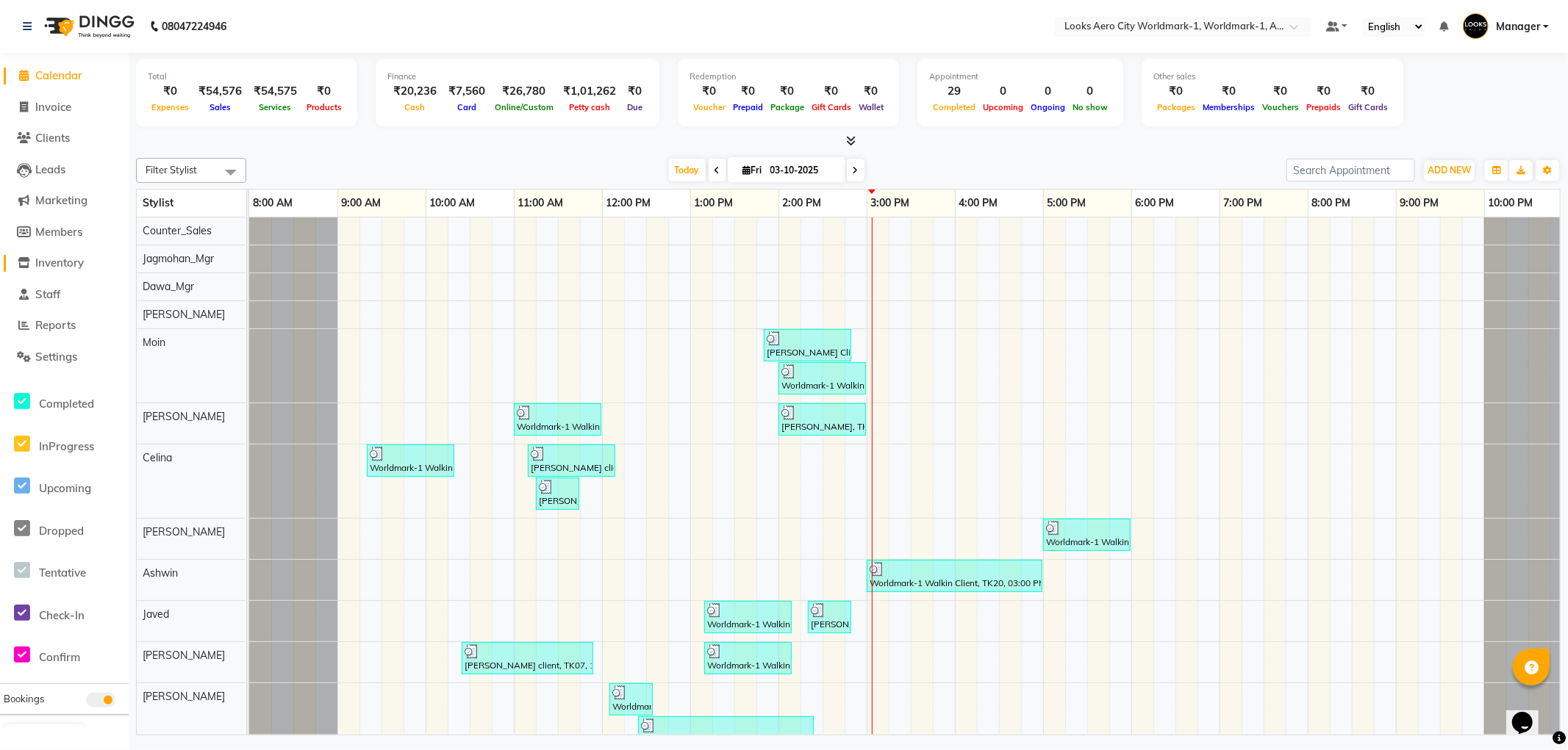
click at [63, 263] on span "Inventory" at bounding box center [59, 262] width 48 height 14
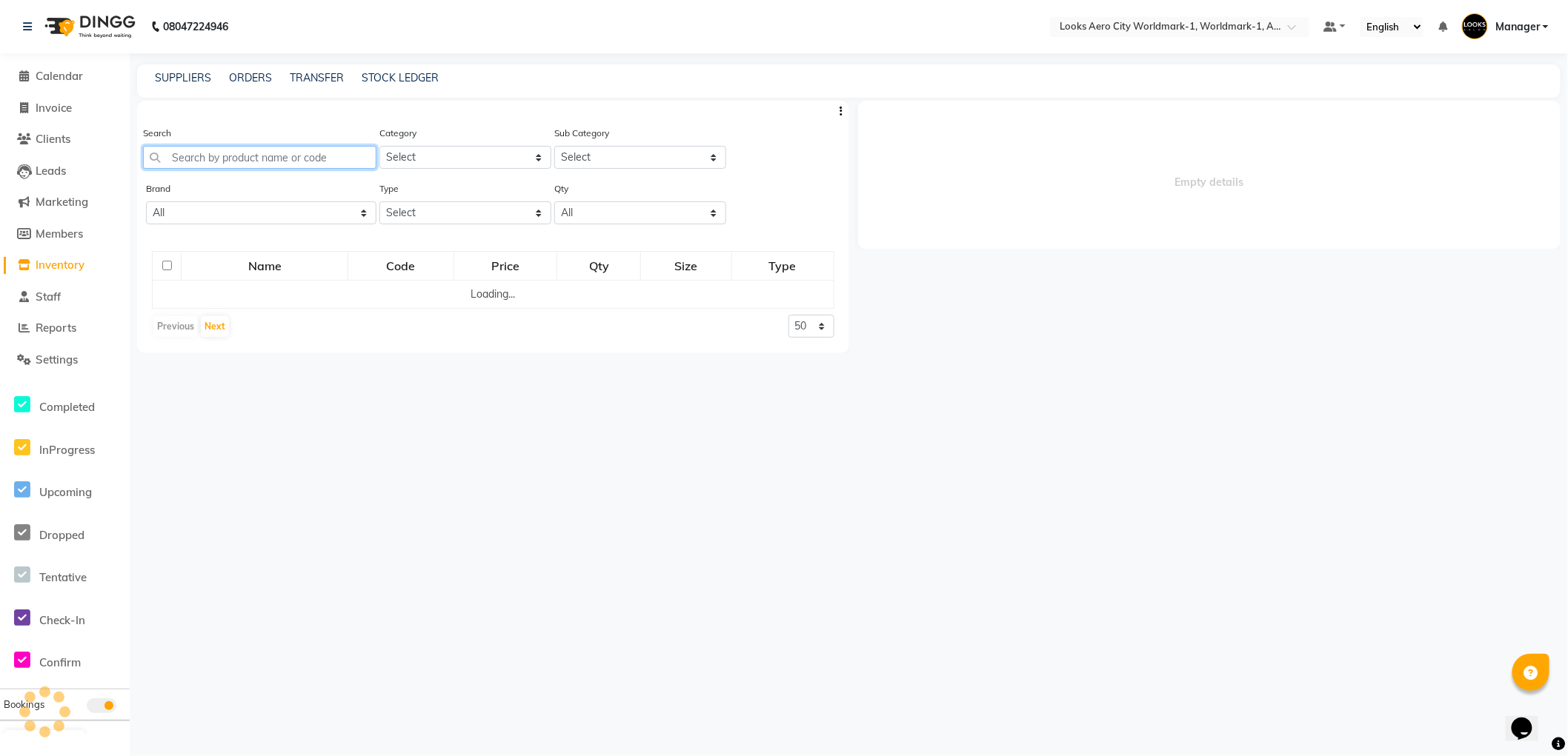
select select
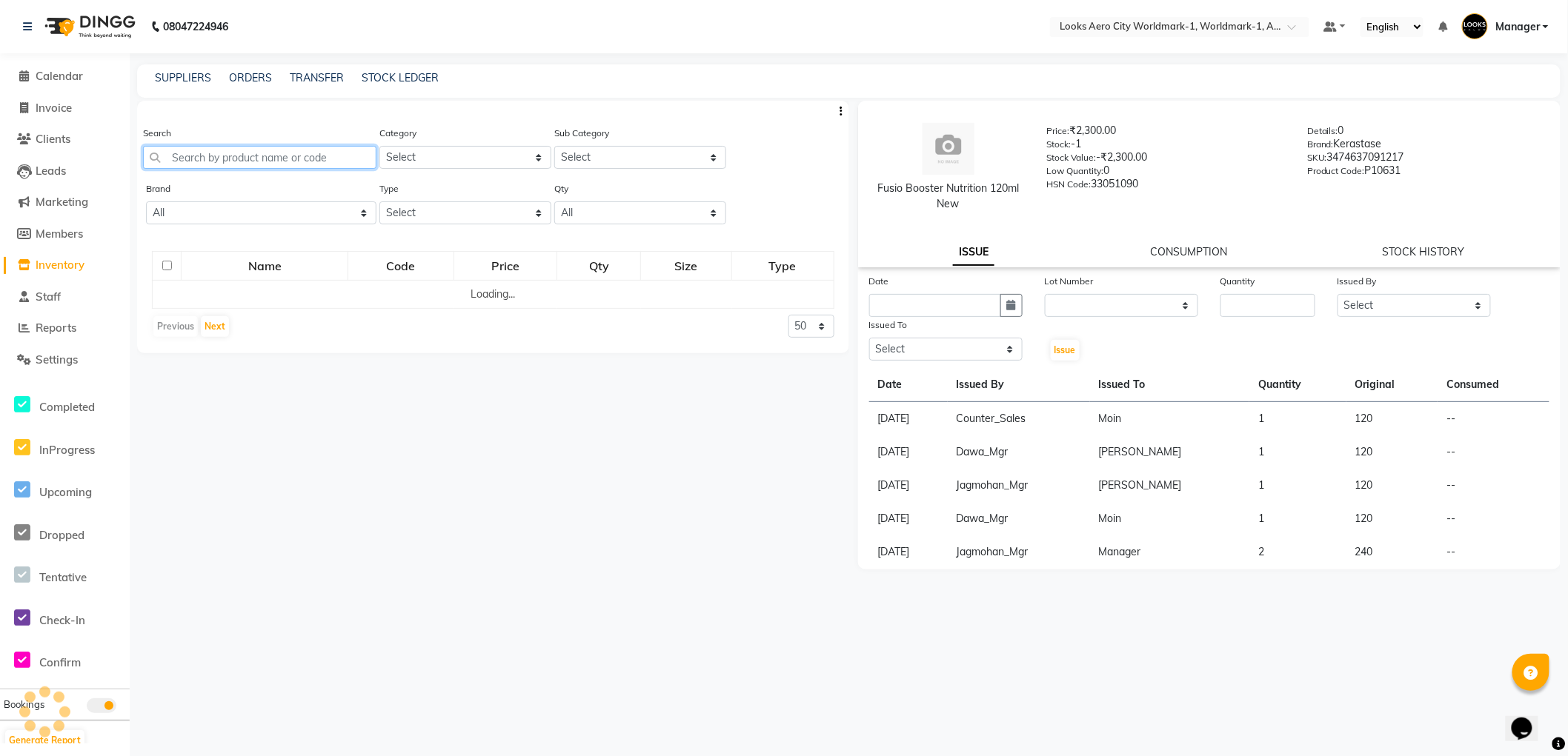
click at [270, 157] on input "text" at bounding box center [260, 158] width 233 height 23
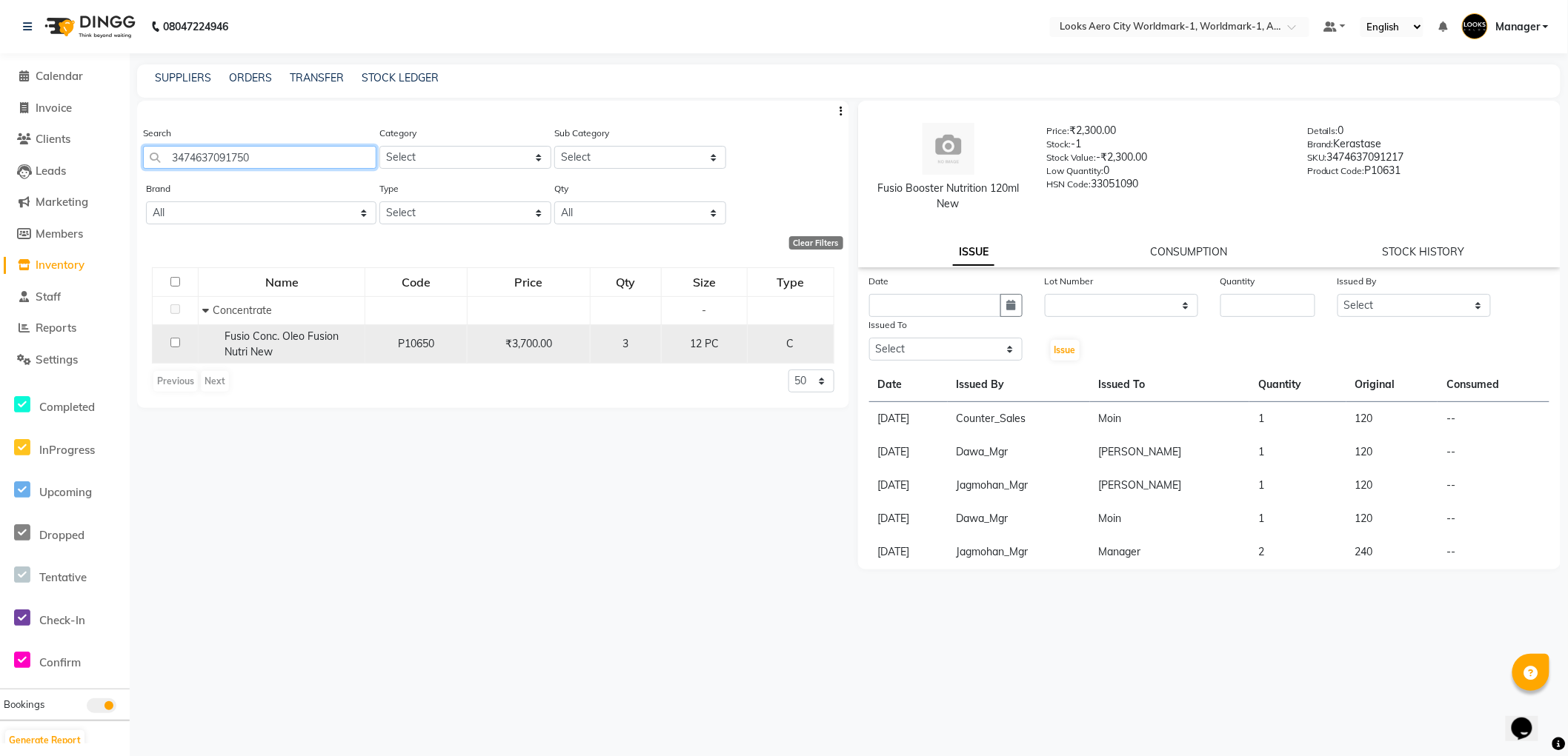
type input "3474637091750"
click at [185, 338] on td at bounding box center [176, 344] width 46 height 39
click at [182, 343] on td at bounding box center [176, 344] width 46 height 39
click at [173, 342] on input "checkbox" at bounding box center [175, 343] width 10 height 10
checkbox input "true"
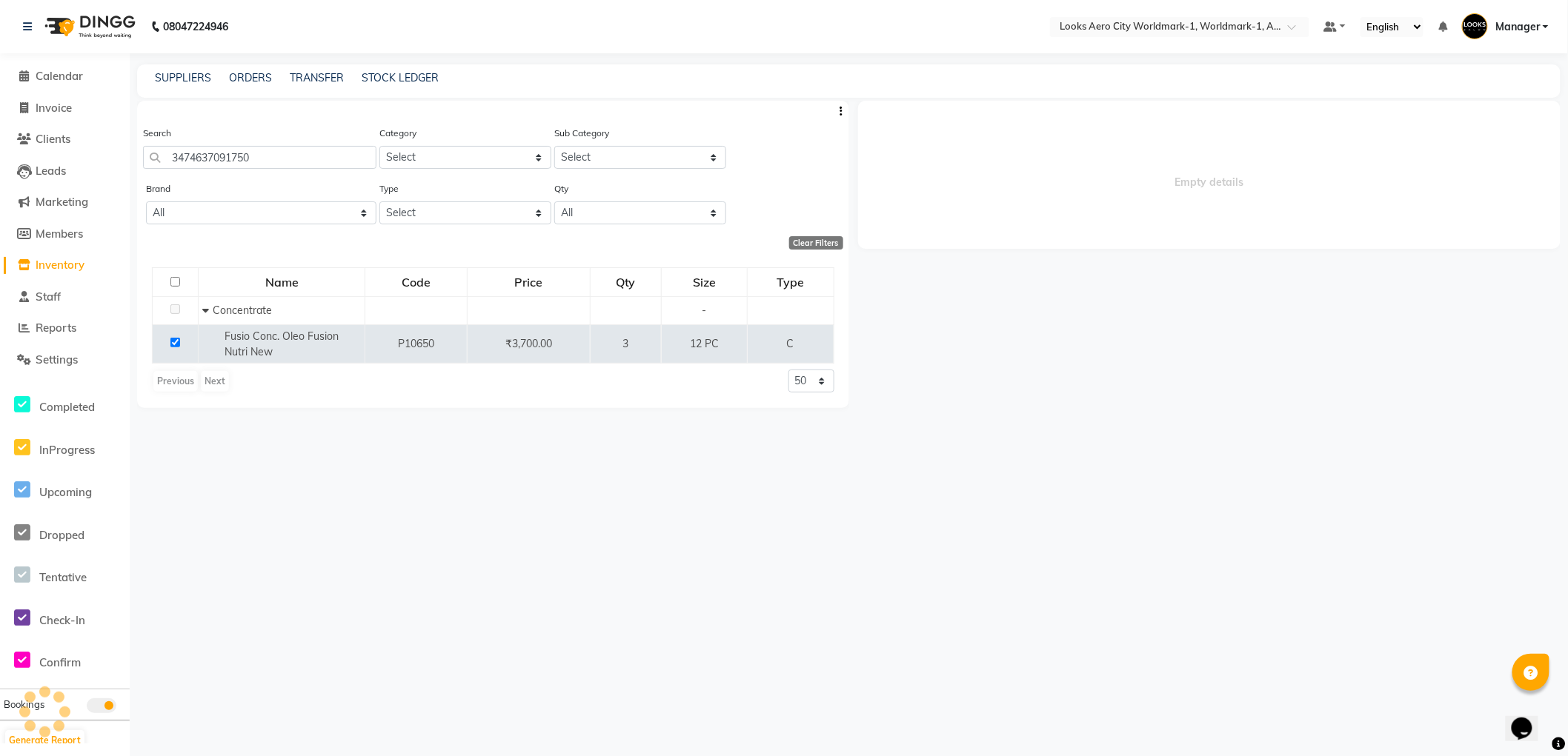
select select
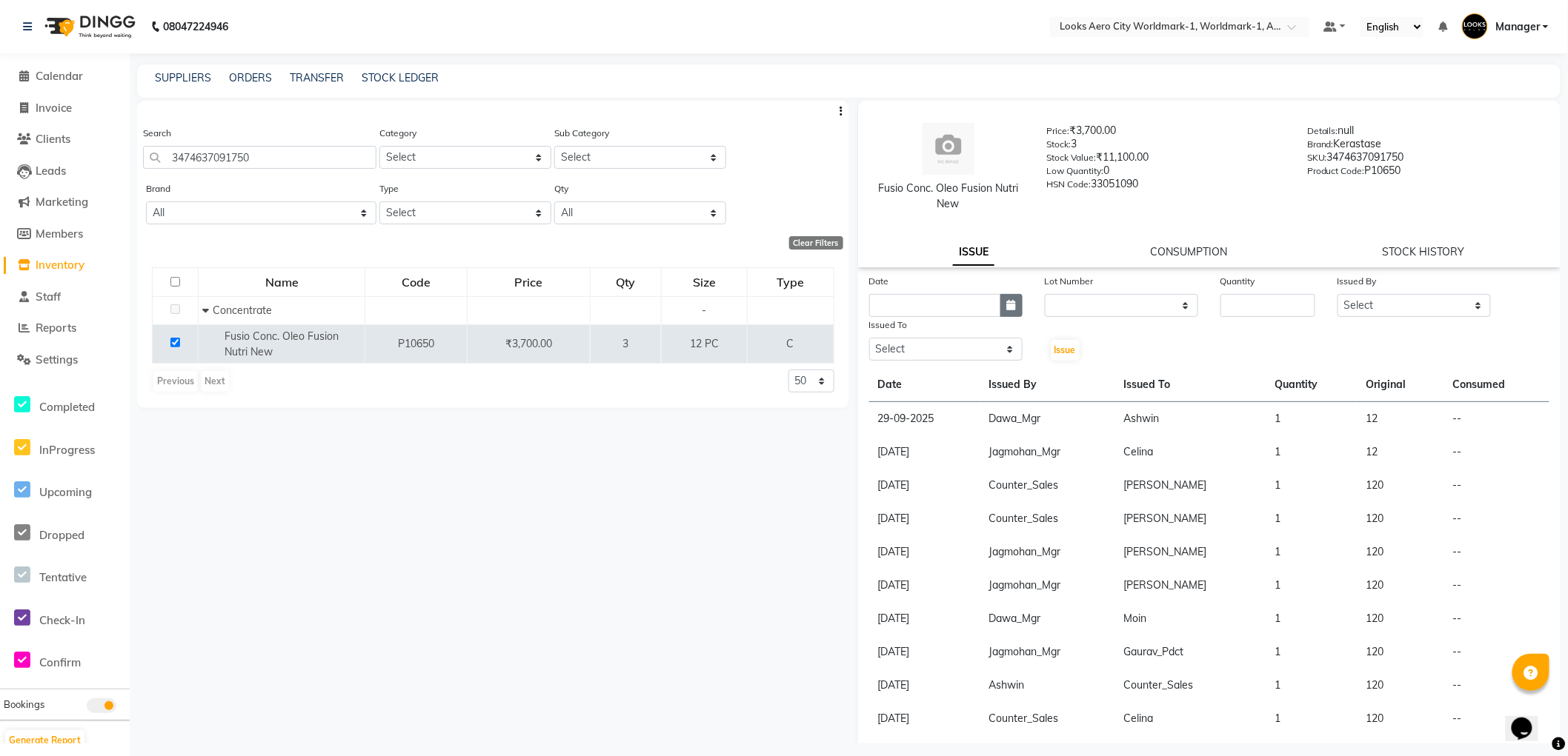
click at [1008, 307] on icon "button" at bounding box center [1011, 304] width 9 height 10
select select "10"
select select "2025"
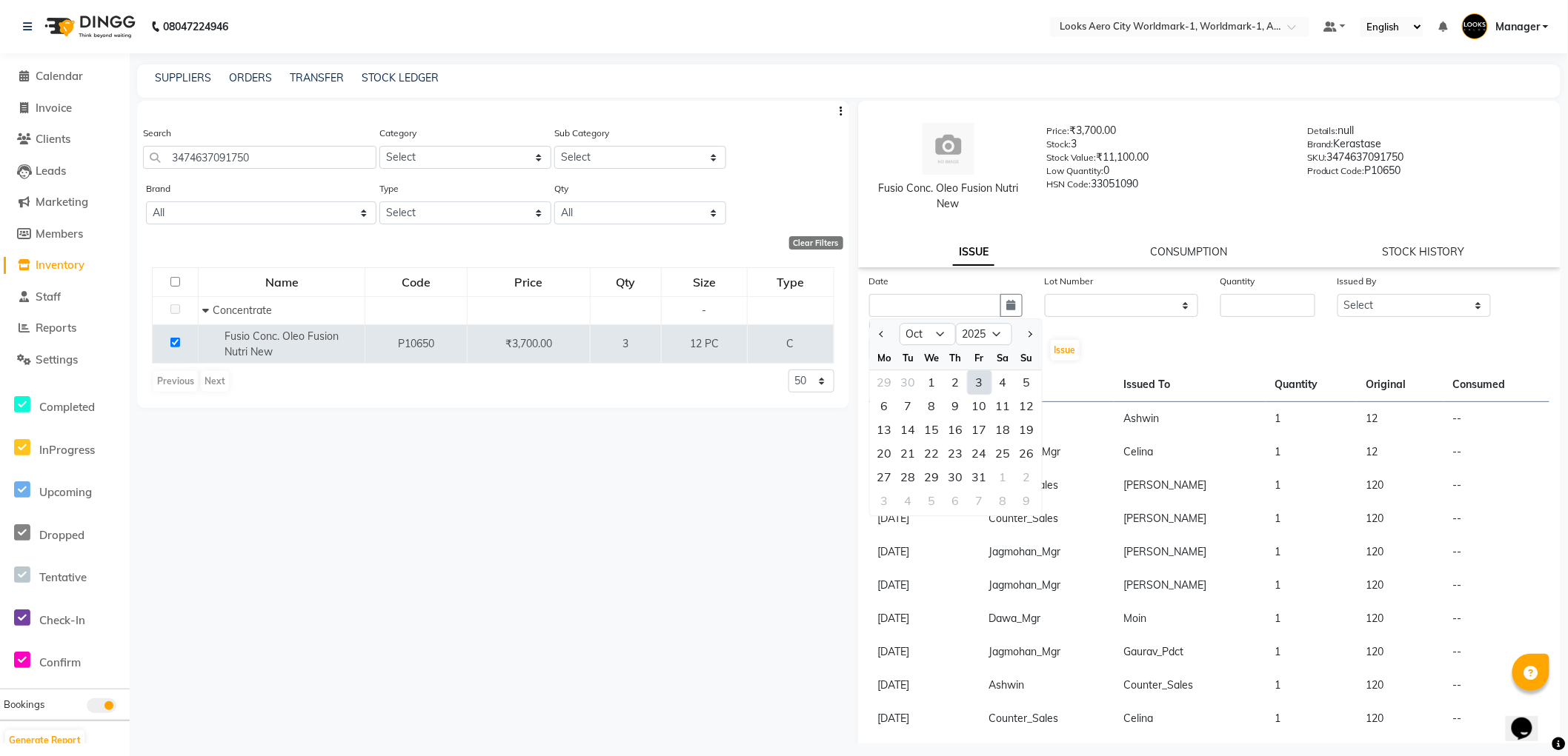
click at [975, 384] on div "3" at bounding box center [980, 382] width 24 height 24
type input "03-10-2025"
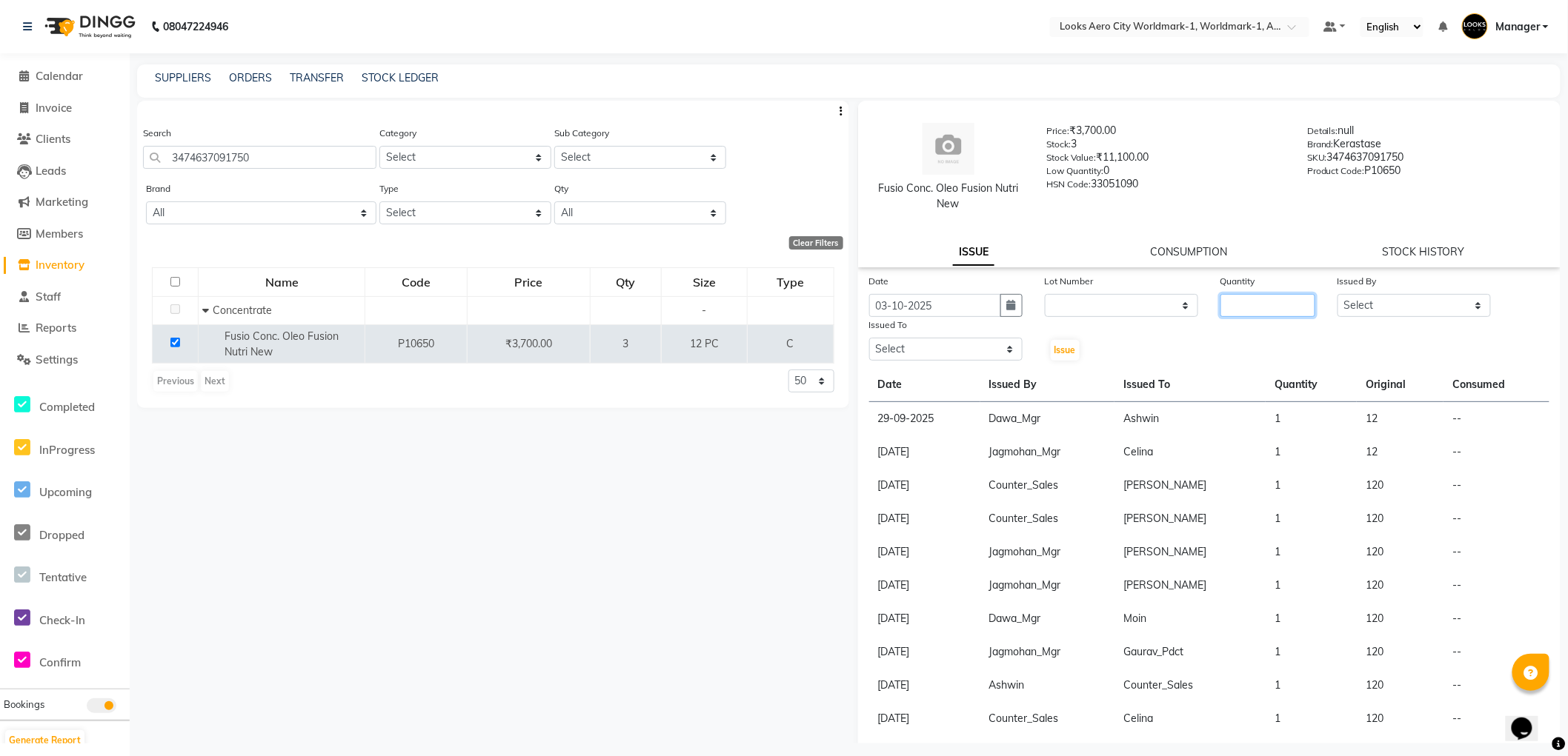
click at [1220, 299] on input "number" at bounding box center [1267, 305] width 95 height 23
type input "1"
click at [1375, 303] on select "Select Abhishek_Nails Amita Chauhan Anil Ashwin Celina Counter_Sales Dawa_Mgr G…" at bounding box center [1414, 305] width 154 height 23
select select "84452"
click at [1338, 294] on select "Select Abhishek_Nails Amita Chauhan Anil Ashwin Celina Counter_Sales Dawa_Mgr G…" at bounding box center [1414, 305] width 154 height 23
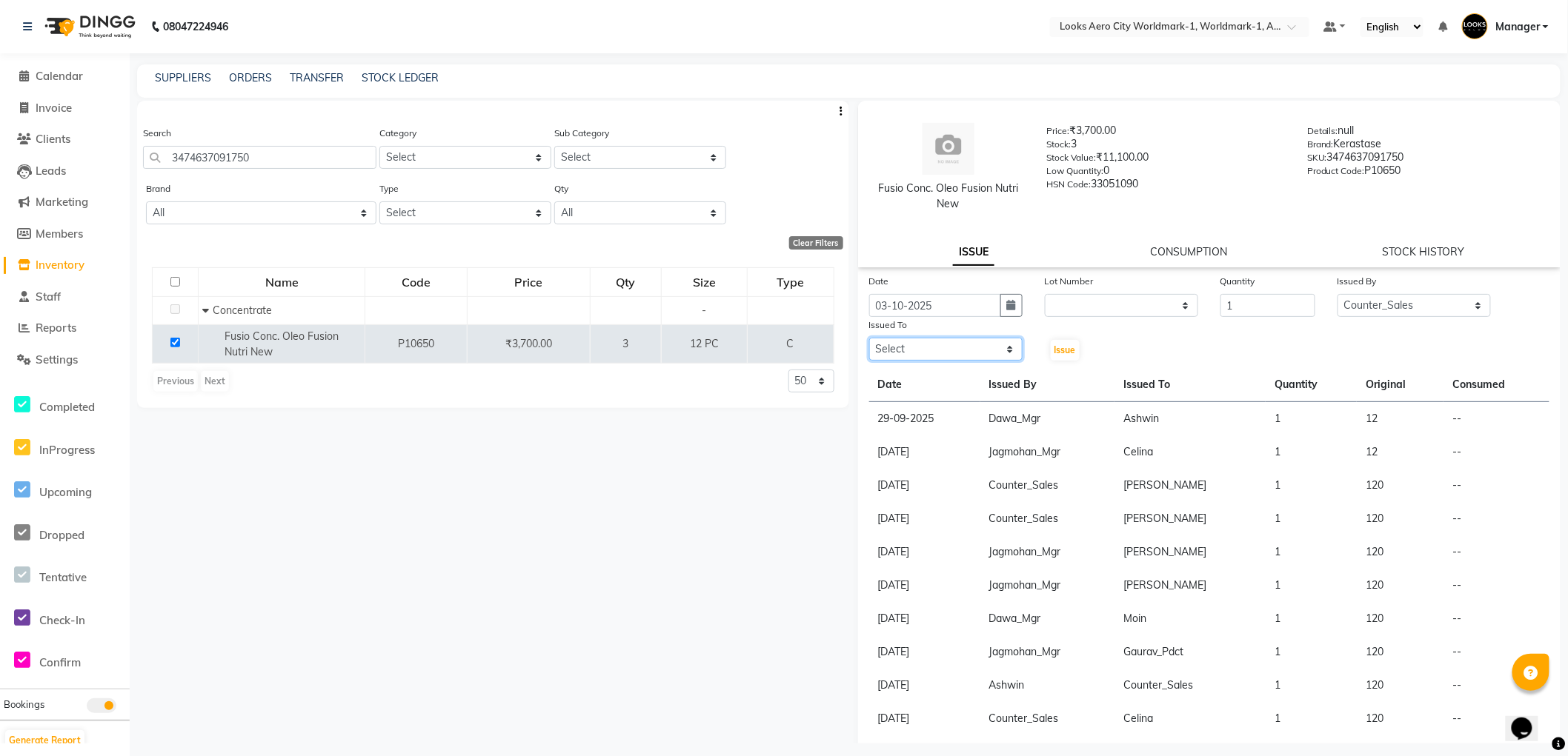
click at [948, 348] on select "Select Abhishek_Nails Amita Chauhan Anil Ashwin Celina Counter_Sales Dawa_Mgr G…" at bounding box center [945, 349] width 154 height 23
select select "84539"
click at [869, 338] on select "Select Abhishek_Nails Amita Chauhan Anil Ashwin Celina Counter_Sales Dawa_Mgr G…" at bounding box center [945, 349] width 154 height 23
click at [1068, 350] on span "Issue" at bounding box center [1065, 350] width 22 height 11
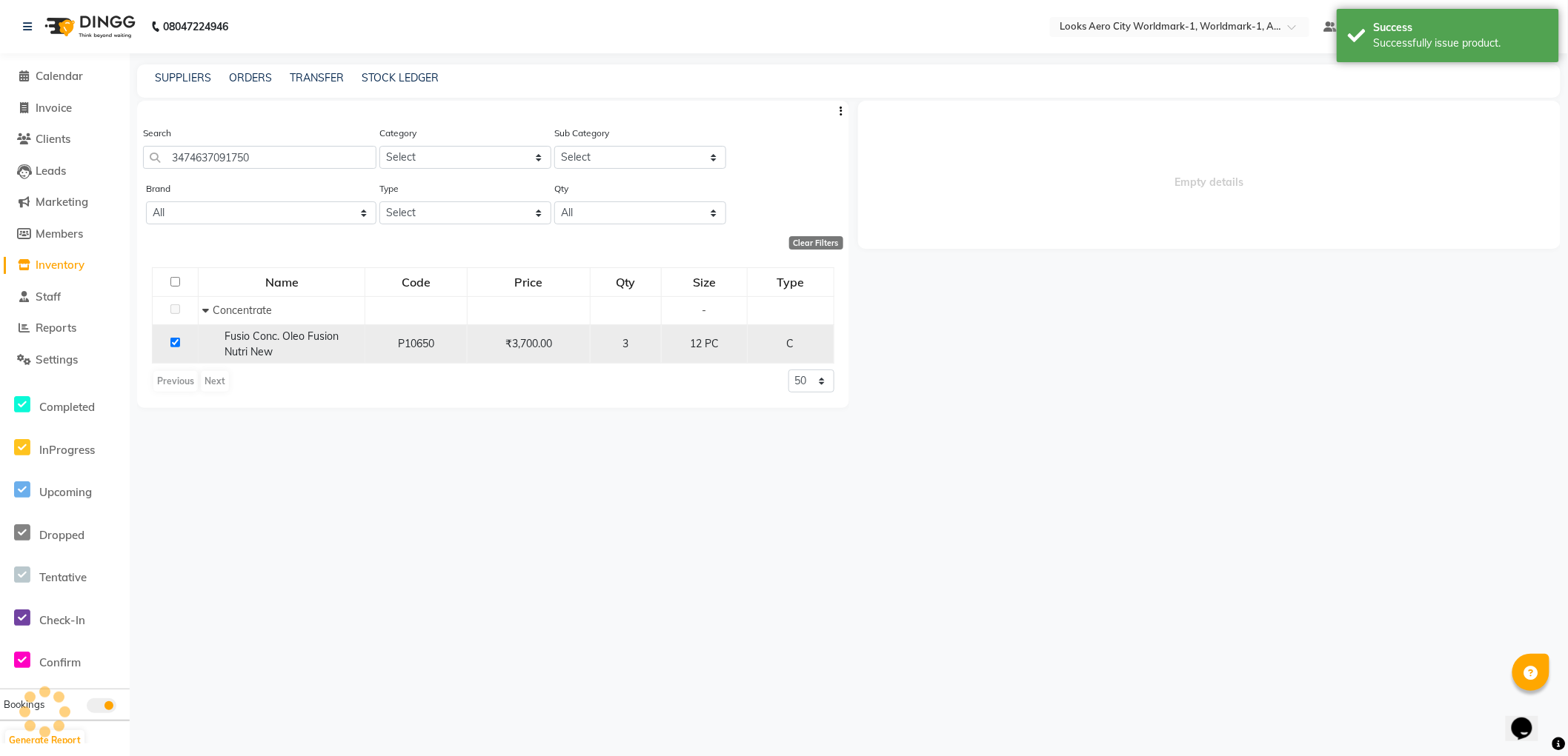
select select
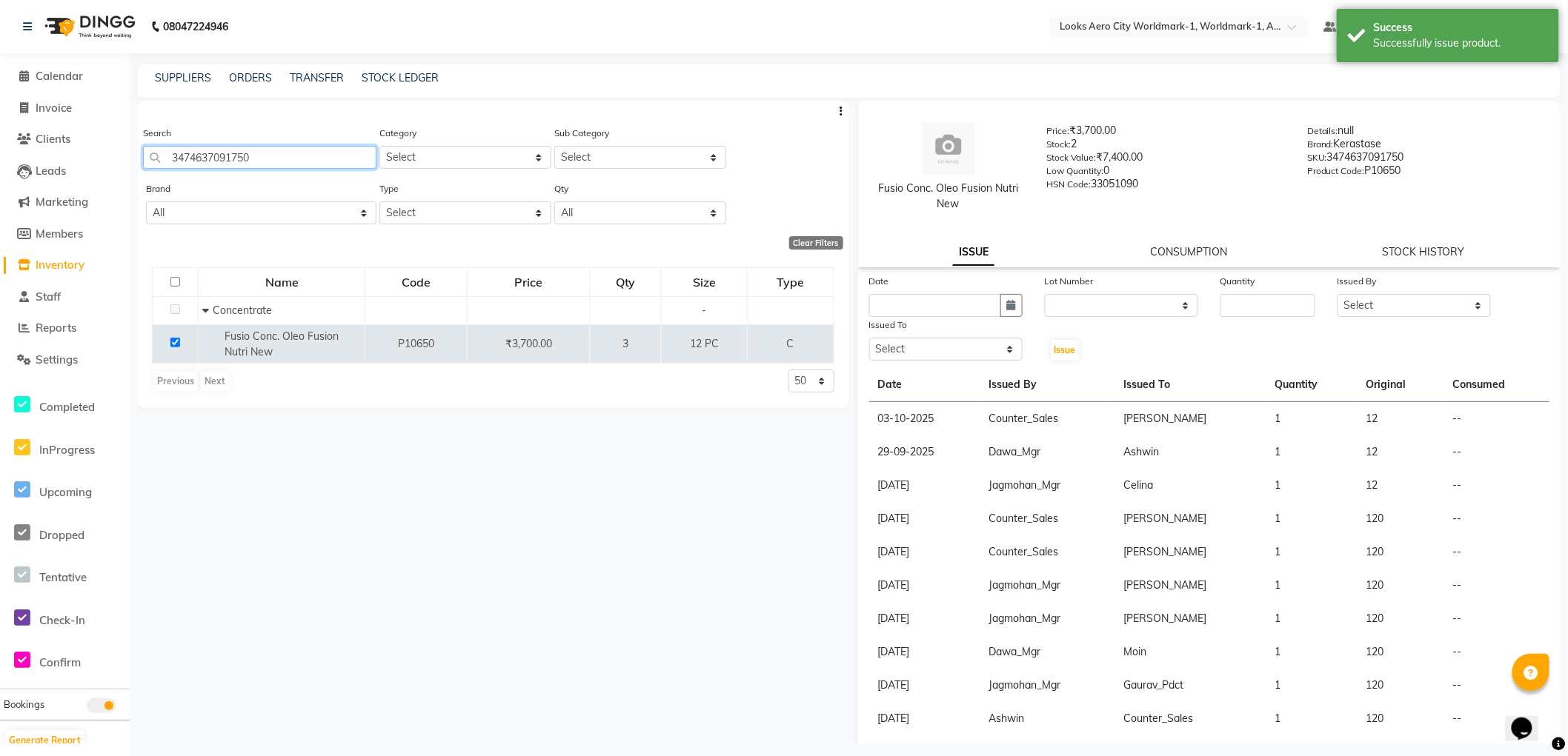
click at [315, 157] on input "3474637091750" at bounding box center [260, 158] width 233 height 23
drag, startPoint x: 314, startPoint y: 158, endPoint x: 23, endPoint y: 154, distance: 291.0
click at [23, 154] on app-home "08047224946 Select Location × Looks Aero City Worldmark-1, Worldmark-1, Aerocit…" at bounding box center [784, 383] width 1568 height 766
type input "3474637091750"
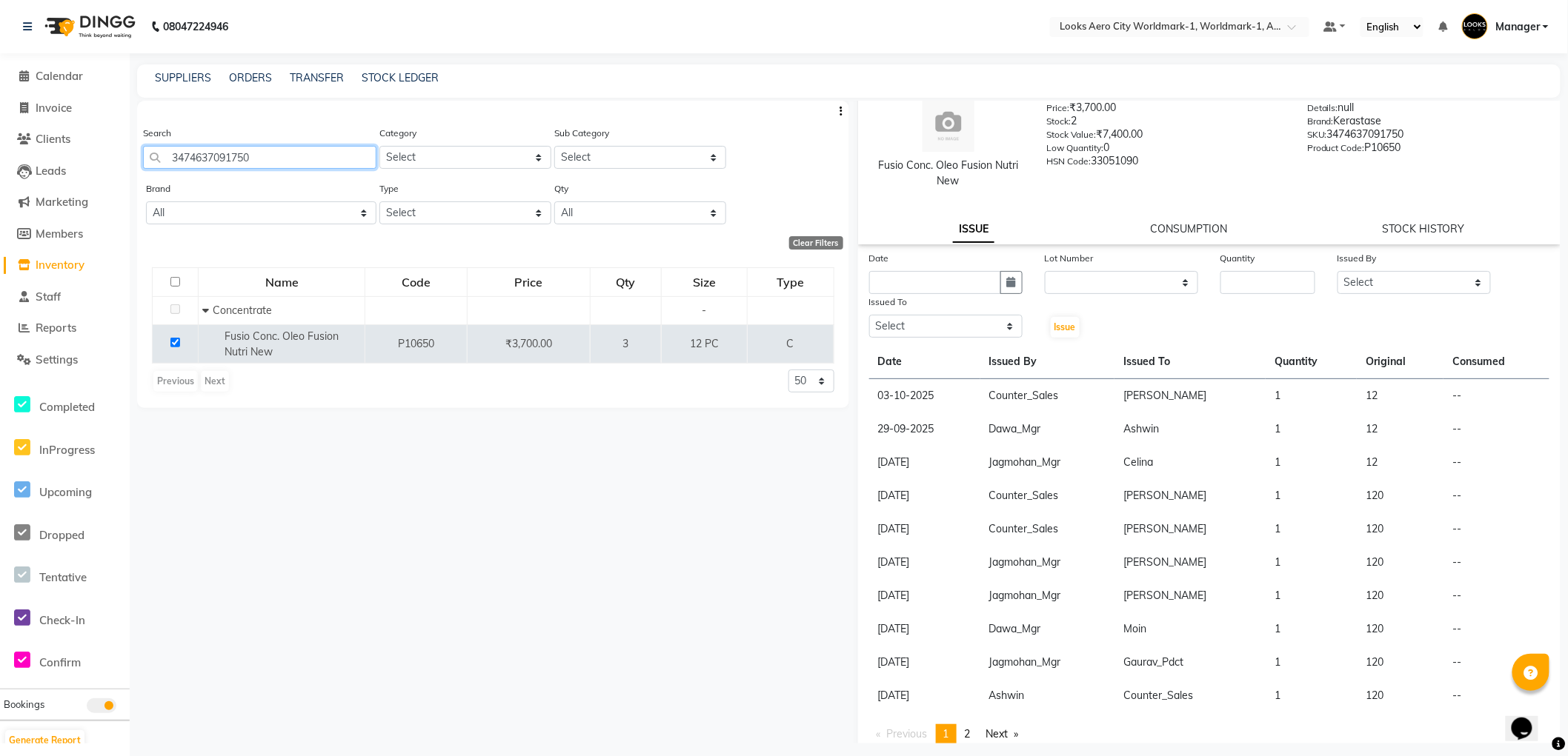
scroll to position [34, 0]
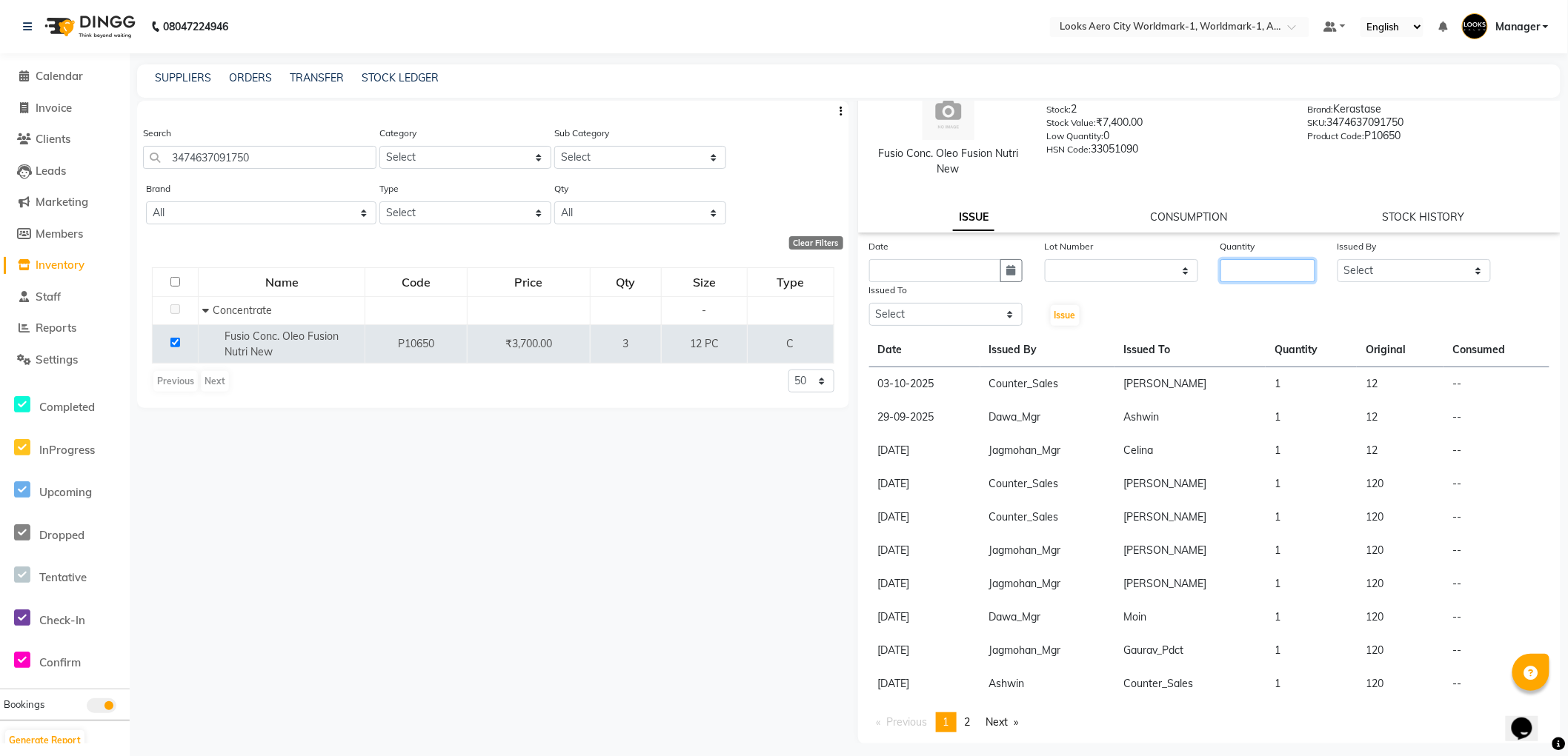
click at [1235, 267] on input "number" at bounding box center [1267, 271] width 95 height 23
type input "1"
click at [1343, 271] on select "Select Abhishek_Nails Amita Chauhan Anil Ashwin Celina Counter_Sales Dawa_Mgr G…" at bounding box center [1414, 271] width 154 height 23
select select "84452"
click at [1338, 260] on select "Select Abhishek_Nails Amita Chauhan Anil Ashwin Celina Counter_Sales Dawa_Mgr G…" at bounding box center [1414, 271] width 154 height 23
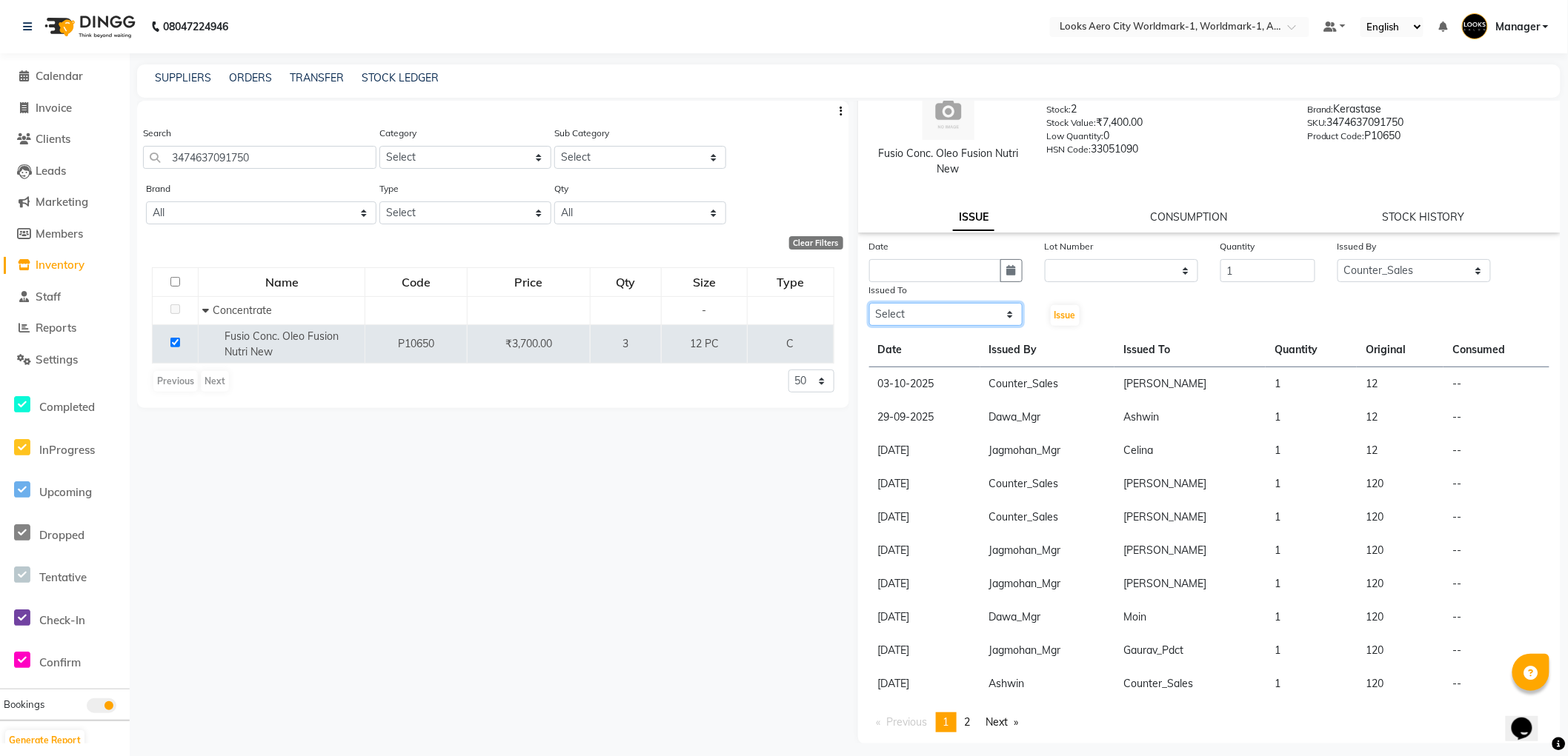
drag, startPoint x: 934, startPoint y: 308, endPoint x: 934, endPoint y: 322, distance: 14.0
click at [934, 322] on select "Select Abhishek_Nails Amita Chauhan Anil Ashwin Celina Counter_Sales Dawa_Mgr G…" at bounding box center [945, 314] width 154 height 23
select select "84535"
click at [869, 303] on select "Select Abhishek_Nails Amita Chauhan Anil Ashwin Celina Counter_Sales Dawa_Mgr G…" at bounding box center [945, 314] width 154 height 23
click at [1068, 309] on span "Issue" at bounding box center [1065, 315] width 22 height 11
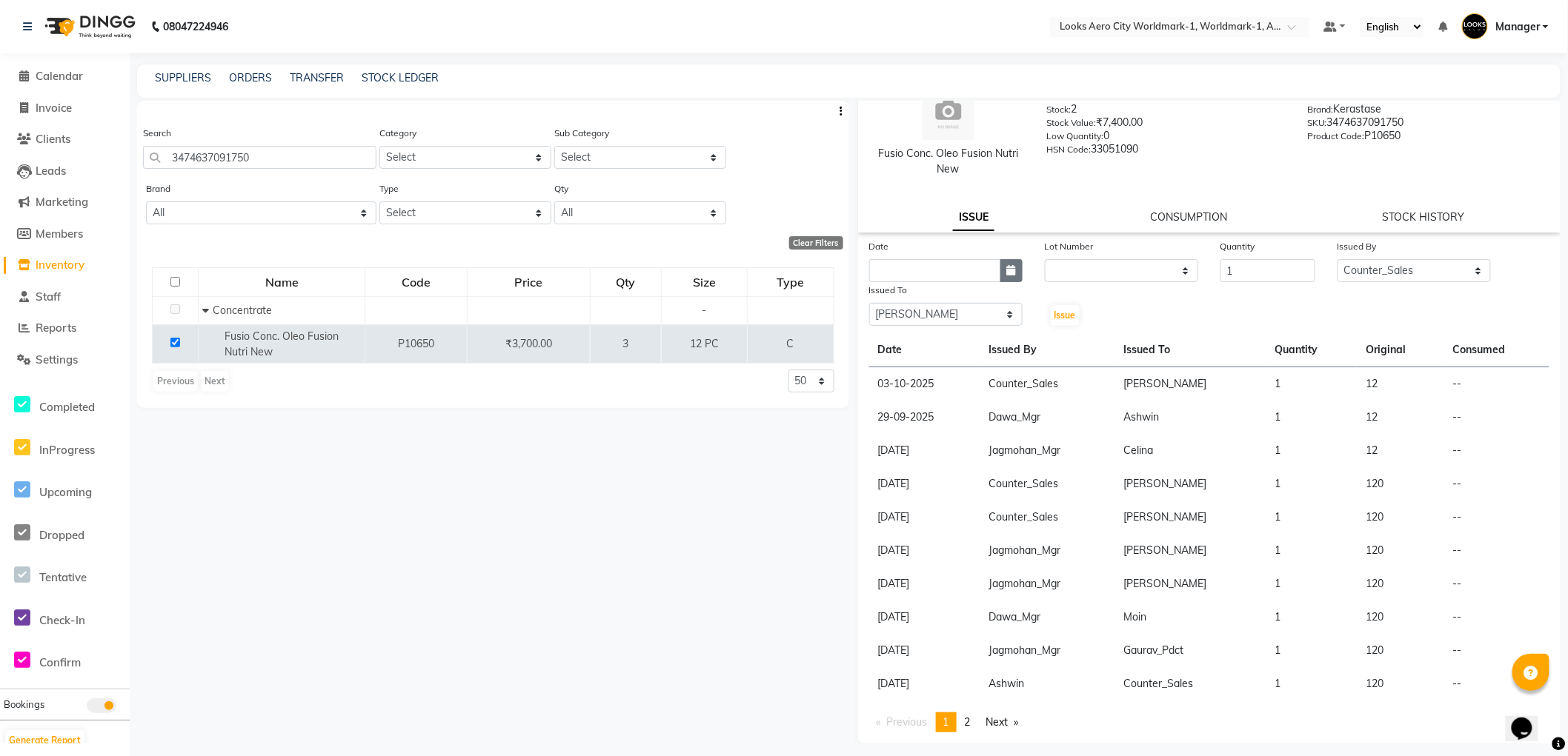
click at [1011, 271] on icon "button" at bounding box center [1011, 270] width 9 height 10
select select "10"
select select "2025"
click at [979, 349] on div "3" at bounding box center [980, 347] width 24 height 24
type input "03-10-2025"
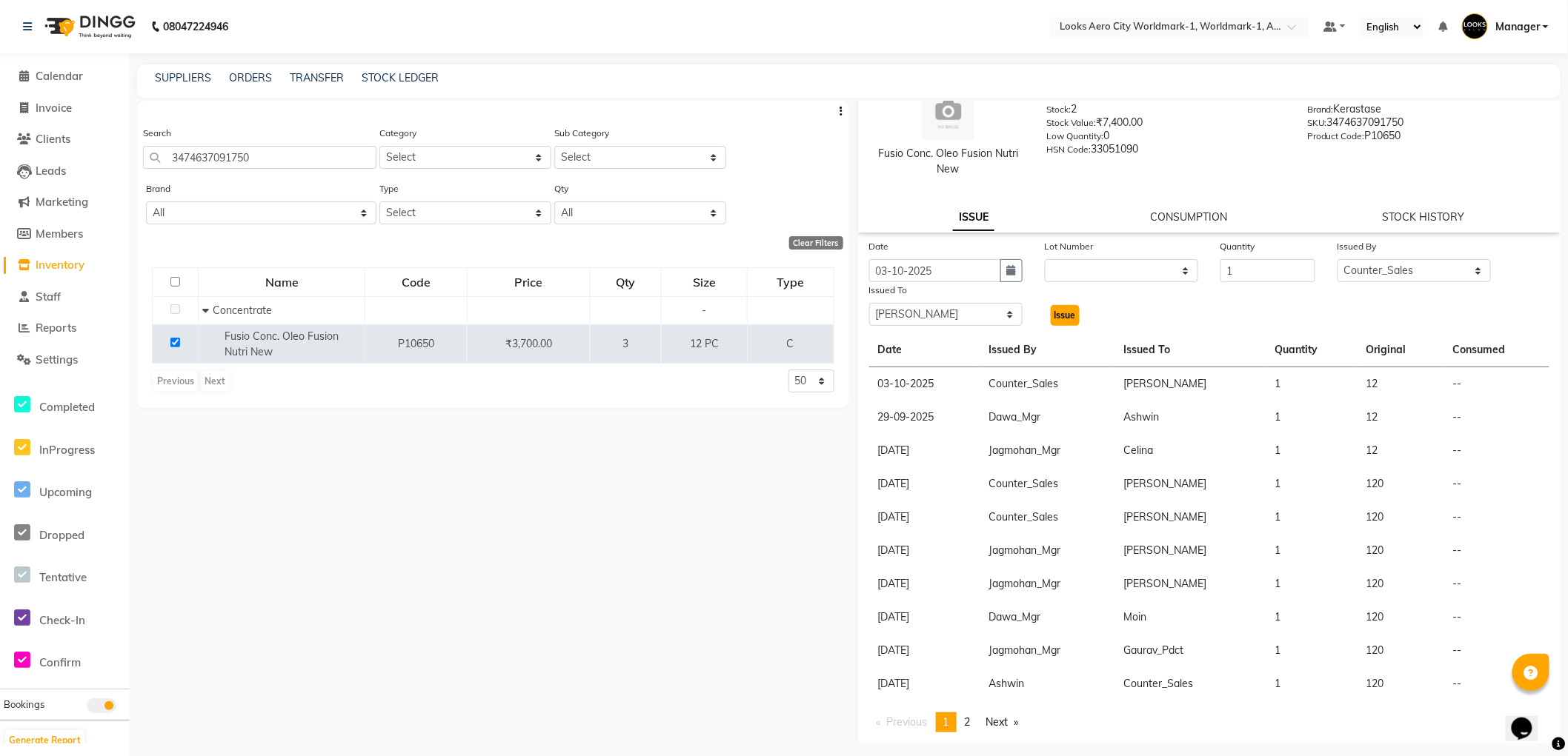
click at [1055, 319] on span "Issue" at bounding box center [1065, 315] width 22 height 11
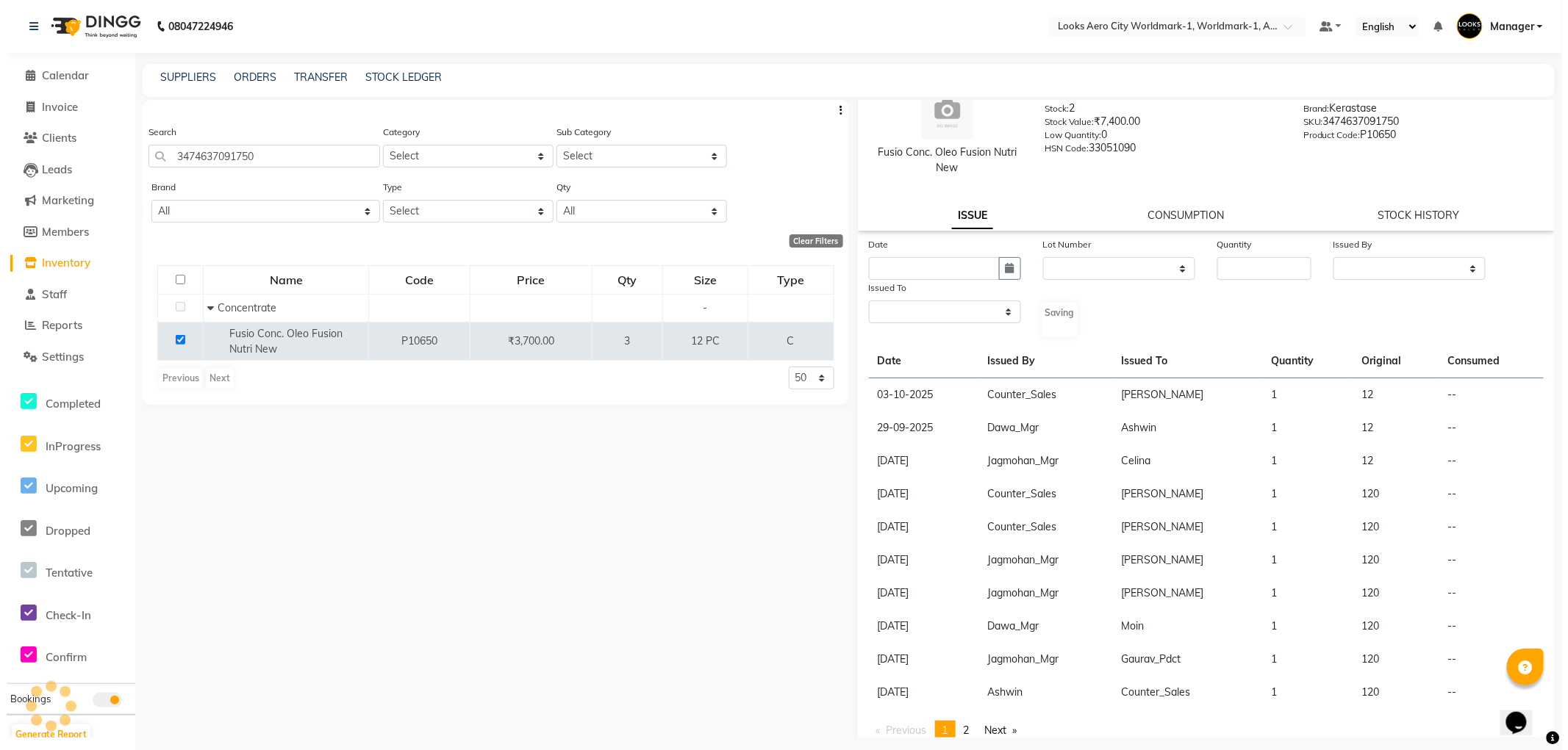
scroll to position [0, 0]
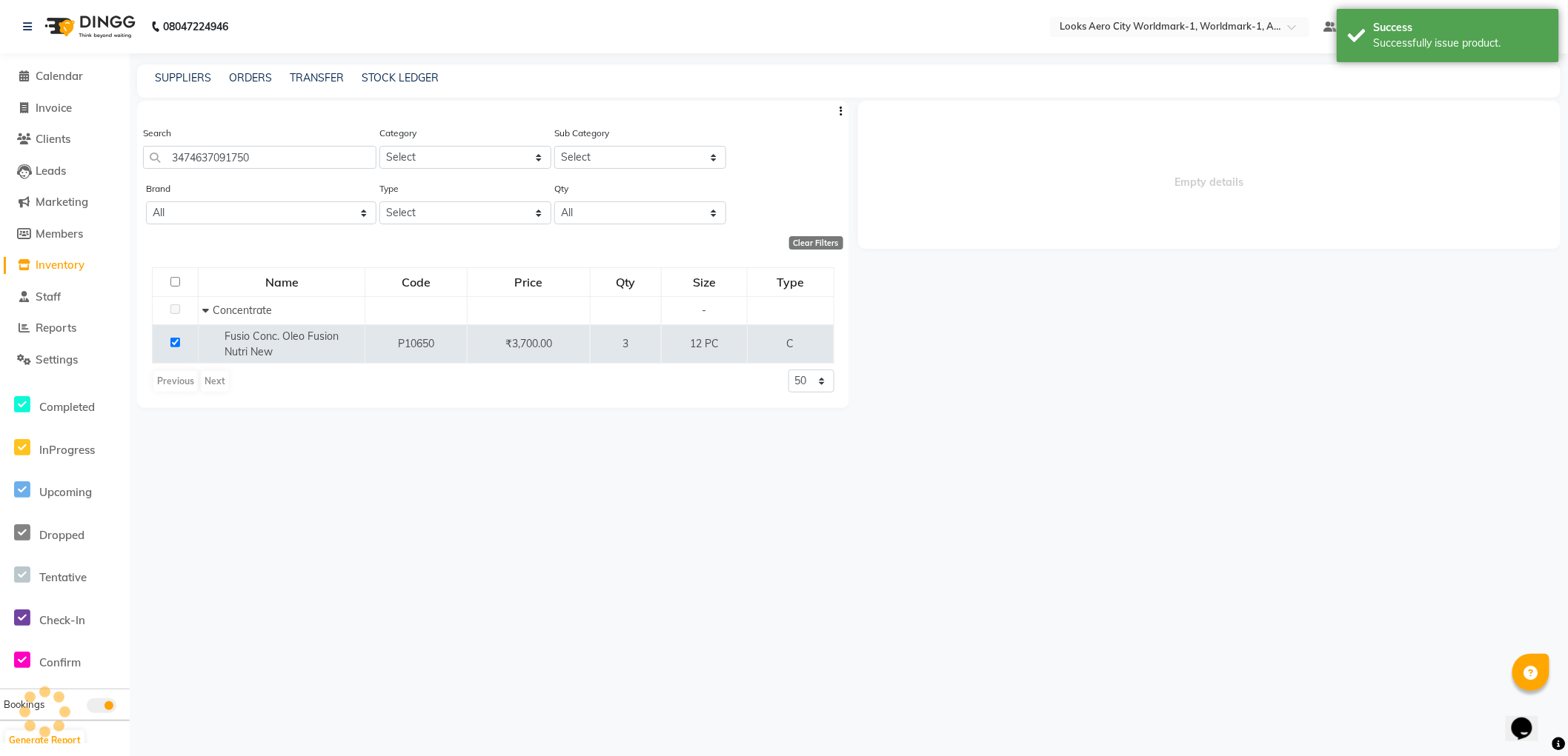
select select
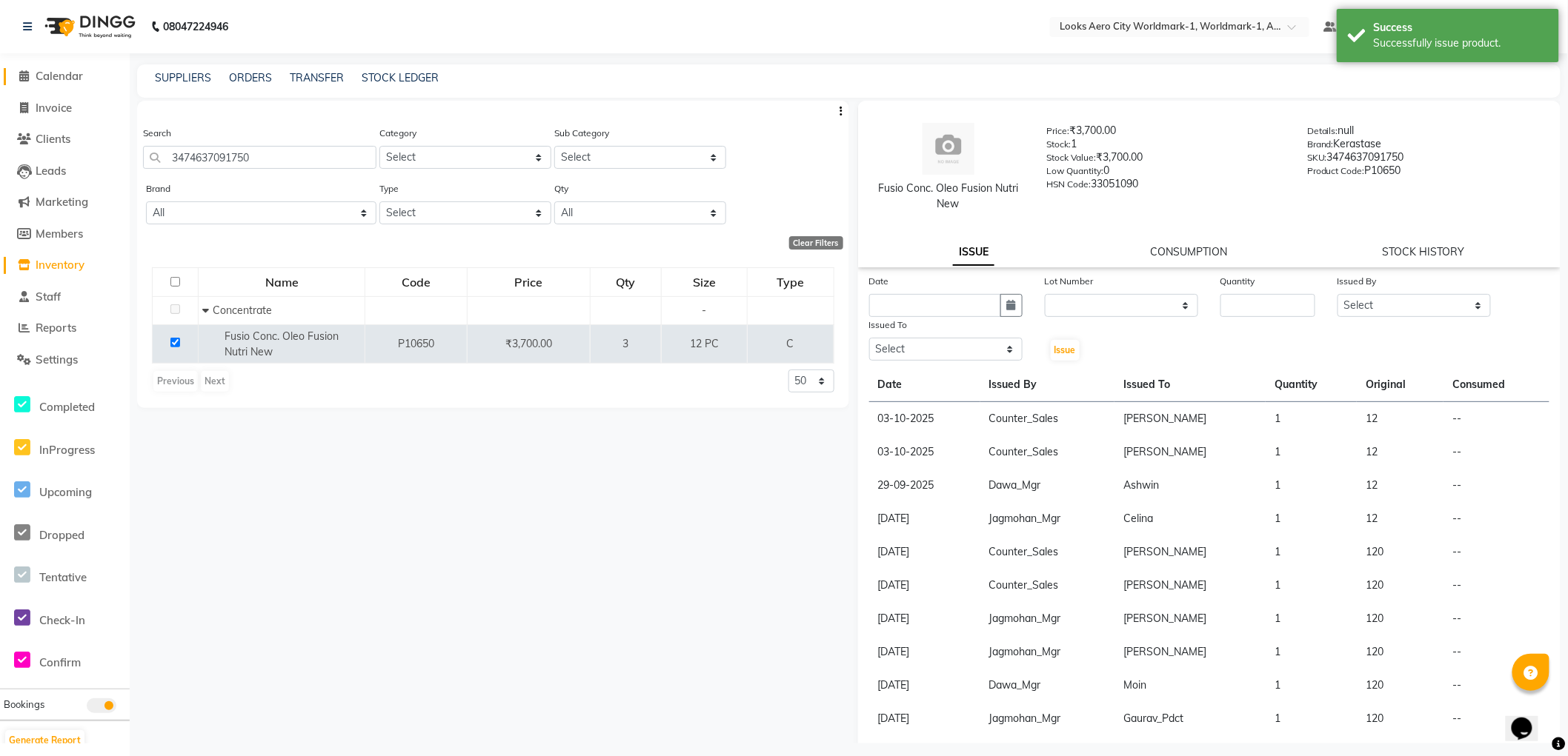
click at [51, 76] on span "Calendar" at bounding box center [59, 75] width 48 height 14
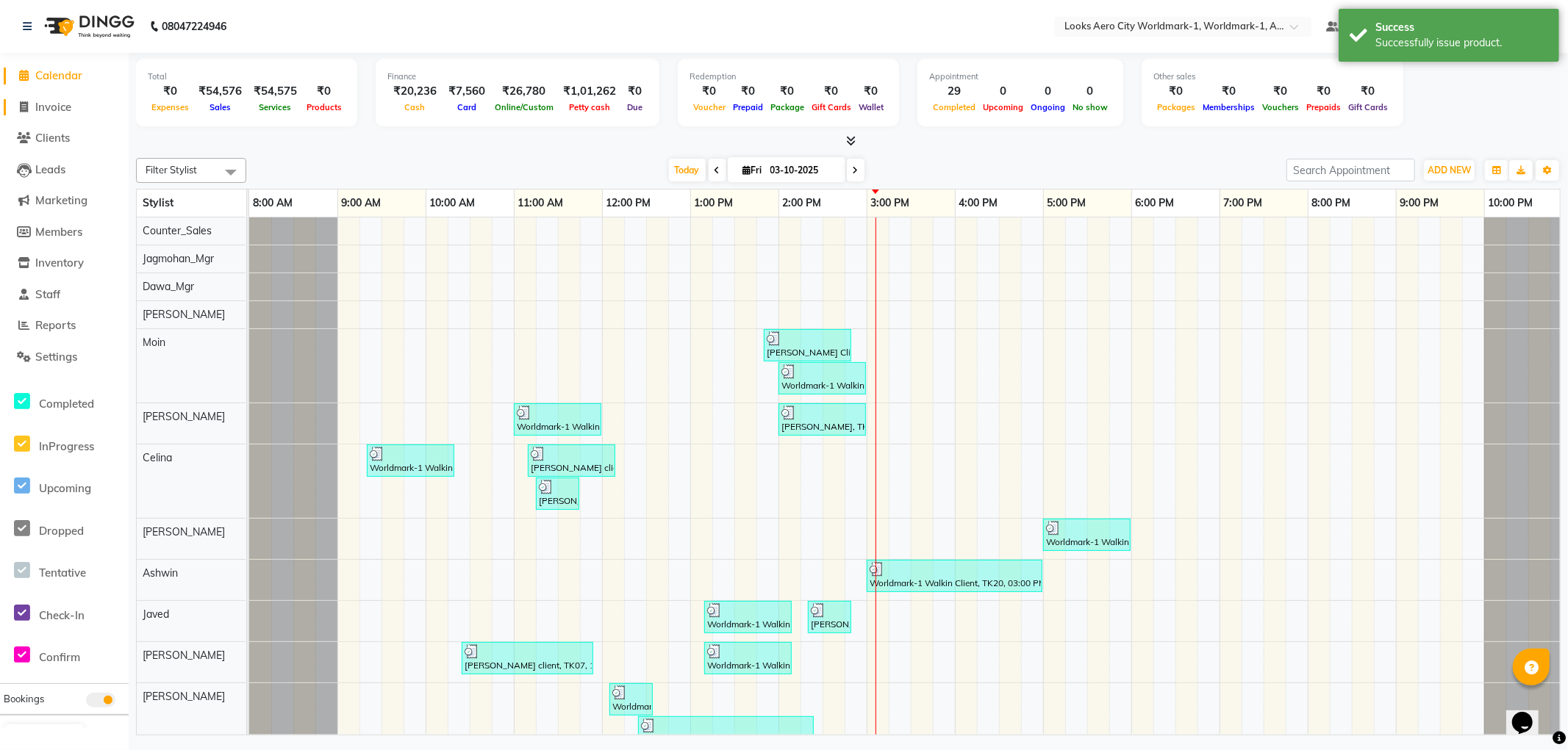
click at [64, 114] on link "Invoice" at bounding box center [64, 108] width 121 height 17
select select "service"
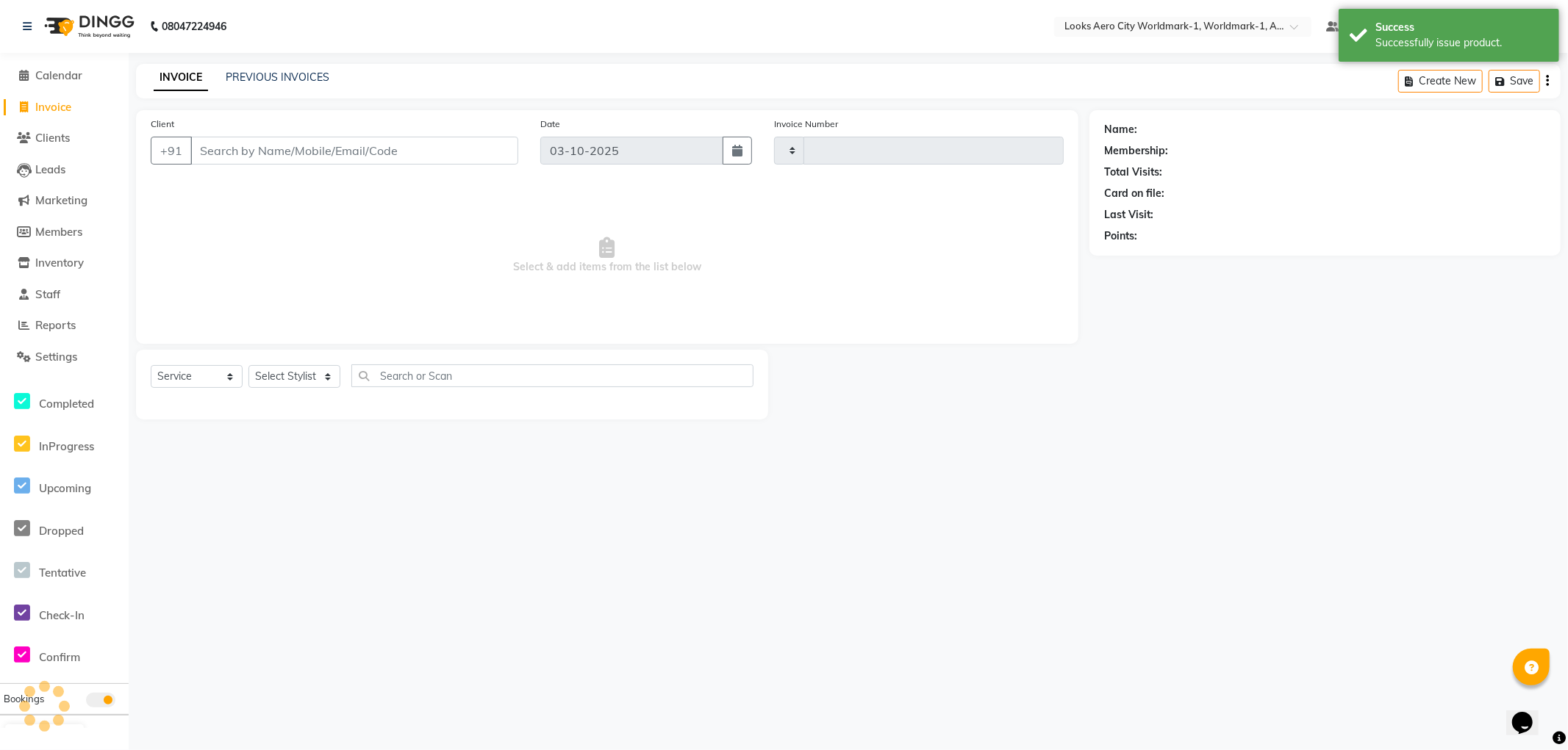
click at [231, 143] on input "Client" at bounding box center [354, 150] width 328 height 27
type input "8428"
select select "8573"
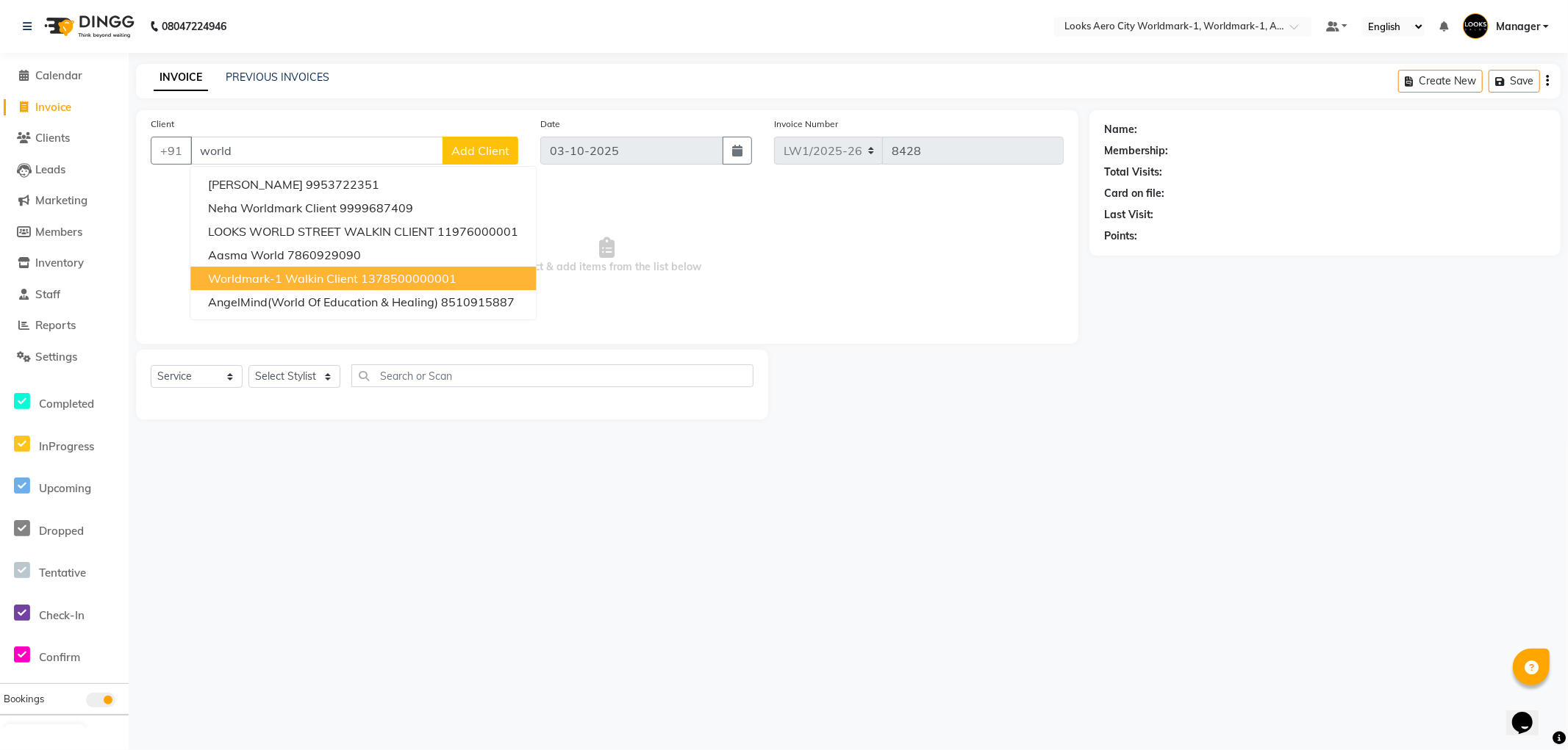
click at [311, 280] on span "Worldmark-1 Walkin Client" at bounding box center [283, 278] width 150 height 15
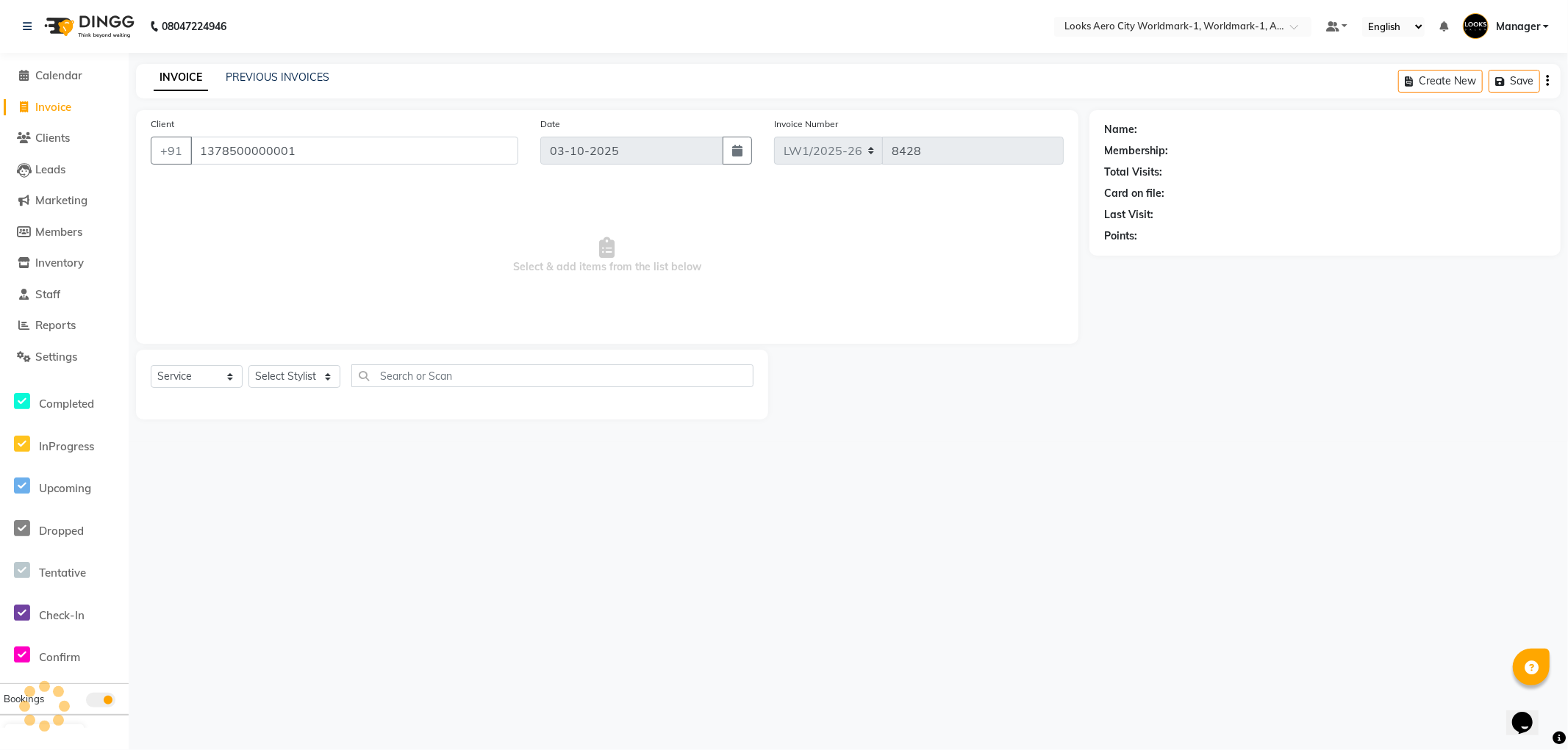
type input "1378500000001"
click at [294, 376] on select "Select Stylist [PERSON_NAME] [PERSON_NAME] [PERSON_NAME] [PERSON_NAME] Counter_…" at bounding box center [294, 377] width 92 height 23
select select "1: Object"
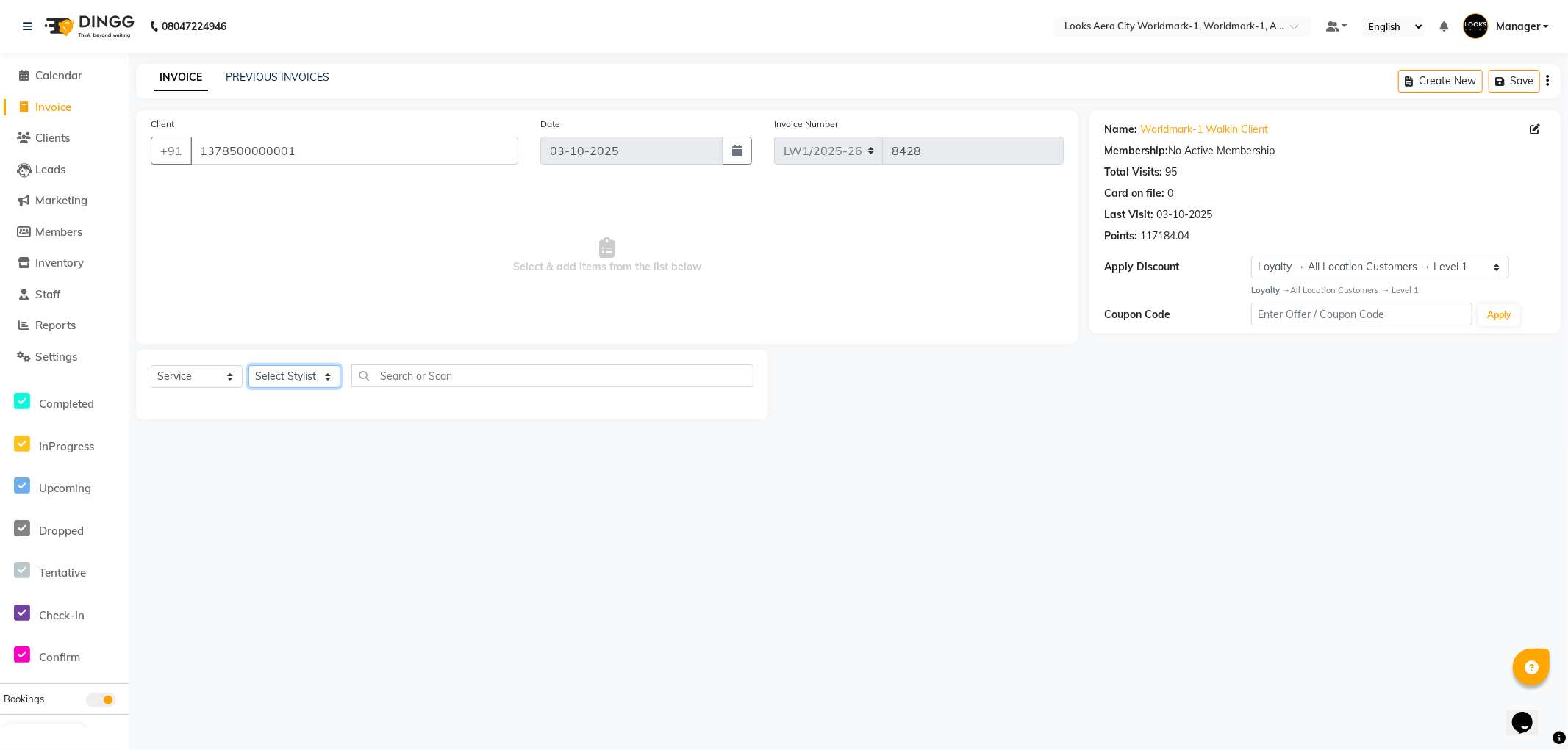
select select "84543"
click at [248, 366] on select "Select Stylist [PERSON_NAME] [PERSON_NAME] [PERSON_NAME] [PERSON_NAME] Counter_…" at bounding box center [294, 377] width 92 height 23
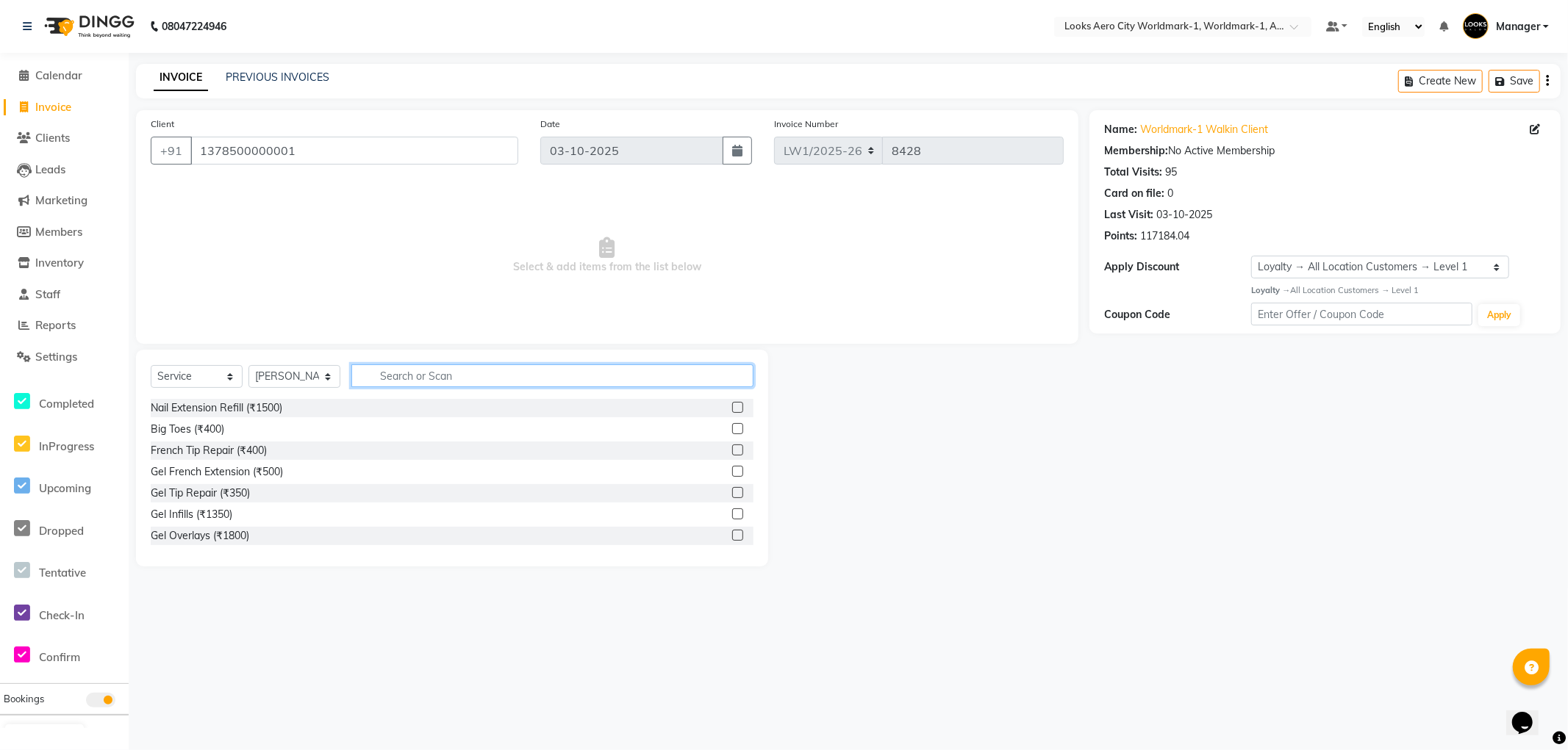
click at [412, 369] on input "text" at bounding box center [552, 376] width 402 height 23
type input "cut"
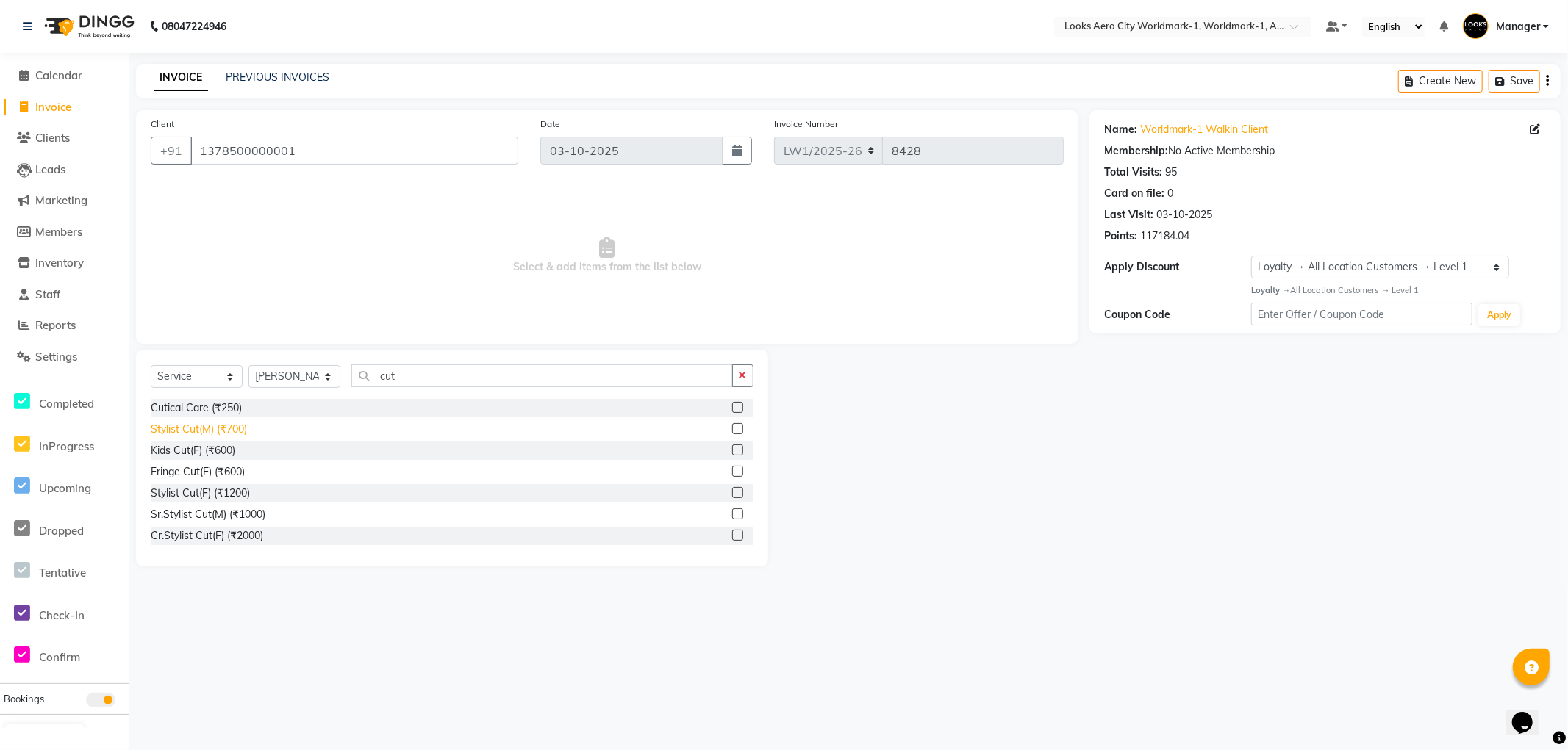
click at [229, 435] on div "Stylist Cut(M) (₹700)" at bounding box center [199, 429] width 97 height 15
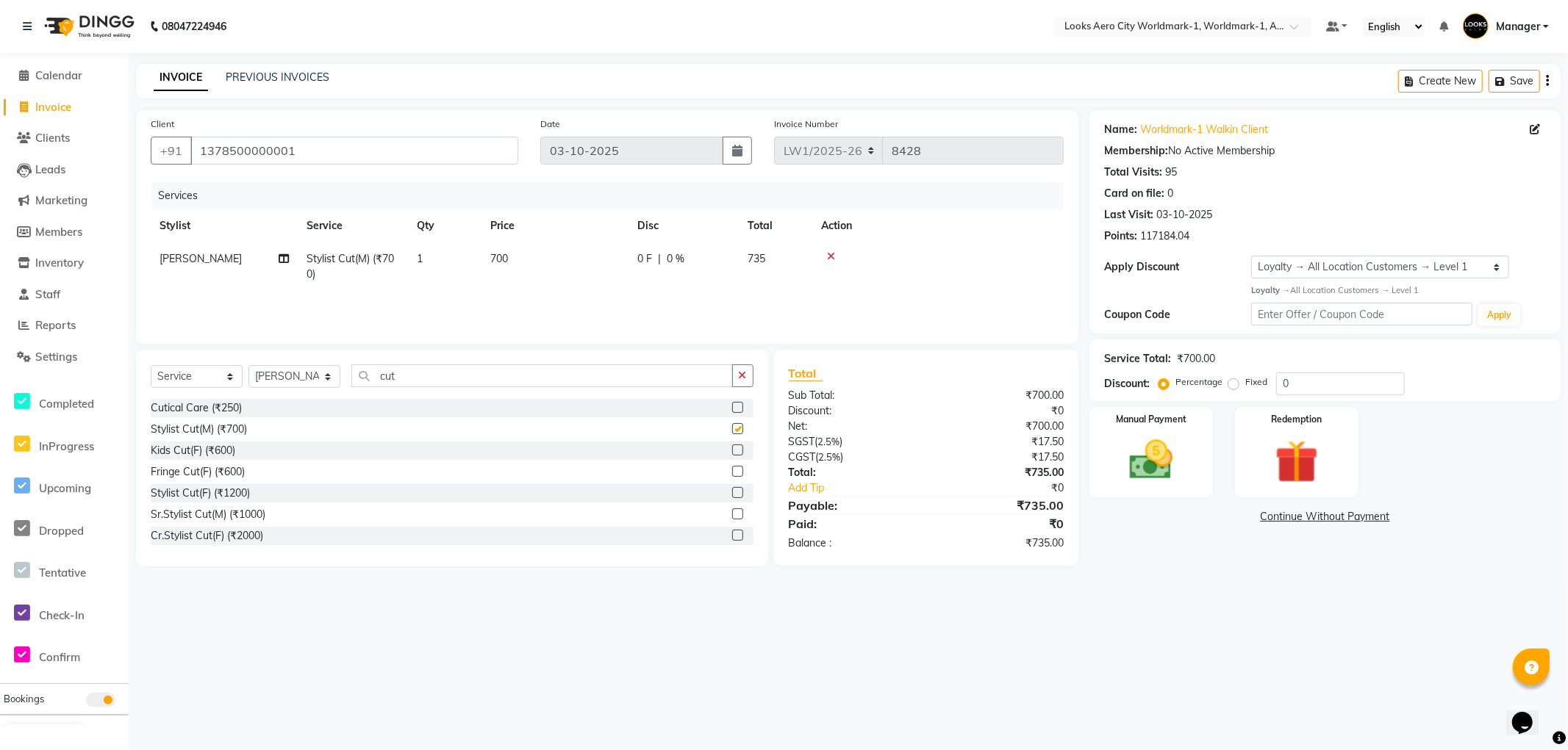
checkbox input "false"
click at [555, 270] on td "700" at bounding box center [554, 266] width 147 height 48
select select "84543"
drag, startPoint x: 609, startPoint y: 264, endPoint x: 0, endPoint y: 158, distance: 618.2
click at [0, 158] on app-home "08047224946 Select Location × Looks Aero City Worldmark-1, Worldmark-1, Aerocit…" at bounding box center [784, 295] width 1568 height 589
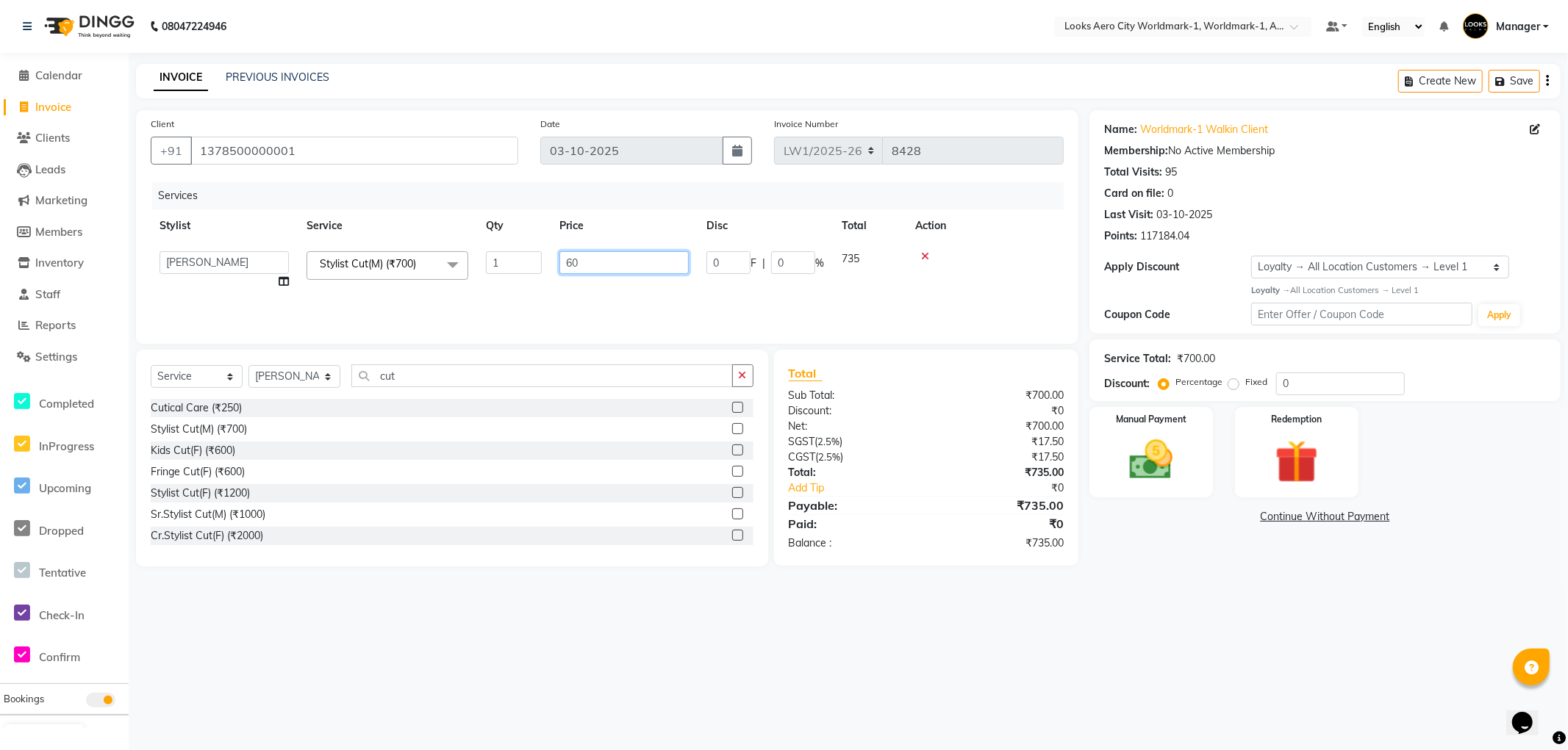
type input "600"
drag, startPoint x: 1125, startPoint y: 654, endPoint x: 1144, endPoint y: 645, distance: 21.0
click at [1138, 652] on div "08047224946 Select Location × Looks Aero City Worldmark-1, Worldmark-1, Aerocit…" at bounding box center [784, 375] width 1568 height 750
click at [1170, 472] on img at bounding box center [1151, 460] width 74 height 52
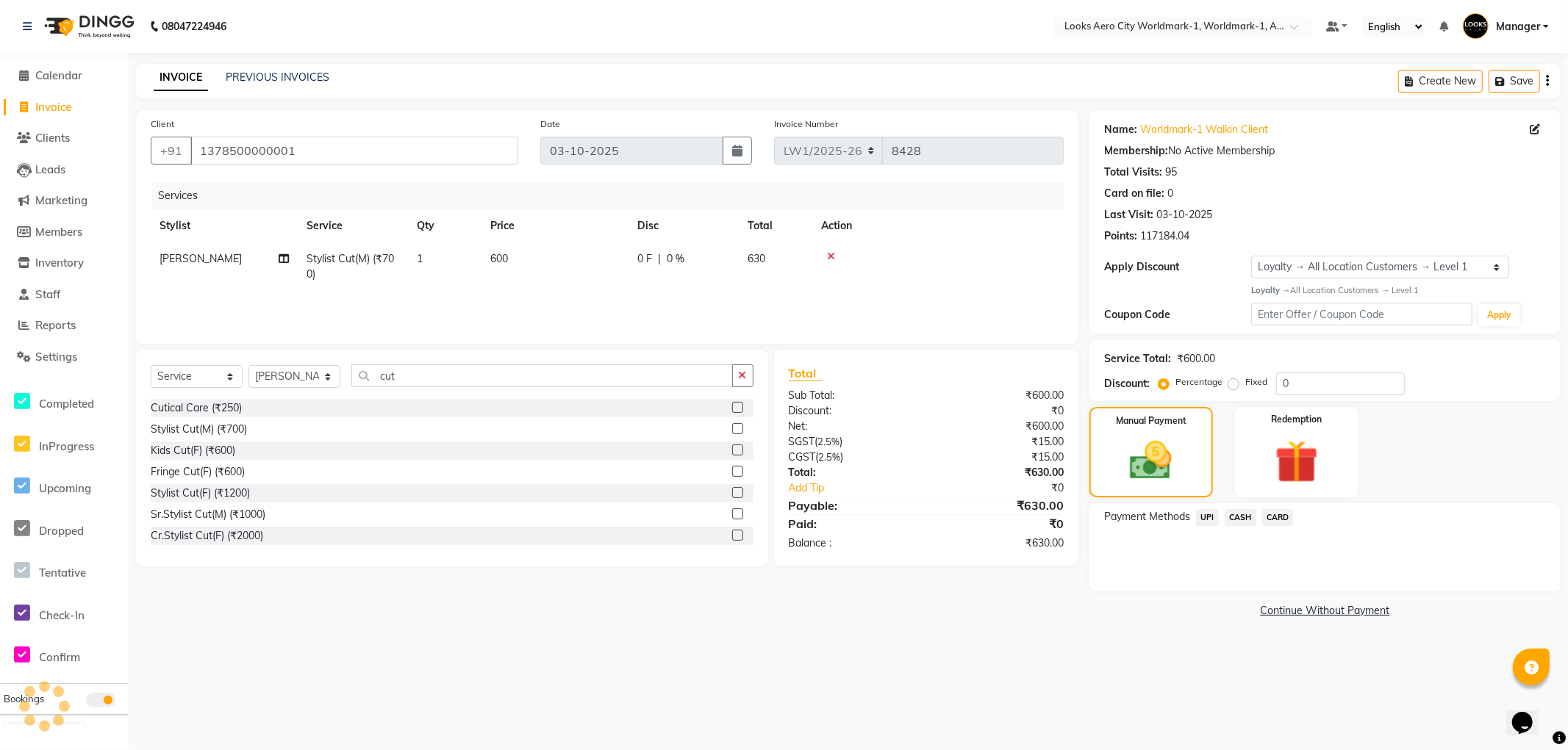
click at [1241, 516] on span "CASH" at bounding box center [1240, 518] width 31 height 17
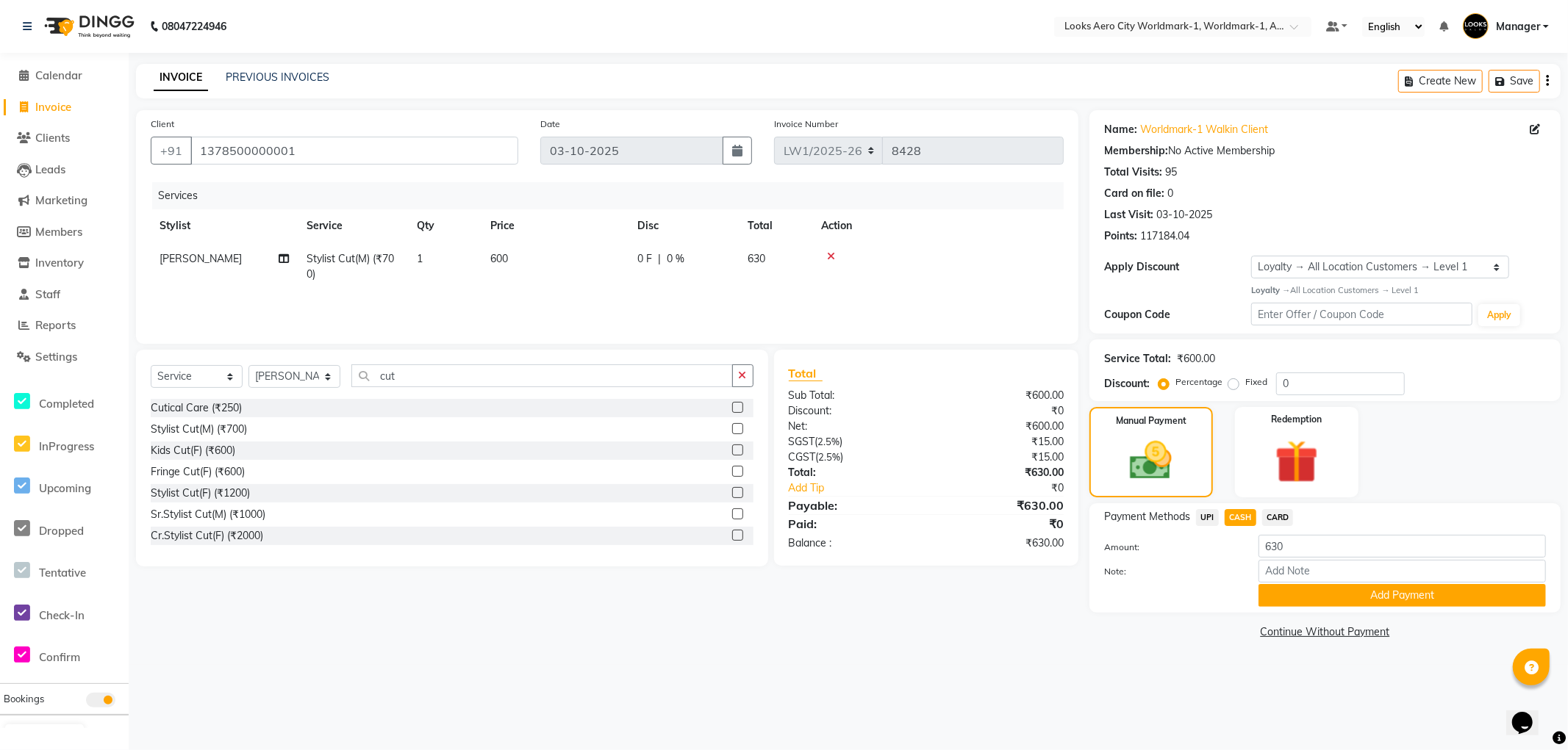
click at [1289, 594] on button "Add Payment" at bounding box center [1402, 596] width 287 height 23
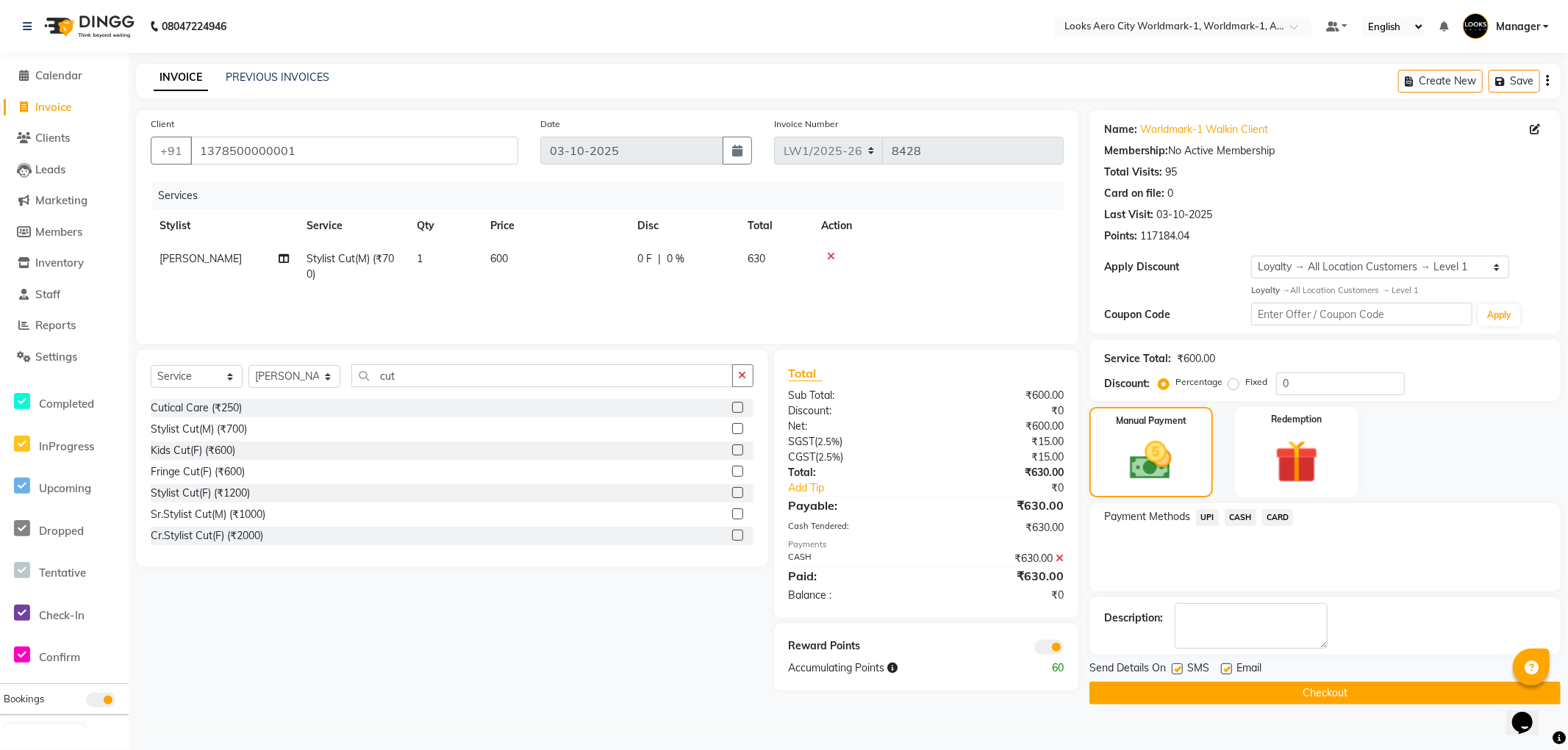
click at [1046, 640] on div "Reward Points Accumulating Points 60" at bounding box center [926, 657] width 304 height 67
click at [1044, 642] on span at bounding box center [1049, 648] width 29 height 15
click at [1064, 650] on input "checkbox" at bounding box center [1064, 650] width 0 height 0
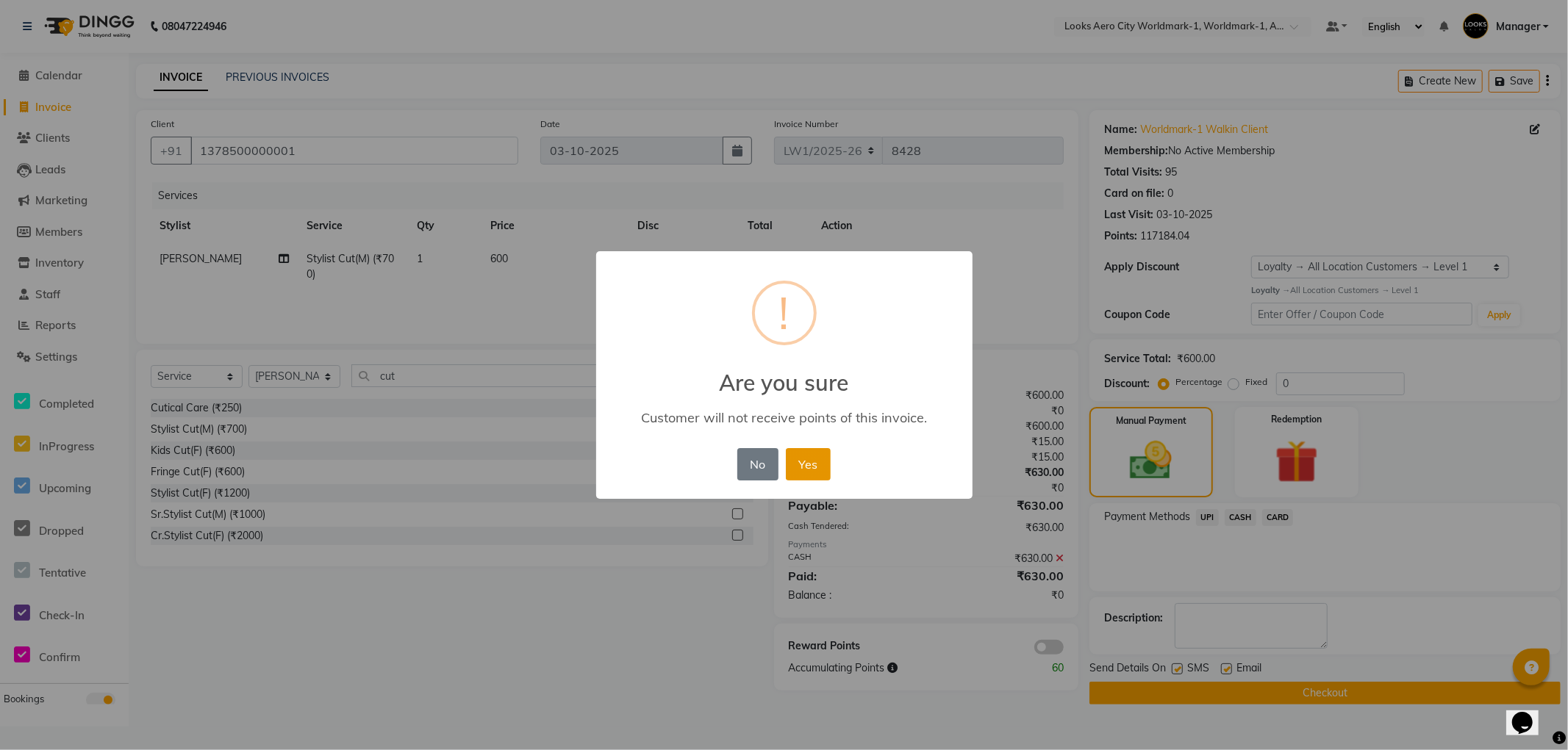
click at [806, 467] on button "Yes" at bounding box center [808, 464] width 45 height 32
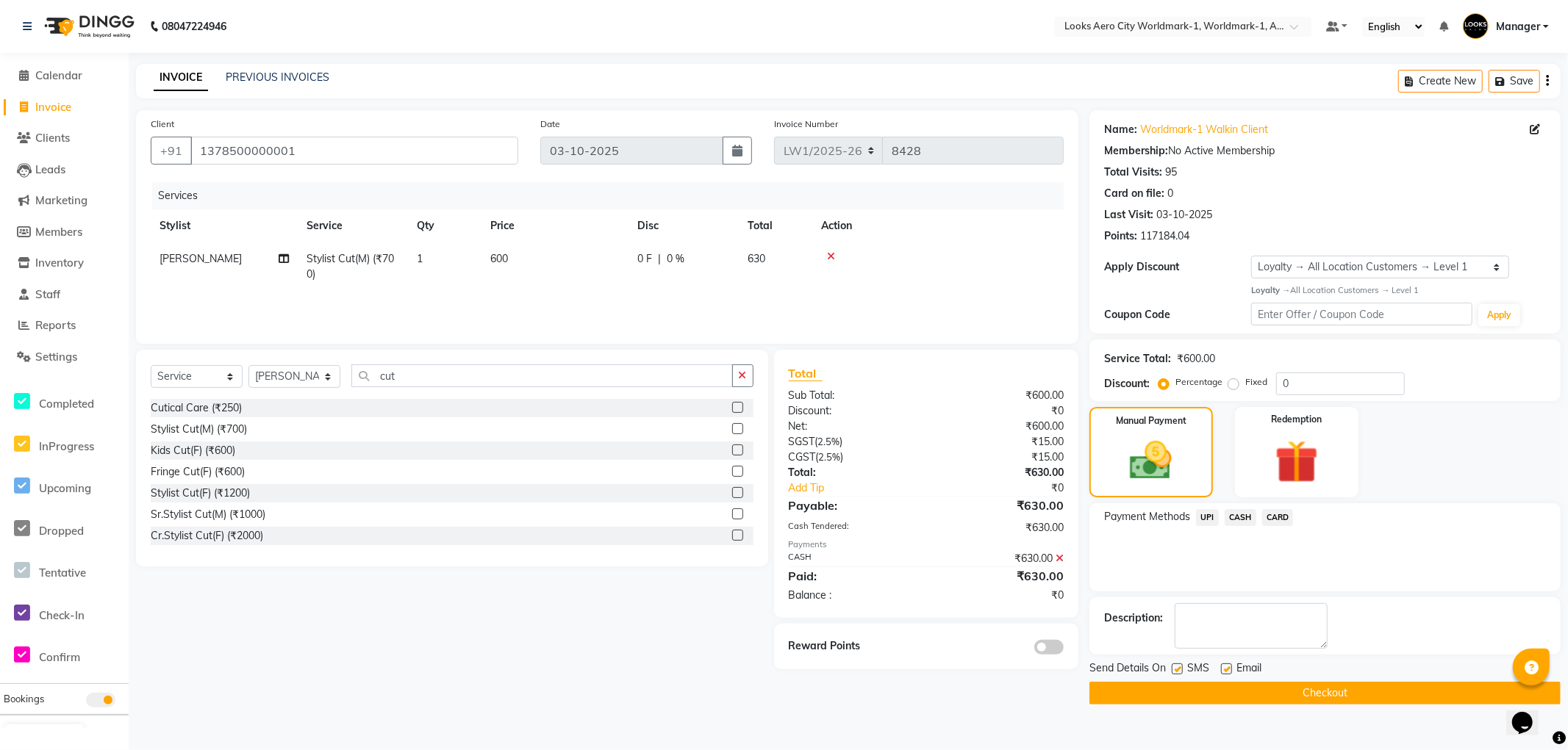
click at [1108, 687] on button "Checkout" at bounding box center [1325, 693] width 471 height 23
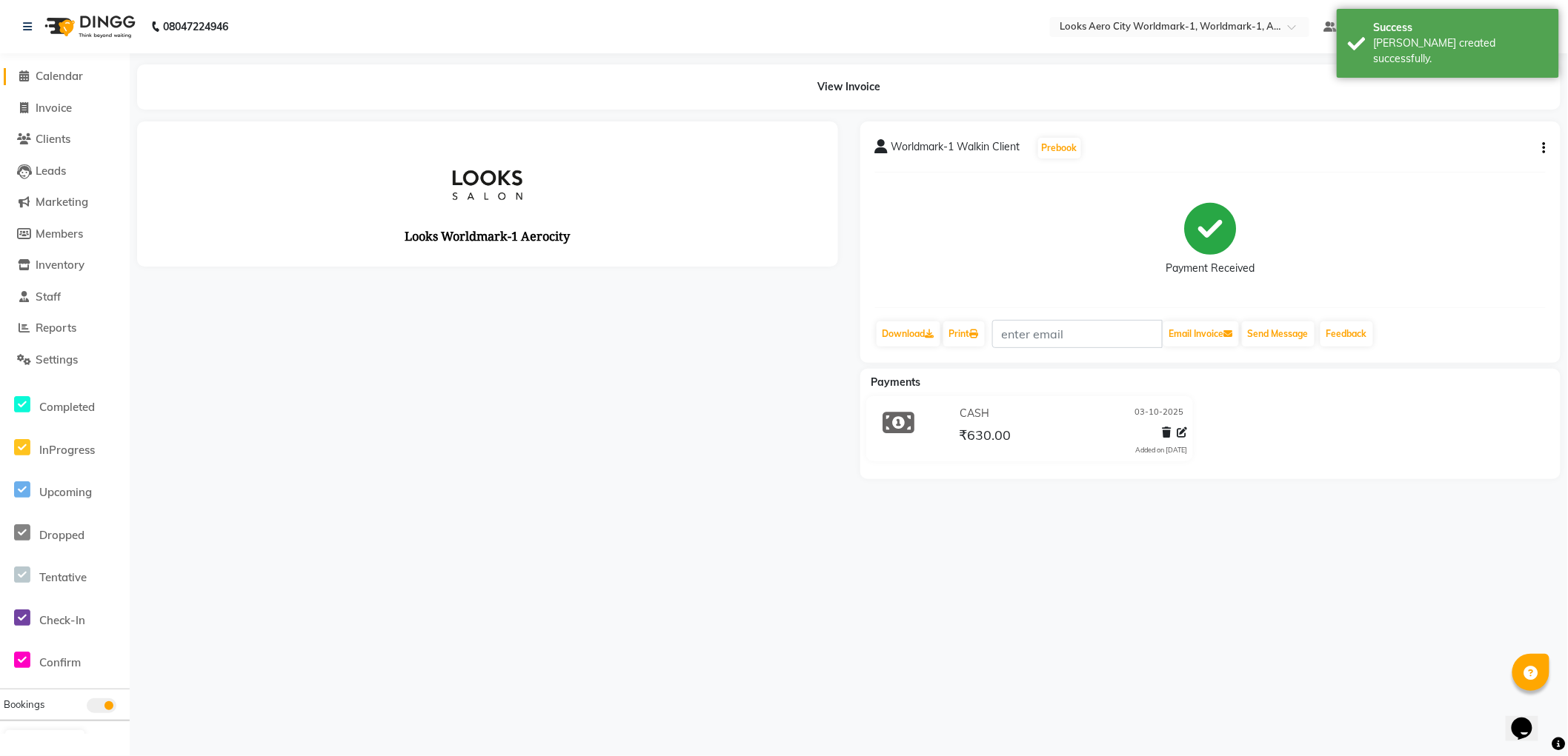
click at [72, 76] on span "Calendar" at bounding box center [59, 75] width 48 height 14
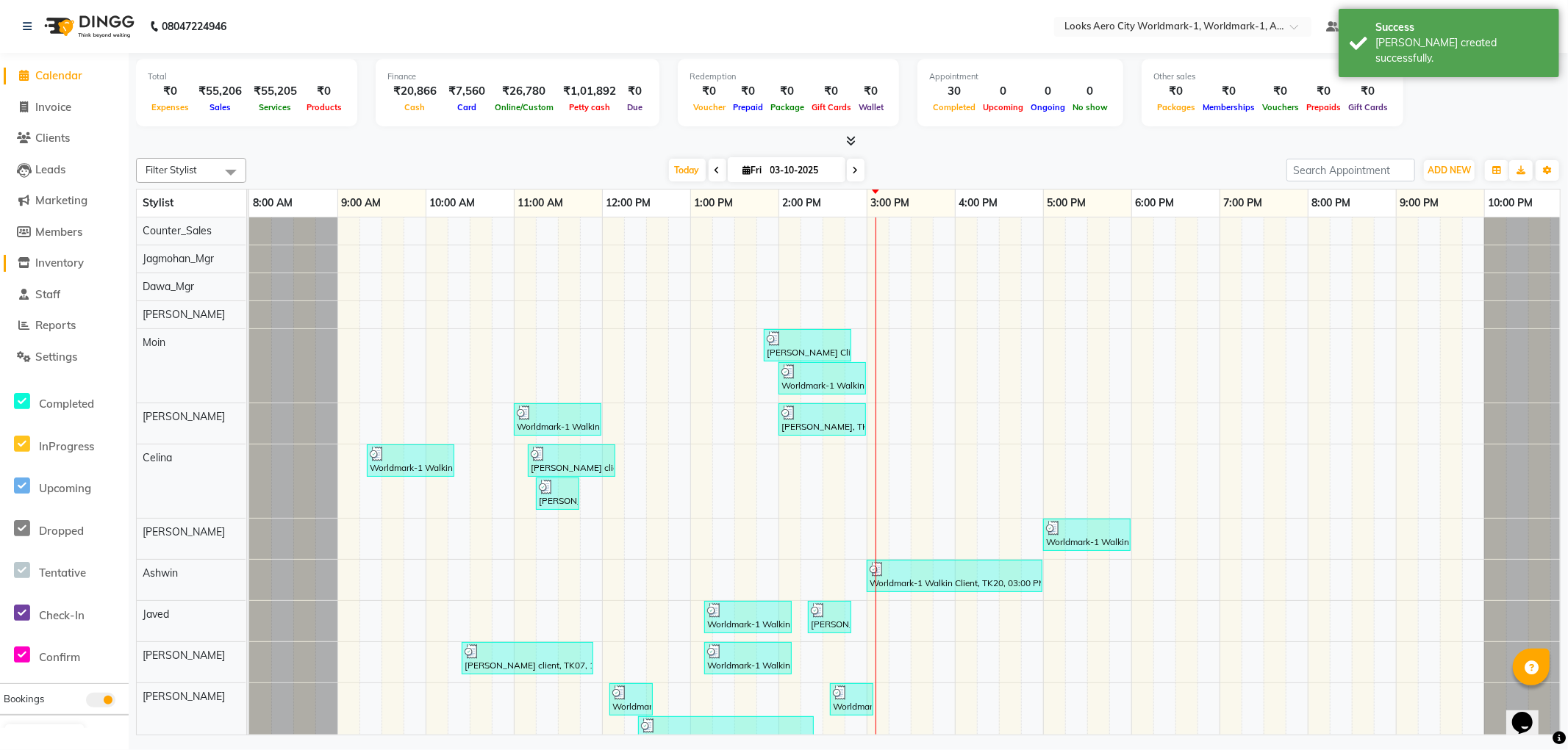
click at [62, 259] on span "Inventory" at bounding box center [59, 262] width 48 height 14
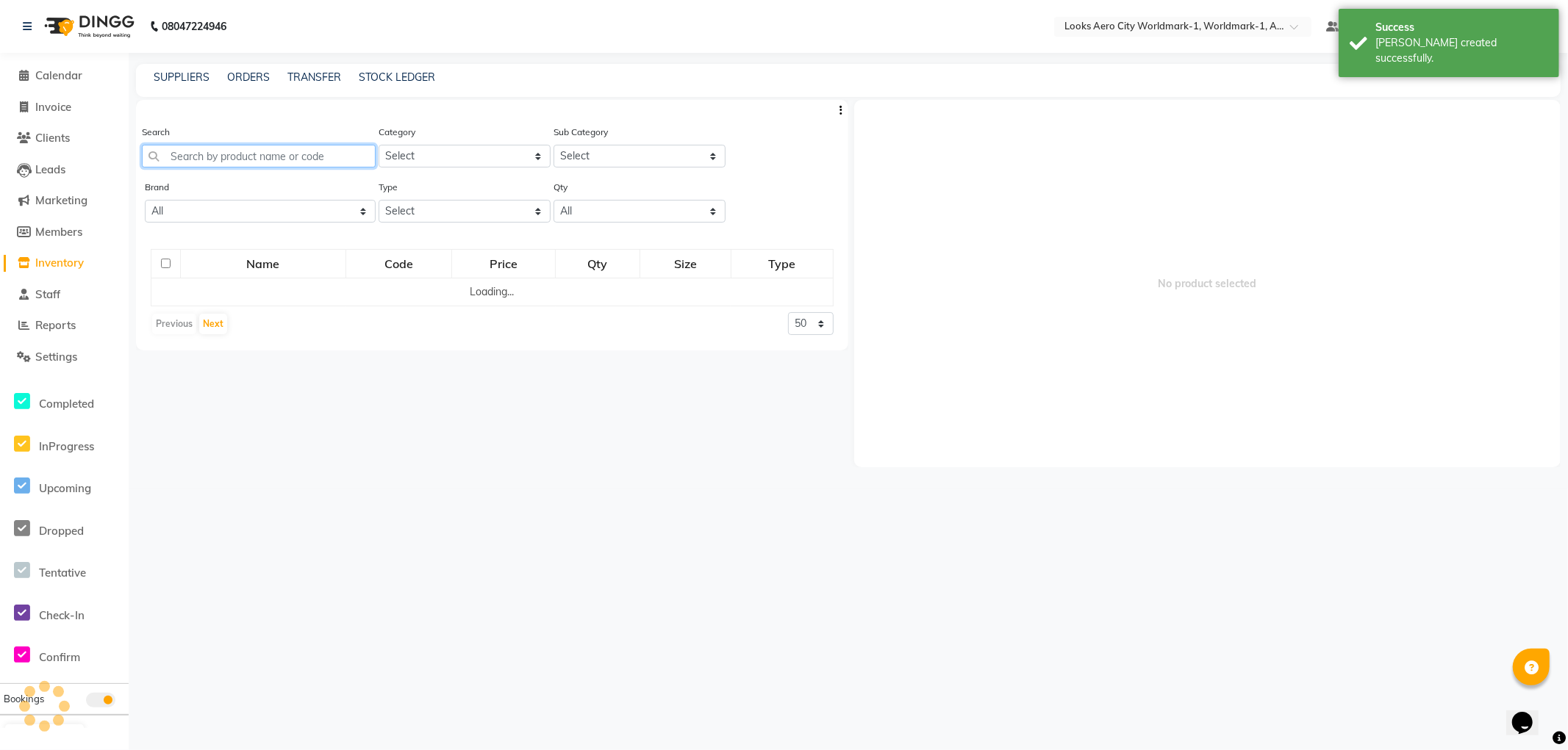
click at [316, 156] on input "text" at bounding box center [259, 156] width 234 height 23
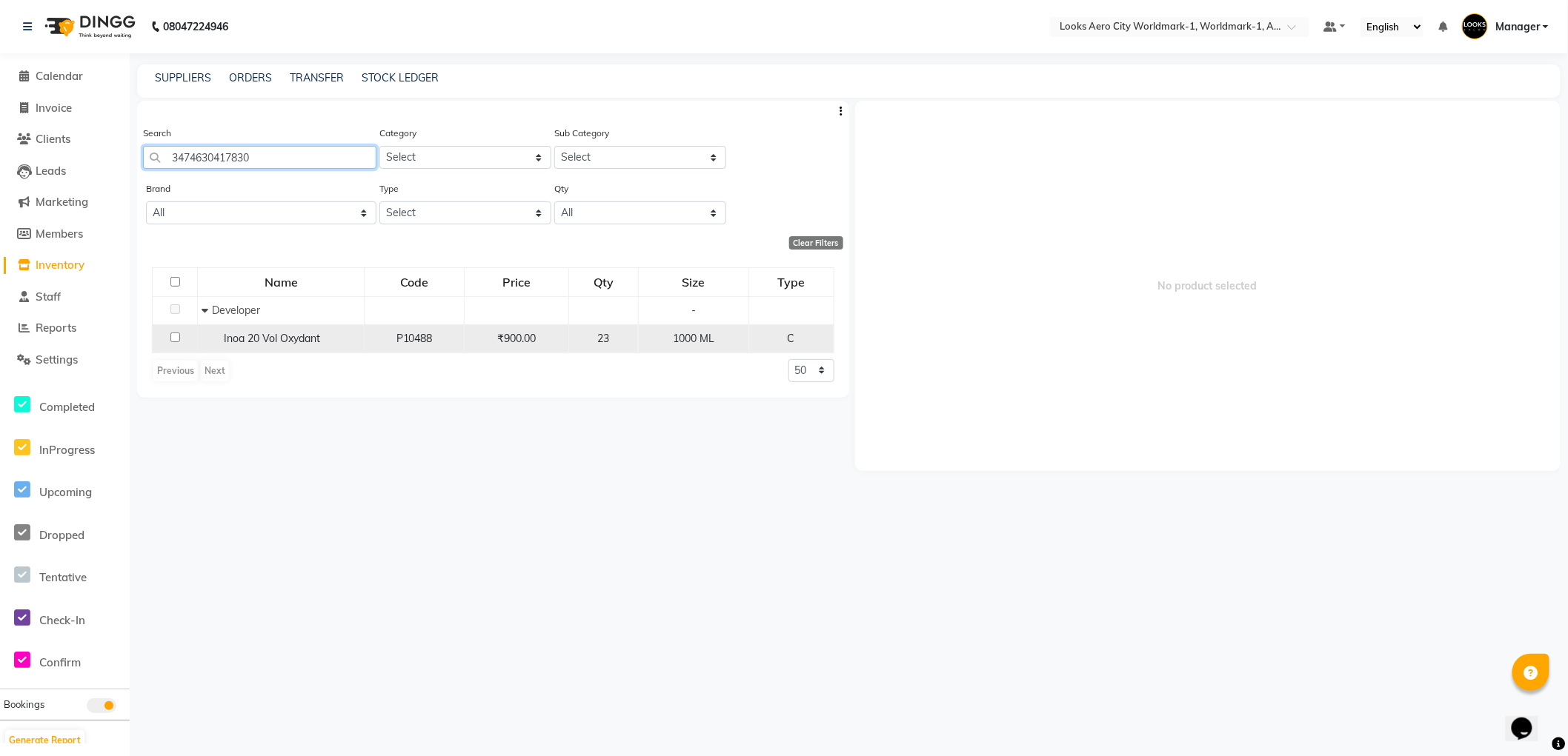
type input "3474630417830"
click at [177, 337] on input "checkbox" at bounding box center [175, 337] width 10 height 10
checkbox input "true"
select select
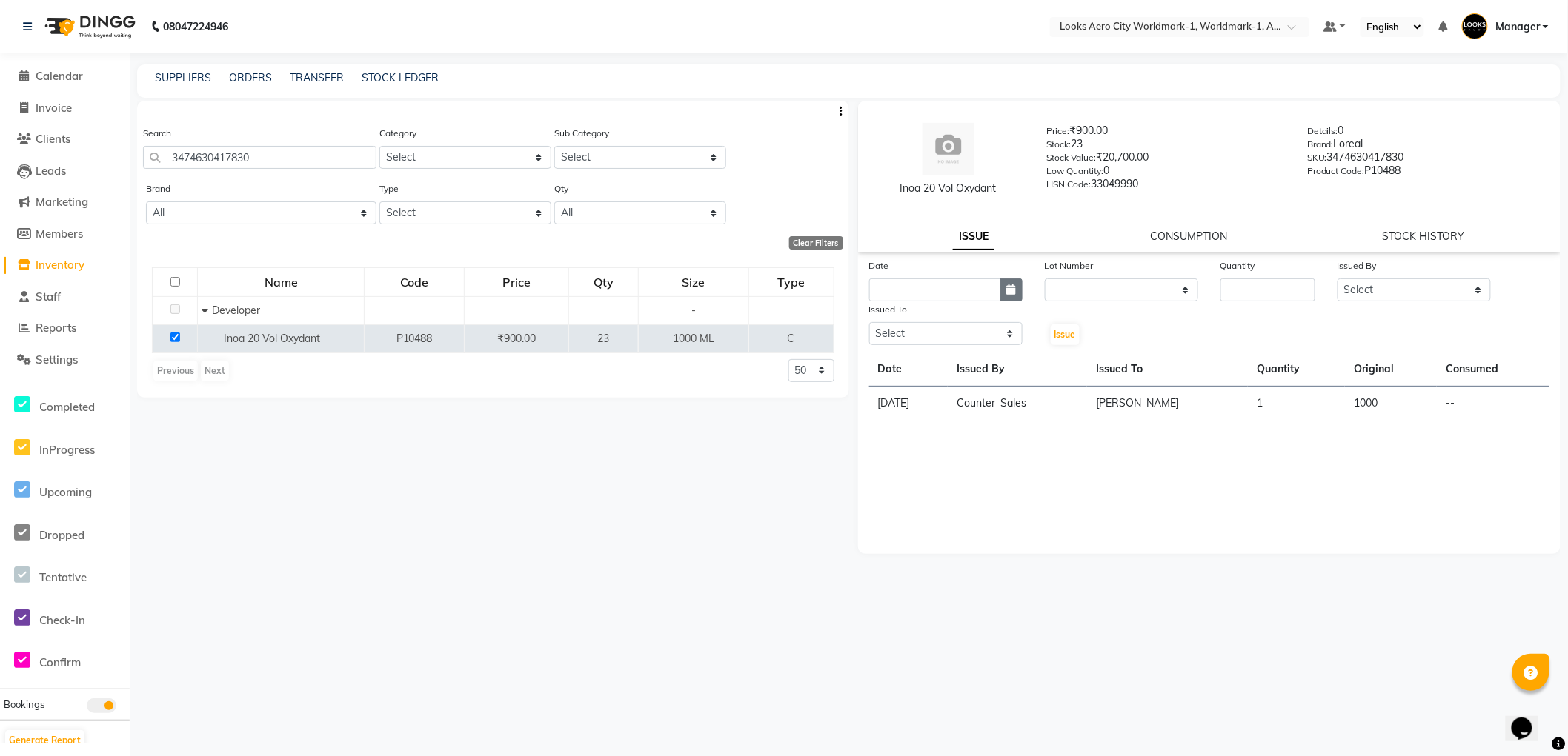
click at [1012, 294] on icon "button" at bounding box center [1011, 289] width 9 height 10
select select "10"
select select "2025"
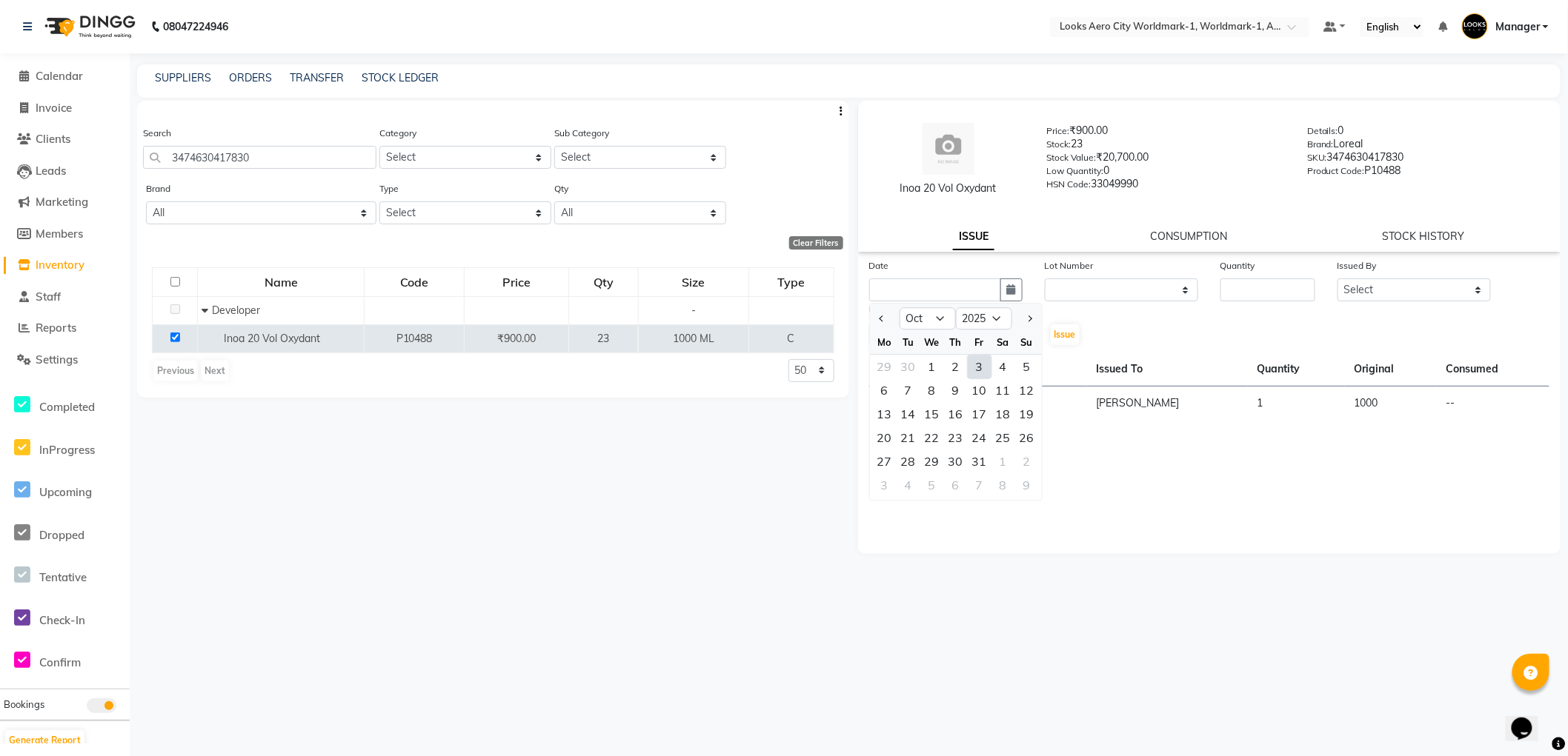
click at [981, 366] on div "3" at bounding box center [980, 367] width 24 height 24
type input "03-10-2025"
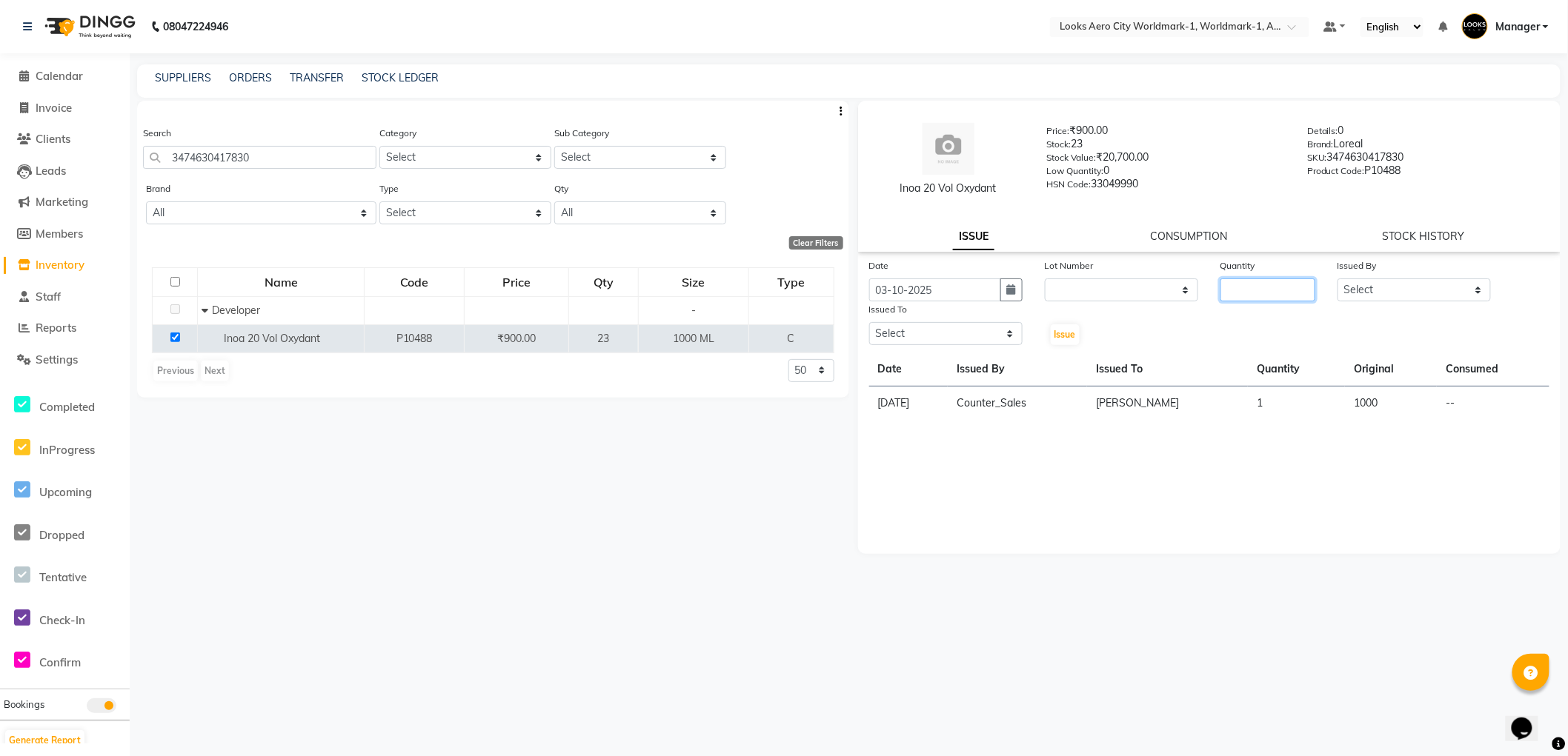
click at [1276, 289] on input "number" at bounding box center [1267, 290] width 95 height 23
type input "1"
drag, startPoint x: 1416, startPoint y: 287, endPoint x: 1407, endPoint y: 293, distance: 10.8
click at [1416, 287] on select "Select Abhishek_Nails Amita Chauhan Anil Ashwin Celina Counter_Sales Dawa_Mgr G…" at bounding box center [1414, 290] width 154 height 23
select select "84452"
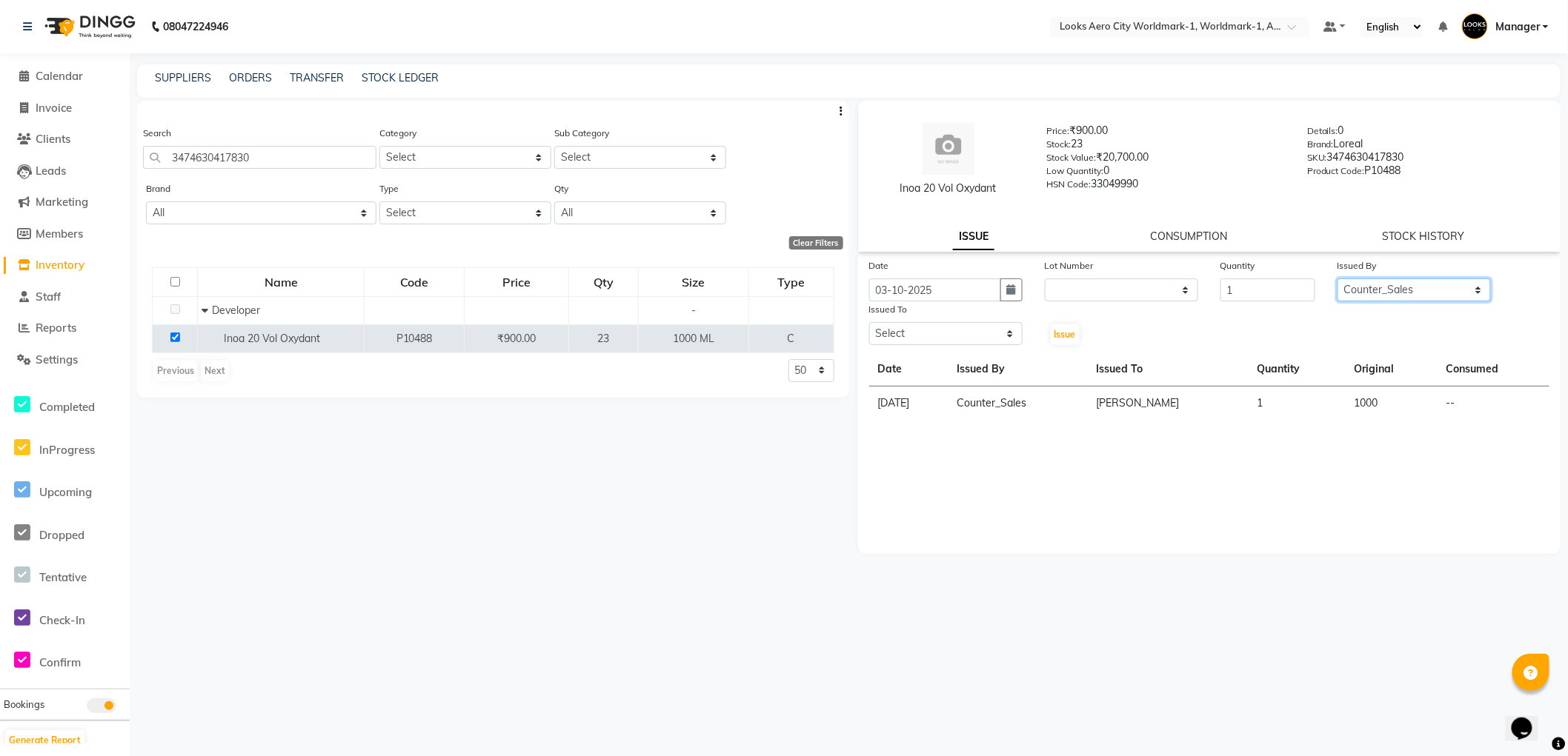
click at [1338, 279] on select "Select Abhishek_Nails Amita Chauhan Anil Ashwin Celina Counter_Sales Dawa_Mgr G…" at bounding box center [1414, 290] width 154 height 23
click at [968, 336] on select "Select Abhishek_Nails Amita Chauhan Anil Ashwin Celina Counter_Sales Dawa_Mgr G…" at bounding box center [945, 334] width 154 height 23
select select "84535"
click at [869, 323] on select "Select Abhishek_Nails Amita Chauhan Anil Ashwin Celina Counter_Sales Dawa_Mgr G…" at bounding box center [945, 334] width 154 height 23
click at [1065, 341] on button "Issue" at bounding box center [1065, 335] width 29 height 21
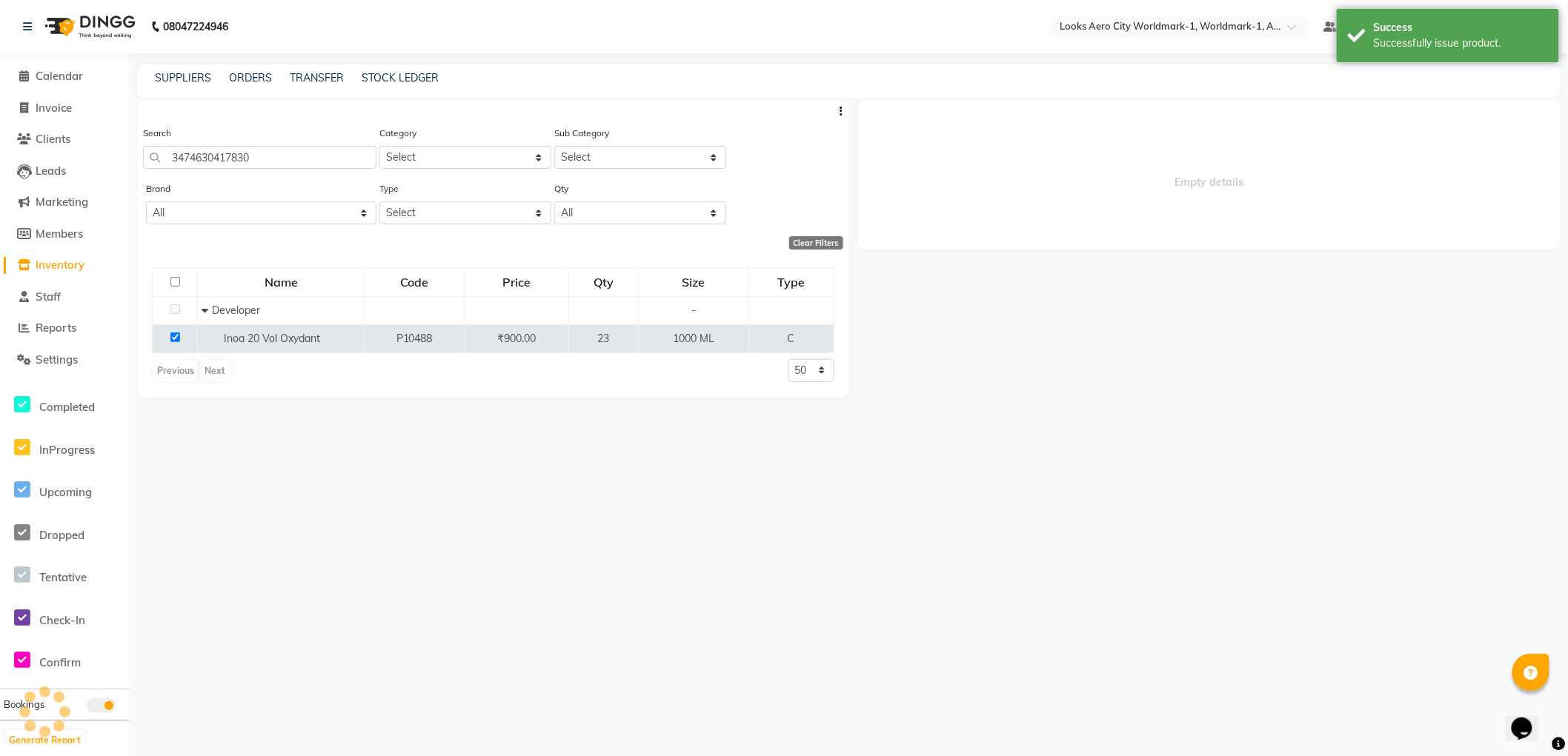
select select
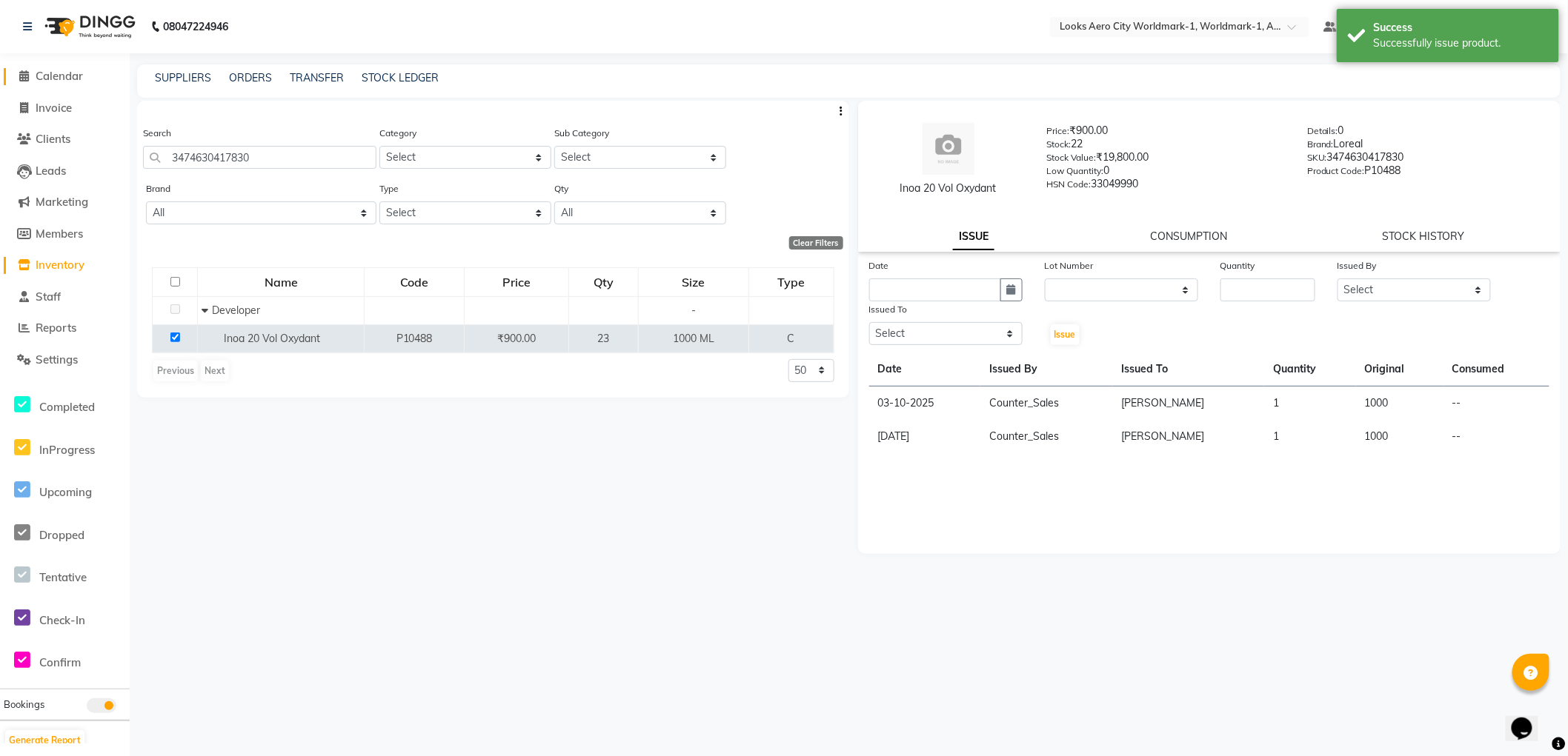
click at [54, 74] on span "Calendar" at bounding box center [59, 75] width 48 height 14
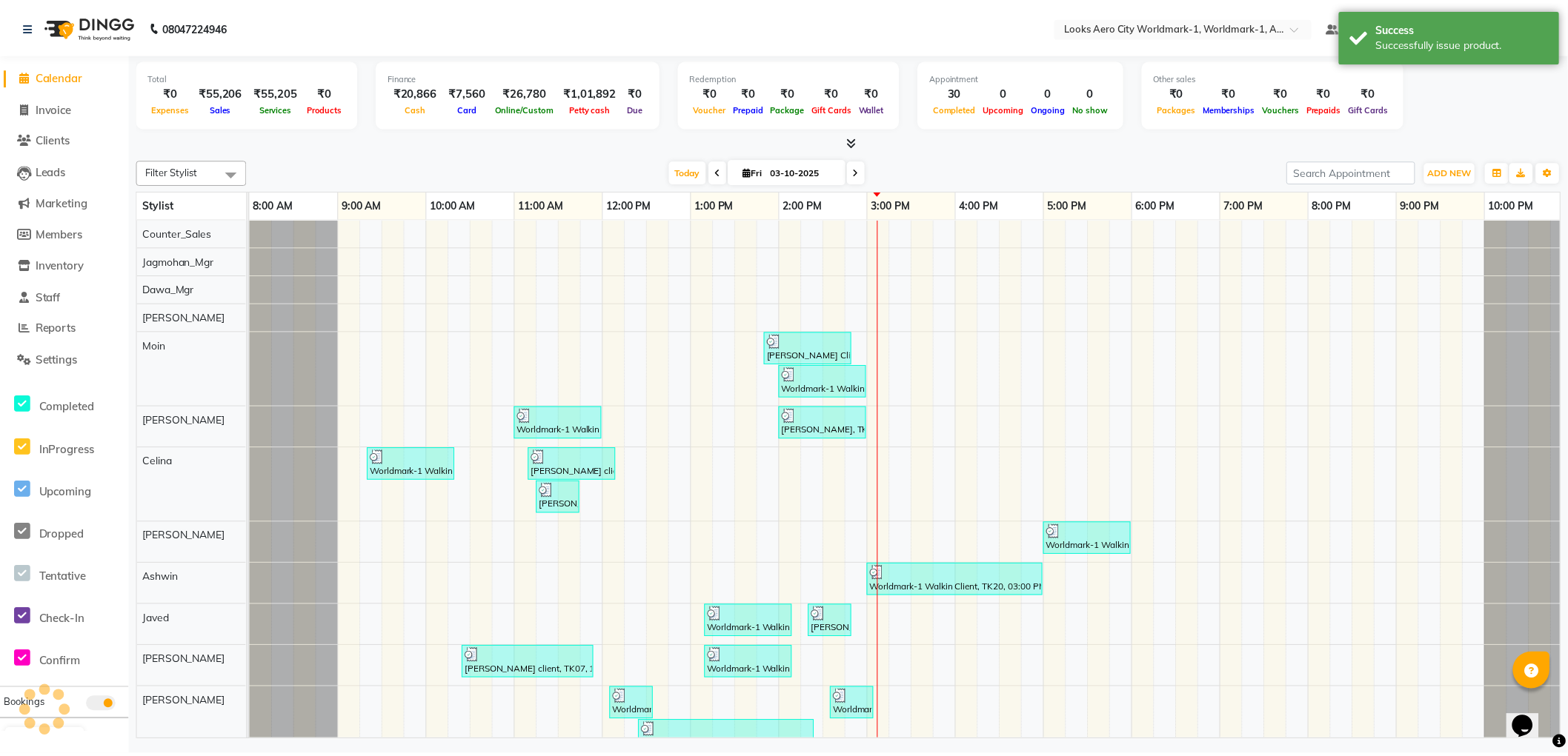
scroll to position [0, 11]
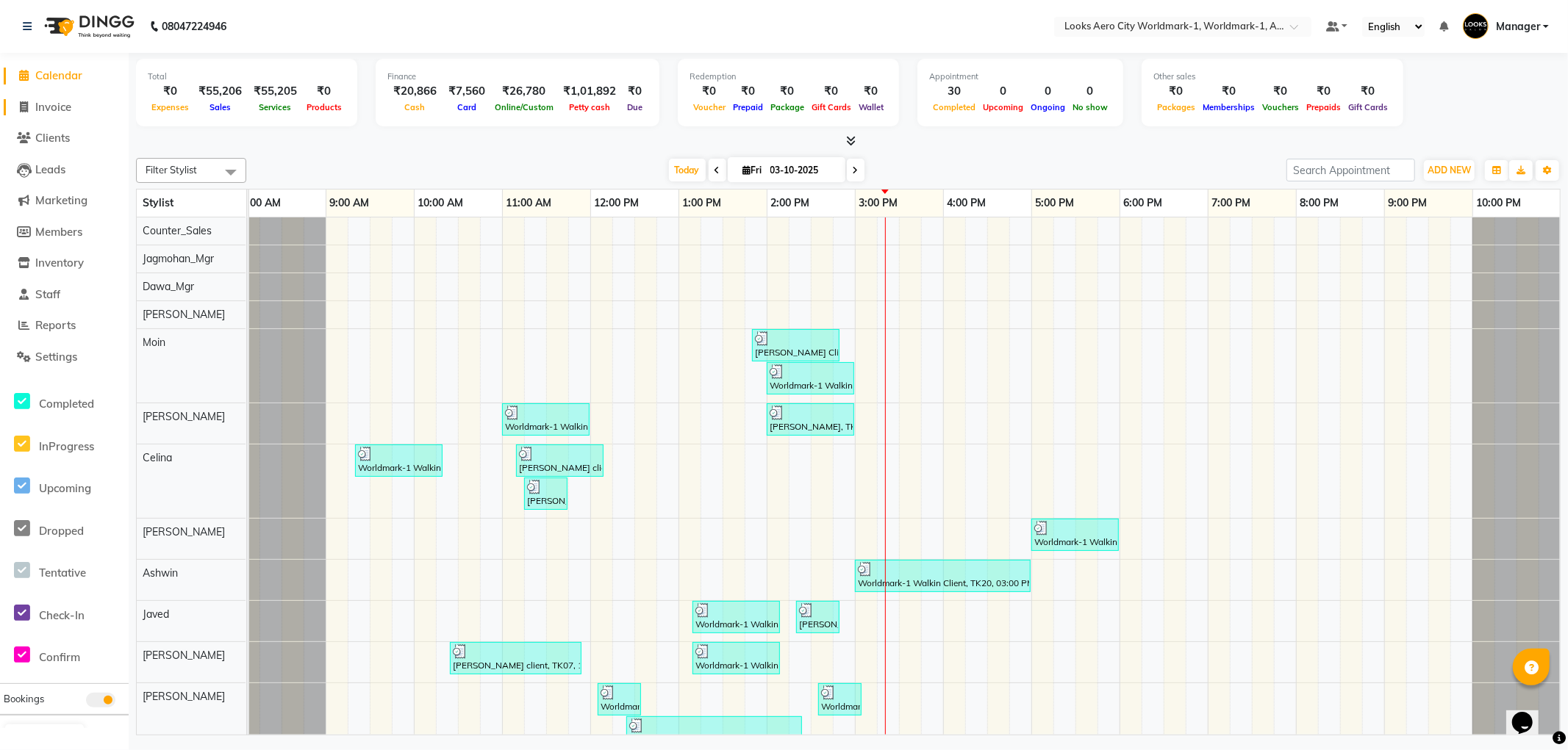
click at [61, 111] on span "Invoice" at bounding box center [53, 107] width 36 height 14
select select "service"
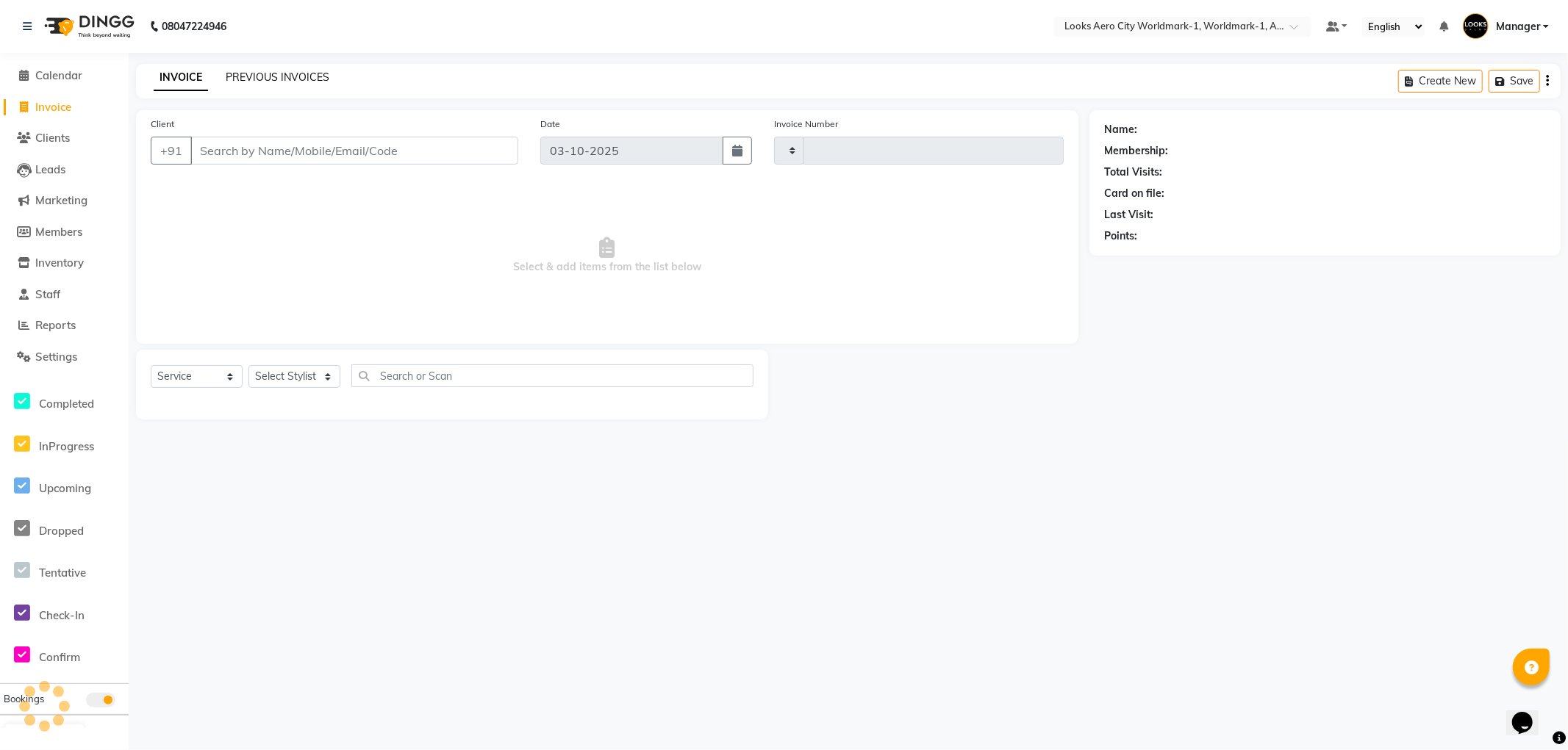
click at [312, 77] on link "PREVIOUS INVOICES" at bounding box center [277, 78] width 103 height 13
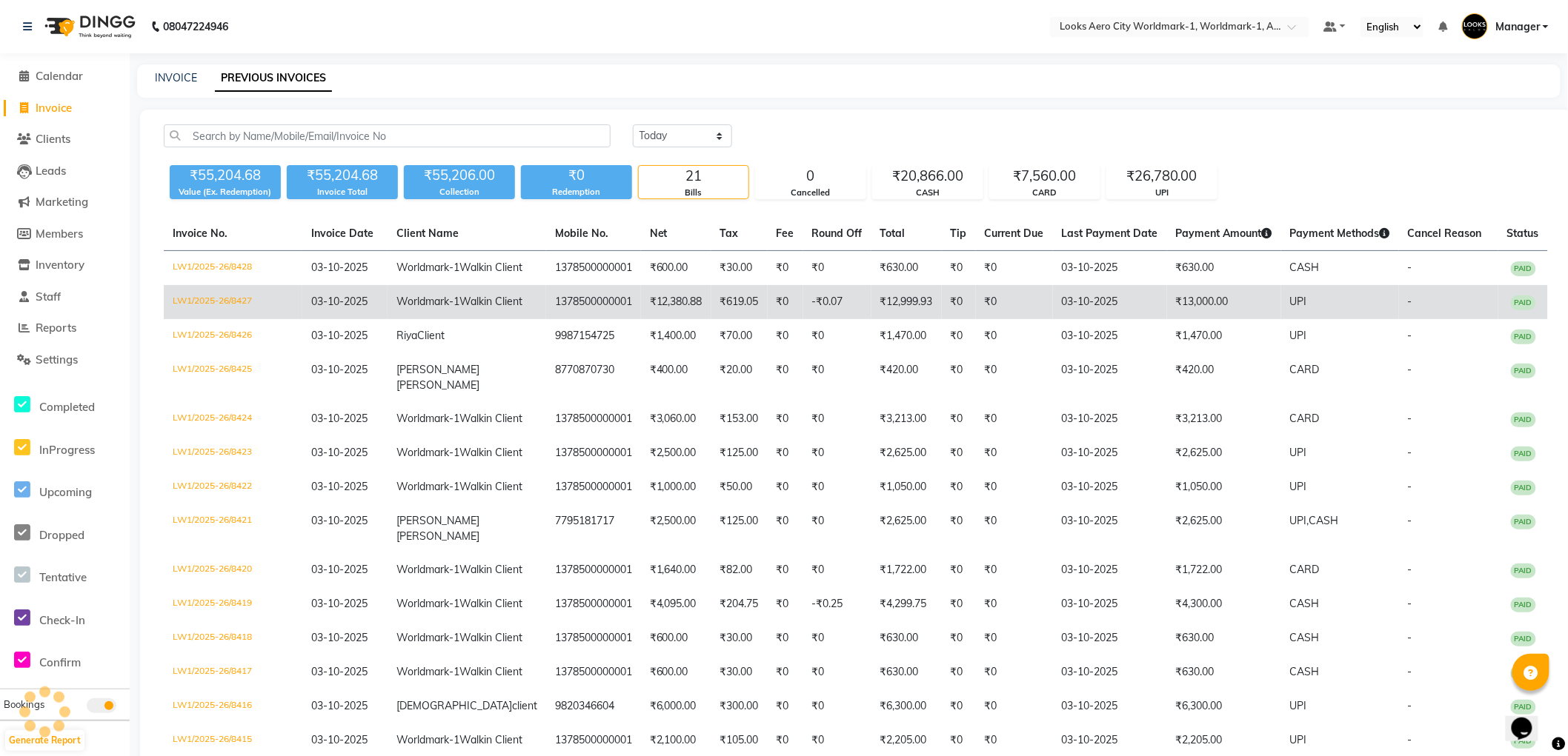
click at [1167, 319] on td "₹13,000.00" at bounding box center [1224, 303] width 115 height 34
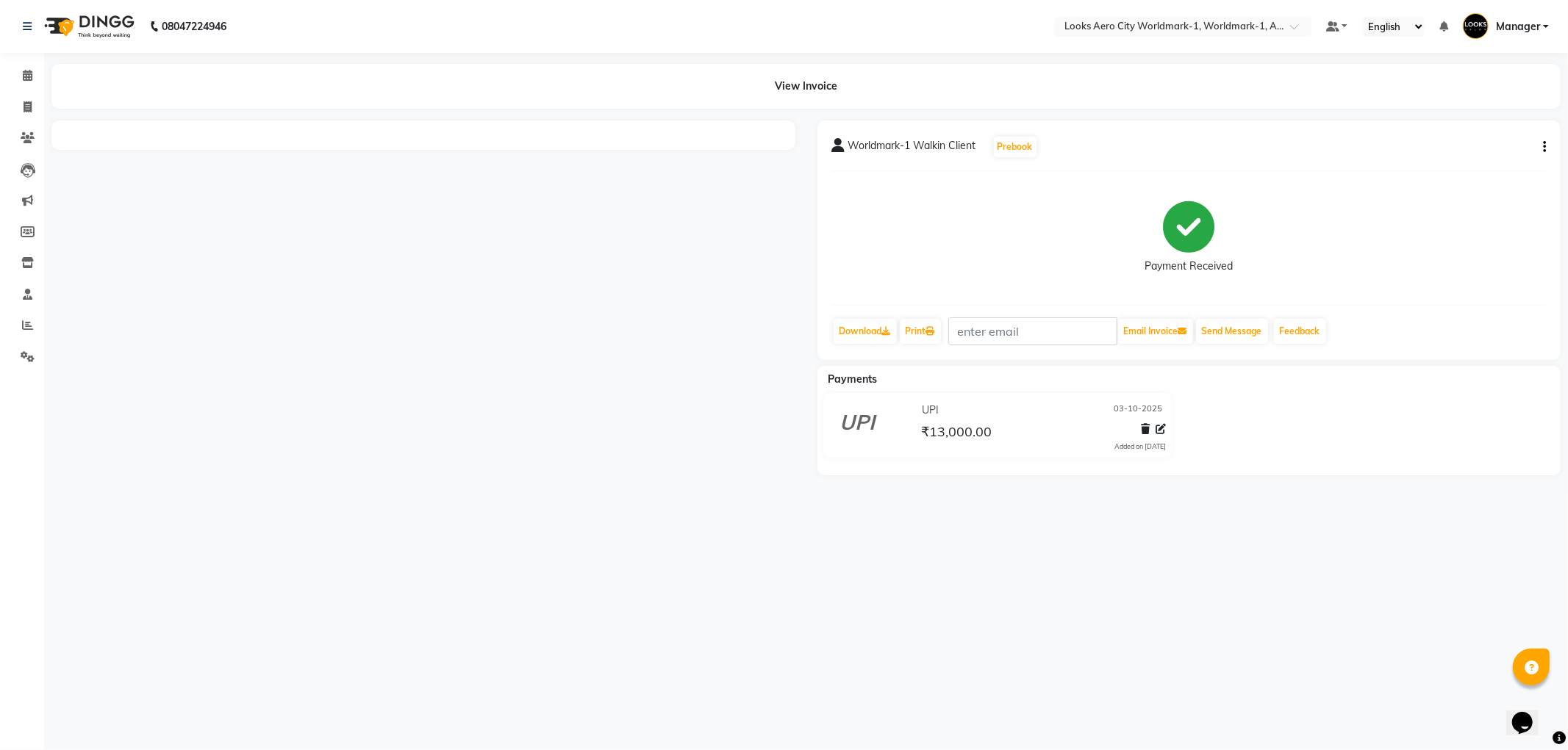
click at [1543, 147] on icon "button" at bounding box center [1544, 147] width 3 height 1
click at [1464, 150] on div "Edit Item Staff" at bounding box center [1471, 155] width 100 height 18
select select
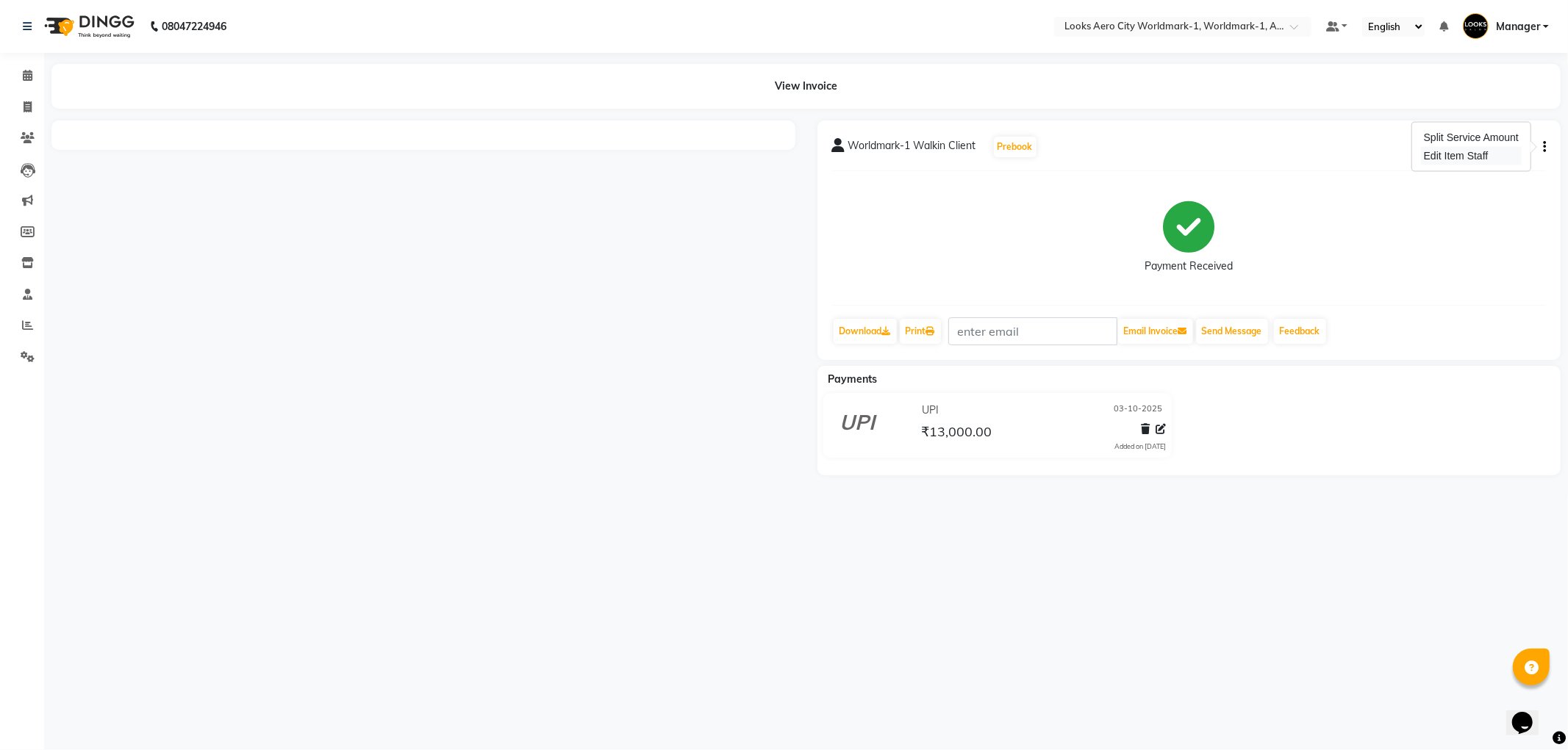
select select
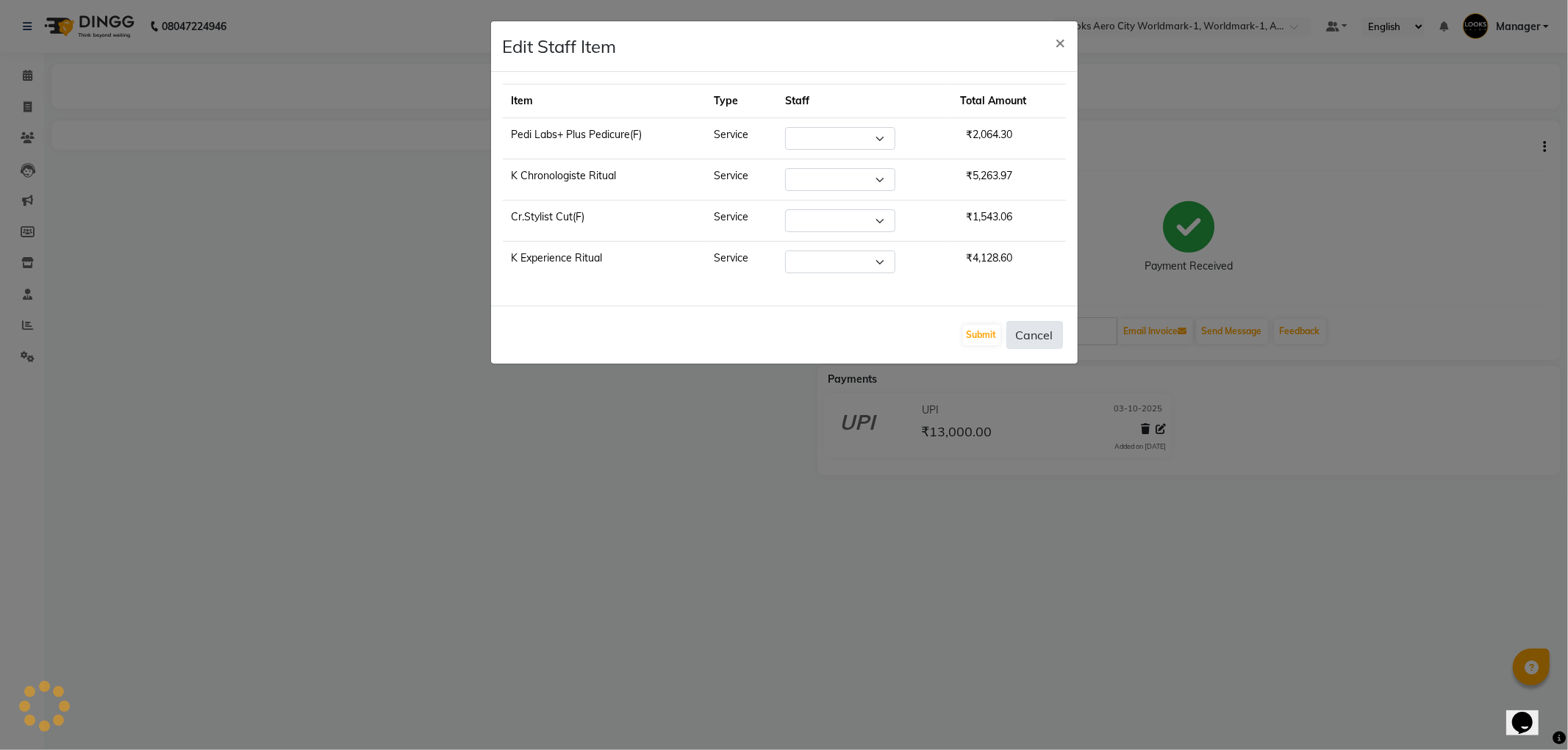
select select "84553"
select select "84540"
select select "84539"
click at [1029, 330] on button "Cancel" at bounding box center [1035, 334] width 57 height 27
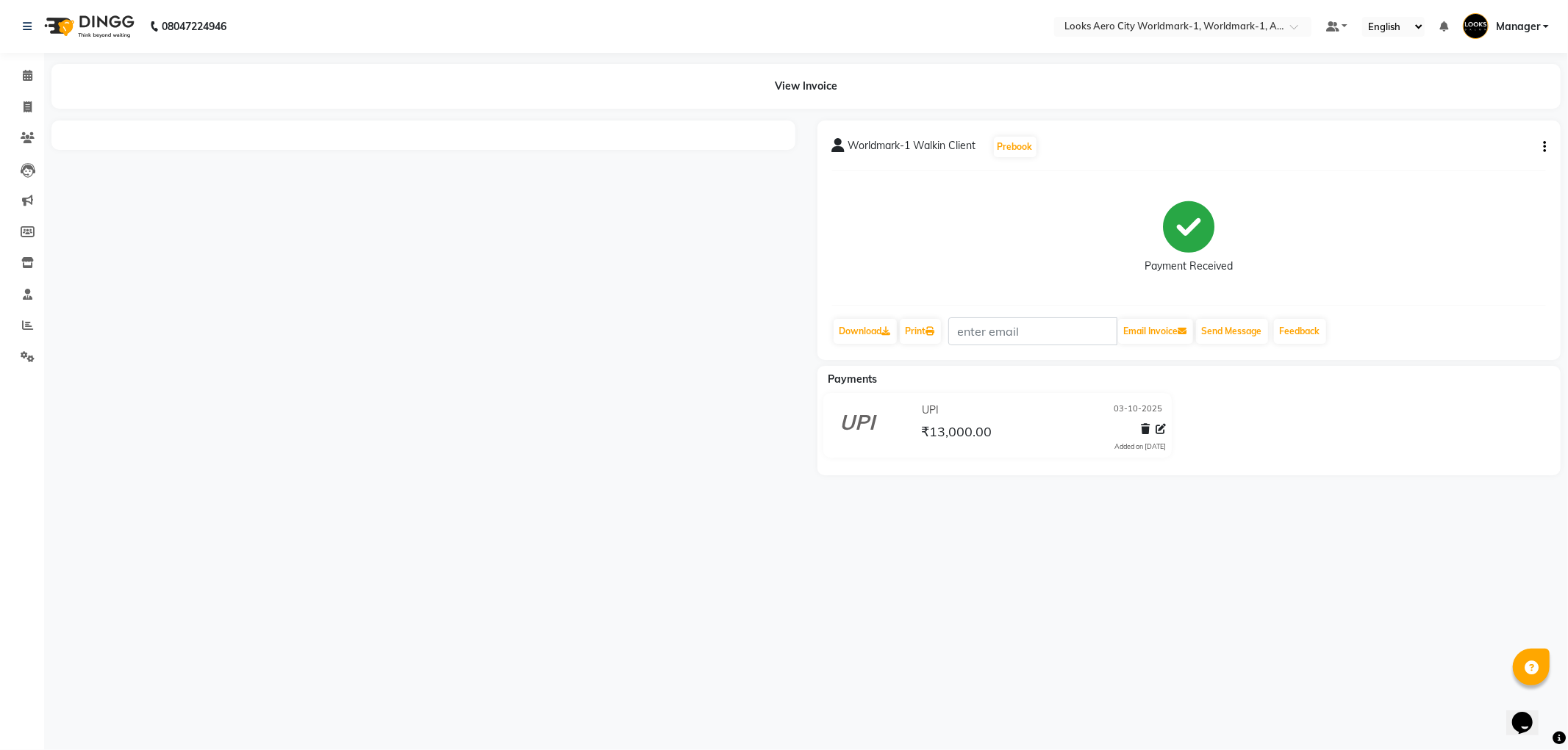
click at [1544, 147] on icon "button" at bounding box center [1544, 147] width 3 height 1
click at [1478, 135] on div "Split Service Amount" at bounding box center [1471, 137] width 100 height 18
select select "84553"
select select "84540"
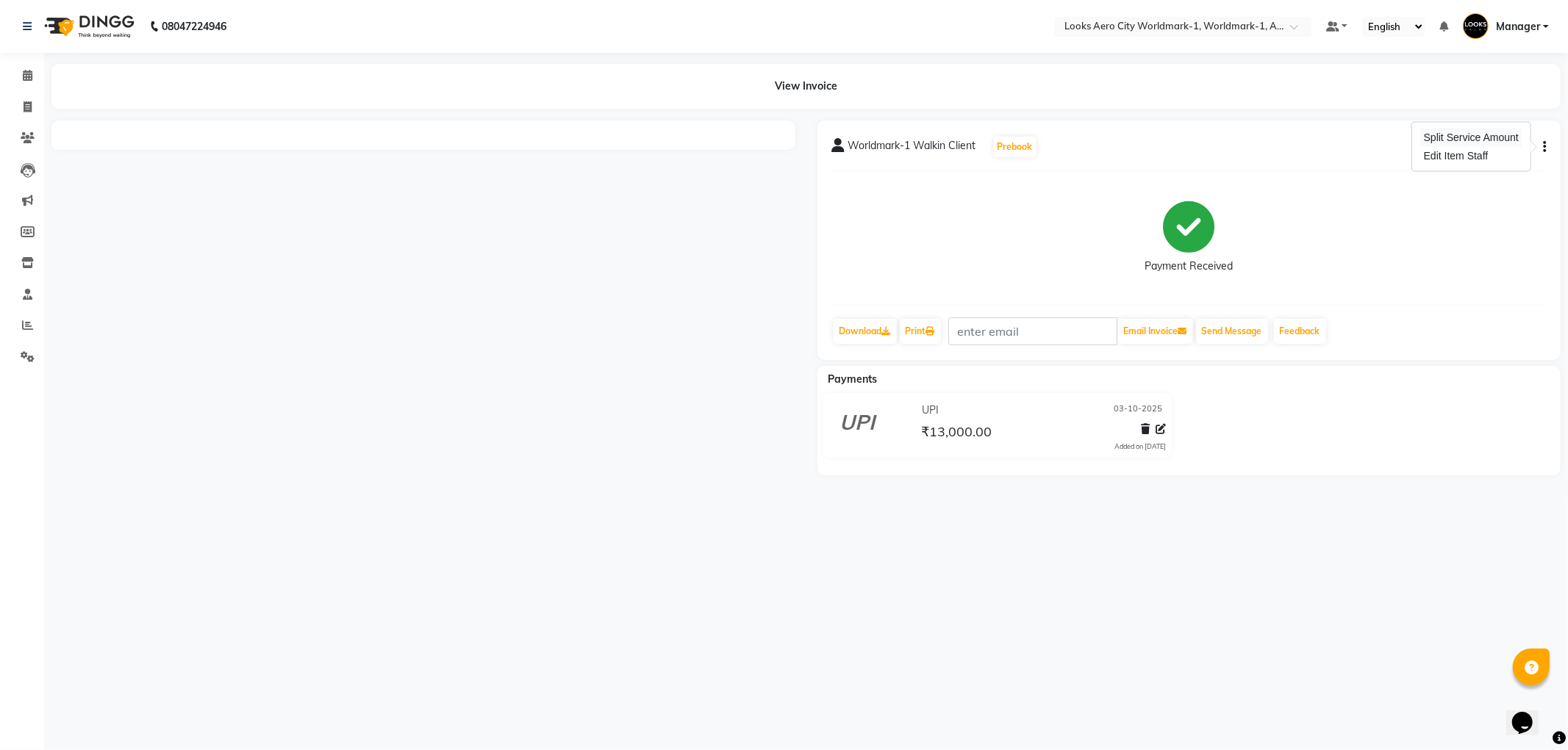
select select "84539"
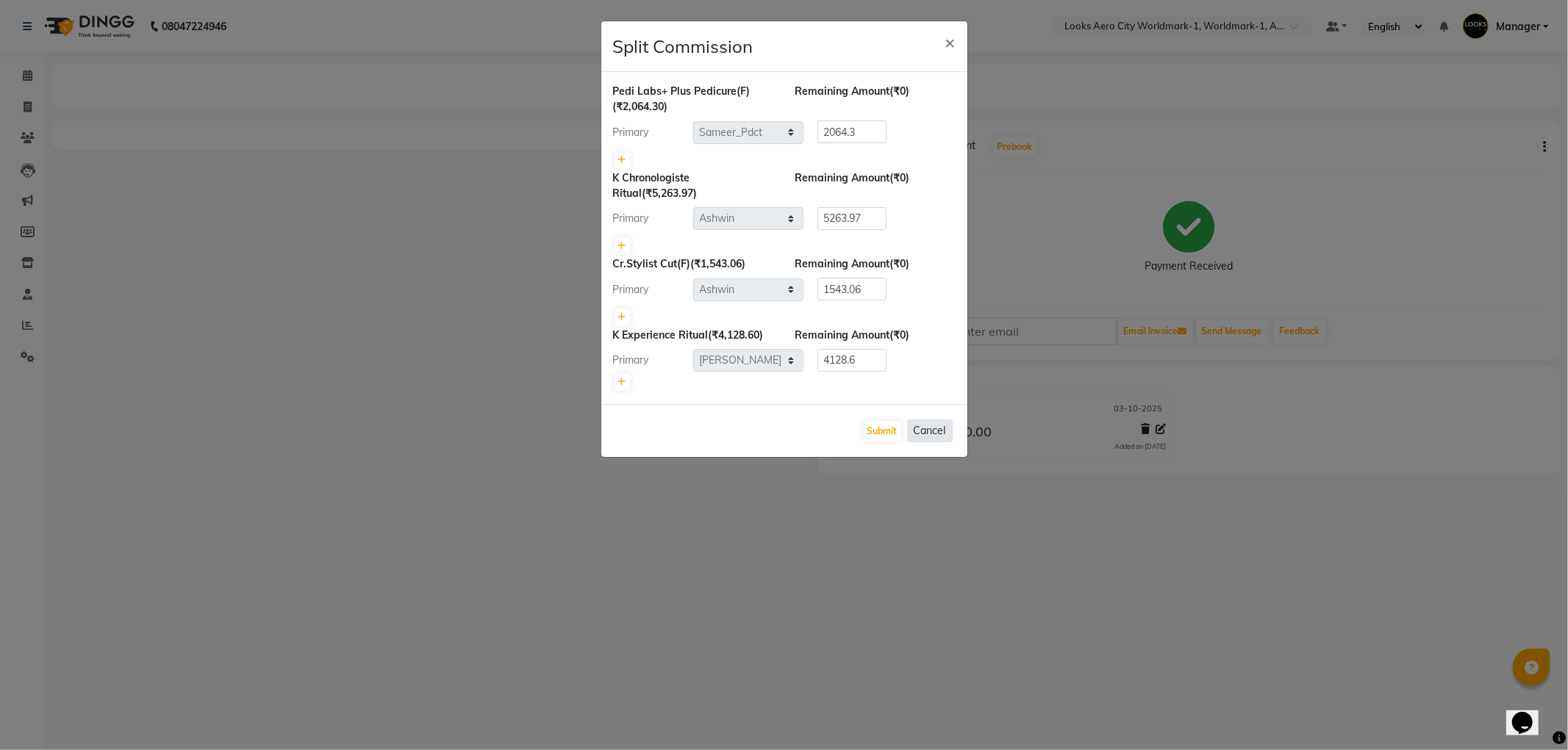
click at [922, 432] on button "Cancel" at bounding box center [930, 431] width 45 height 23
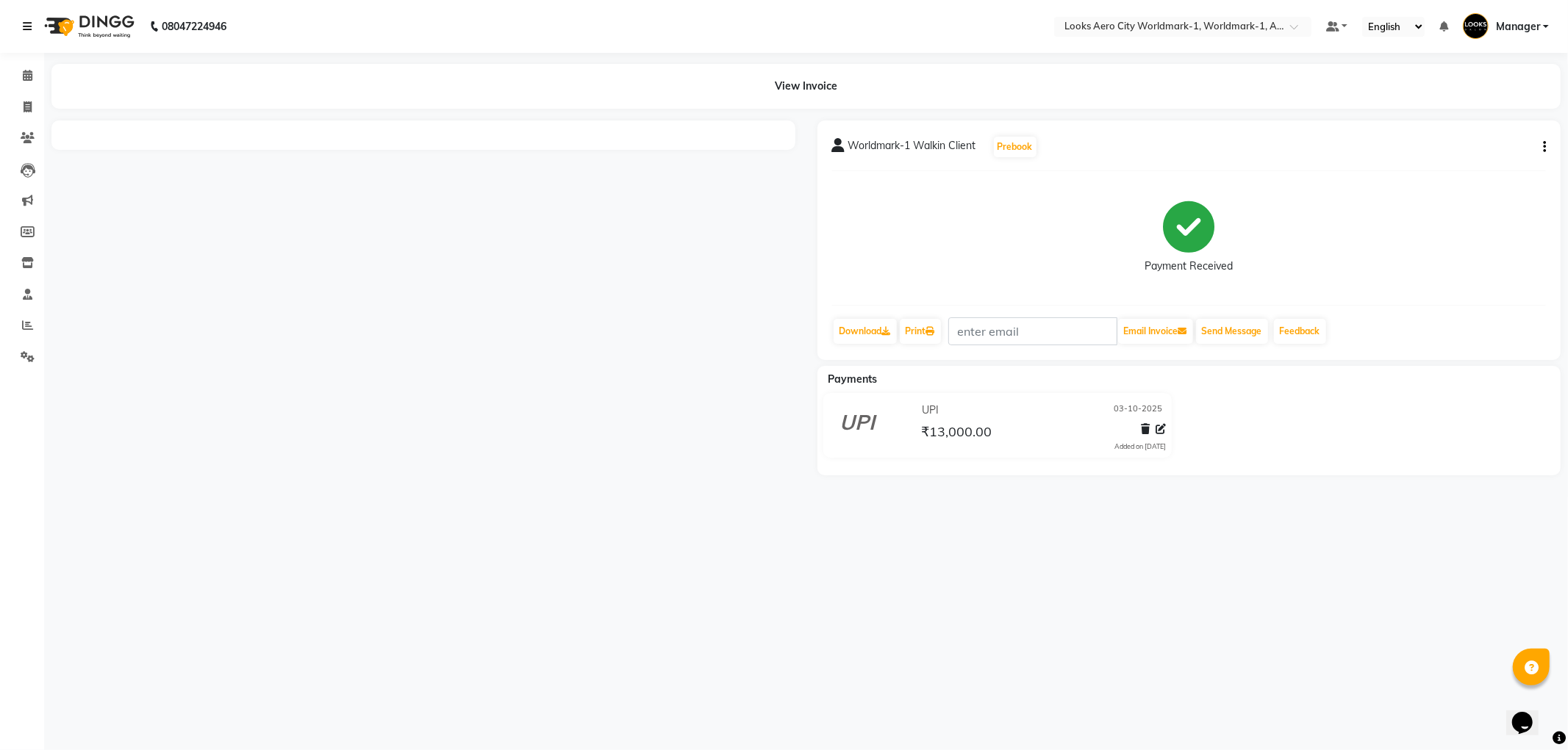
click at [25, 25] on icon at bounding box center [27, 27] width 9 height 10
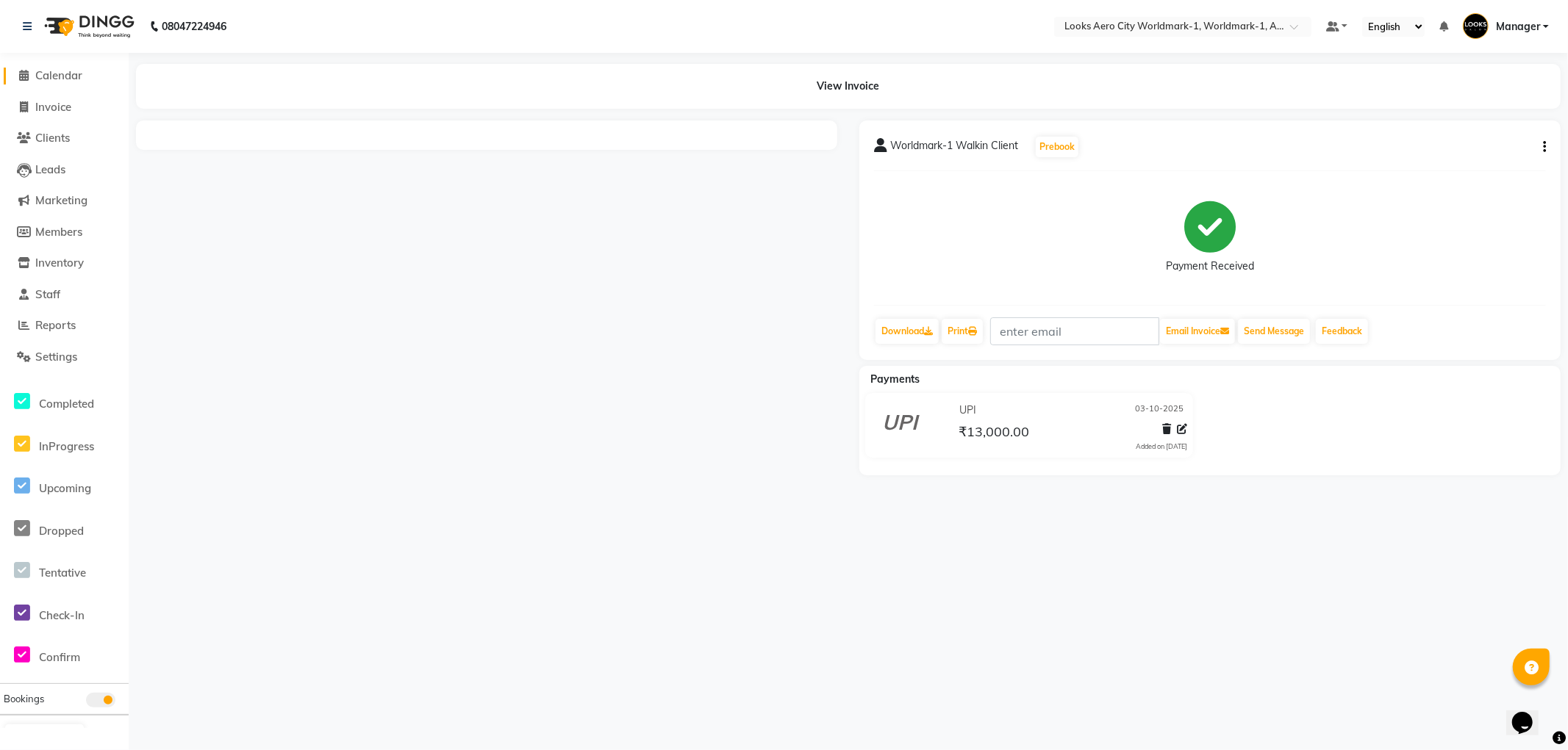
click at [51, 75] on span "Calendar" at bounding box center [59, 75] width 47 height 14
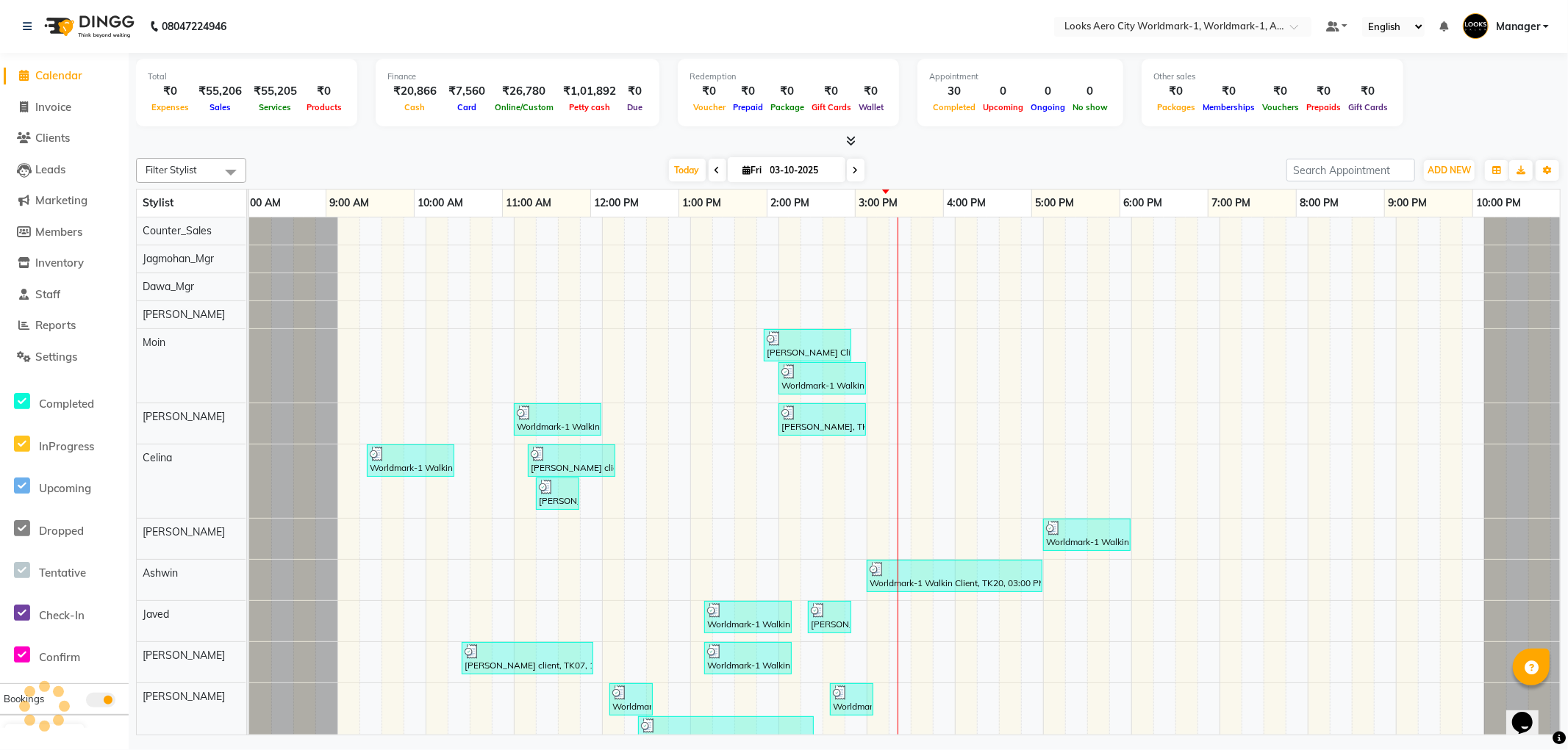
scroll to position [0, 11]
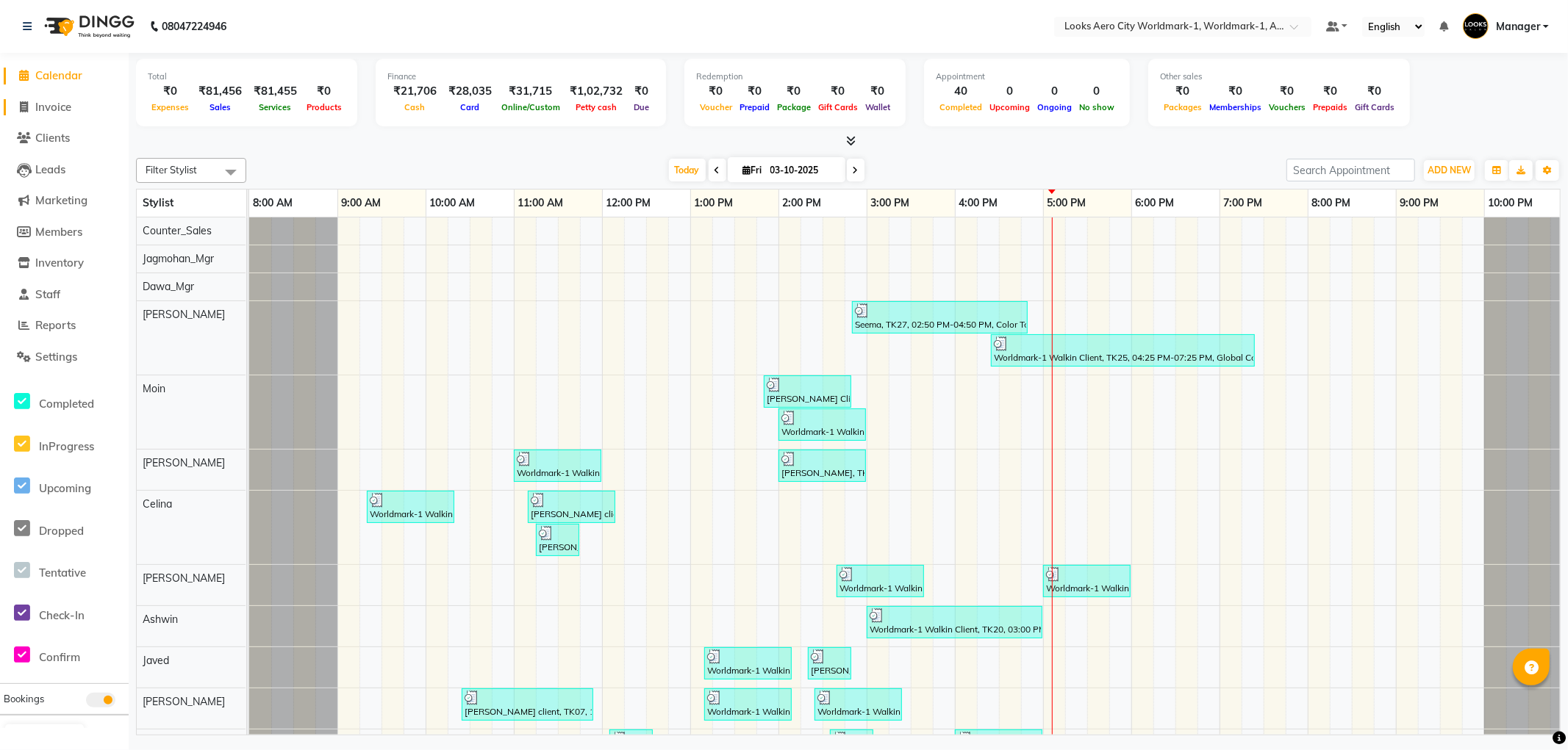
click at [48, 110] on span "Invoice" at bounding box center [53, 107] width 36 height 14
select select "service"
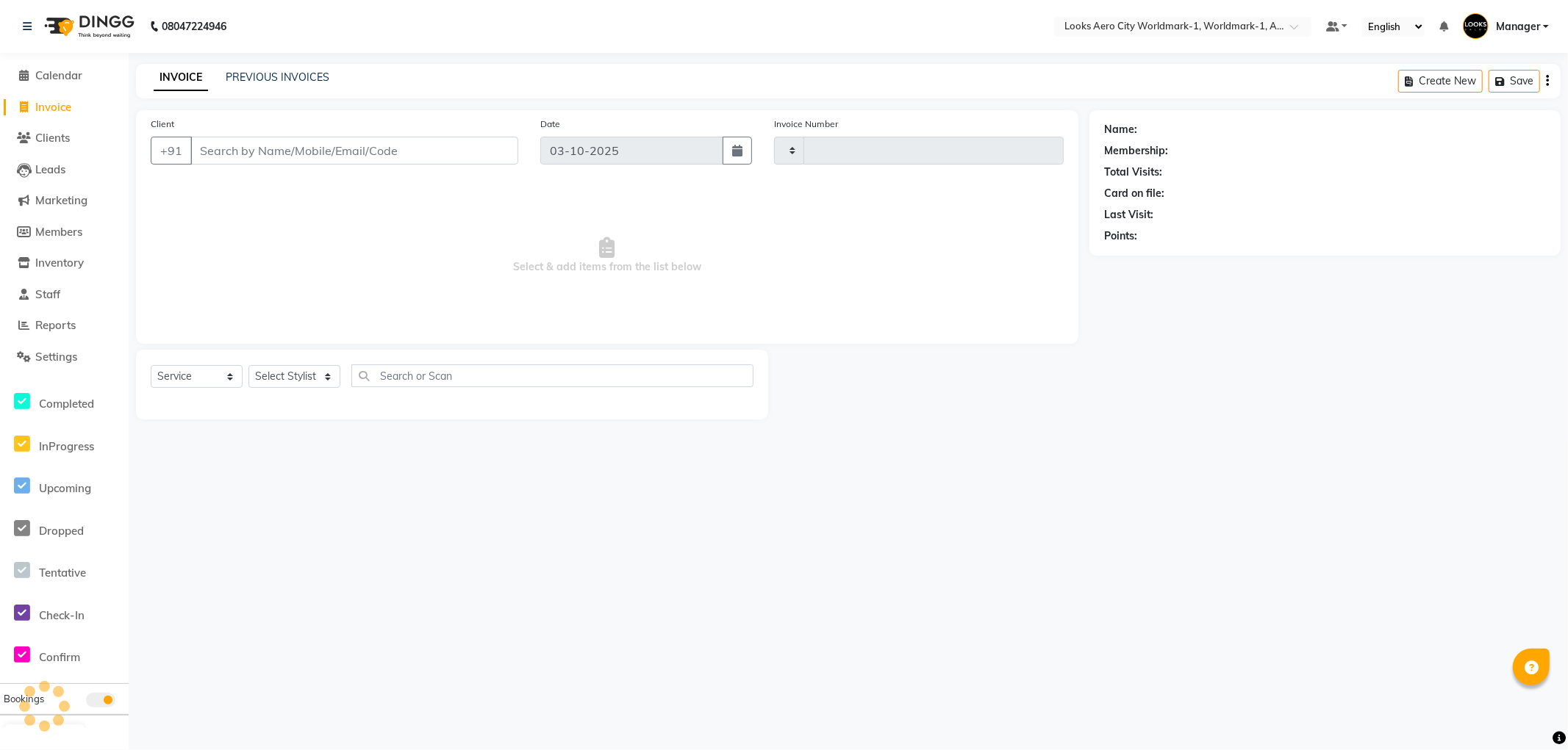
type input "8436"
select select "8573"
click at [269, 157] on input "Client" at bounding box center [354, 150] width 328 height 27
type input "9971468523"
click at [466, 152] on span "Add Client" at bounding box center [479, 151] width 58 height 15
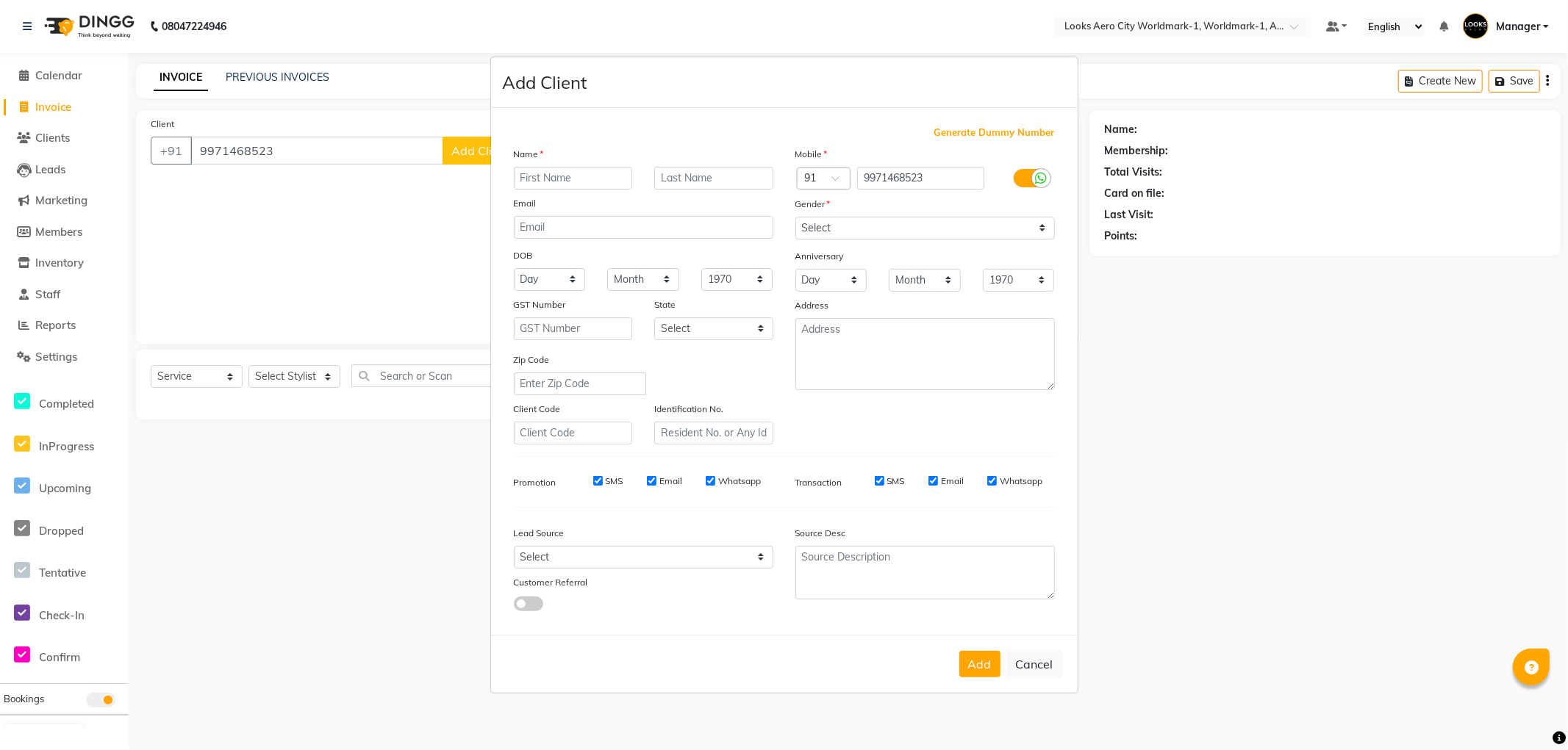
click at [577, 167] on input "text" at bounding box center [573, 178] width 119 height 23
type input "[PERSON_NAME]"
click at [706, 179] on input "text" at bounding box center [714, 178] width 119 height 23
type input "client"
click at [822, 224] on select "Select [DEMOGRAPHIC_DATA] [DEMOGRAPHIC_DATA] Other Prefer Not To Say" at bounding box center [926, 228] width 260 height 23
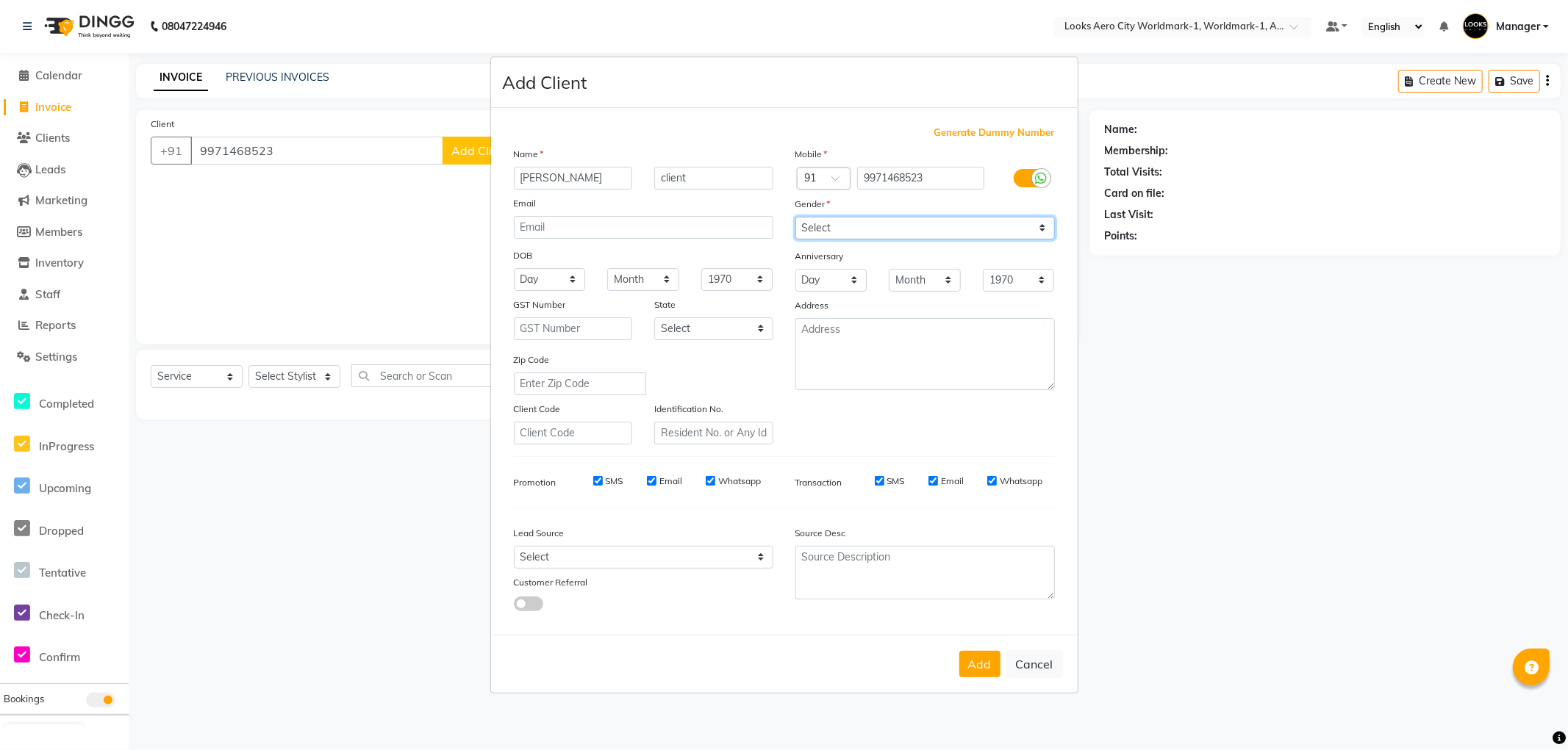
select select "[DEMOGRAPHIC_DATA]"
click at [796, 217] on select "Select [DEMOGRAPHIC_DATA] [DEMOGRAPHIC_DATA] Other Prefer Not To Say" at bounding box center [926, 228] width 260 height 23
click at [835, 336] on textarea at bounding box center [926, 354] width 260 height 72
type textarea "Aerocity"
click at [971, 665] on button "Add" at bounding box center [980, 665] width 41 height 27
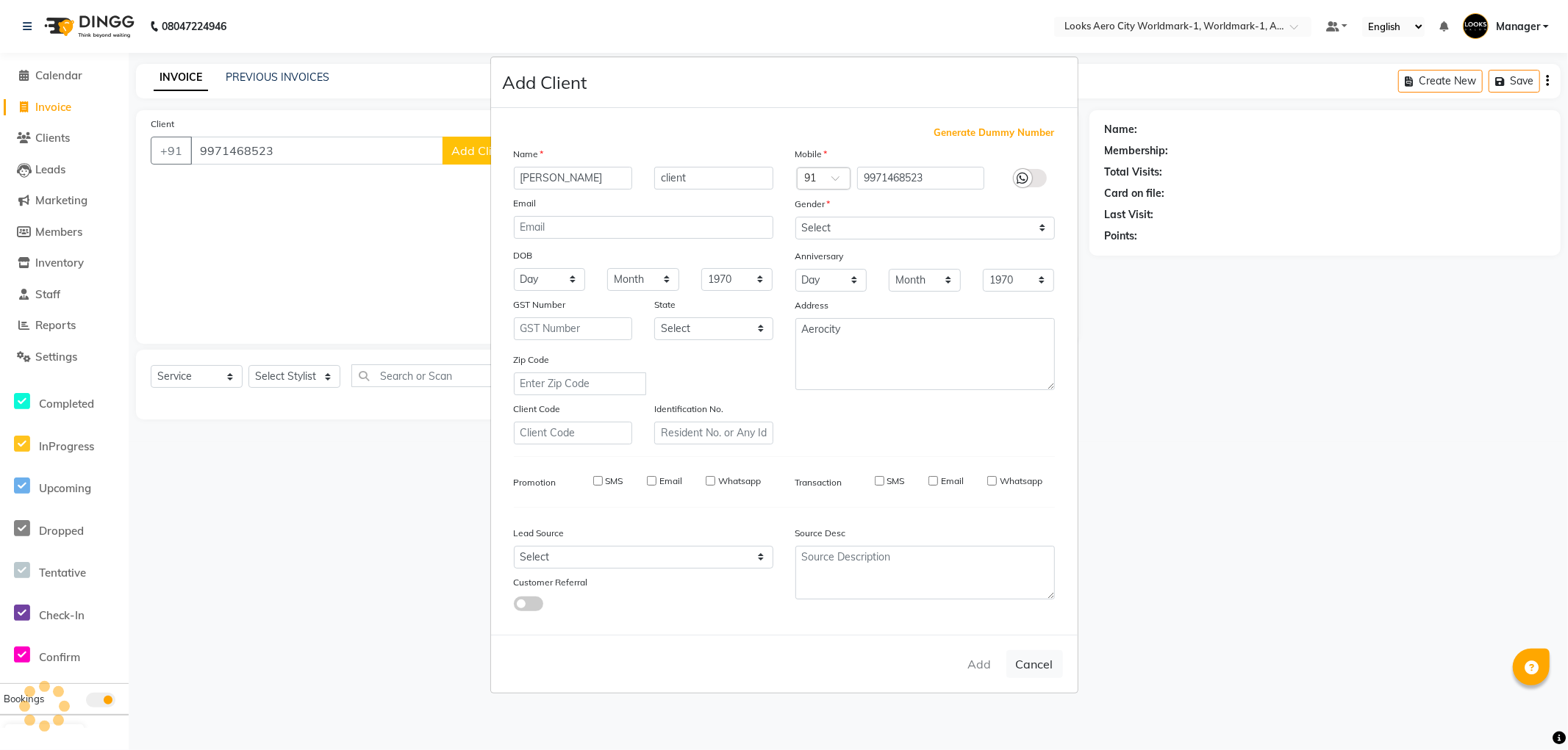
select select
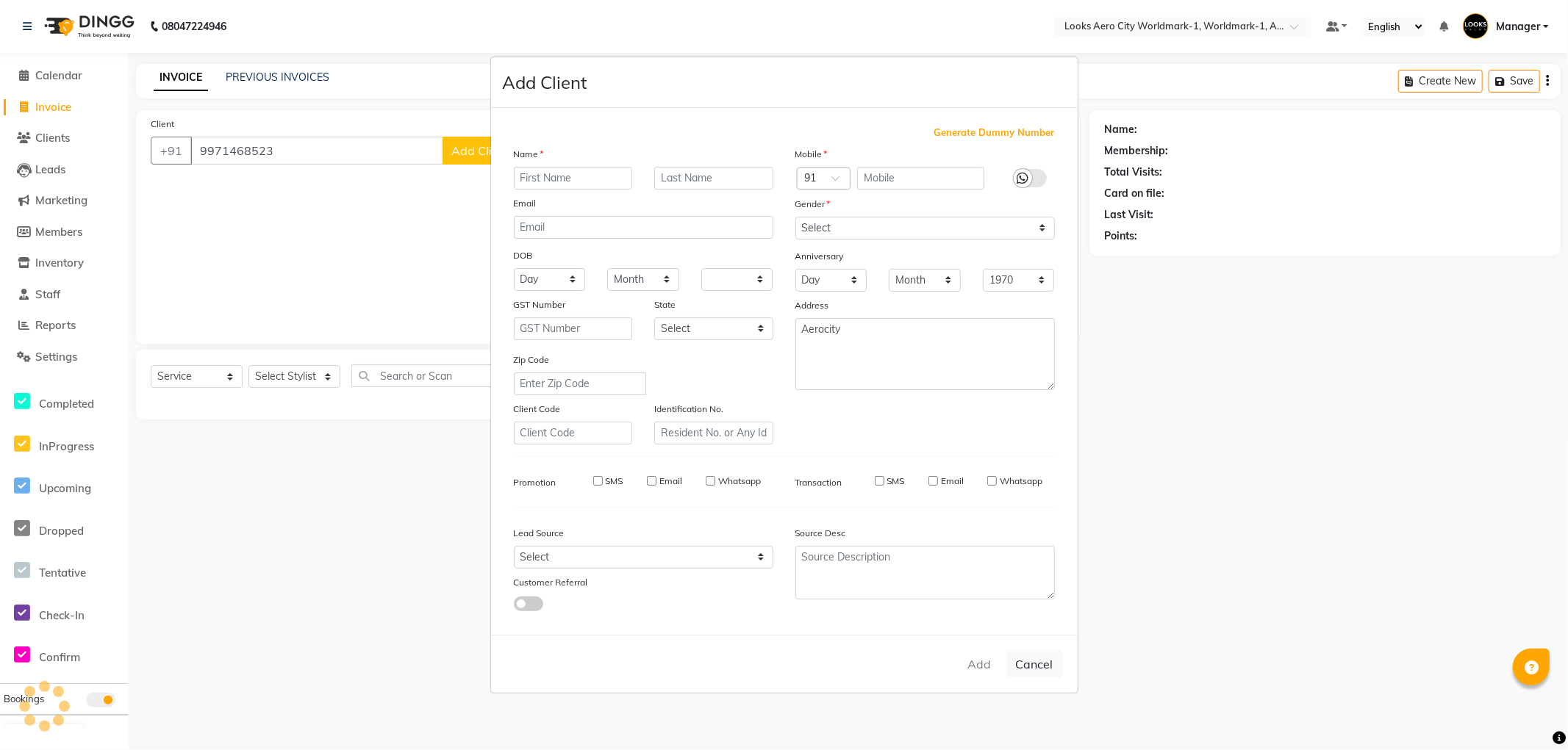
select select
checkbox input "false"
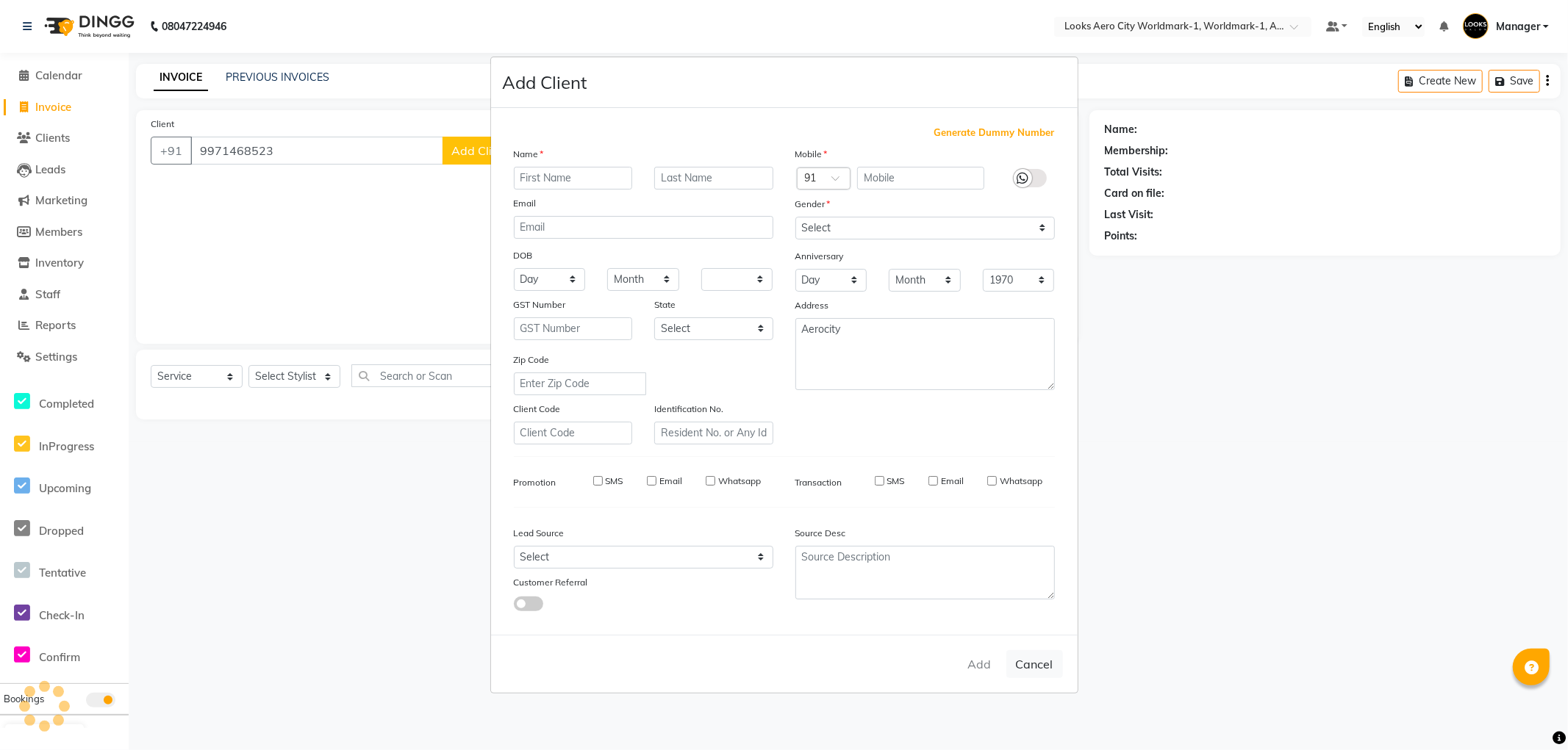
checkbox input "false"
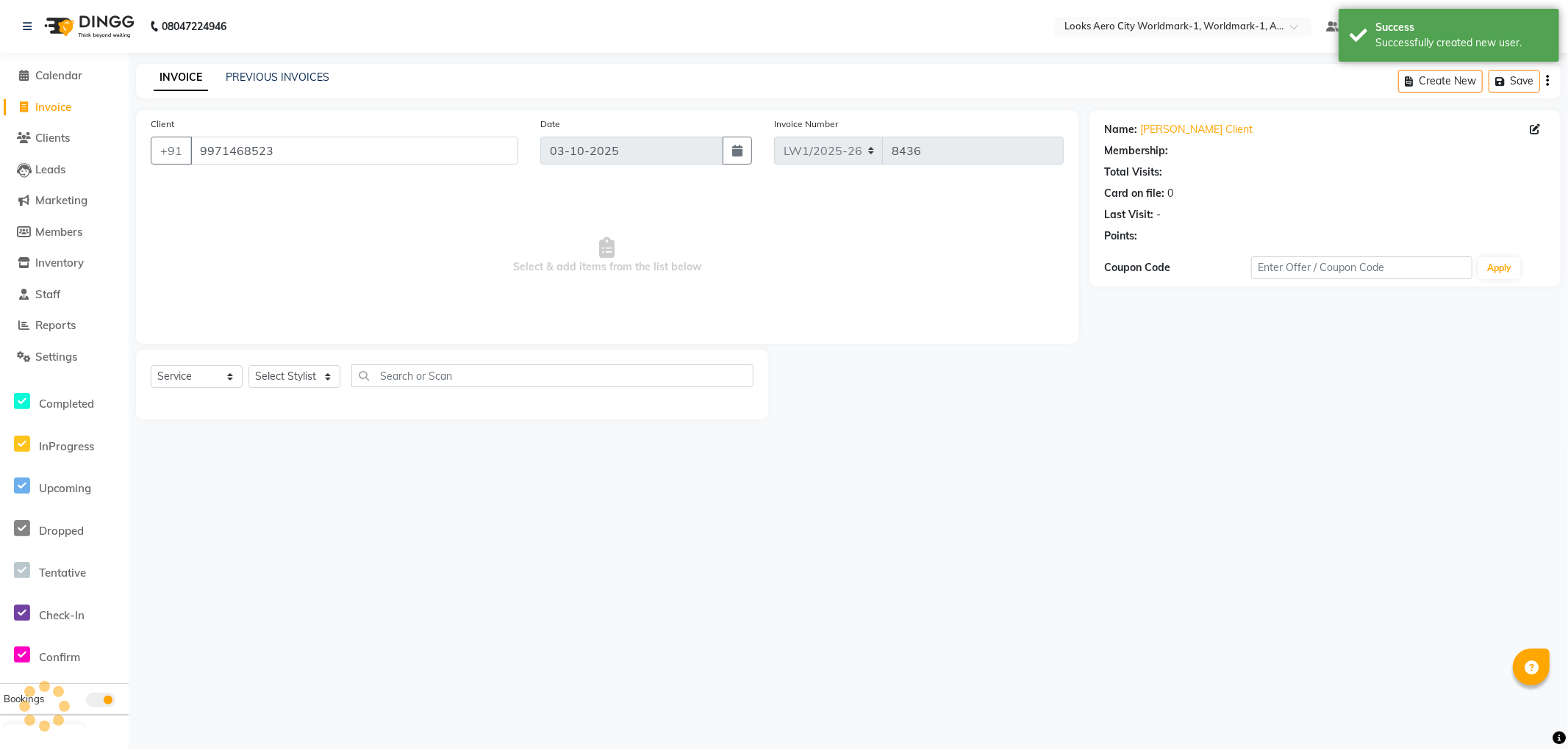
select select "1: Object"
click at [325, 371] on select "Select Stylist Abhishek_Nails Amita Chauhan Anil Ashwin Celina Counter_Sales Da…" at bounding box center [294, 377] width 92 height 23
select select "84541"
click at [248, 366] on select "Select Stylist Abhishek_Nails Amita Chauhan Anil Ashwin Celina Counter_Sales Da…" at bounding box center [294, 377] width 92 height 23
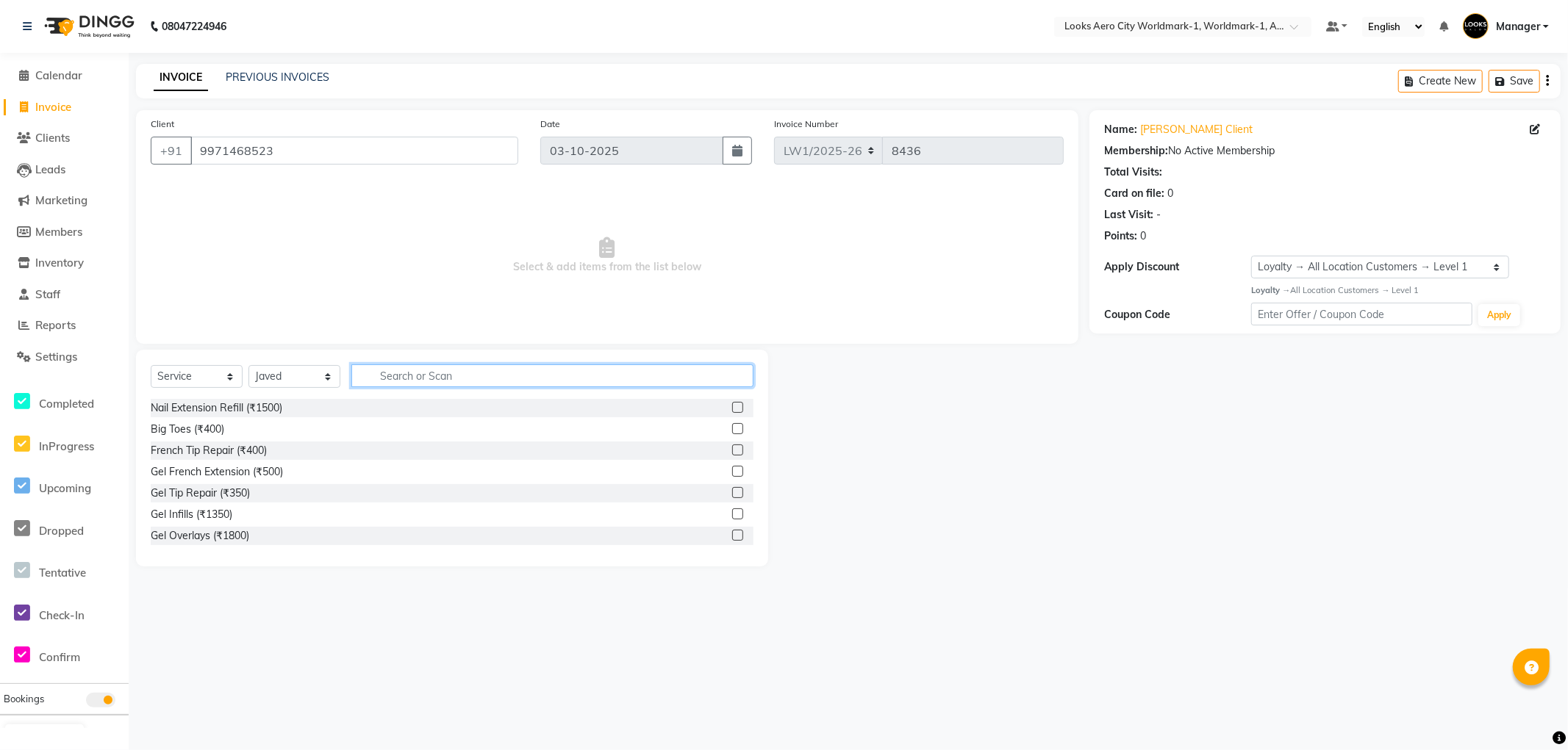
click at [383, 375] on input "text" at bounding box center [552, 376] width 402 height 23
type input "cut"
click at [732, 427] on label at bounding box center [738, 429] width 11 height 11
click at [732, 427] on input "checkbox" at bounding box center [737, 430] width 9 height 9
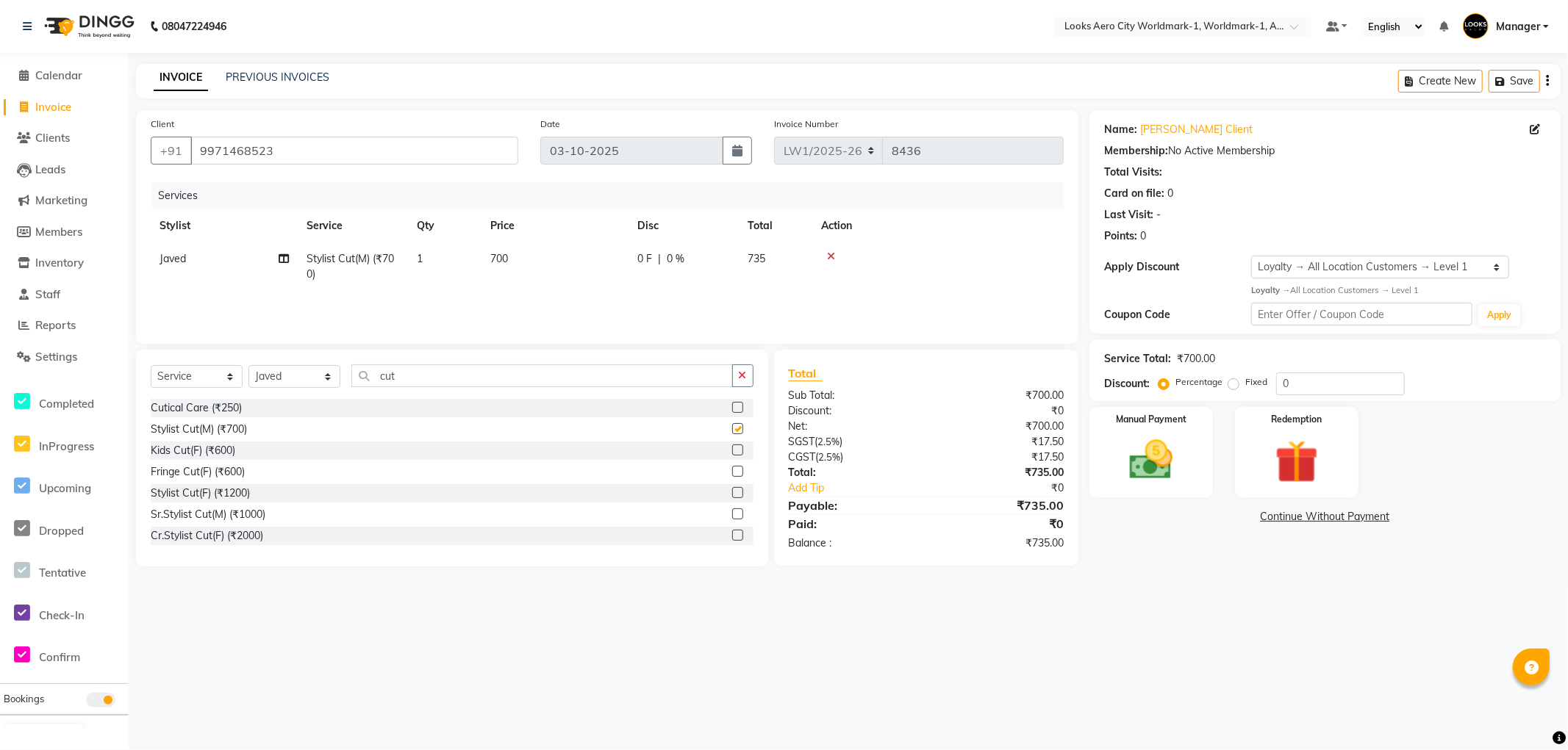
checkbox input "false"
click at [439, 363] on div "Select Service Product Membership Package Voucher Prepaid Gift Card Select Styl…" at bounding box center [452, 457] width 632 height 217
click at [425, 376] on input "cut" at bounding box center [542, 376] width 382 height 23
type input "c"
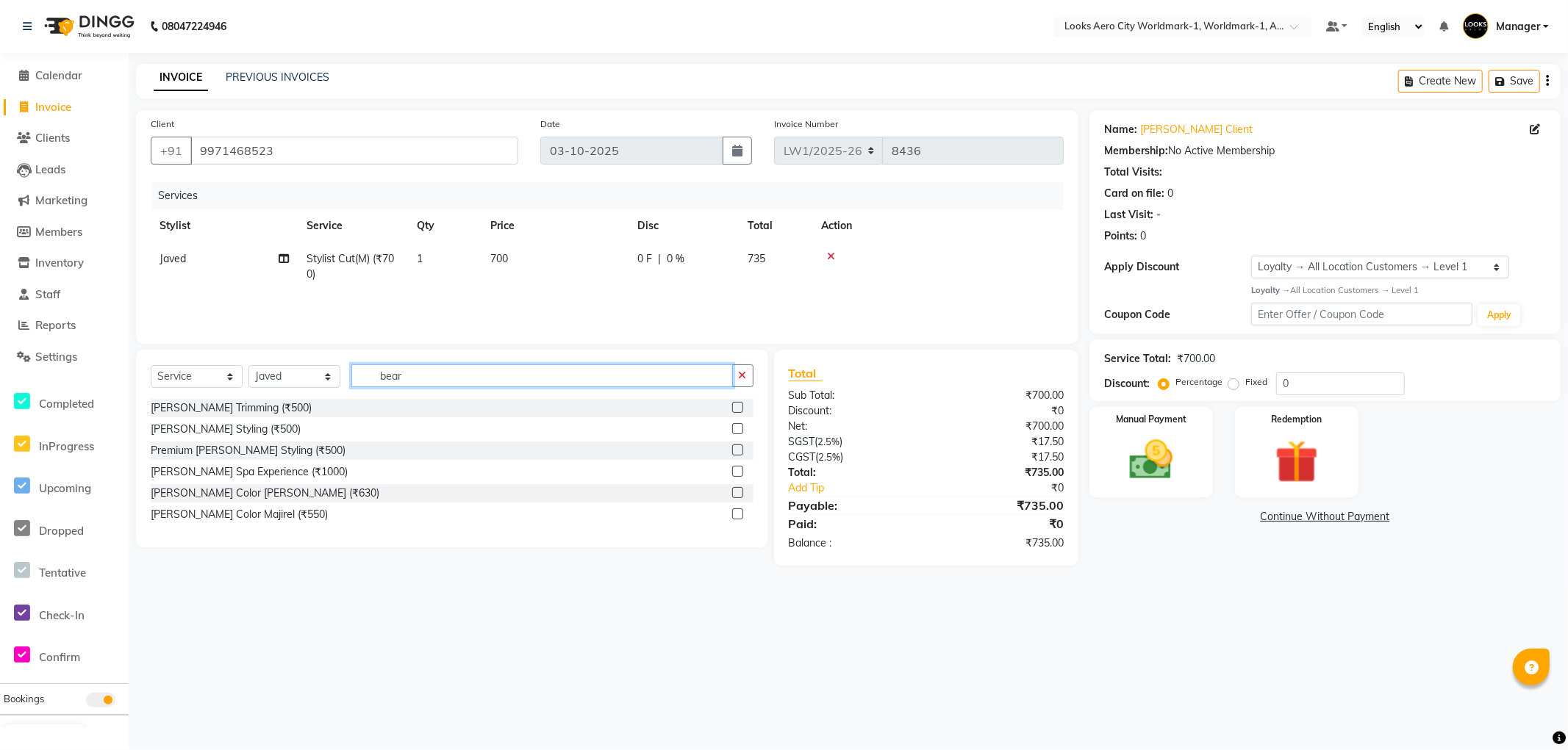
type input "bear"
click at [737, 402] on label at bounding box center [738, 407] width 11 height 11
click at [737, 403] on input "checkbox" at bounding box center [737, 408] width 9 height 9
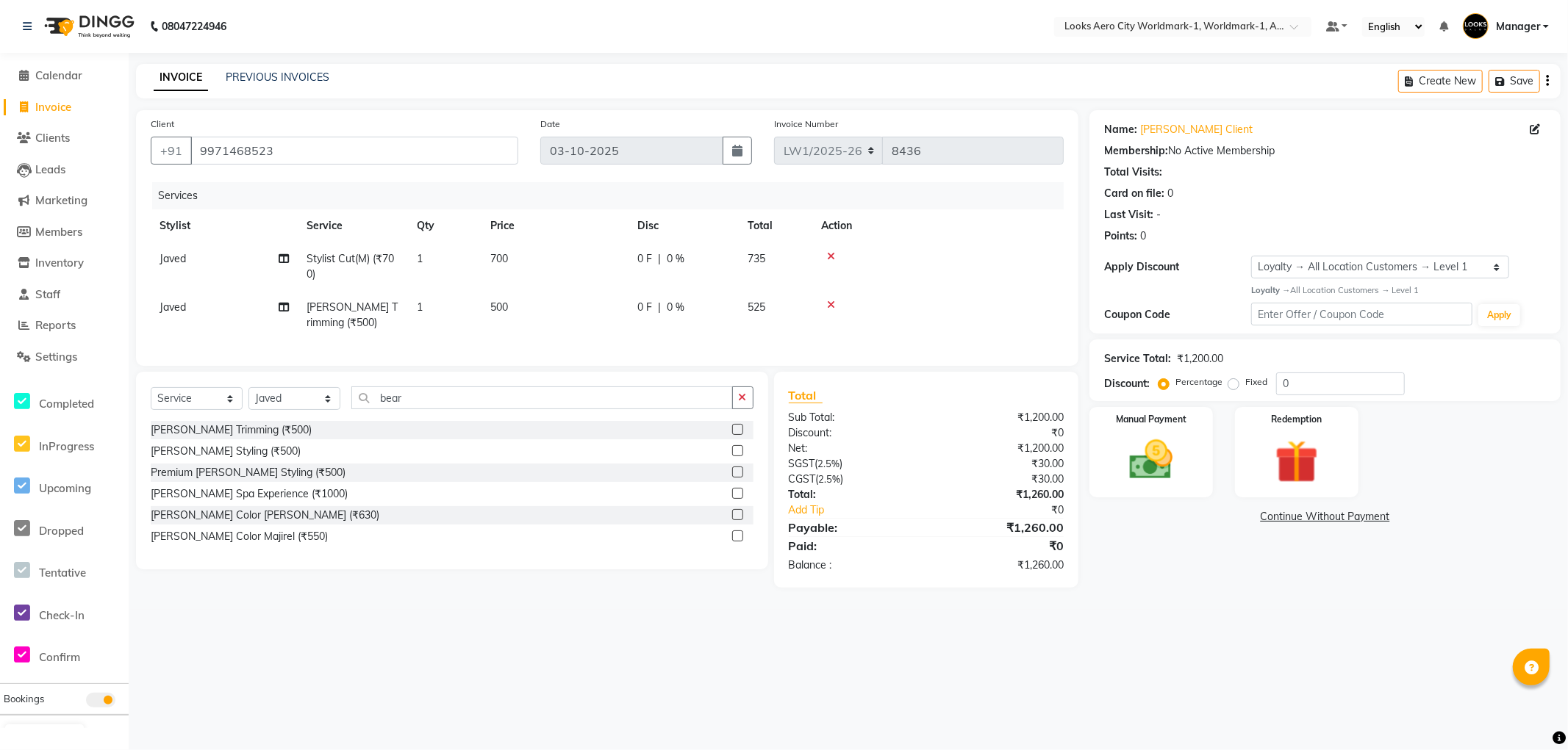
click at [732, 435] on label at bounding box center [738, 430] width 11 height 11
click at [732, 435] on input "checkbox" at bounding box center [737, 430] width 9 height 9
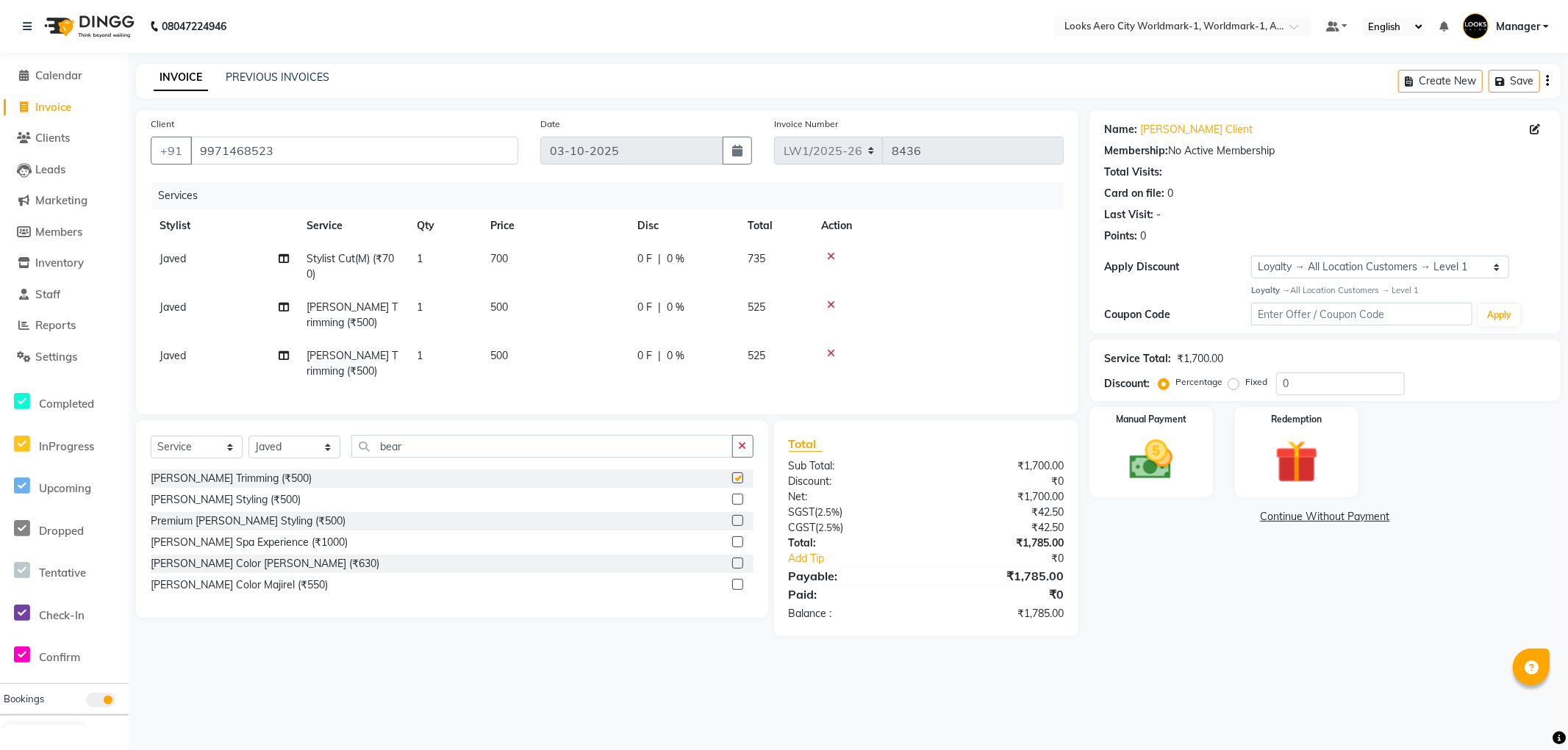
checkbox input "false"
click at [828, 354] on icon at bounding box center [831, 353] width 9 height 10
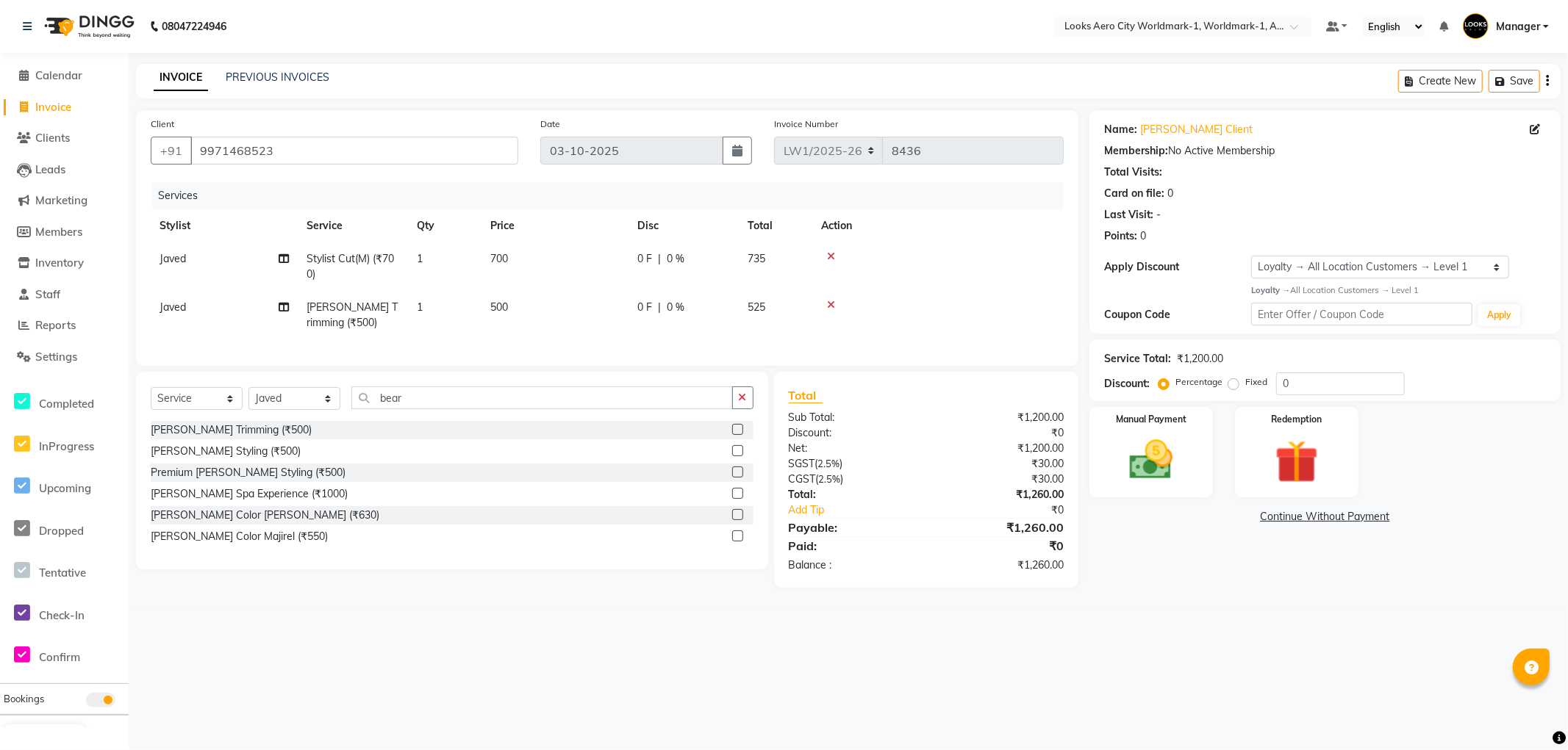
drag, startPoint x: 552, startPoint y: 306, endPoint x: 572, endPoint y: 314, distance: 21.5
click at [551, 306] on td "500" at bounding box center [554, 314] width 147 height 48
select select "84541"
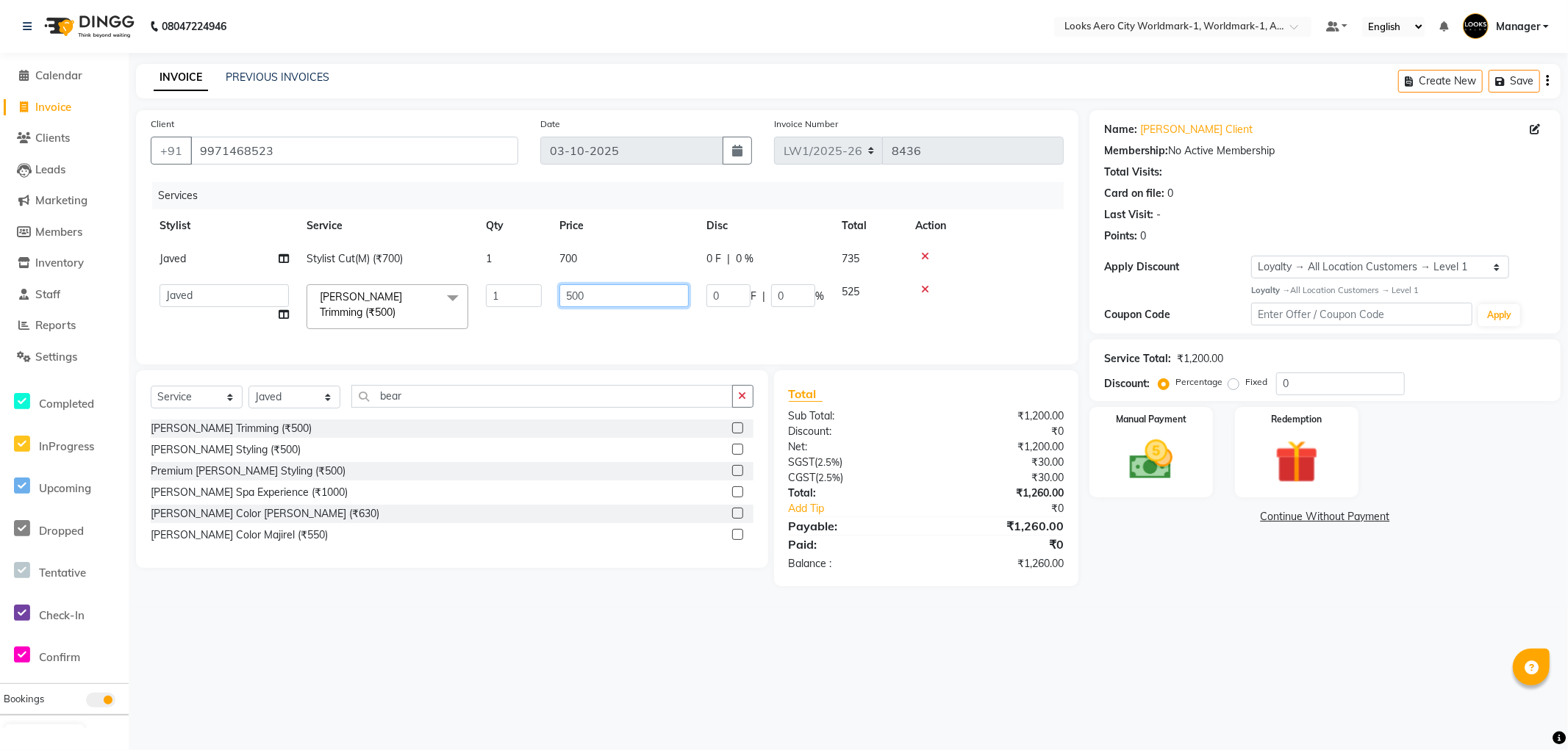
click at [604, 301] on input "500" at bounding box center [624, 295] width 130 height 23
type input "5"
type input "400"
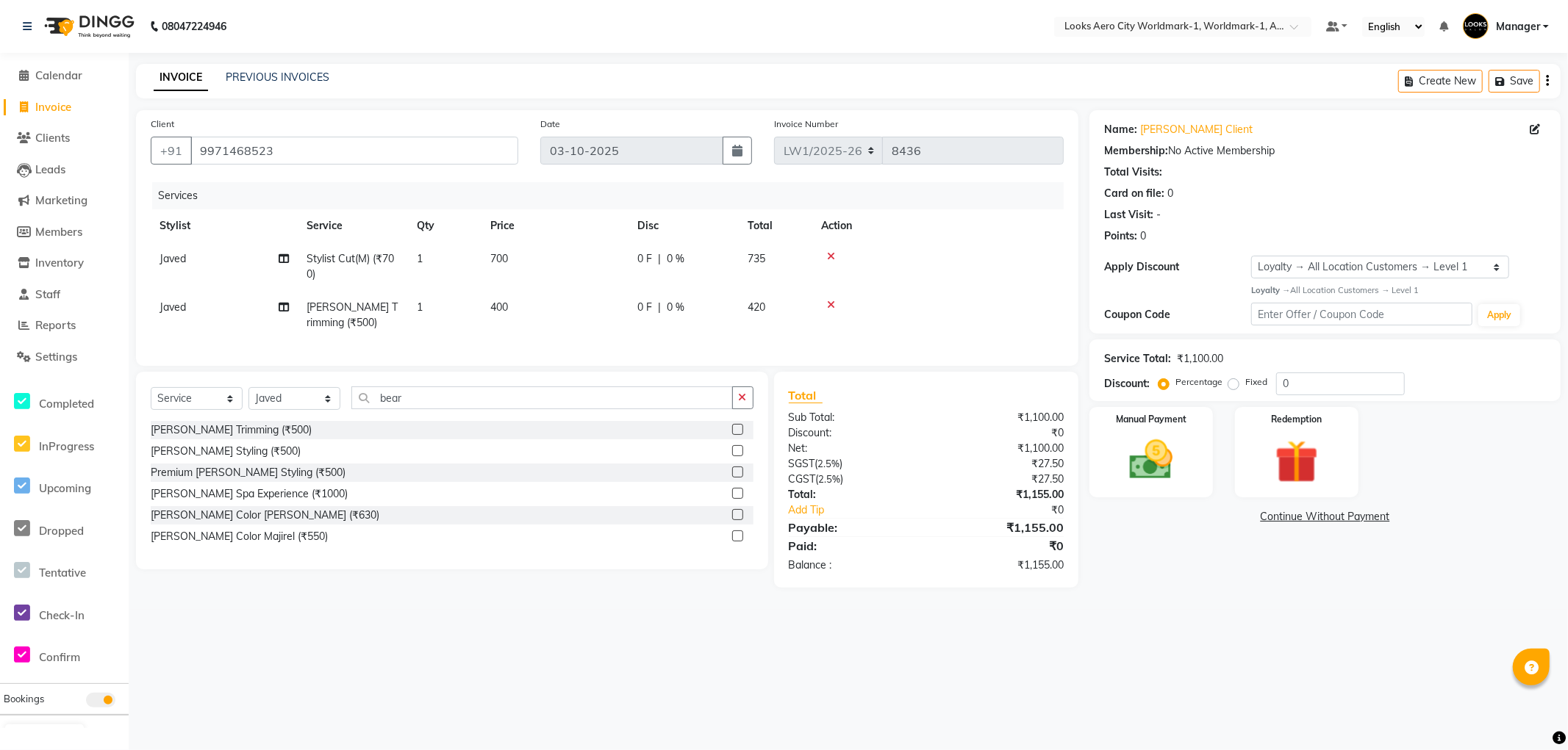
click at [599, 268] on td "700" at bounding box center [554, 266] width 147 height 48
select select "84541"
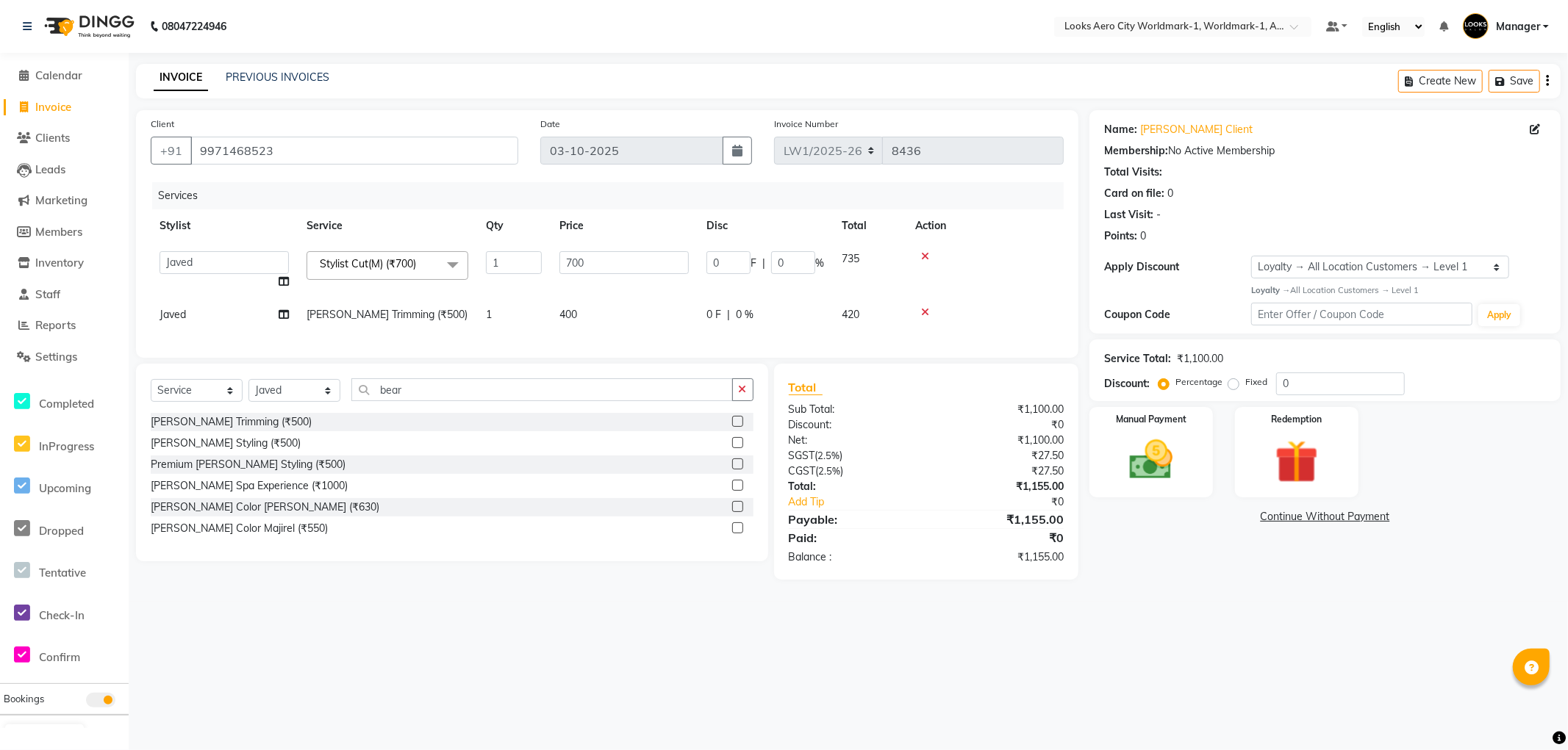
click at [667, 276] on td "700" at bounding box center [623, 270] width 147 height 56
click at [616, 263] on input "700" at bounding box center [624, 262] width 130 height 23
type input "7"
type input "600"
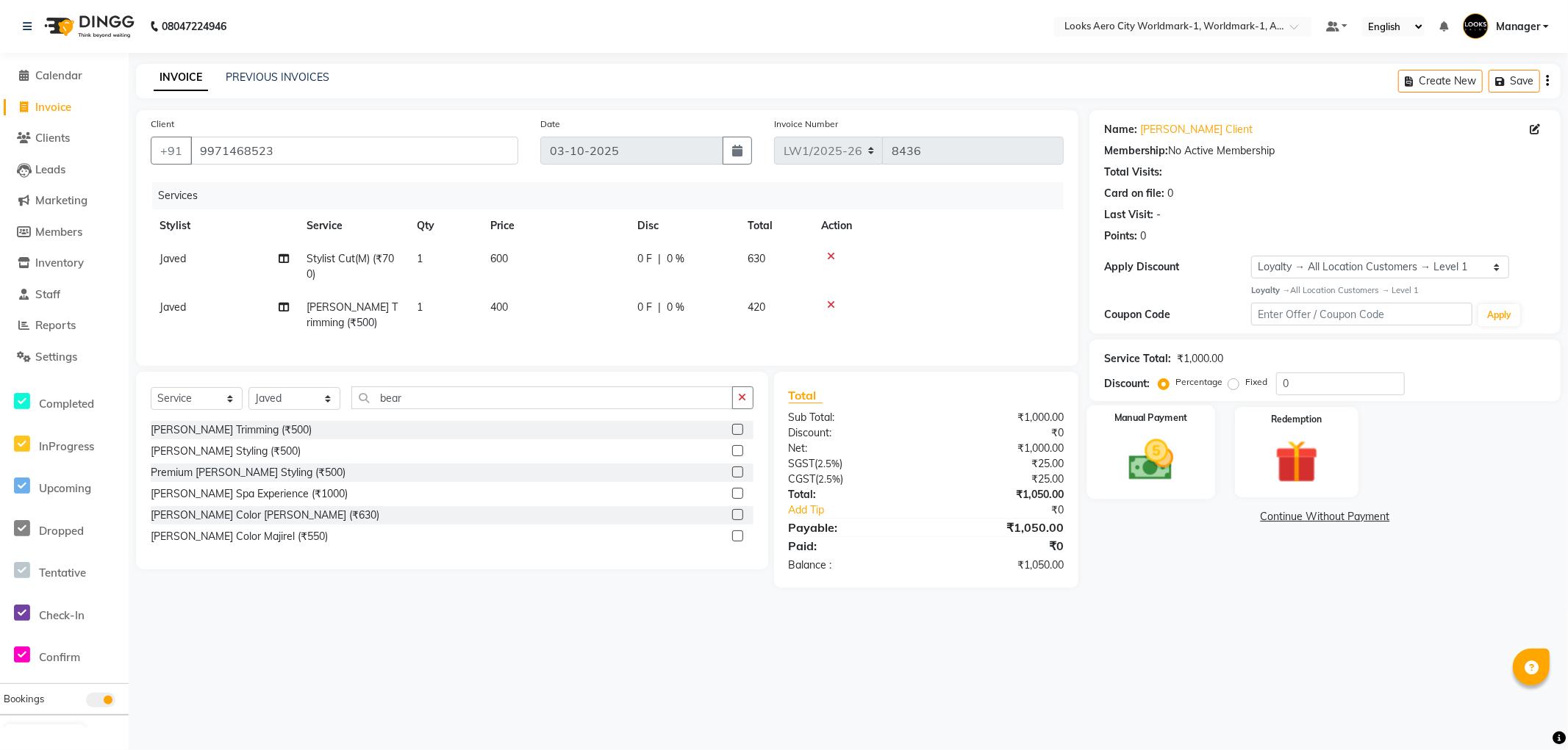
click at [1140, 471] on img at bounding box center [1151, 460] width 74 height 52
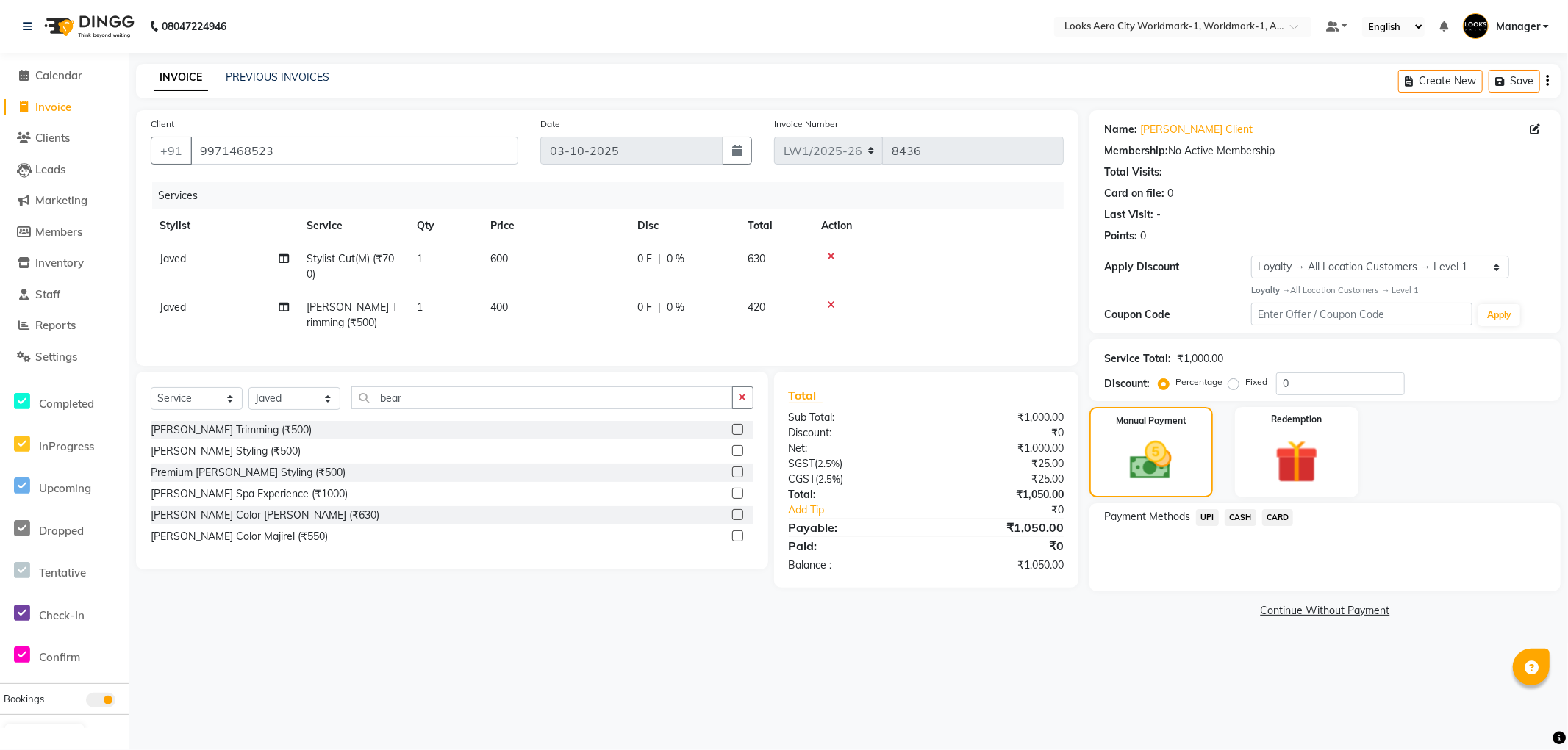
click at [1203, 517] on span "UPI" at bounding box center [1208, 518] width 23 height 17
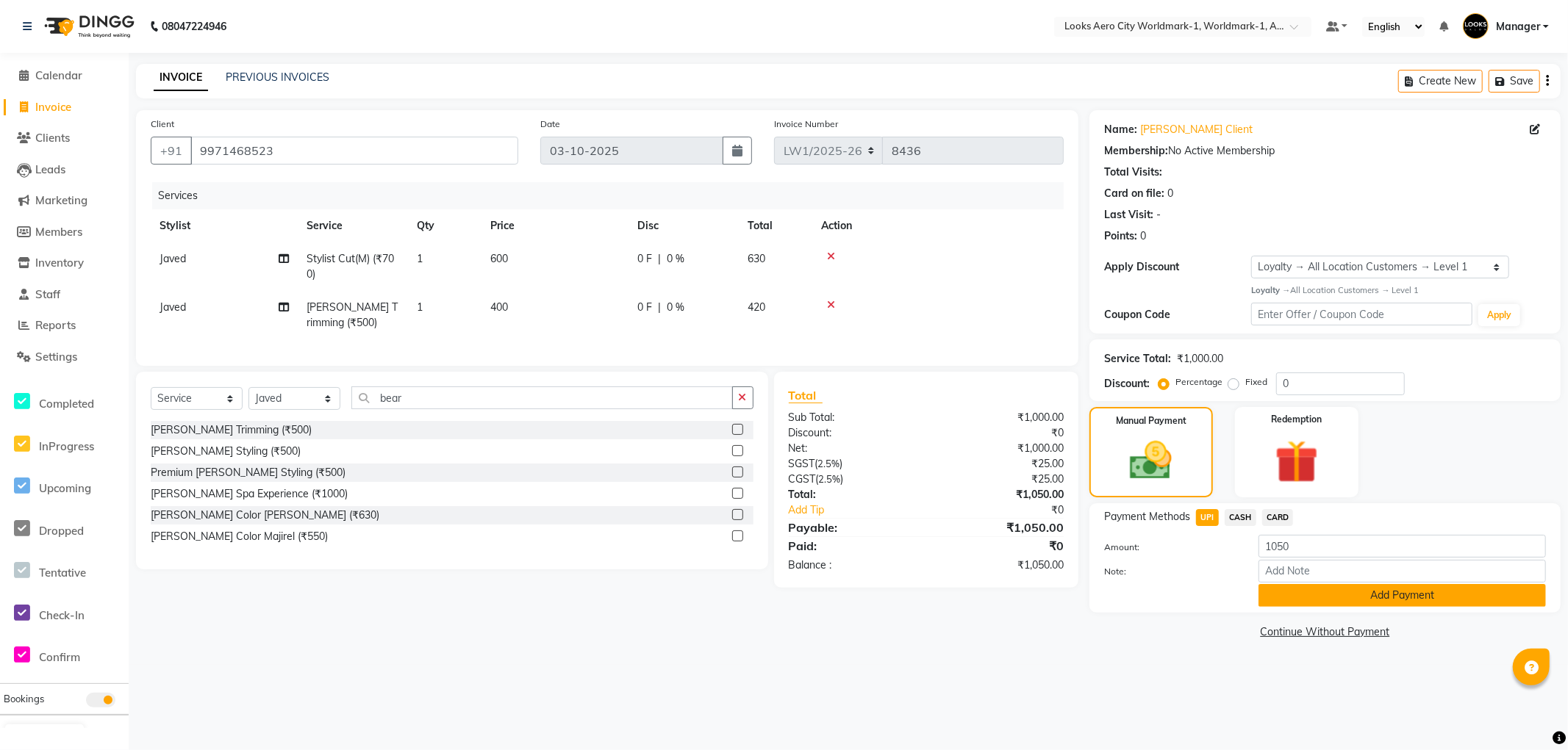
click at [1309, 589] on button "Add Payment" at bounding box center [1402, 596] width 287 height 23
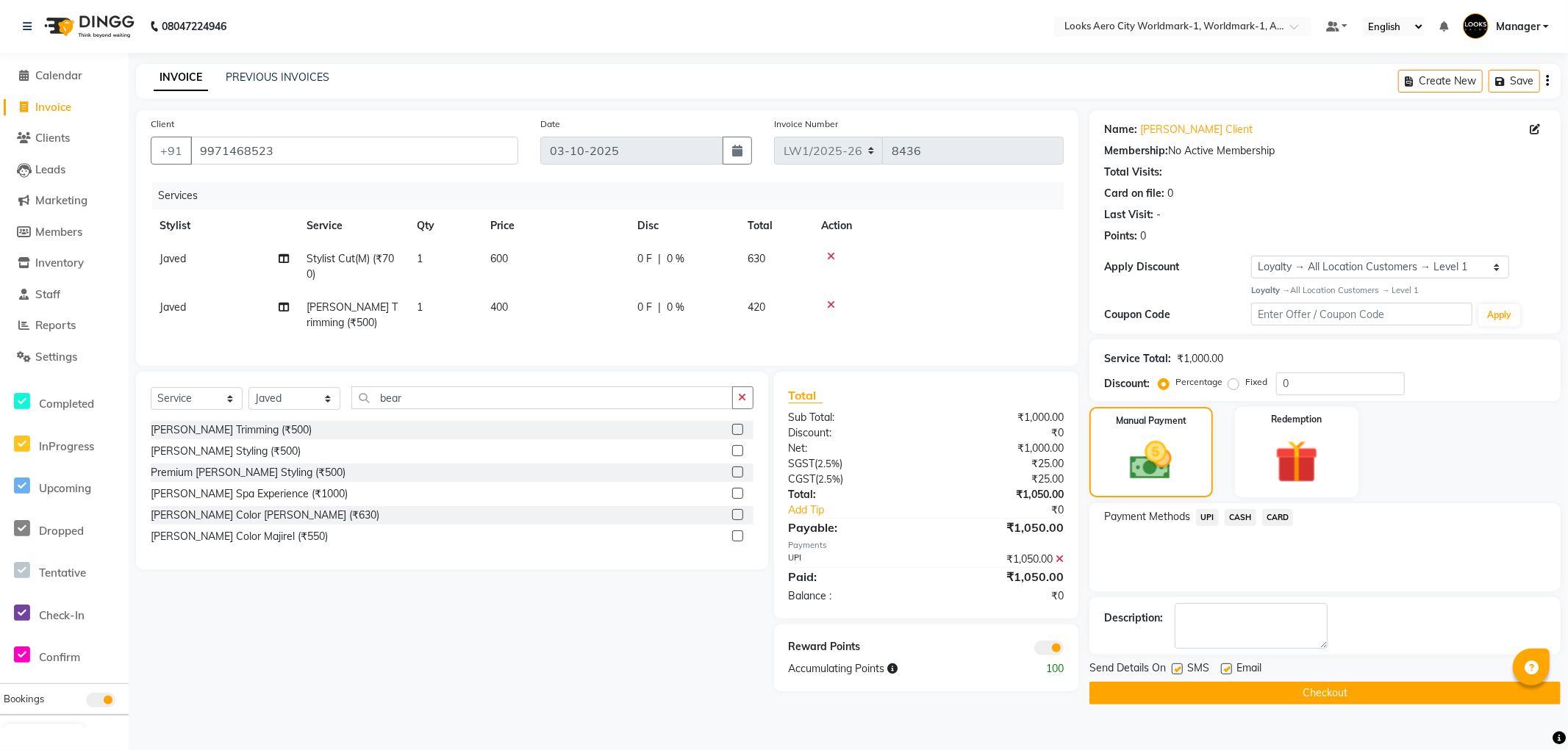
click at [1204, 694] on button "Checkout" at bounding box center [1325, 693] width 471 height 23
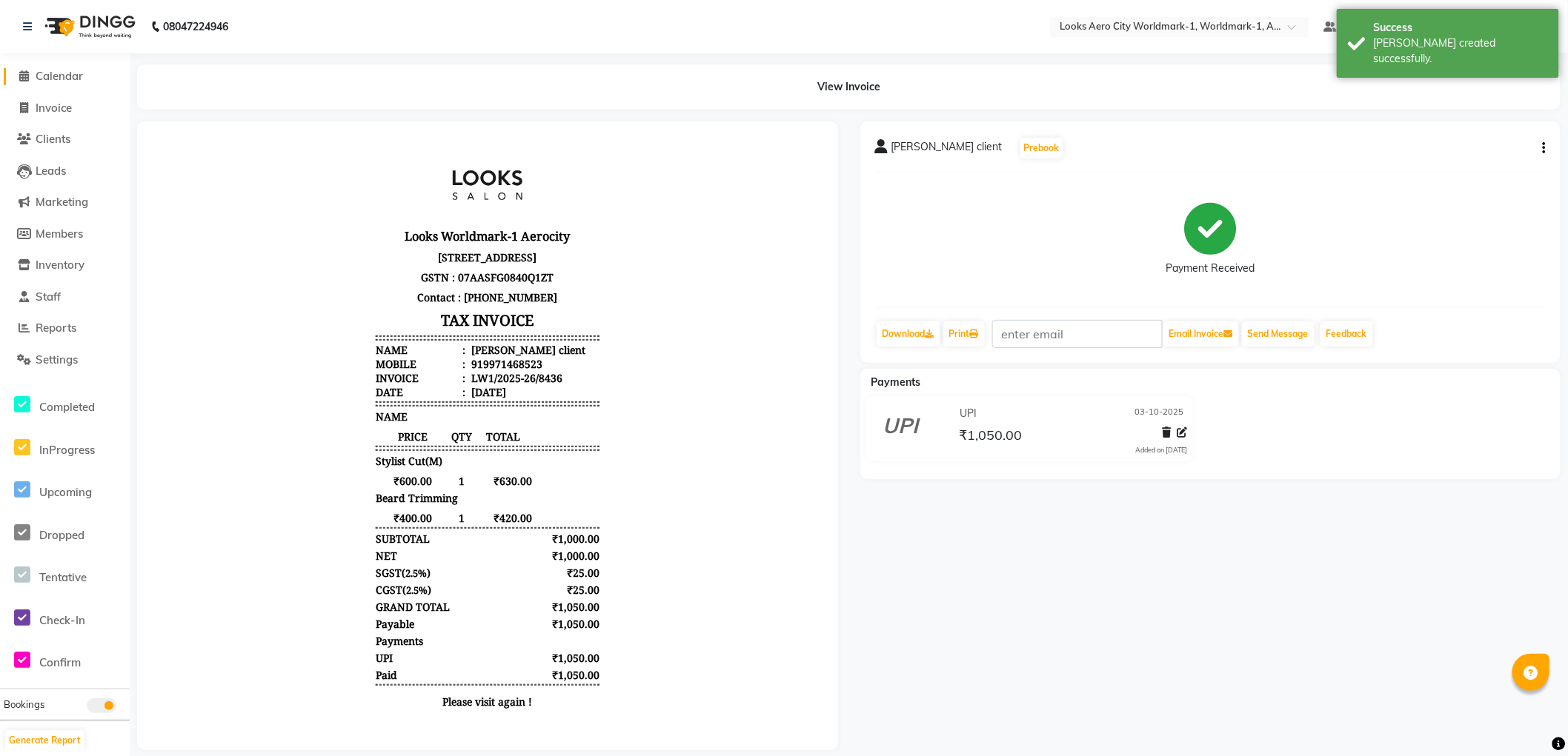
click at [72, 75] on span "Calendar" at bounding box center [59, 75] width 48 height 14
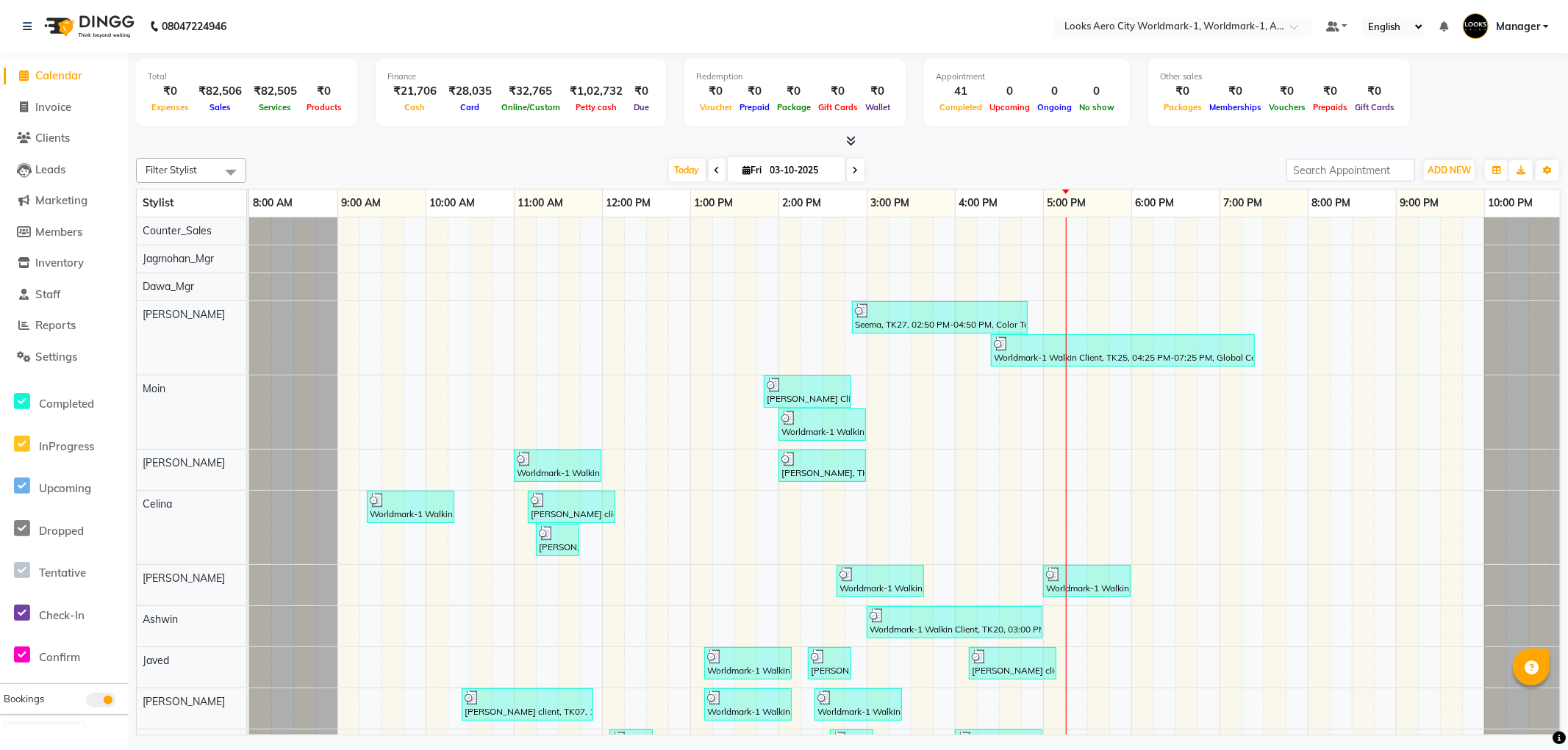
scroll to position [0, 11]
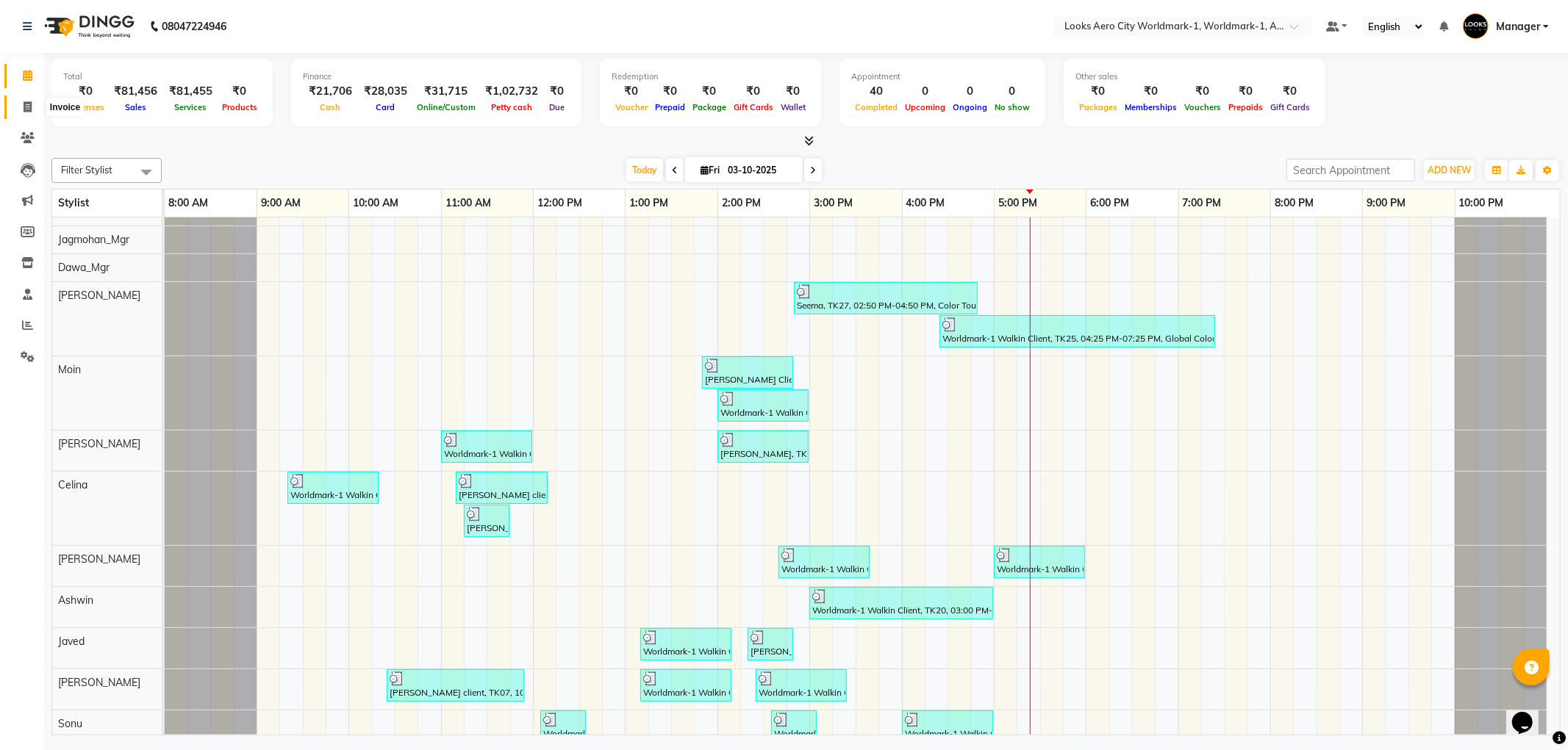
click at [27, 107] on icon at bounding box center [27, 107] width 9 height 11
select select "service"
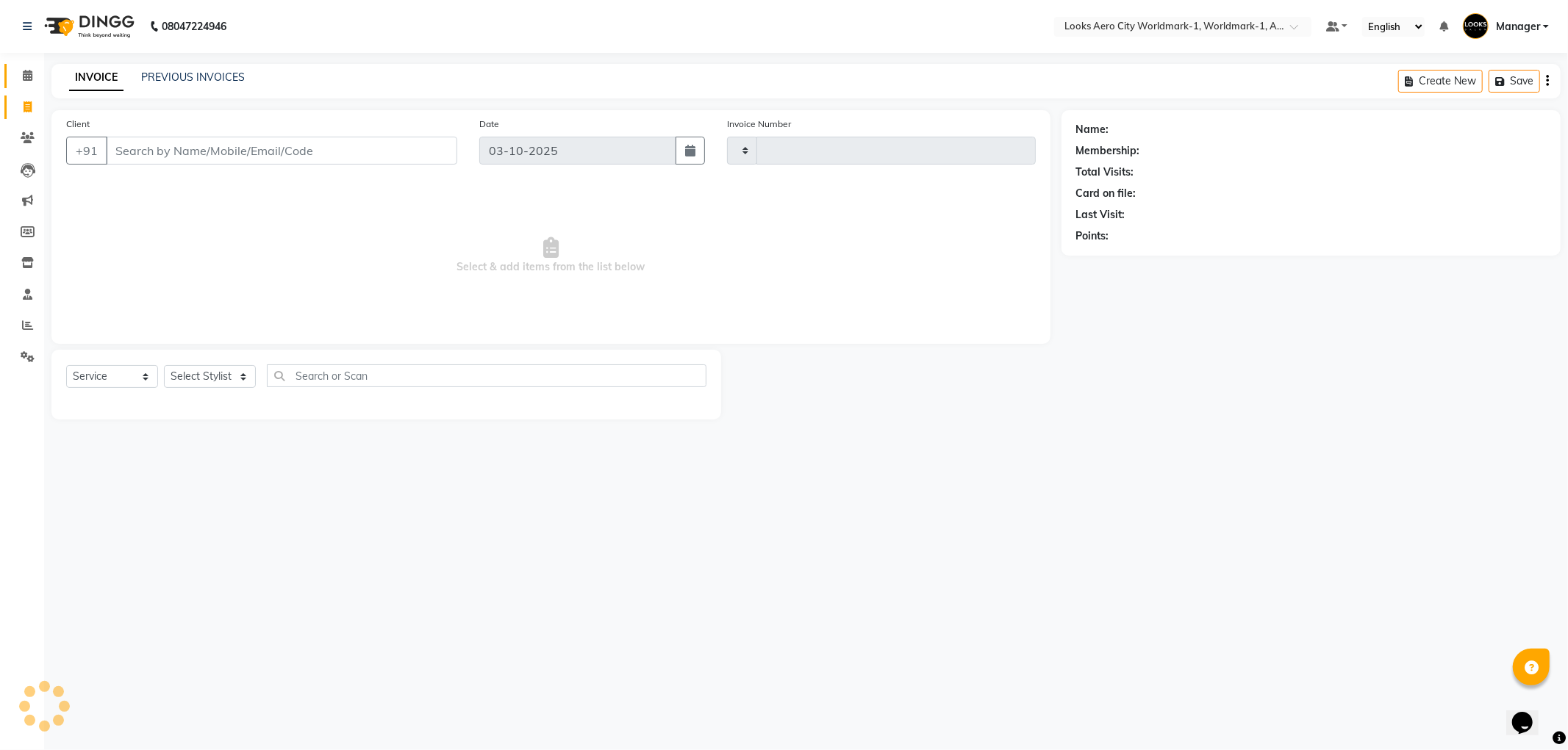
type input "8437"
select select "8573"
click at [192, 79] on link "PREVIOUS INVOICES" at bounding box center [192, 78] width 103 height 13
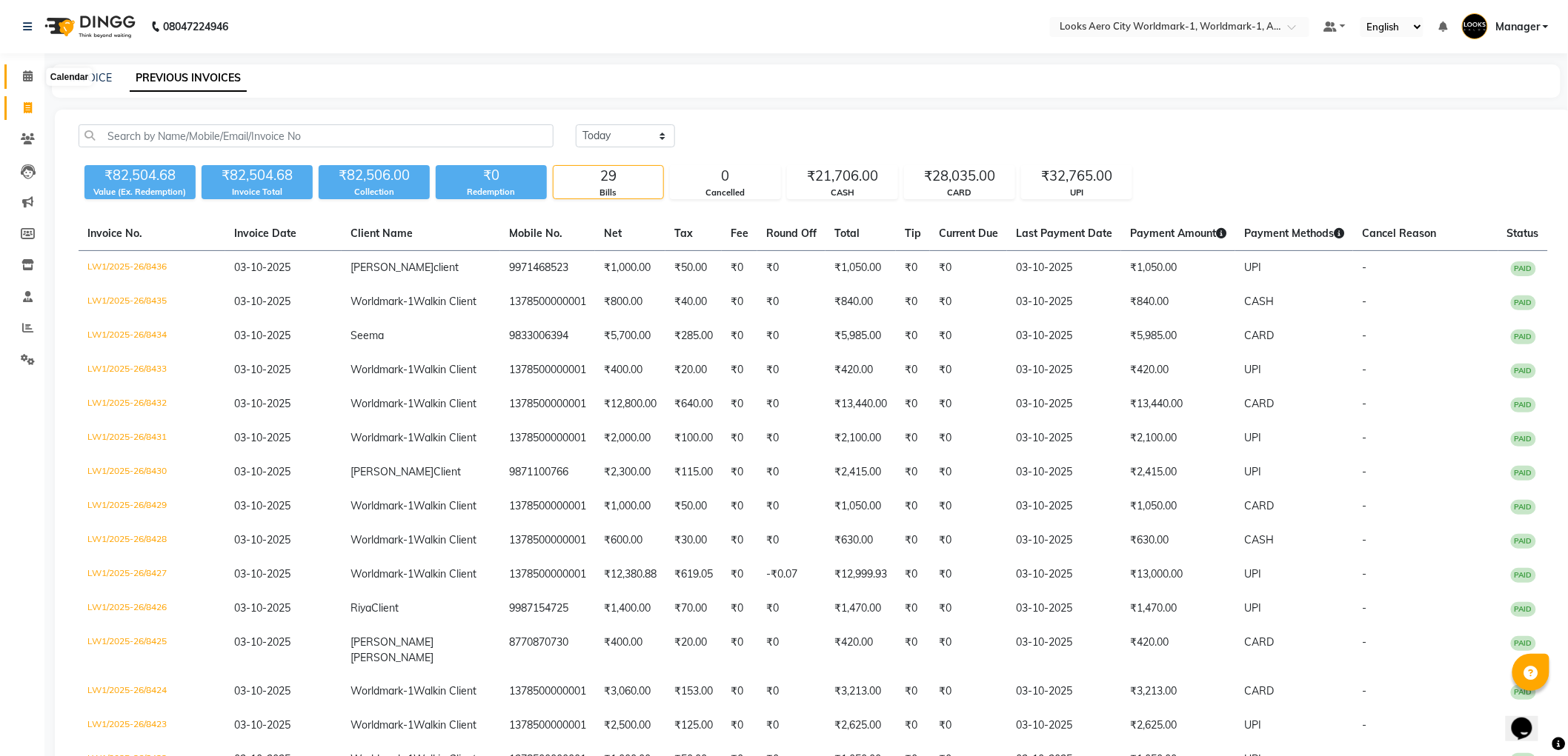
click at [25, 74] on icon at bounding box center [28, 76] width 10 height 11
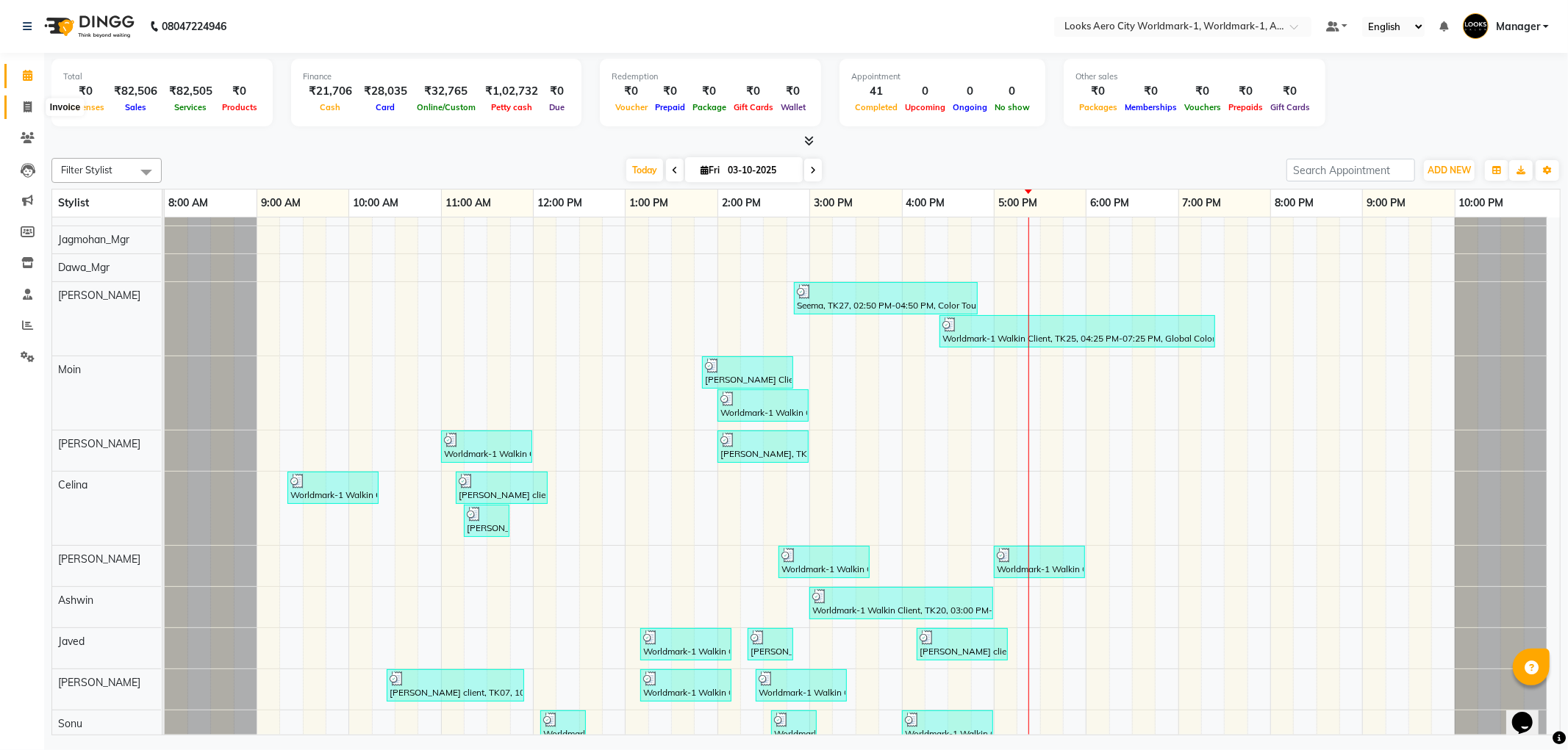
click at [25, 101] on icon at bounding box center [27, 107] width 9 height 11
select select "service"
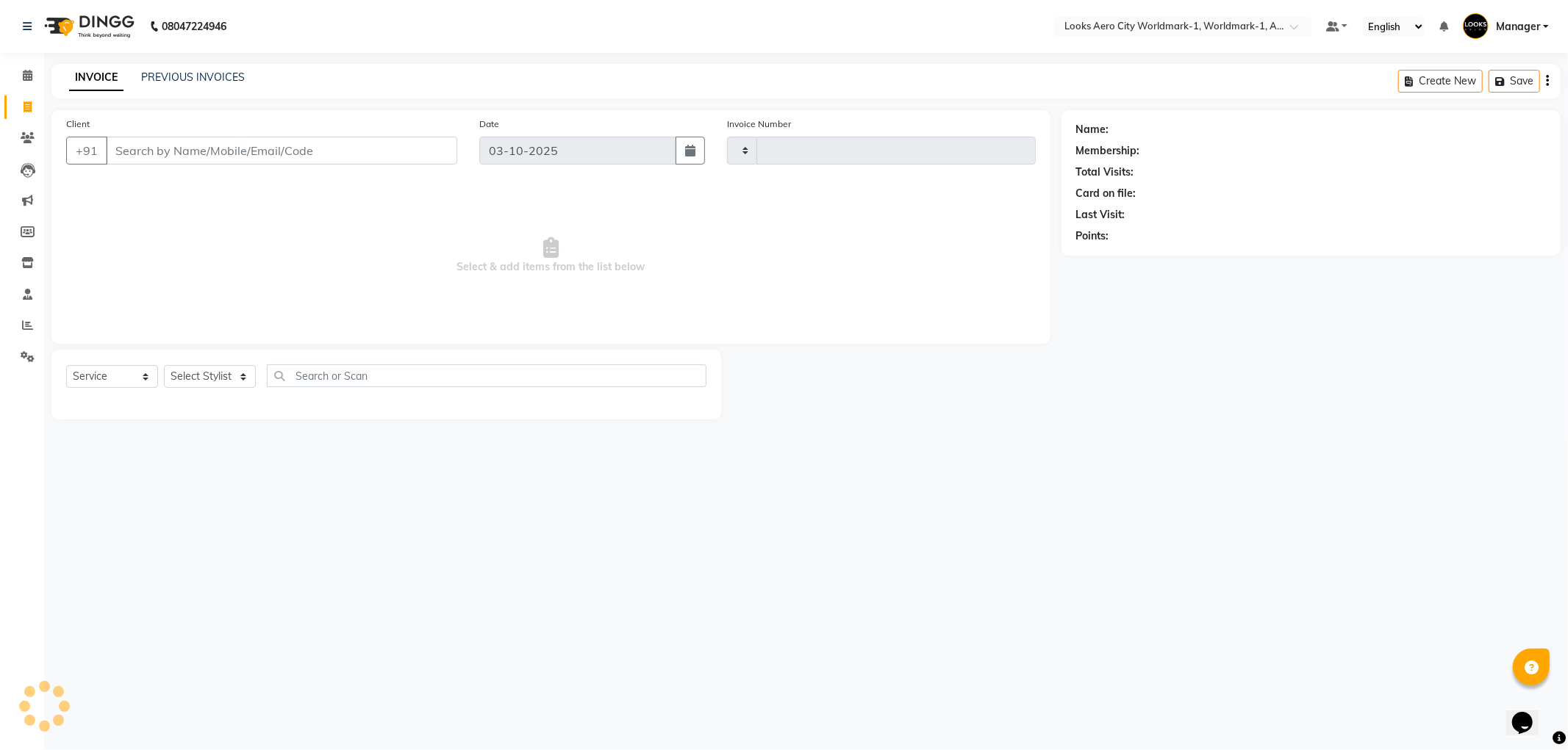
click at [172, 157] on input "Client" at bounding box center [281, 150] width 351 height 27
type input "8437"
select select "8573"
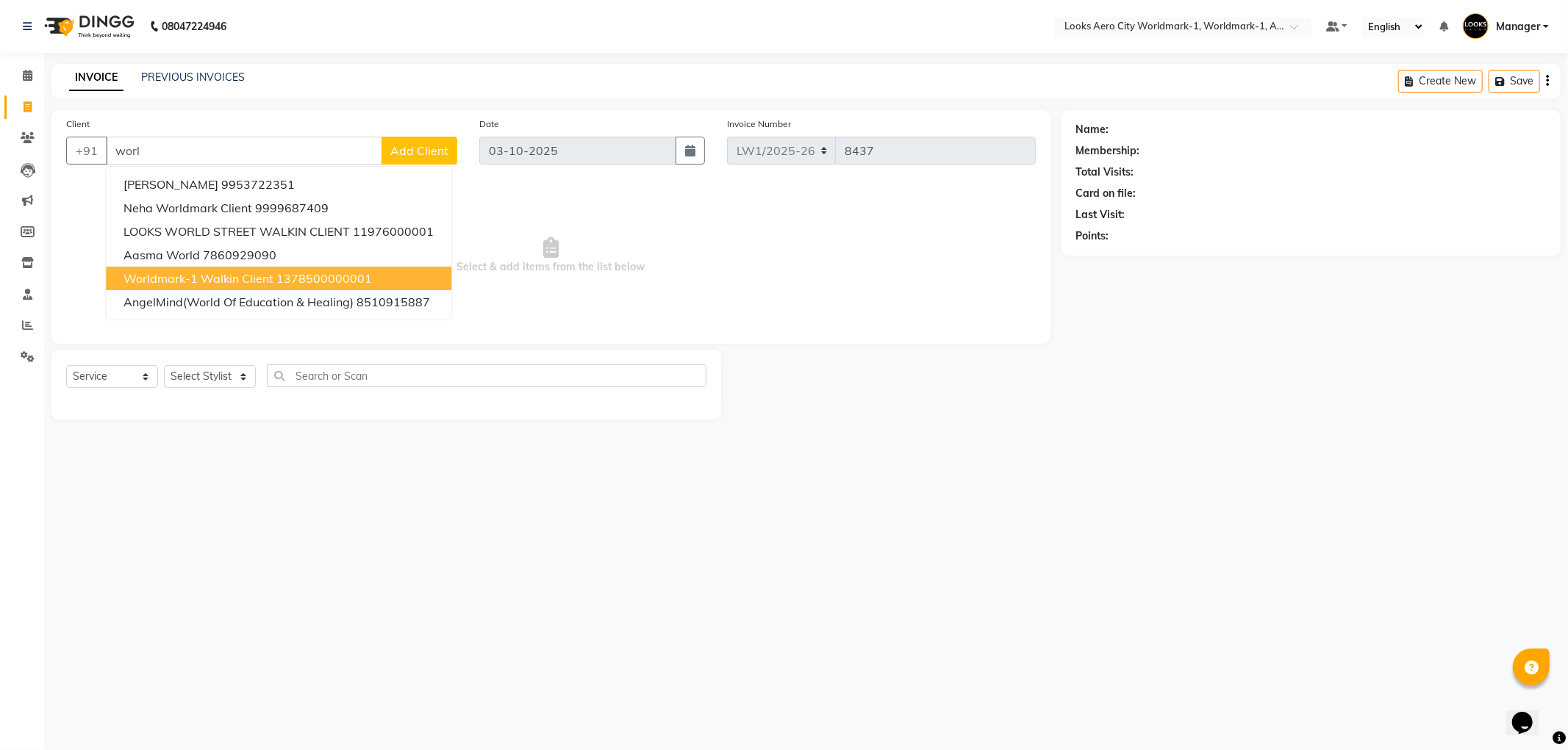
click at [158, 277] on span "Worldmark-1 Walkin Client" at bounding box center [198, 278] width 150 height 15
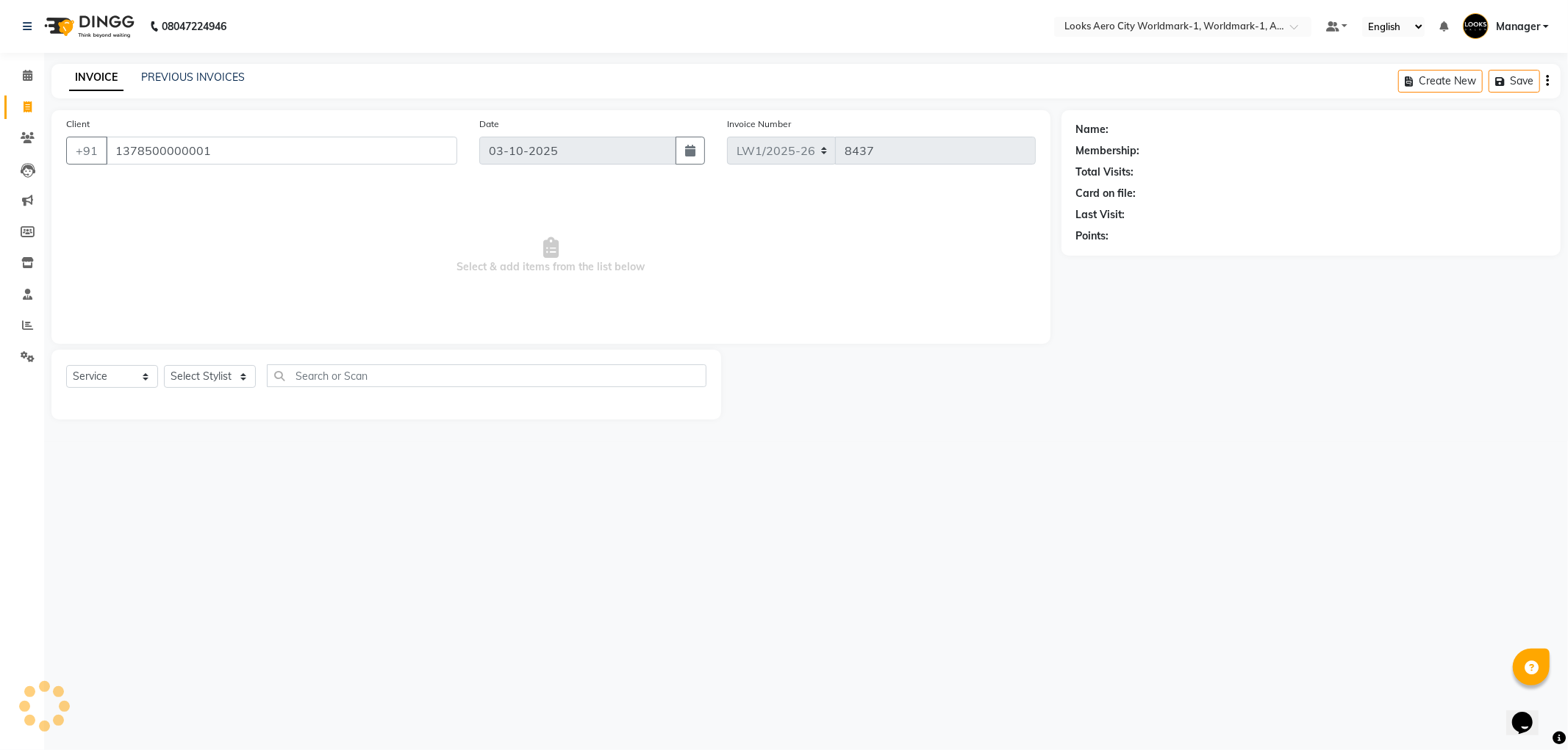
type input "1378500000001"
select select "1: Object"
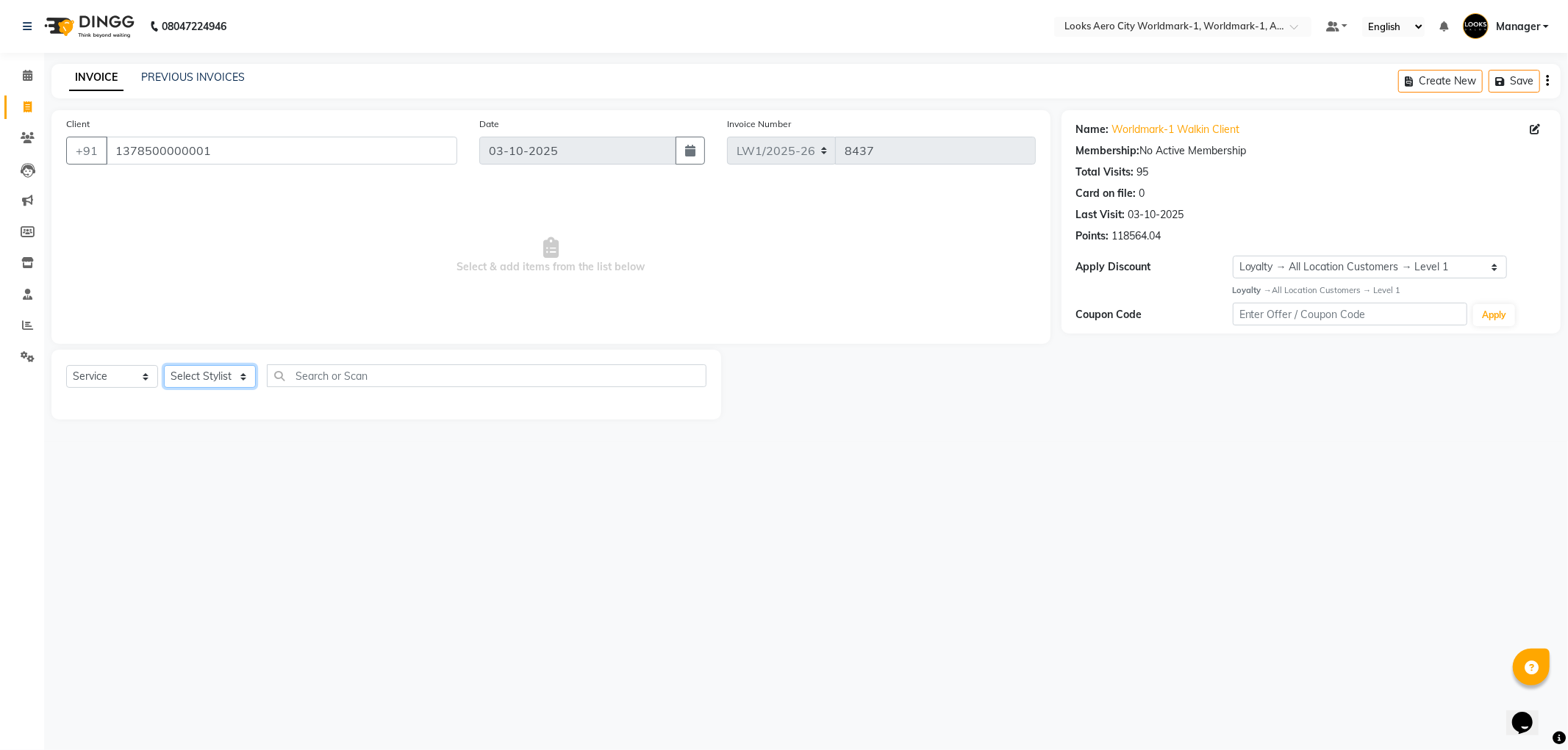
click at [239, 379] on select "Select Stylist [PERSON_NAME] [PERSON_NAME] [PERSON_NAME] [PERSON_NAME] Counter_…" at bounding box center [209, 377] width 92 height 23
click at [164, 366] on select "Select Stylist [PERSON_NAME] [PERSON_NAME] [PERSON_NAME] [PERSON_NAME] Counter_…" at bounding box center [209, 377] width 92 height 23
click at [236, 375] on select "Select Stylist [PERSON_NAME] [PERSON_NAME] [PERSON_NAME] [PERSON_NAME] Counter_…" at bounding box center [209, 377] width 92 height 23
select select "84550"
click at [164, 366] on select "Select Stylist [PERSON_NAME] [PERSON_NAME] [PERSON_NAME] [PERSON_NAME] Counter_…" at bounding box center [209, 377] width 92 height 23
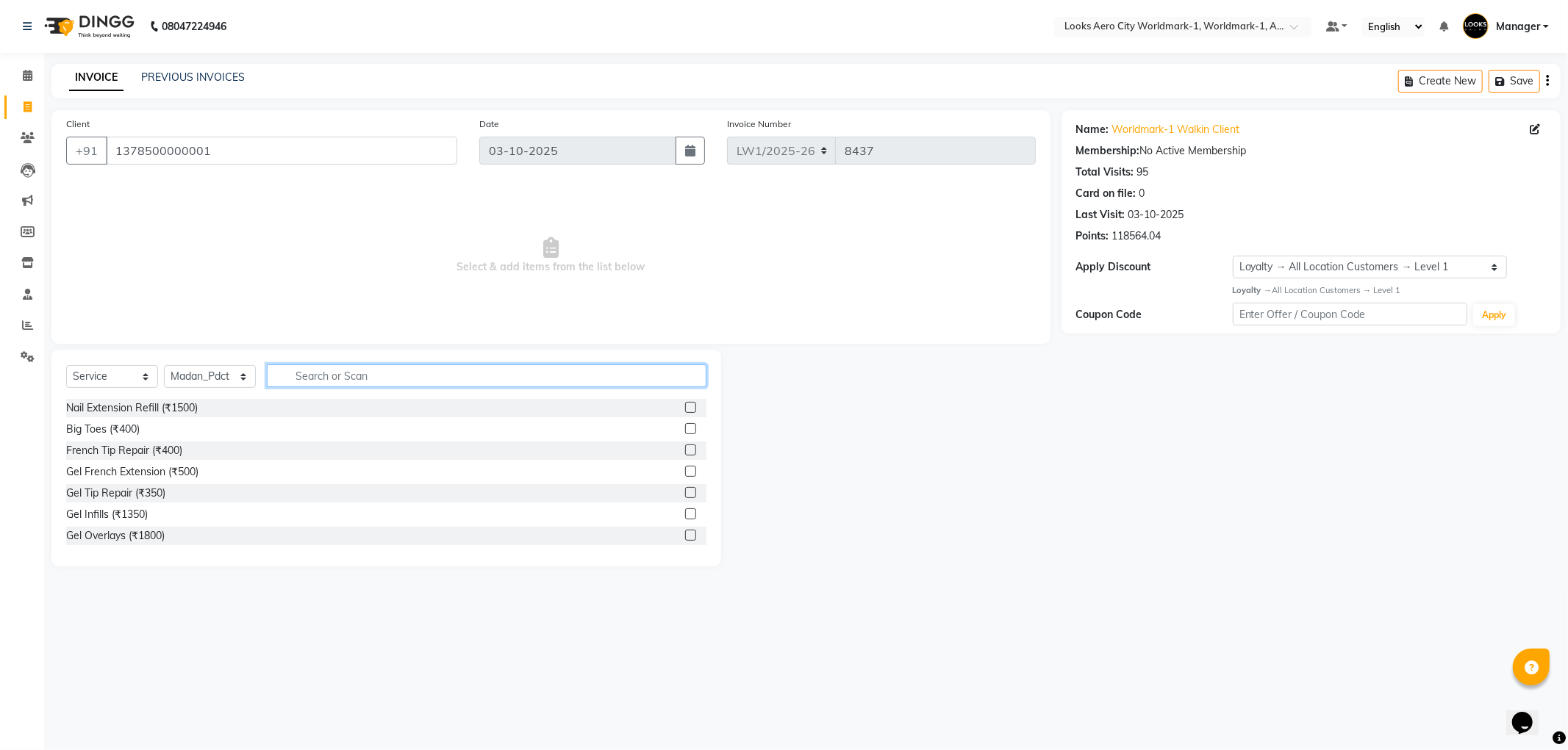
click at [311, 379] on input "text" at bounding box center [487, 376] width 440 height 23
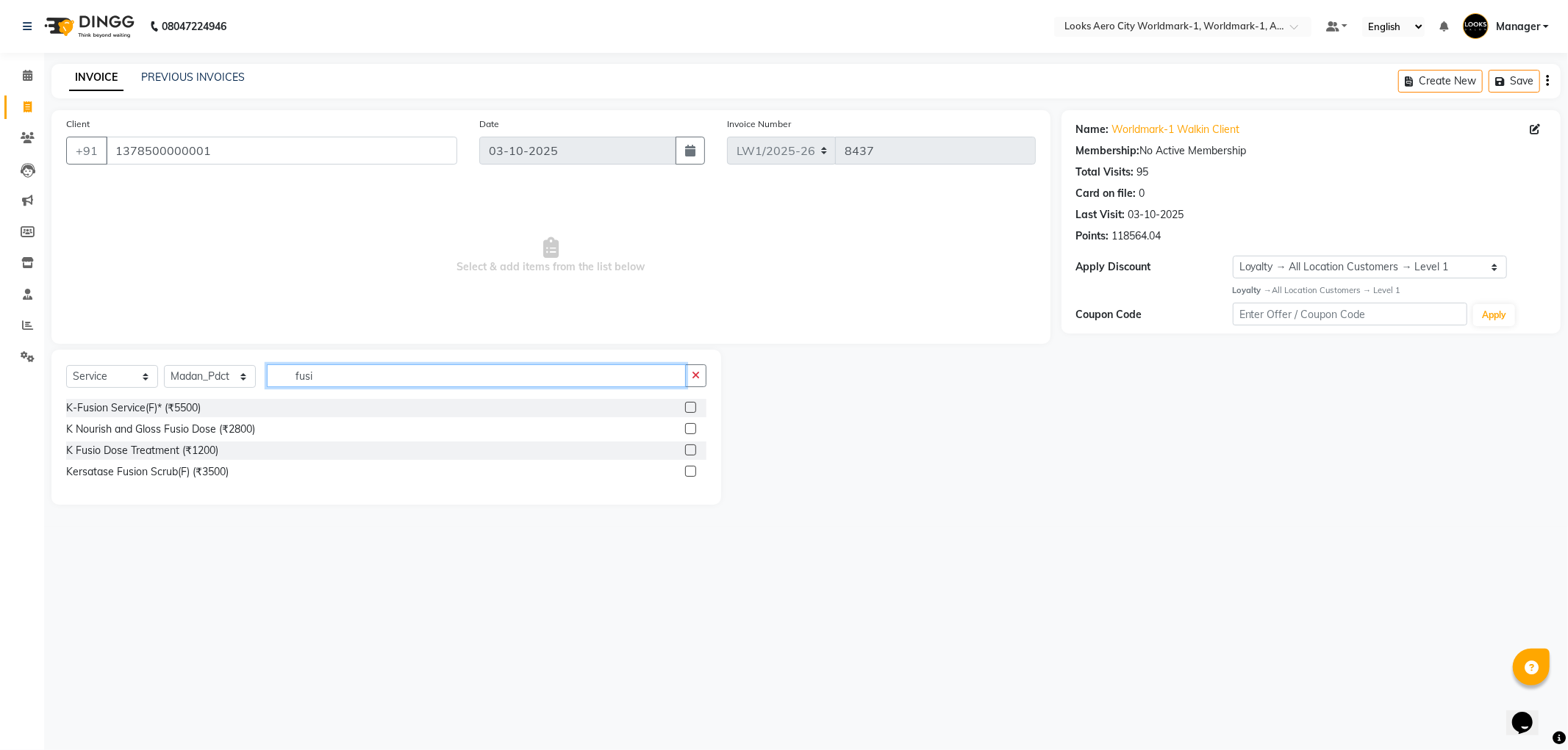
type input "fusi"
click at [694, 451] on label at bounding box center [691, 451] width 11 height 11
click at [694, 451] on input "checkbox" at bounding box center [690, 451] width 9 height 9
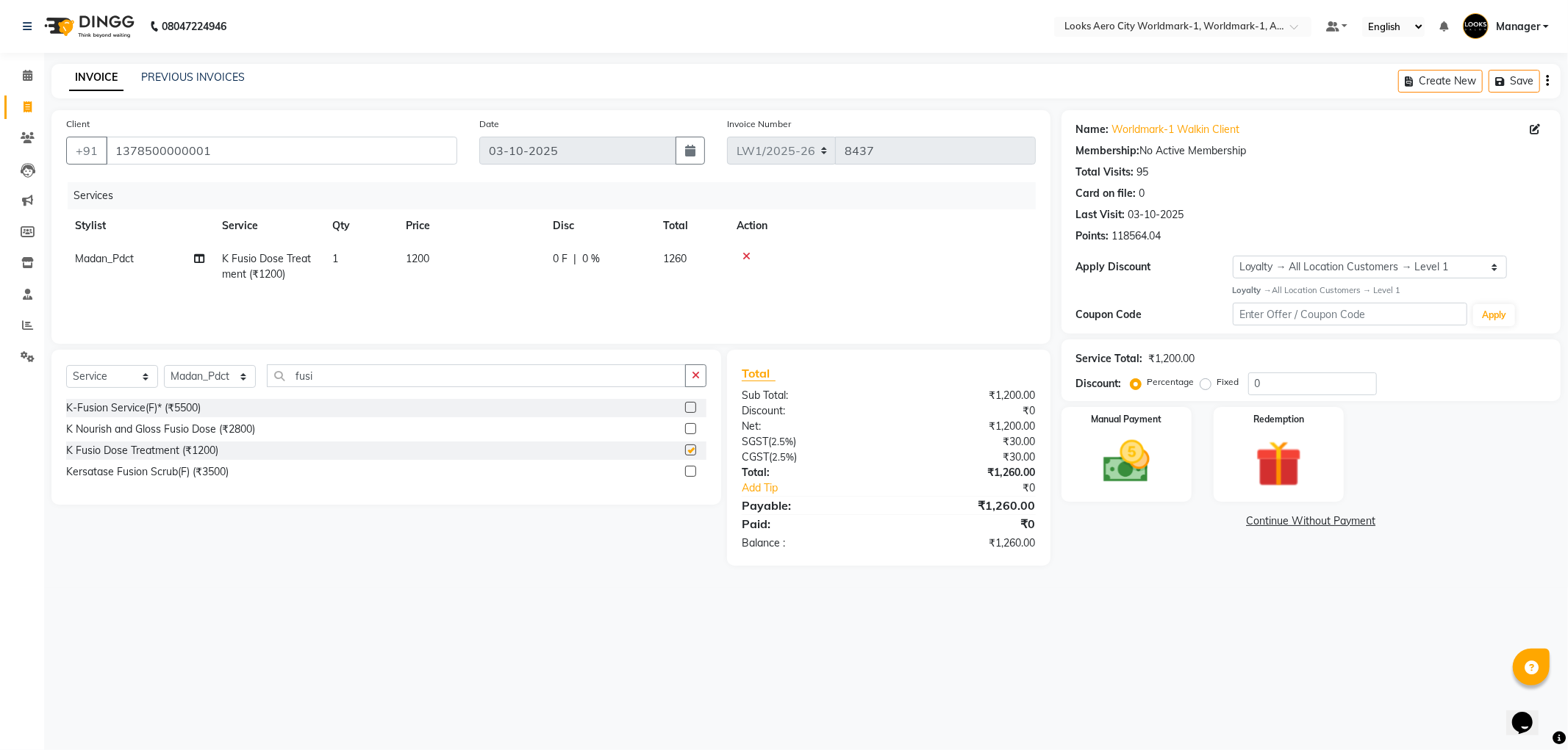
checkbox input "false"
click at [463, 267] on td "1200" at bounding box center [470, 266] width 147 height 48
select select "84550"
click at [574, 274] on input "1200" at bounding box center [539, 262] width 130 height 23
type input "1"
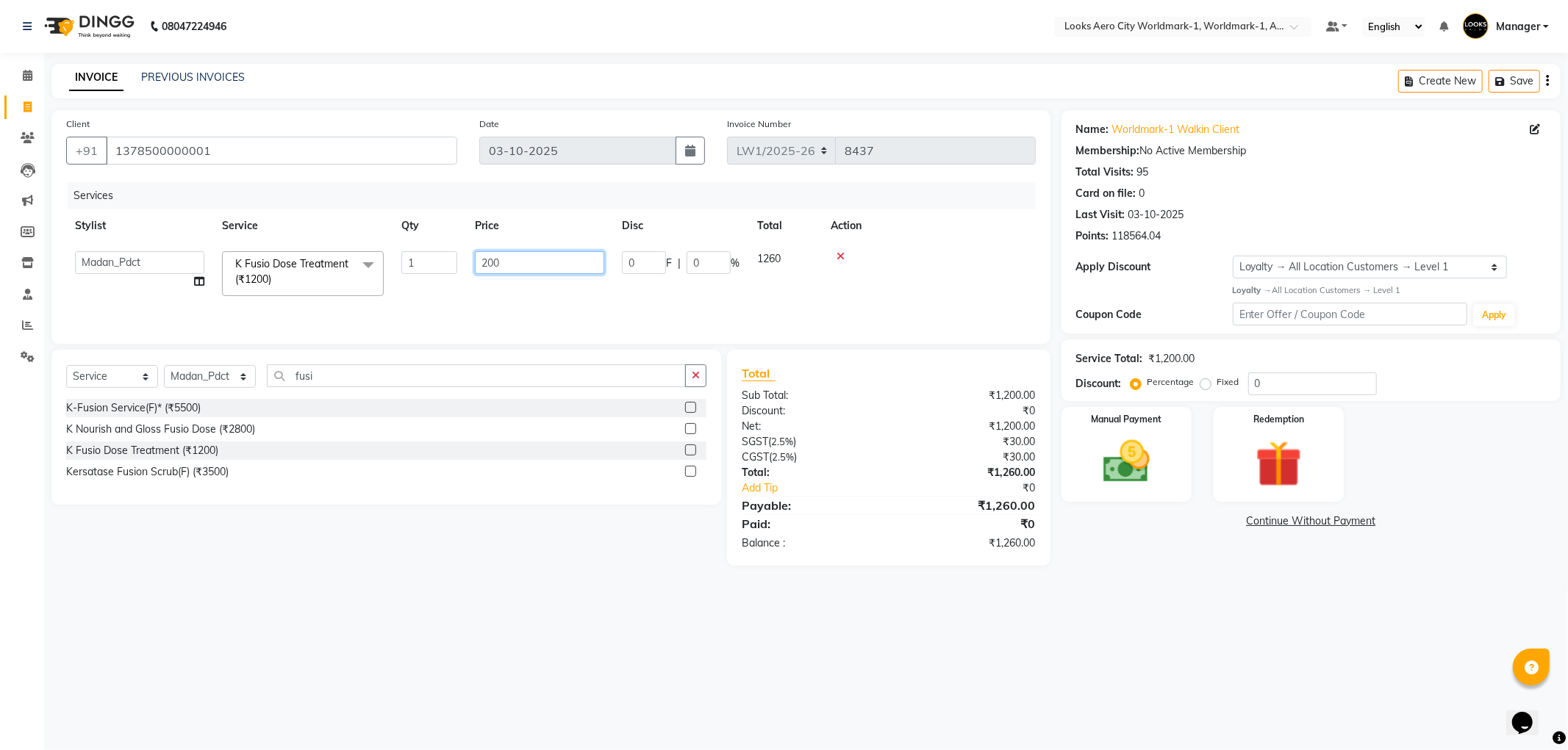
type input "2000"
click at [446, 265] on td "2000" at bounding box center [470, 266] width 147 height 48
select select "84550"
click at [524, 259] on input "2000" at bounding box center [539, 262] width 130 height 23
type input "2"
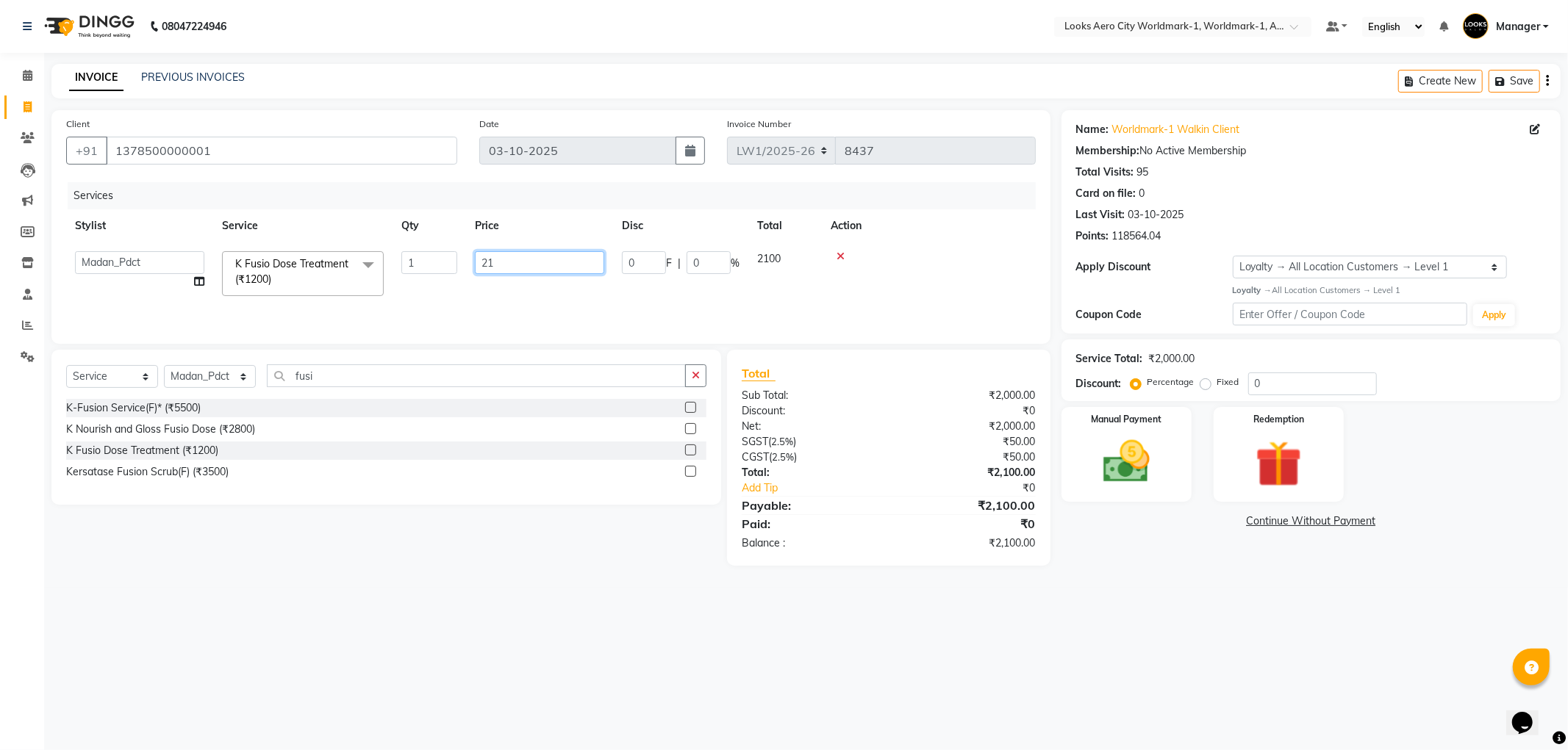
type input "2"
type input "2500"
click at [1132, 478] on img at bounding box center [1126, 462] width 79 height 56
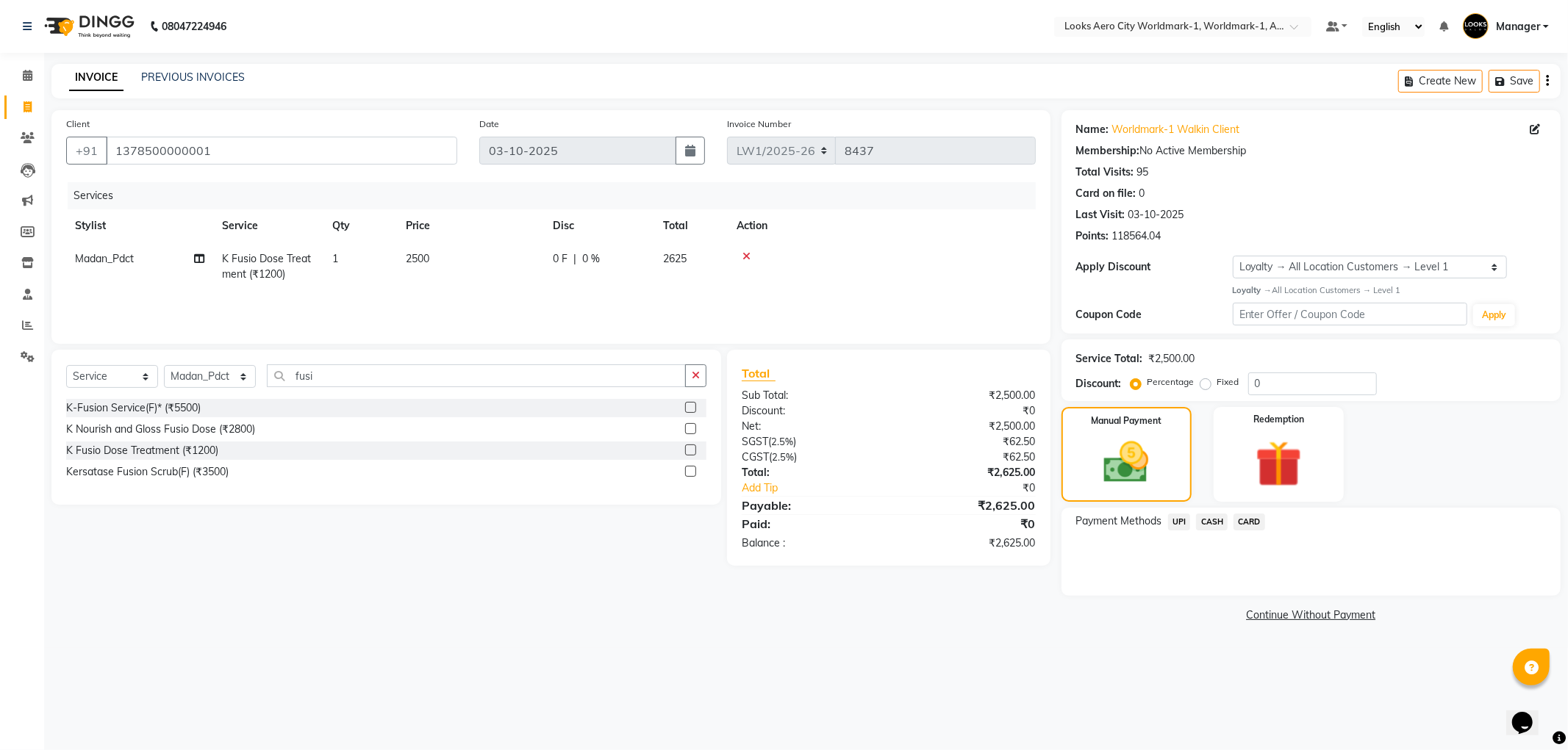
click at [1210, 524] on span "CASH" at bounding box center [1212, 522] width 31 height 17
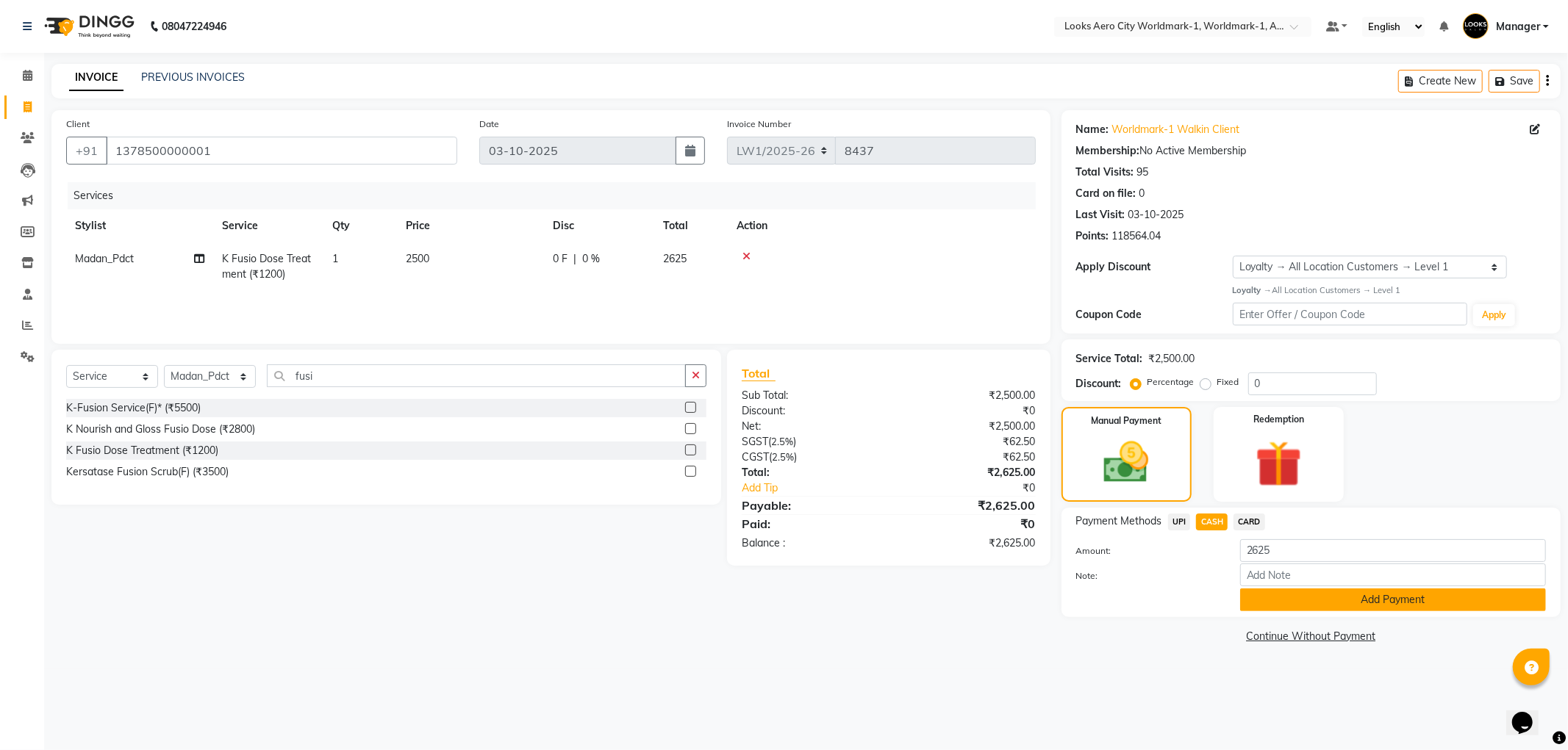
click at [1282, 597] on button "Add Payment" at bounding box center [1393, 600] width 306 height 23
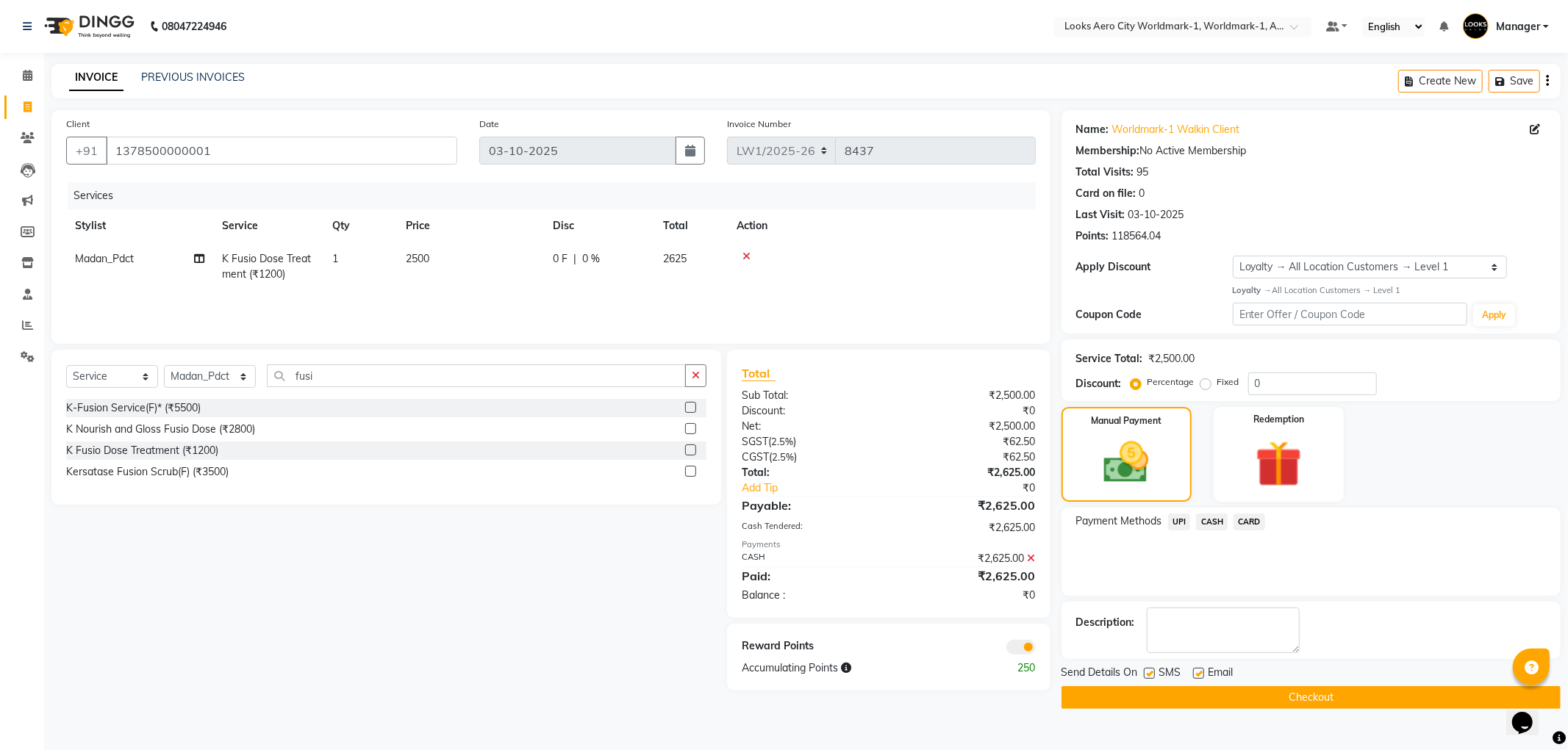
click at [1010, 648] on span at bounding box center [1020, 648] width 29 height 15
click at [1036, 650] on input "checkbox" at bounding box center [1036, 650] width 0 height 0
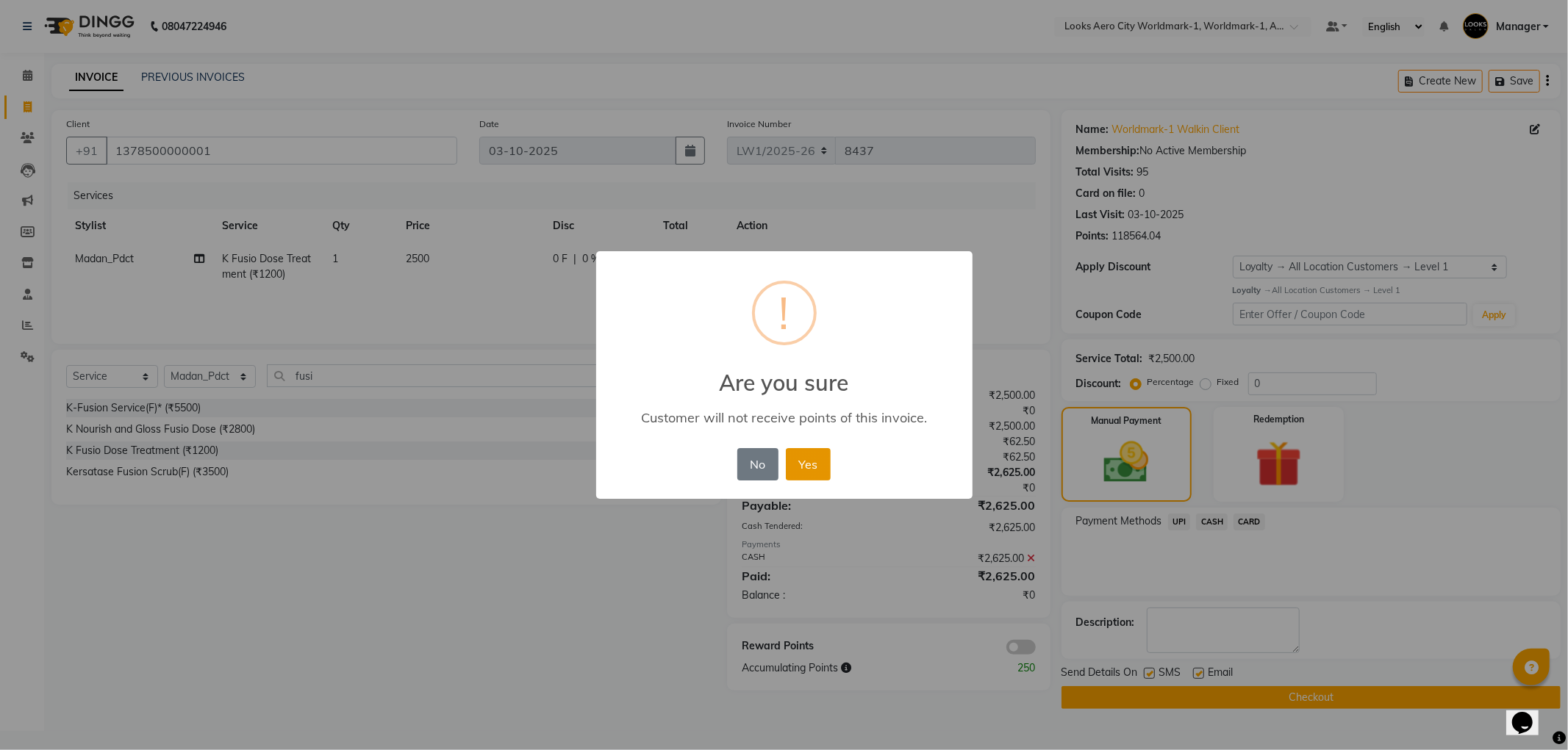
click at [795, 461] on button "Yes" at bounding box center [808, 464] width 45 height 32
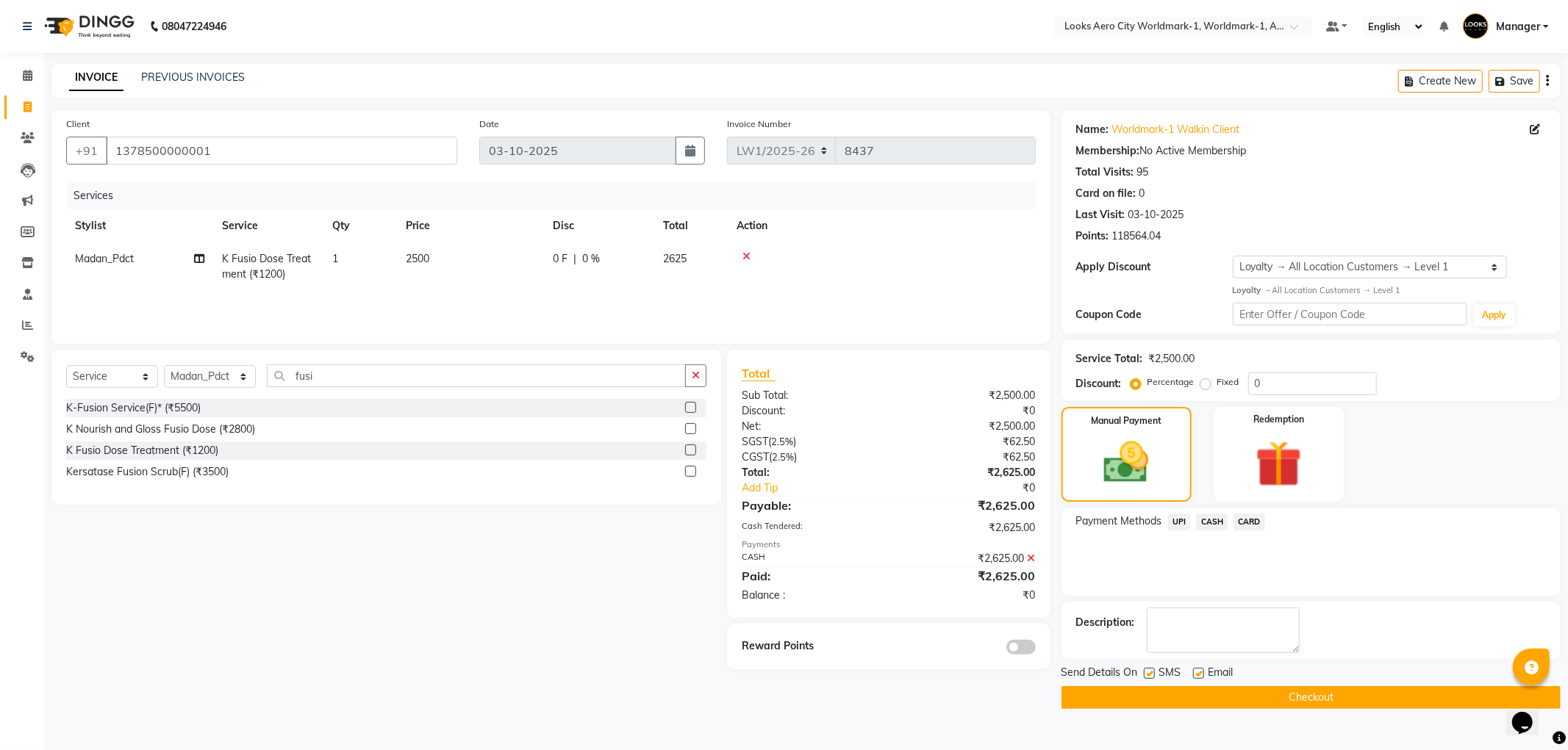
click at [1185, 694] on button "Checkout" at bounding box center [1311, 698] width 499 height 23
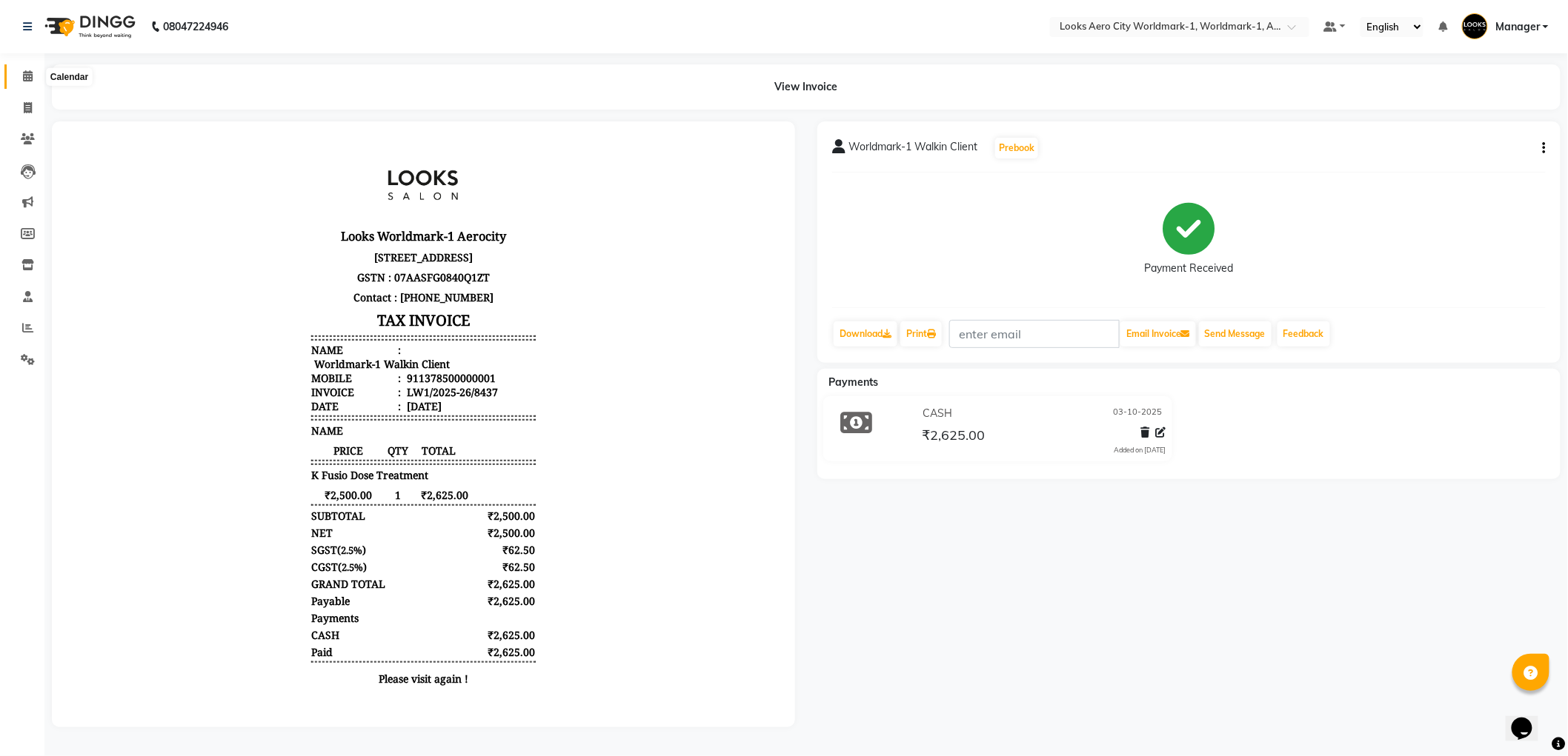
click at [30, 74] on icon at bounding box center [28, 76] width 10 height 11
